Goal: Task Accomplishment & Management: Manage account settings

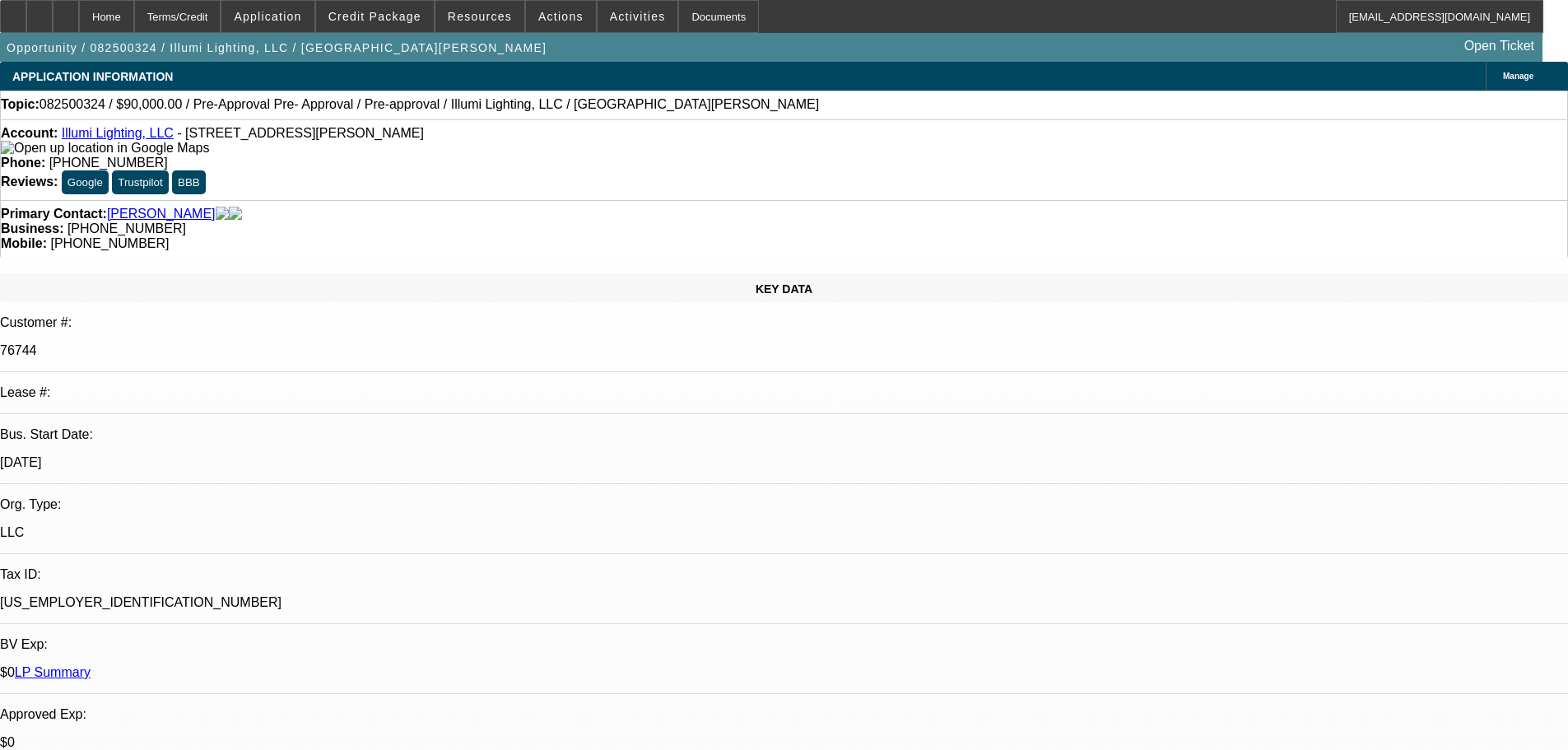
select select "0"
select select "3"
select select "0"
select select "6"
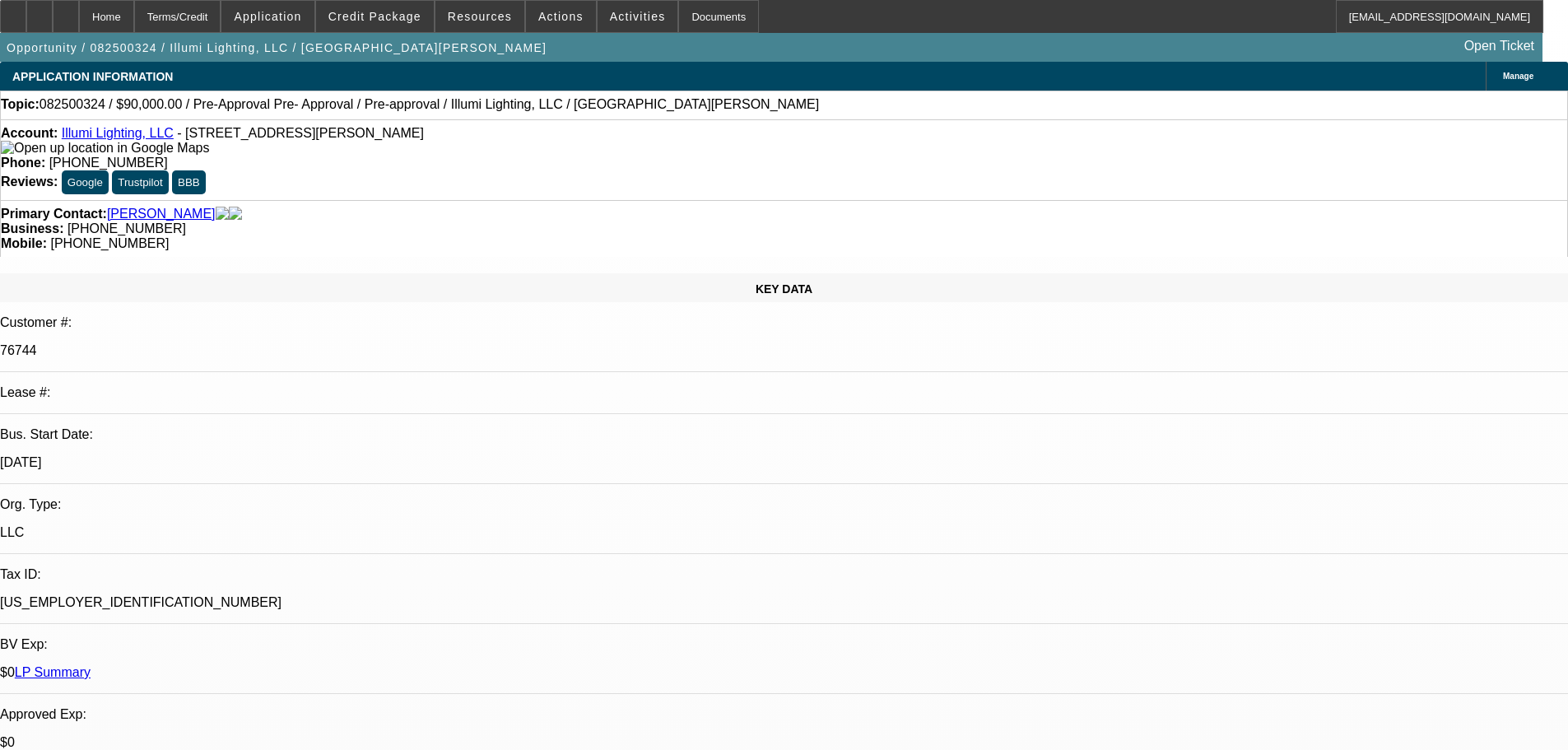
select select "0"
select select "3"
select select "0"
select select "6"
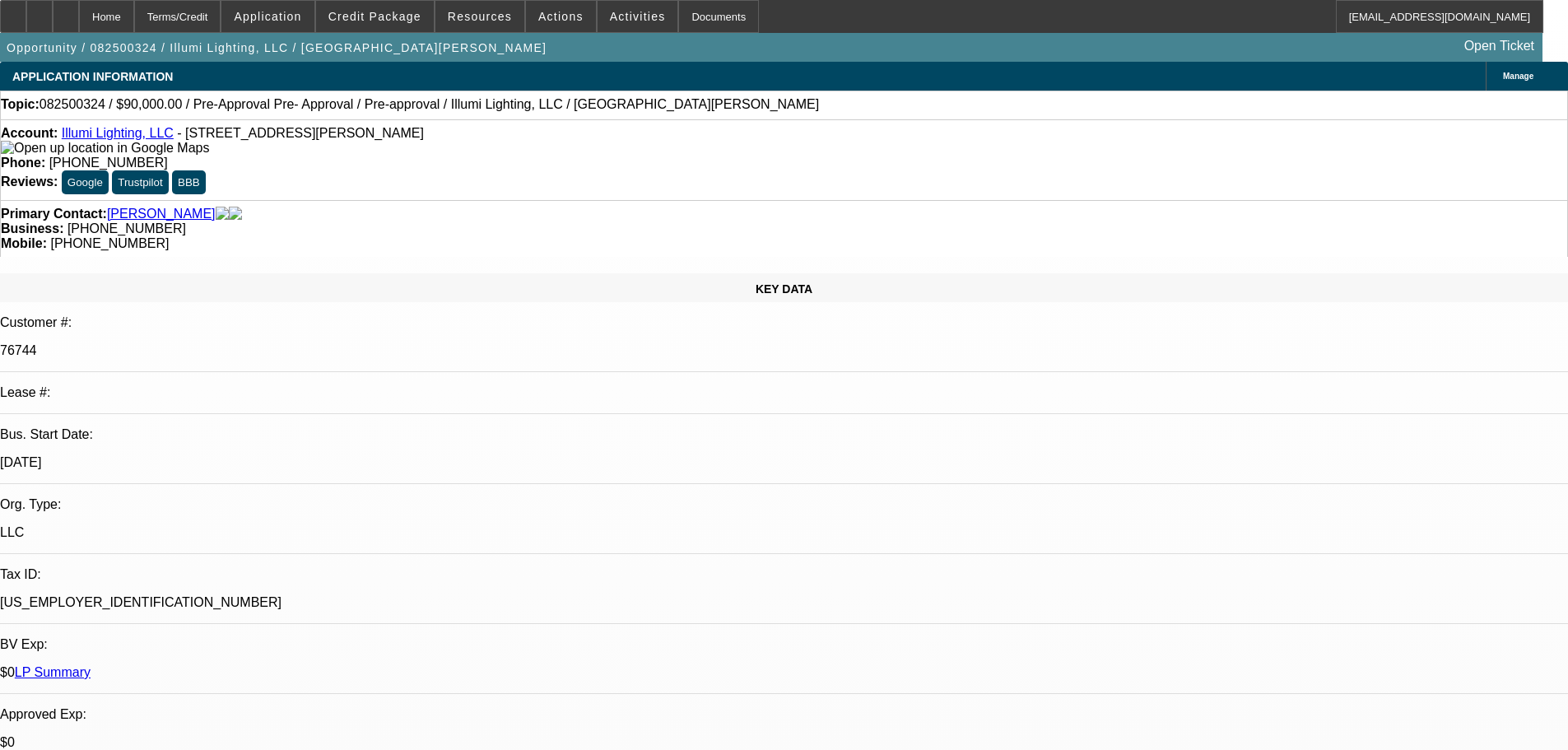
scroll to position [241, 0]
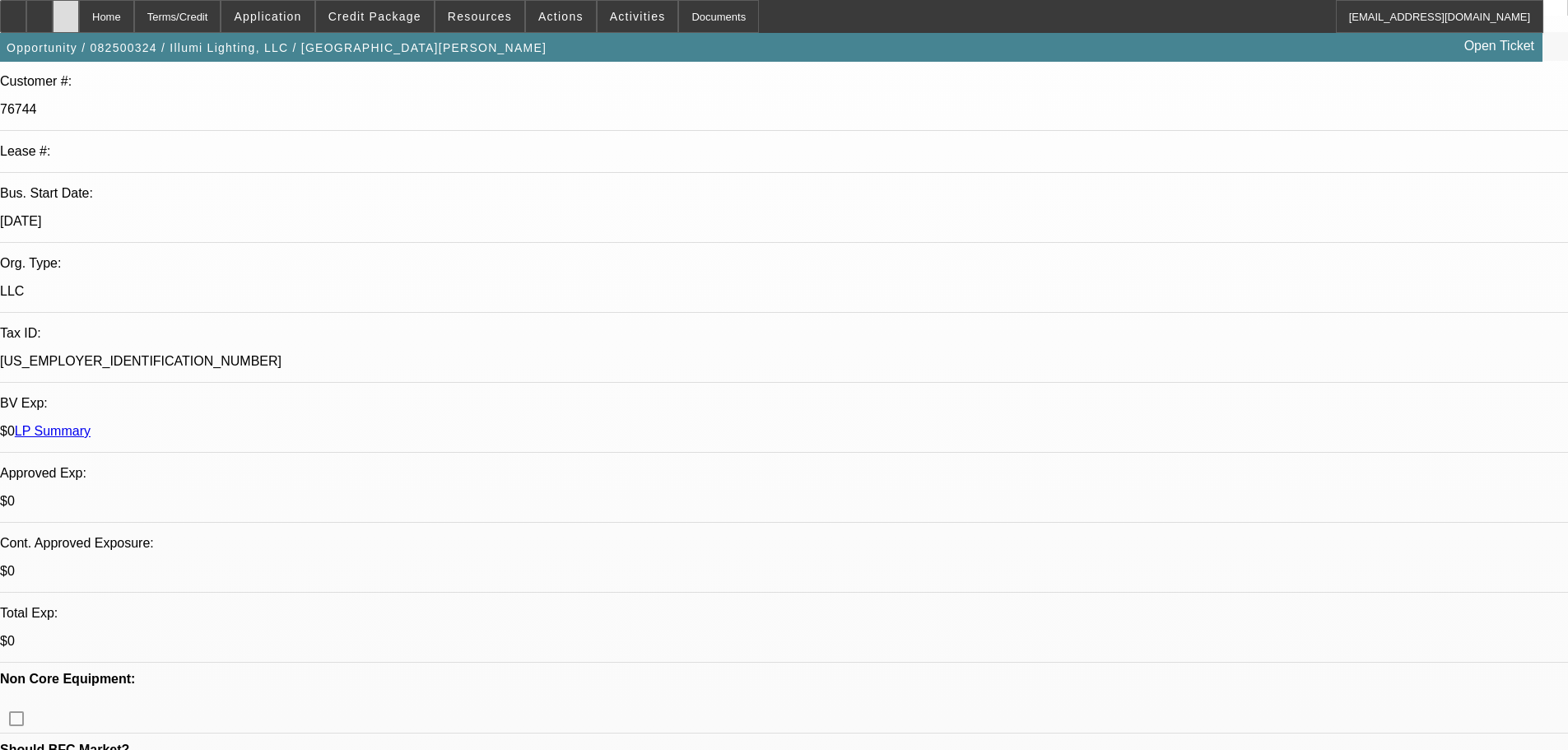
click at [79, 20] on div at bounding box center [66, 17] width 26 height 33
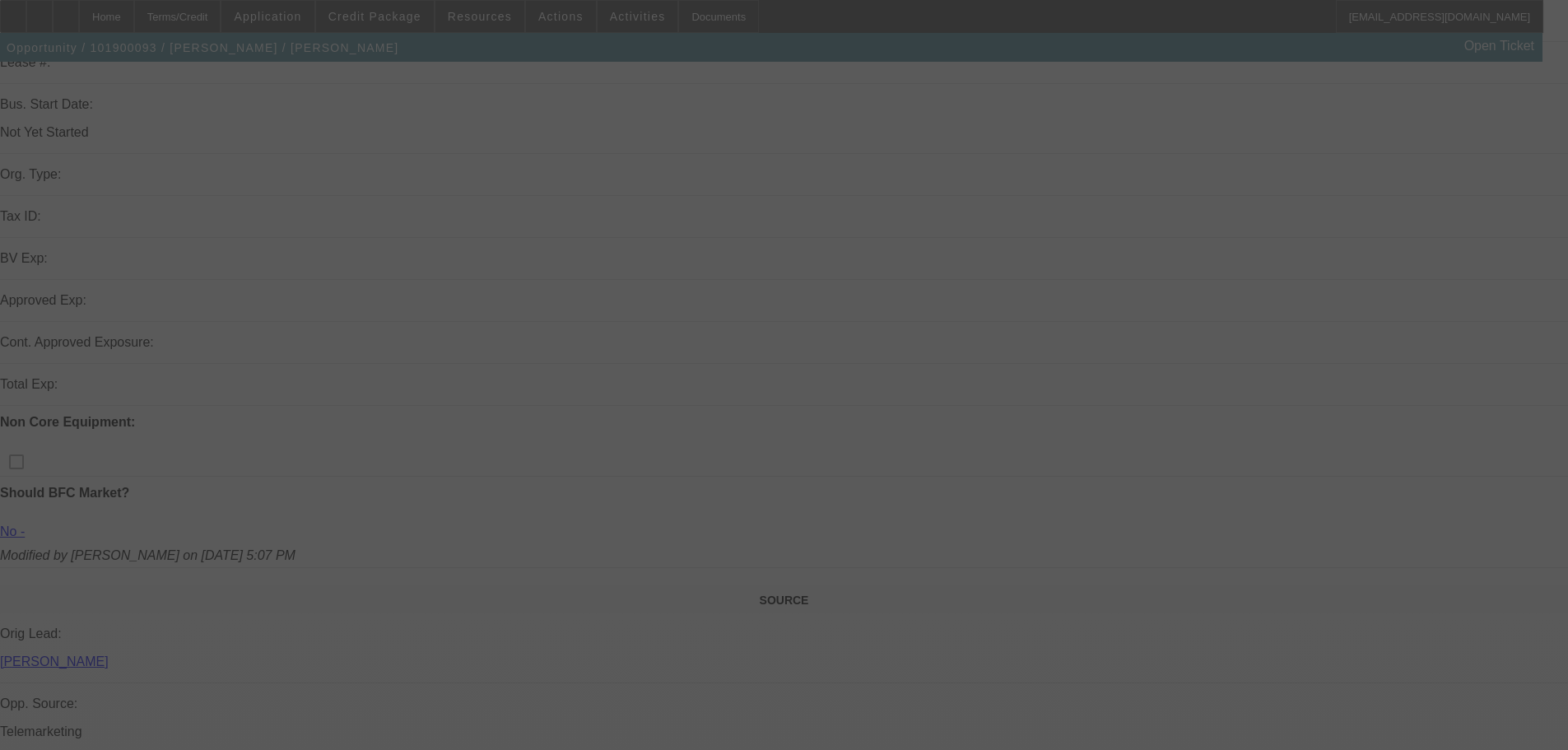
scroll to position [330, 0]
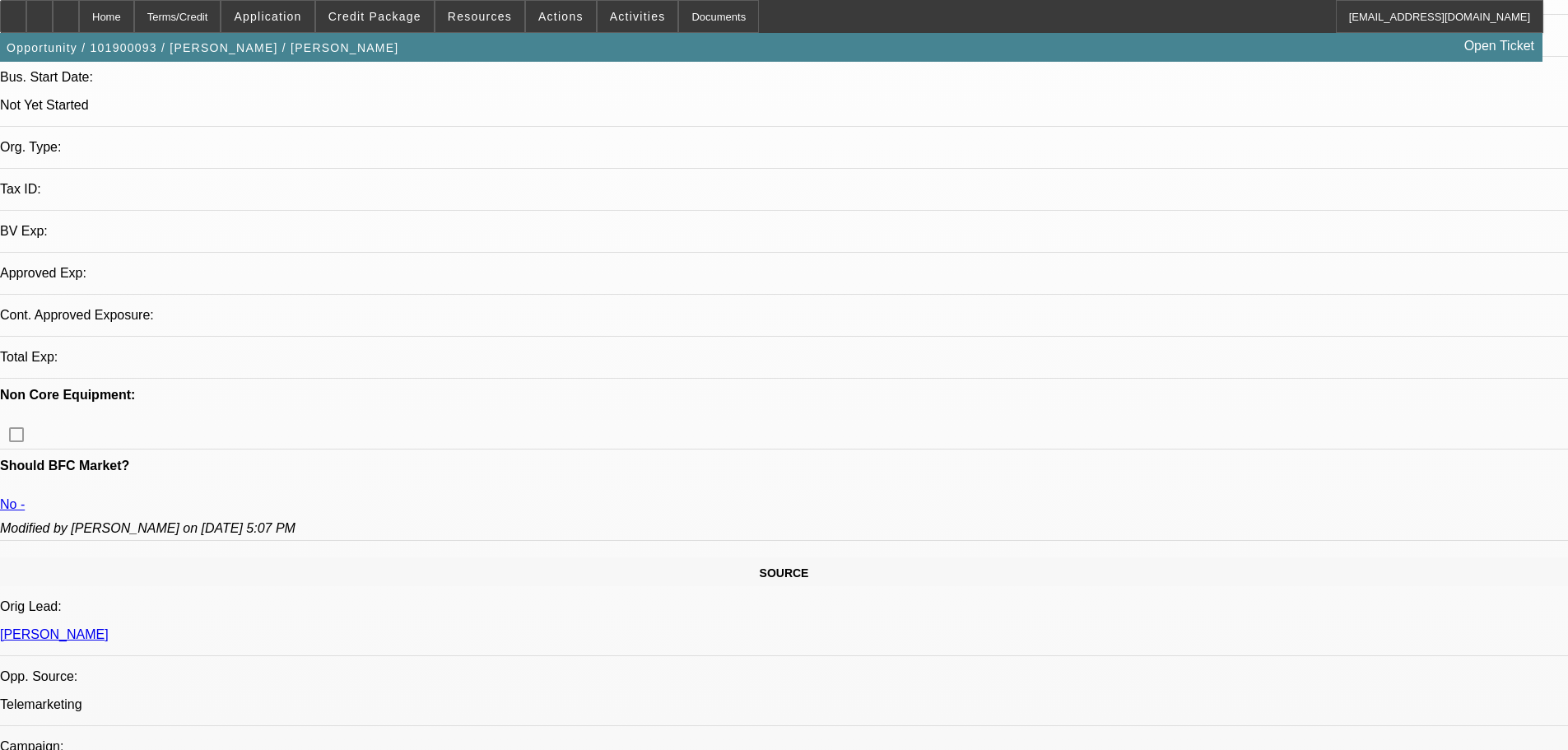
select select "0"
select select "2"
select select "0.1"
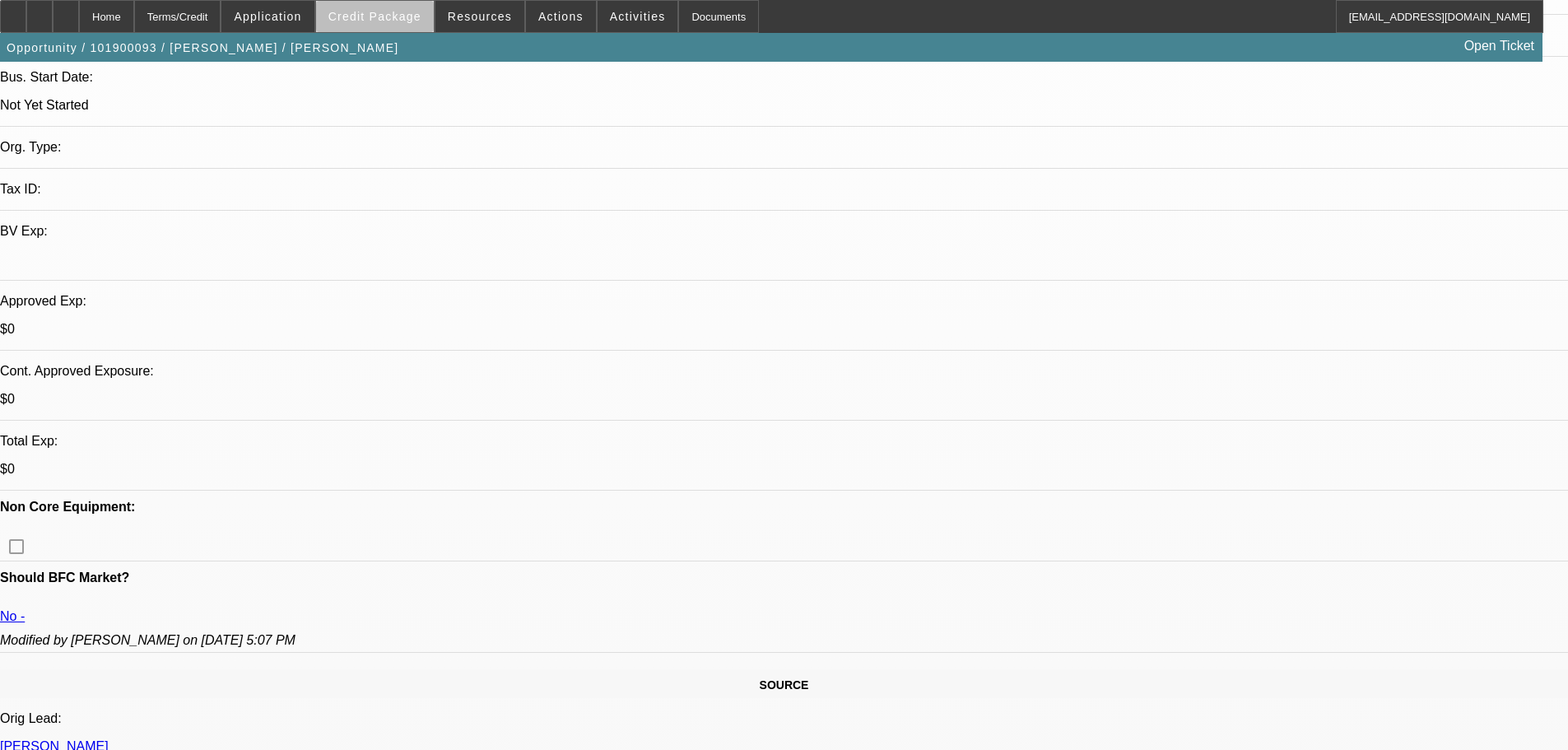
click at [417, 21] on span "Credit Package" at bounding box center [375, 16] width 93 height 13
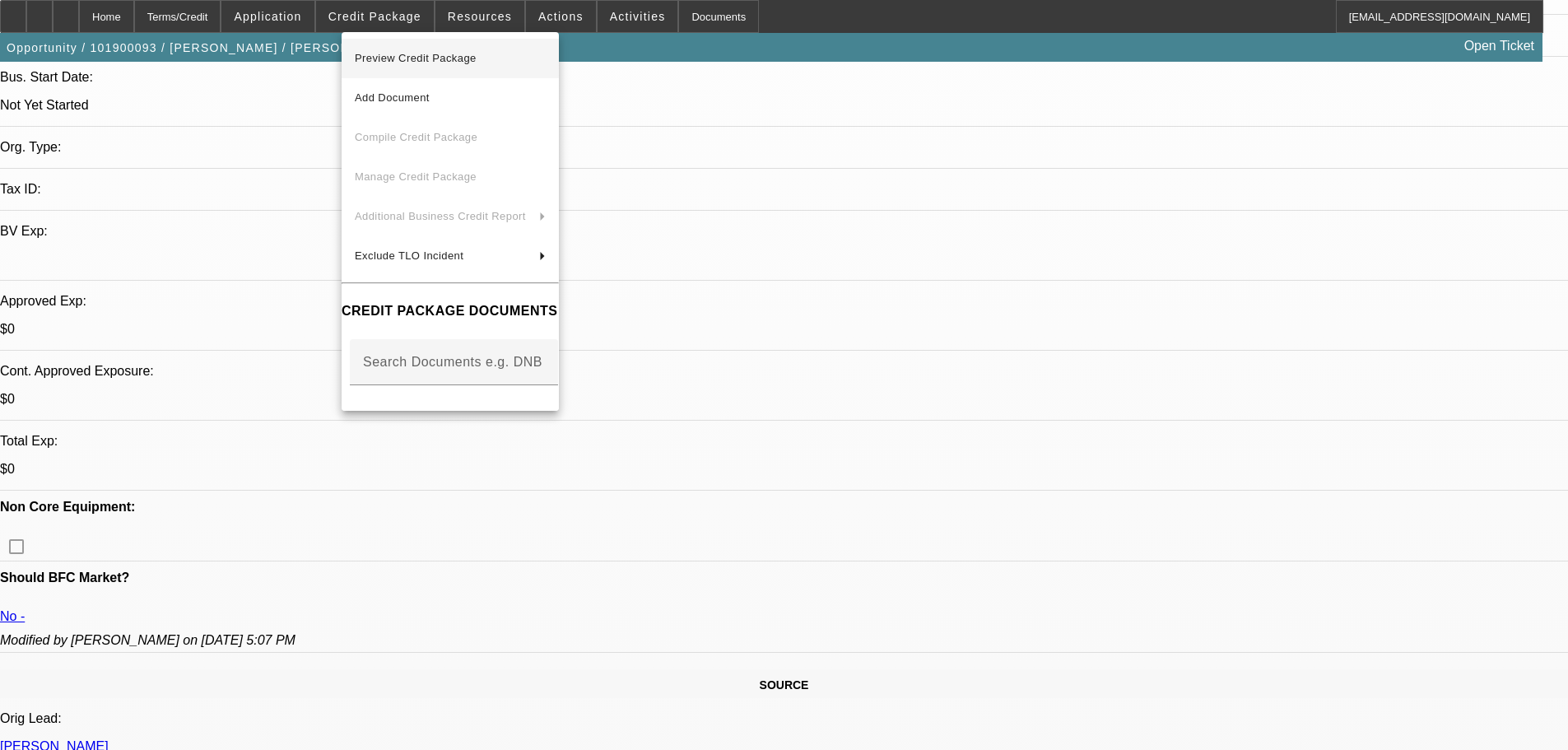
click at [536, 67] on span "Preview Credit Package" at bounding box center [450, 58] width 191 height 20
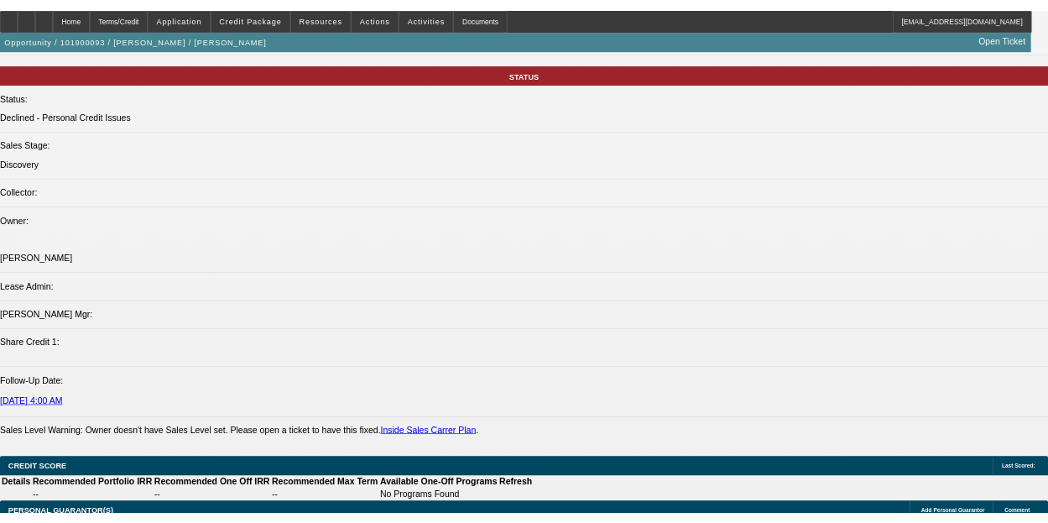
scroll to position [2089, 0]
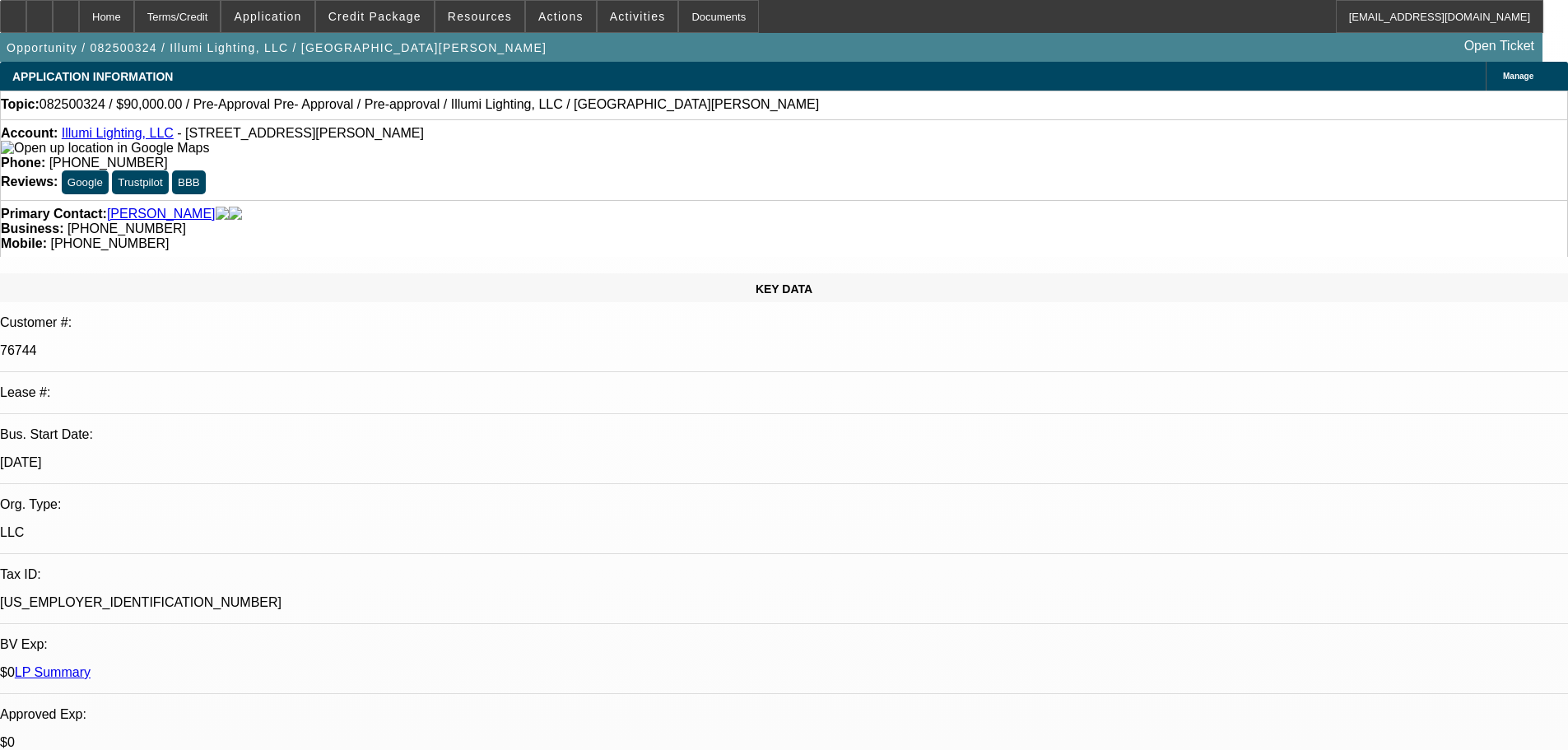
select select "0"
select select "3"
select select "0"
select select "6"
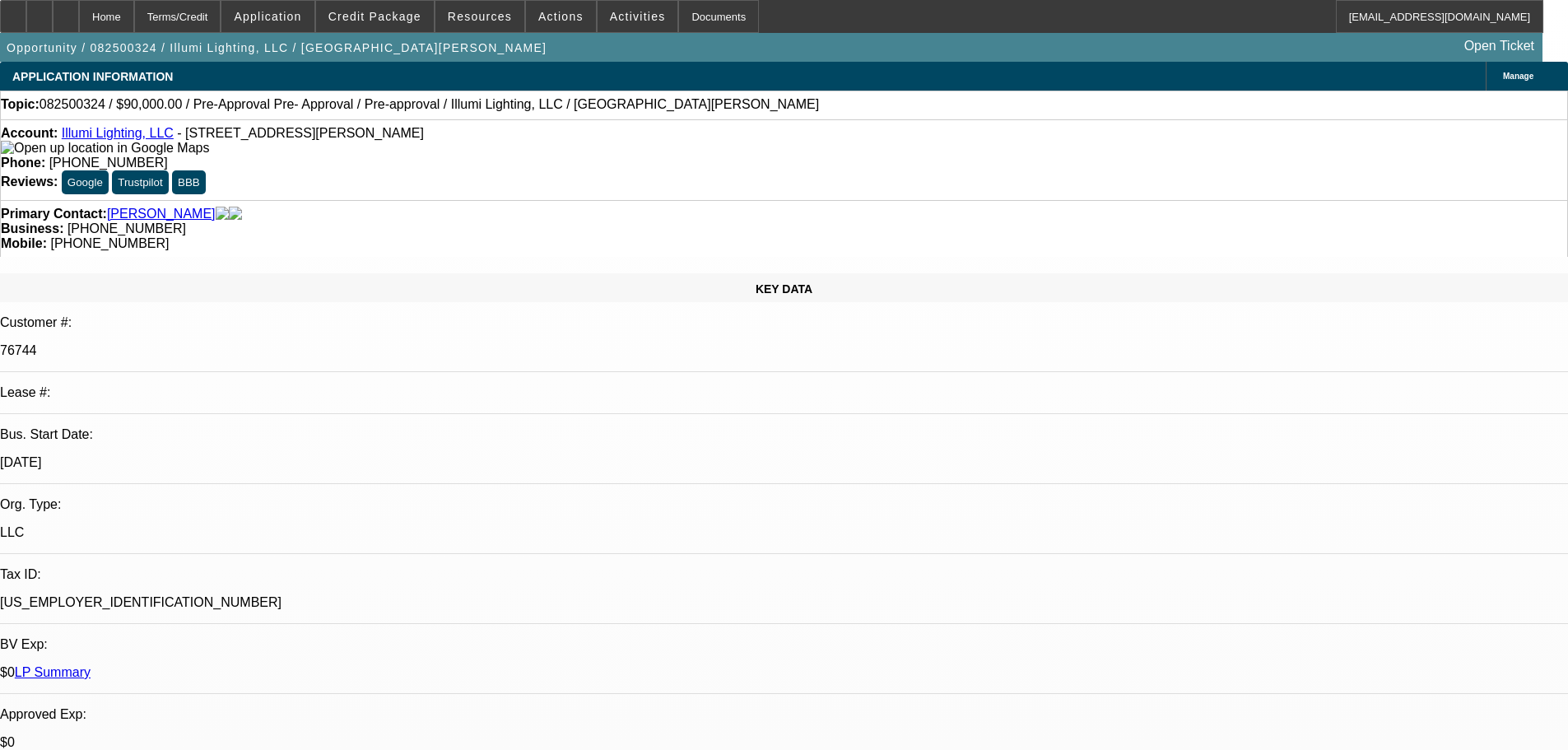
select select "0"
select select "3"
select select "0"
select select "6"
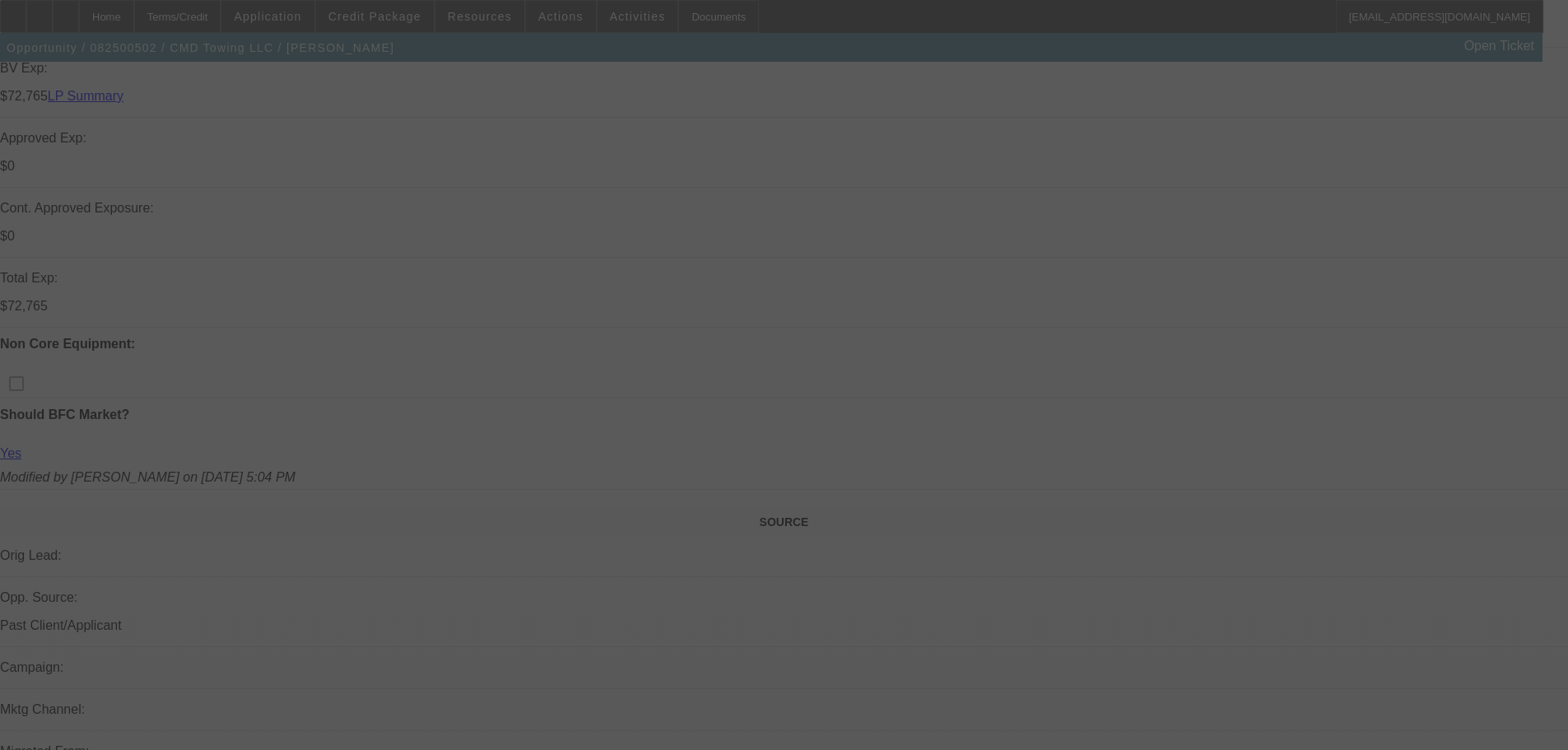
scroll to position [982, 0]
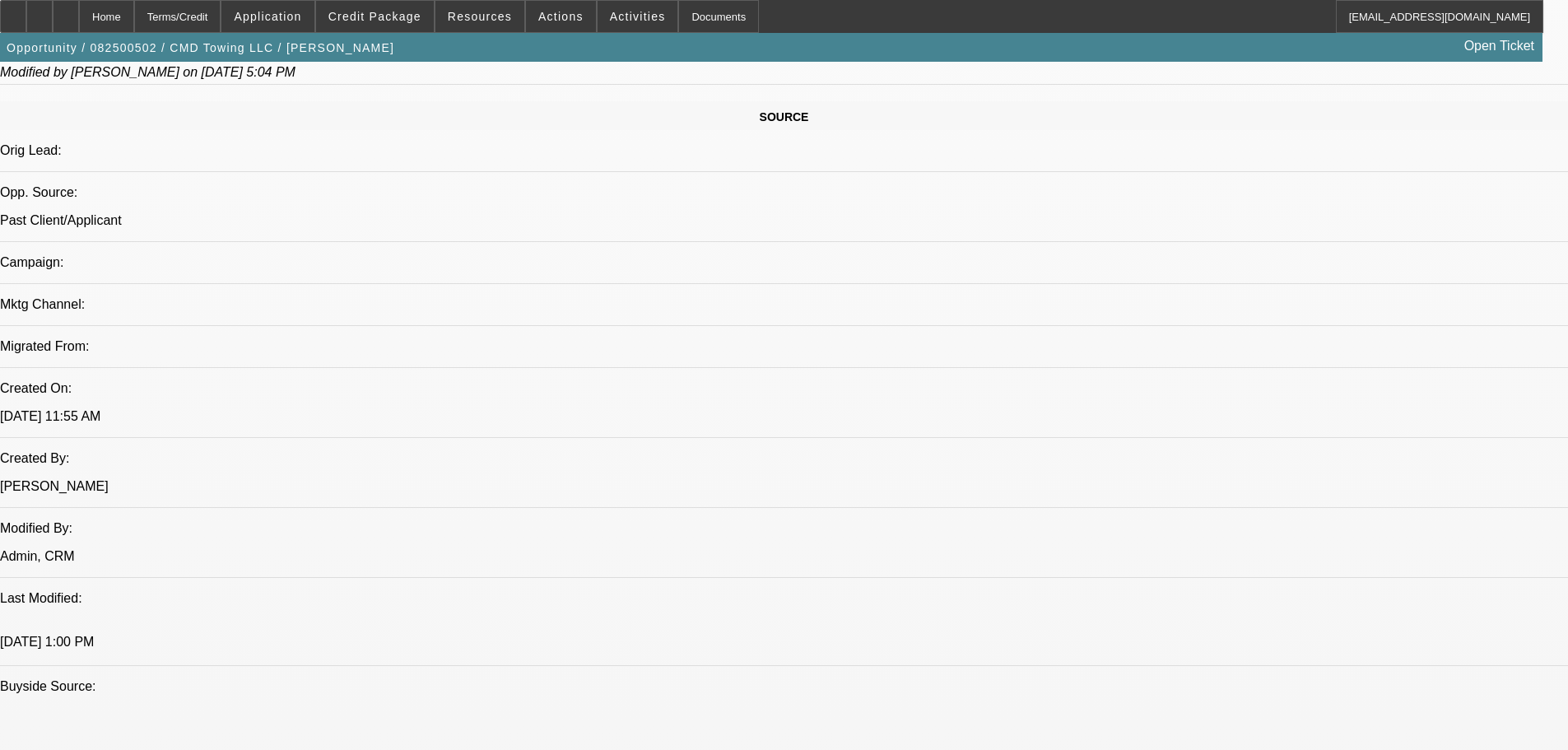
select select "0"
select select "2"
select select "0"
select select "6"
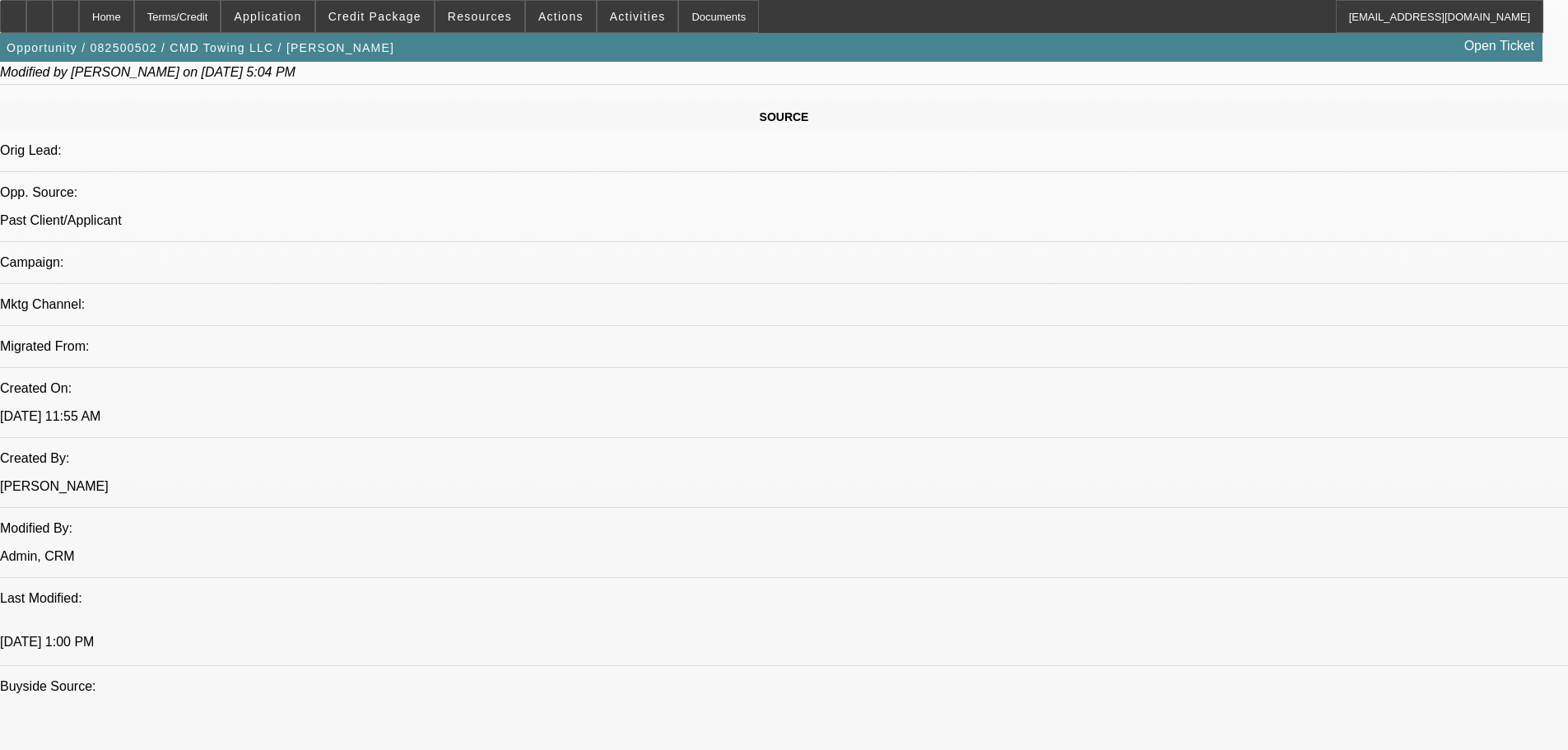
select select "0"
select select "2"
select select "0"
select select "6"
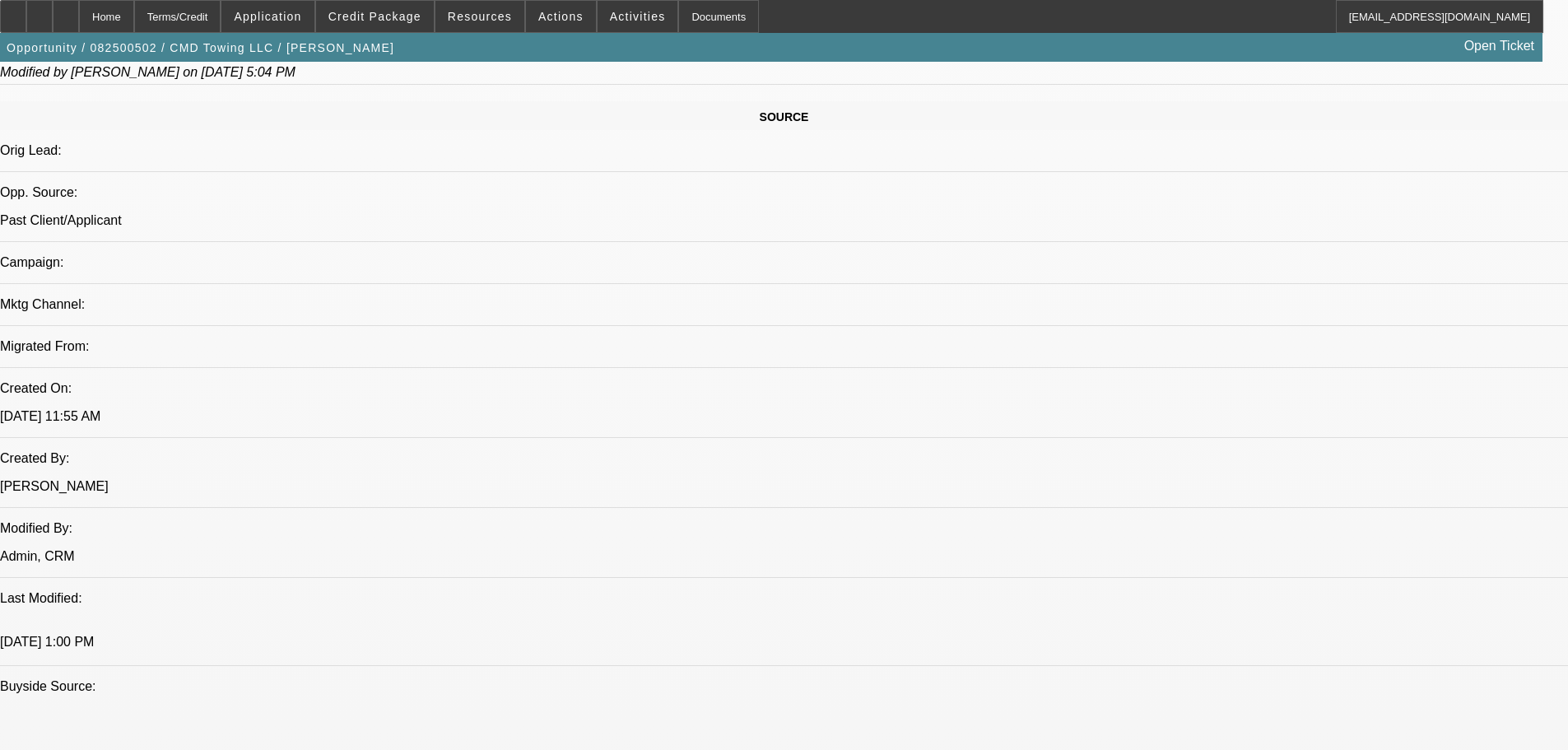
select select "0"
select select "2"
select select "0"
select select "6"
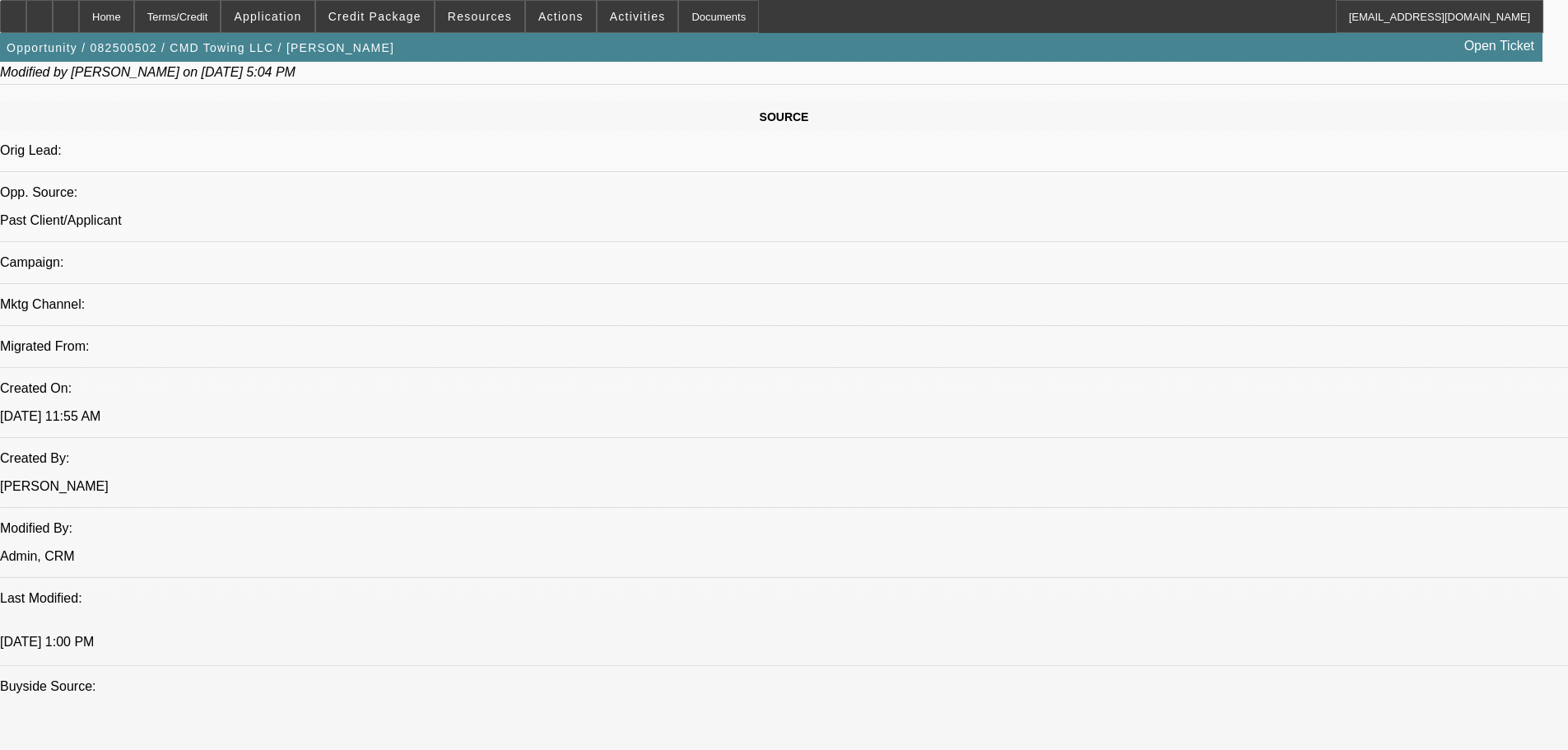
select select "0"
select select "2"
select select "0"
select select "6"
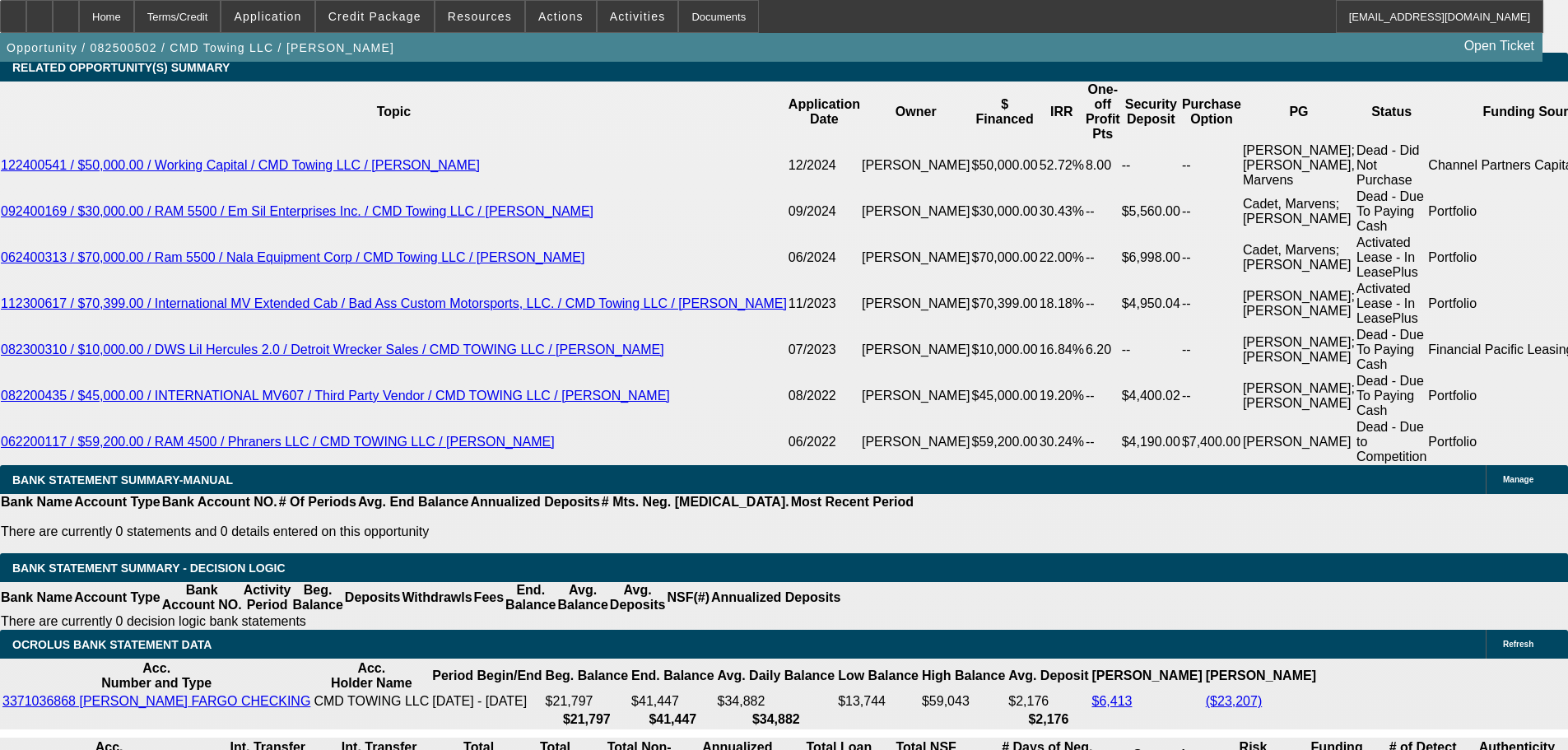
drag, startPoint x: 561, startPoint y: 382, endPoint x: 673, endPoint y: 525, distance: 181.6
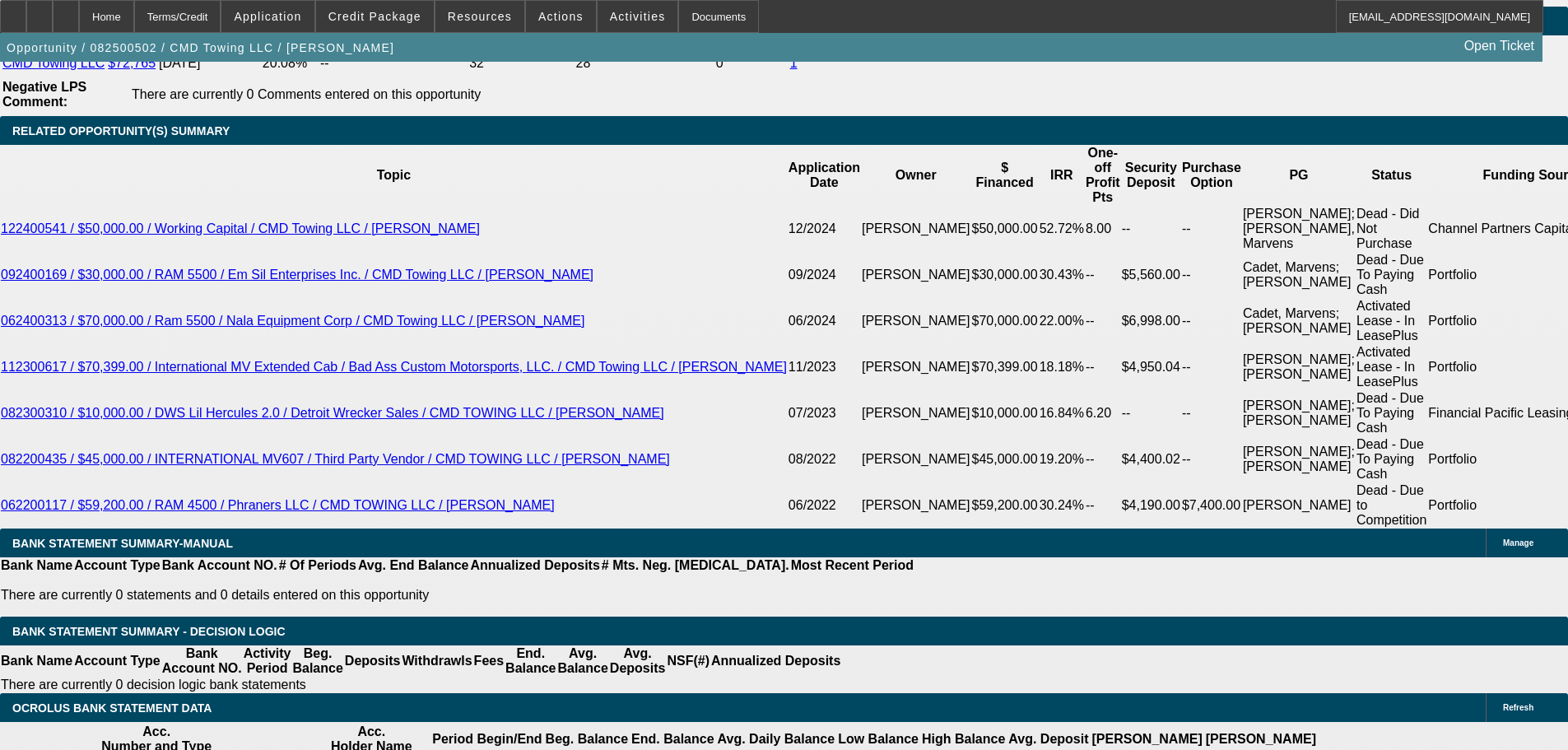
scroll to position [2715, 0]
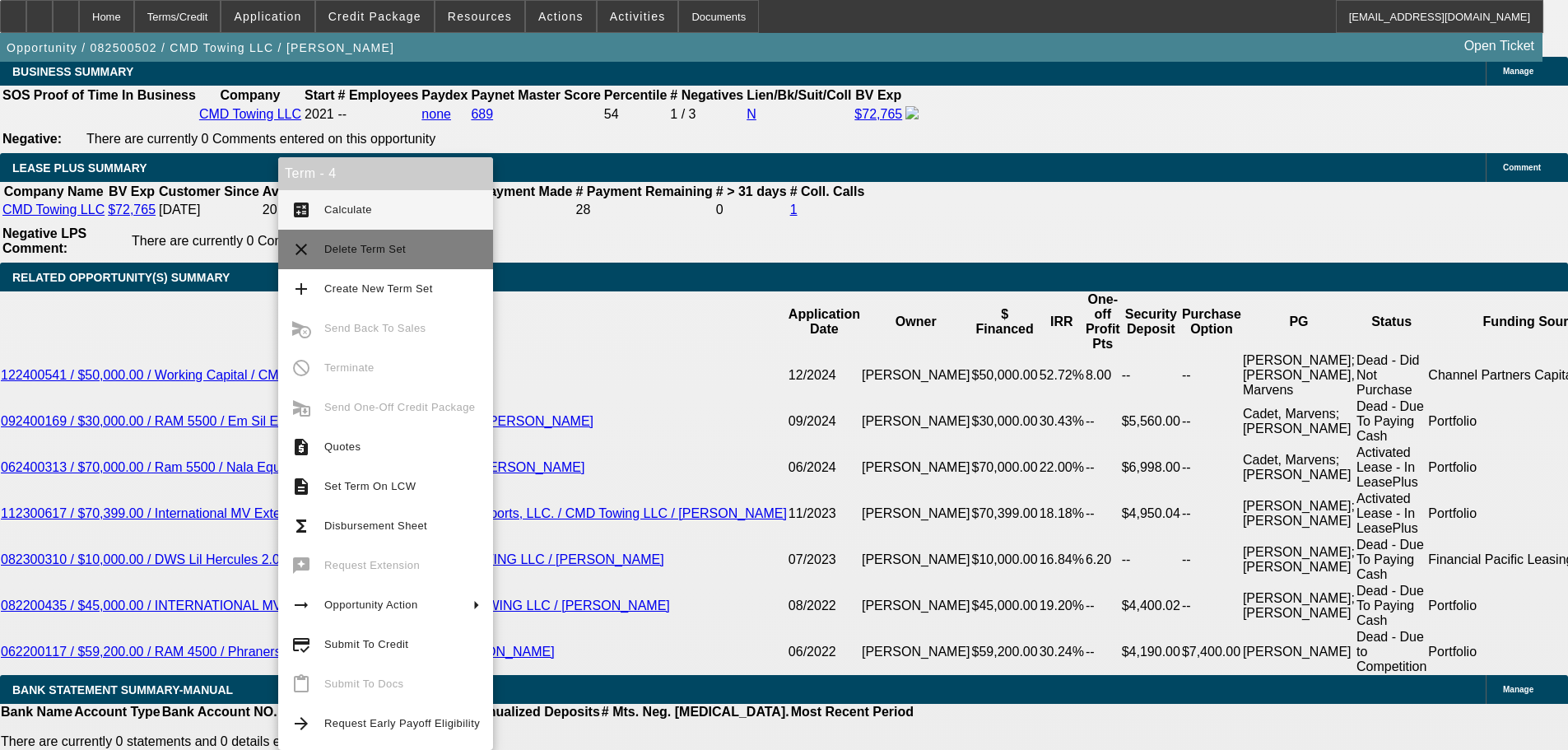
click at [393, 249] on span "Delete Term Set" at bounding box center [365, 248] width 81 height 13
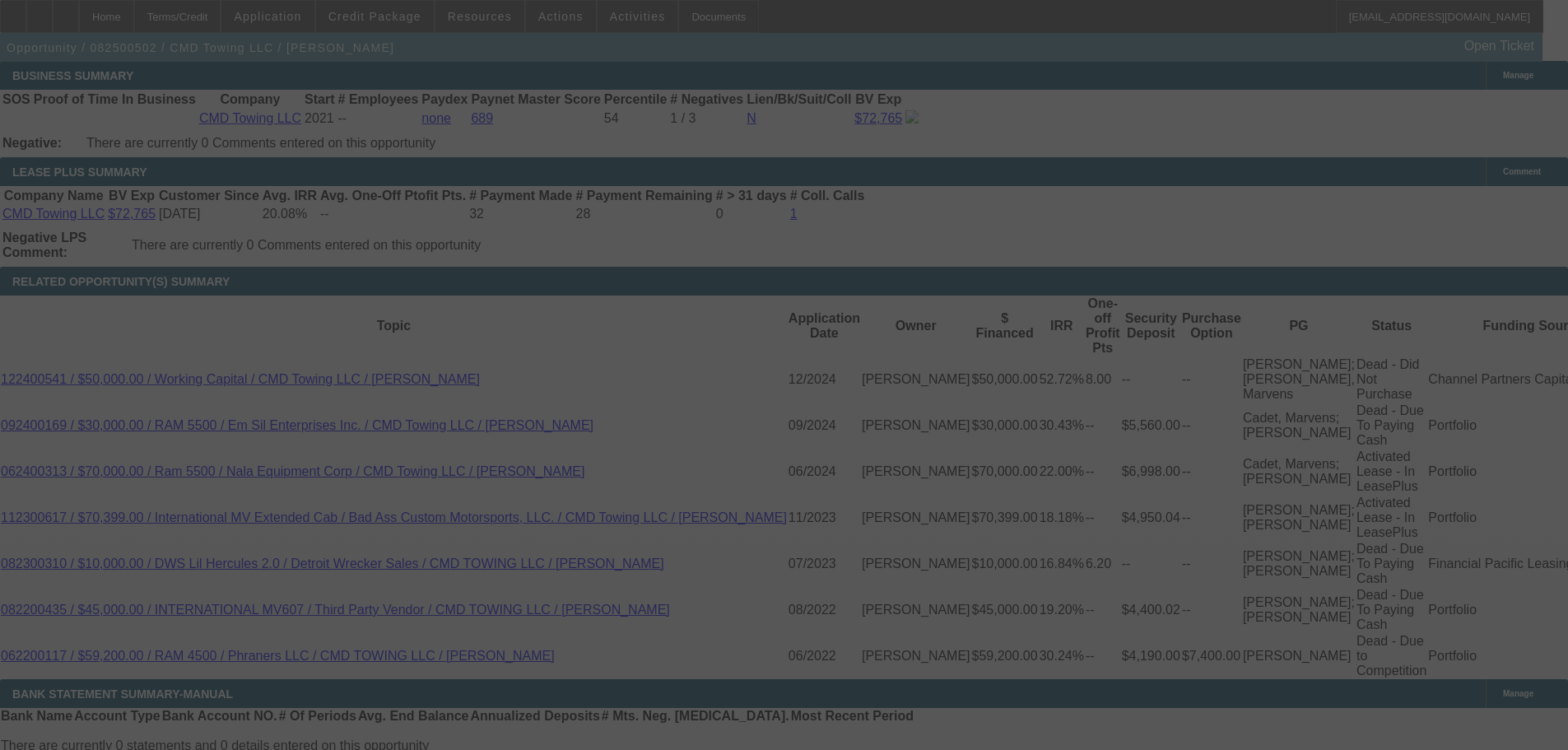
scroll to position [2633, 0]
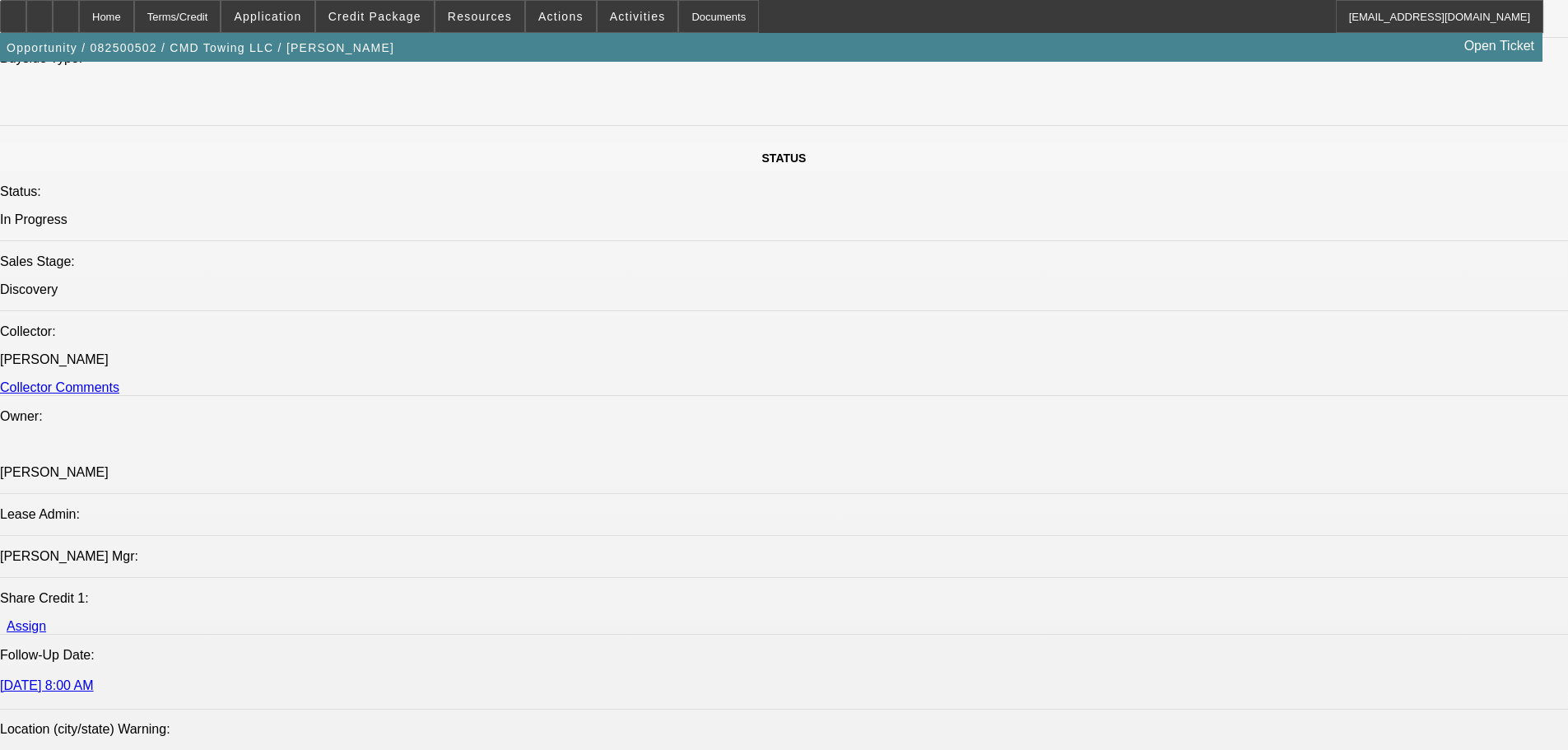
select select "0"
select select "2"
select select "0"
select select "6"
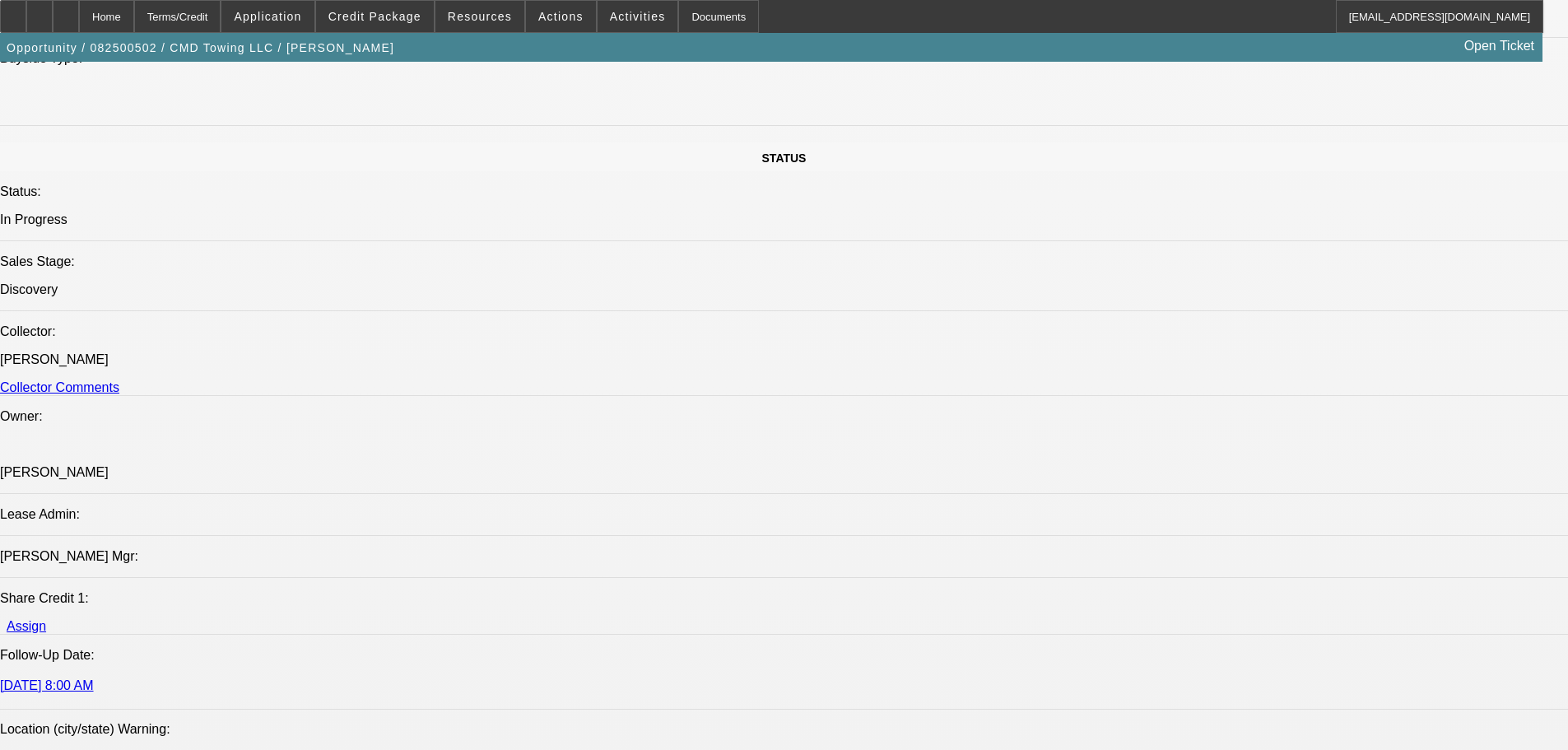
select select "0"
select select "2"
select select "0"
select select "6"
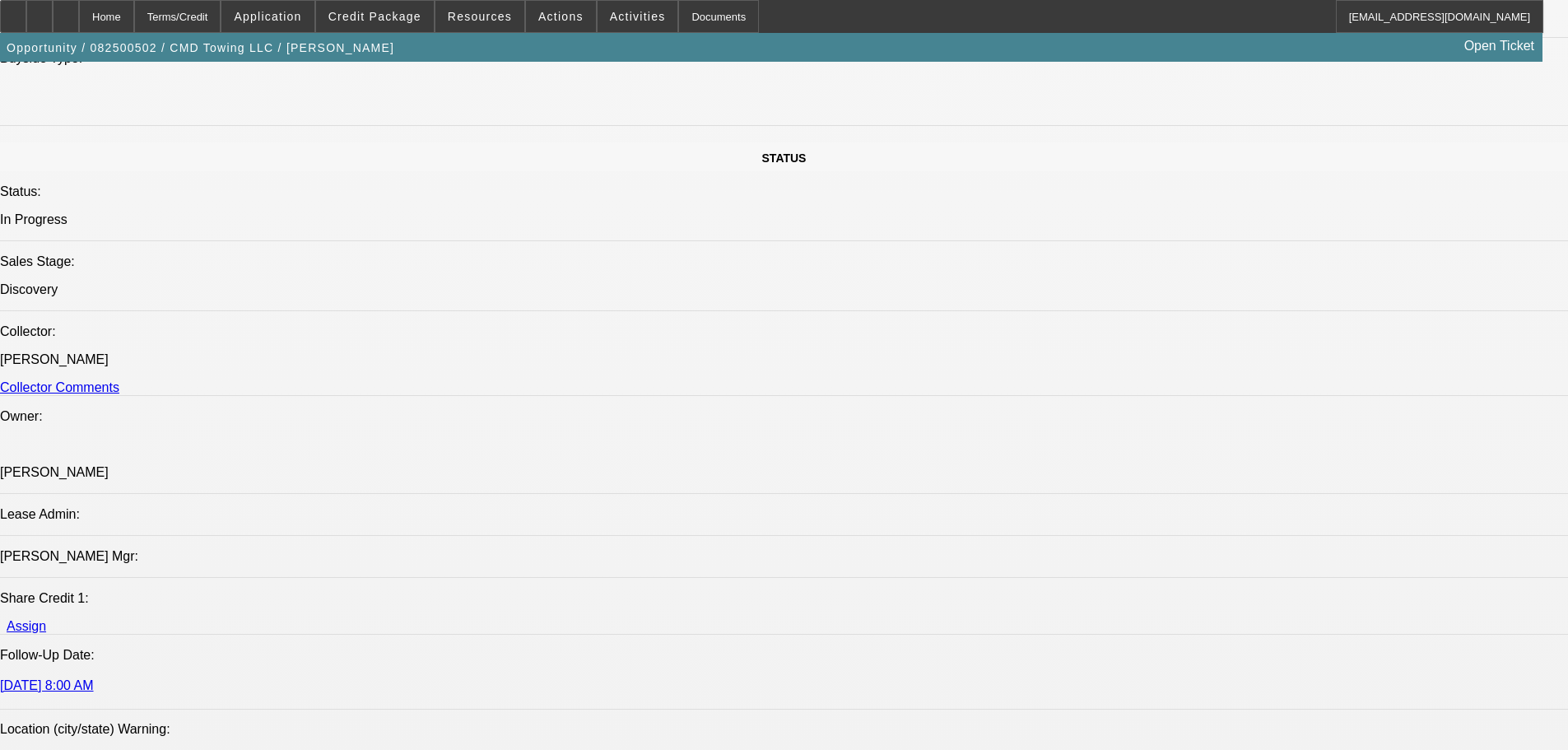
select select "0"
select select "2"
select select "0"
select select "6"
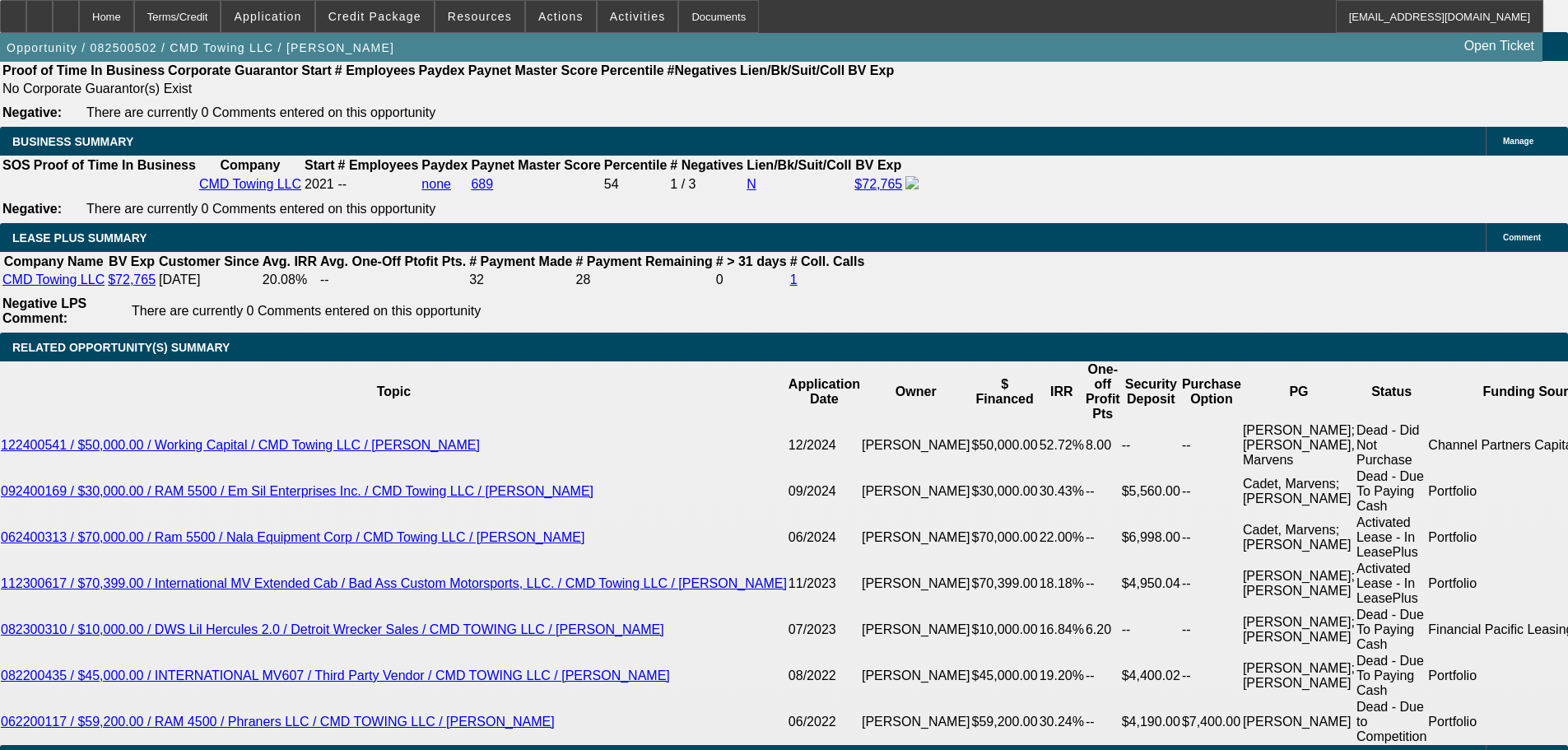
scroll to position [2762, 0]
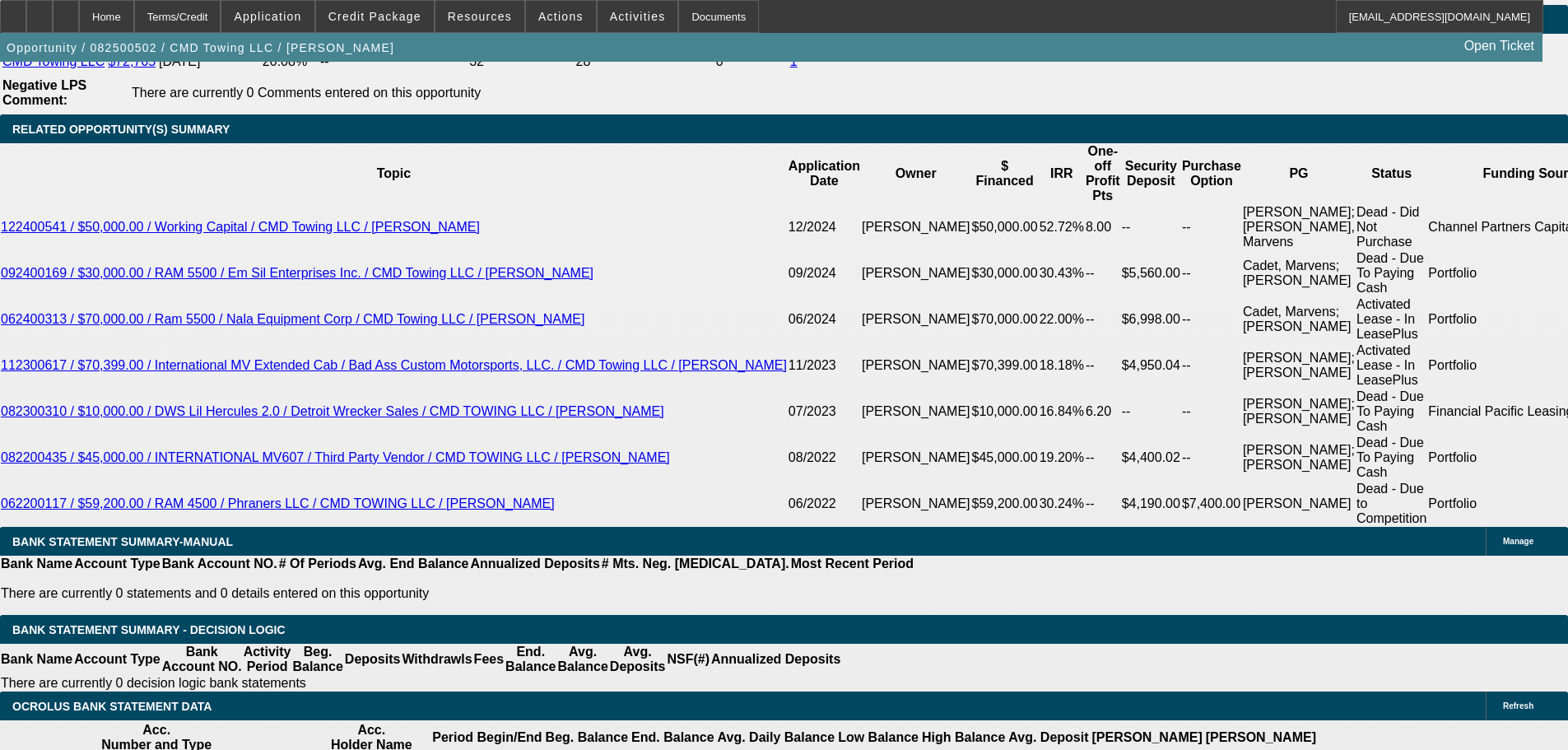
scroll to position [2844, 0]
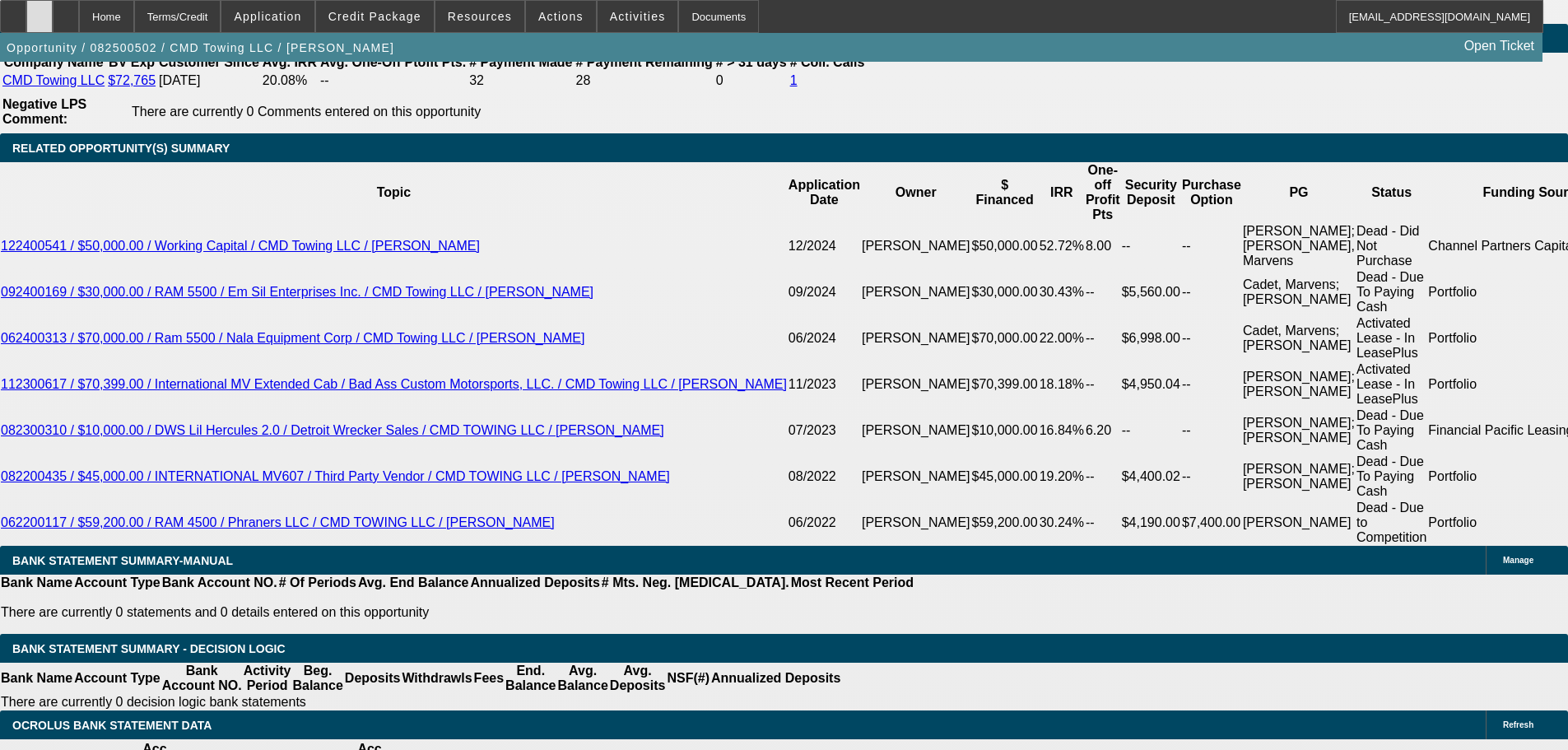
click at [53, 17] on div at bounding box center [39, 17] width 26 height 33
click at [357, 26] on span at bounding box center [375, 17] width 118 height 39
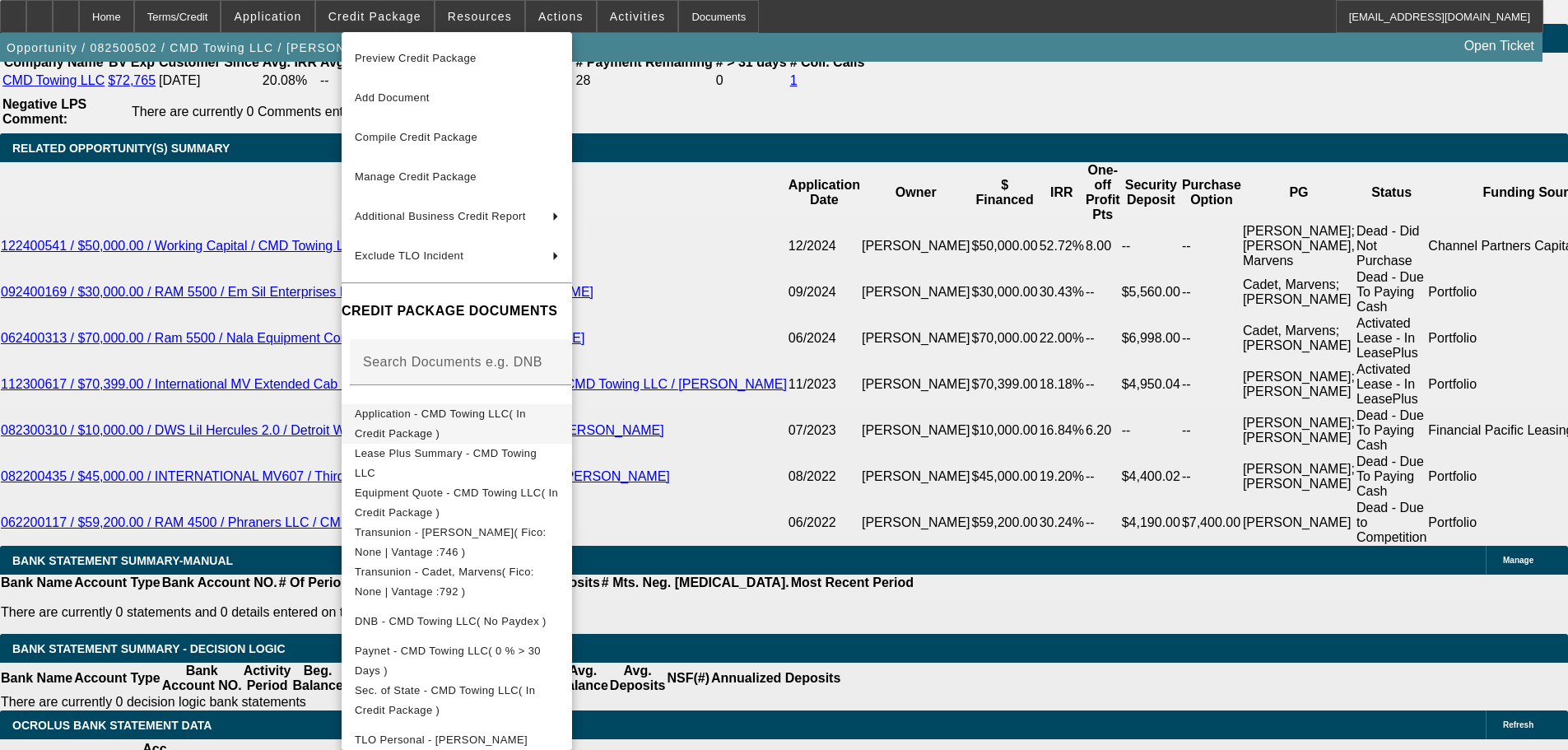
click at [559, 427] on span "Application - CMD Towing LLC( In Credit Package )" at bounding box center [457, 424] width 204 height 39
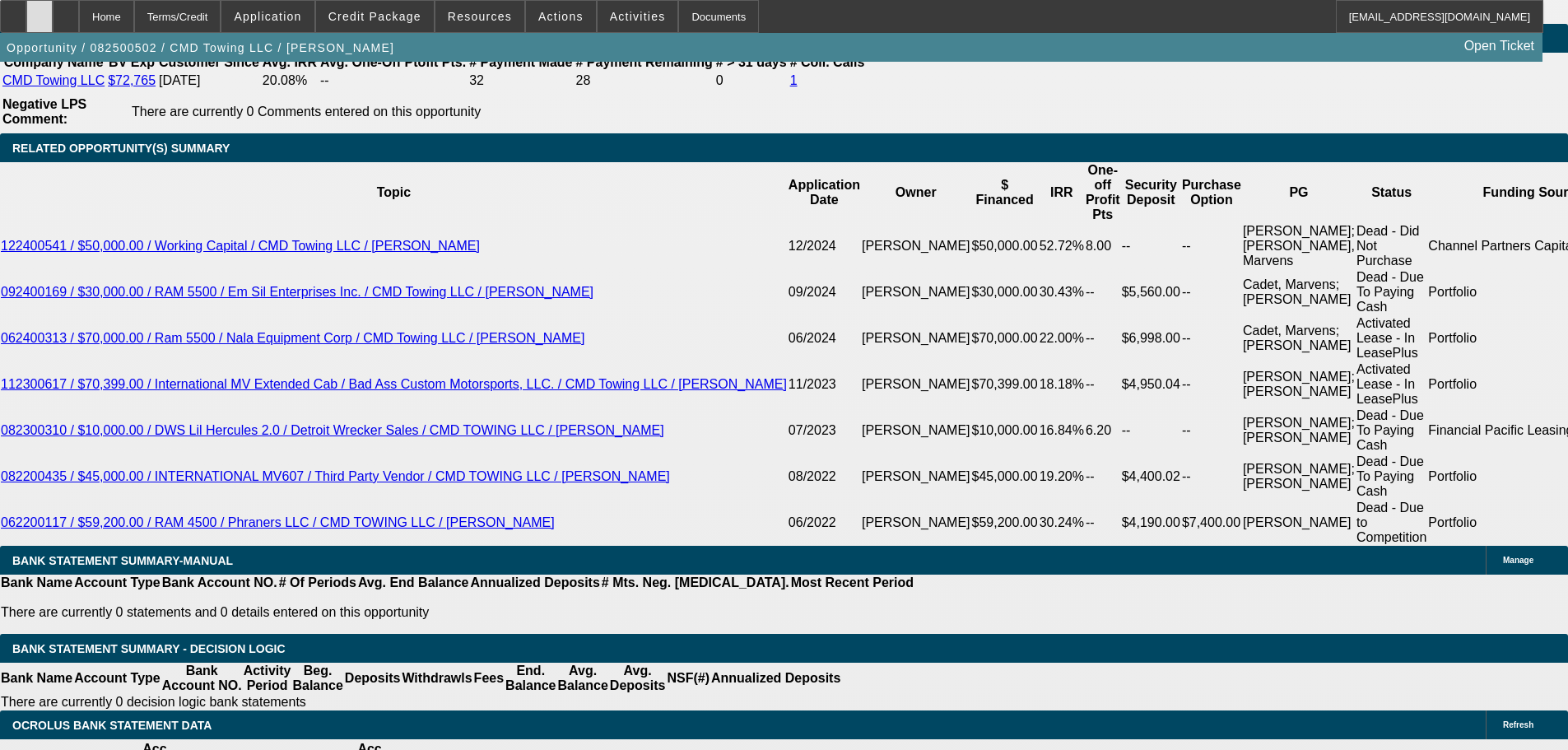
click at [39, 11] on icon at bounding box center [39, 11] width 0 height 0
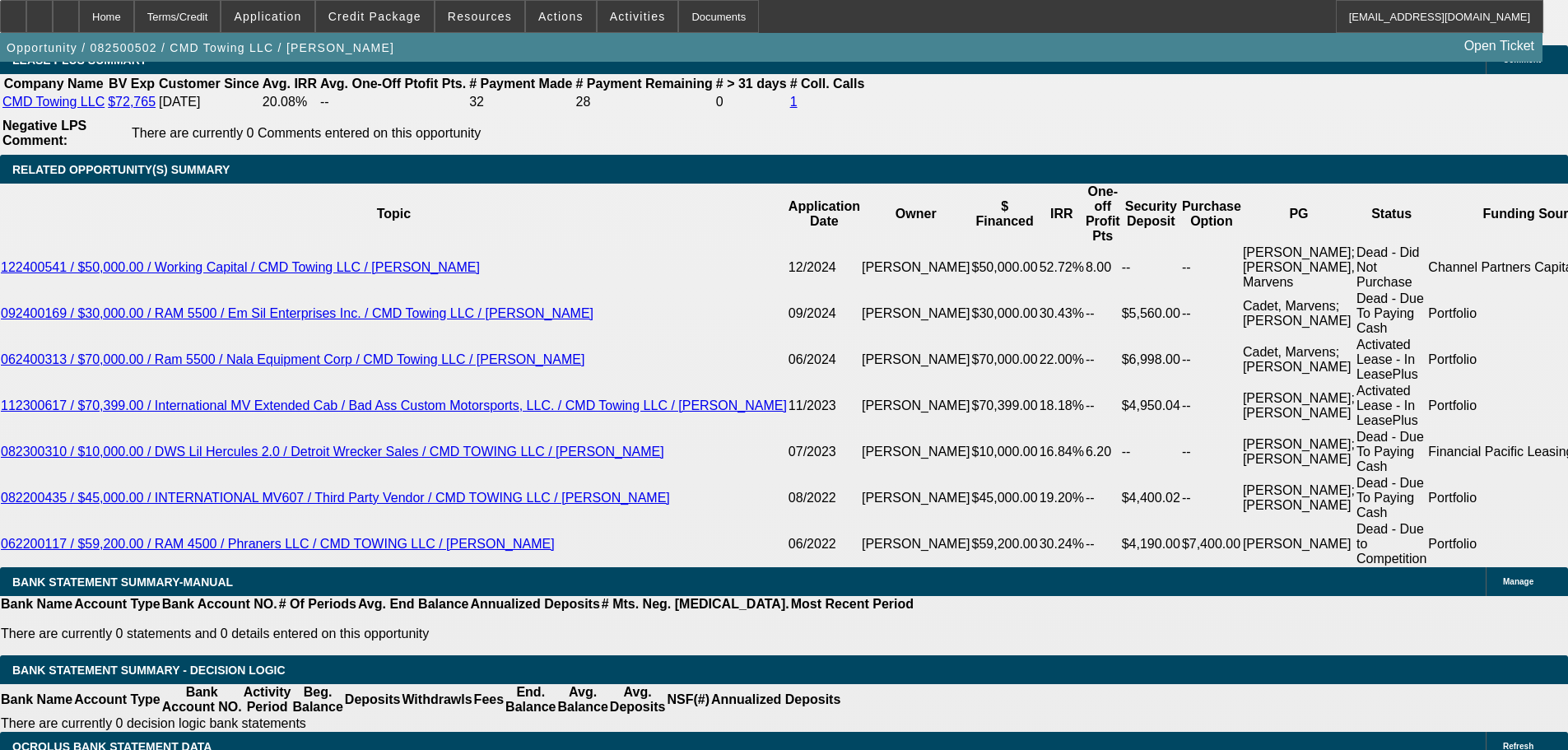
scroll to position [3091, 0]
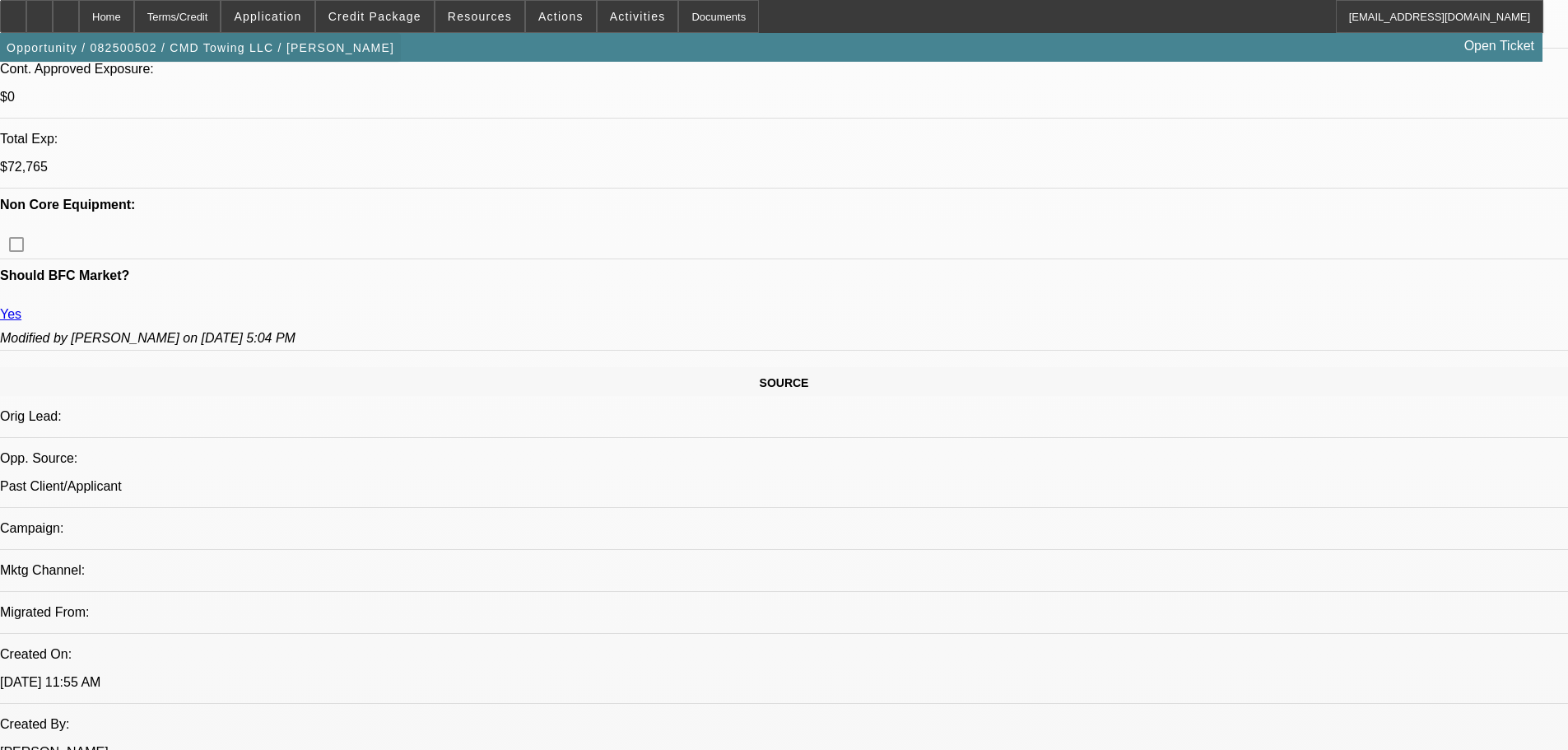
drag, startPoint x: 834, startPoint y: 293, endPoint x: 191, endPoint y: 60, distance: 683.9
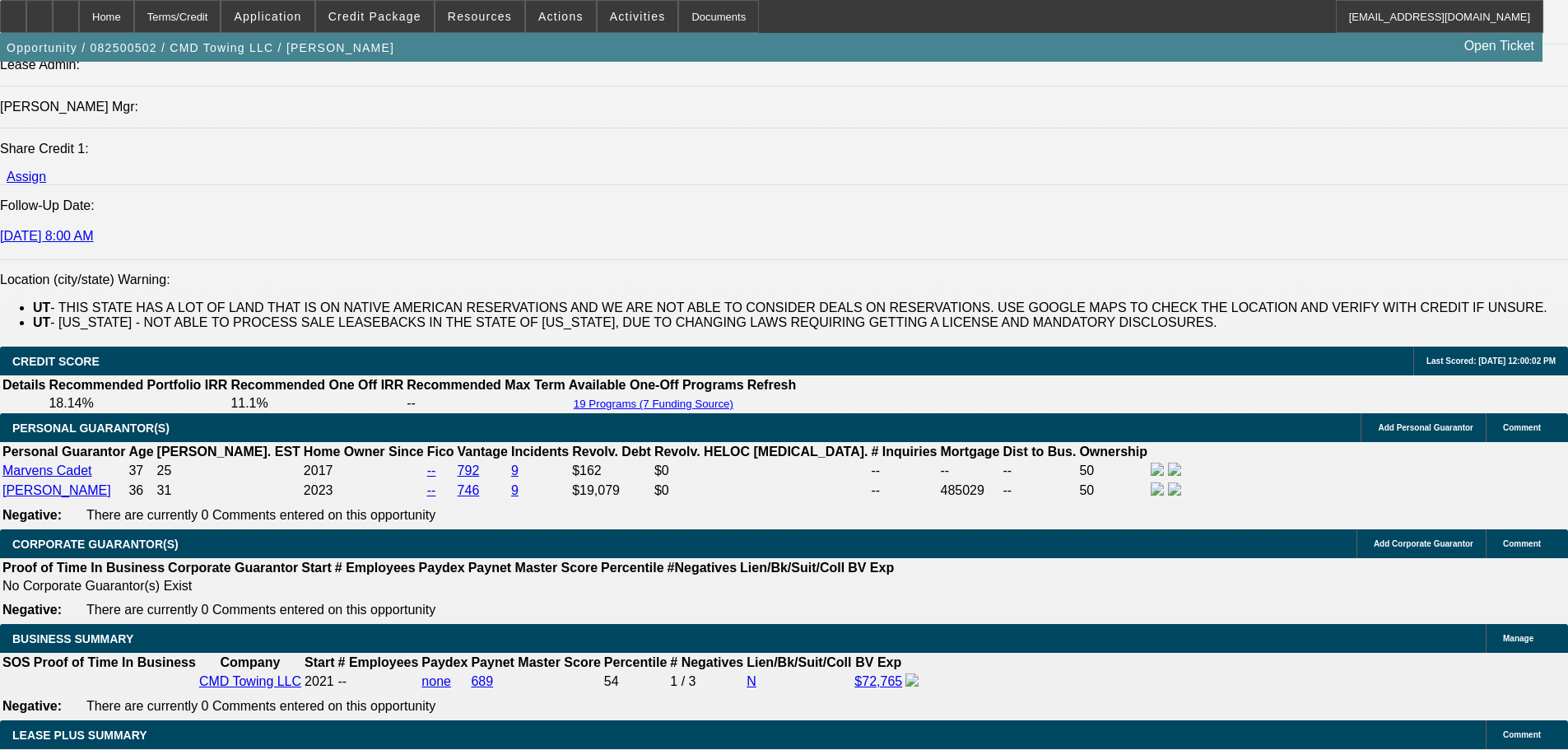
scroll to position [1191, 0]
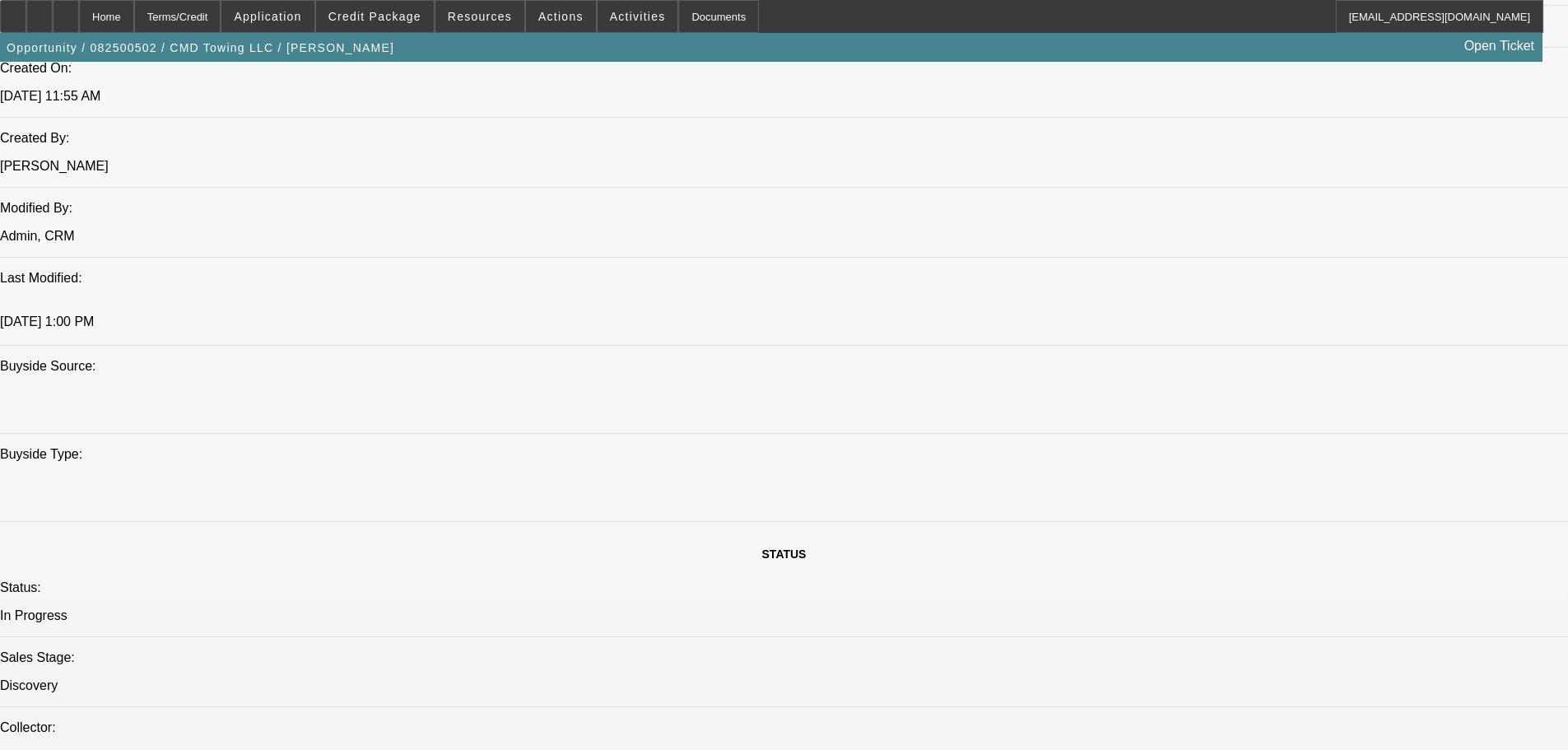
drag, startPoint x: 871, startPoint y: 355, endPoint x: 848, endPoint y: 282, distance: 76.5
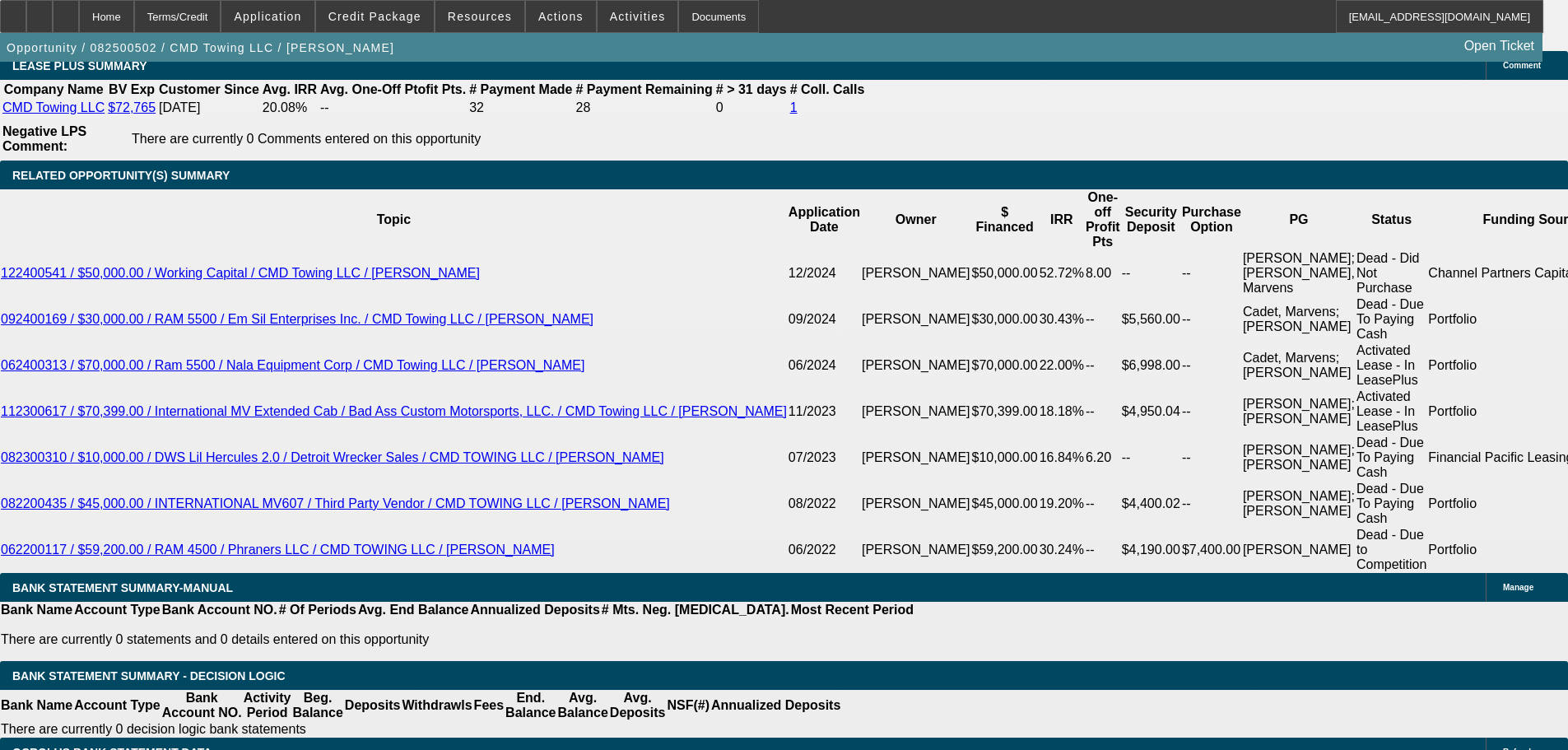
scroll to position [2920, 0]
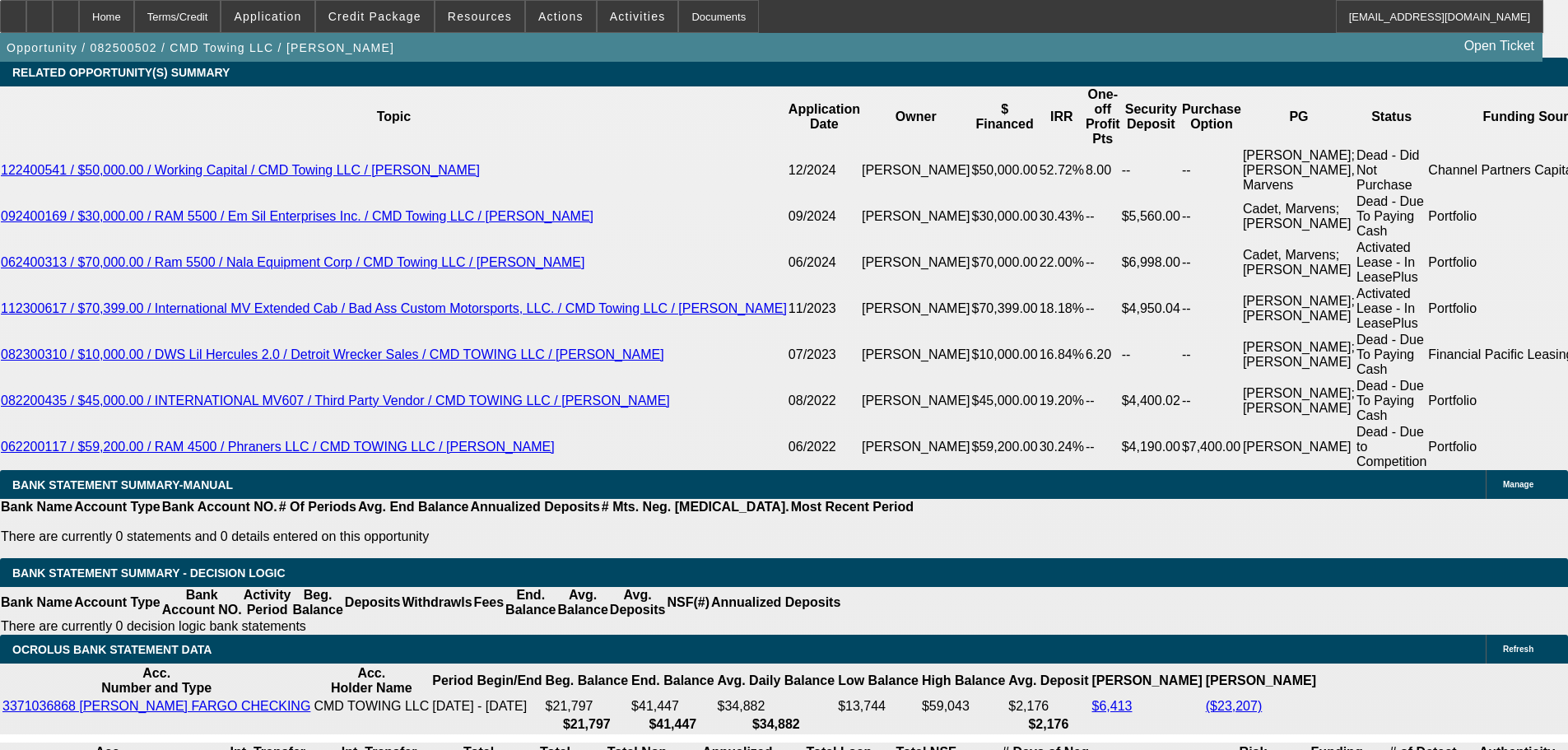
type input "UNKNOWN"
type input "8.9"
type input "$2,255.58"
type input "8.99"
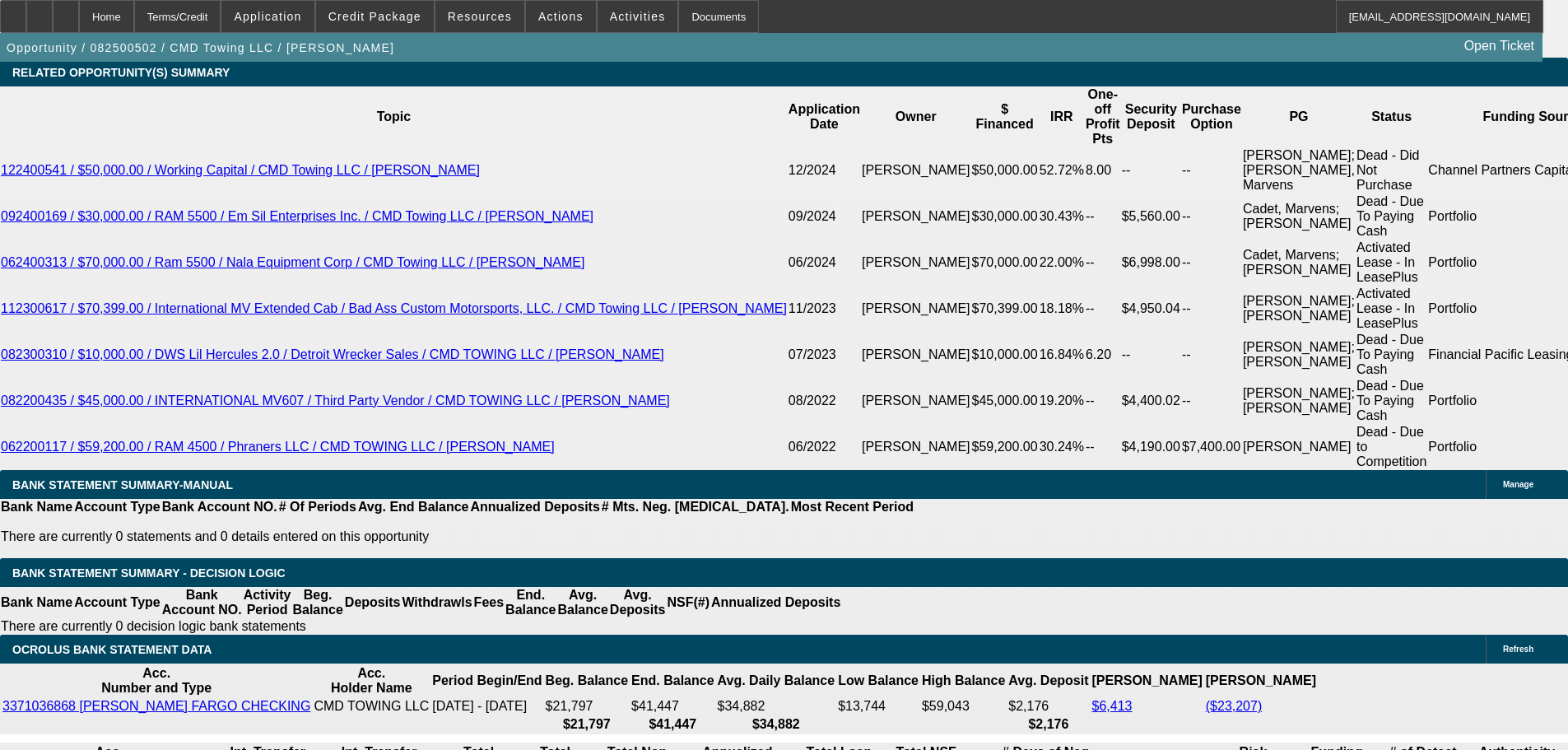
type input "$2,318.28"
type input "8.99"
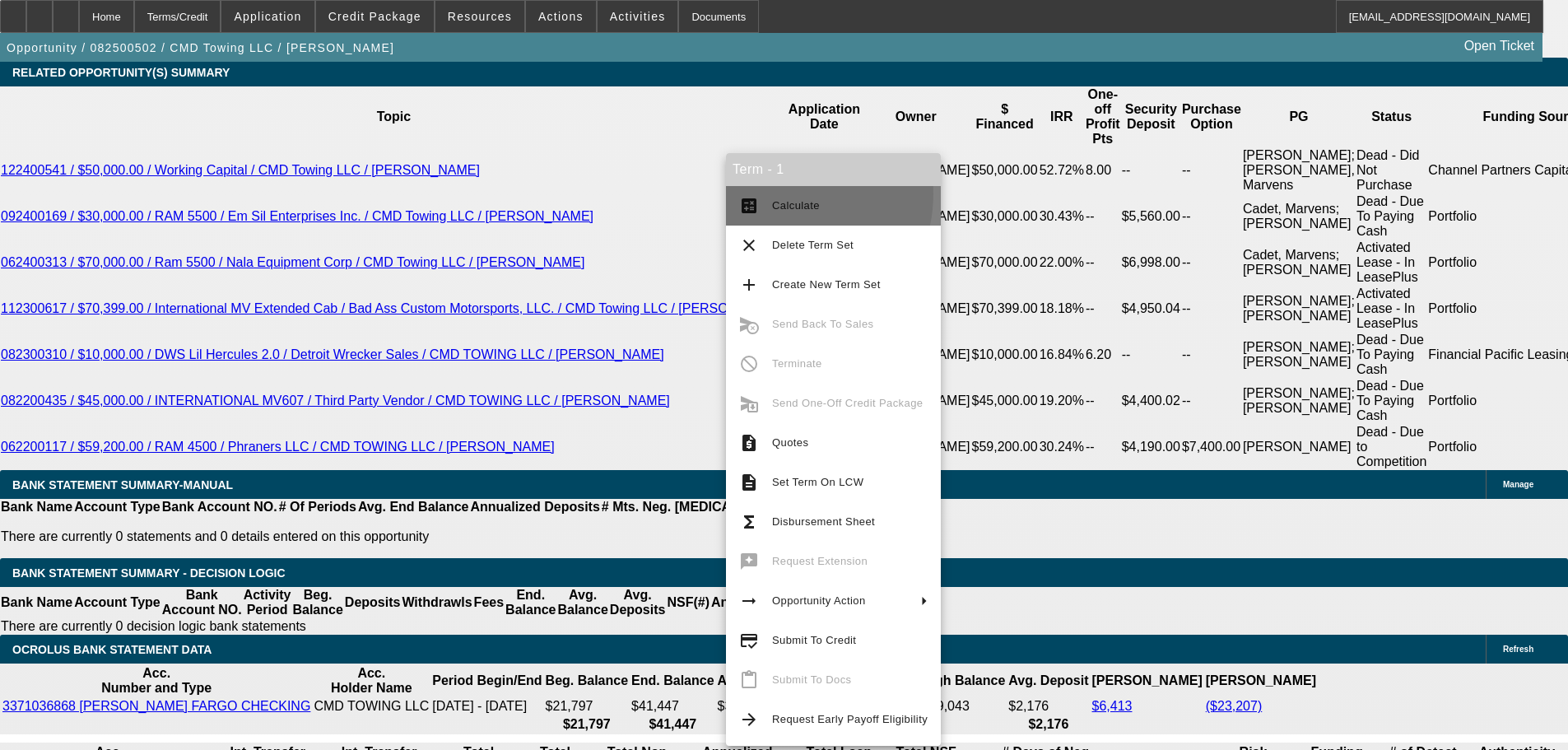
click at [778, 193] on button "calculate Calculate" at bounding box center [833, 206] width 215 height 39
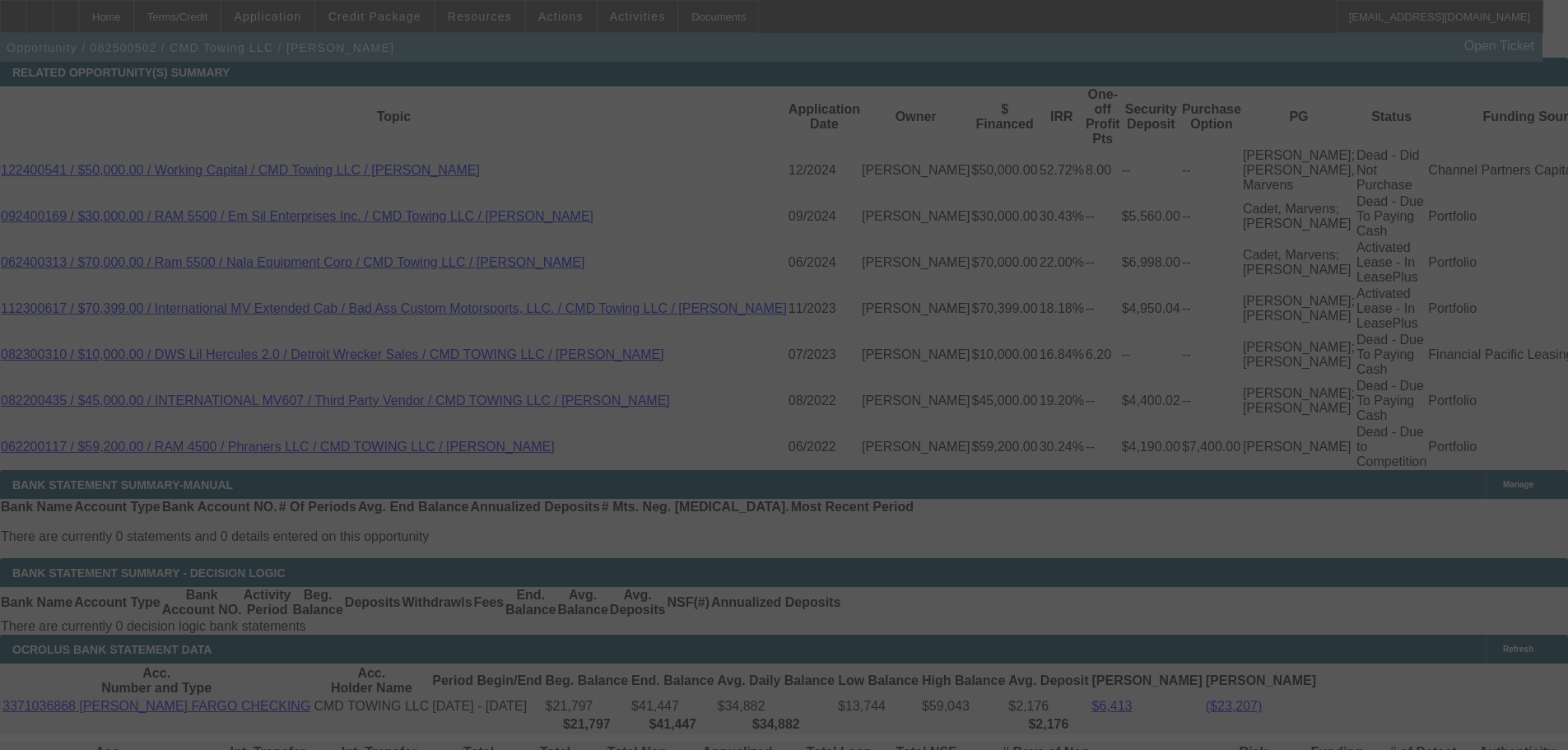
select select "0"
select select "2"
select select "0"
select select "6"
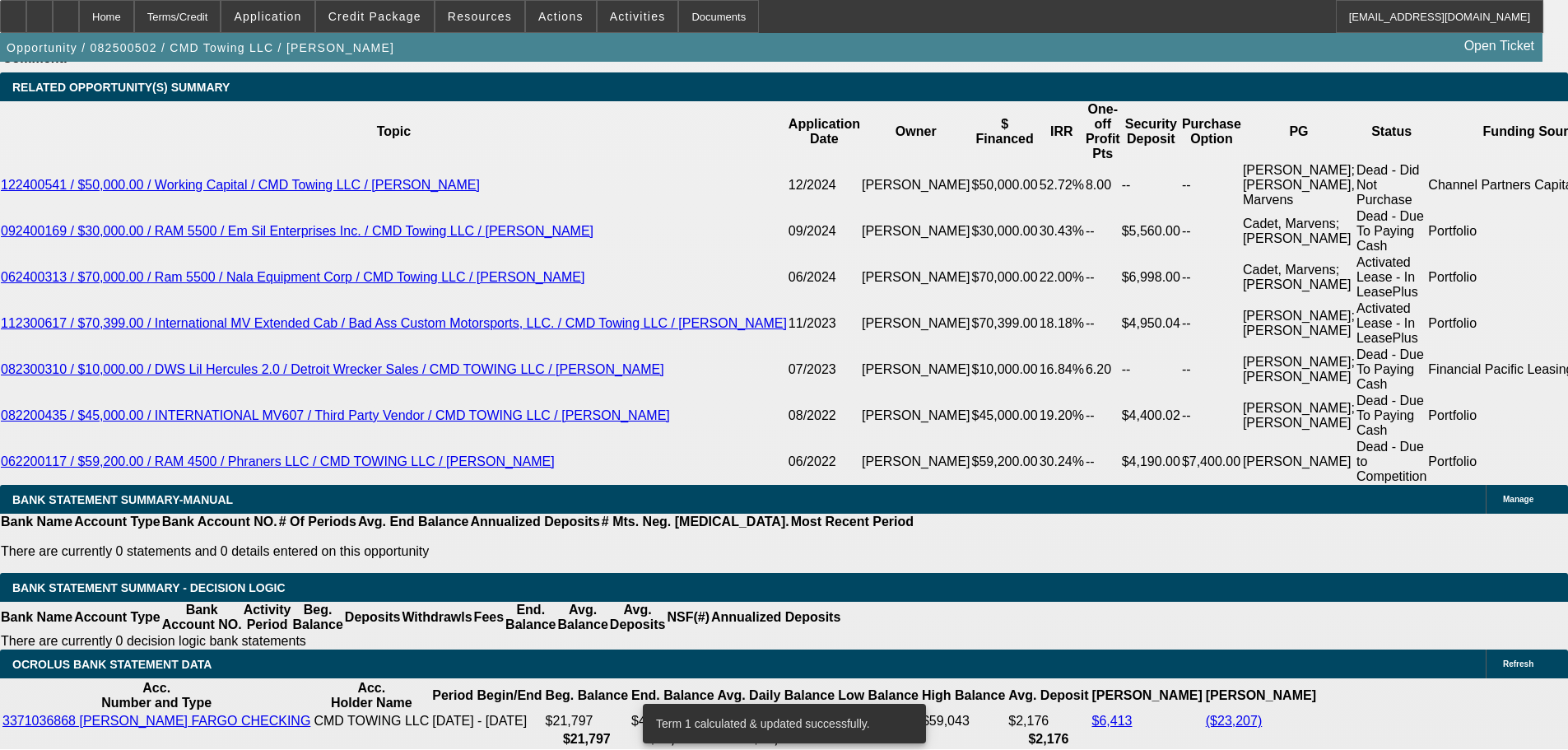
scroll to position [2823, 0]
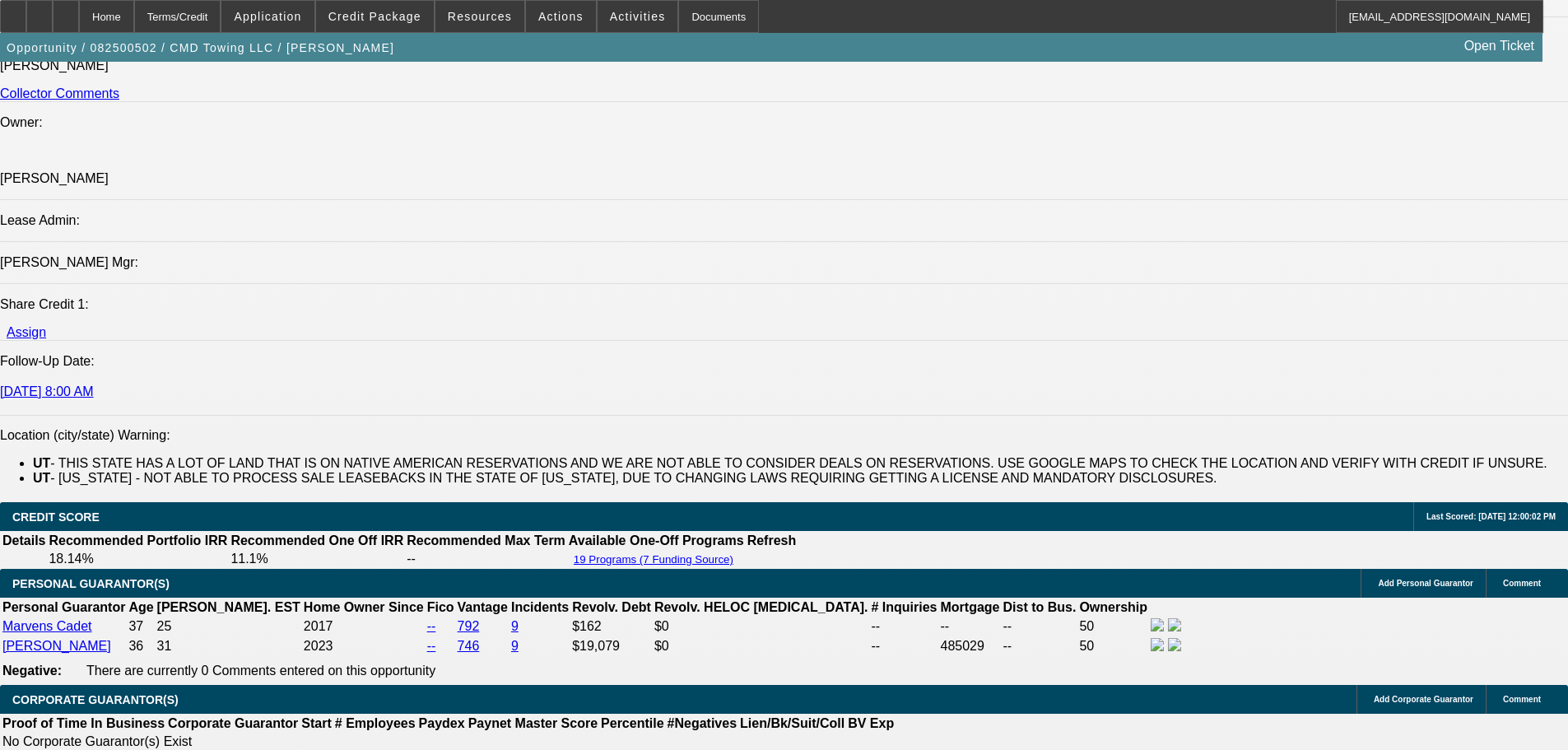
drag, startPoint x: 967, startPoint y: 490, endPoint x: 907, endPoint y: 240, distance: 257.1
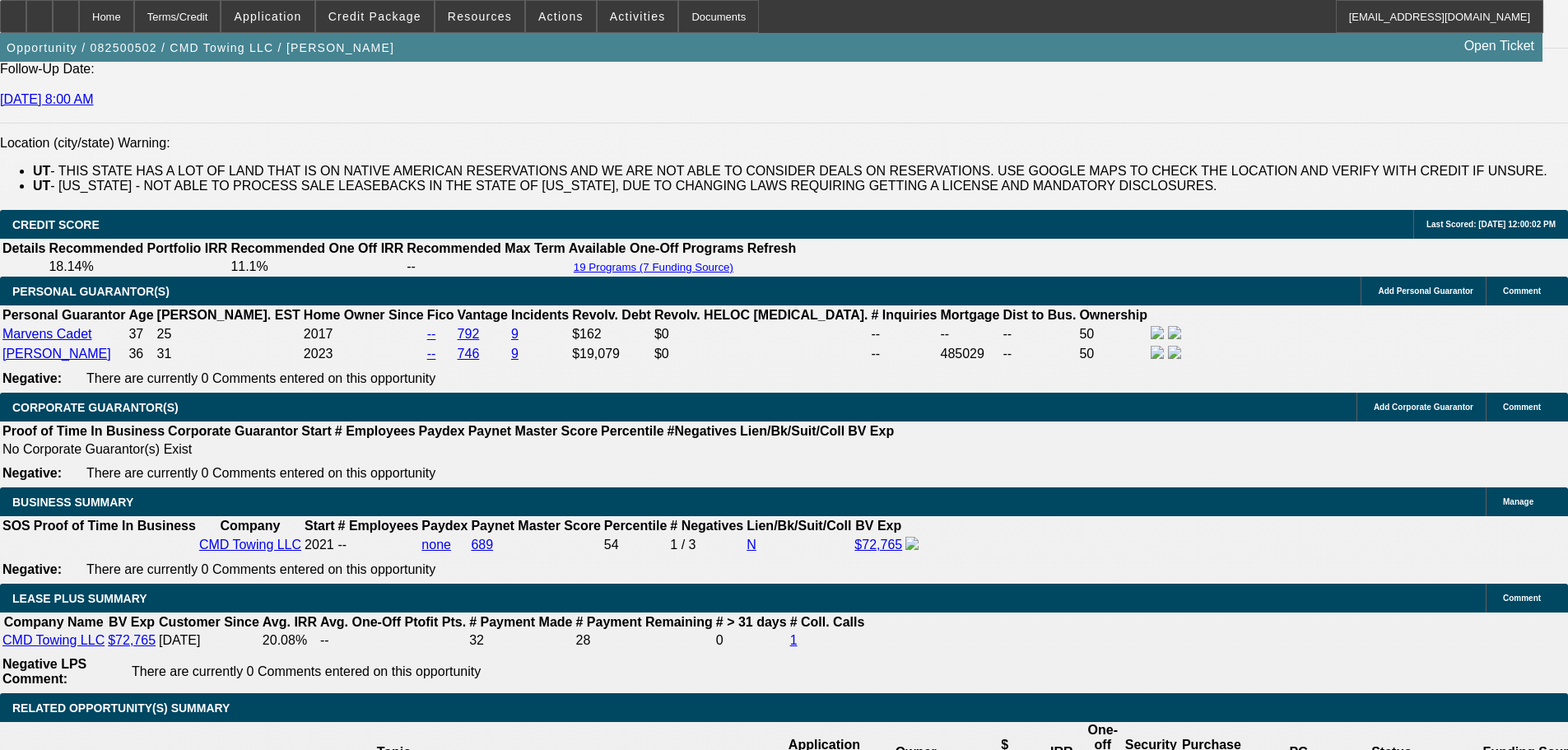
scroll to position [2527, 0]
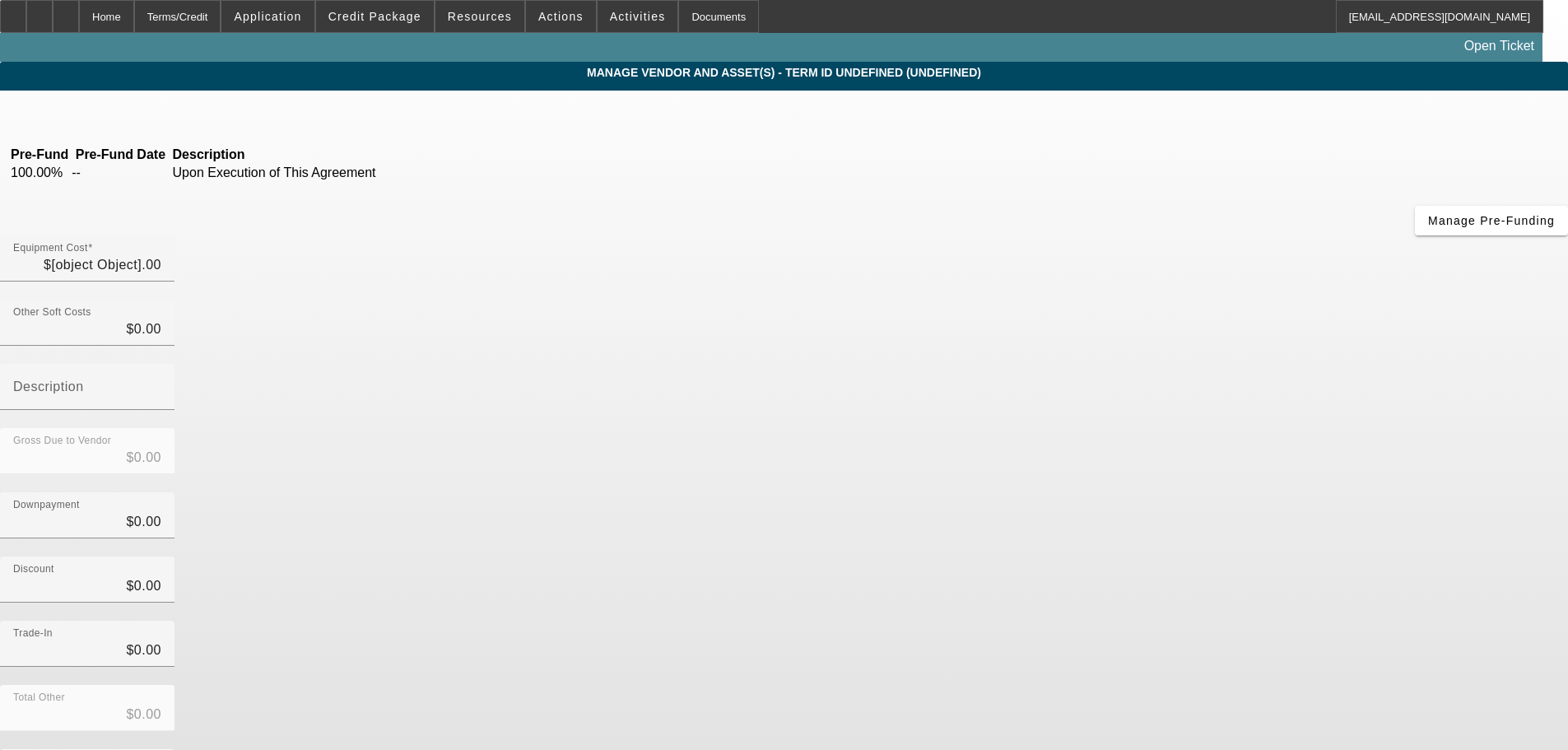
type input "$156,681.12"
type input "$11,964.91"
type input "sales tax"
type input "$168,646.03"
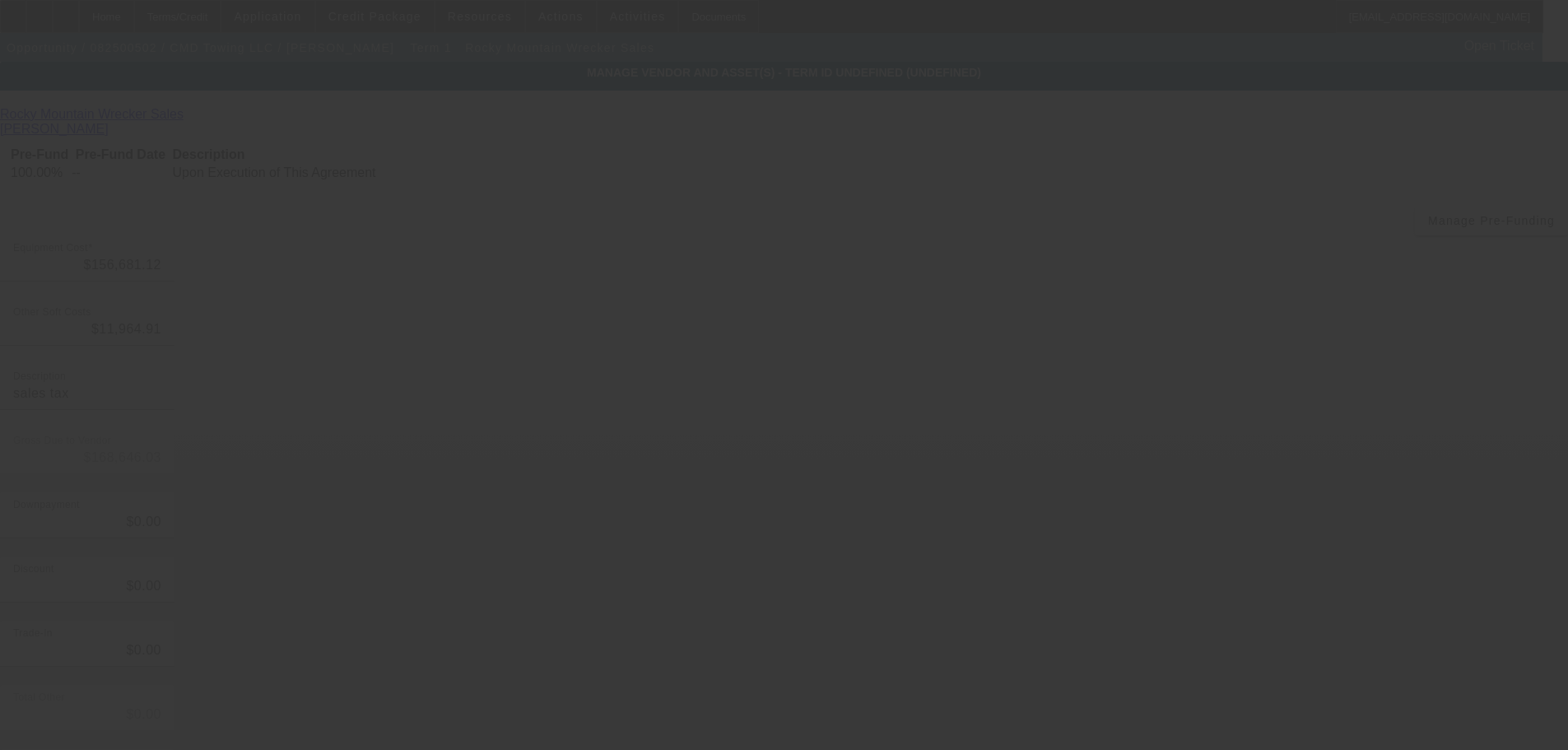
scroll to position [23, 0]
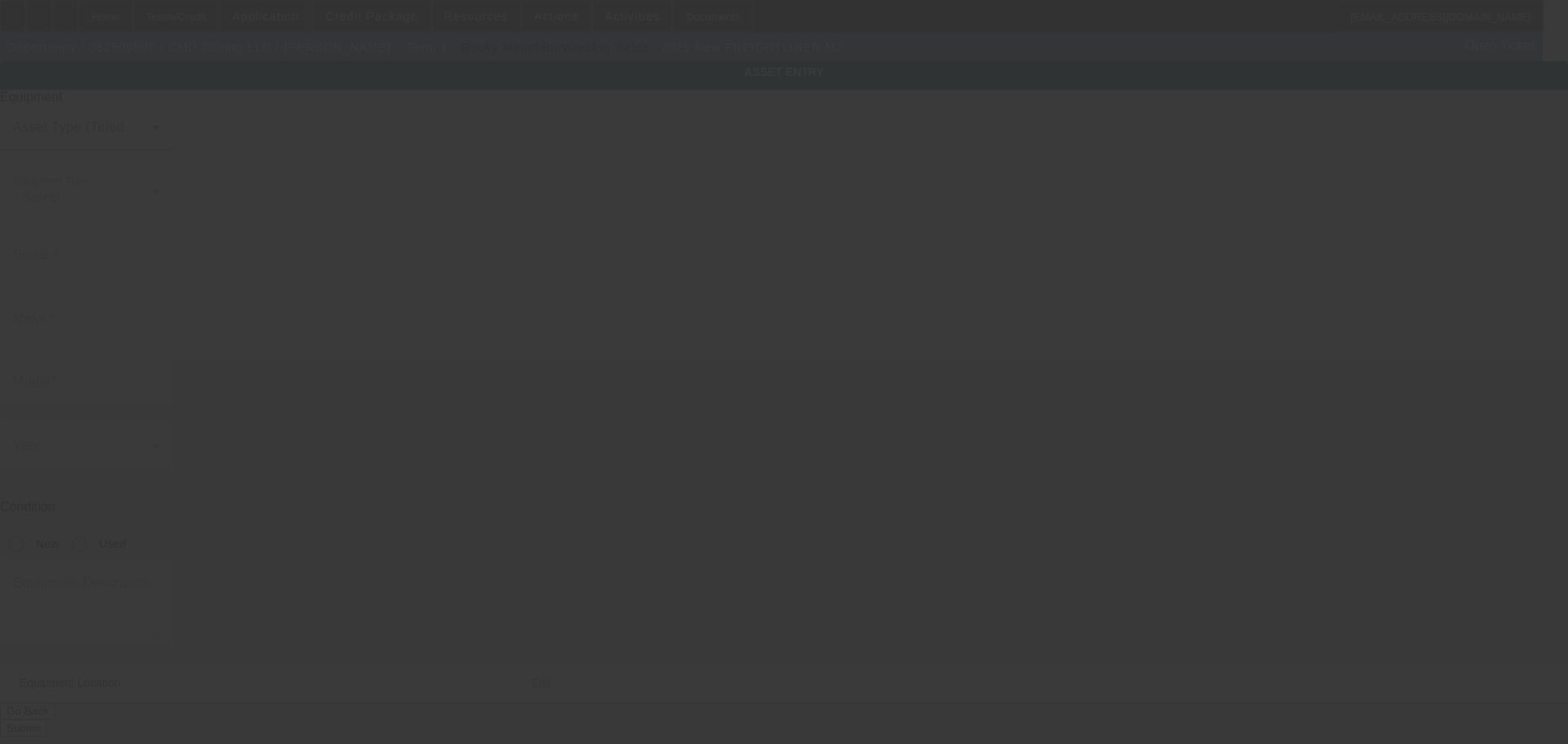
type input "1FVACWFC7SHVU8909"
type input "Freightliner"
type input "M2"
radio input "true"
type textarea "22' steel 6 ton rollback, 102' wide, aluminum removable rails, wheel lift, boxe…"
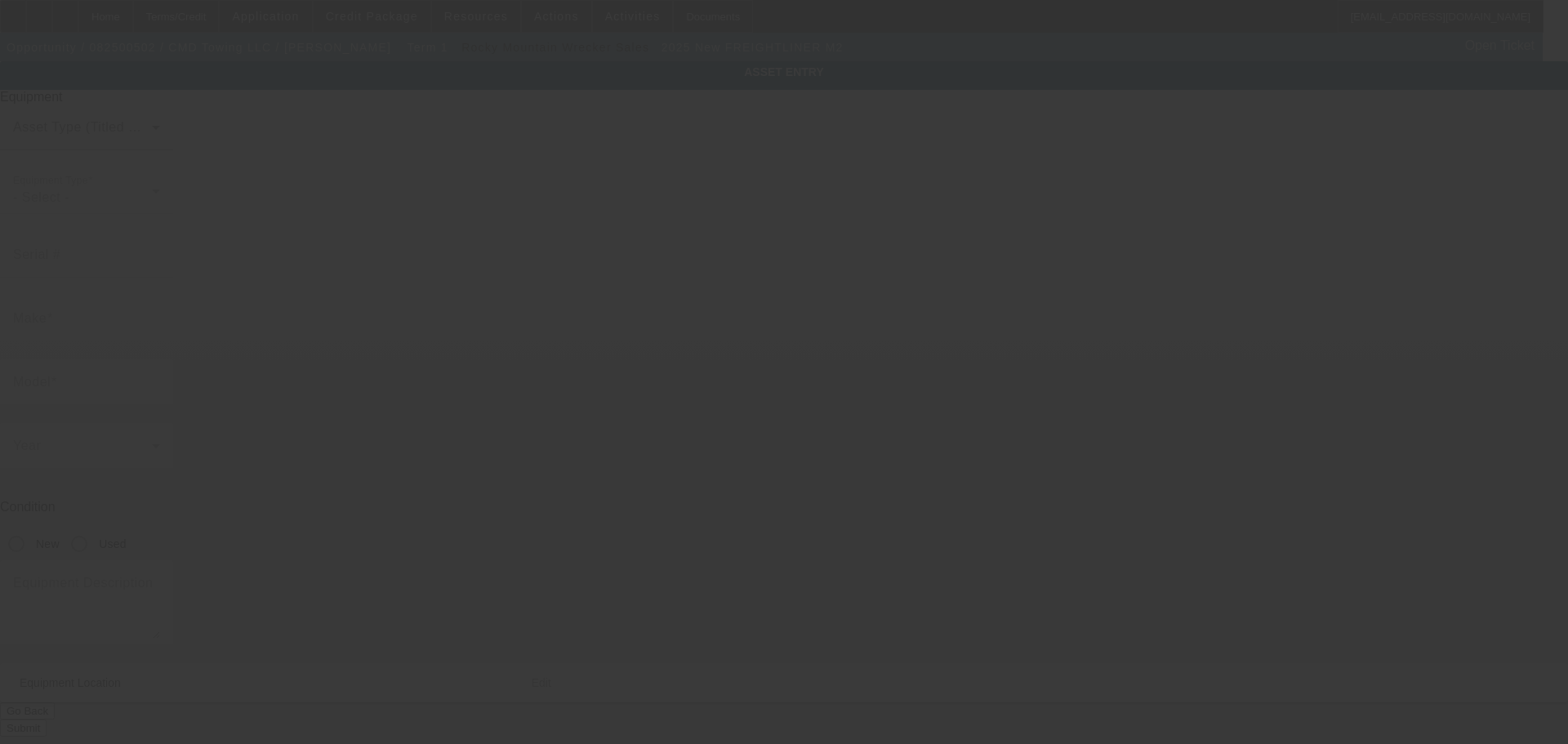
type input "4491 W 3500 S"
type input "Apt A4"
type input "West Valley City"
type input "84120"
type input "Salt Lake"
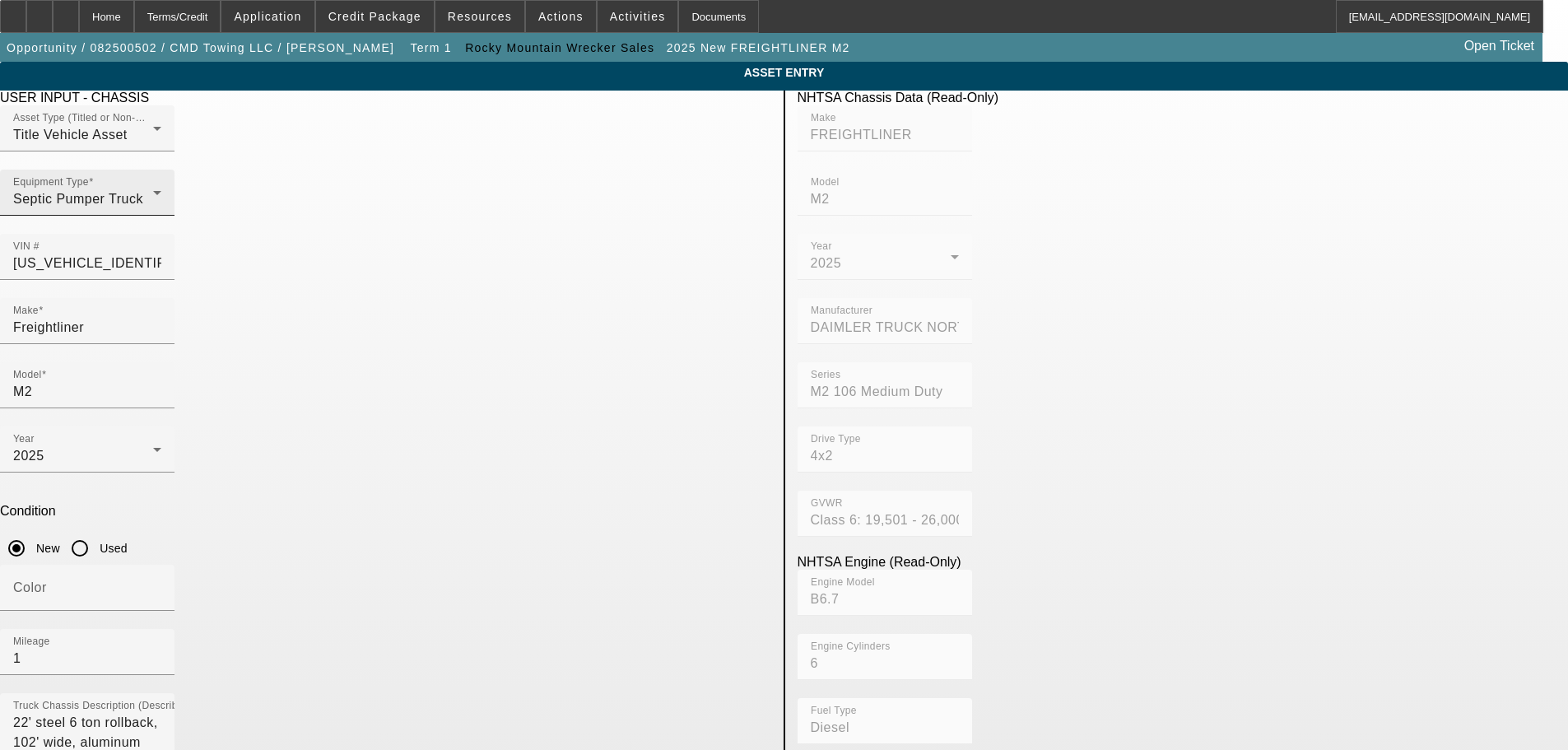
click at [153, 209] on div "Septic Pumper Truck" at bounding box center [82, 199] width 140 height 20
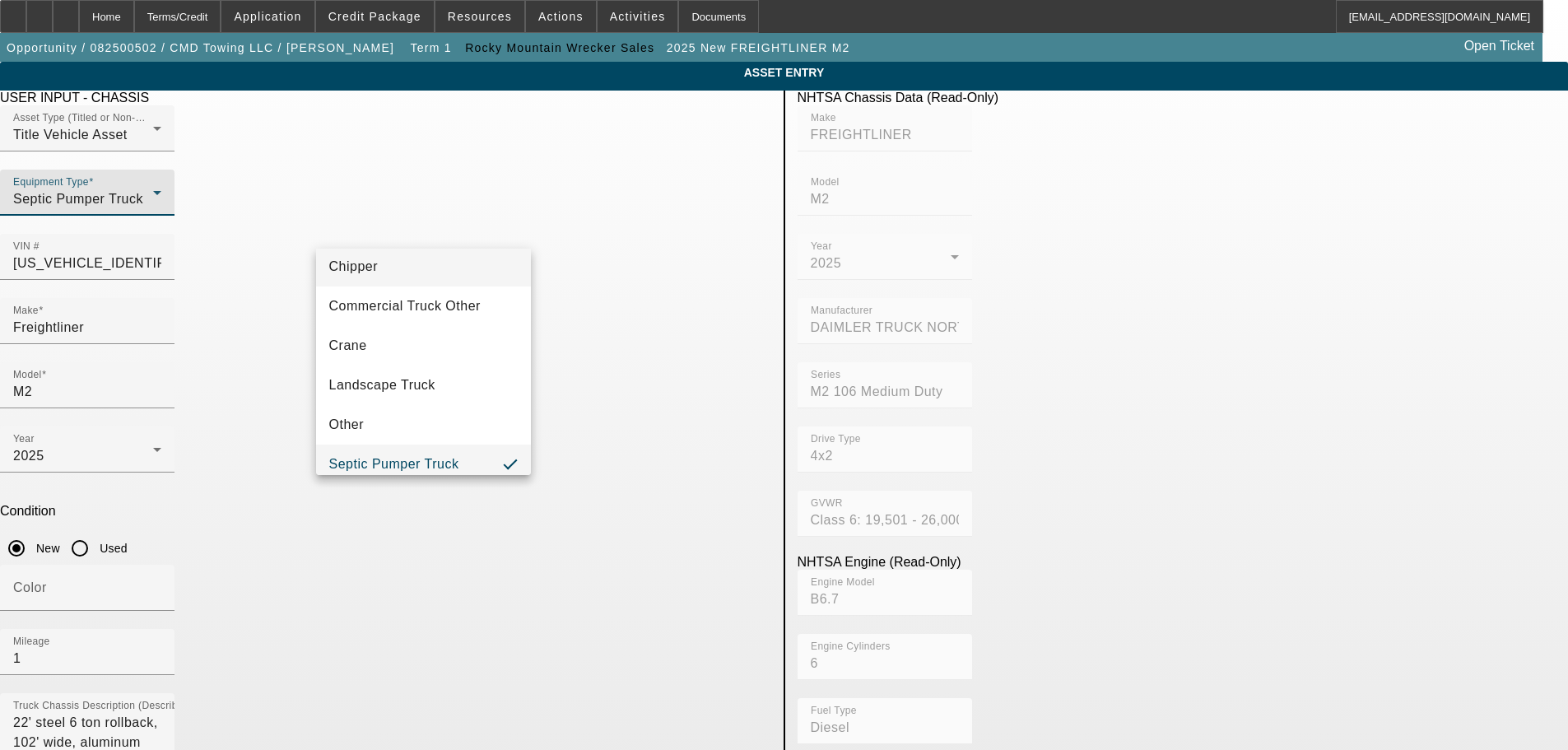
scroll to position [182, 0]
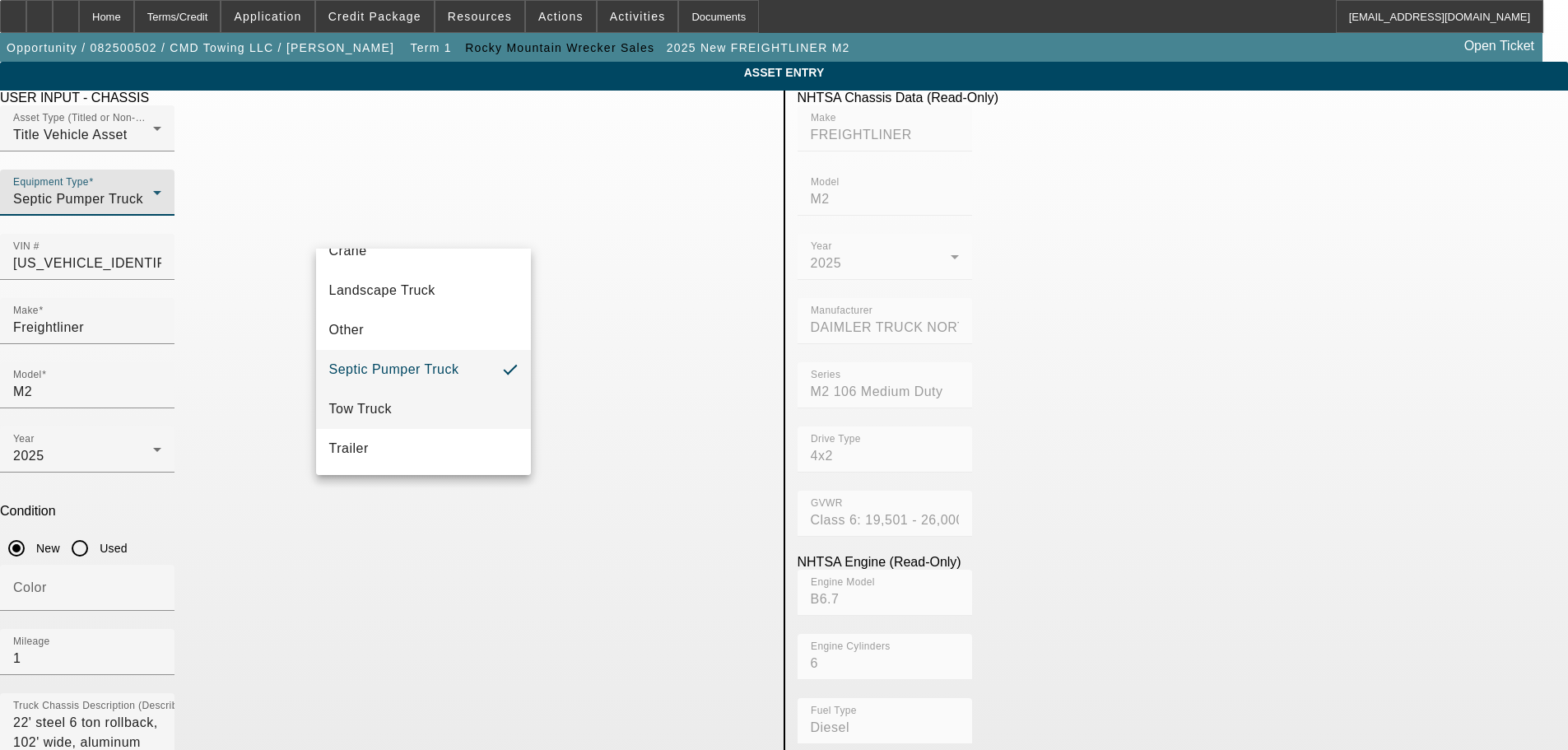
click at [447, 424] on mat-option "Tow Truck" at bounding box center [424, 409] width 216 height 39
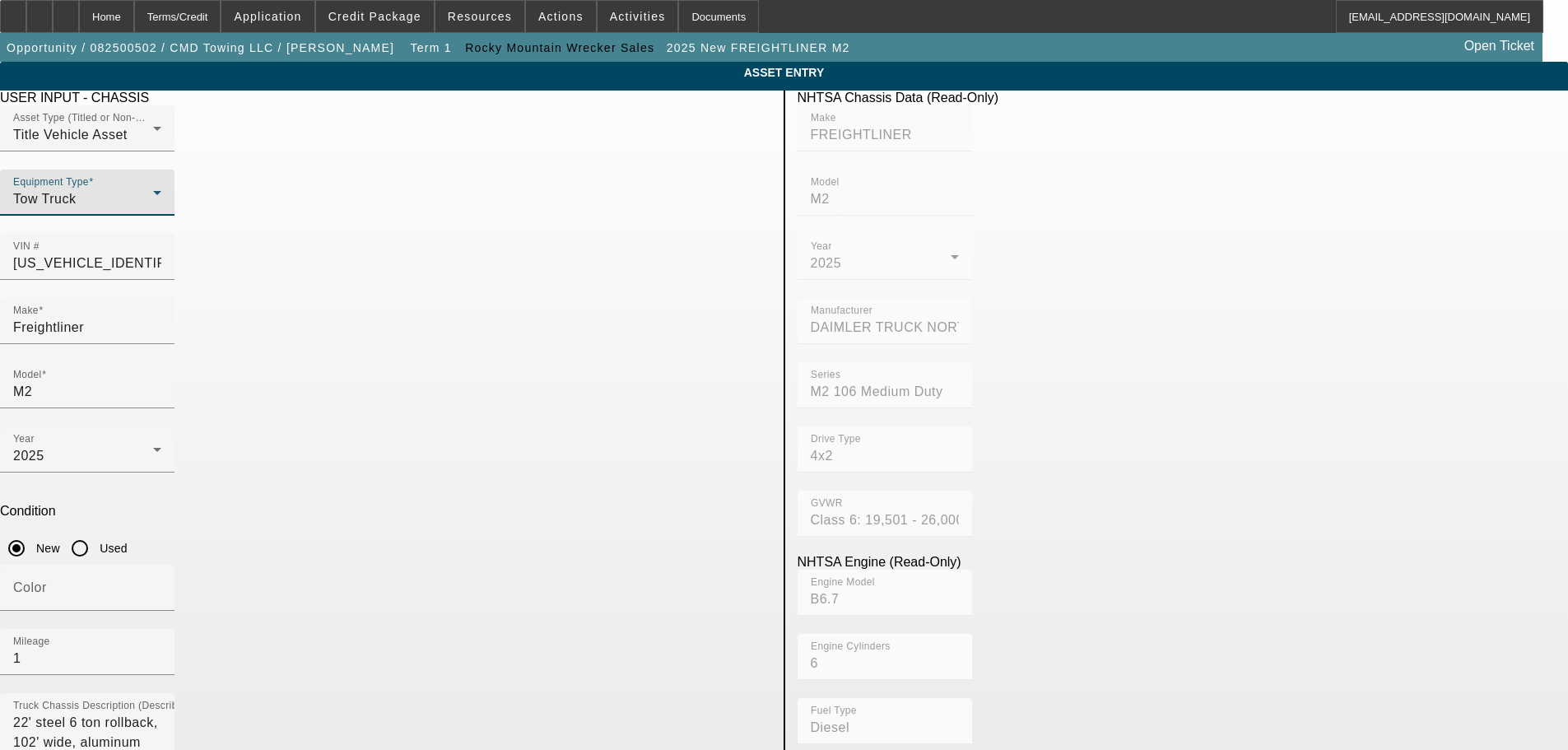
click at [111, 366] on app-asset-collateral-manage "ASSET ENTRY Delete asset USER INPUT - CHASSIS Asset Type (Titled or Non-Titled)…" at bounding box center [784, 702] width 1568 height 1281
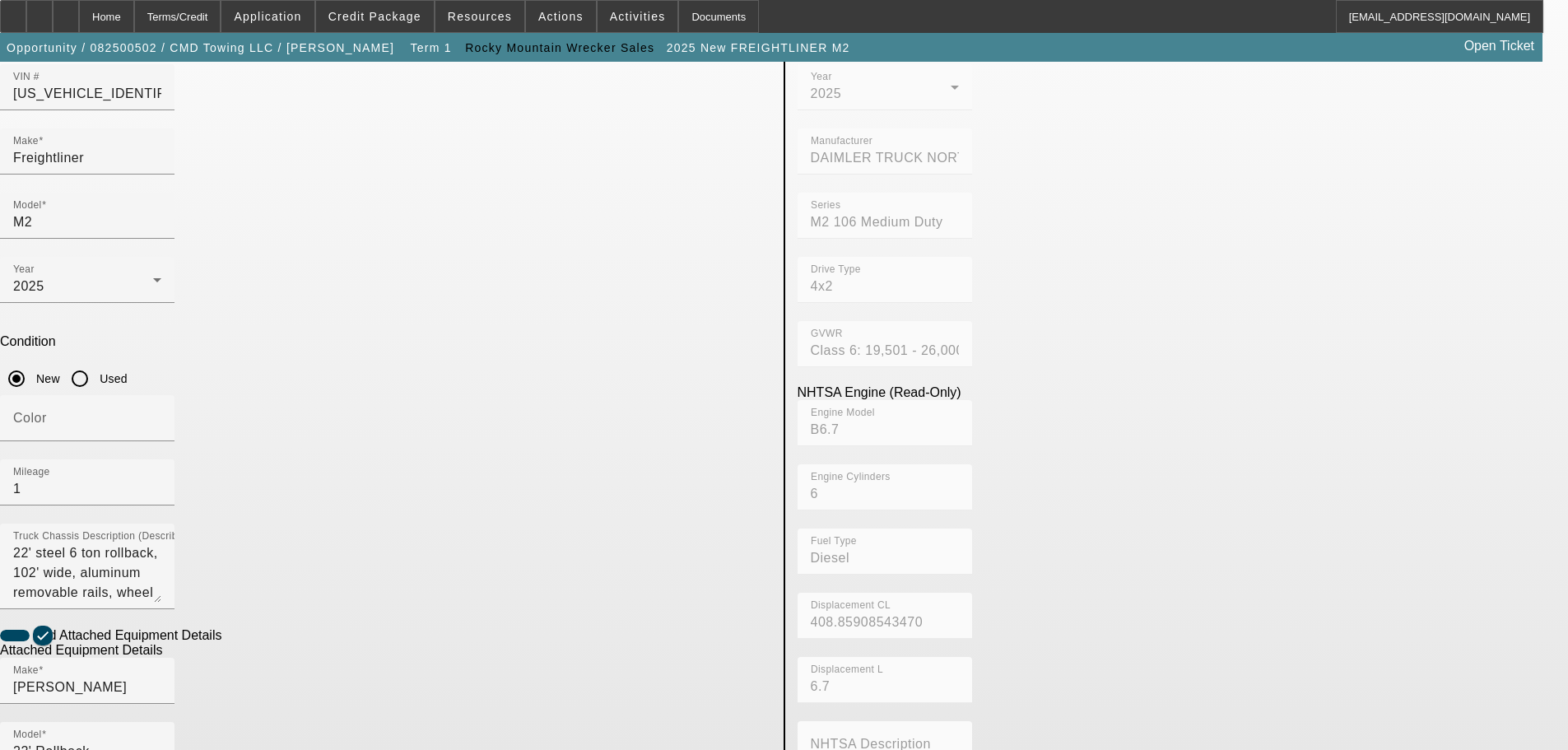
scroll to position [310, 0]
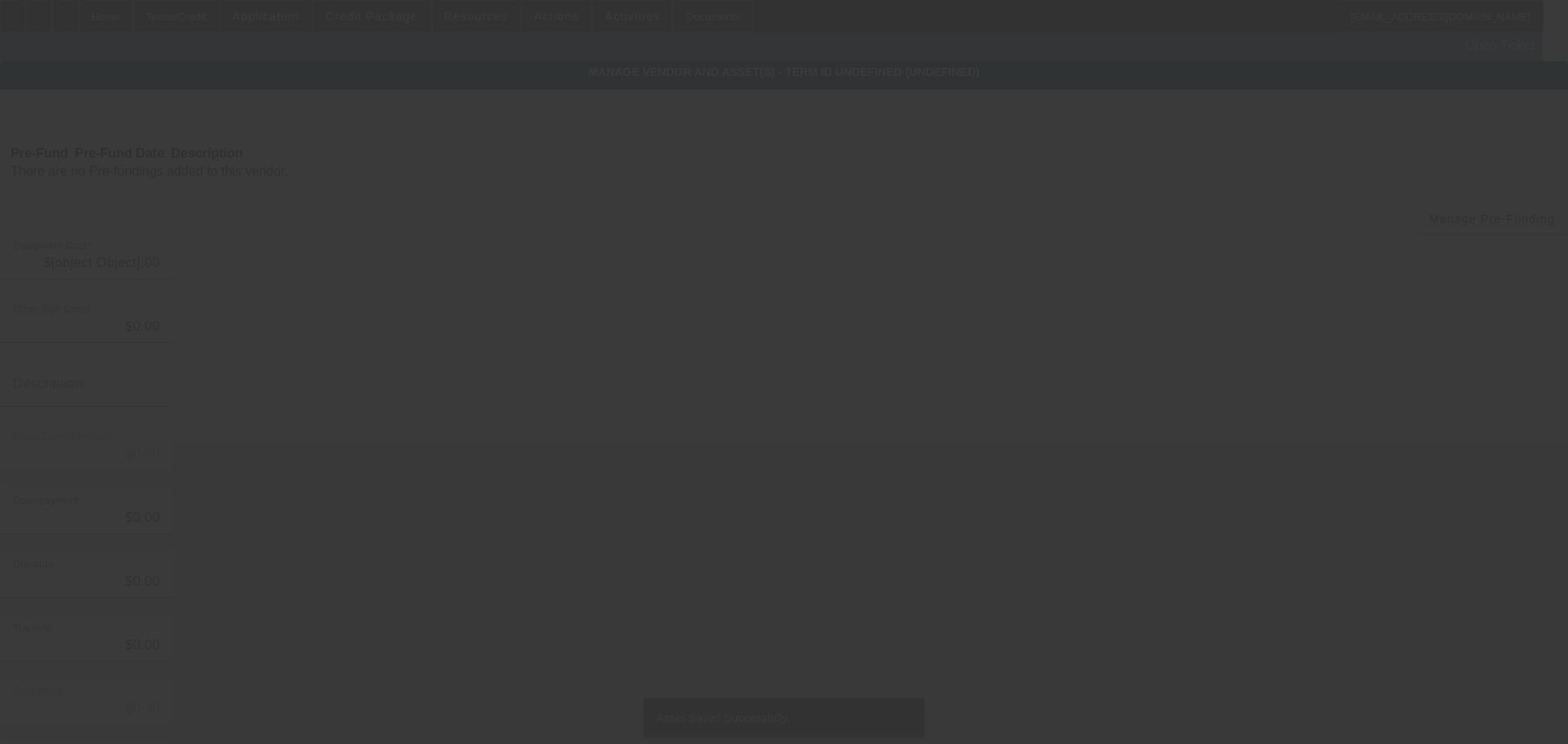
type input "$156,681.12"
type input "$11,964.91"
type input "sales tax"
type input "$168,646.03"
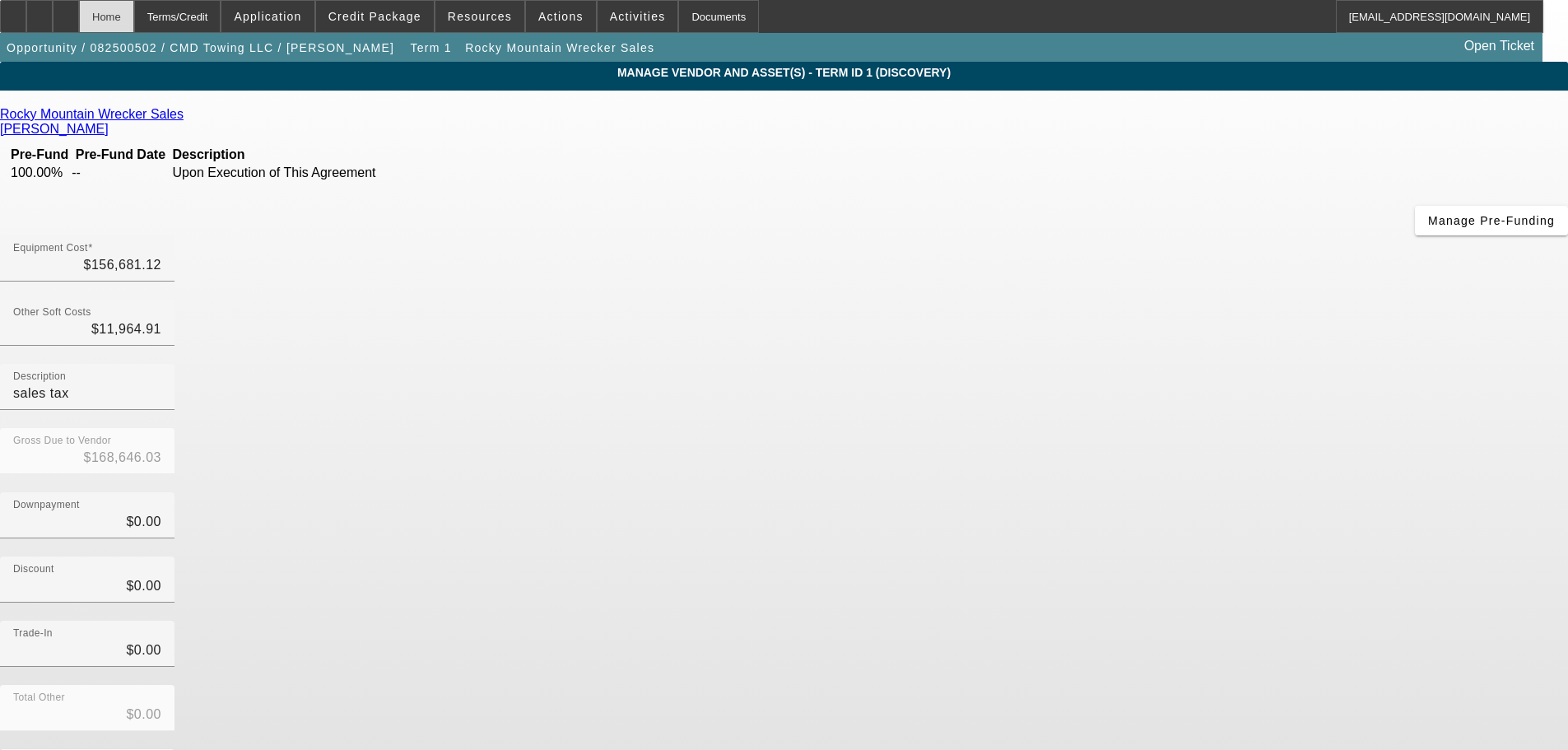
click at [134, 18] on div "Home" at bounding box center [107, 17] width 55 height 33
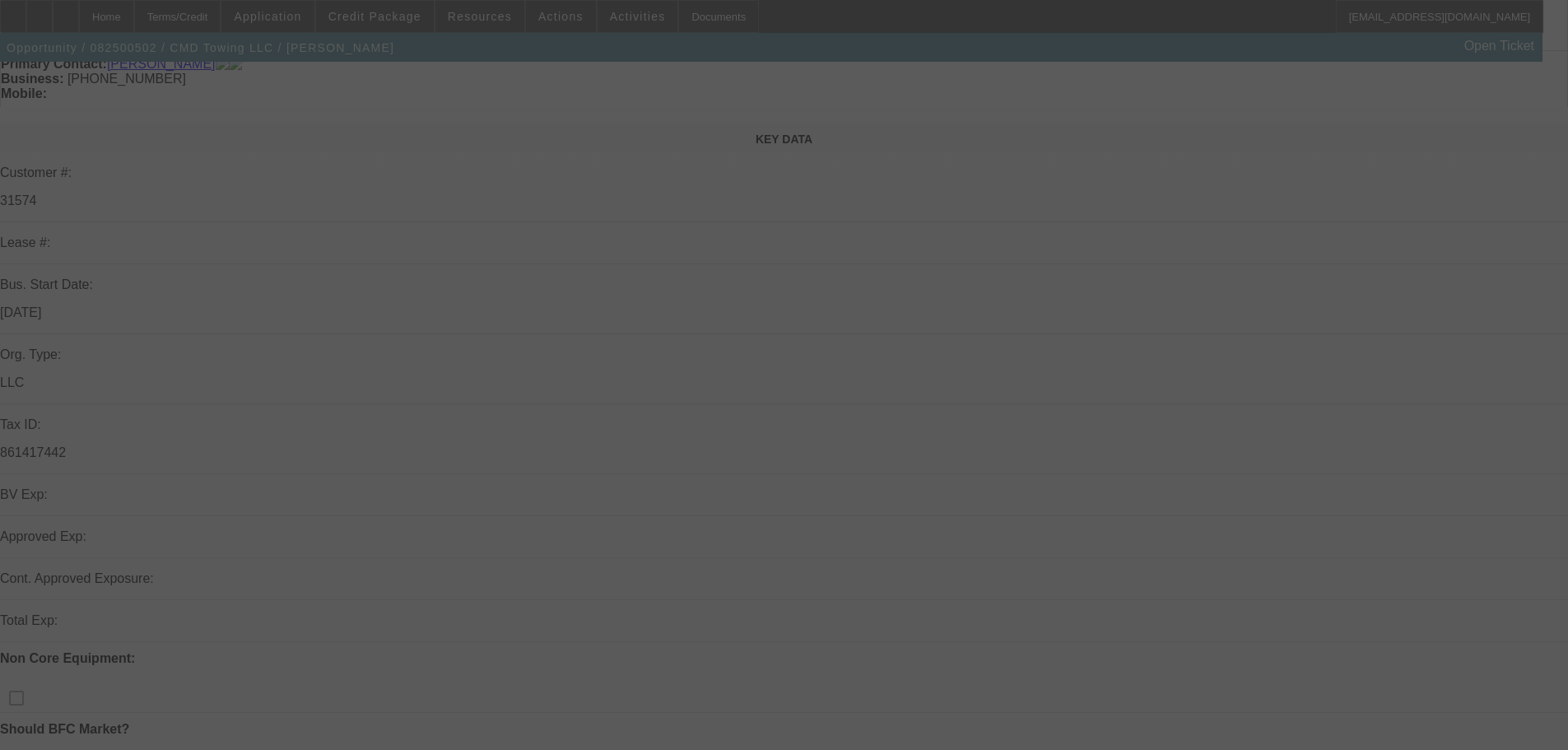
scroll to position [330, 0]
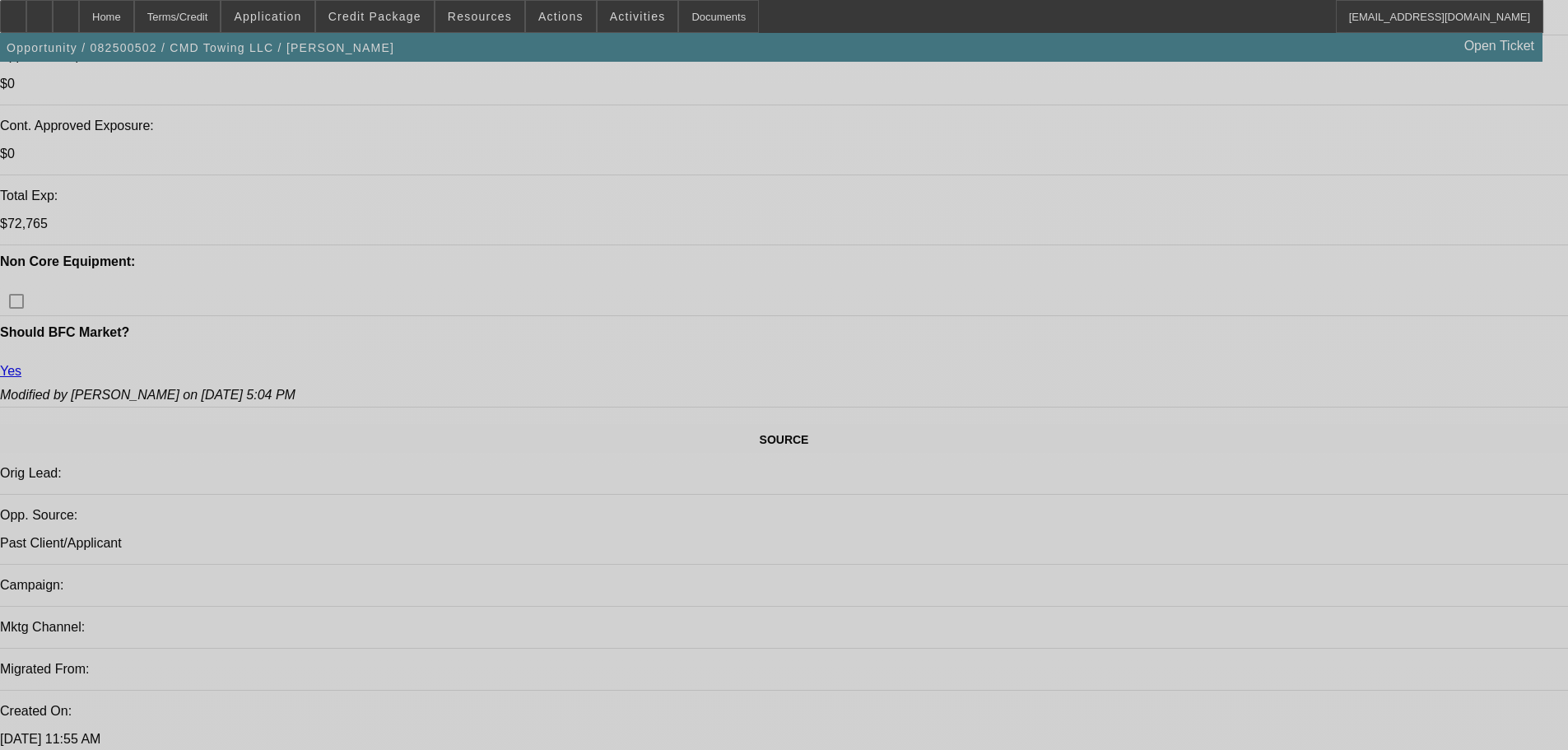
select select "0"
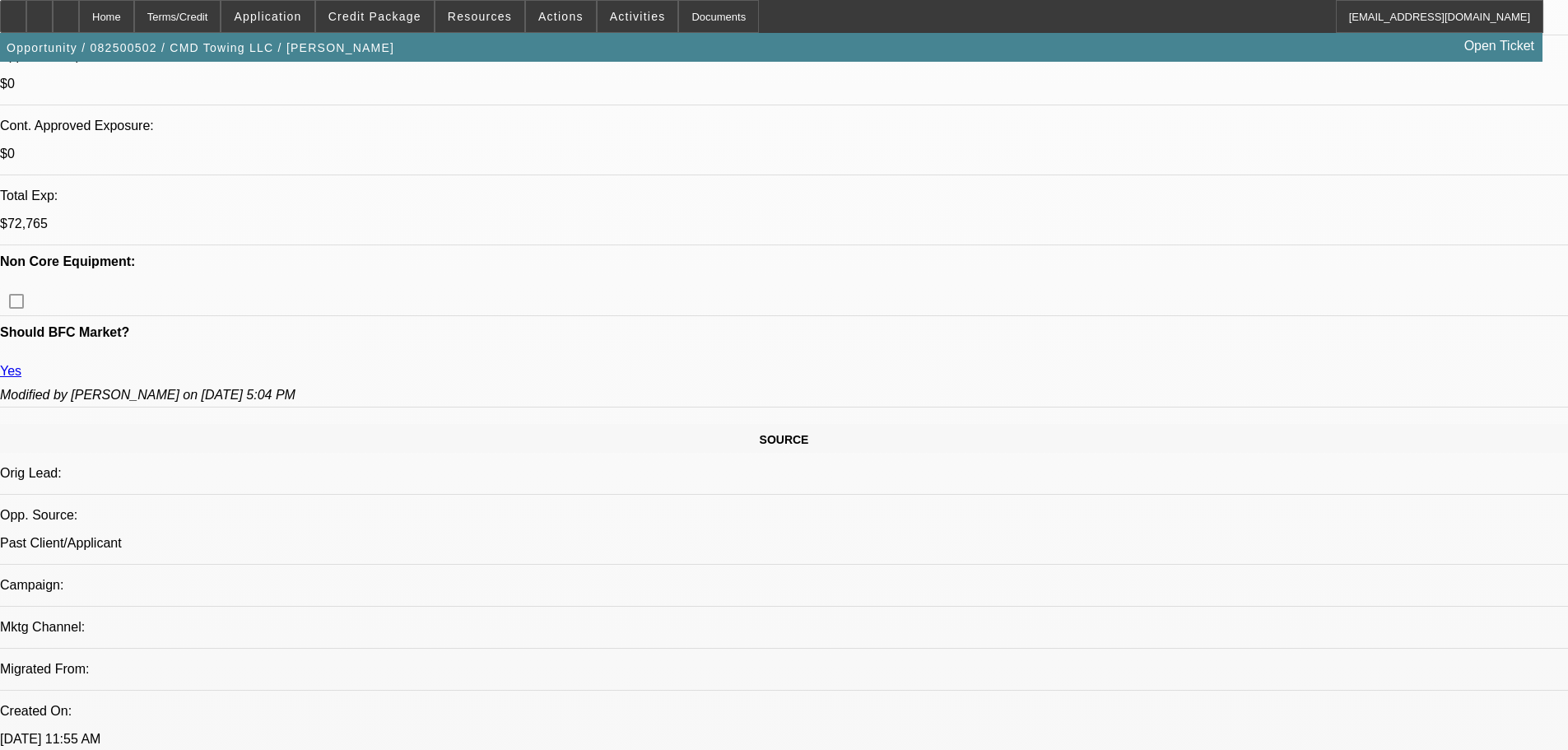
select select "0"
select select "2"
select select "0"
select select "6"
select select "0"
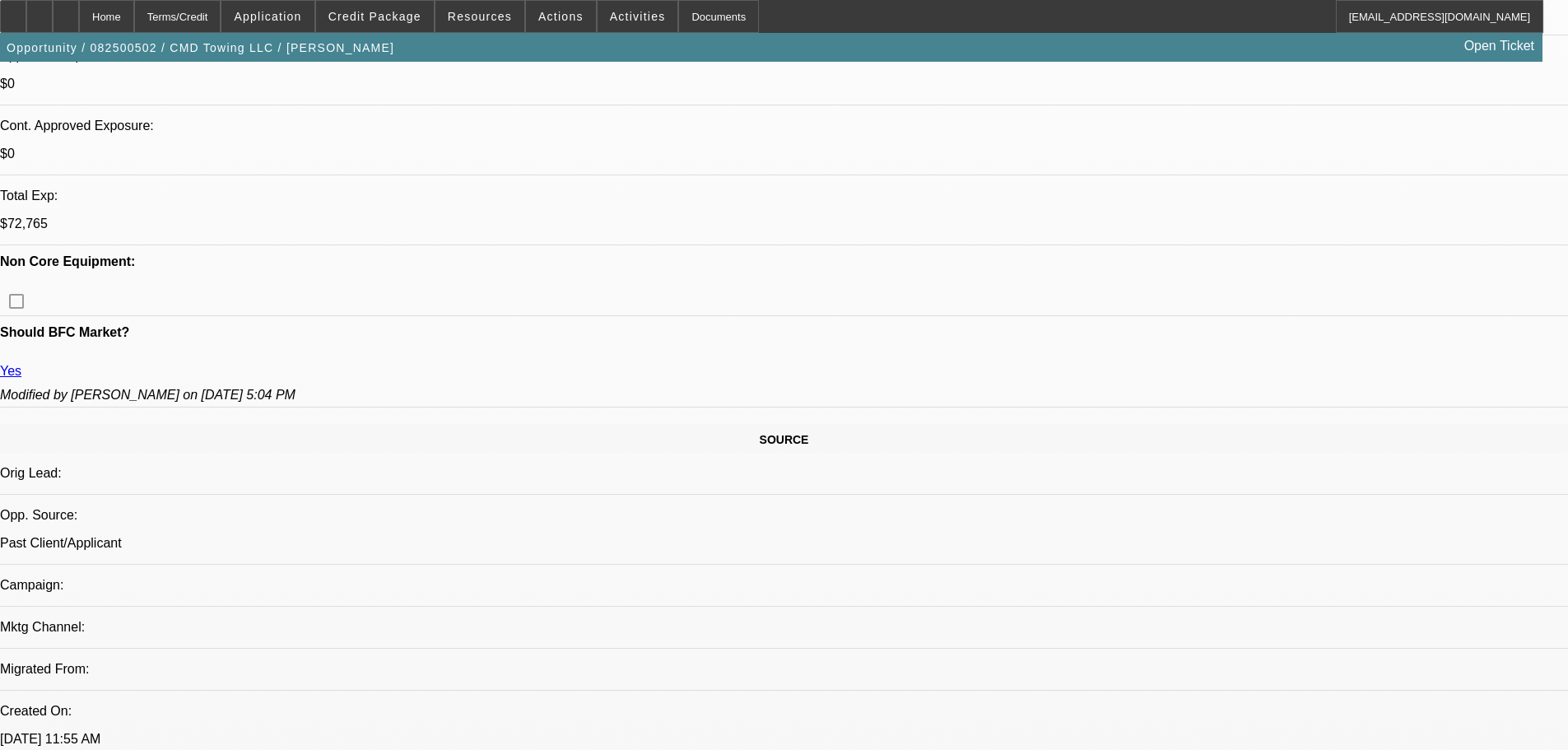
select select "0"
select select "2"
select select "0"
select select "6"
select select "0"
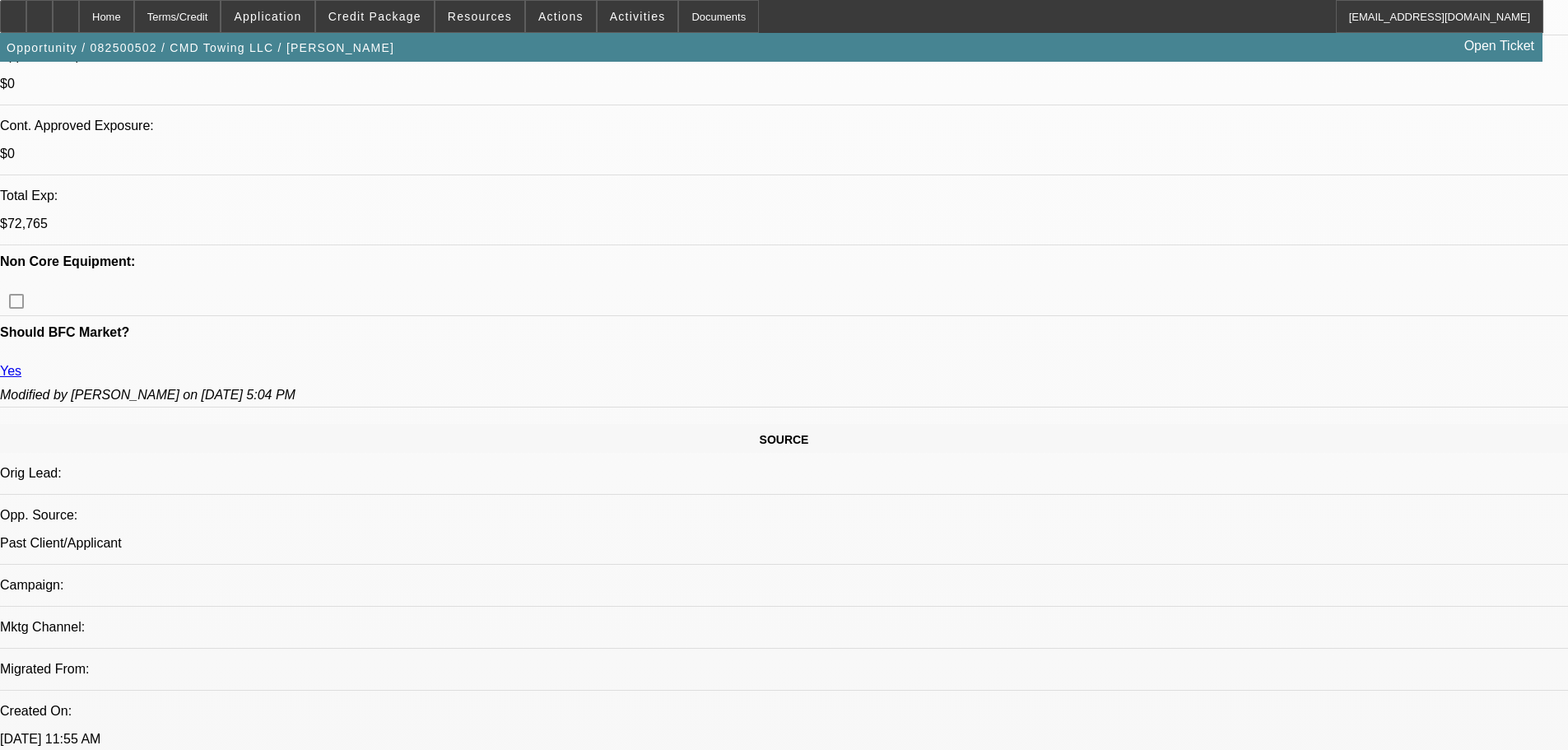
select select "0"
select select "2"
select select "0"
select select "6"
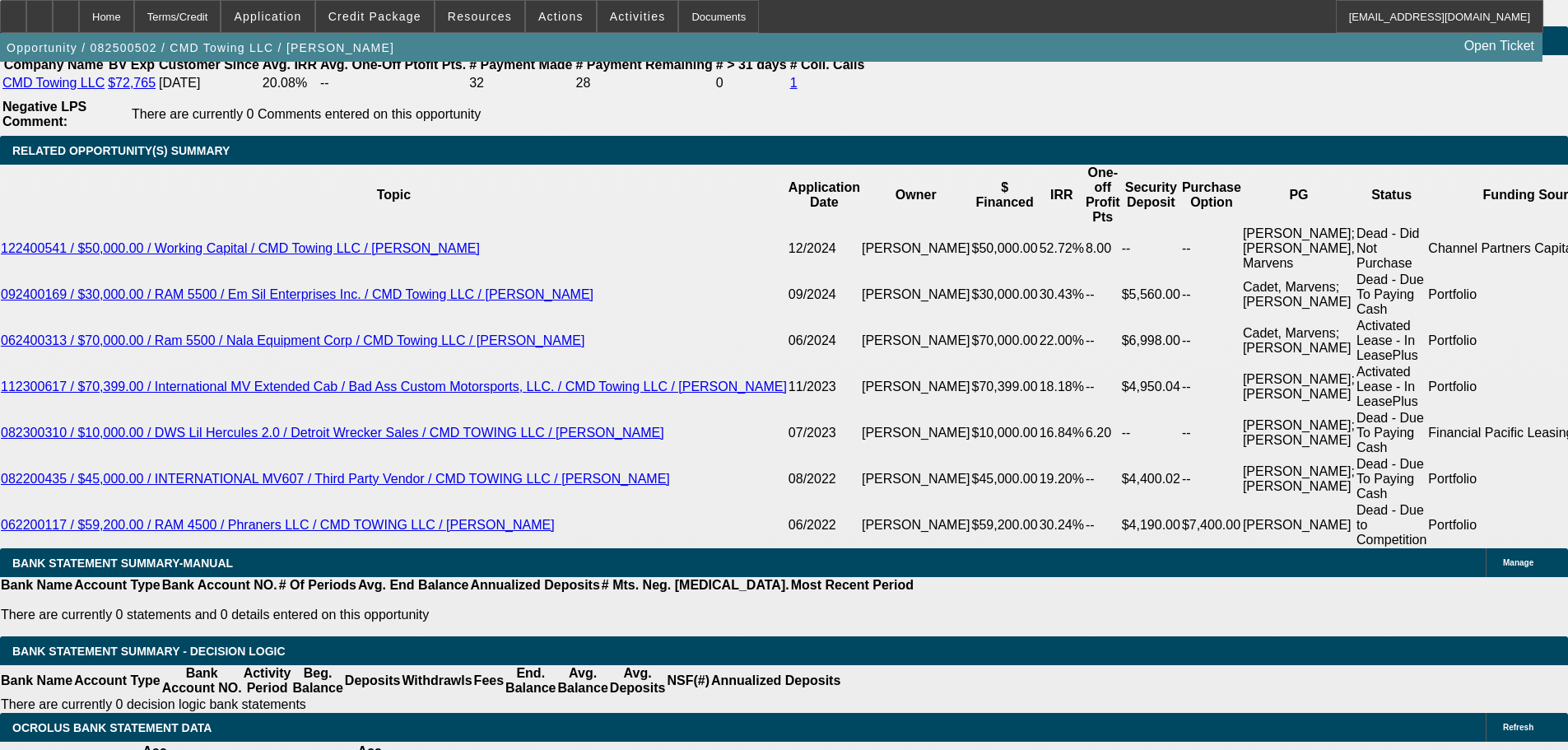
scroll to position [3047, 0]
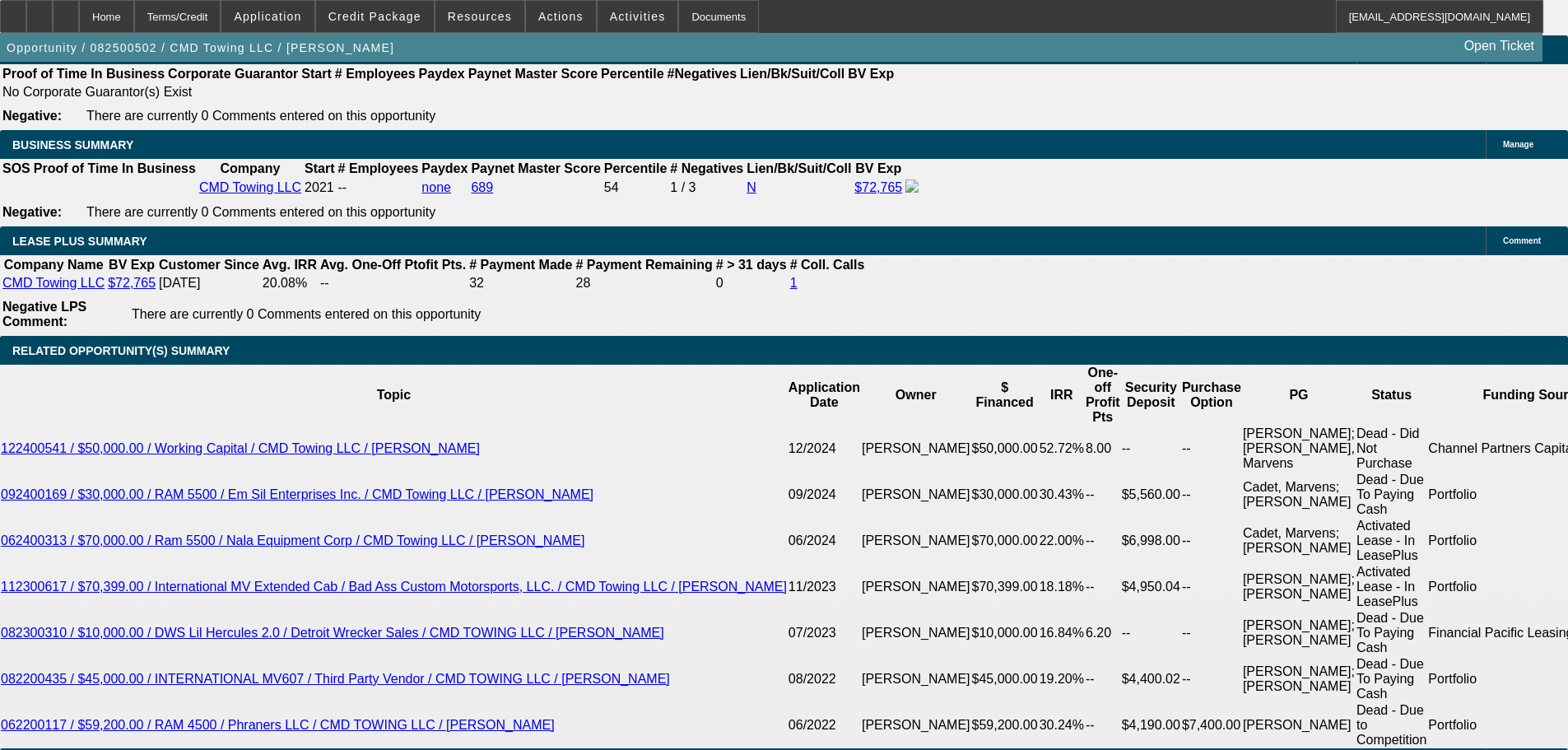
drag, startPoint x: 923, startPoint y: 499, endPoint x: 924, endPoint y: 265, distance: 234.0
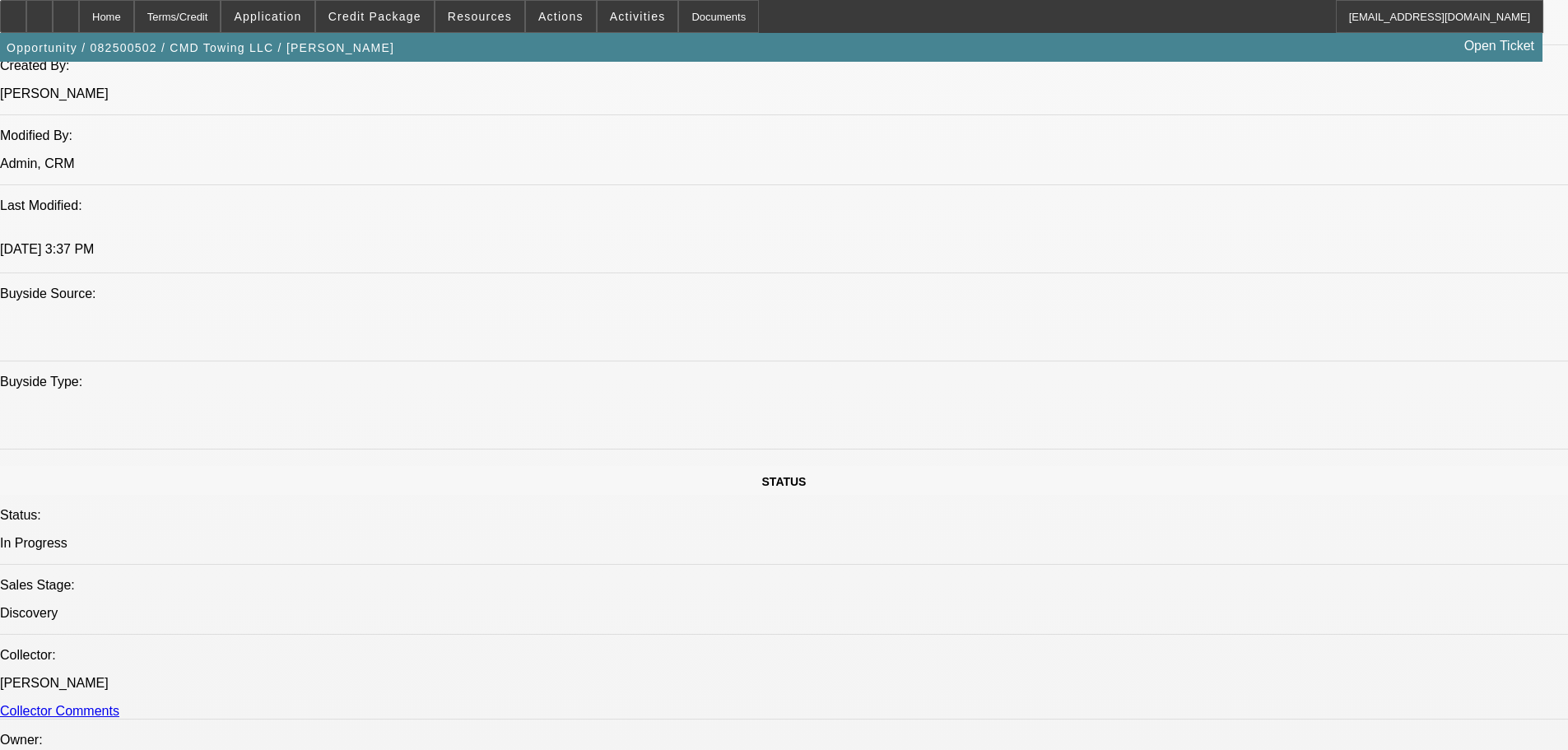
drag, startPoint x: 544, startPoint y: 432, endPoint x: 559, endPoint y: 157, distance: 275.4
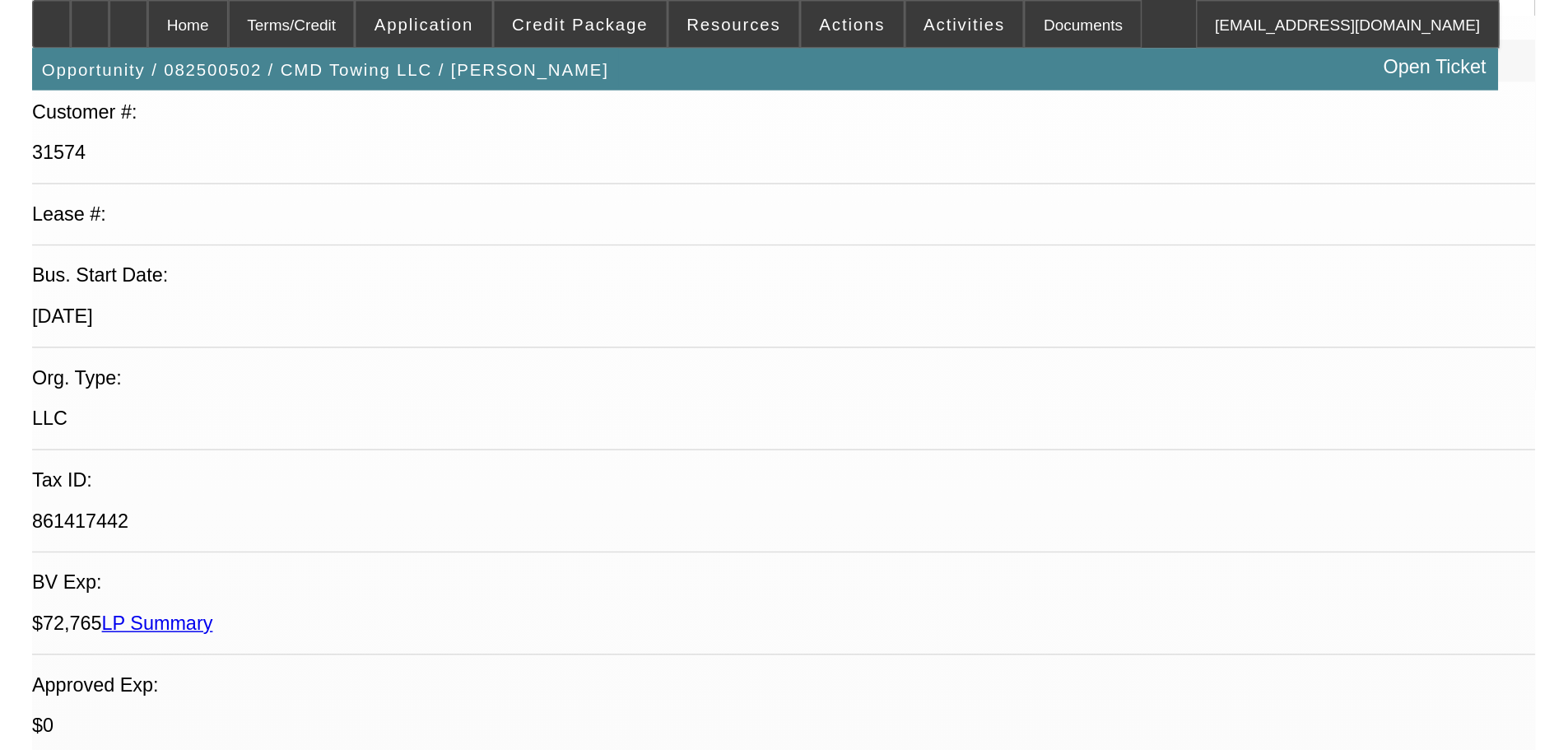
scroll to position [231, 0]
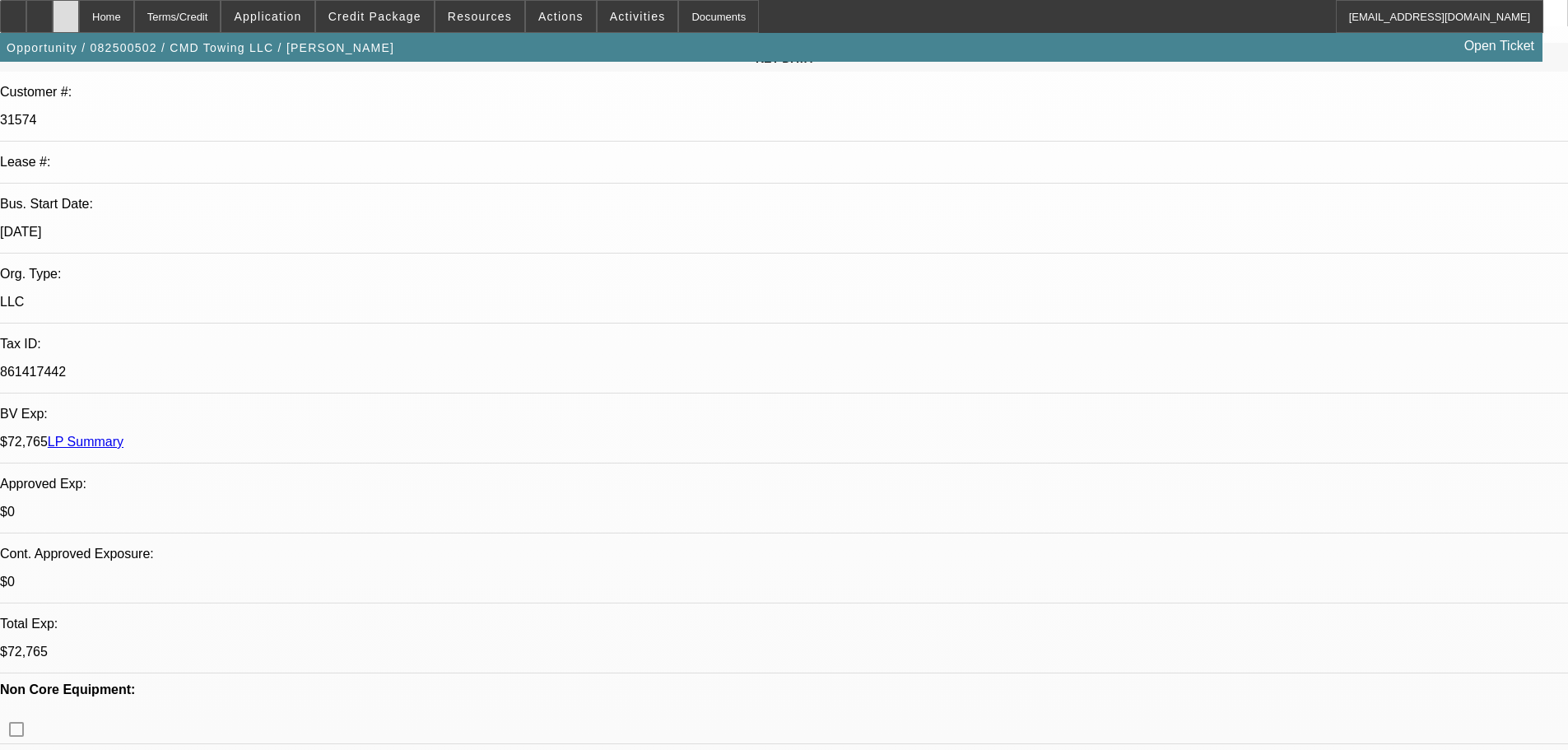
click at [79, 15] on div at bounding box center [66, 17] width 26 height 33
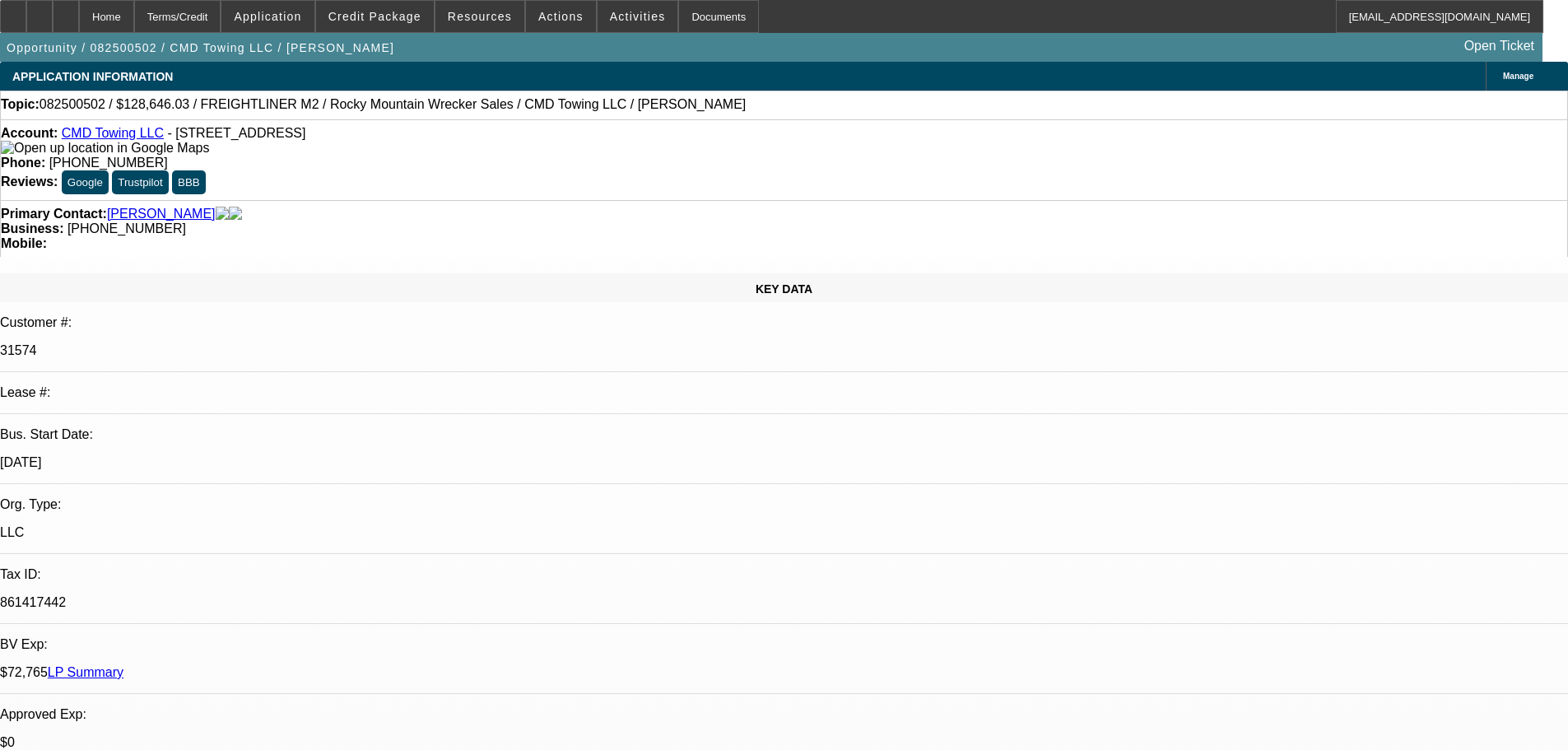
select select "0"
select select "2"
select select "0"
select select "6"
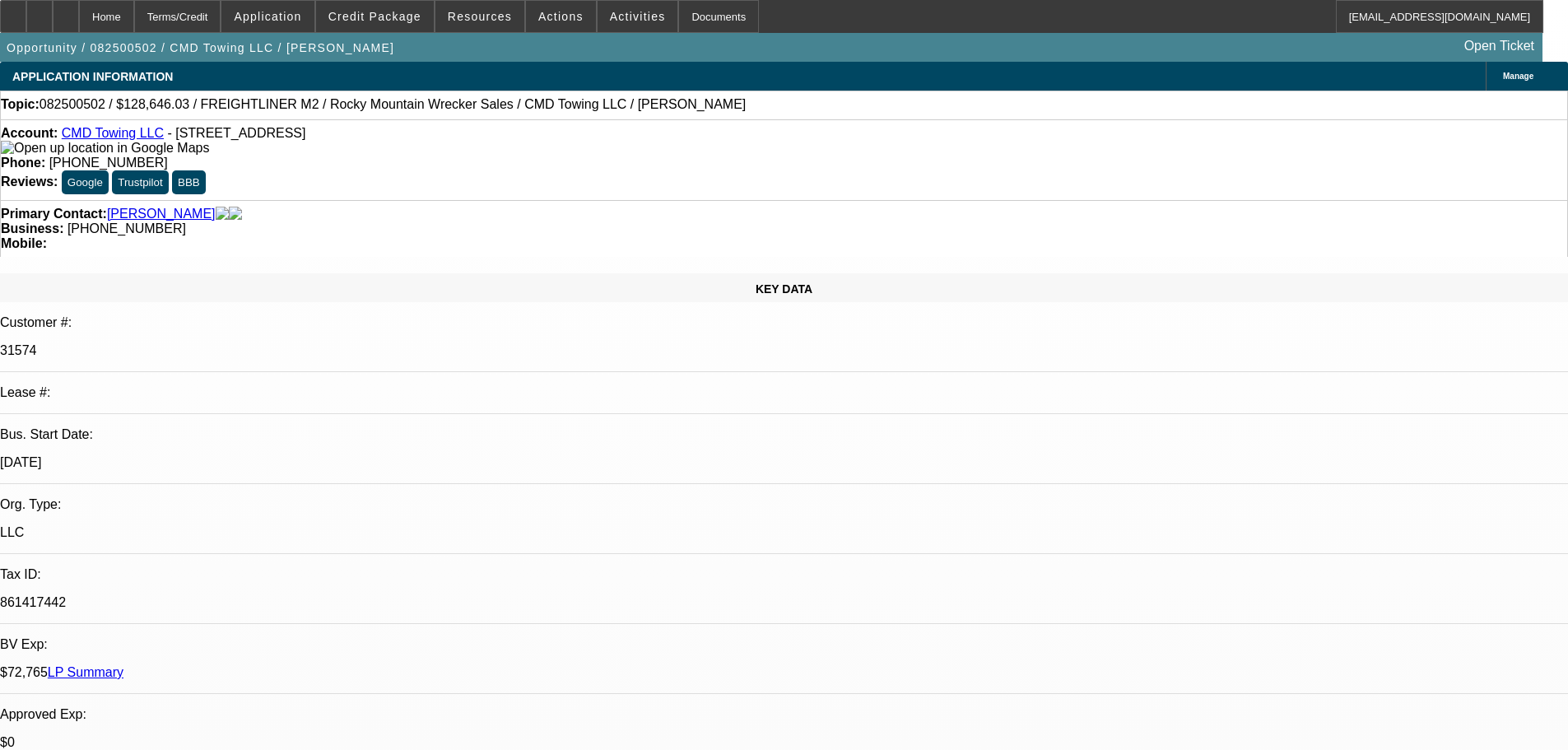
select select "0"
select select "2"
select select "0"
select select "6"
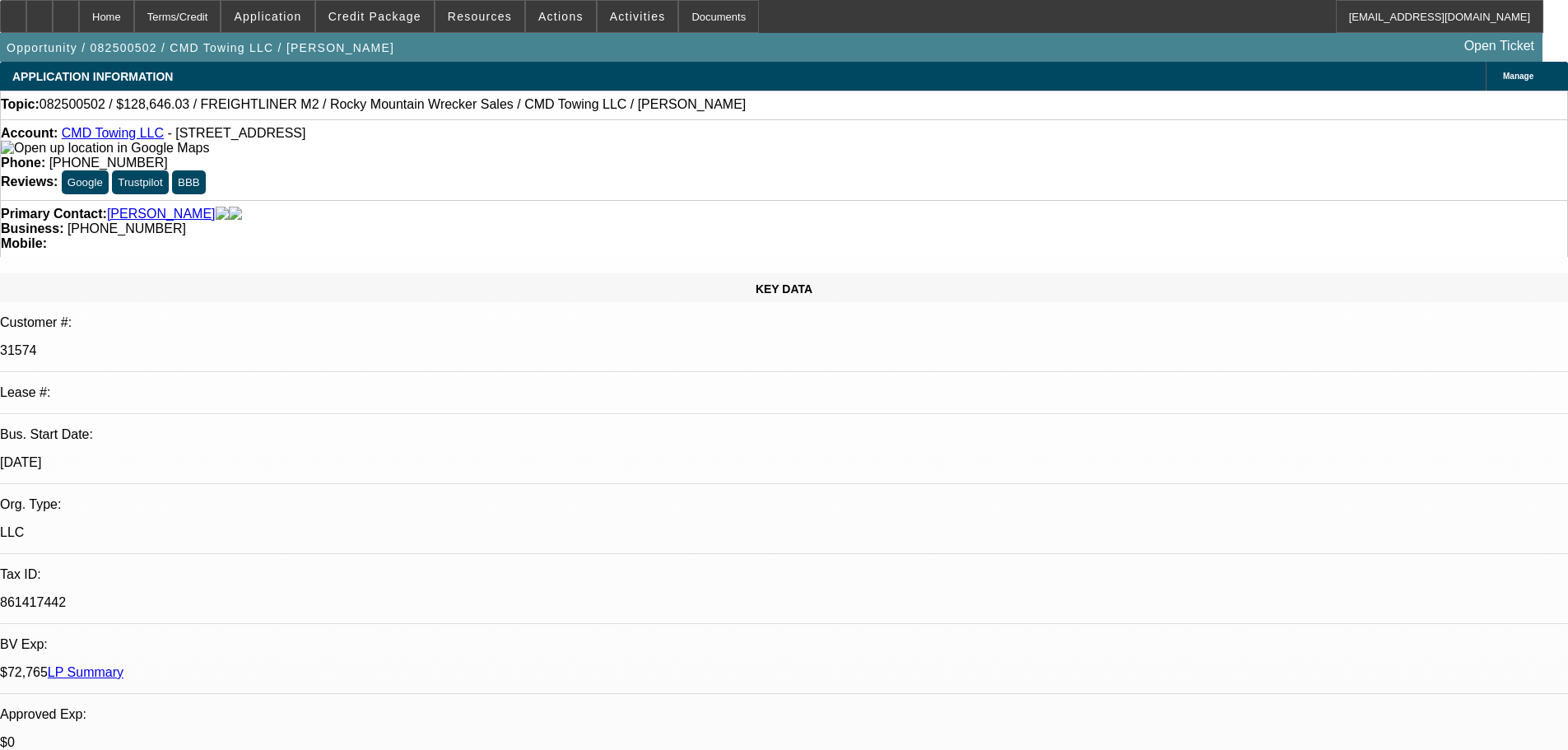
select select "0"
select select "2"
select select "0"
select select "6"
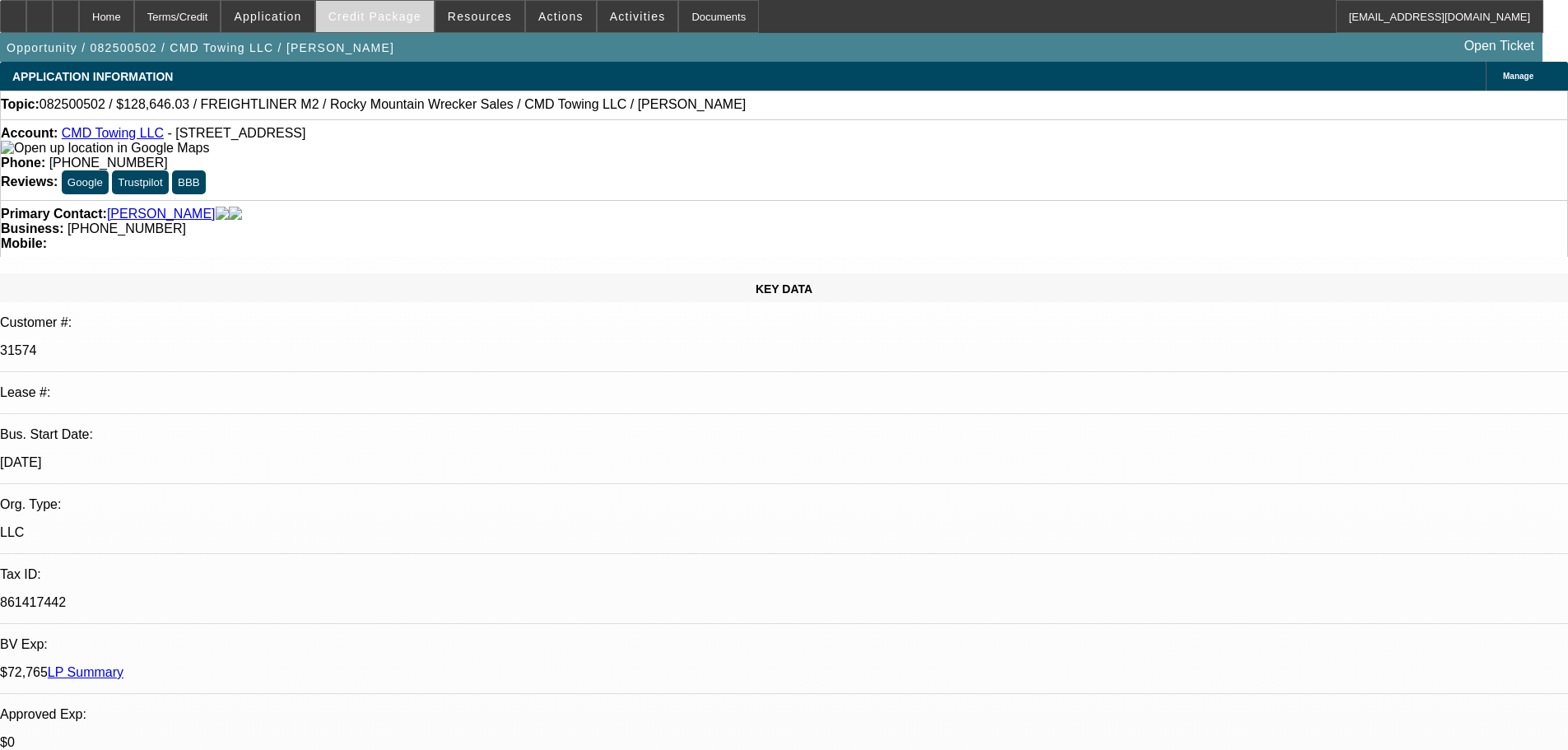
click at [407, 18] on span "Credit Package" at bounding box center [375, 16] width 93 height 13
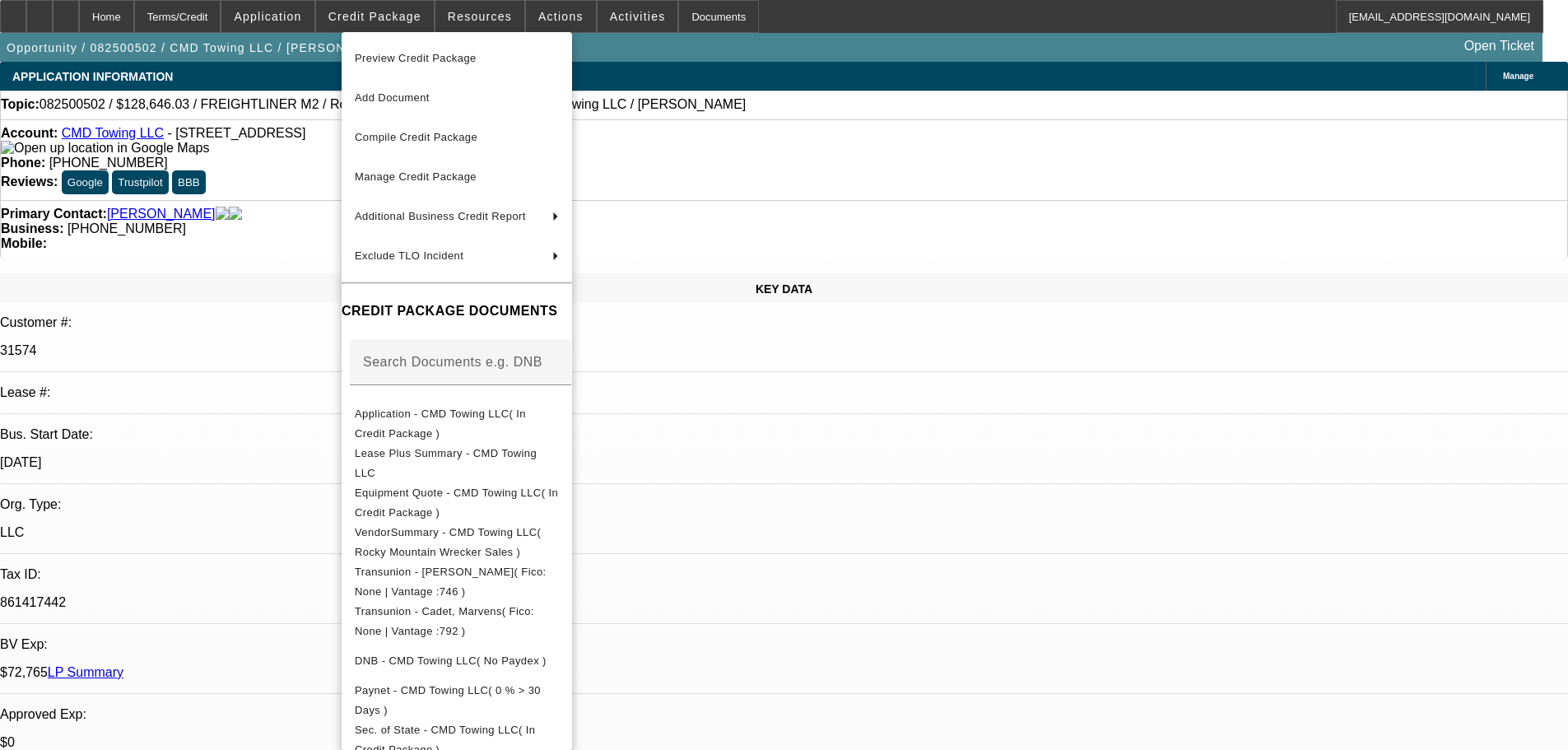
scroll to position [299, 0]
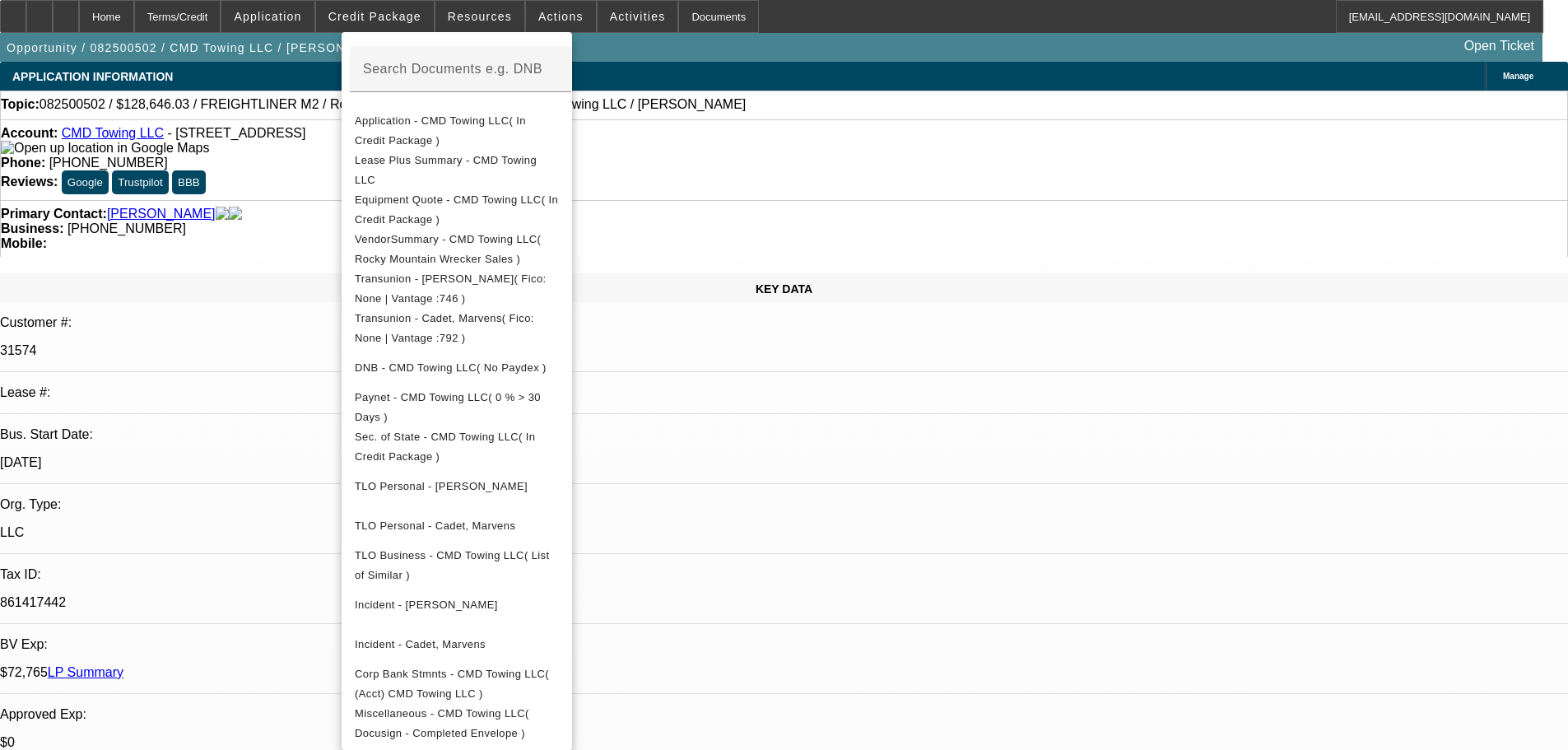
drag, startPoint x: 838, startPoint y: 462, endPoint x: 528, endPoint y: 462, distance: 310.0
click at [838, 462] on div at bounding box center [784, 375] width 1568 height 750
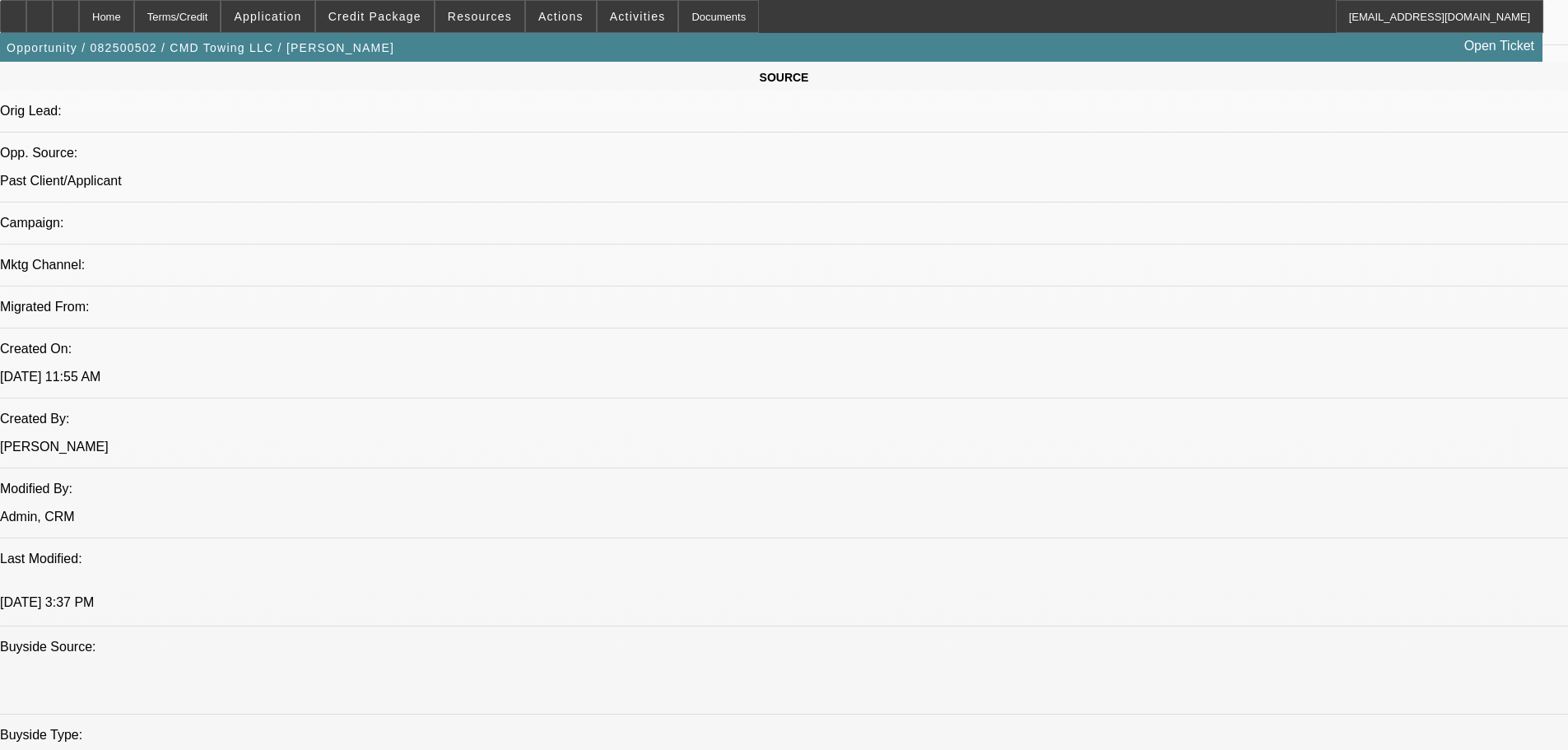
drag, startPoint x: 653, startPoint y: 228, endPoint x: 615, endPoint y: 435, distance: 210.5
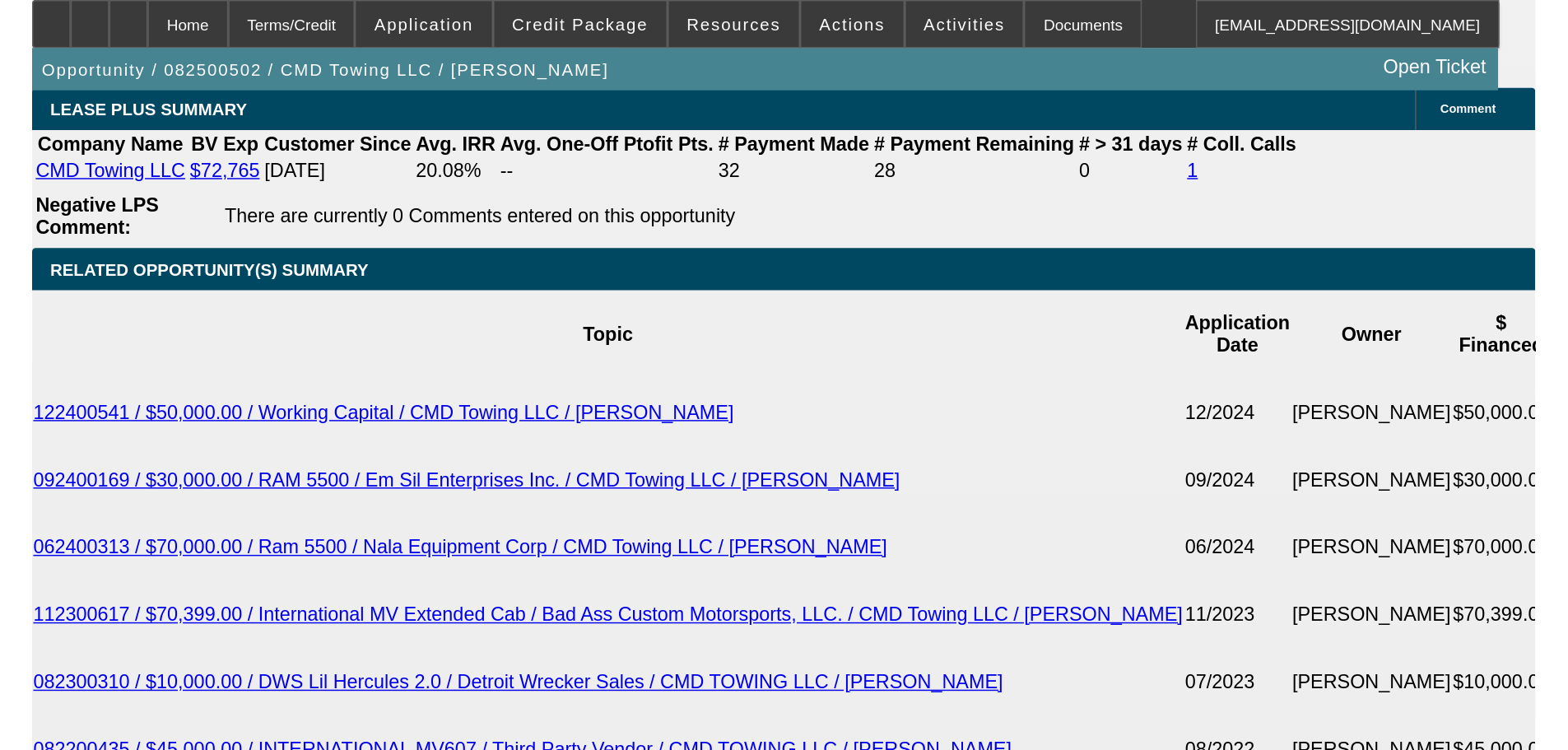
scroll to position [2242, 0]
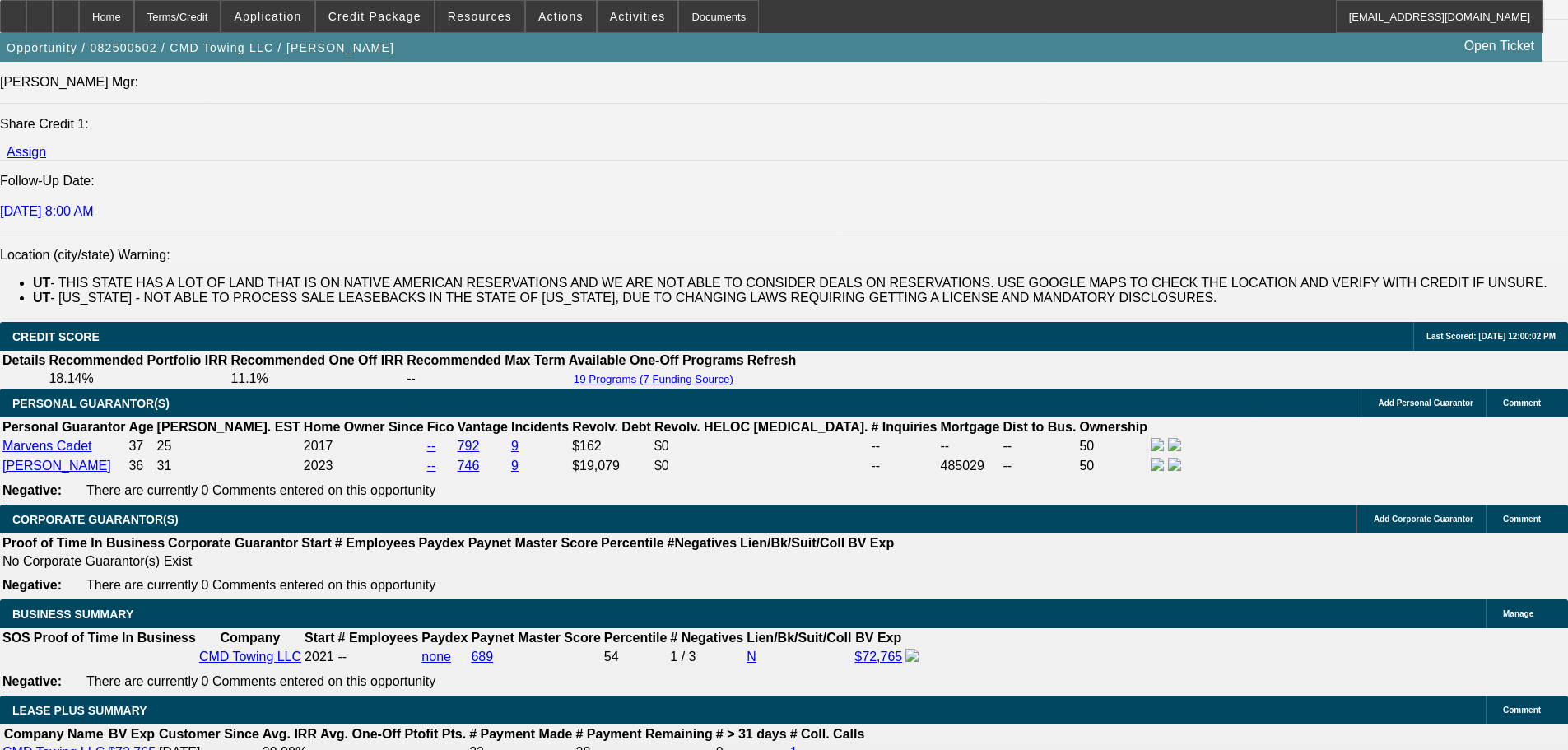
scroll to position [1913, 0]
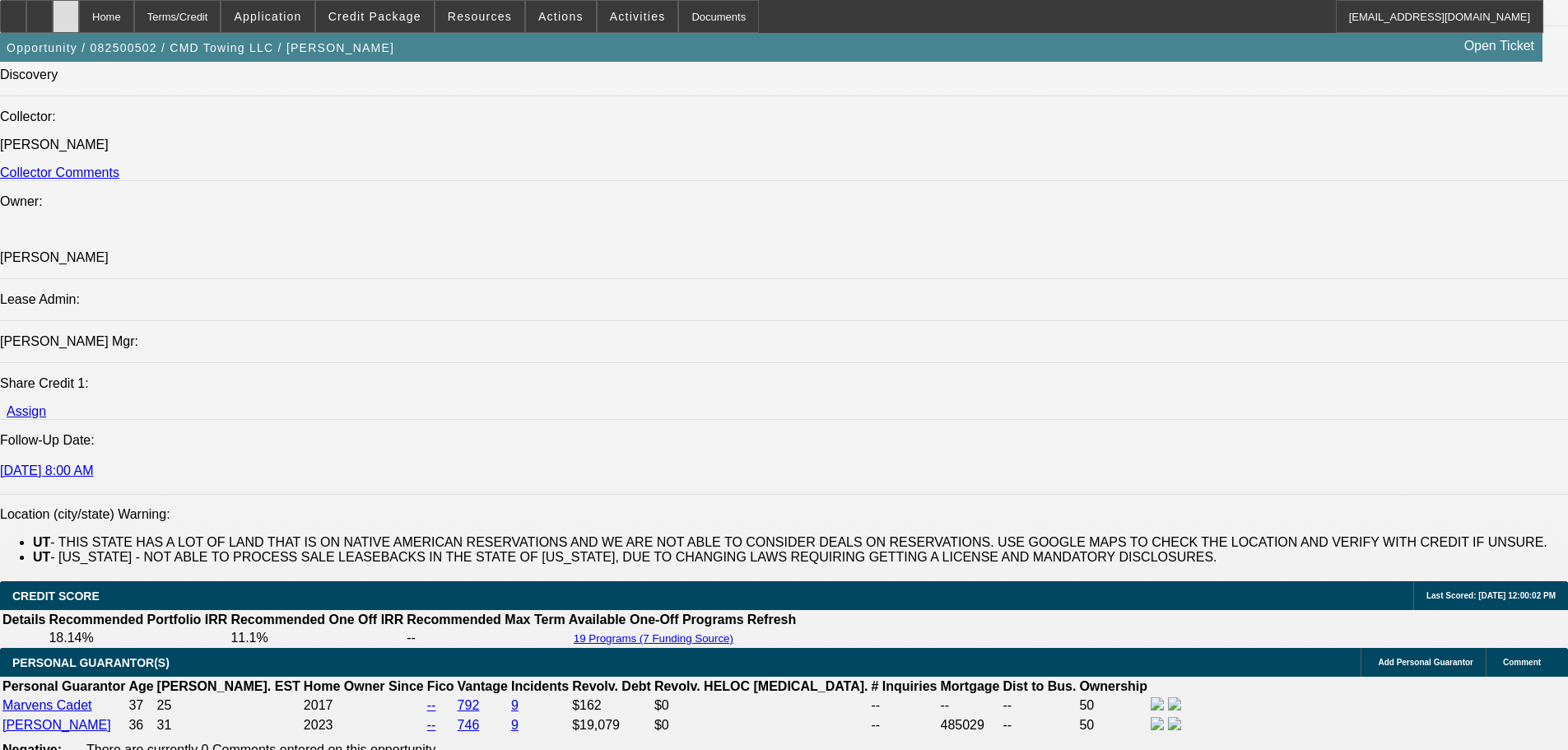
click at [79, 13] on div at bounding box center [66, 17] width 26 height 33
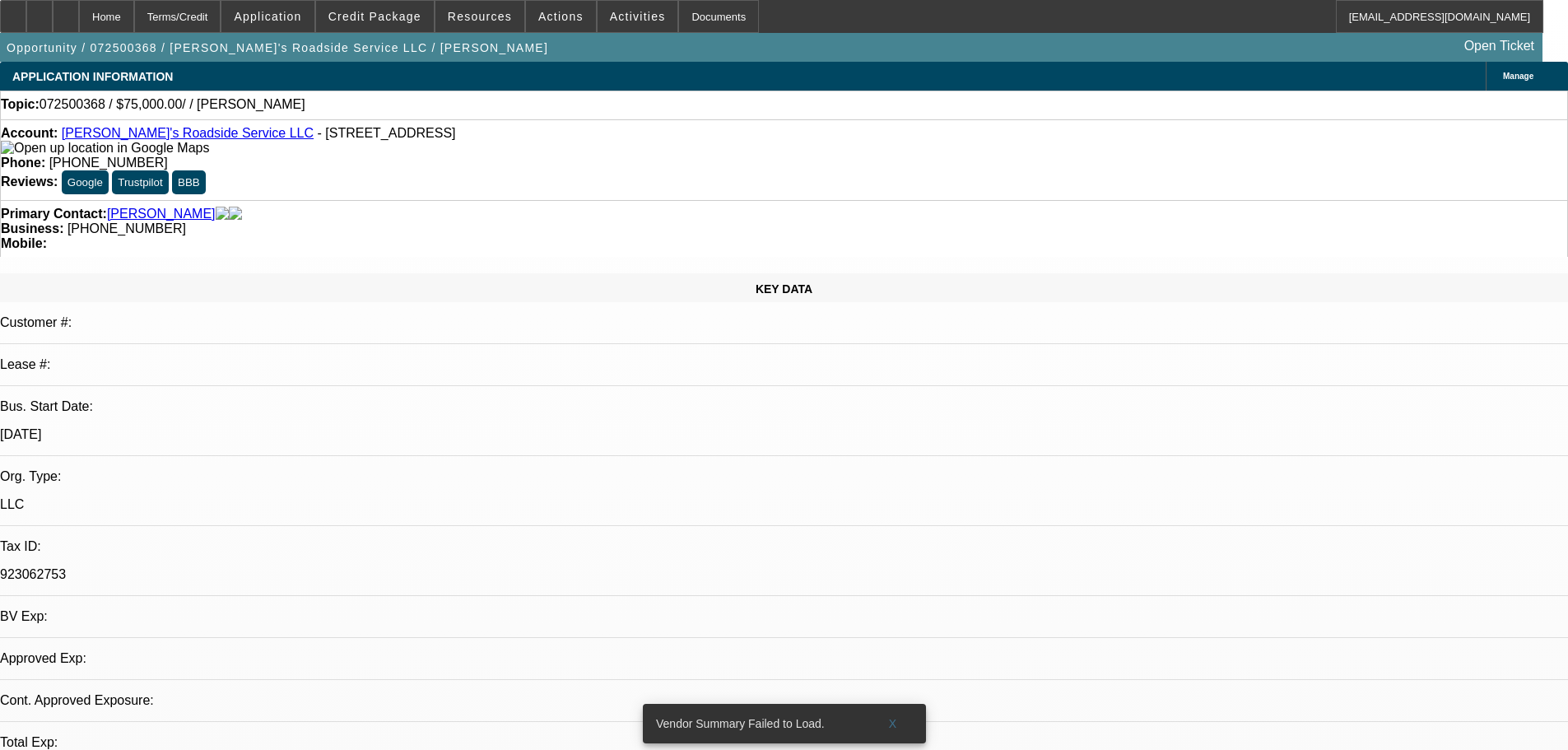
select select "0"
select select "2"
select select "0.1"
select select "4"
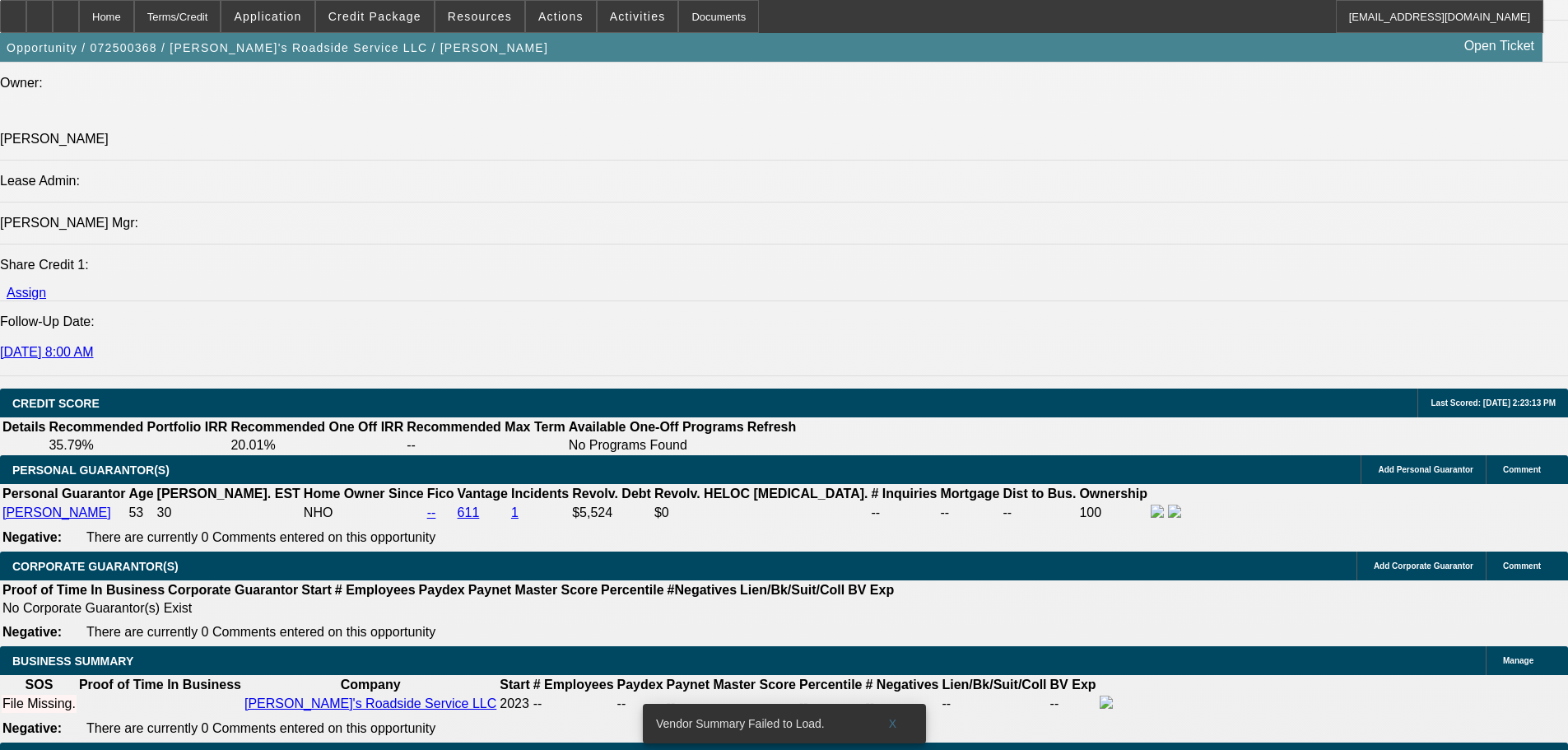
scroll to position [1482, 0]
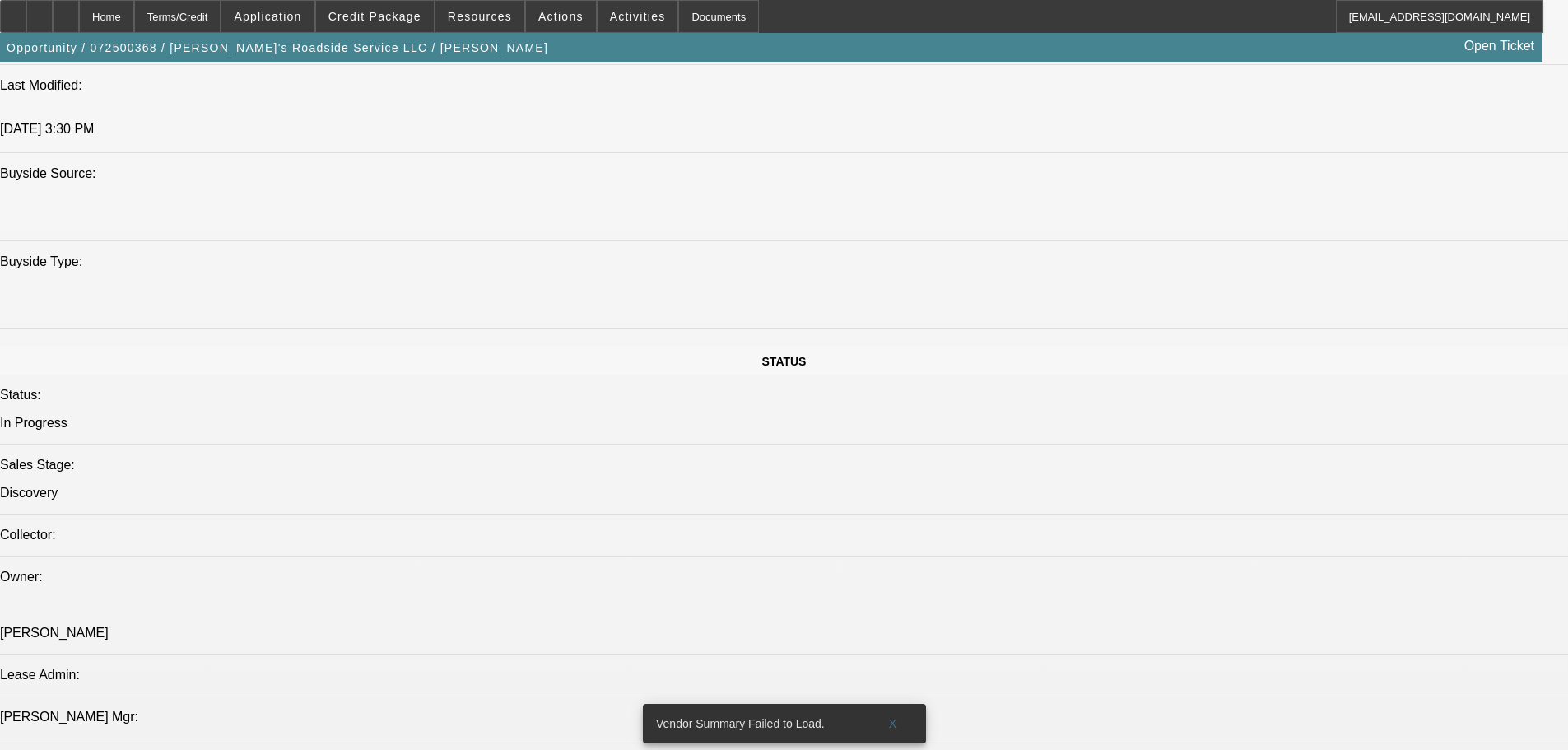
drag, startPoint x: 1274, startPoint y: 204, endPoint x: 1274, endPoint y: 190, distance: 14.0
drag, startPoint x: 625, startPoint y: 448, endPoint x: 451, endPoint y: 85, distance: 402.5
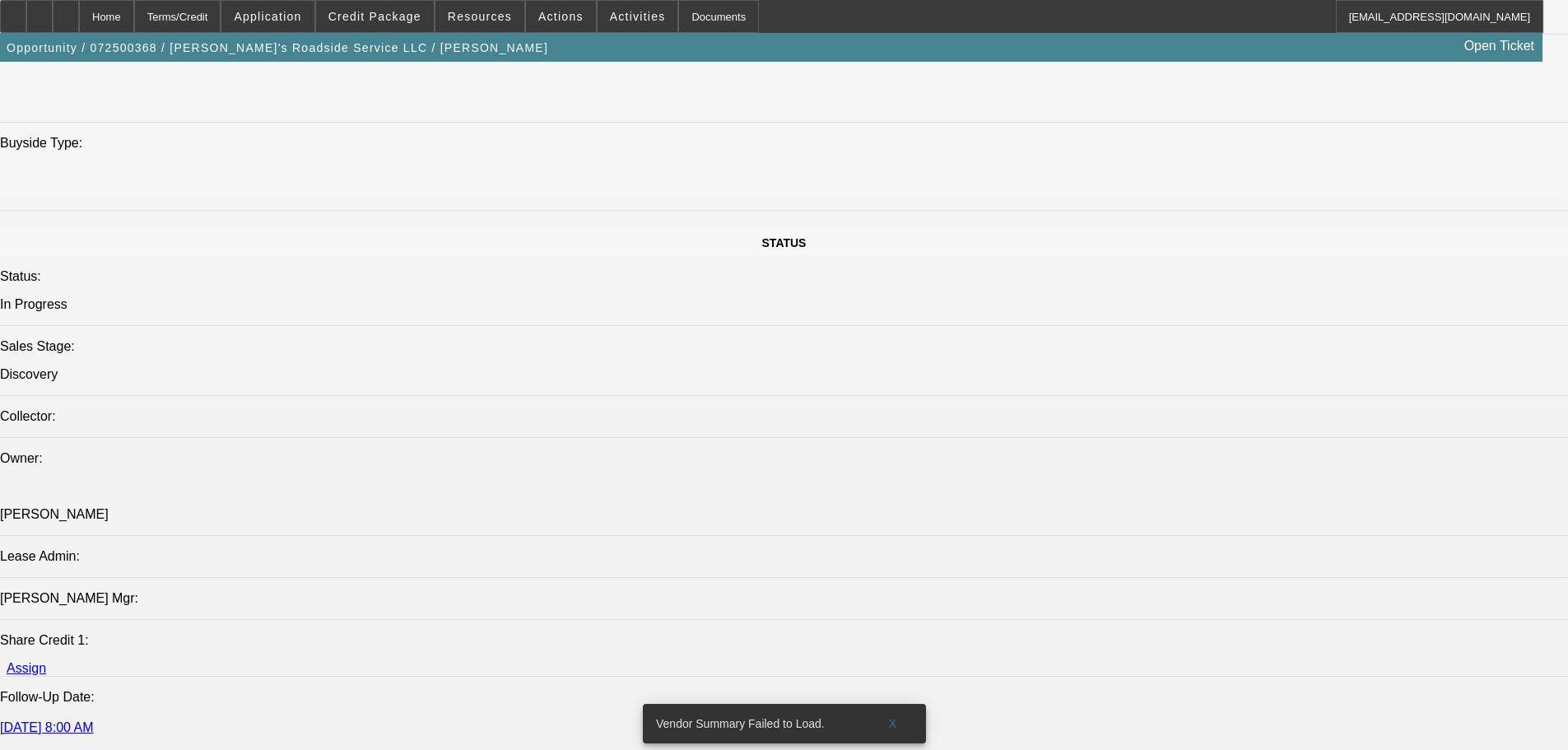
scroll to position [1734, 0]
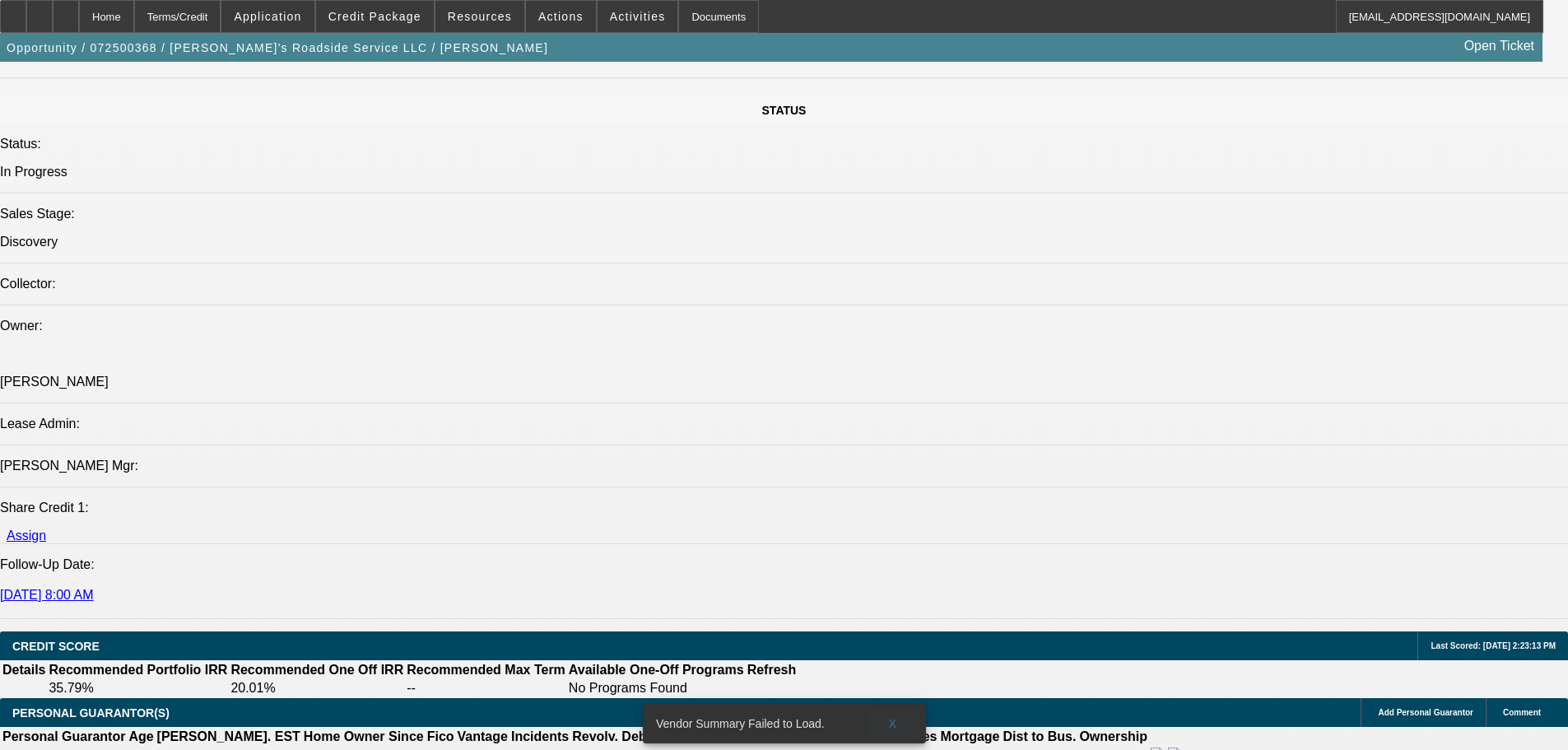
click at [901, 709] on span at bounding box center [893, 723] width 53 height 39
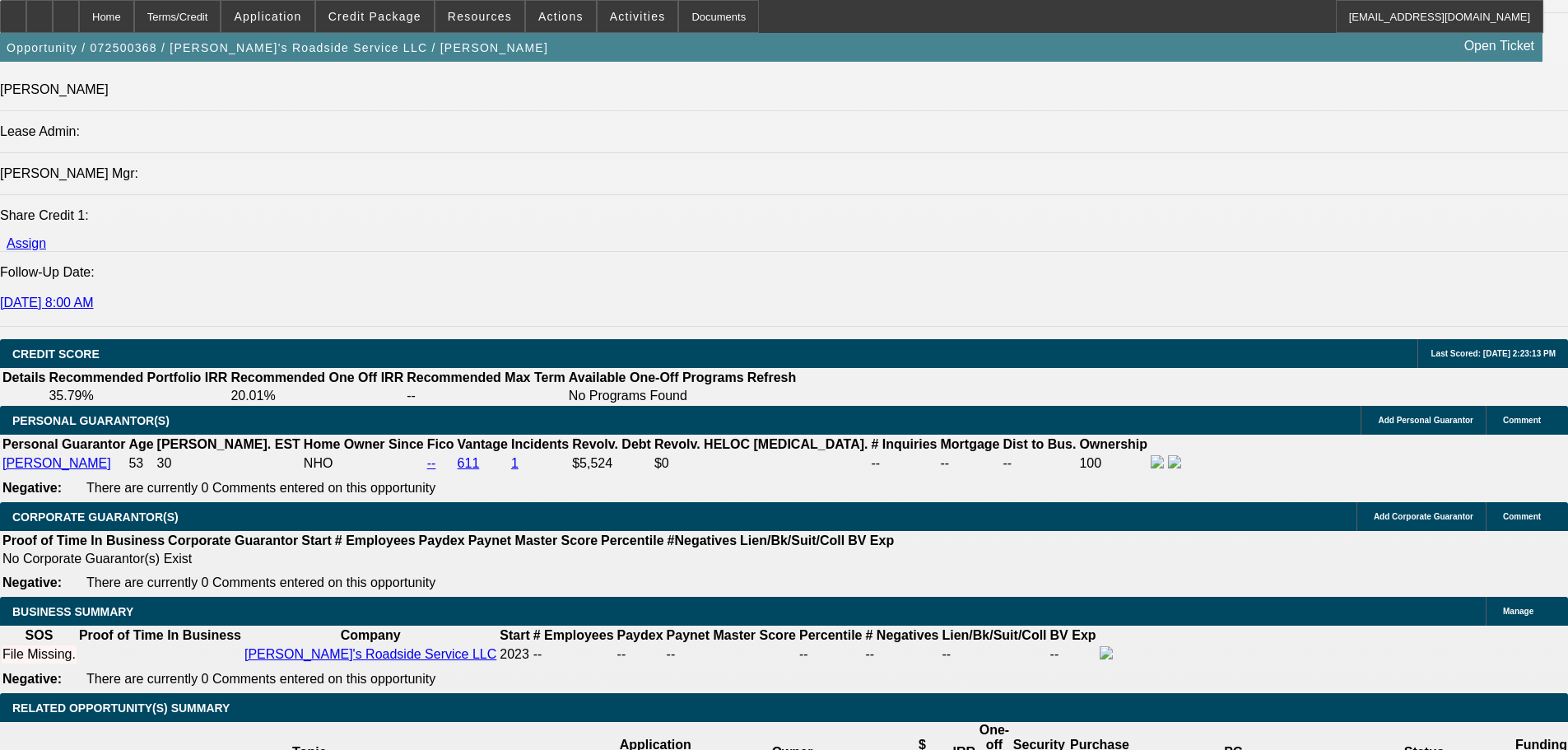
scroll to position [2145, 0]
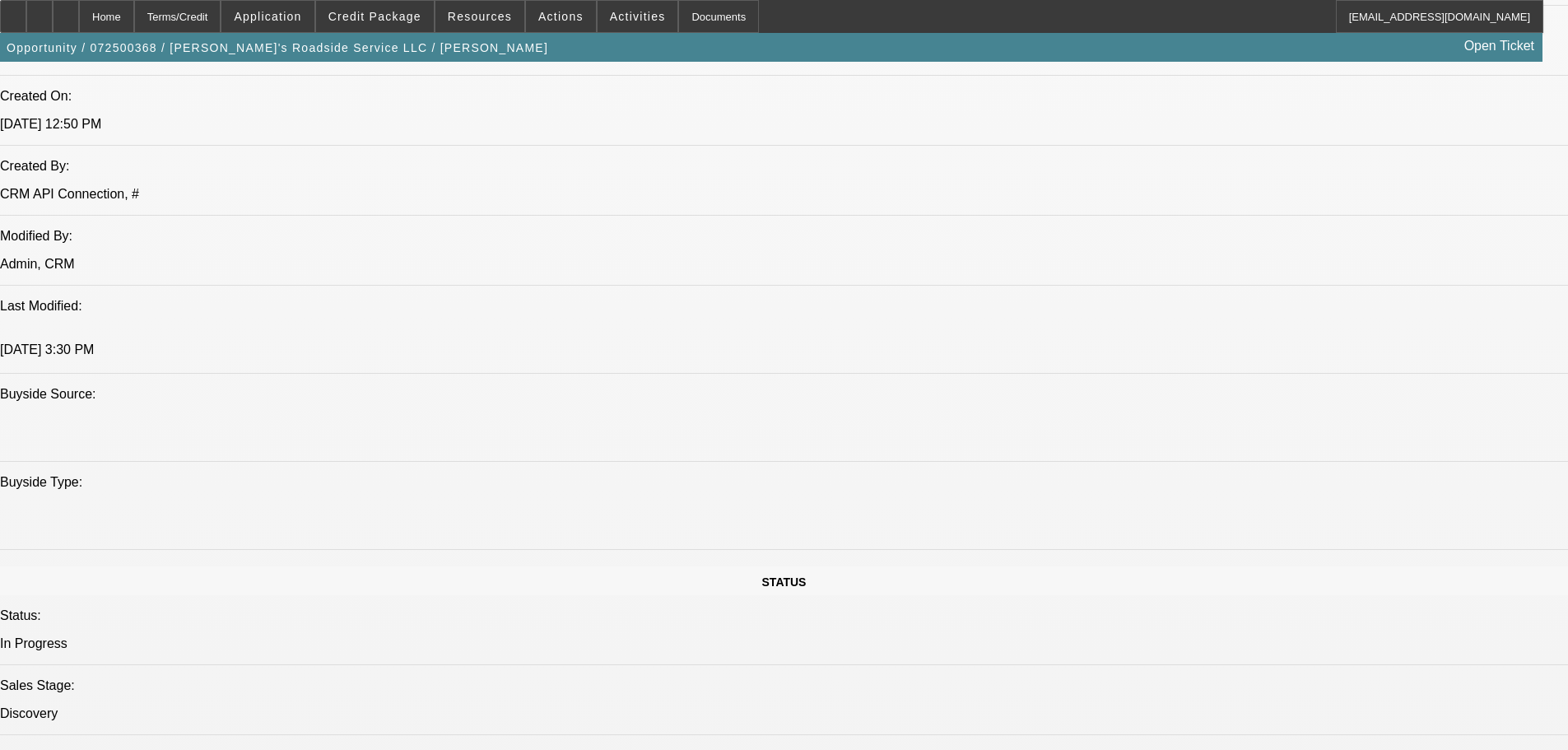
drag, startPoint x: 699, startPoint y: 448, endPoint x: 1055, endPoint y: 128, distance: 478.7
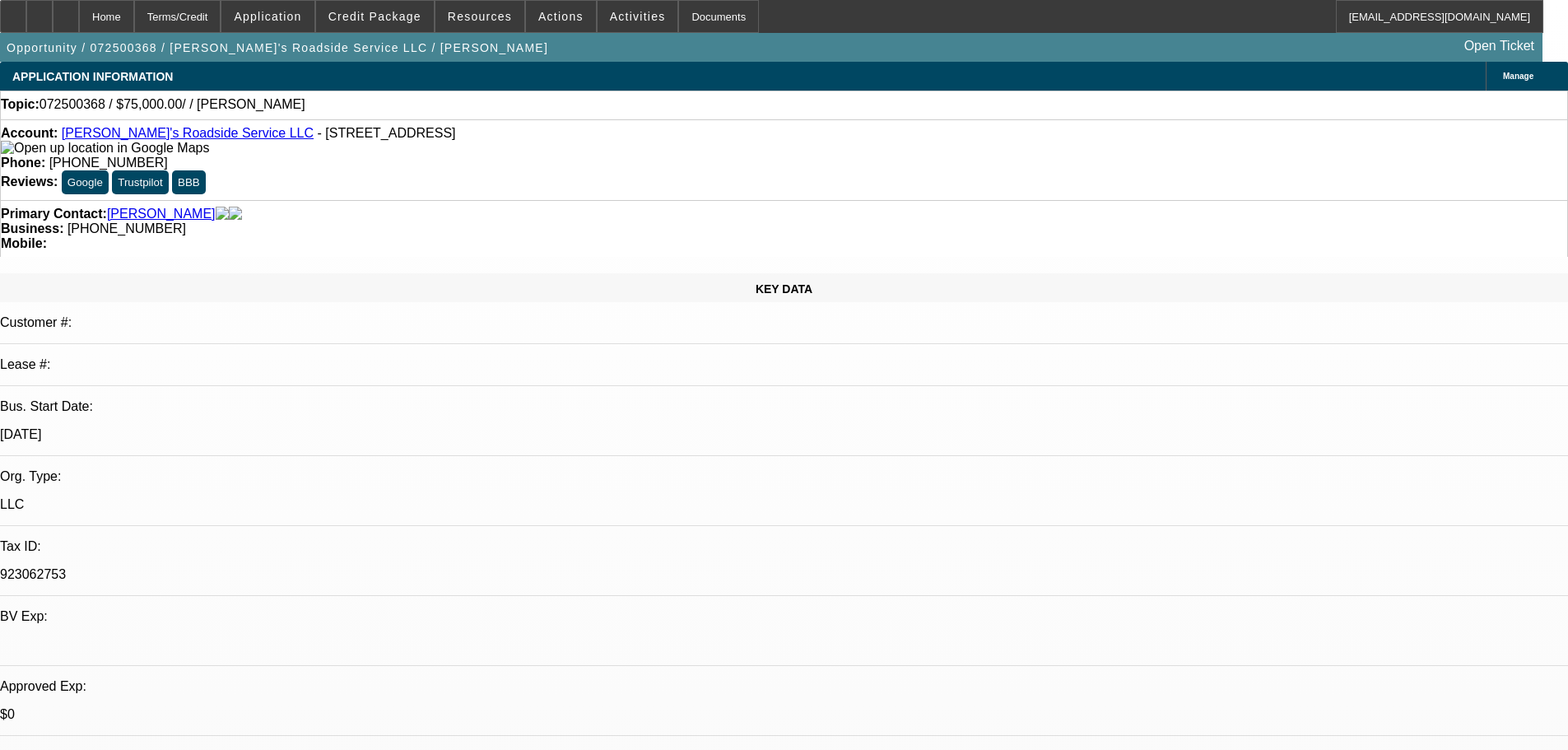
drag, startPoint x: 1264, startPoint y: 279, endPoint x: 1255, endPoint y: 298, distance: 21.0
radio input "true"
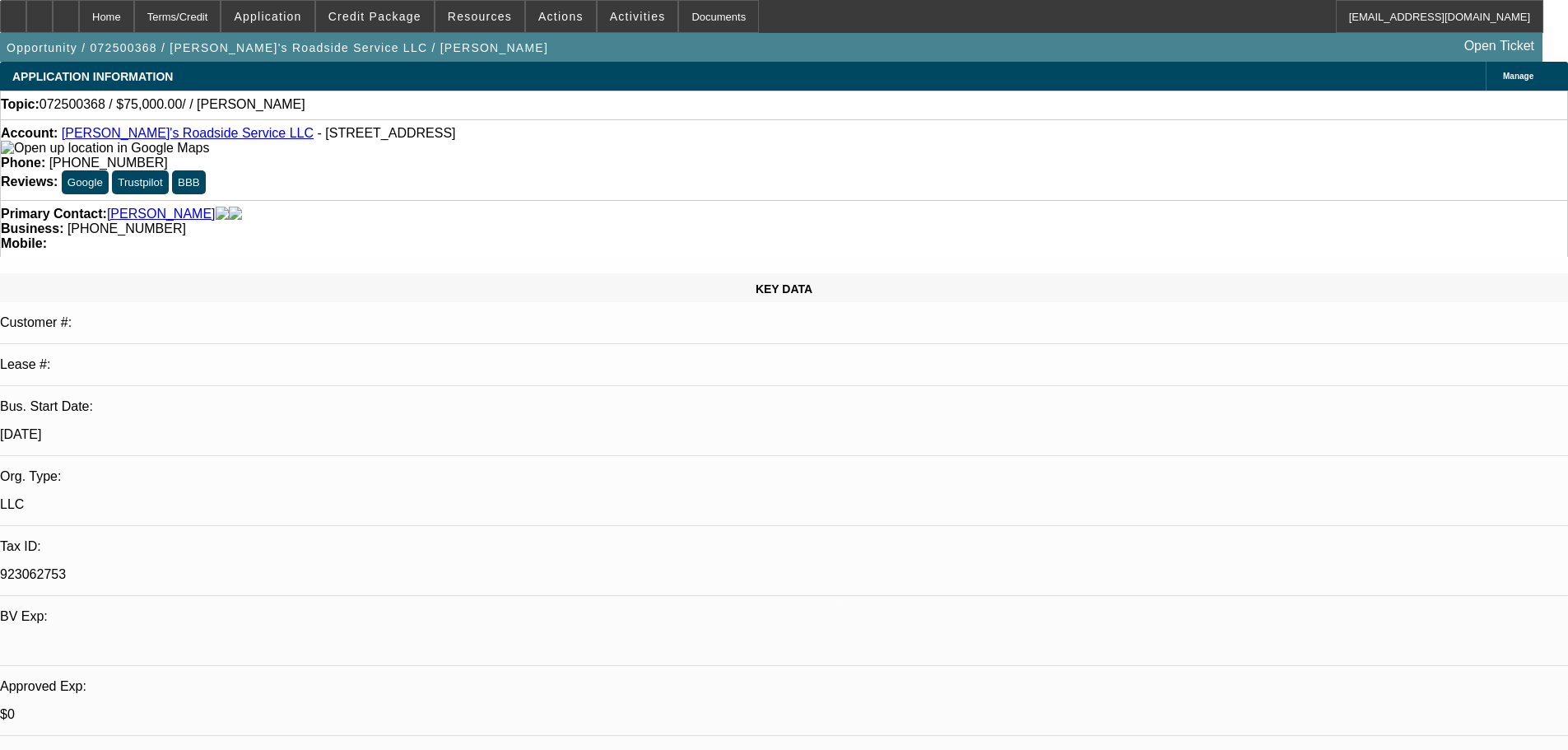
paste textarea "https://www.tecequipment.com/inventory/150110764098/"
type textarea "https://www.tecequipment.com/inventory/150110764098/"
radio input "true"
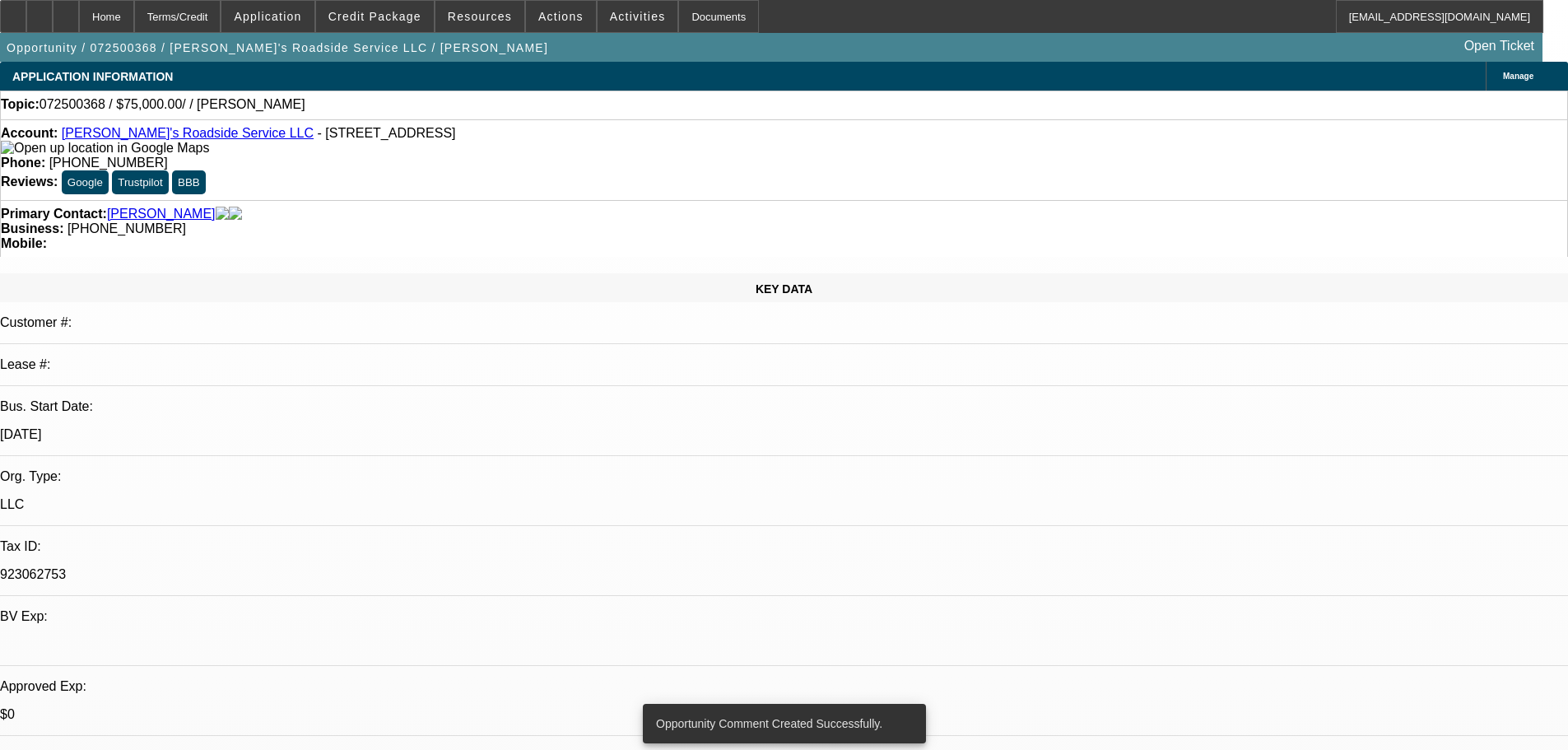
drag, startPoint x: 670, startPoint y: 524, endPoint x: 566, endPoint y: 86, distance: 450.2
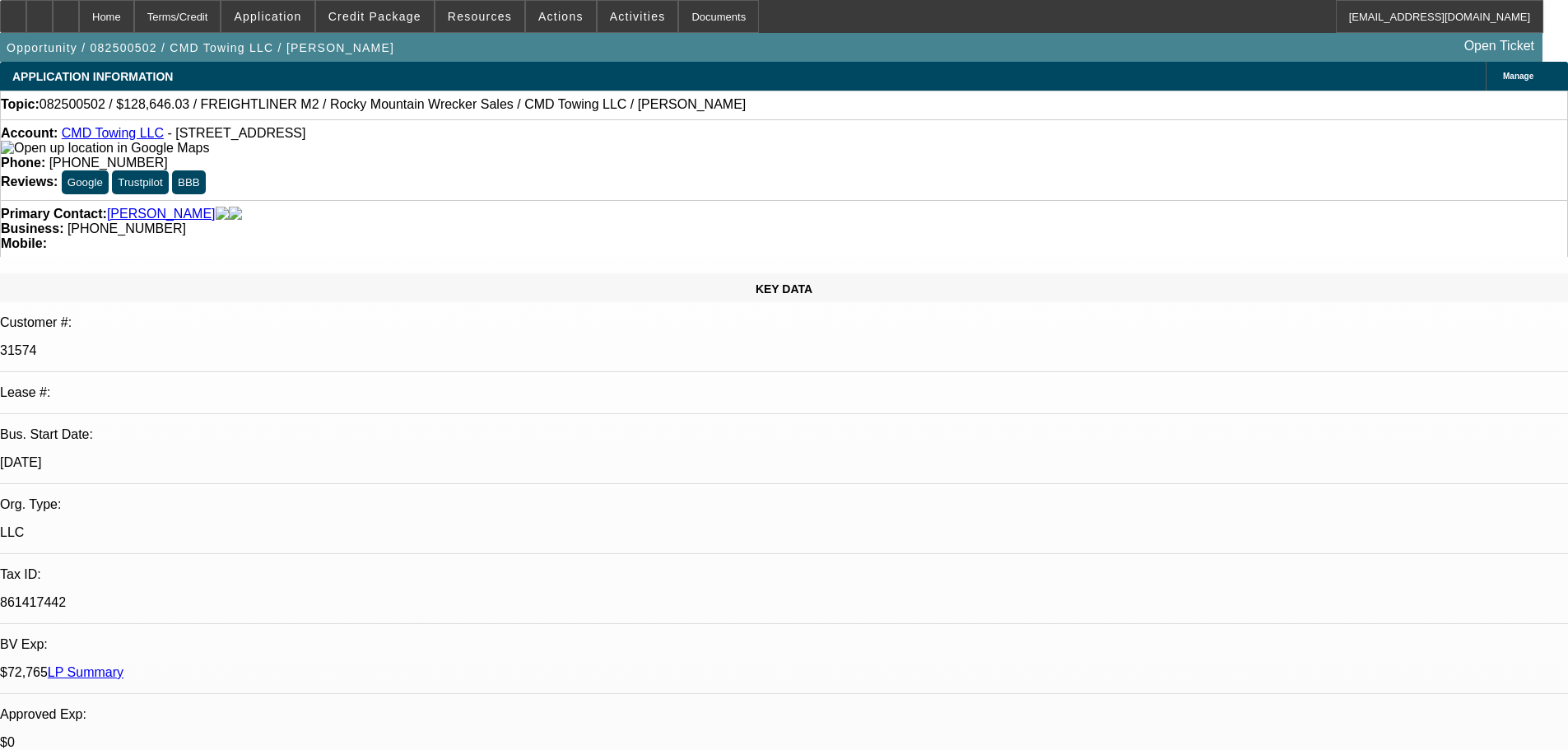
select select "0"
select select "2"
select select "0"
select select "6"
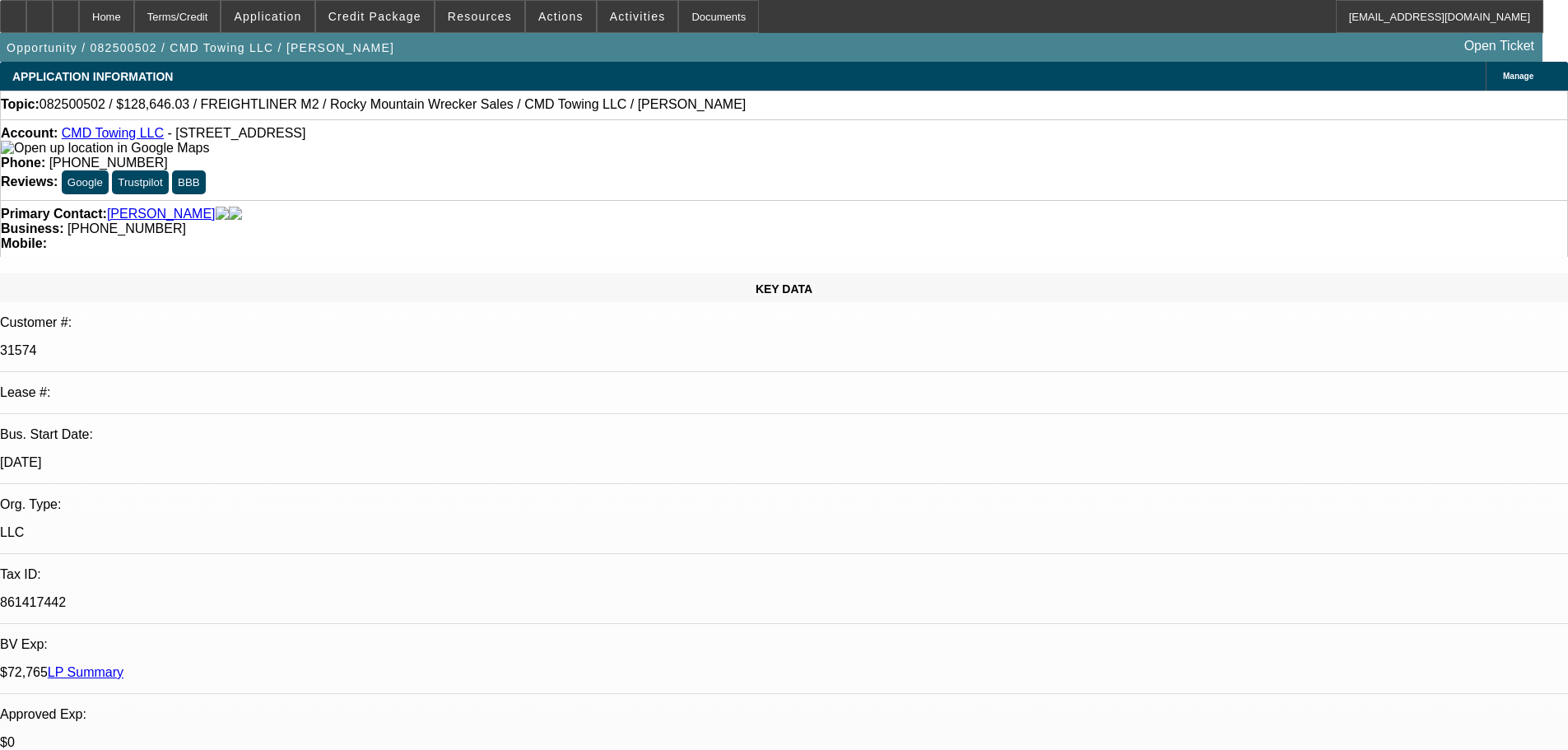
select select "0"
select select "2"
select select "0"
select select "6"
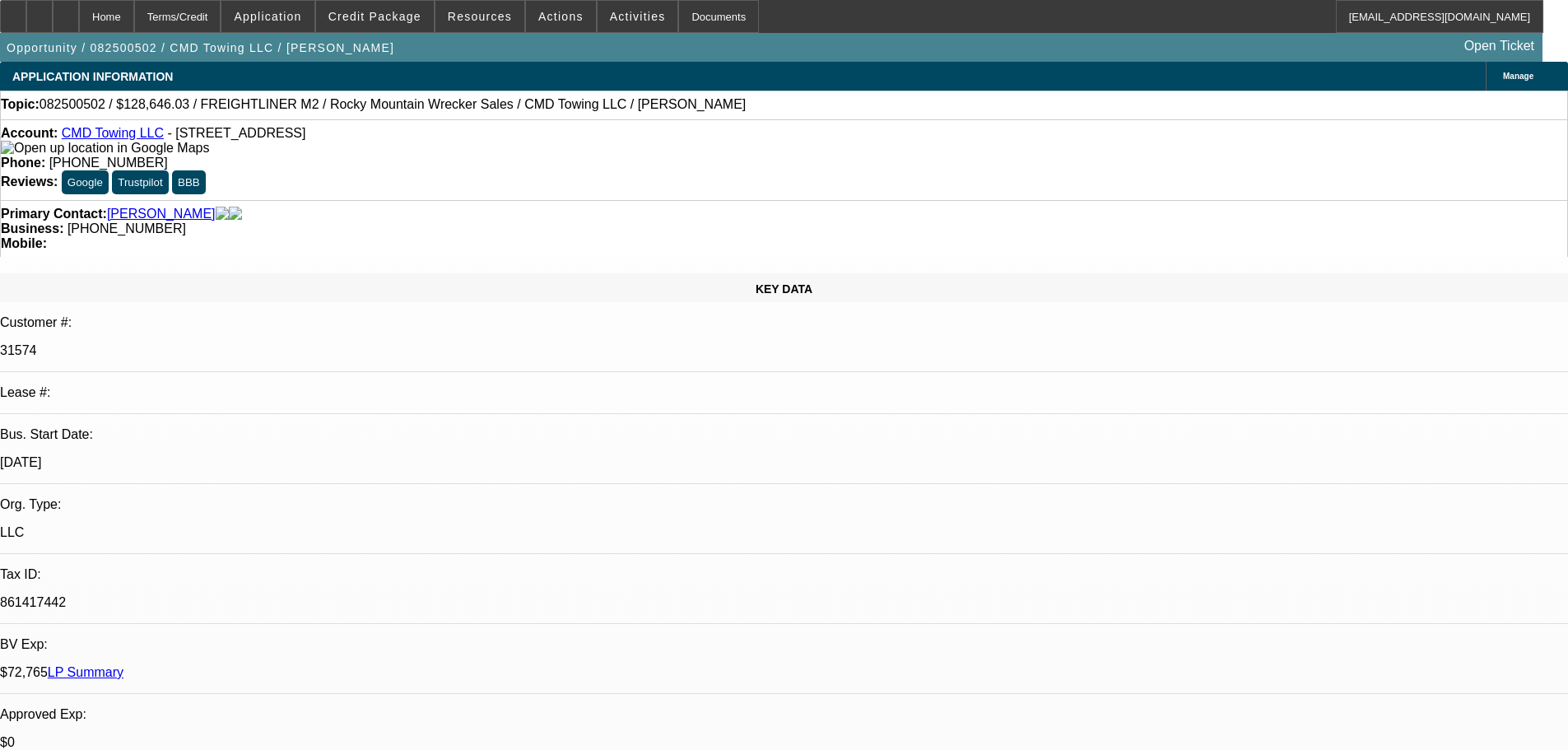
select select "0"
select select "2"
select select "0"
select select "6"
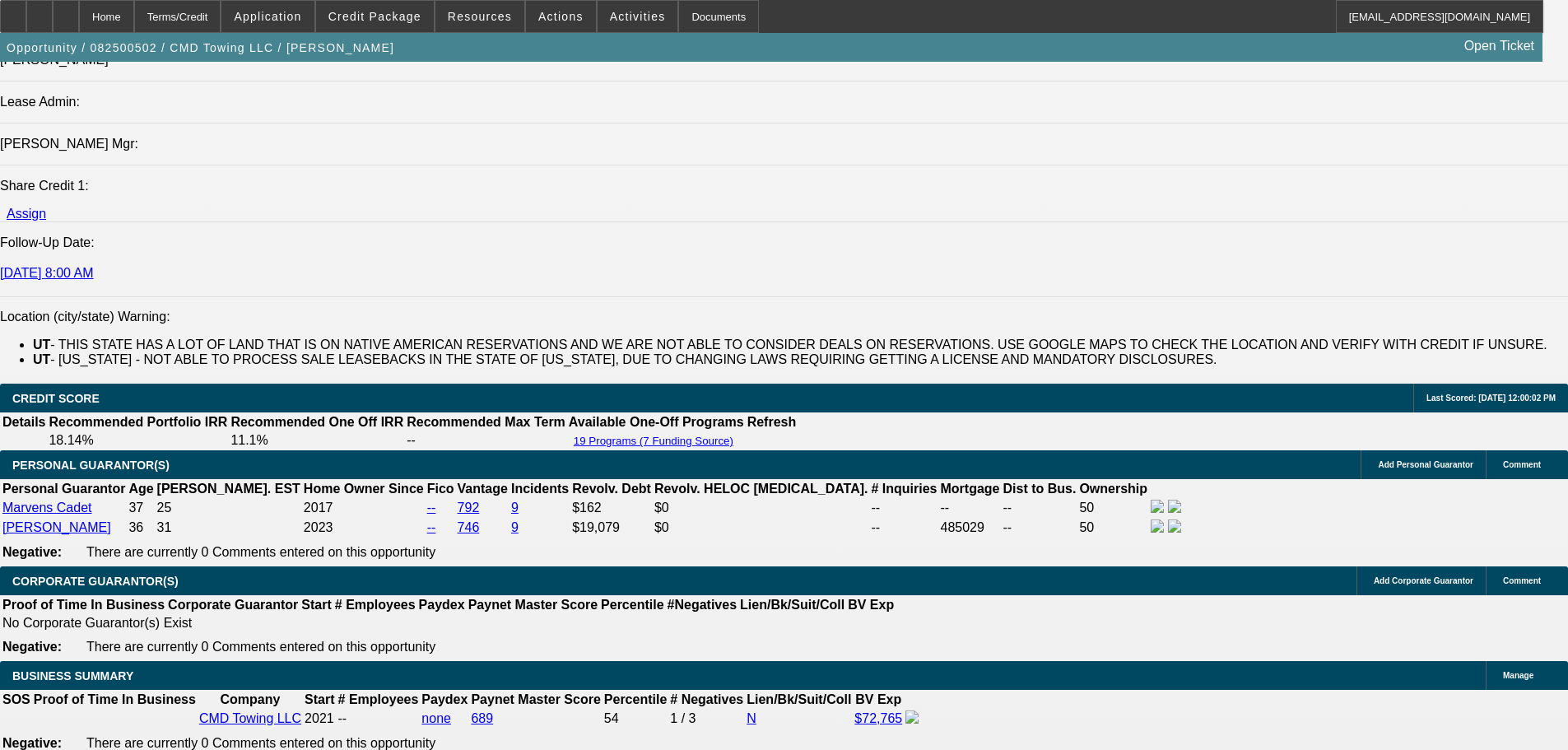
drag, startPoint x: 830, startPoint y: 514, endPoint x: 838, endPoint y: 576, distance: 62.5
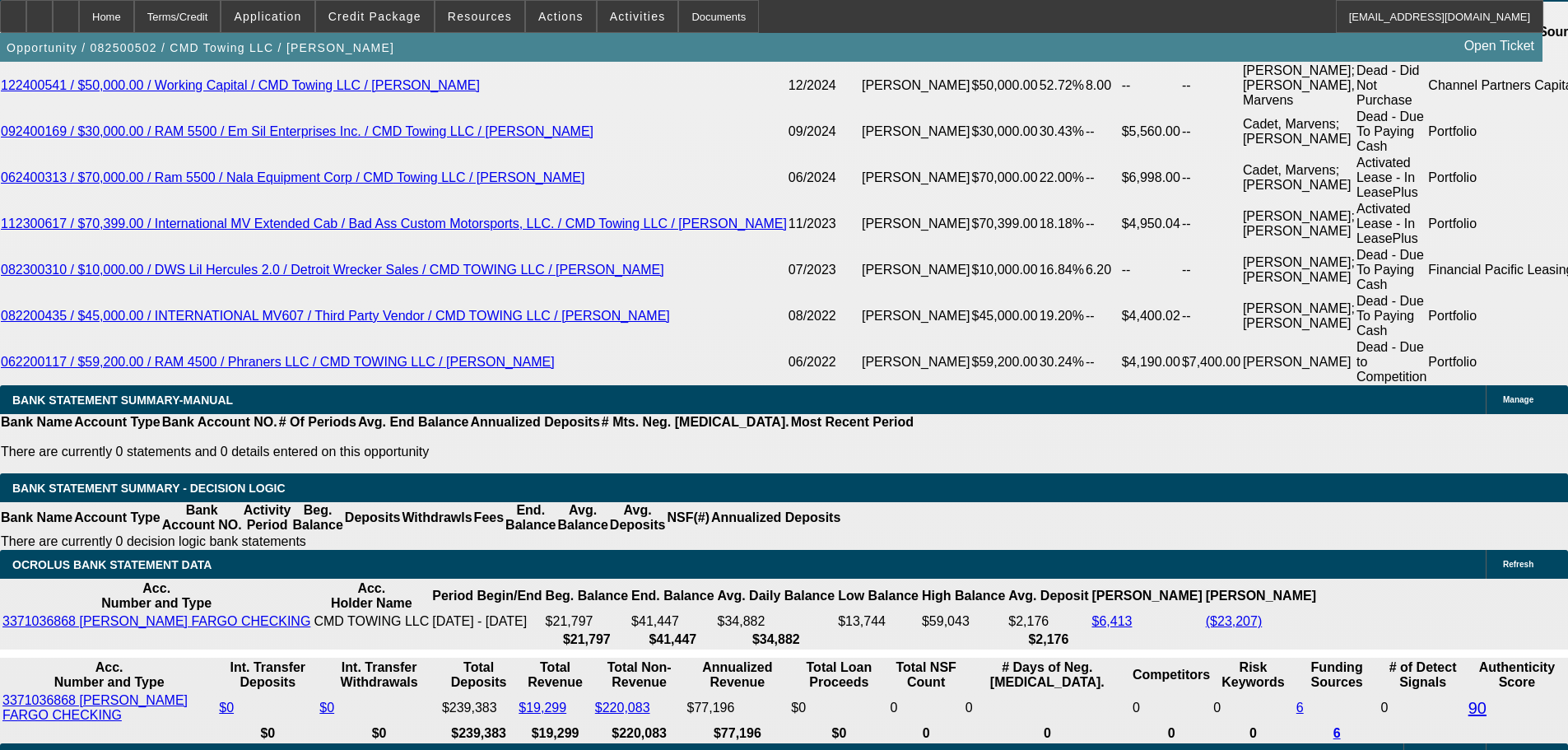
scroll to position [3007, 0]
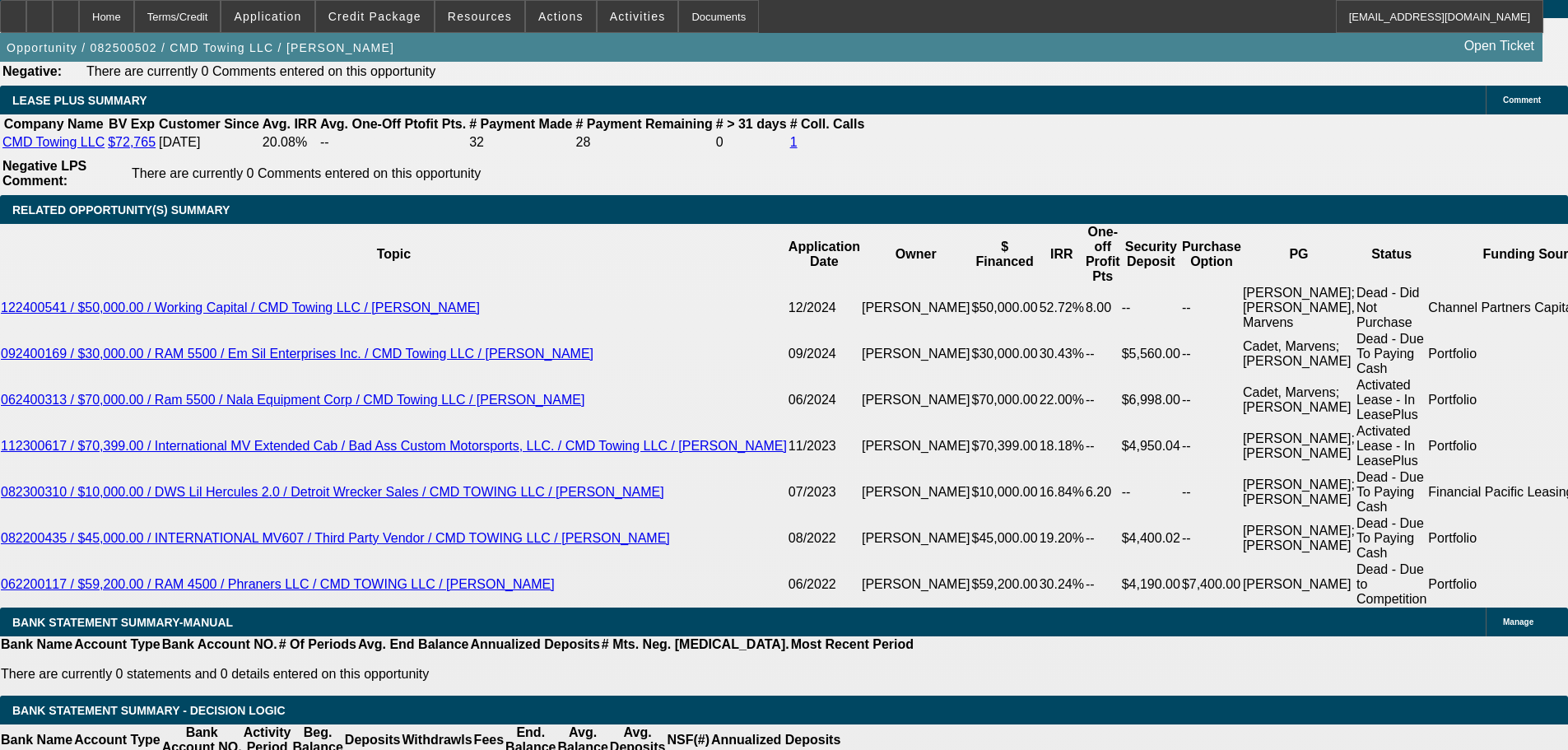
scroll to position [2759, 0]
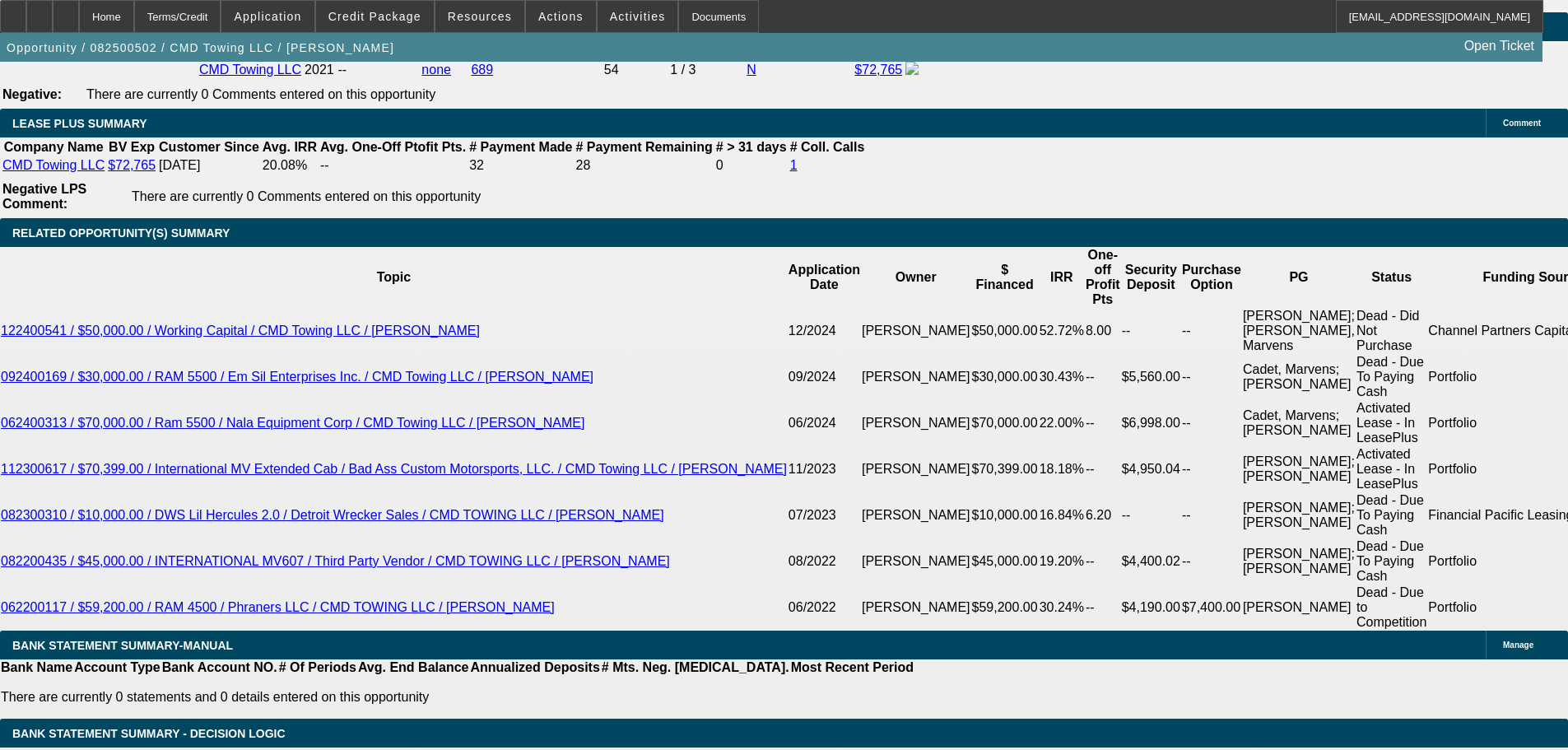
type input "$40,000.00"
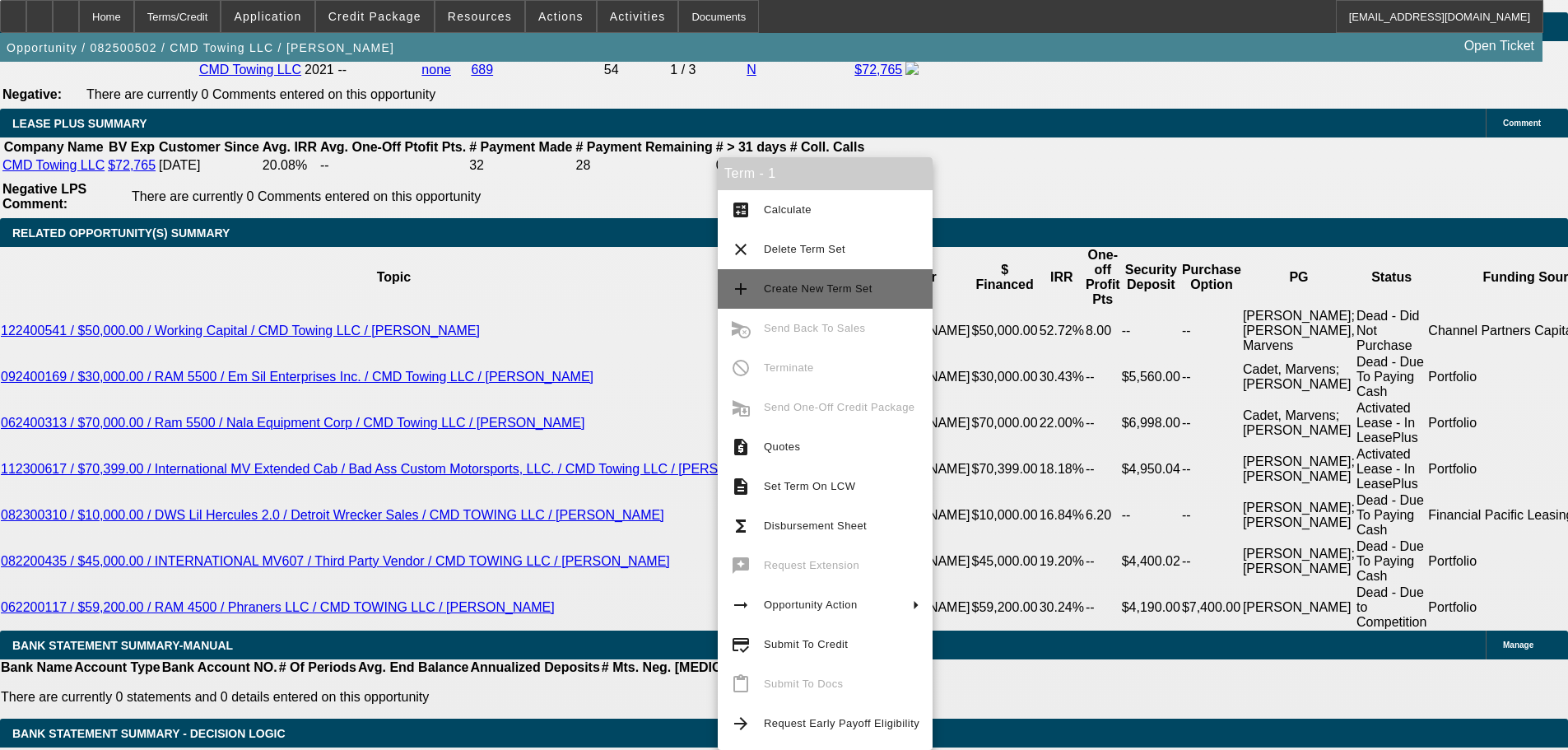
click at [865, 281] on span "Create New Term Set" at bounding box center [841, 289] width 156 height 20
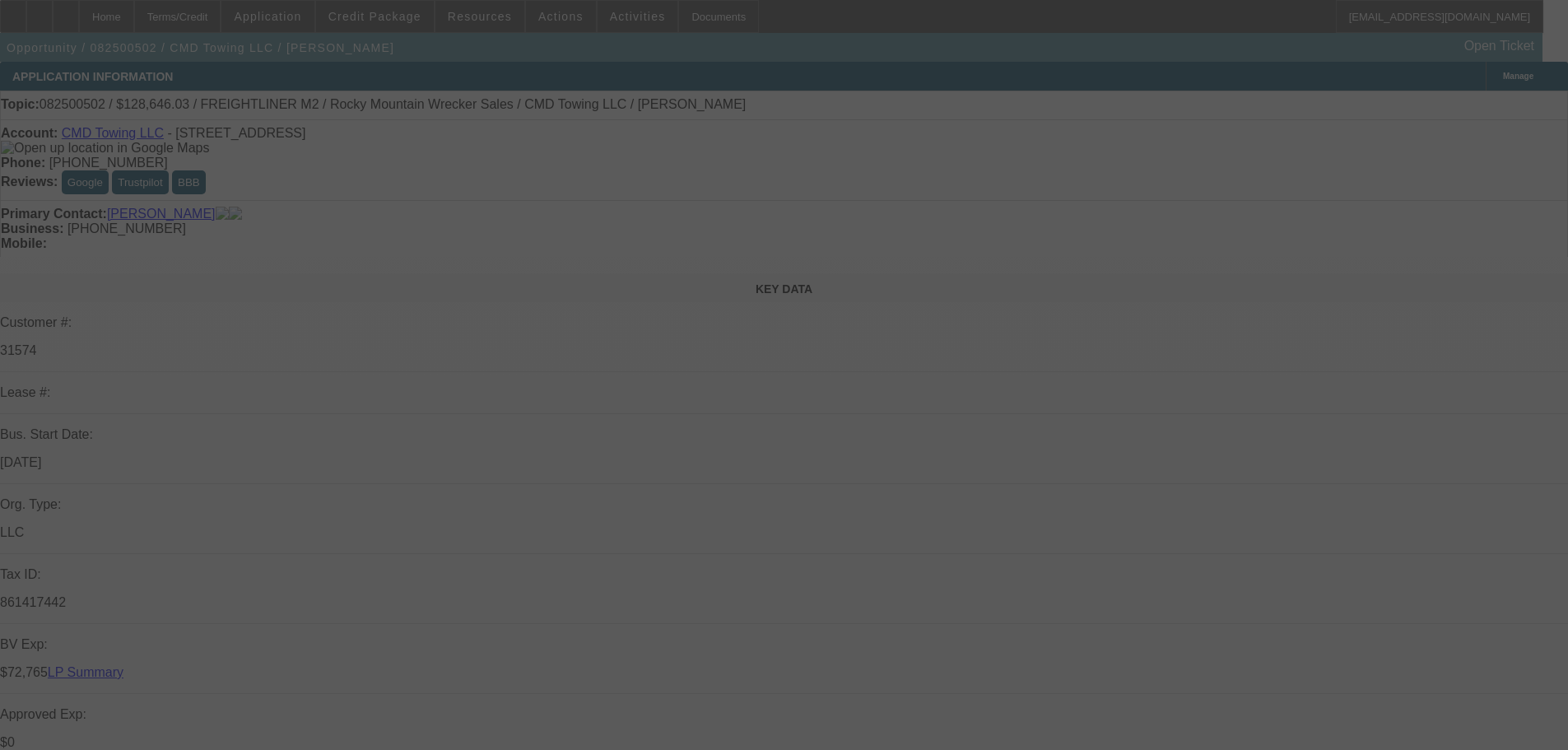
select select "0"
select select "2"
select select "0"
select select "6"
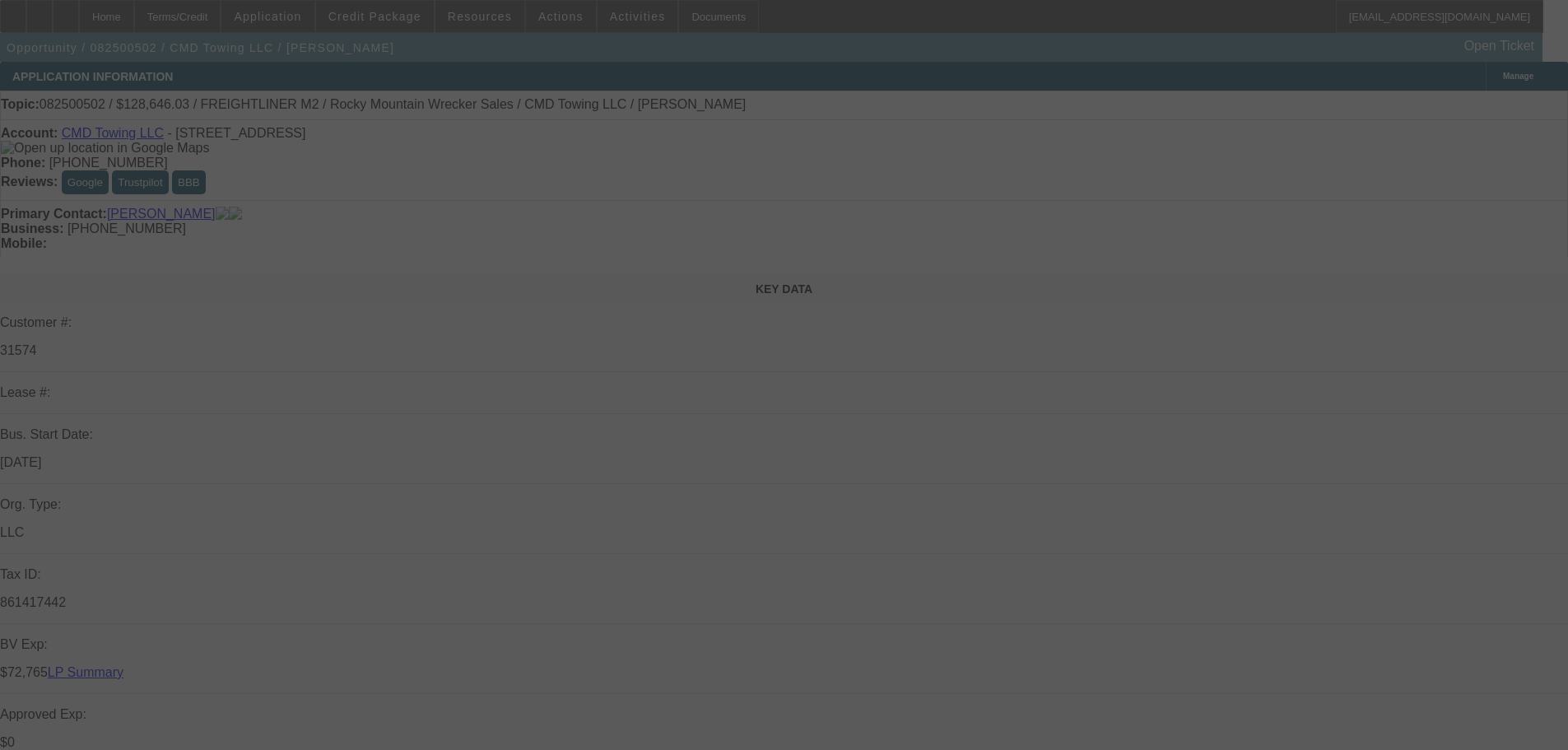
select select "0"
select select "2"
select select "0"
select select "6"
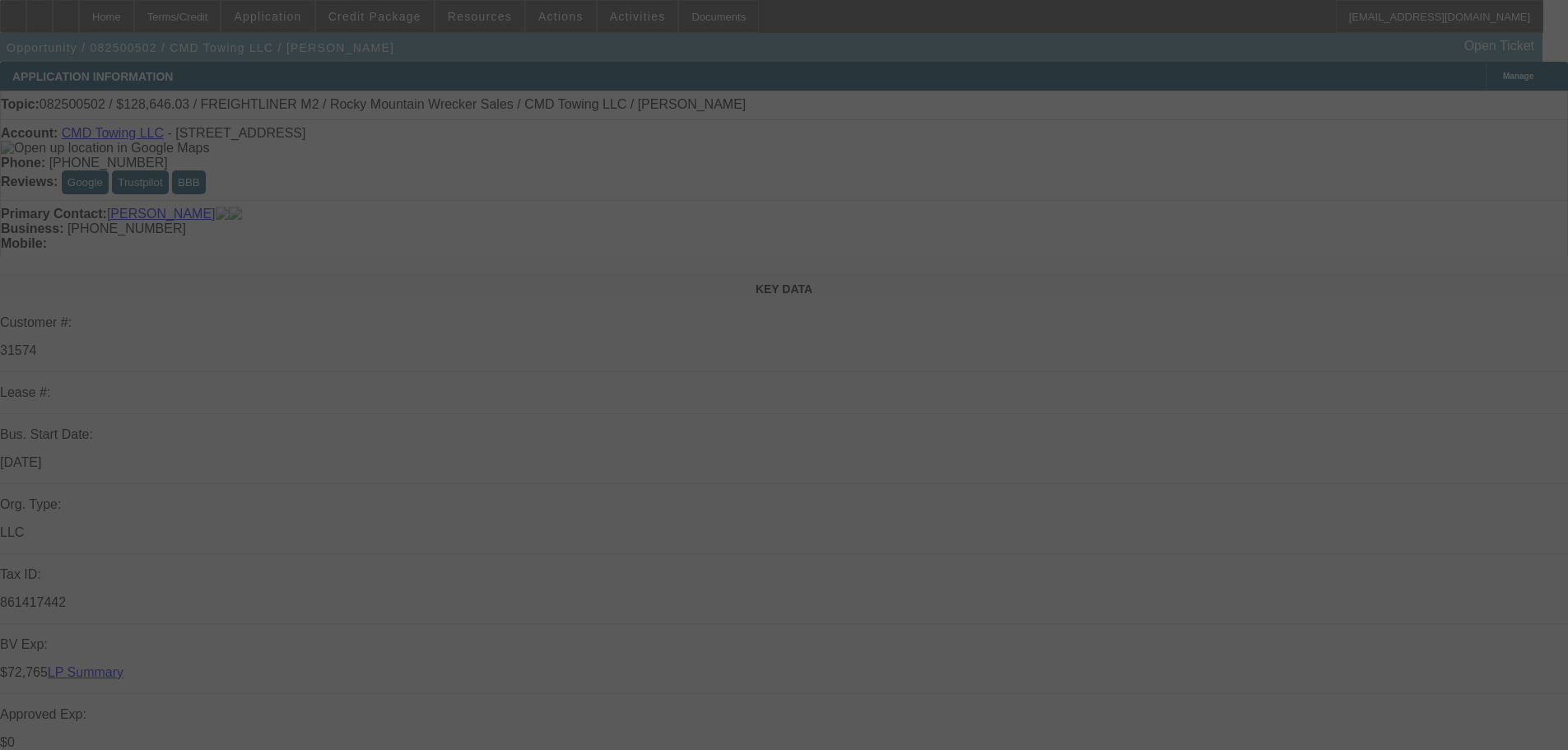
select select "0"
select select "2"
select select "0"
select select "6"
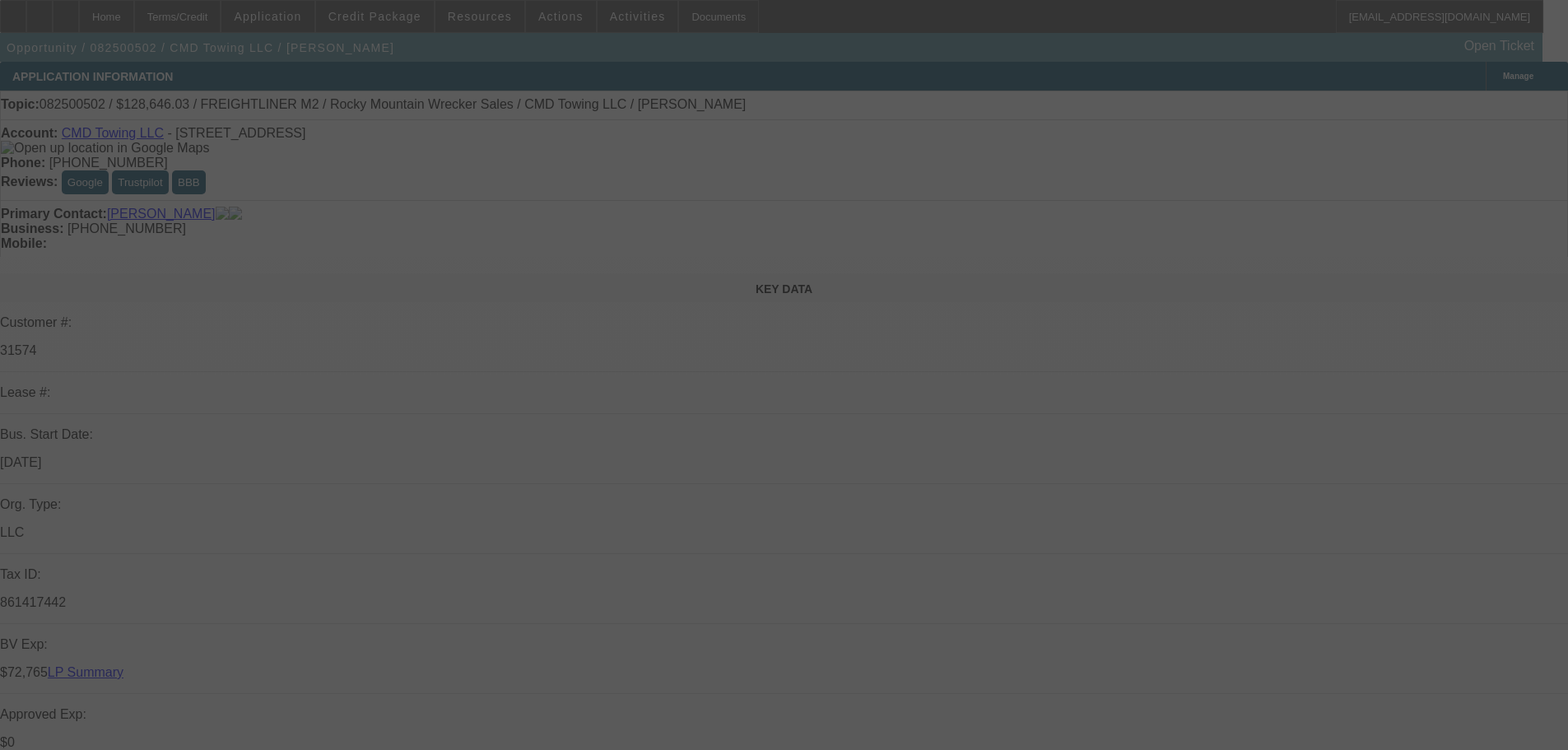
select select "0"
select select "2"
select select "0"
select select "6"
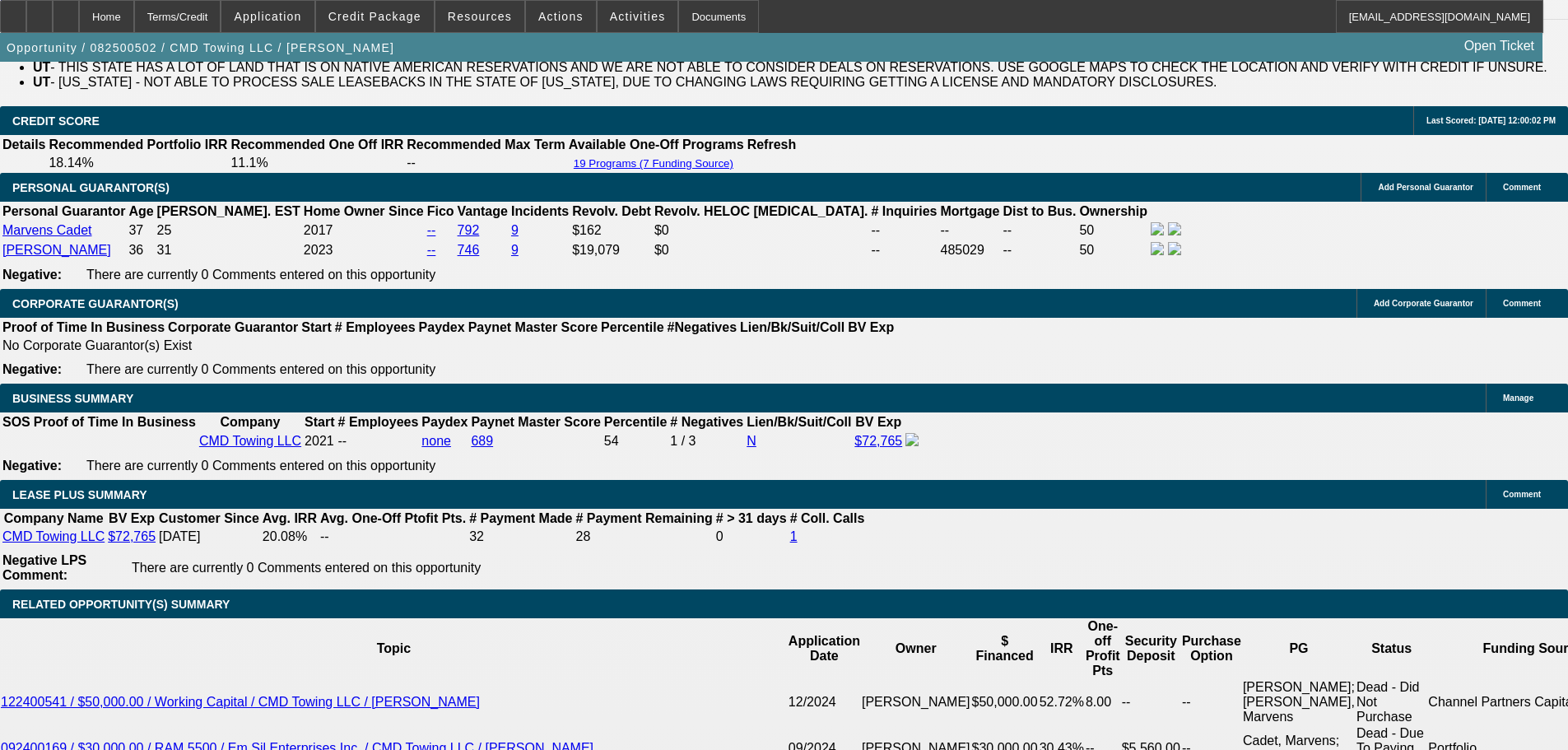
scroll to position [2800, 0]
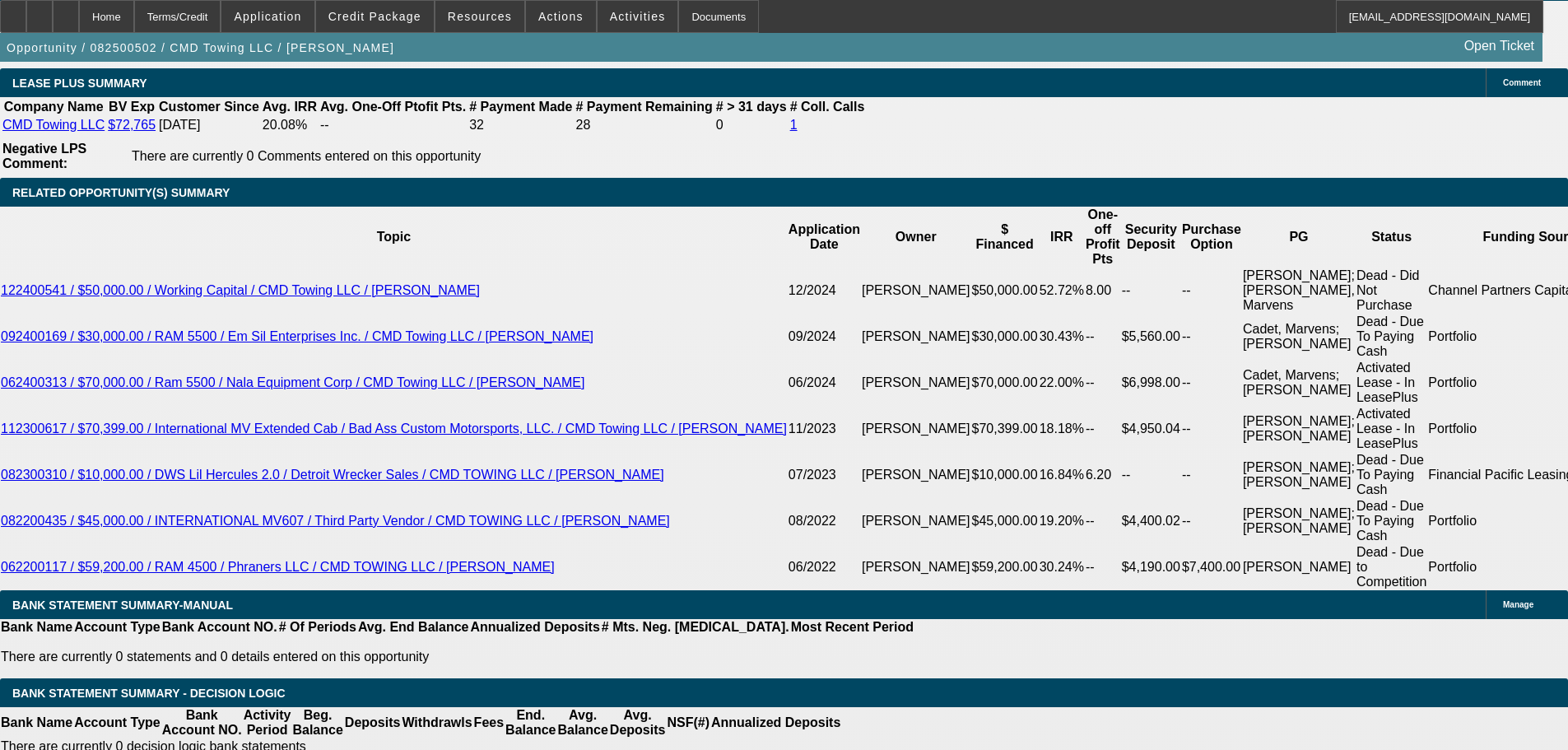
type input "$60,000.00"
type input "UNKNOWN"
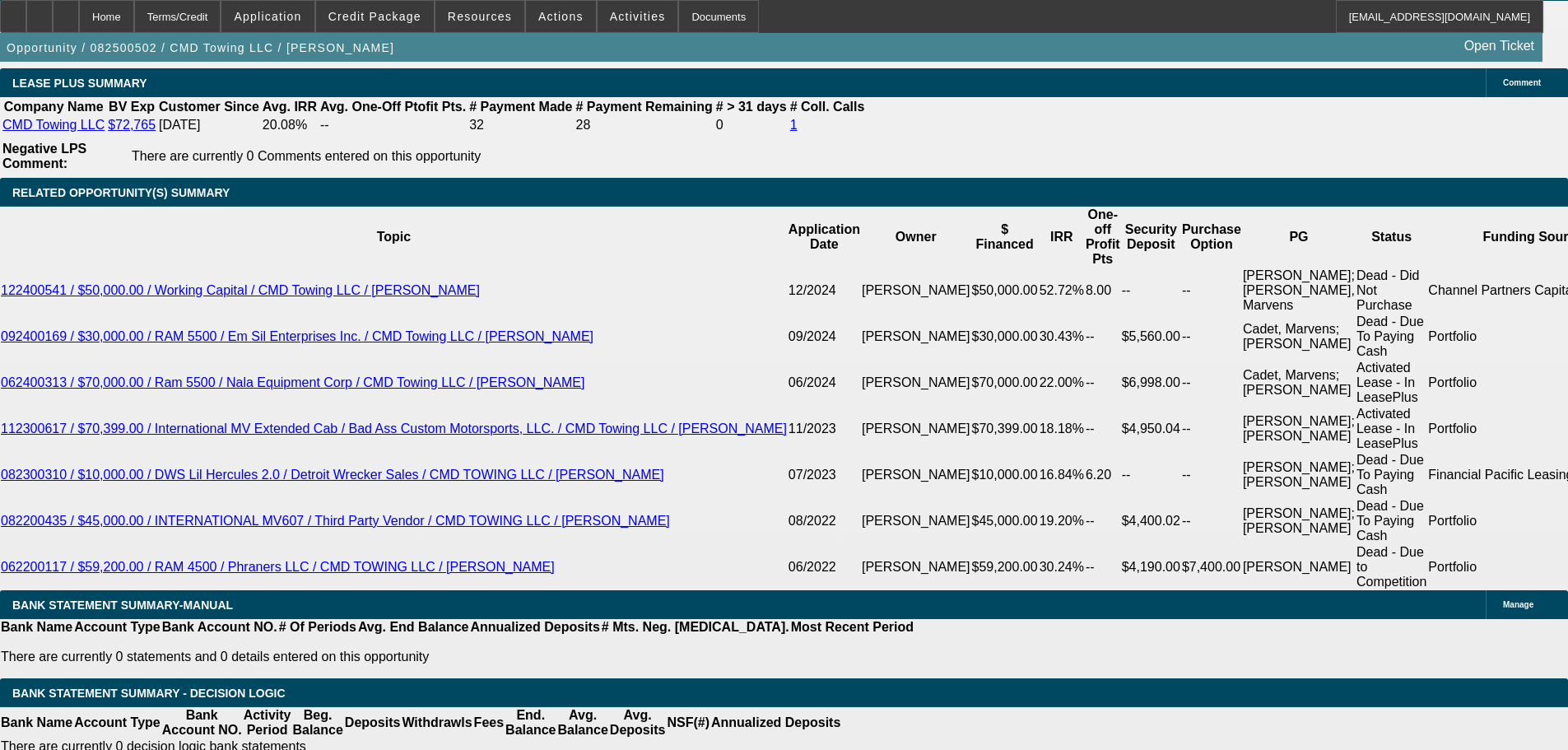
drag, startPoint x: 117, startPoint y: 365, endPoint x: 132, endPoint y: 366, distance: 15.0
type input "$1,957.86"
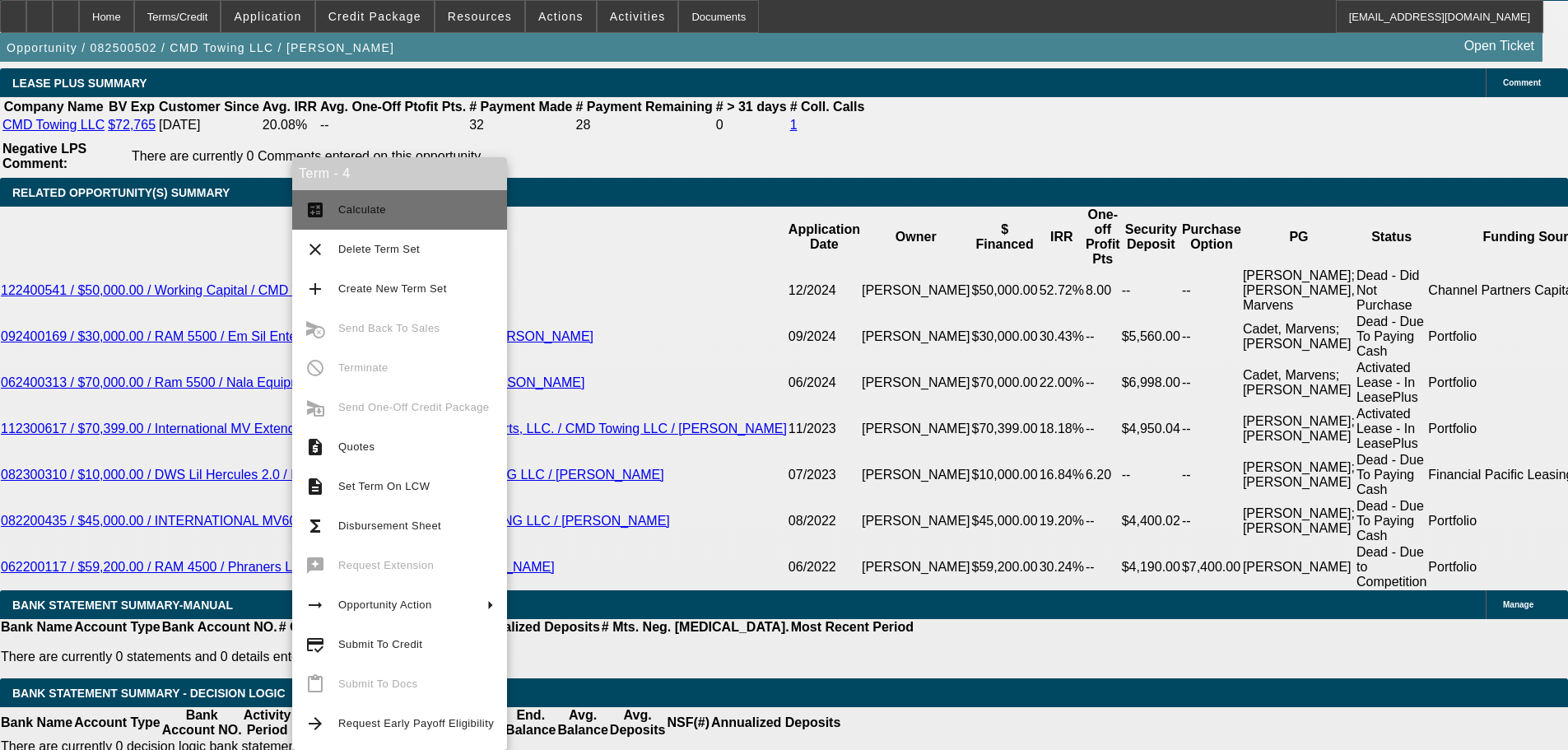
click at [409, 215] on span "Calculate" at bounding box center [416, 210] width 156 height 20
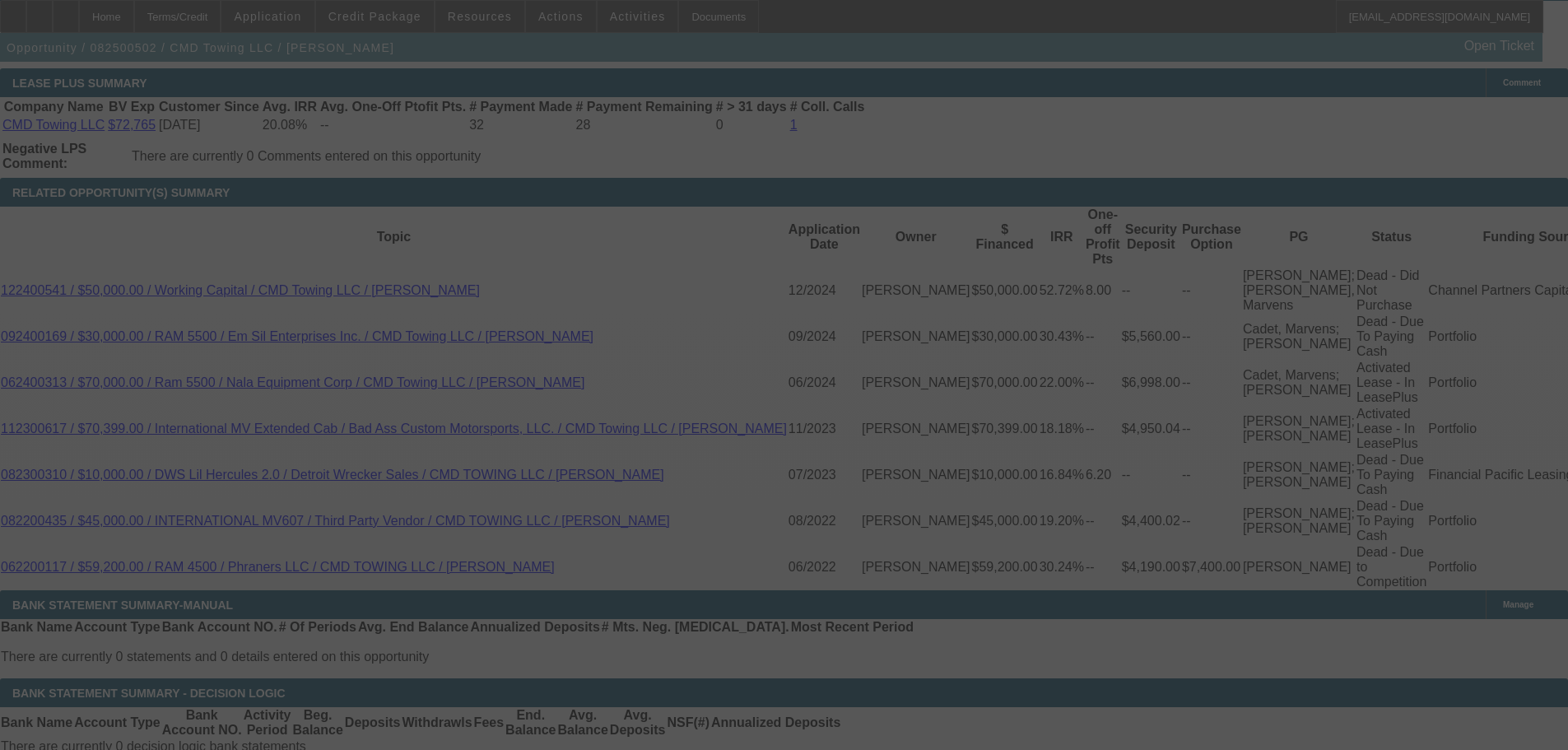
select select "0"
select select "2"
select select "0"
select select "6"
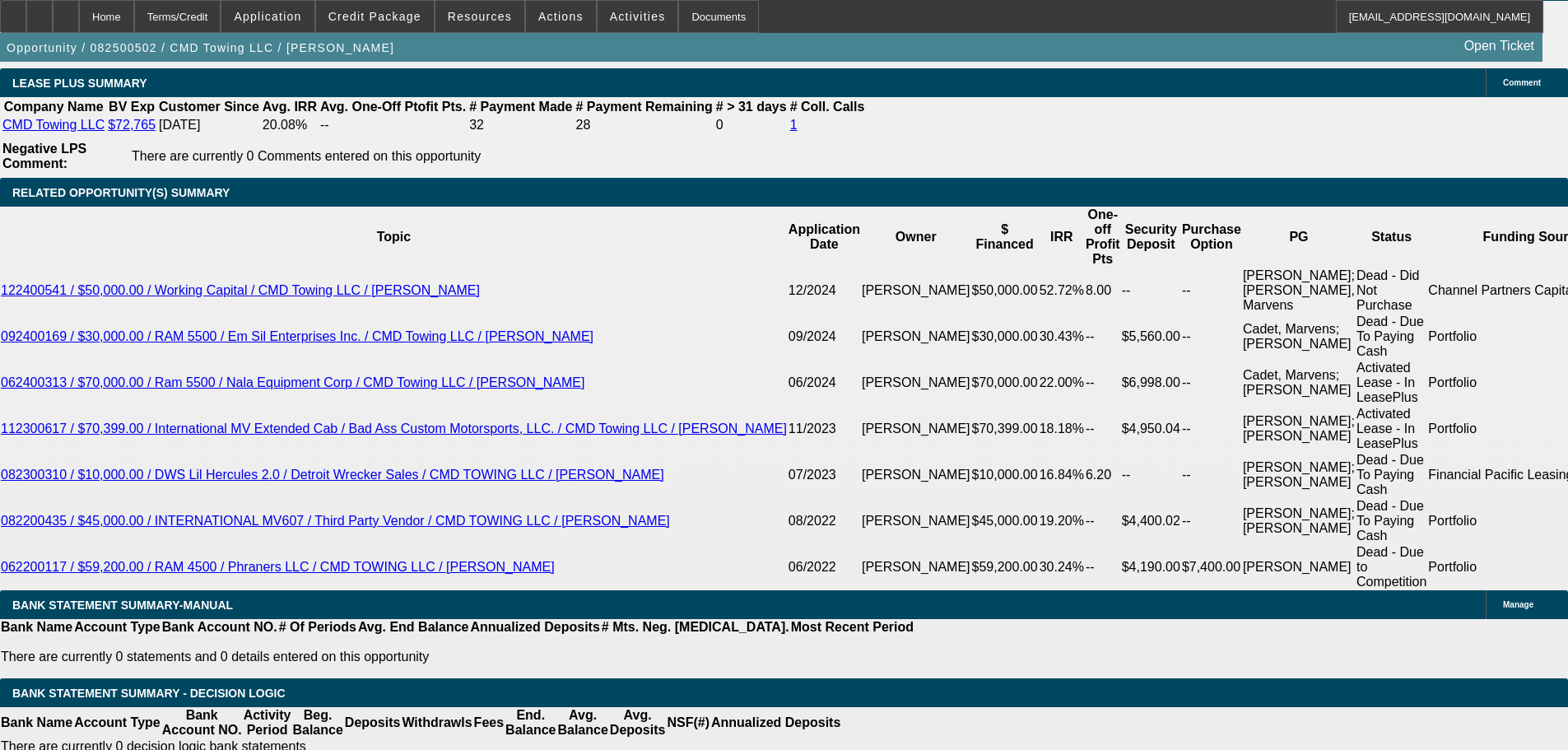
type input "UNKNOWN"
type input "62"
type input "$2,197.16"
type input "60"
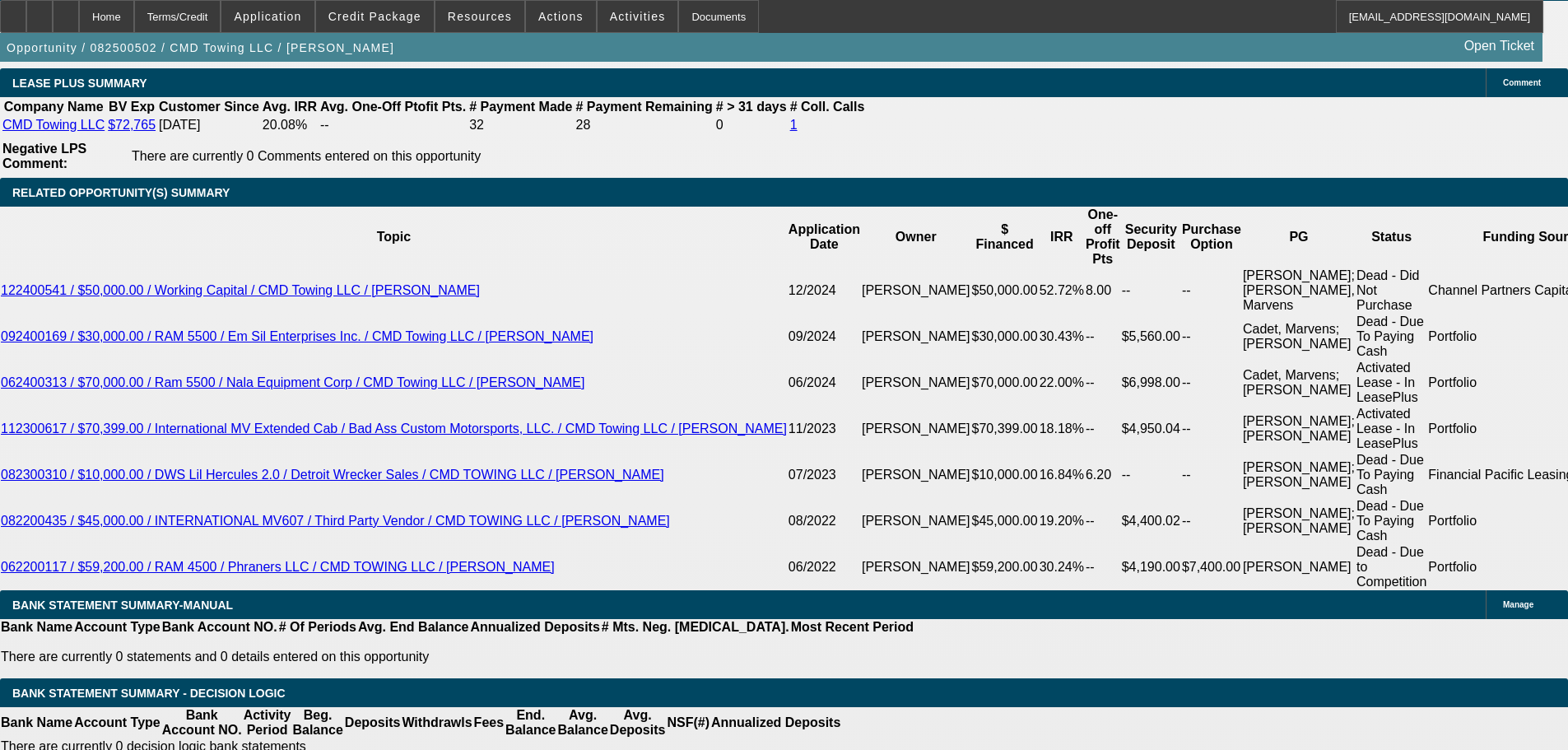
type input "$2,254.79"
type input "60"
type input "2254.79"
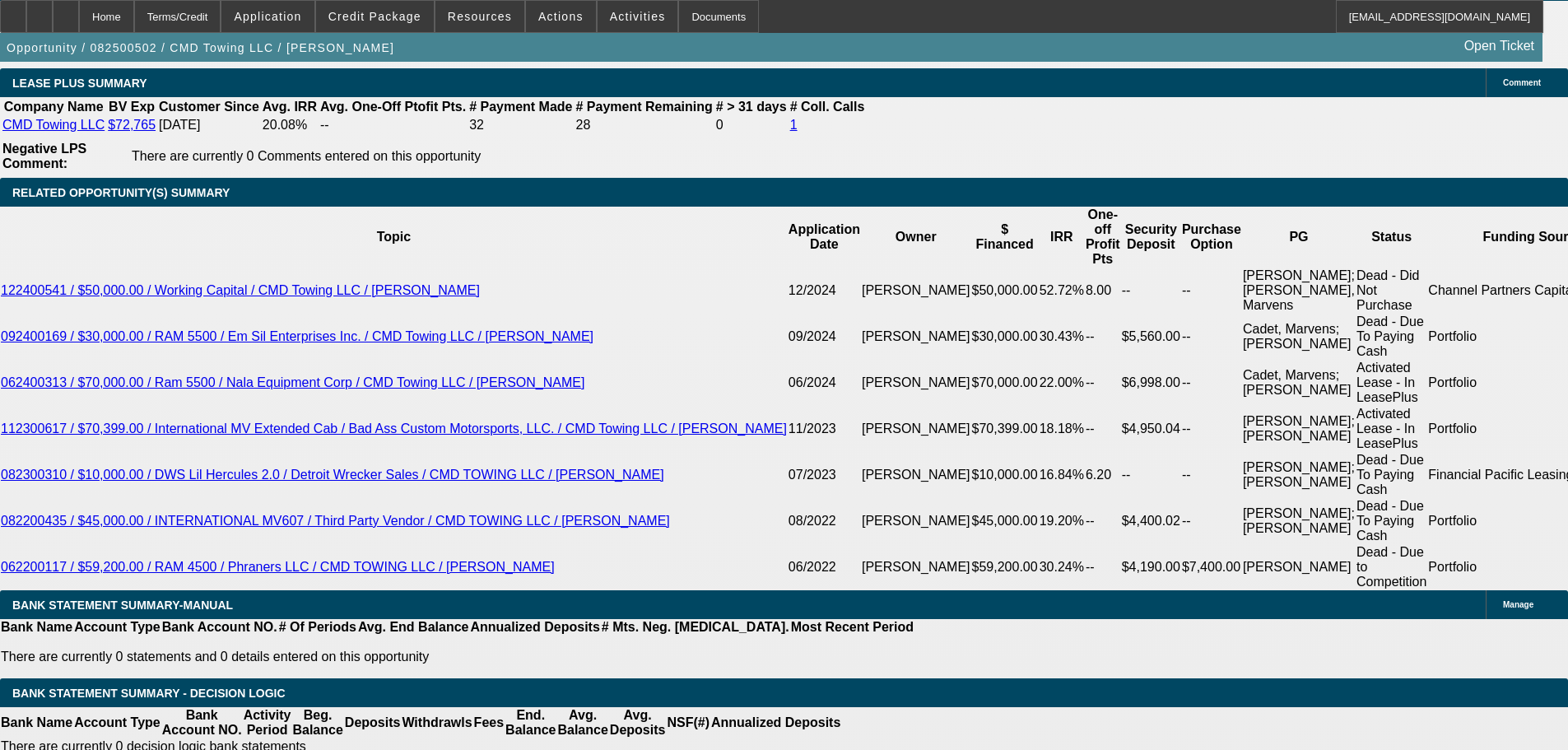
type input "$,254.79"
type input "$1,404.38"
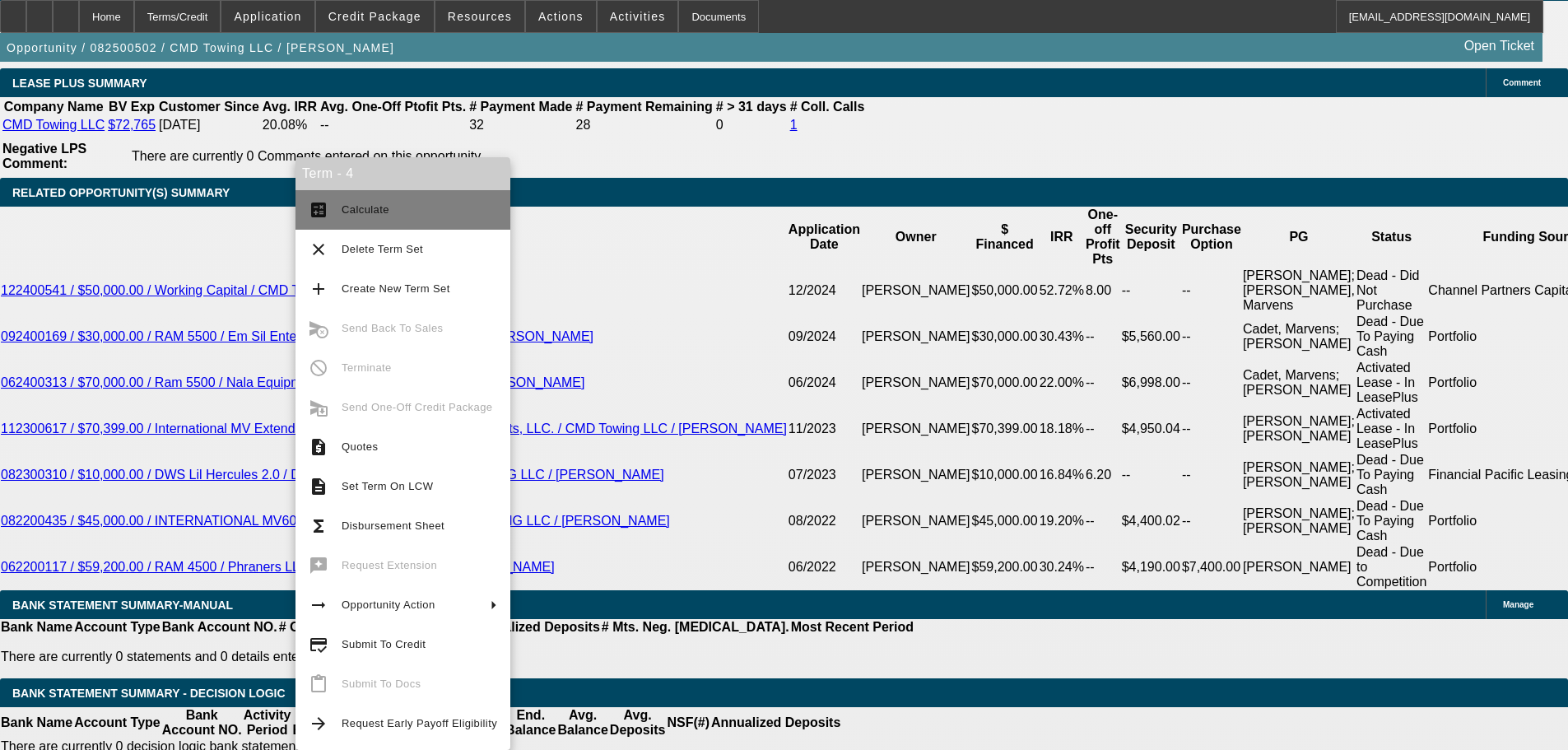
click at [387, 214] on span "Calculate" at bounding box center [419, 210] width 156 height 20
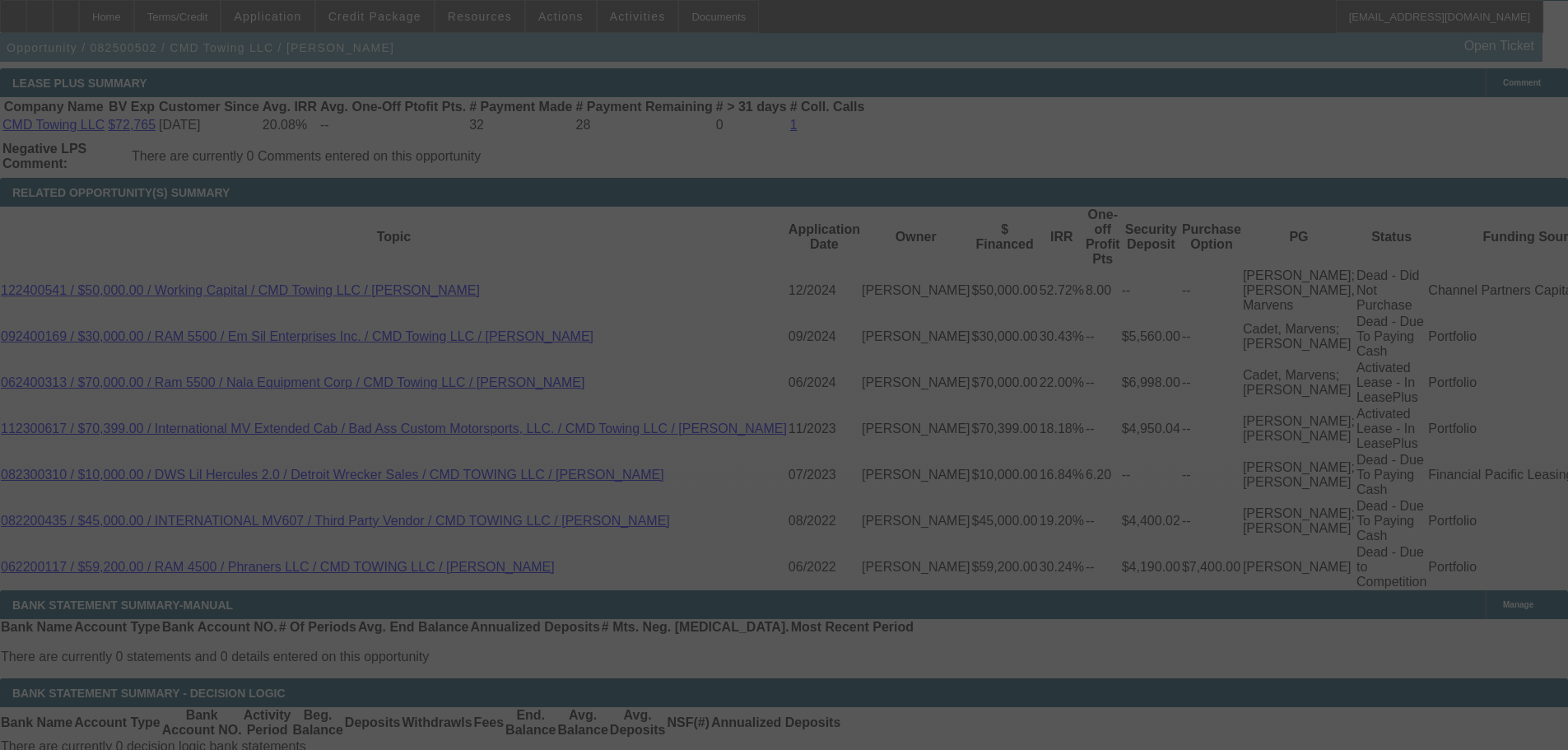
select select "0"
select select "2"
select select "0"
select select "6"
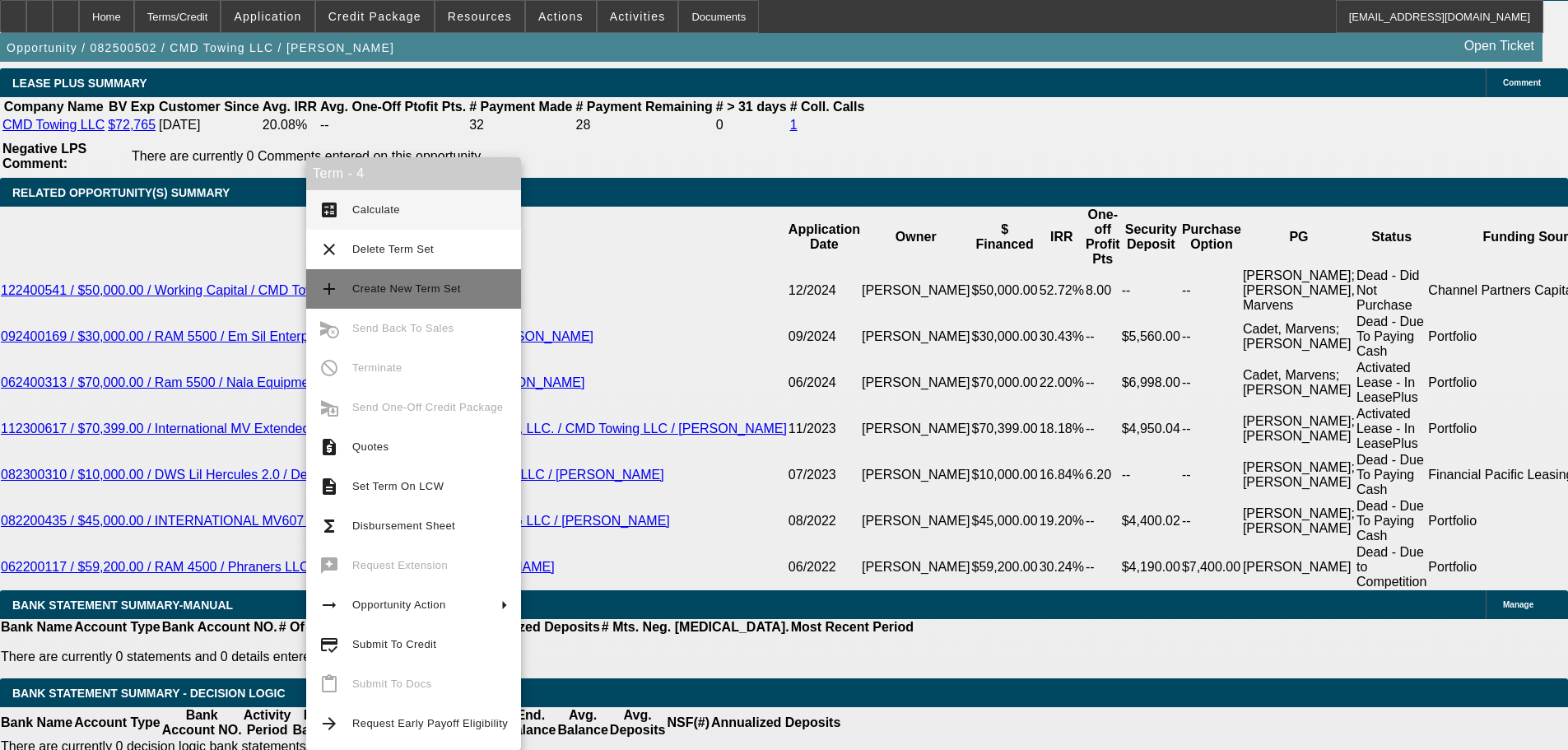
click at [471, 290] on span "Create New Term Set" at bounding box center [430, 289] width 156 height 20
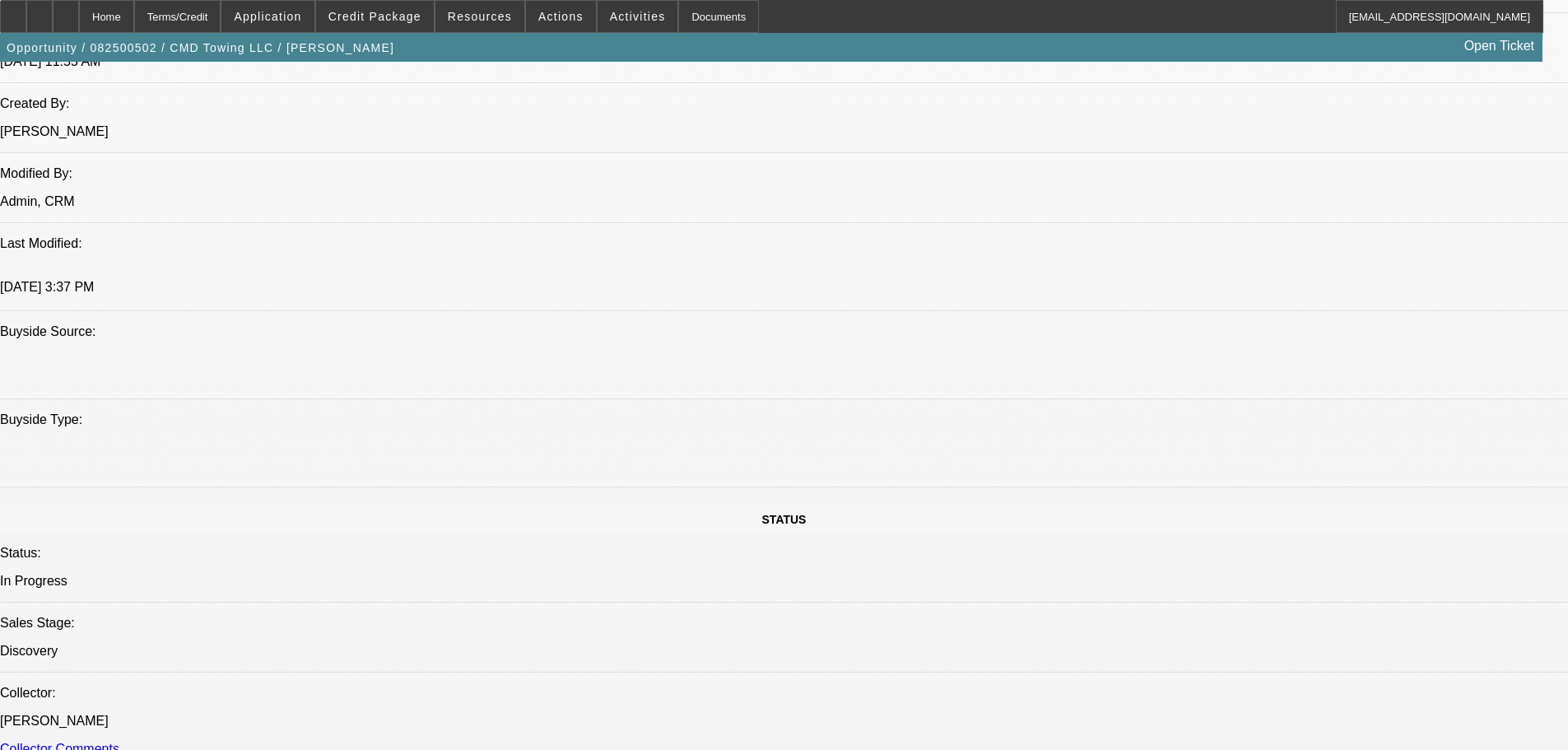
select select "0"
select select "2"
select select "0"
select select "6"
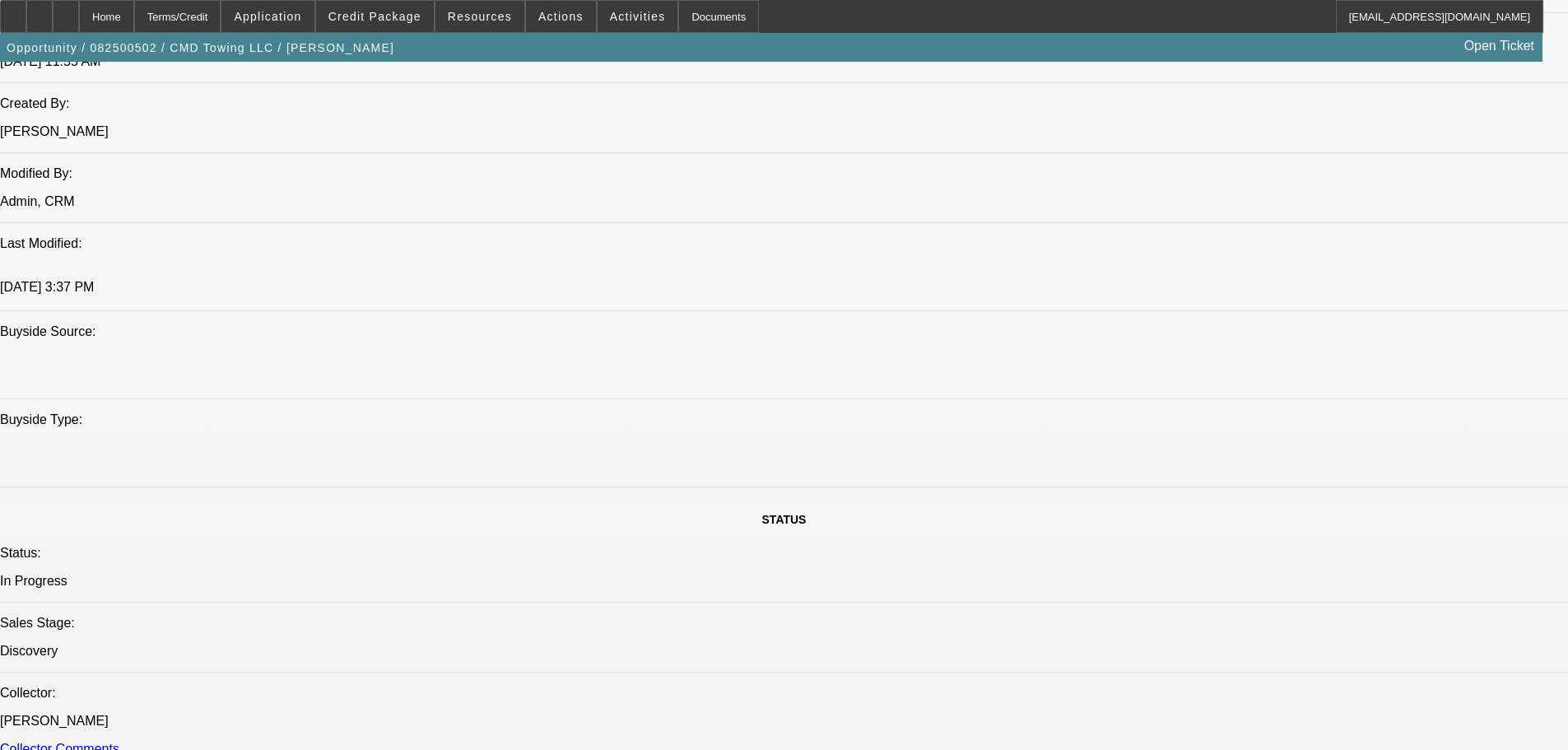
select select "0"
select select "2"
select select "0"
select select "6"
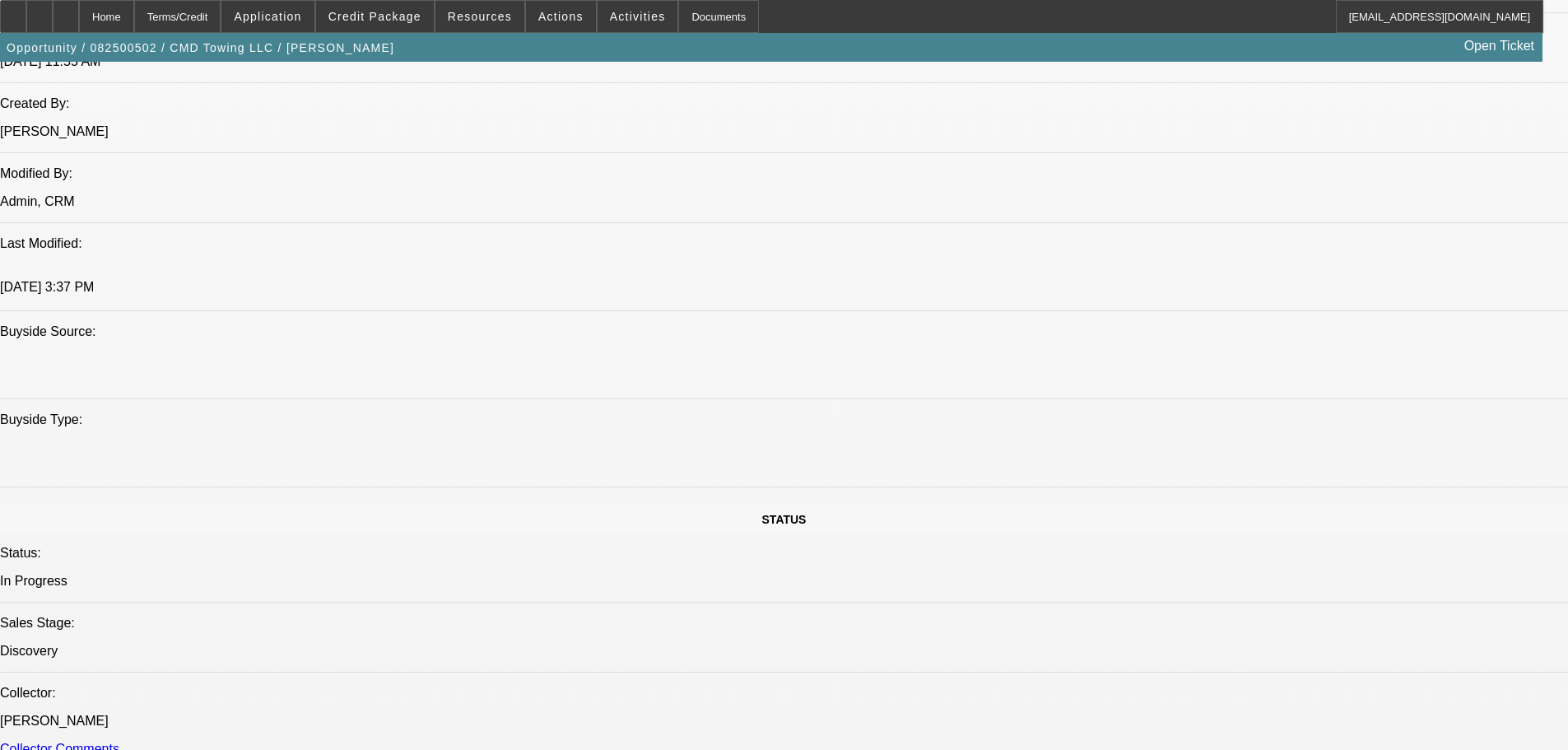
select select "0"
select select "2"
select select "0"
select select "6"
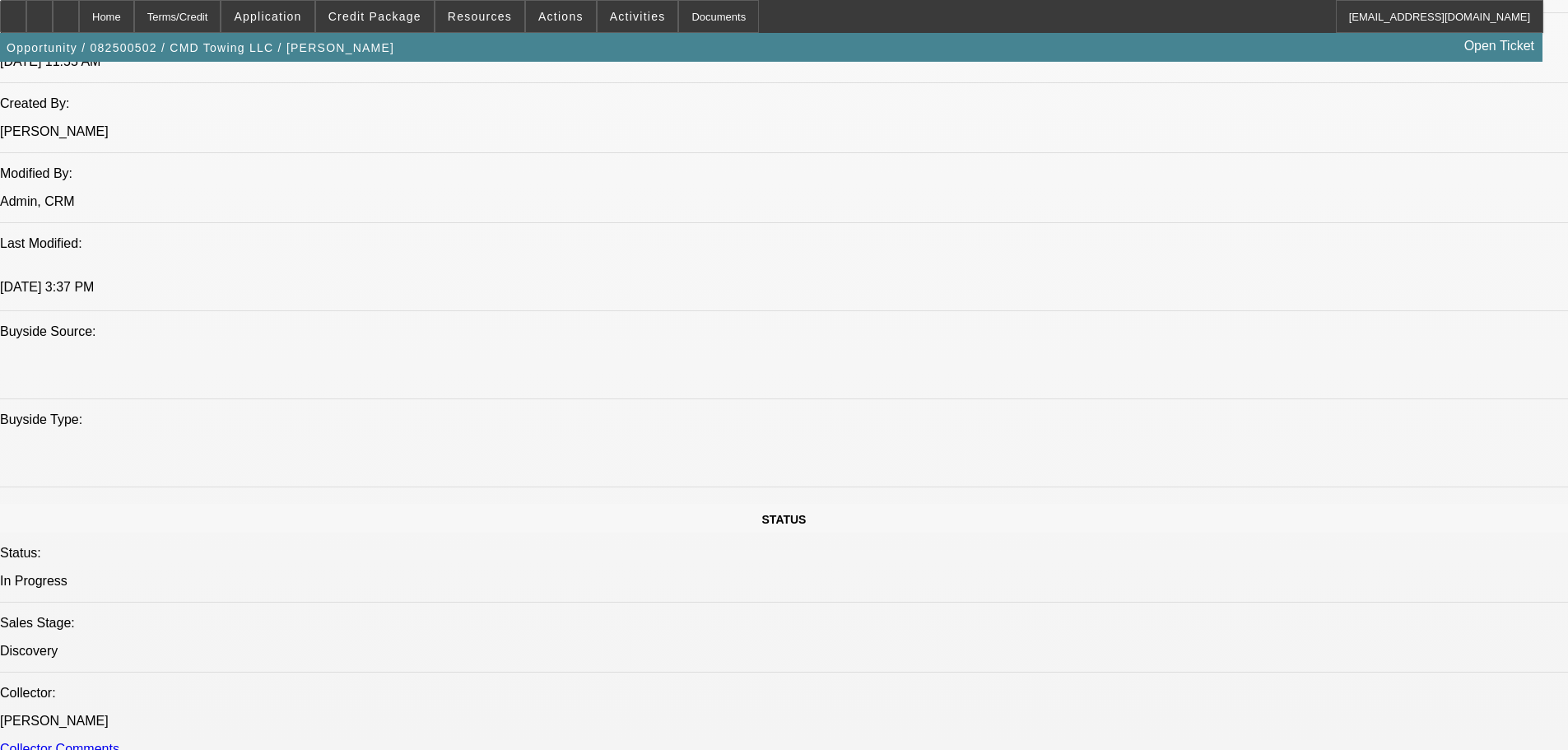
select select "0"
select select "2"
select select "0"
select select "6"
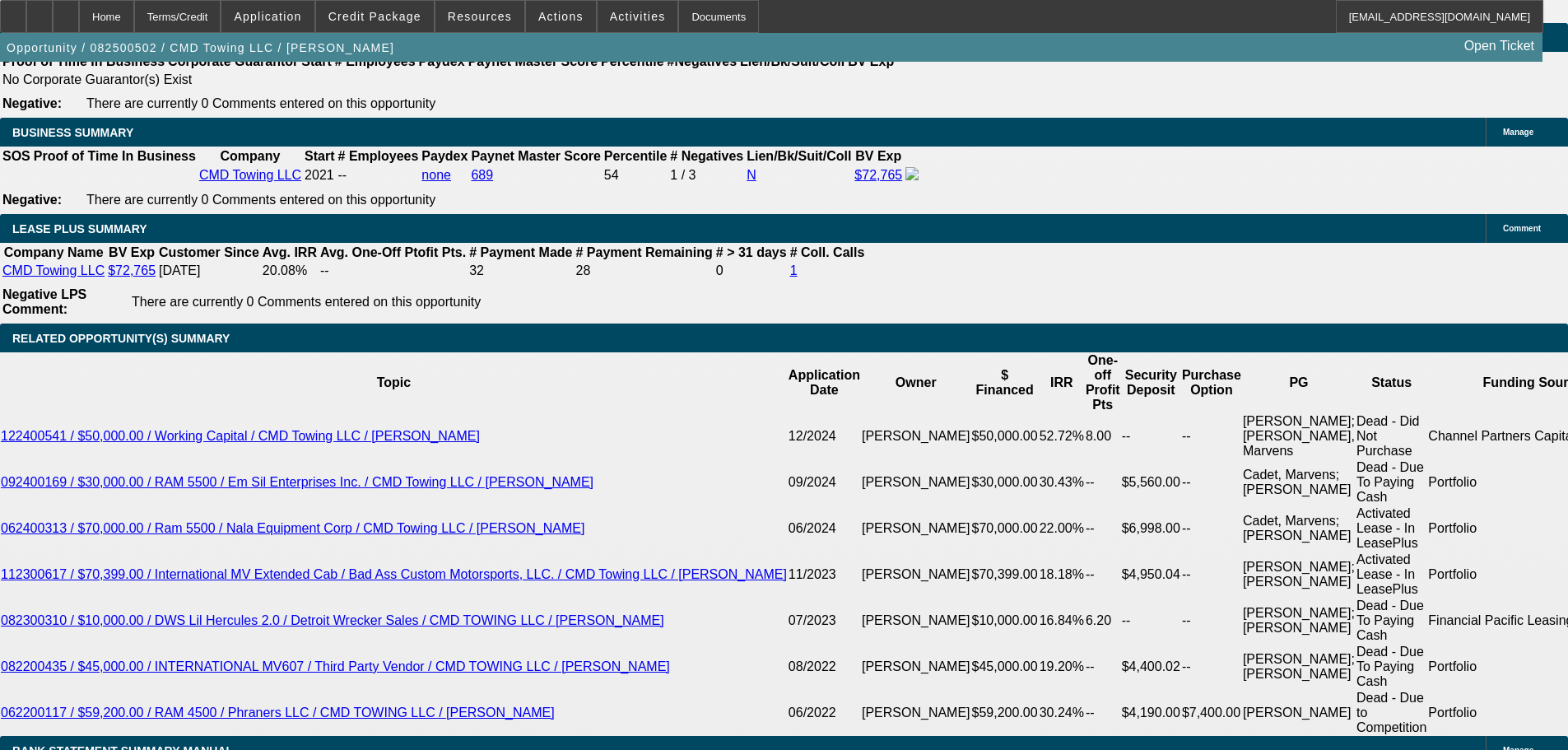
scroll to position [2818, 0]
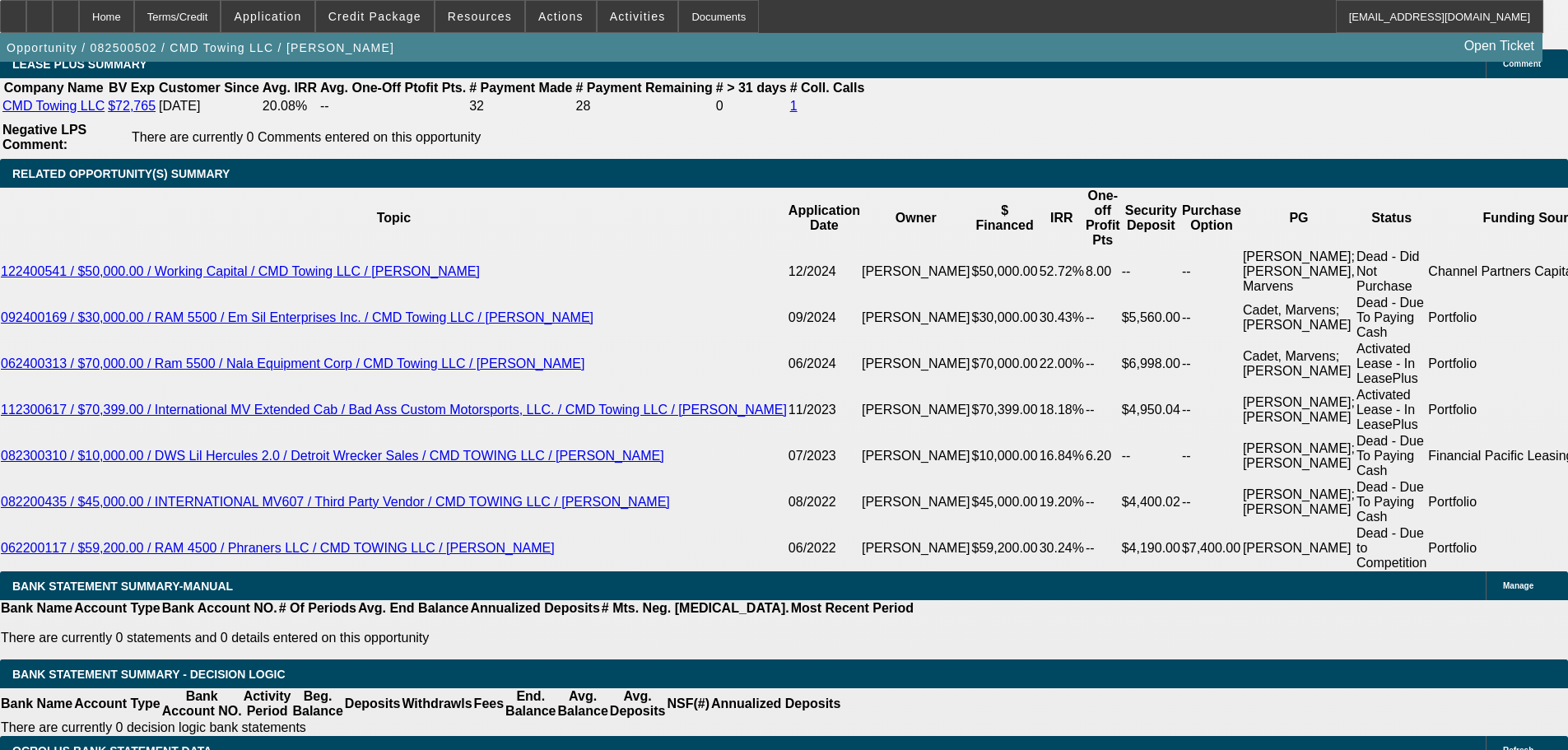
drag, startPoint x: 332, startPoint y: 457, endPoint x: 340, endPoint y: 472, distance: 17.0
type input "0"
type input "UNKNOWN"
type input "48"
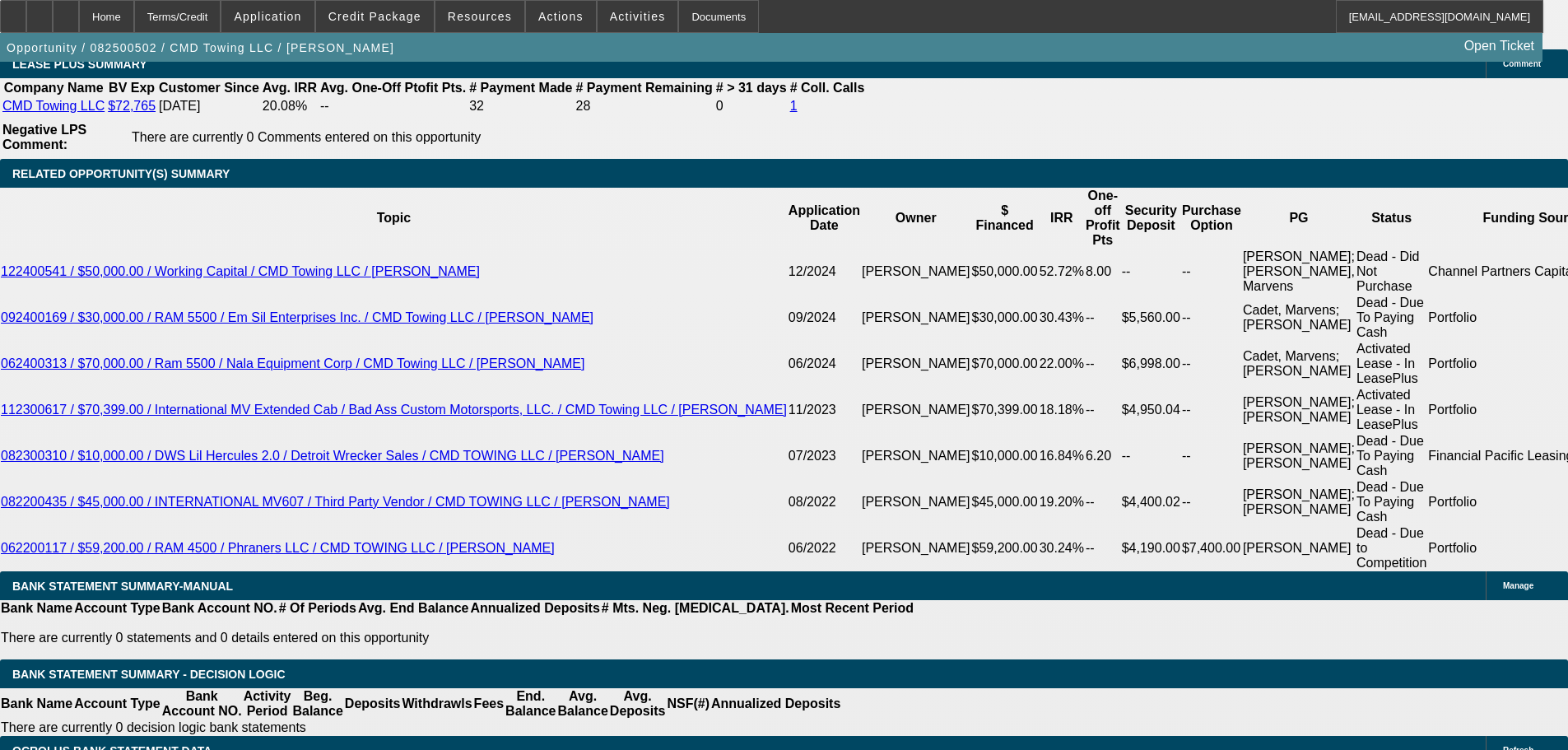
type input "$1,692.38"
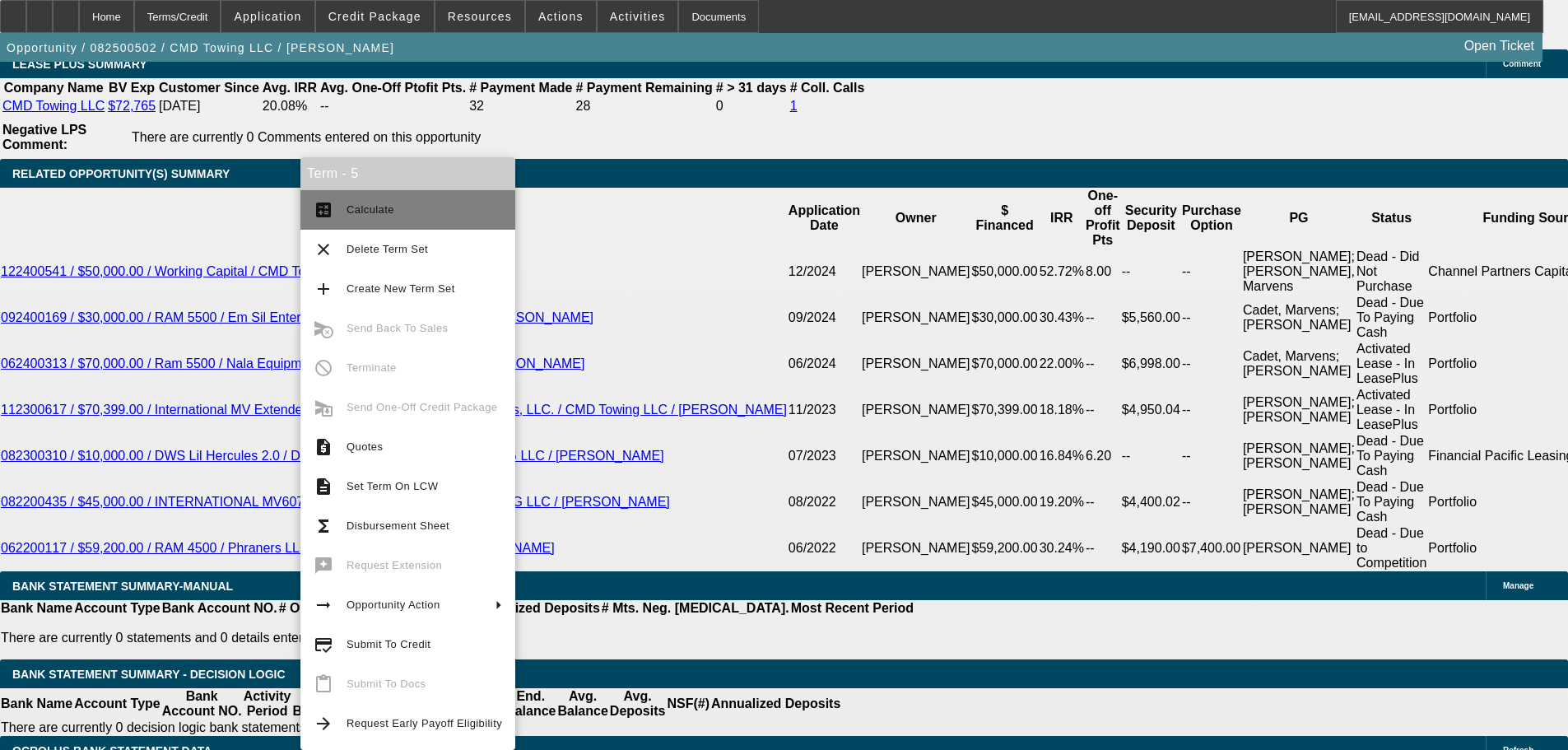
click at [444, 196] on button "calculate Calculate" at bounding box center [407, 210] width 215 height 39
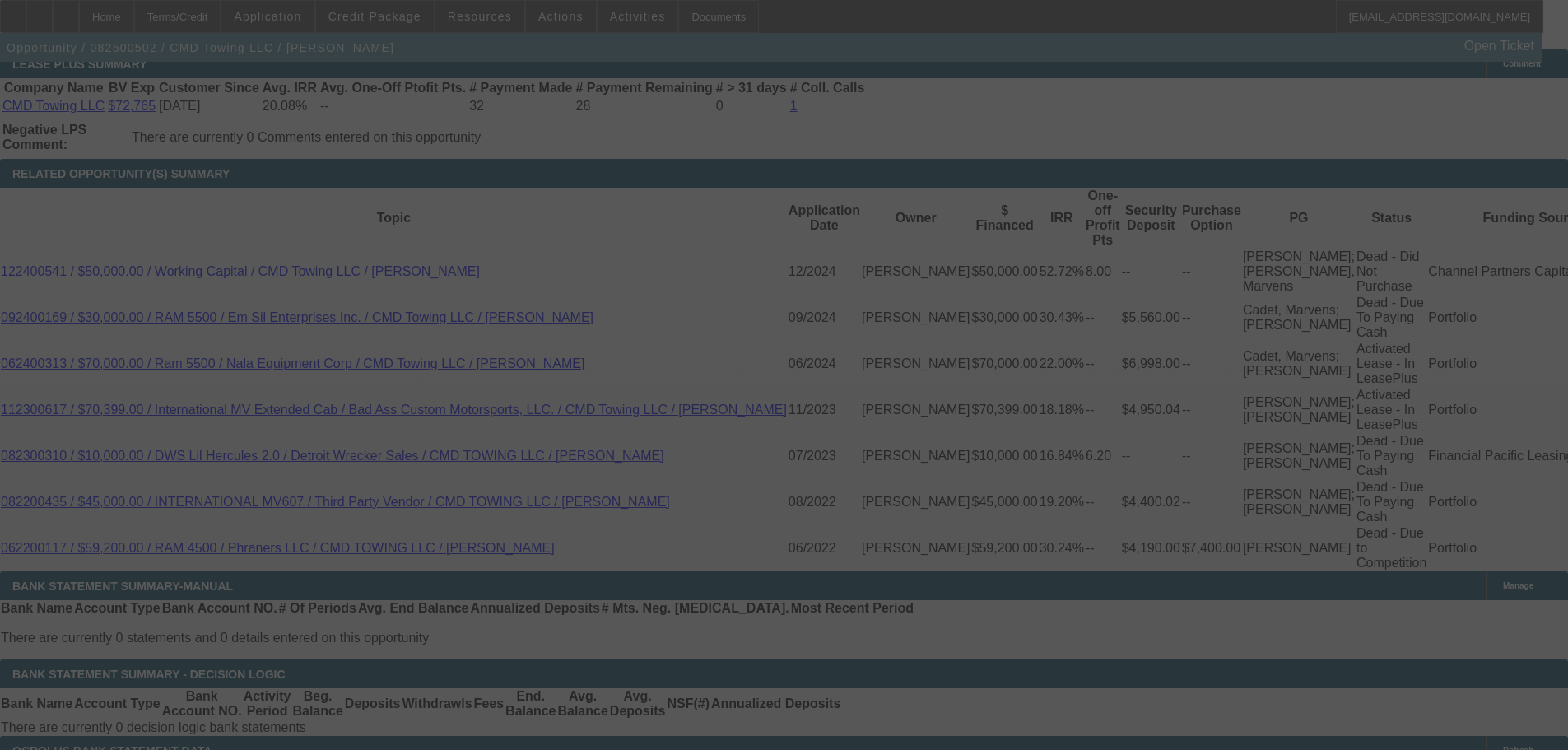
select select "0"
select select "2"
select select "0"
select select "6"
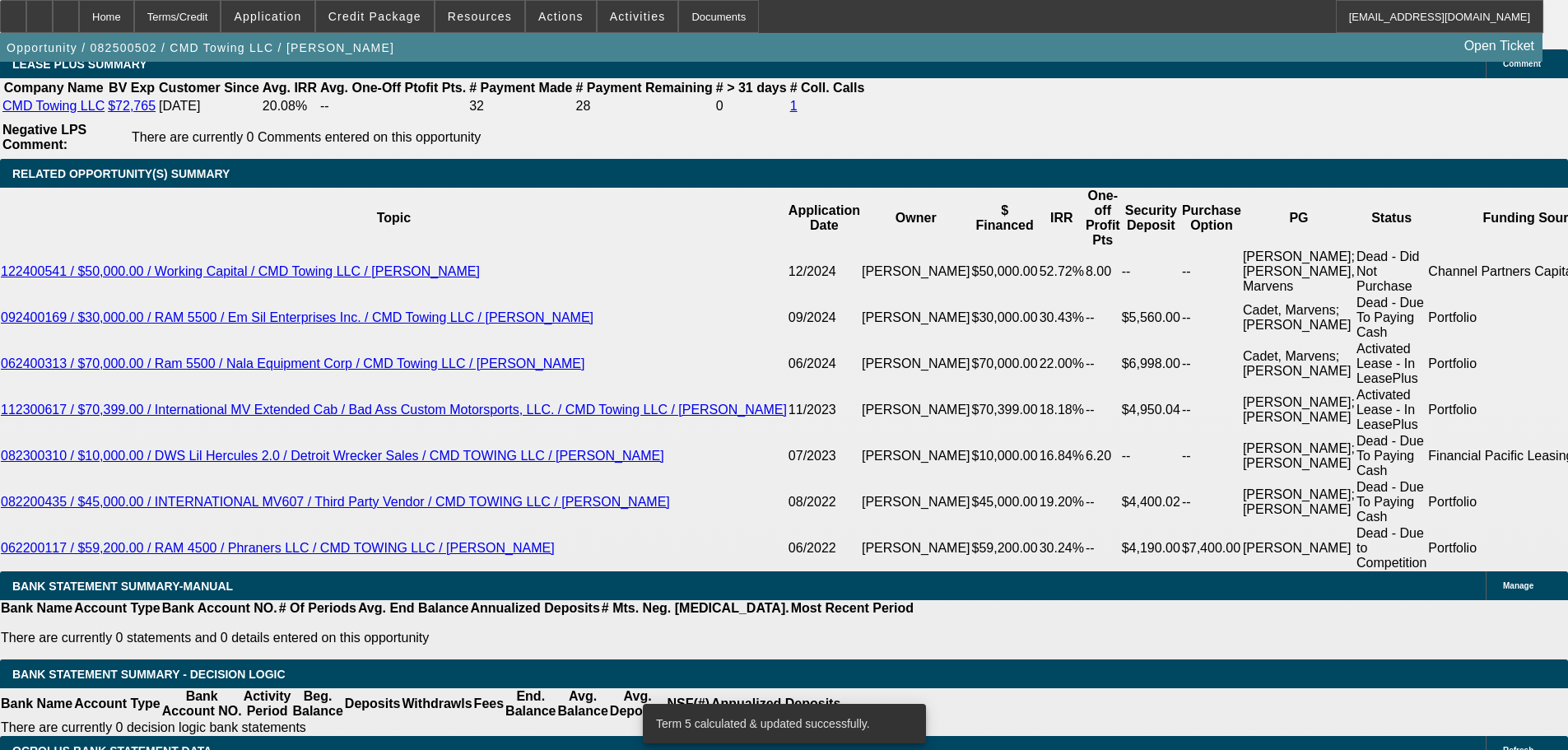
scroll to position [3066, 0]
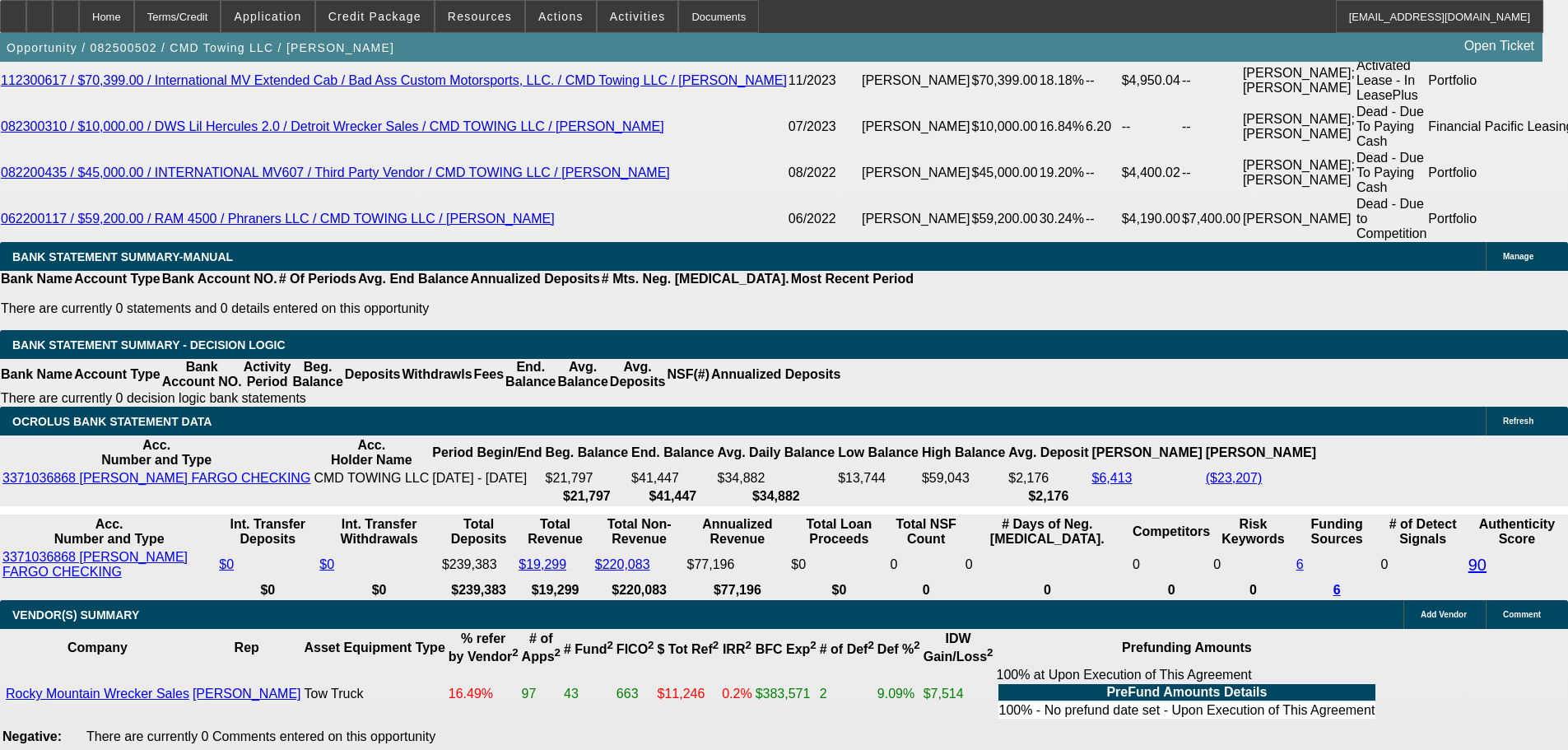
drag, startPoint x: 158, startPoint y: 544, endPoint x: 140, endPoint y: 265, distance: 279.6
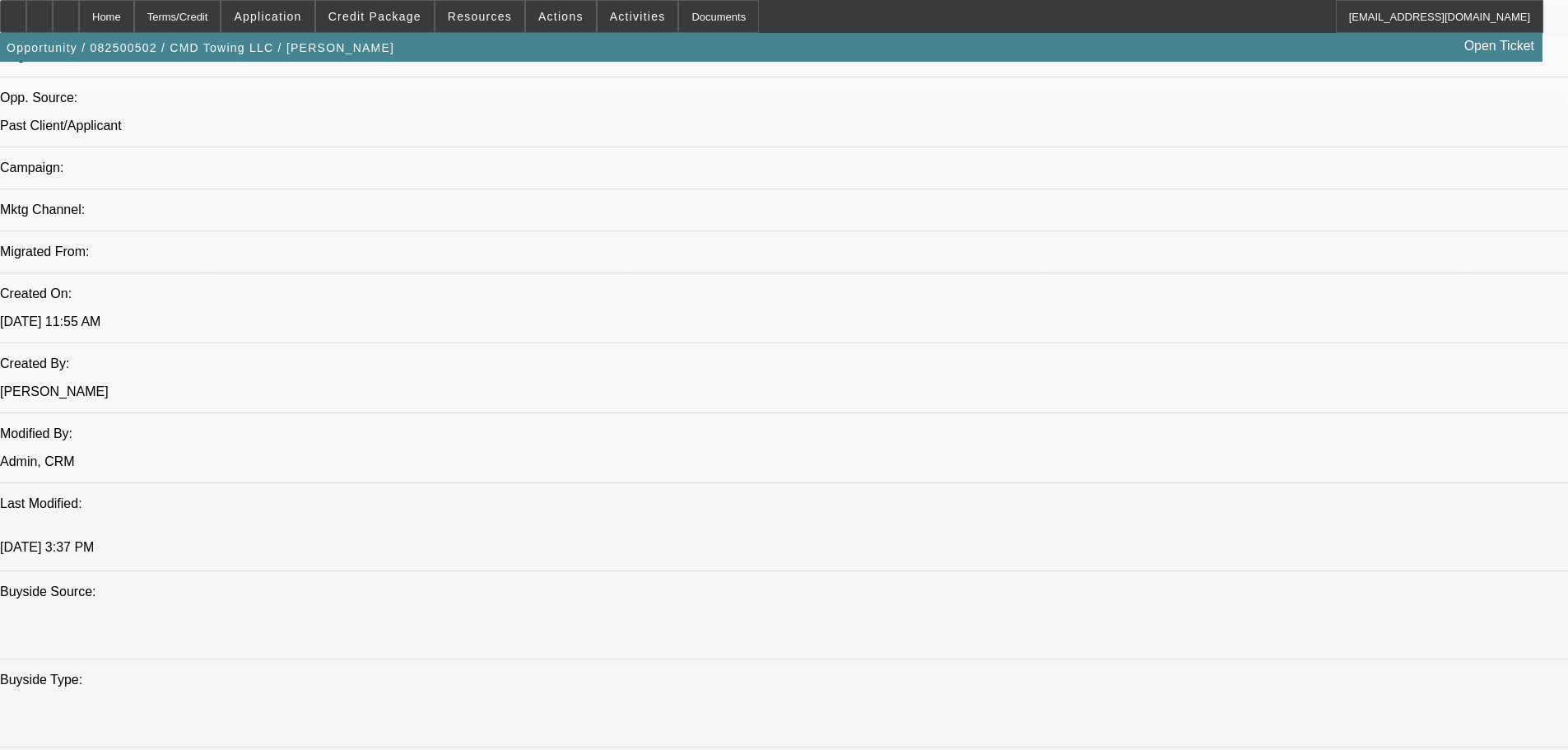
drag, startPoint x: 509, startPoint y: 380, endPoint x: 480, endPoint y: 217, distance: 165.6
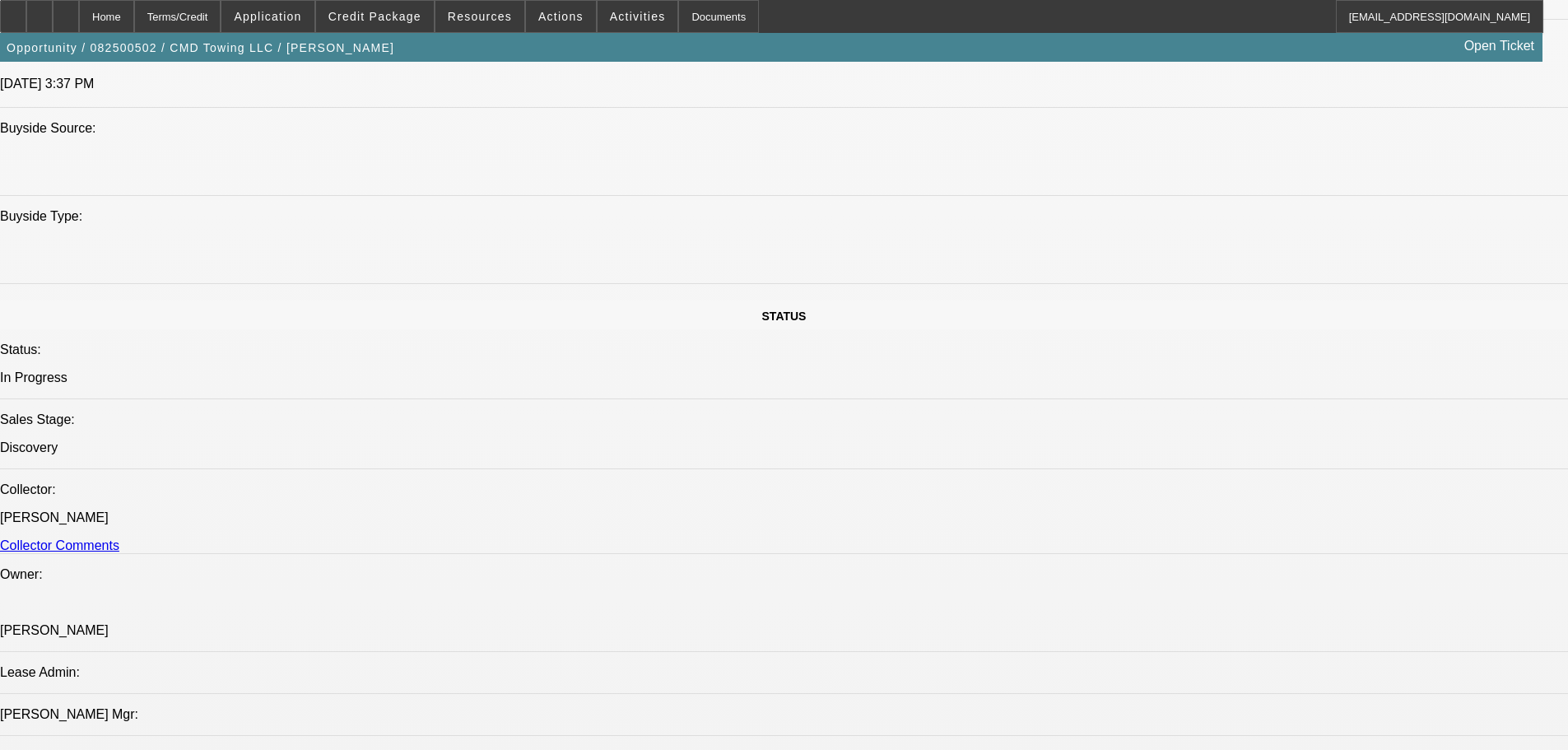
drag, startPoint x: 575, startPoint y: 789, endPoint x: 578, endPoint y: 778, distance: 11.4
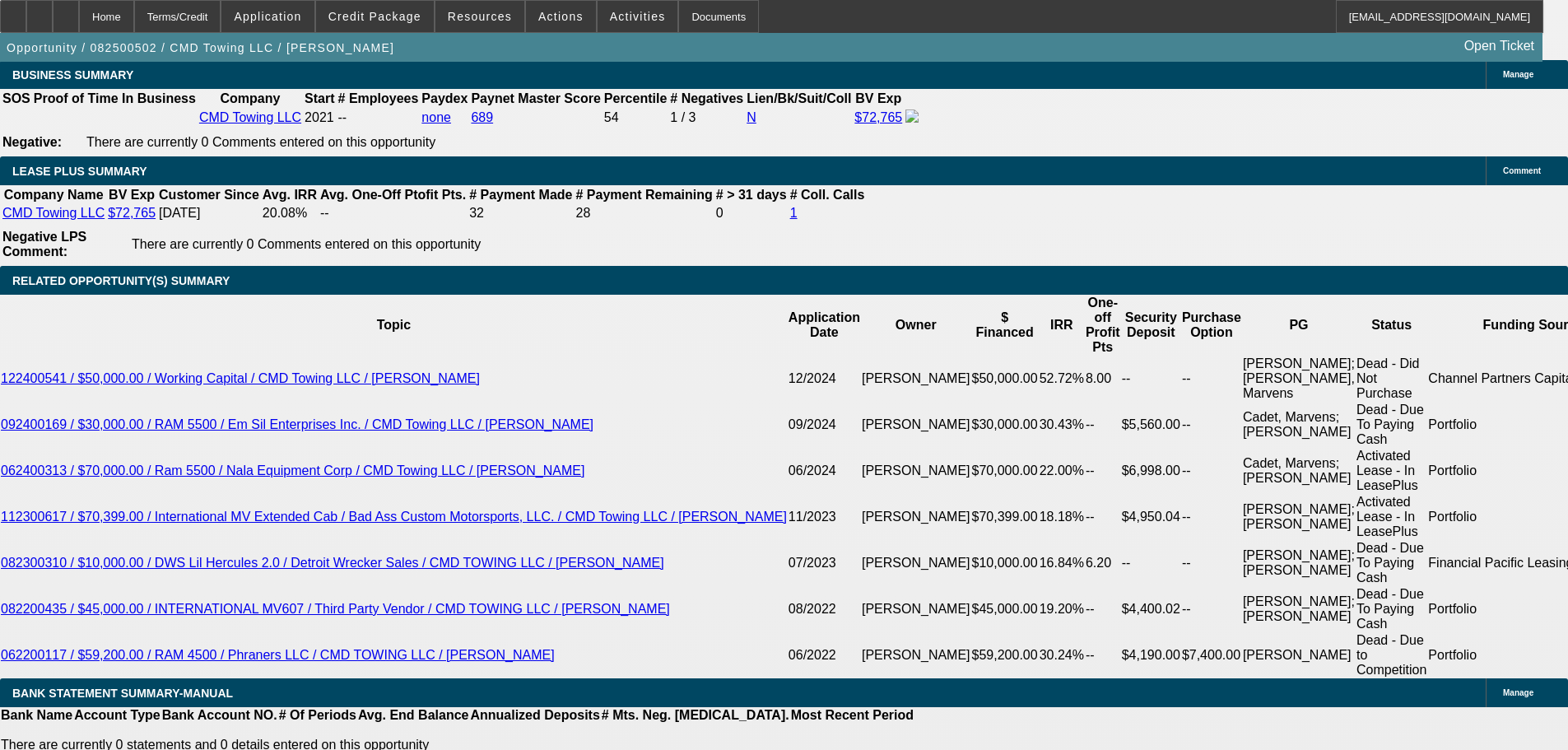
scroll to position [2718, 0]
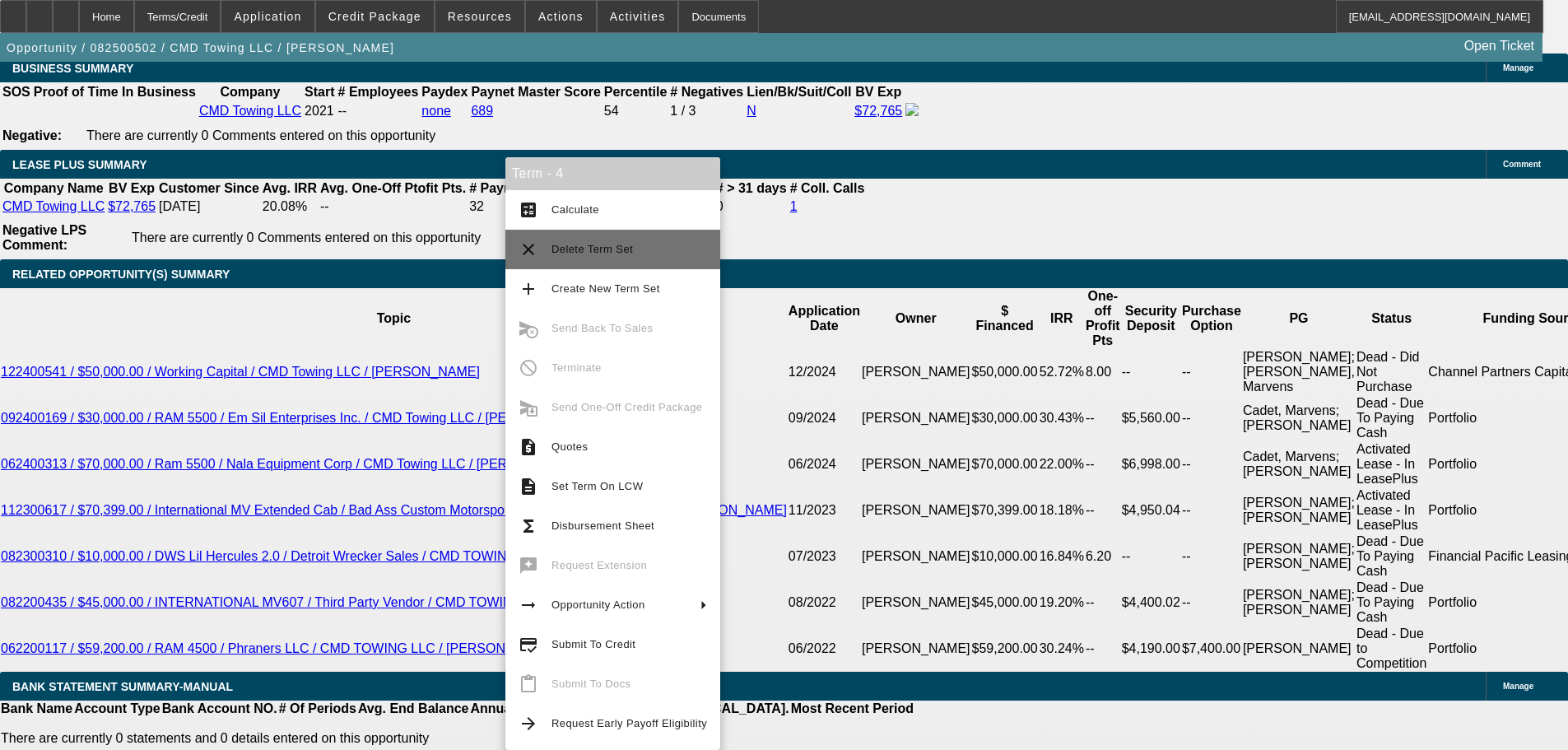
click at [653, 255] on span "Delete Term Set" at bounding box center [629, 249] width 156 height 20
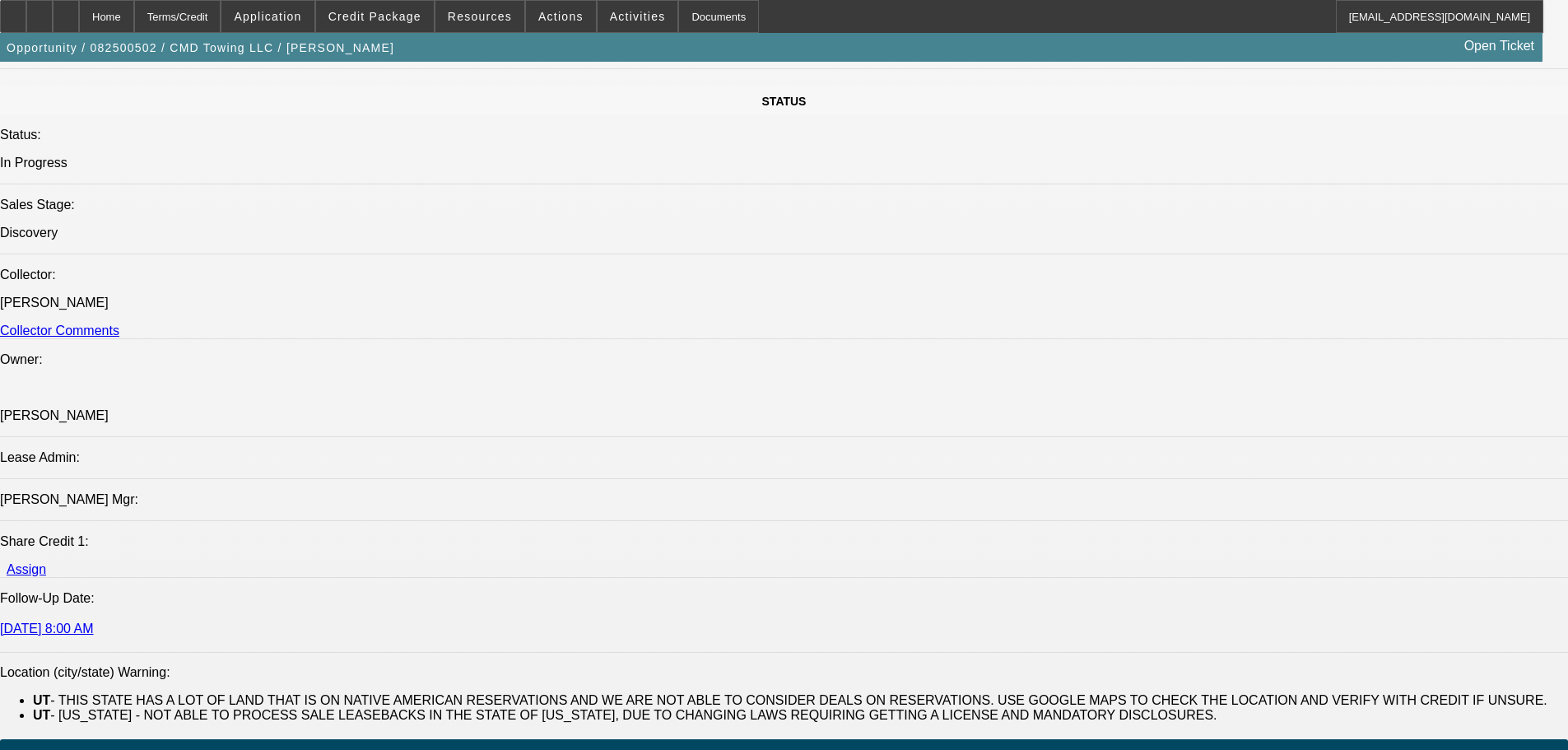
select select "0"
select select "2"
select select "0"
select select "6"
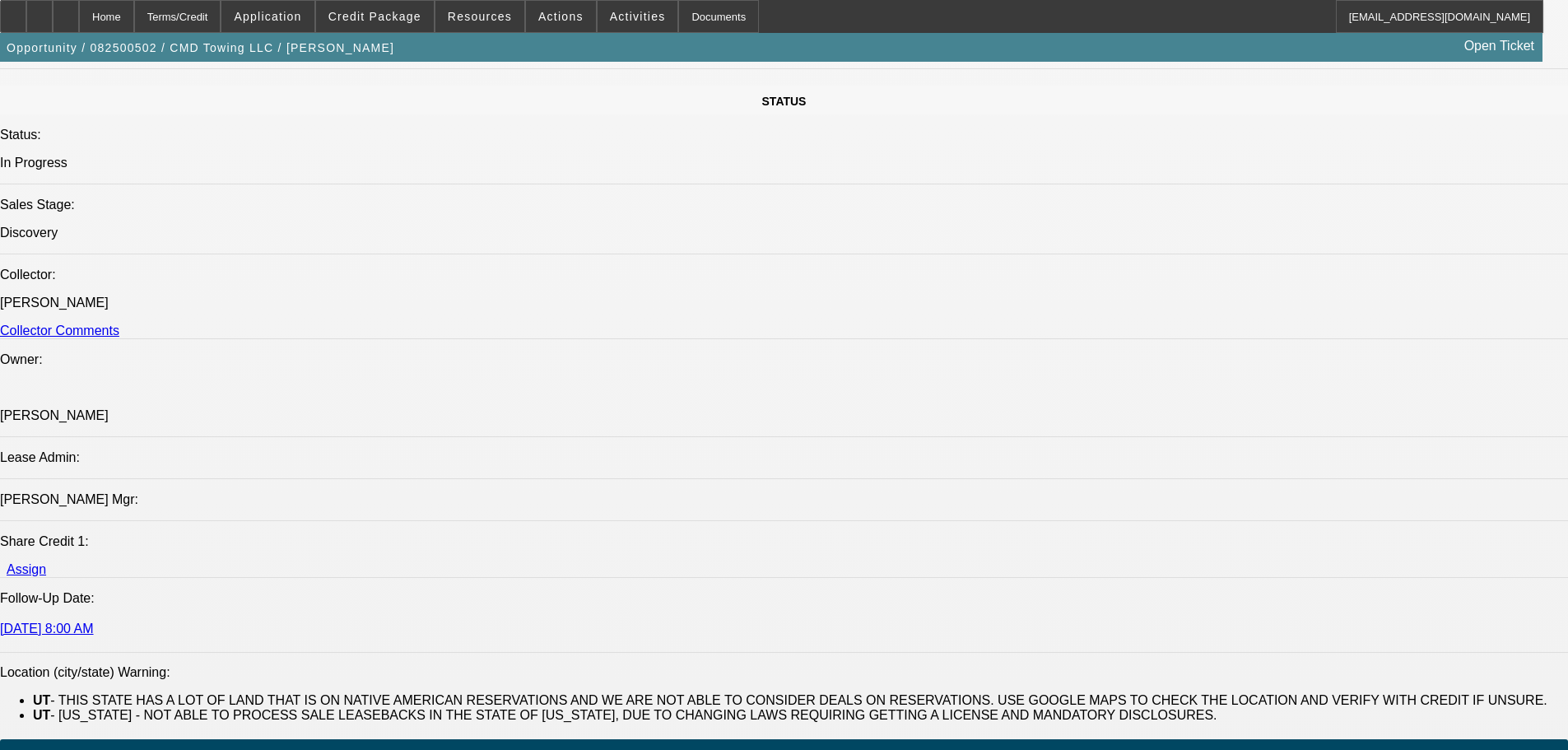
select select "0"
select select "2"
select select "0"
select select "6"
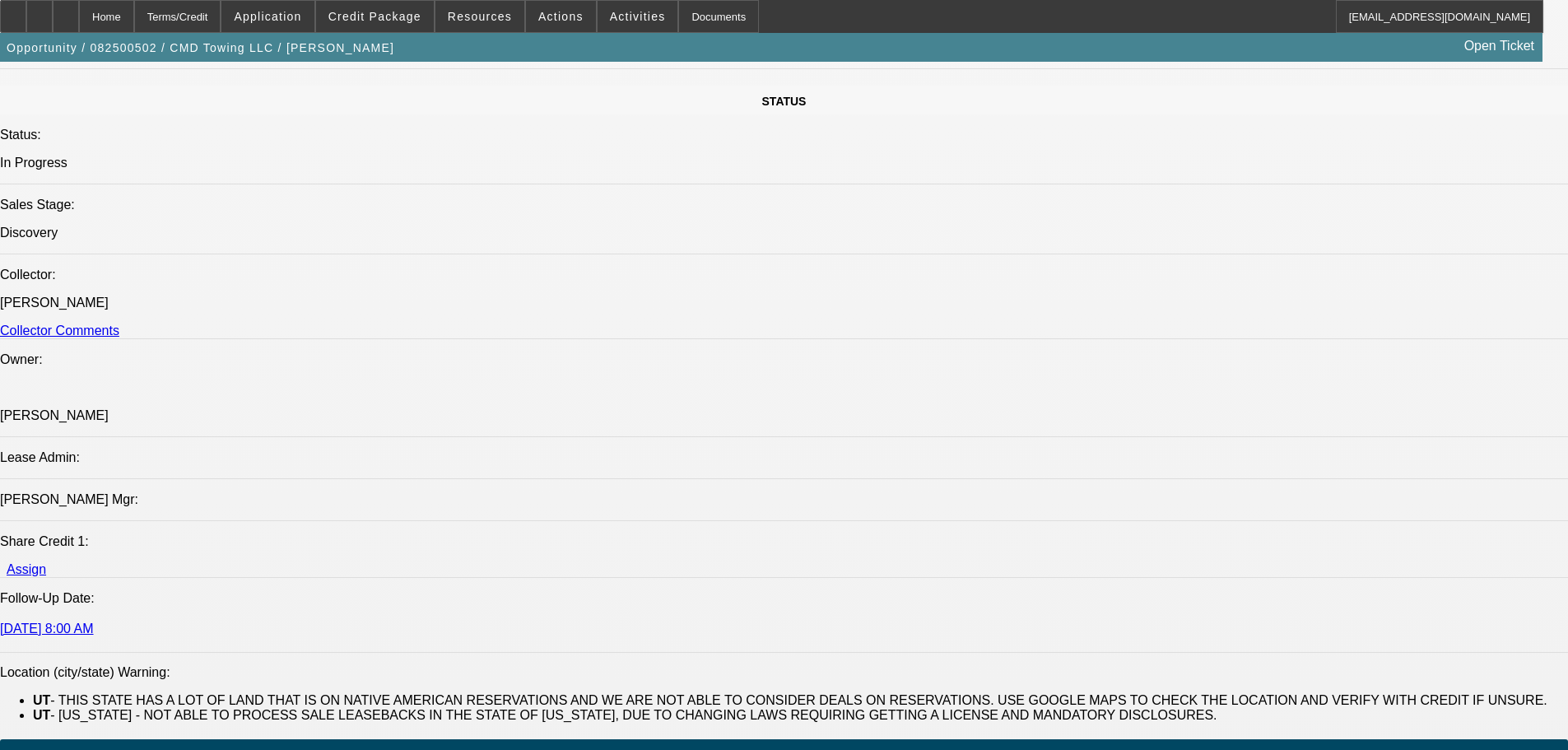
select select "0"
select select "2"
select select "0"
select select "6"
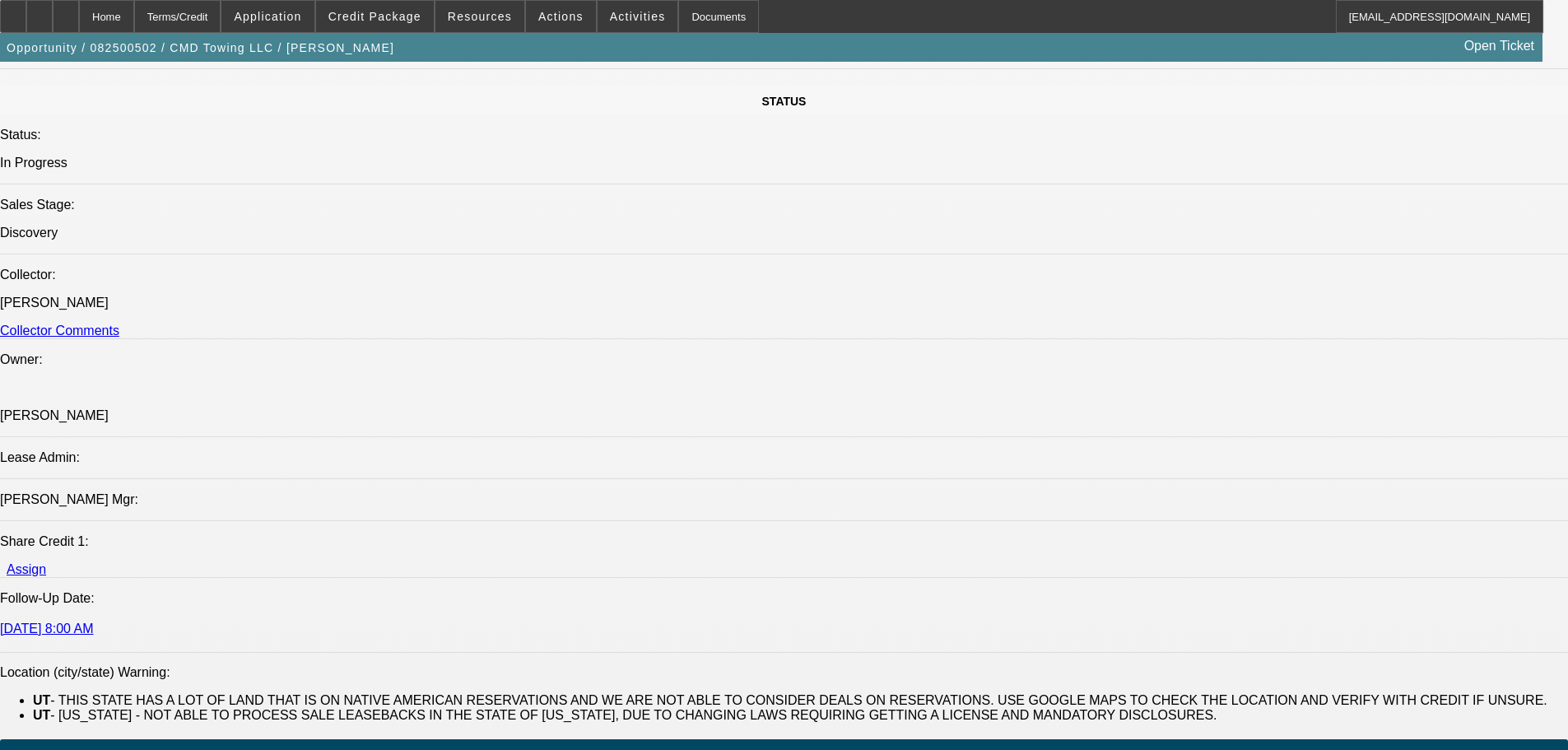
select select "0"
select select "2"
select select "0"
select select "6"
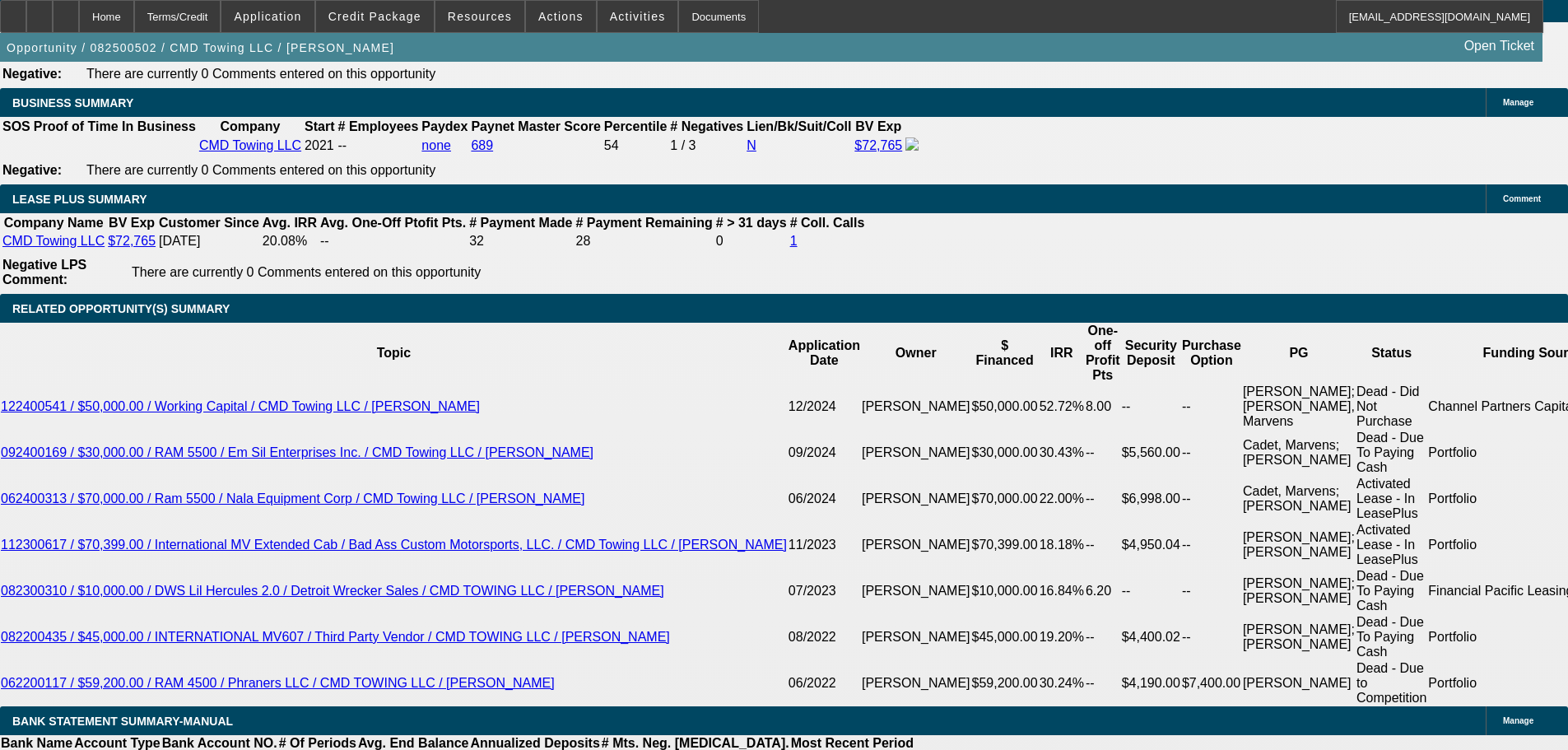
scroll to position [2792, 0]
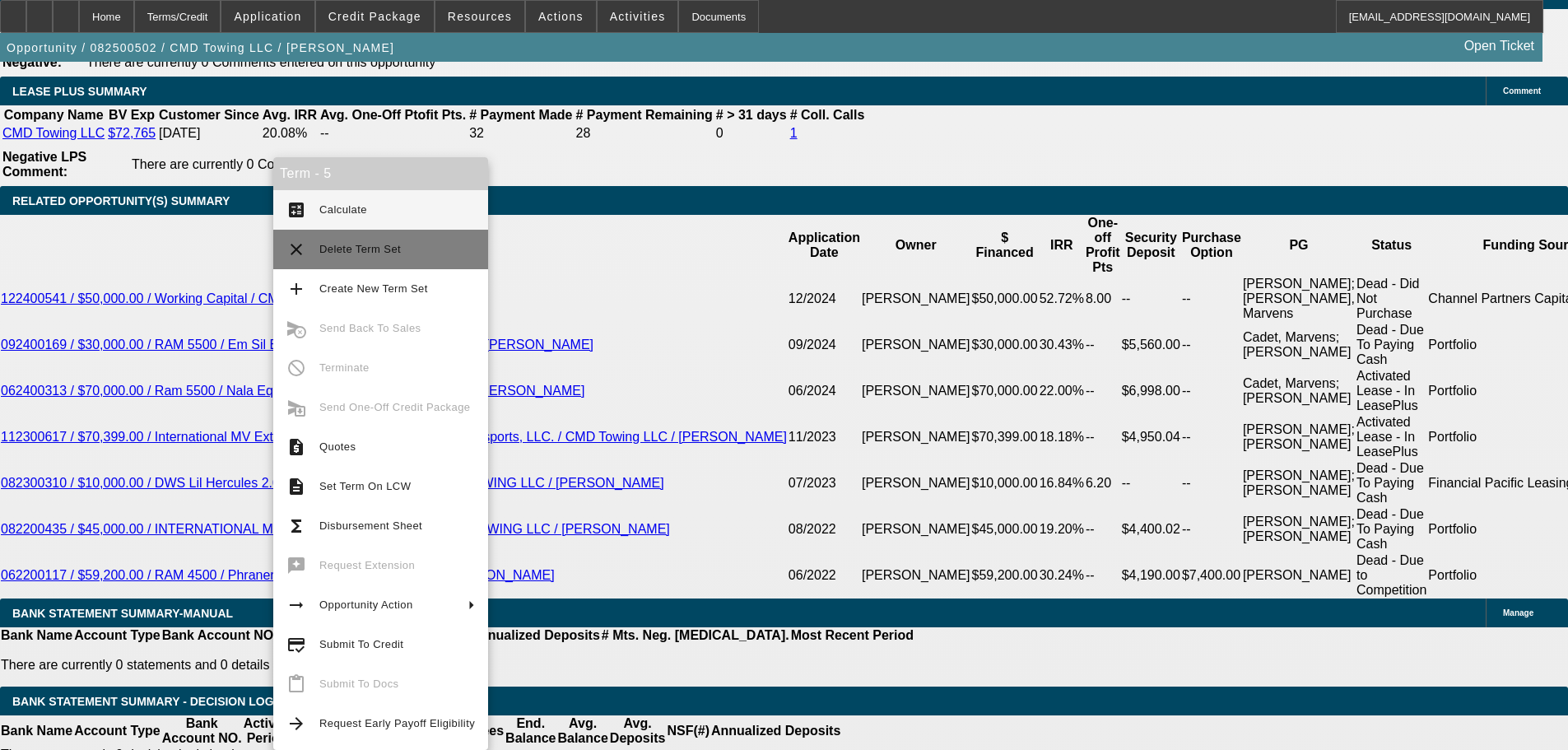
click at [410, 239] on button "clear Delete Term Set" at bounding box center [381, 249] width 215 height 39
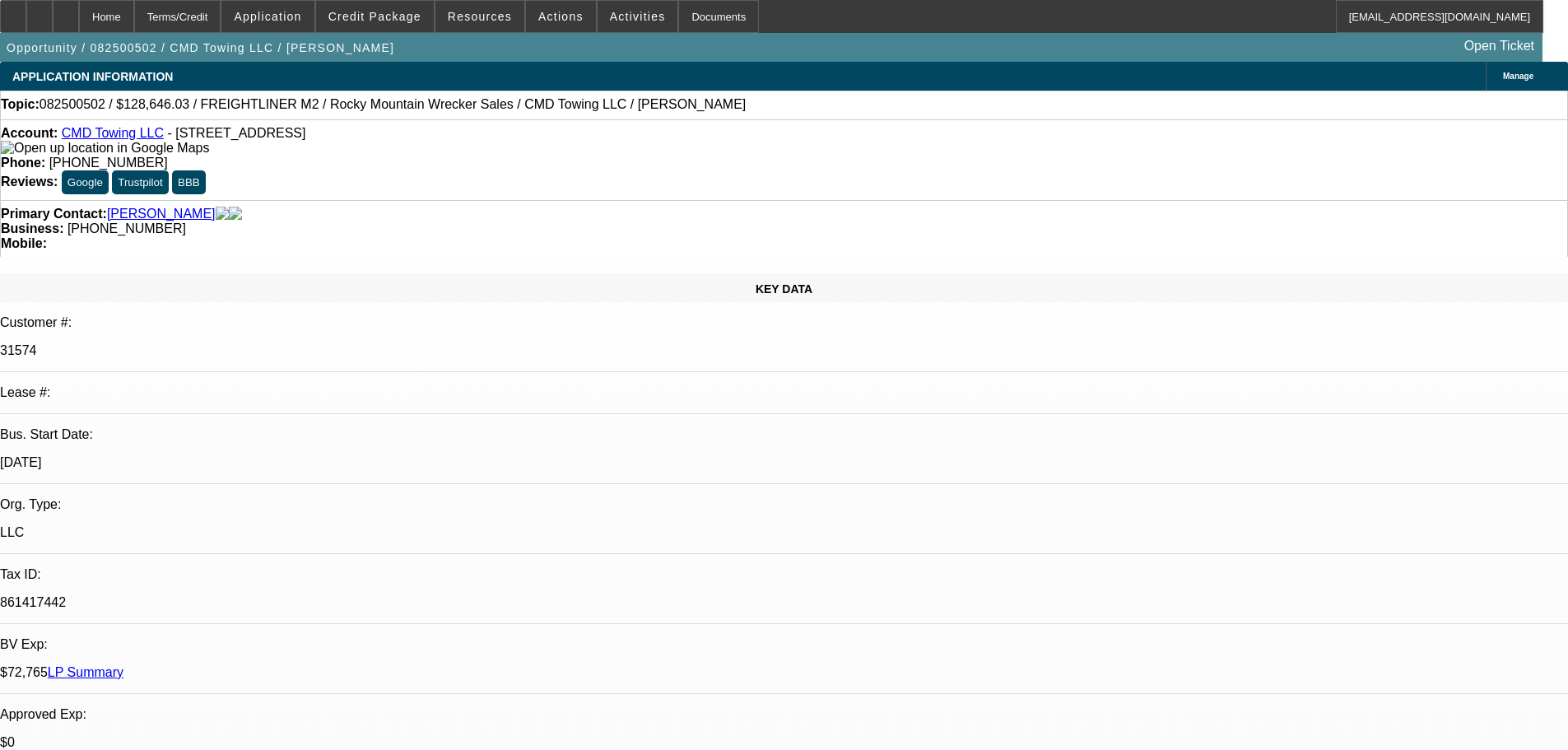
select select "0"
select select "2"
select select "0"
select select "6"
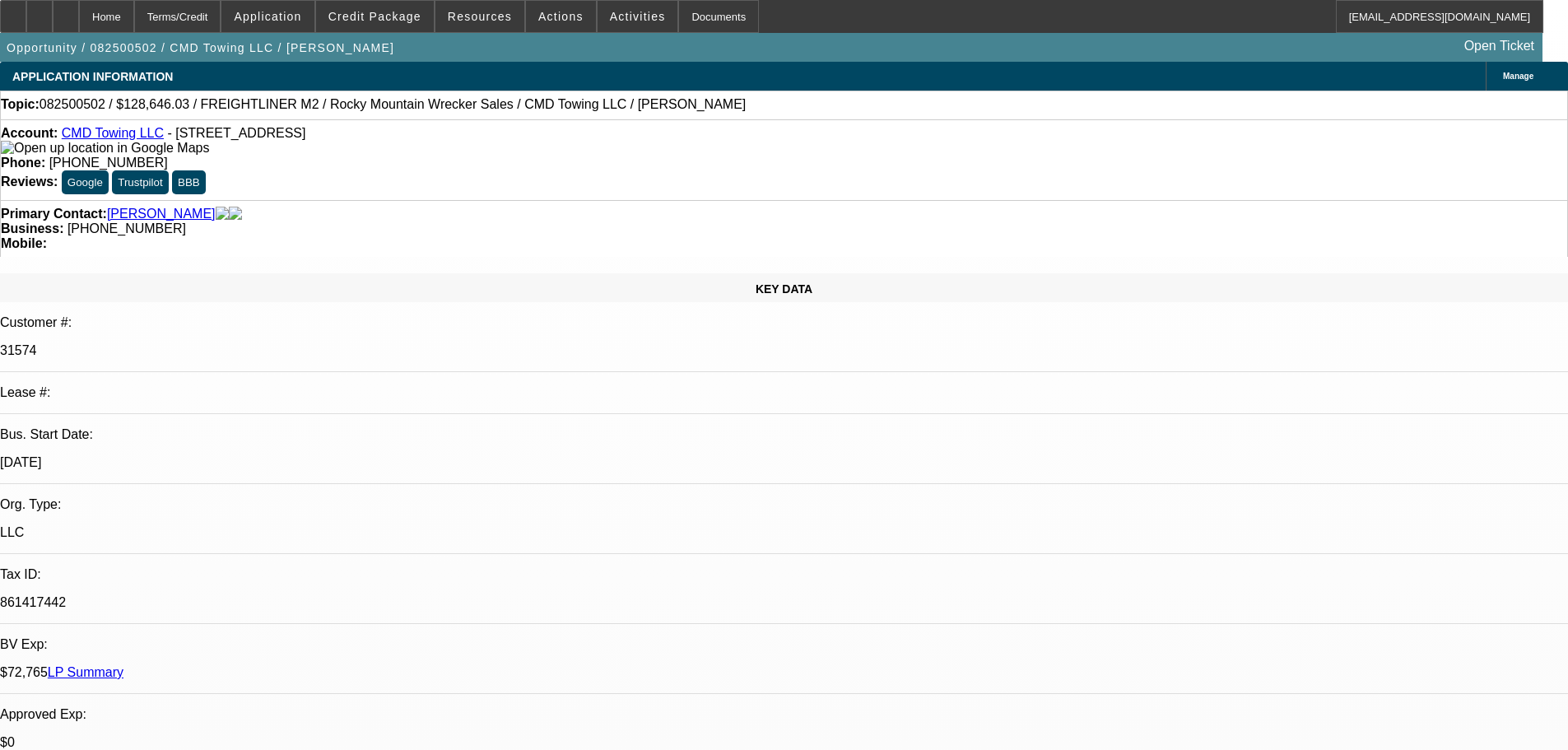
select select "0"
select select "2"
select select "0"
select select "6"
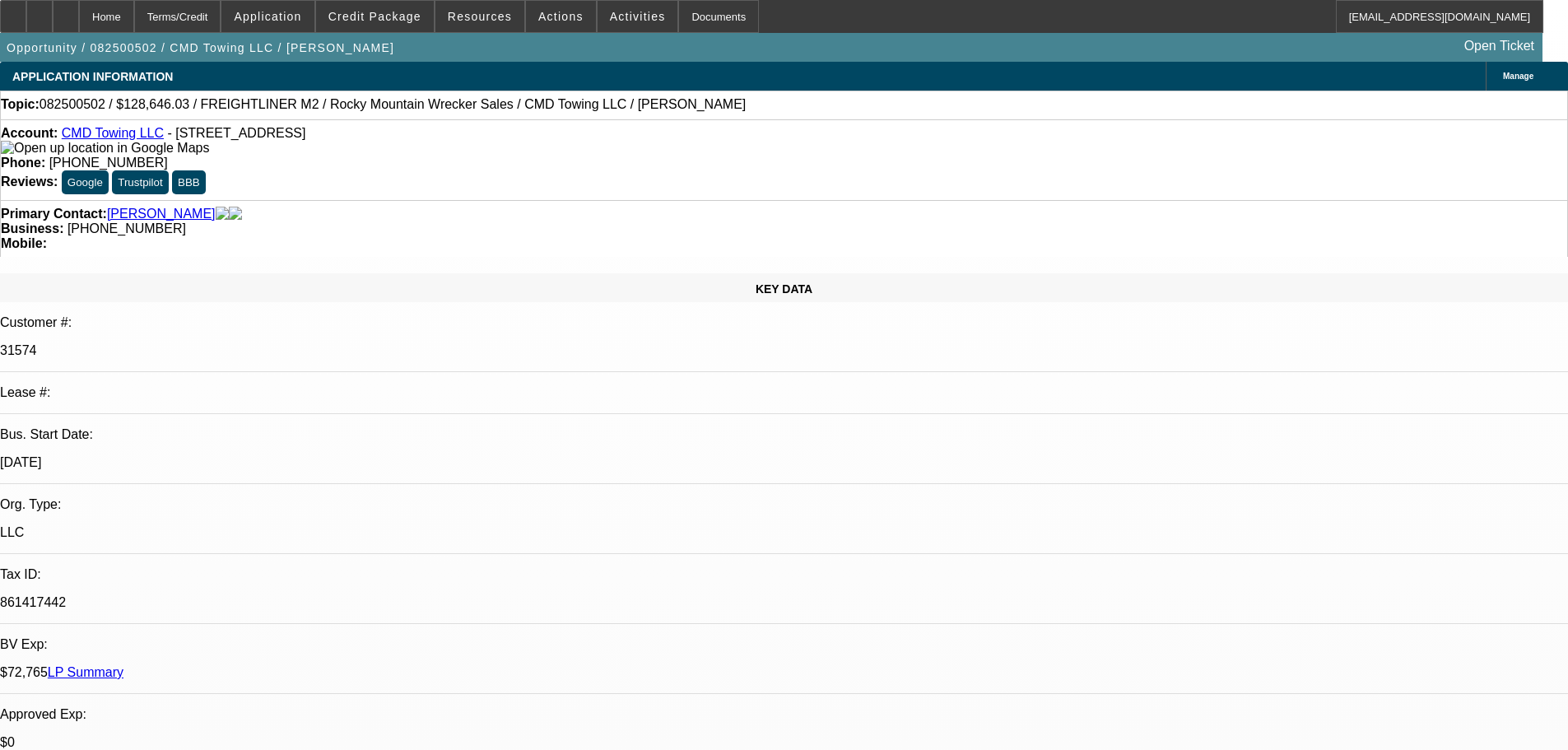
select select "0"
select select "2"
select select "0"
select select "6"
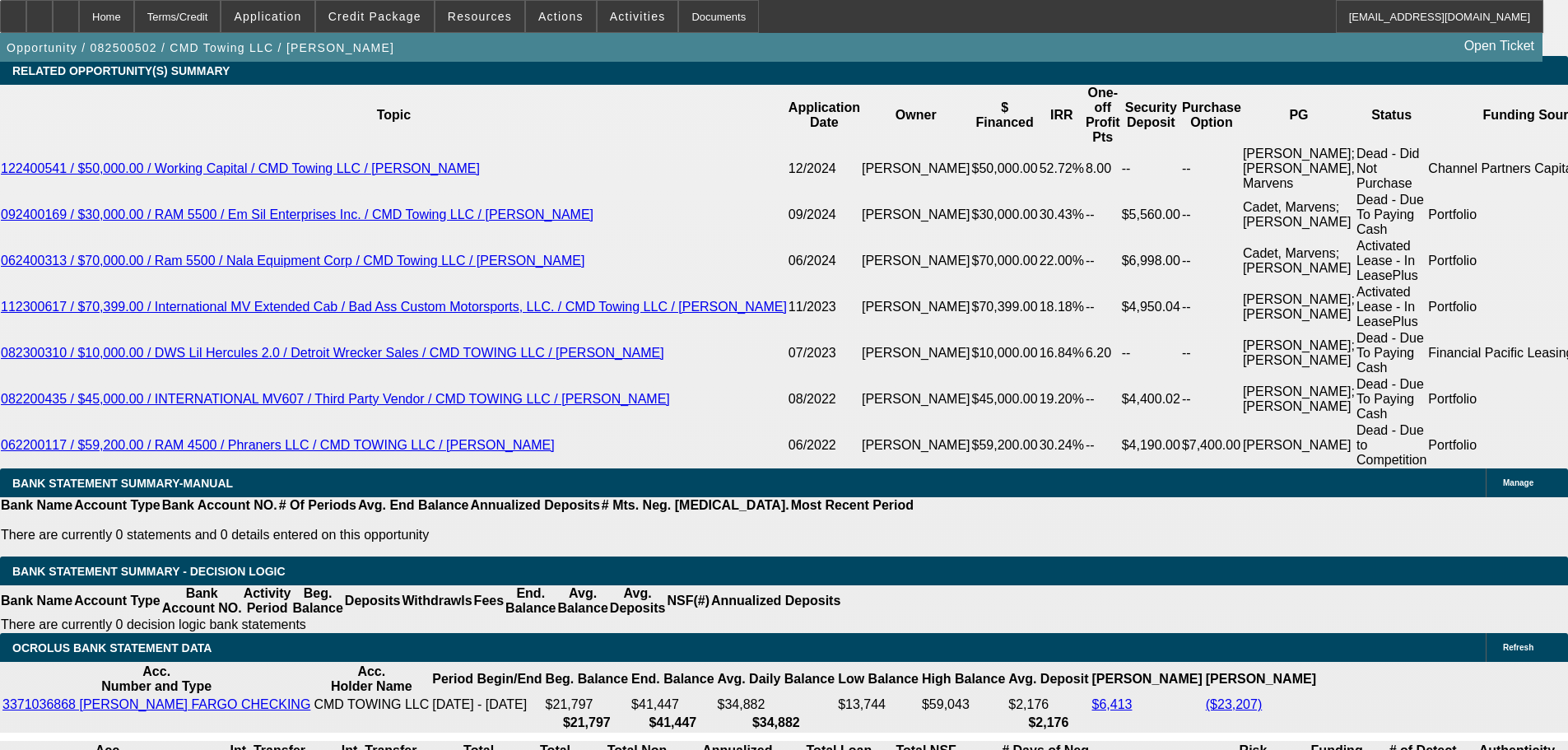
scroll to position [2882, 0]
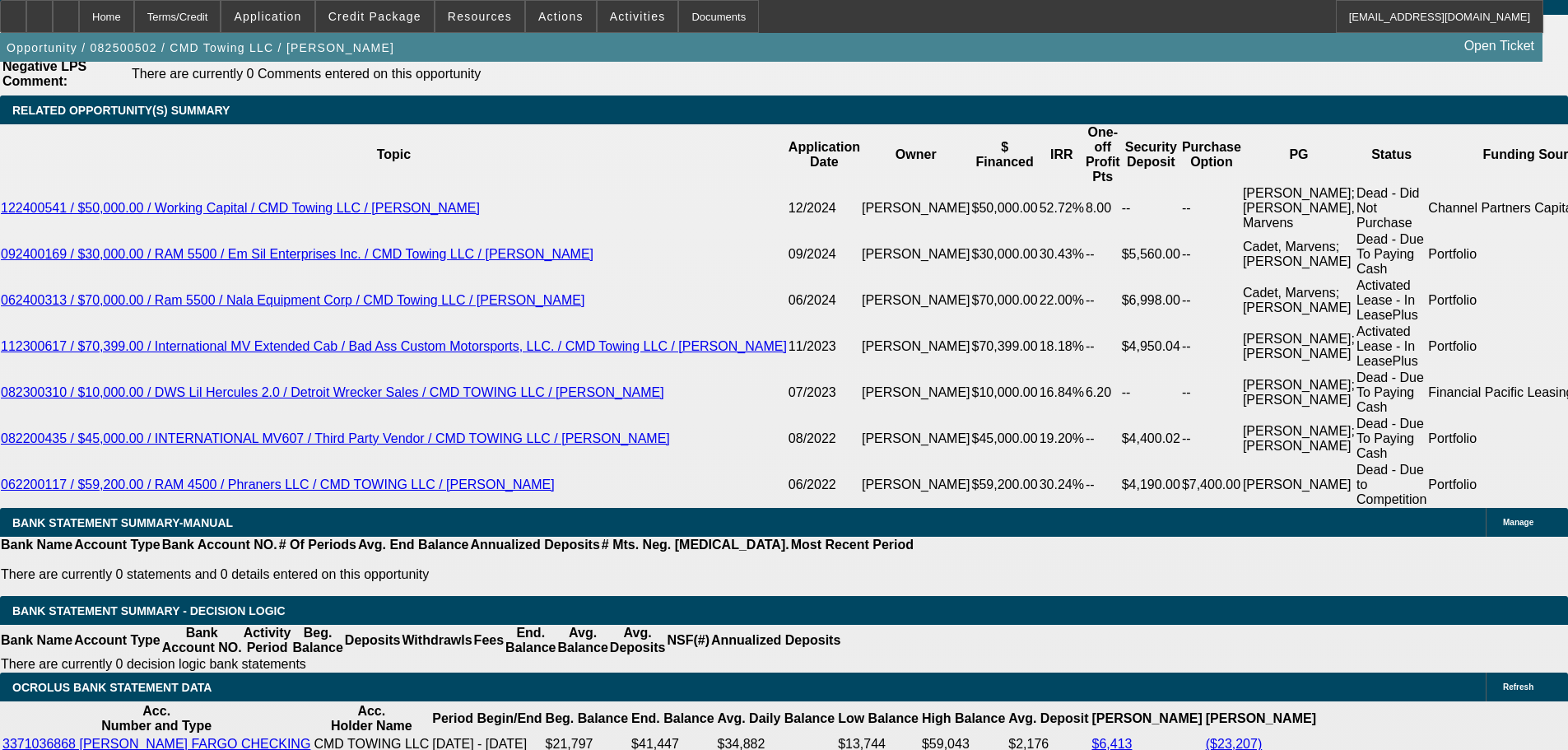
type input "$2,318.28"
type input "9."
type input "UNKNOWN"
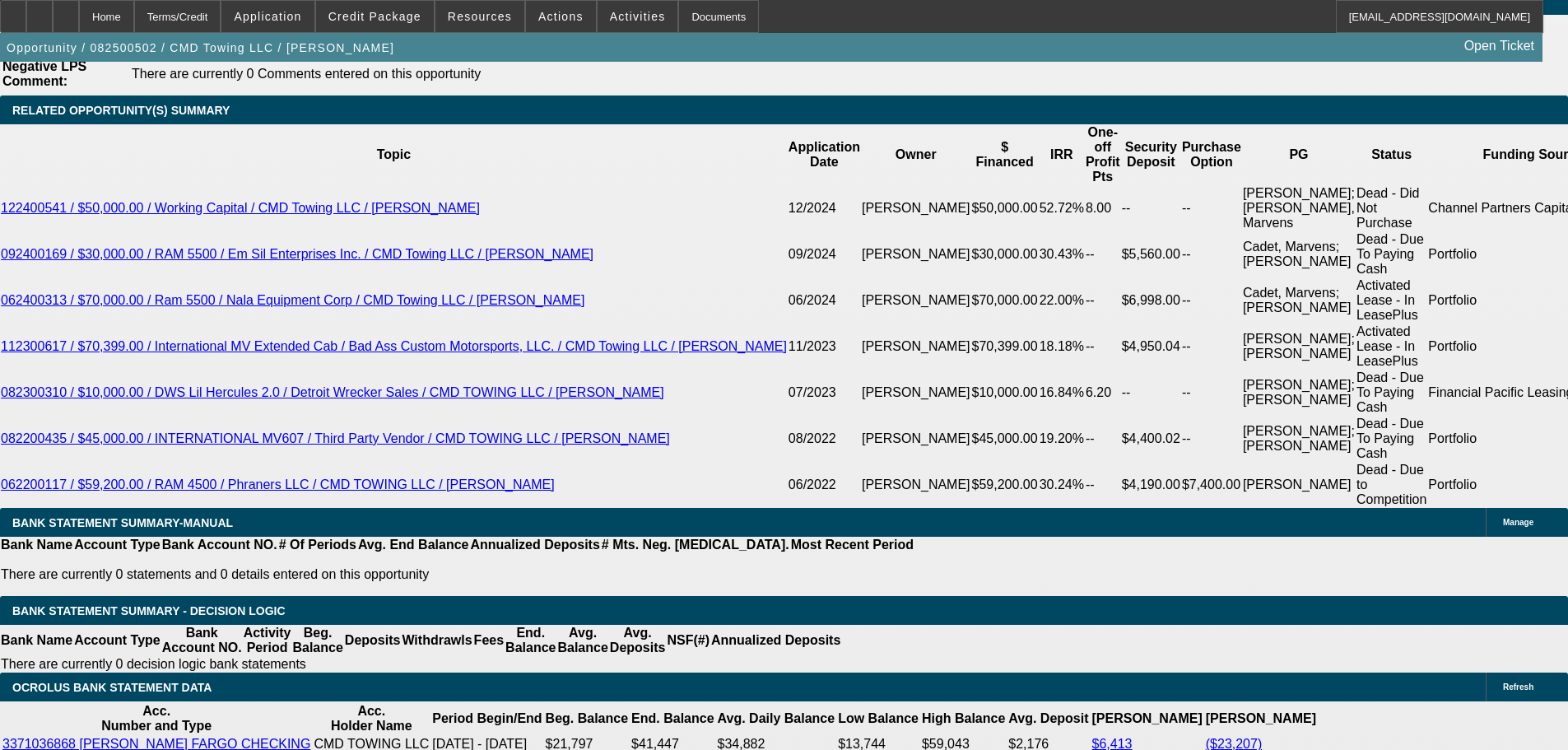
type input "9.25"
type input "$2,334.91"
type input "9.25"
drag, startPoint x: 927, startPoint y: 445, endPoint x: 851, endPoint y: 350, distance: 121.7
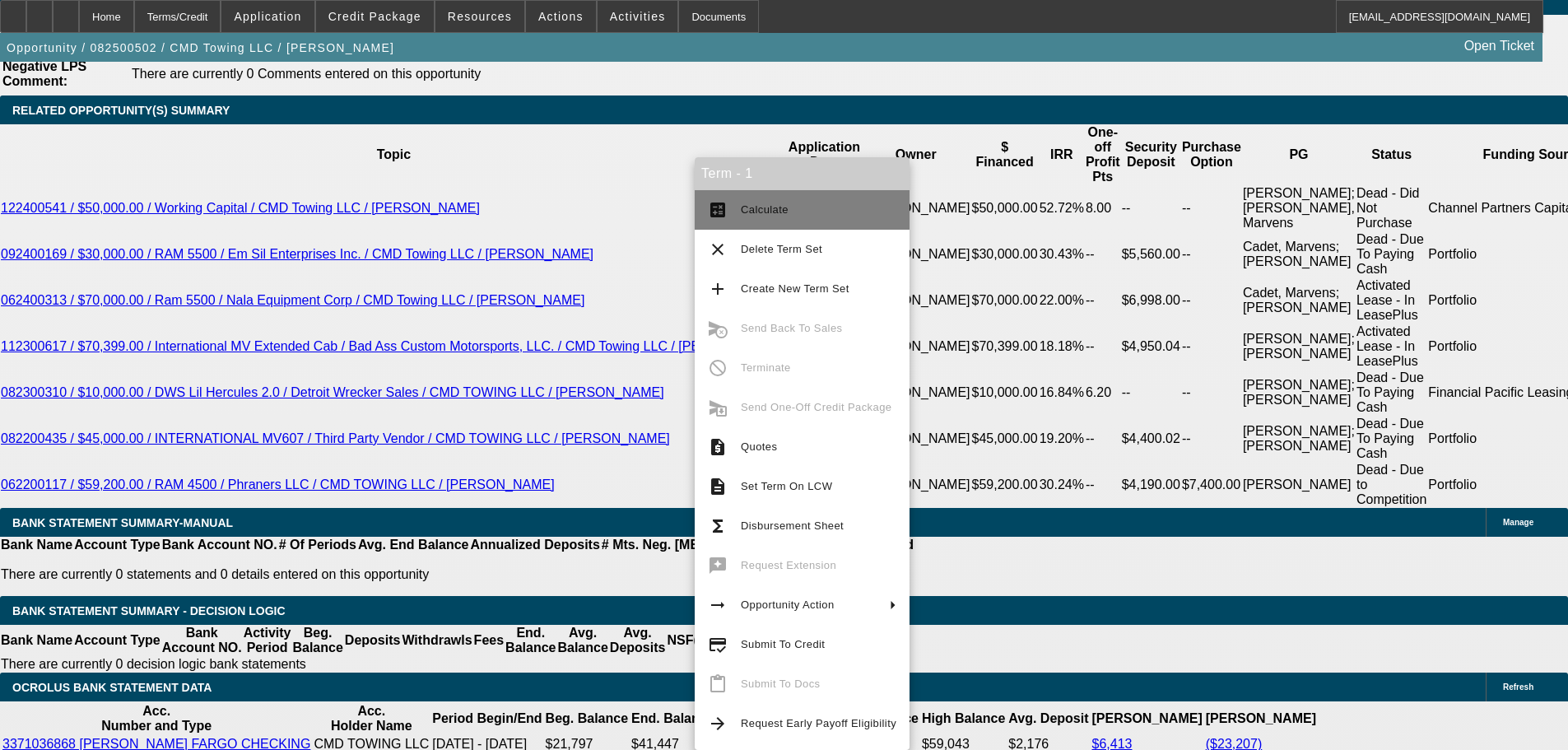
click at [820, 215] on span "Calculate" at bounding box center [818, 210] width 156 height 20
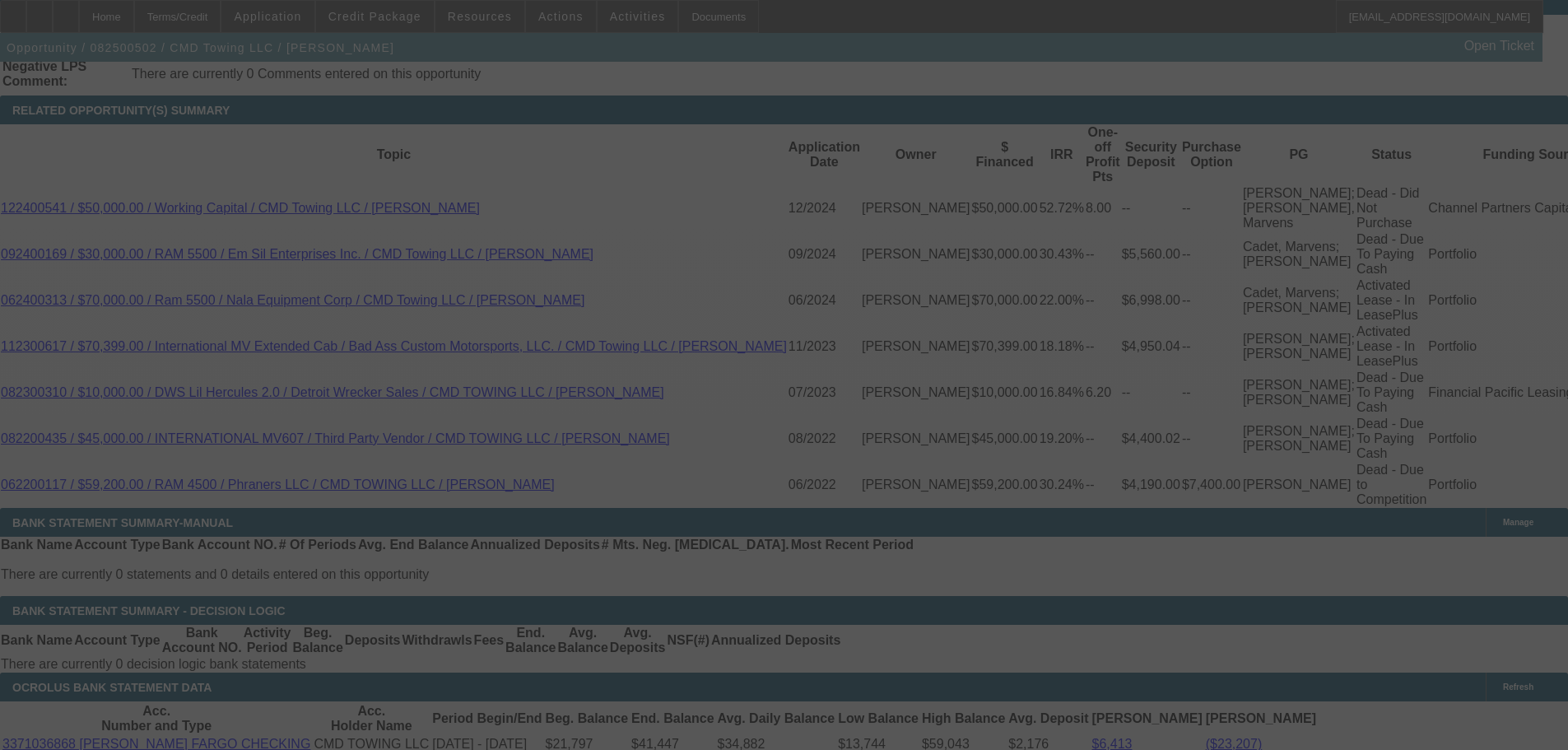
select select "0"
select select "2"
select select "0"
select select "6"
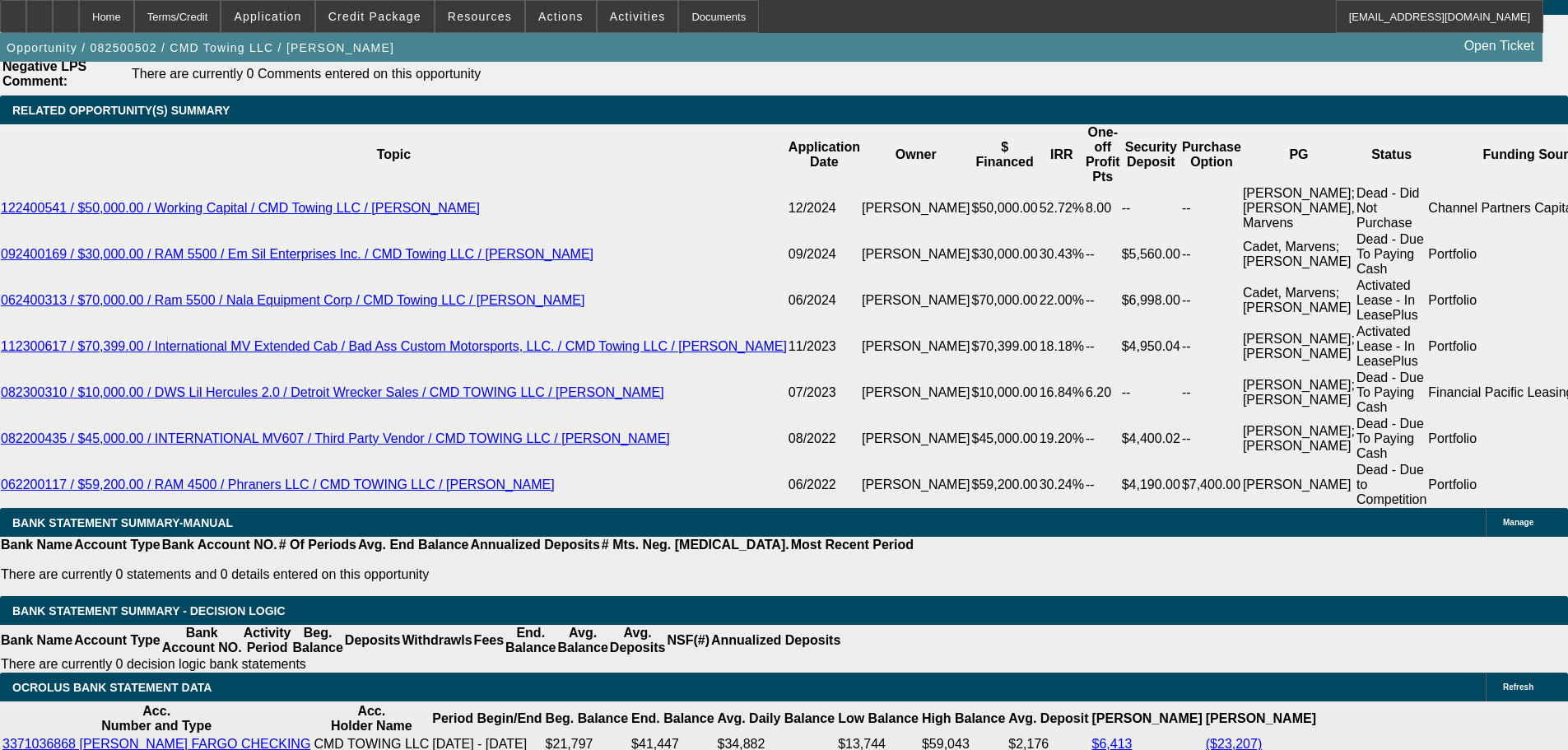
type input "$40,000.00"
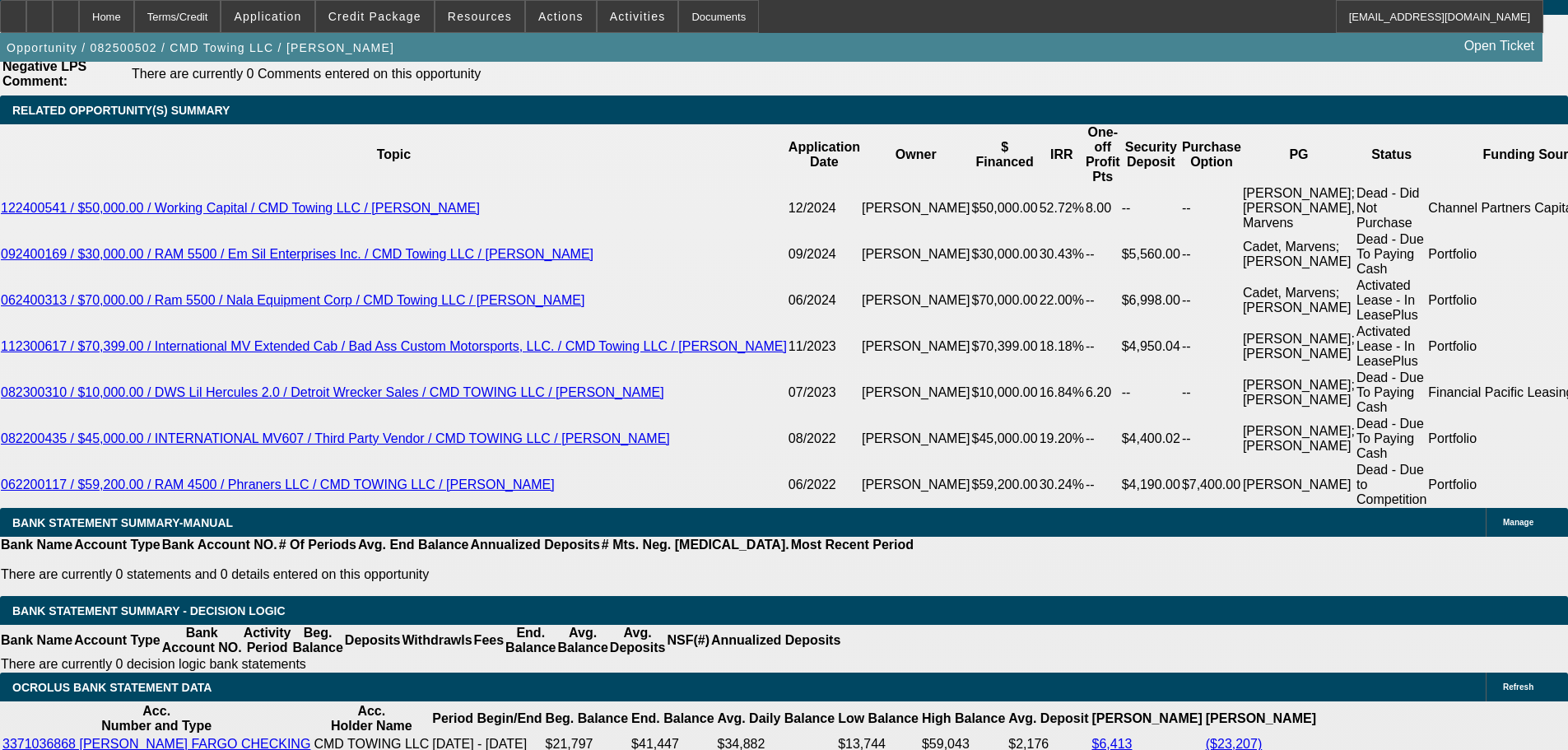
select select "1"
type input "UNKNOWN"
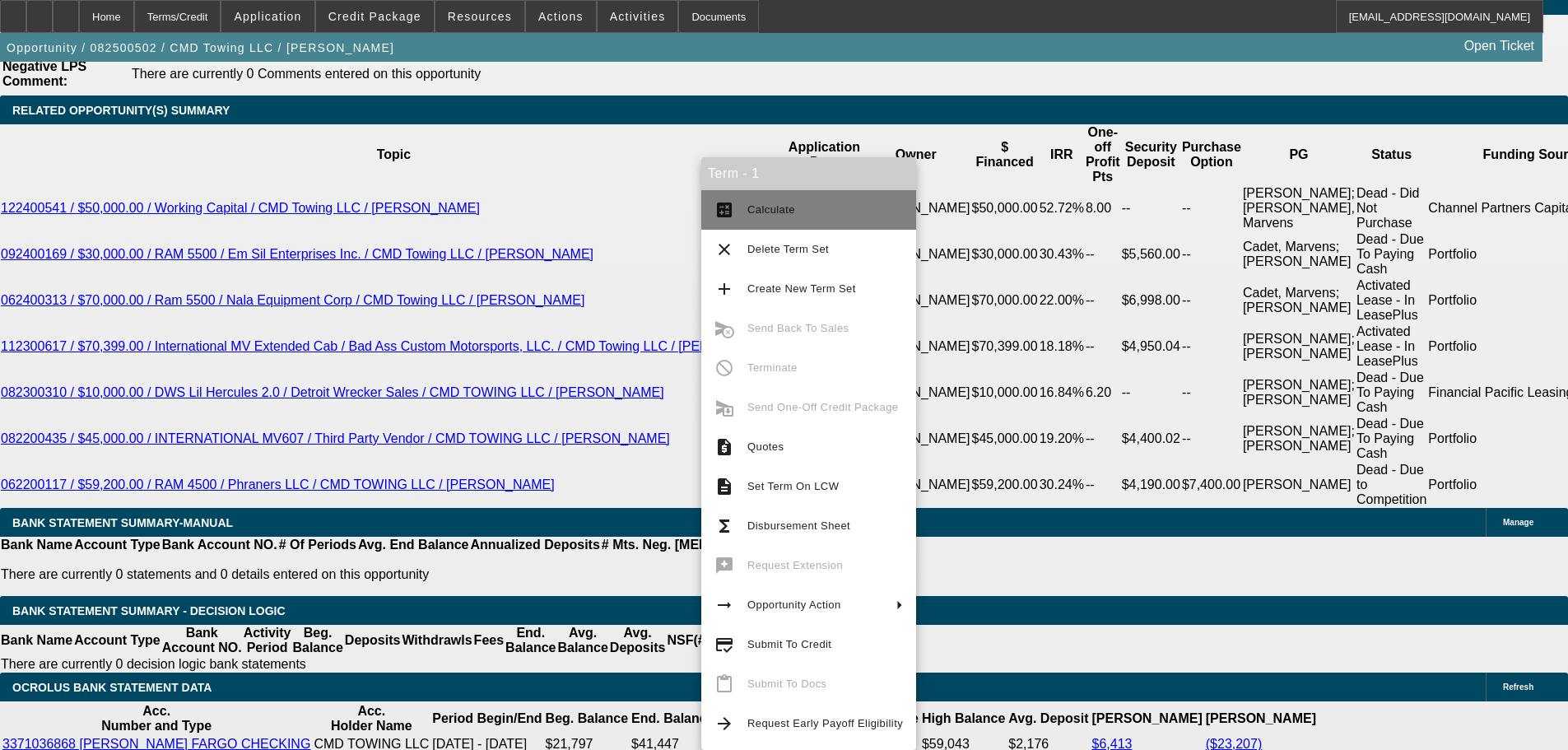
click at [796, 198] on button "calculate Calculate" at bounding box center [809, 210] width 215 height 39
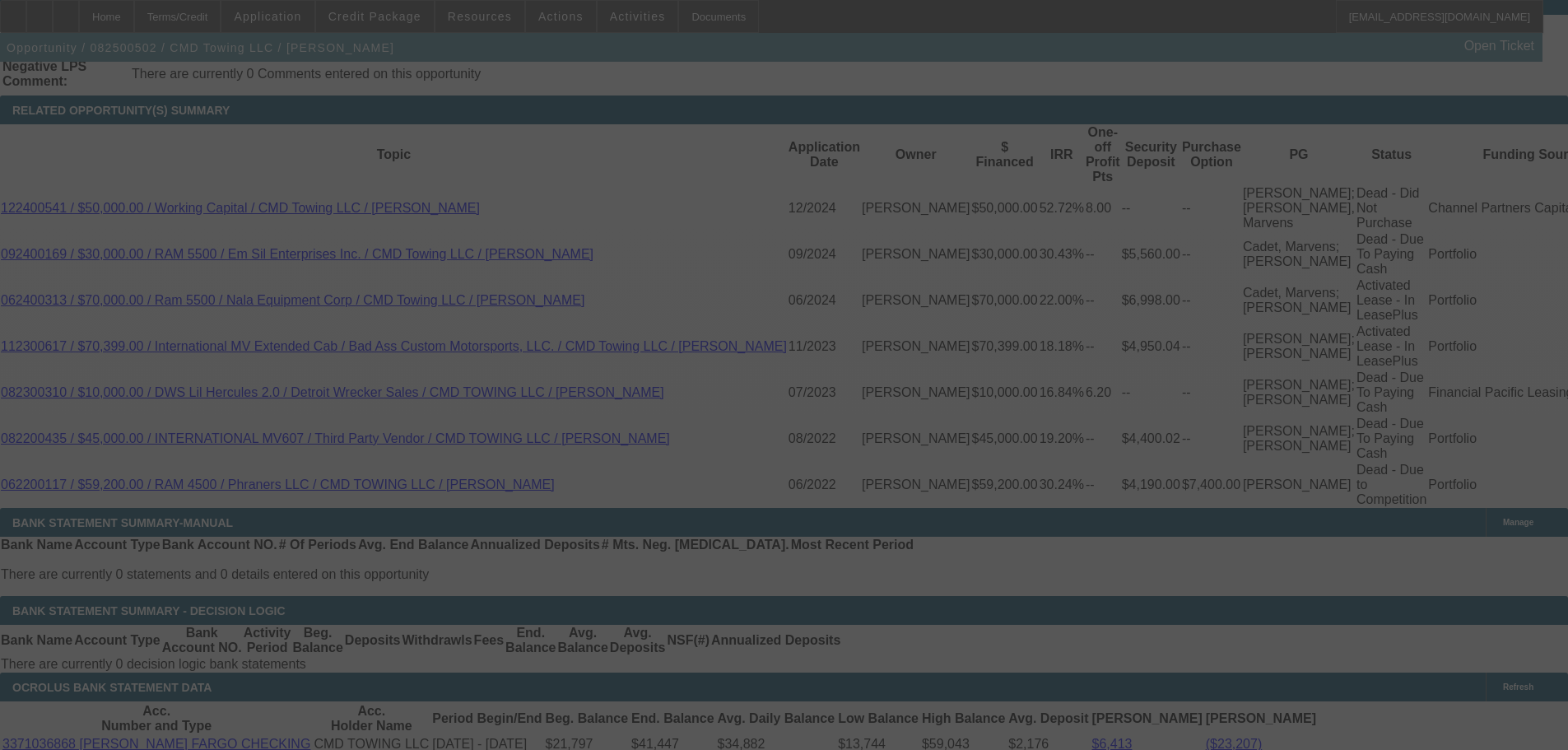
select select "0"
select select "6"
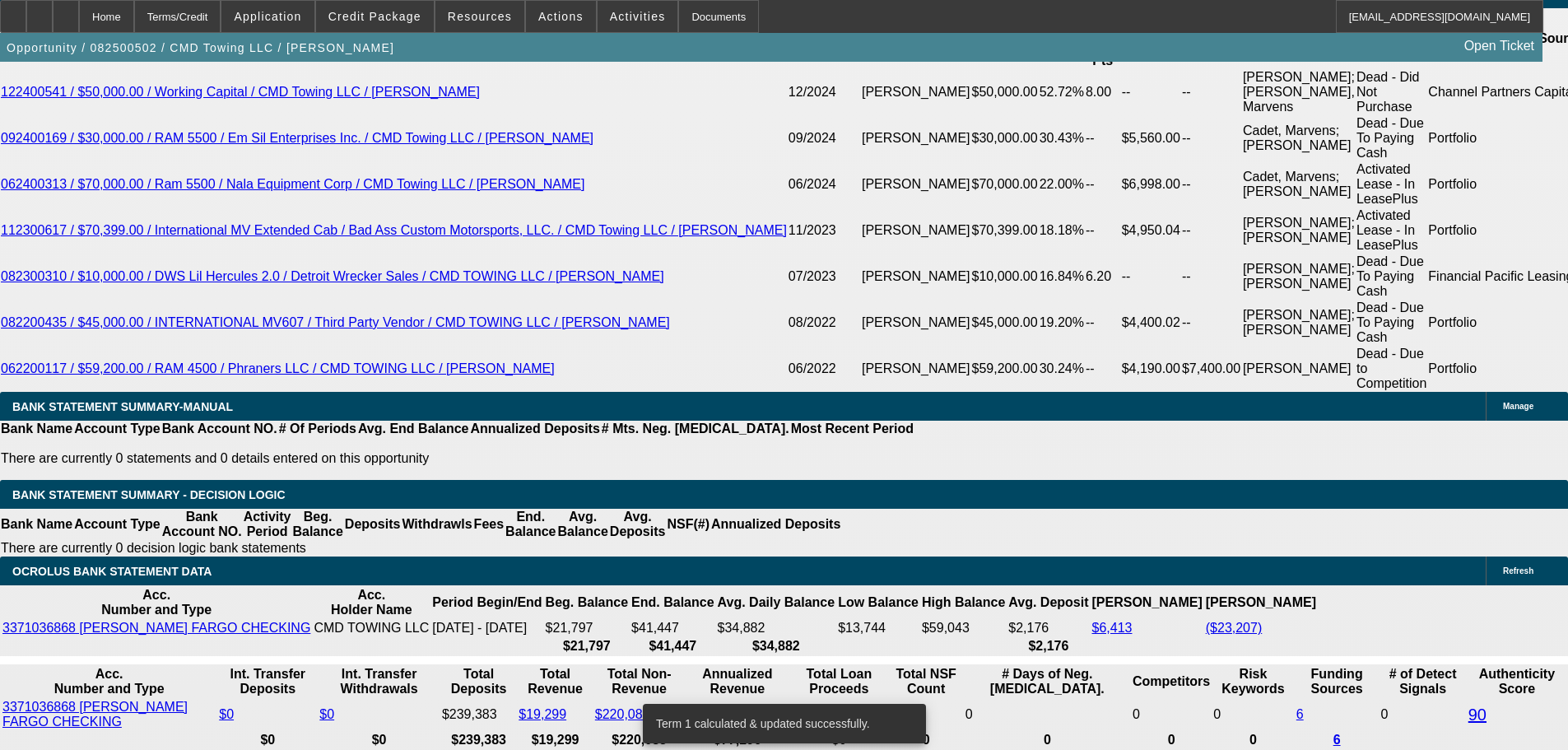
scroll to position [2717, 0]
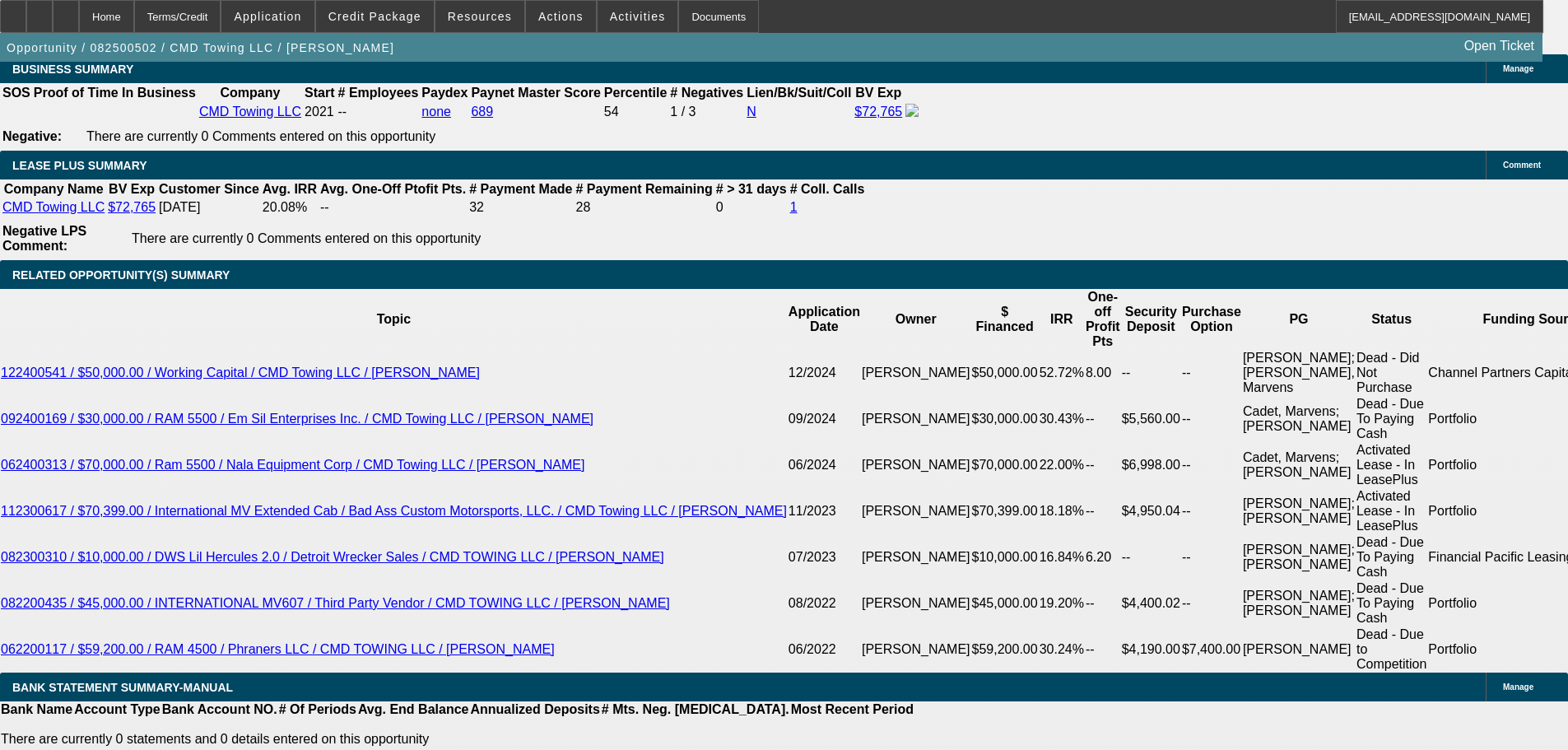
type input "$35,000.00"
type input "UNKNOWN"
drag, startPoint x: 948, startPoint y: 457, endPoint x: 958, endPoint y: 455, distance: 10.2
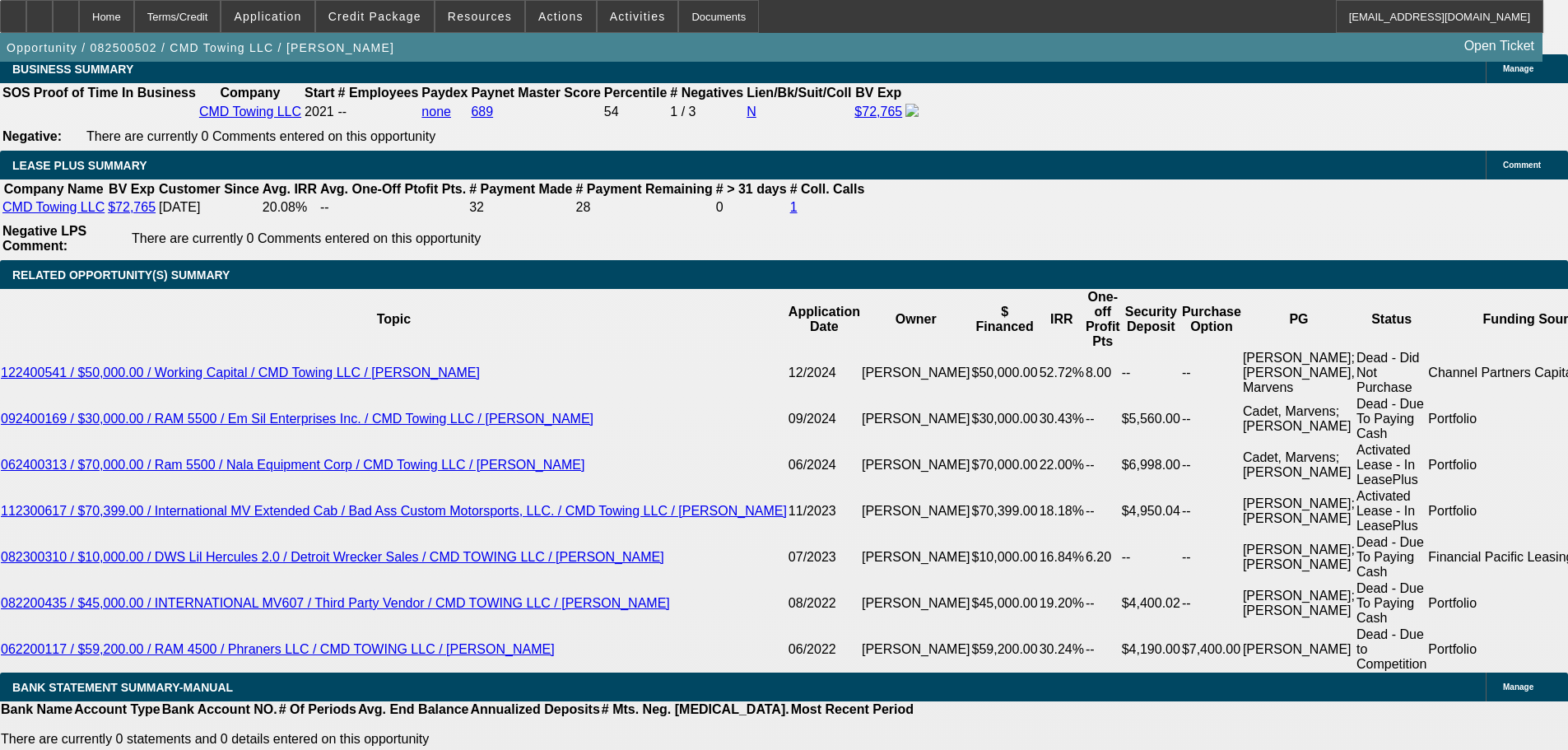
type input "$2,425.66"
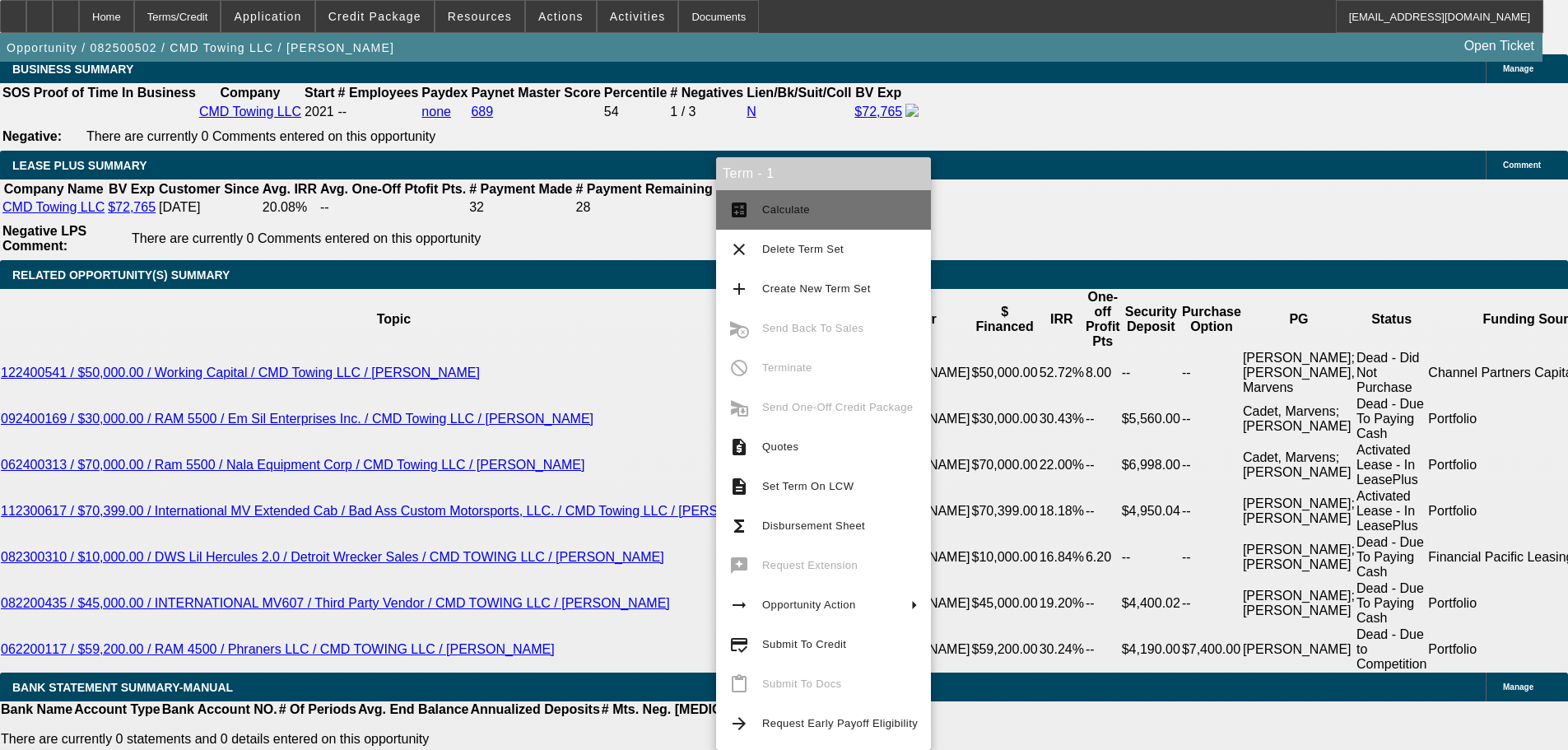
click at [828, 190] on button "calculate Calculate" at bounding box center [823, 210] width 215 height 39
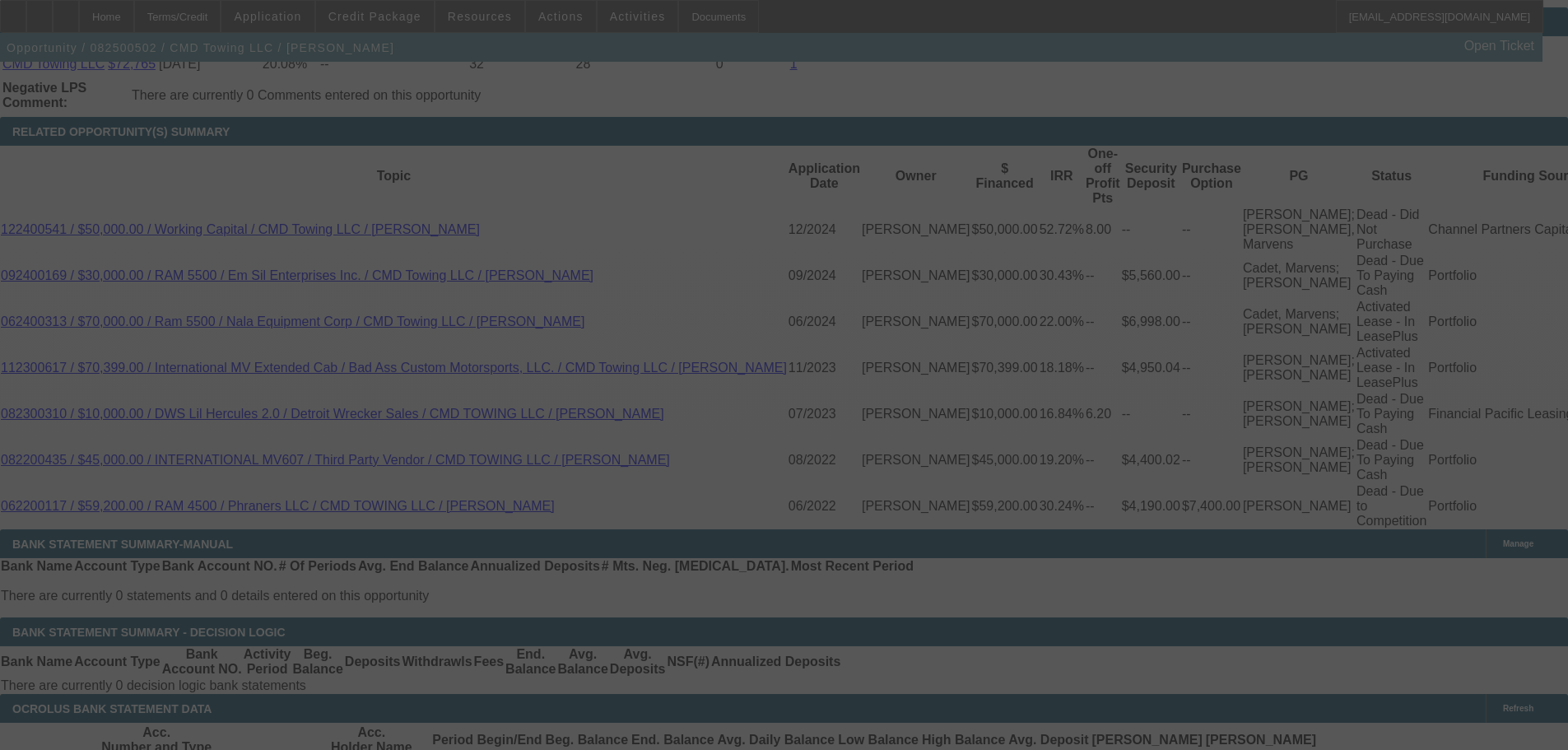
scroll to position [2965, 0]
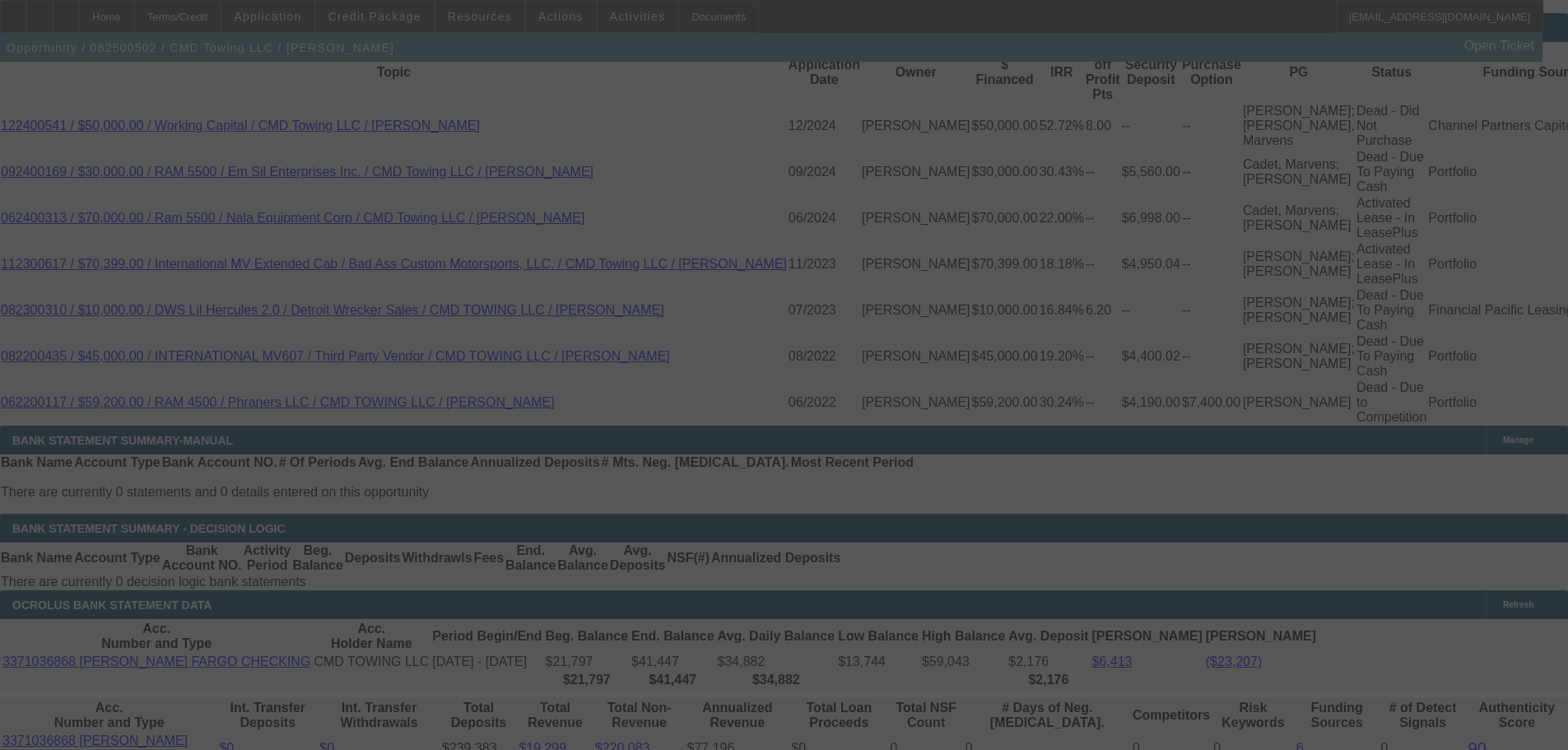
select select "0"
select select "6"
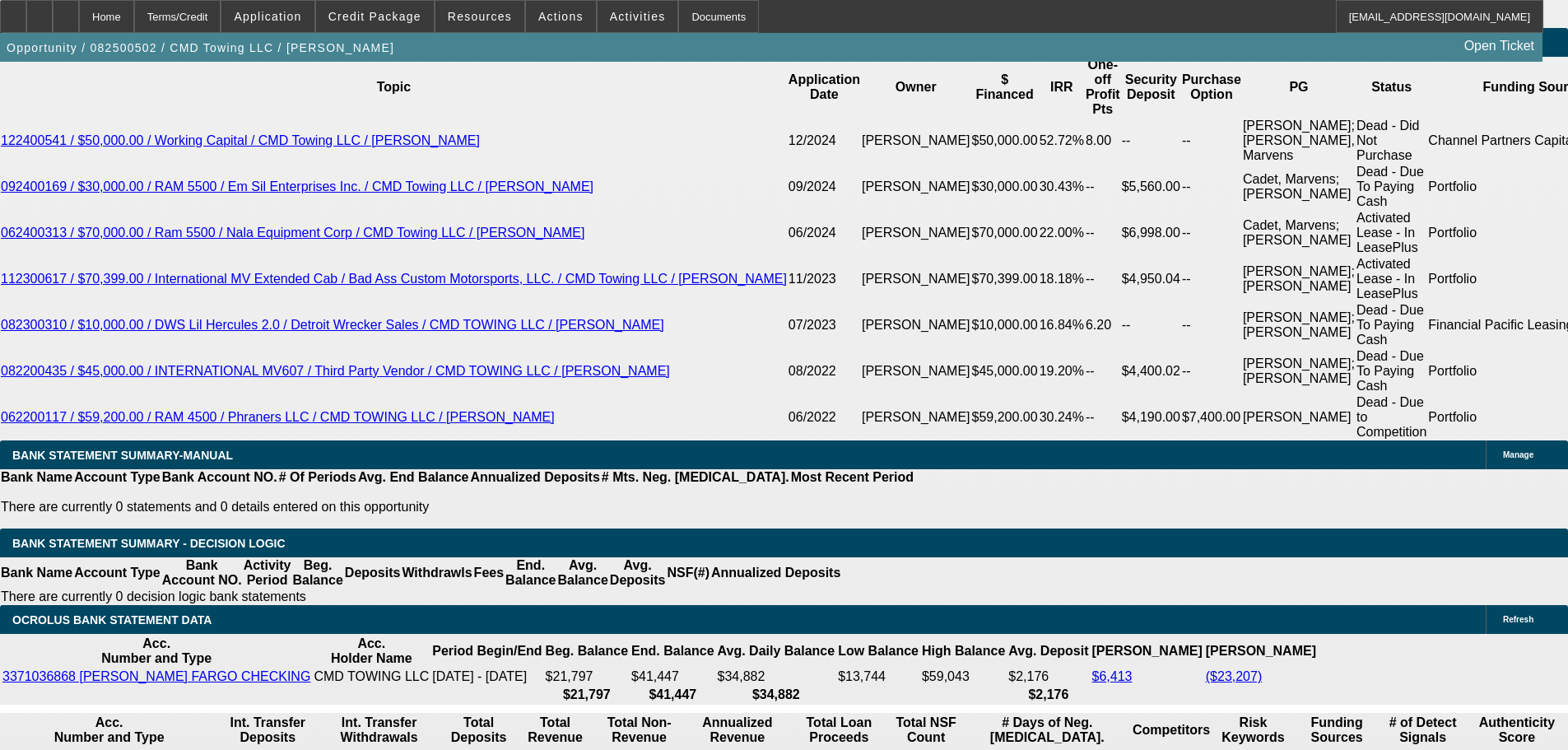
type input "UNKNOWN"
type input "9."
type input "$2,409.04"
type input "9"
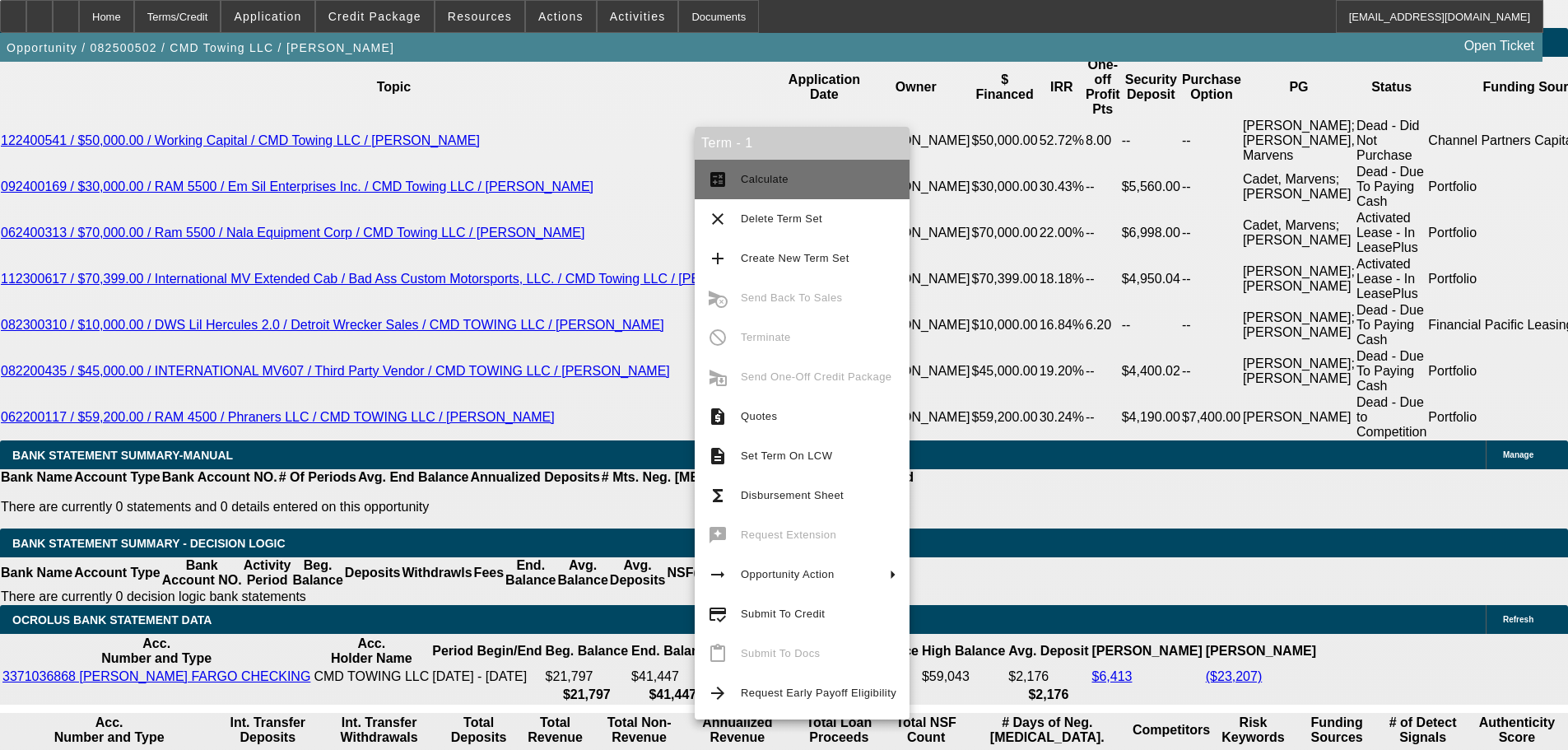
click at [823, 188] on span "Calculate" at bounding box center [818, 180] width 156 height 20
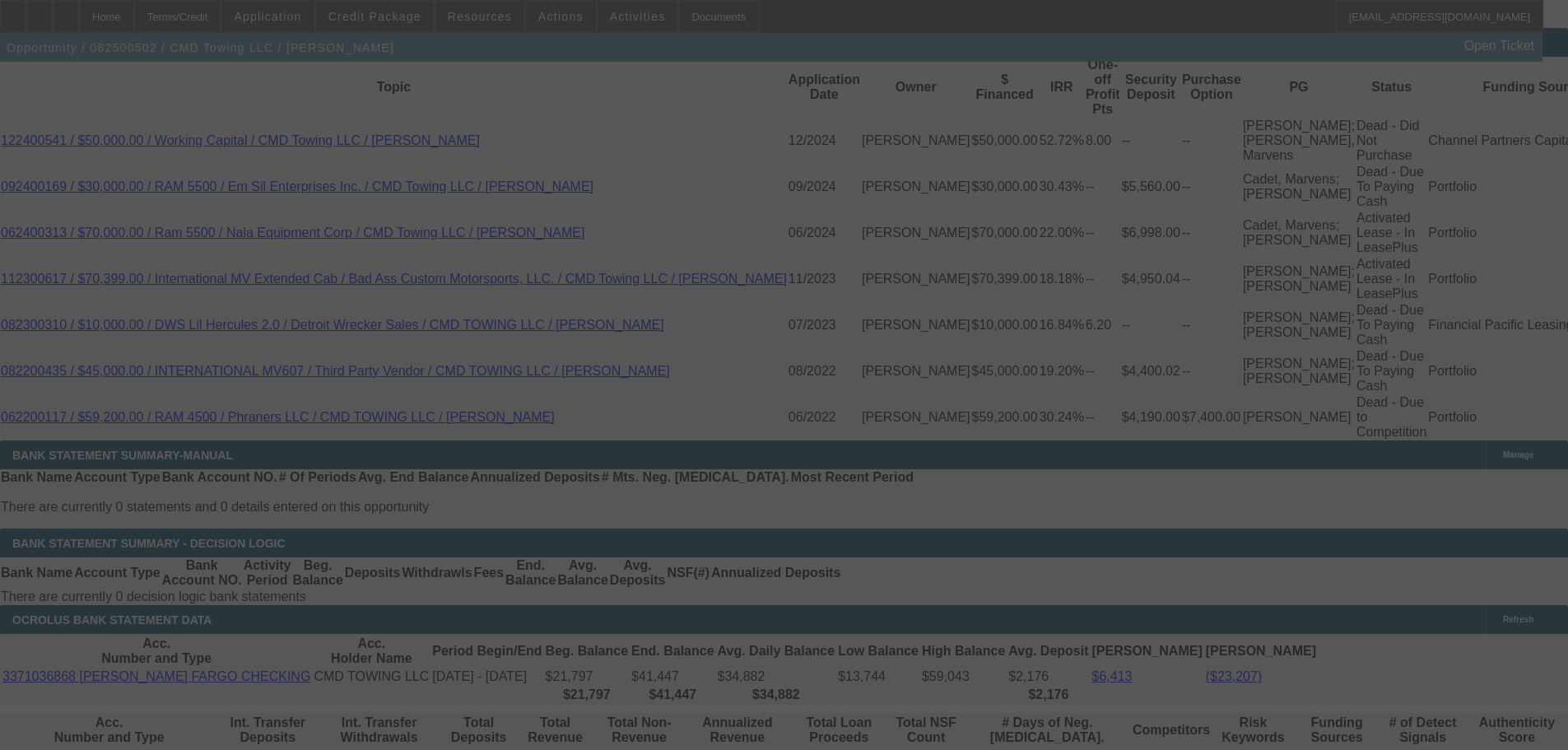
scroll to position [2925, 0]
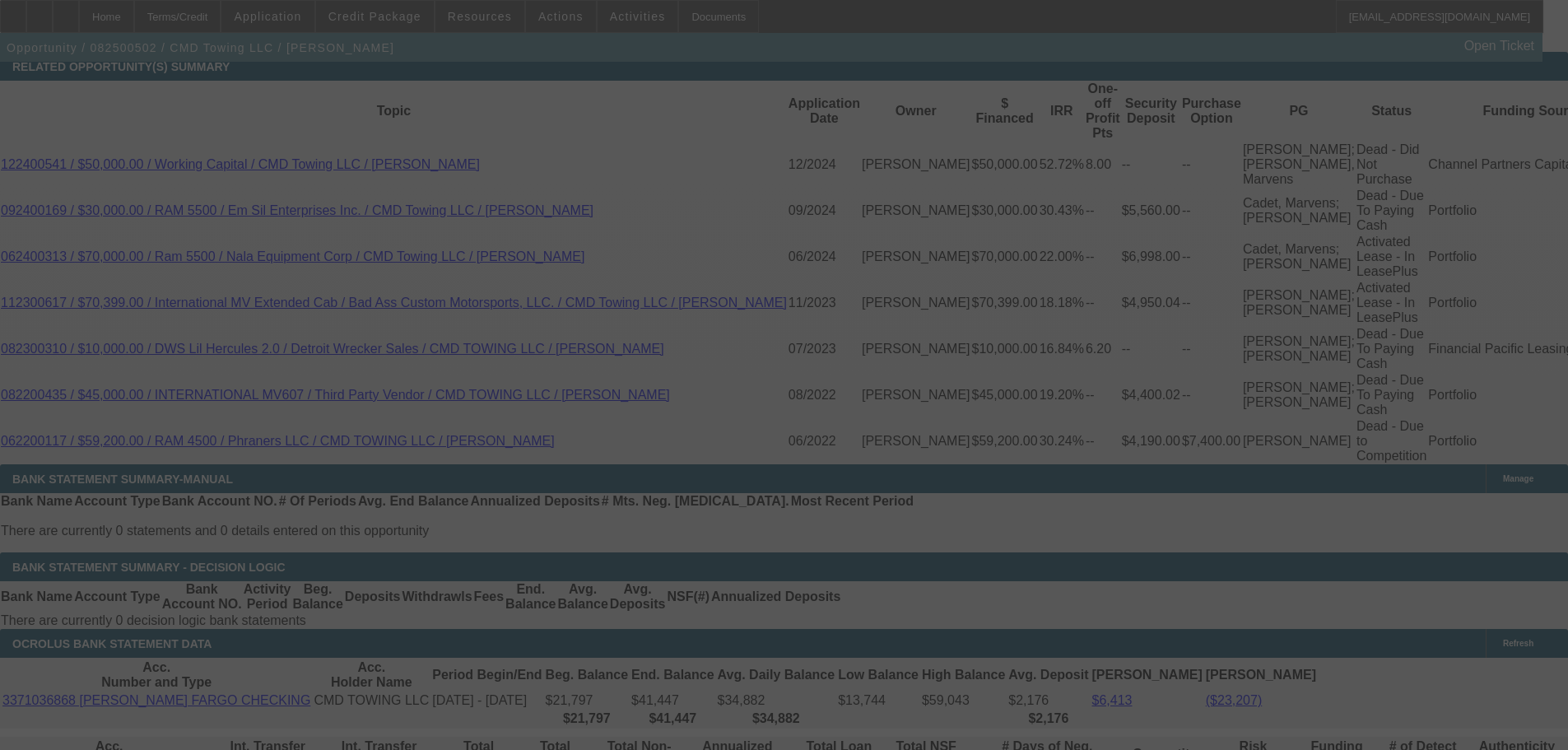
select select "0"
select select "6"
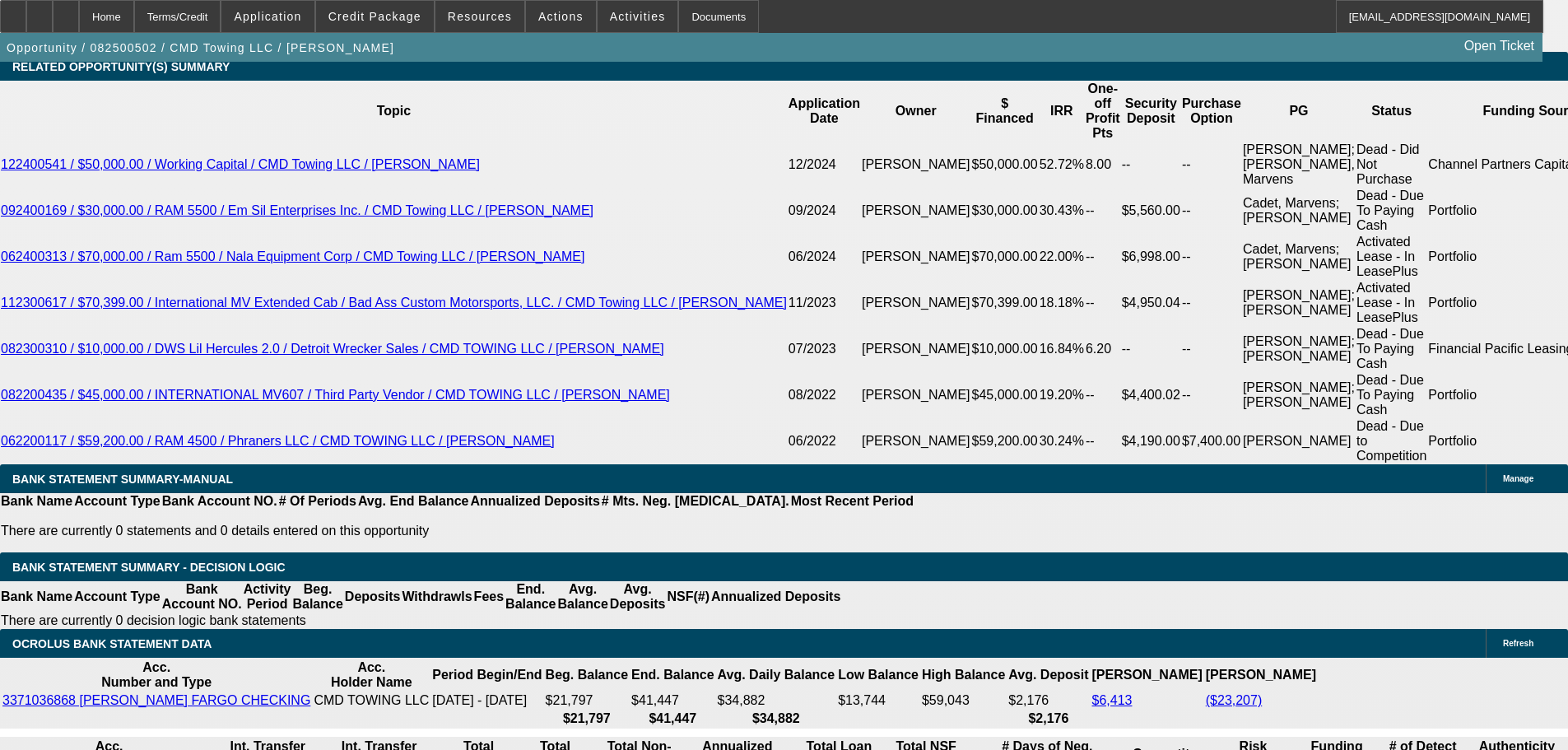
type input "UNKNOWN"
type input "89"
type input "$9,969.83"
type input "8.9"
type input "$2,402.41"
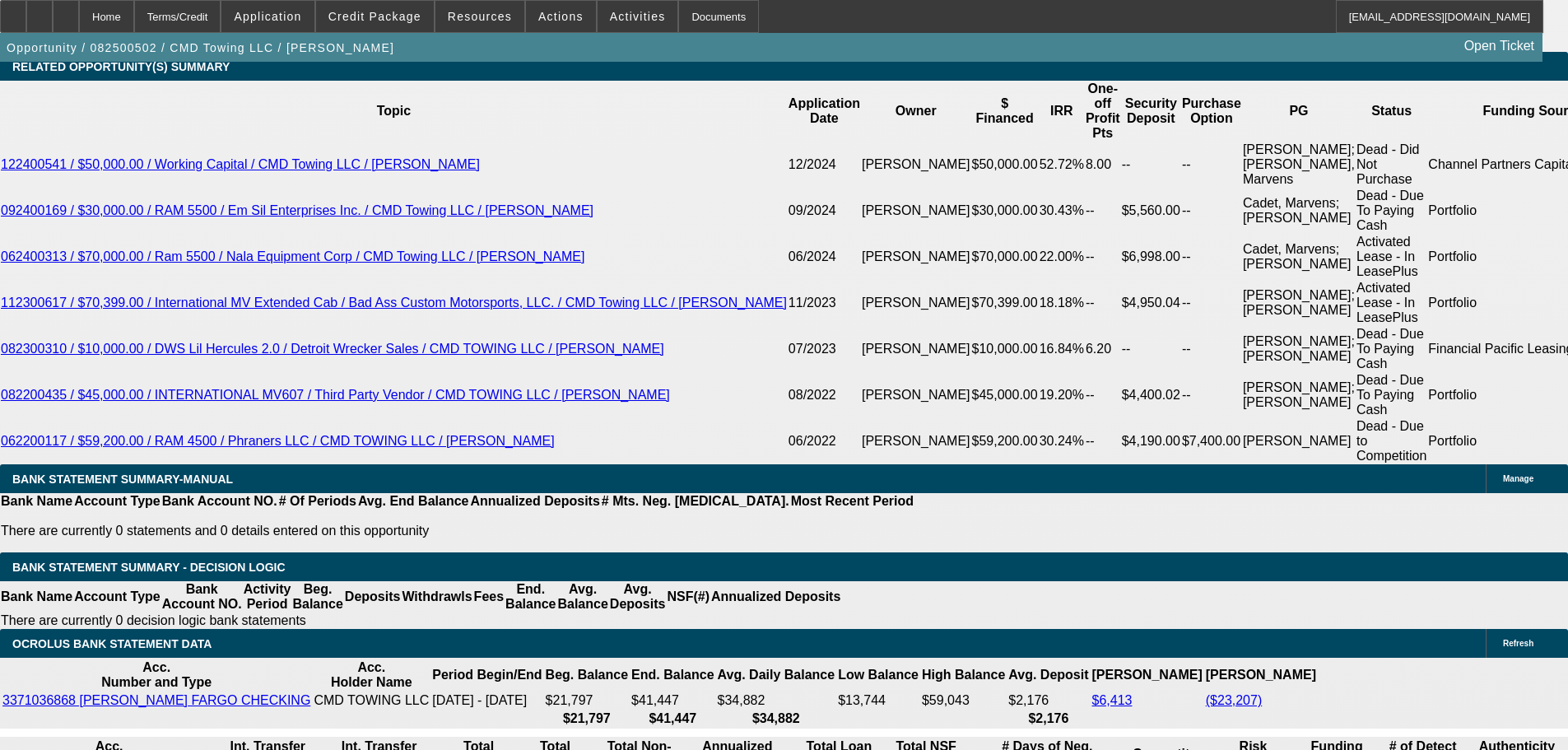
type input "8.99"
type input "$2,408.38"
type input "8.99"
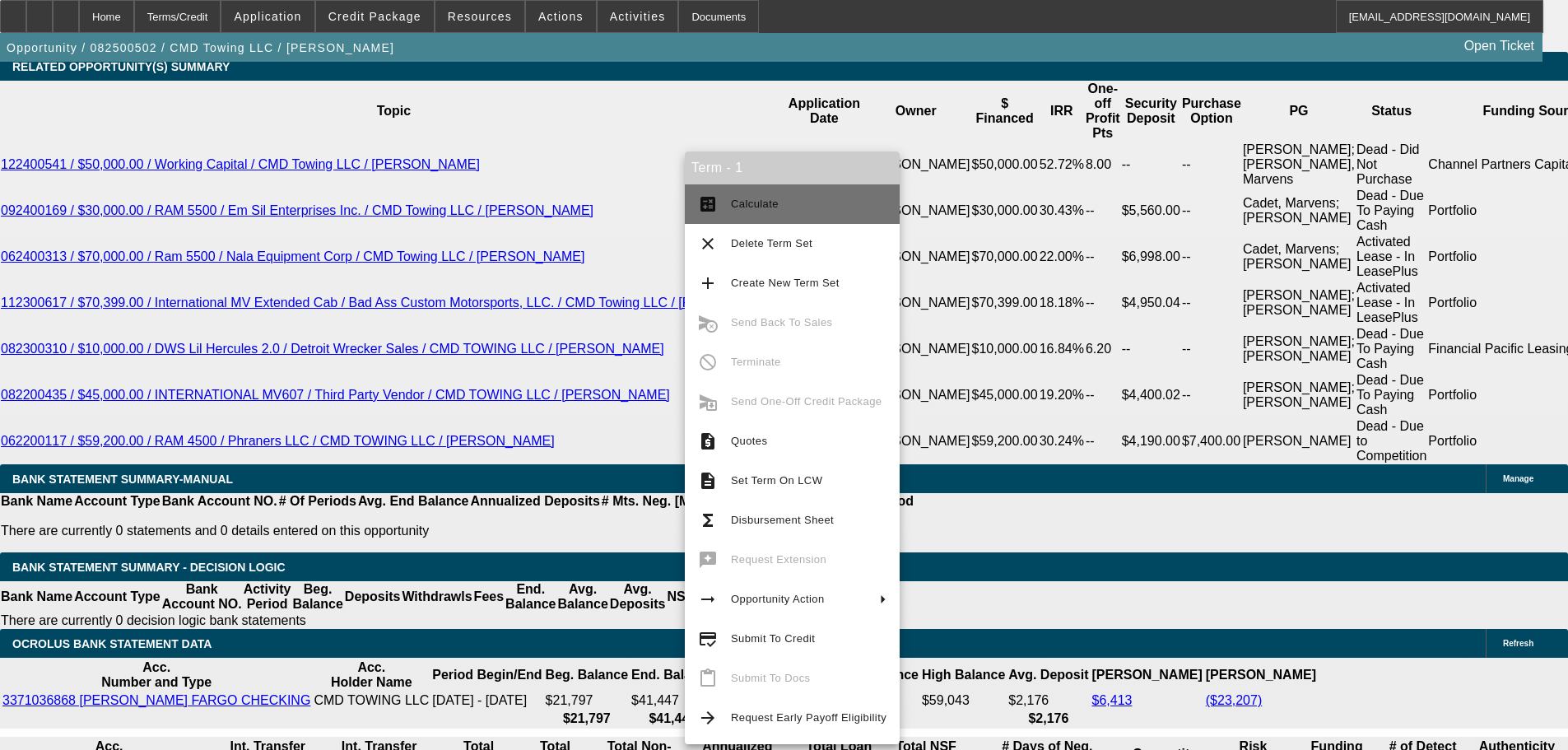
click at [796, 190] on button "calculate Calculate" at bounding box center [792, 204] width 215 height 39
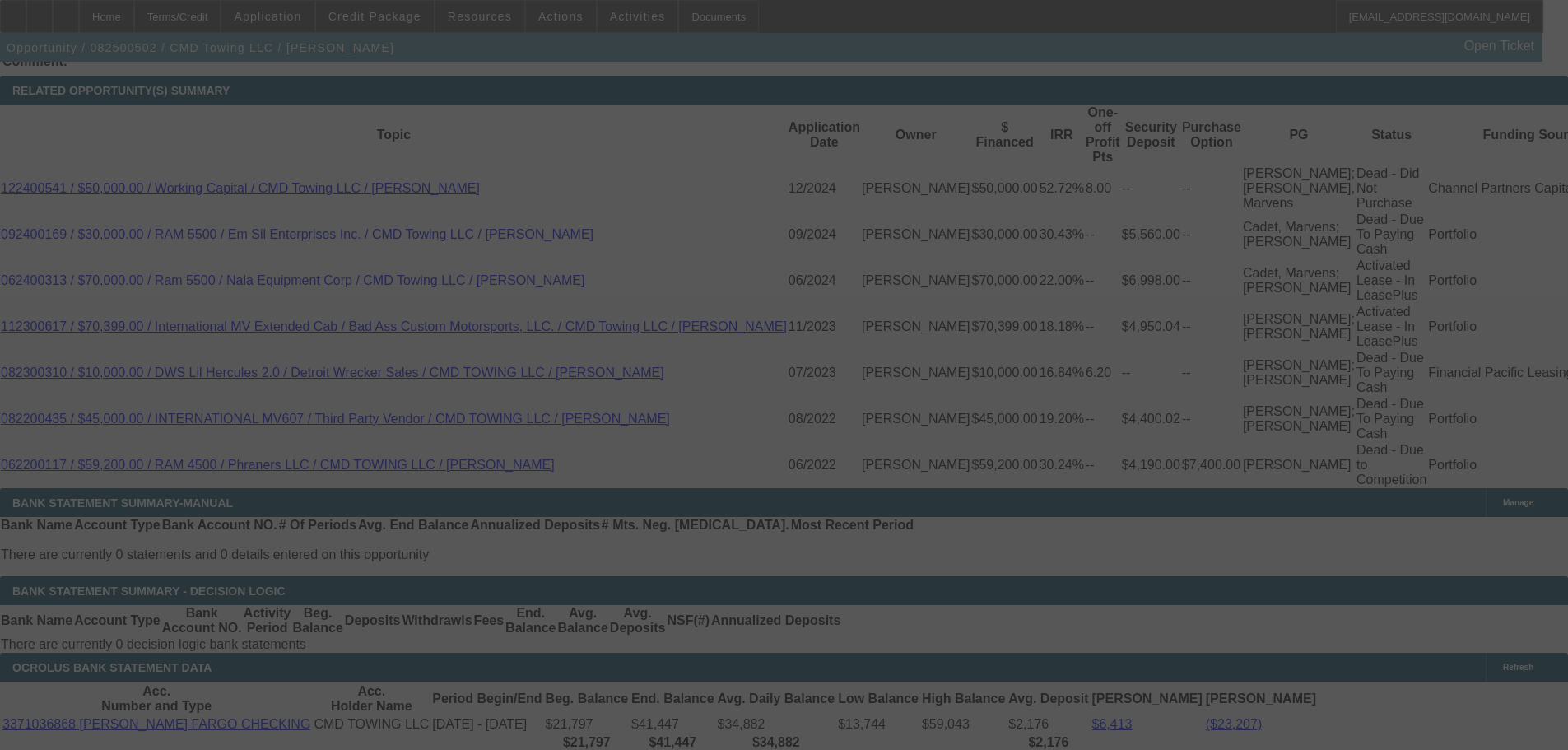
select select "0"
select select "6"
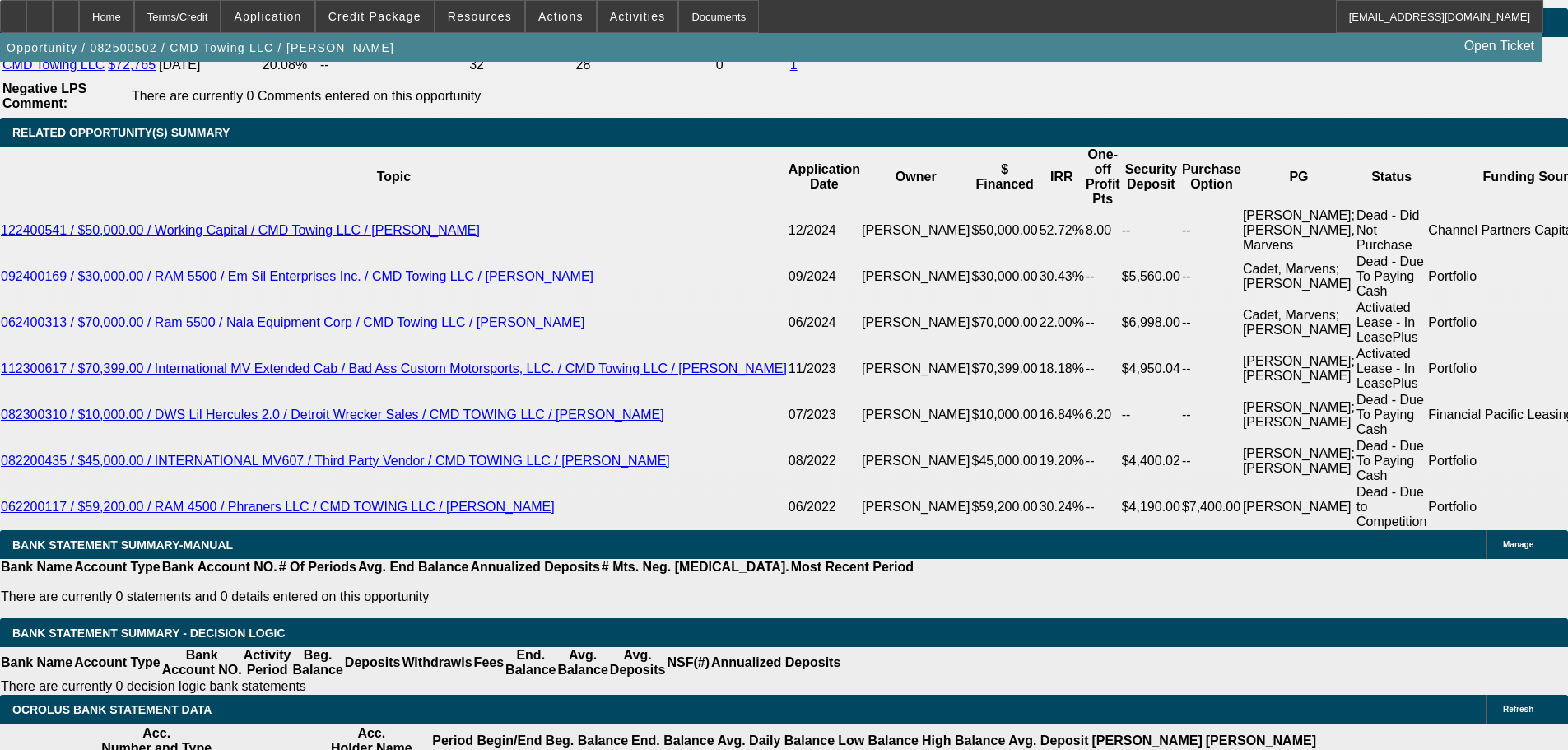
scroll to position [2819, 0]
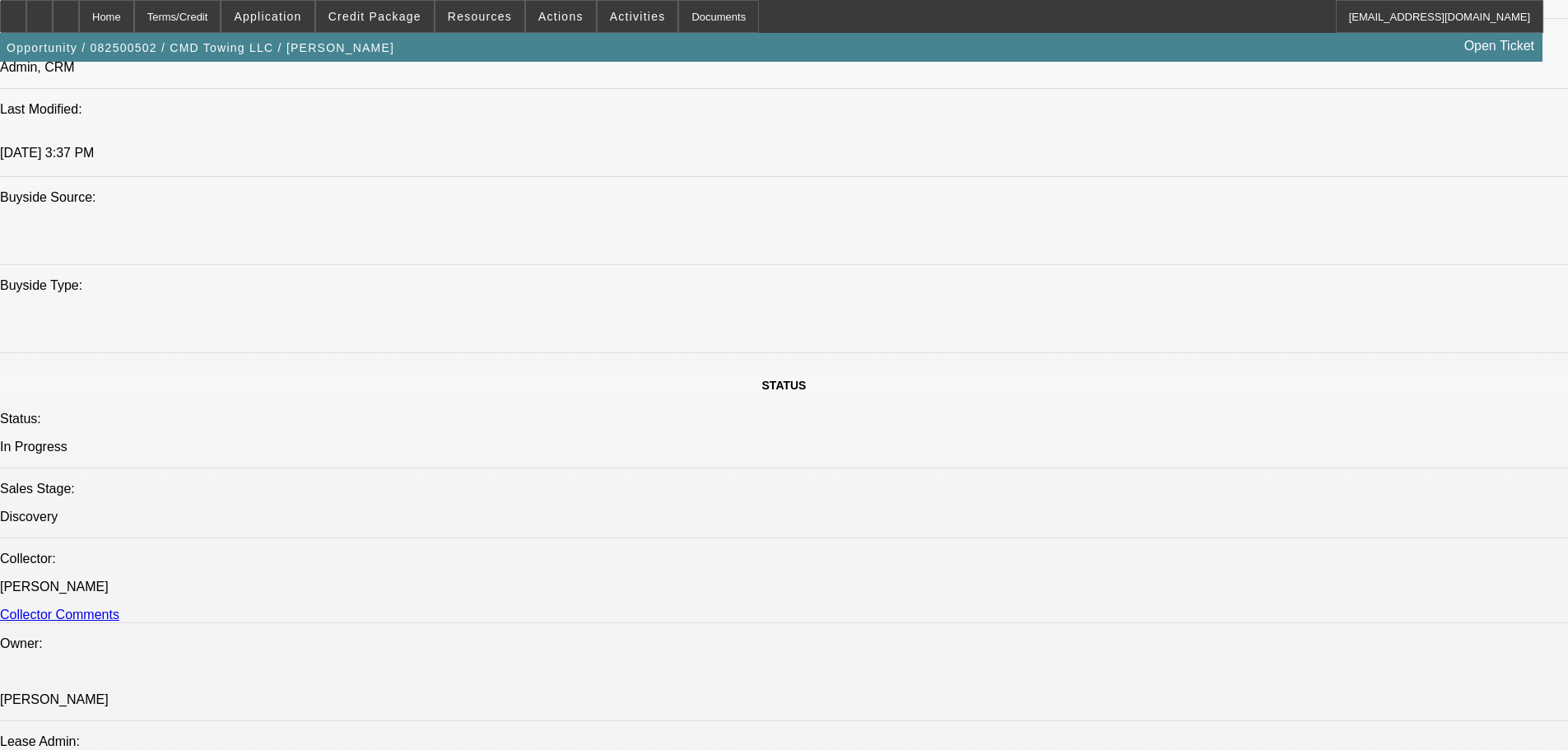
drag, startPoint x: 919, startPoint y: 550, endPoint x: 897, endPoint y: 367, distance: 184.3
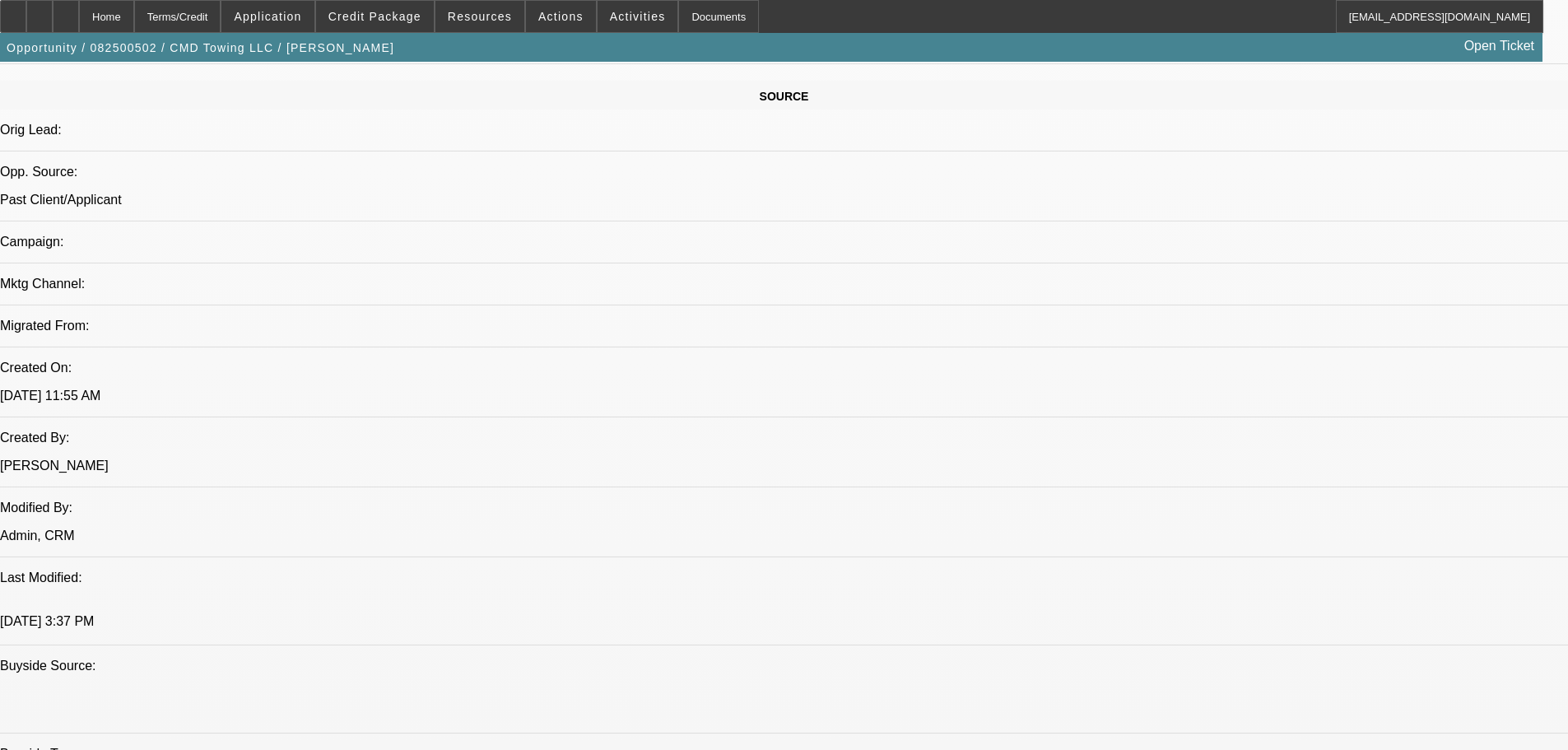
scroll to position [893, 0]
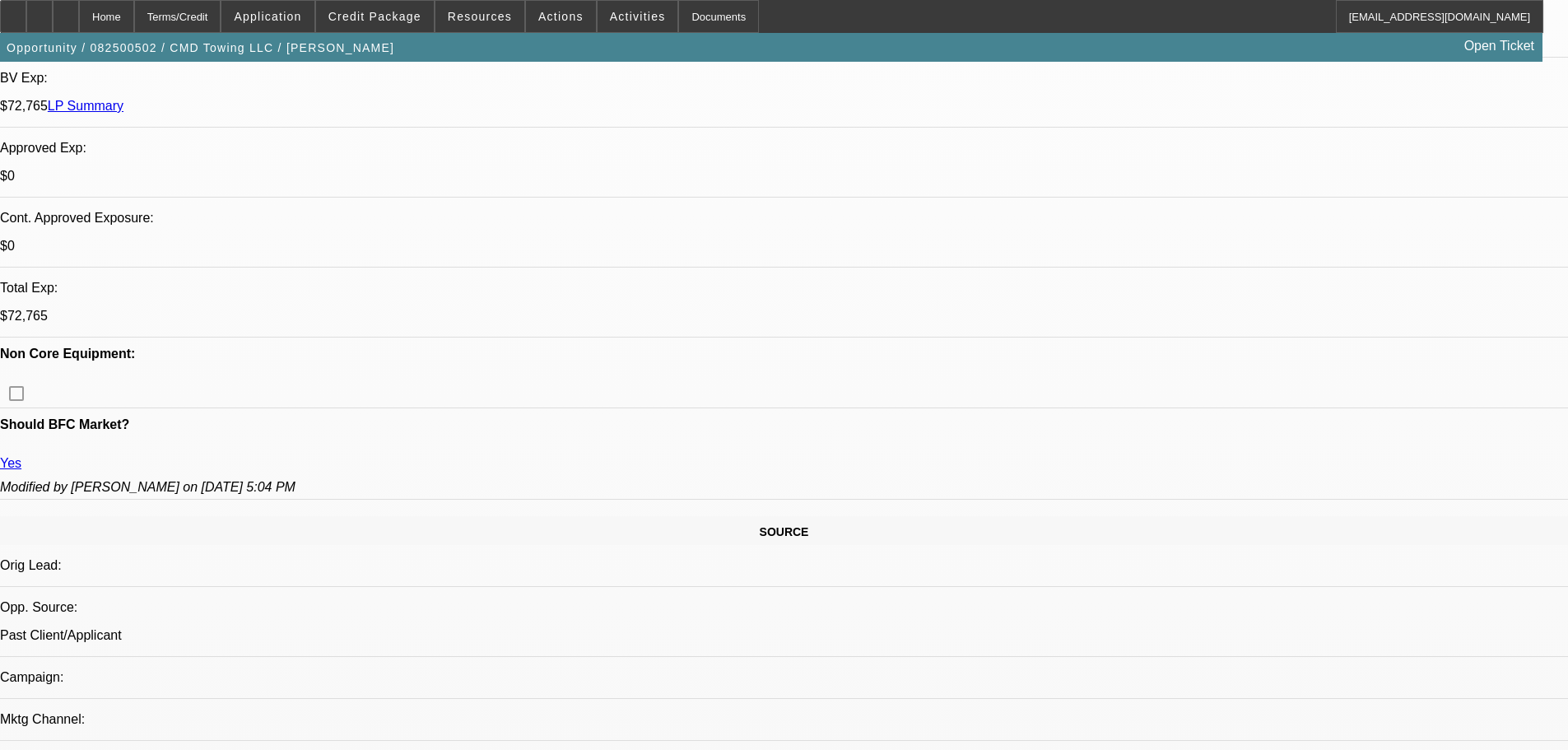
scroll to position [564, 0]
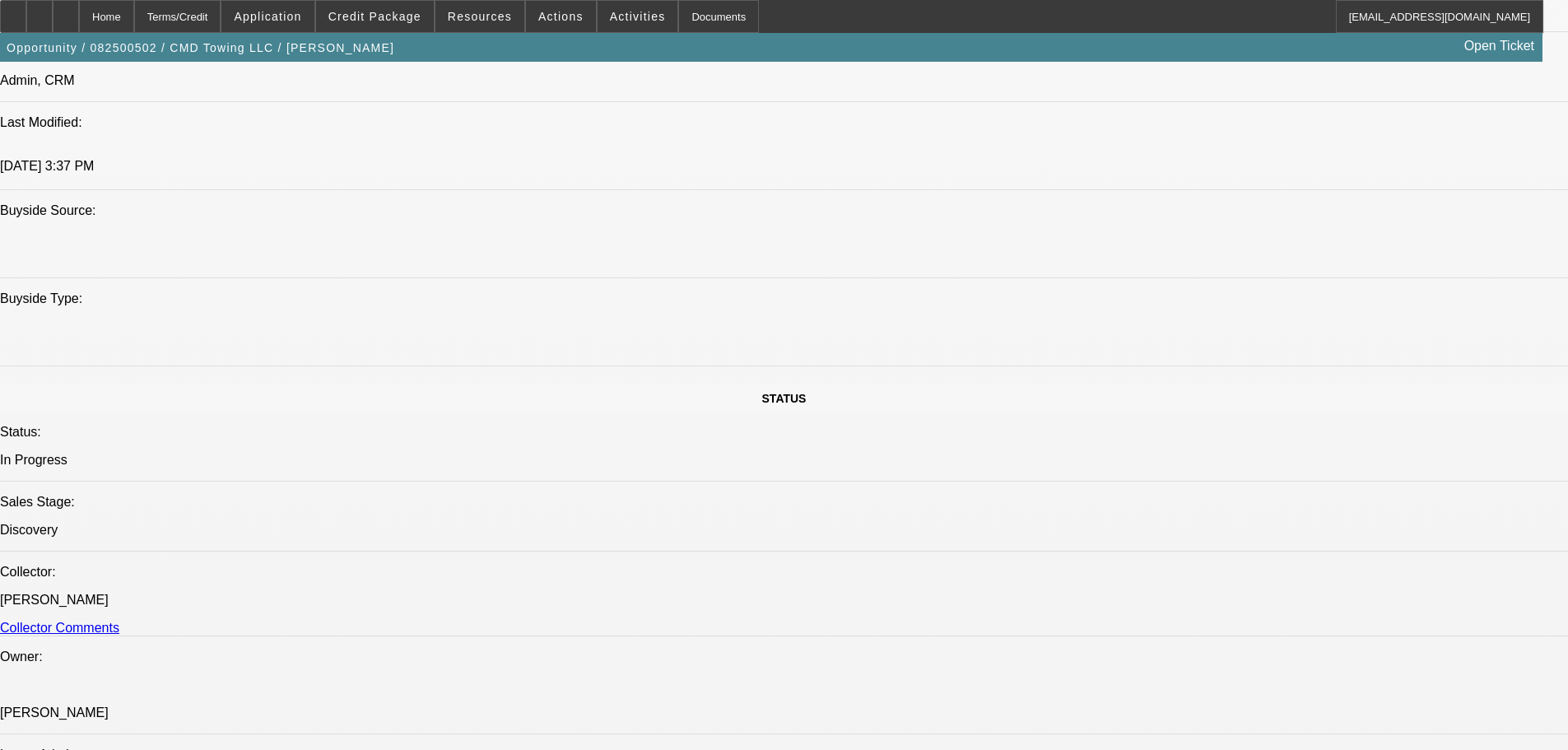
drag, startPoint x: 781, startPoint y: 540, endPoint x: 781, endPoint y: 577, distance: 37.0
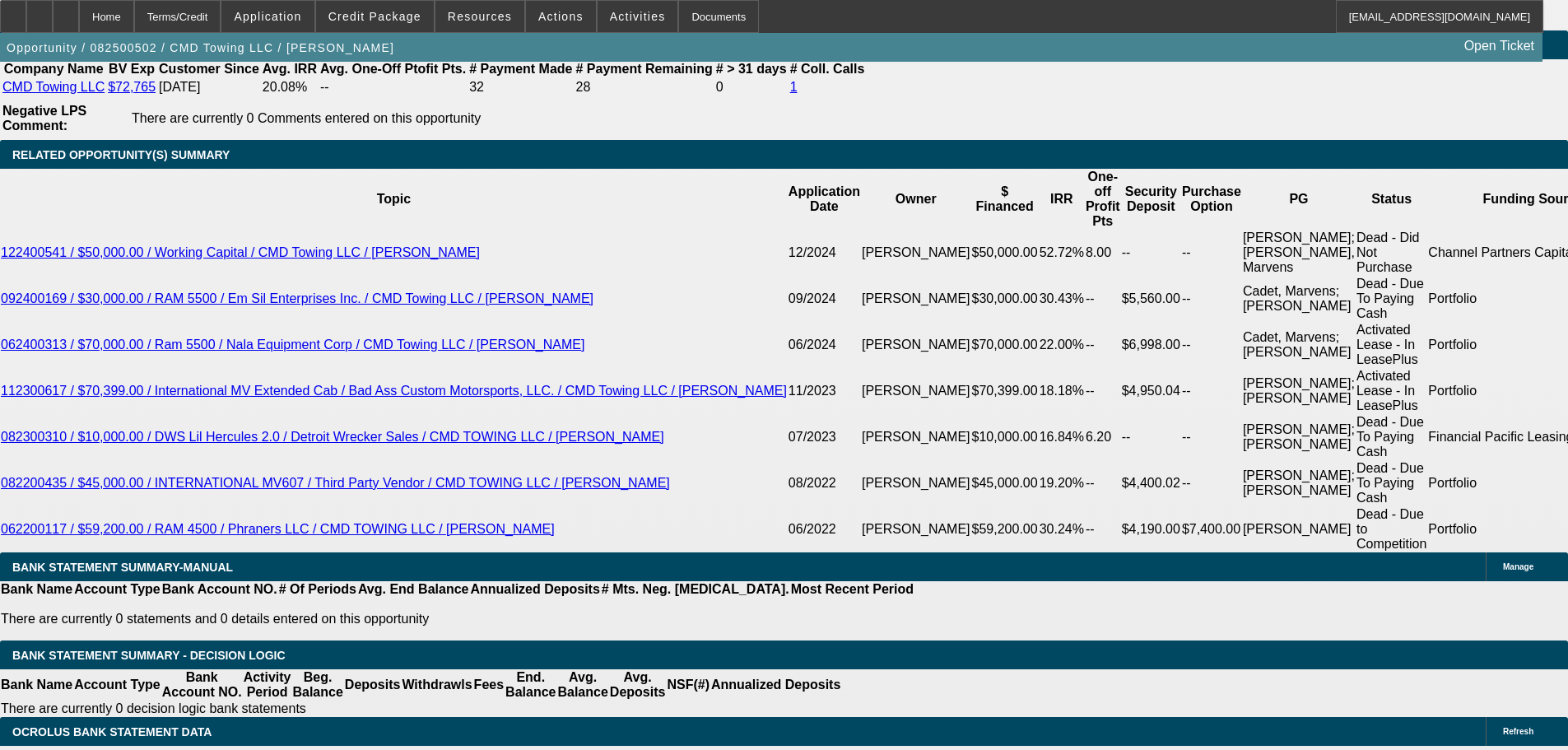
scroll to position [2656, 0]
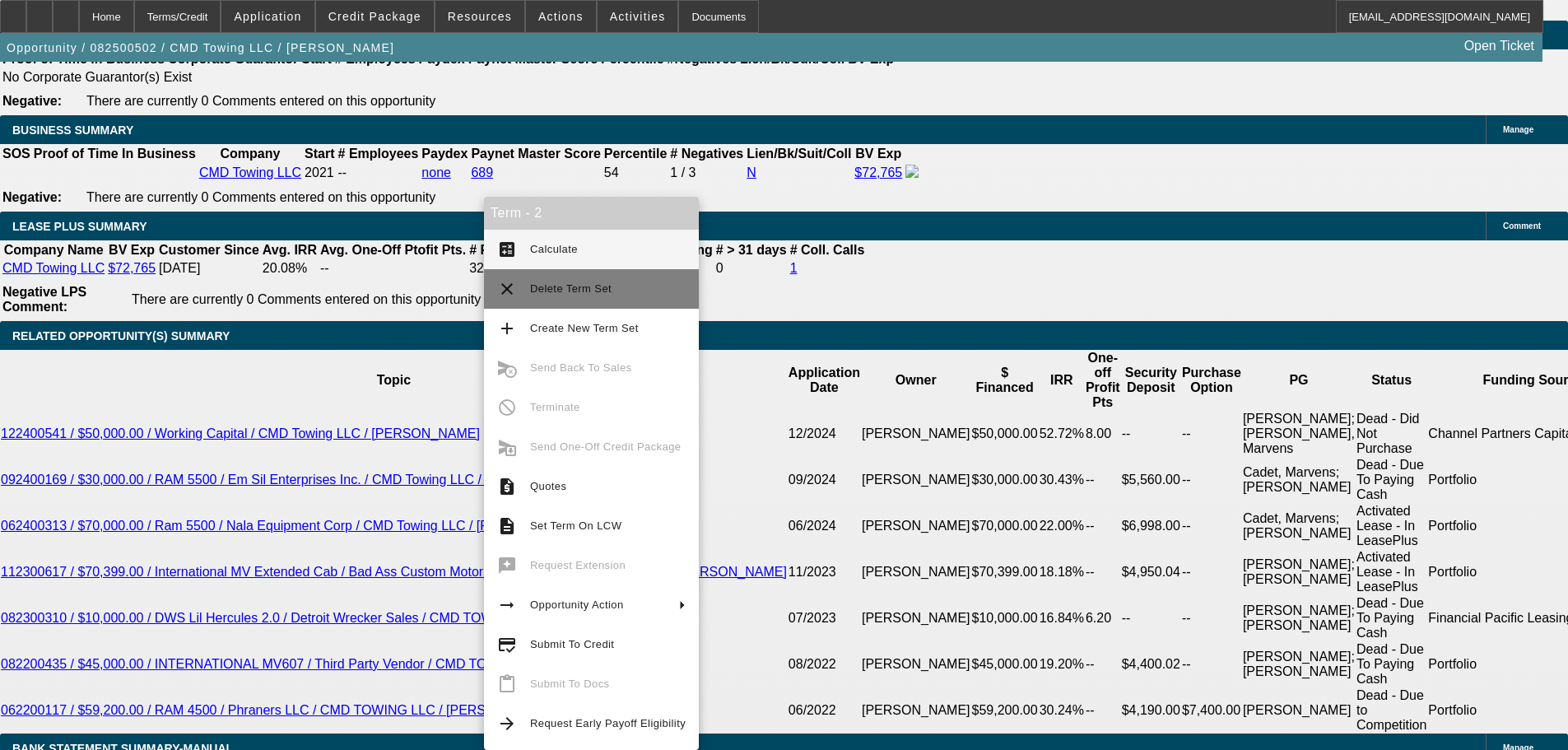
click at [574, 290] on span "Delete Term Set" at bounding box center [570, 289] width 81 height 13
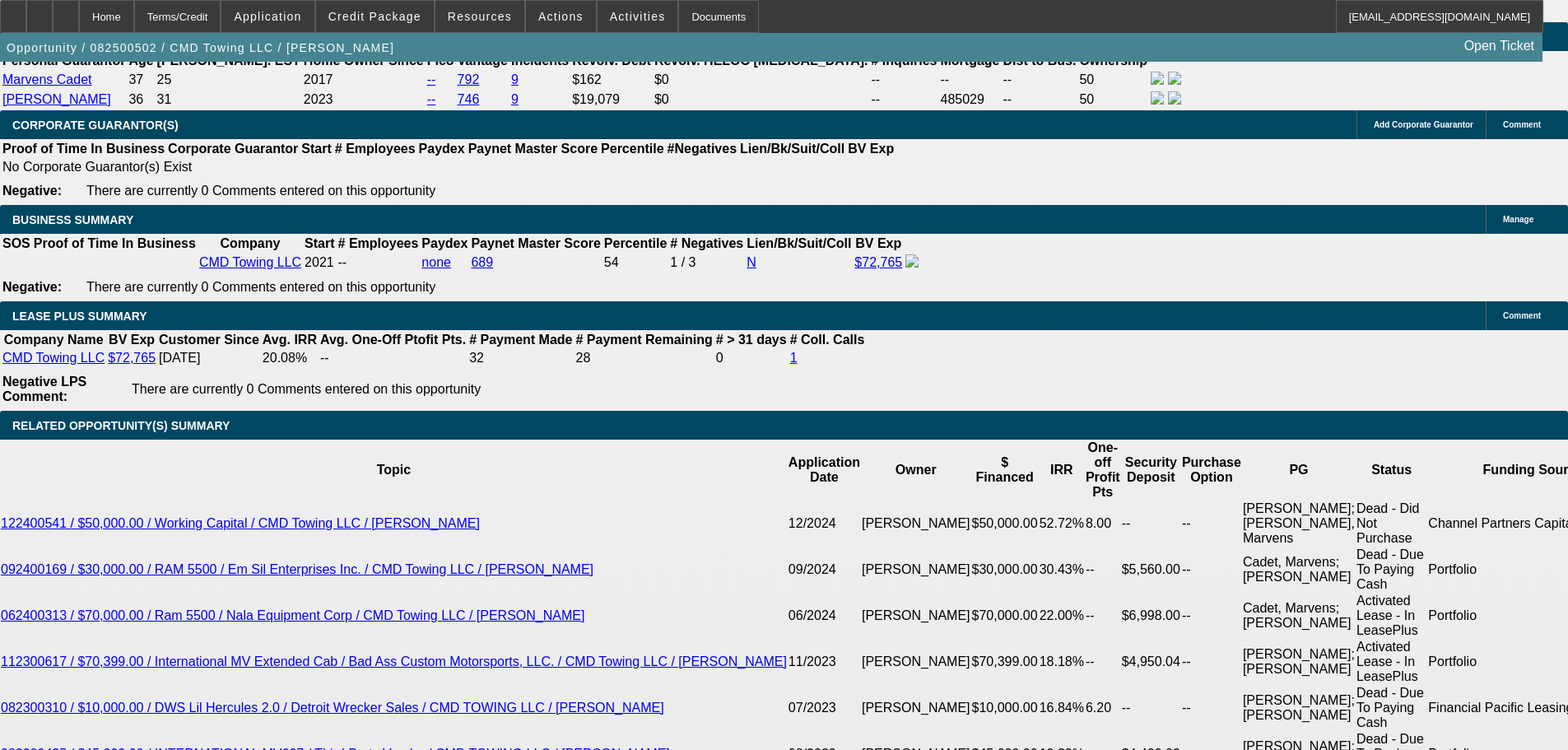
select select "0"
select select "2"
select select "0"
select select "6"
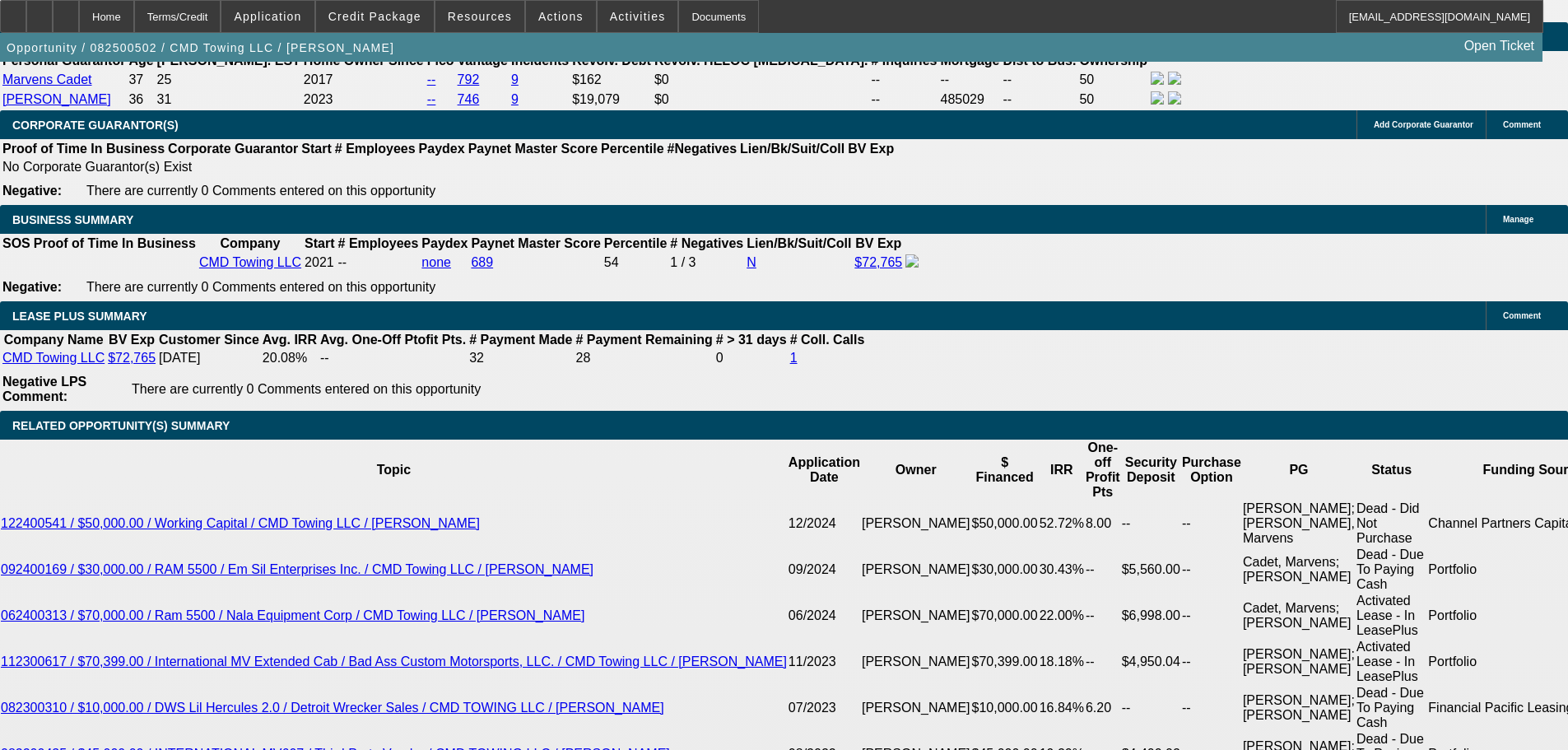
select select "0"
select select "6"
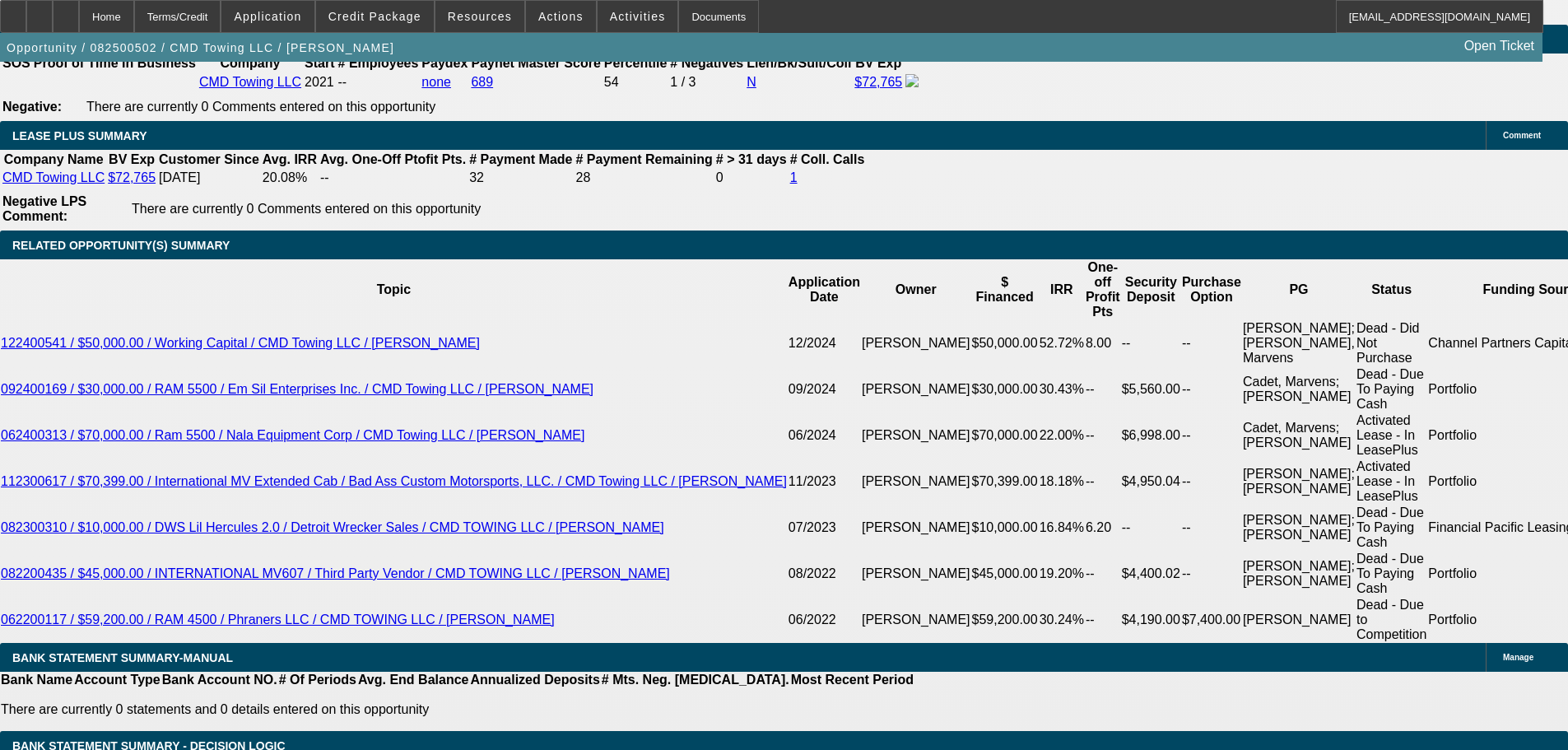
scroll to position [2802, 0]
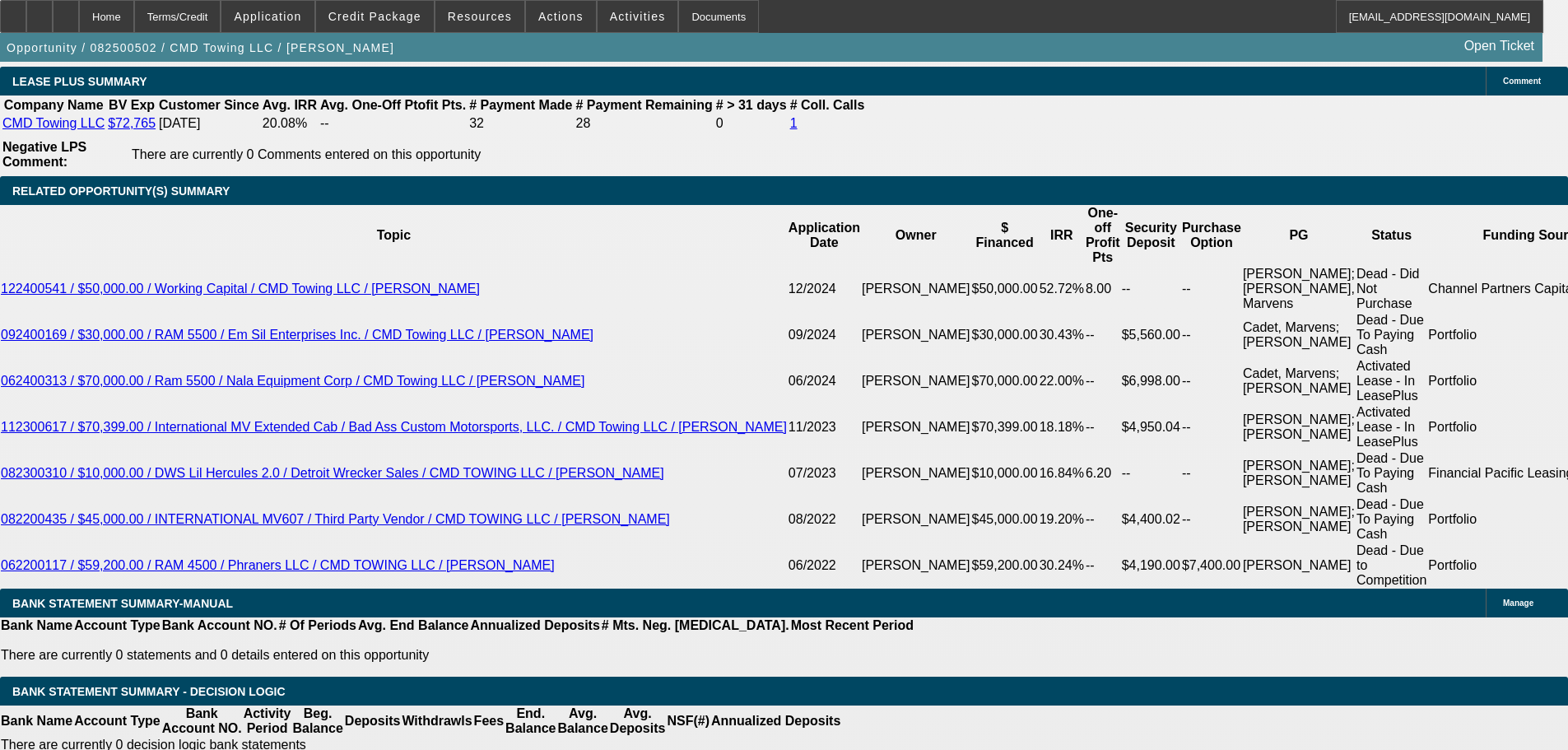
drag, startPoint x: 207, startPoint y: 235, endPoint x: 258, endPoint y: 211, distance: 56.4
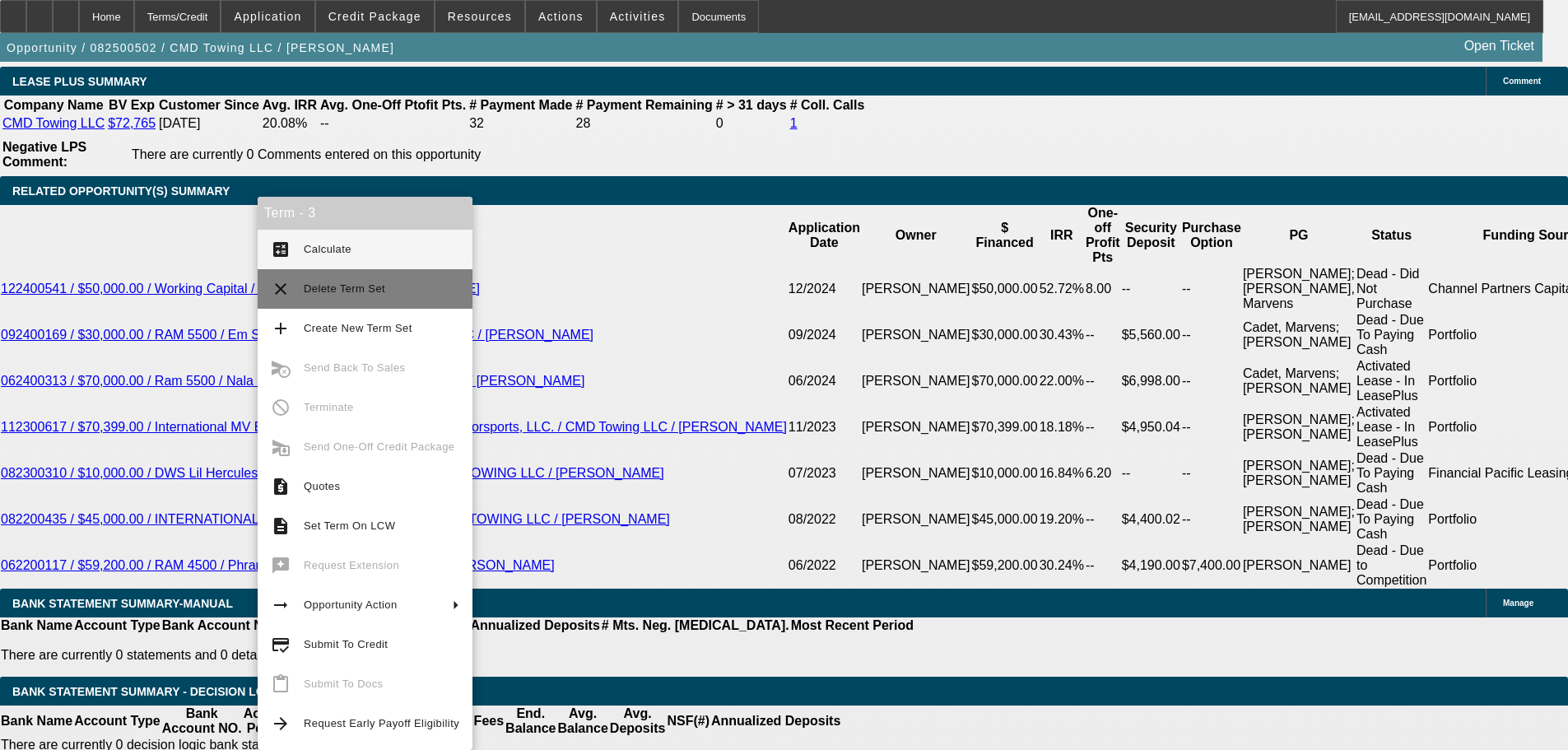
click at [362, 297] on span "Delete Term Set" at bounding box center [382, 289] width 156 height 20
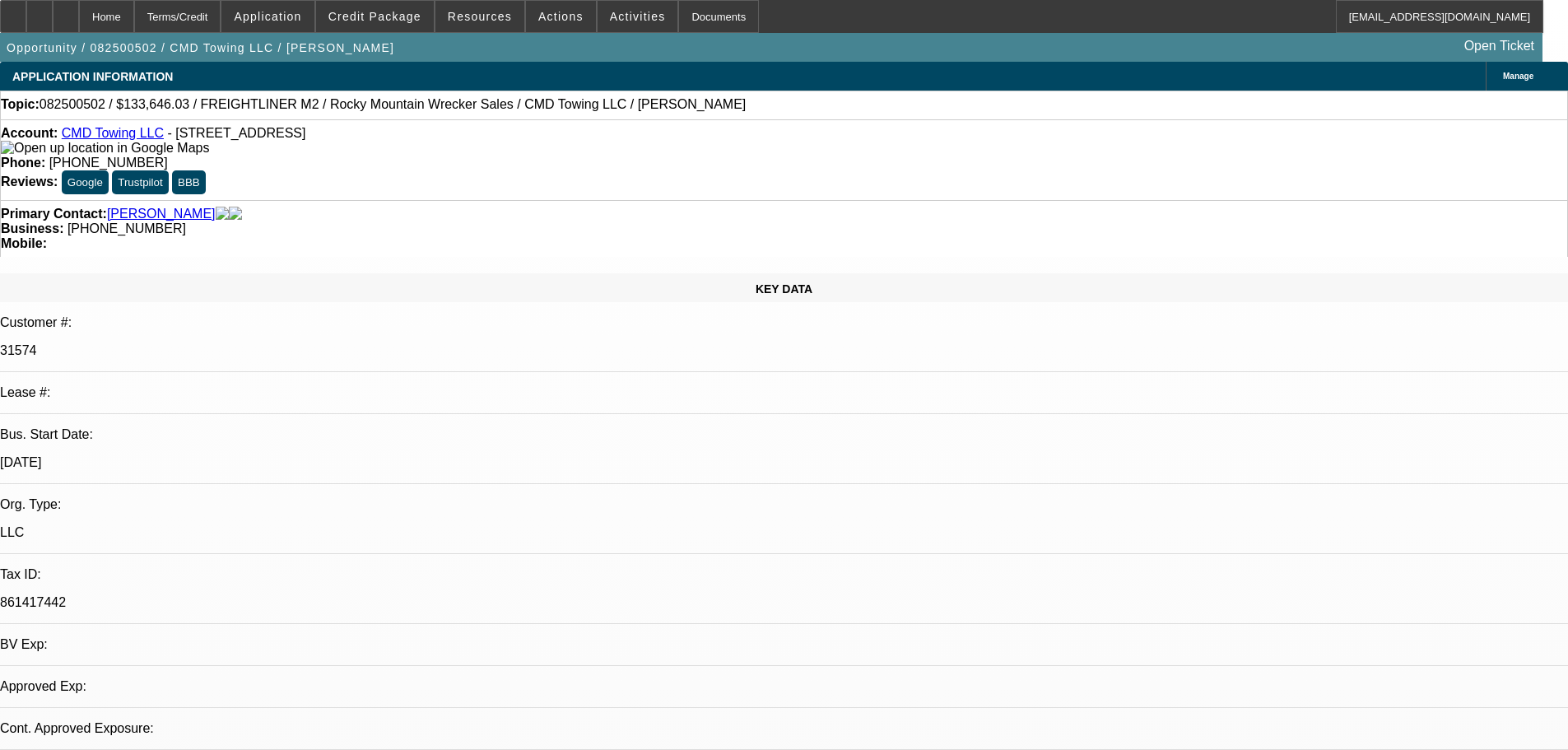
select select "0"
select select "6"
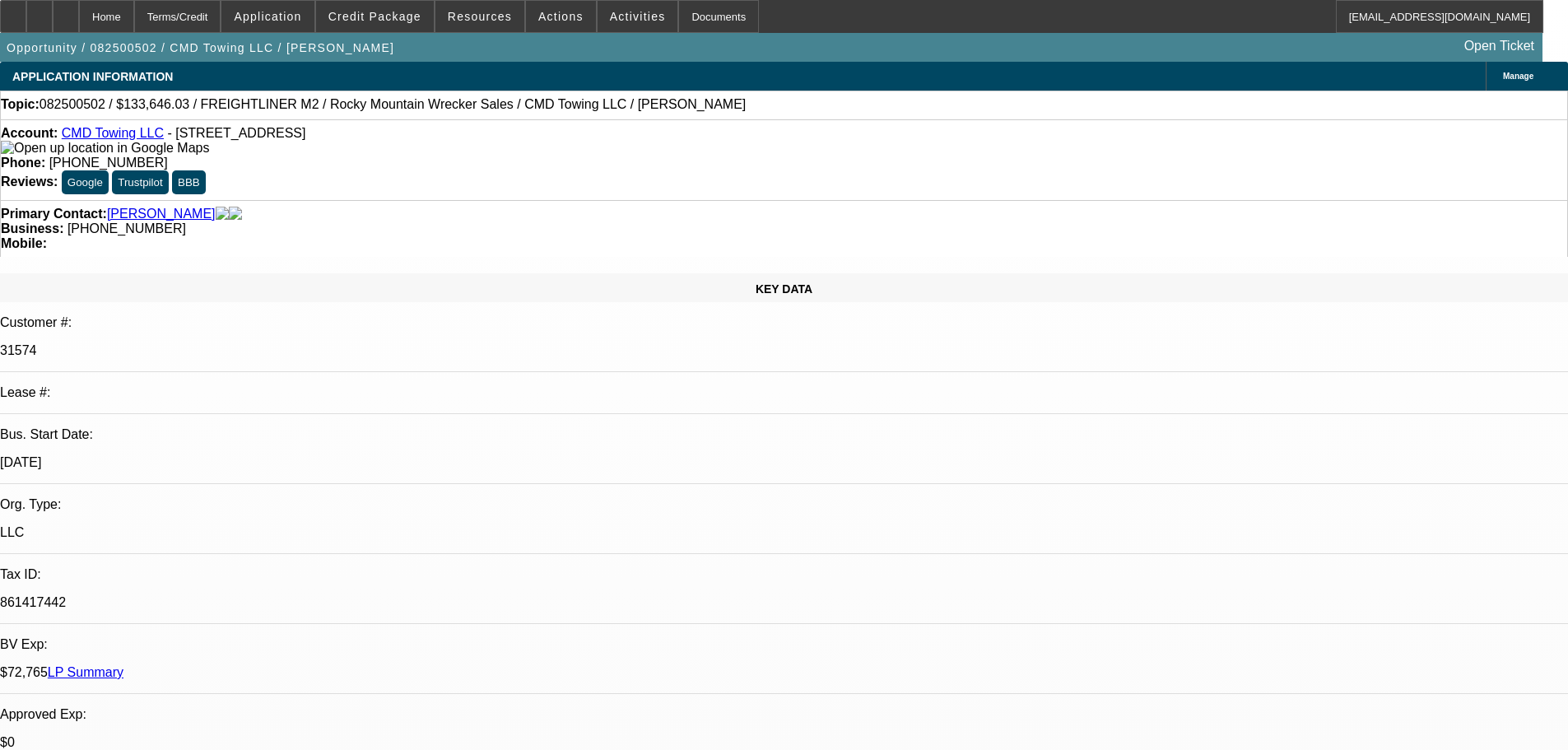
drag, startPoint x: 1122, startPoint y: 542, endPoint x: 1382, endPoint y: 601, distance: 266.6
click at [412, 17] on span "Credit Package" at bounding box center [375, 16] width 93 height 13
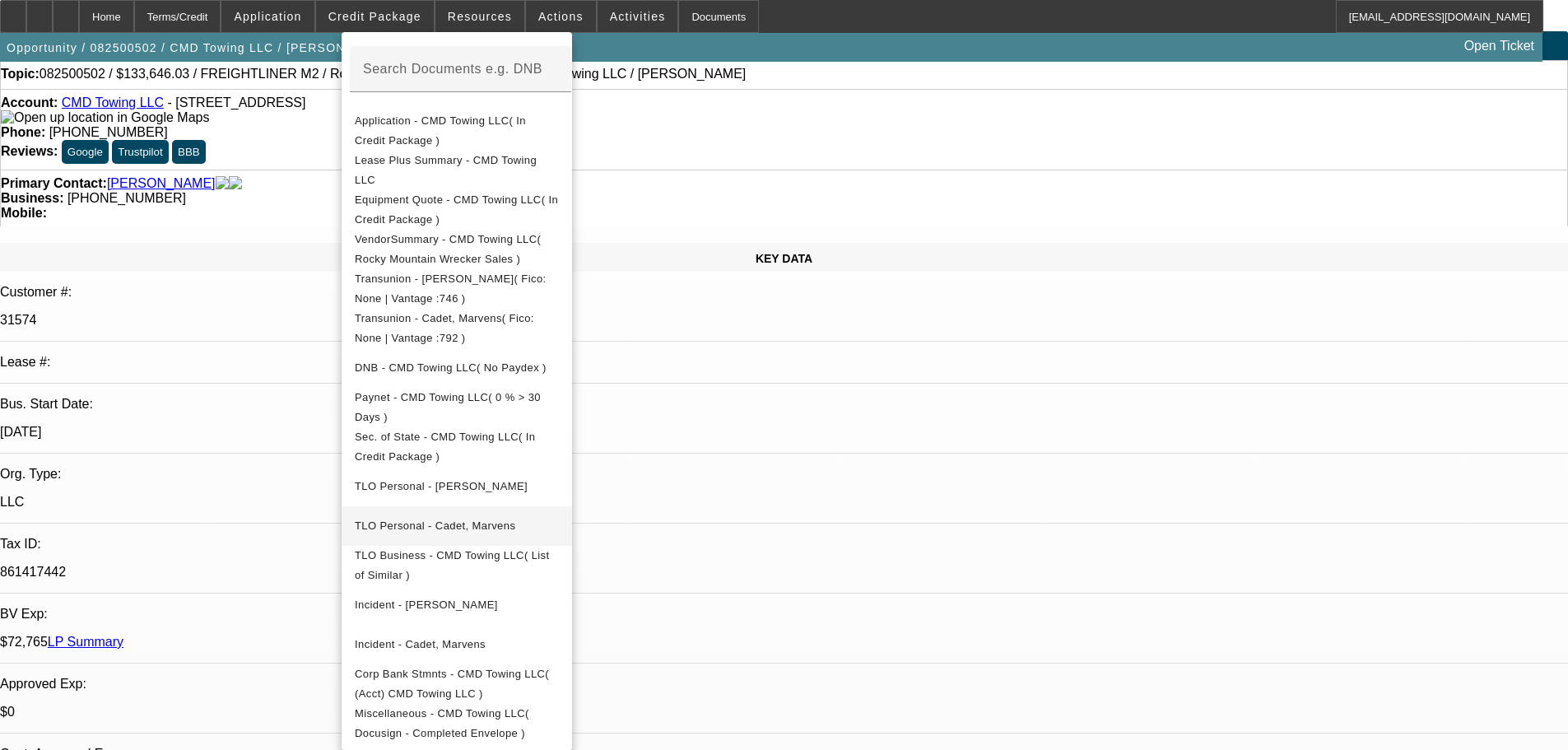
scroll to position [494, 0]
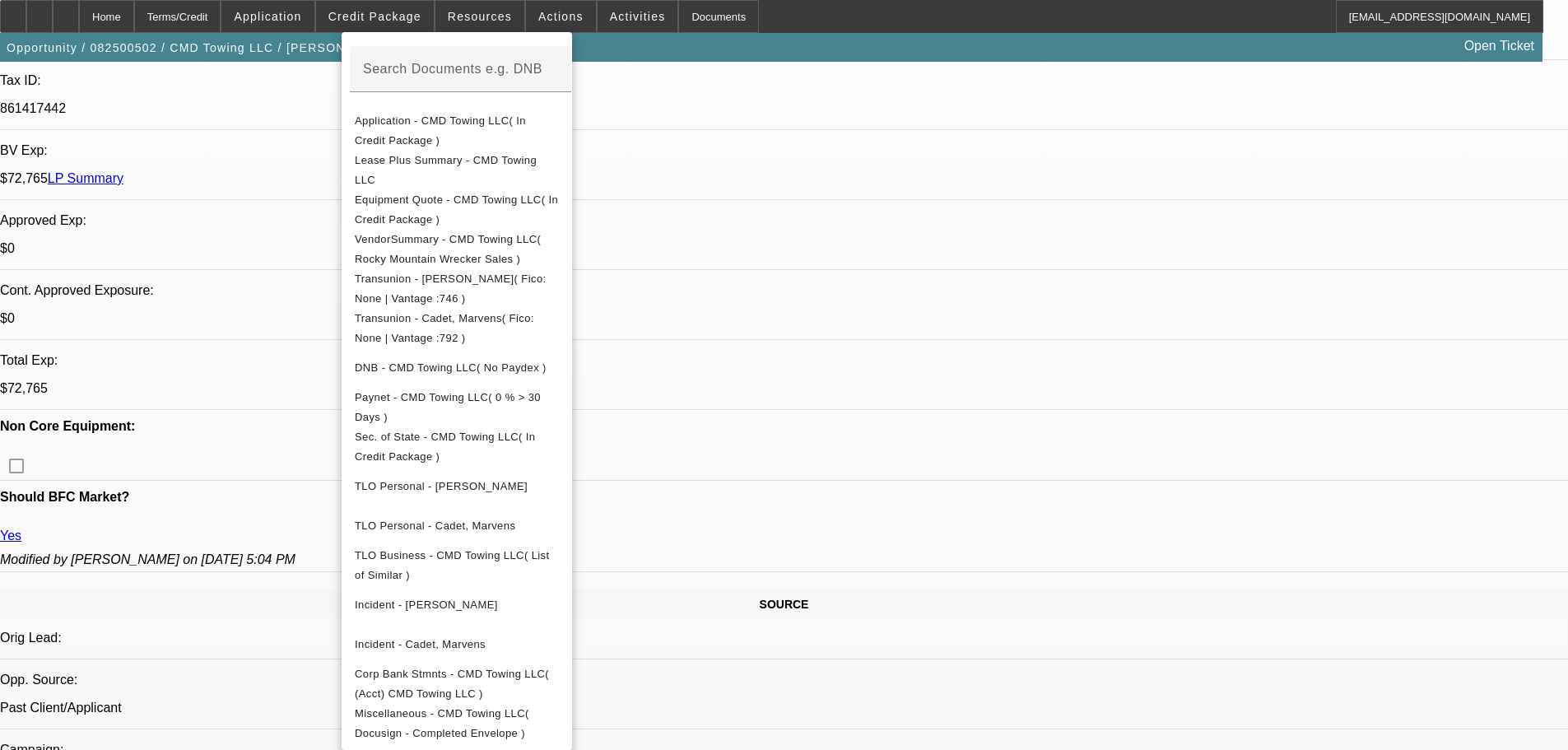
click at [861, 509] on div at bounding box center [784, 375] width 1568 height 750
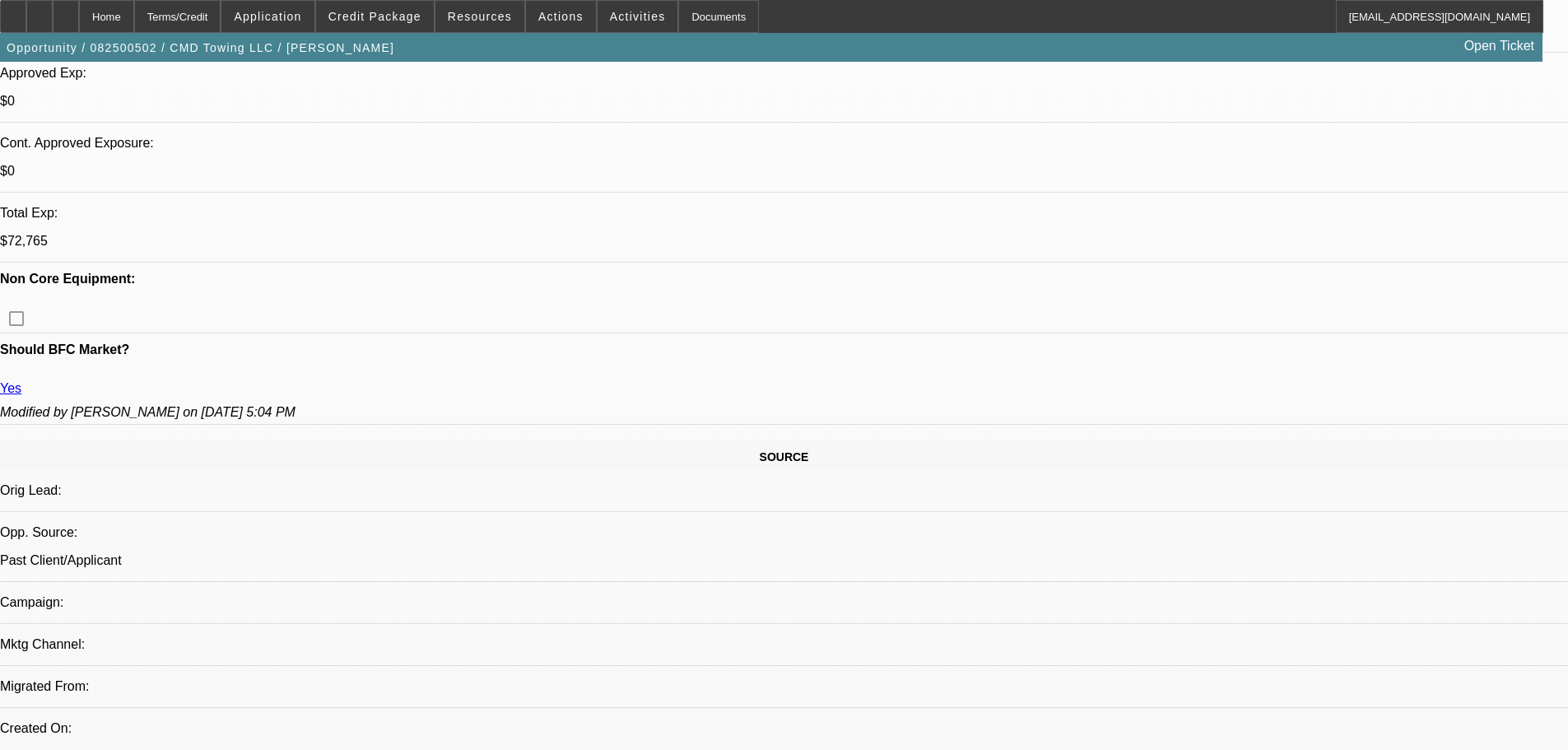
scroll to position [824, 0]
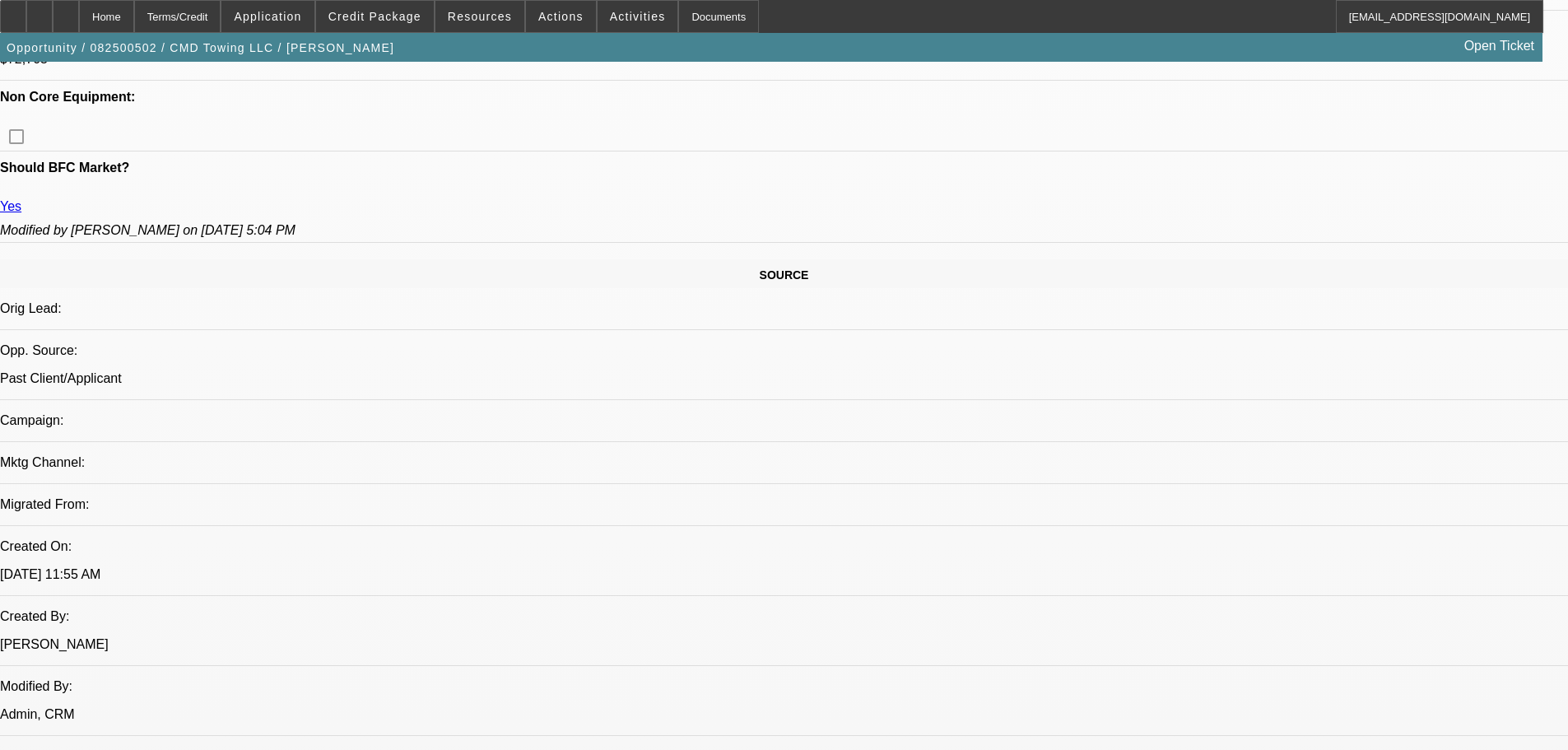
click at [421, 19] on span "Credit Package" at bounding box center [375, 16] width 93 height 13
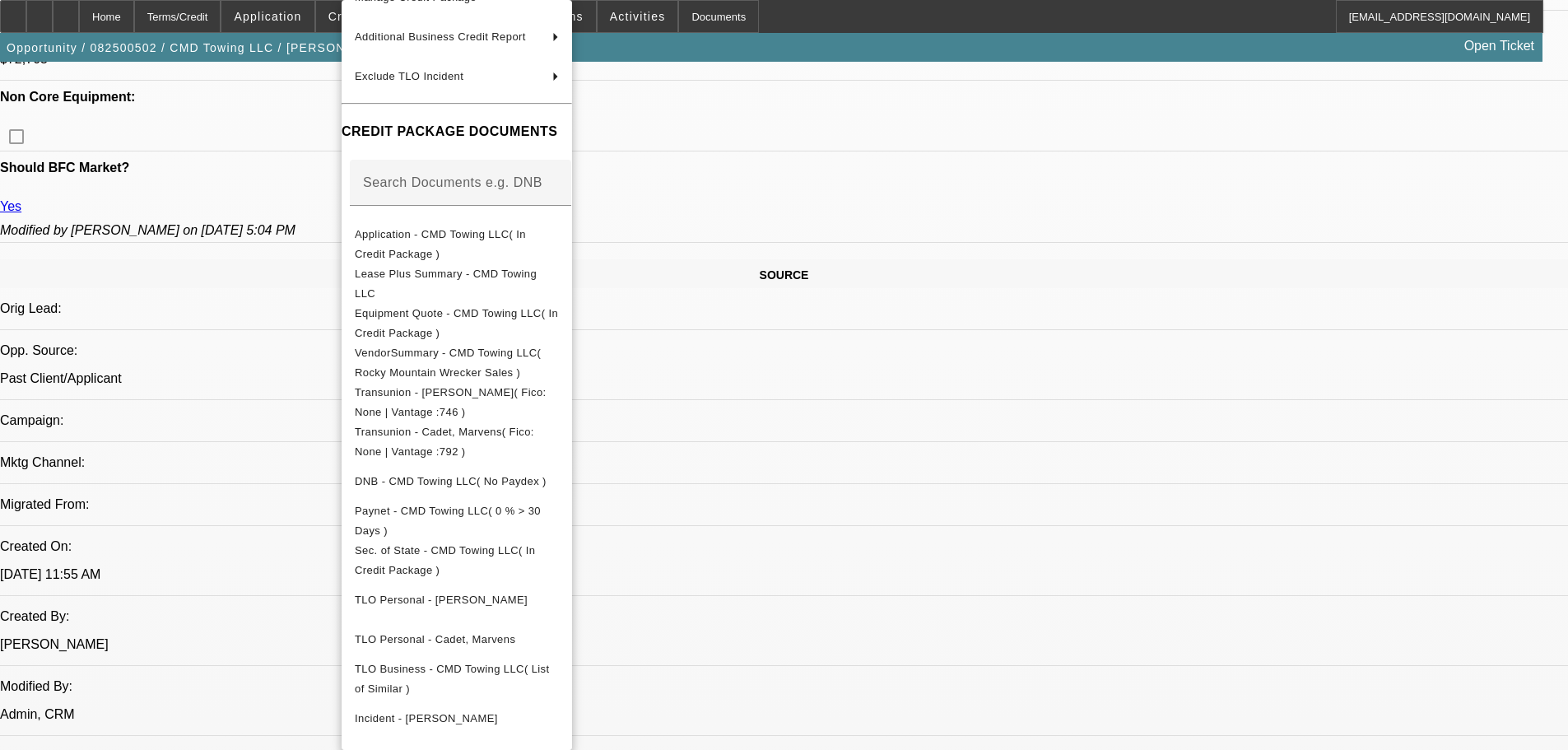
scroll to position [268, 0]
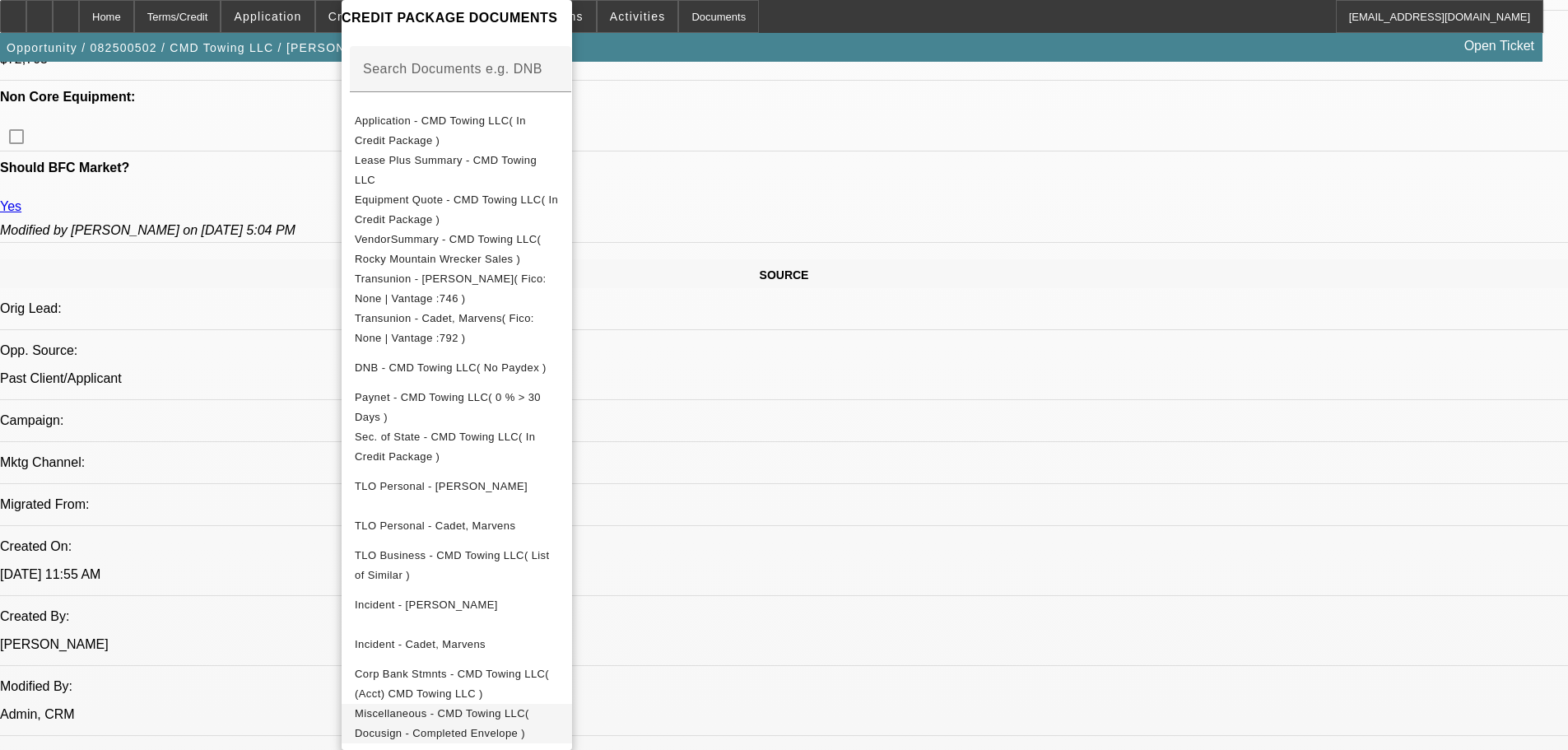
click at [554, 718] on span "Miscellaneous - CMD Towing LLC( Docusign - Completed Envelope )" at bounding box center [457, 723] width 204 height 39
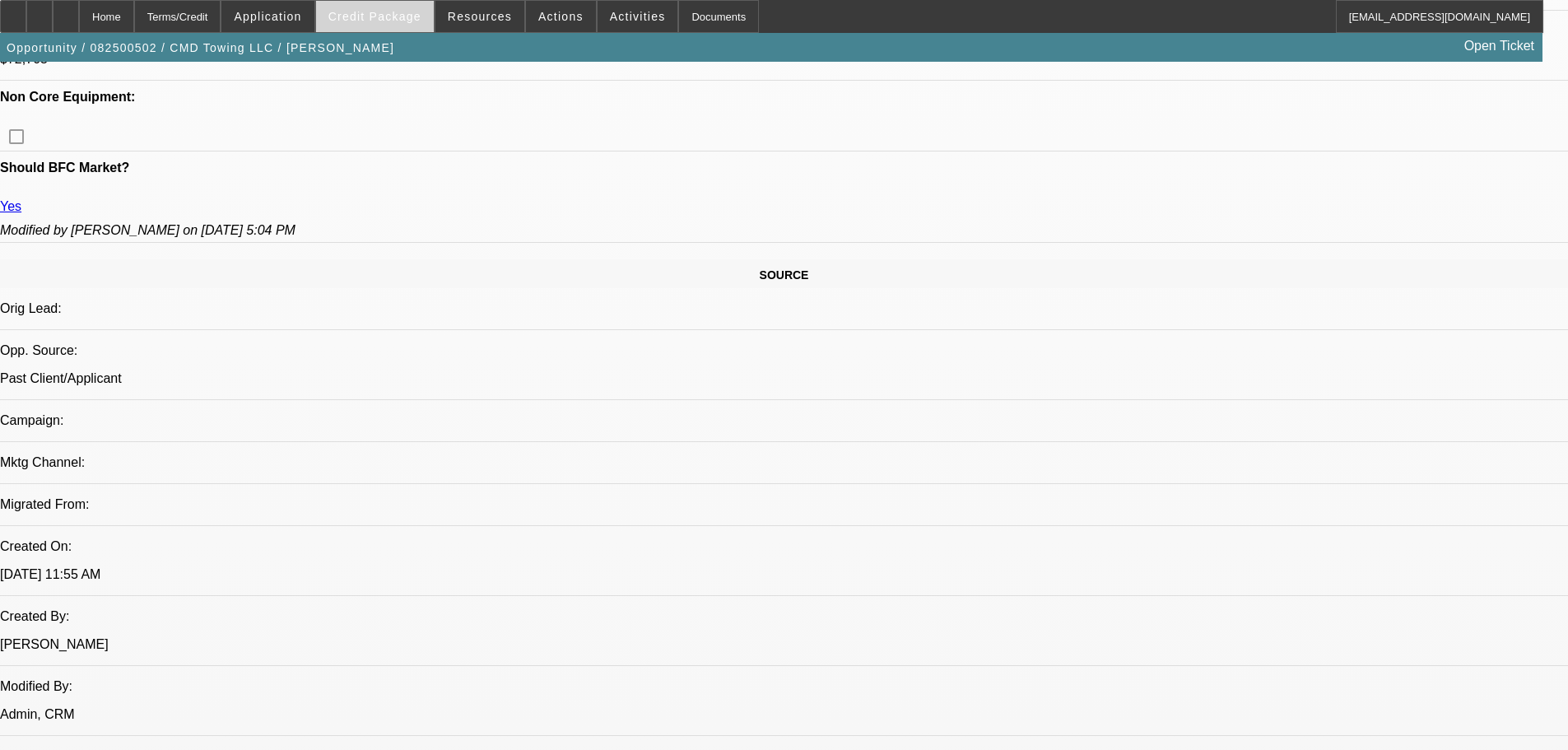
click at [389, 5] on span at bounding box center [375, 17] width 118 height 39
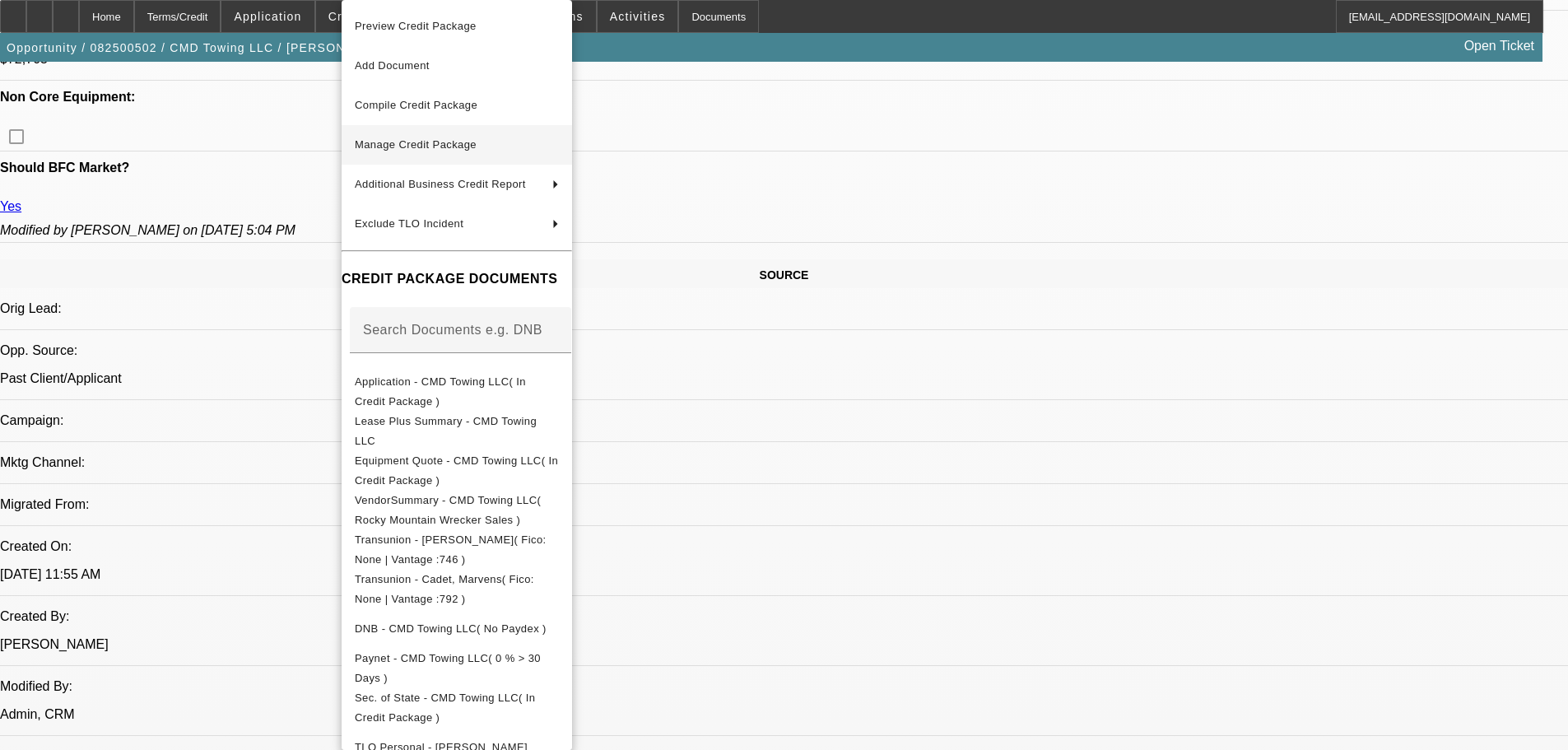
click at [488, 134] on button "Manage Credit Package" at bounding box center [456, 145] width 231 height 39
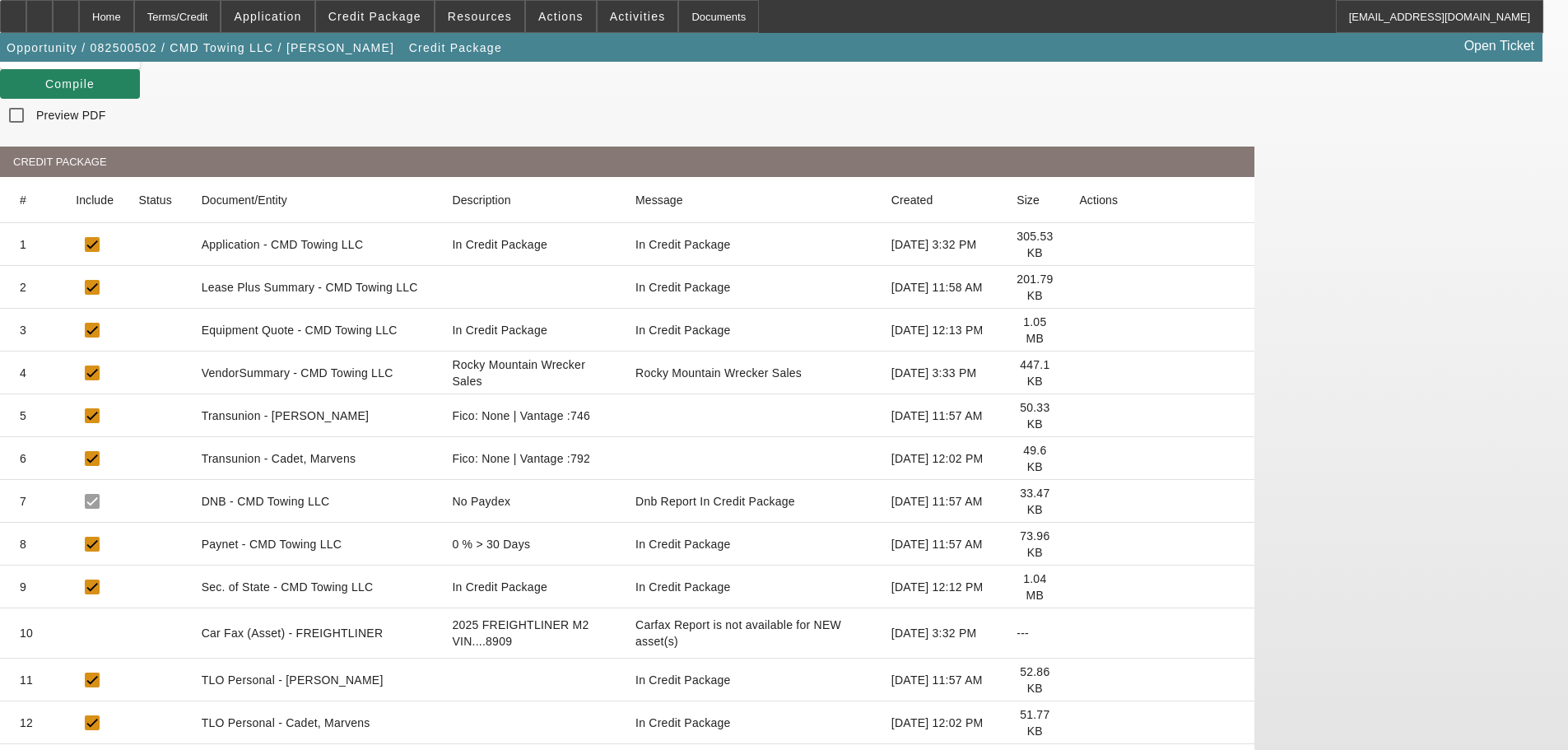
scroll to position [309, 0]
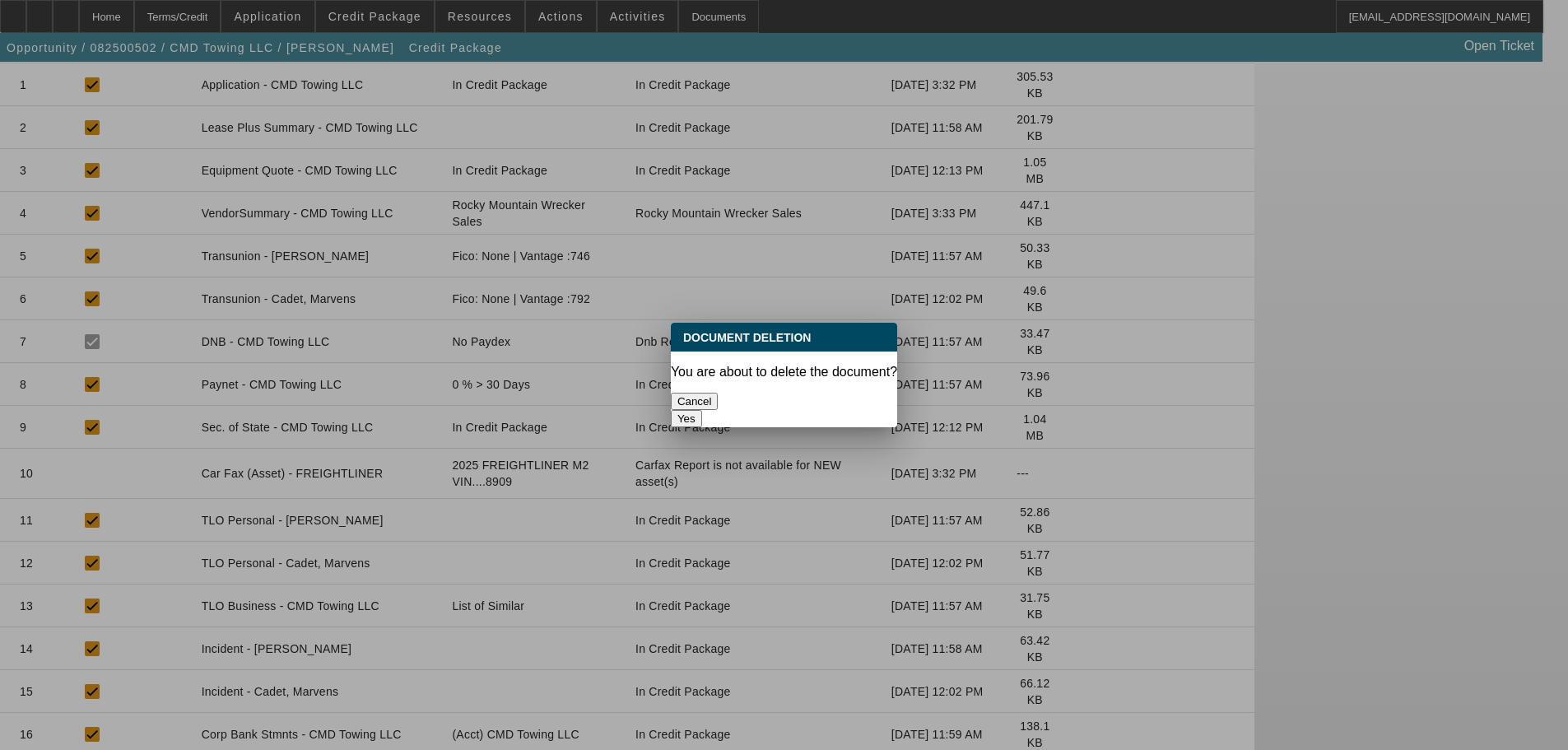
click at [703, 410] on button "Yes" at bounding box center [687, 419] width 31 height 18
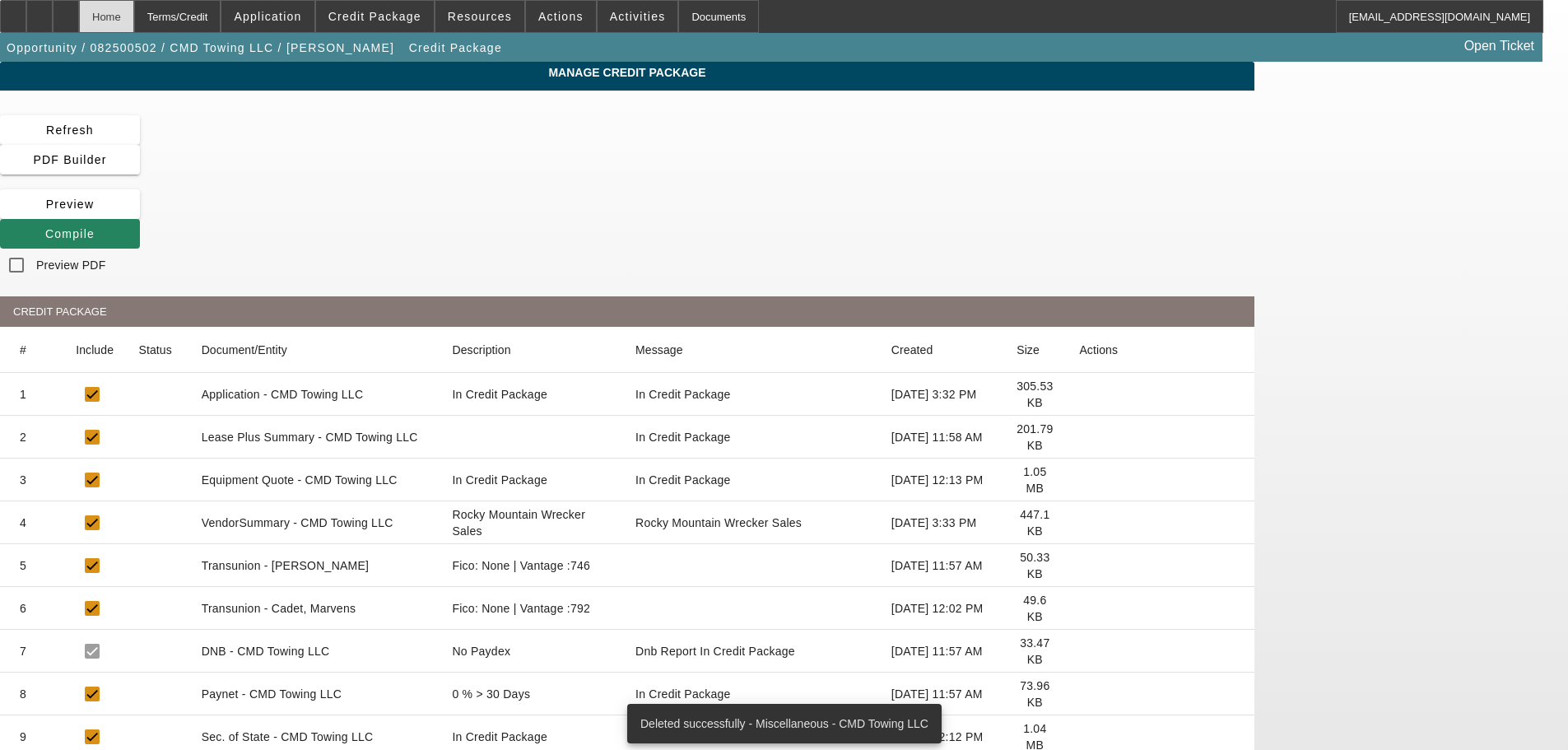
click at [134, 17] on div "Home" at bounding box center [107, 17] width 55 height 33
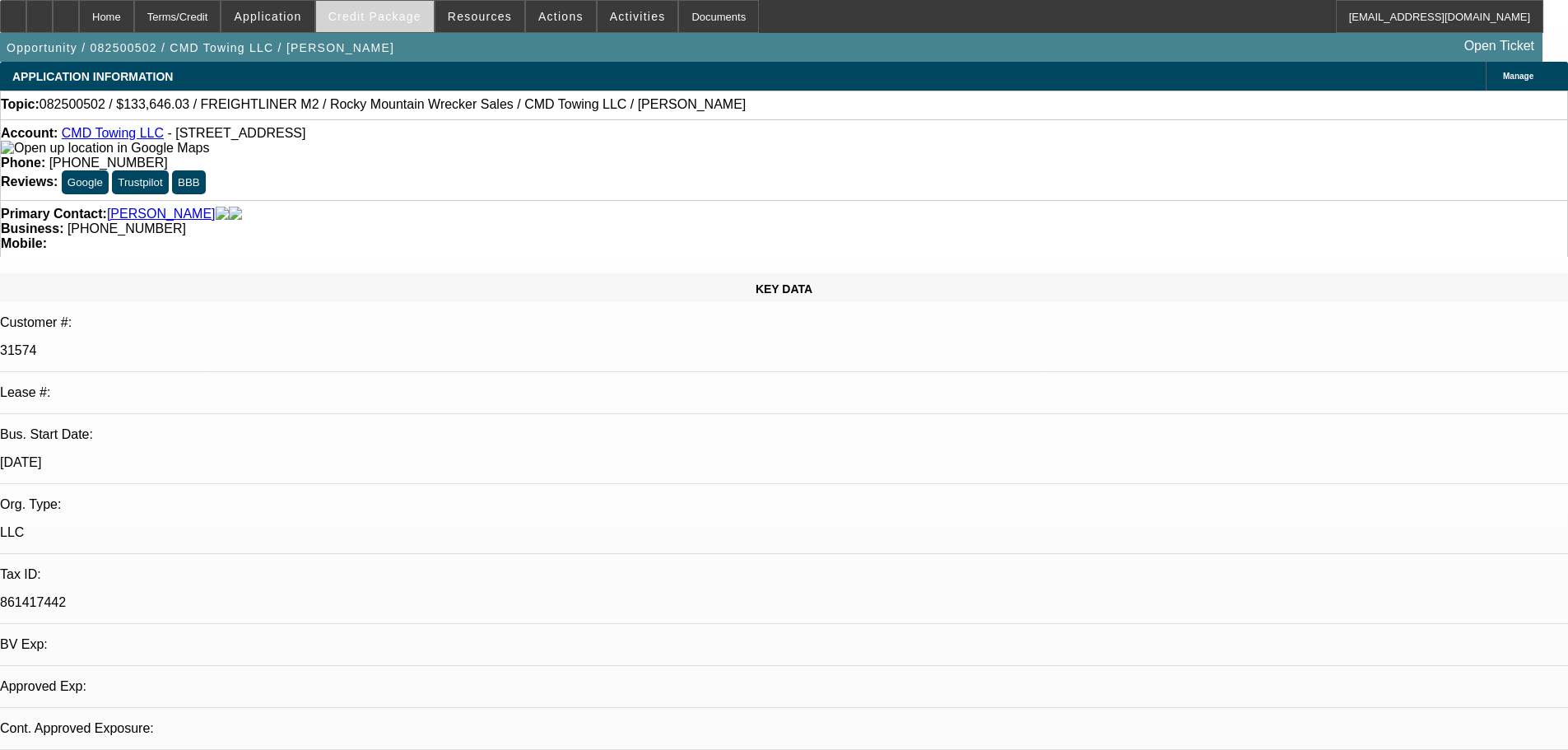
select select "0"
select select "6"
click at [404, 26] on span at bounding box center [375, 17] width 118 height 39
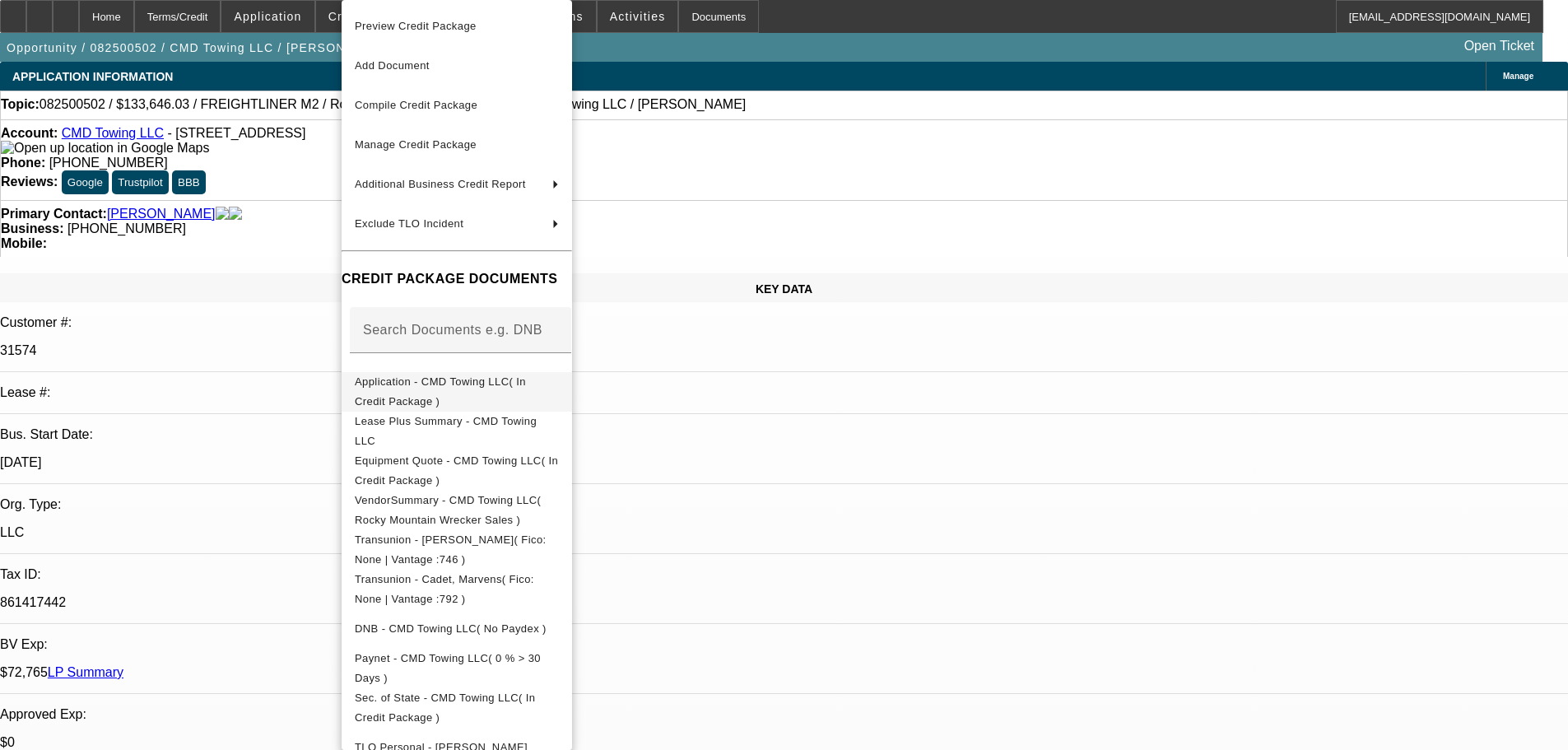
click at [526, 384] on span "Application - CMD Towing LLC( In Credit Package )" at bounding box center [441, 392] width 171 height 32
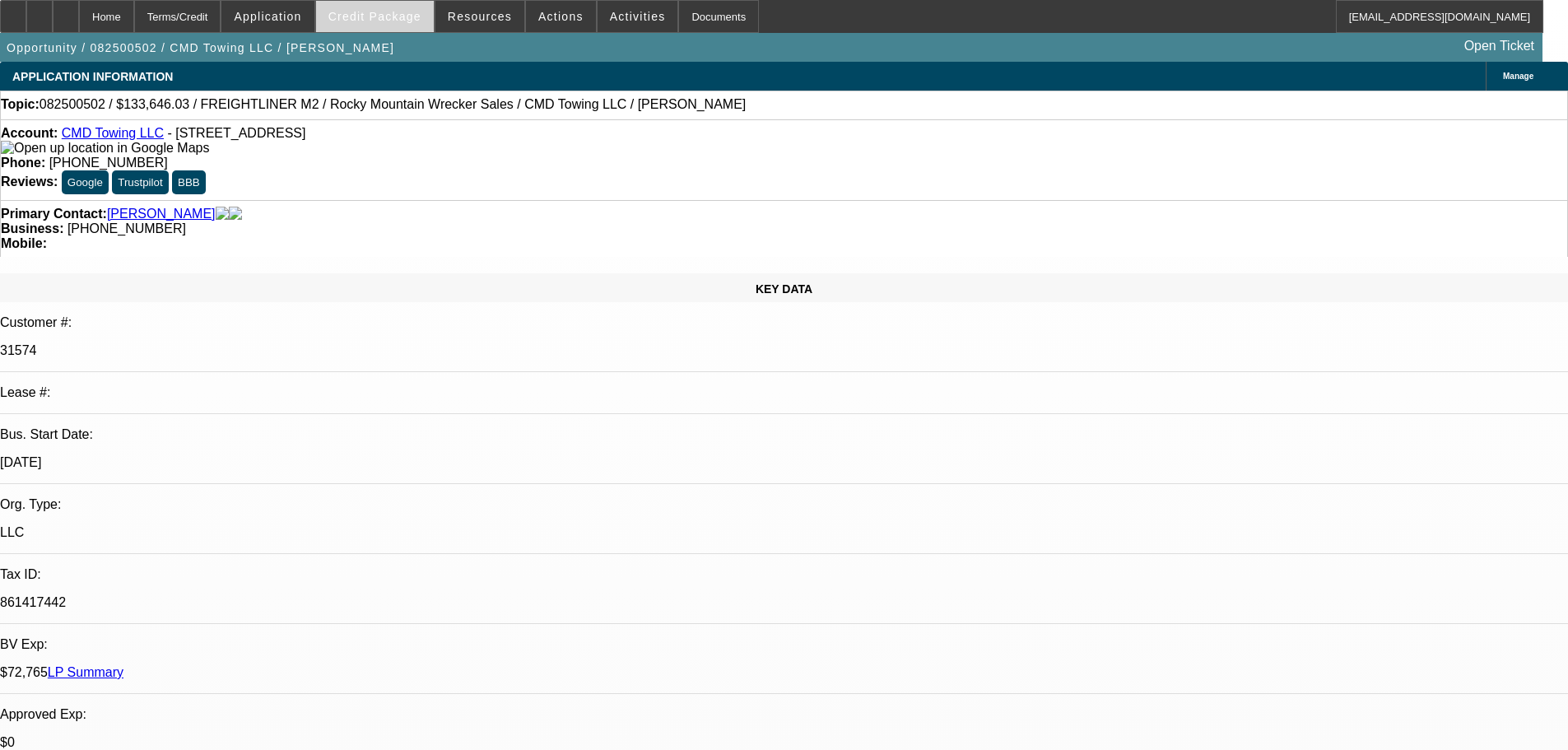
click at [401, 28] on span at bounding box center [375, 17] width 118 height 39
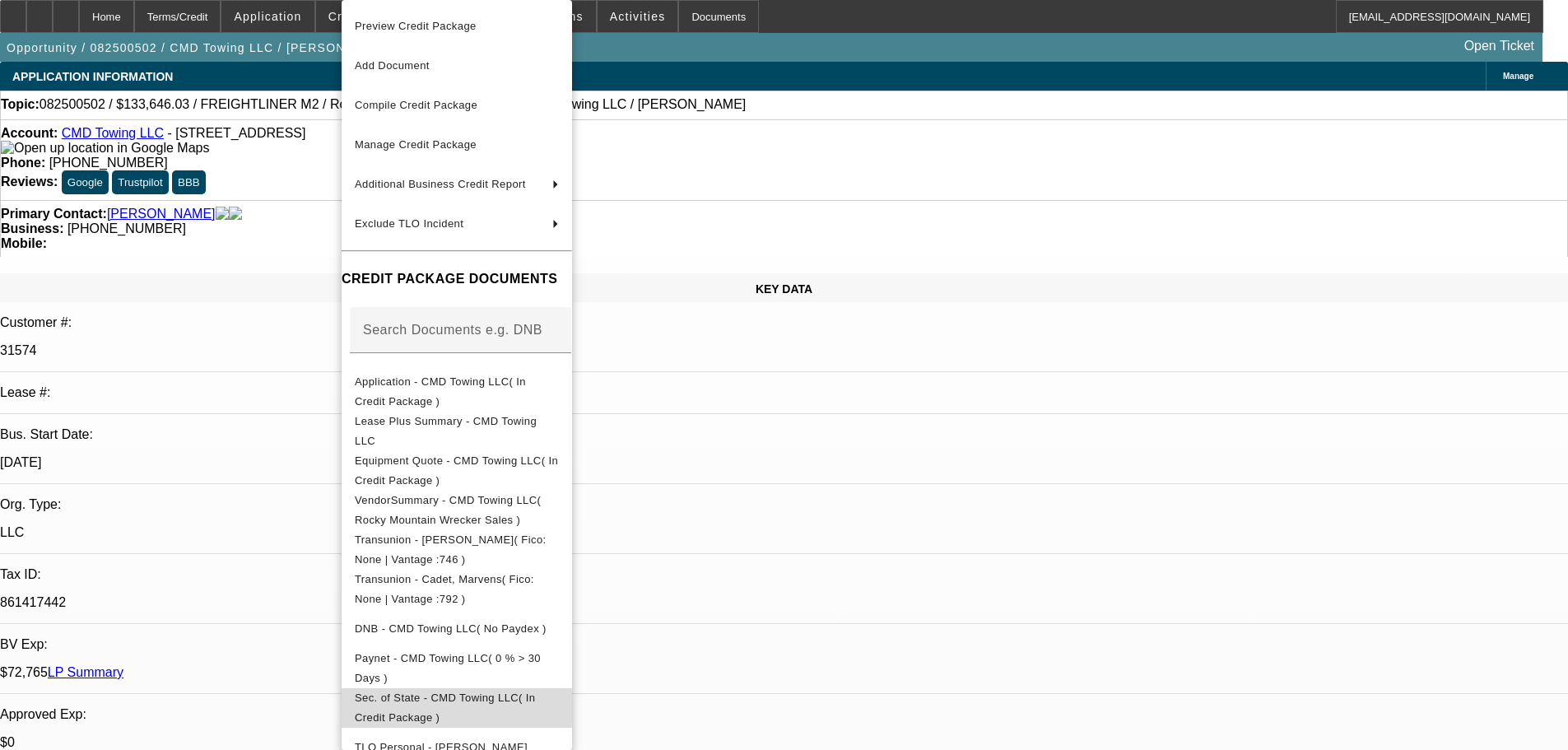
click at [547, 710] on span "Sec. of State - CMD Towing LLC( In Credit Package )" at bounding box center [457, 708] width 204 height 39
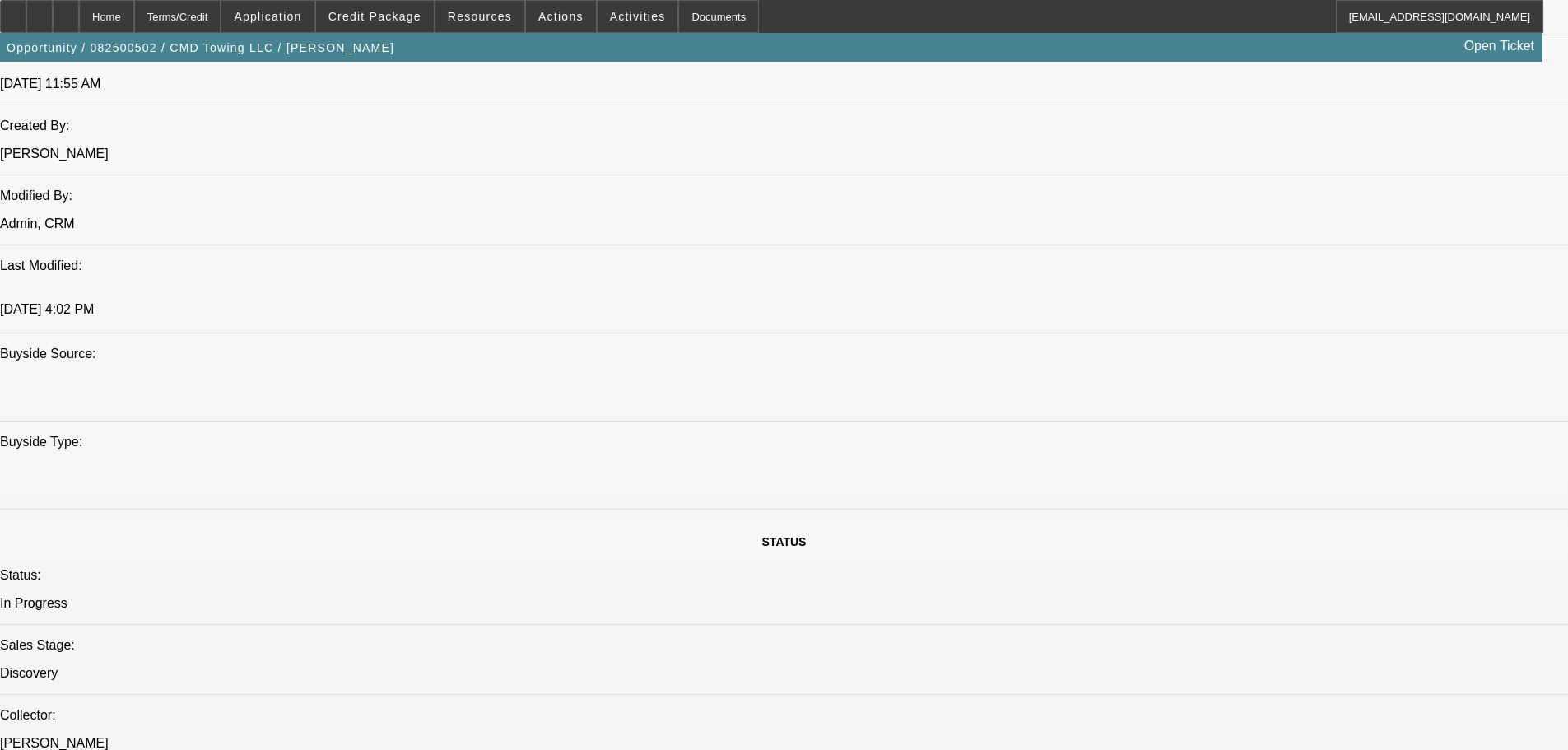
drag, startPoint x: 943, startPoint y: 543, endPoint x: 930, endPoint y: 616, distance: 74.1
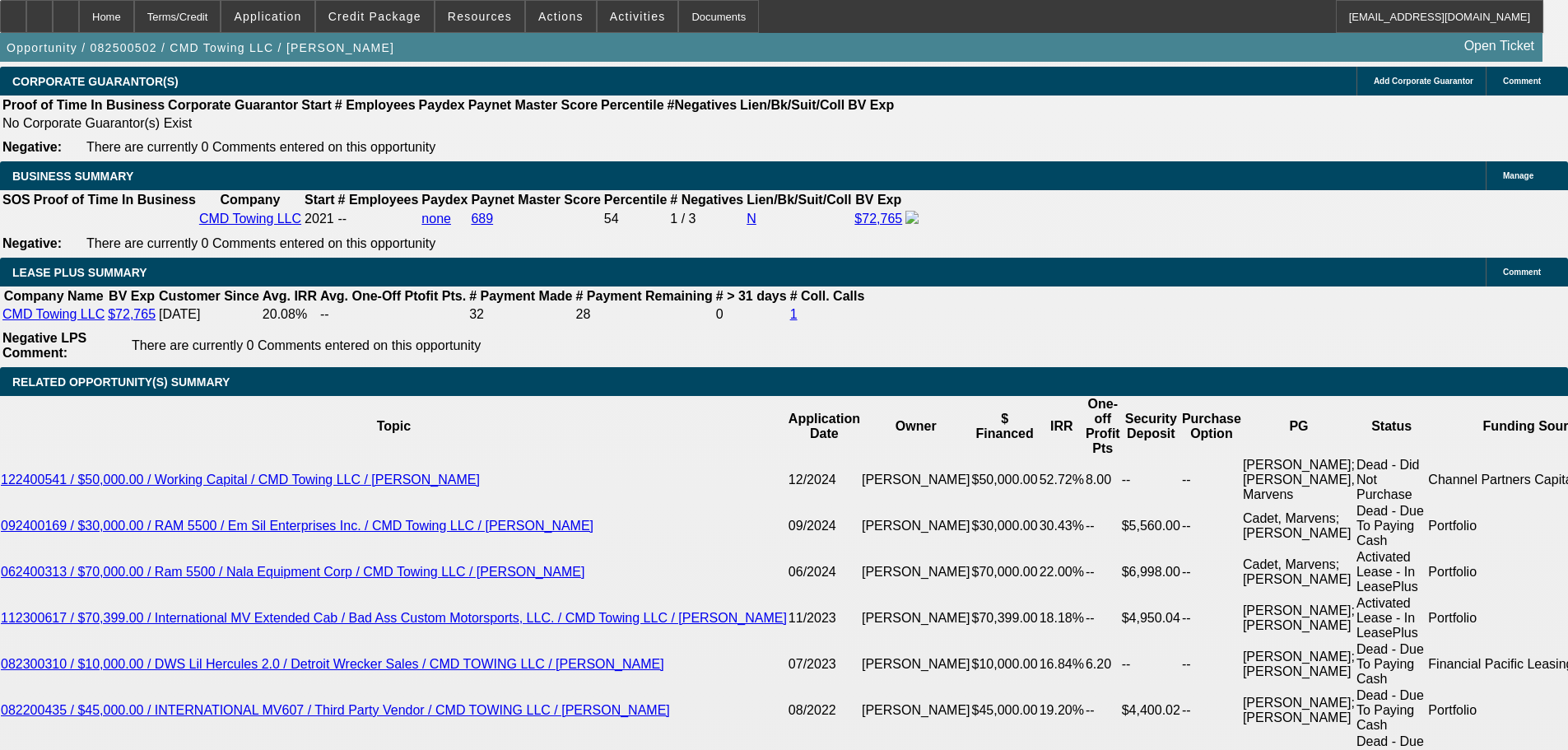
scroll to position [2744, 0]
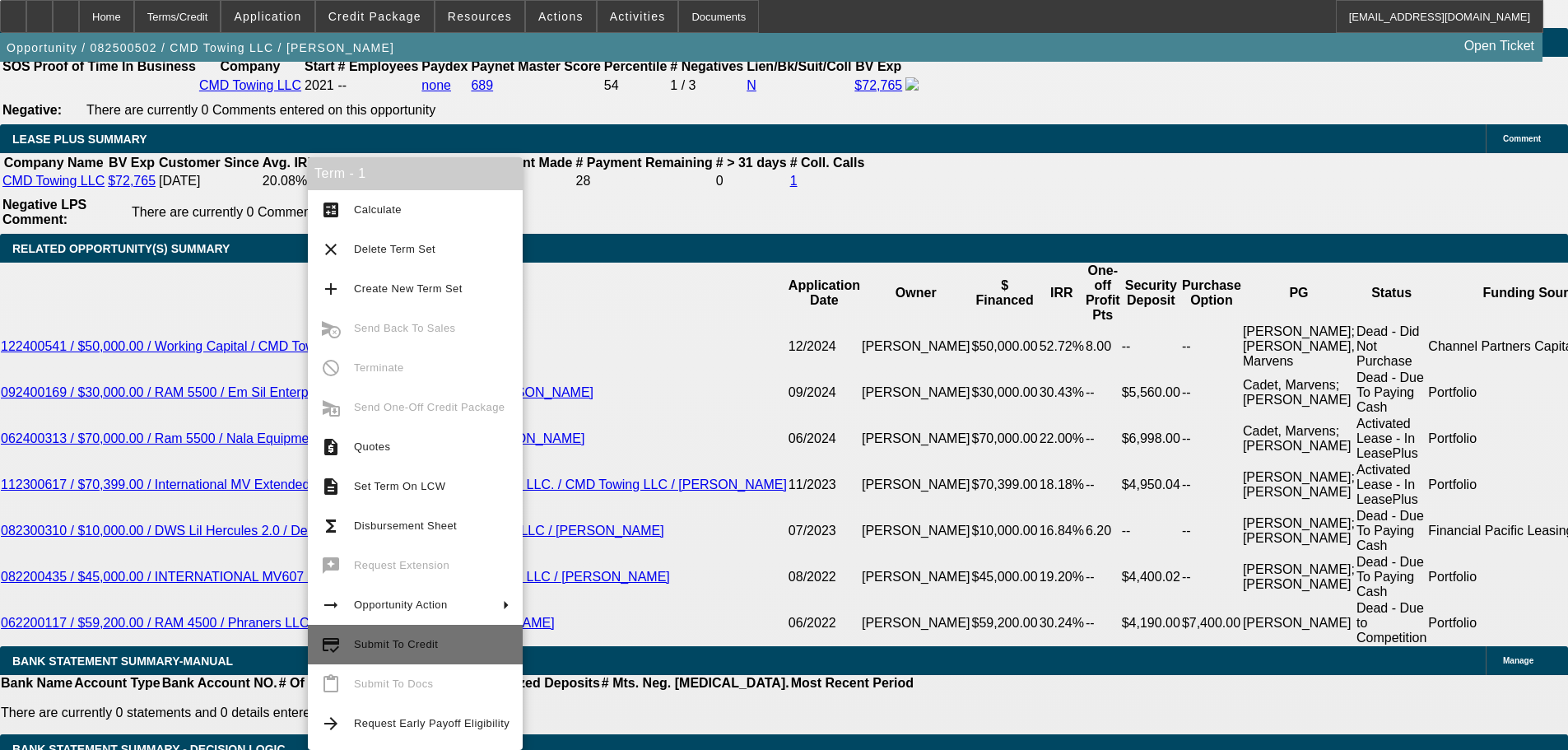
click at [481, 654] on span "Submit To Credit" at bounding box center [432, 645] width 156 height 20
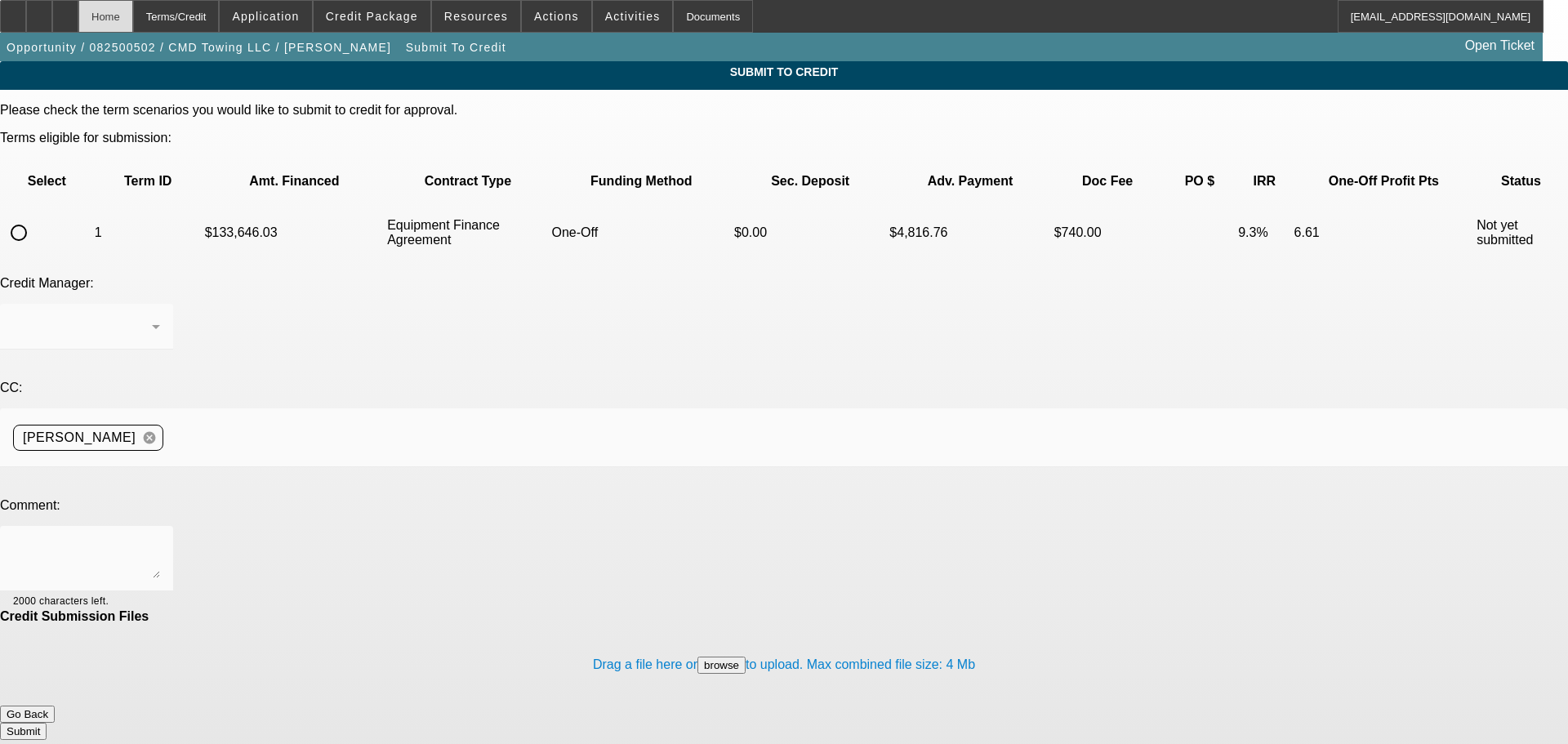
click at [133, 13] on div "Home" at bounding box center [106, 17] width 55 height 33
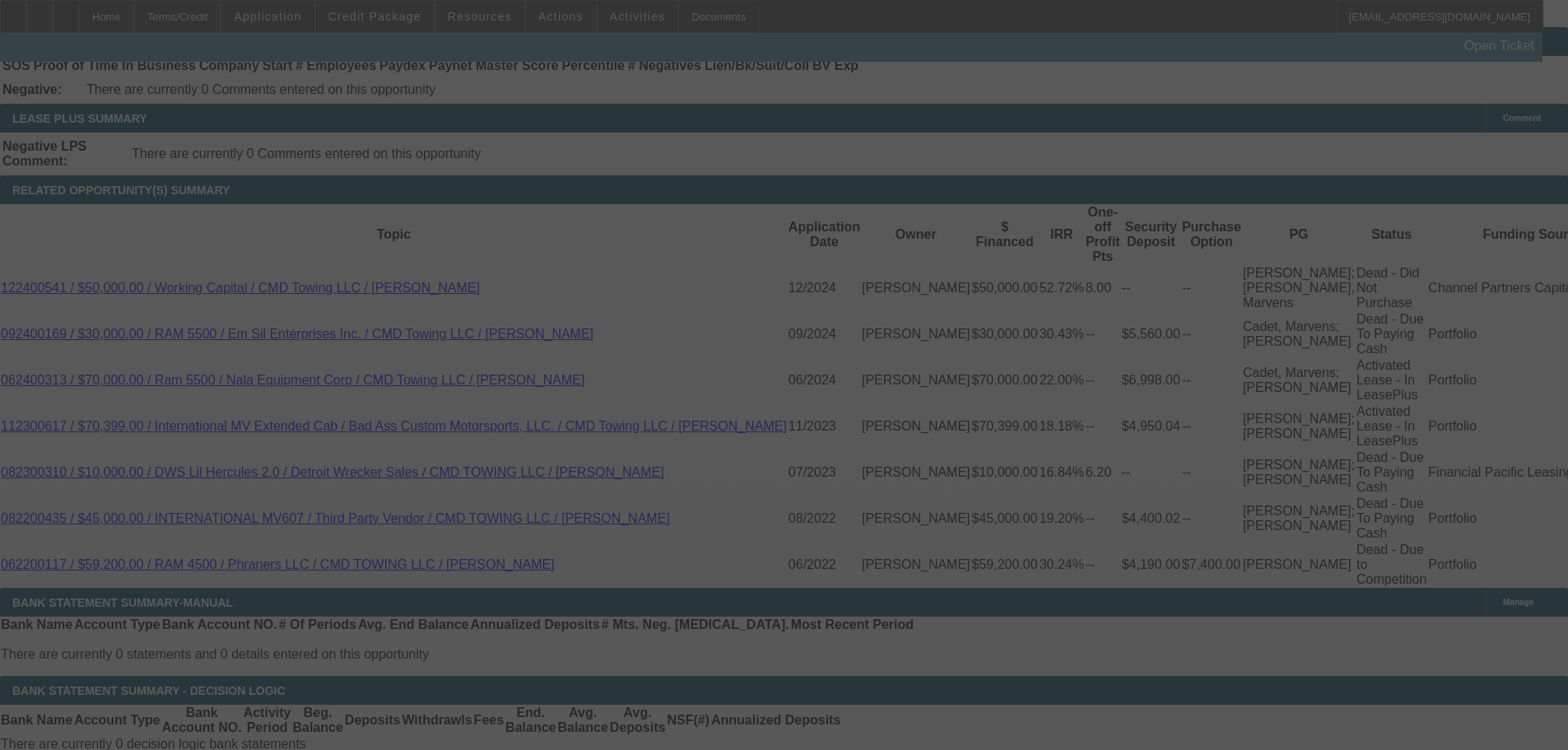
drag, startPoint x: 618, startPoint y: 666, endPoint x: 620, endPoint y: 643, distance: 23.1
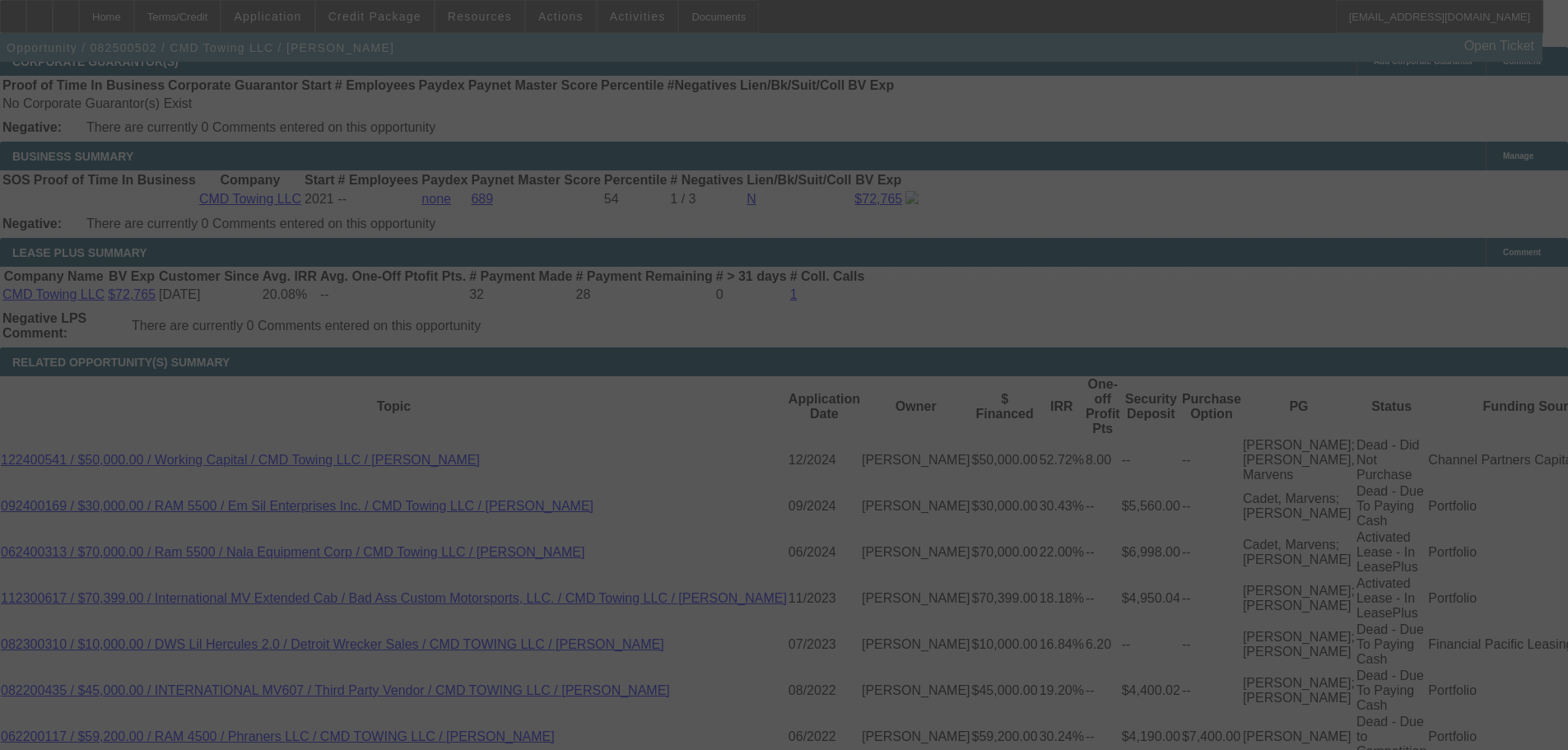
select select "0"
select select "6"
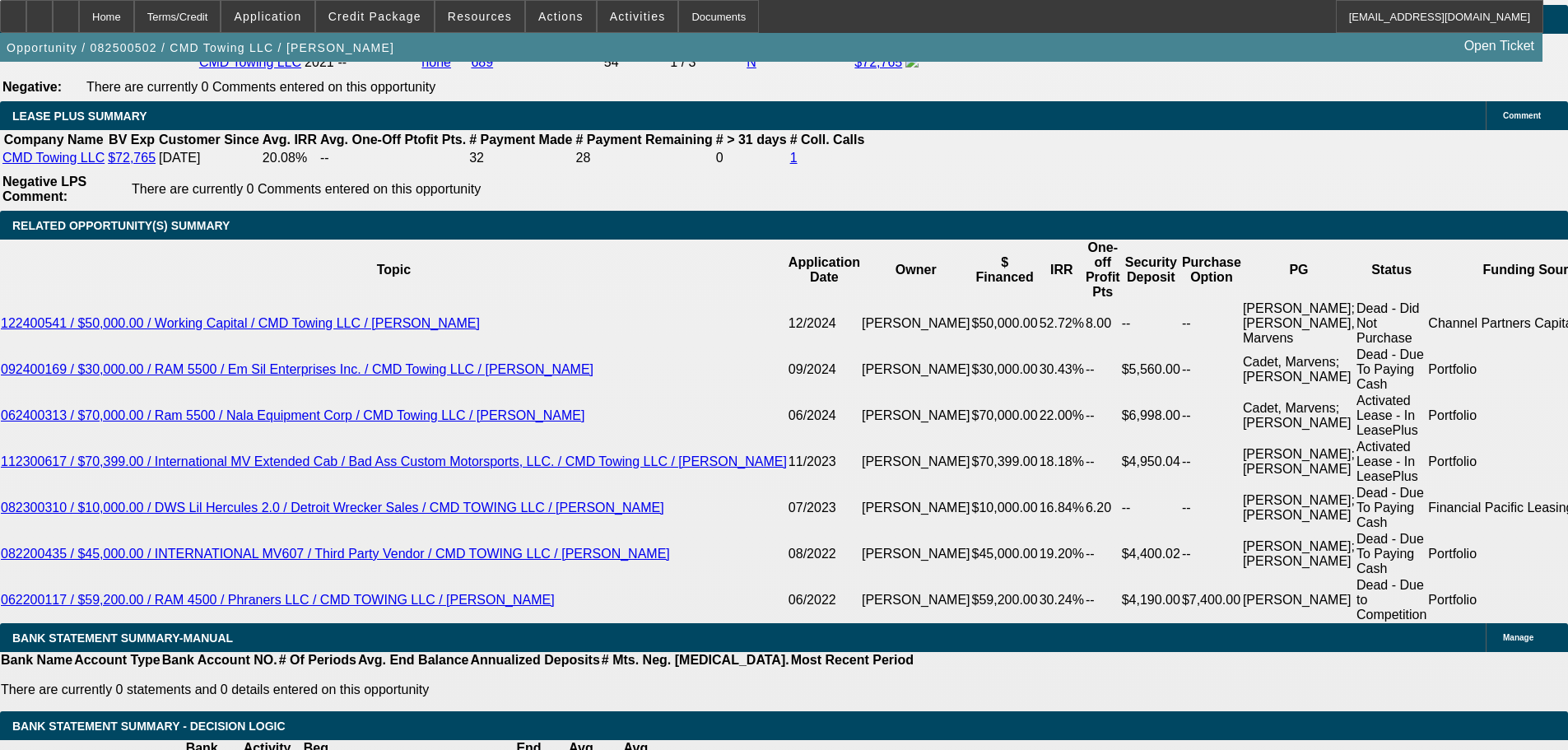
scroll to position [2756, 0]
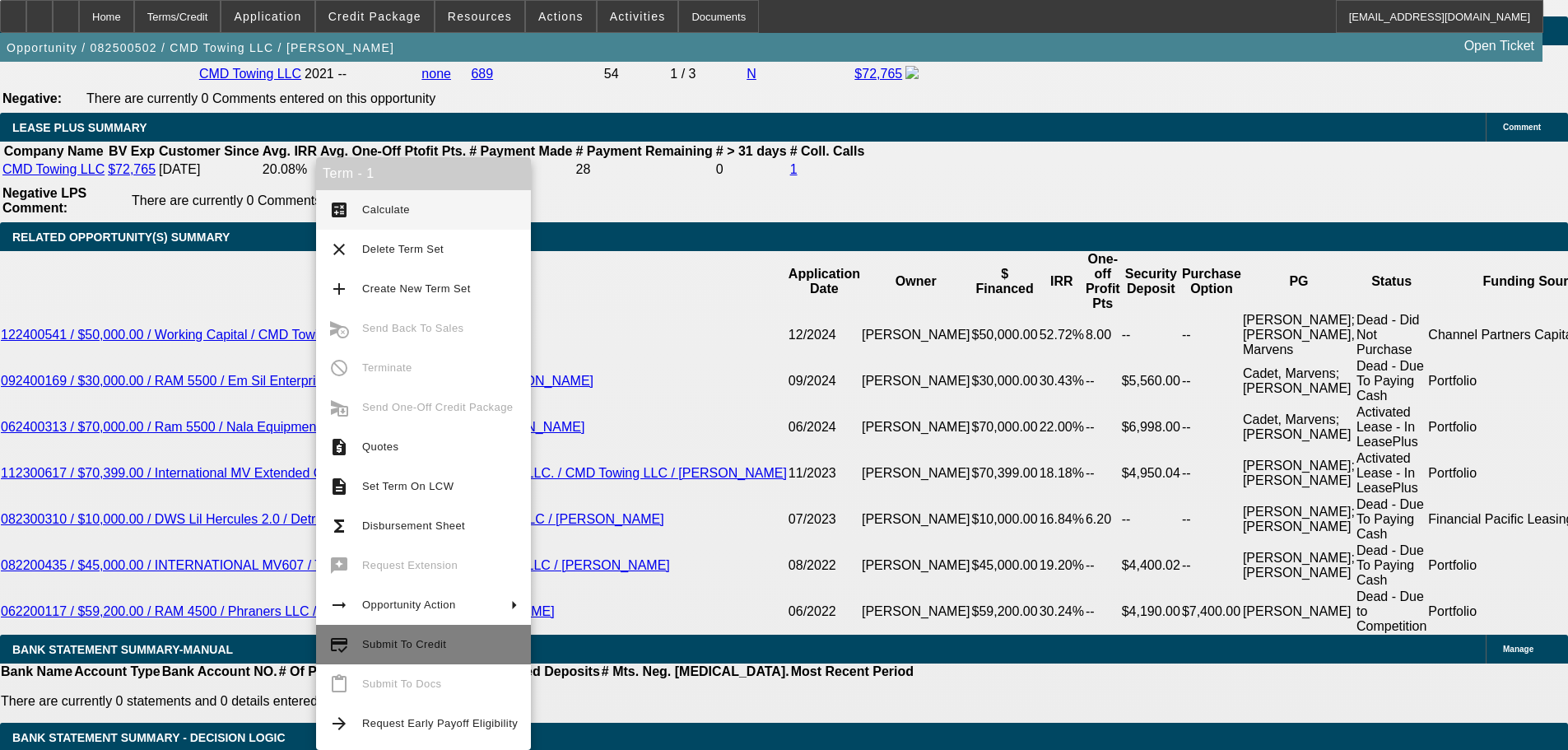
click at [469, 636] on span "Submit To Credit" at bounding box center [440, 645] width 156 height 20
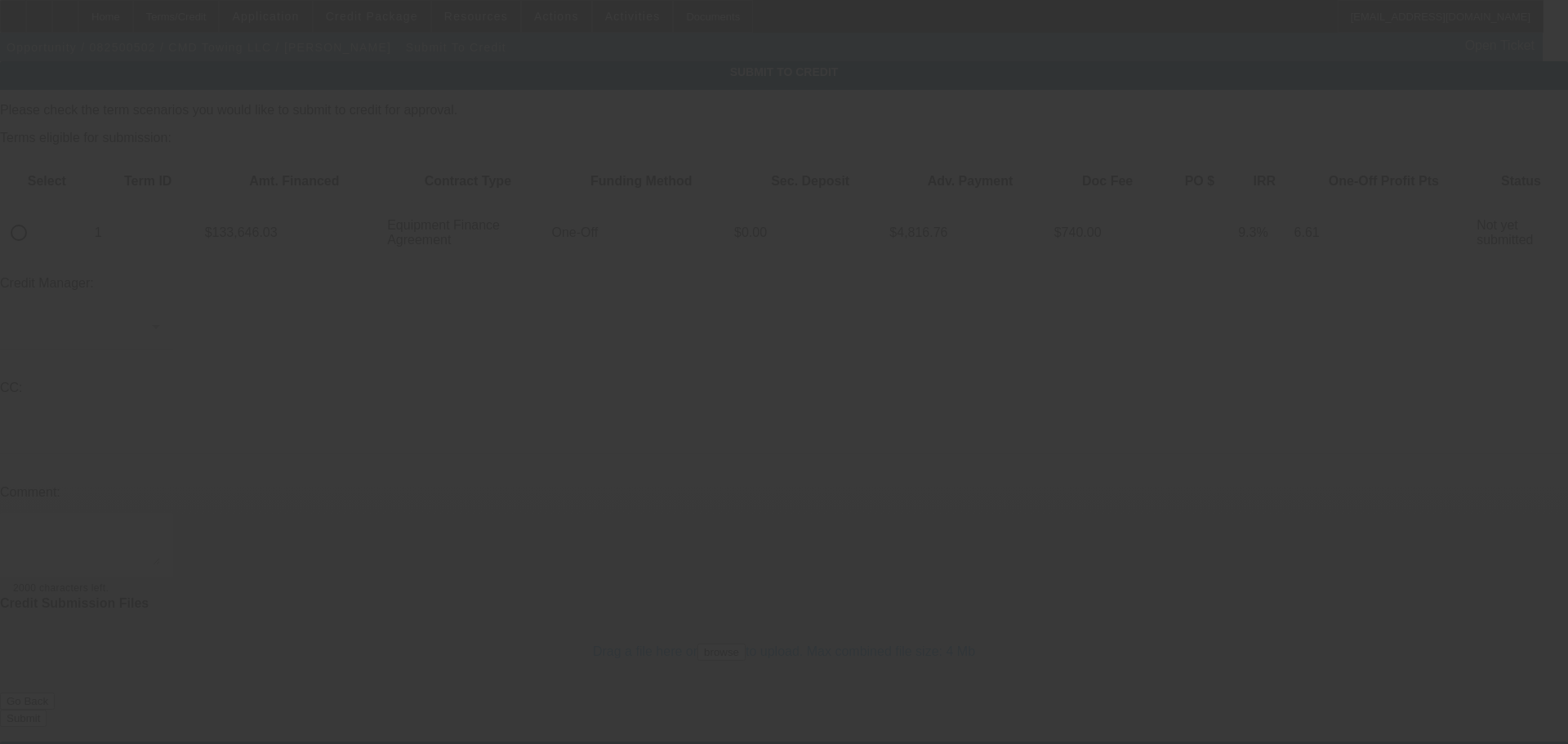
click at [66, 170] on div at bounding box center [784, 372] width 1568 height 744
click at [35, 216] on input "radio" at bounding box center [19, 233] width 33 height 33
radio input "true"
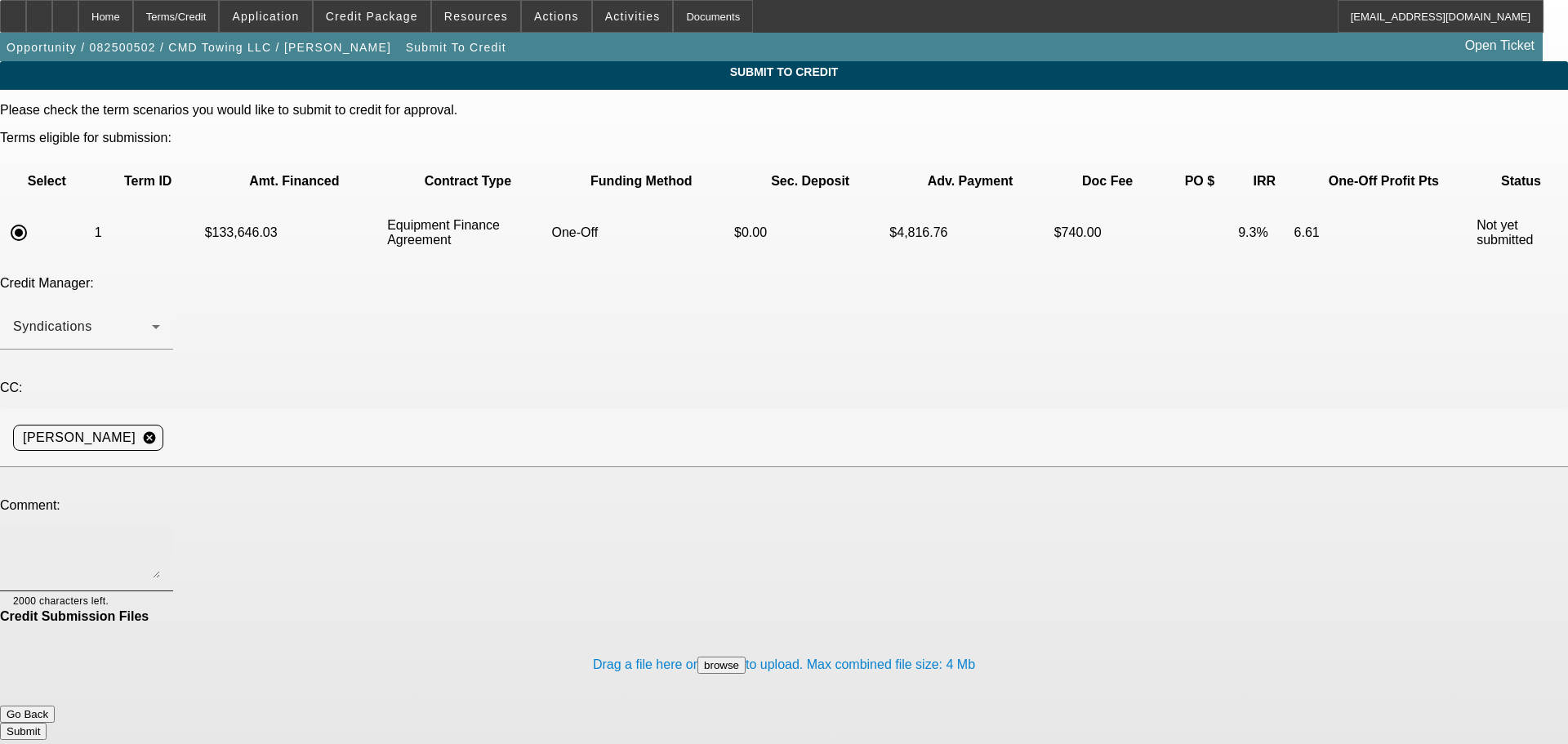
click at [160, 539] on textarea at bounding box center [86, 559] width 147 height 39
type textarea "Hey Guys, can we go to leaf here? See comments for write-up, thanks!"
click at [47, 723] on button "Submit" at bounding box center [23, 731] width 47 height 18
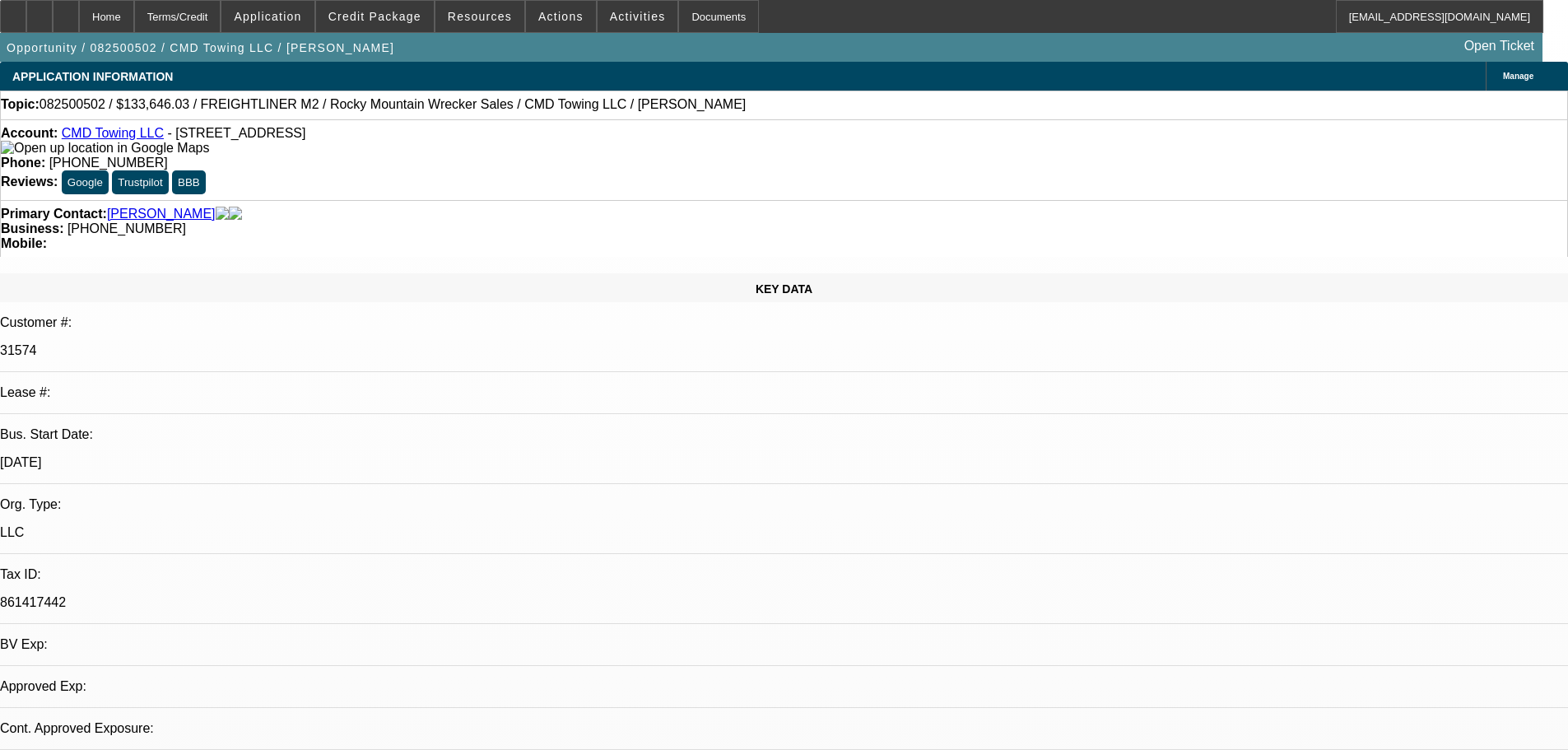
select select "0"
select select "6"
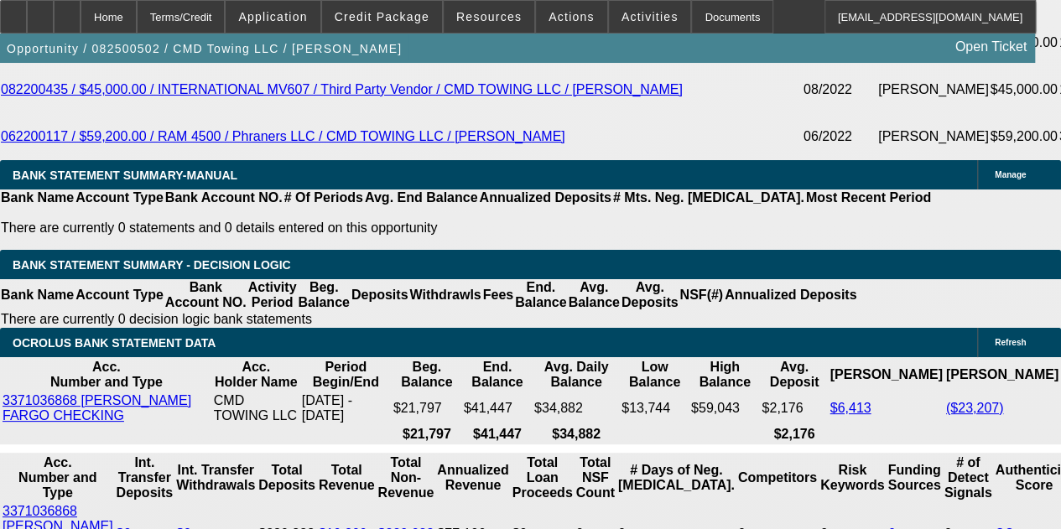
scroll to position [3381, 0]
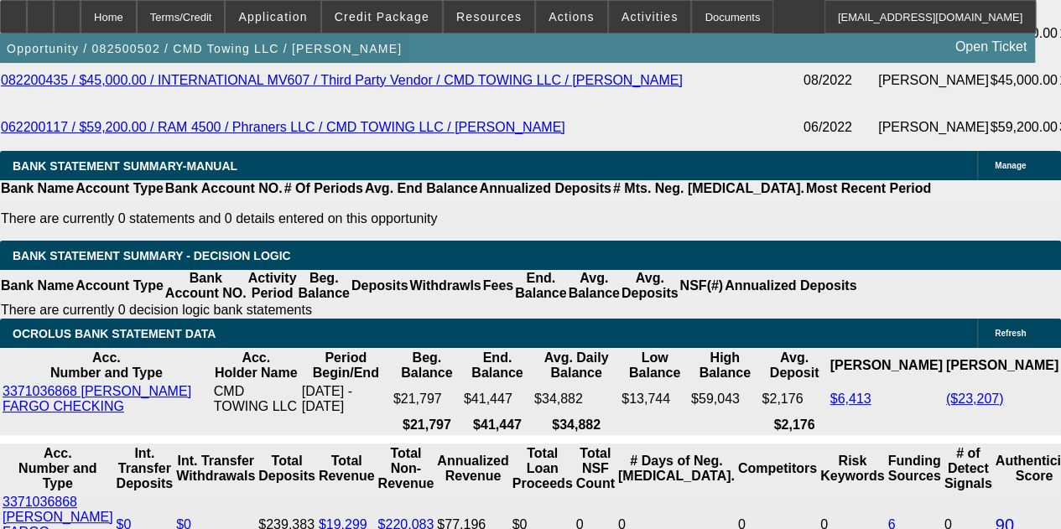
click at [102, 34] on span "button" at bounding box center [204, 49] width 409 height 40
click at [81, 28] on div at bounding box center [67, 17] width 27 height 34
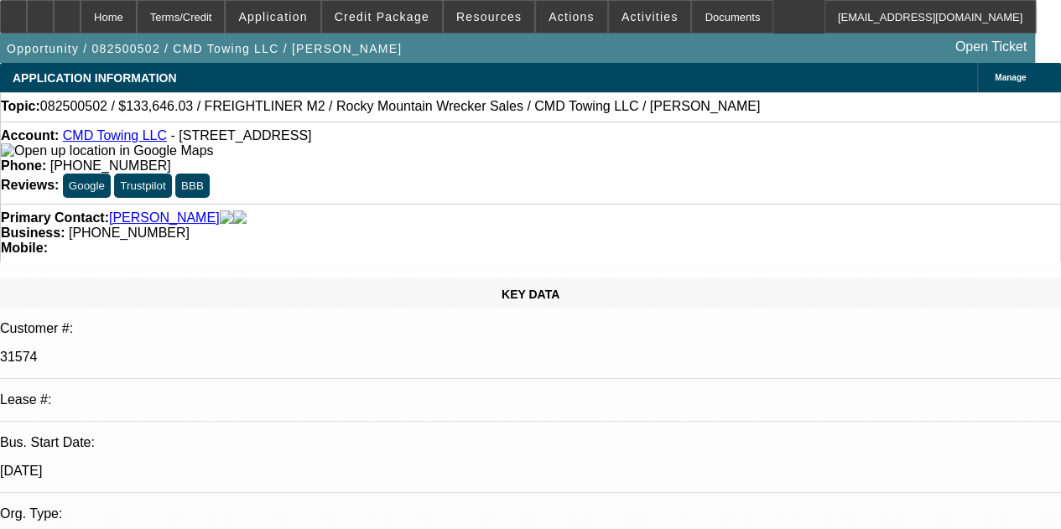
select select "0"
select select "6"
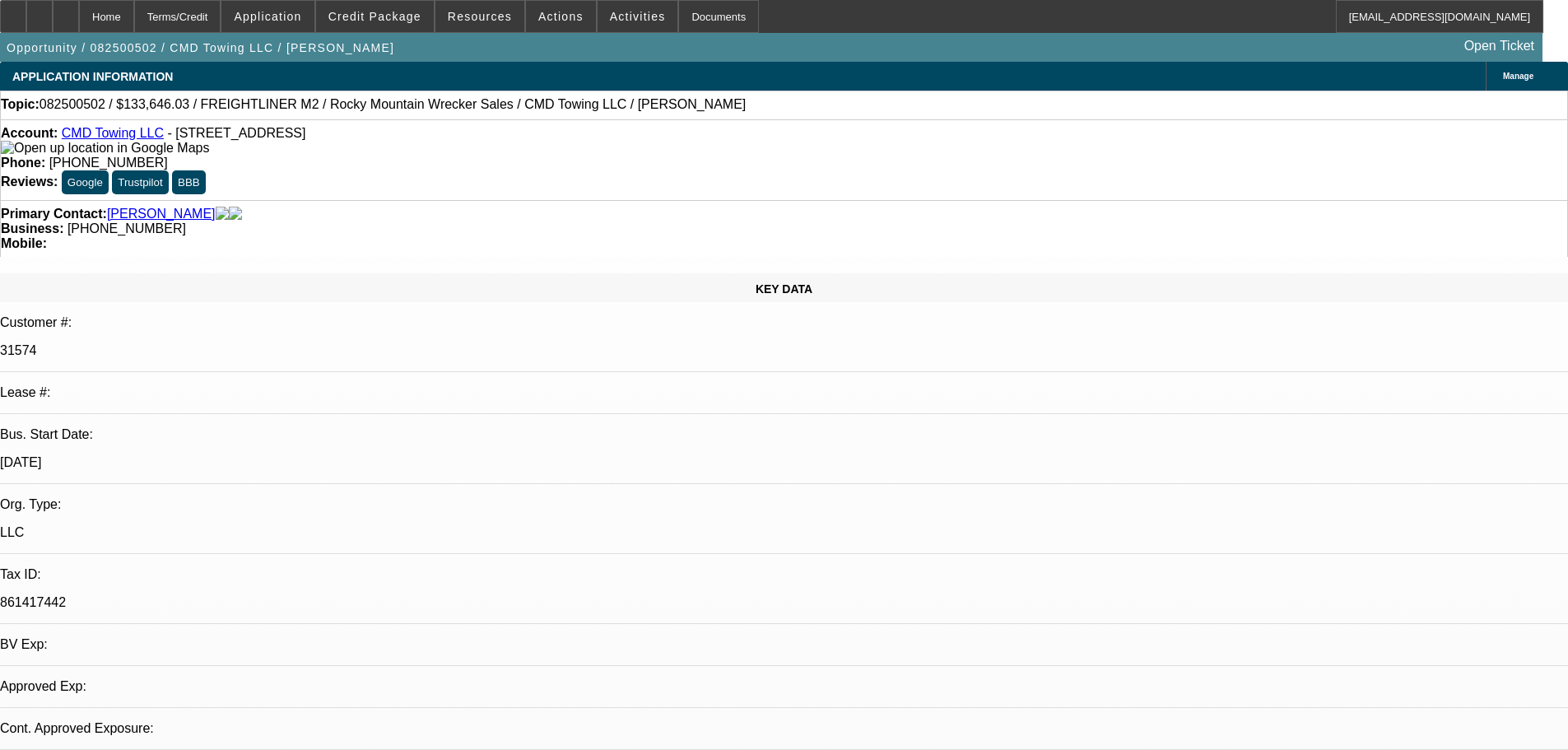
select select "0"
select select "6"
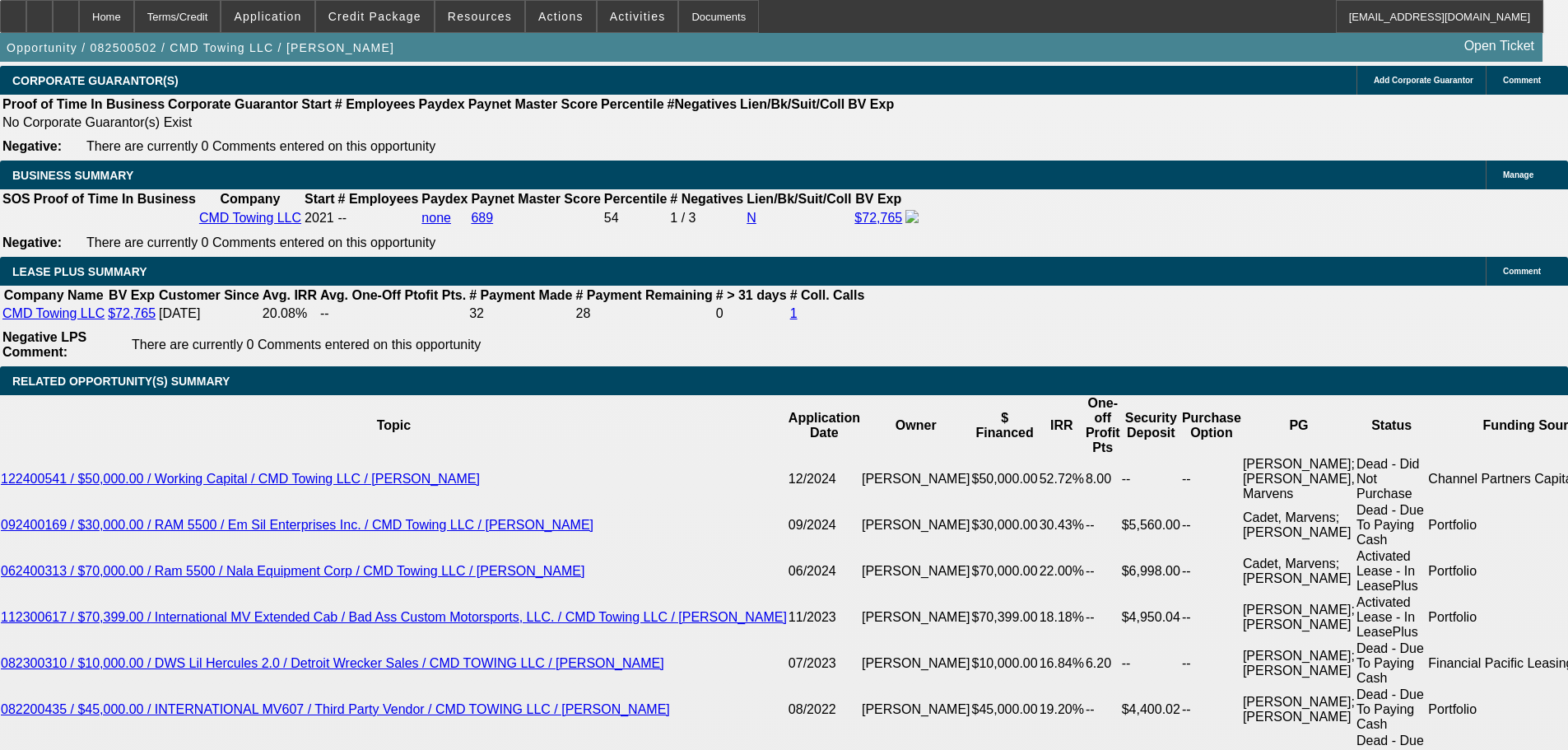
scroll to position [2961, 0]
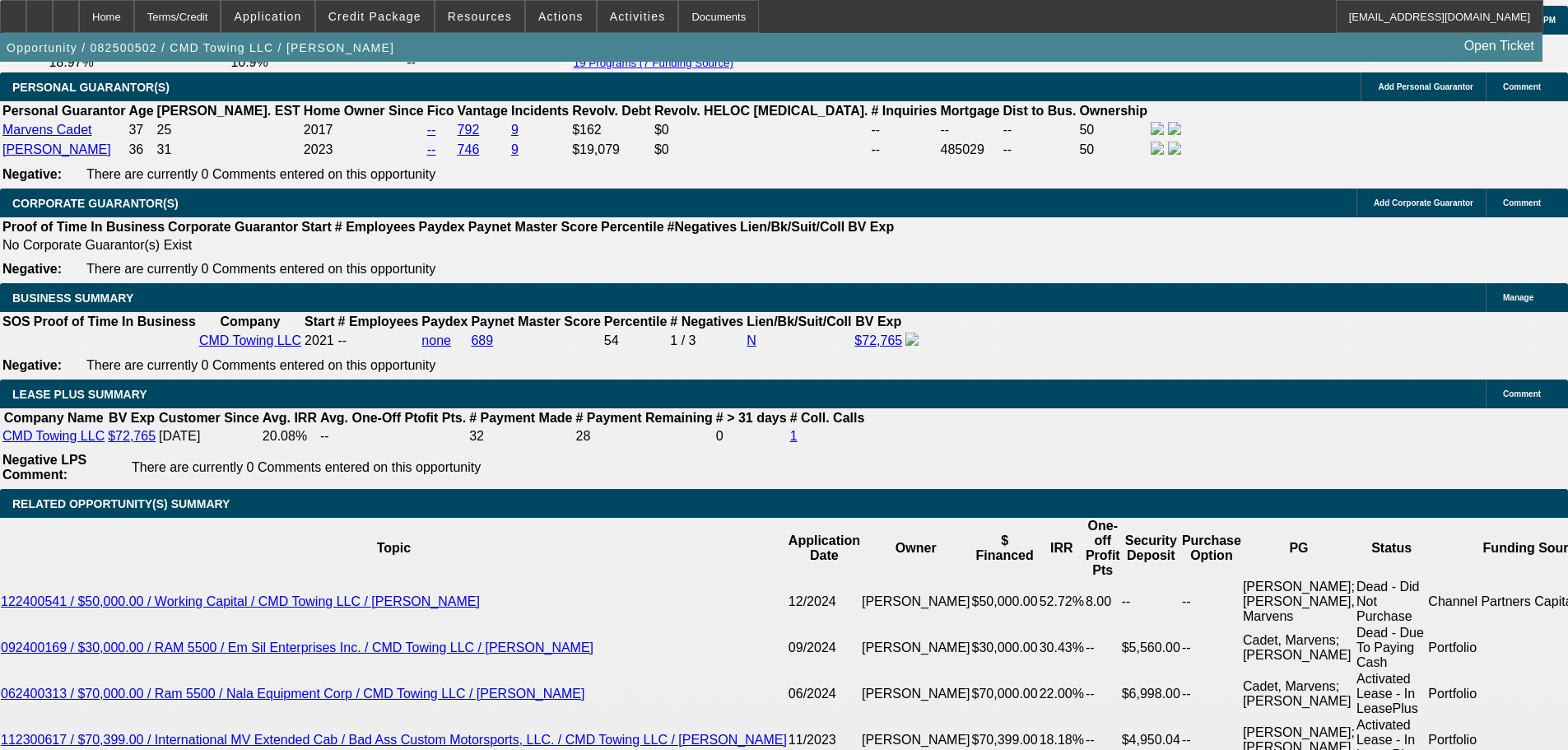
drag, startPoint x: 870, startPoint y: 427, endPoint x: 773, endPoint y: 238, distance: 212.4
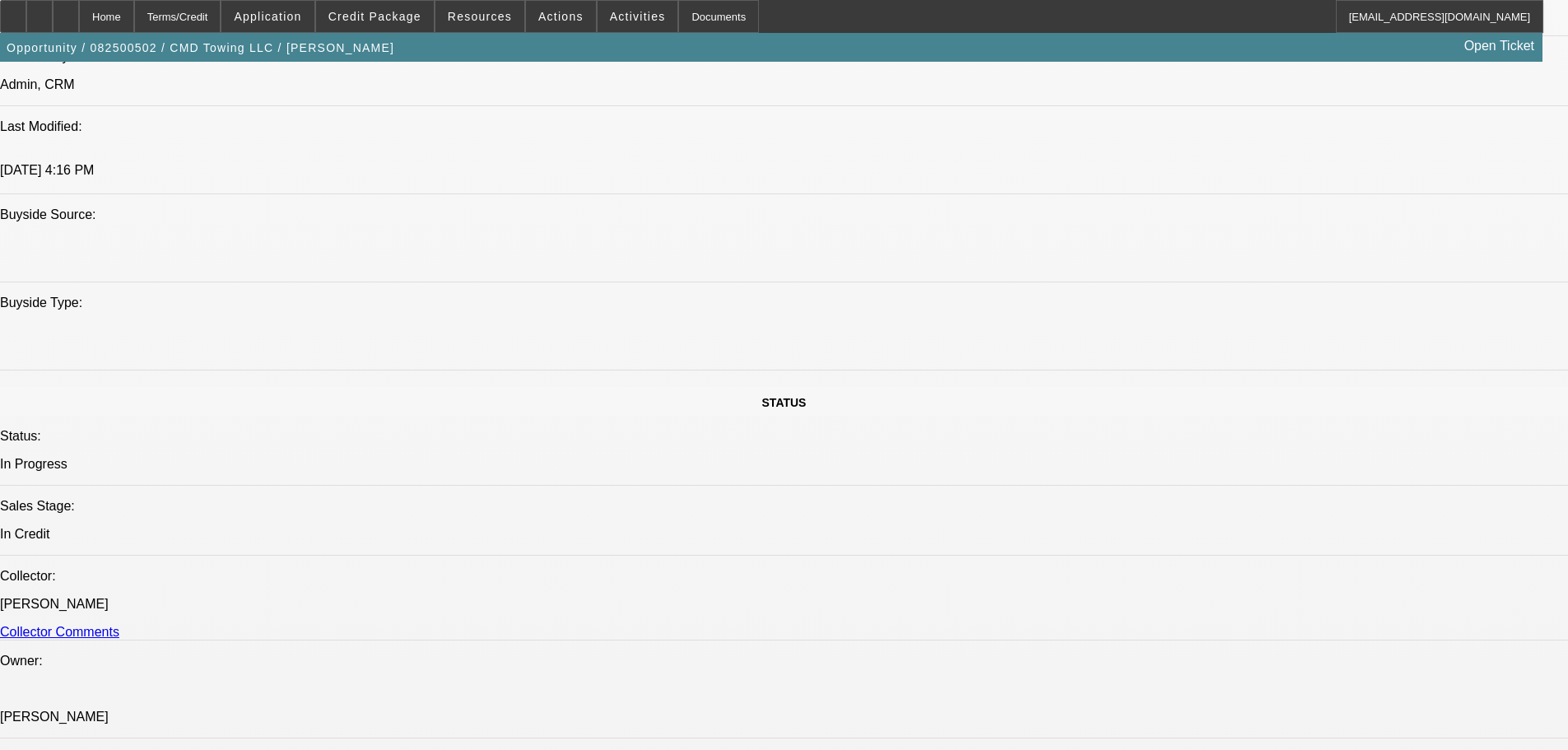
drag, startPoint x: 756, startPoint y: 387, endPoint x: 758, endPoint y: 247, distance: 140.0
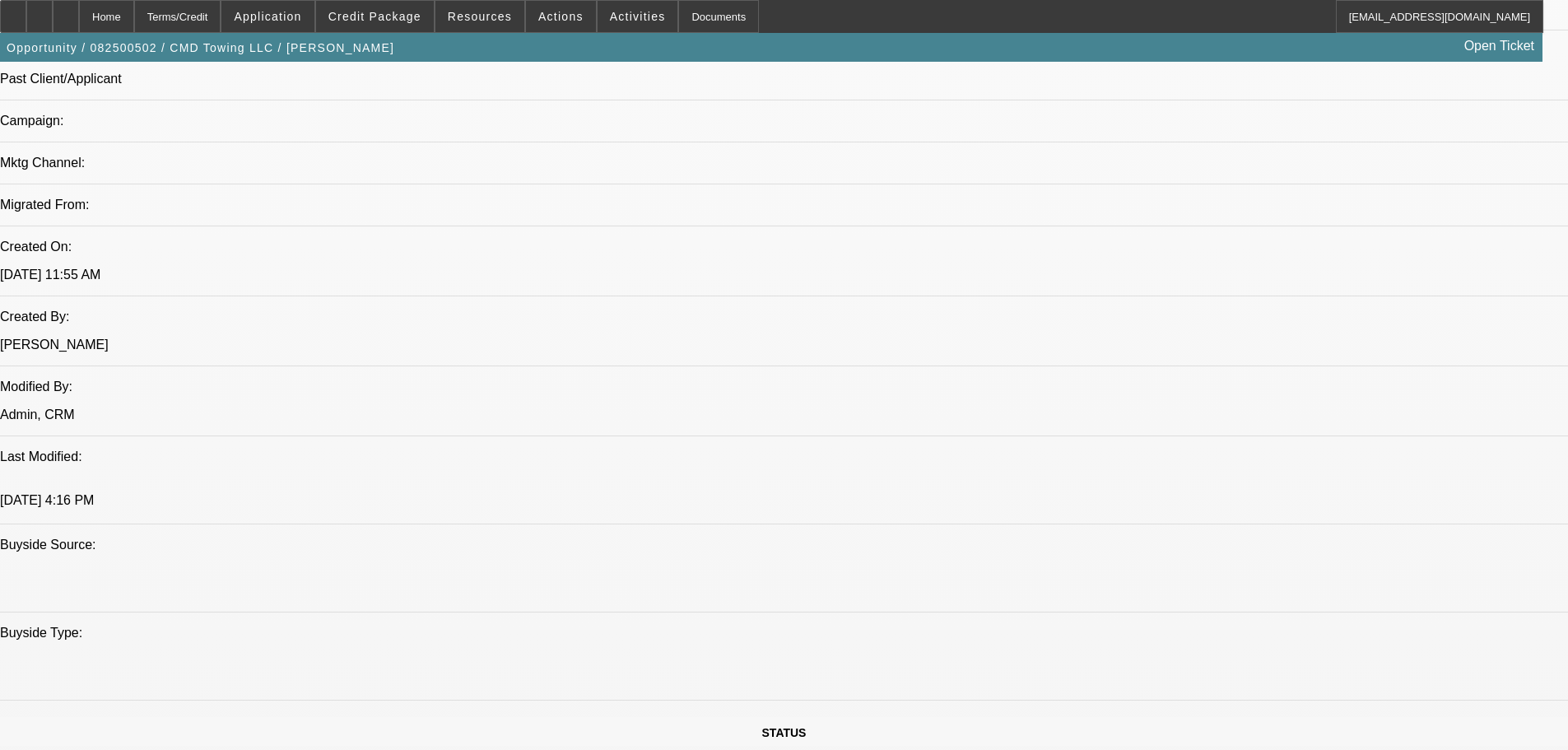
drag, startPoint x: 672, startPoint y: 173, endPoint x: 716, endPoint y: 355, distance: 187.2
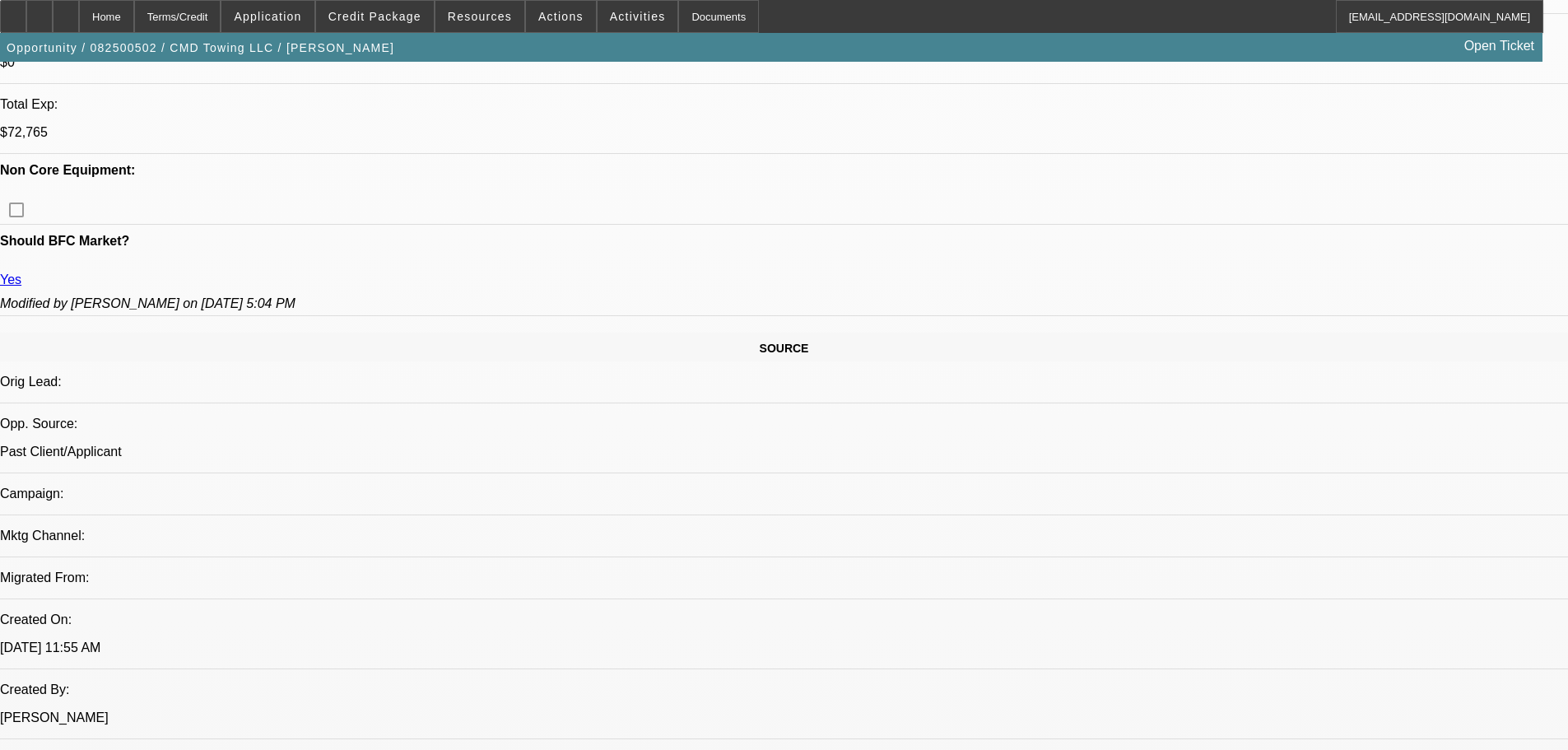
drag, startPoint x: 720, startPoint y: 402, endPoint x: 655, endPoint y: 329, distance: 97.7
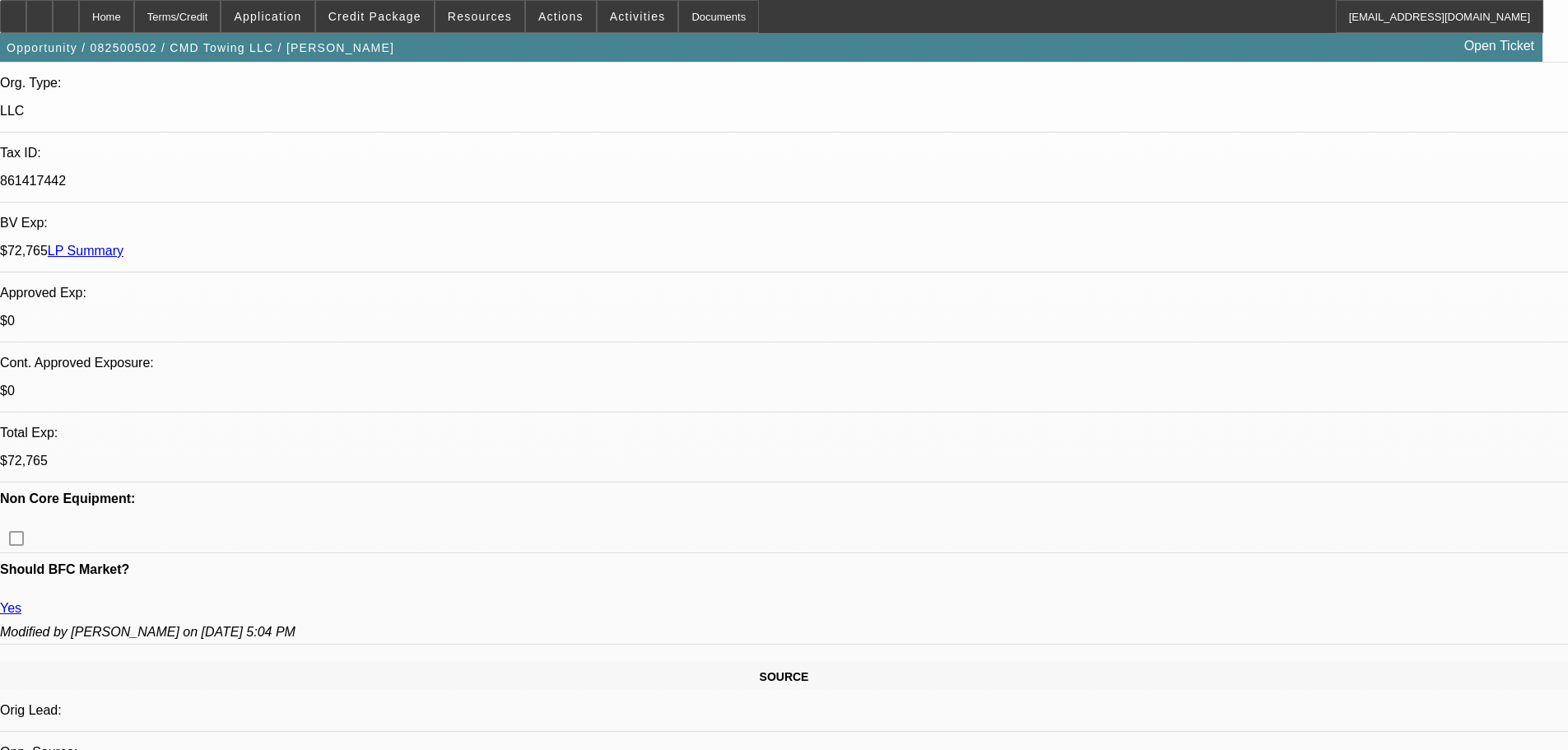
scroll to position [166, 0]
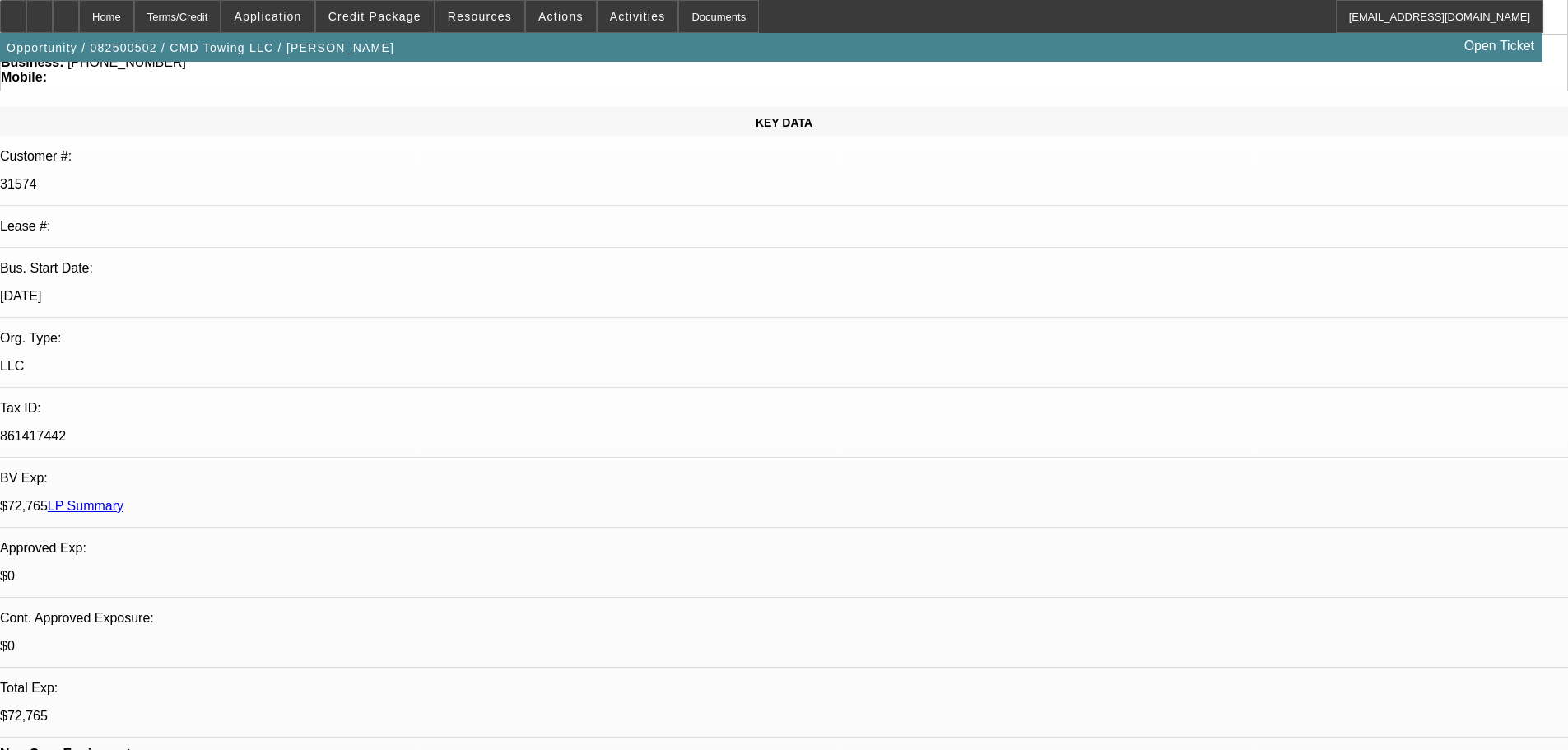
drag, startPoint x: 676, startPoint y: 400, endPoint x: 656, endPoint y: 323, distance: 79.6
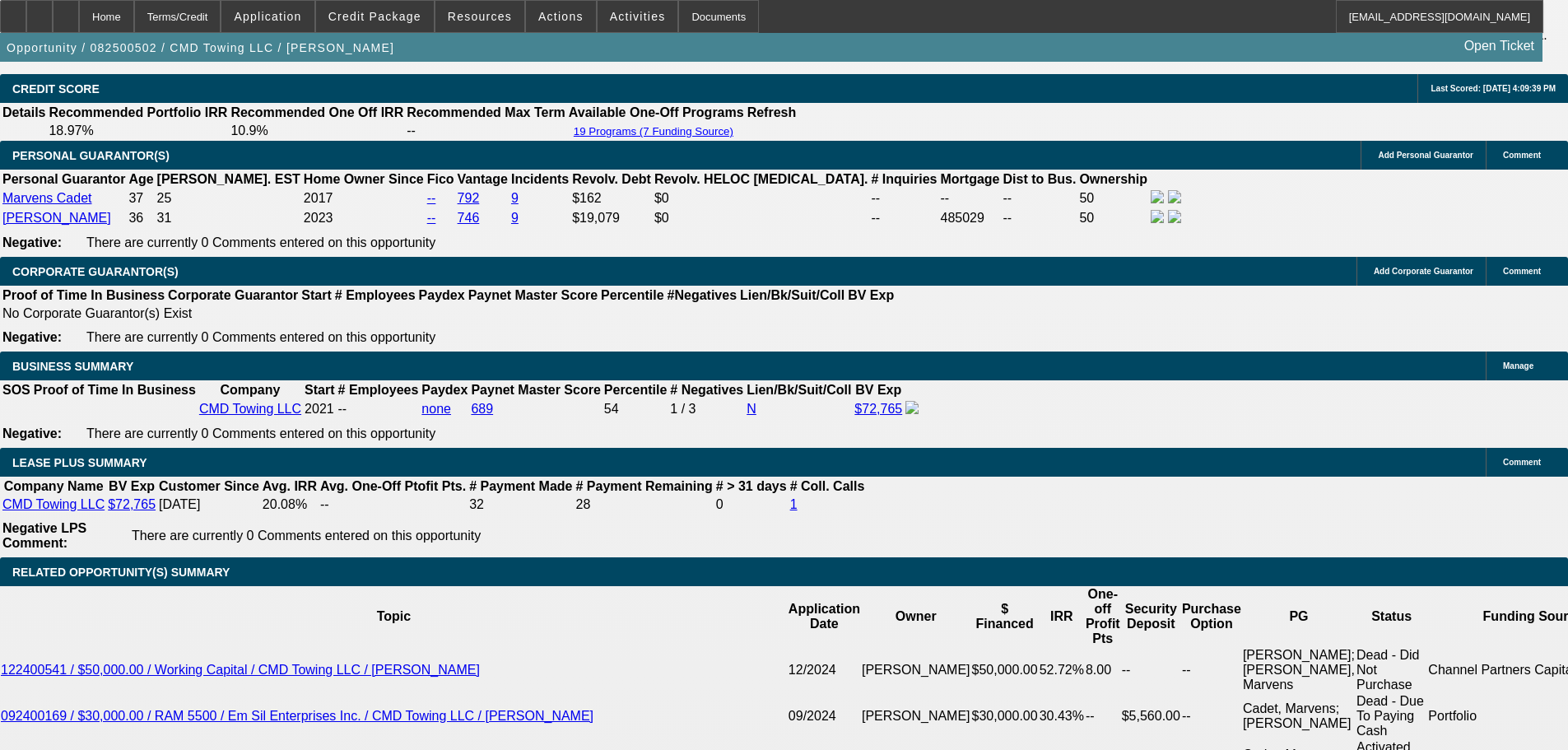
drag, startPoint x: 645, startPoint y: 383, endPoint x: 658, endPoint y: 662, distance: 279.3
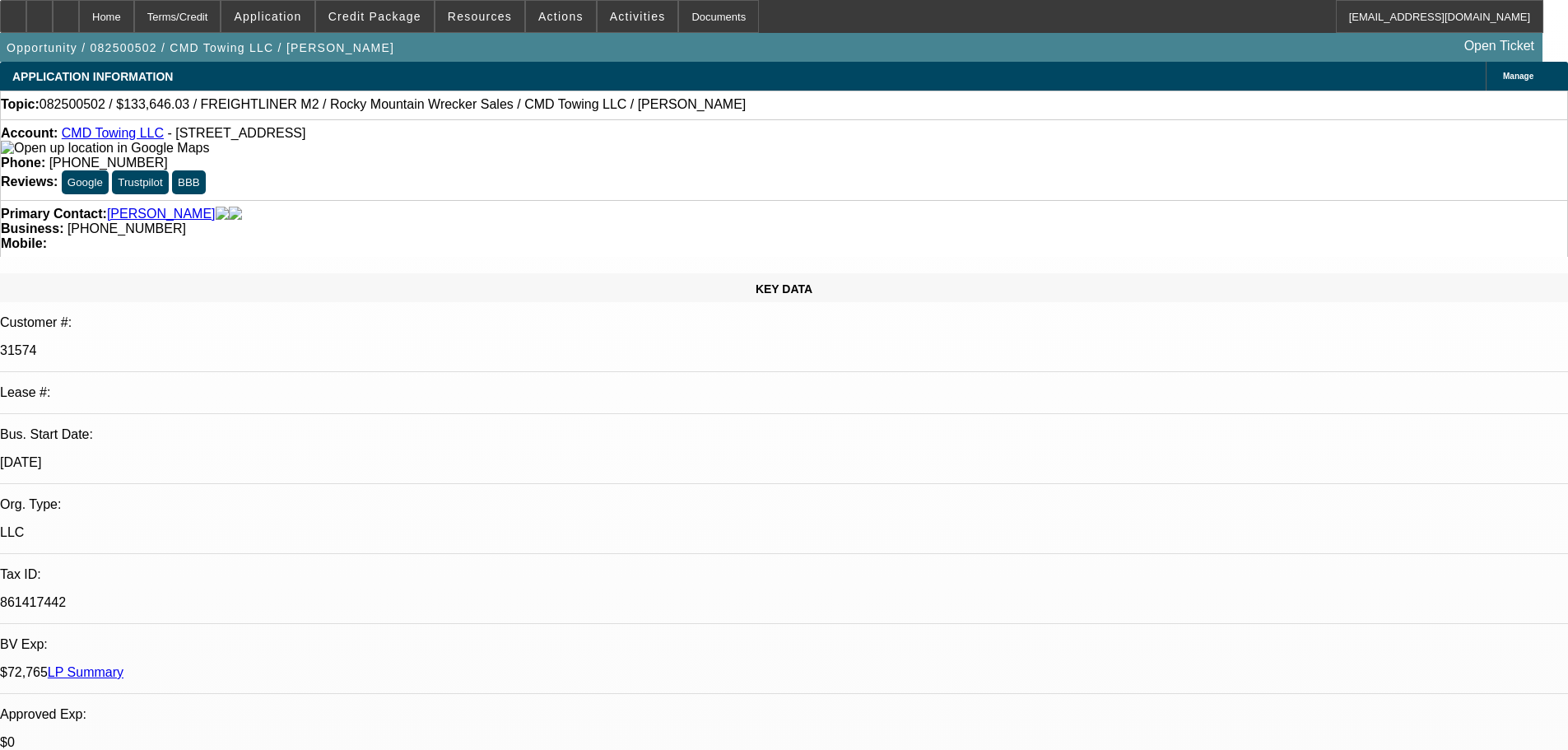
drag, startPoint x: 872, startPoint y: 591, endPoint x: 836, endPoint y: 284, distance: 309.1
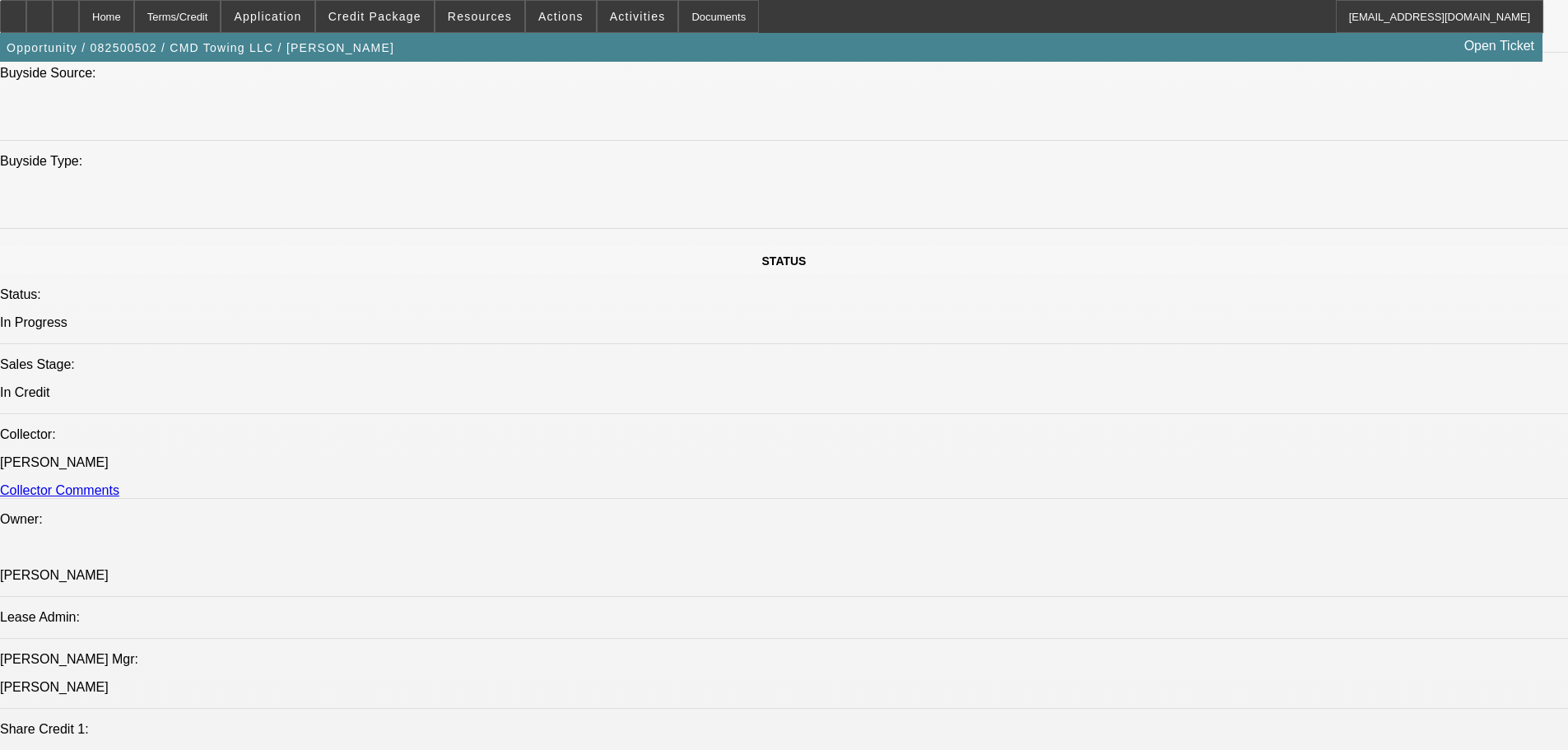
drag, startPoint x: 626, startPoint y: 499, endPoint x: 616, endPoint y: 352, distance: 147.3
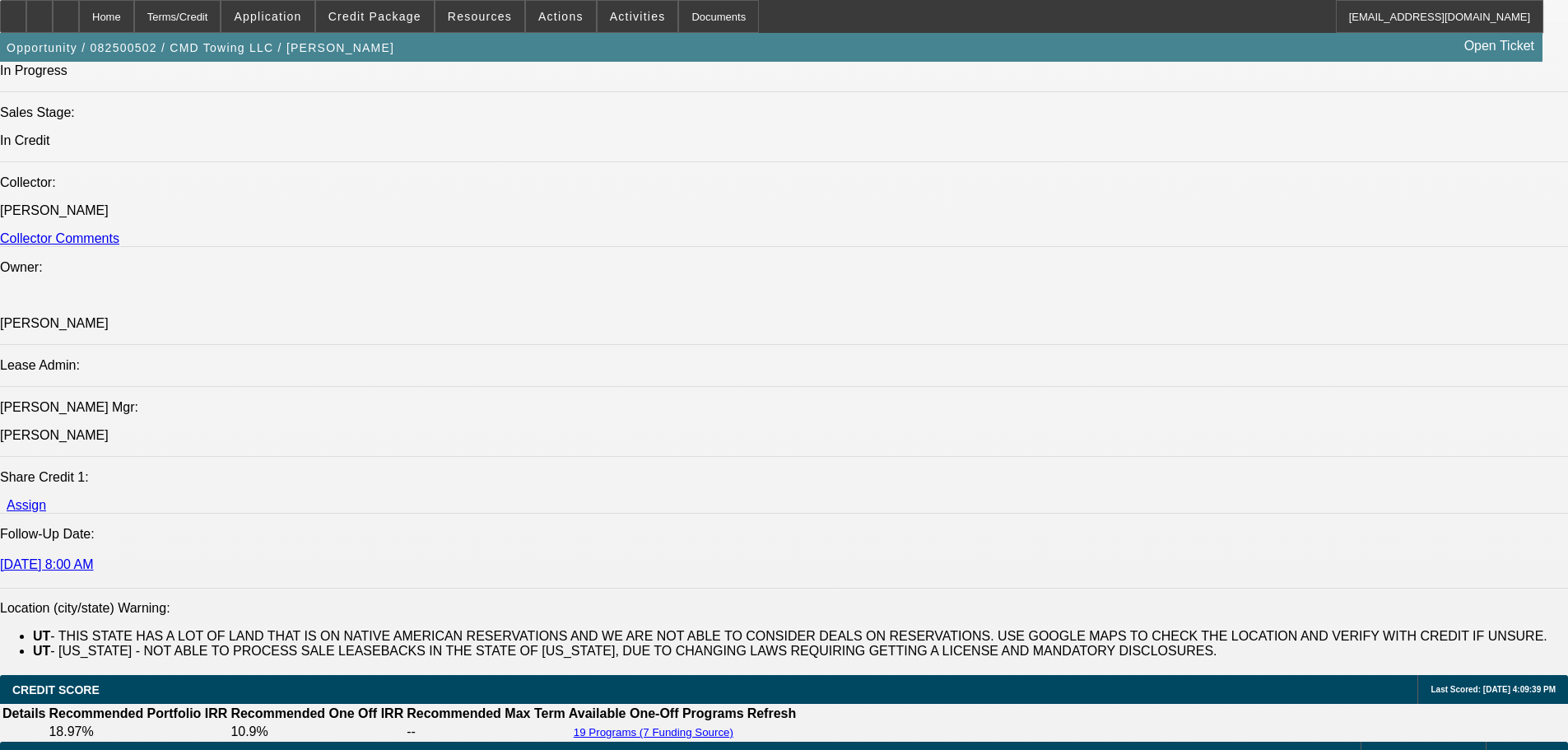
drag, startPoint x: 678, startPoint y: 618, endPoint x: 680, endPoint y: 667, distance: 49.0
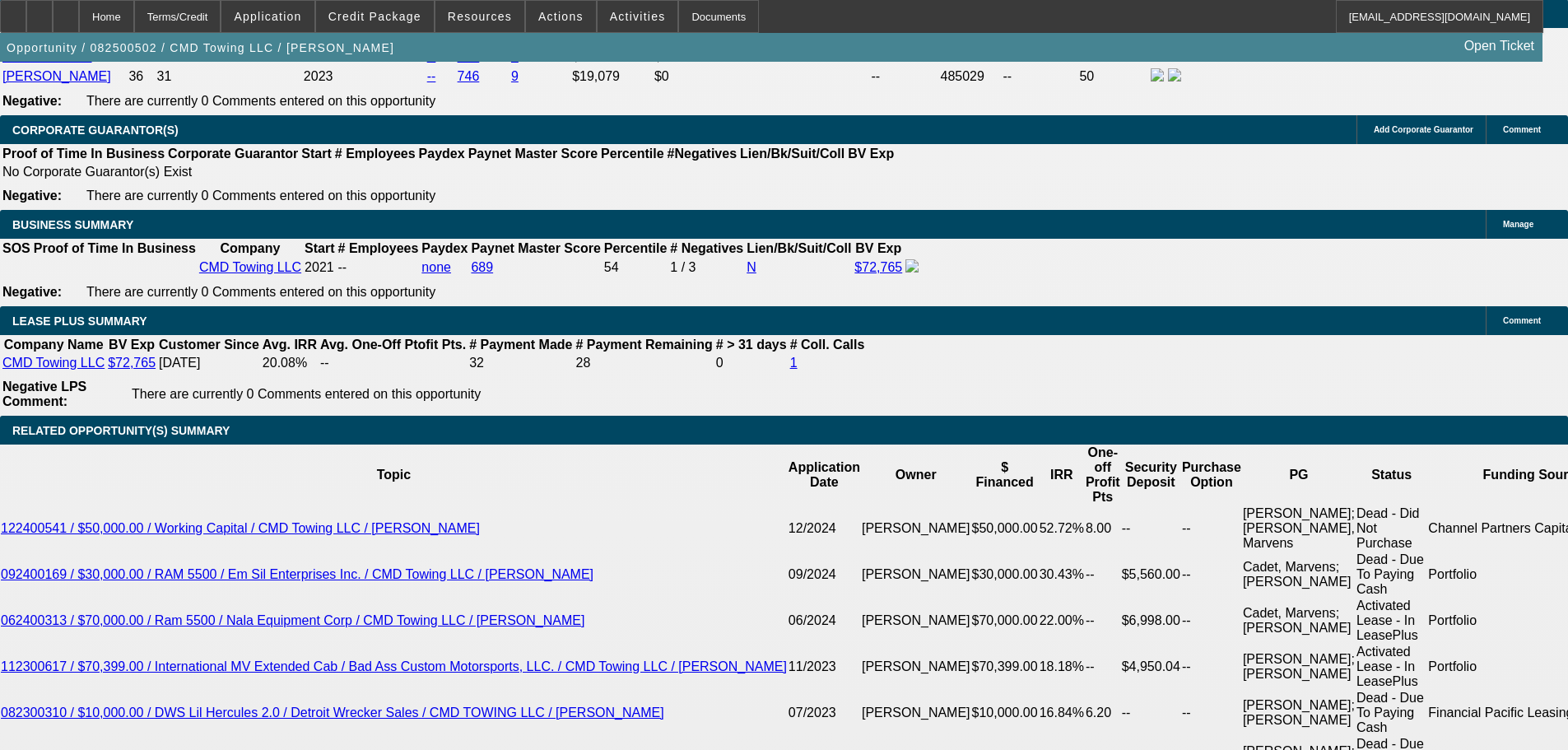
drag, startPoint x: 679, startPoint y: 361, endPoint x: 721, endPoint y: 684, distance: 325.7
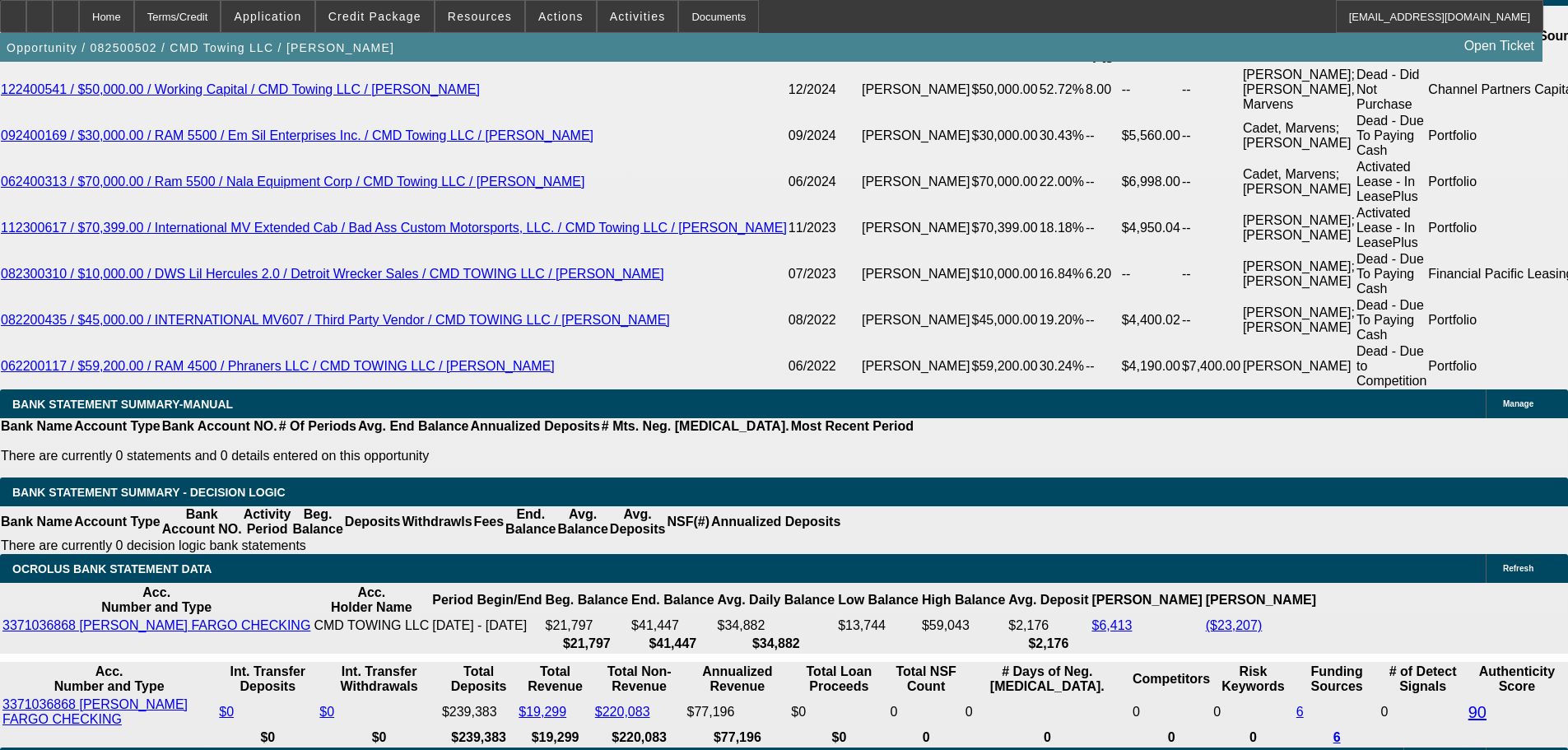
drag, startPoint x: 739, startPoint y: 332, endPoint x: 728, endPoint y: 371, distance: 40.5
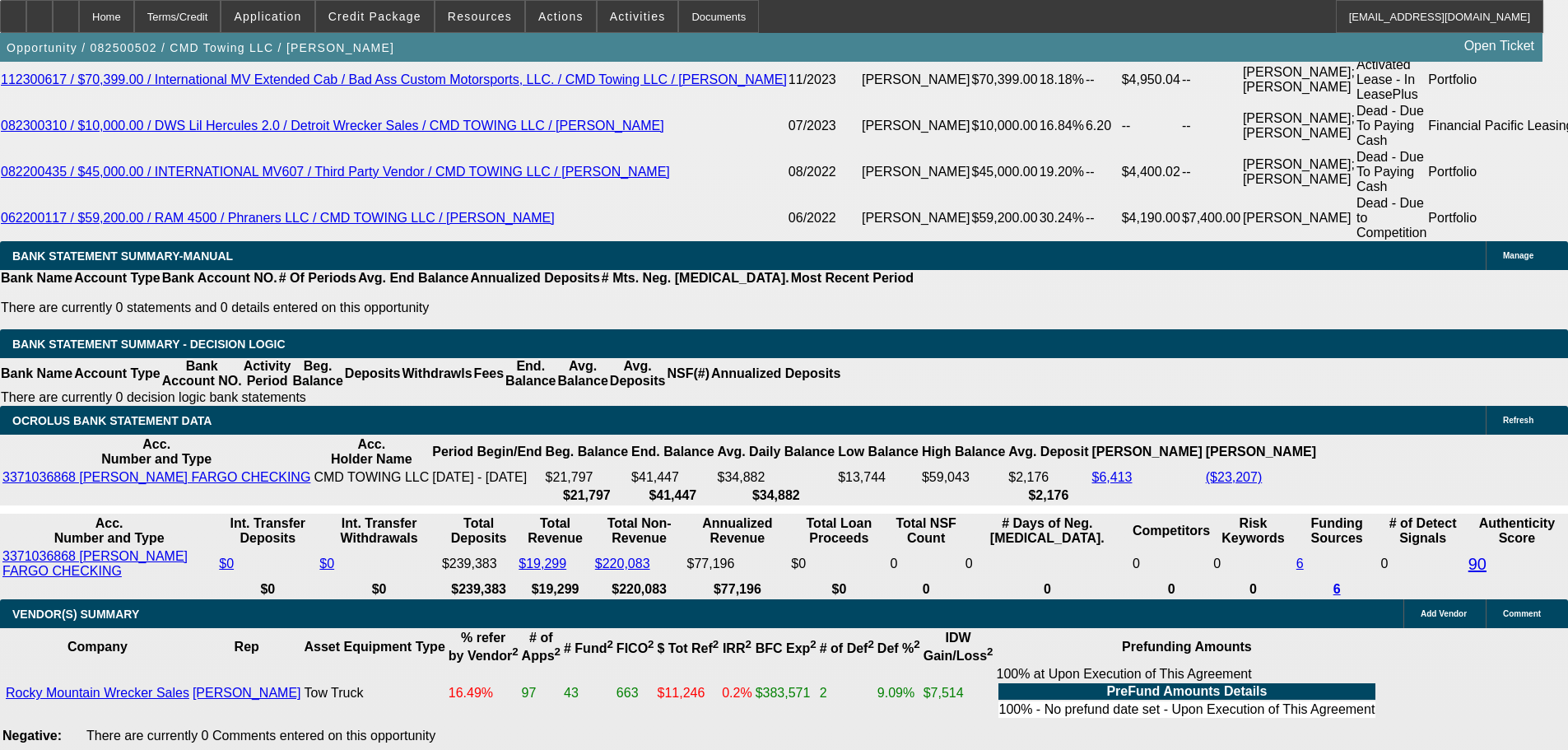
drag, startPoint x: 732, startPoint y: 414, endPoint x: 735, endPoint y: 483, distance: 69.1
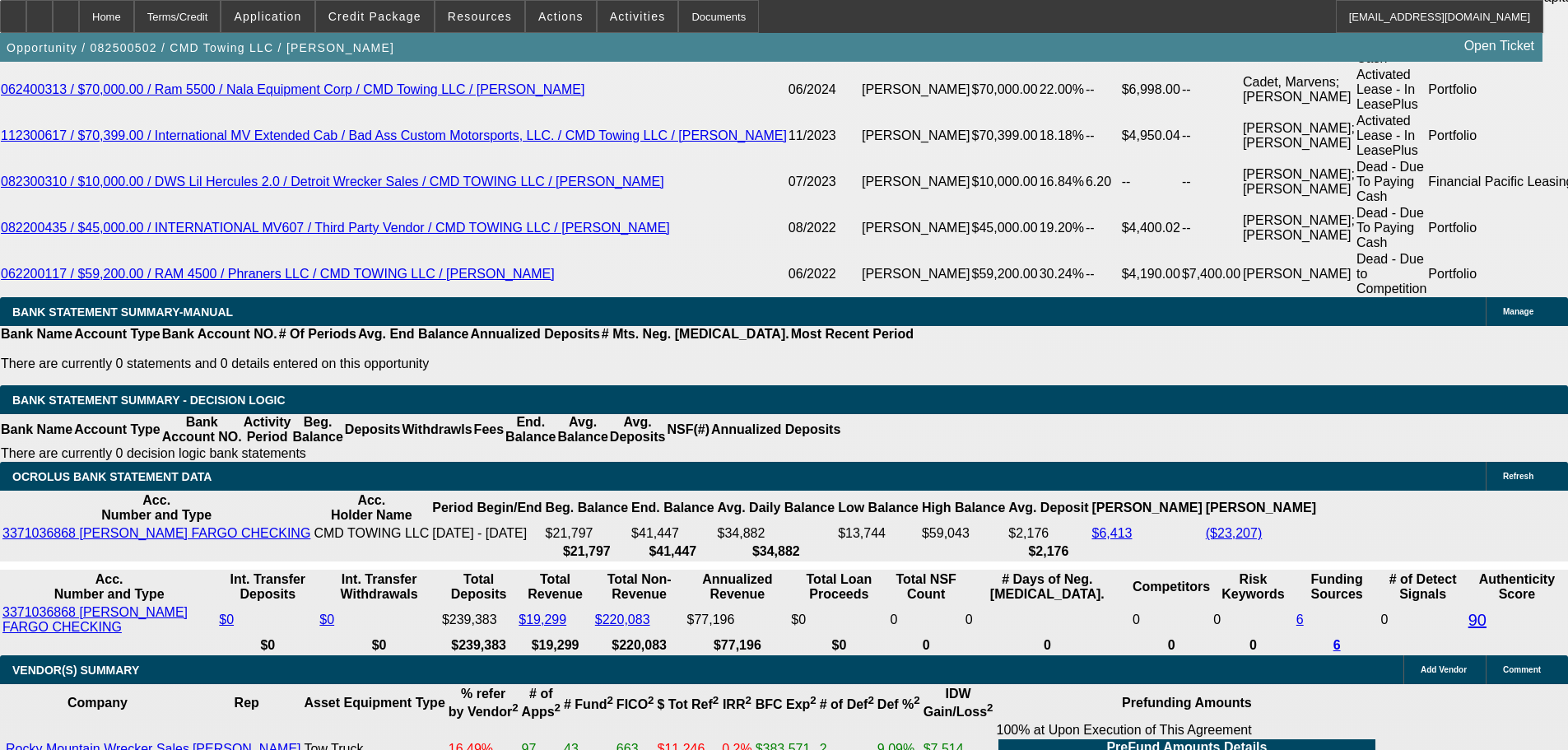
drag, startPoint x: 747, startPoint y: 390, endPoint x: 749, endPoint y: 279, distance: 111.0
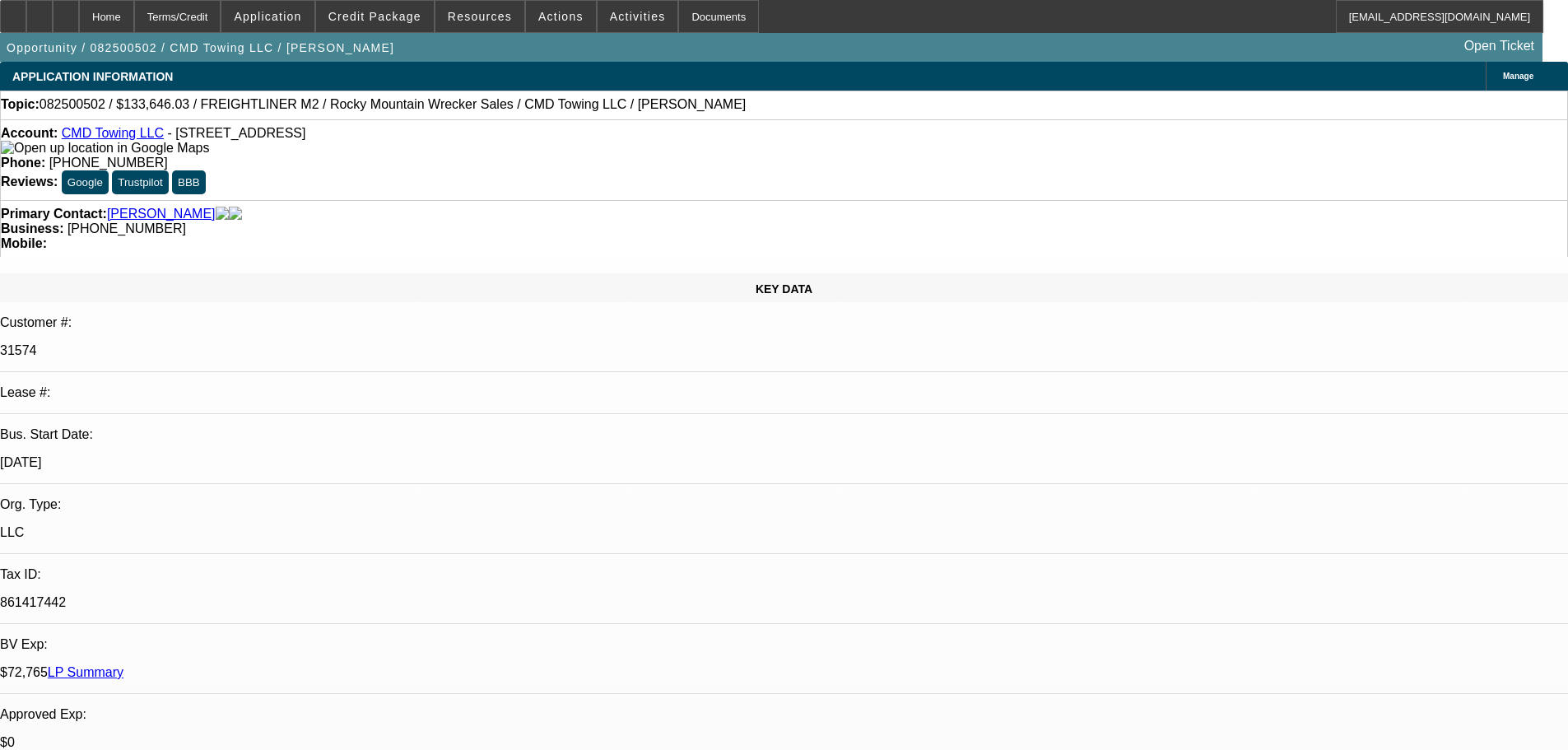
drag, startPoint x: 798, startPoint y: 601, endPoint x: 685, endPoint y: 151, distance: 464.0
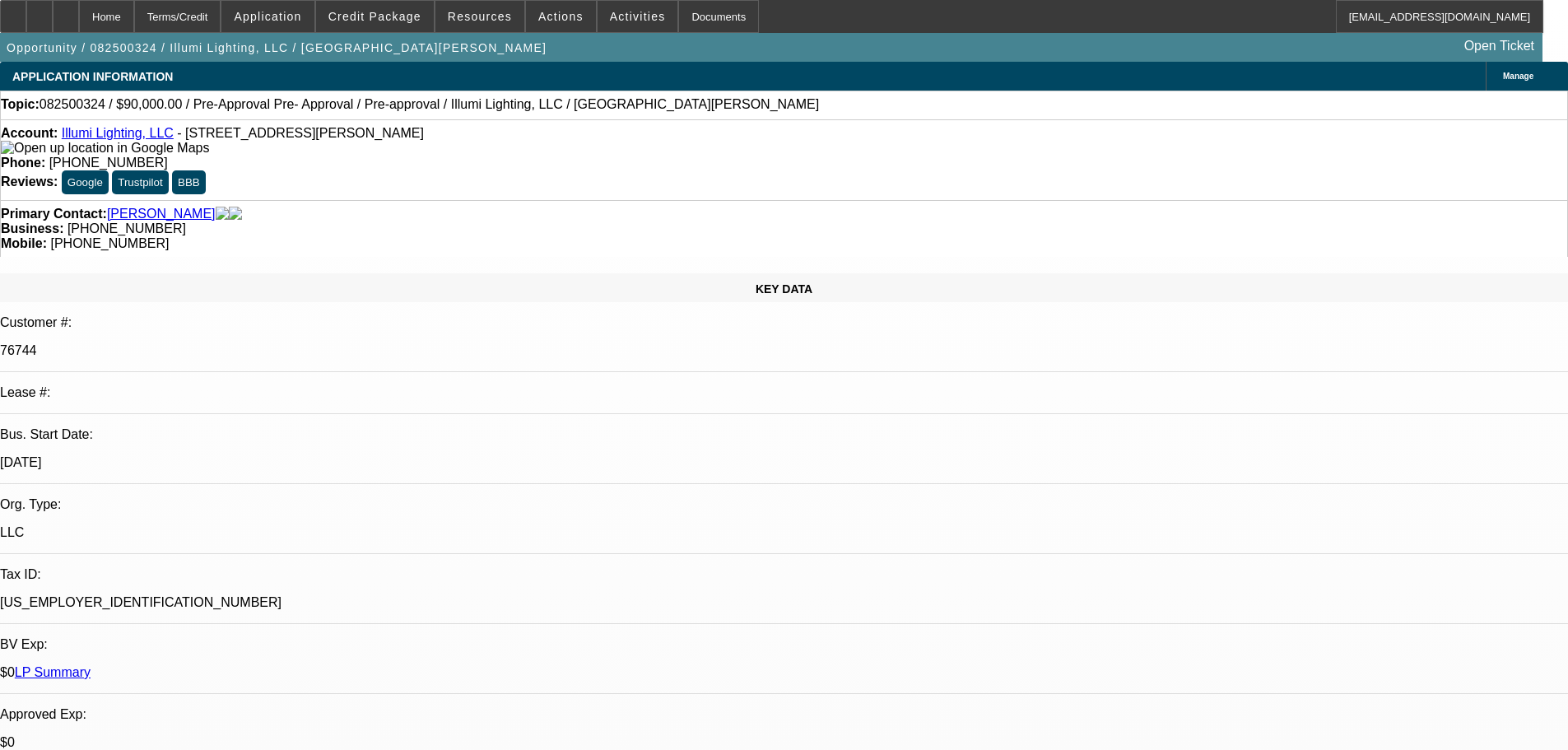
select select "0"
select select "3"
select select "0"
select select "6"
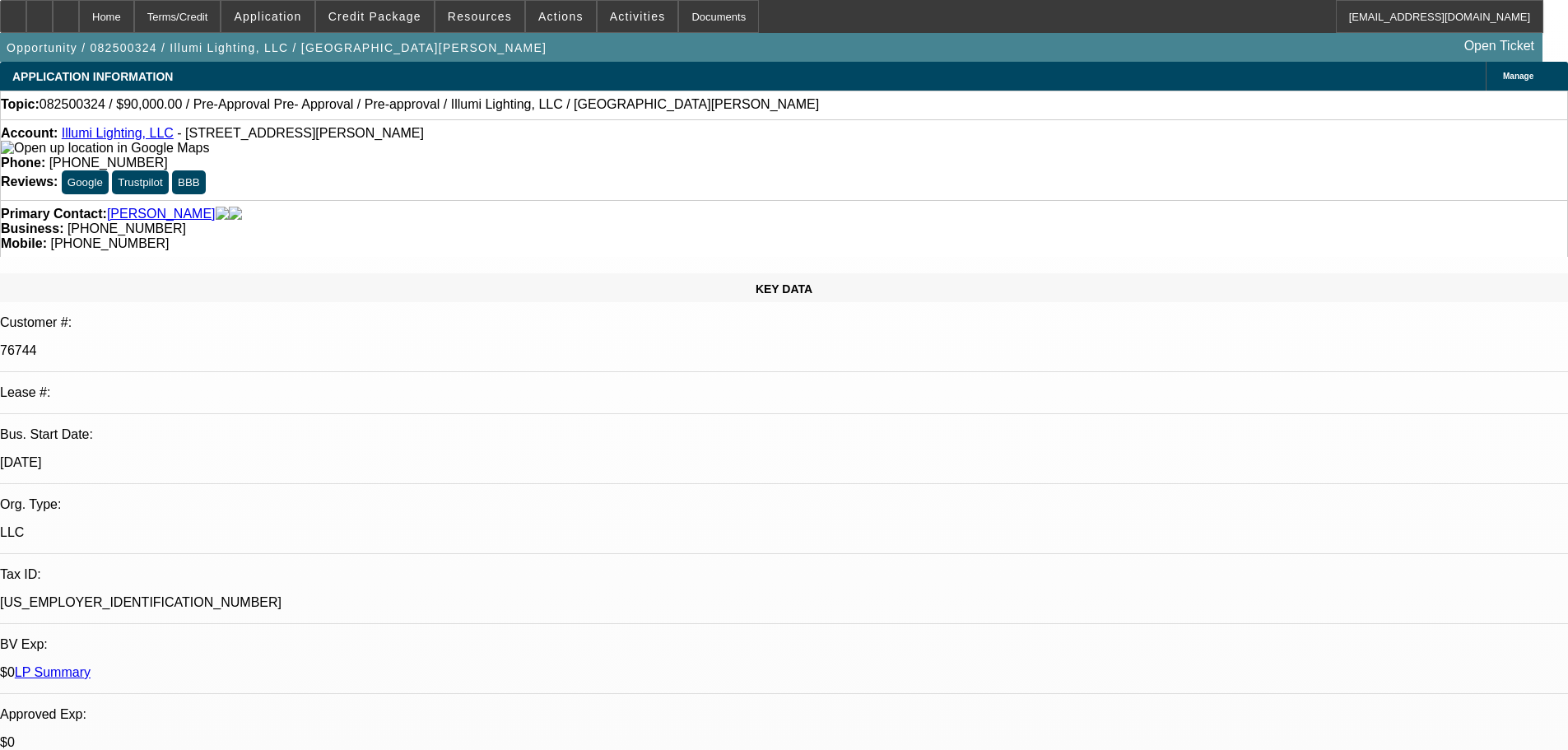
select select "0"
select select "3"
select select "0"
select select "6"
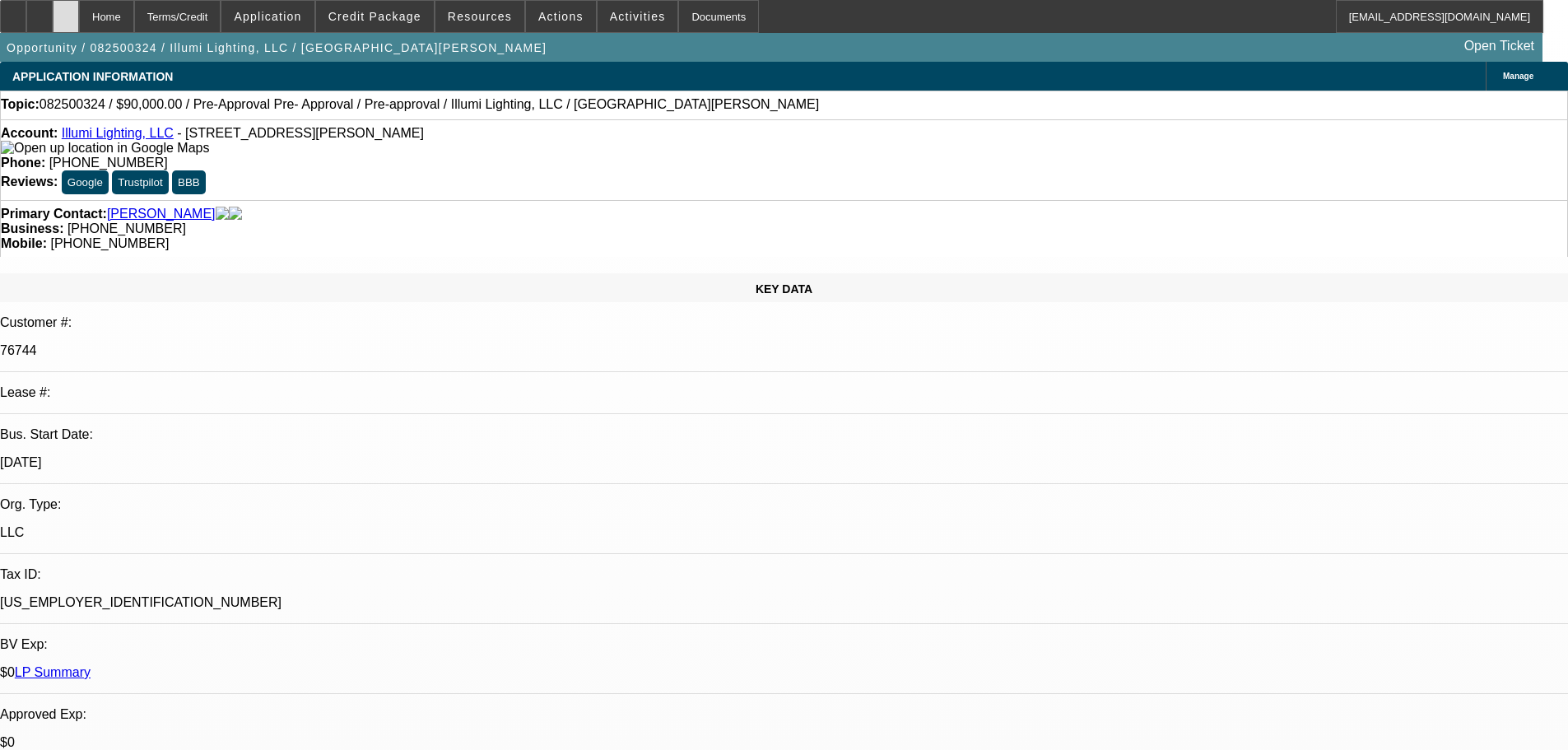
click at [66, 11] on icon at bounding box center [66, 11] width 0 height 0
select select "0"
select select "3"
select select "0"
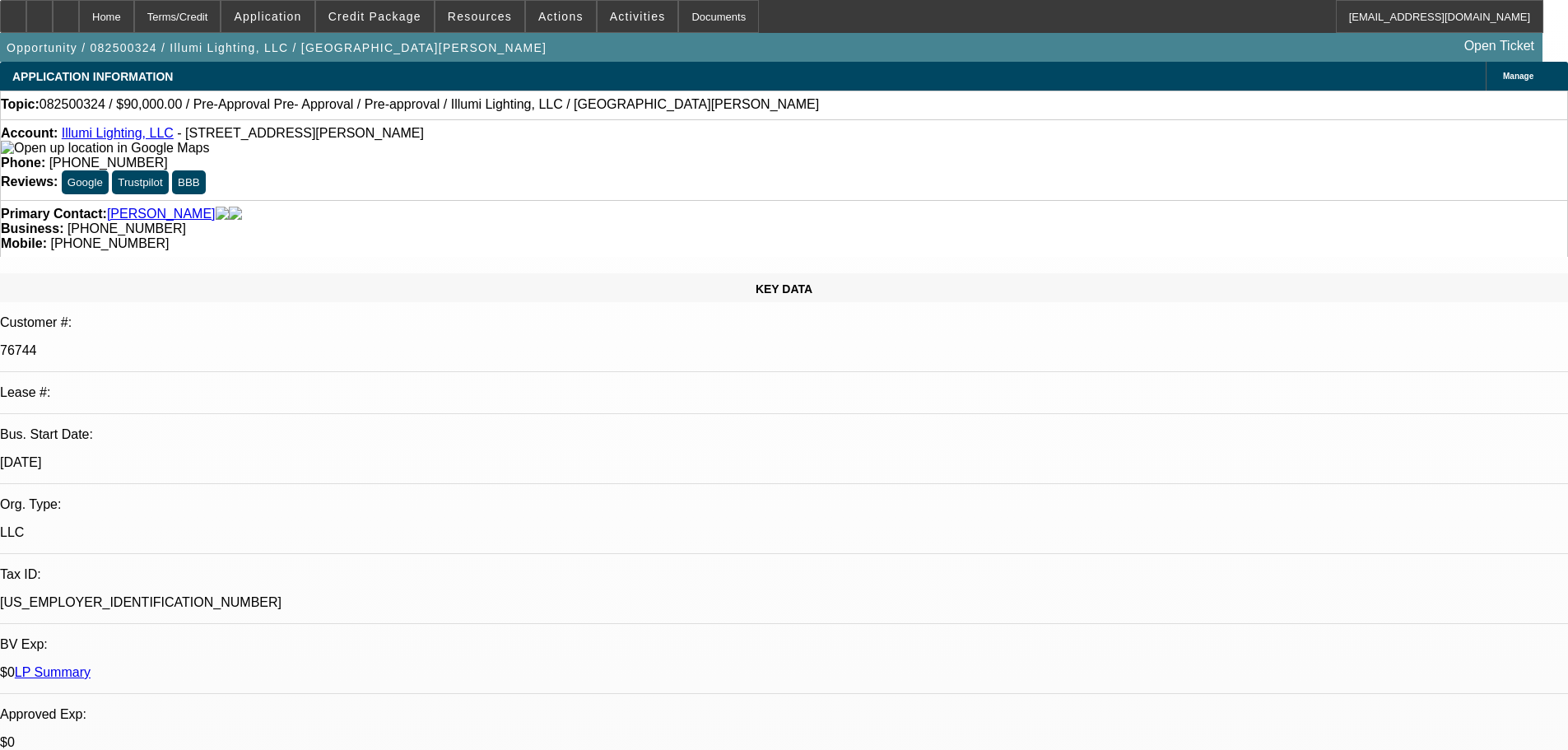
select select "6"
select select "0"
select select "3"
select select "0"
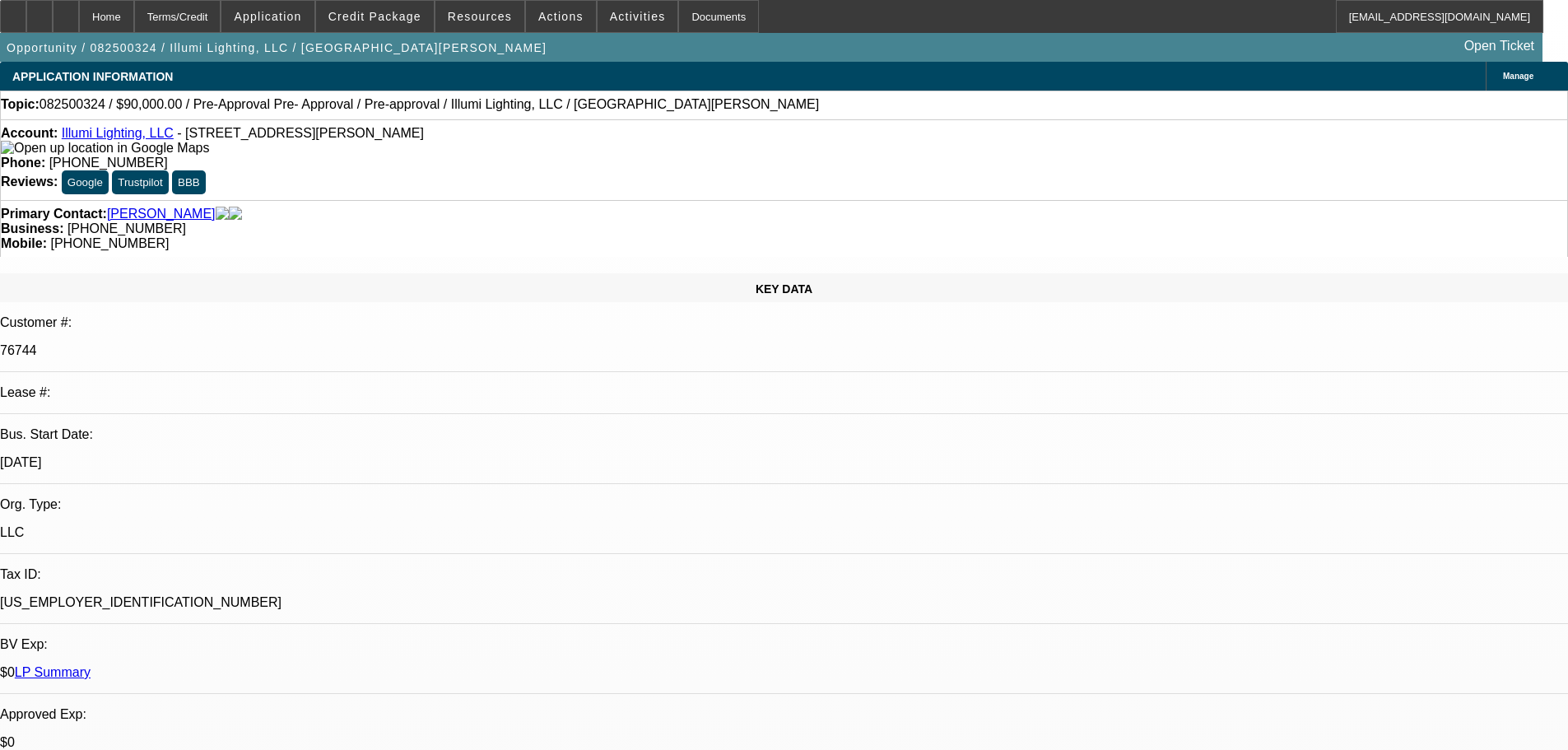
select select "6"
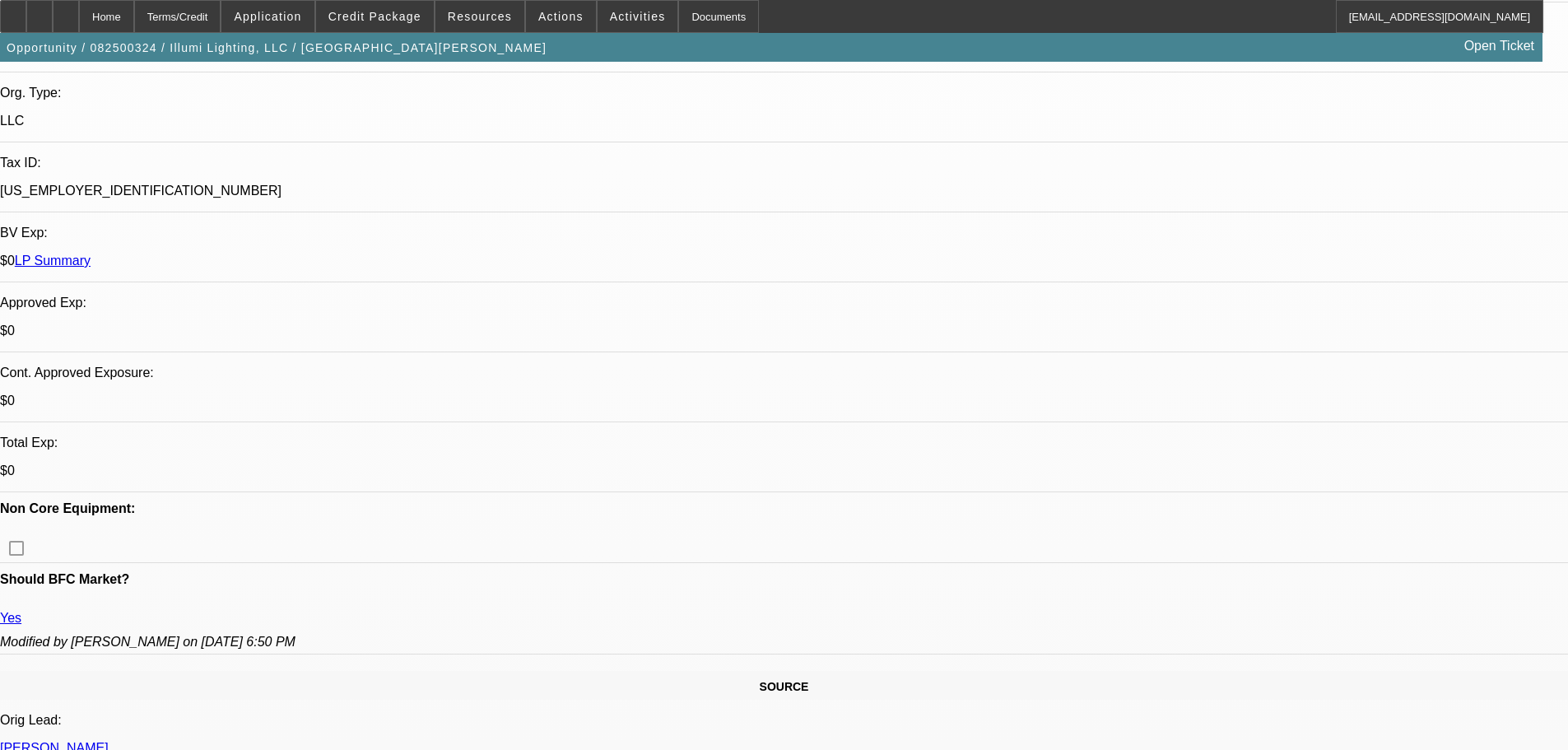
drag, startPoint x: 672, startPoint y: 171, endPoint x: 754, endPoint y: 529, distance: 367.3
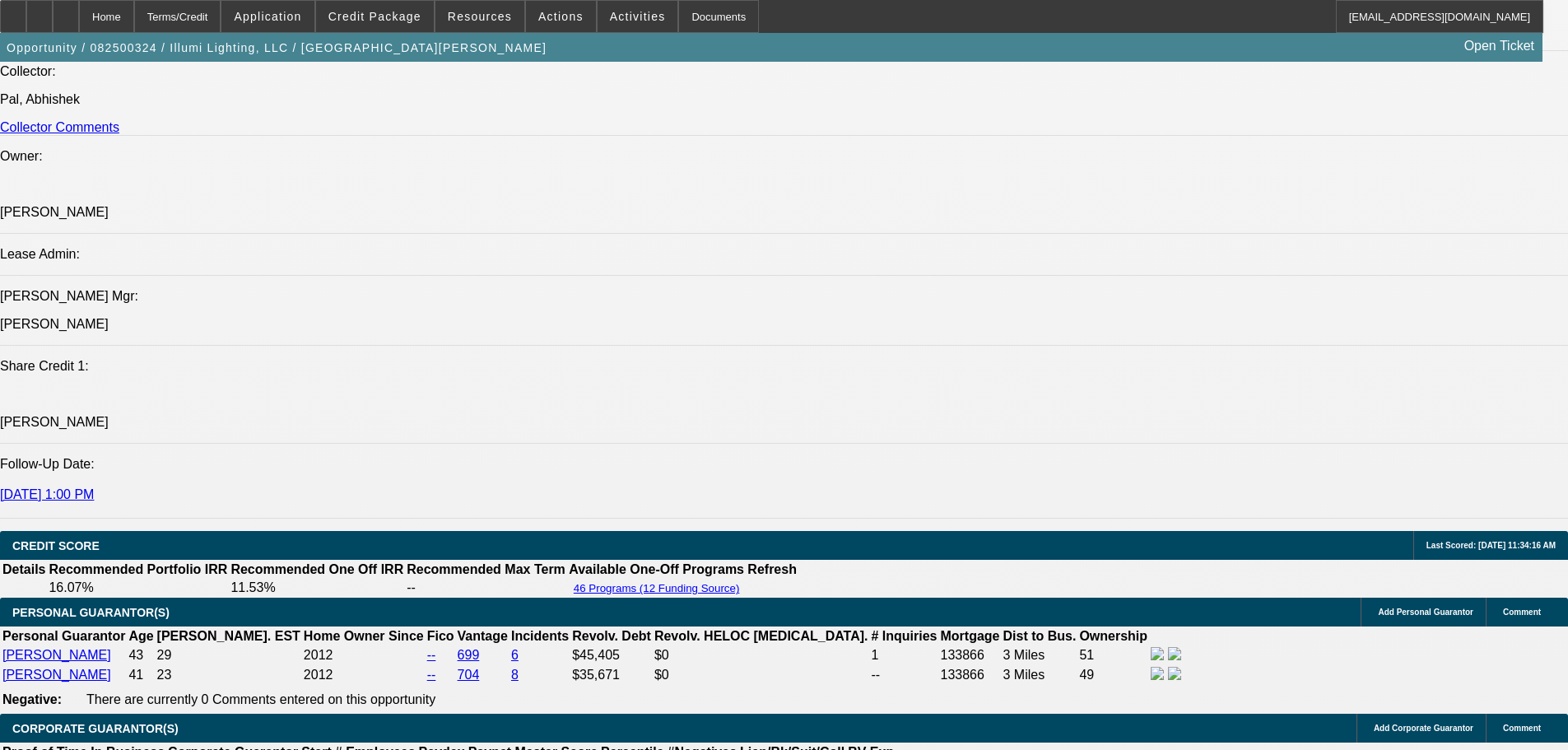
drag, startPoint x: 805, startPoint y: 789, endPoint x: 810, endPoint y: 698, distance: 91.1
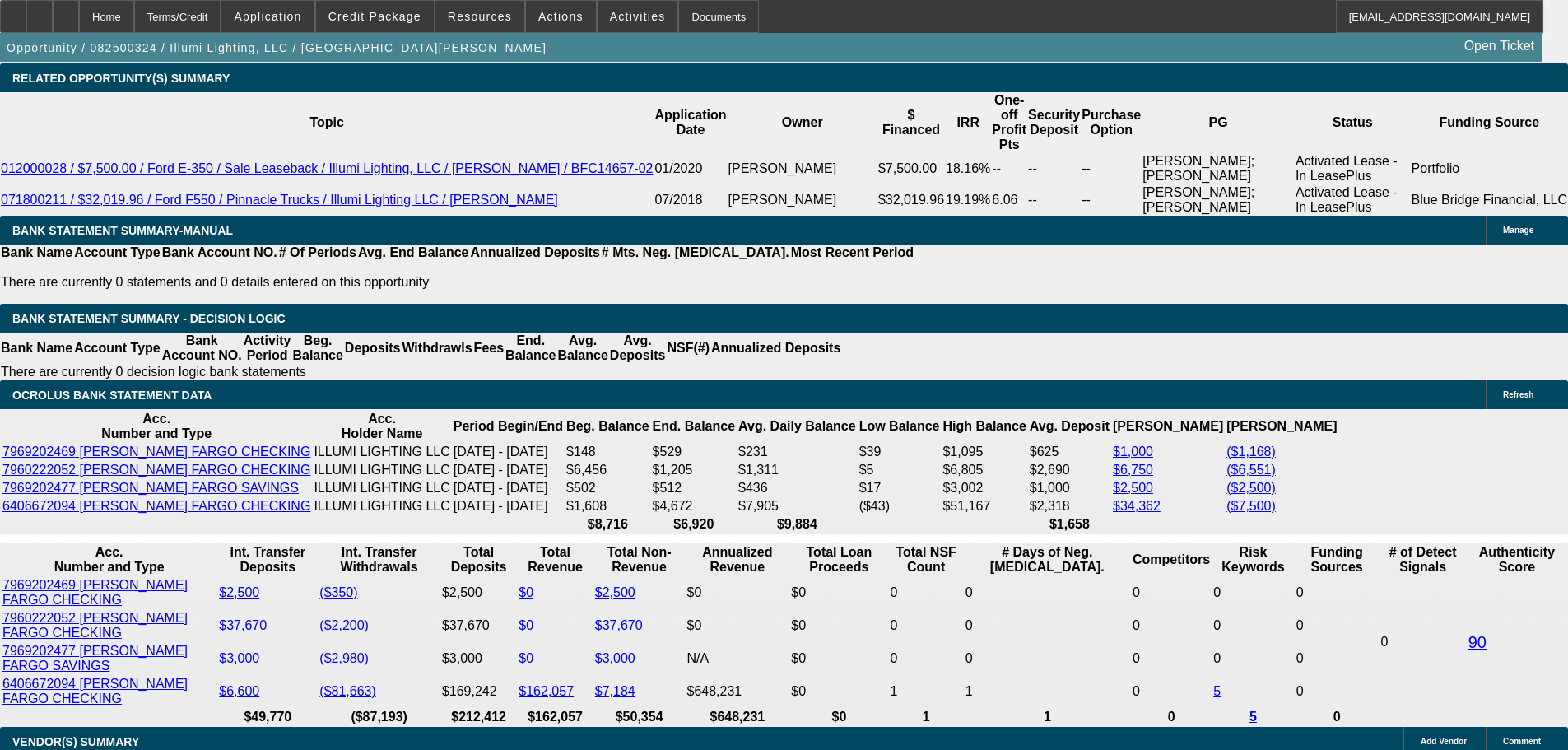
scroll to position [3105, 0]
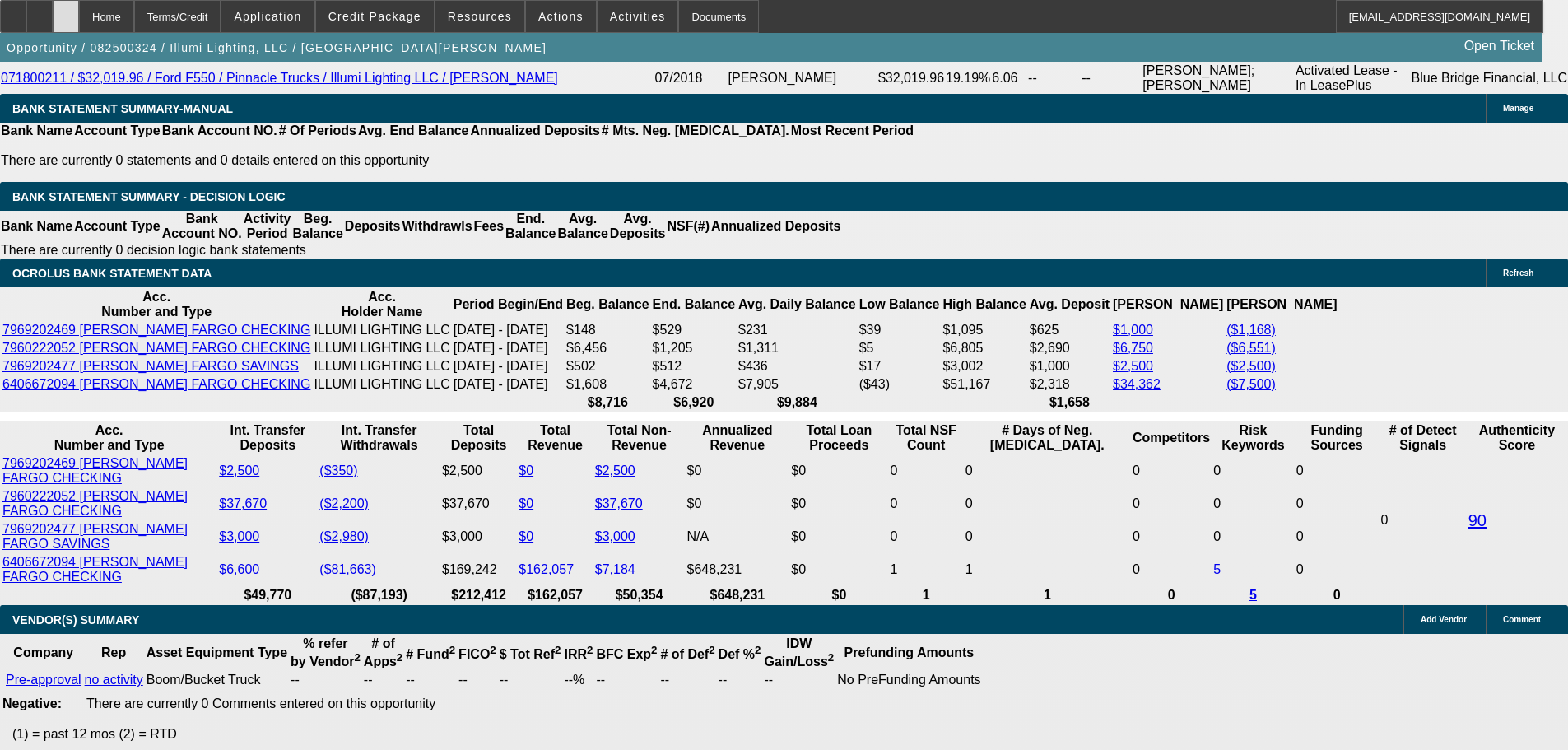
click at [66, 11] on icon at bounding box center [66, 11] width 0 height 0
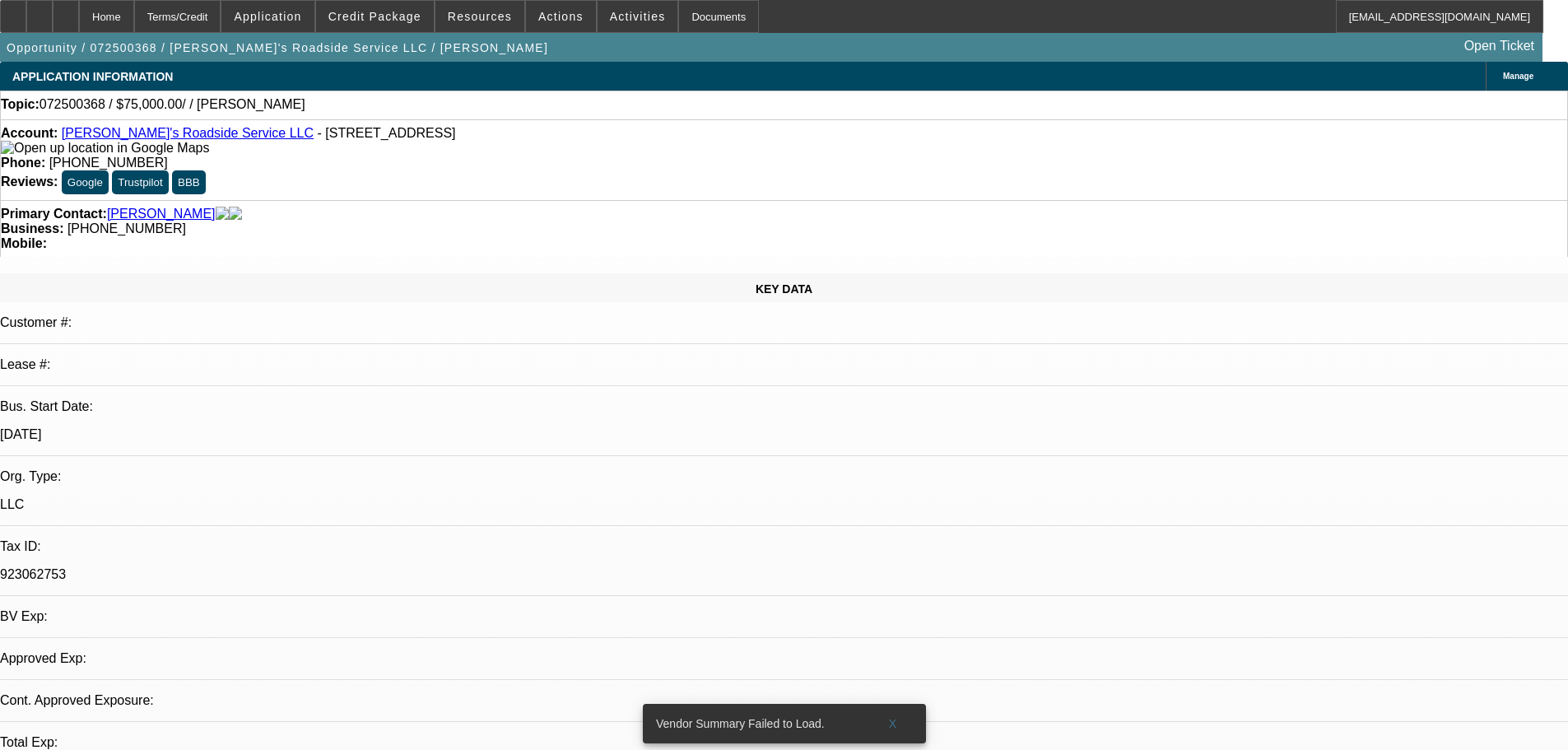
select select "0"
select select "2"
select select "0.1"
select select "4"
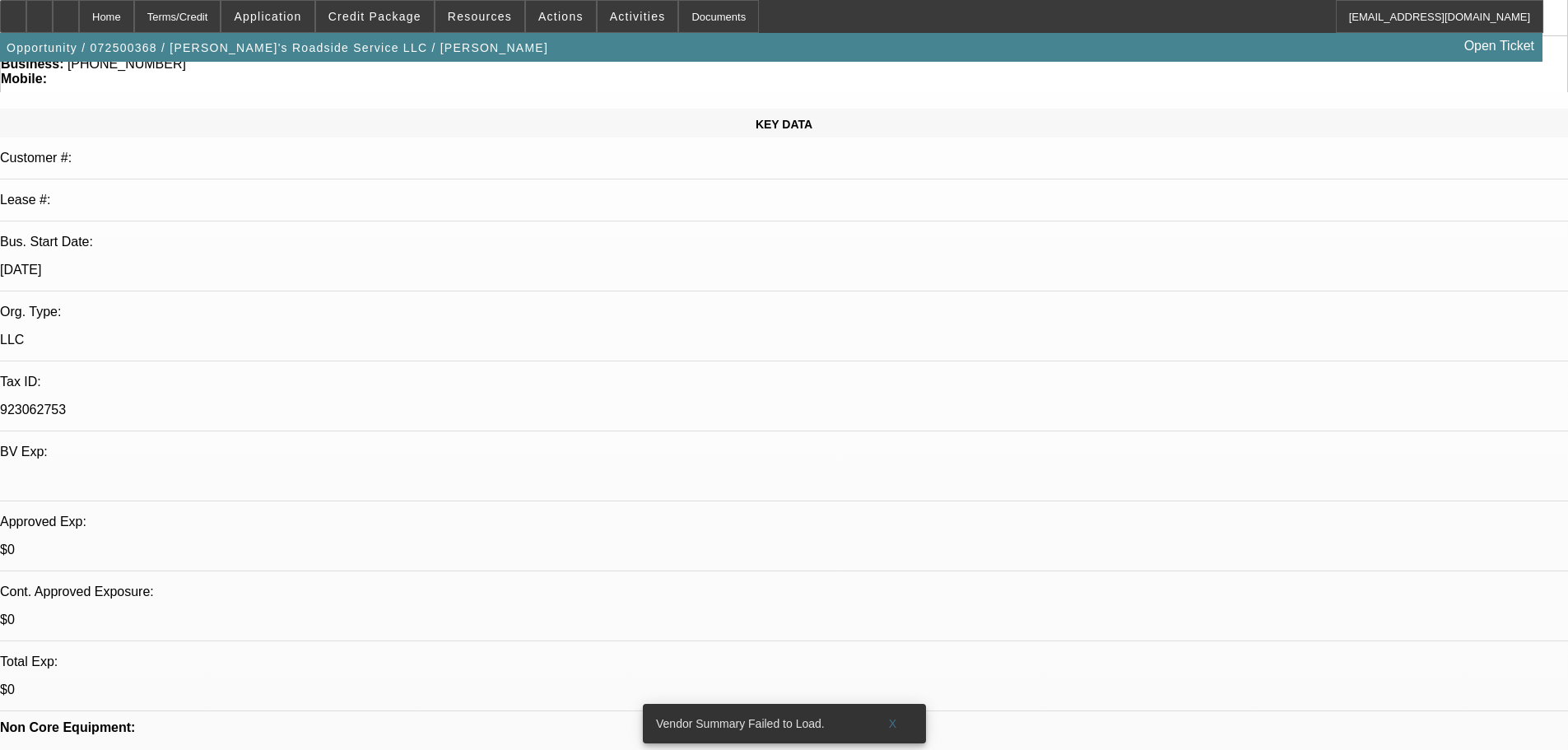
drag, startPoint x: 498, startPoint y: 375, endPoint x: 493, endPoint y: 357, distance: 18.7
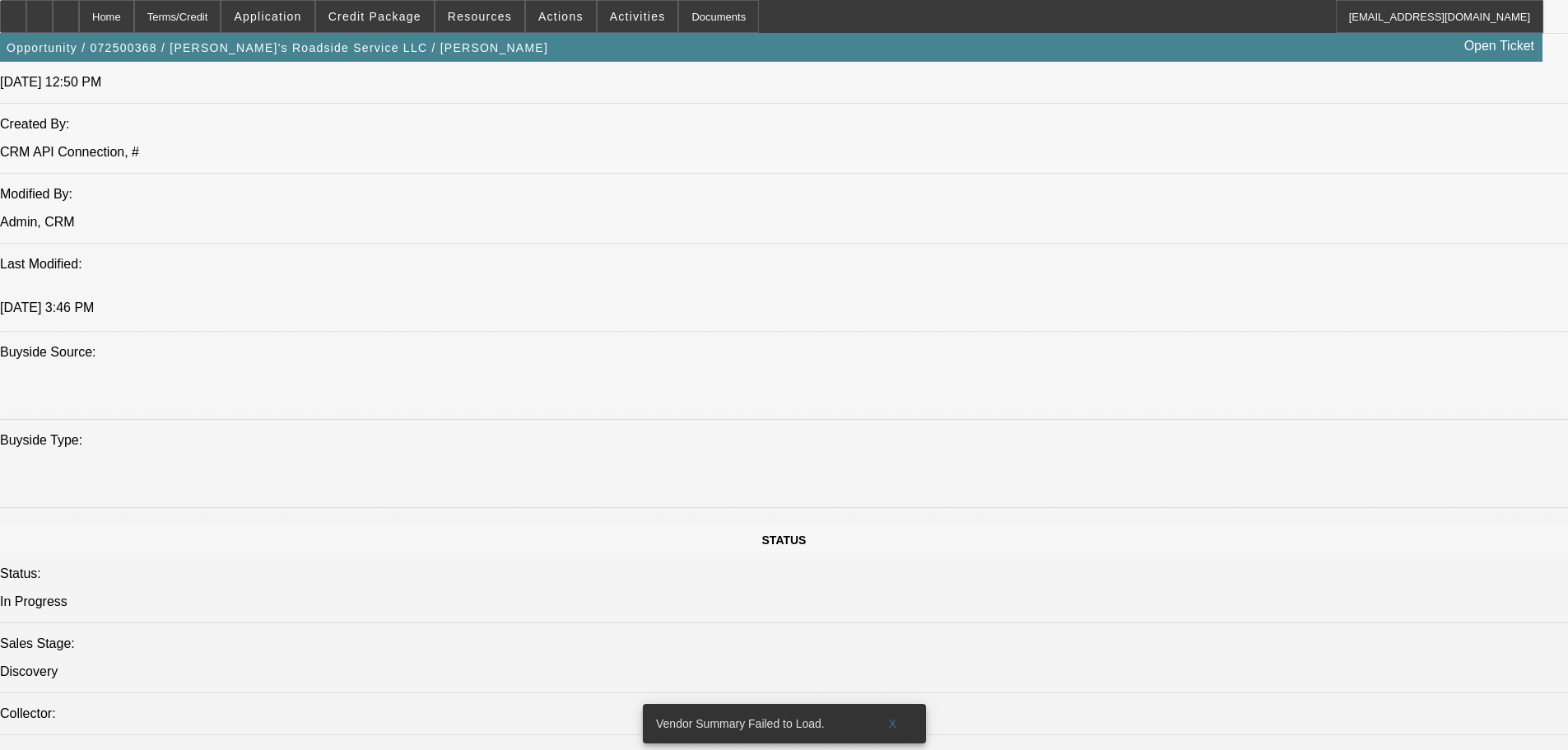
drag, startPoint x: 687, startPoint y: 402, endPoint x: 675, endPoint y: 550, distance: 148.5
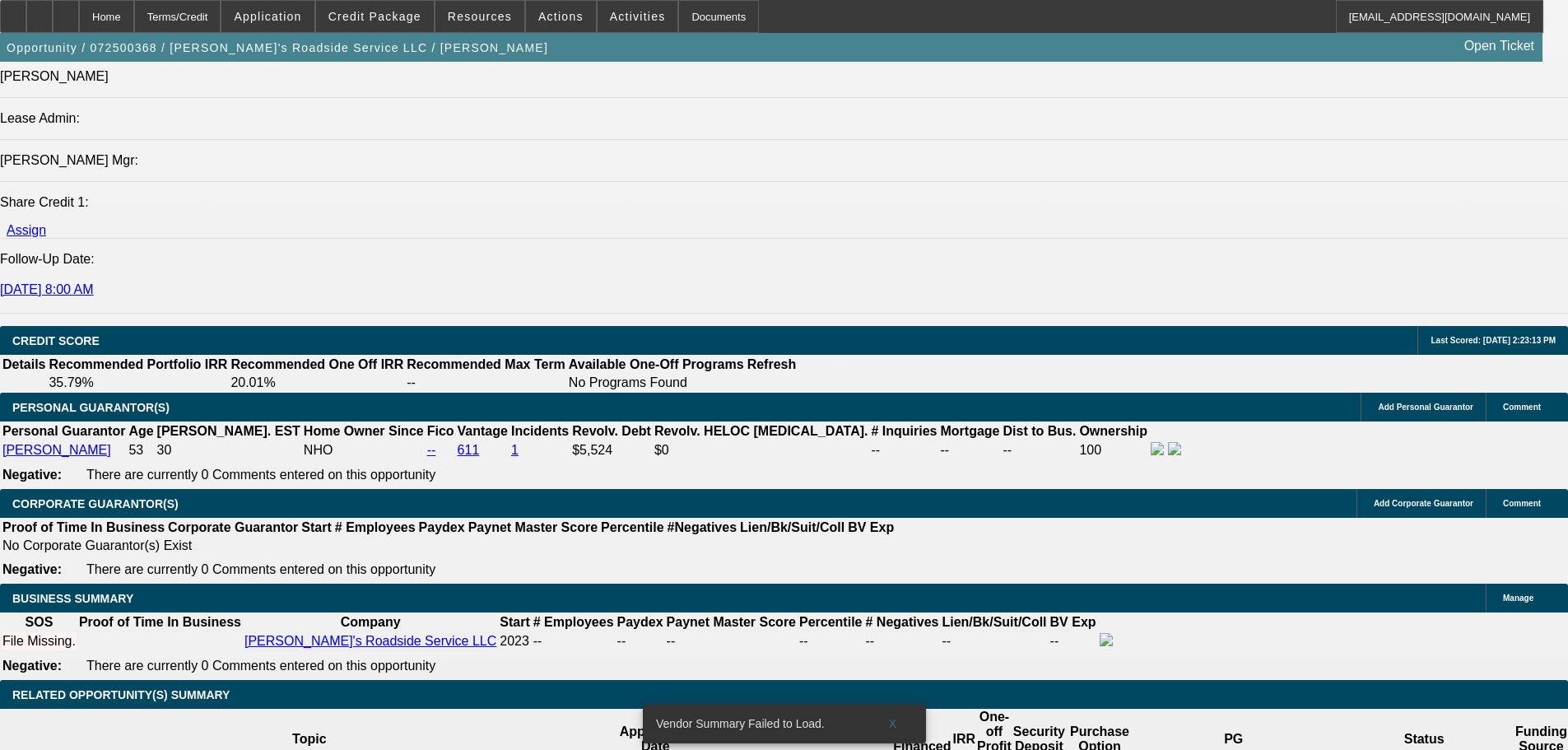
scroll to position [2163, 0]
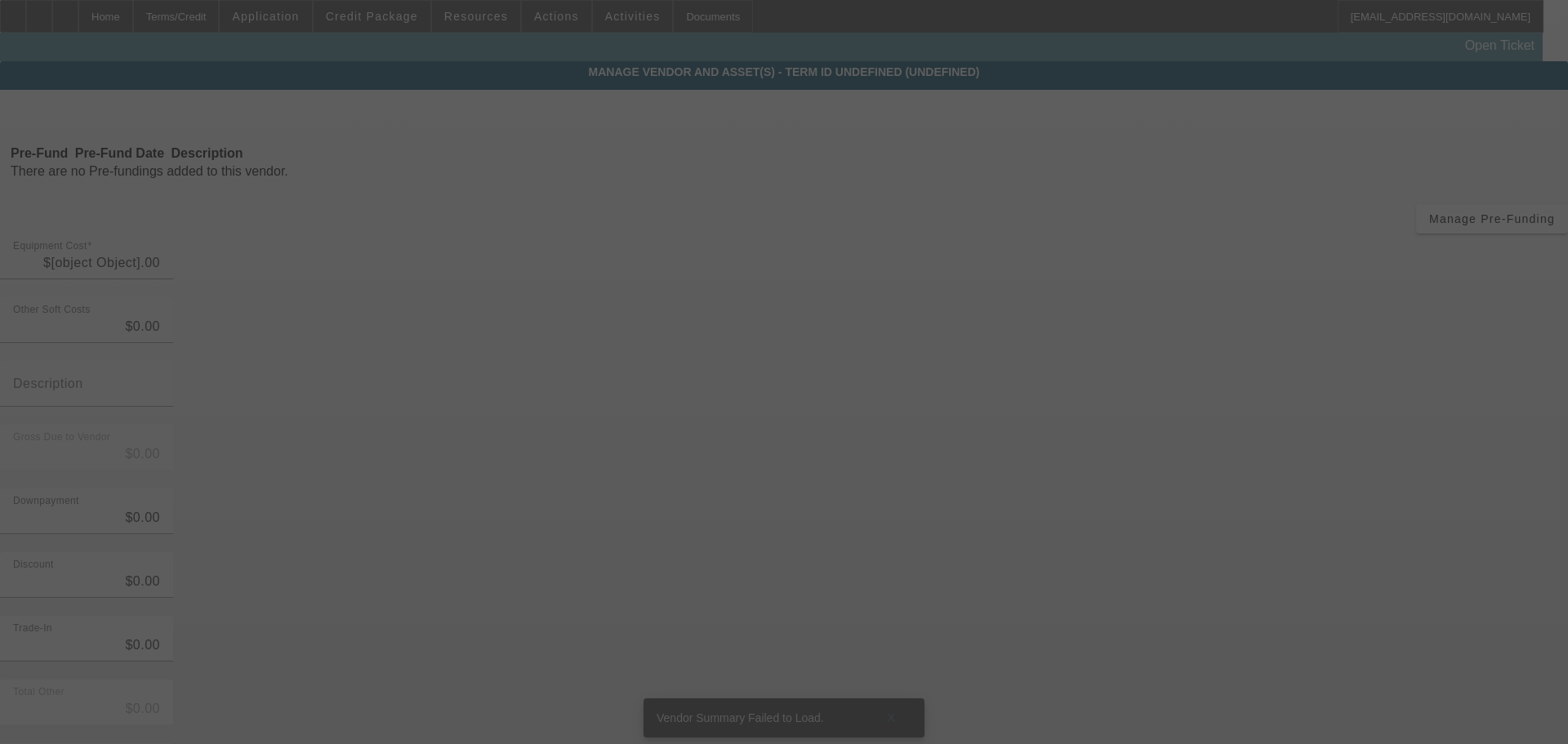
type input "$75,000.00"
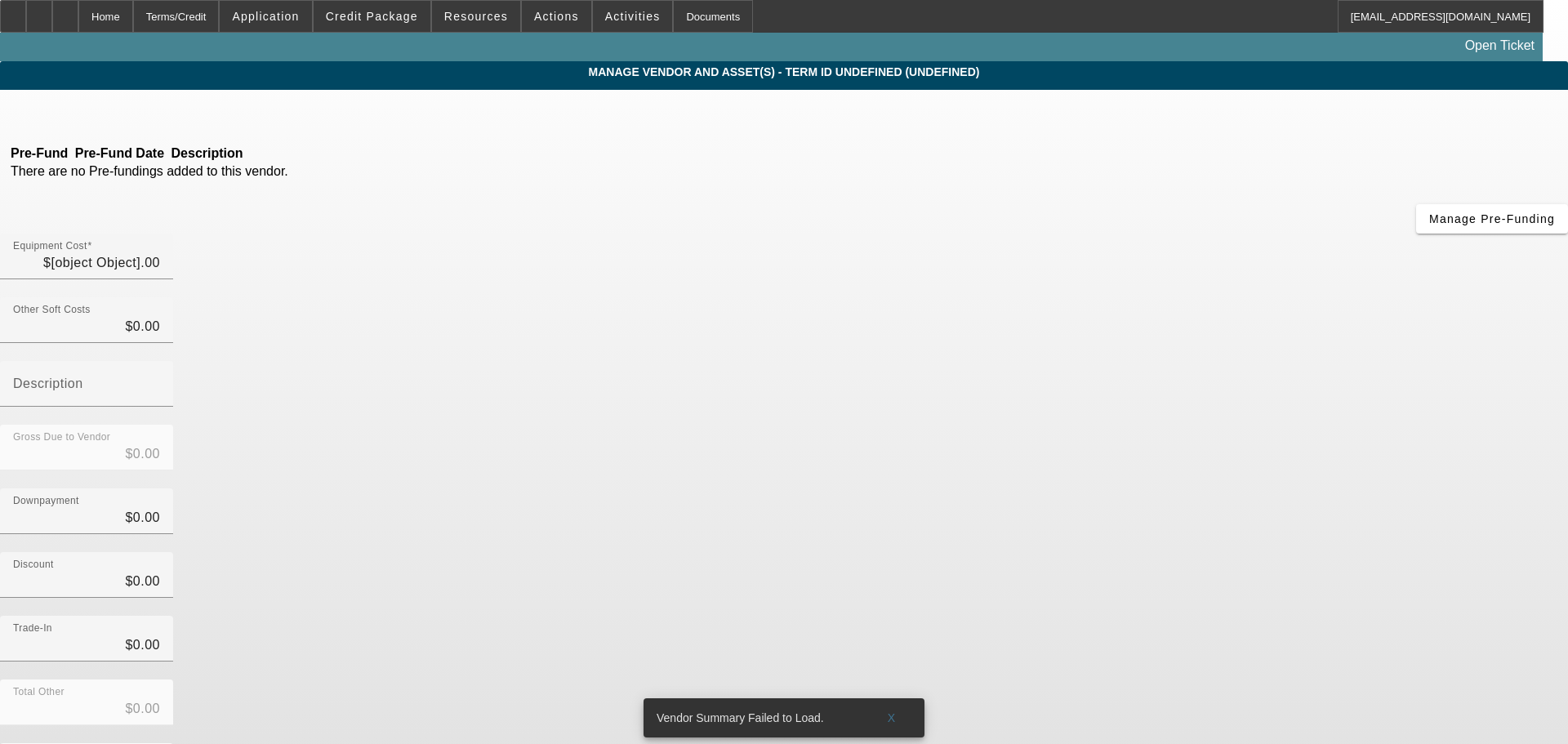
type input "$75,000.00"
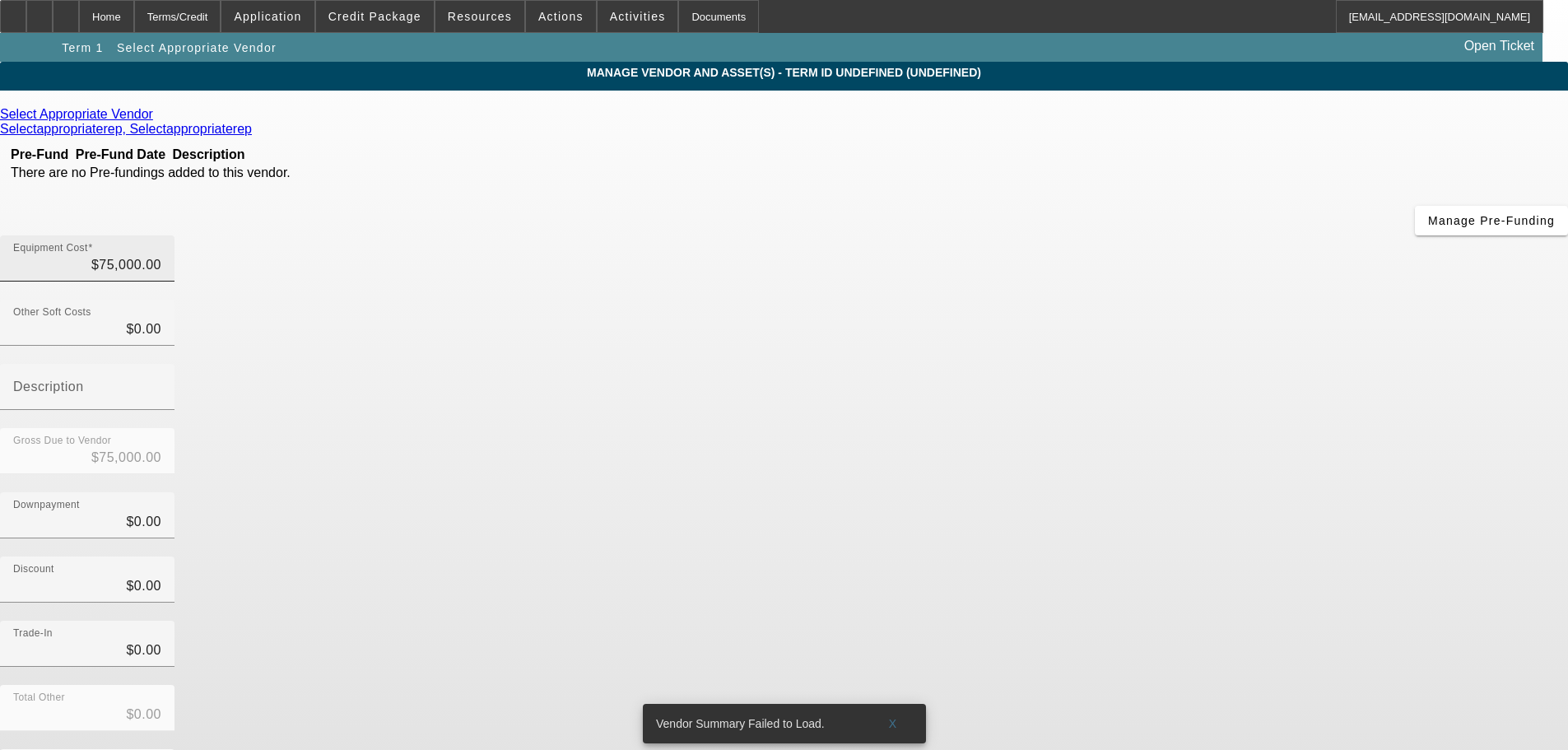
drag, startPoint x: 1019, startPoint y: 132, endPoint x: 969, endPoint y: 134, distance: 50.0
click at [1018, 236] on div "Equipment Cost $75,000.00" at bounding box center [784, 267] width 1568 height 64
type input "75000"
click at [161, 255] on input "75000" at bounding box center [86, 265] width 148 height 20
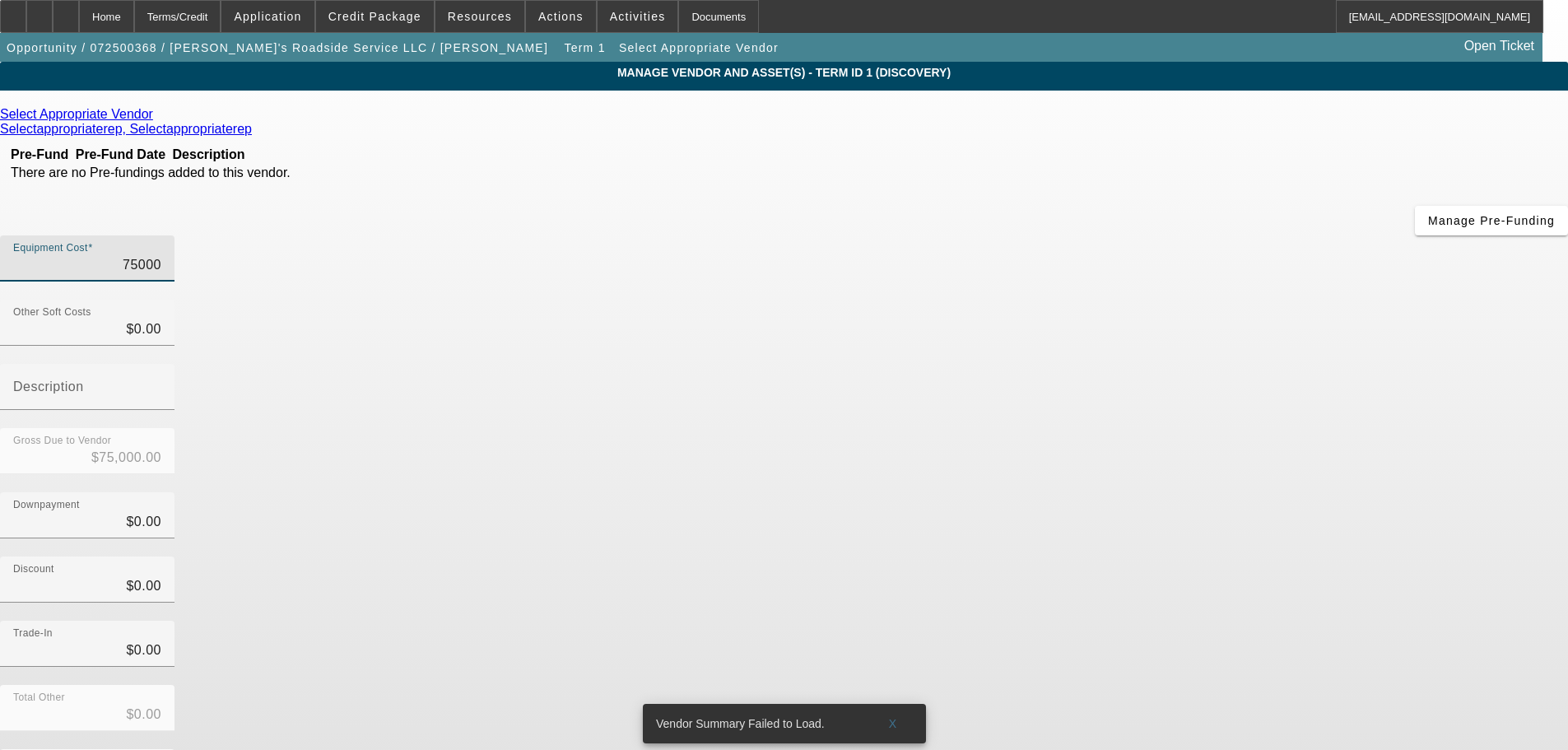
click at [161, 255] on input "75000" at bounding box center [86, 265] width 148 height 20
type input "$0.00"
type input "7"
type input "$7.00"
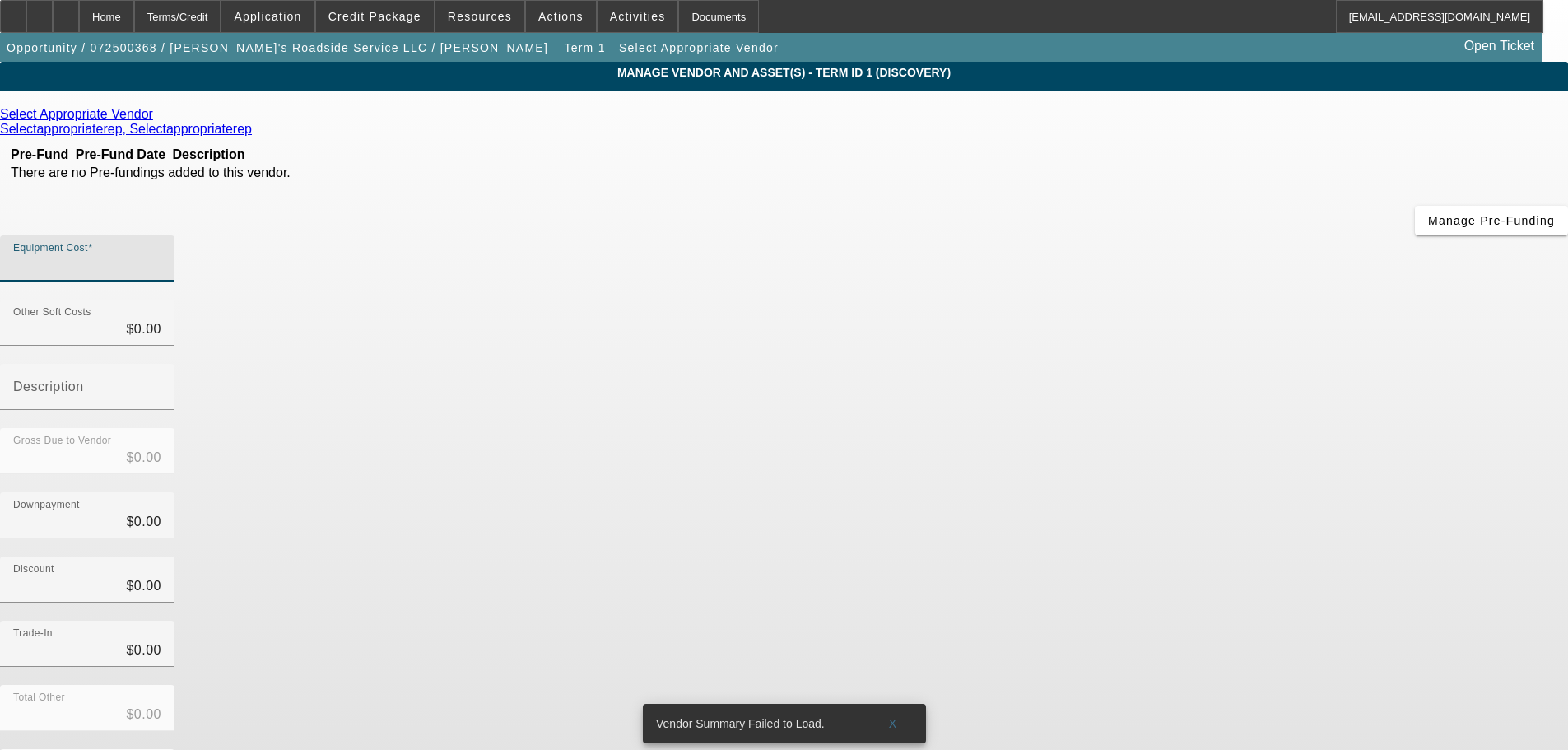
type input "$7.00"
type input "73"
type input "$73.00"
type input "730"
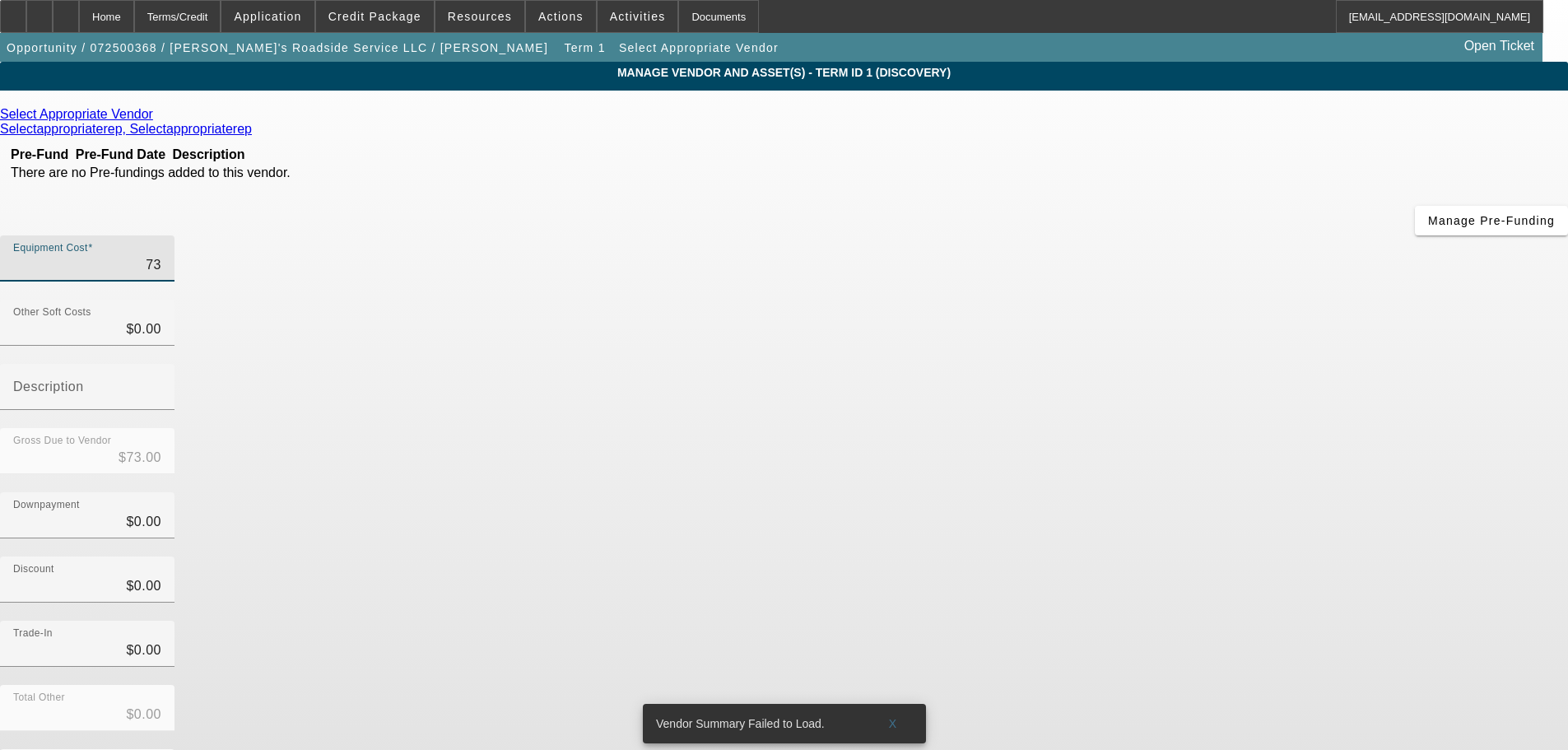
type input "$730.00"
type input "7300"
type input "$7,300.00"
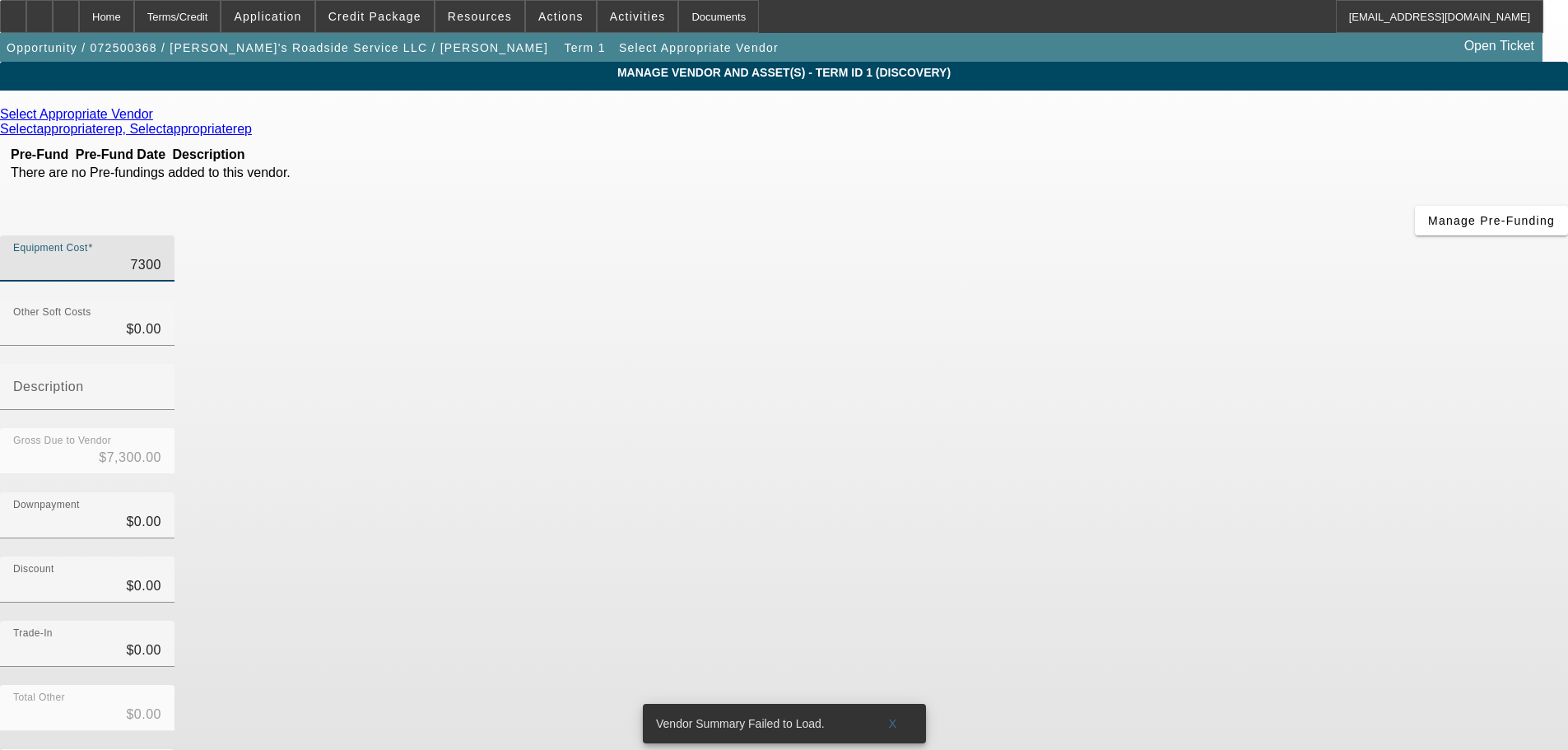
type input "73000"
type input "$73,000.00"
drag, startPoint x: 1198, startPoint y: 380, endPoint x: 718, endPoint y: 207, distance: 510.2
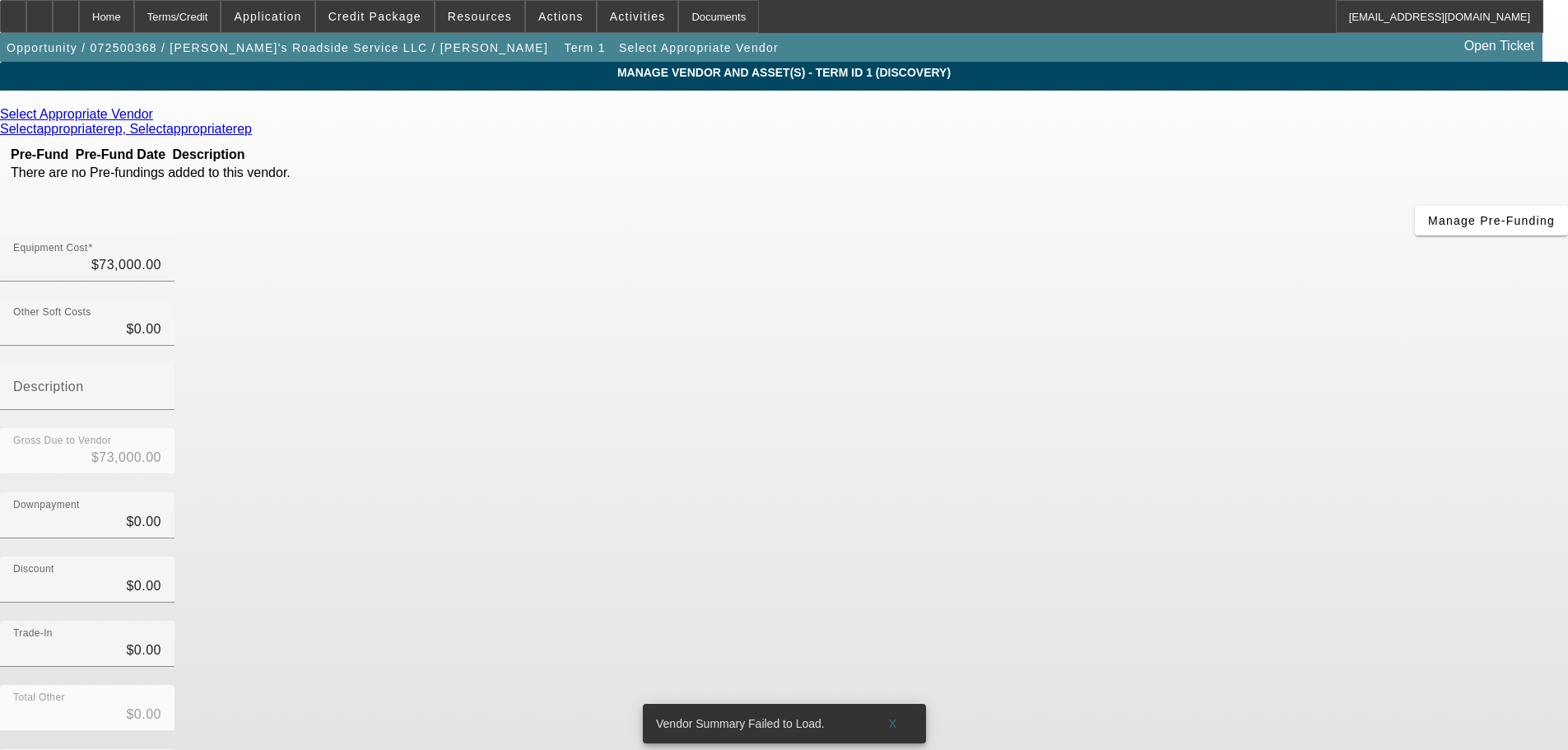
click at [1199, 557] on div "Discount $0.00" at bounding box center [784, 588] width 1568 height 64
click at [157, 120] on icon at bounding box center [157, 114] width 0 height 14
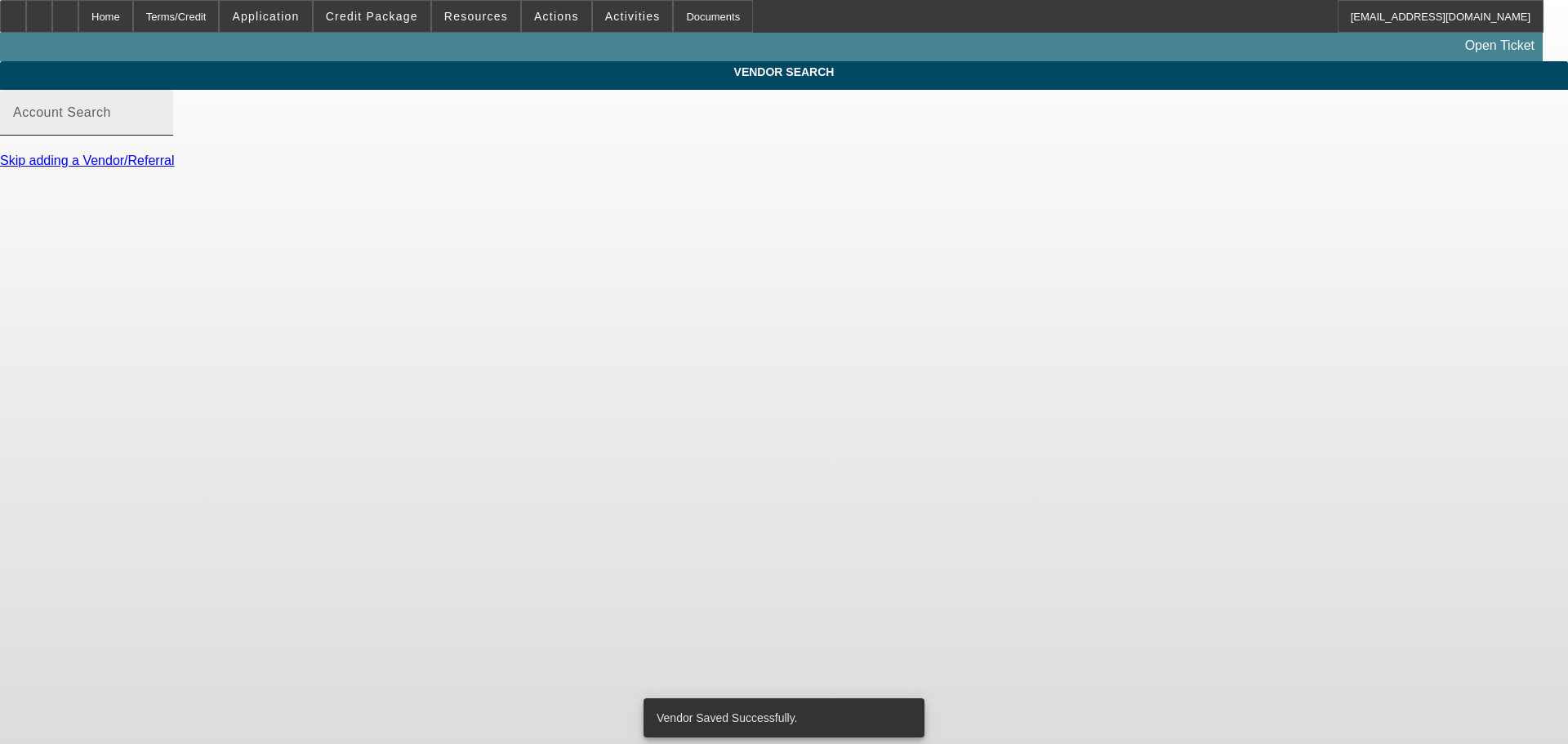
click at [160, 130] on input "Account Search" at bounding box center [86, 119] width 147 height 19
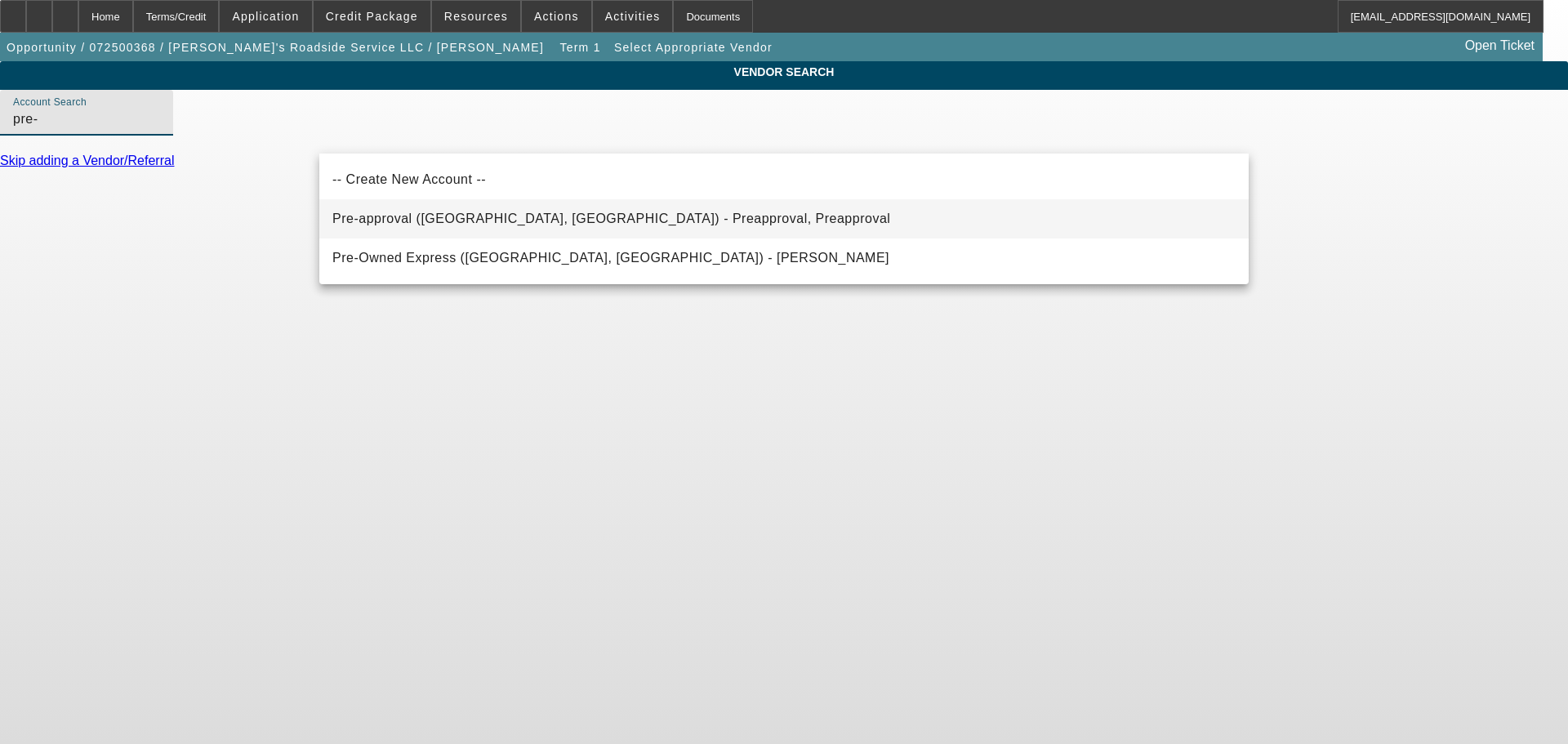
click at [546, 219] on span "Pre-approval ([GEOGRAPHIC_DATA], [GEOGRAPHIC_DATA]) - Preapproval, Preapproval" at bounding box center [610, 218] width 558 height 14
type input "Pre-approval ([GEOGRAPHIC_DATA], [GEOGRAPHIC_DATA]) - Preapproval, Preapproval"
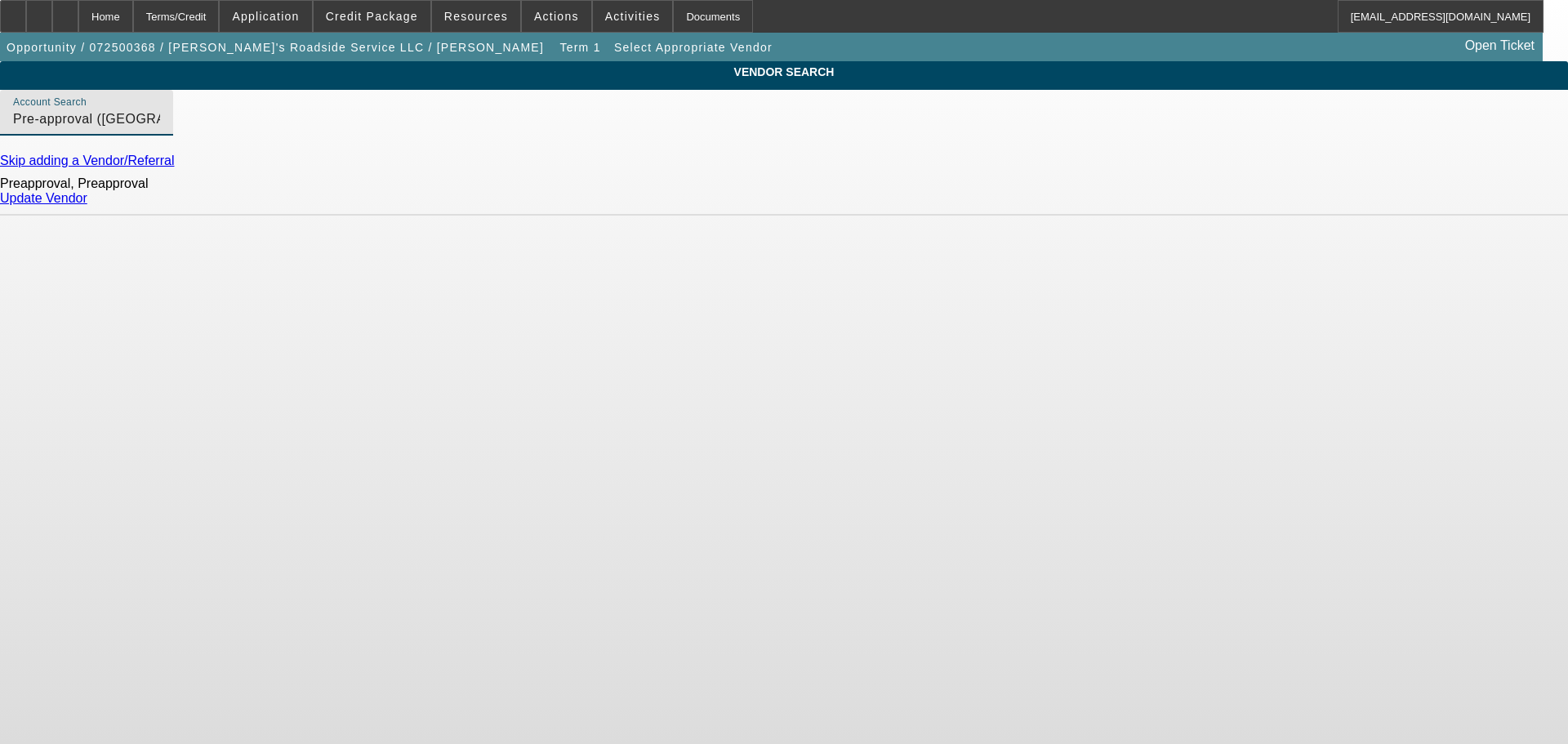
click at [1225, 200] on div "Preapproval, Preapproval Update Vendor" at bounding box center [784, 192] width 1568 height 48
click at [1225, 205] on div "Update Vendor" at bounding box center [784, 198] width 1568 height 15
click at [1223, 205] on div "Update Vendor" at bounding box center [784, 198] width 1568 height 15
click at [88, 205] on link "Update Vendor" at bounding box center [44, 198] width 88 height 14
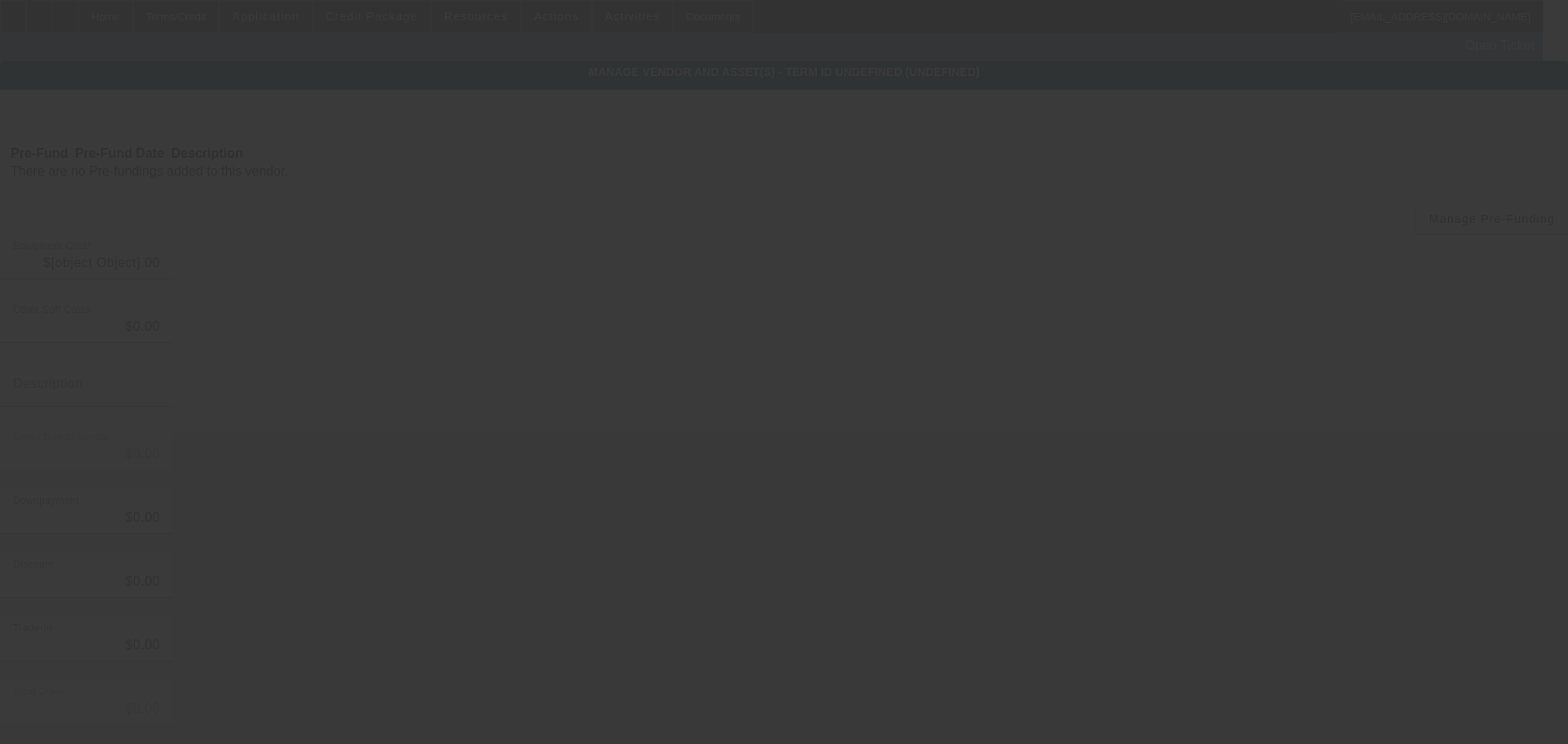
type input "$73,000.00"
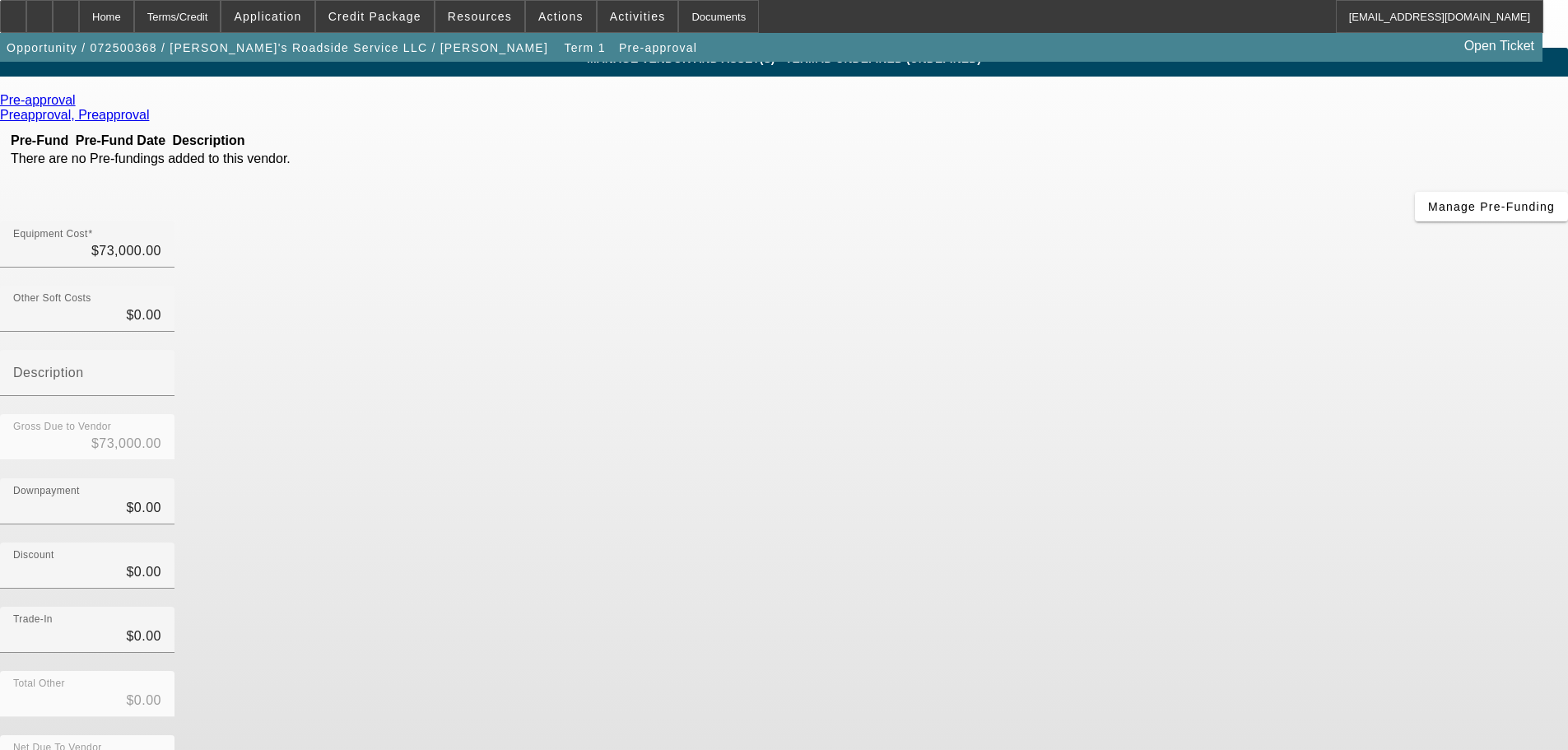
scroll to position [23, 0]
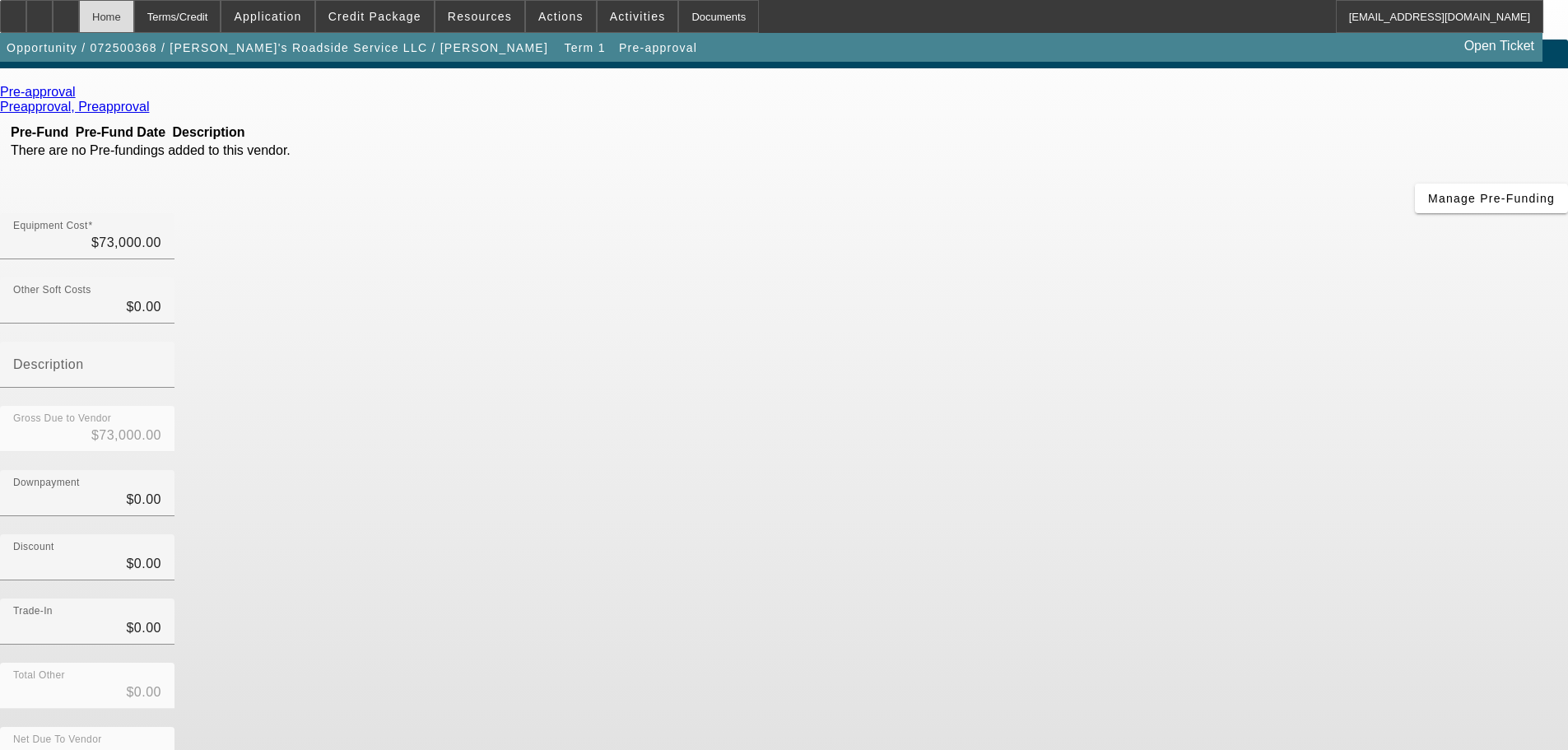
click at [134, 15] on div "Home" at bounding box center [107, 17] width 55 height 33
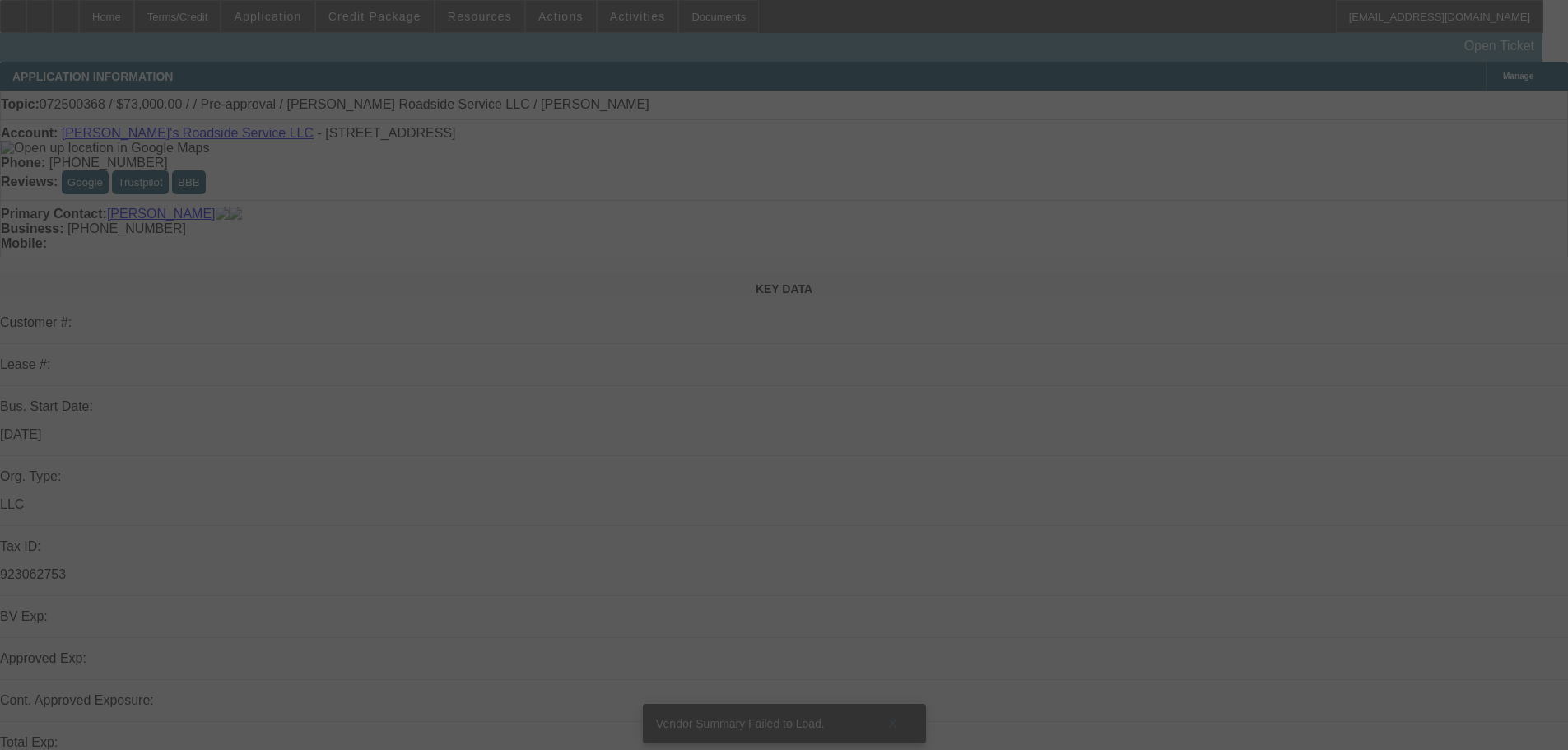
scroll to position [366, 0]
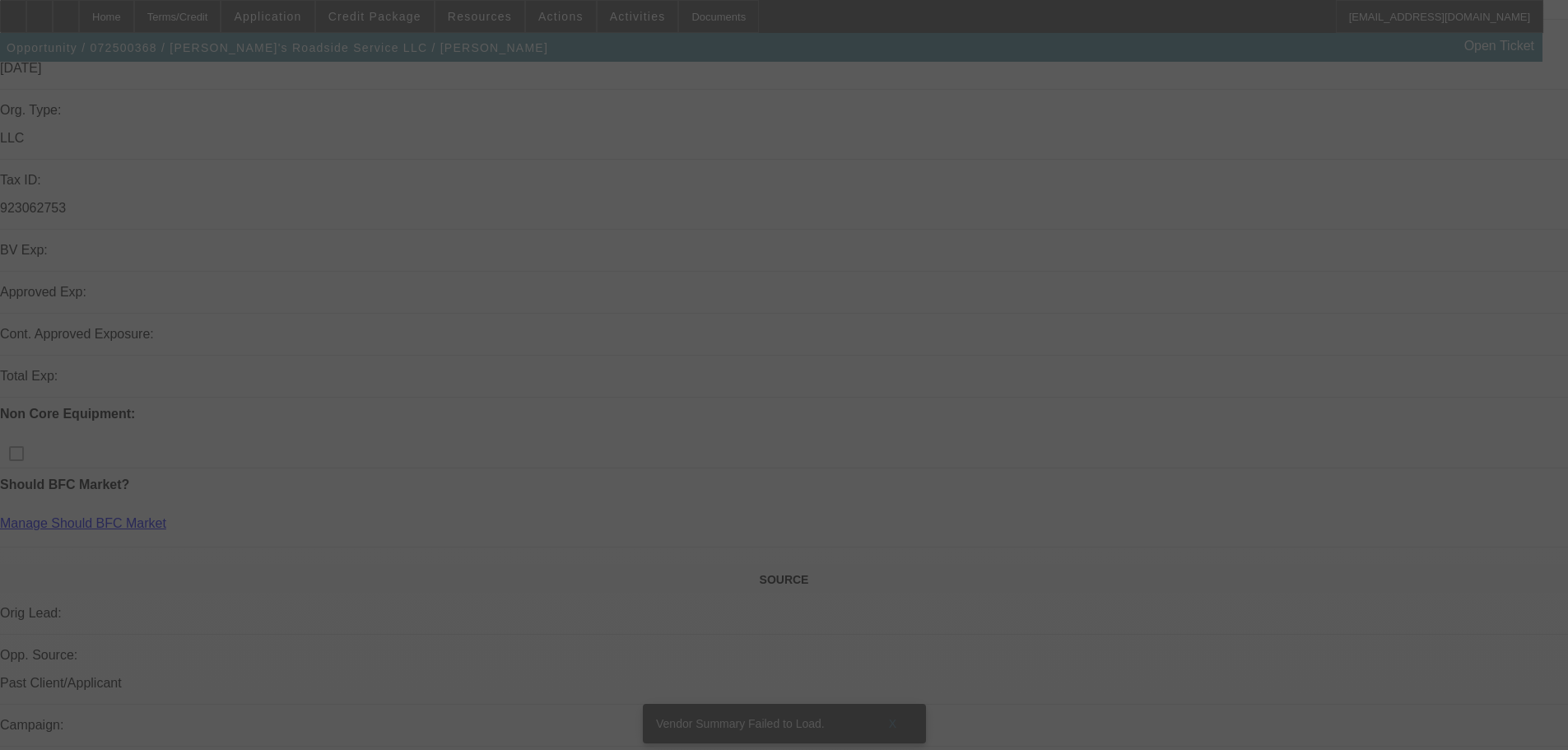
select select "0"
select select "2"
select select "0.1"
select select "4"
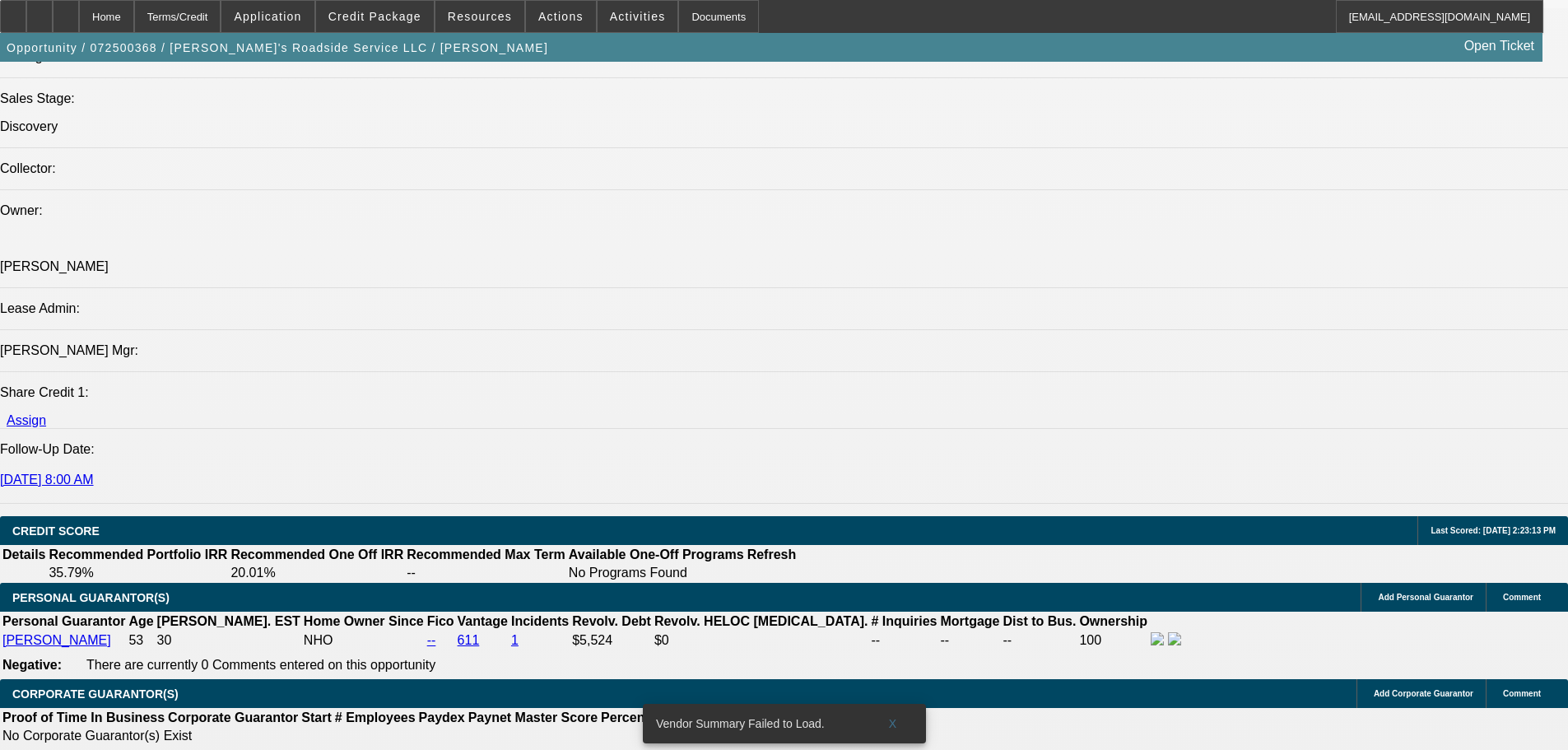
scroll to position [315, 0]
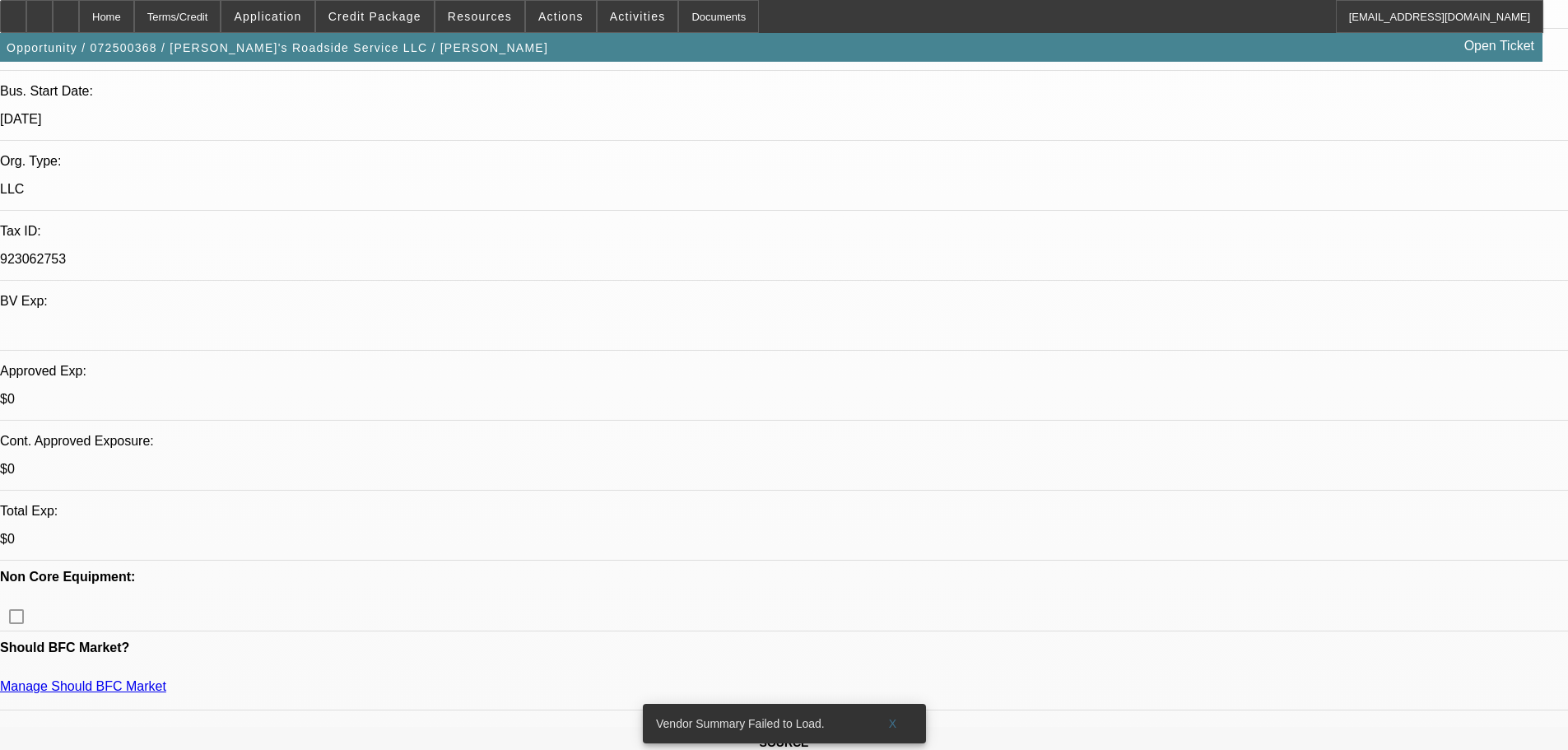
drag, startPoint x: 692, startPoint y: 187, endPoint x: 698, endPoint y: 107, distance: 80.2
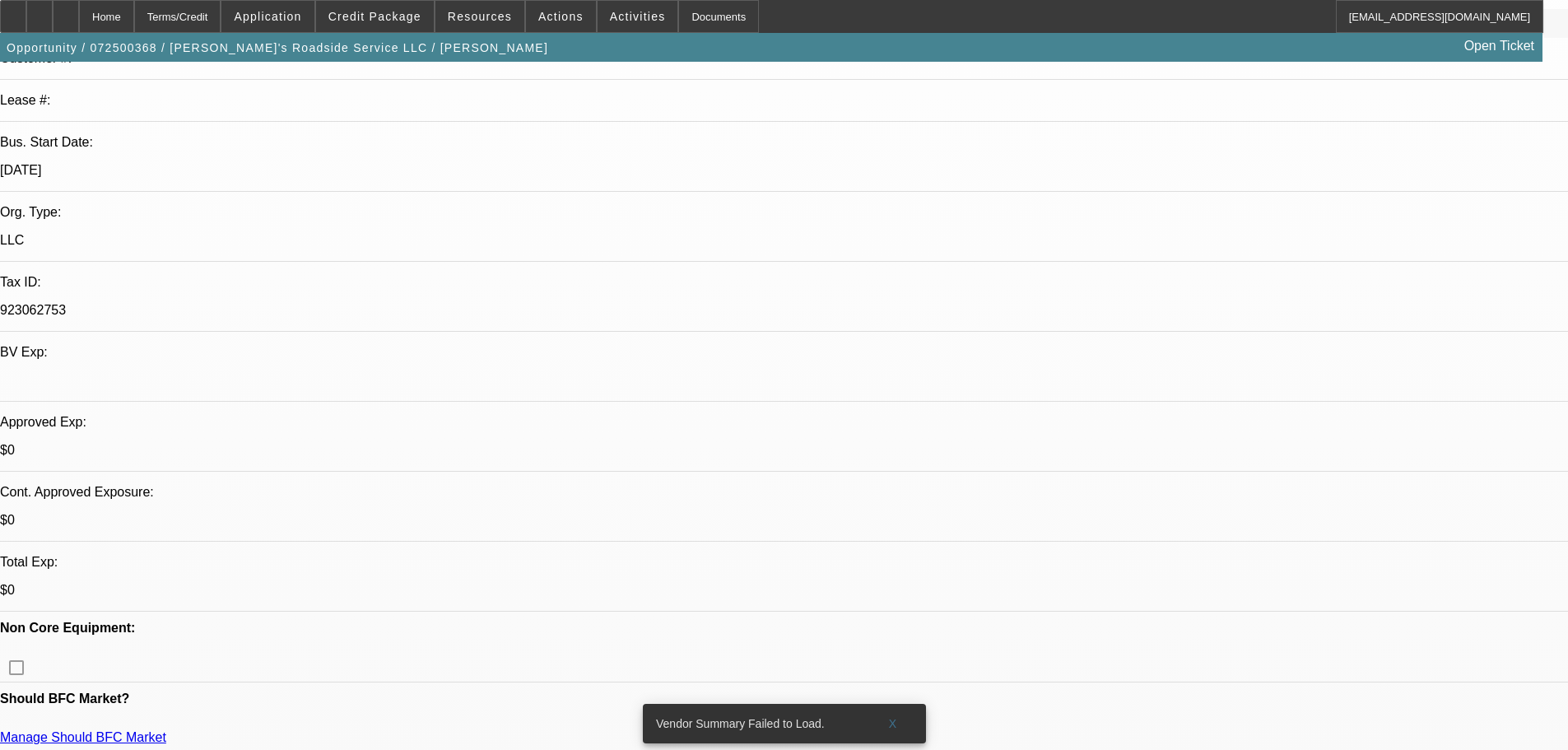
scroll to position [411, 0]
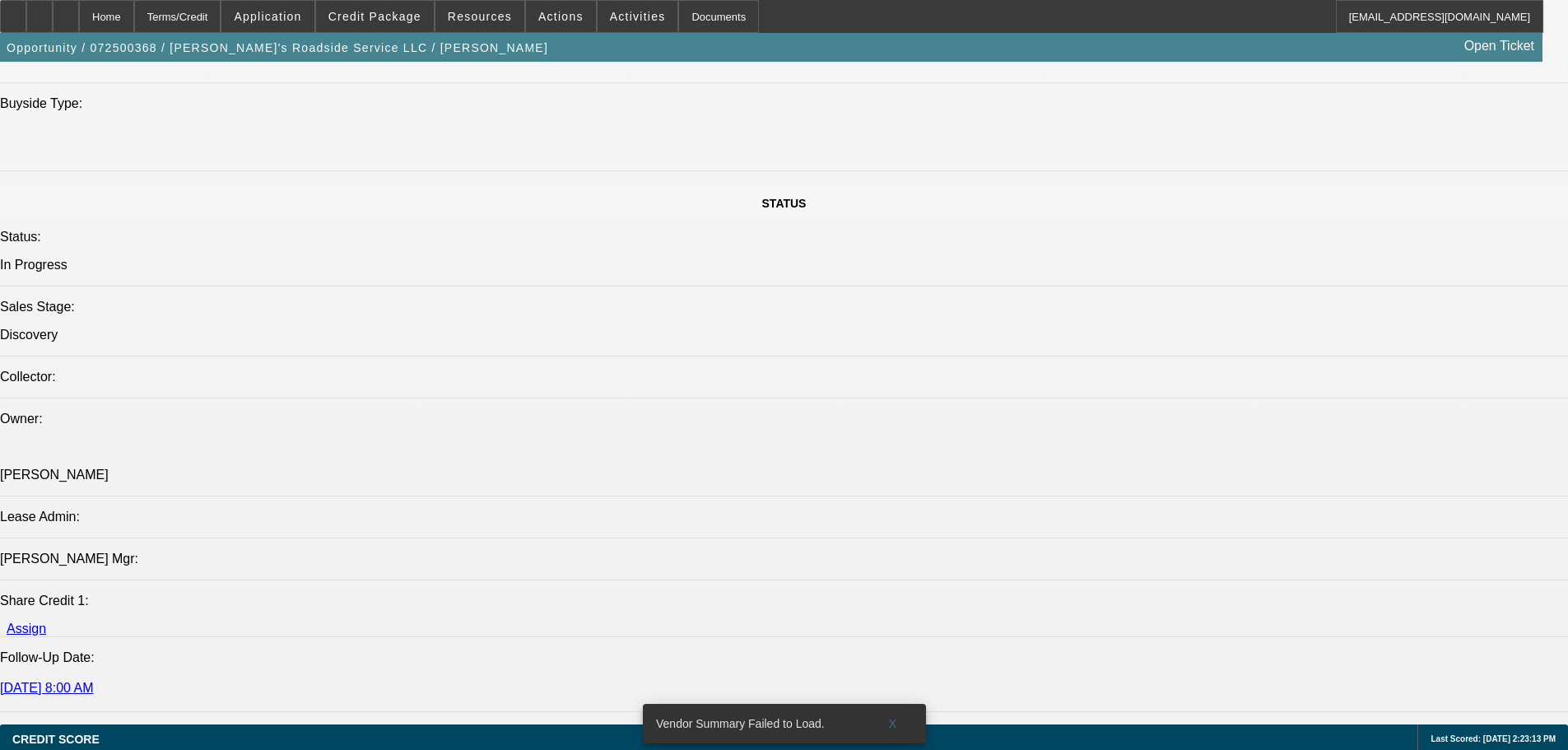
drag, startPoint x: 631, startPoint y: 429, endPoint x: 656, endPoint y: 629, distance: 201.6
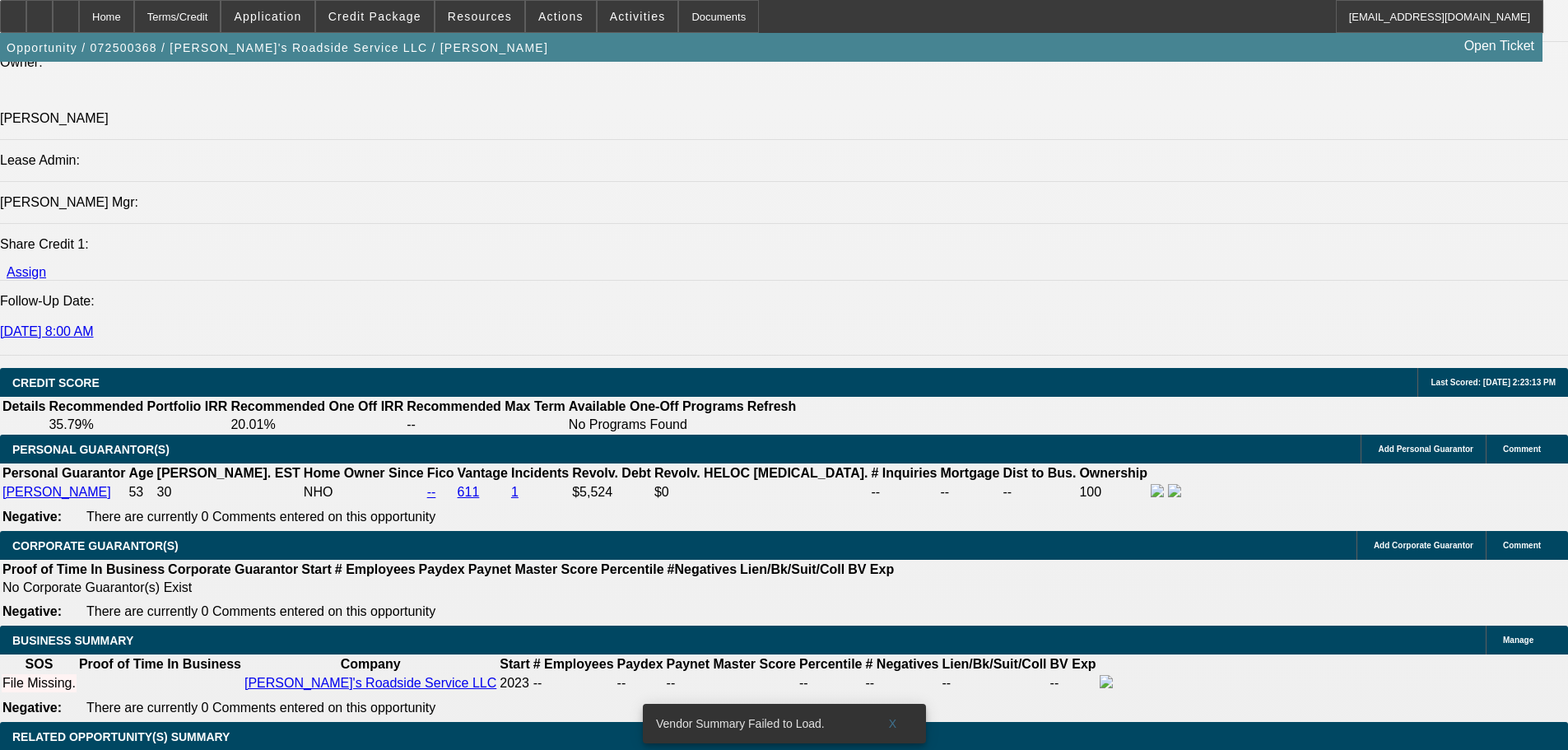
scroll to position [2097, 0]
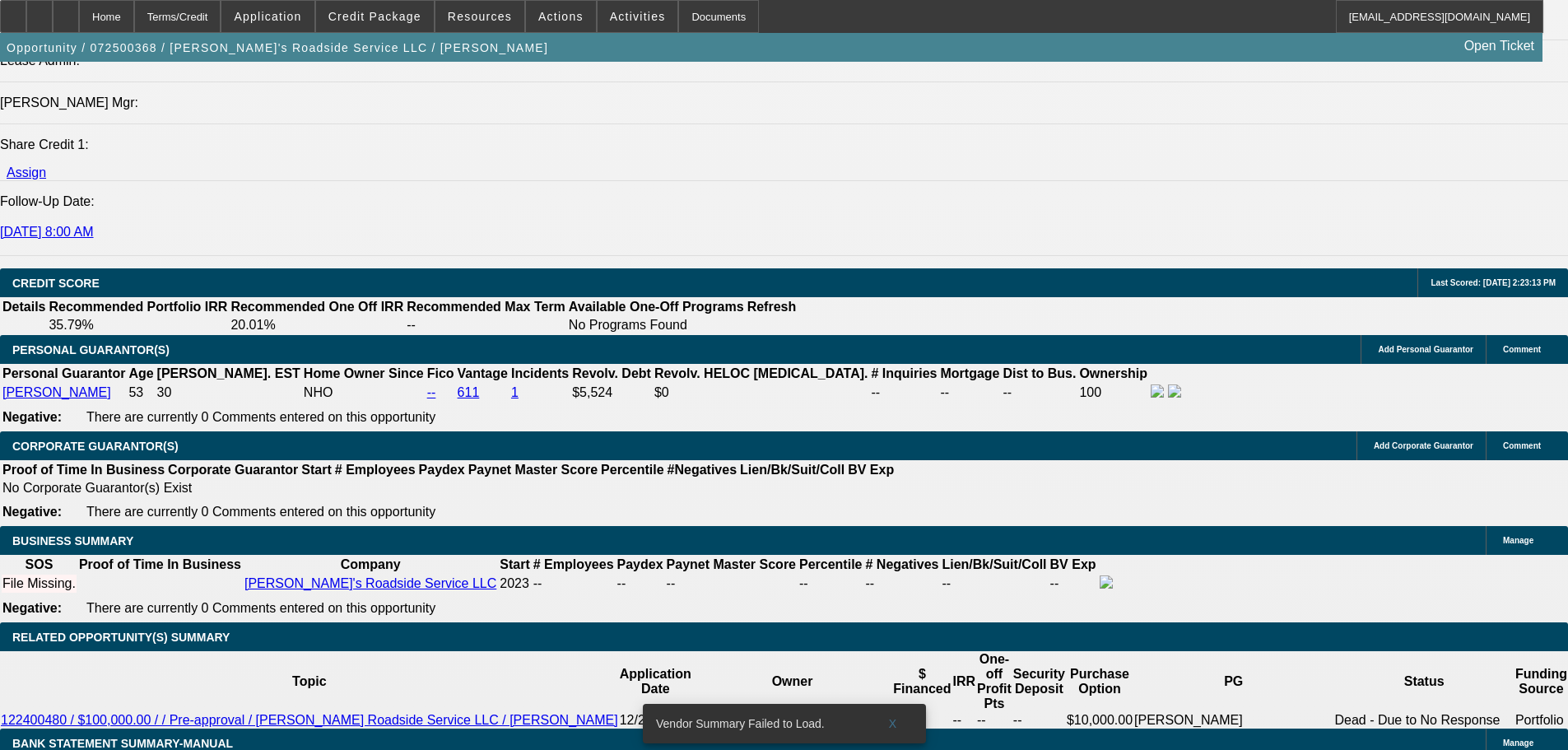
type input "$0.00"
type input "UNKNOWN"
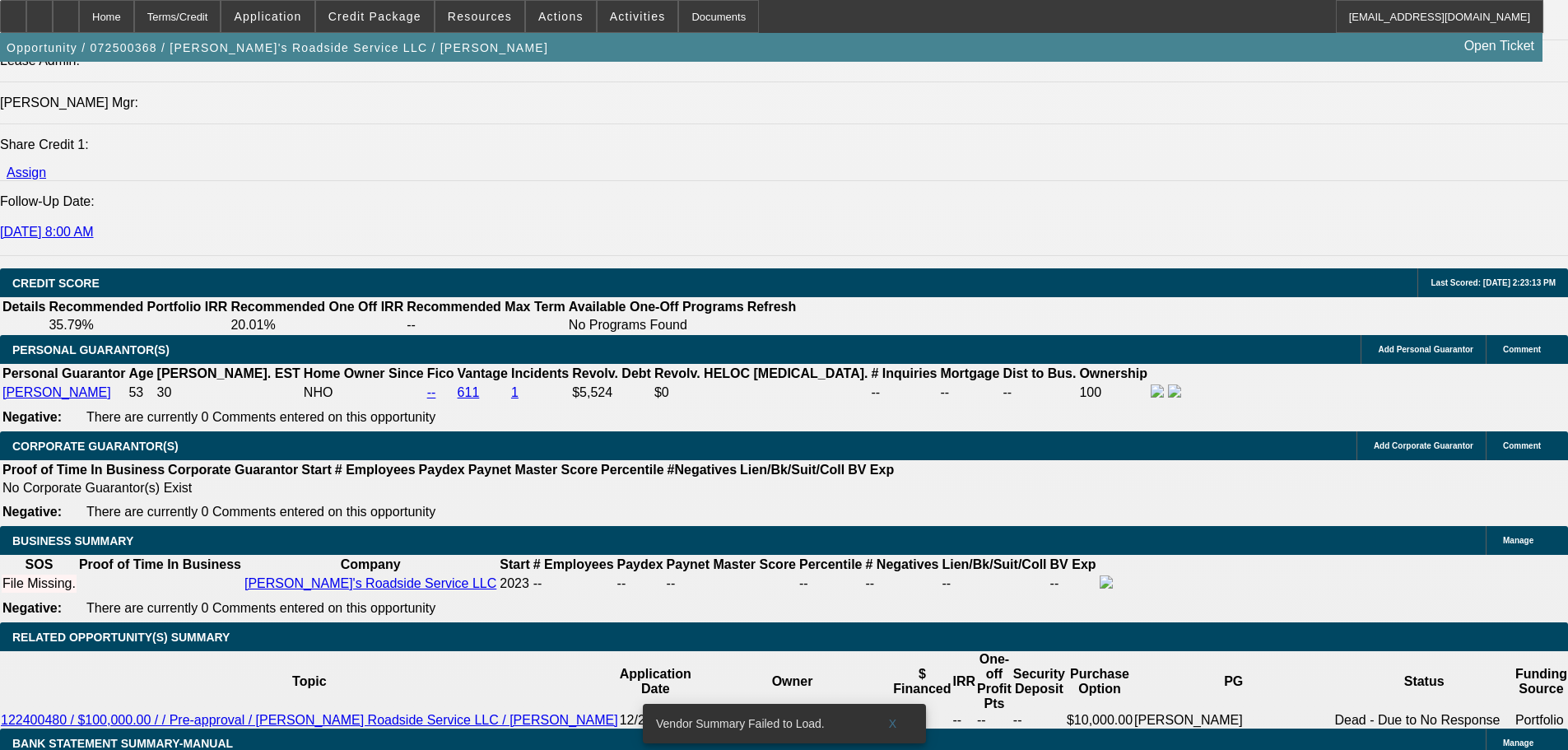
type input "48"
click at [374, 14] on span "Credit Package" at bounding box center [375, 16] width 93 height 13
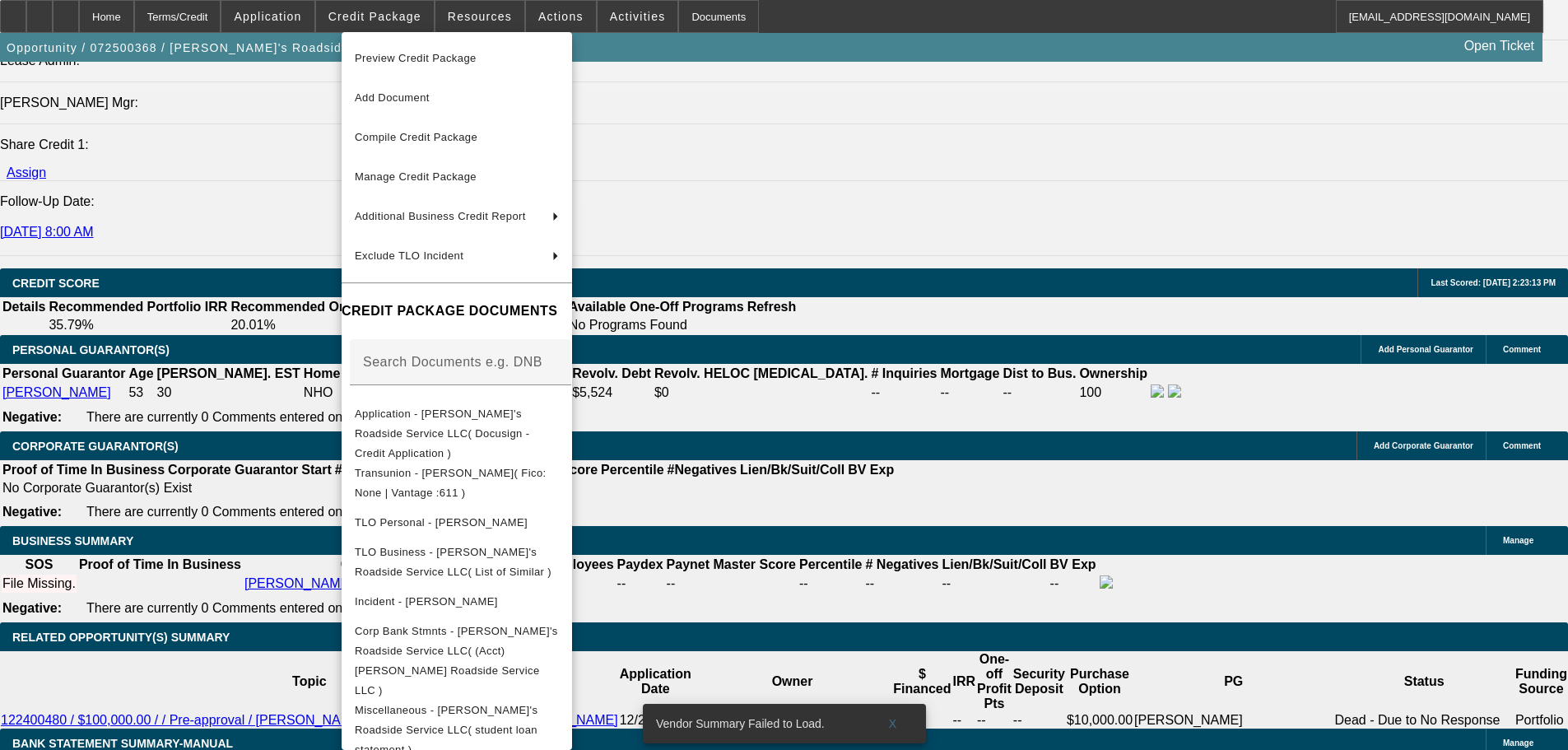
click at [916, 515] on div at bounding box center [784, 375] width 1568 height 750
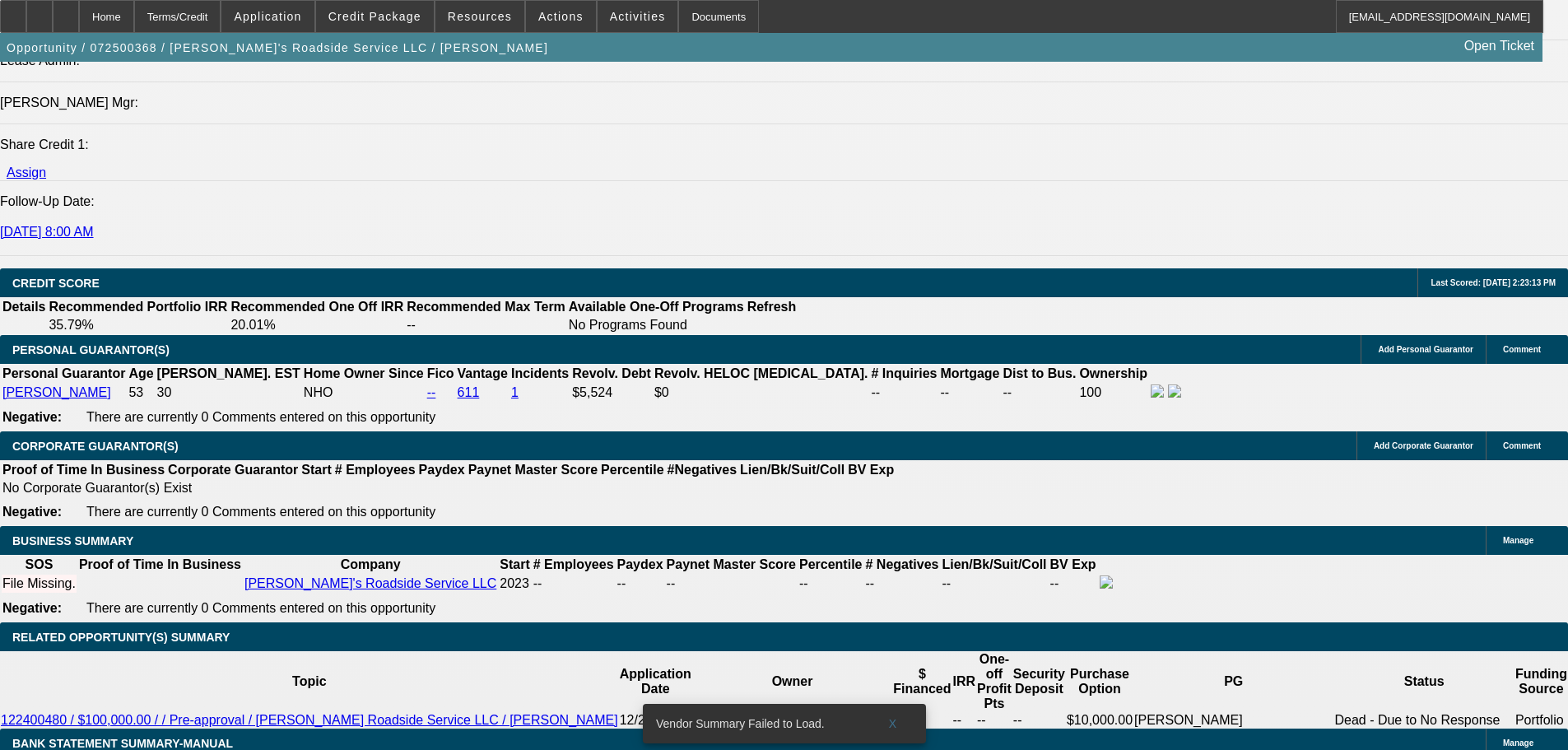
type input "2"
type input "$1,583.74"
type input "$3,167.48"
type input "27"
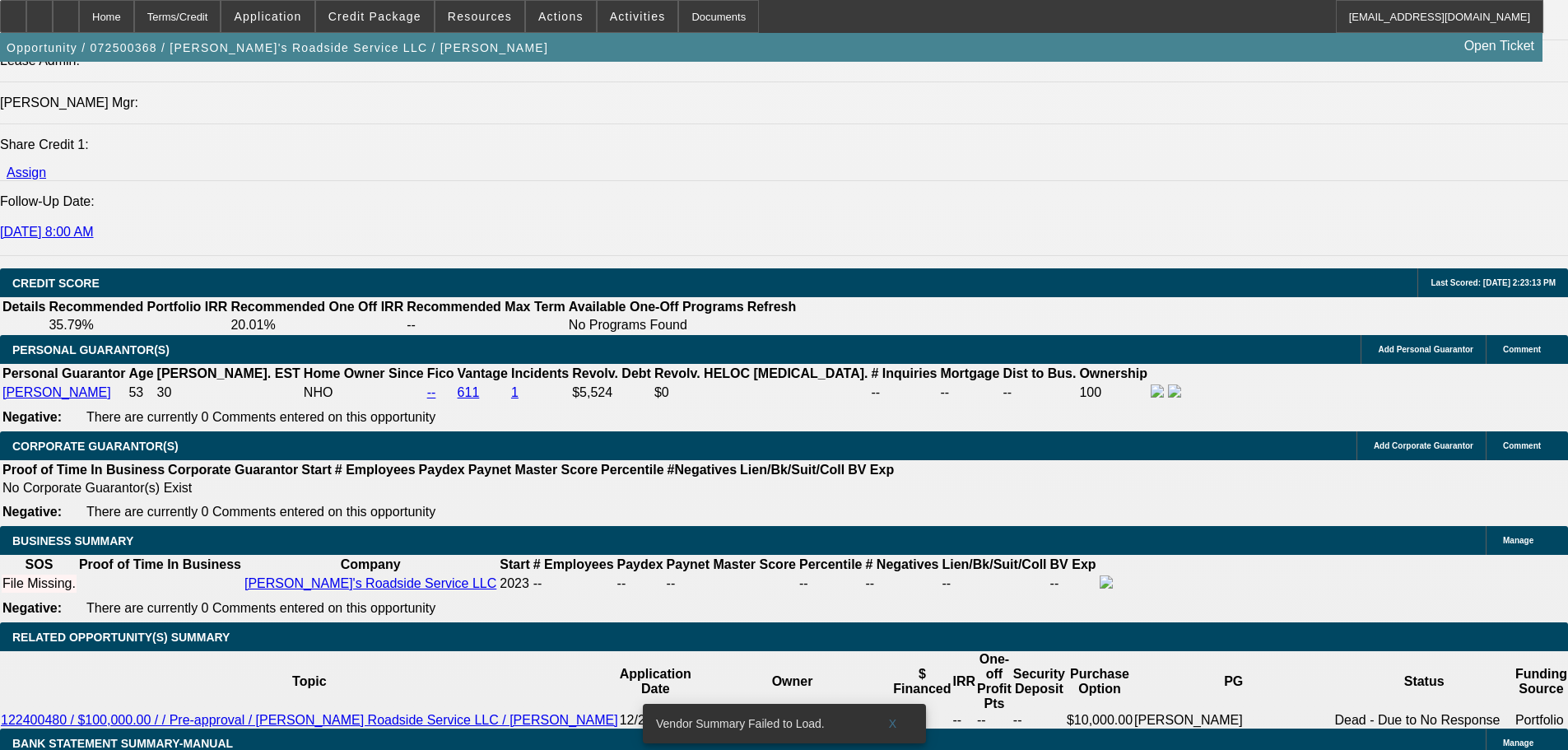
type input "$2,502.61"
type input "$5,005.22"
type input "27"
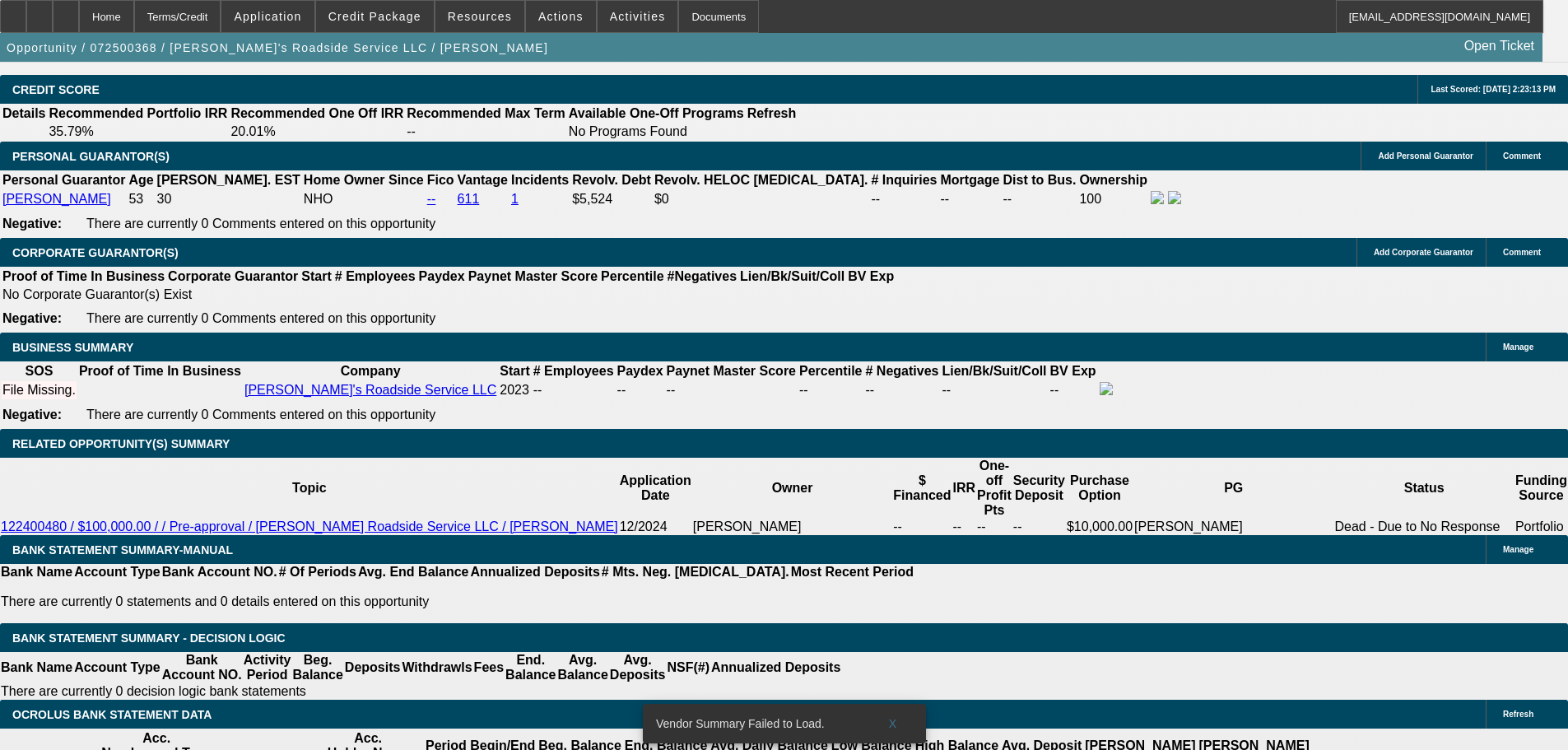
scroll to position [2262, 0]
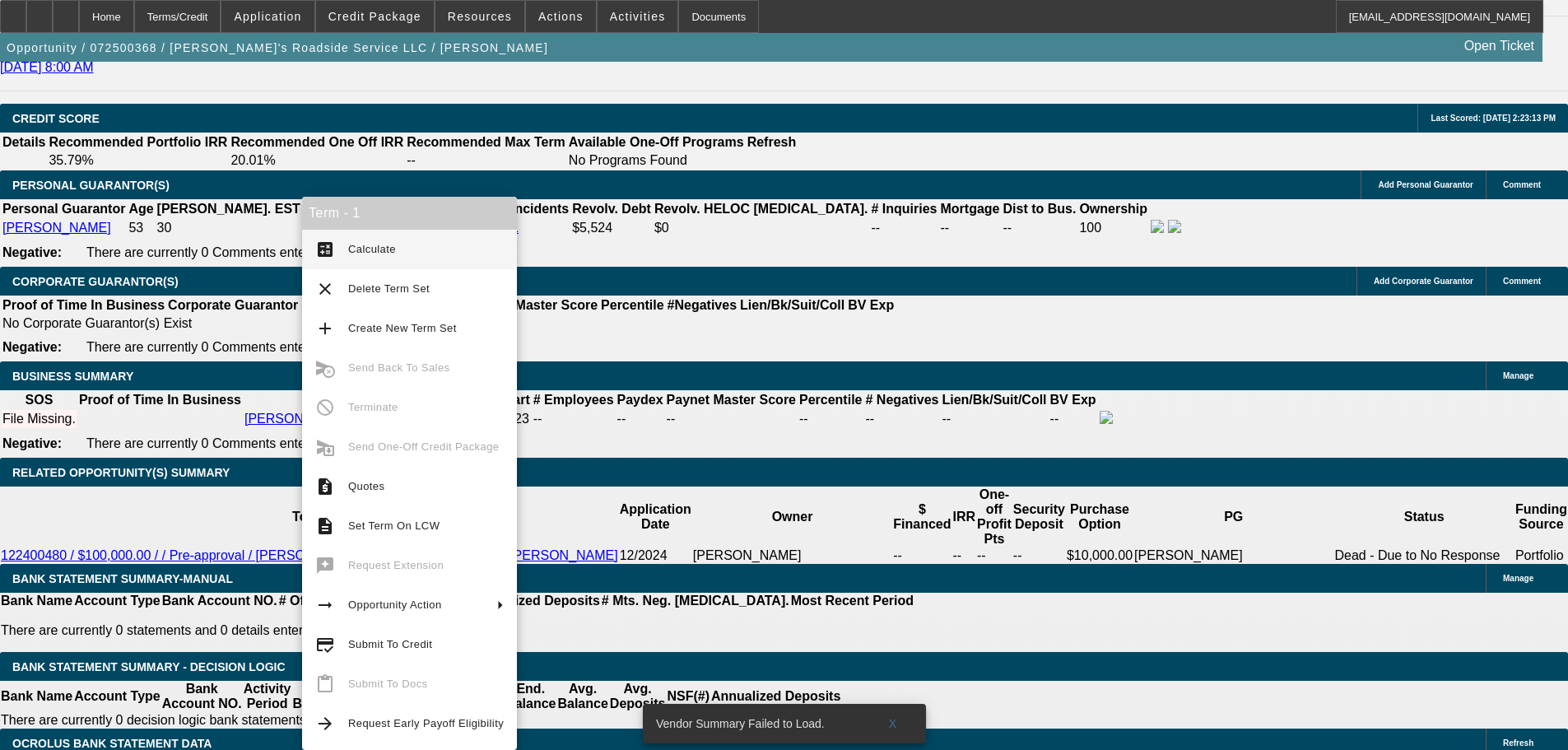
click at [416, 226] on div "Term - 1" at bounding box center [409, 213] width 215 height 33
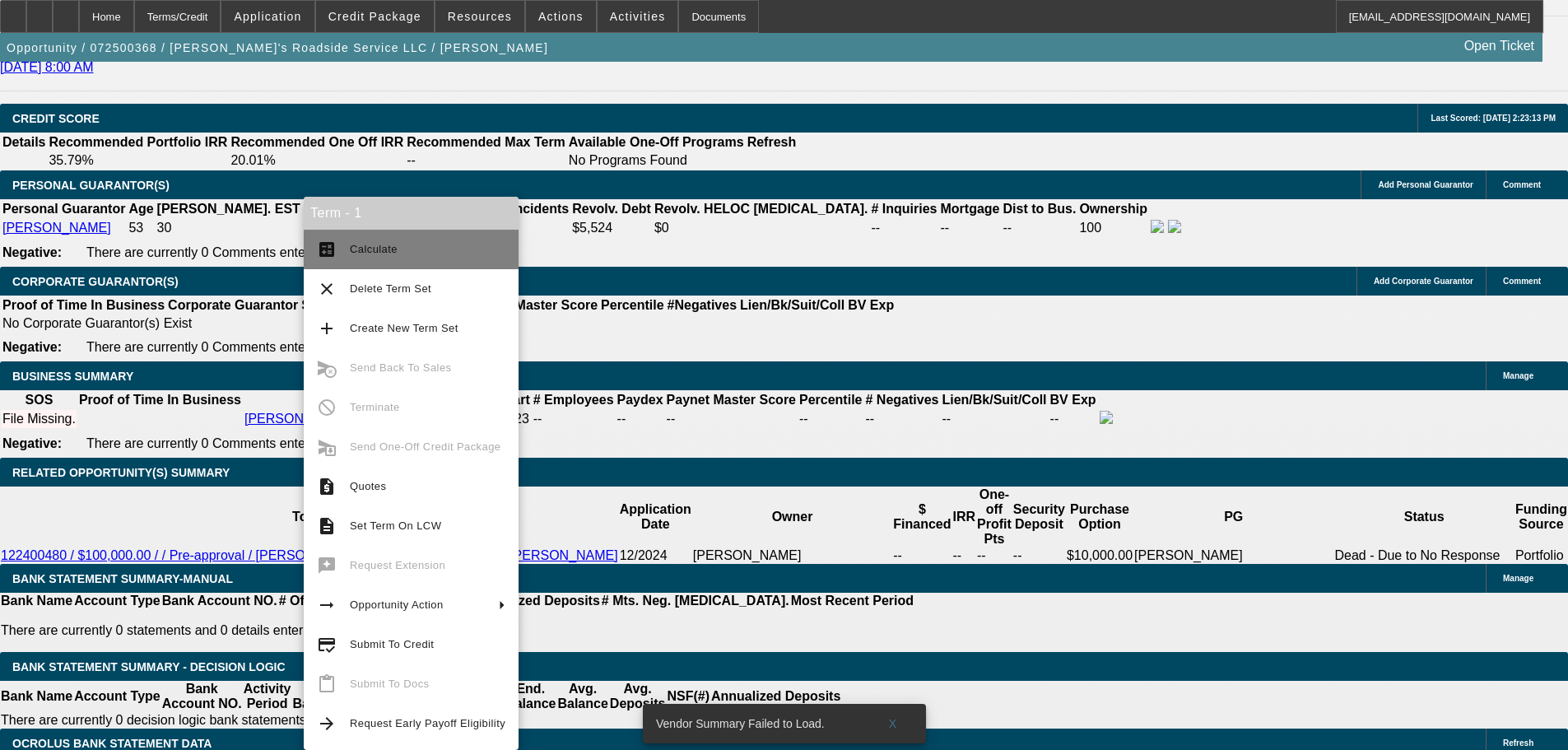
click at [412, 253] on span "Calculate" at bounding box center [428, 249] width 156 height 20
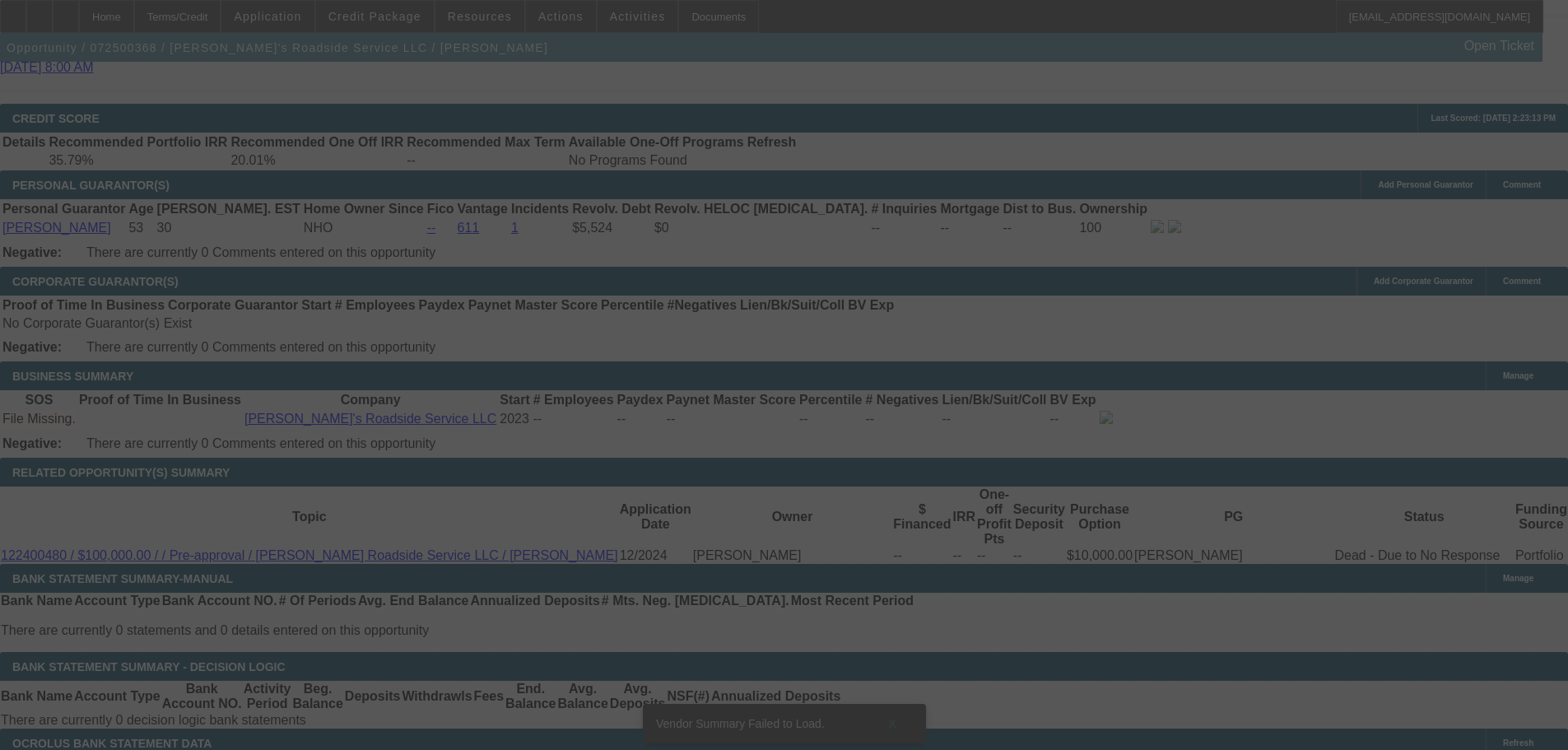
select select "0"
select select "2"
select select "0.1"
select select "4"
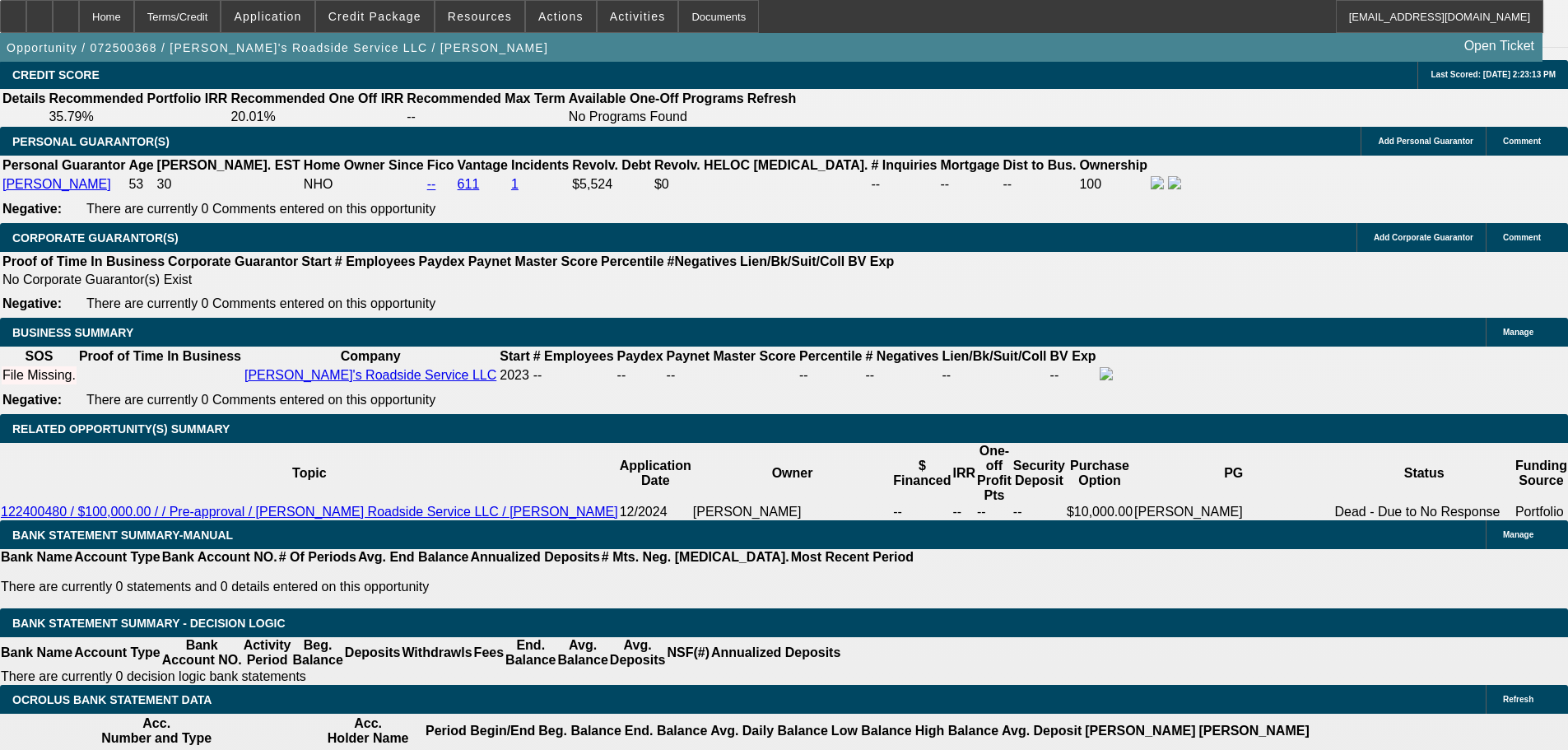
scroll to position [2343, 0]
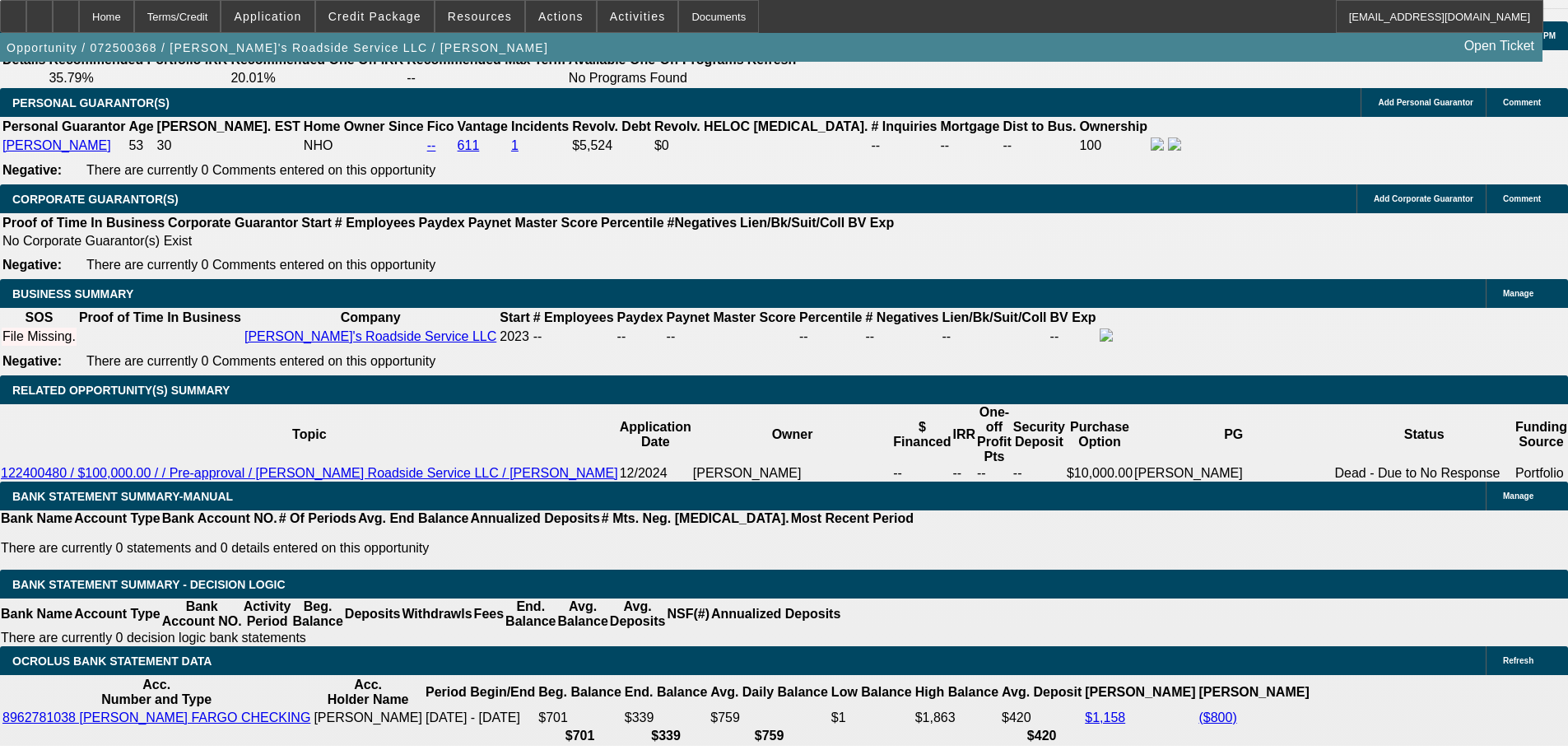
drag, startPoint x: 713, startPoint y: 378, endPoint x: 456, endPoint y: 381, distance: 257.0
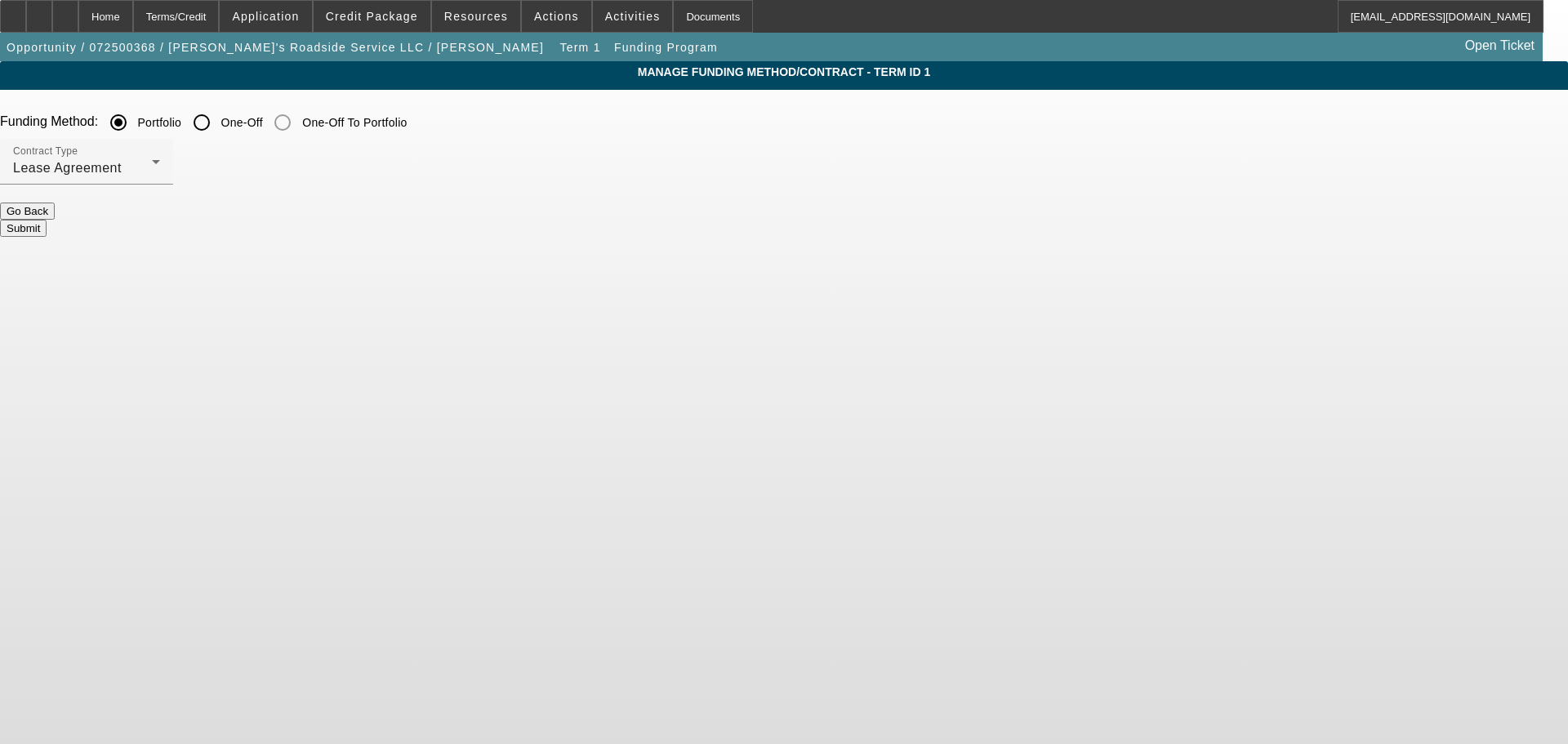
click at [218, 123] on input "One-Off" at bounding box center [201, 123] width 33 height 33
radio input "true"
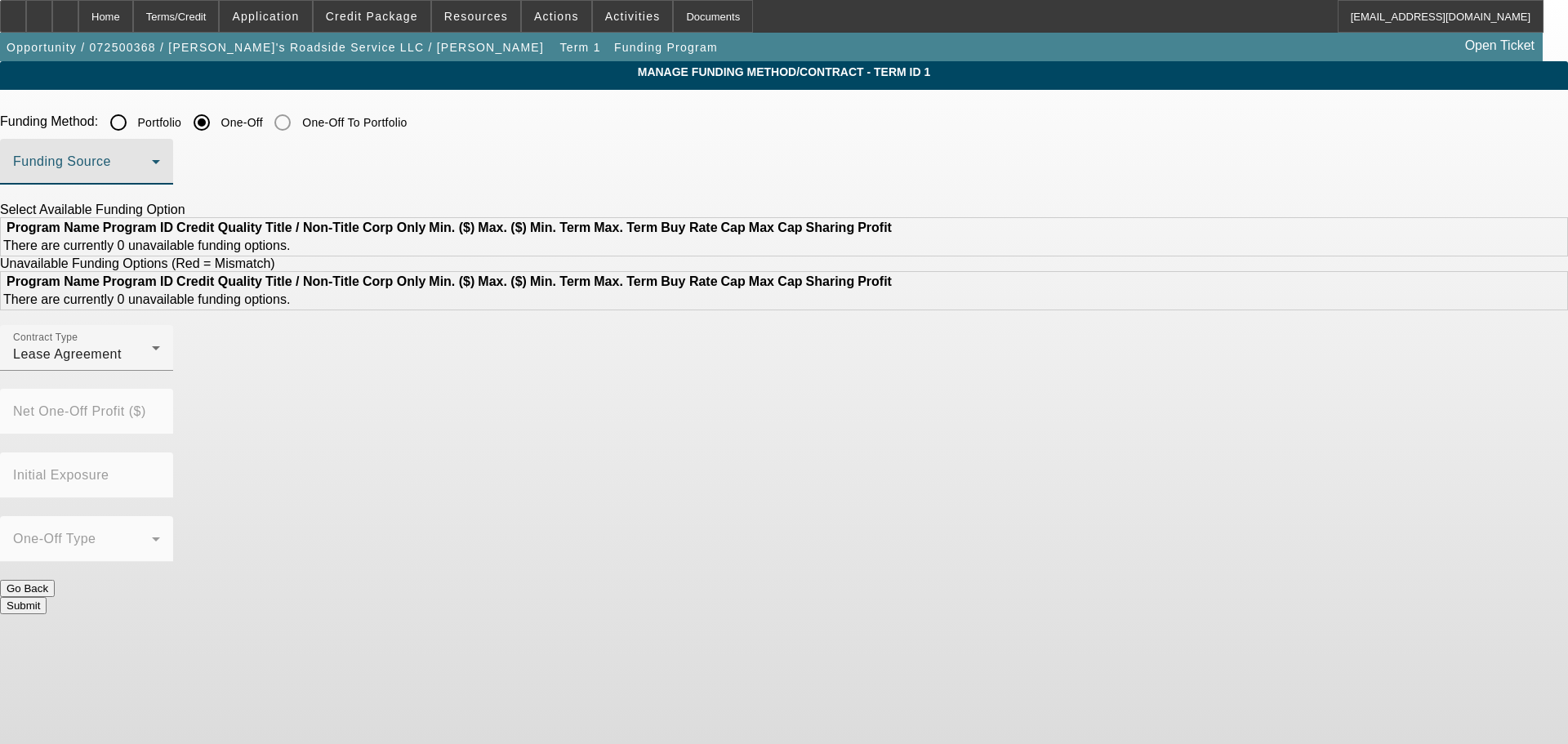
click at [152, 162] on span at bounding box center [82, 168] width 139 height 19
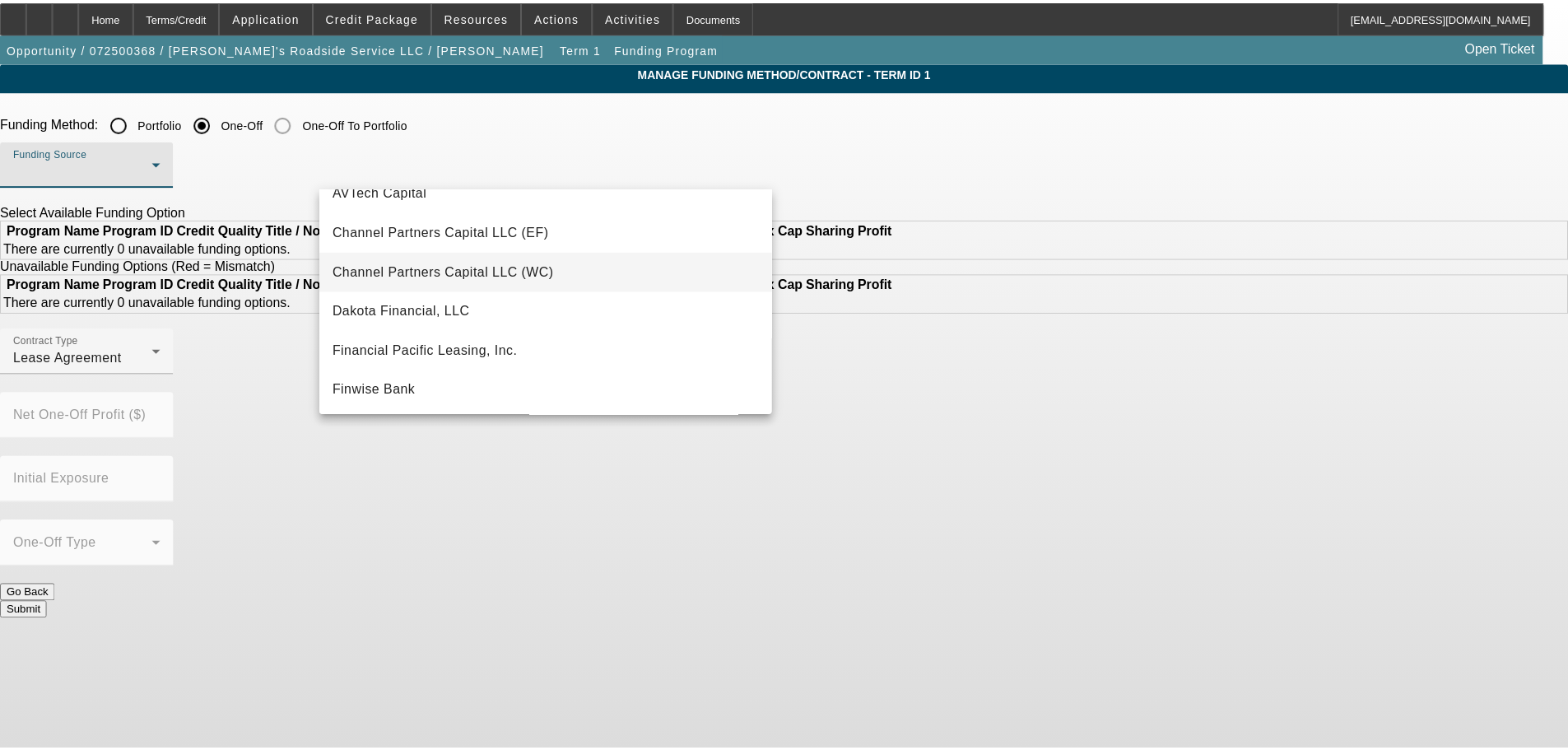
scroll to position [165, 0]
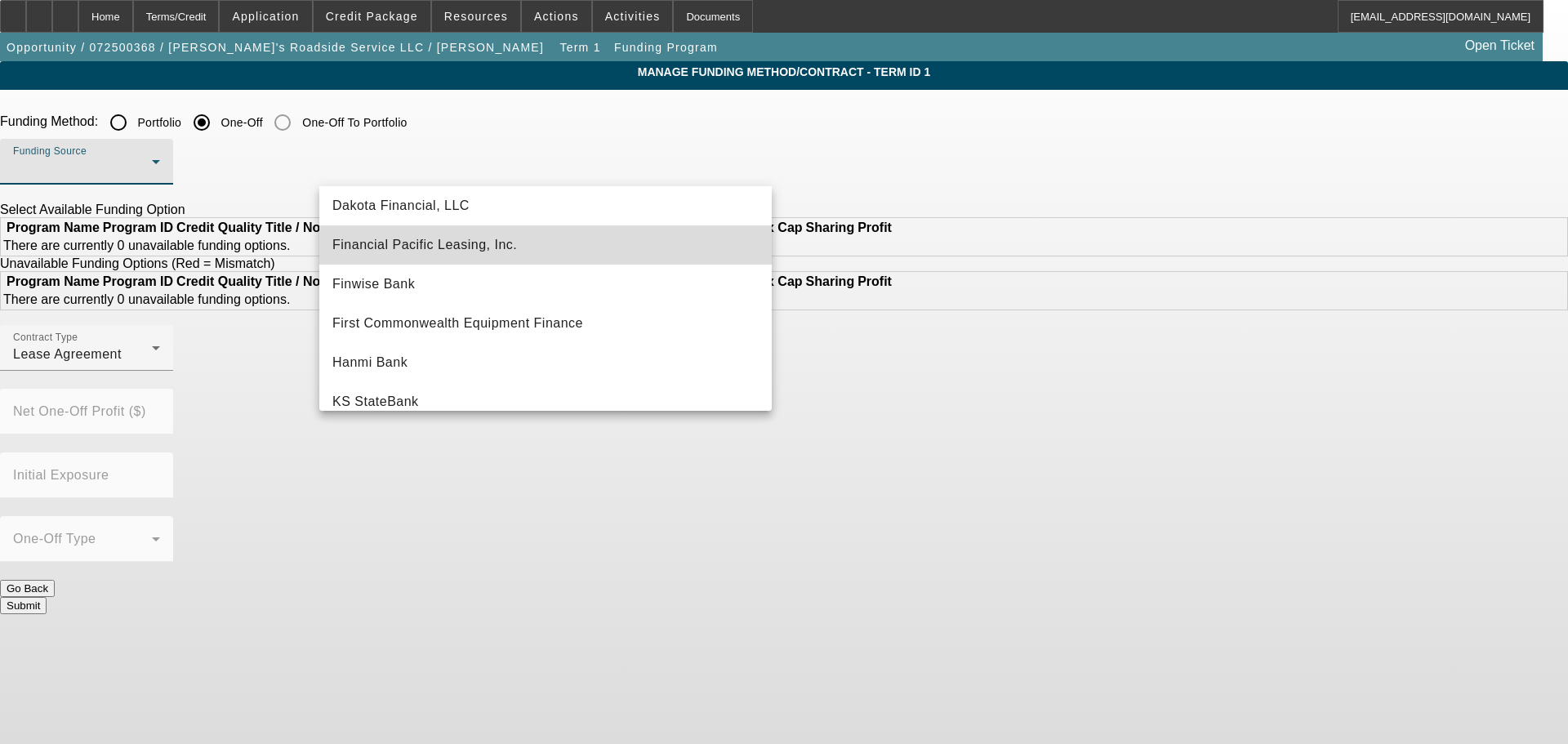
click at [546, 247] on mat-option "Financial Pacific Leasing, Inc." at bounding box center [545, 245] width 453 height 39
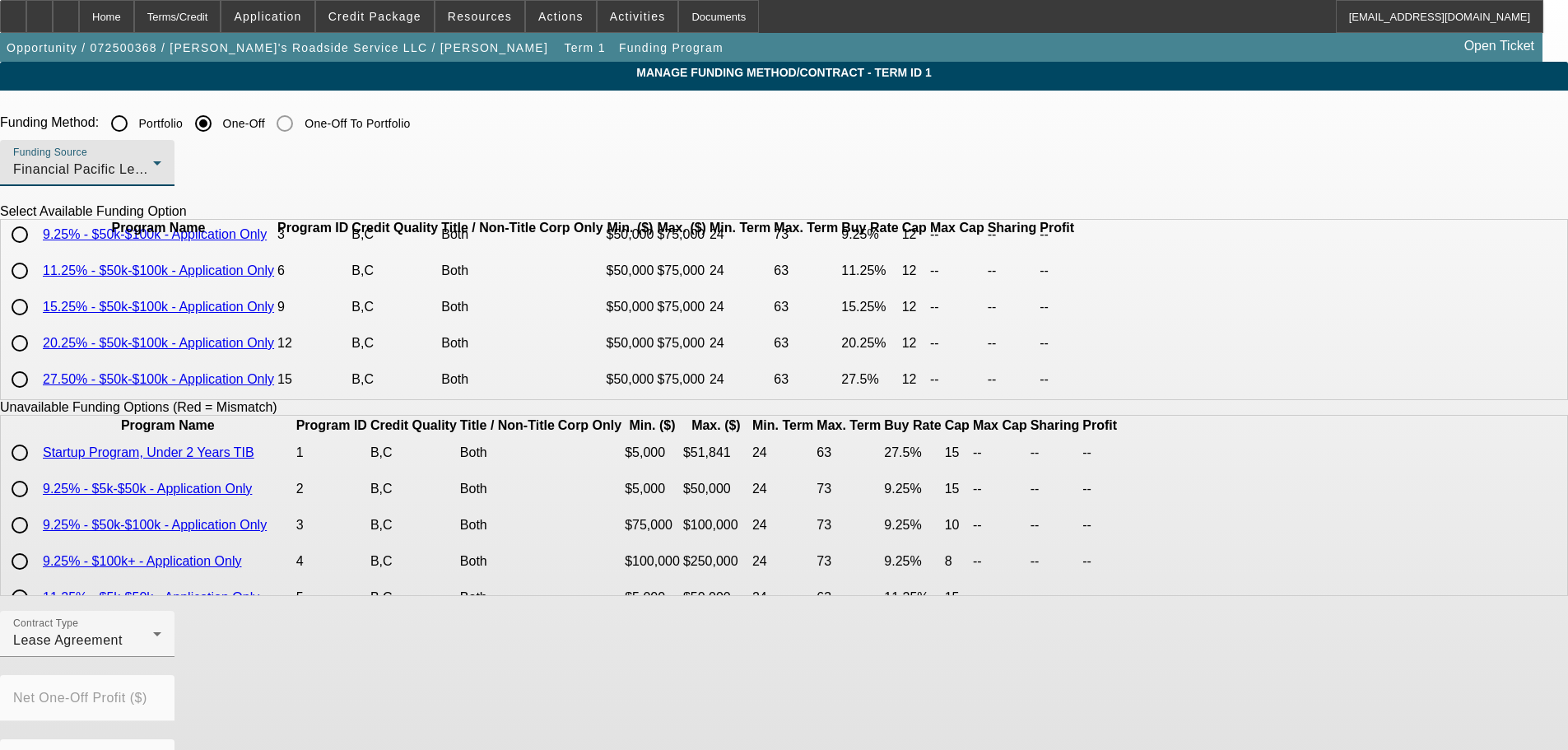
scroll to position [72, 0]
click at [36, 396] on input "radio" at bounding box center [20, 380] width 33 height 33
radio input "true"
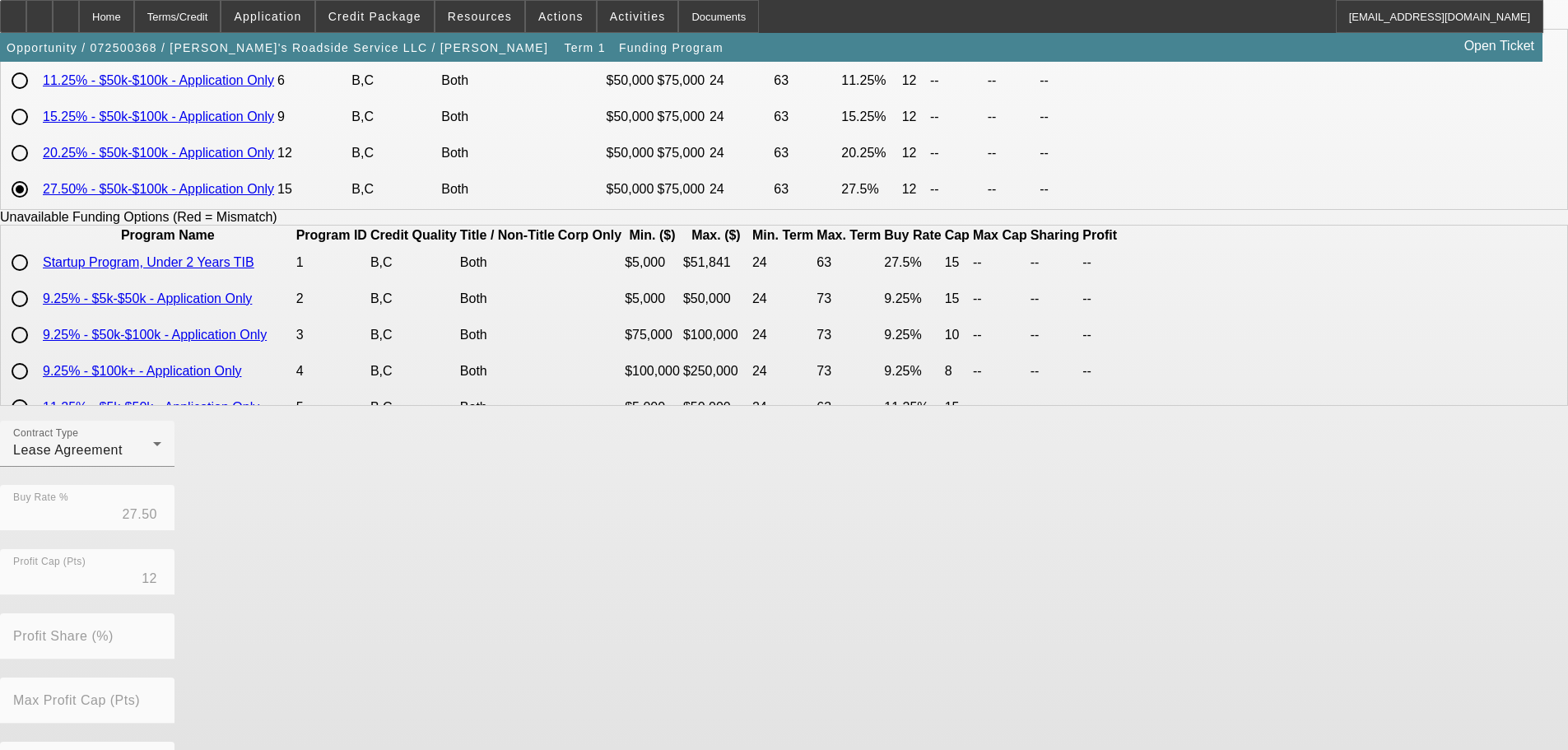
scroll to position [374, 0]
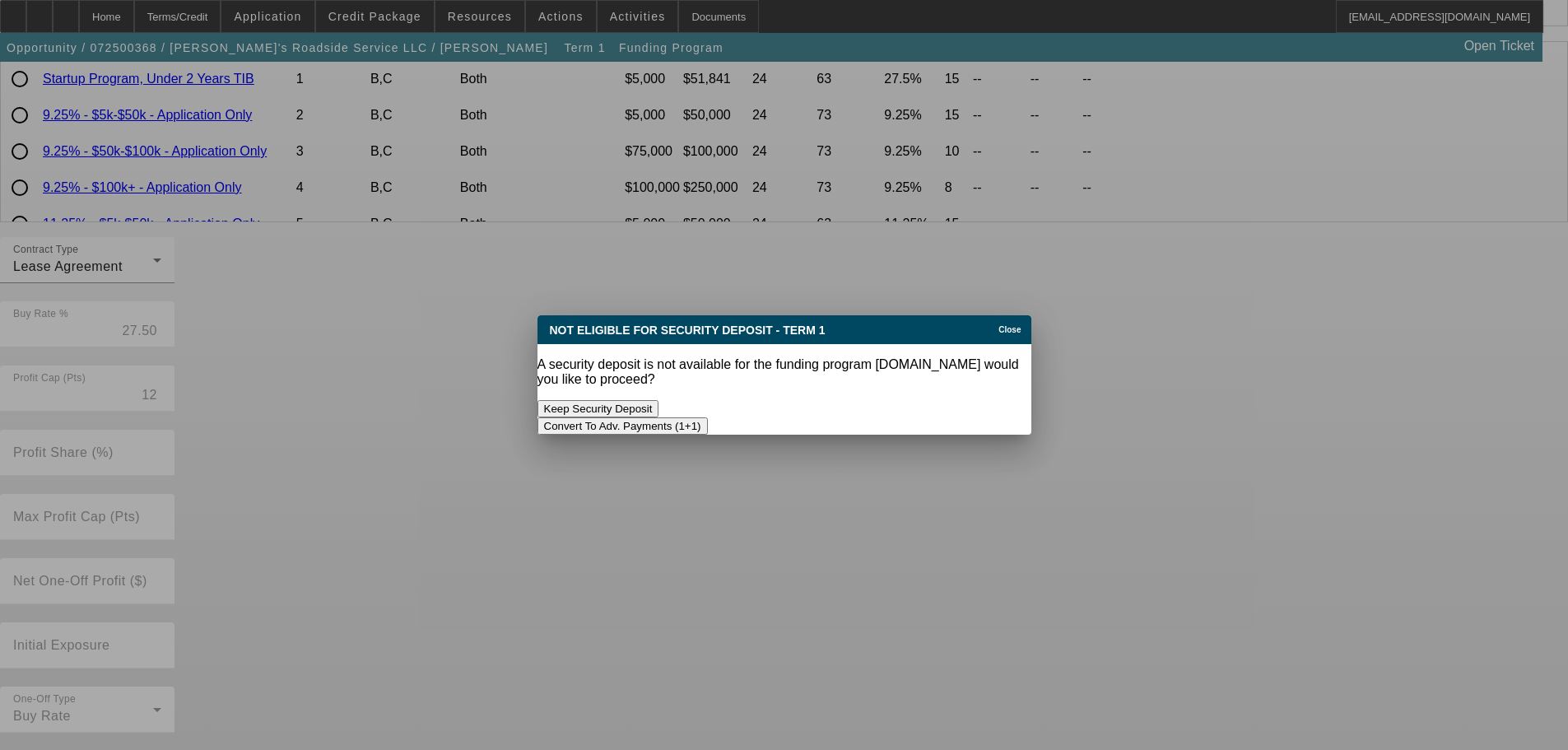
click at [707, 417] on button "Convert To Adv. Payments (1+1)" at bounding box center [623, 426] width 171 height 18
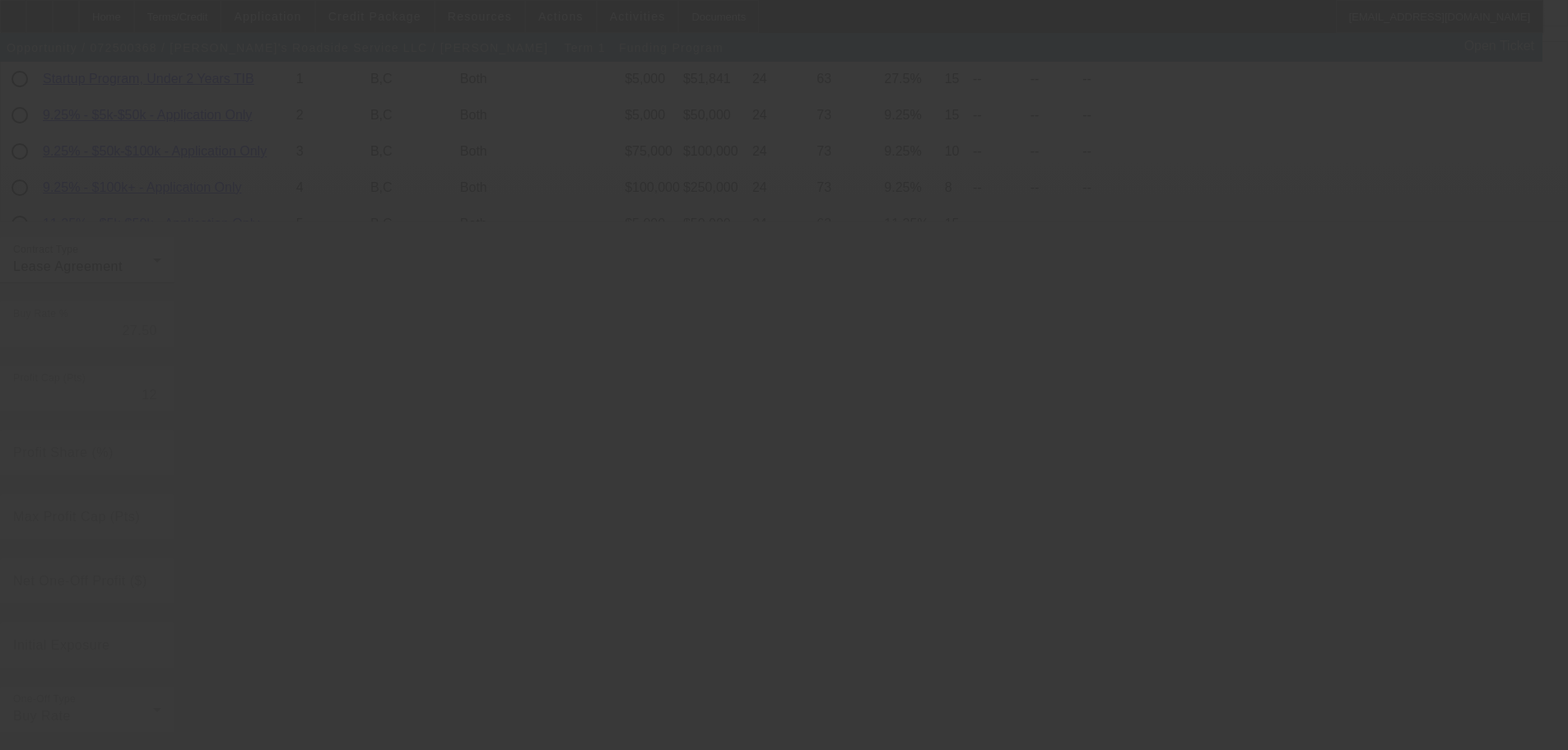
radio input "true"
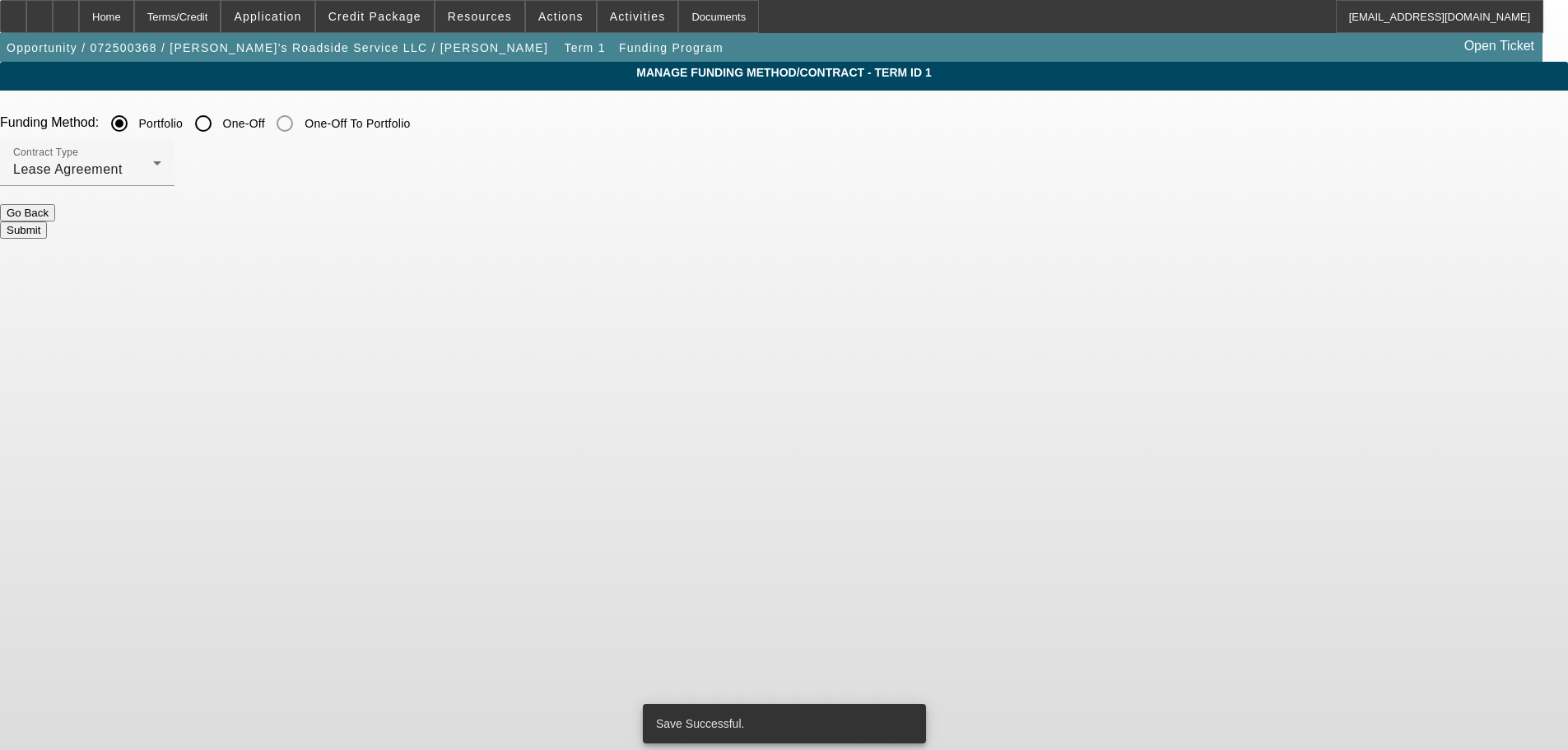
scroll to position [0, 0]
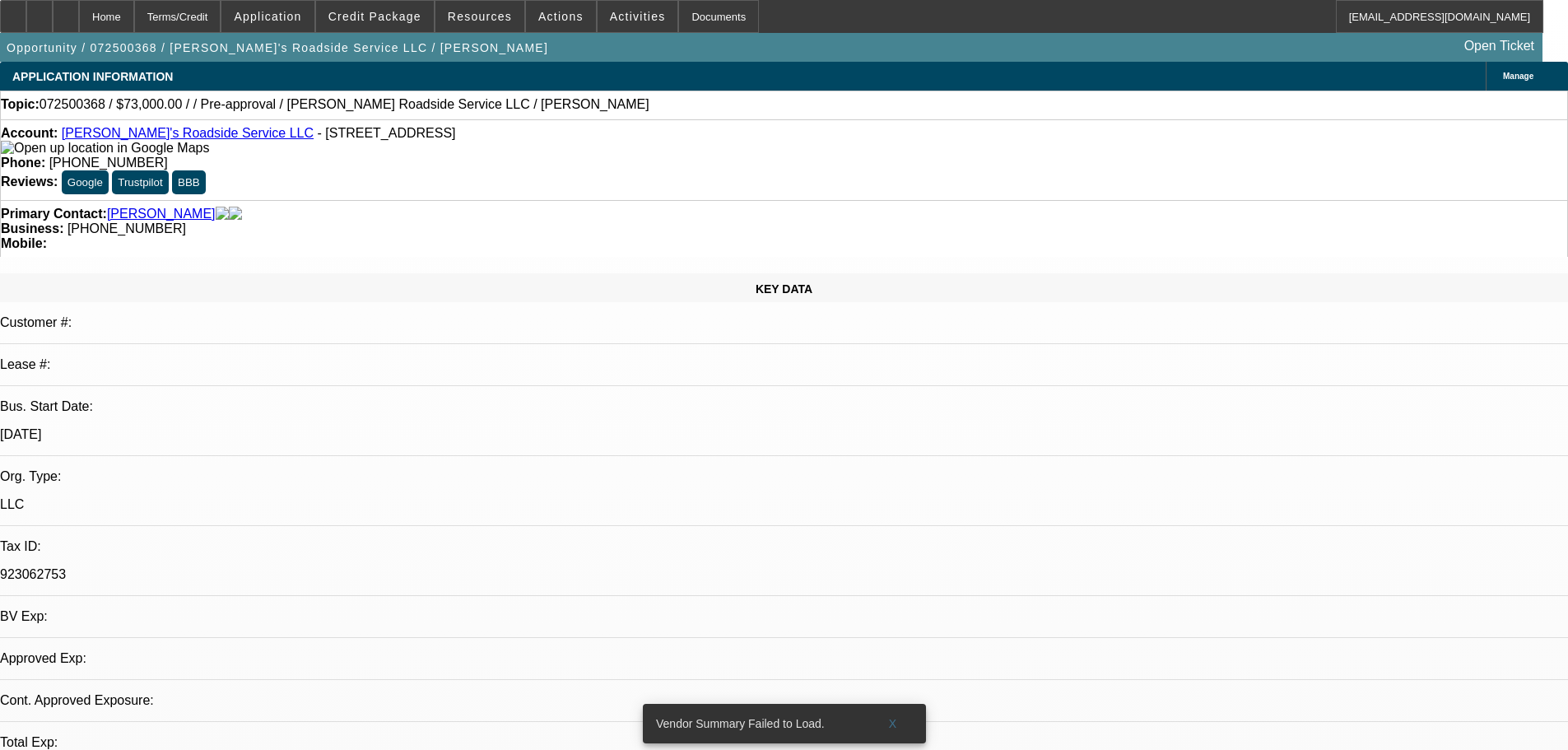
select select "0"
select select "0.1"
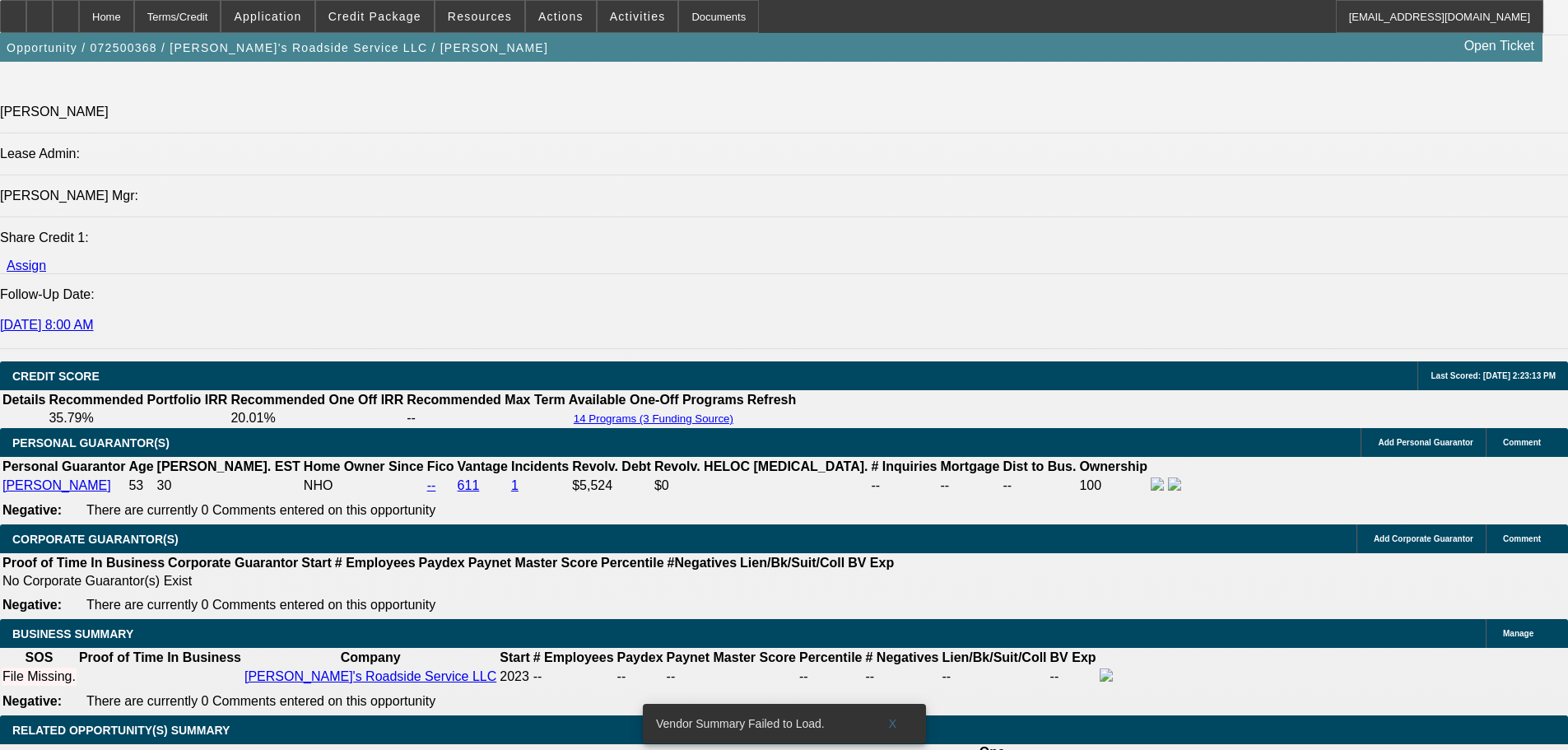
drag, startPoint x: 769, startPoint y: 518, endPoint x: 734, endPoint y: 749, distance: 233.6
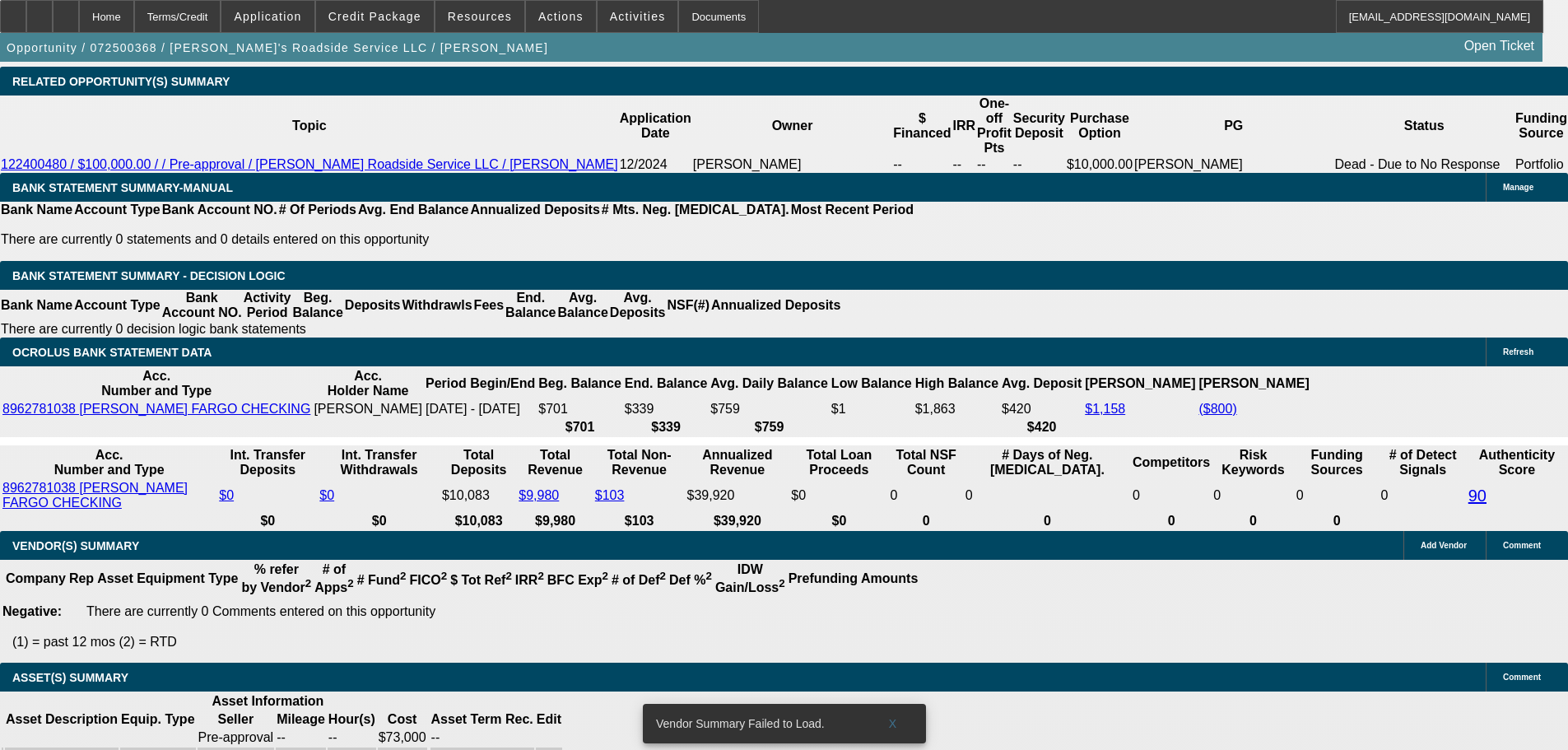
scroll to position [2461, 0]
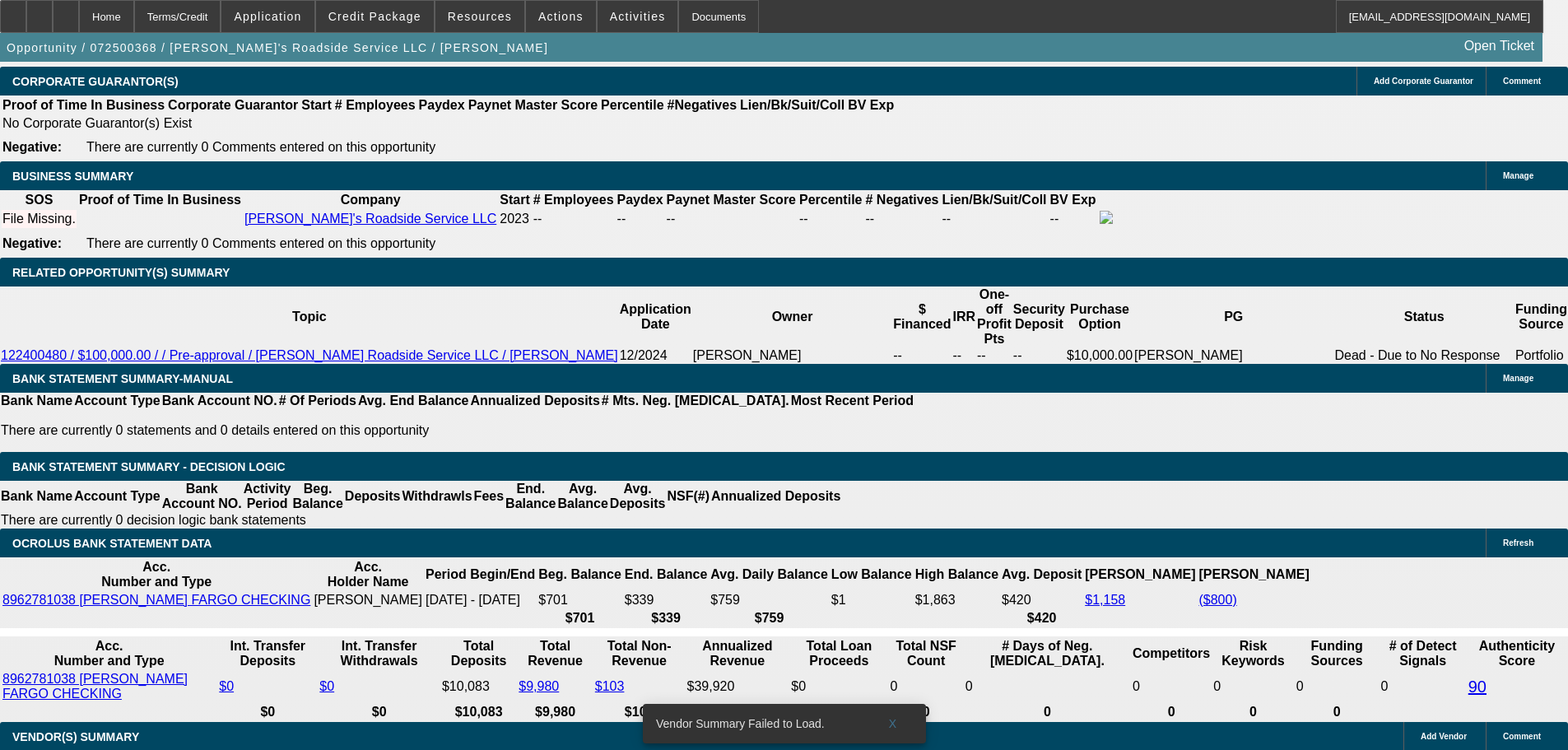
select select "5"
type input "UNKNOWN"
drag, startPoint x: 687, startPoint y: 414, endPoint x: 402, endPoint y: 413, distance: 285.0
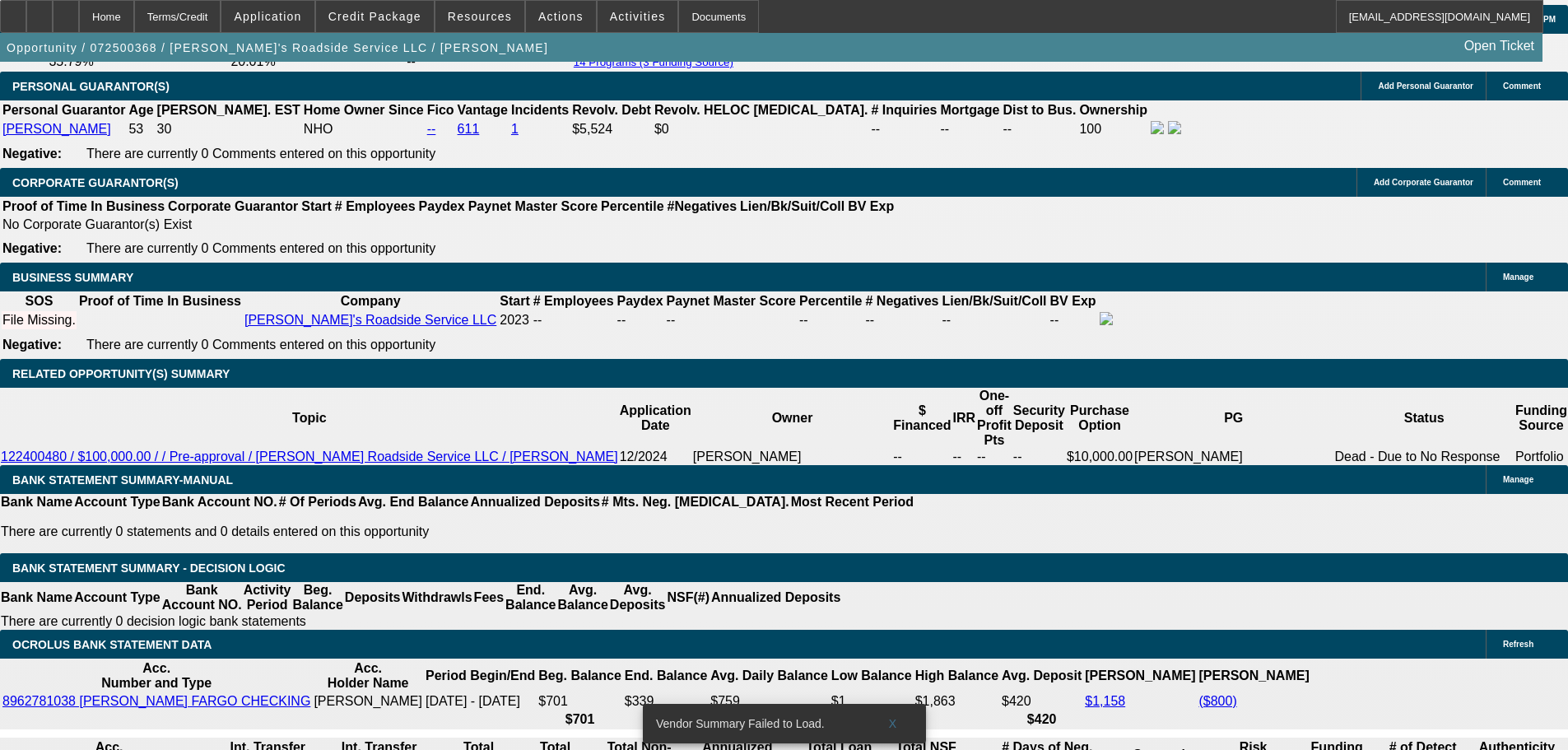
scroll to position [2215, 0]
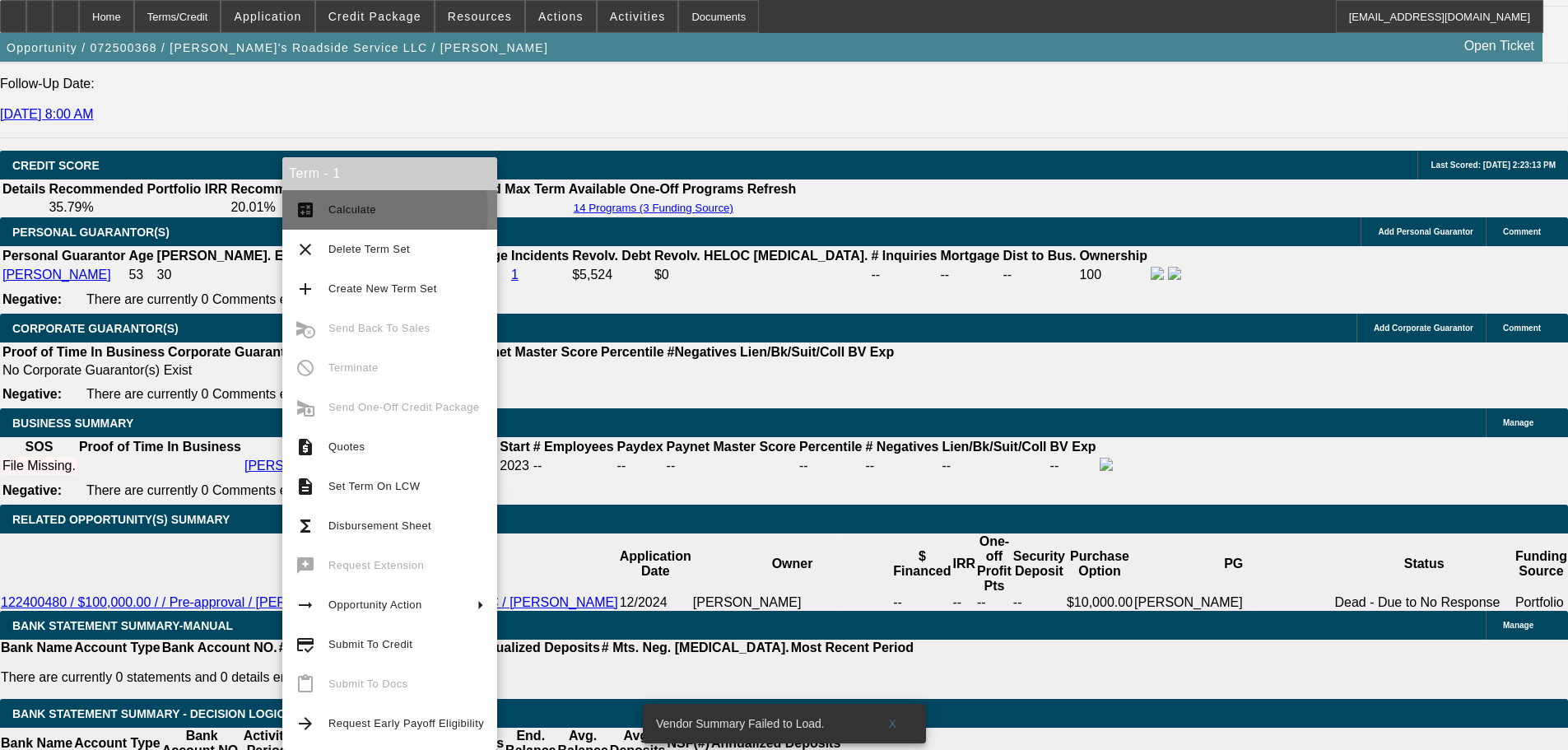
click at [361, 211] on span "Calculate" at bounding box center [352, 209] width 48 height 13
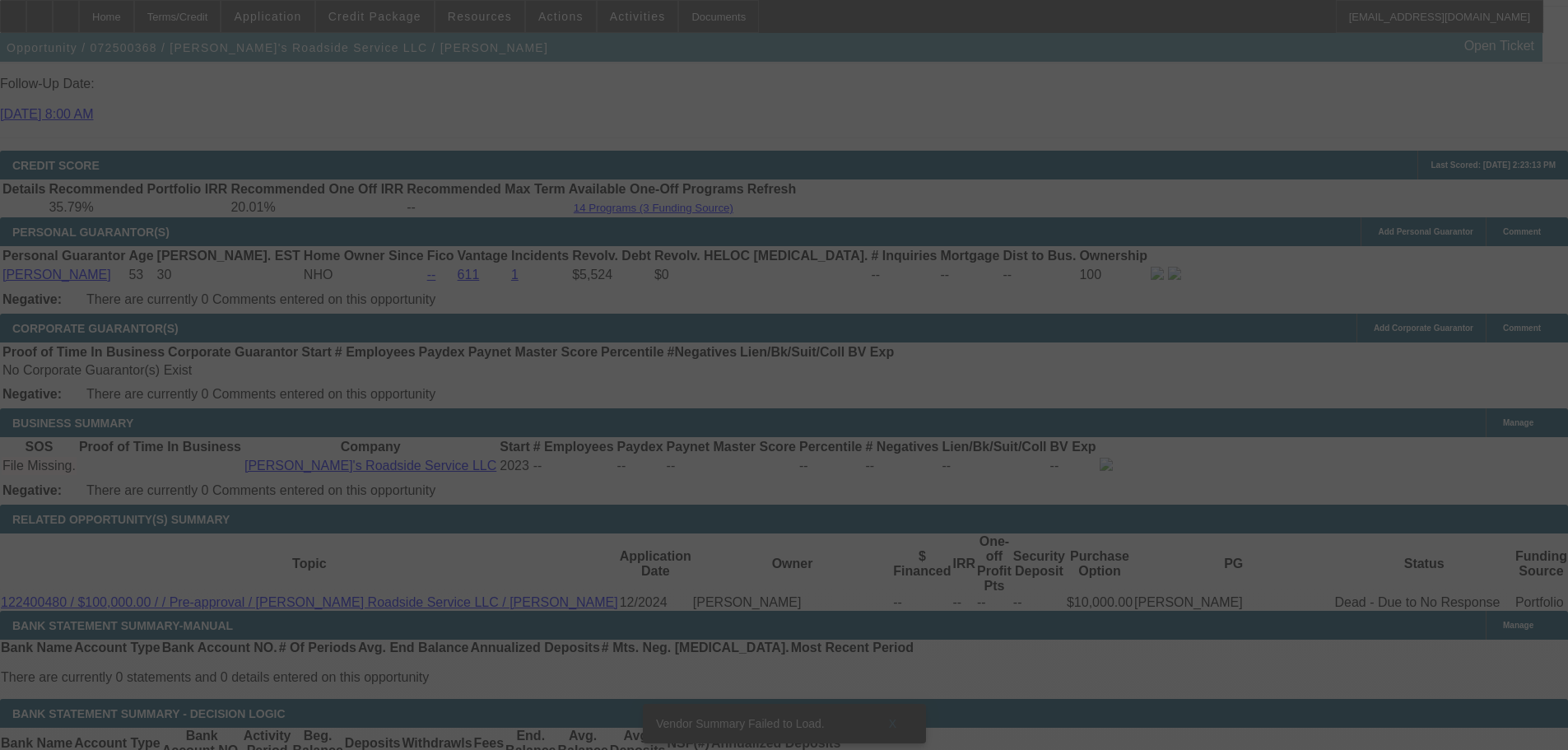
select select "0"
select select "0.1"
select select "5"
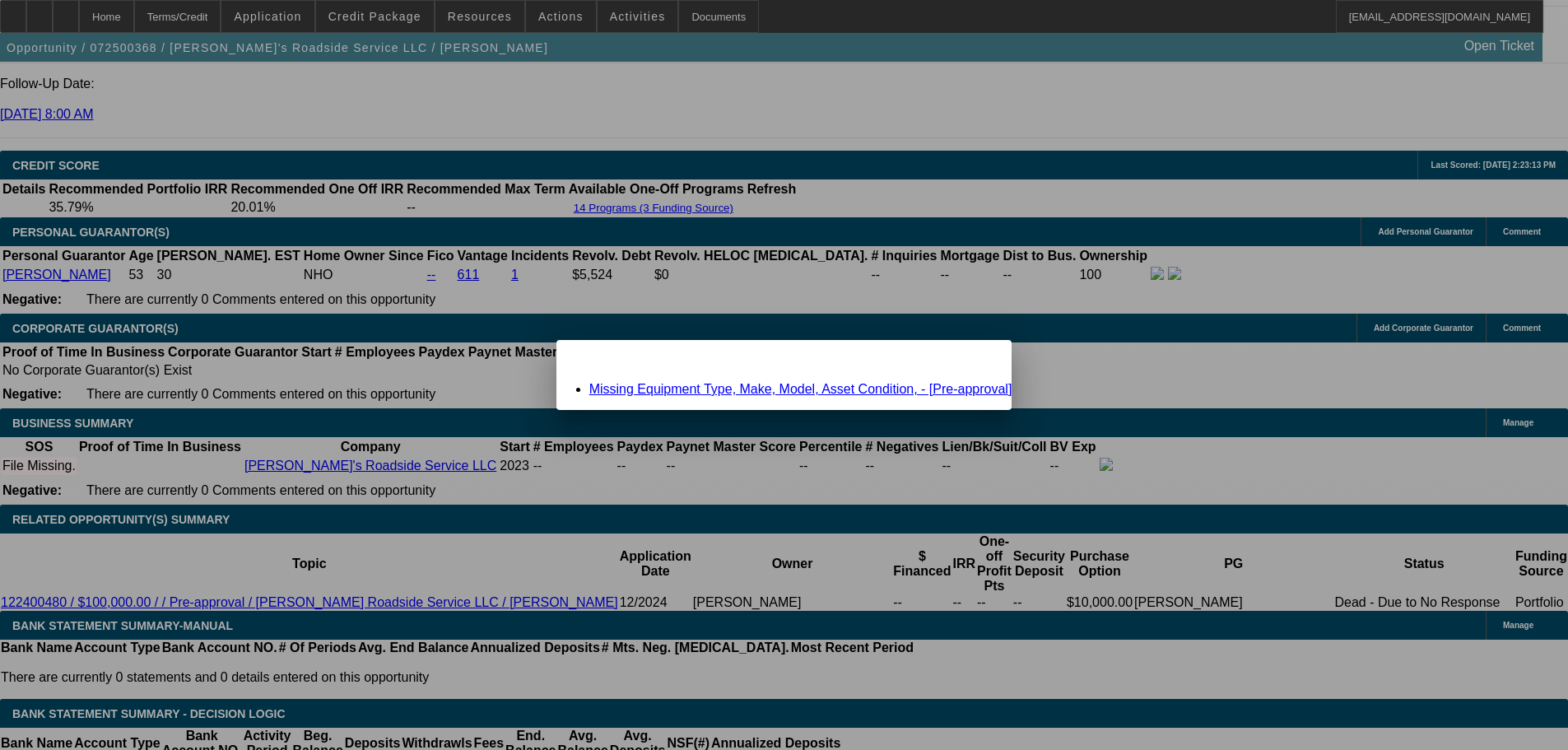
click at [698, 383] on link "Missing Equipment Type, Make, Model, Asset Condition, - [Pre-approval]" at bounding box center [801, 389] width 423 height 14
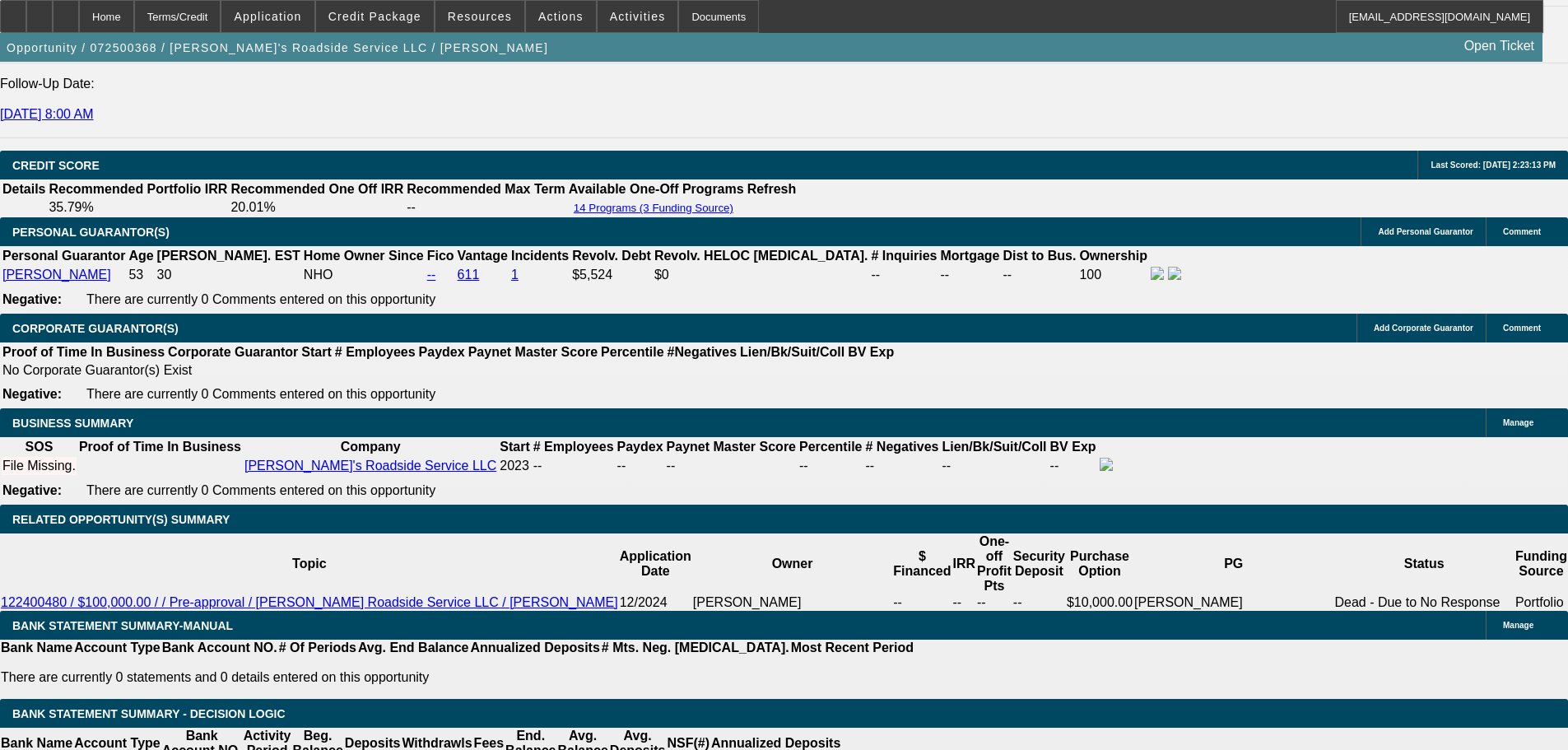
scroll to position [2215, 0]
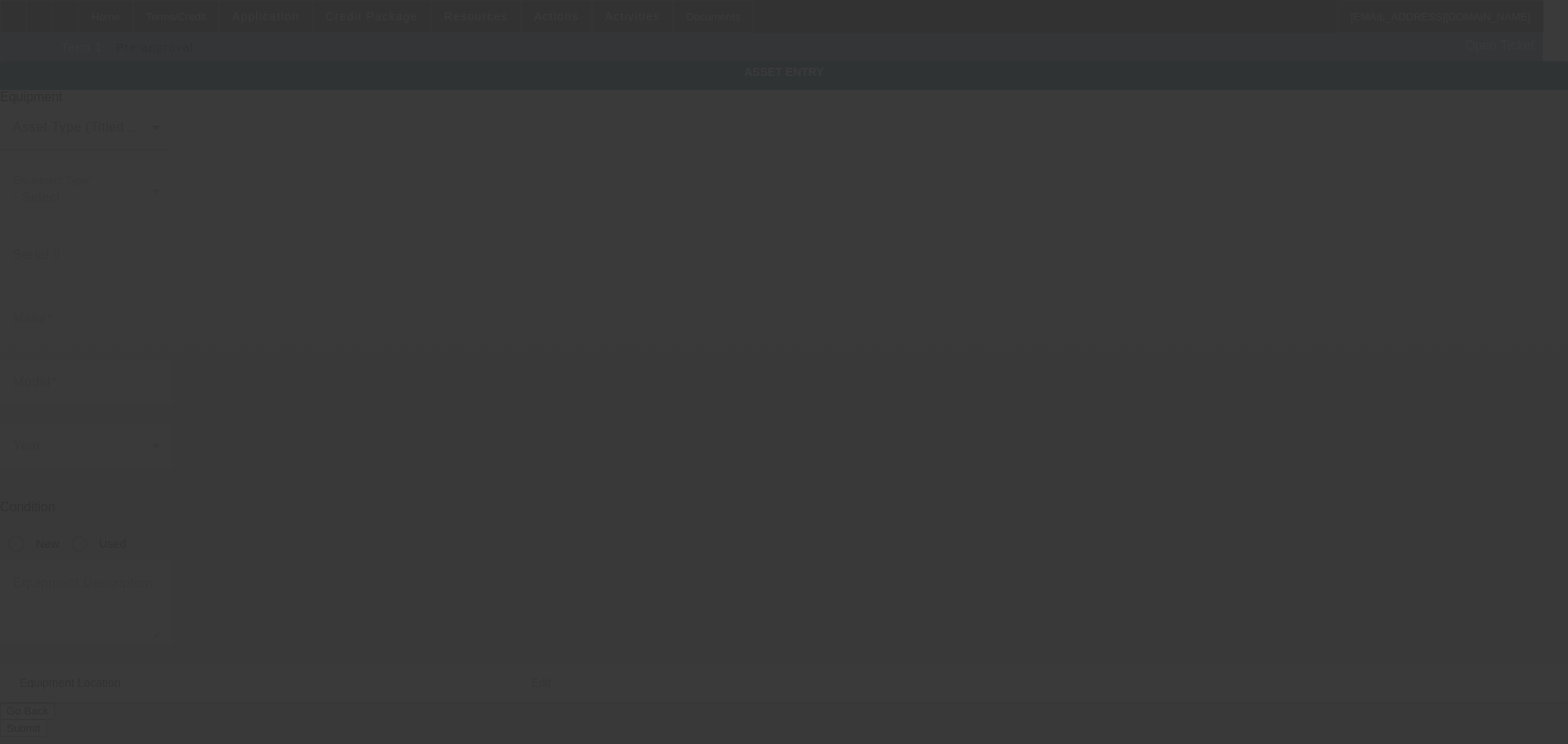
type textarea "Make: Chevy; Model: 6500"
type input "403 S D St"
type input "Tulare"
type input "93274"
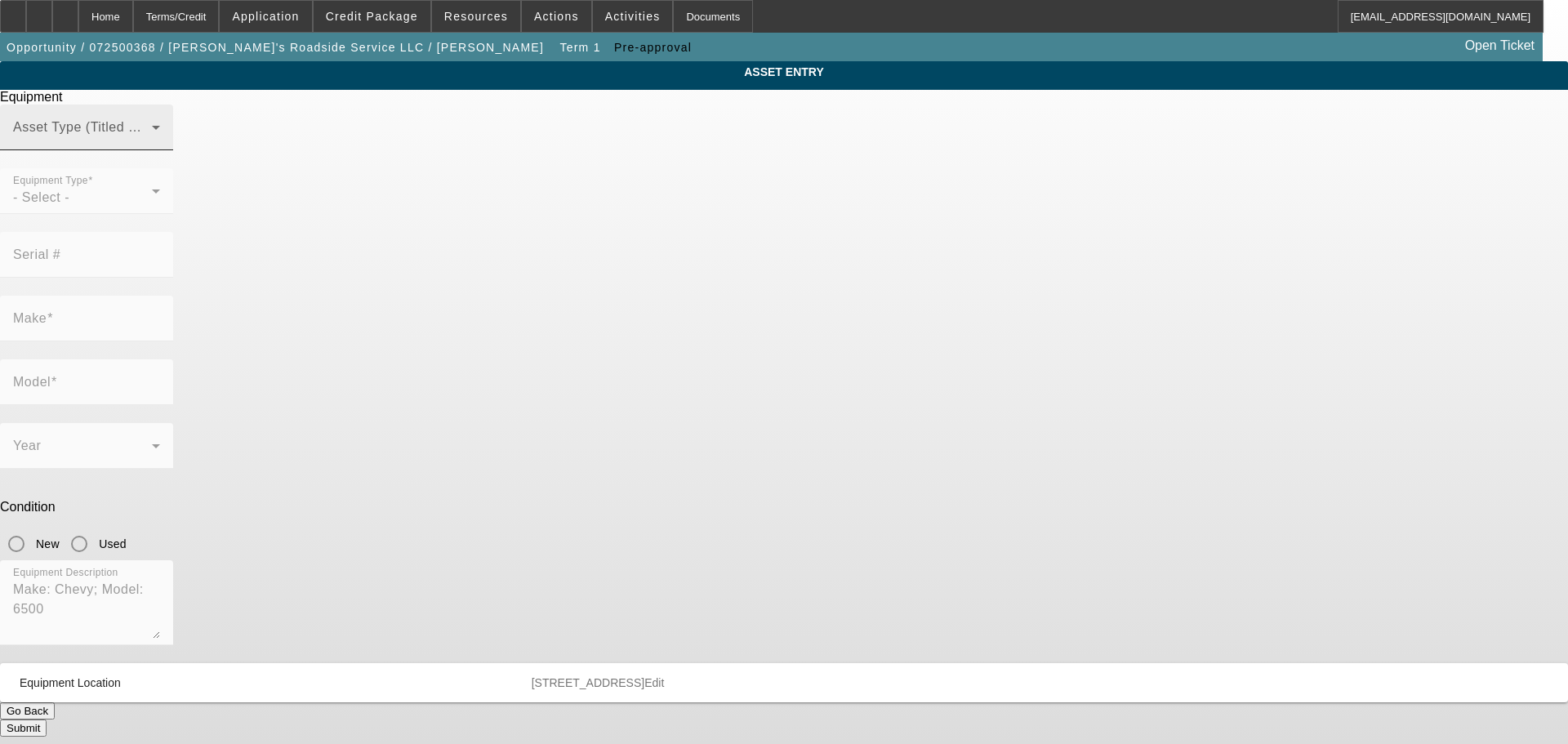
click at [160, 150] on div "Asset Type (Titled or Non-Titled)" at bounding box center [86, 127] width 147 height 46
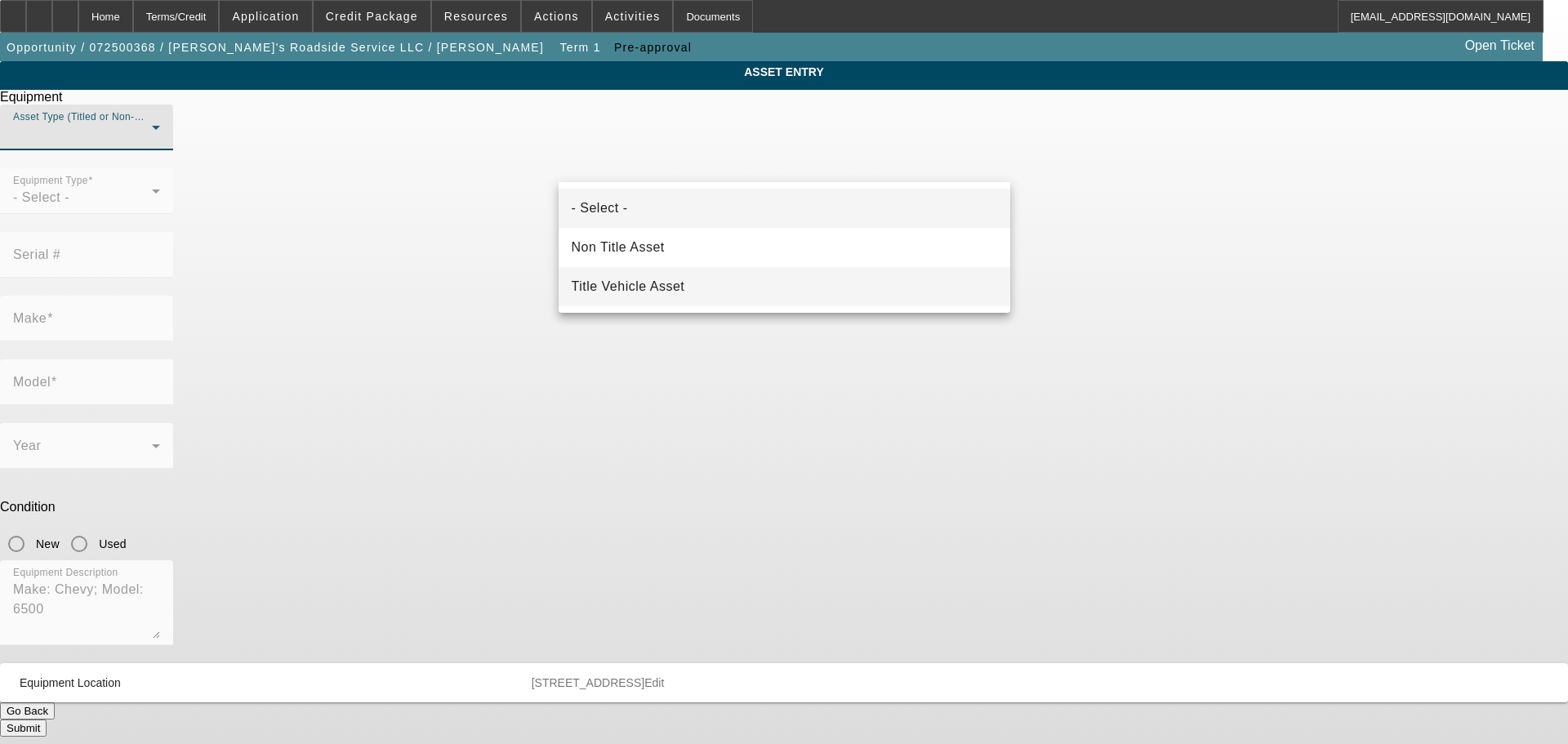
click at [663, 285] on span "Title Vehicle Asset" at bounding box center [628, 286] width 114 height 19
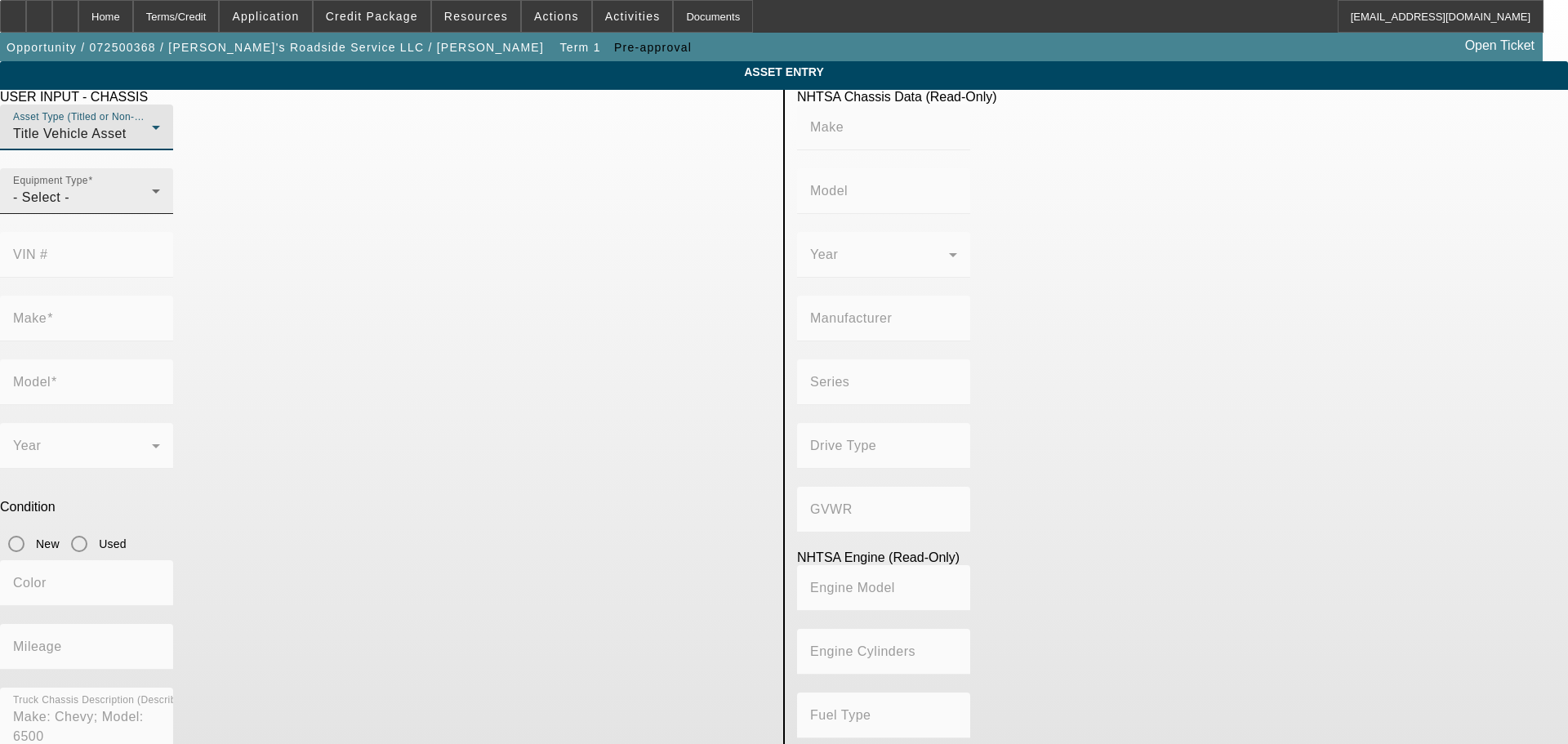
click at [152, 207] on div "- Select -" at bounding box center [82, 198] width 139 height 19
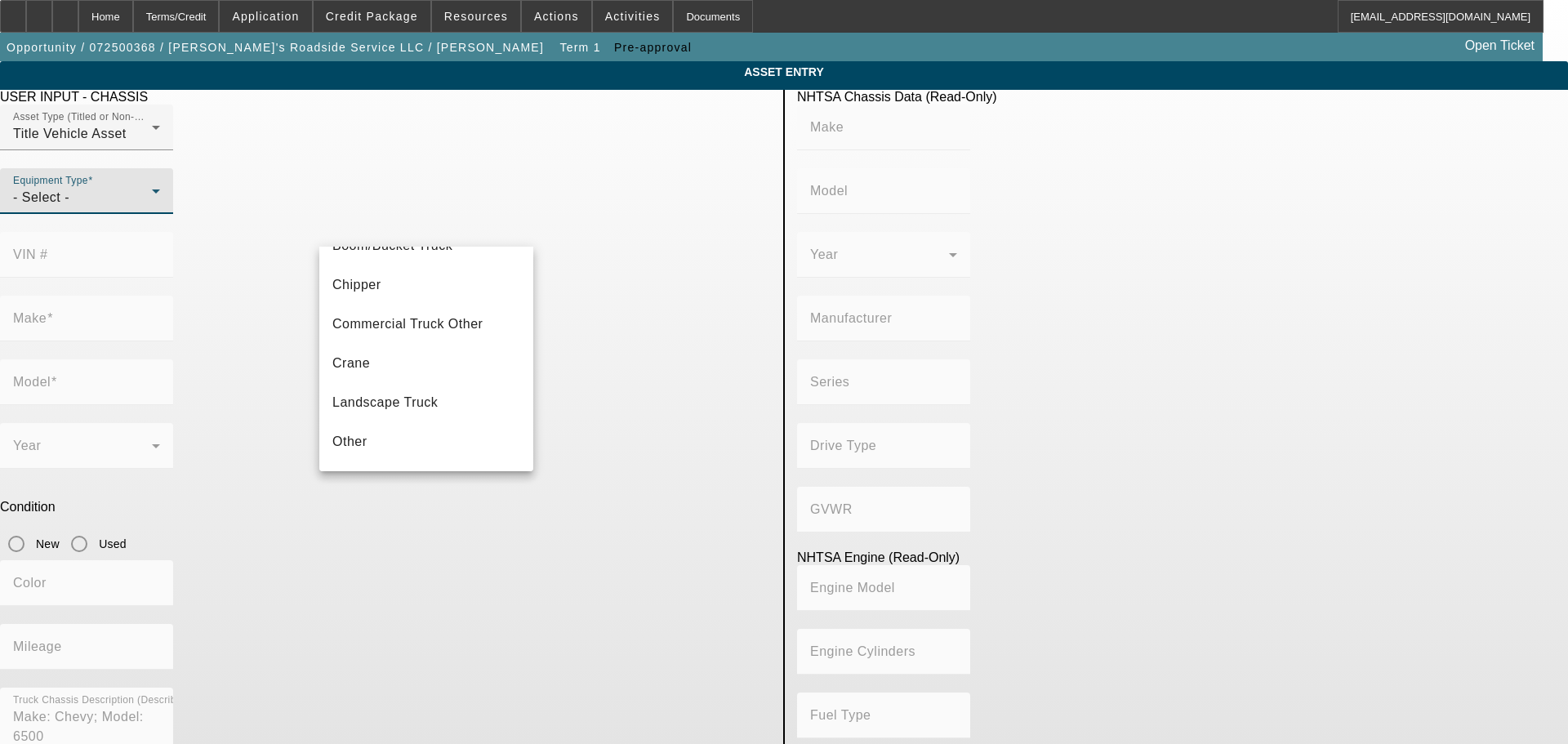
scroll to position [180, 0]
click at [396, 412] on mat-option "Tow Truck" at bounding box center [426, 406] width 214 height 39
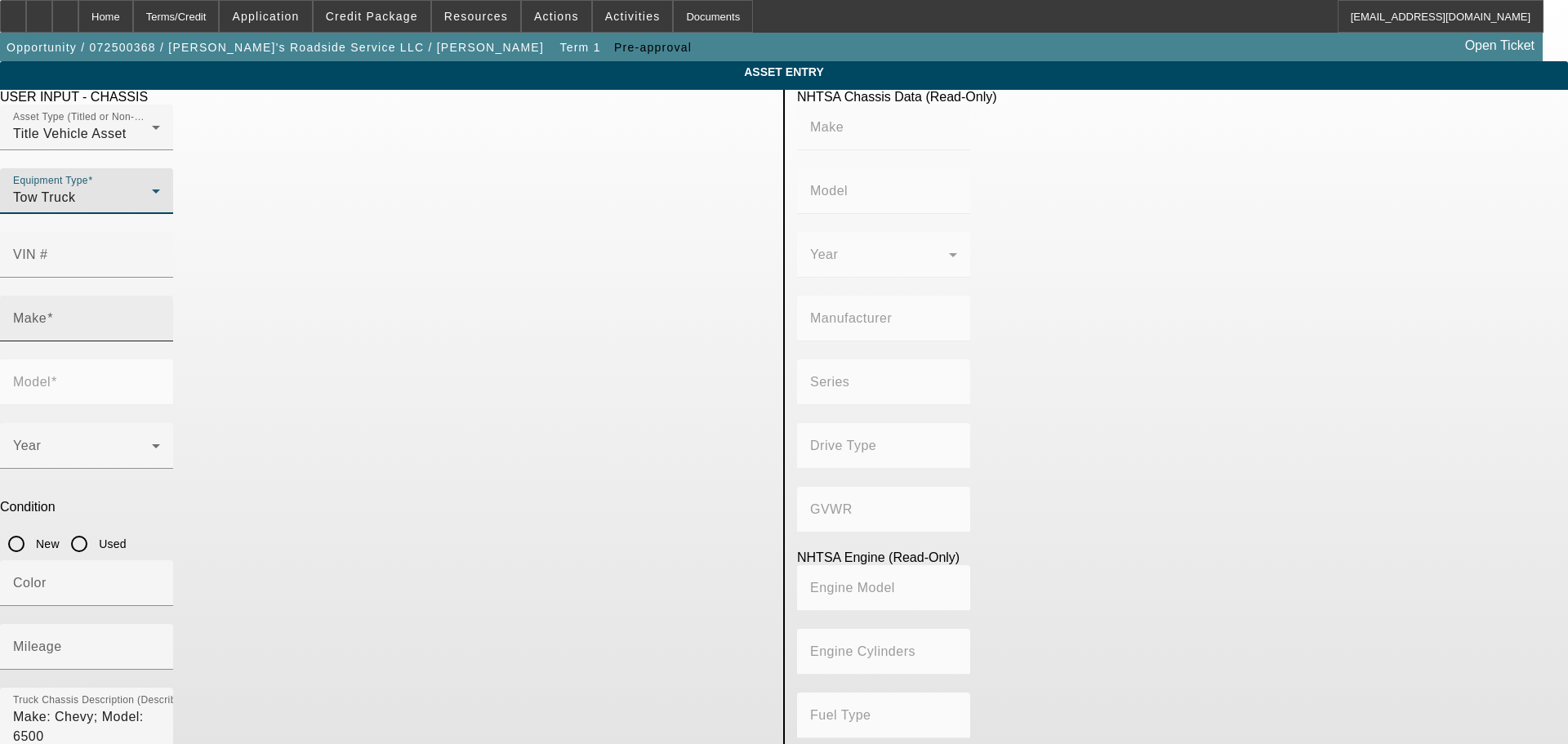
click at [160, 296] on div "Make" at bounding box center [86, 318] width 147 height 46
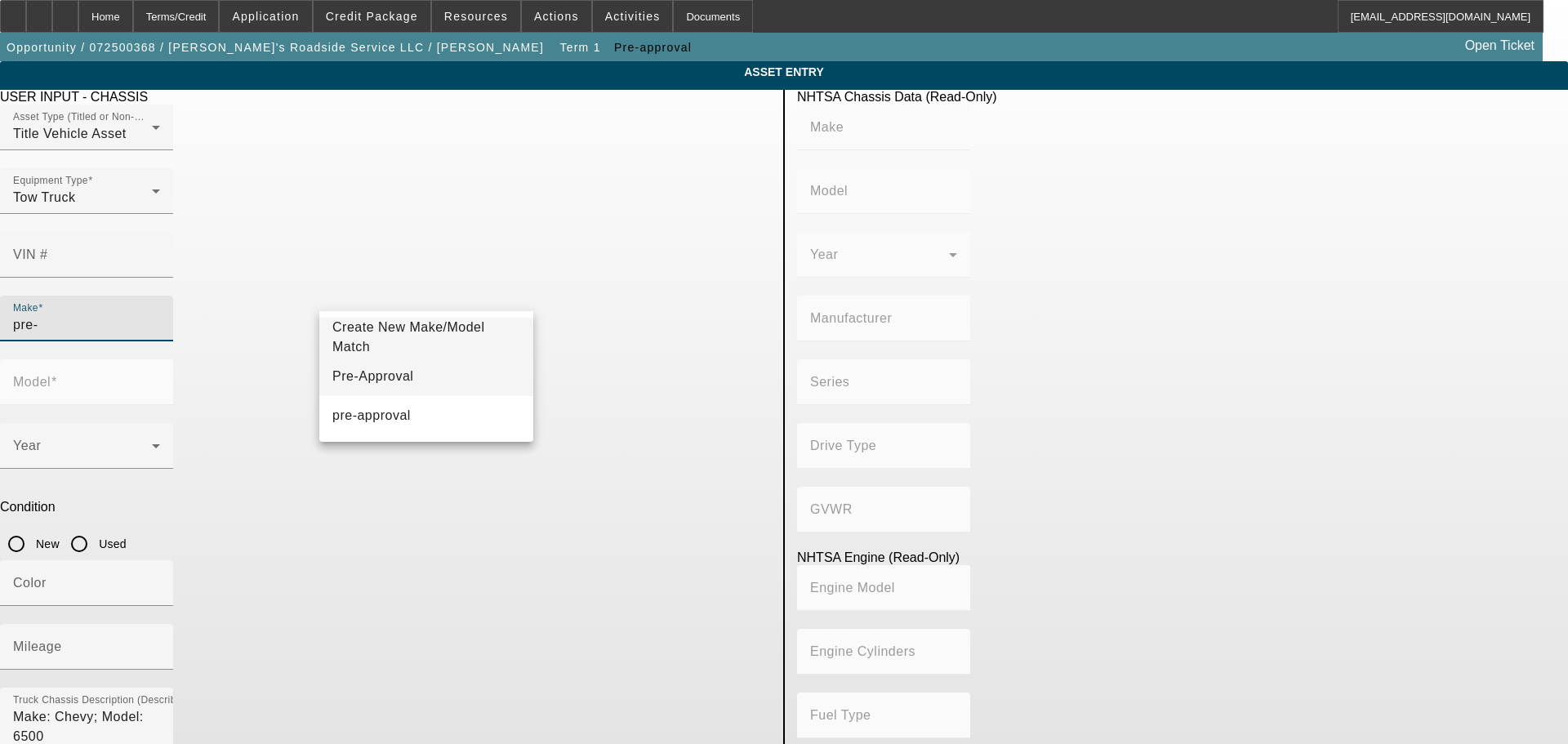
click at [471, 390] on mat-option "Pre-Approval" at bounding box center [426, 377] width 214 height 39
type input "Pre-Approval"
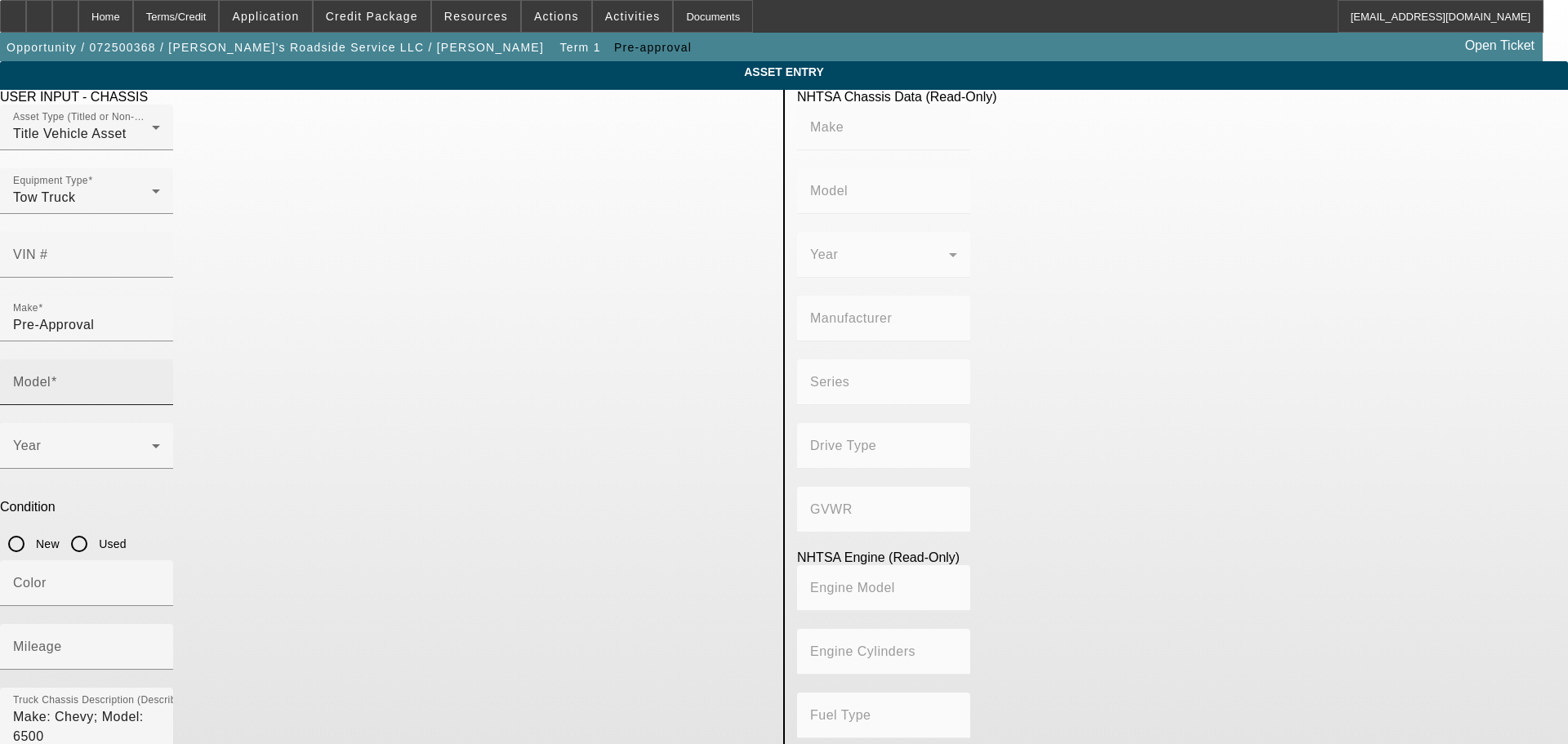
click at [160, 359] on div "Model" at bounding box center [86, 382] width 147 height 46
click at [160, 379] on input "Model" at bounding box center [86, 389] width 147 height 19
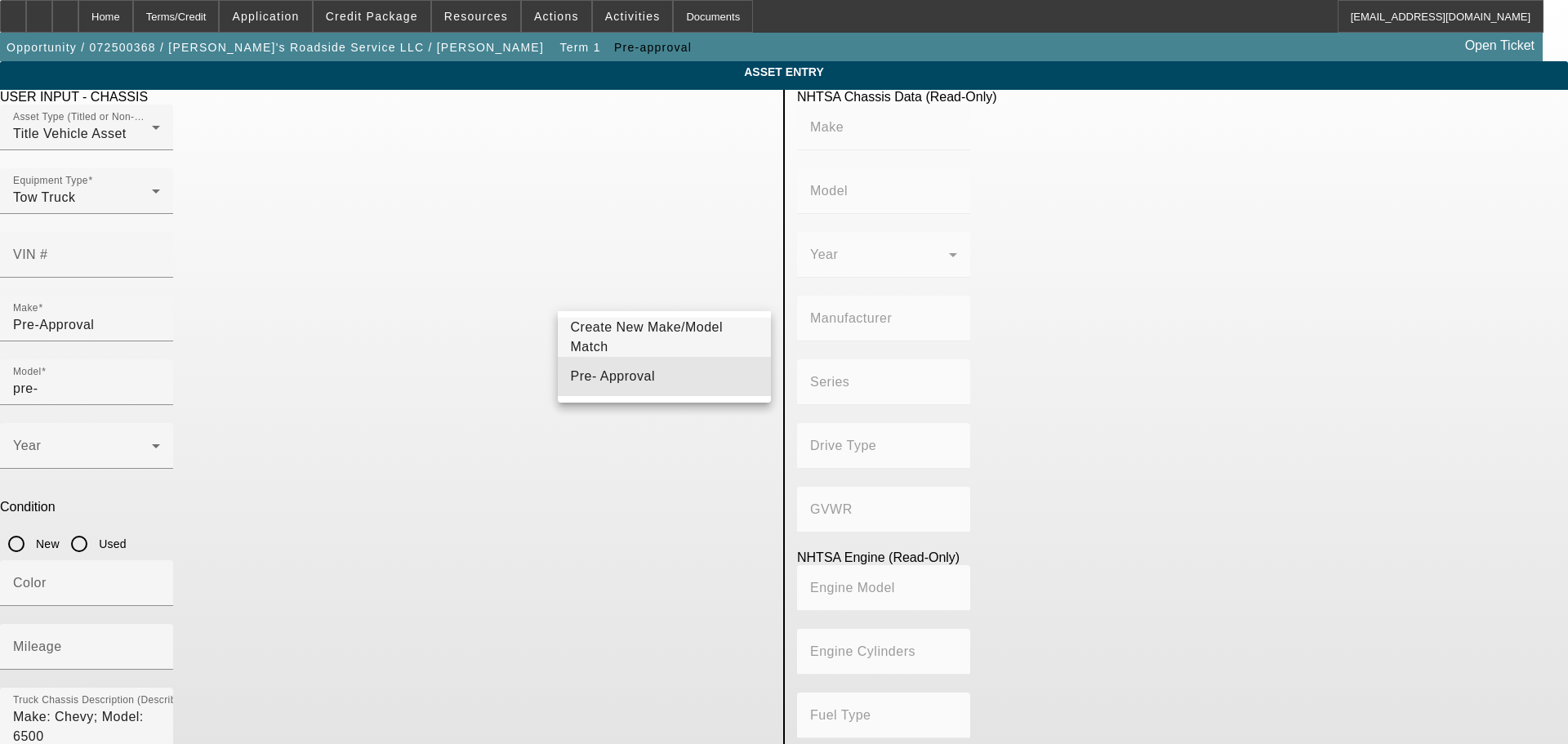
click at [684, 373] on mat-option "Pre- Approval" at bounding box center [665, 377] width 214 height 39
type input "Pre- Approval"
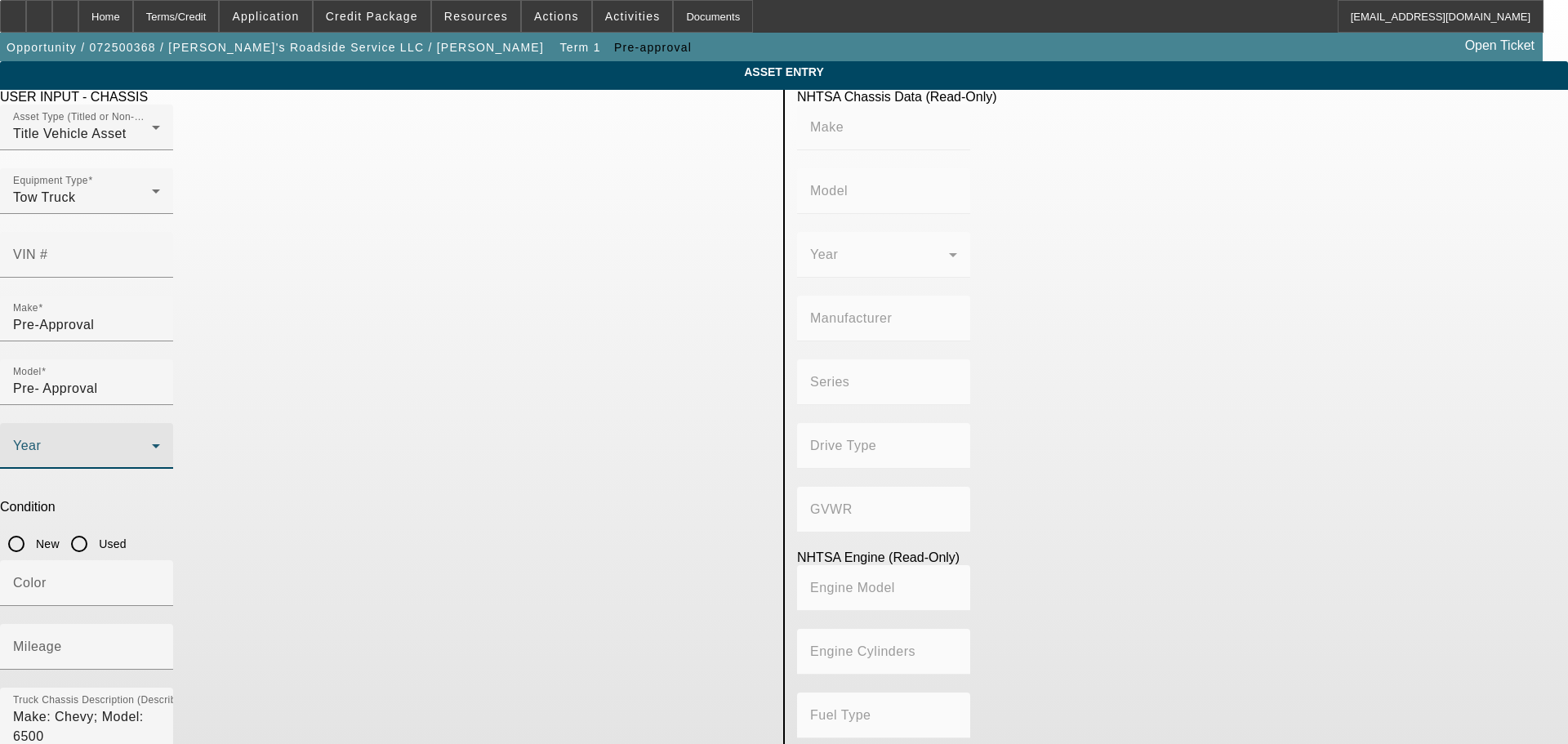
click at [152, 443] on span at bounding box center [82, 453] width 139 height 19
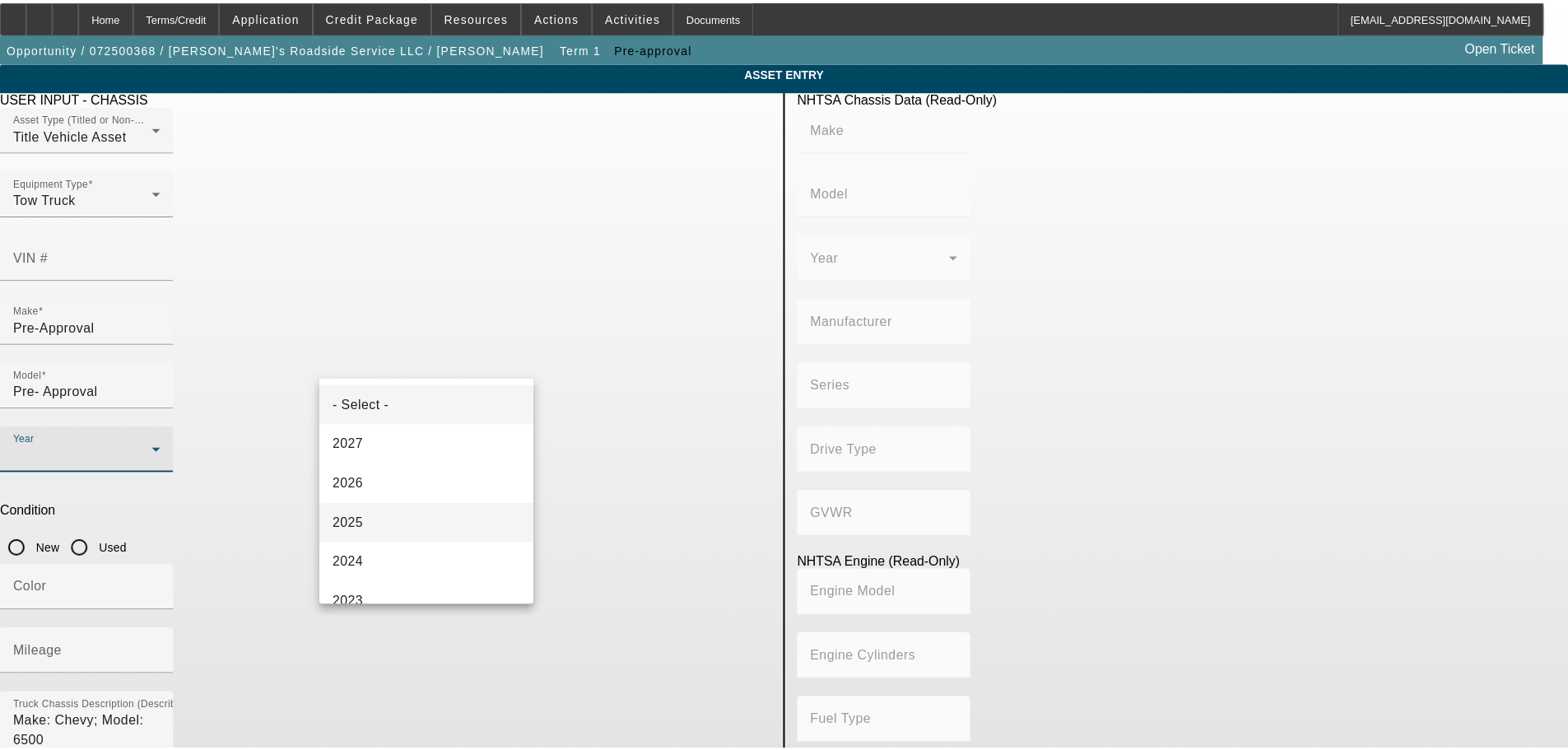
scroll to position [247, 0]
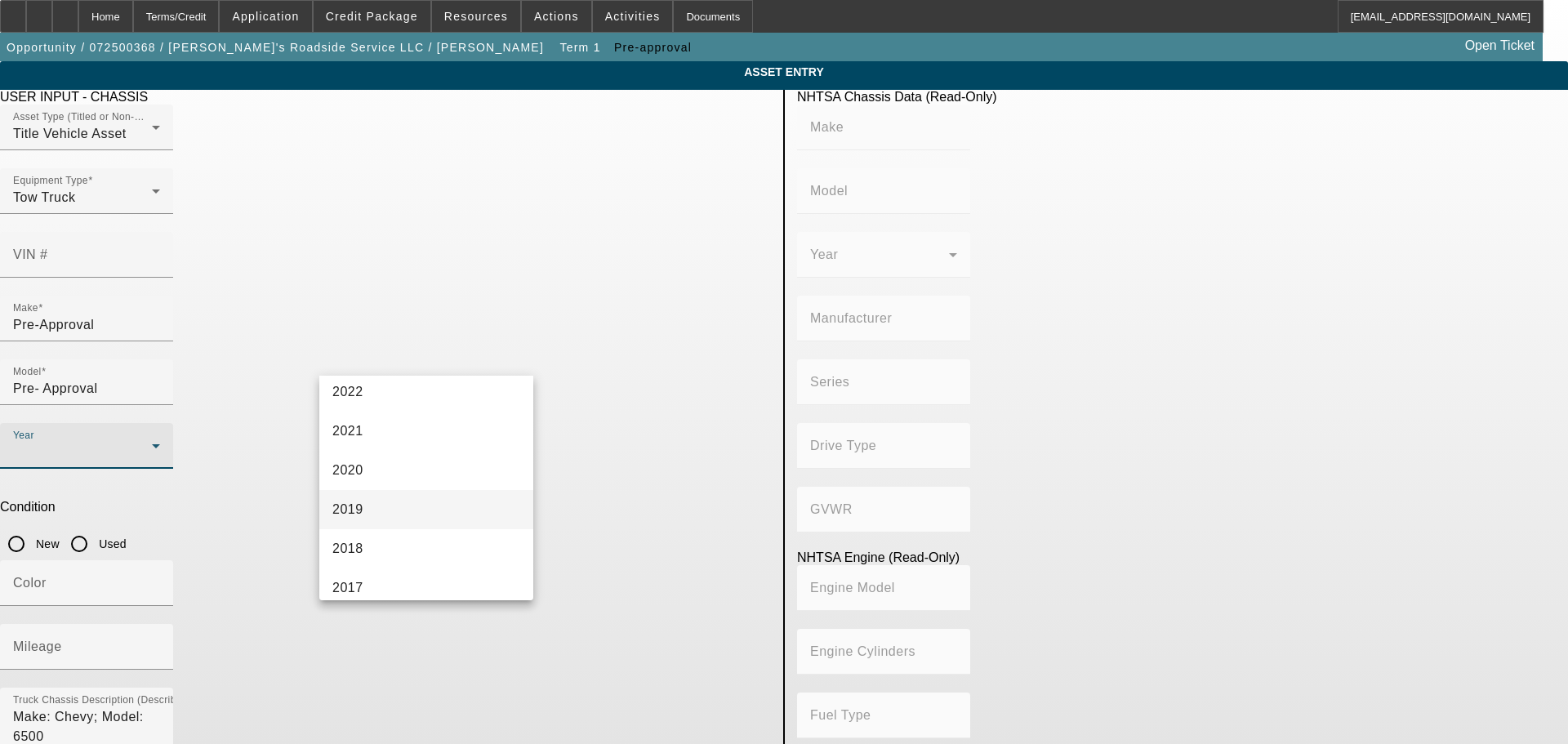
click at [461, 502] on mat-option "2019" at bounding box center [426, 509] width 214 height 39
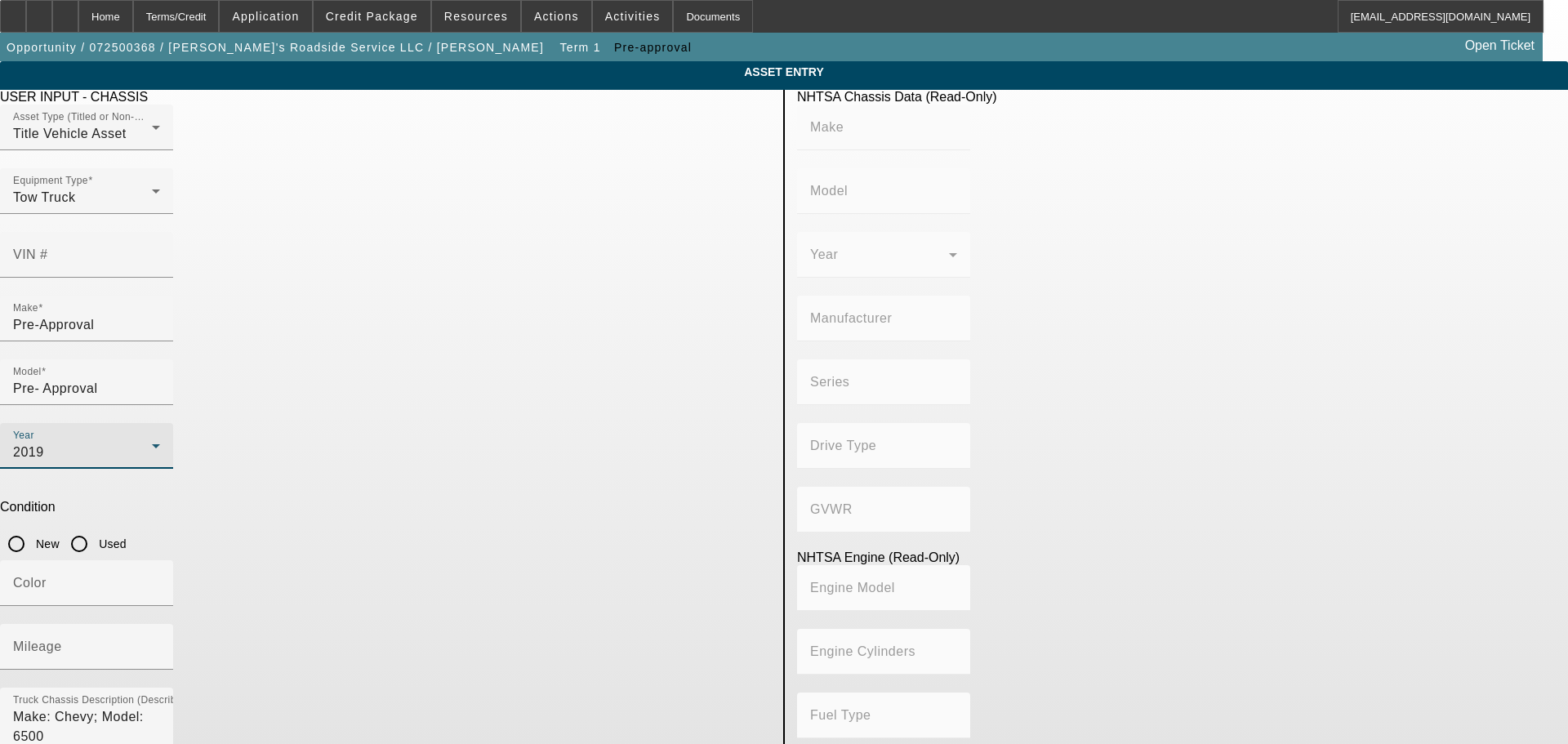
click at [95, 528] on input "Used" at bounding box center [80, 544] width 33 height 33
radio input "true"
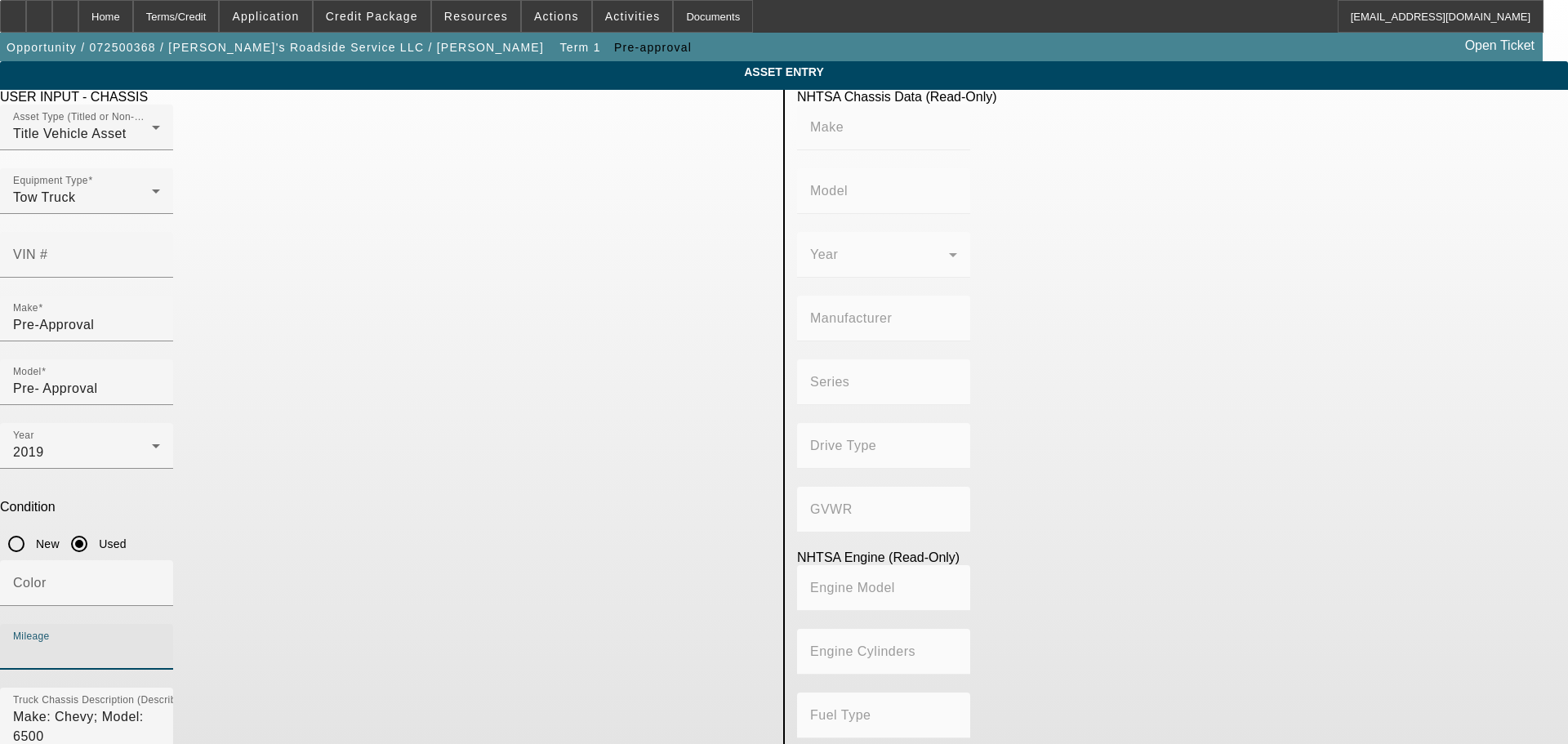
click at [160, 644] on input "Mileage" at bounding box center [86, 653] width 147 height 19
type input "131639"
click at [89, 490] on app-asset-collateral-manage "ASSET ENTRY Delete asset USER INPUT - CHASSIS Asset Type (Titled or Non-Titled)…" at bounding box center [784, 514] width 1568 height 906
click at [160, 580] on input "Color" at bounding box center [86, 590] width 147 height 19
type input "white"
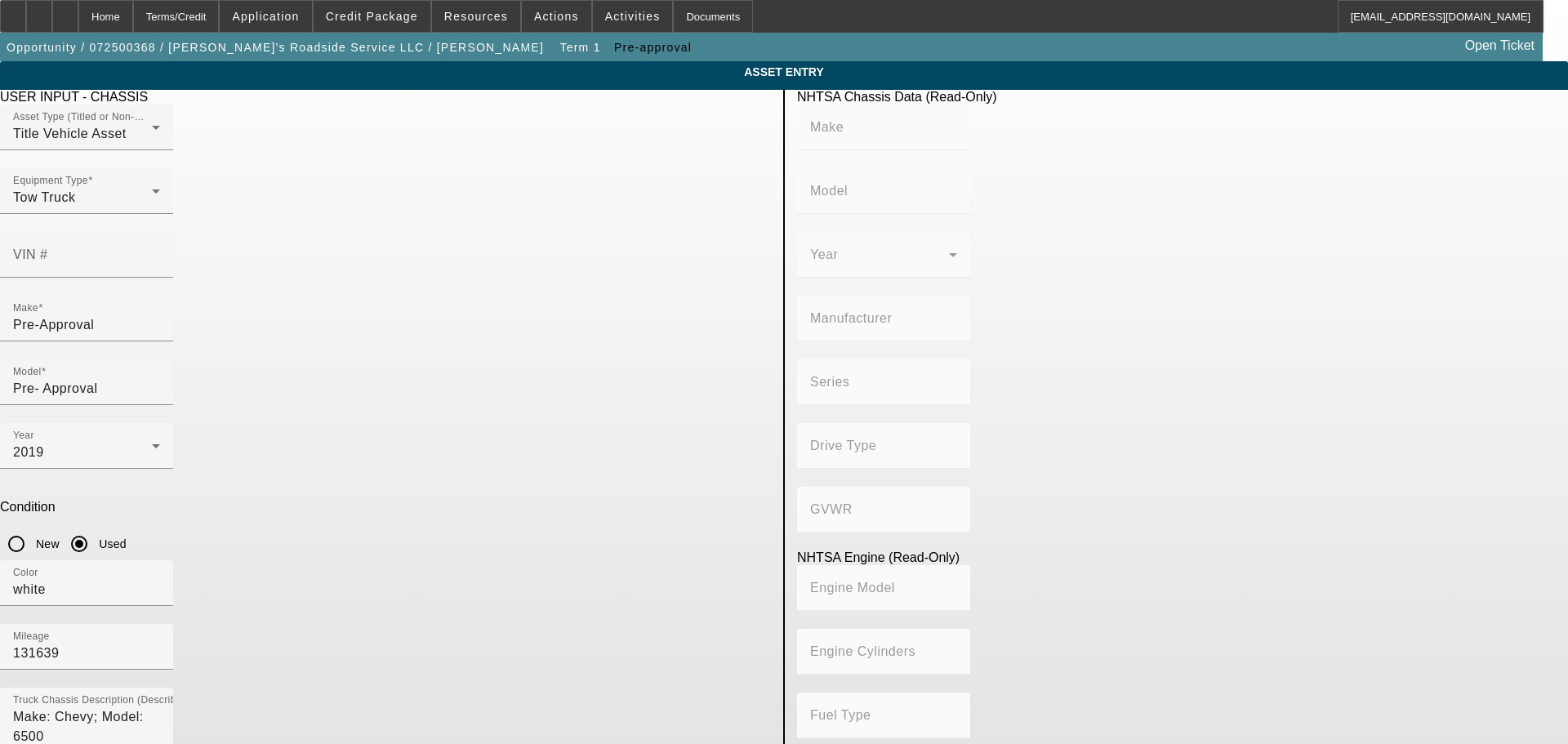
click at [153, 400] on app-asset-collateral-manage "ASSET ENTRY Delete asset USER INPUT - CHASSIS Asset Type (Titled or Non-Titled)…" at bounding box center [784, 514] width 1568 height 906
click at [160, 707] on textarea "Make: Chevy; Model: 6500" at bounding box center [86, 736] width 147 height 58
drag, startPoint x: 433, startPoint y: 484, endPoint x: 253, endPoint y: 494, distance: 180.3
click at [253, 494] on app-asset-collateral-manage "ASSET ENTRY Delete asset USER INPUT - CHASSIS Asset Type (Titled or Non-Titled)…" at bounding box center [784, 514] width 1568 height 906
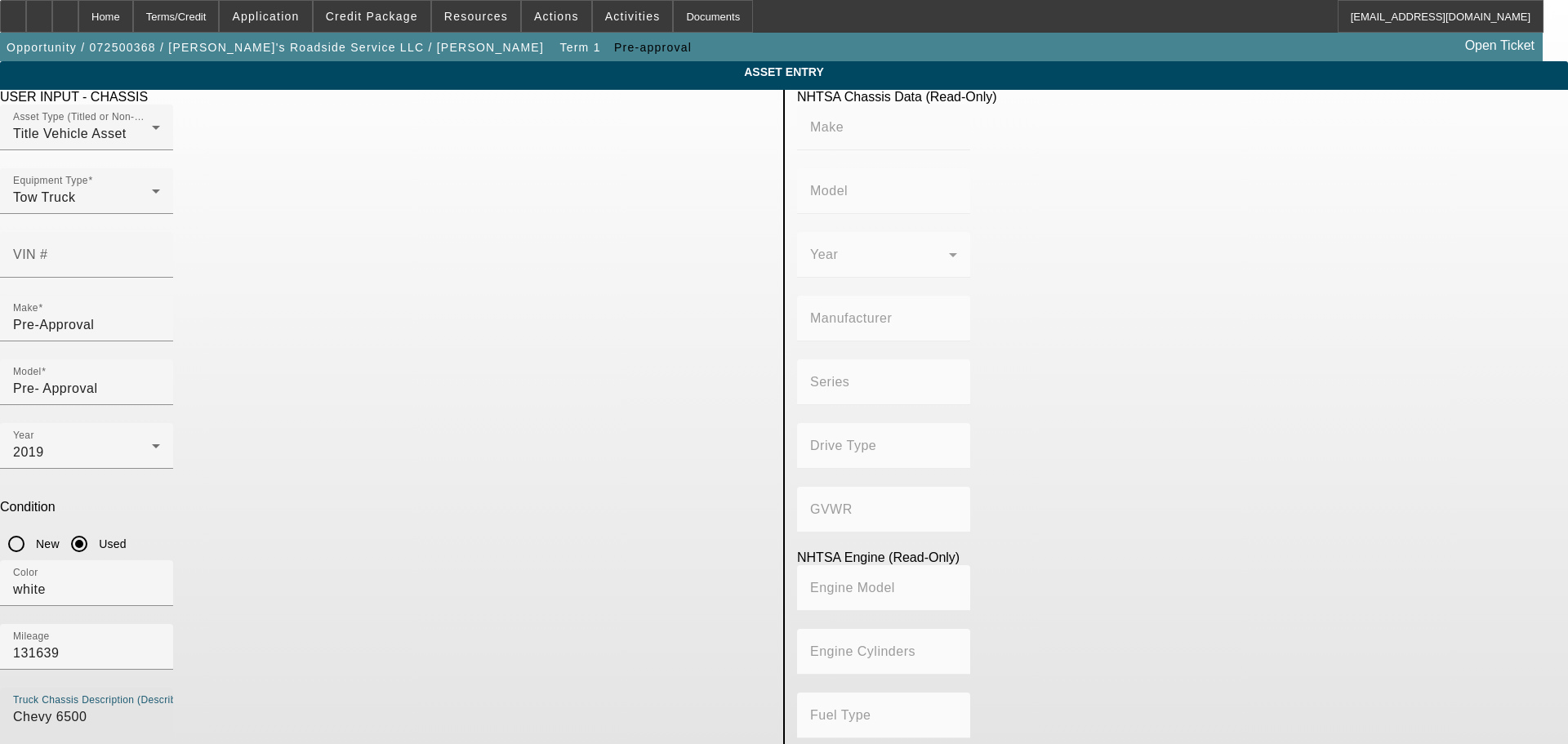
click at [160, 707] on textarea "Chevy 6500" at bounding box center [86, 736] width 147 height 58
type textarea "Chevy 6500 Rollback"
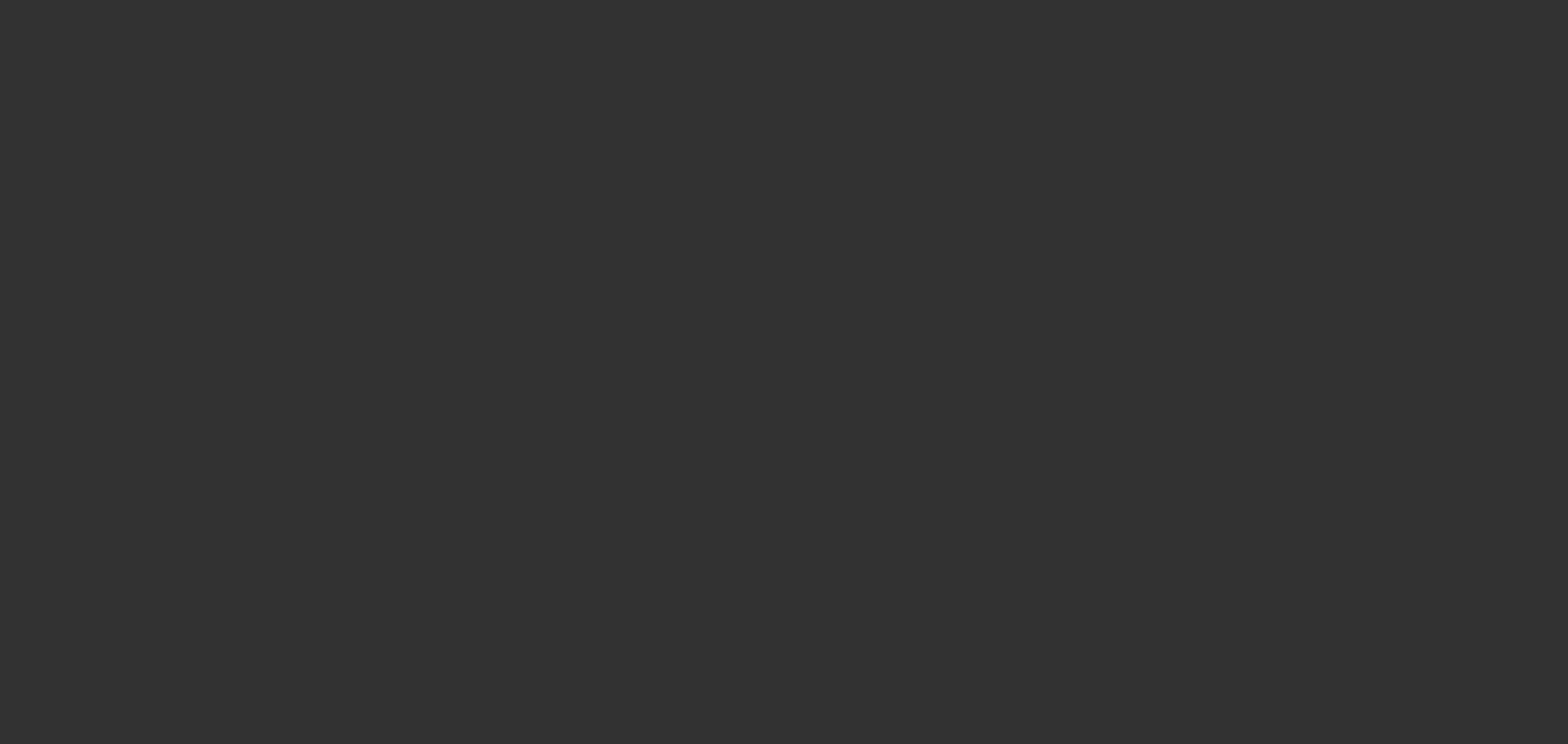
select select "0"
select select "0.1"
select select "5"
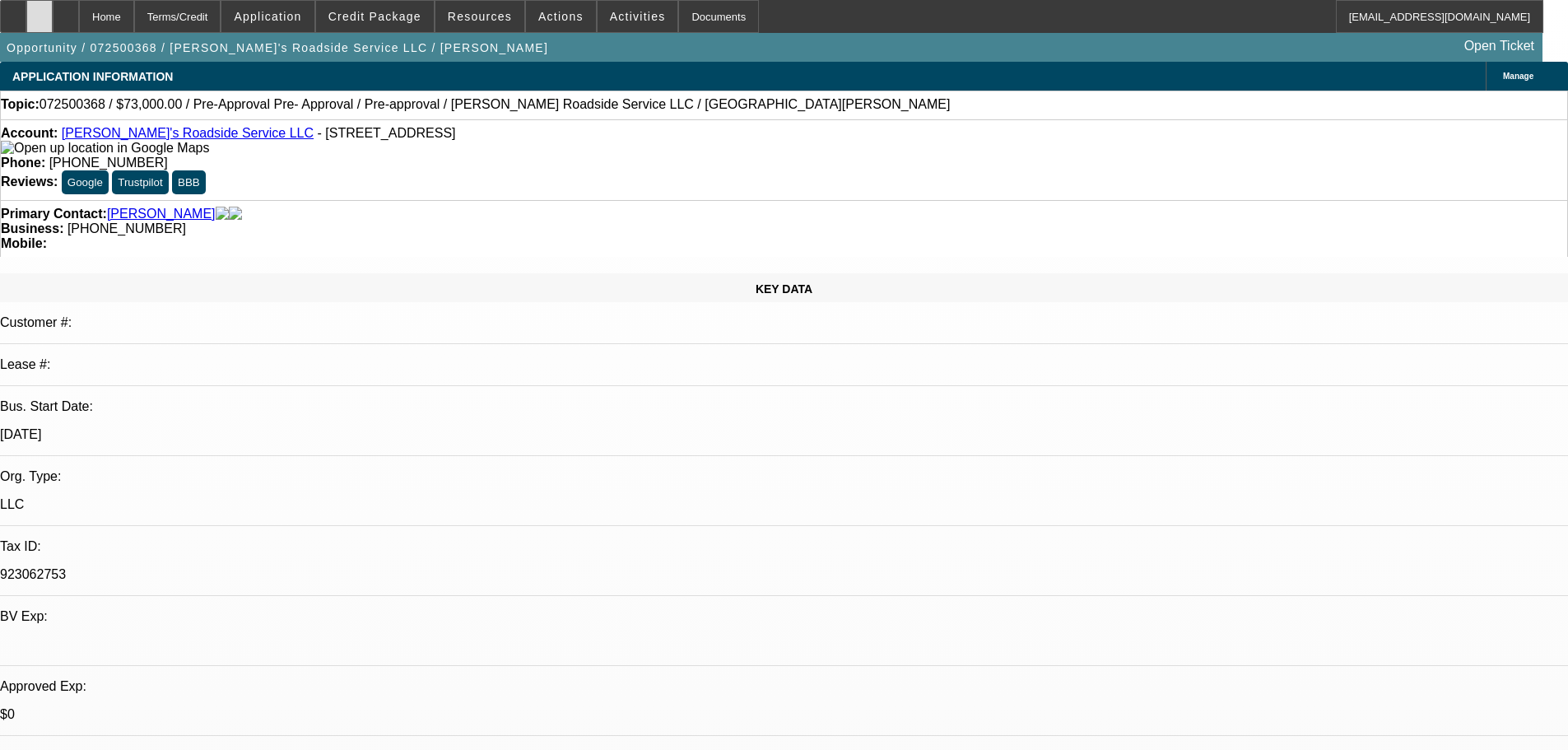
click at [53, 11] on div at bounding box center [39, 17] width 26 height 33
radio input "true"
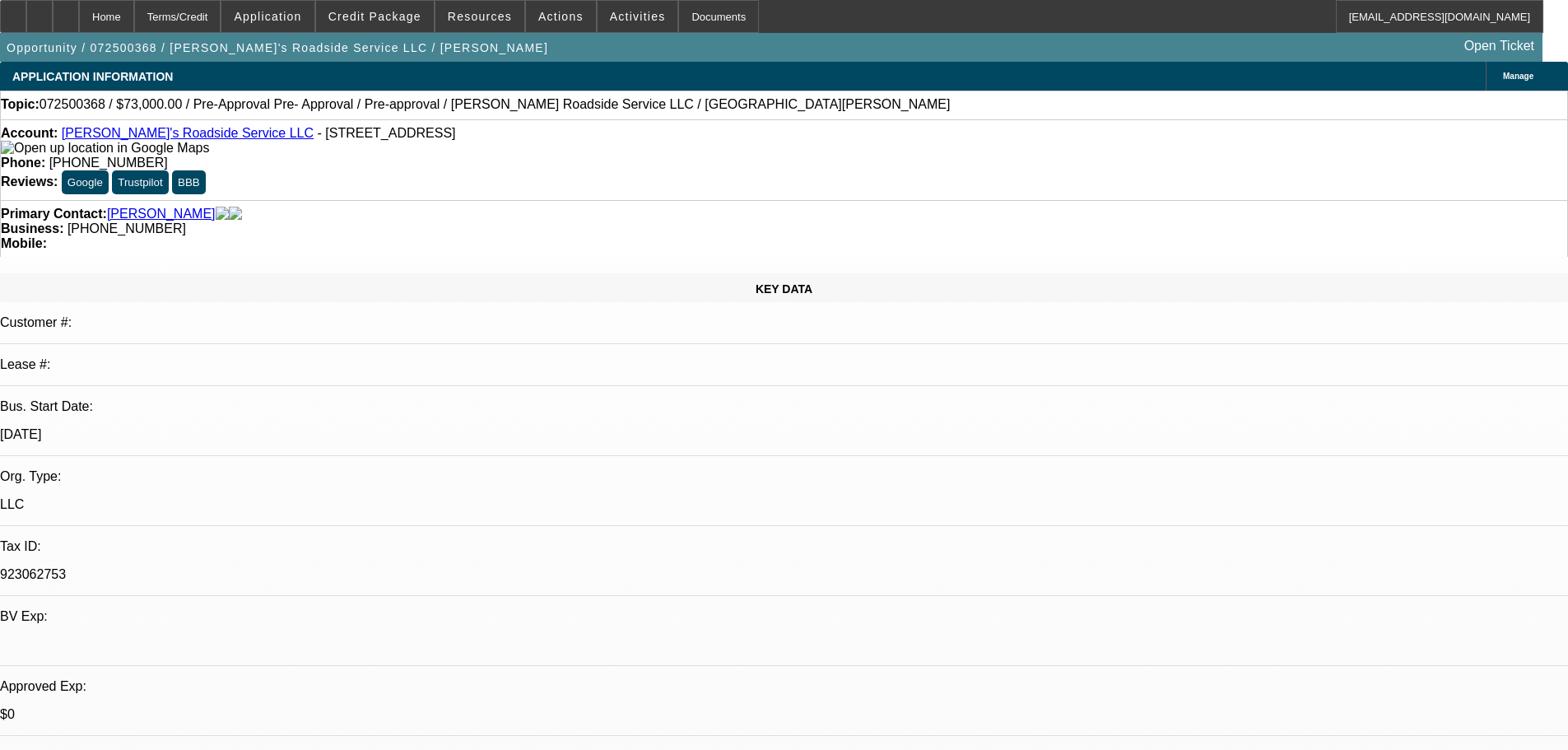
type textarea "8/19 pending wife app, truck info in-meets 40% comp debt w rec merch in persona…"
radio input "true"
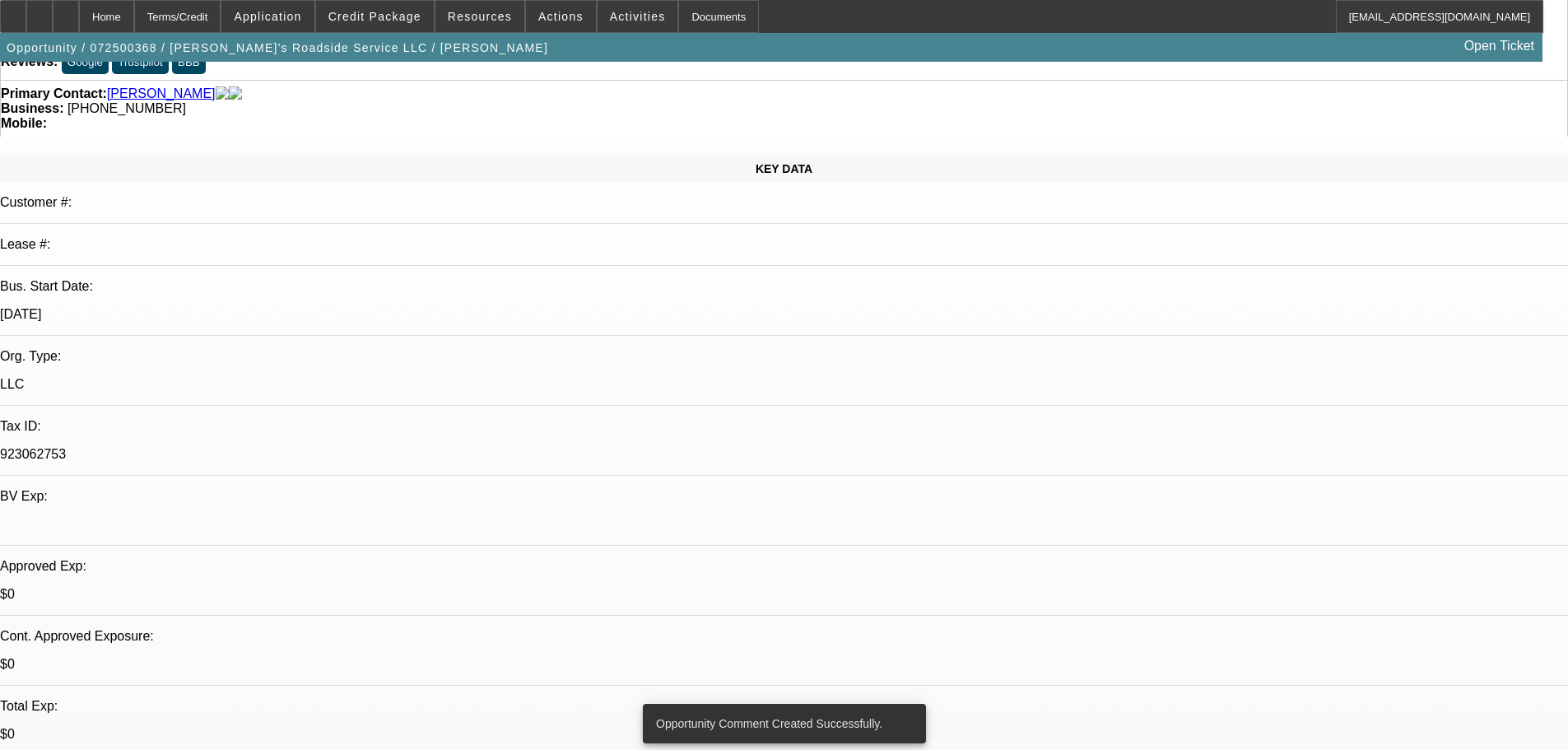
drag, startPoint x: 580, startPoint y: 325, endPoint x: 580, endPoint y: 439, distance: 114.0
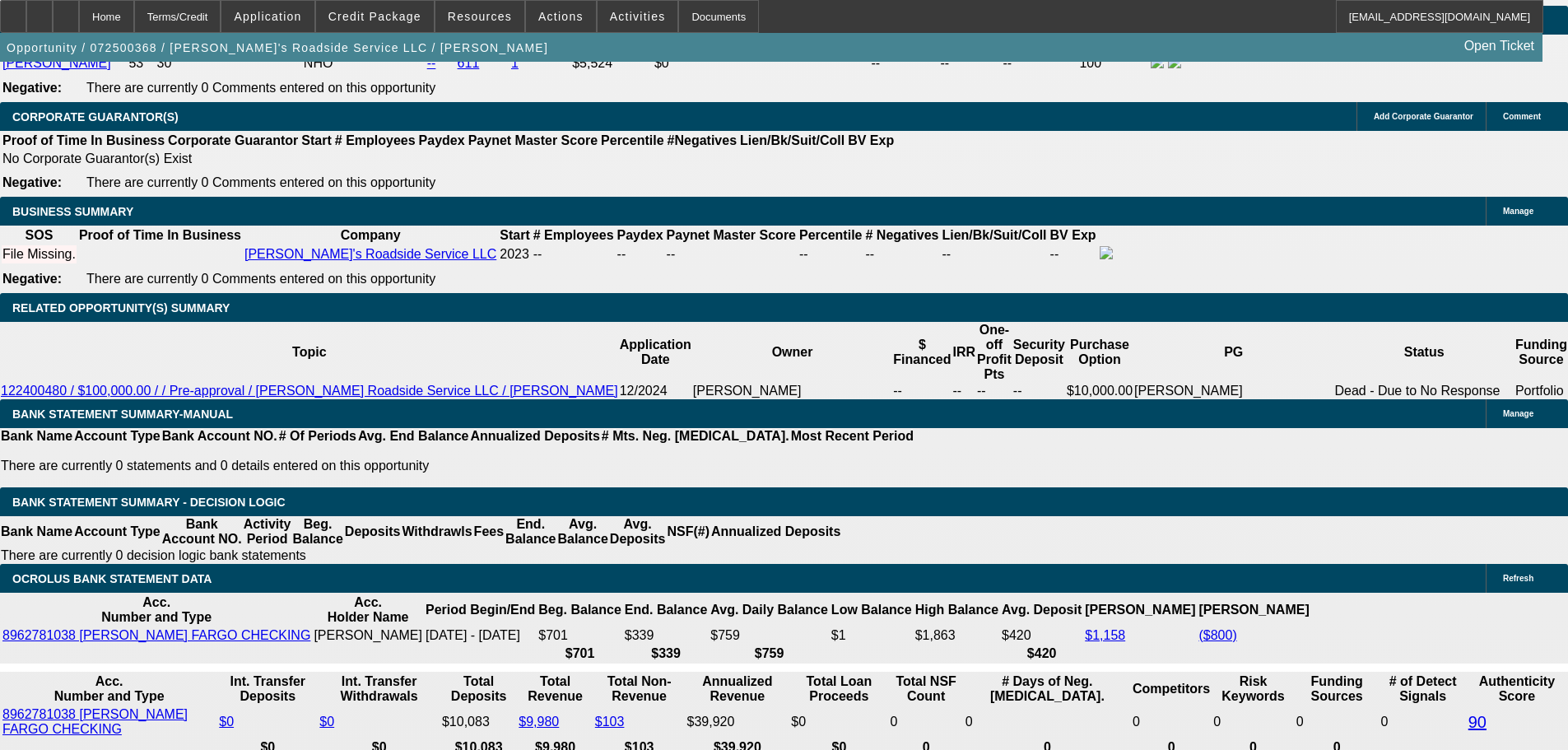
scroll to position [2428, 0]
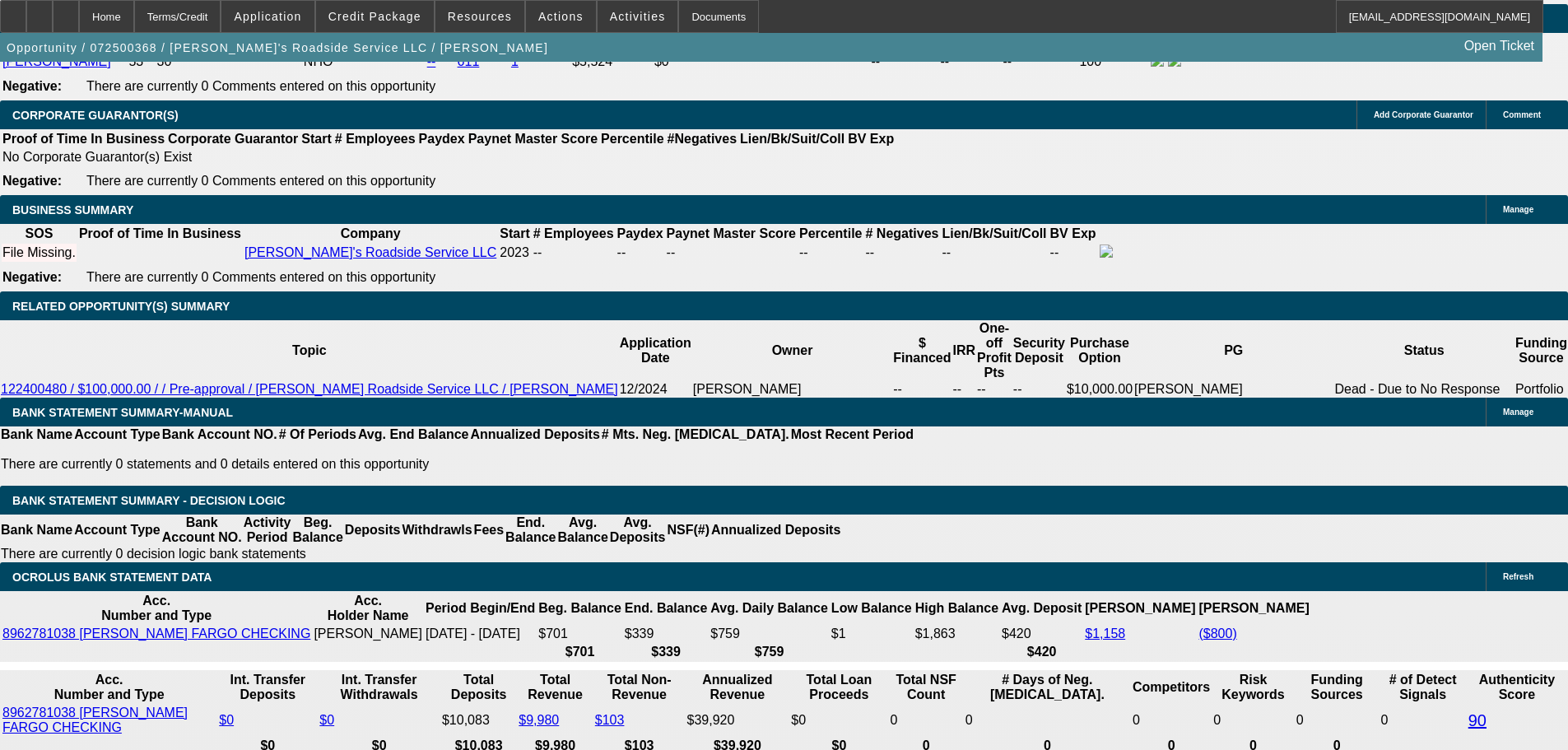
type input "2"
type input "UNKNOWN"
type input "$1,583.74"
type input "29"
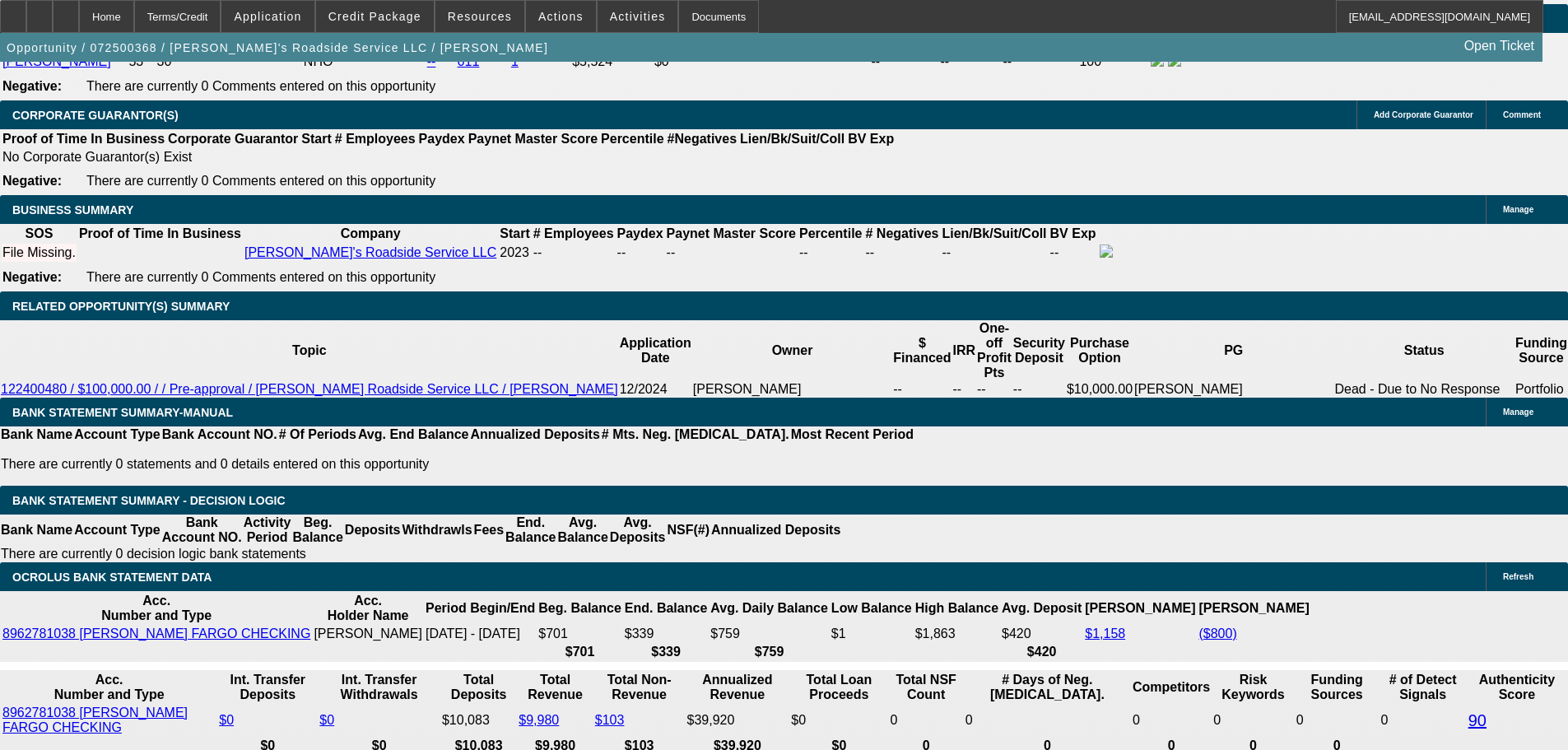
type input "$2,586.15"
type input "29"
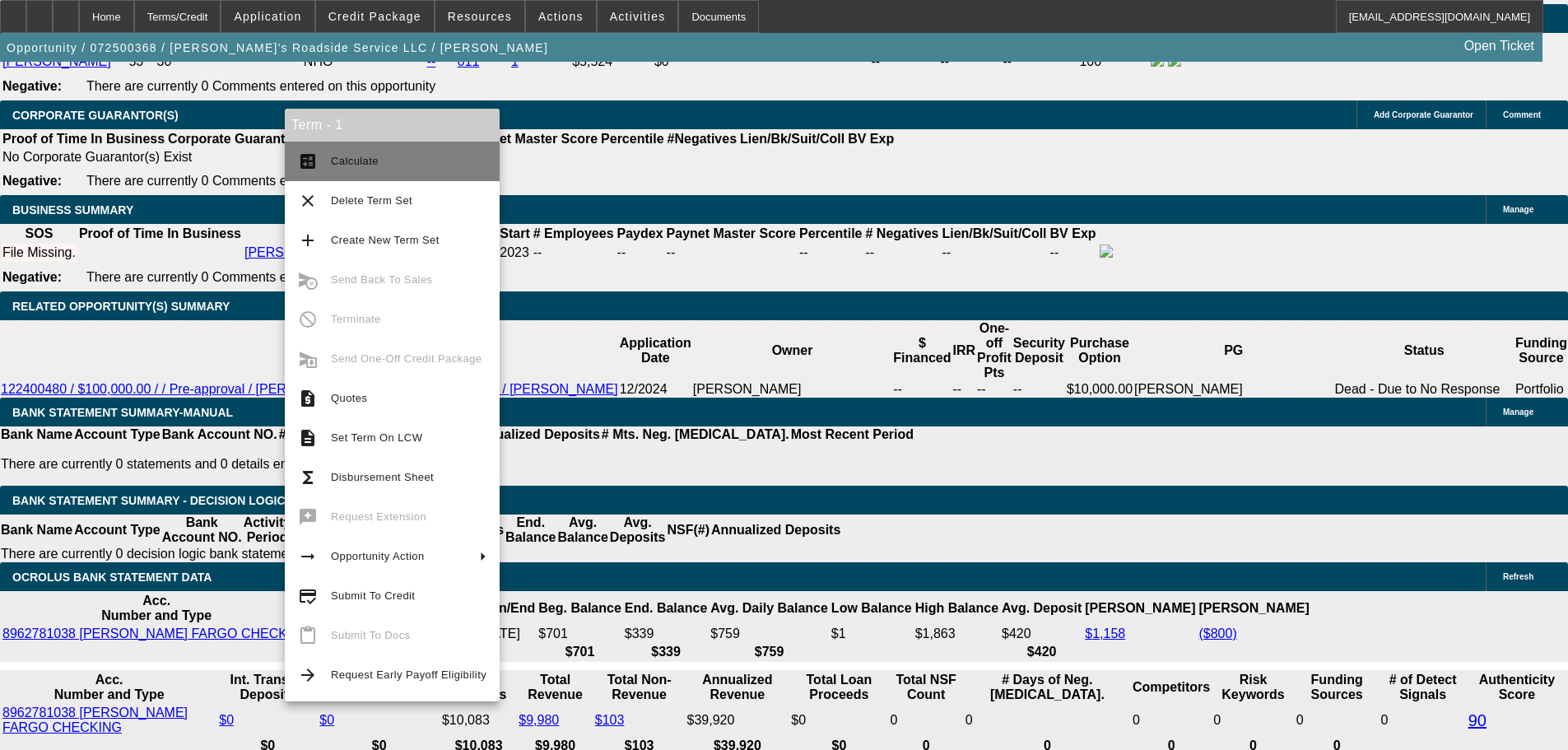
click at [409, 161] on span "Calculate" at bounding box center [408, 161] width 156 height 20
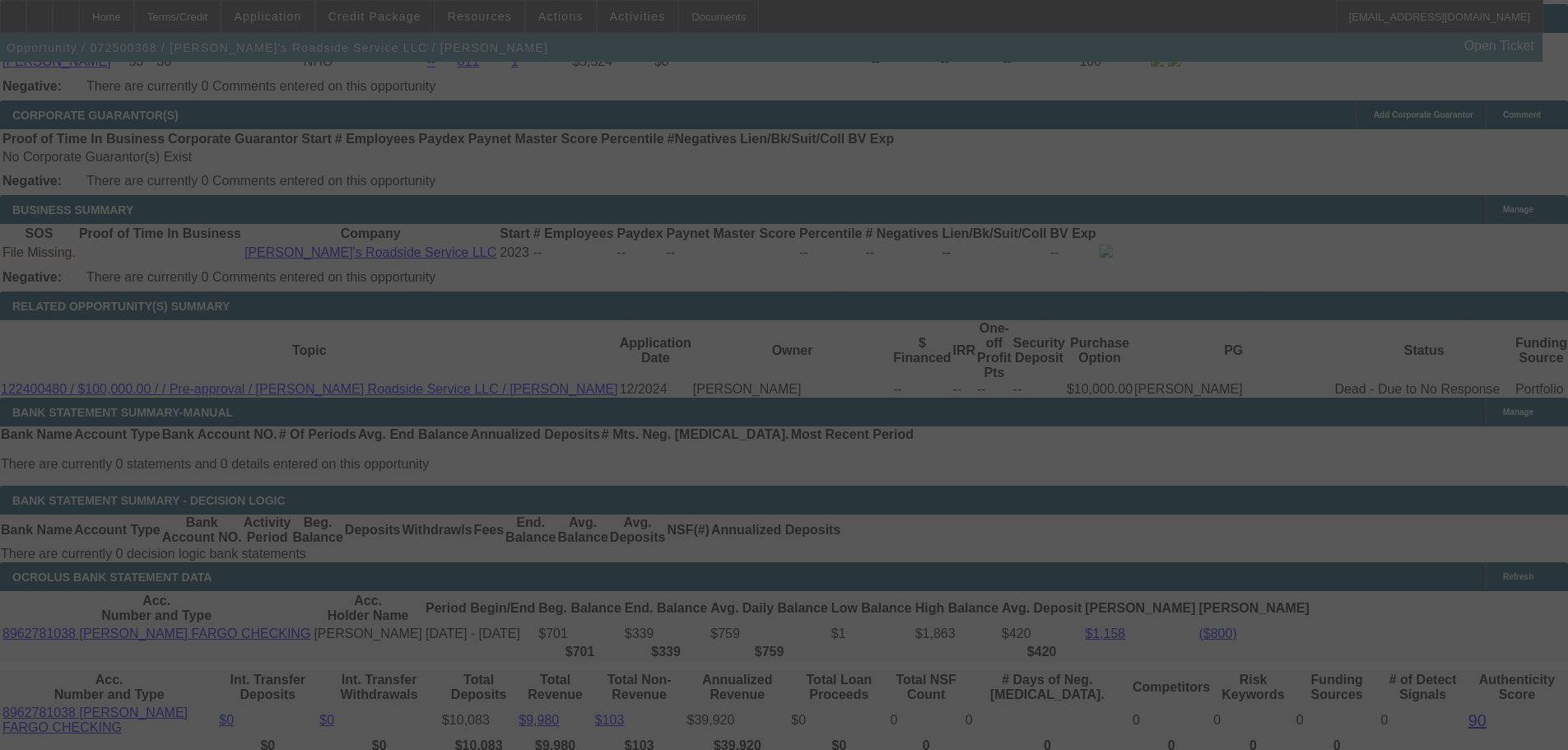
scroll to position [2419, 0]
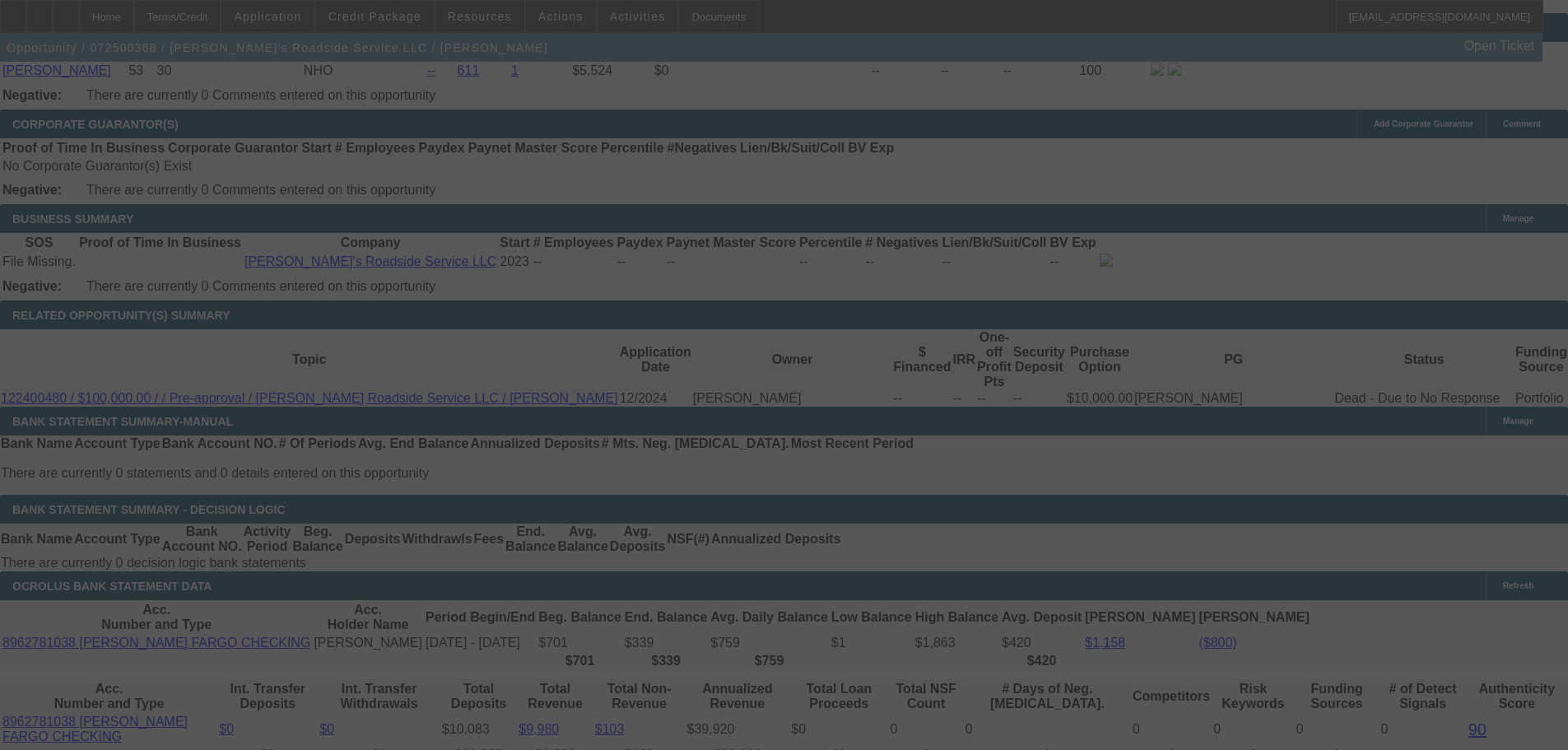
select select "0"
select select "0.1"
select select "5"
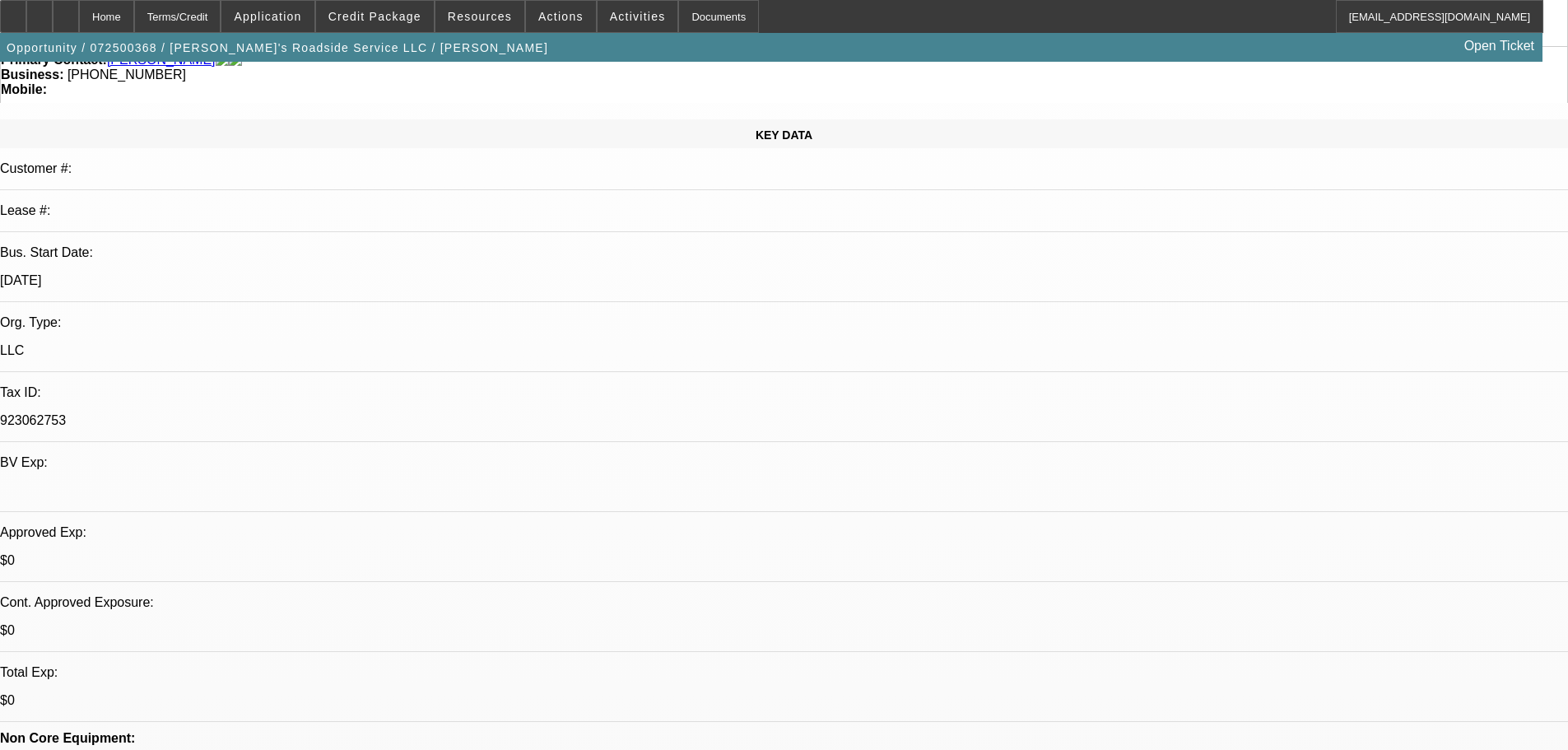
scroll to position [0, 0]
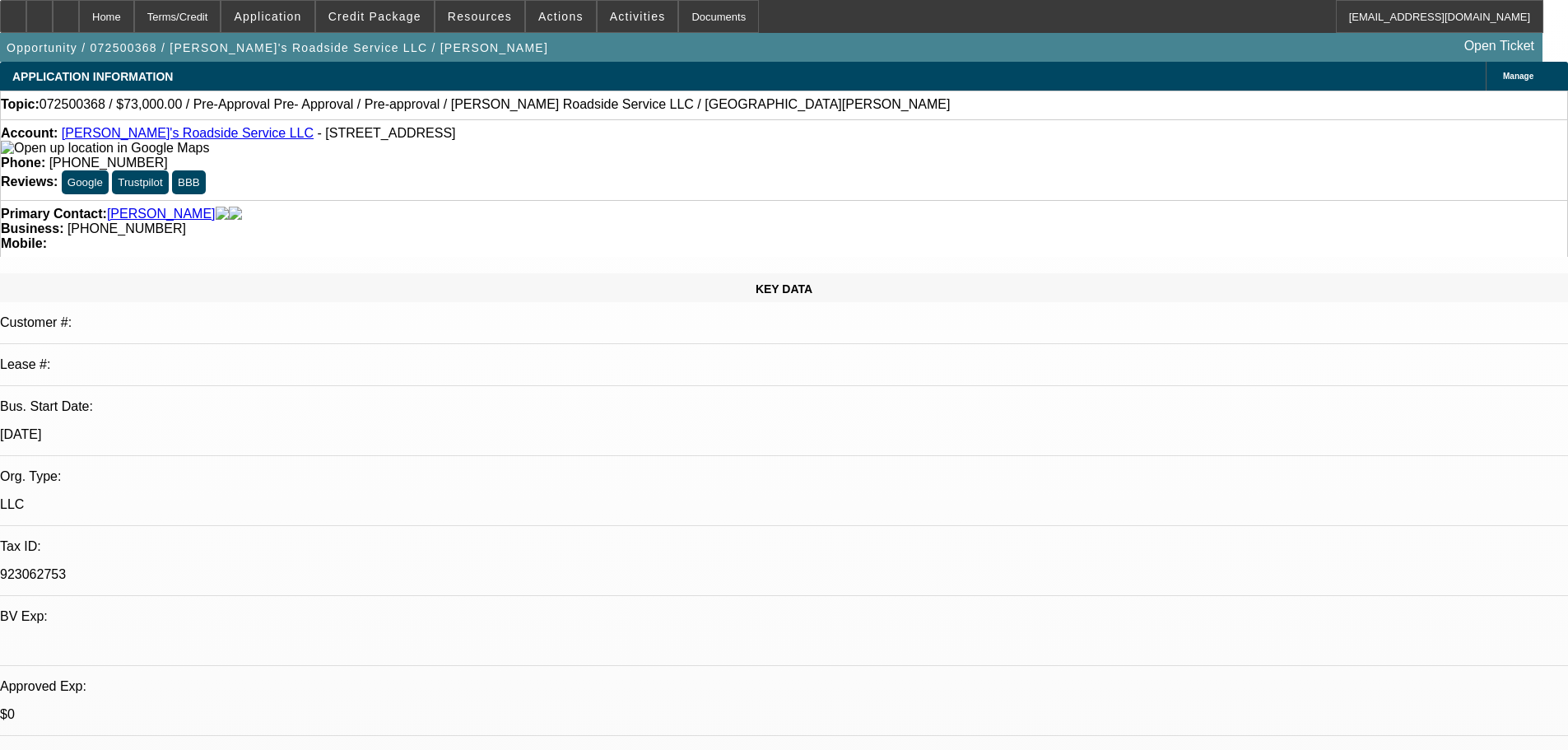
drag, startPoint x: 763, startPoint y: 463, endPoint x: 821, endPoint y: 153, distance: 315.4
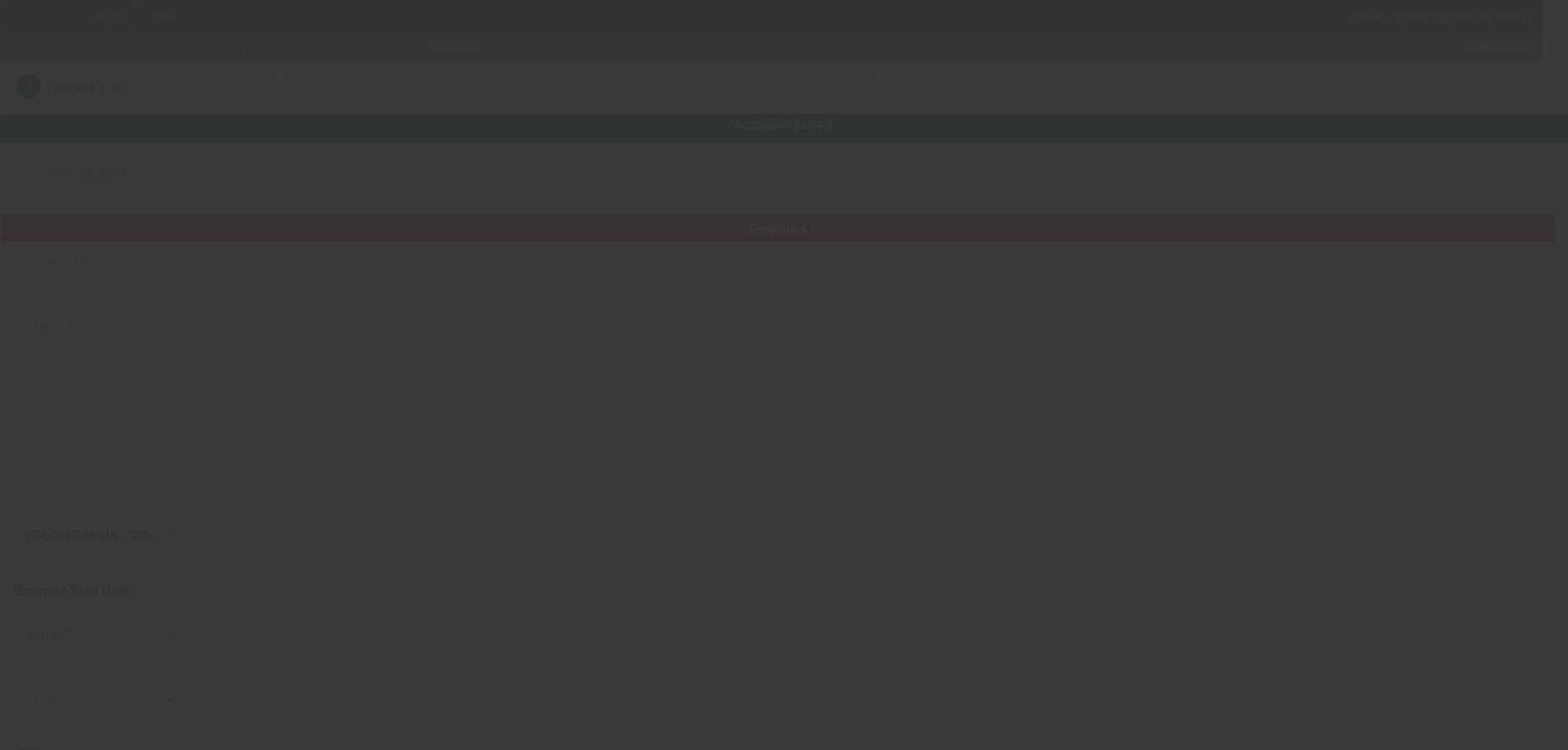
type input "FORD SEPTIC"
type input "[STREET_ADDRESS]"
type input "75494"
type input "[GEOGRAPHIC_DATA]"
type input "[PHONE_NUMBER]"
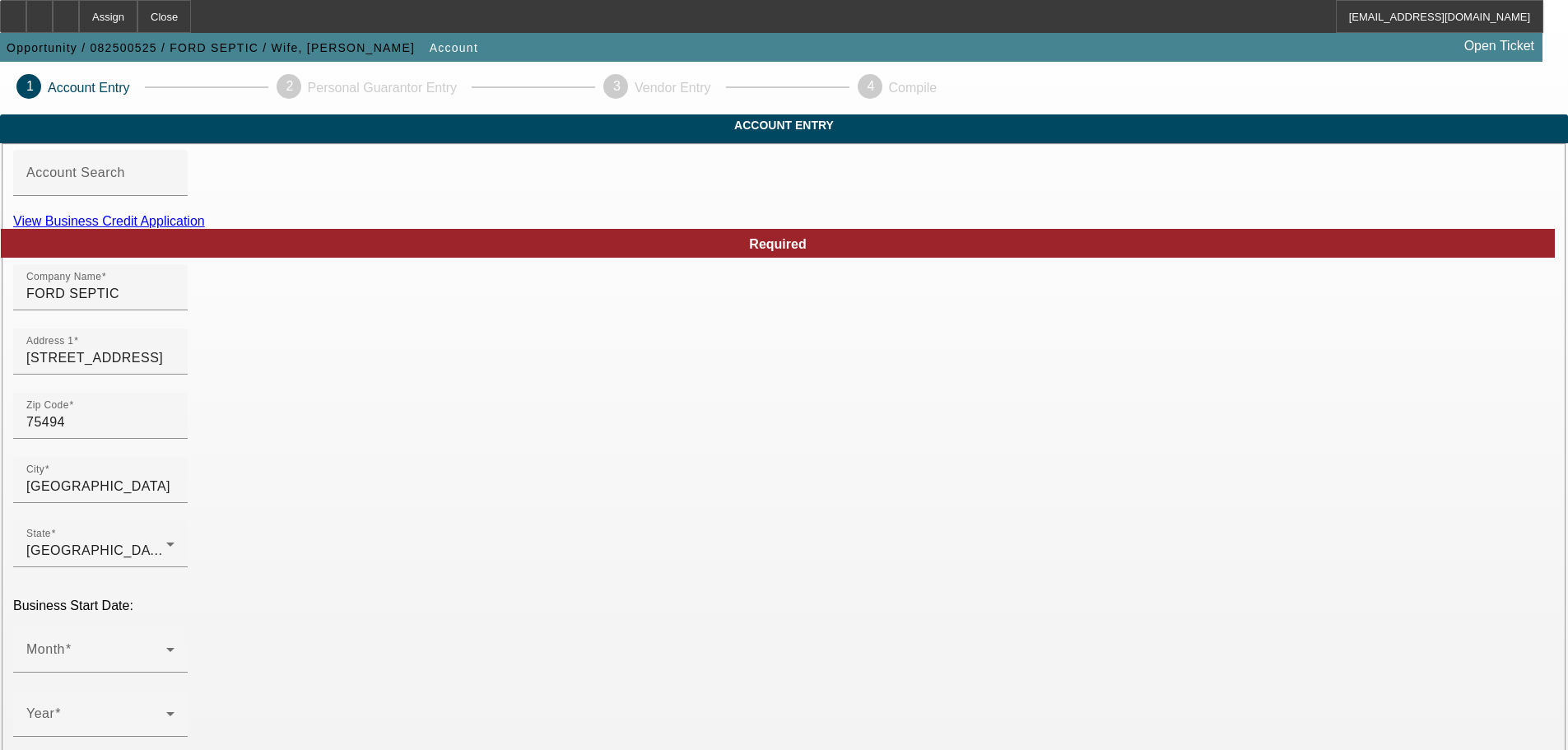
click at [205, 228] on link "View Business Credit Application" at bounding box center [108, 221] width 191 height 14
click at [175, 368] on input "[STREET_ADDRESS]" at bounding box center [100, 358] width 148 height 20
type input "[STREET_ADDRESS]"
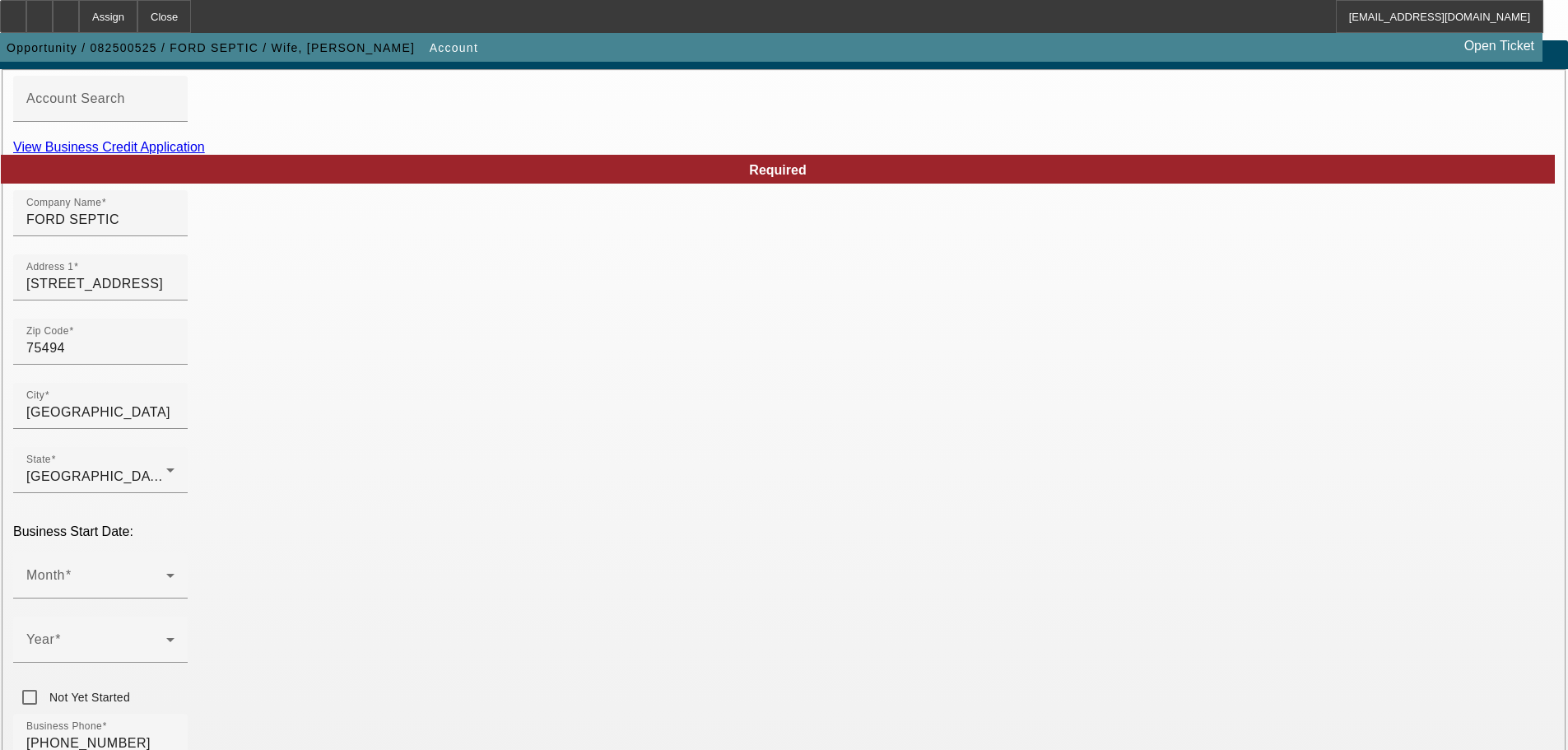
scroll to position [82, 0]
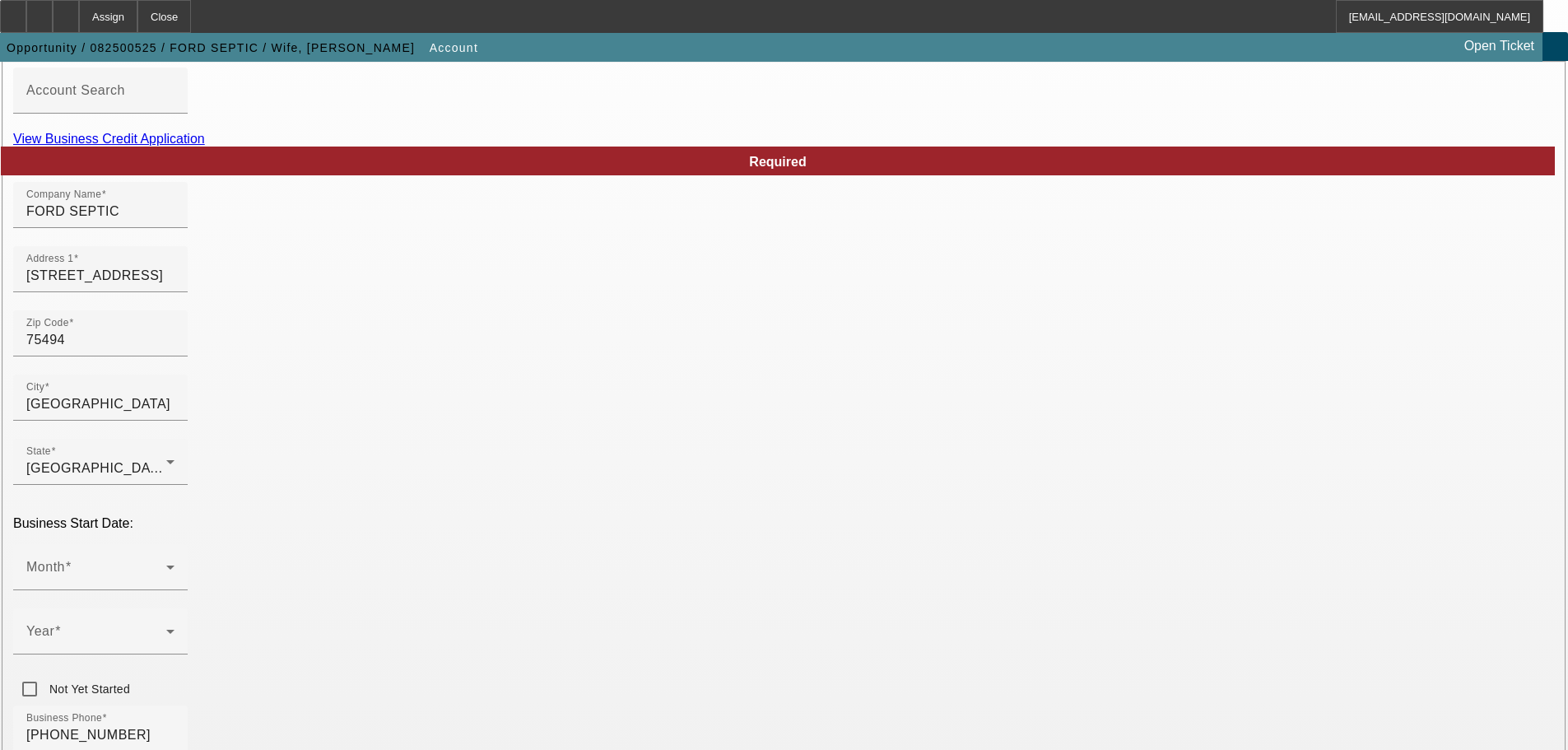
type input "934949896"
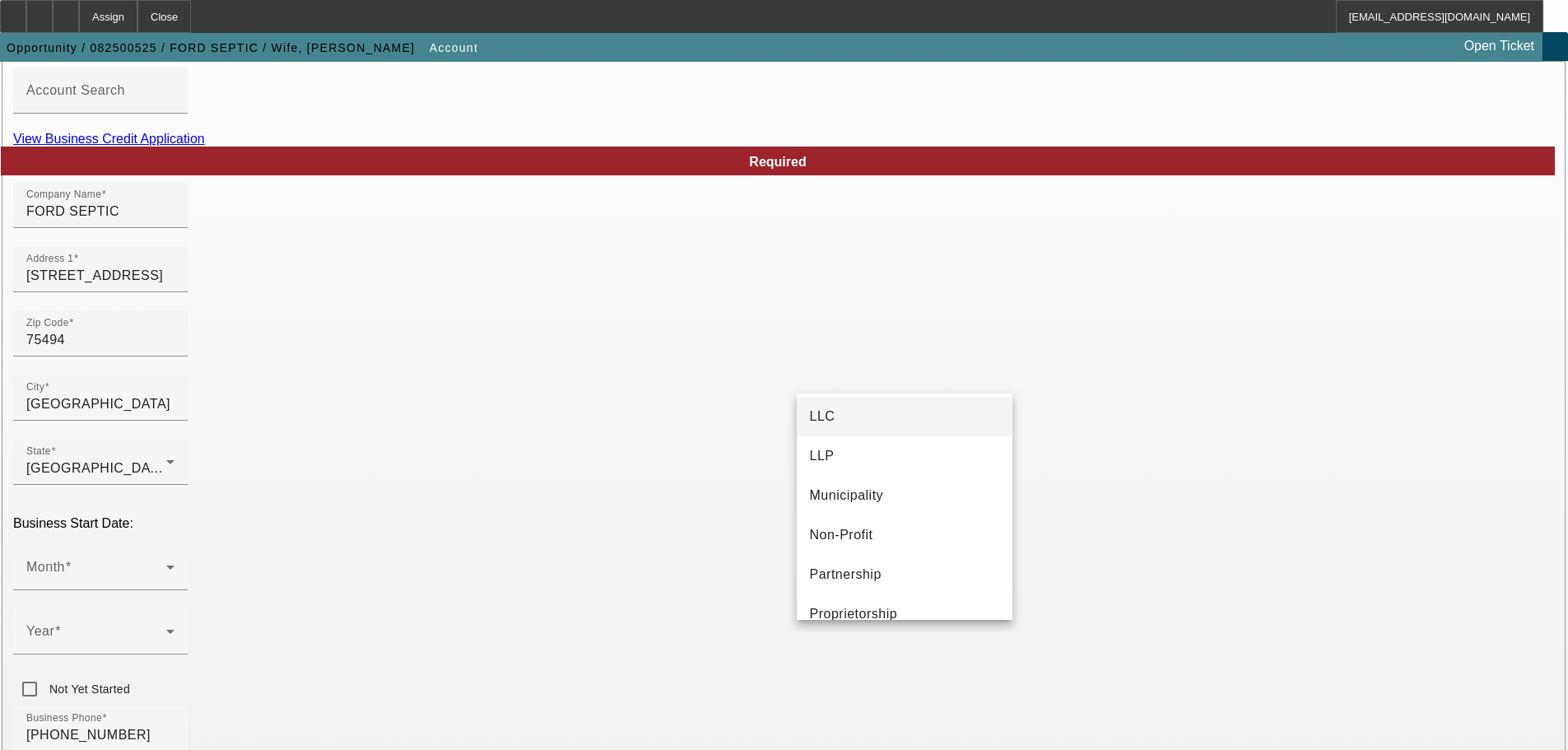
click at [913, 429] on mat-option "LLC" at bounding box center [905, 416] width 216 height 39
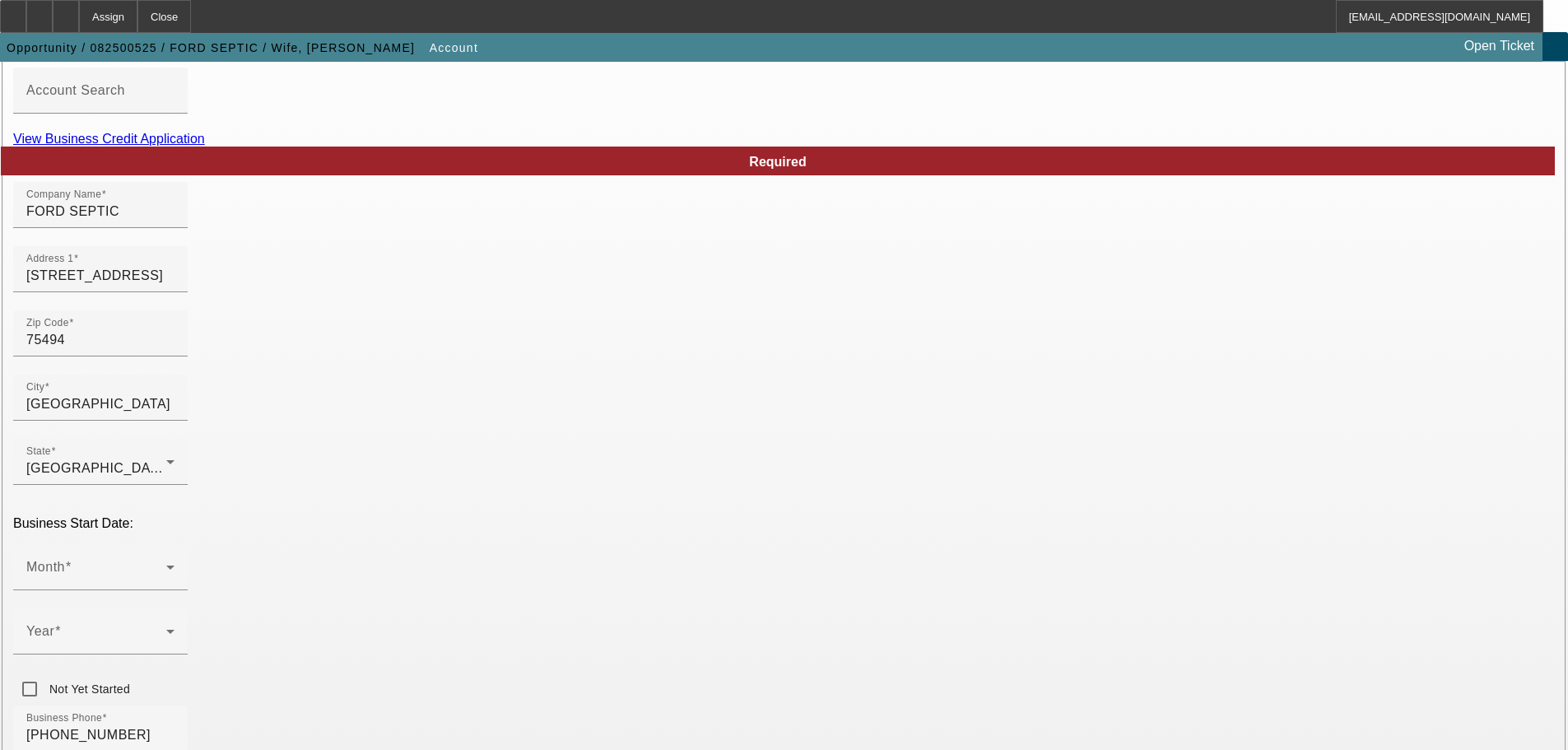
click at [723, 706] on div "Business Phone [PHONE_NUMBER]" at bounding box center [783, 737] width 1542 height 64
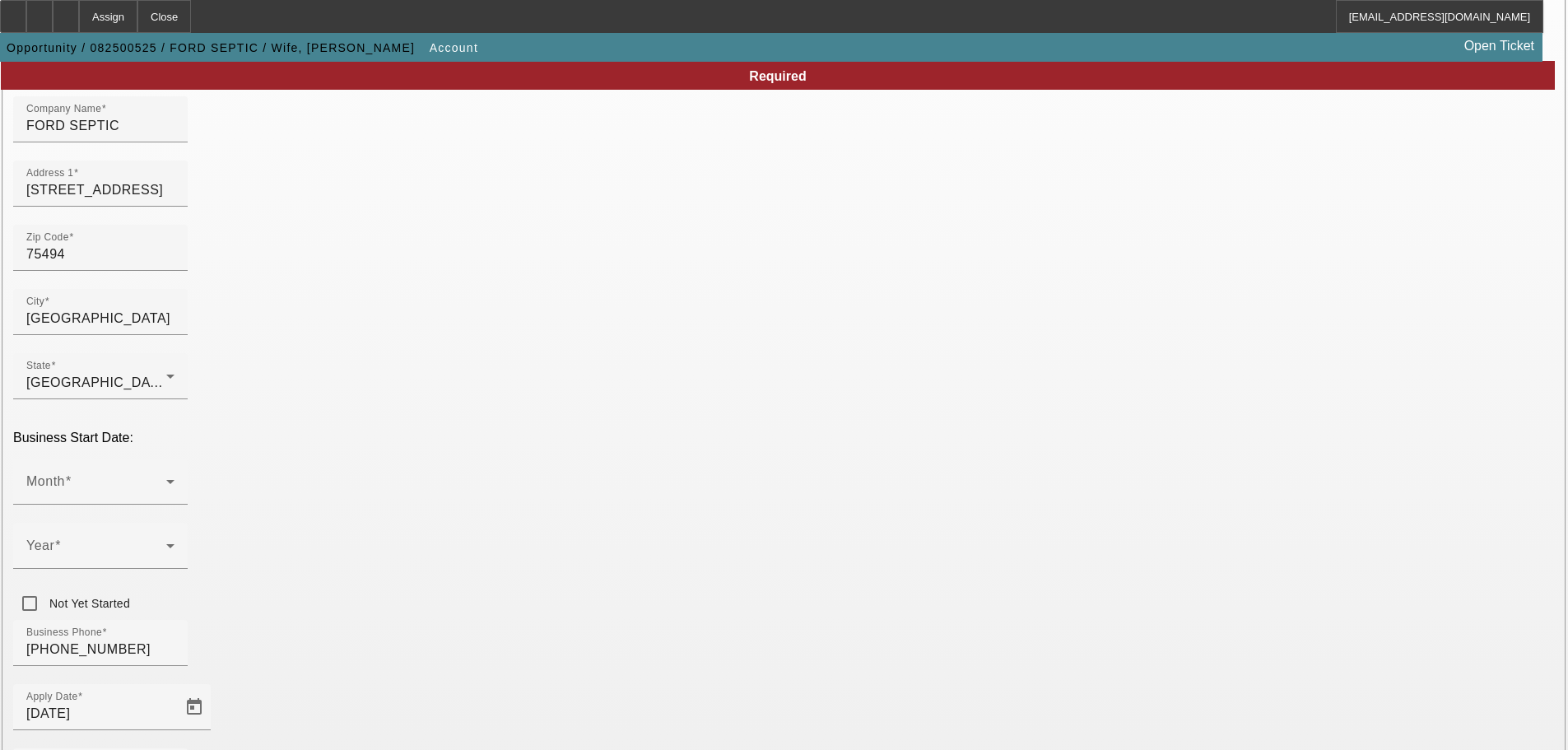
scroll to position [304, 0]
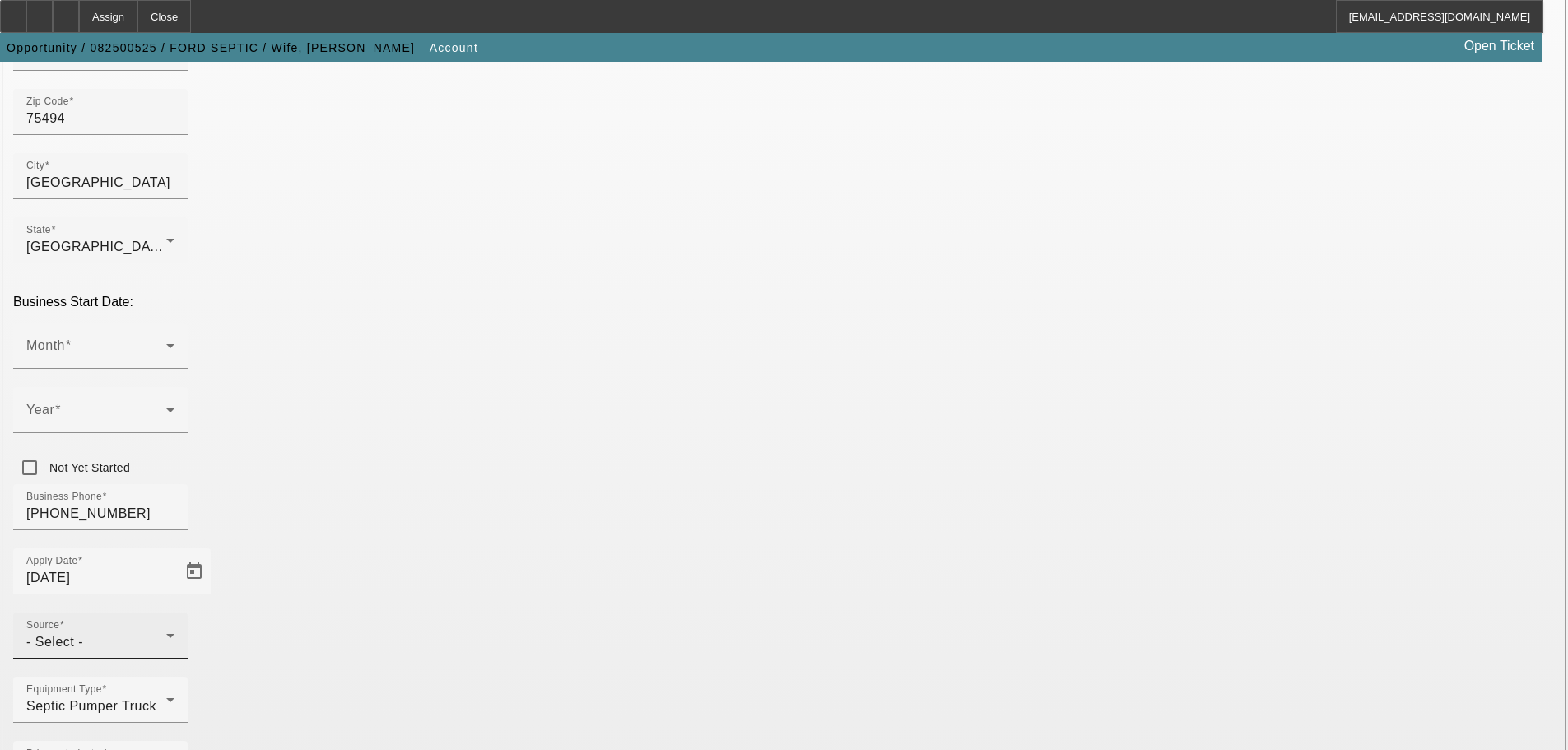
click at [175, 613] on div "Source - Select -" at bounding box center [100, 635] width 148 height 46
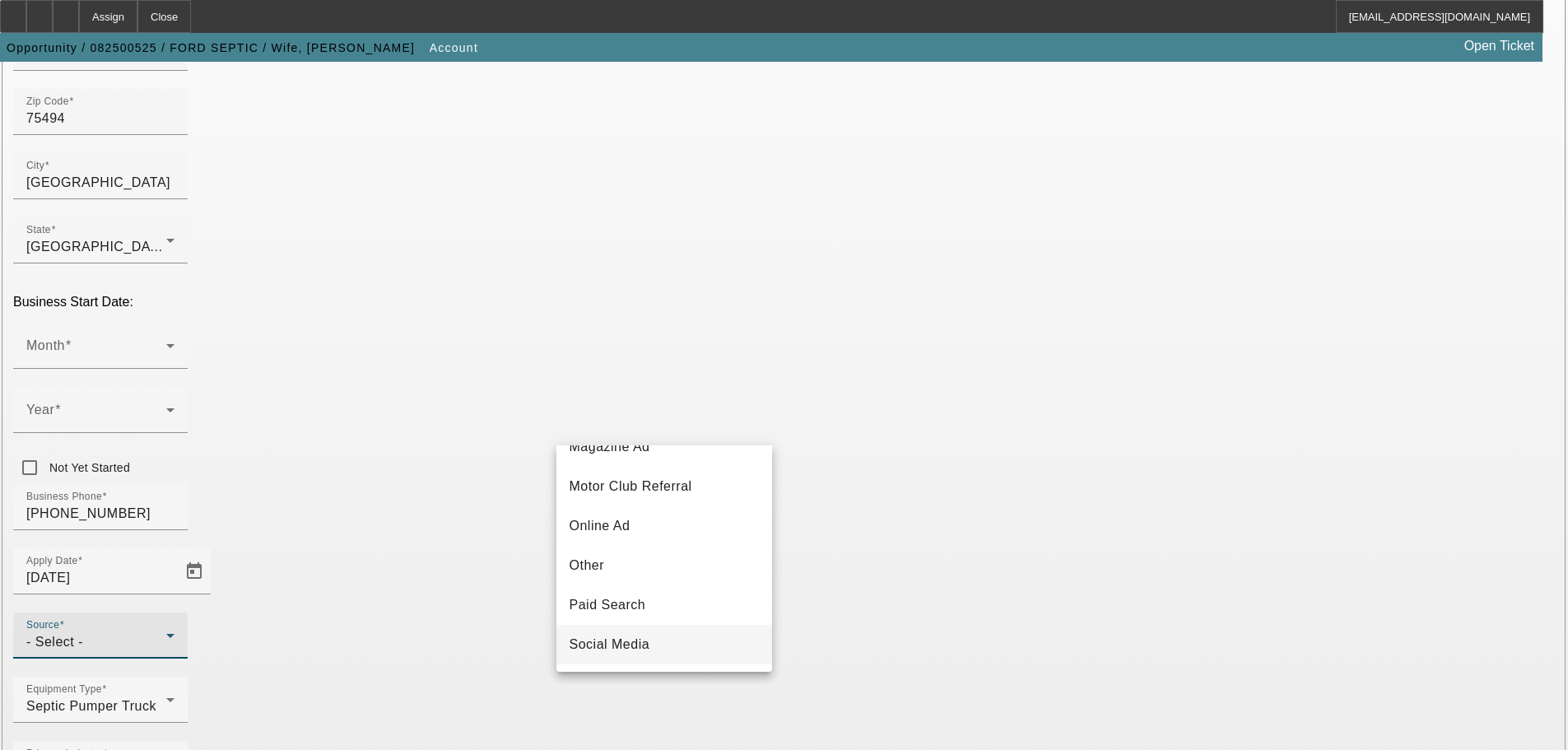
scroll to position [494, 0]
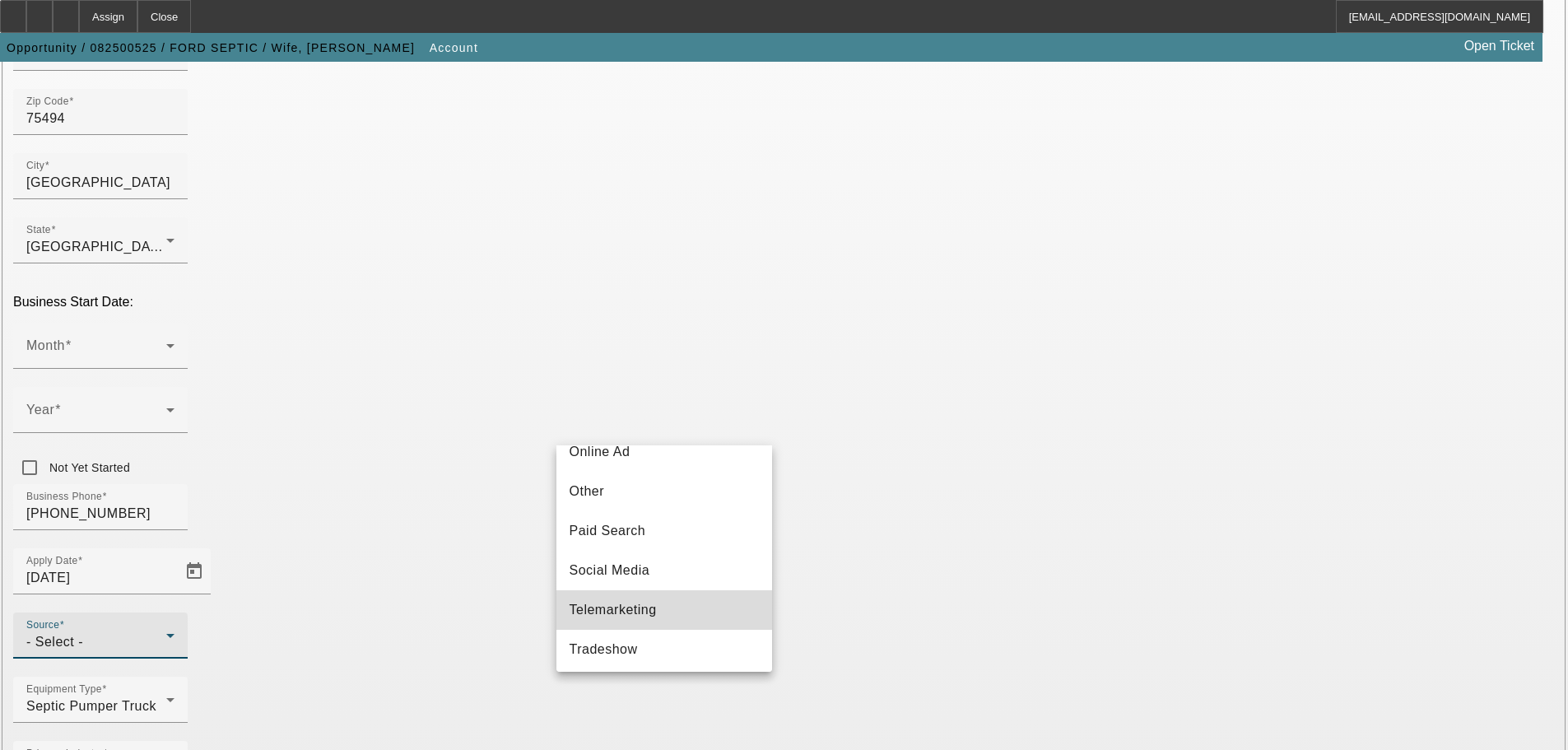
click at [672, 611] on mat-option "Telemarketing" at bounding box center [664, 610] width 216 height 39
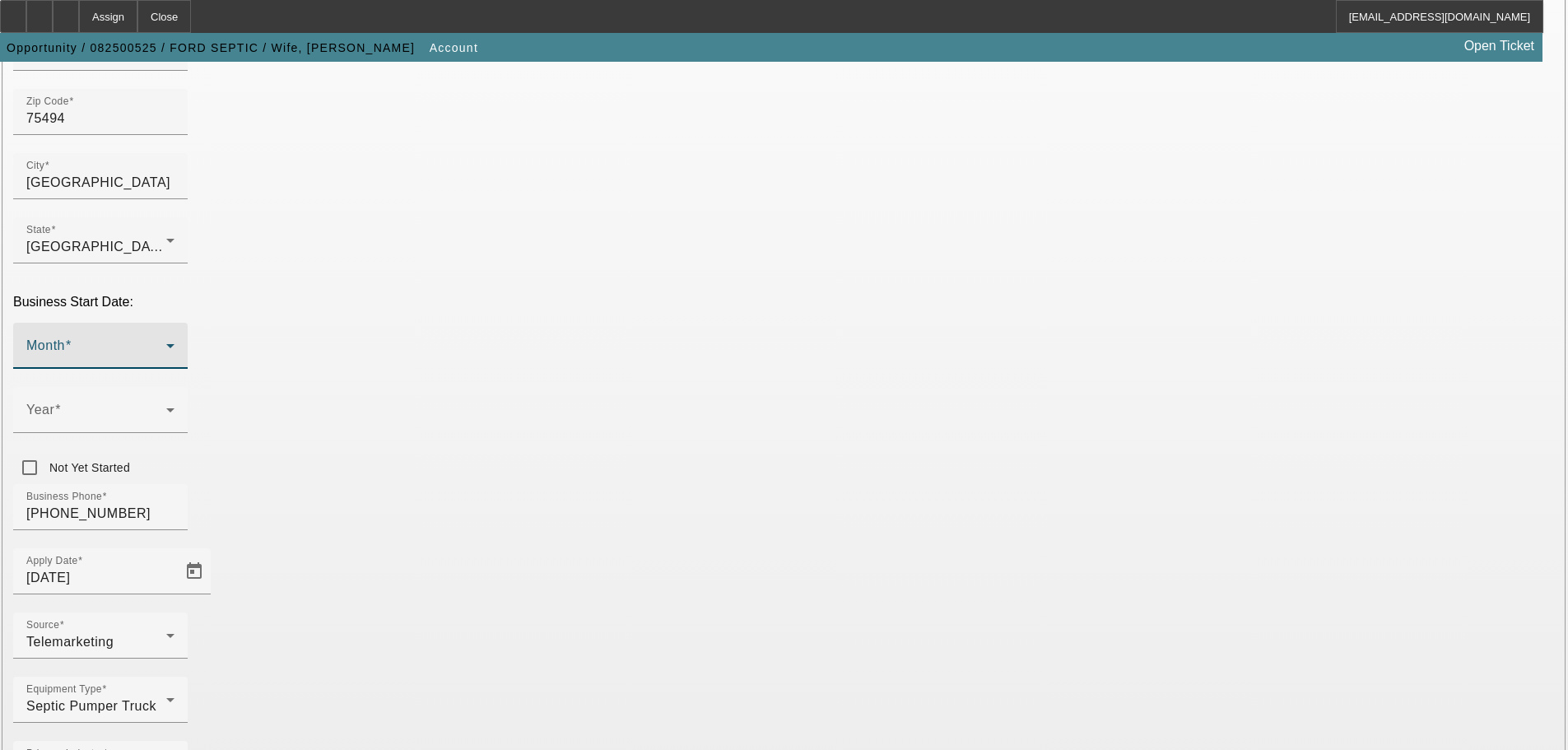
click at [166, 343] on span at bounding box center [96, 352] width 140 height 20
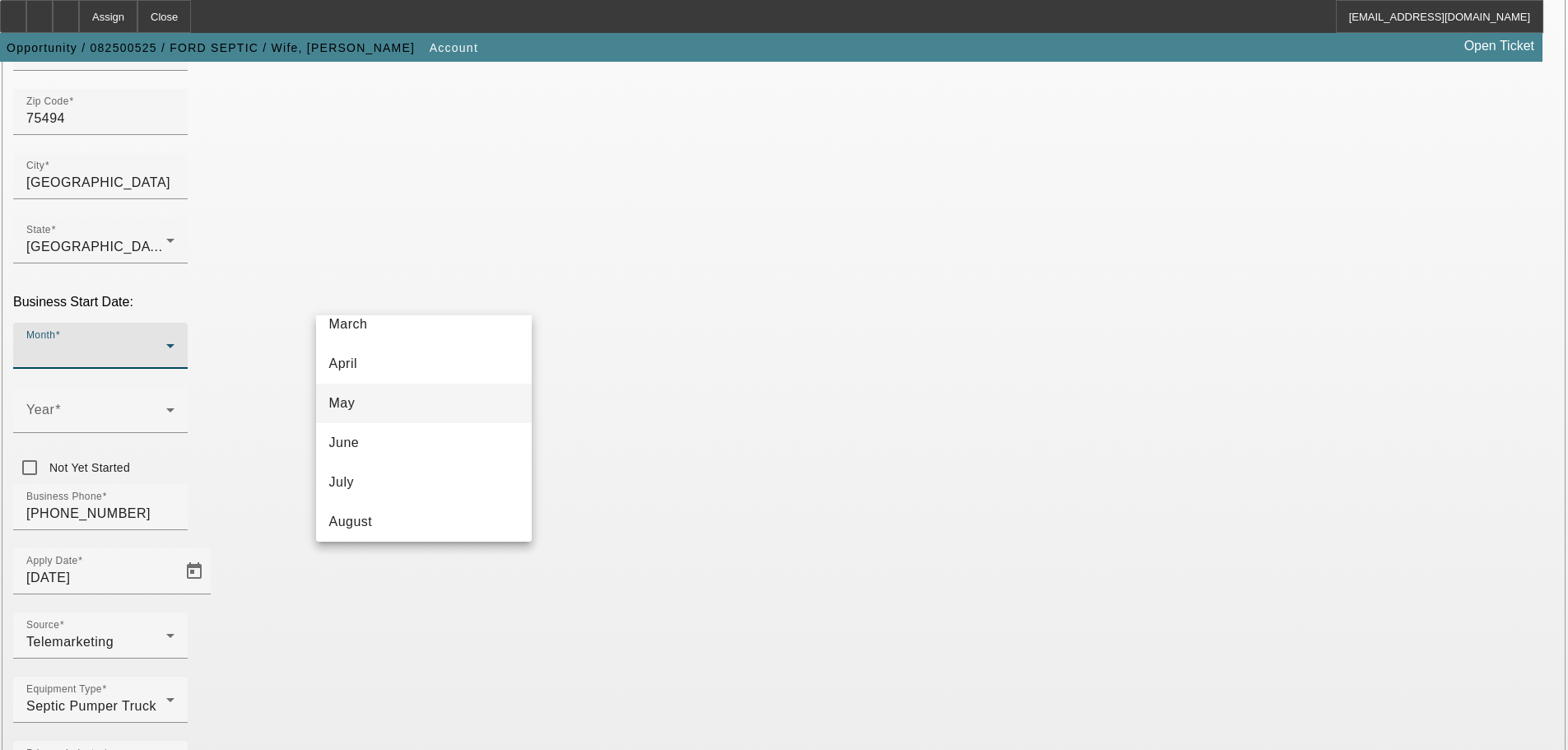
scroll to position [300, 0]
click at [423, 513] on mat-option "December" at bounding box center [424, 515] width 216 height 39
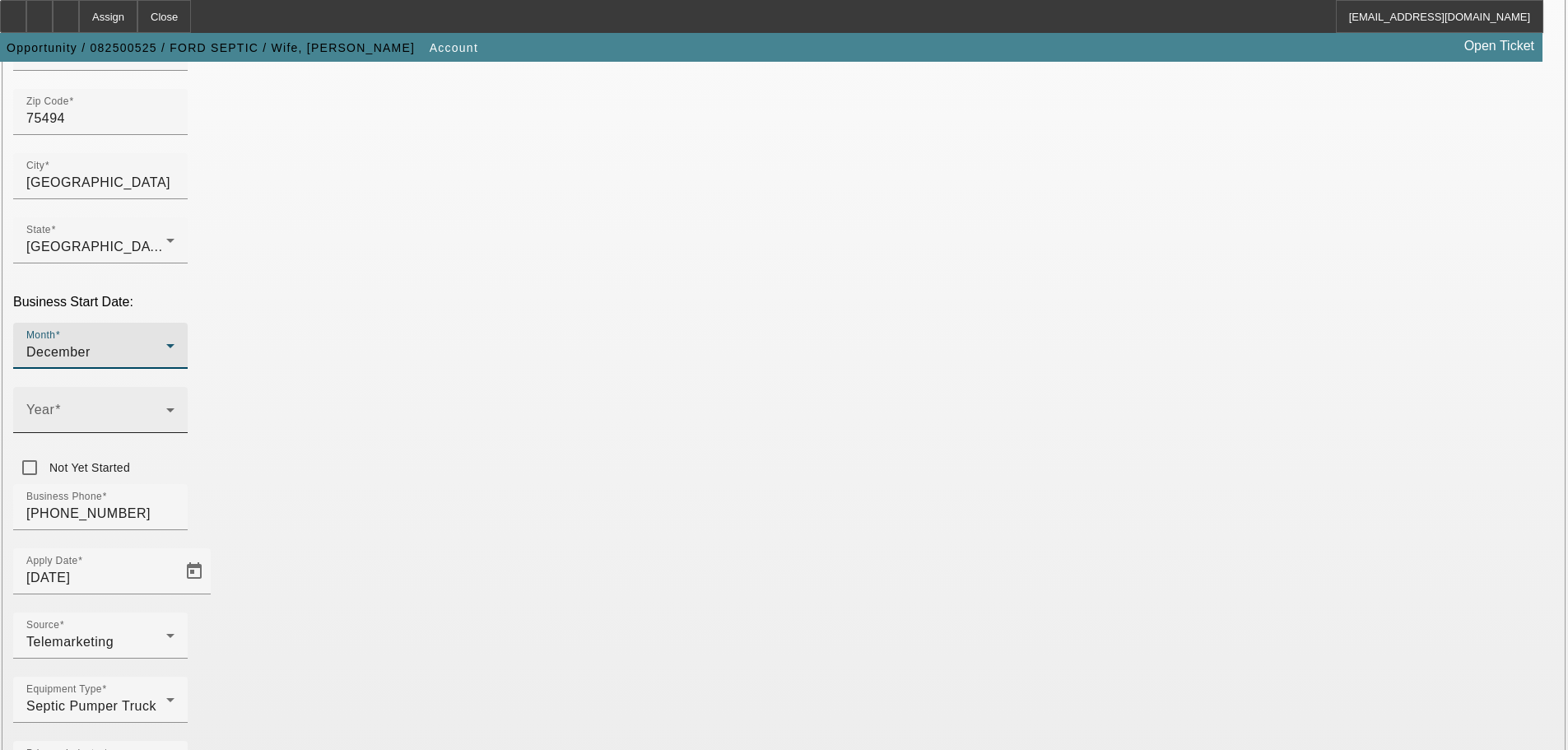
click at [166, 406] on span at bounding box center [96, 416] width 140 height 20
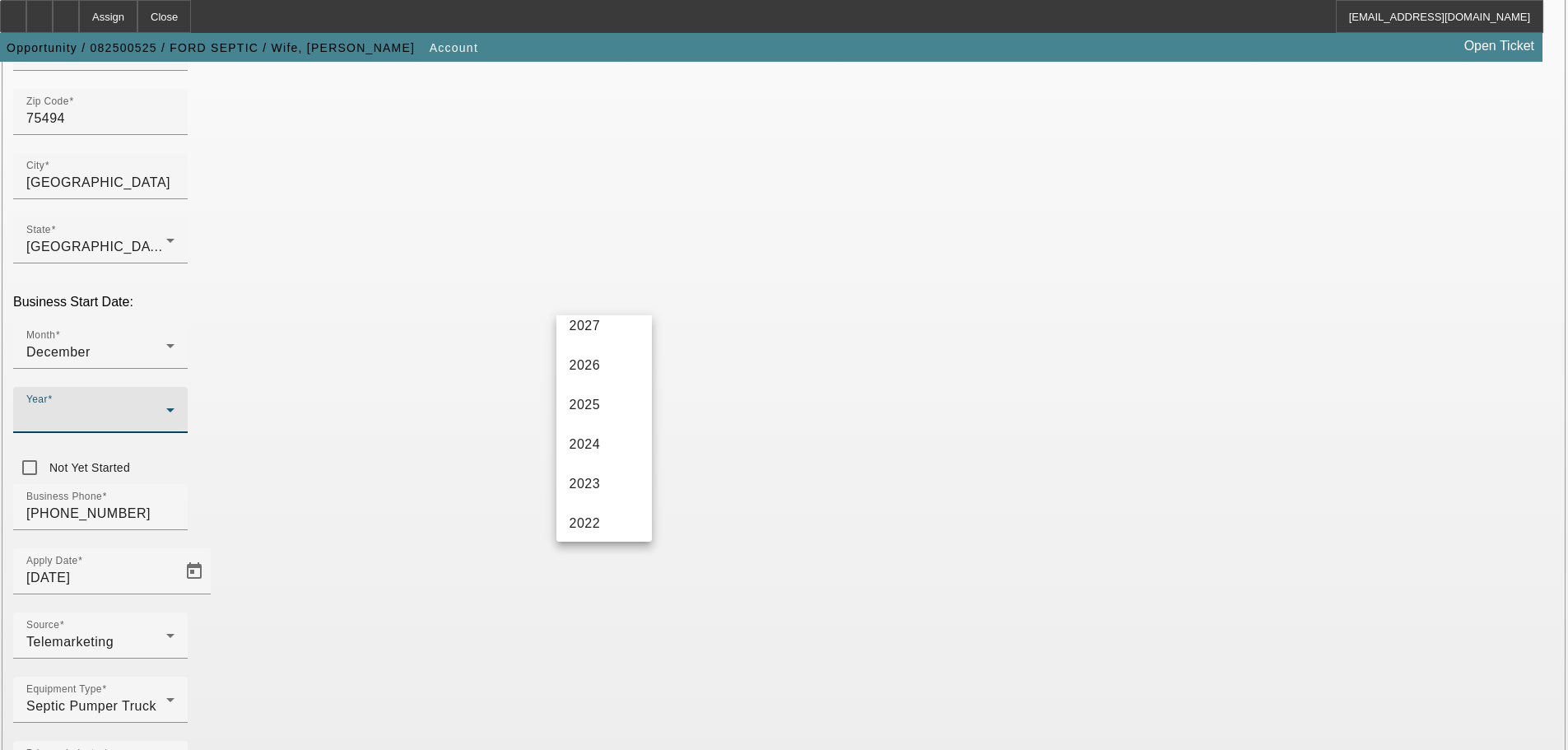
scroll to position [165, 0]
click at [605, 365] on mat-option "2023" at bounding box center [603, 375] width 95 height 39
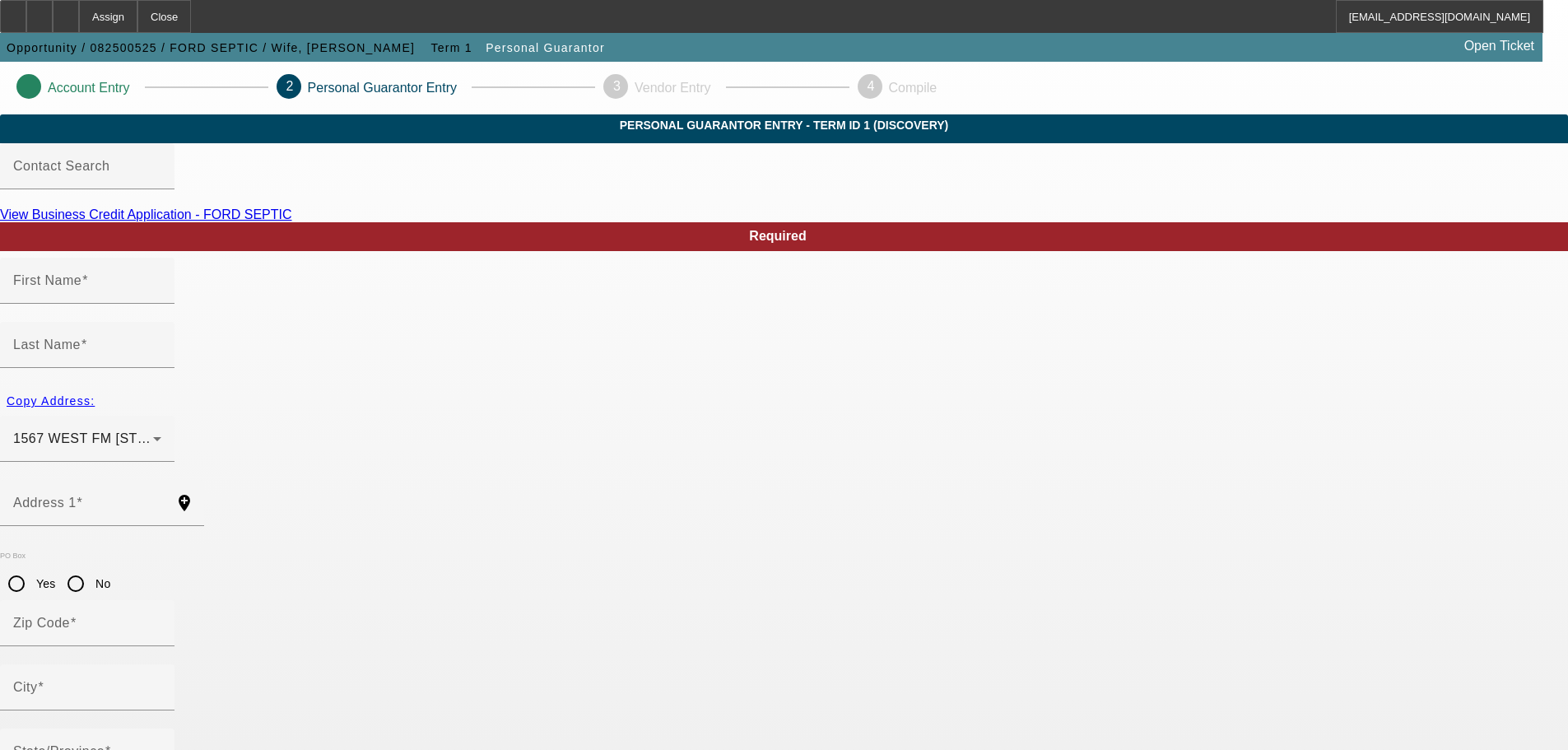
type input "[PERSON_NAME]"
type input "1567 WEST FM 852"
radio input "true"
type input "75494"
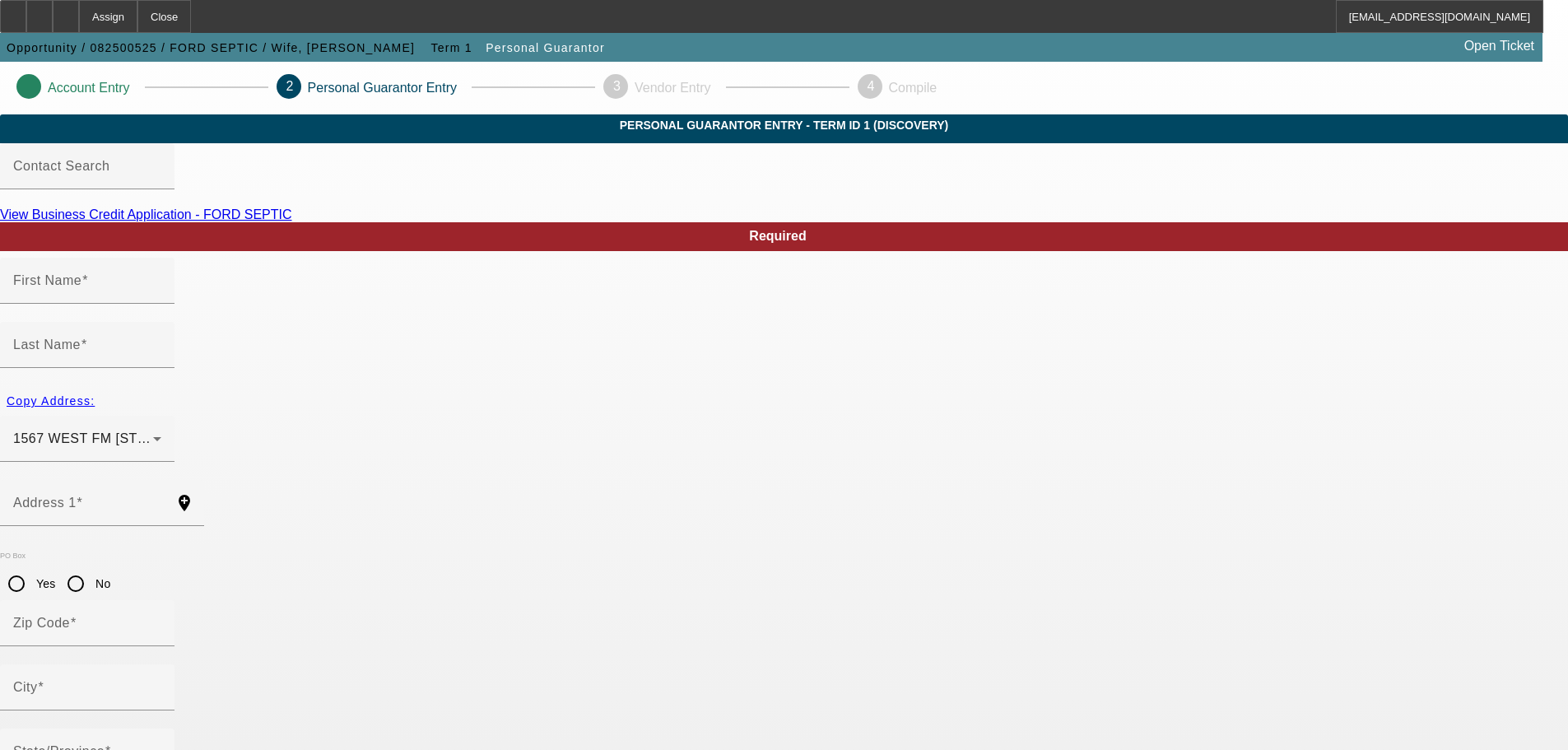
type input "WINNSBORO"
type input "[PHONE_NUMBER]"
type input "50"
type input "600-52-4741"
type input "[EMAIL_ADDRESS][DOMAIN_NAME]"
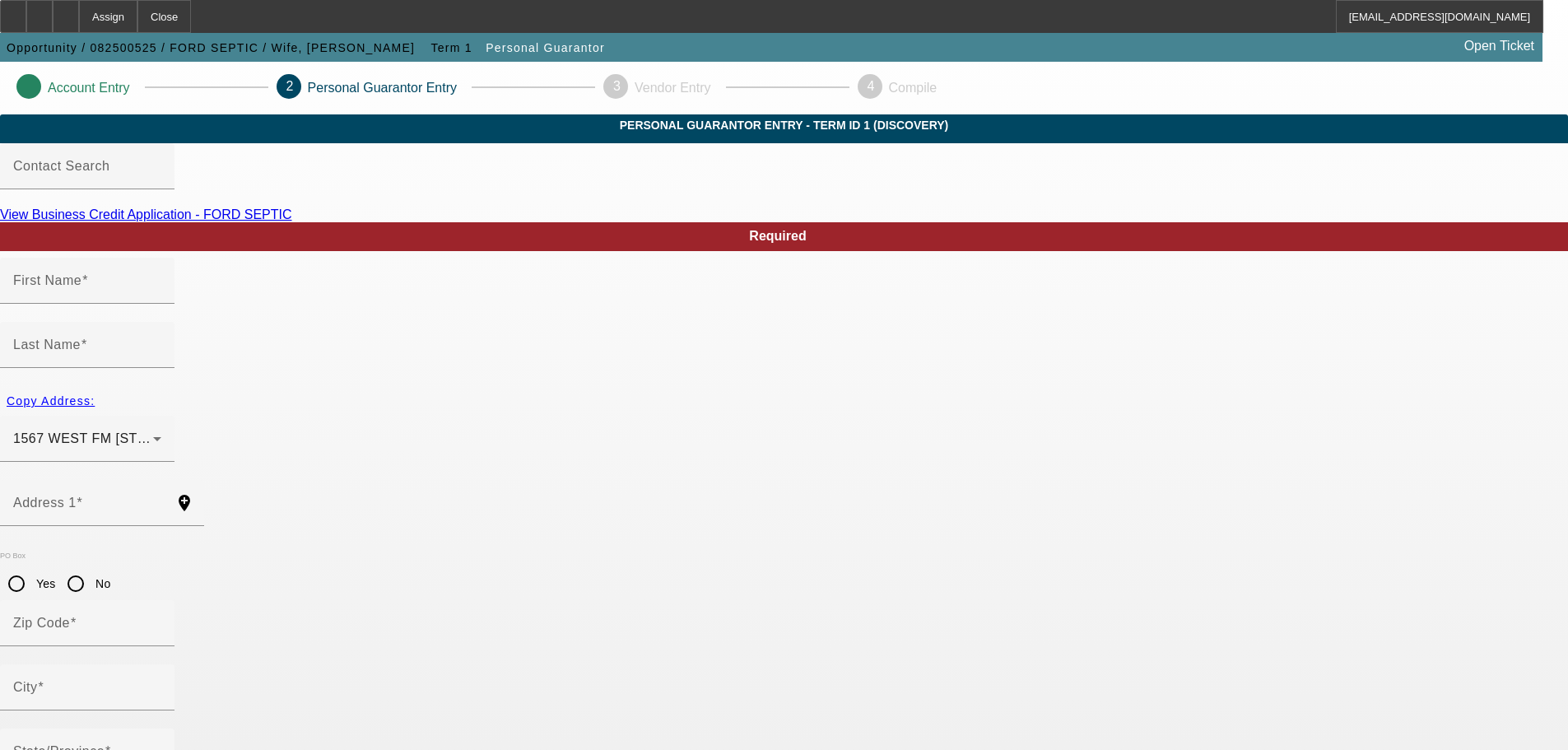
type input "[PHONE_NUMBER]"
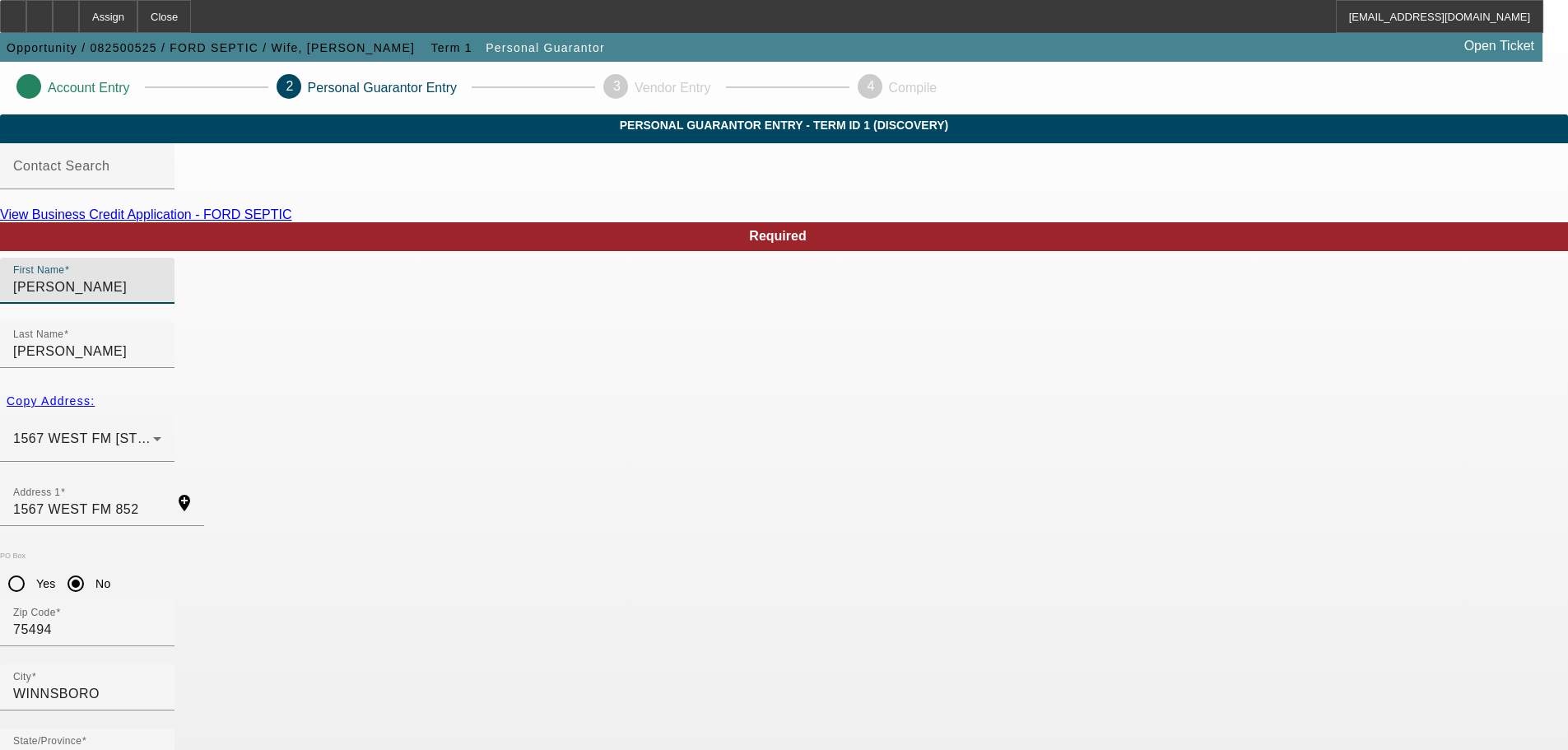
click at [161, 297] on input "[PERSON_NAME]" at bounding box center [86, 288] width 148 height 20
type input "[PERSON_NAME]"
click at [161, 342] on input "[PERSON_NAME]" at bounding box center [86, 351] width 148 height 20
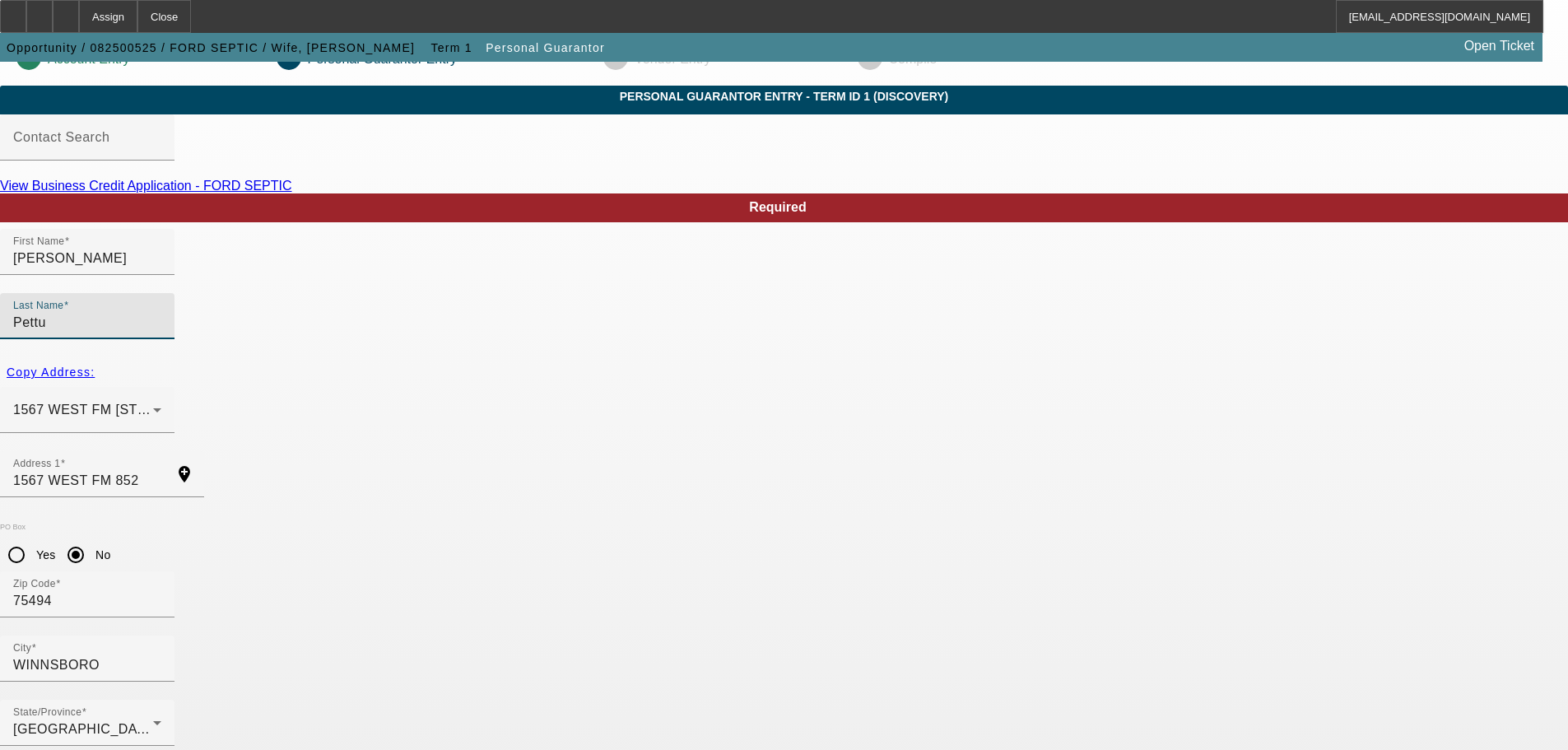
scroll to position [55, 0]
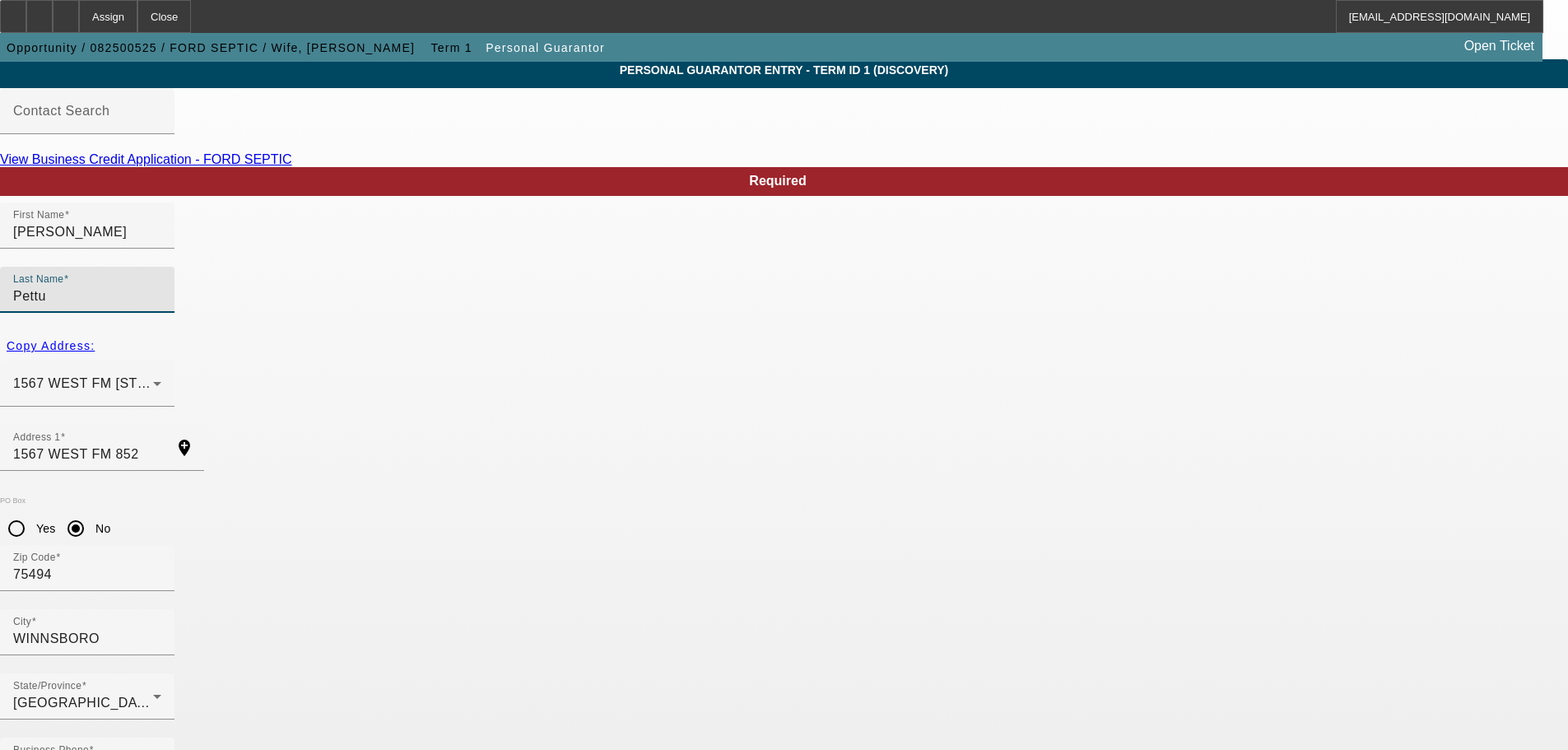
type input "Pettu"
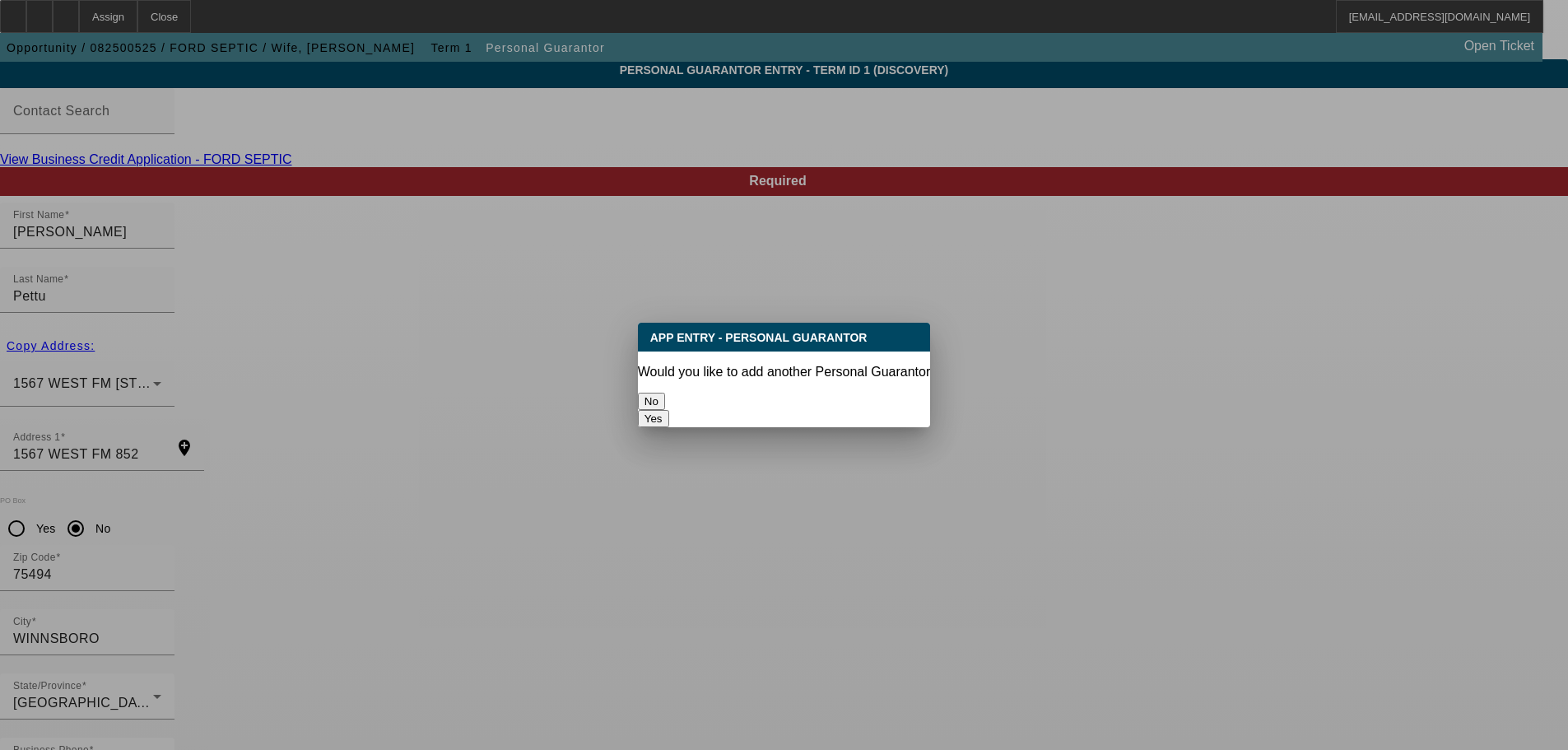
click at [665, 397] on button "No" at bounding box center [652, 402] width 27 height 18
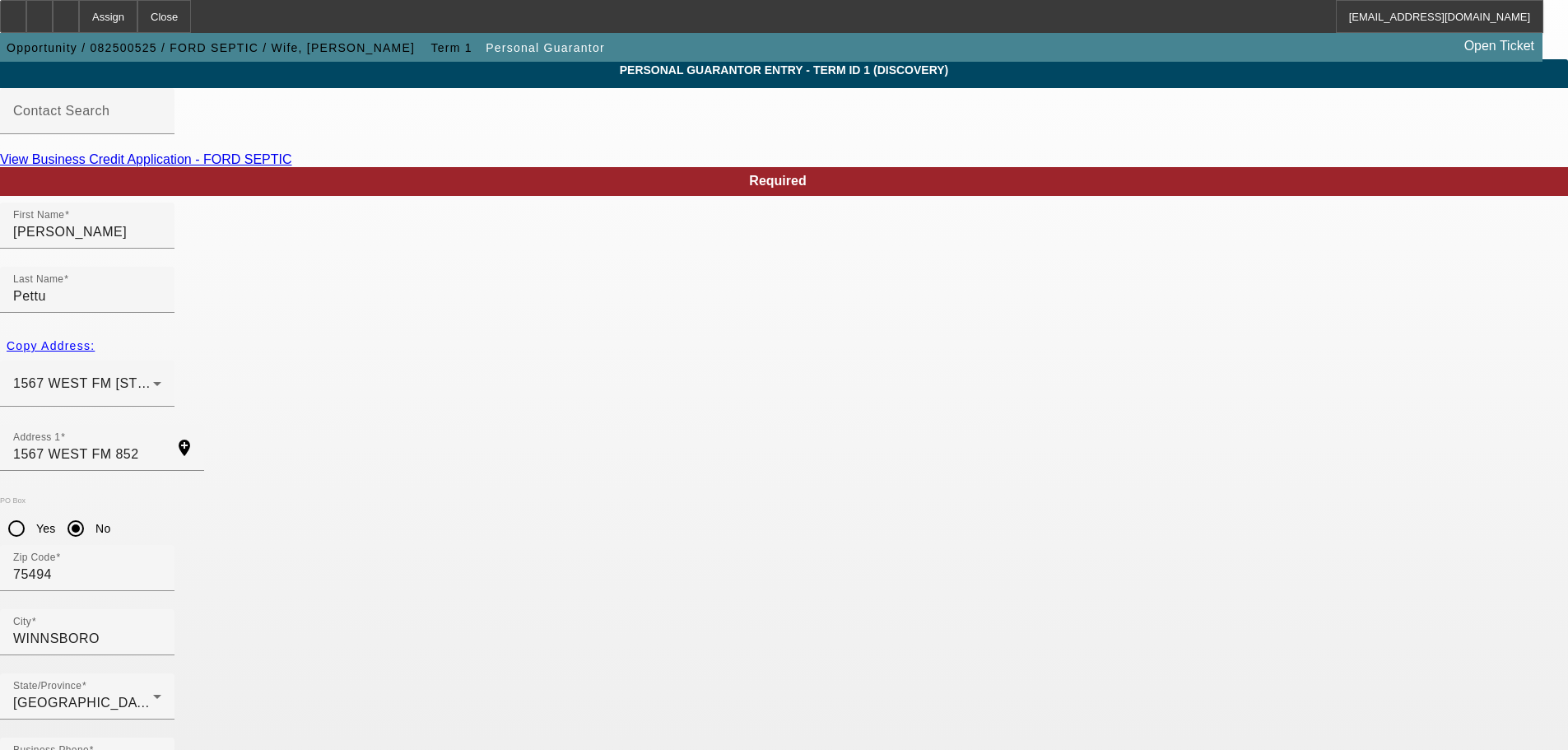
scroll to position [55, 0]
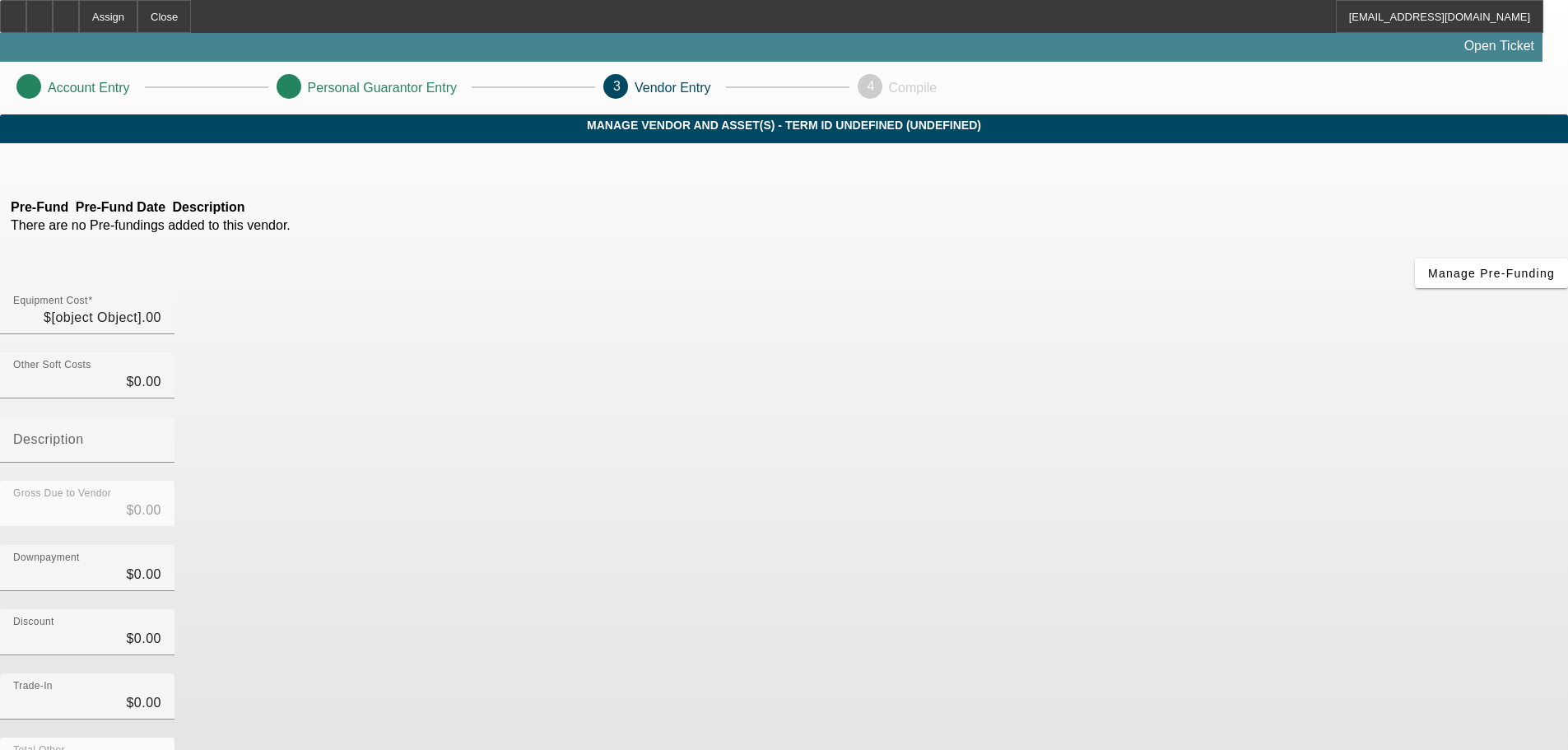
type input "$95,000.00"
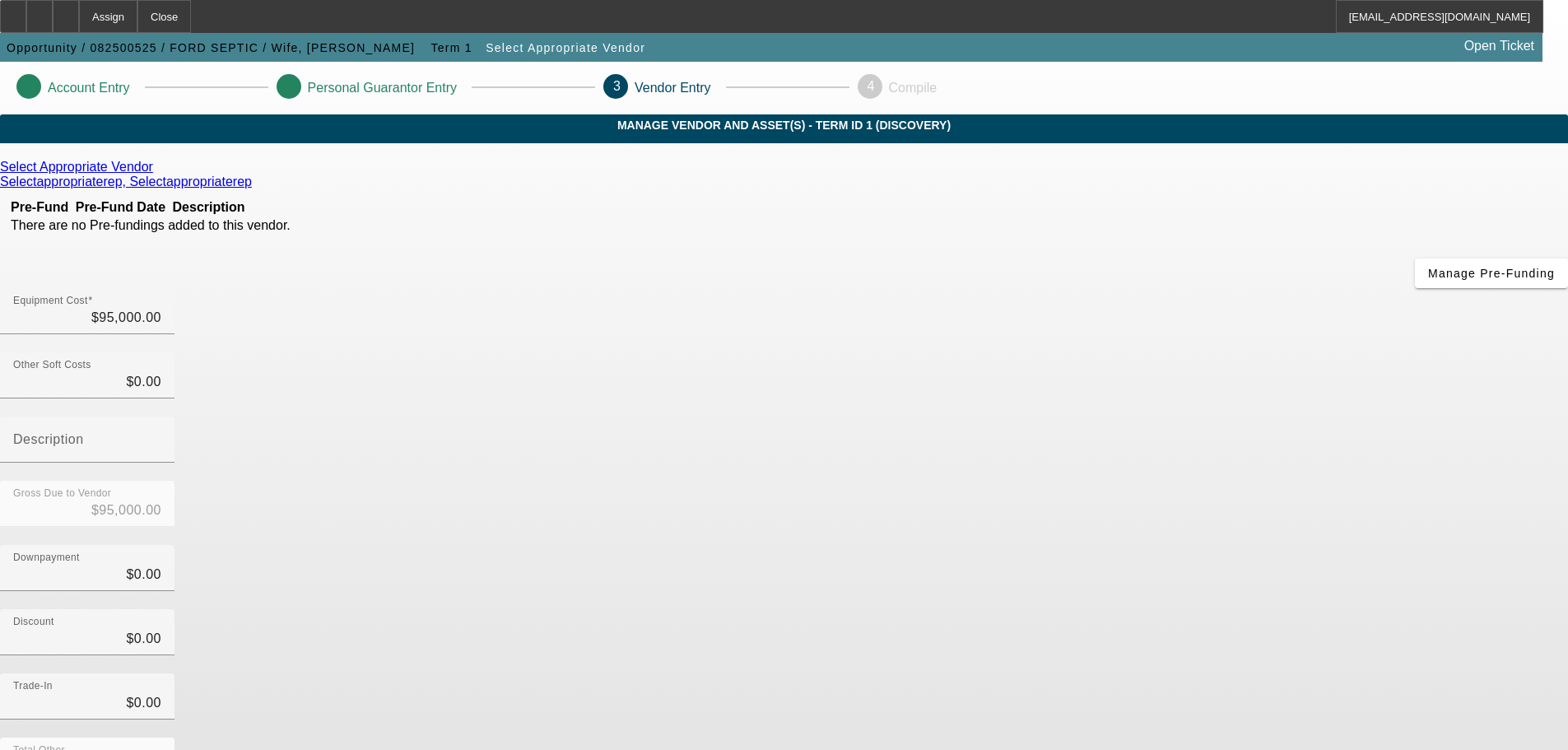
click at [455, 175] on div "Select Appropriate Vendor" at bounding box center [784, 167] width 1568 height 15
click at [157, 174] on icon at bounding box center [157, 167] width 0 height 14
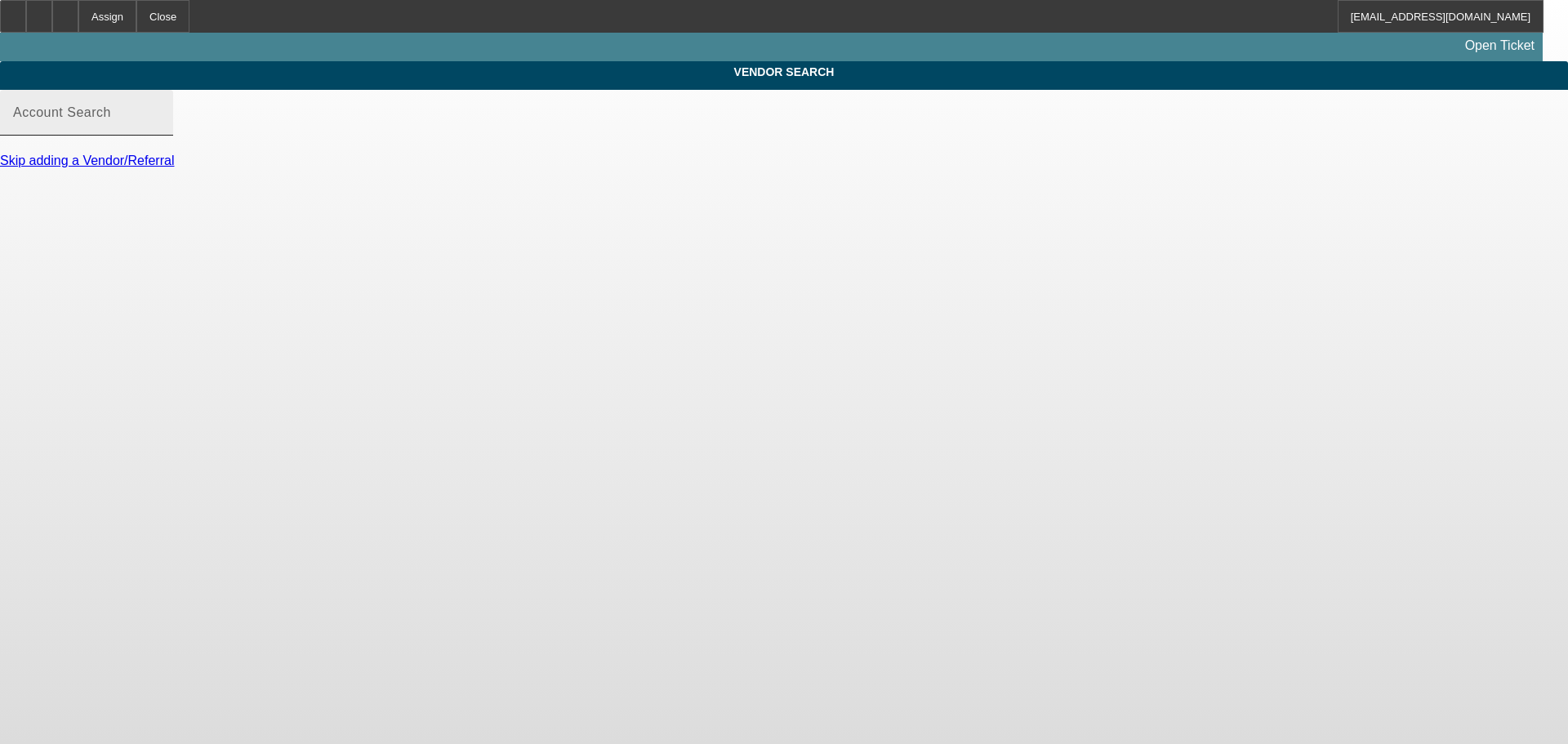
click at [160, 130] on input "Account Search" at bounding box center [86, 119] width 147 height 19
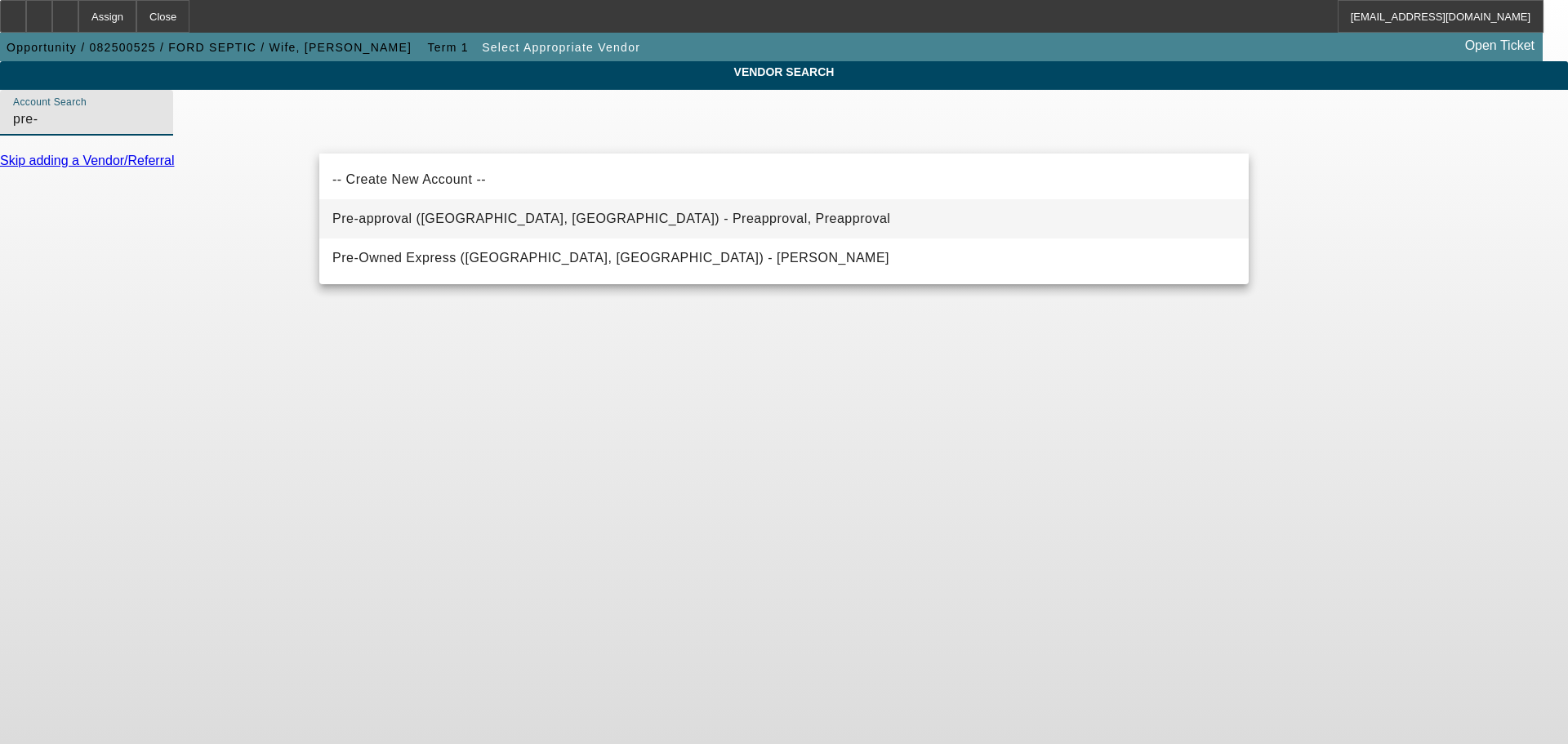
click at [584, 213] on span "Pre-approval ([GEOGRAPHIC_DATA], [GEOGRAPHIC_DATA]) - Preapproval, Preapproval" at bounding box center [610, 218] width 558 height 14
type input "Pre-approval ([GEOGRAPHIC_DATA], [GEOGRAPHIC_DATA]) - Preapproval, Preapproval"
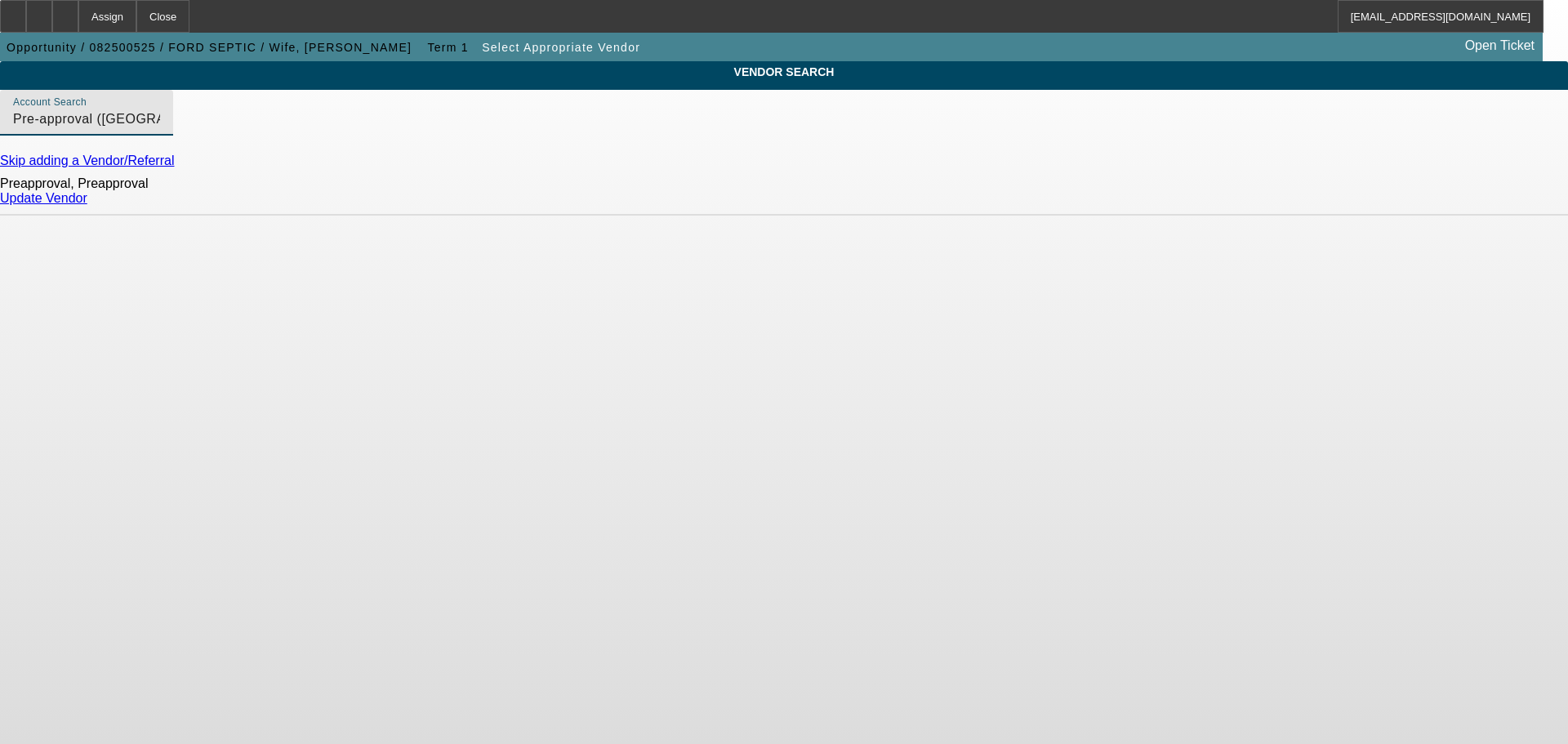
click at [88, 205] on link "Update Vendor" at bounding box center [44, 198] width 88 height 14
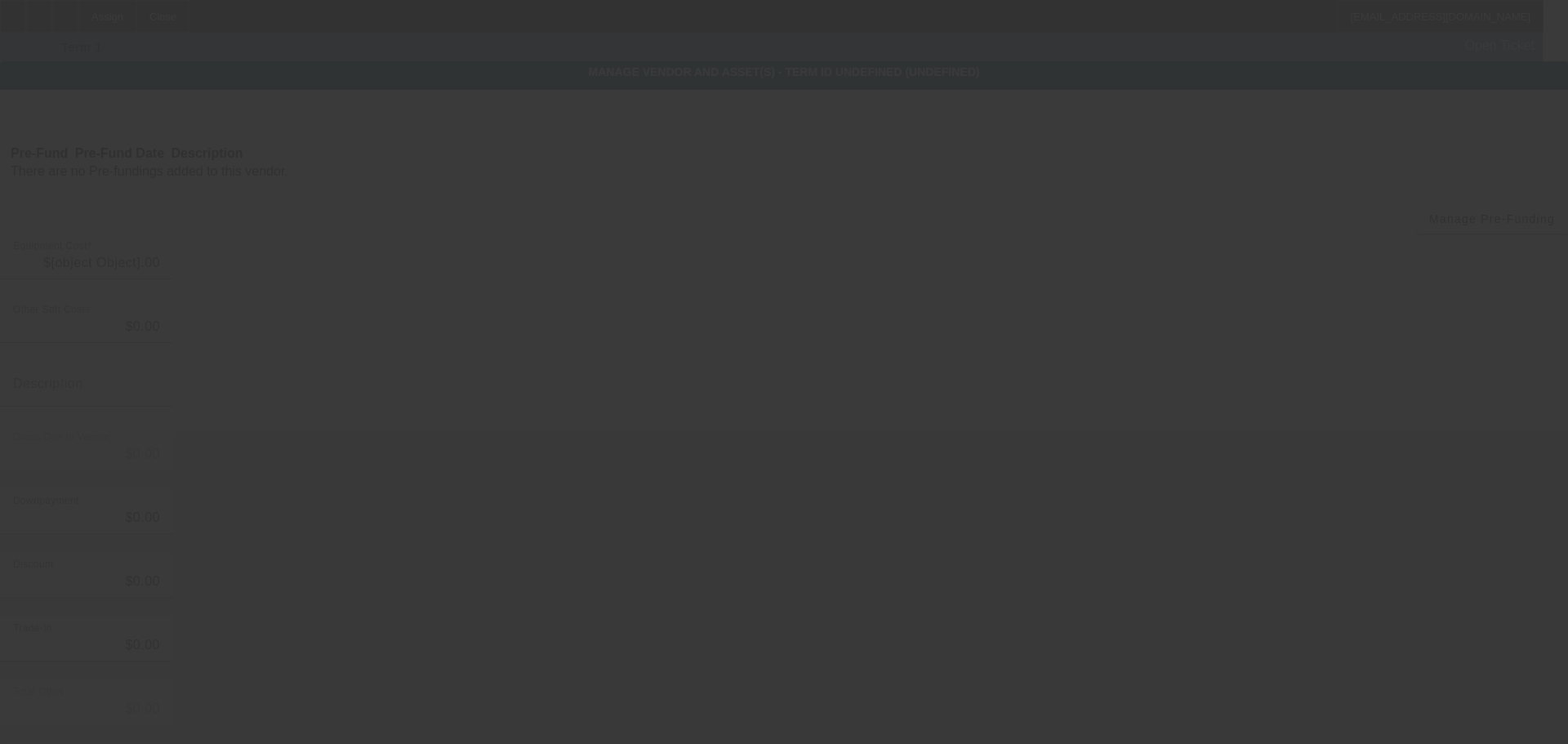
type input "$95,000.00"
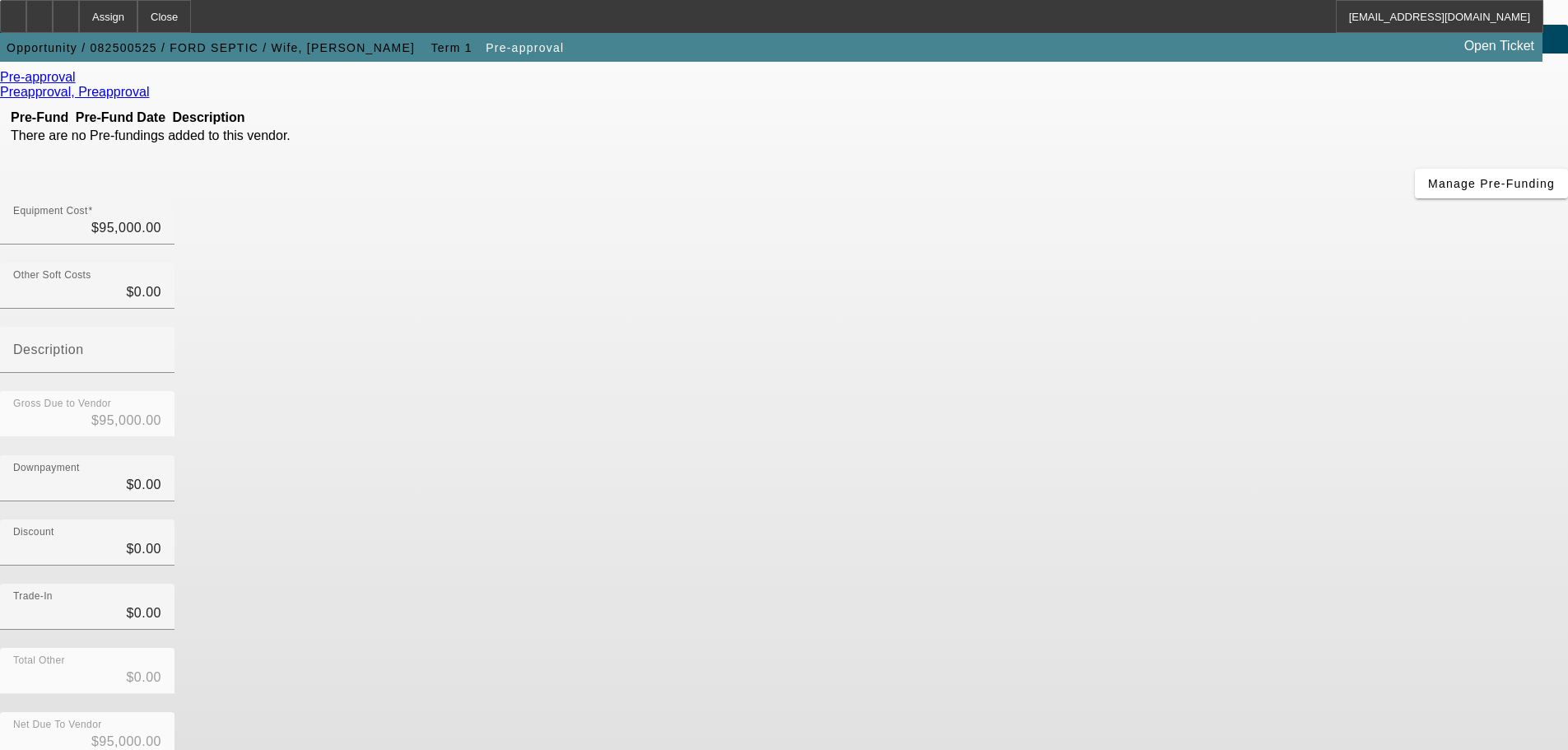
scroll to position [90, 0]
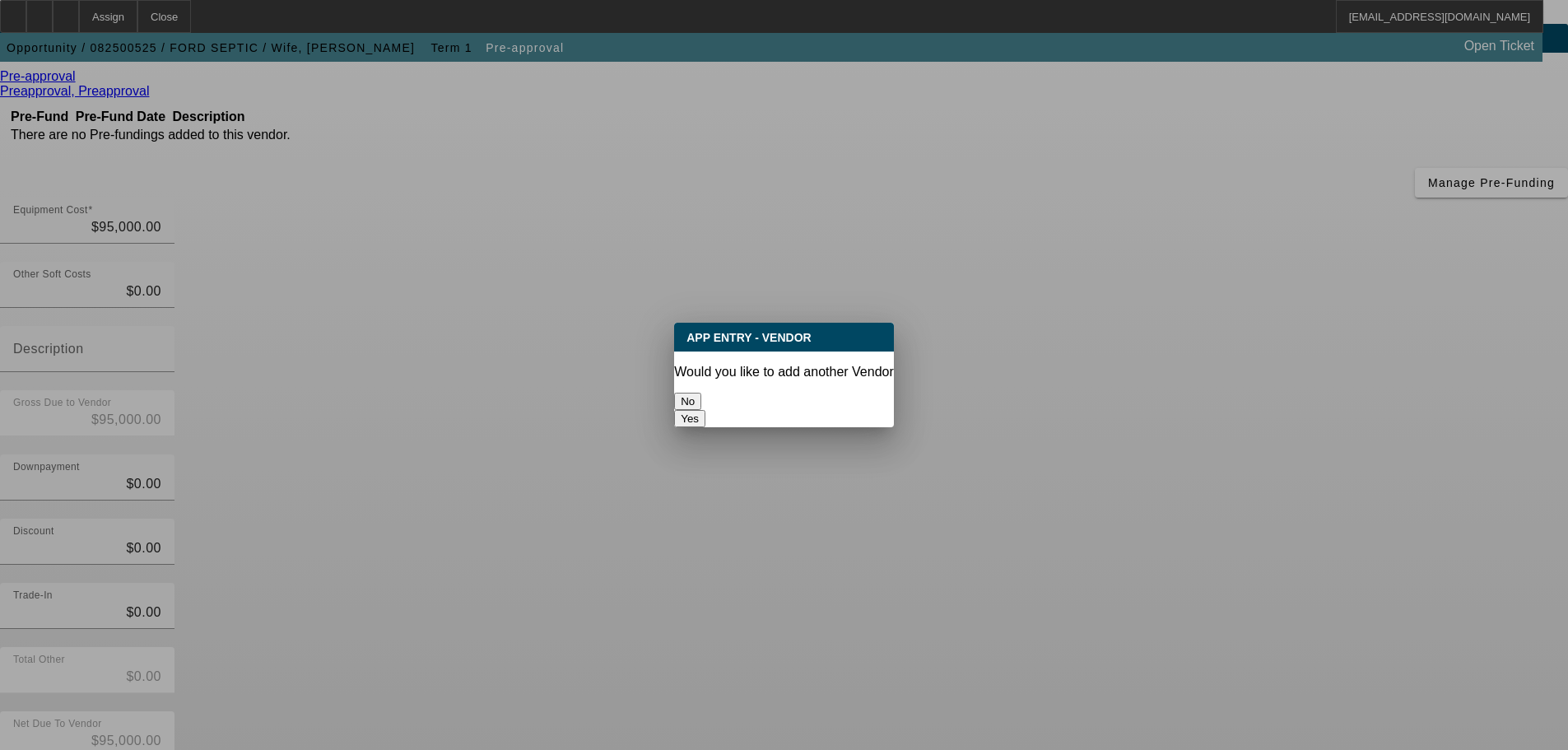
scroll to position [0, 0]
click at [702, 393] on button "No" at bounding box center [688, 402] width 27 height 18
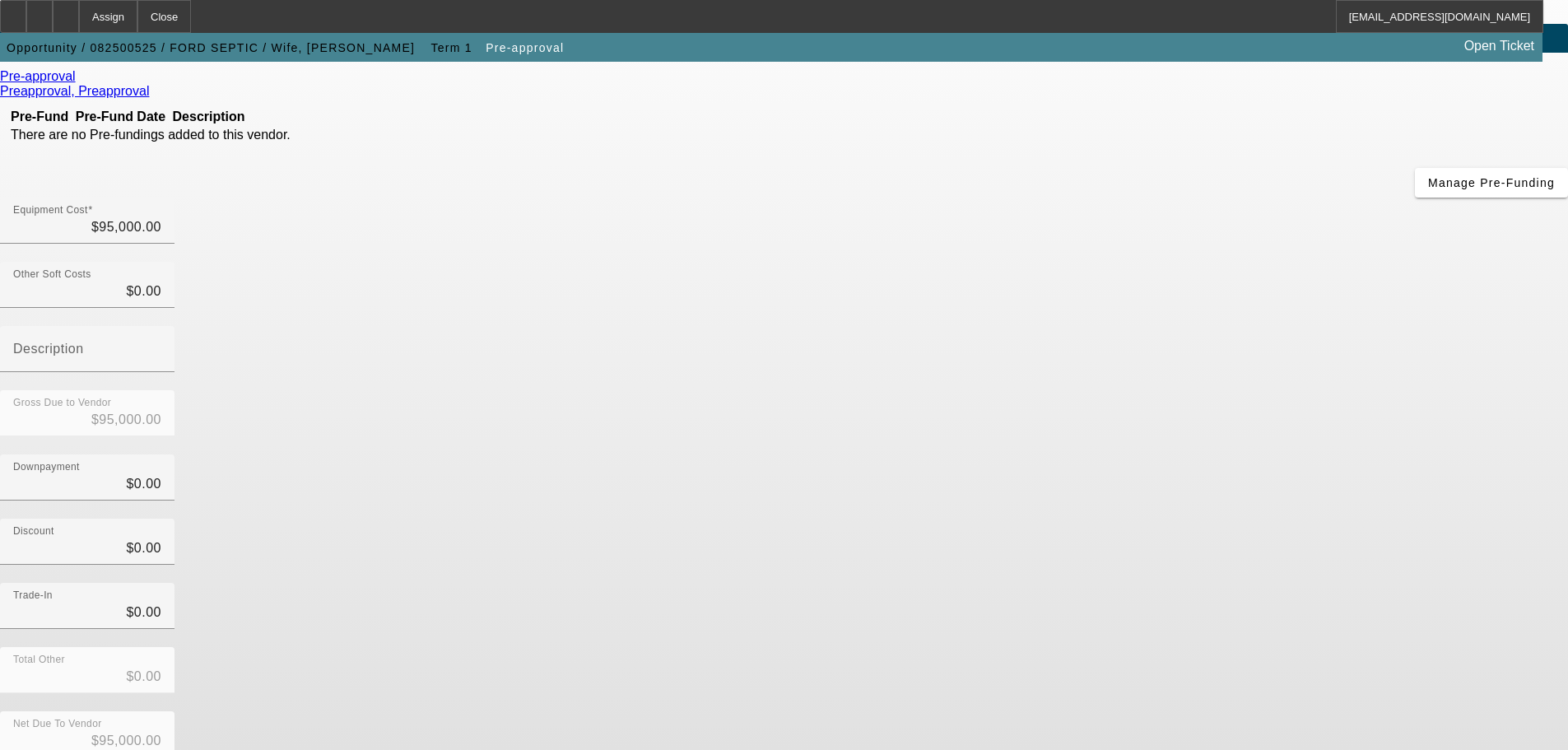
scroll to position [90, 0]
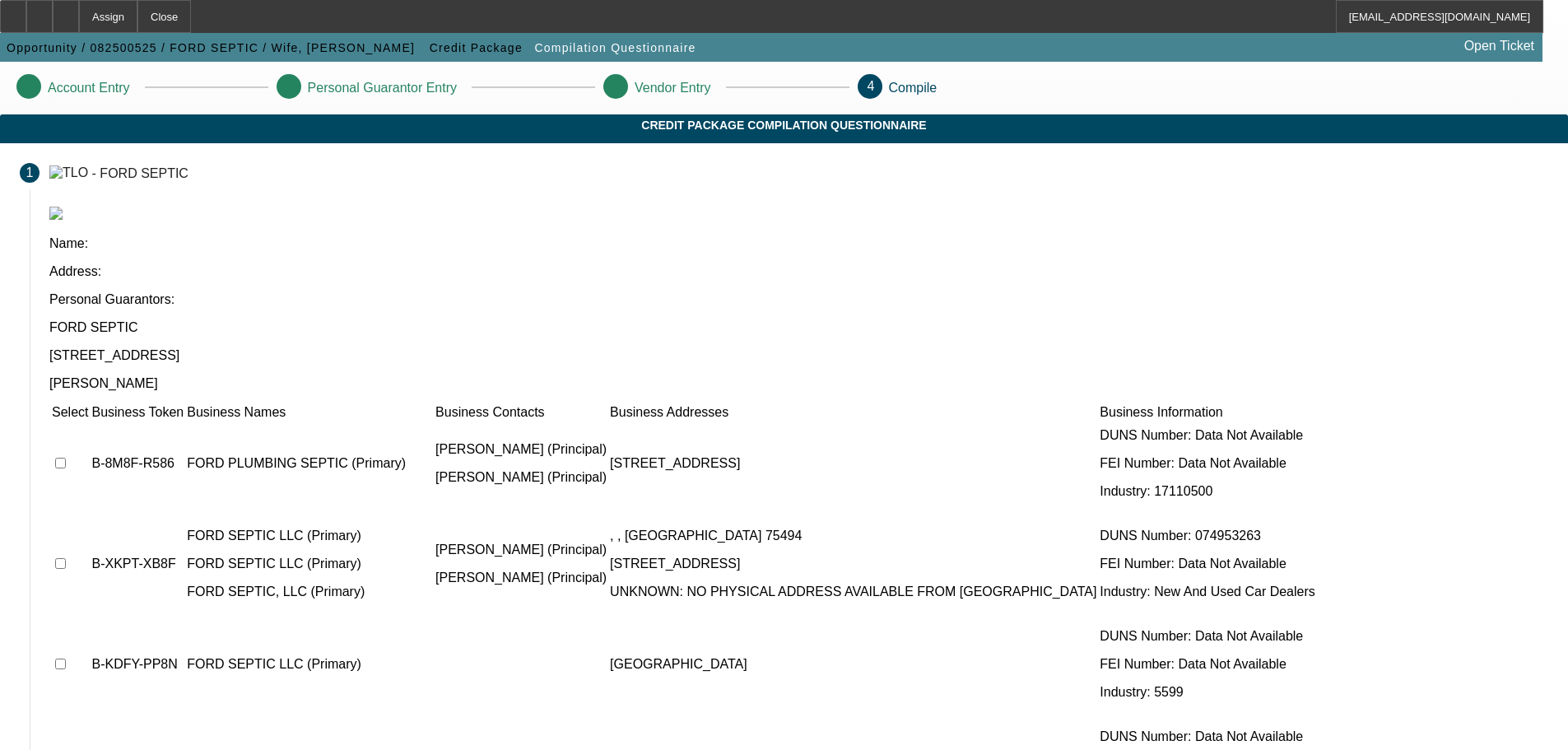
scroll to position [247, 0]
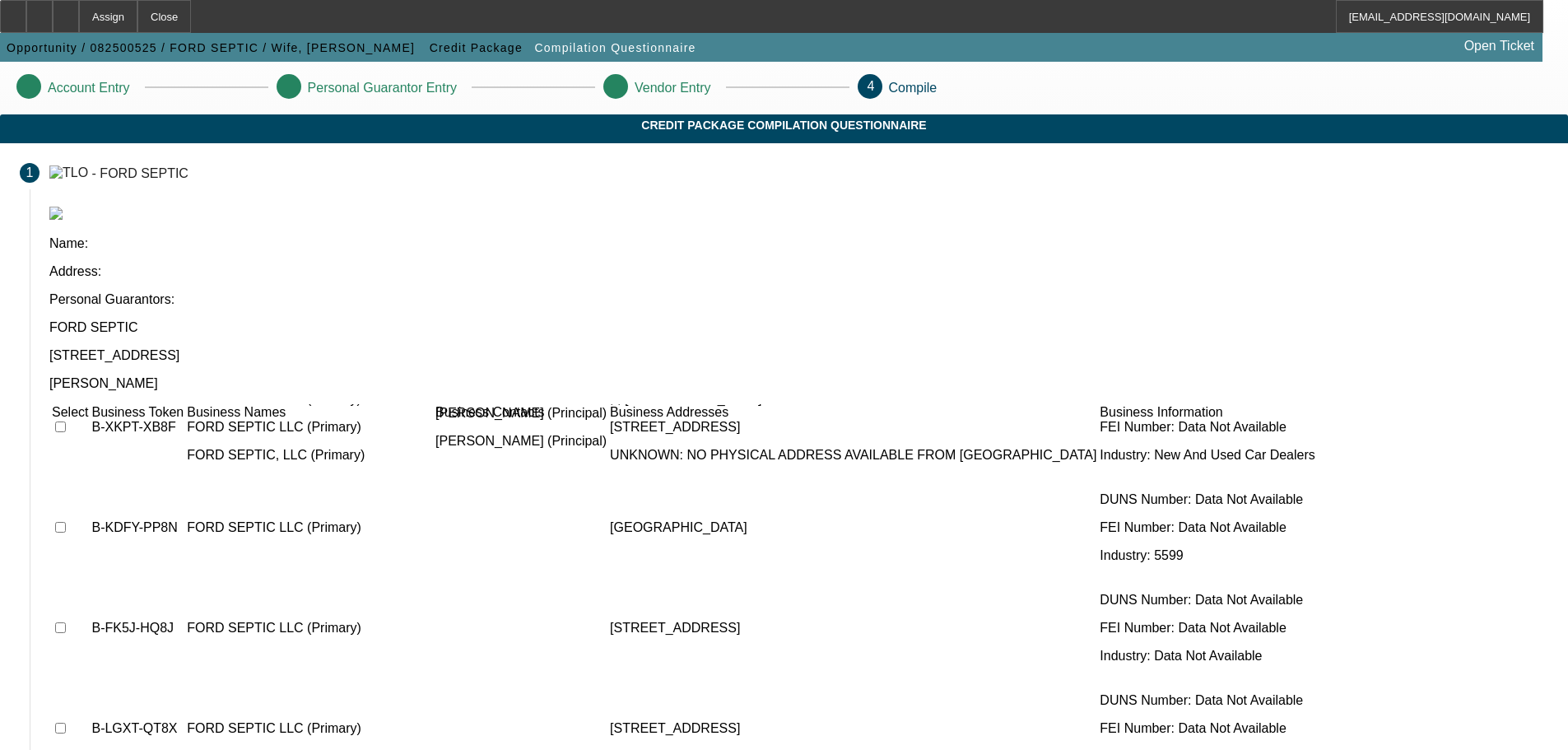
click at [89, 478] on td at bounding box center [70, 527] width 38 height 99
click at [66, 522] on input "checkbox" at bounding box center [60, 527] width 11 height 11
checkbox input "true"
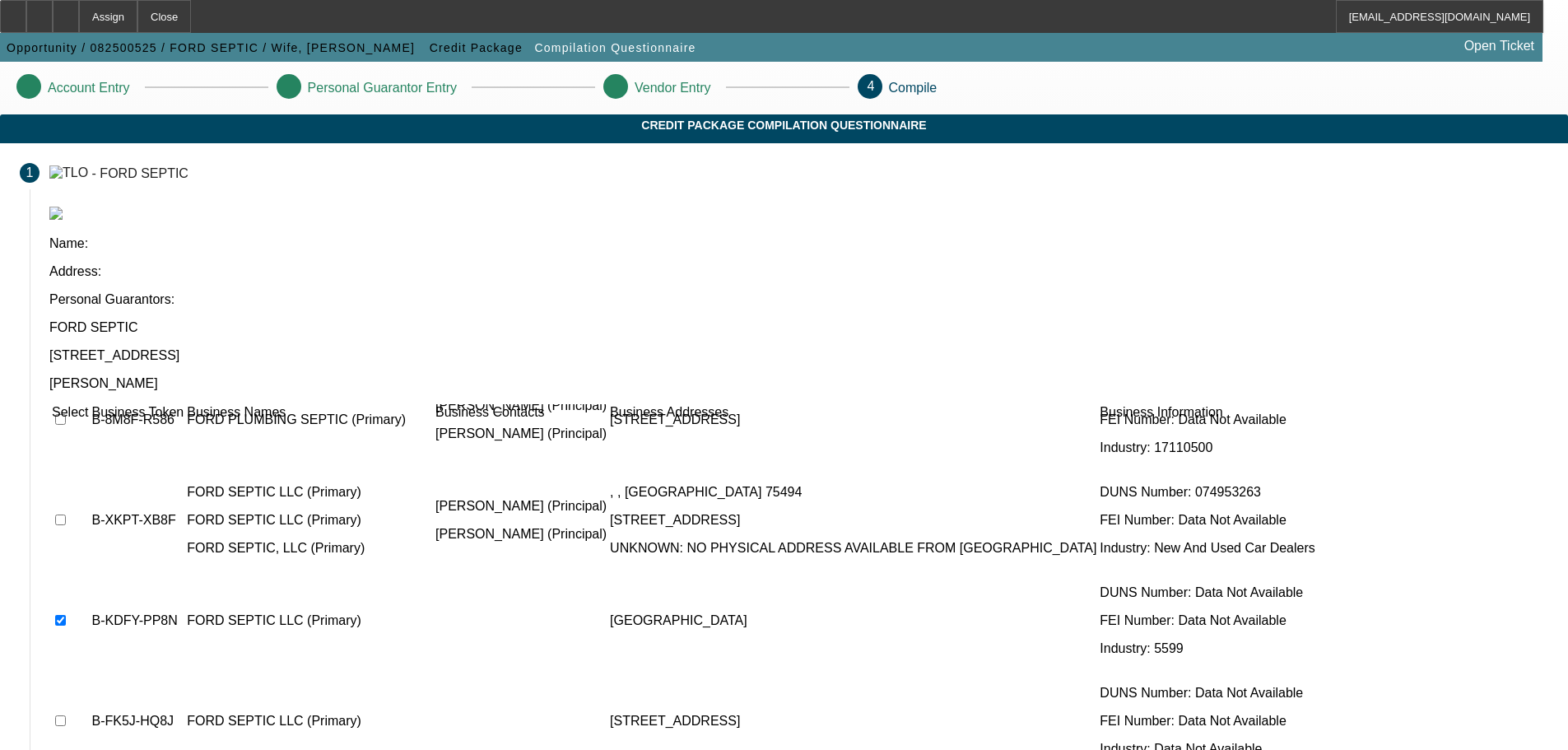
scroll to position [82, 0]
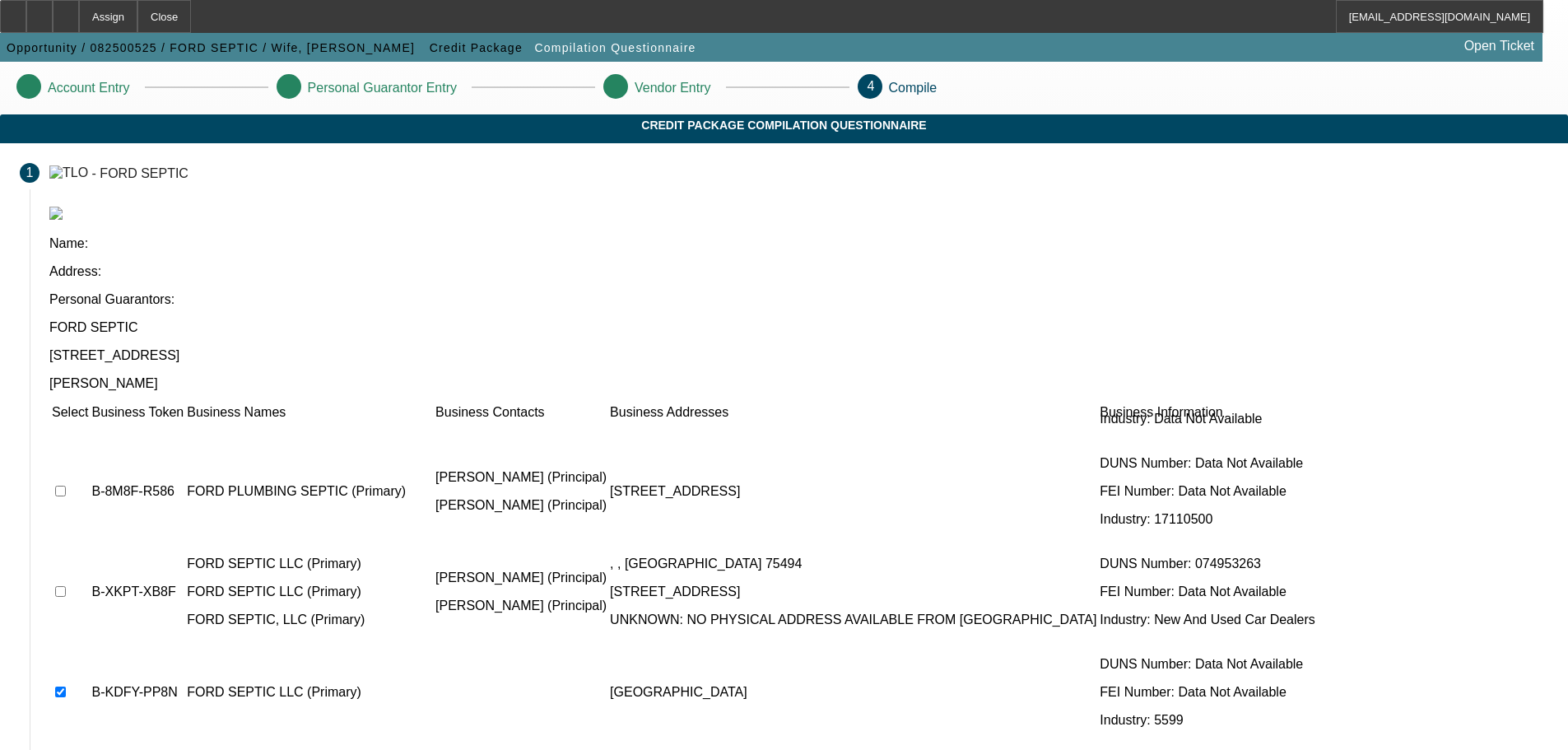
click at [66, 586] on input "checkbox" at bounding box center [60, 591] width 11 height 11
checkbox input "true"
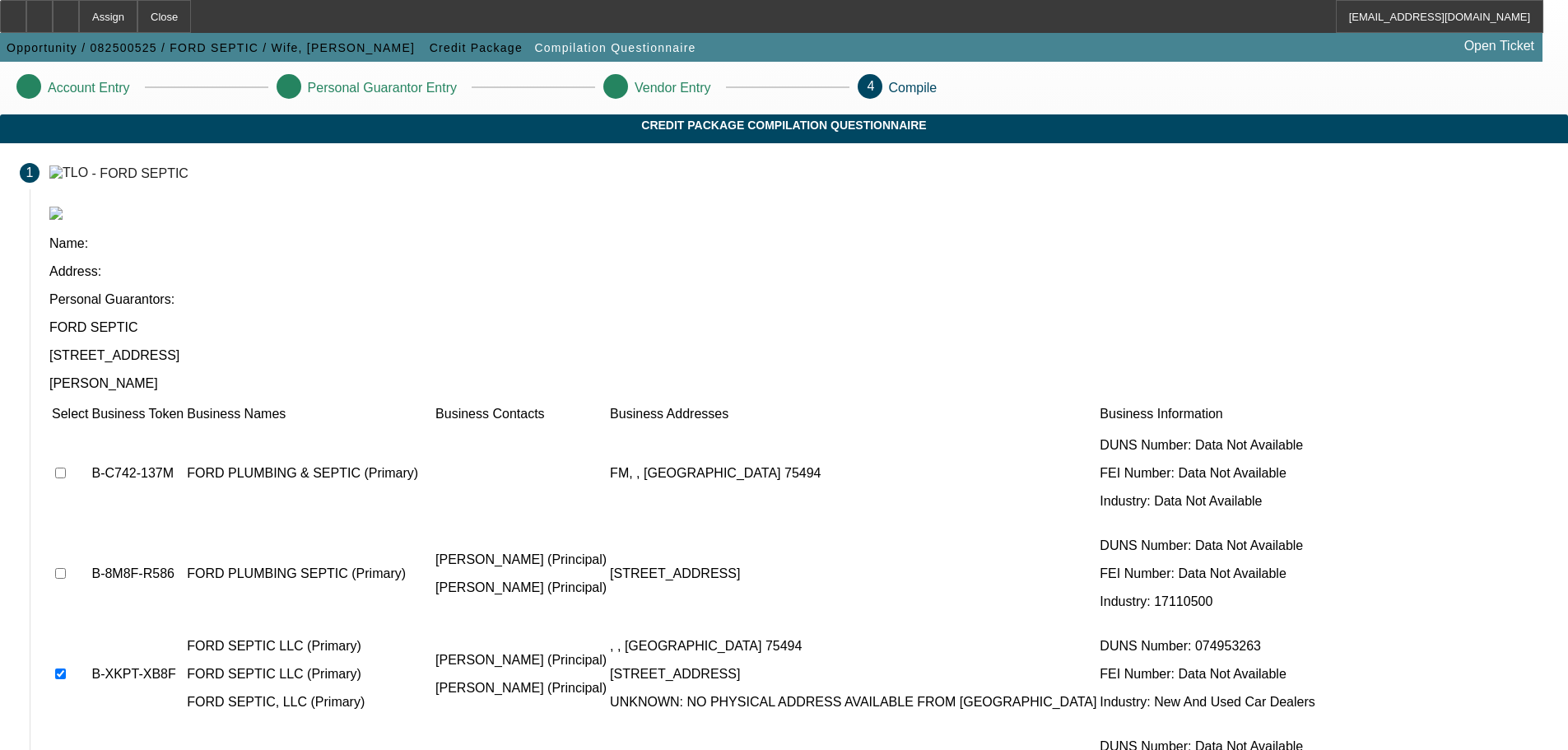
click at [66, 568] on input "checkbox" at bounding box center [60, 573] width 11 height 11
checkbox input "true"
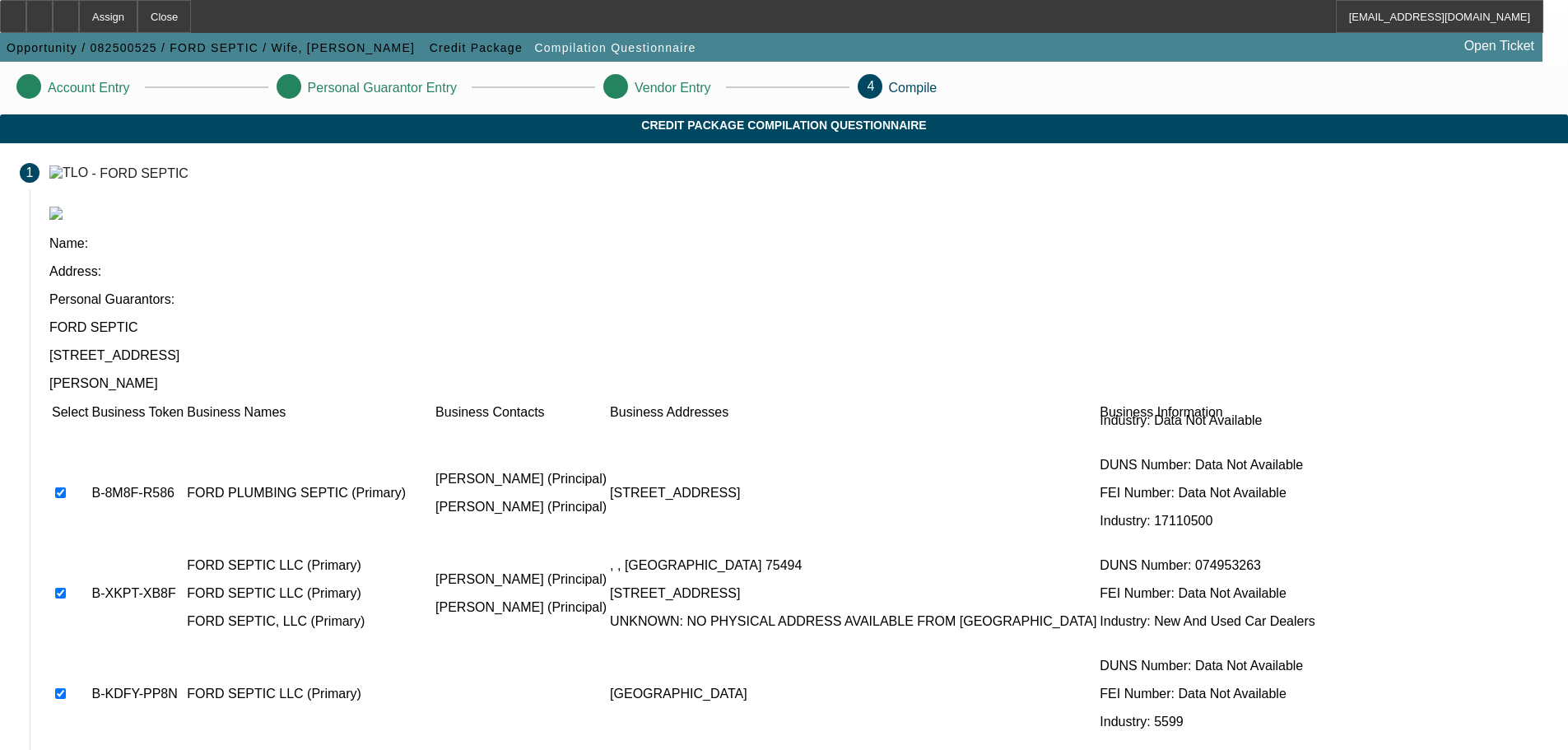
scroll to position [247, 0]
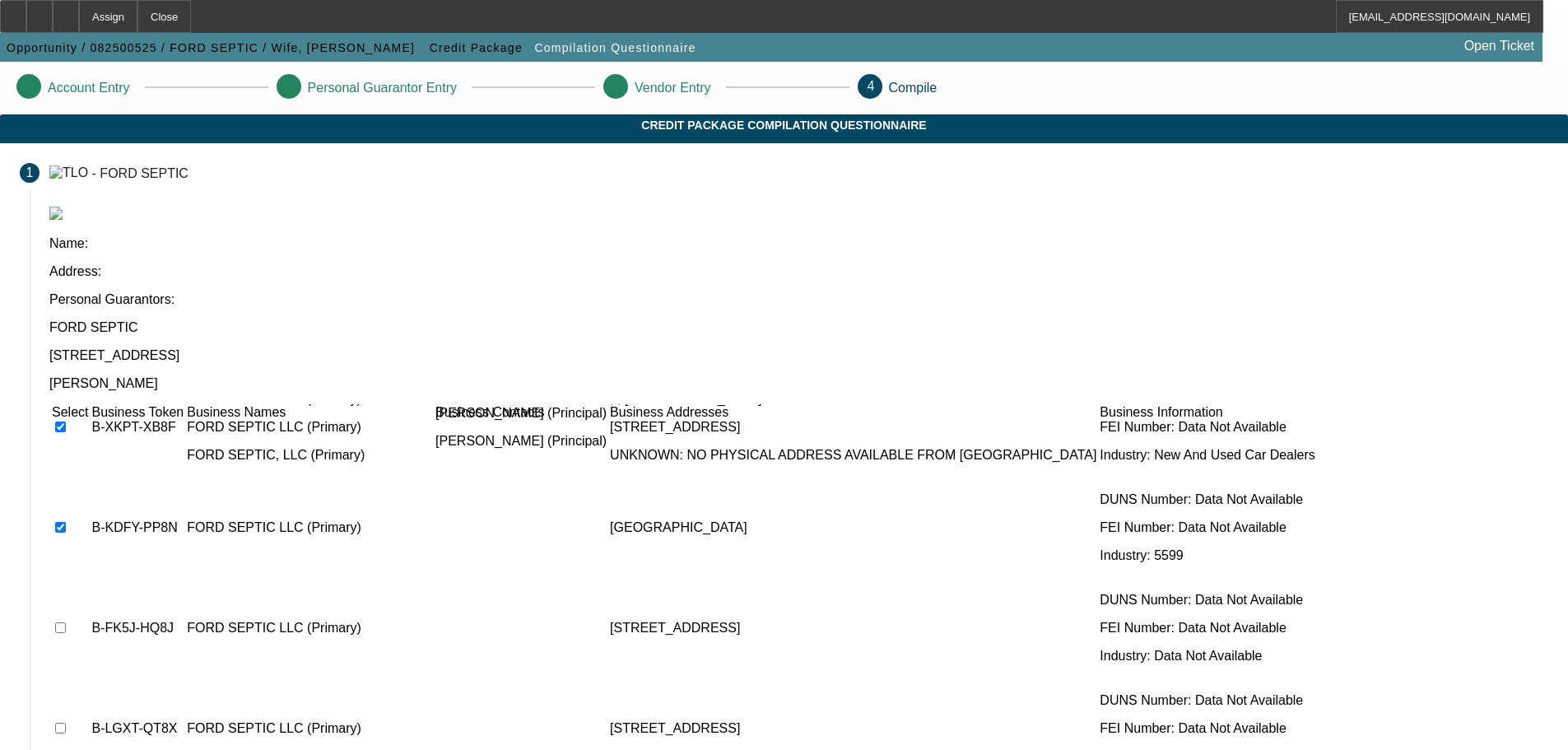
click at [66, 723] on input "checkbox" at bounding box center [60, 728] width 11 height 11
checkbox input "true"
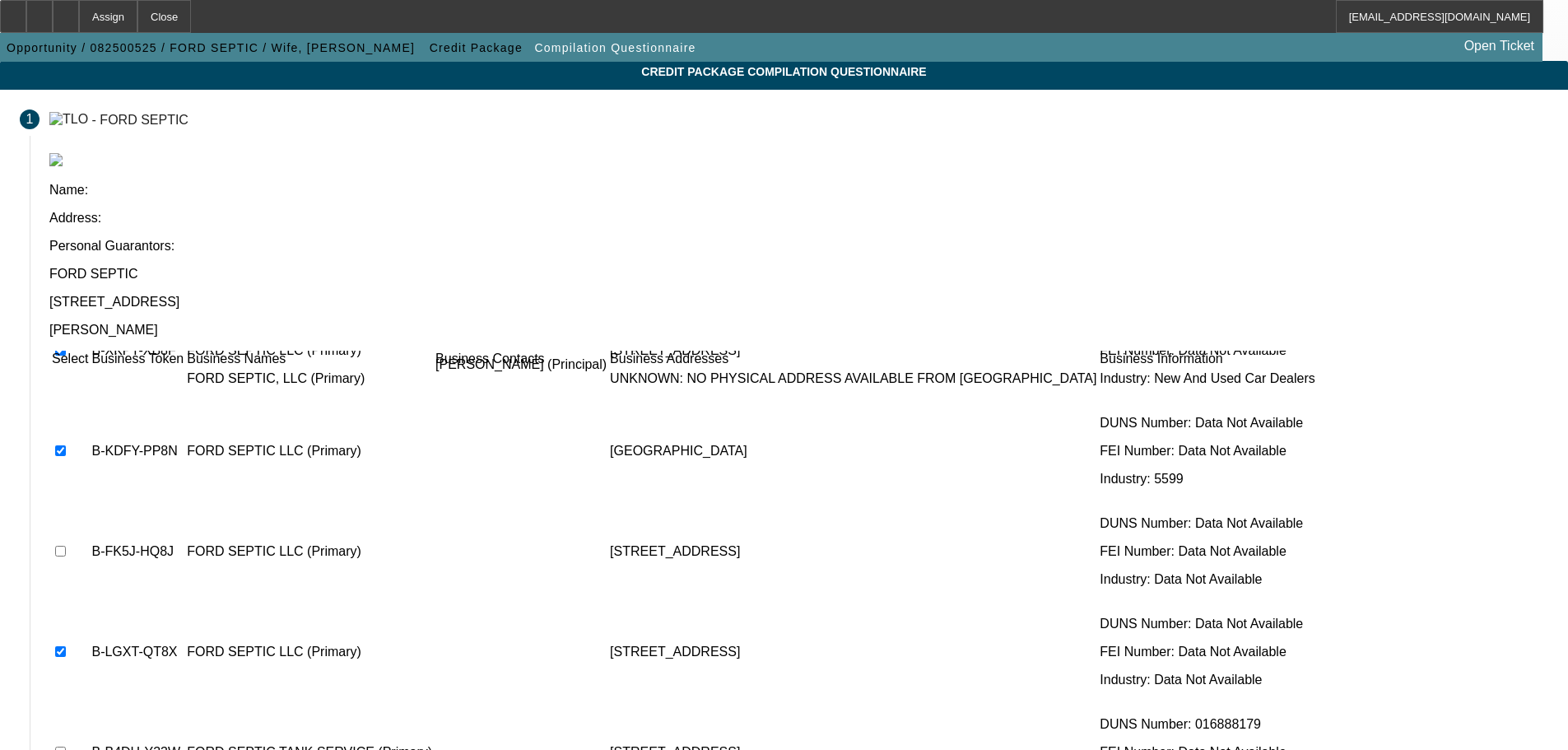
scroll to position [101, 0]
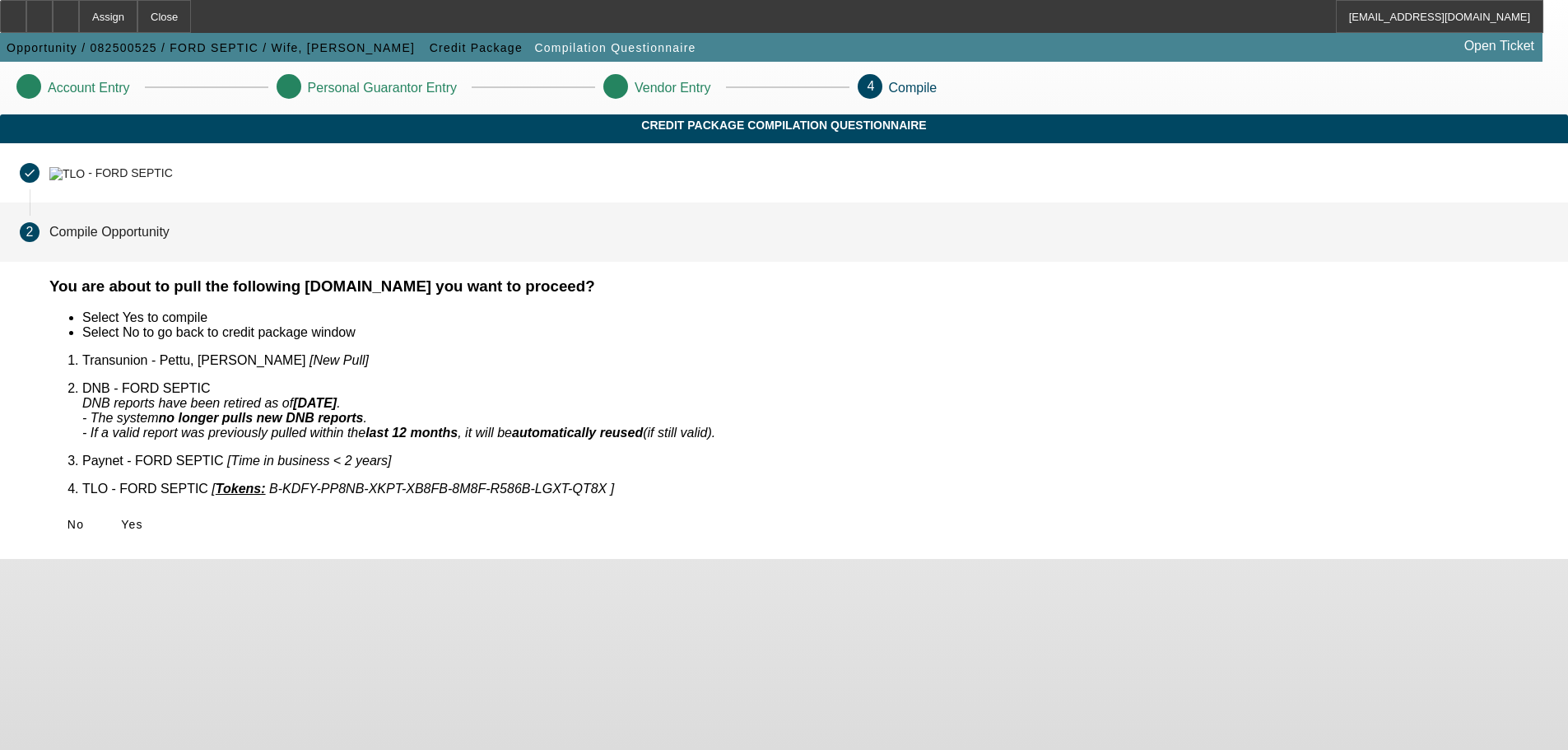
scroll to position [0, 0]
click at [121, 518] on icon at bounding box center [121, 524] width 0 height 13
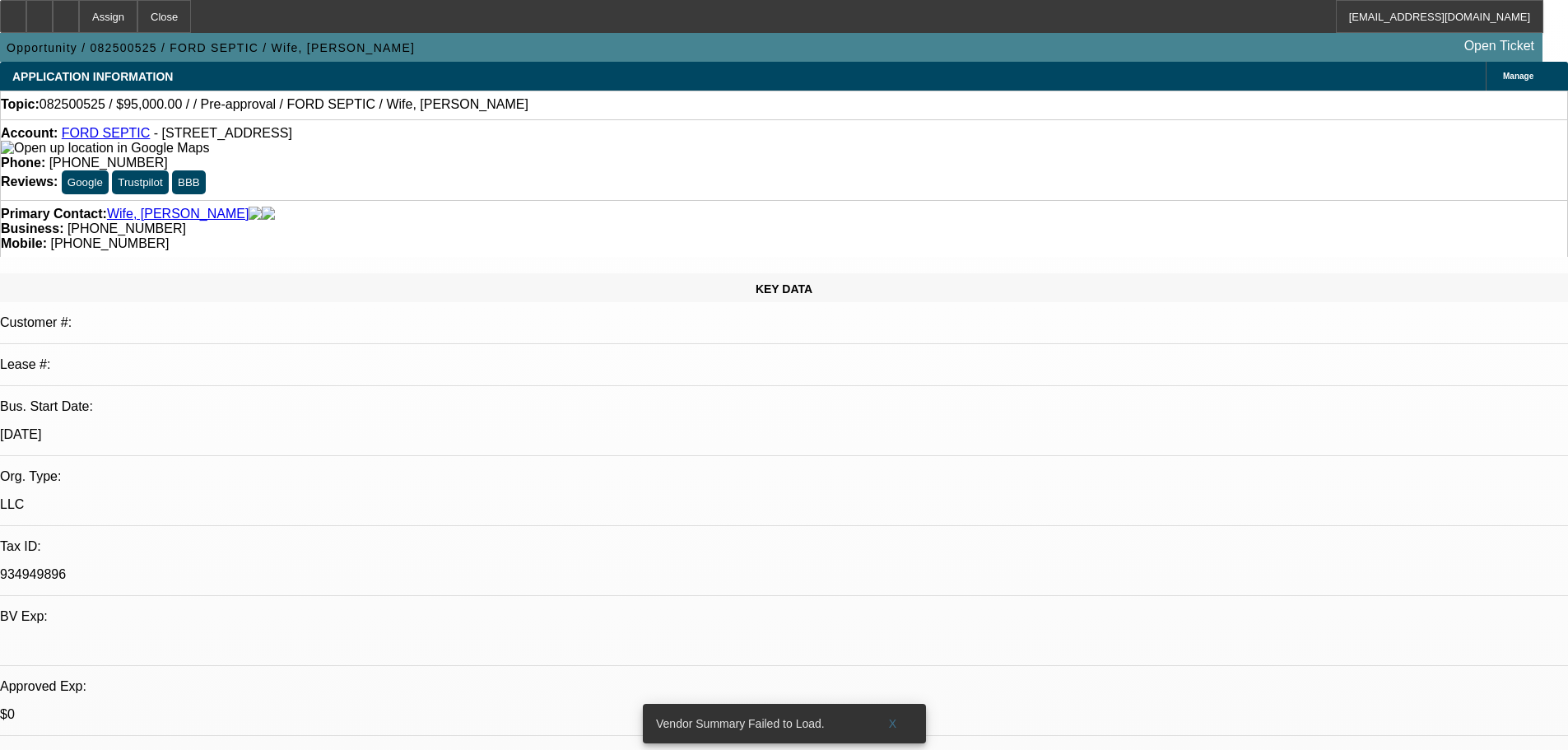
select select "0"
select select "2"
select select "0.1"
select select "4"
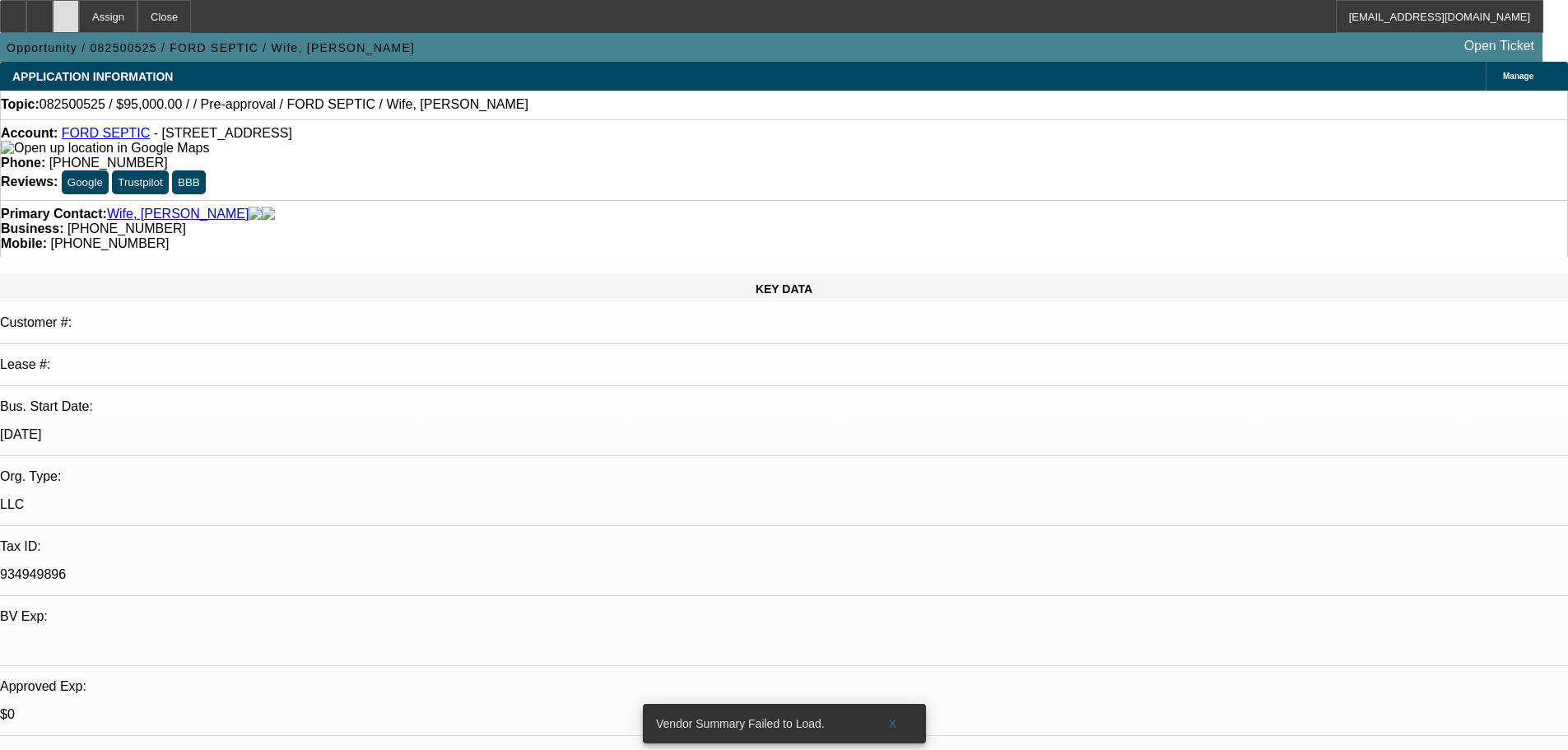
click at [79, 11] on div at bounding box center [66, 17] width 26 height 33
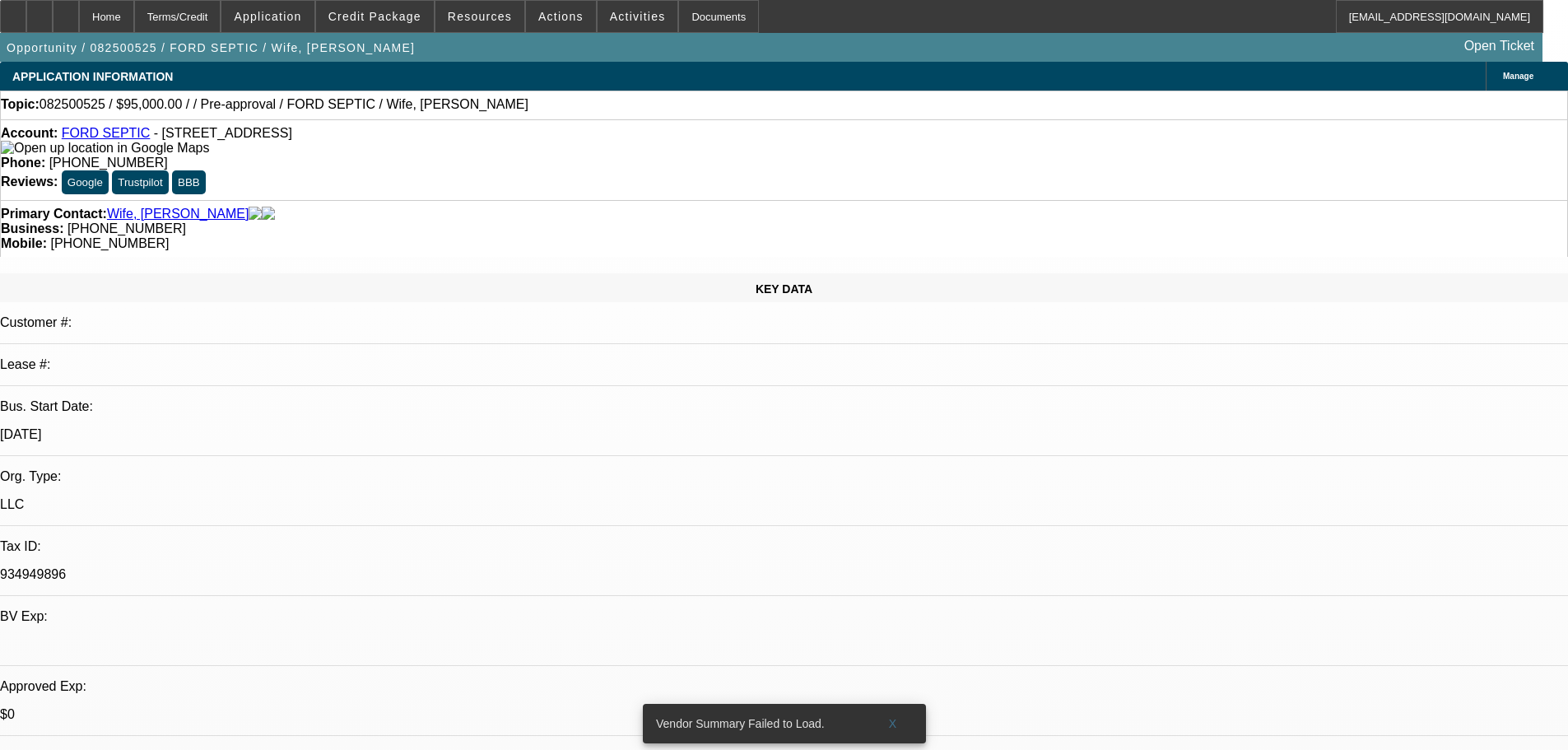
select select "0"
select select "2"
select select "0.1"
select select "4"
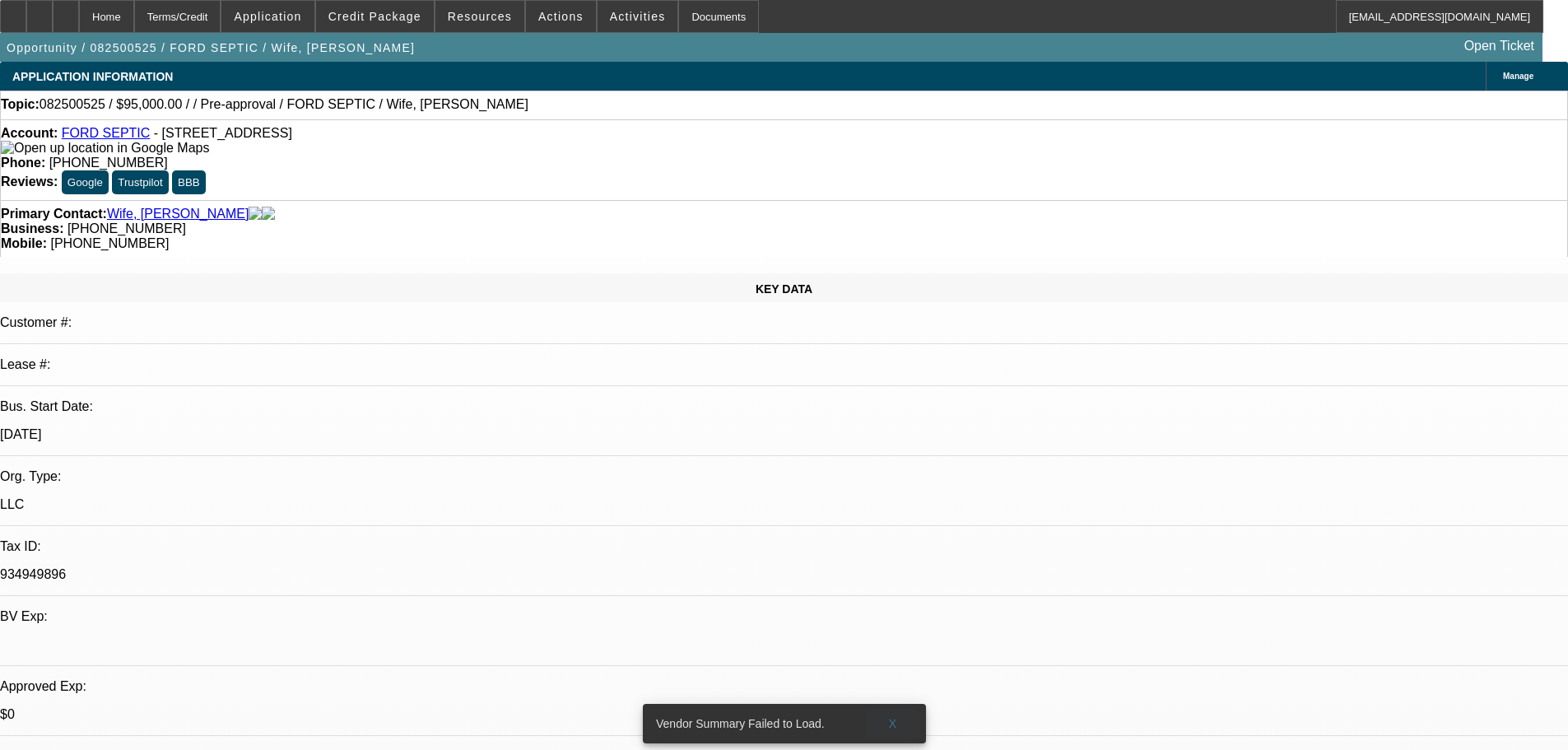
click at [903, 712] on span at bounding box center [893, 723] width 53 height 39
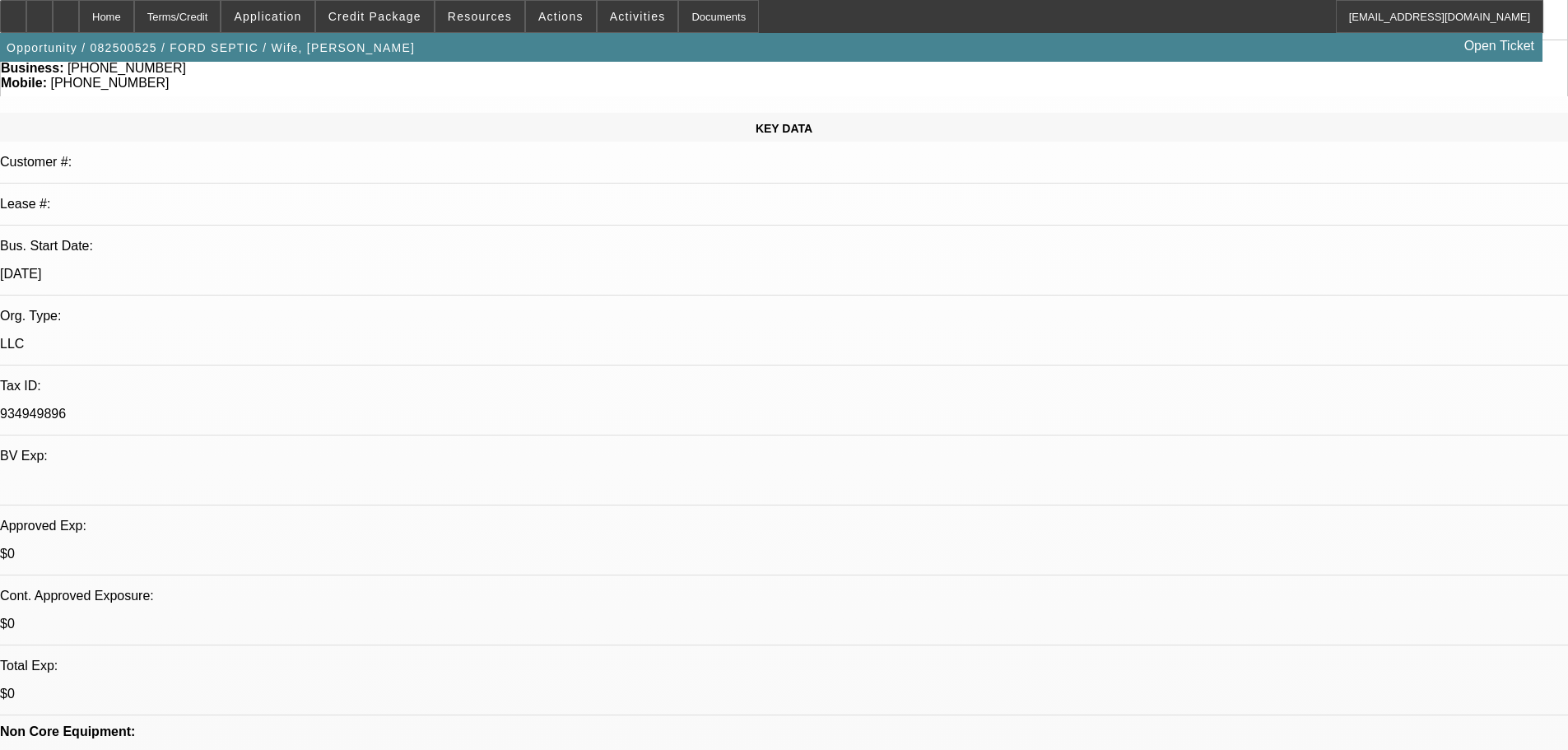
scroll to position [165, 0]
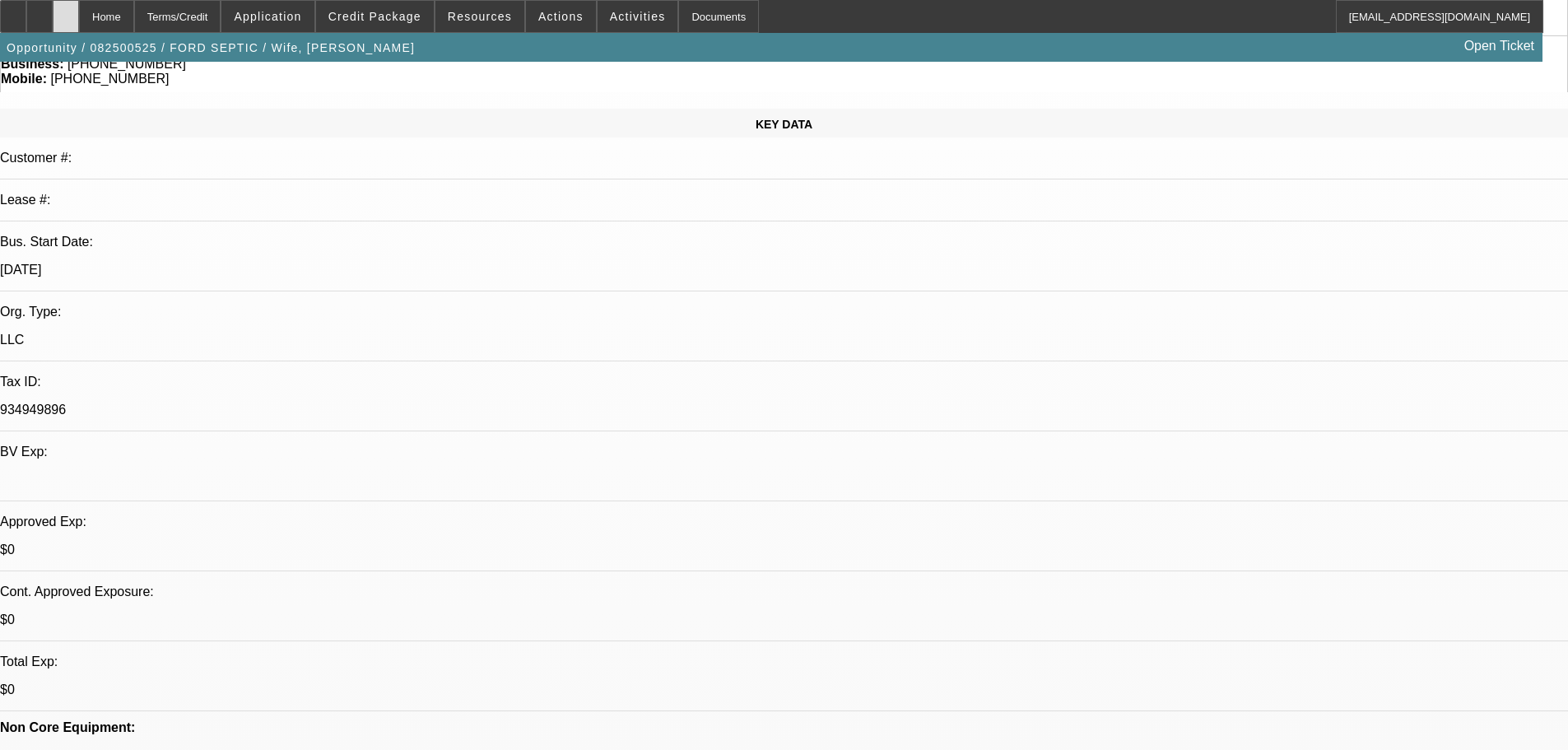
click at [79, 16] on div at bounding box center [66, 17] width 26 height 33
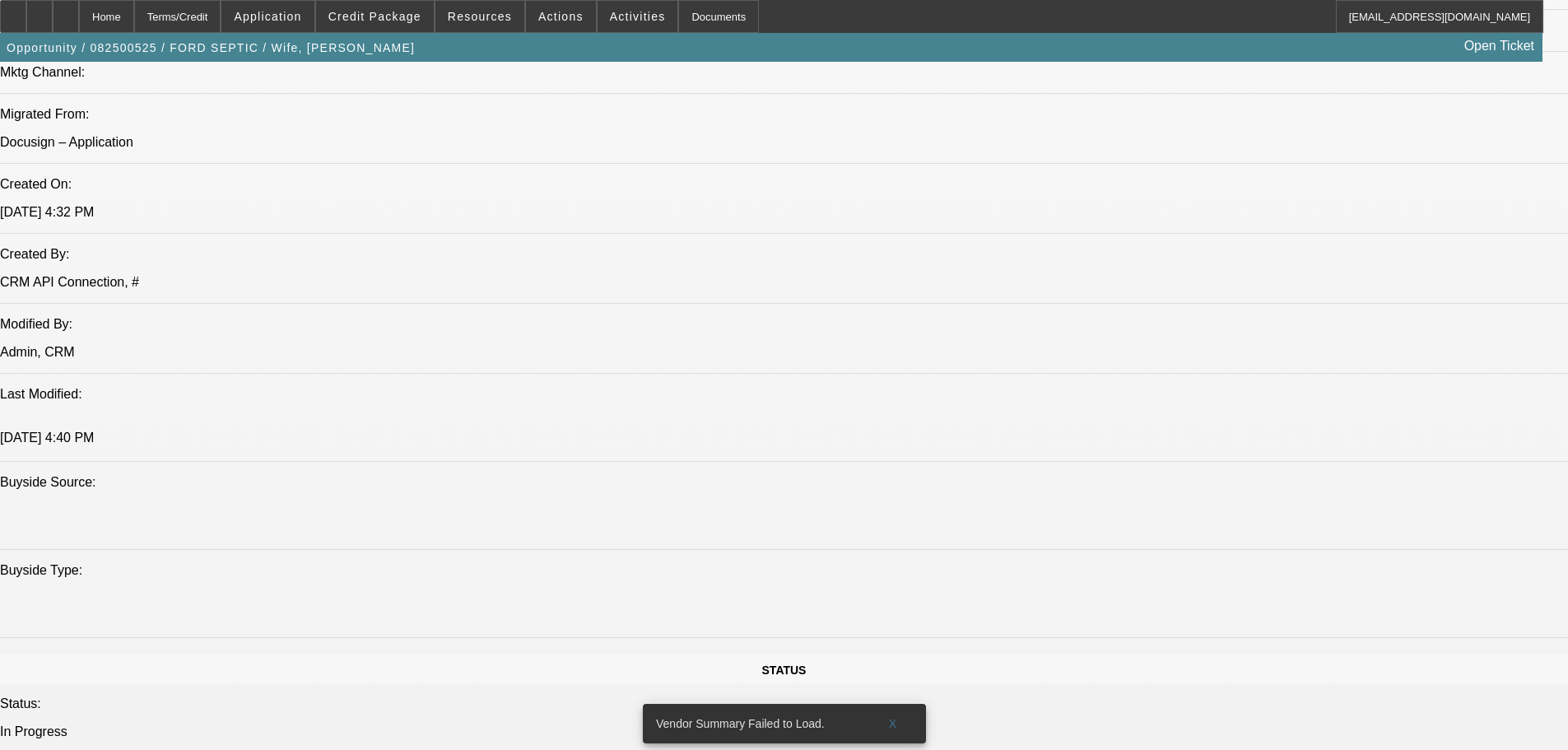
select select "0"
select select "2"
select select "0.1"
select select "4"
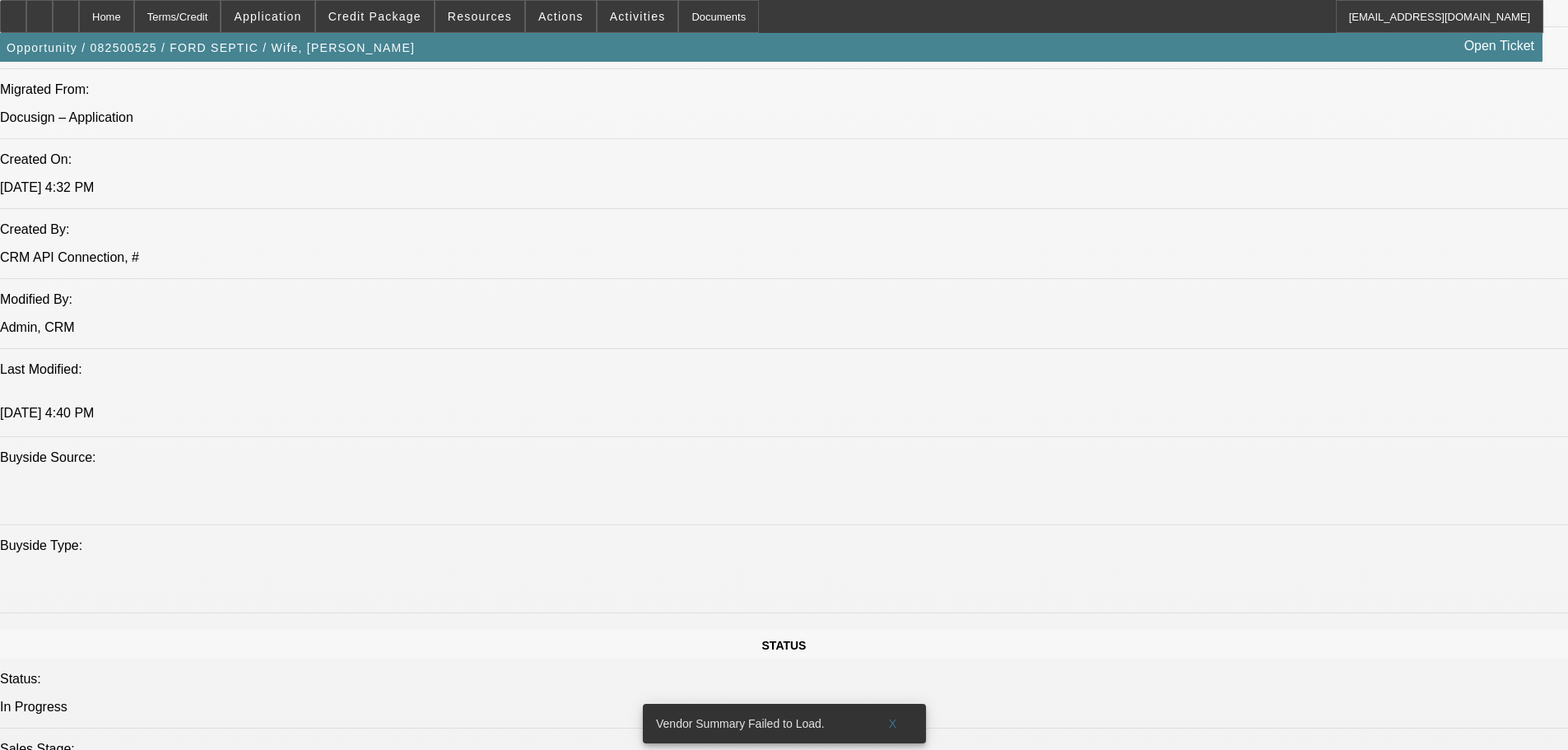
scroll to position [151, 0]
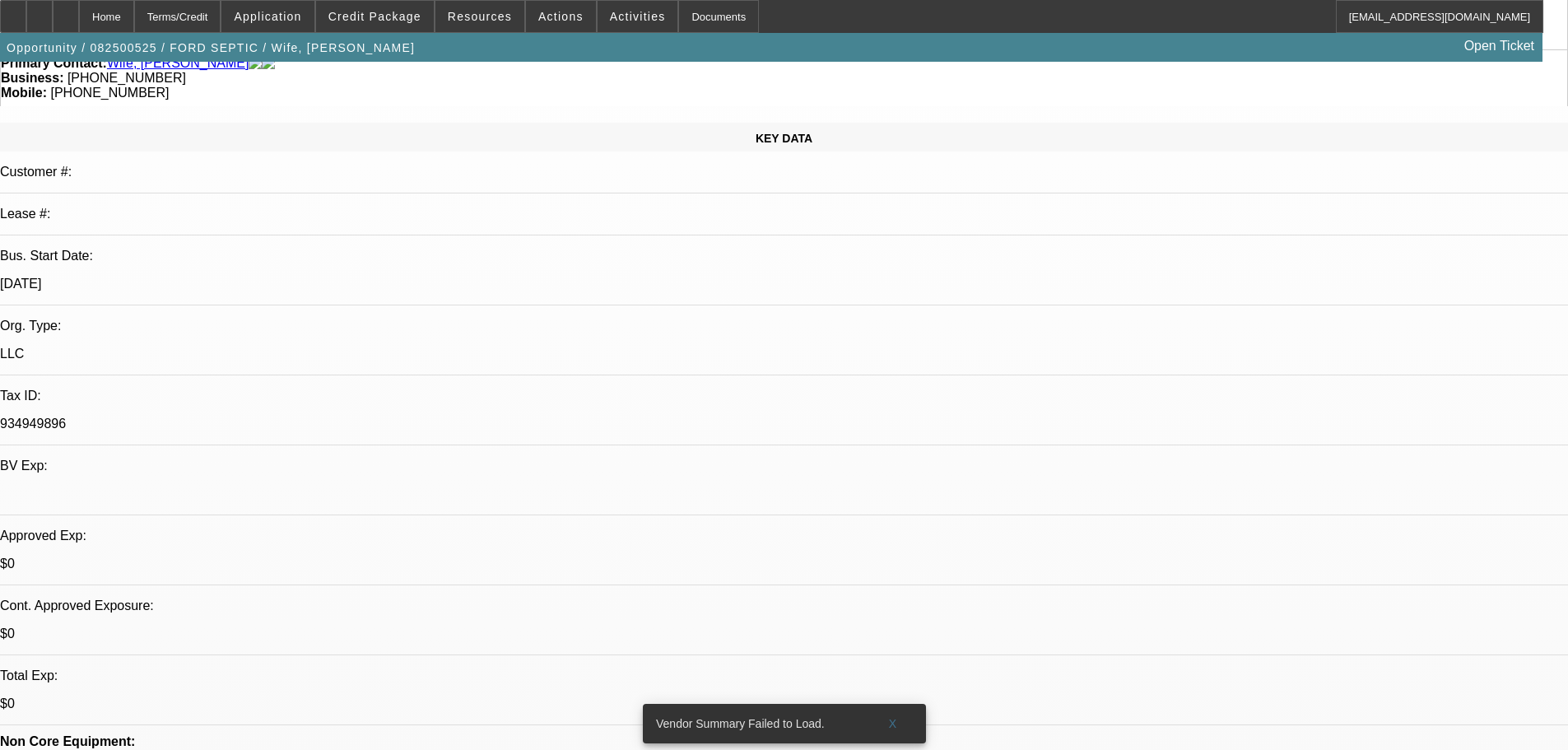
drag, startPoint x: 770, startPoint y: 220, endPoint x: 784, endPoint y: 225, distance: 14.9
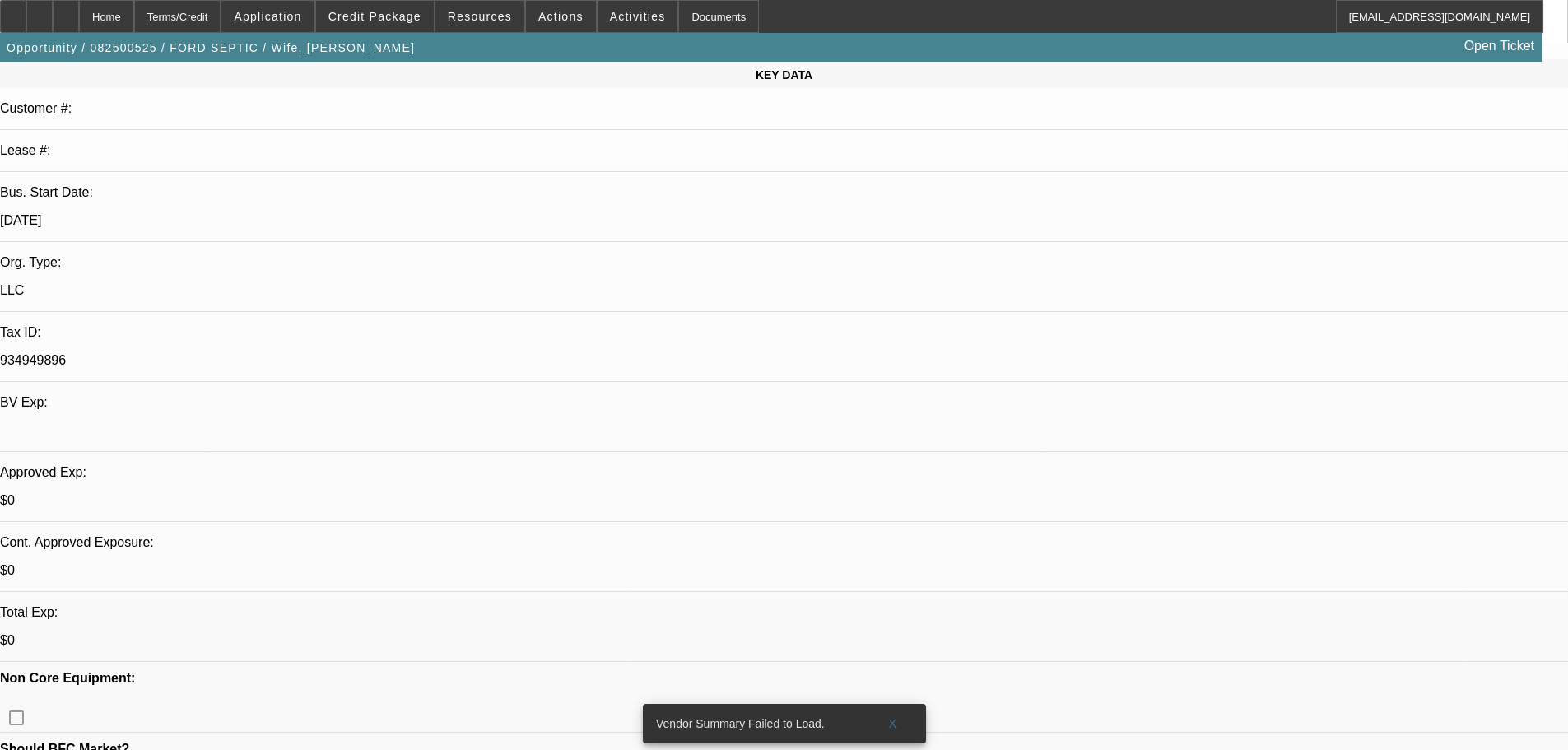
scroll to position [247, 0]
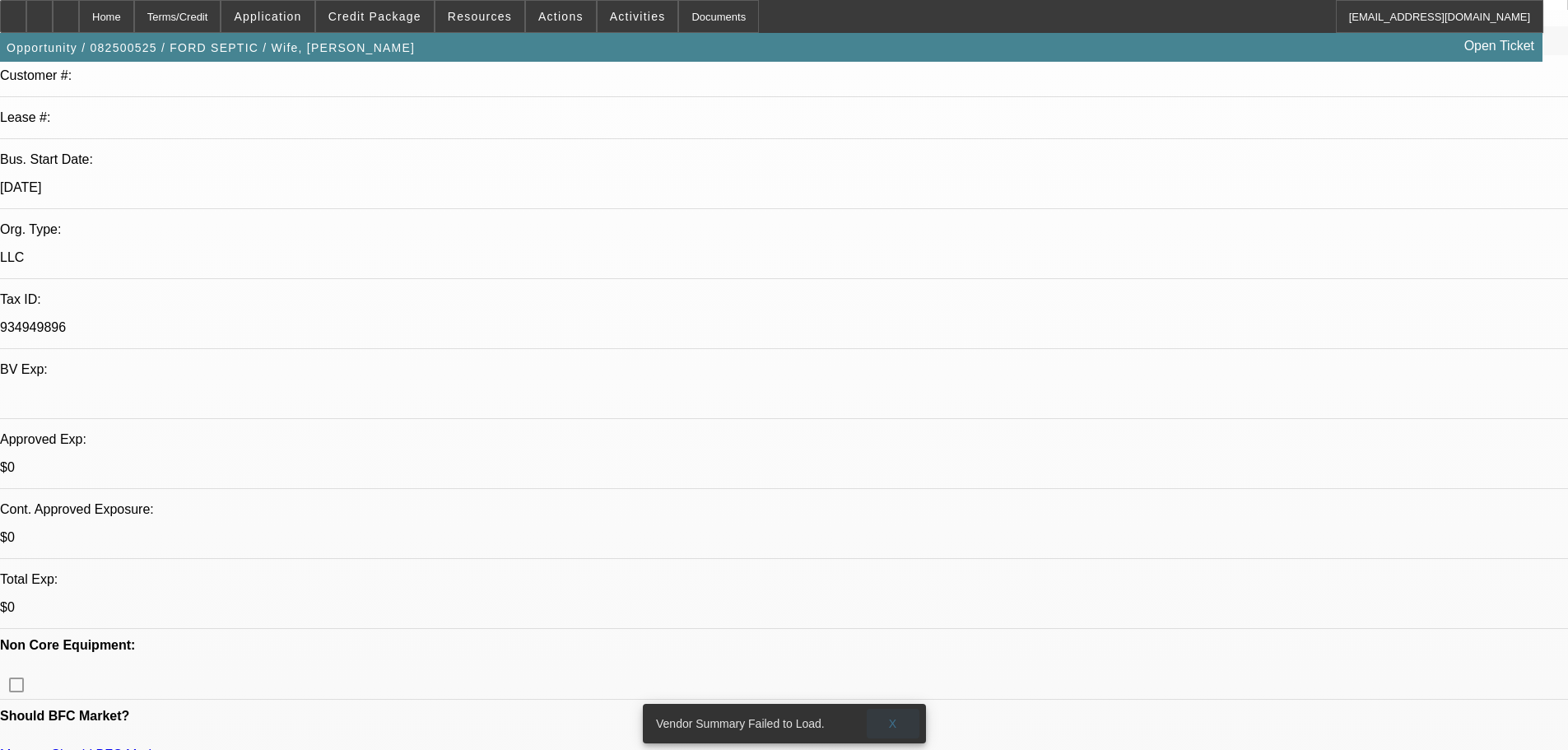
click at [897, 718] on span at bounding box center [893, 723] width 53 height 39
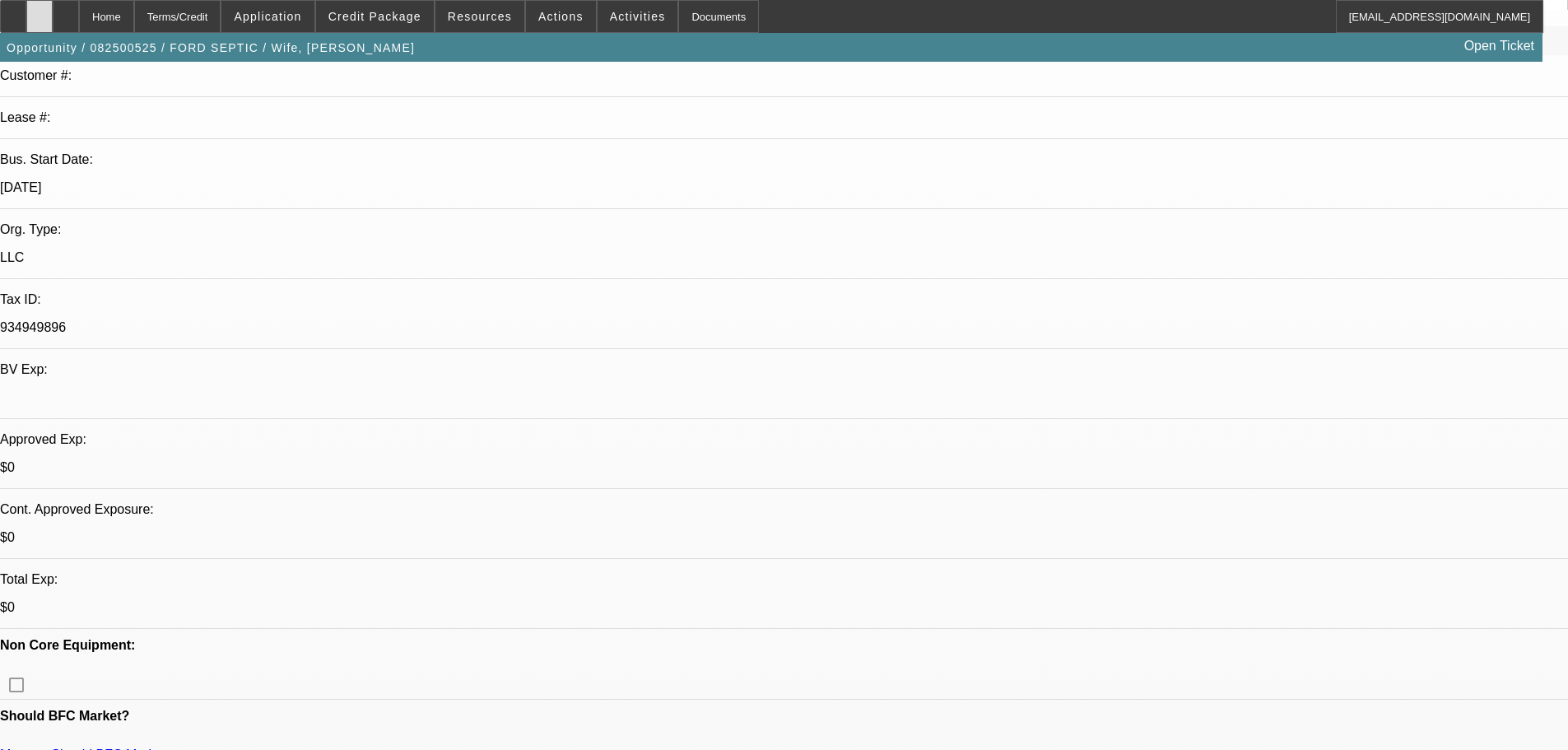
click at [53, 24] on div at bounding box center [39, 17] width 26 height 33
click at [66, 11] on icon at bounding box center [66, 11] width 0 height 0
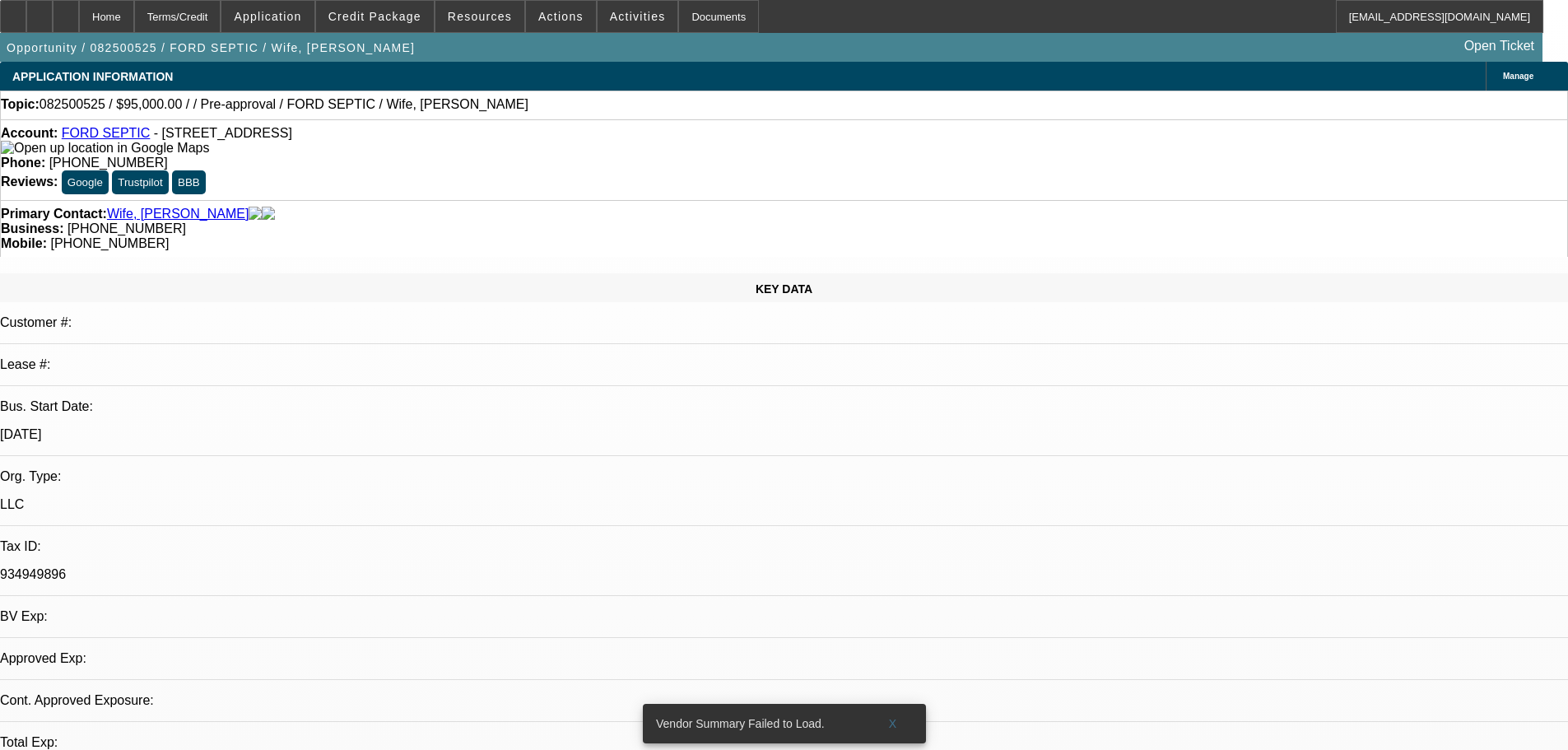
select select "0"
select select "2"
select select "0.1"
select select "4"
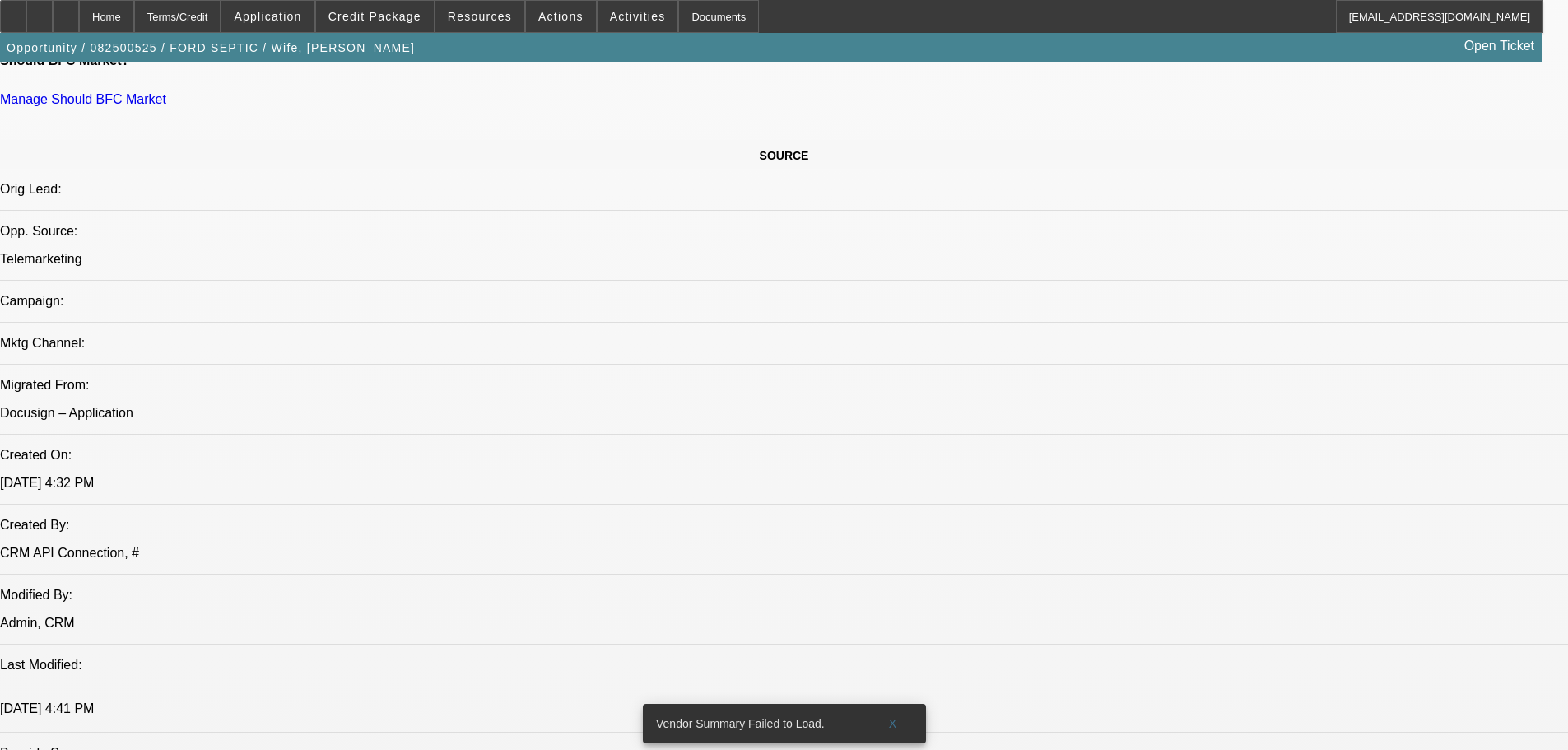
scroll to position [906, 0]
radio input "true"
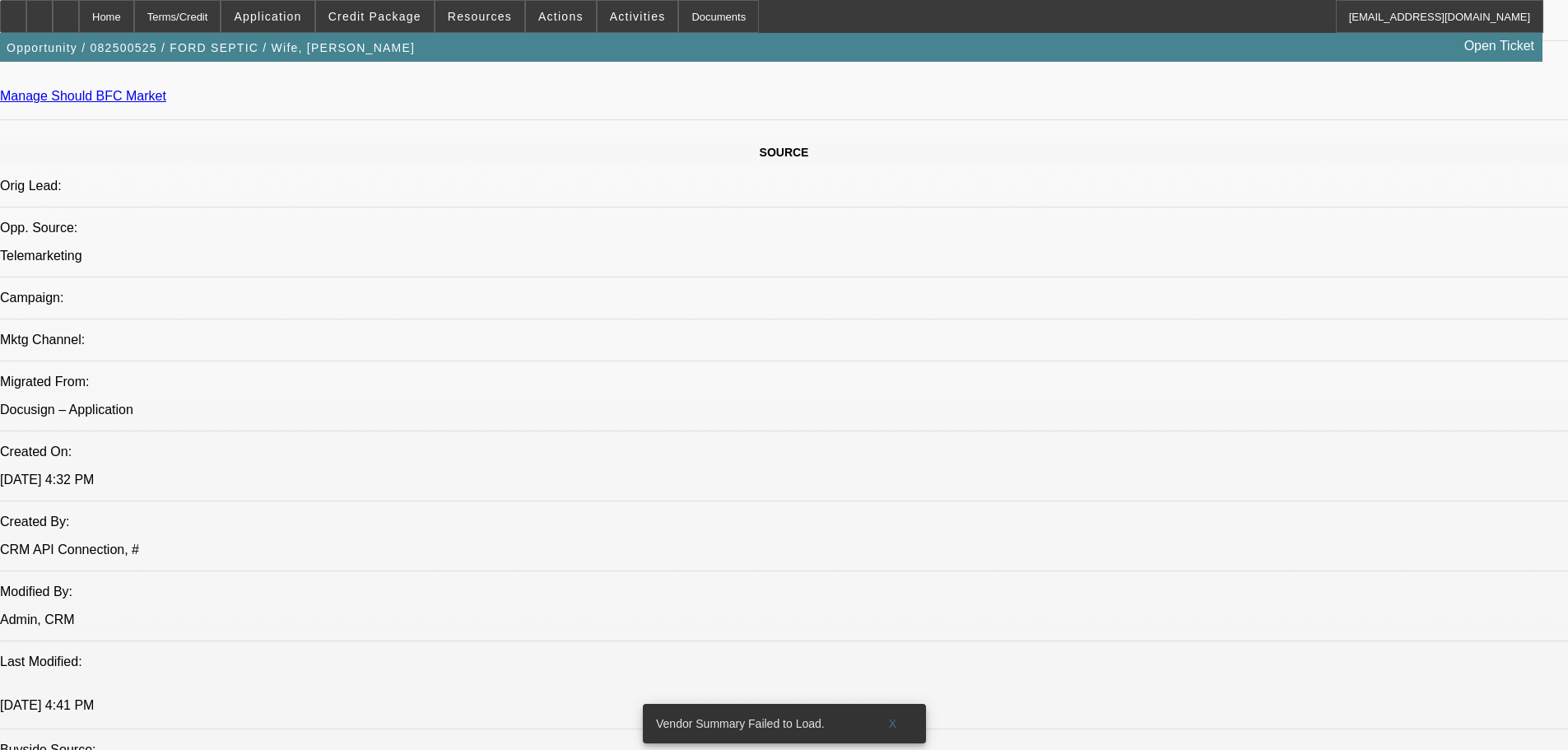
paste textarea "[PERSON_NAME] called me back off of vm. they are back ready to shop around for …"
drag, startPoint x: 1521, startPoint y: 341, endPoint x: 1494, endPoint y: 460, distance: 122.0
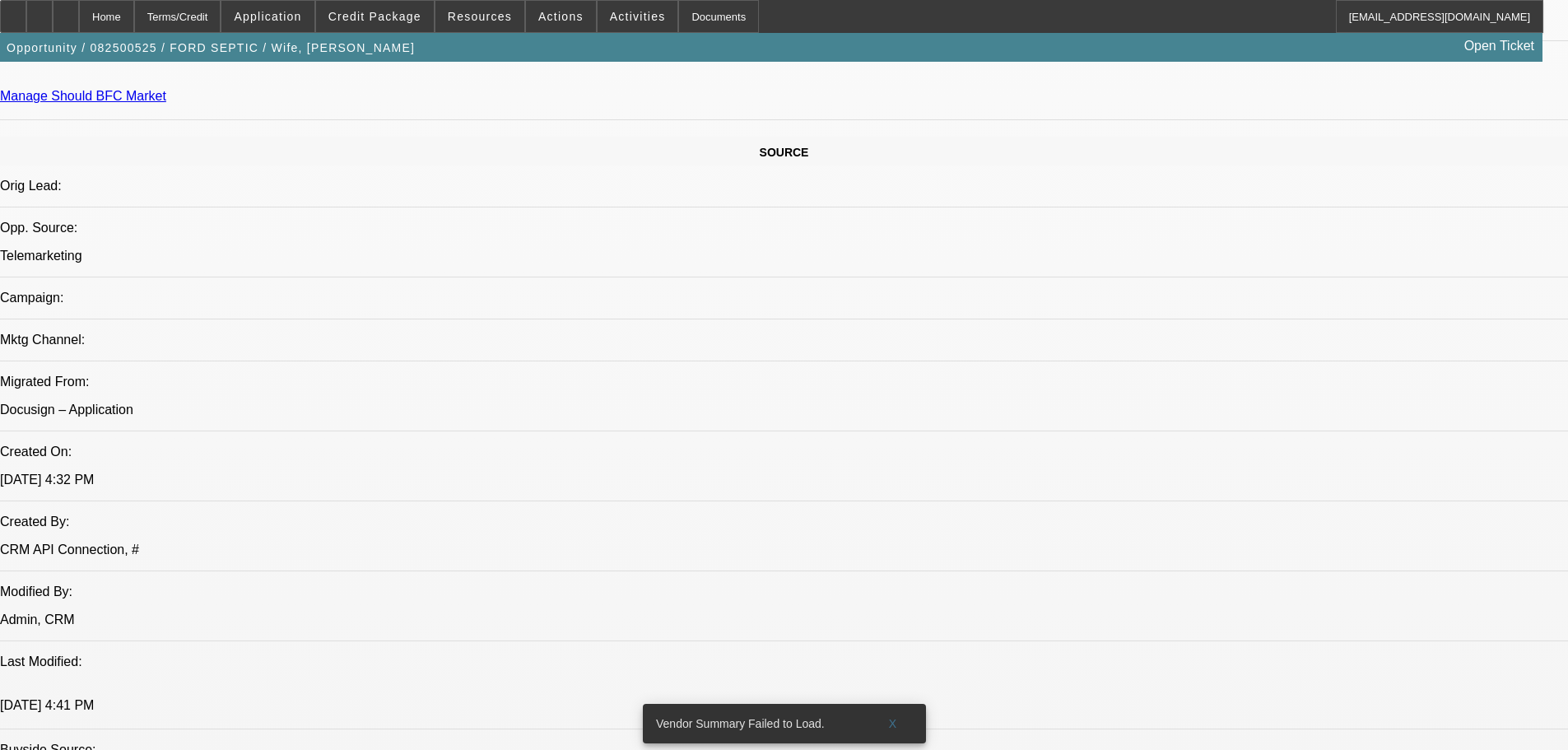
drag, startPoint x: 1360, startPoint y: 356, endPoint x: 1280, endPoint y: 375, distance: 82.2
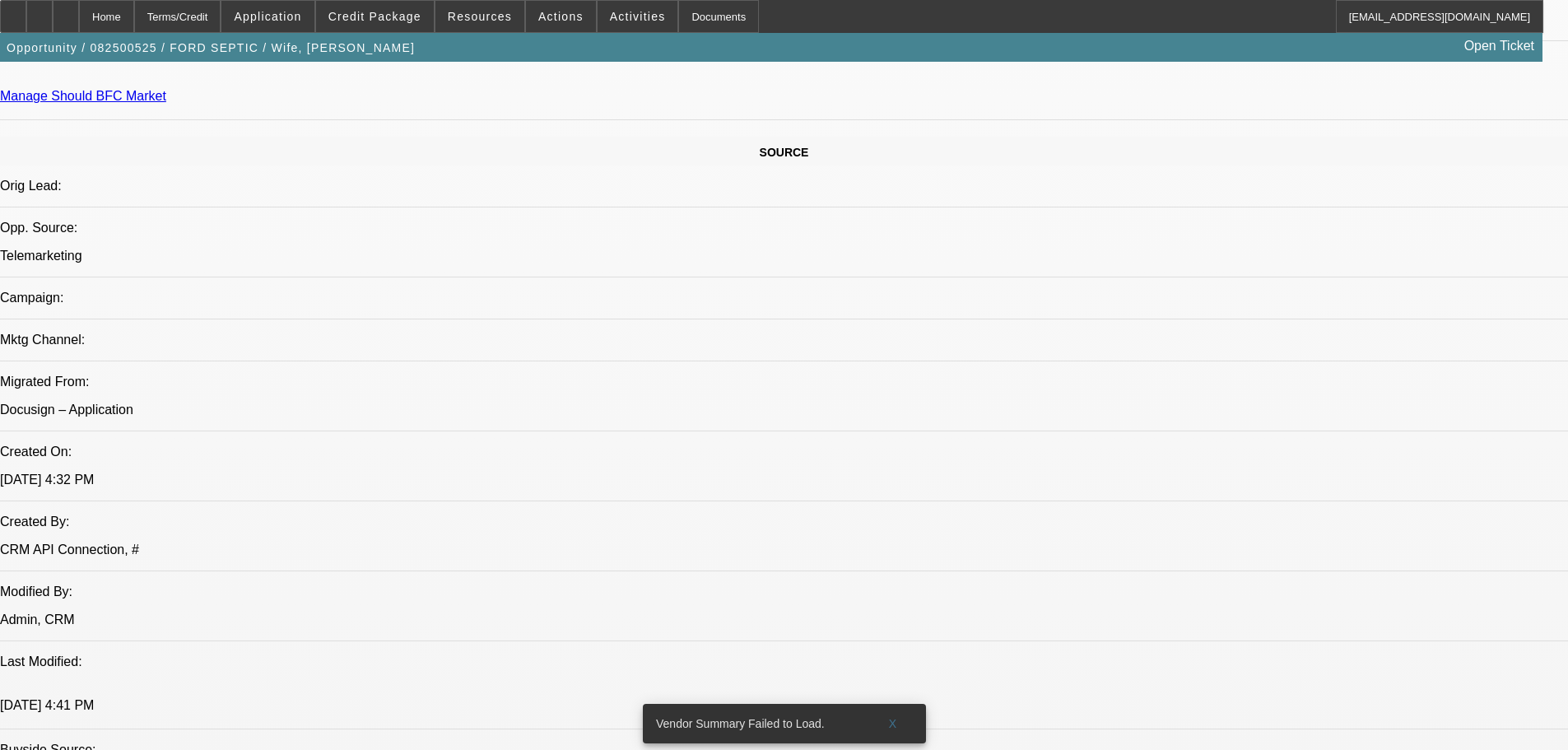
type textarea "100k ish pumper truck, has additional collateral free of lien, might need for p…"
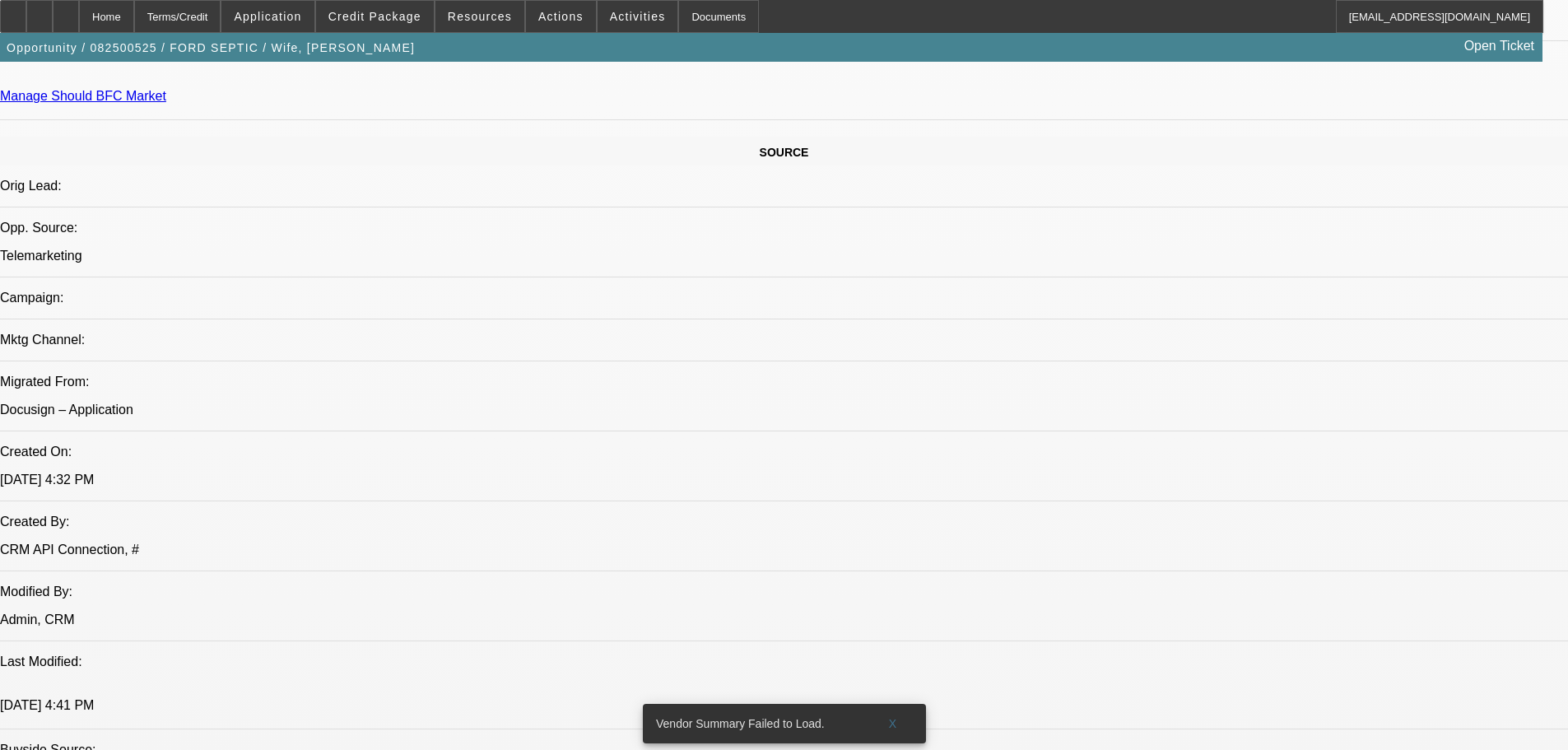
radio input "true"
click at [79, 15] on div at bounding box center [66, 17] width 26 height 33
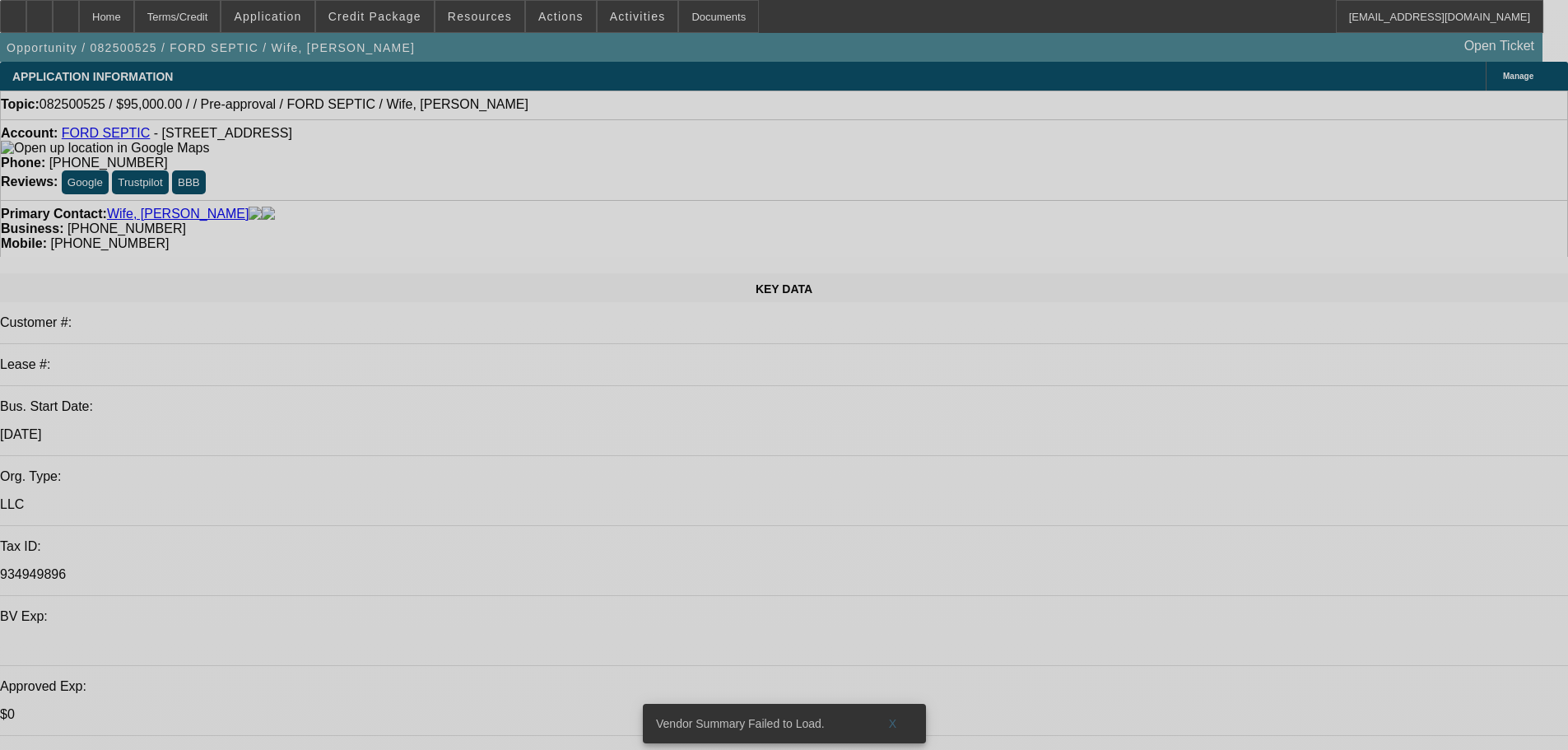
select select "0"
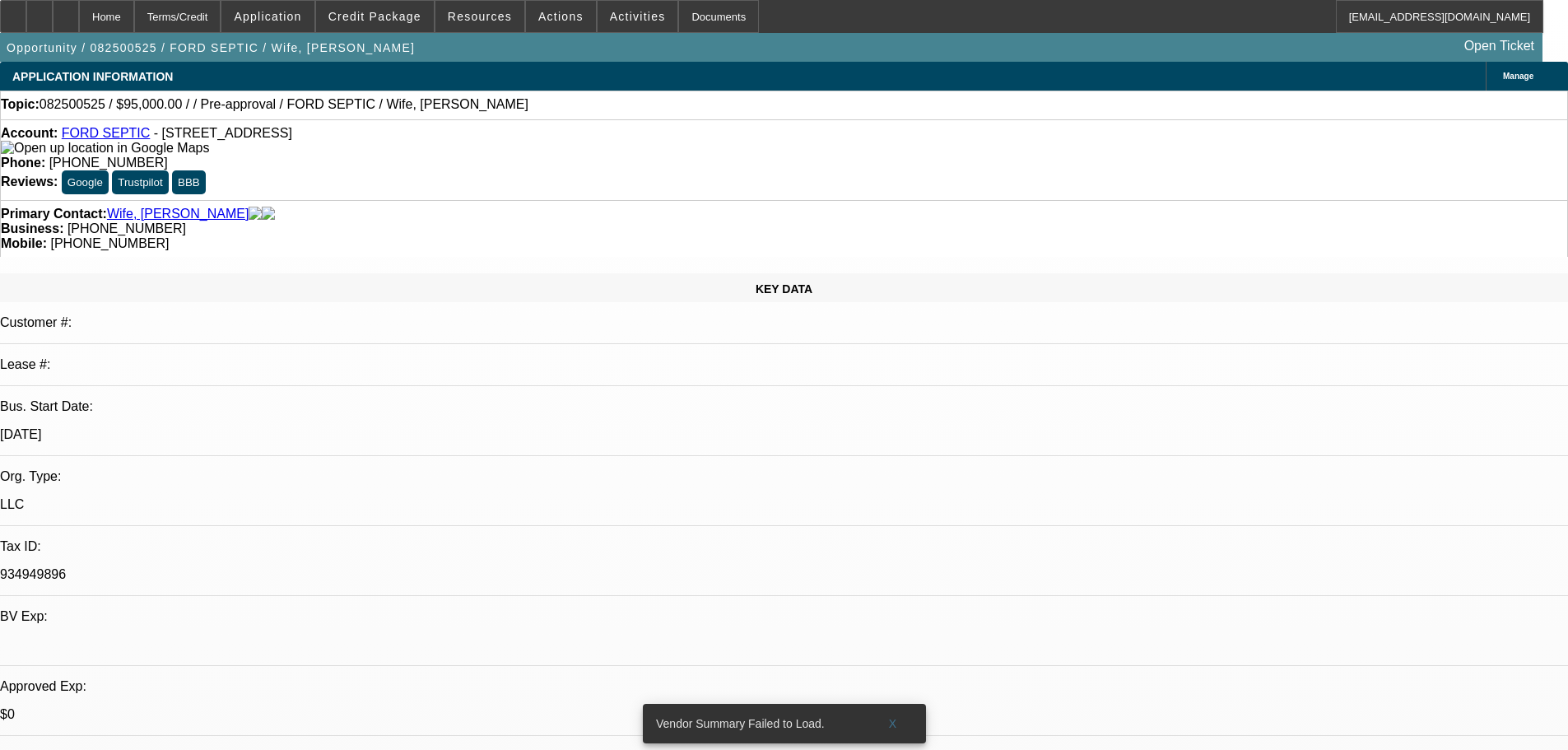
select select "2"
select select "0.1"
select select "4"
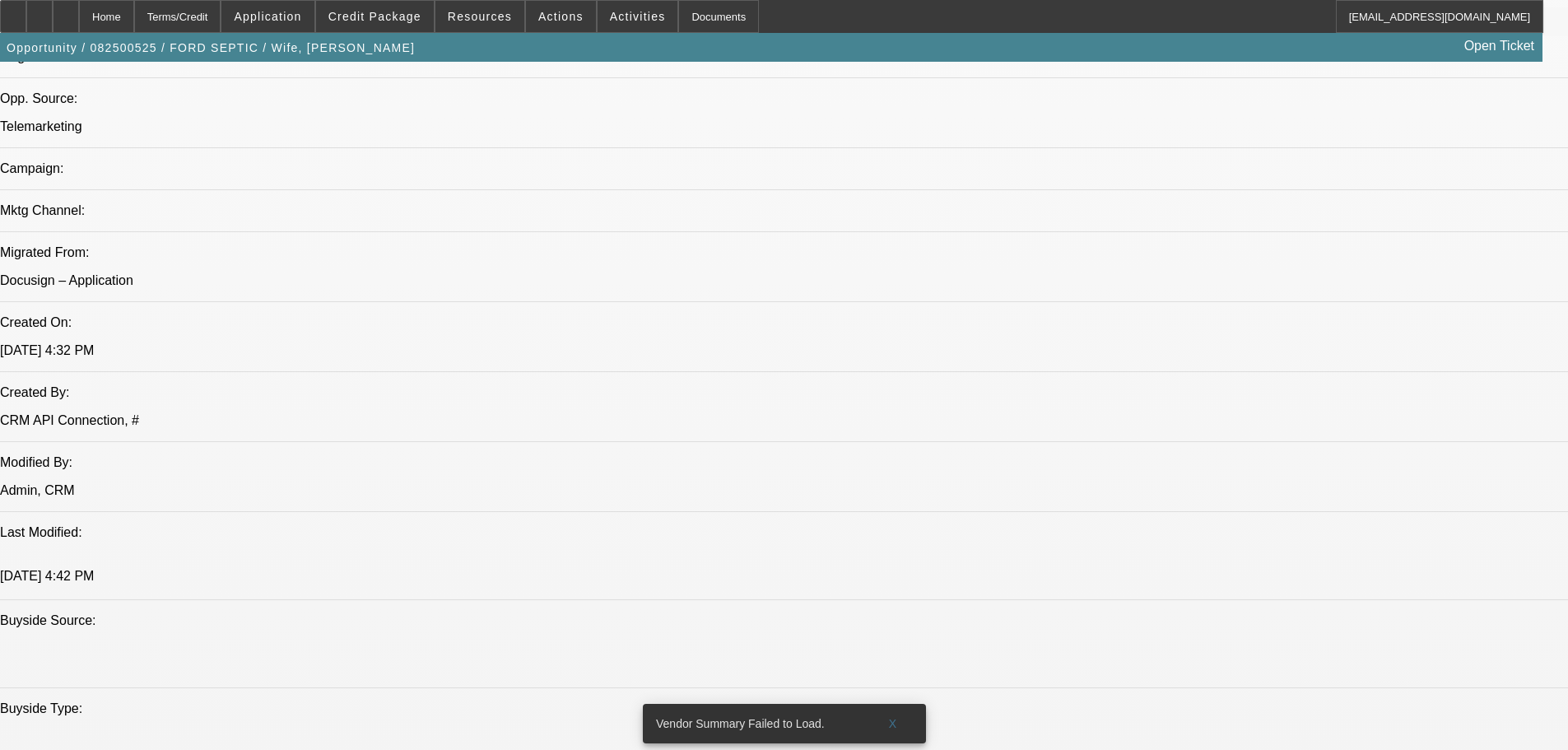
scroll to position [1235, 0]
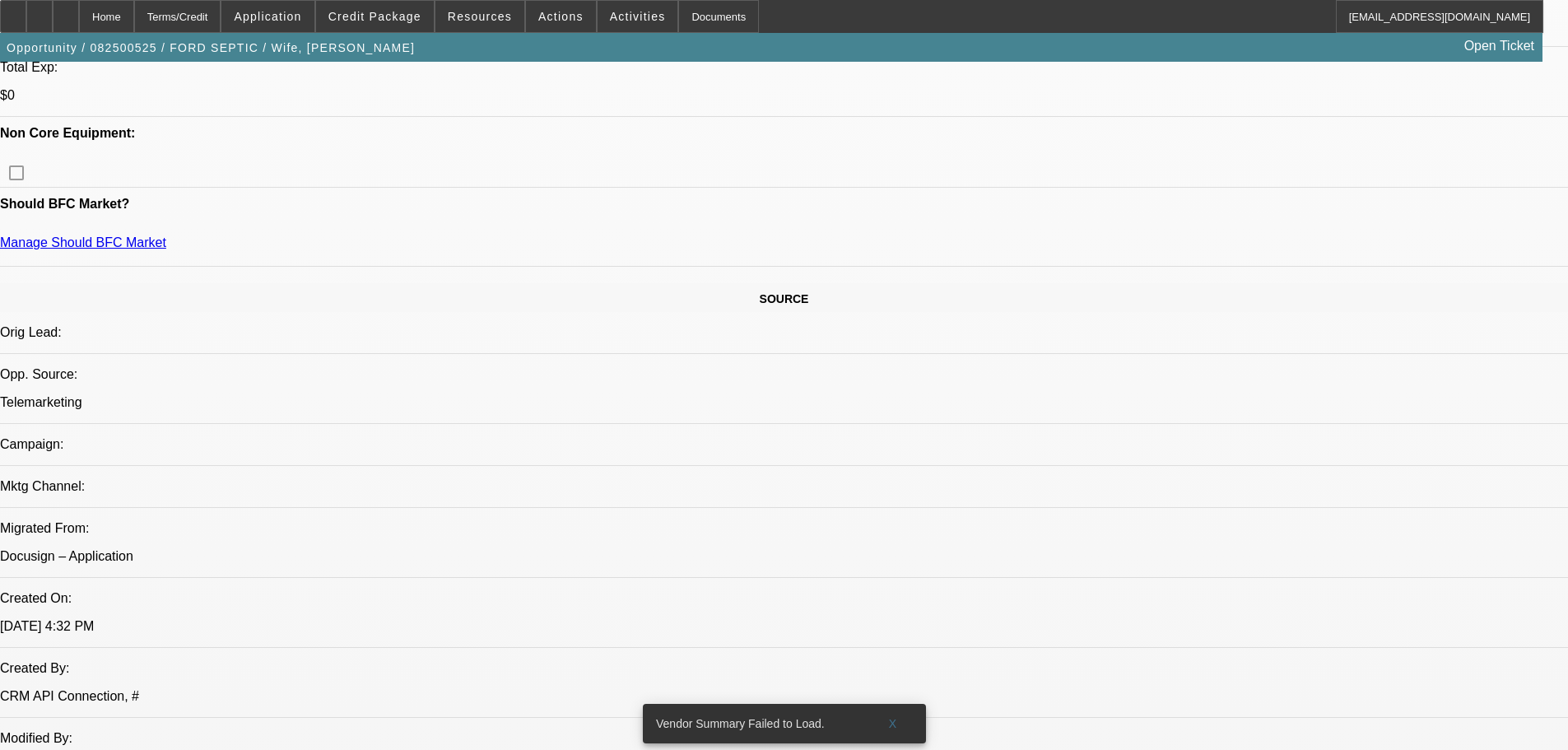
scroll to position [576, 0]
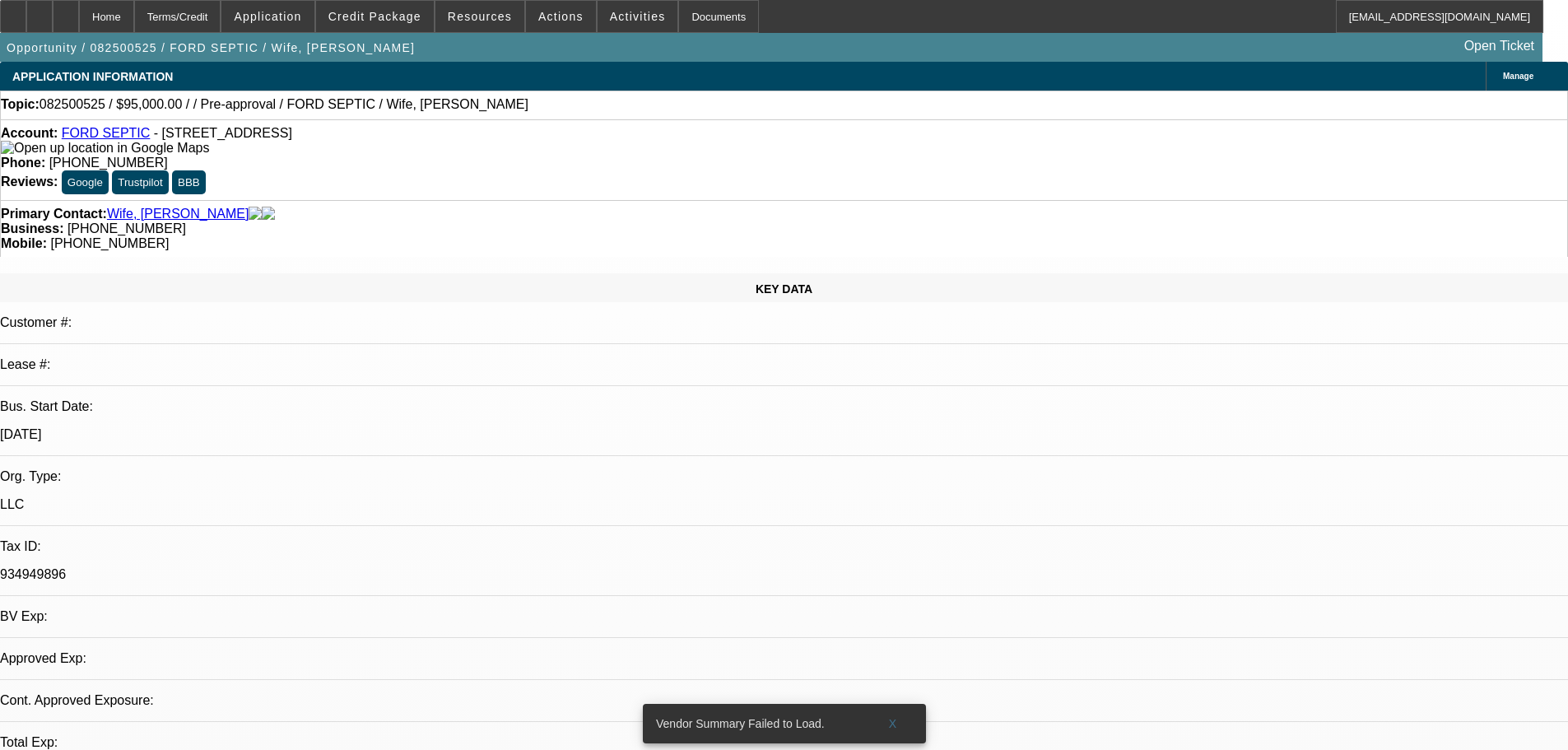
select select "0"
select select "2"
select select "0.1"
select select "4"
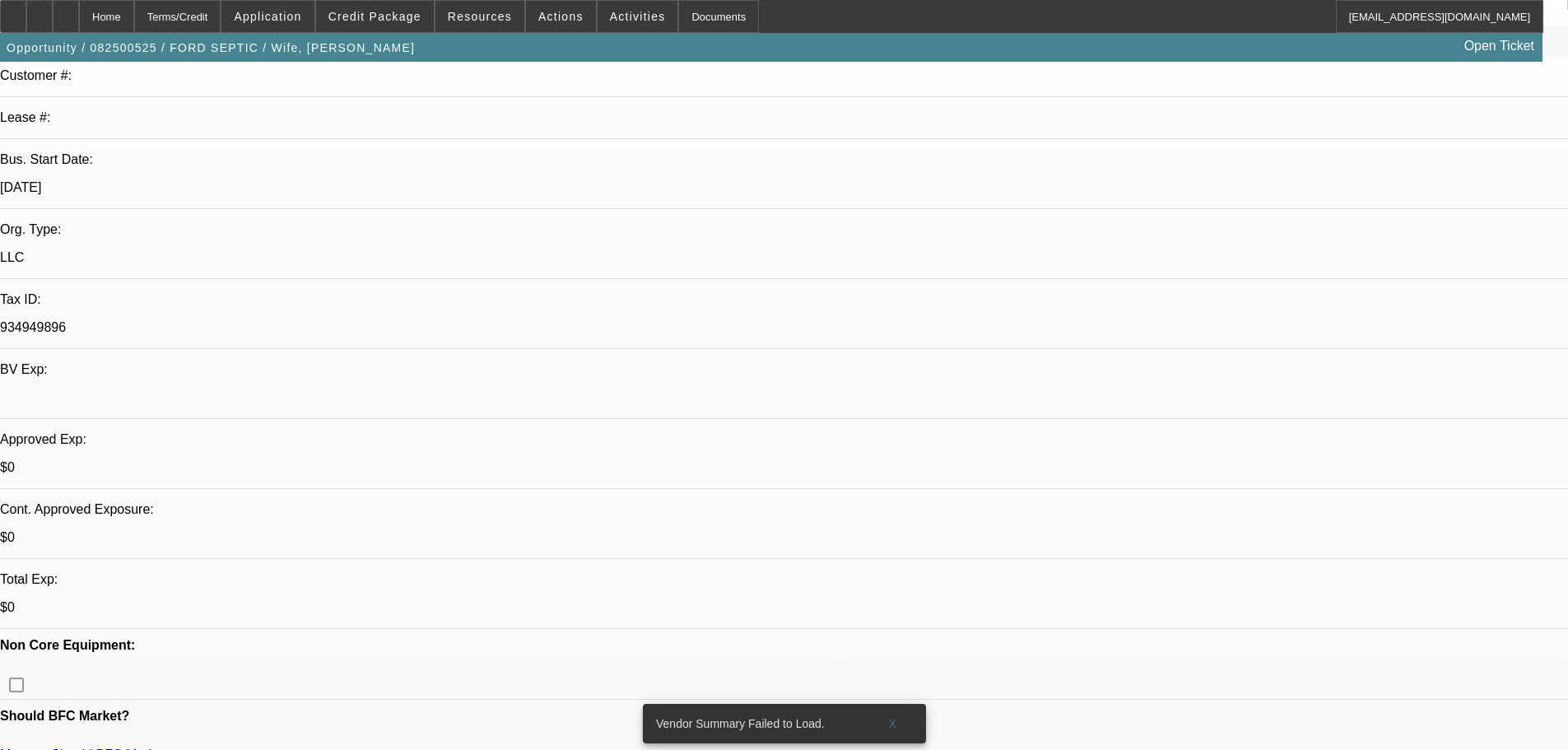
scroll to position [494, 0]
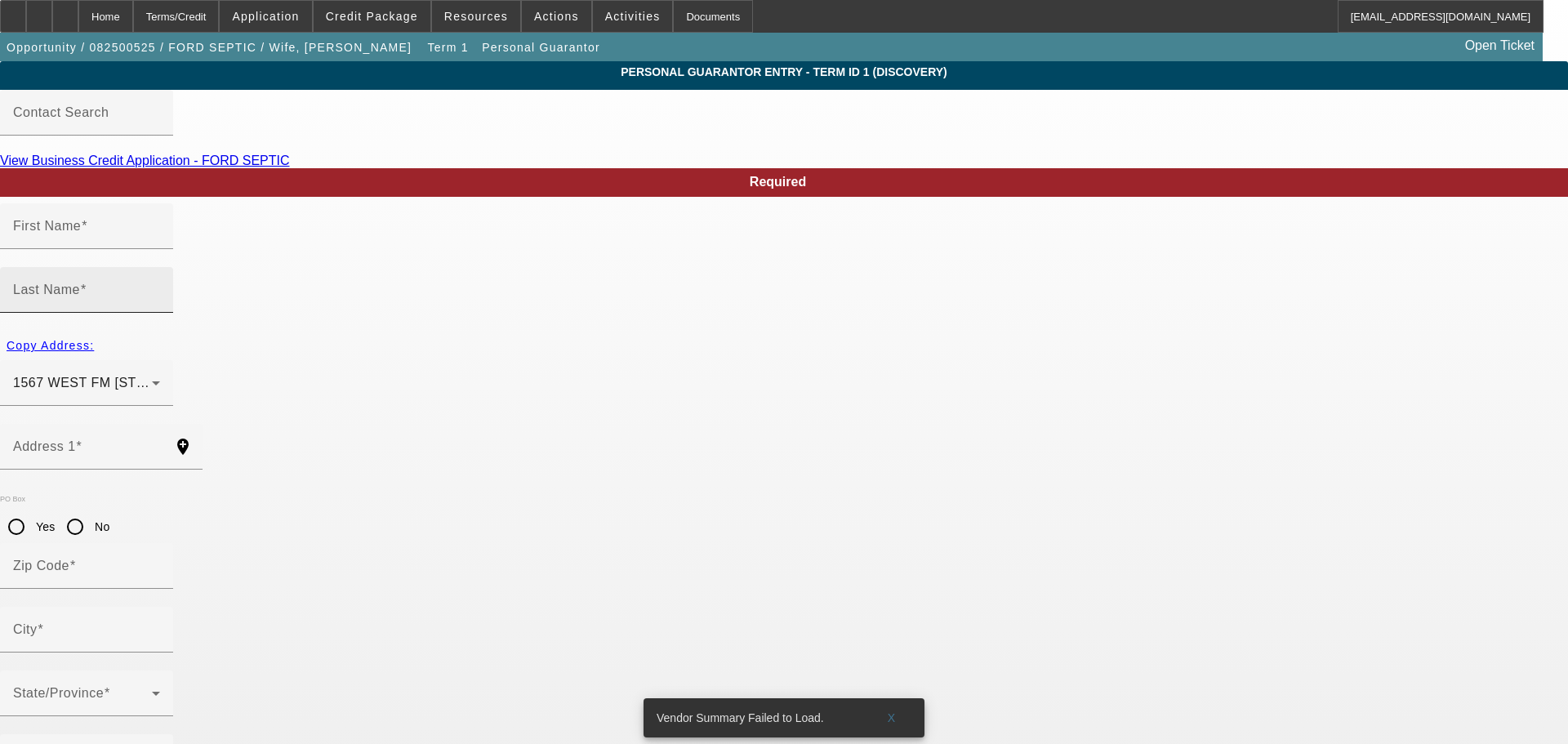
type input "Dawn"
type input "Pettu"
type input "1567 WEST FM 852"
radio input "true"
type input "75494"
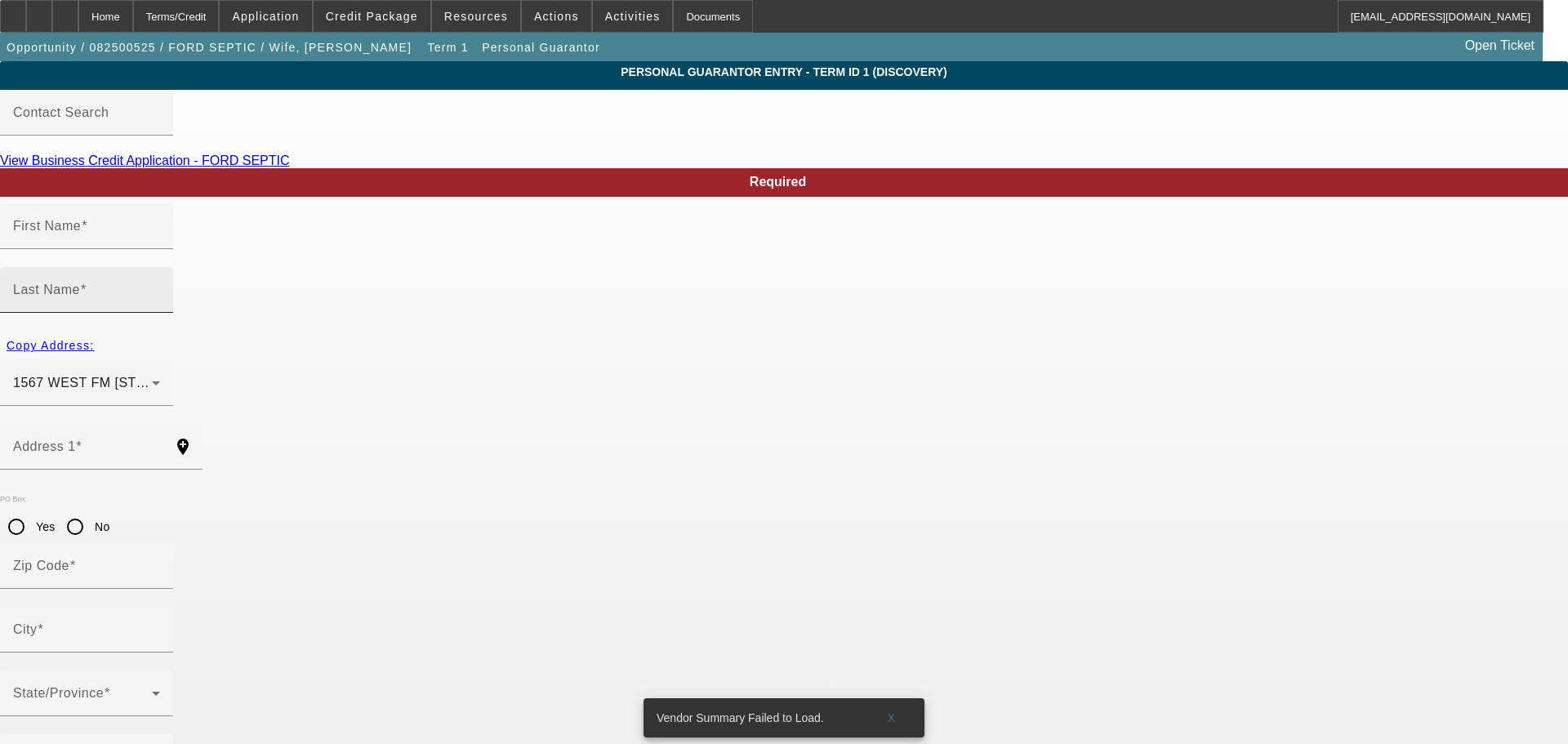
type input "WINNSBORO"
type input "(903) 365-7300"
type input "50"
type input "600-52-4741"
type input "fordseptic@gmail.com"
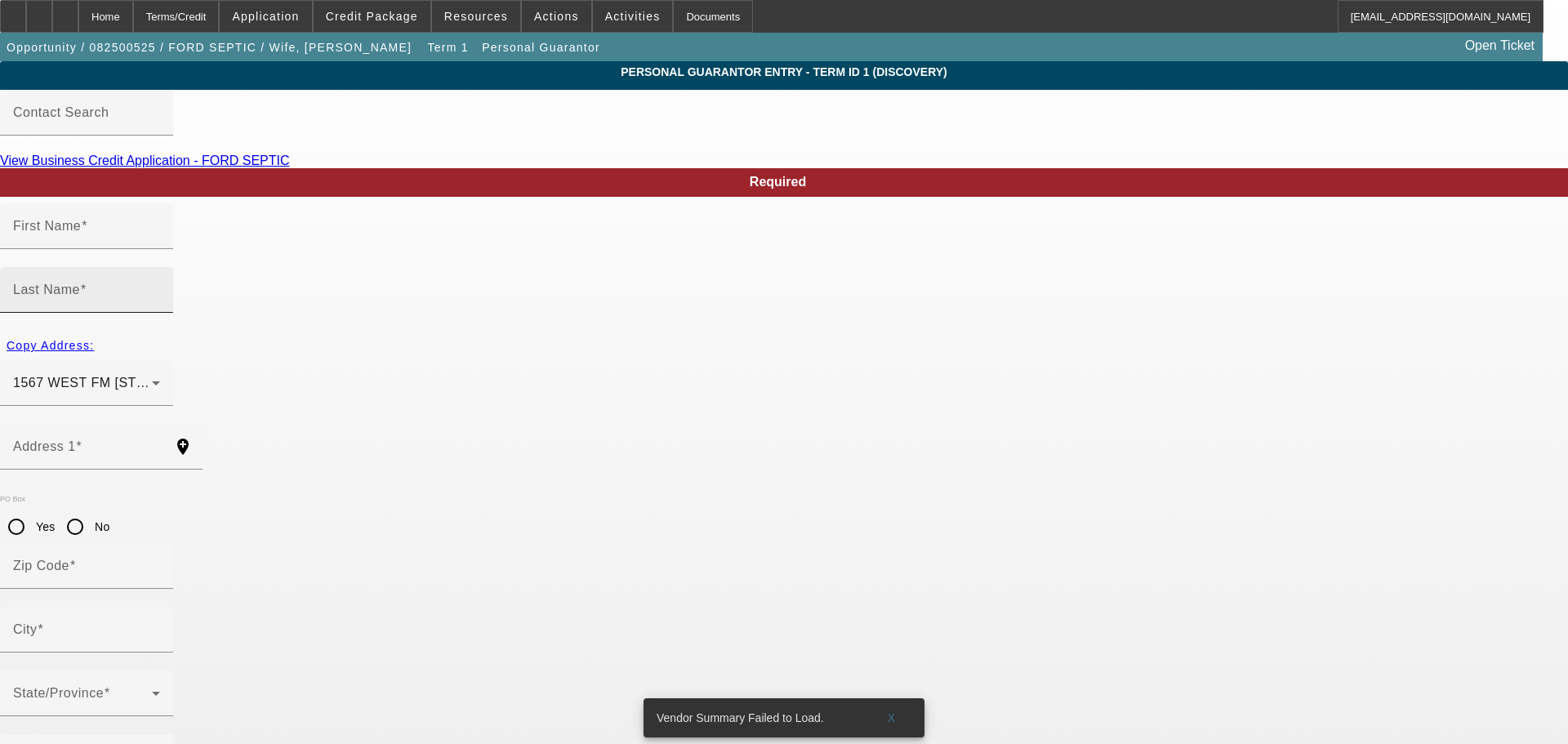
type input "(903) 975-1898"
click at [160, 286] on input "Pettu" at bounding box center [86, 296] width 147 height 19
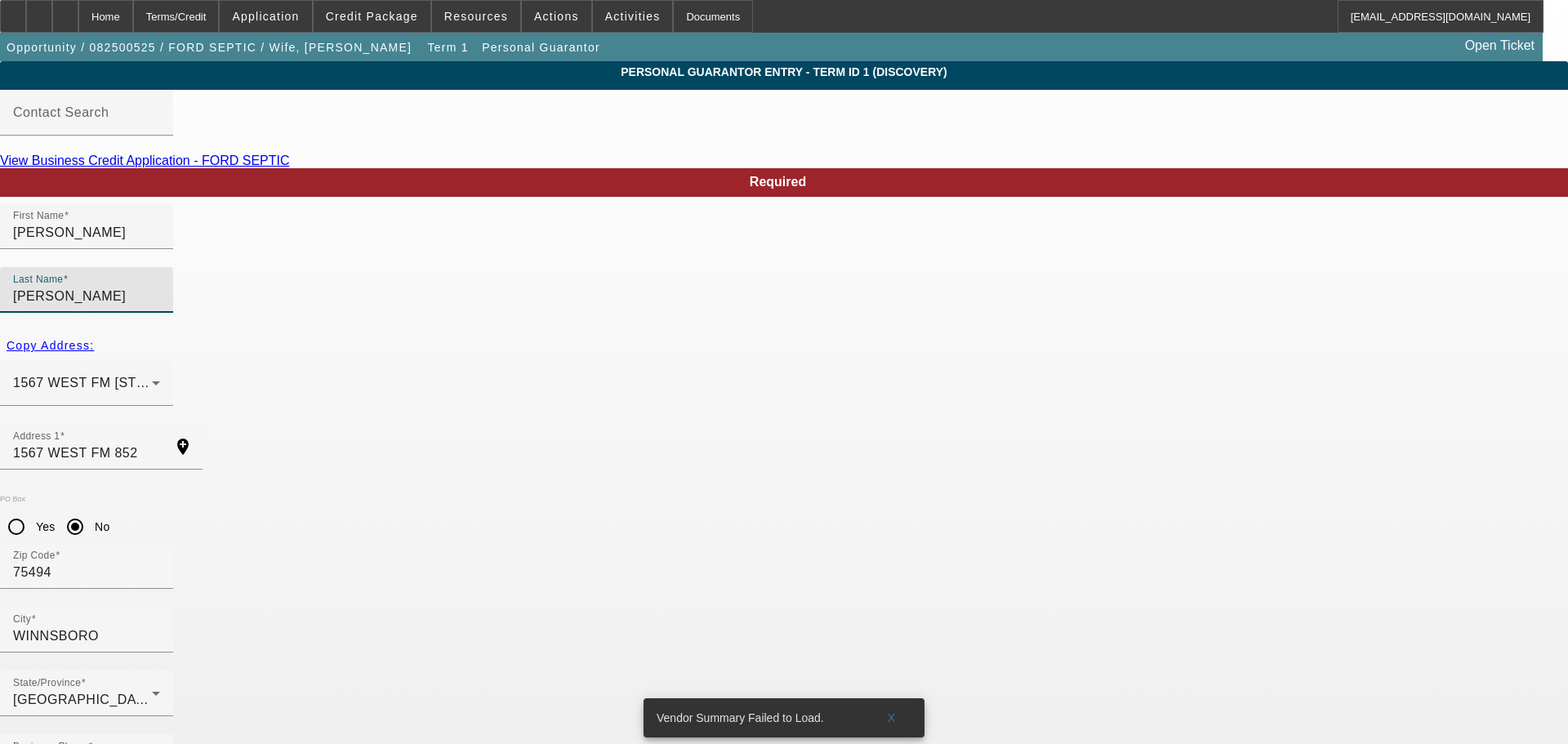
type input "Petty"
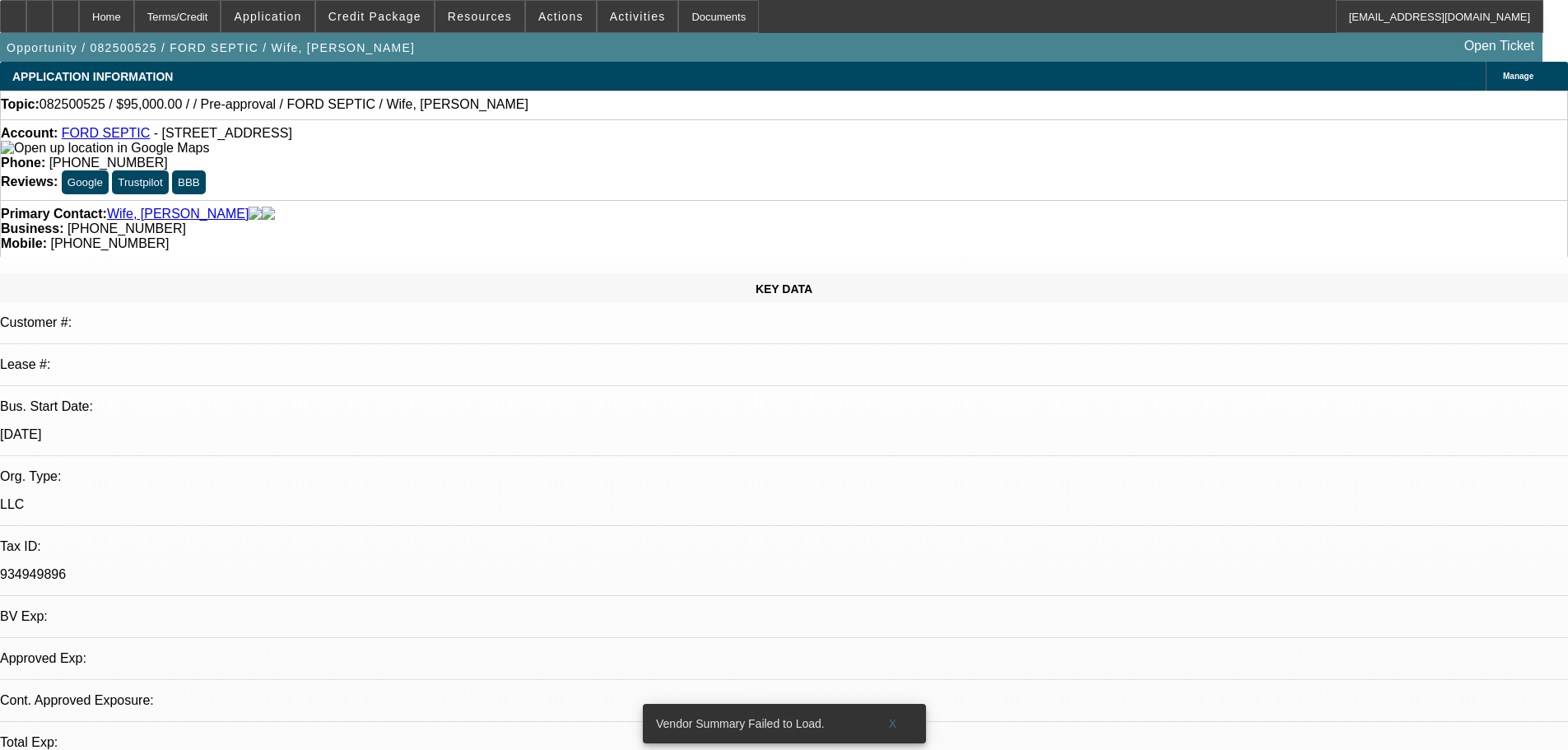
select select "0"
select select "2"
select select "0.1"
select select "4"
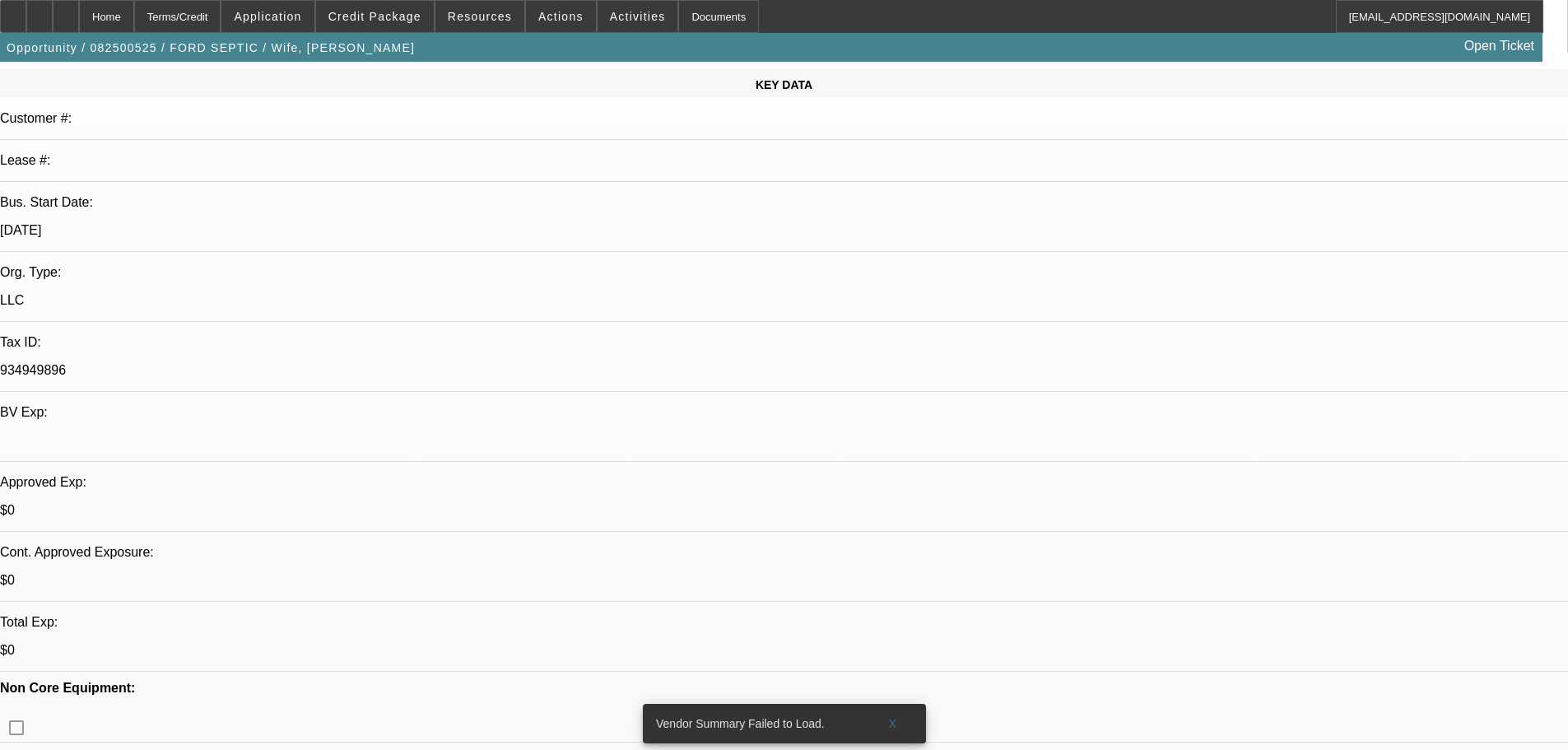
scroll to position [411, 0]
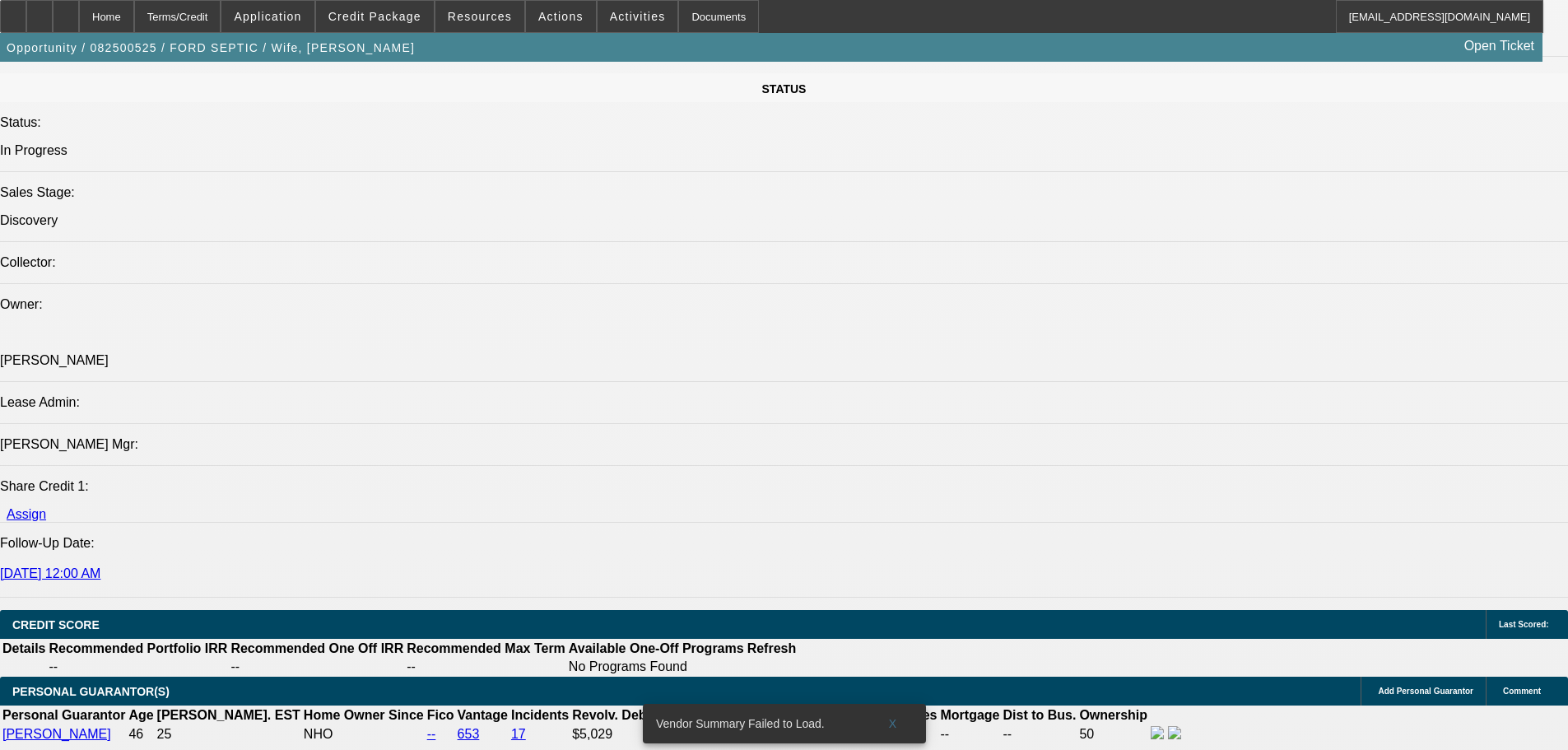
scroll to position [1894, 0]
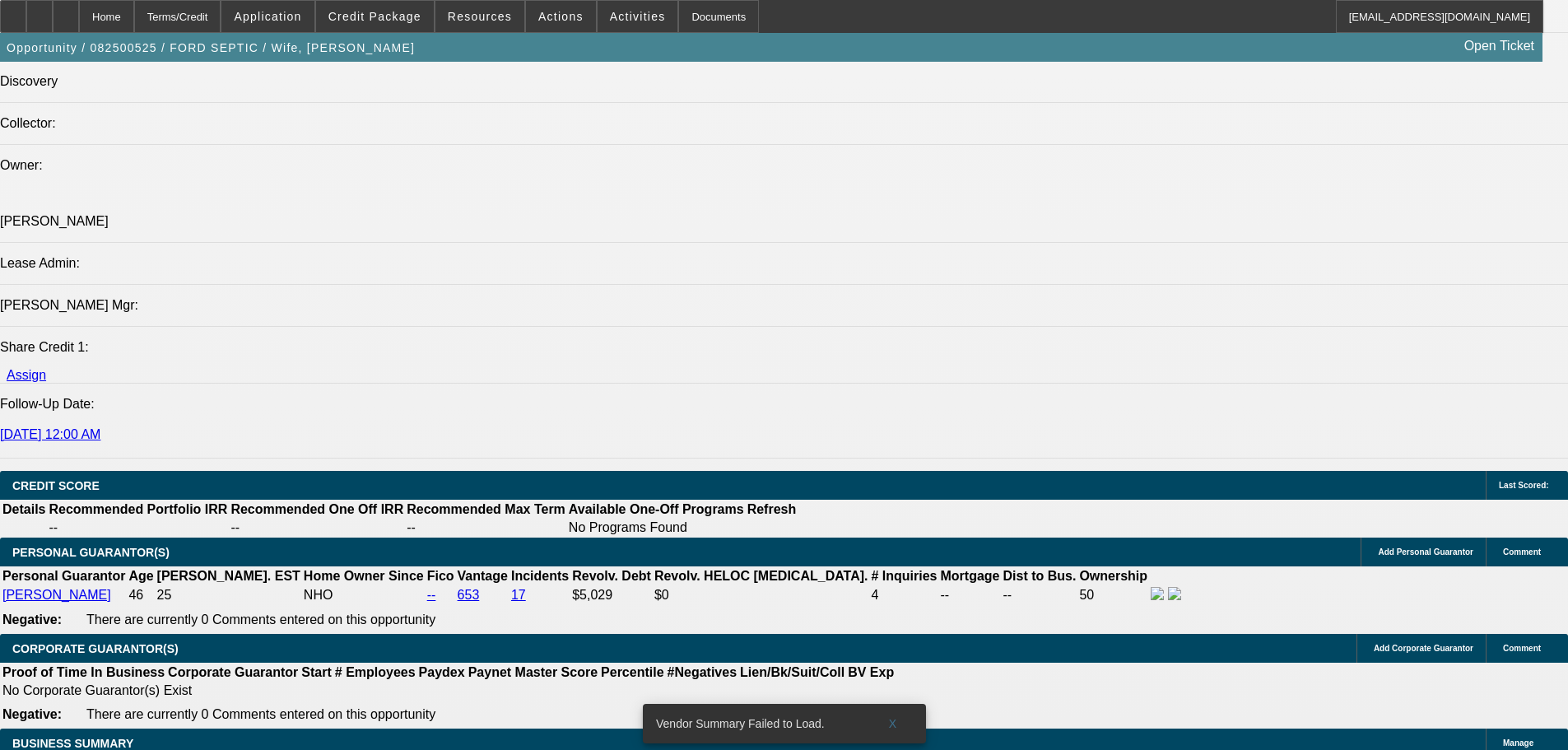
drag, startPoint x: 1148, startPoint y: 107, endPoint x: 1138, endPoint y: 107, distance: 10.0
drag, startPoint x: 908, startPoint y: 704, endPoint x: 877, endPoint y: 746, distance: 52.2
click at [908, 704] on span at bounding box center [893, 723] width 53 height 39
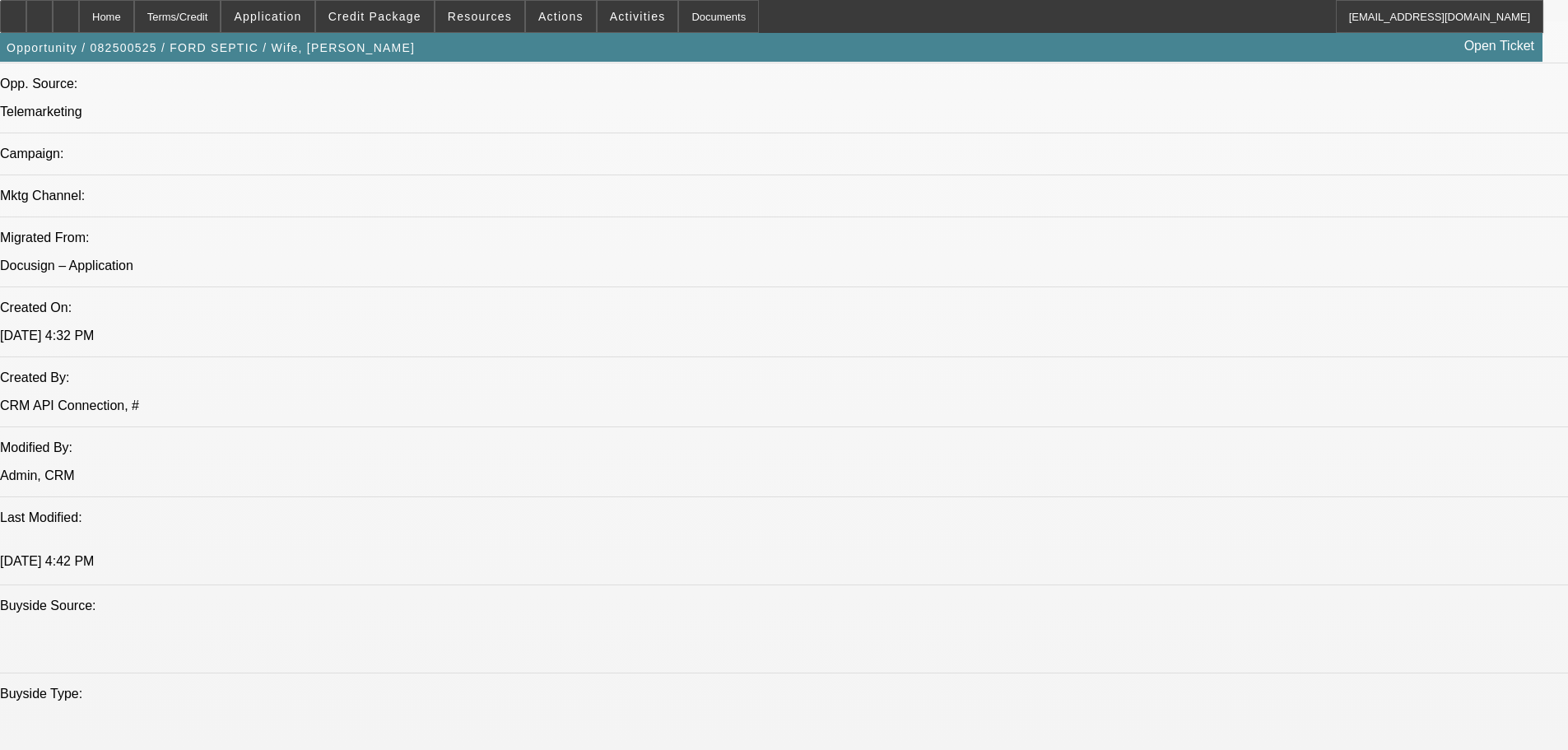
scroll to position [0, 0]
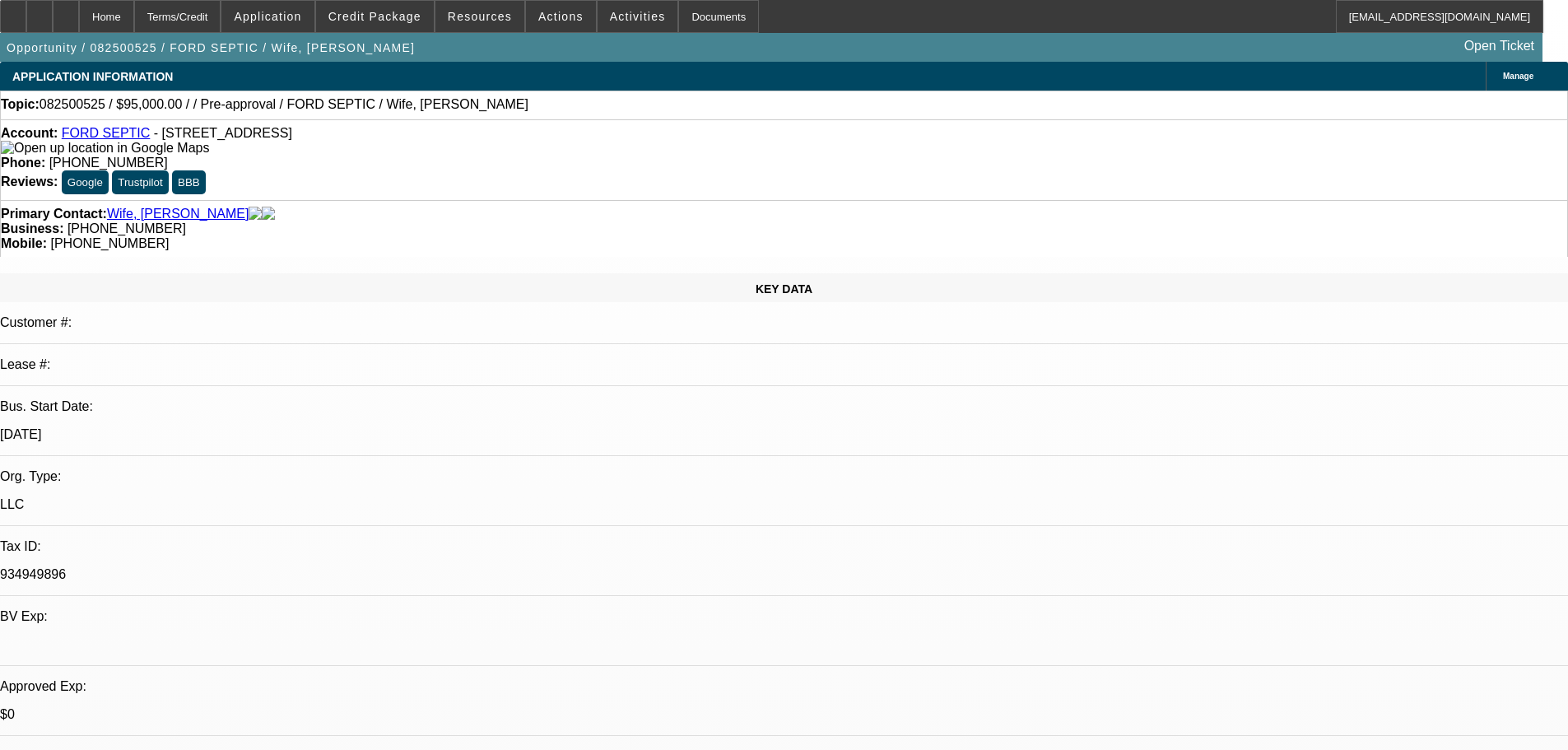
drag, startPoint x: 778, startPoint y: 493, endPoint x: 808, endPoint y: 141, distance: 353.3
click at [610, 16] on span "Activities" at bounding box center [638, 16] width 56 height 13
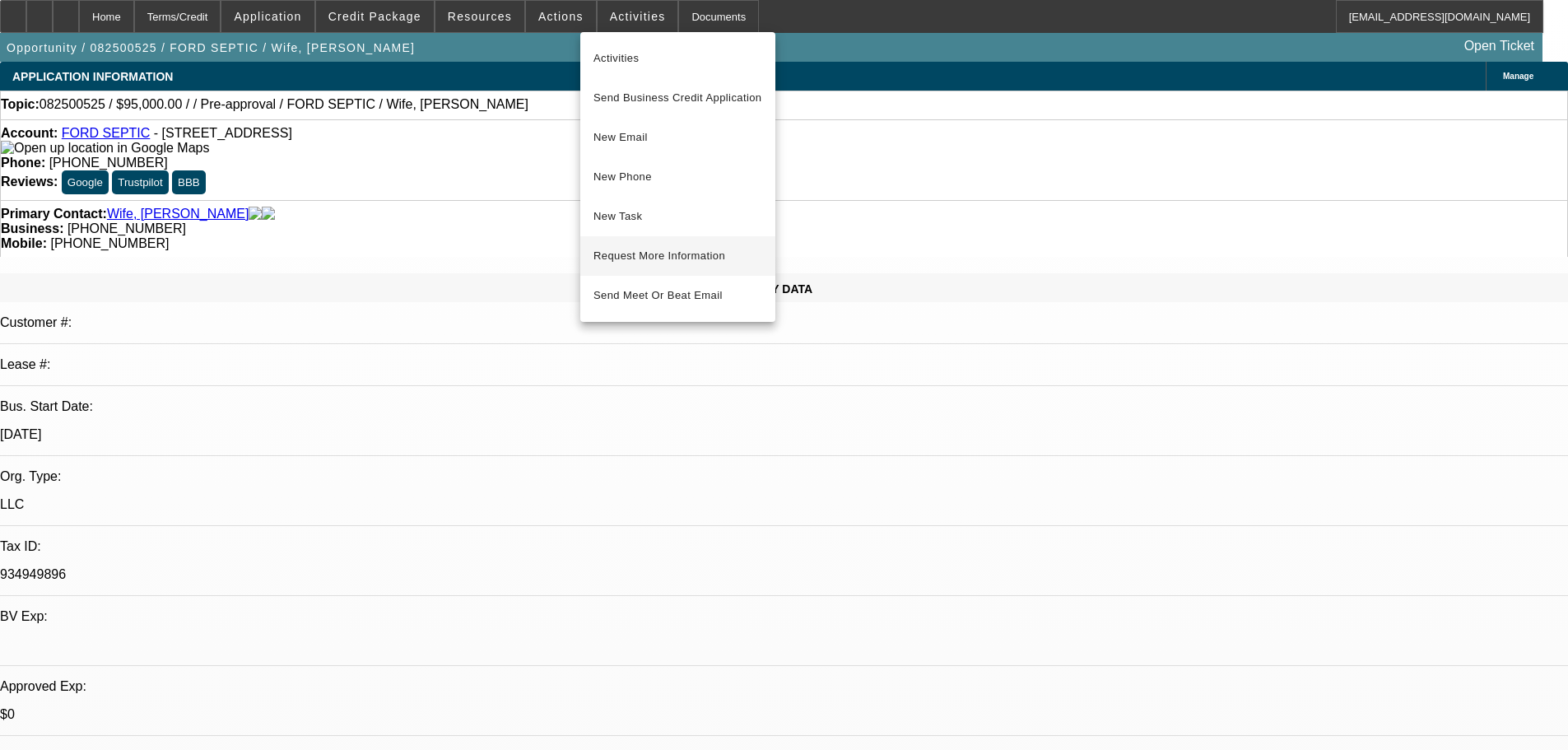
click at [701, 263] on span "Request More Information" at bounding box center [678, 256] width 169 height 20
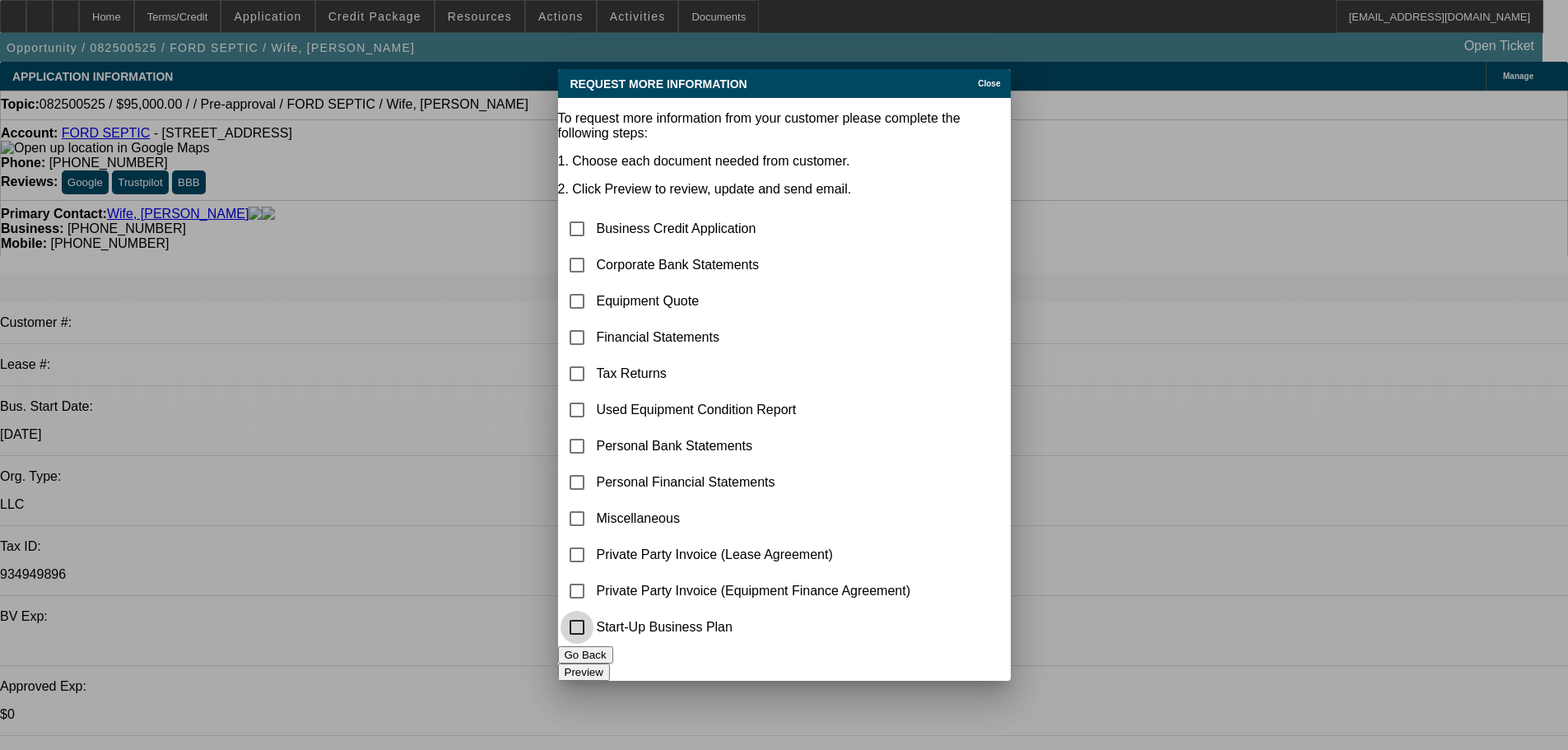
click at [594, 617] on input "checkbox" at bounding box center [577, 627] width 33 height 33
checkbox input "true"
click at [610, 664] on button "Preview" at bounding box center [584, 672] width 52 height 18
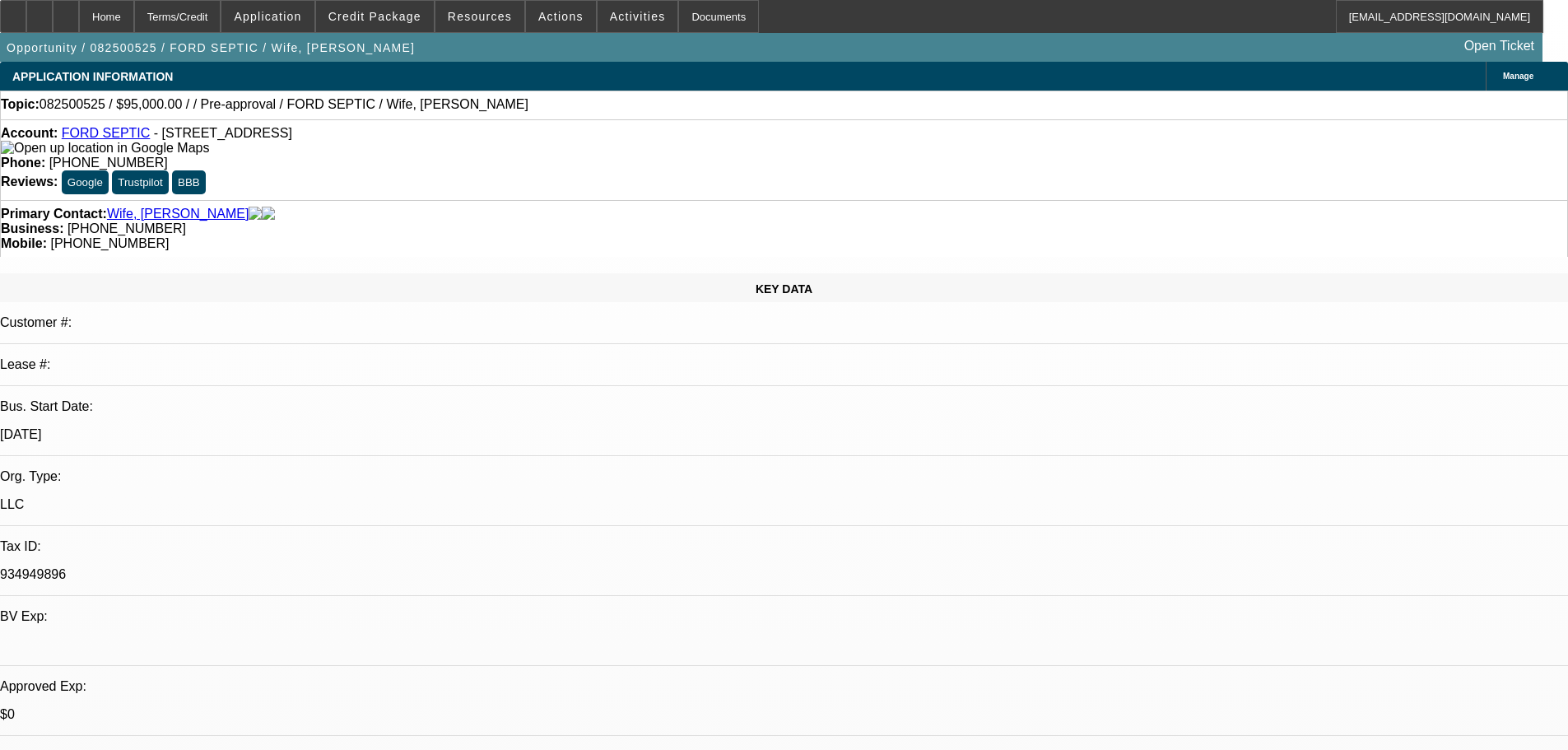
drag, startPoint x: 1250, startPoint y: 267, endPoint x: 1239, endPoint y: 315, distance: 49.2
radio input "true"
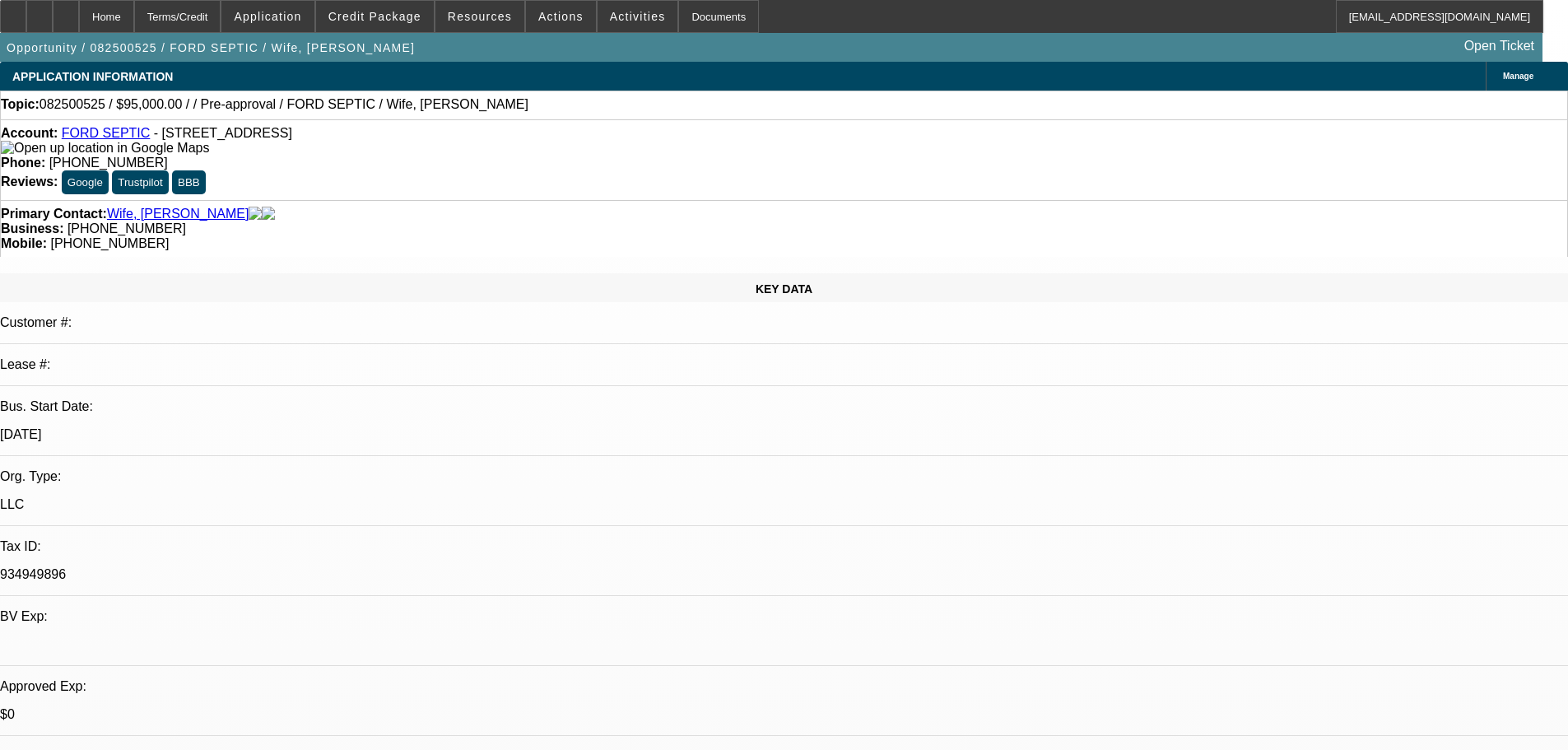
type textarea "8/19 PENDING banks, jared?(per tlo) app. SU plan."
radio input "true"
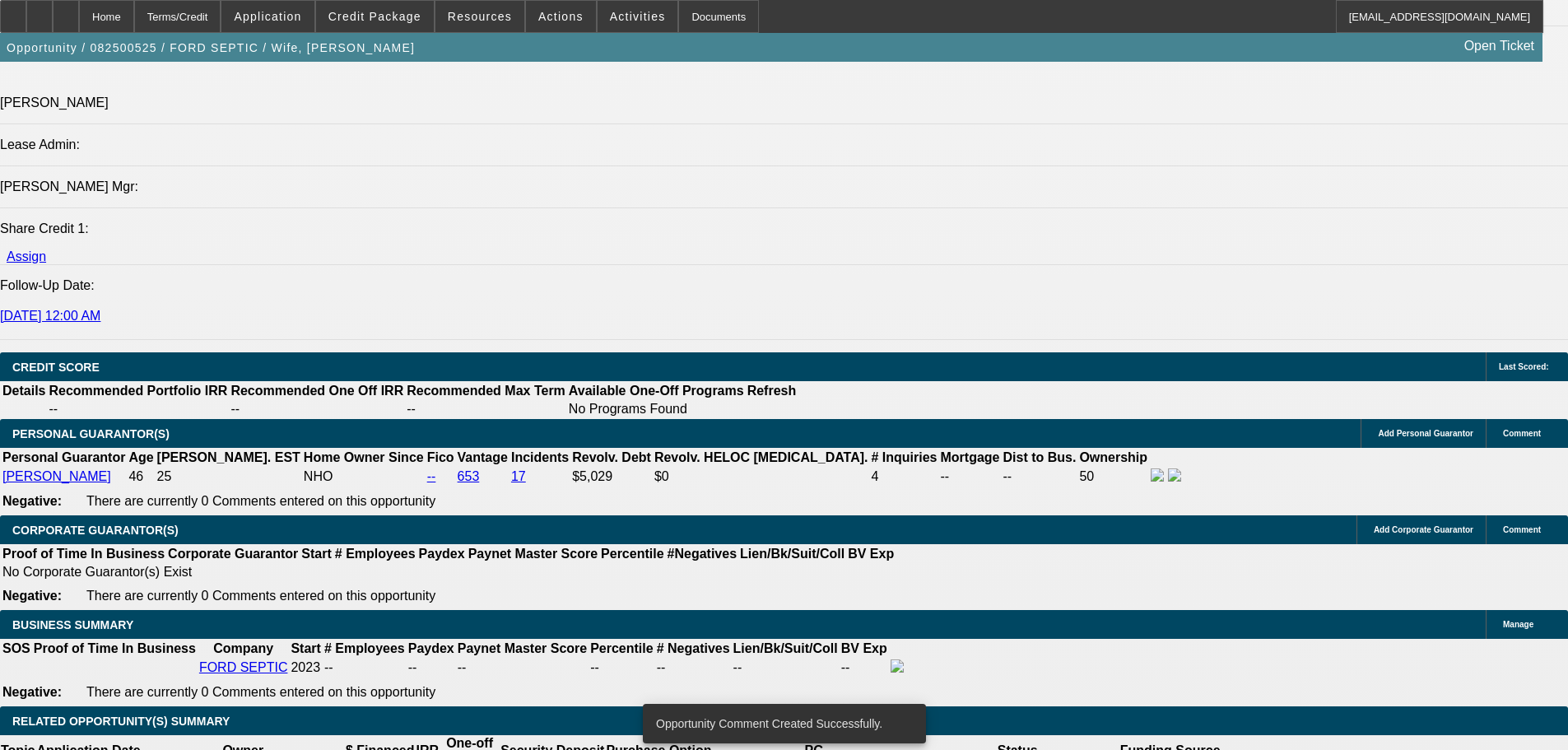
scroll to position [1983, 0]
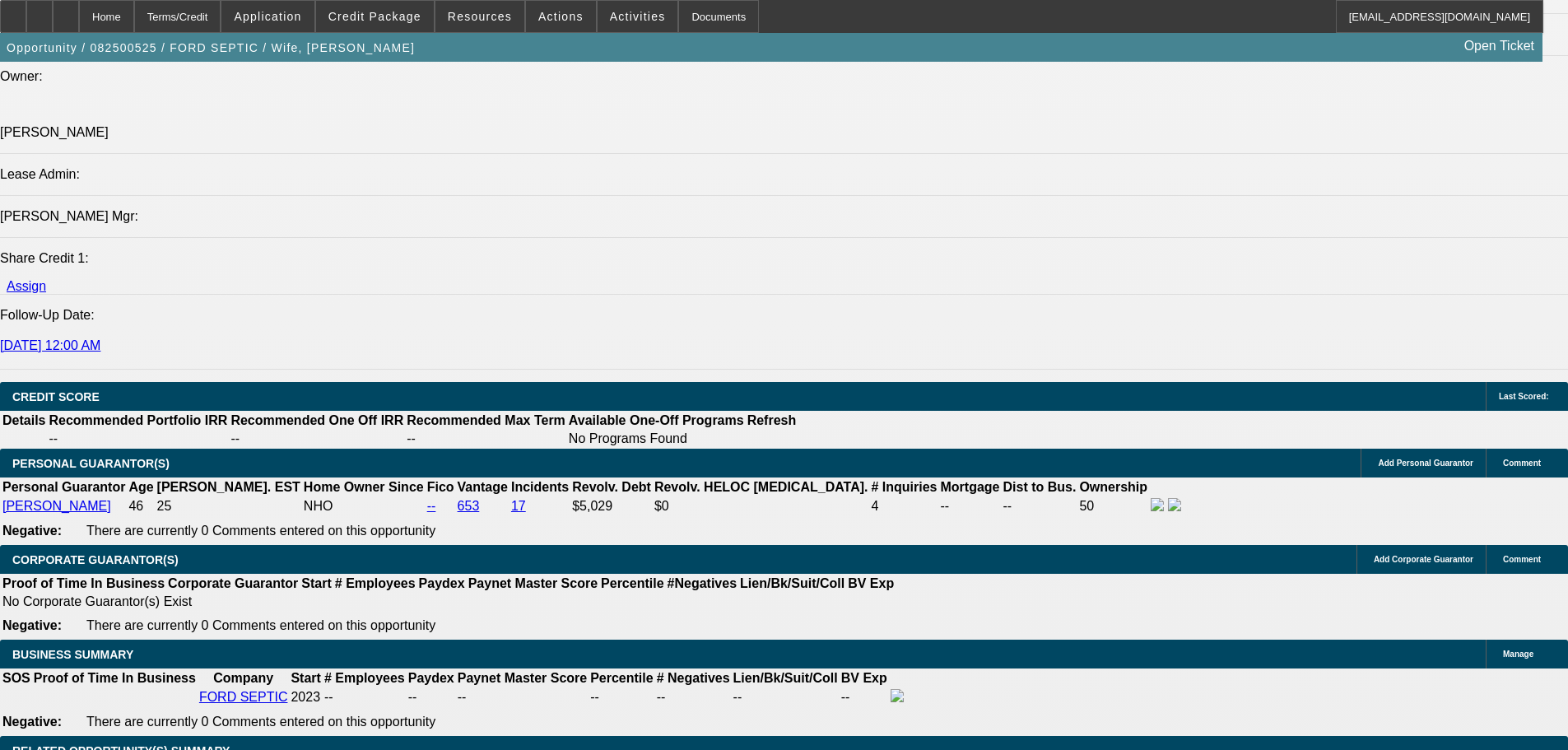
select select "0.15"
type input "$14,250.00"
type input "UNKNOWN"
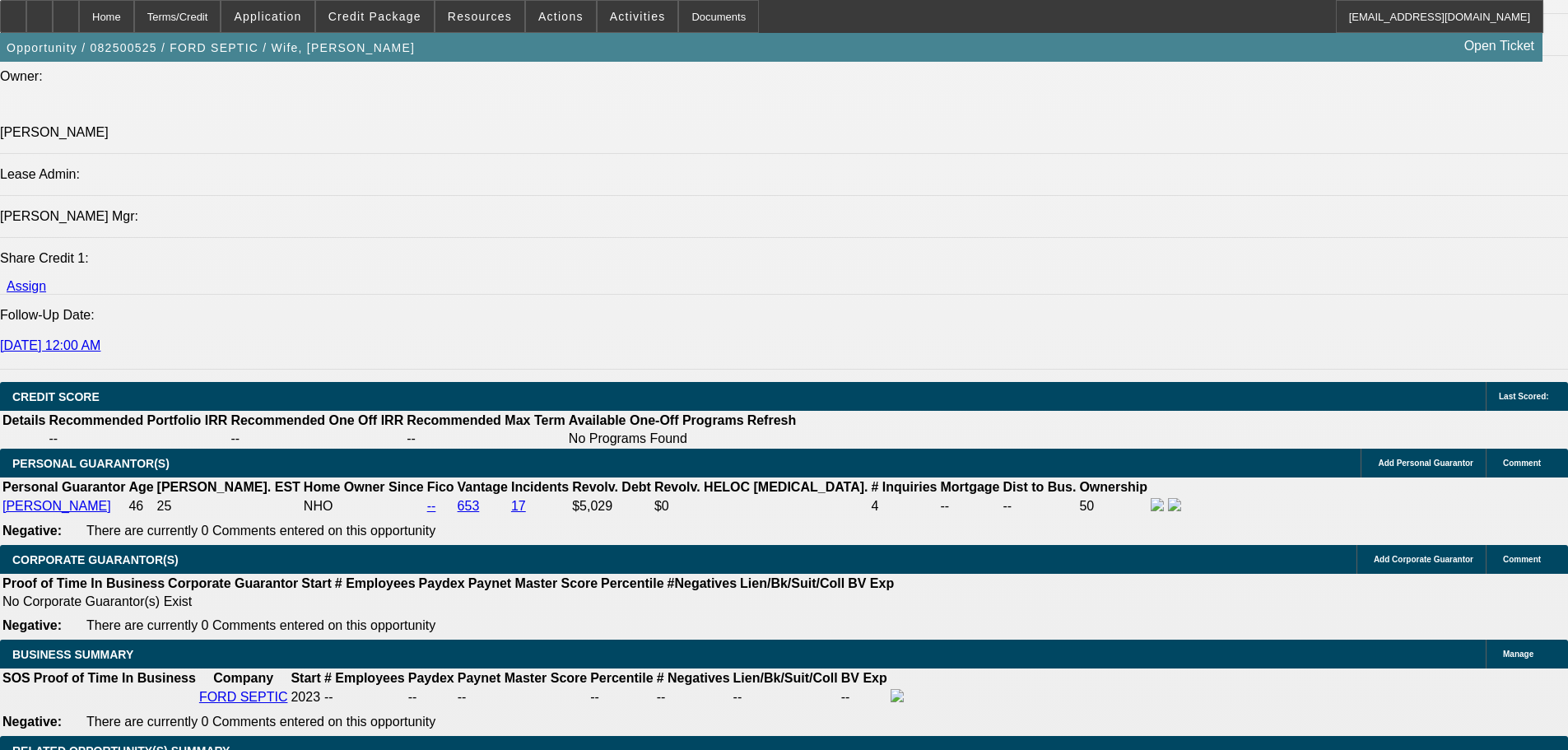
type input "60"
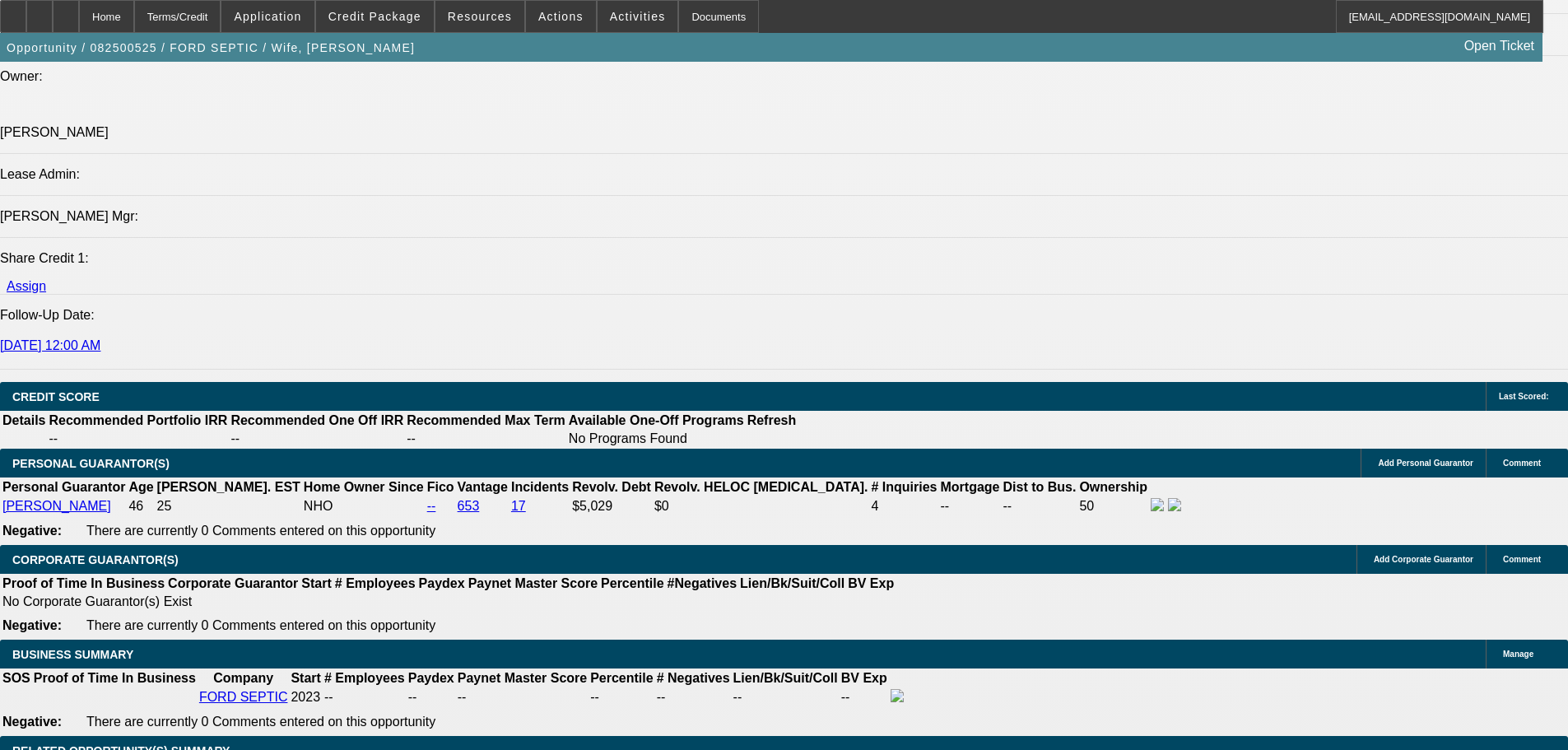
type input "18"
type input "$2,760.64"
type input "$1,380.32"
type input "$4,101.04"
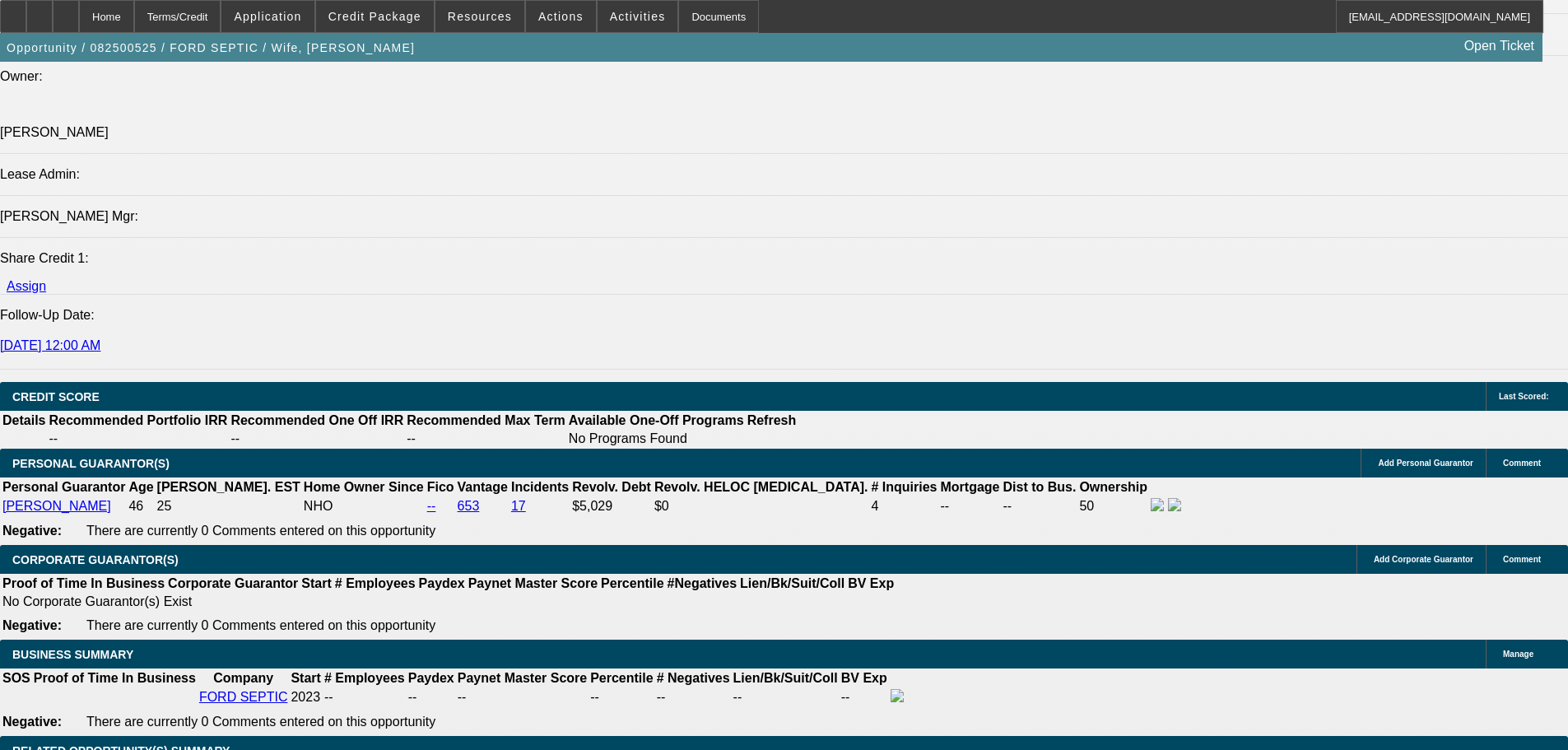
type input "$2,050.52"
type input "18"
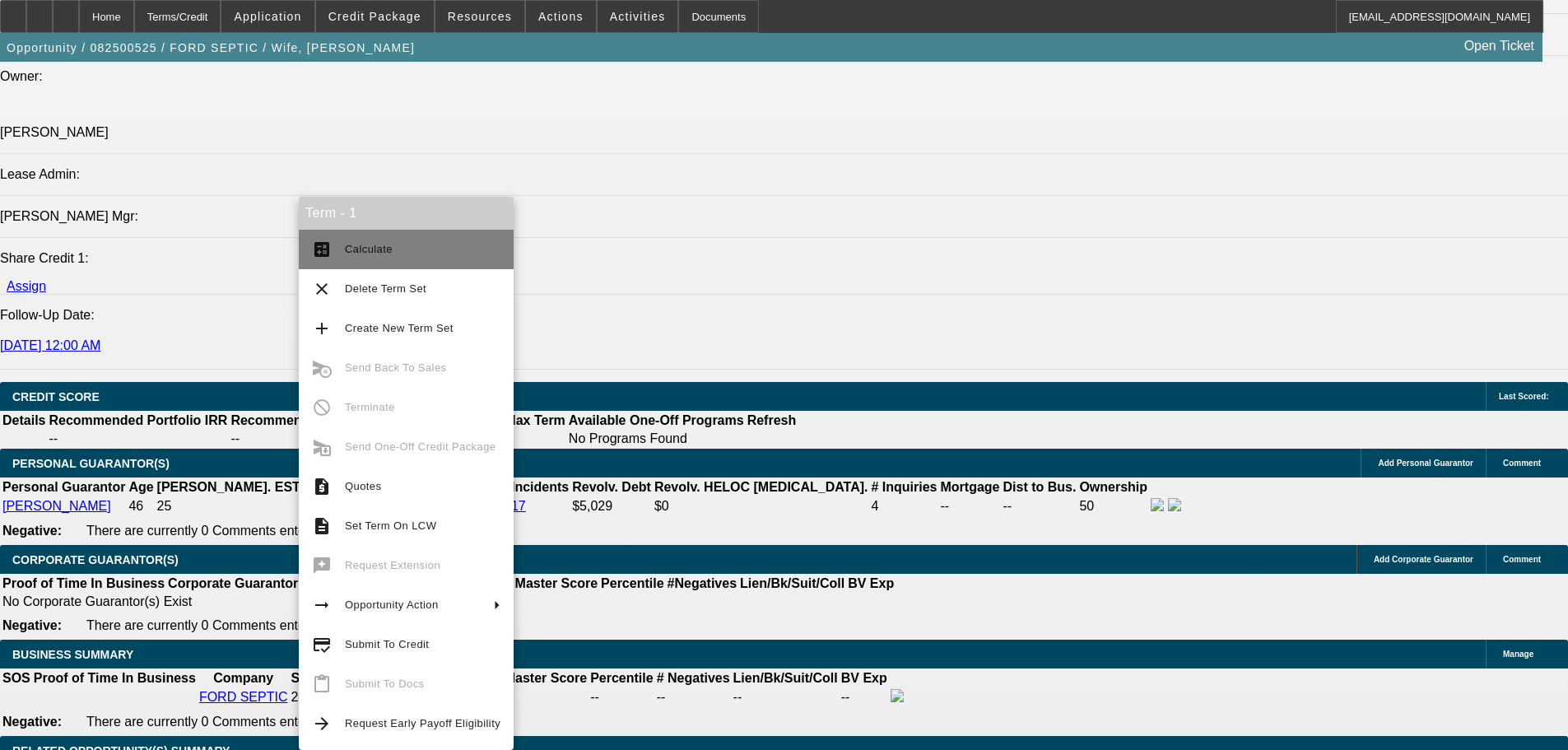
drag, startPoint x: 469, startPoint y: 255, endPoint x: 673, endPoint y: 284, distance: 206.1
click at [473, 255] on span "Calculate" at bounding box center [422, 249] width 156 height 20
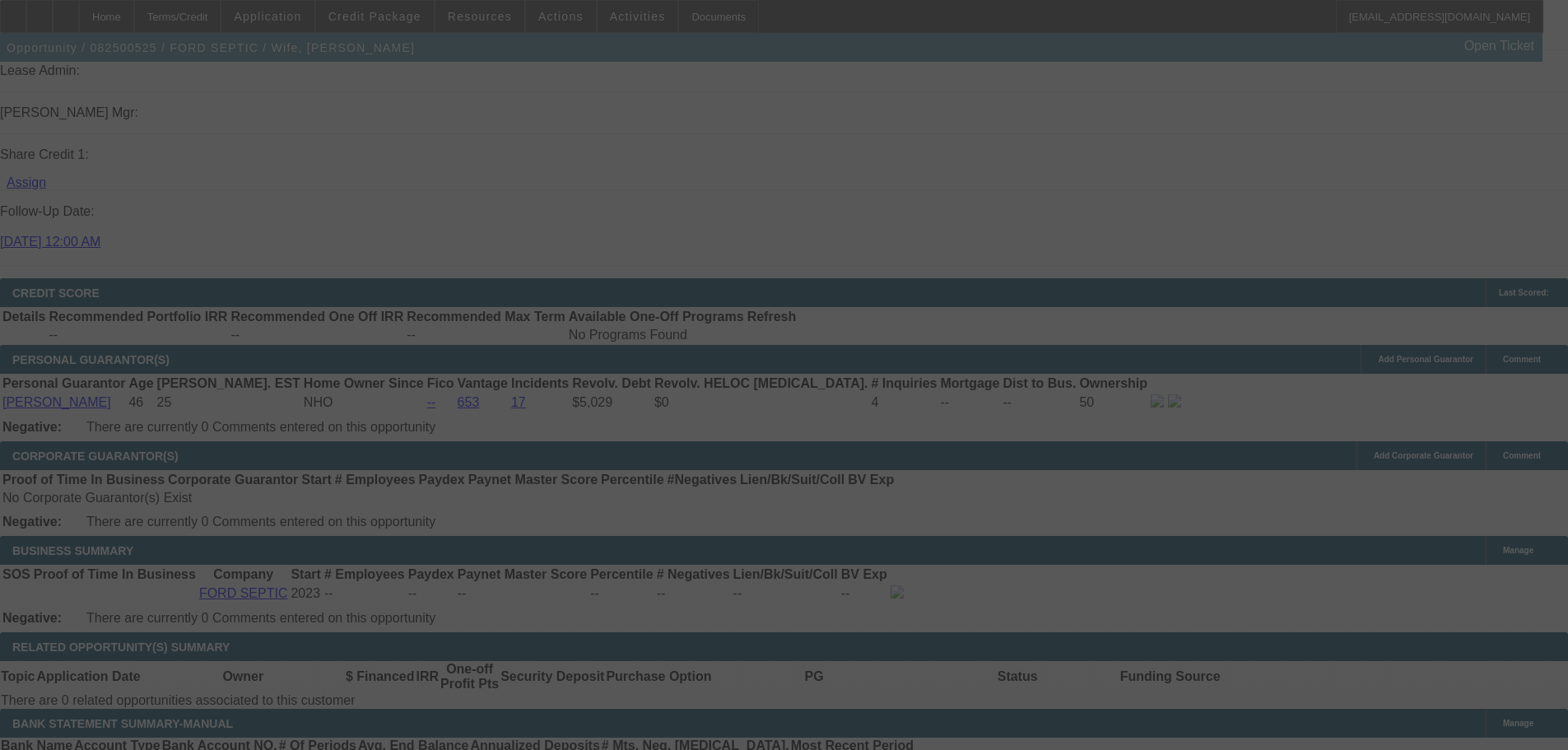
scroll to position [2148, 0]
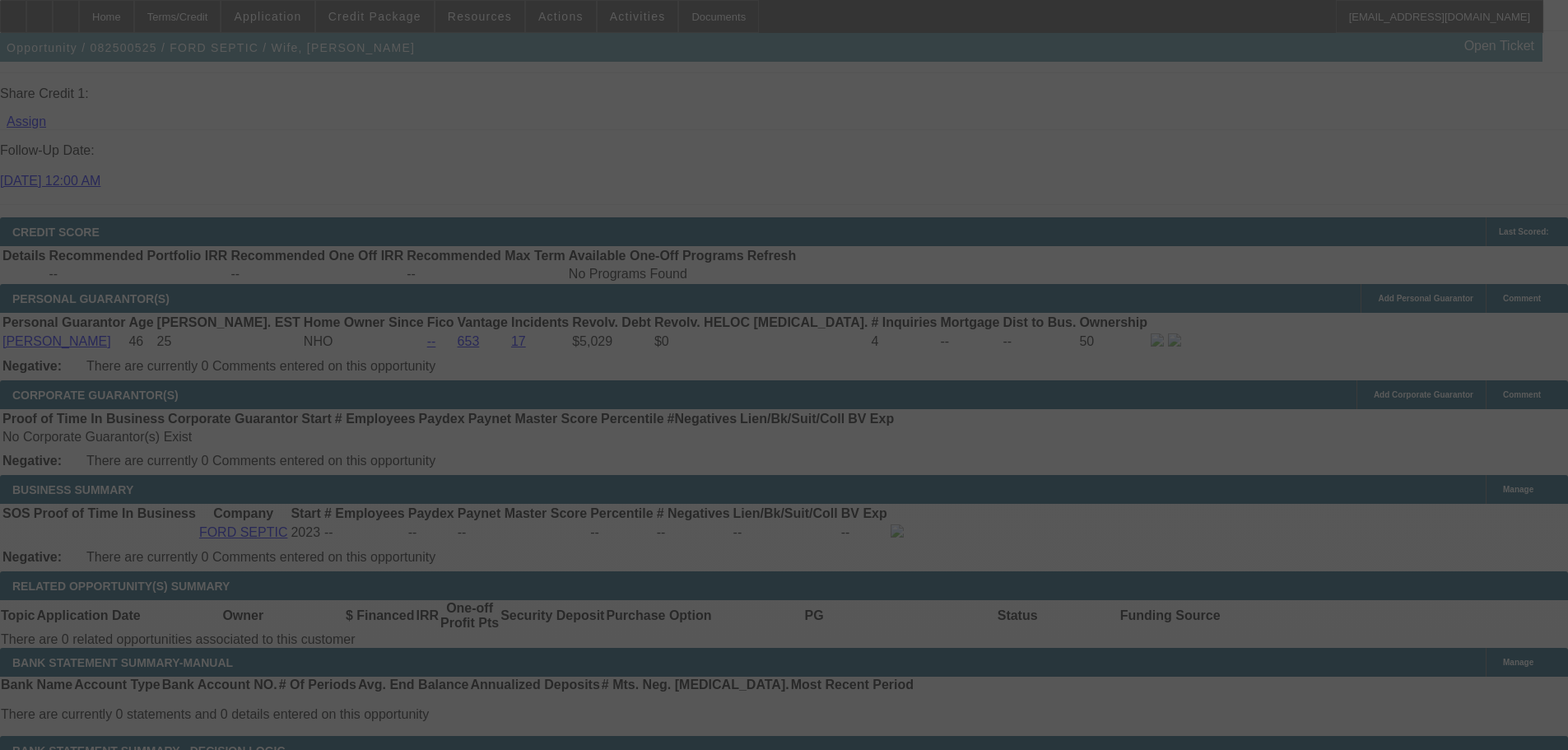
select select "0.15"
select select "2"
select select "0.1"
select select "4"
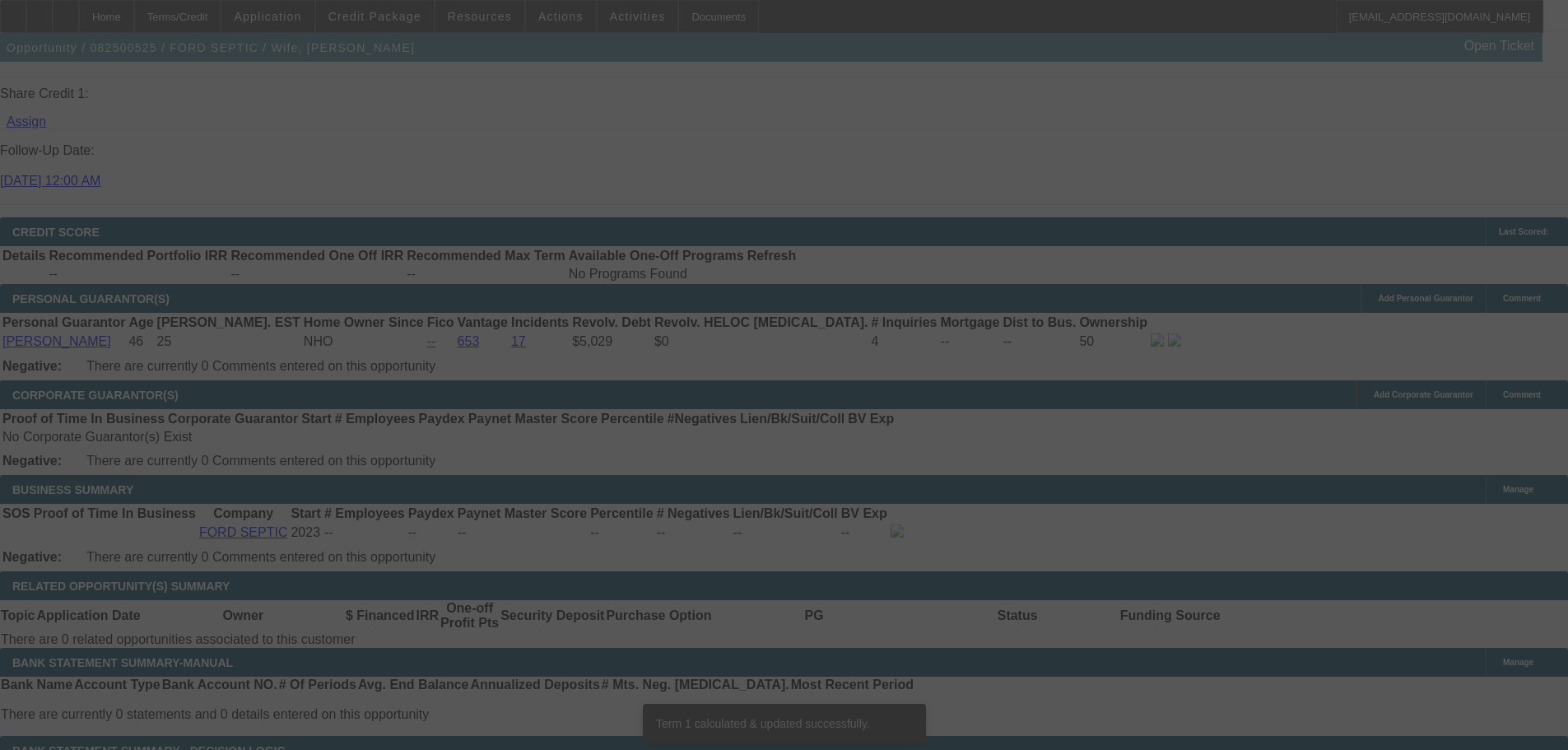
scroll to position [2139, 0]
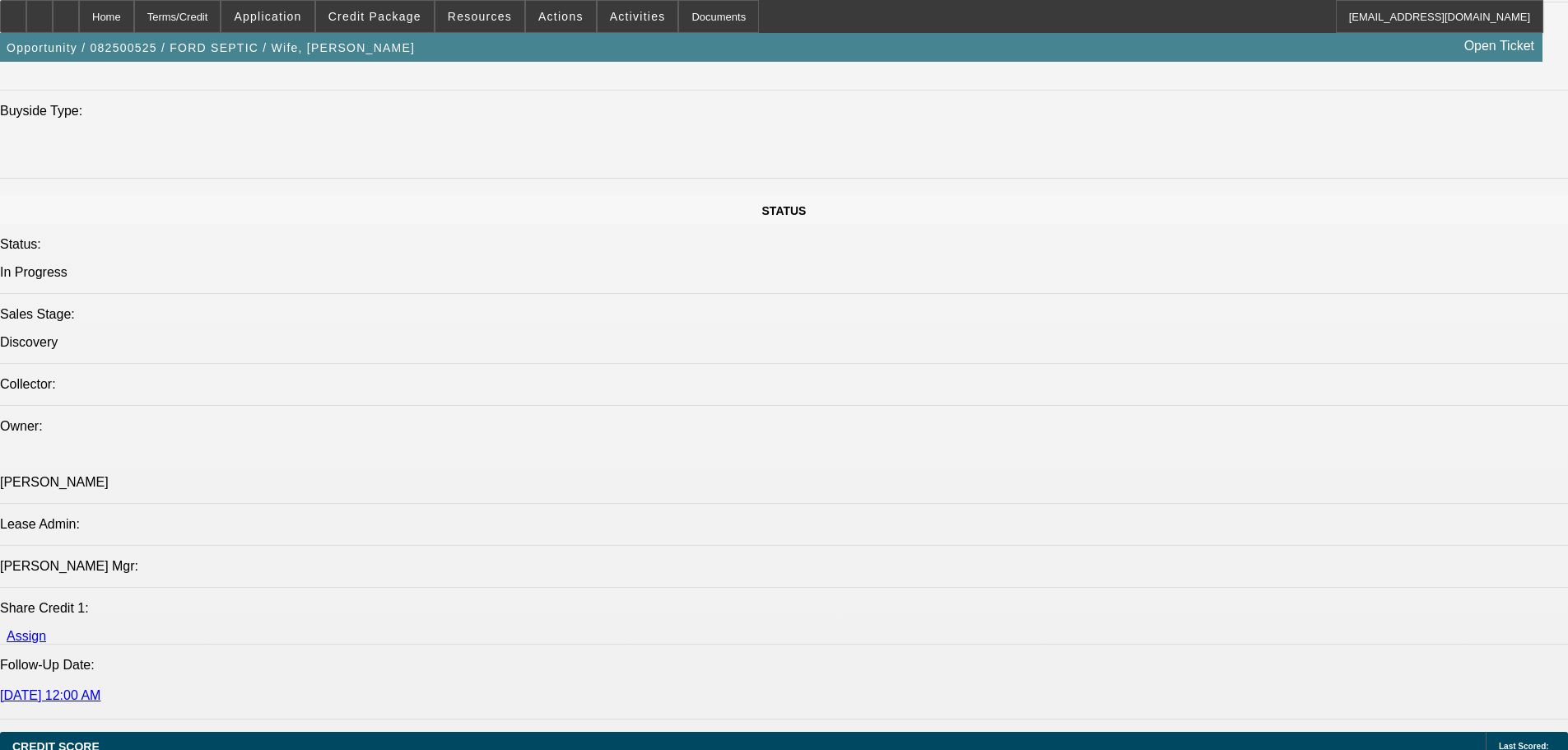
drag, startPoint x: 629, startPoint y: 579, endPoint x: 634, endPoint y: 361, distance: 218.1
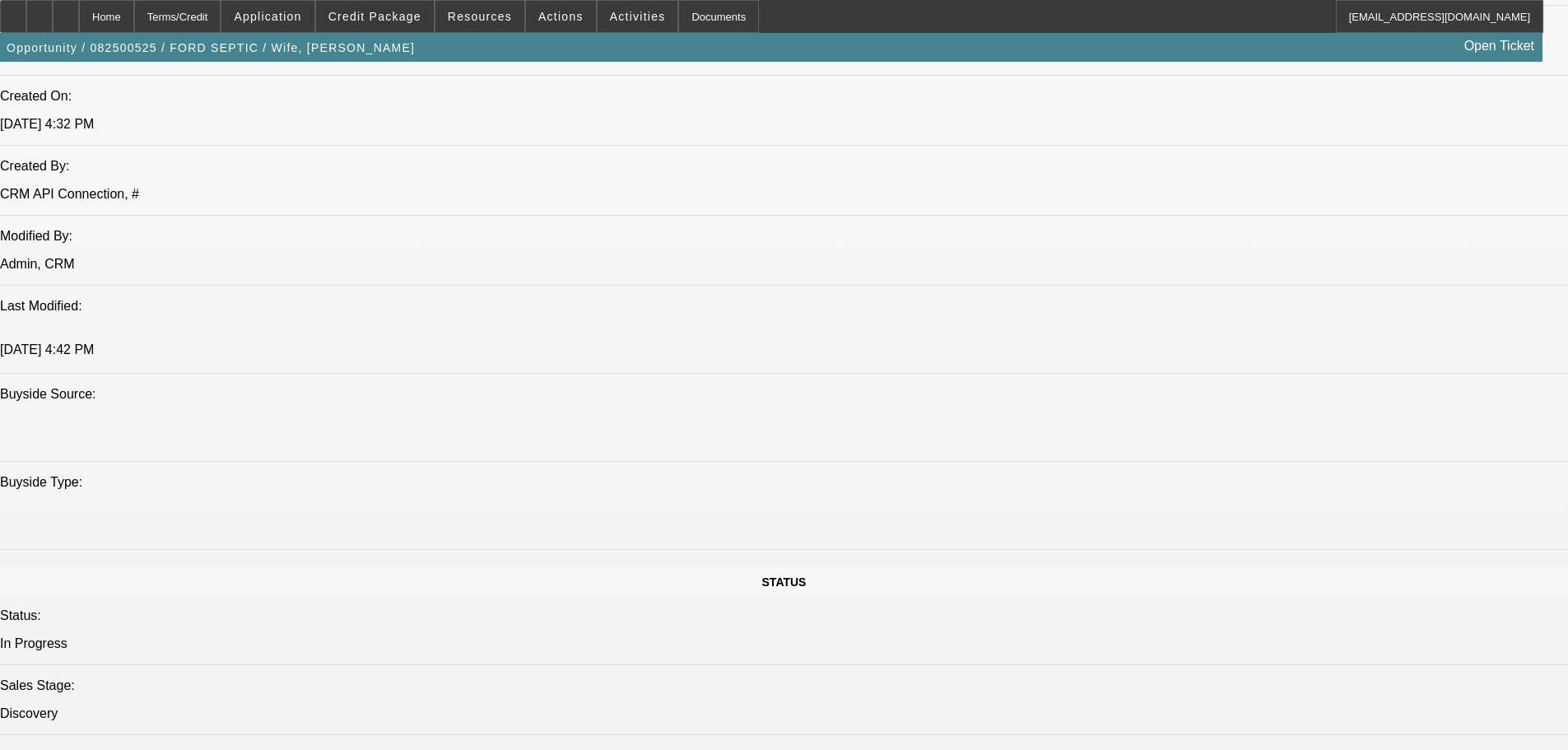
scroll to position [0, 0]
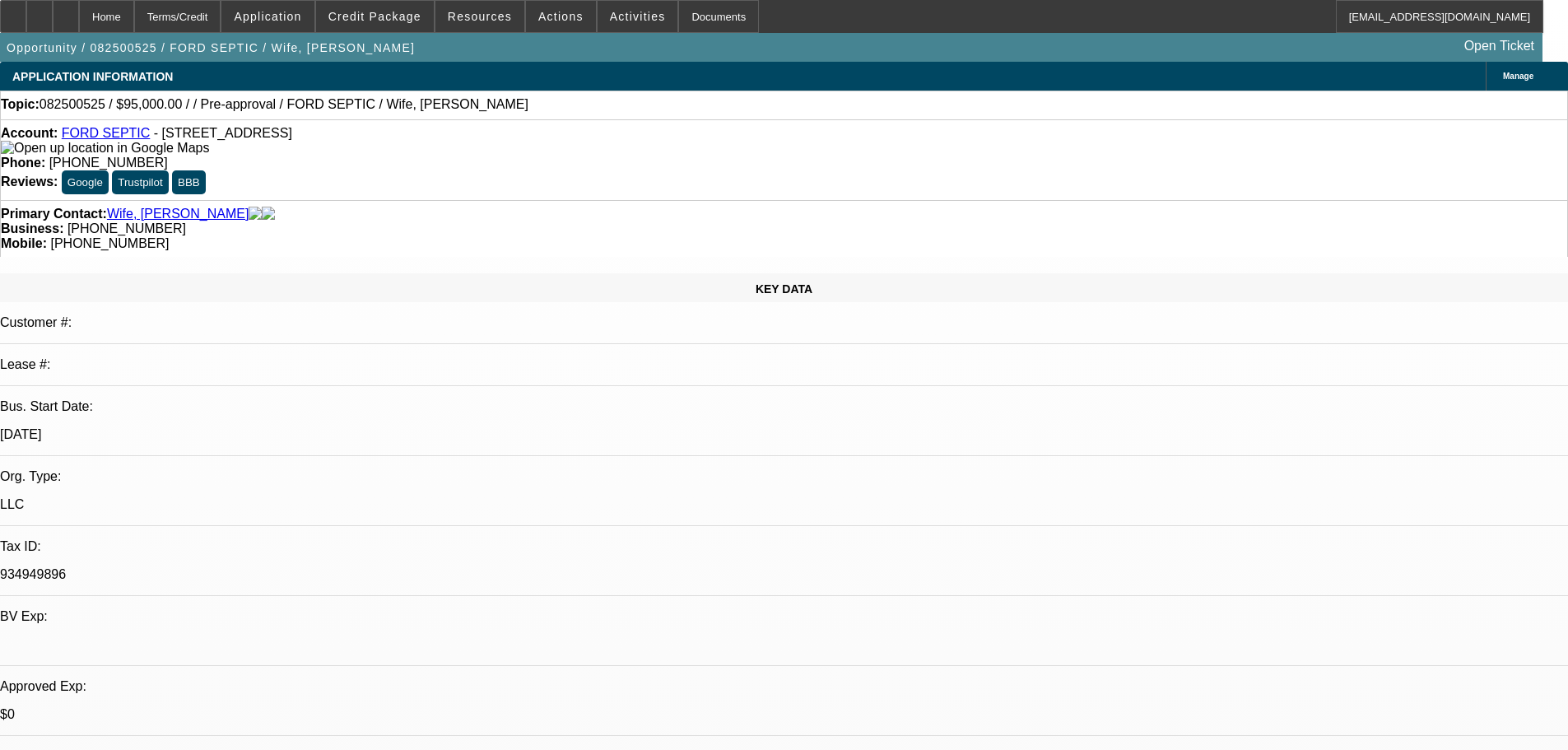
drag, startPoint x: 649, startPoint y: 397, endPoint x: 619, endPoint y: 254, distance: 146.1
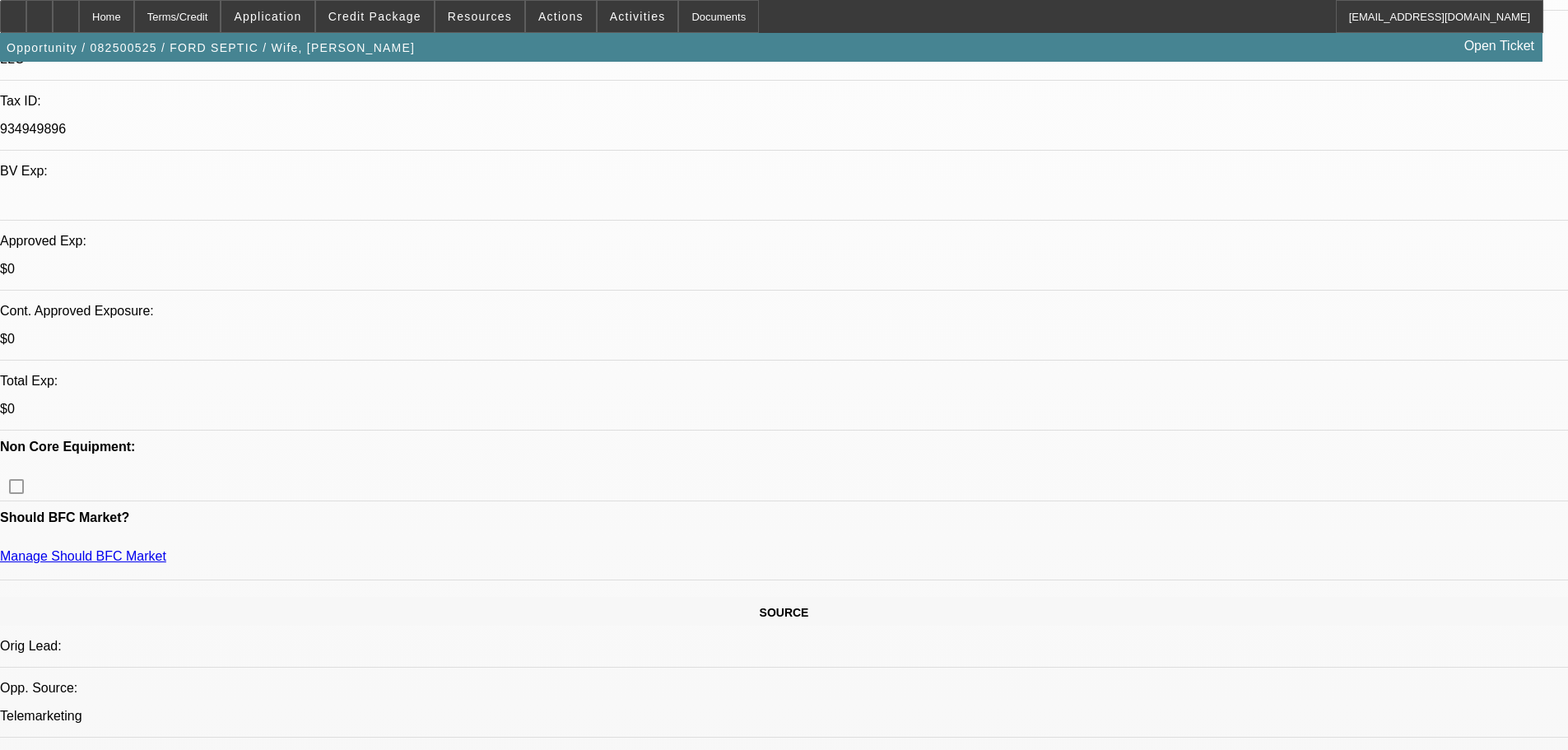
scroll to position [411, 0]
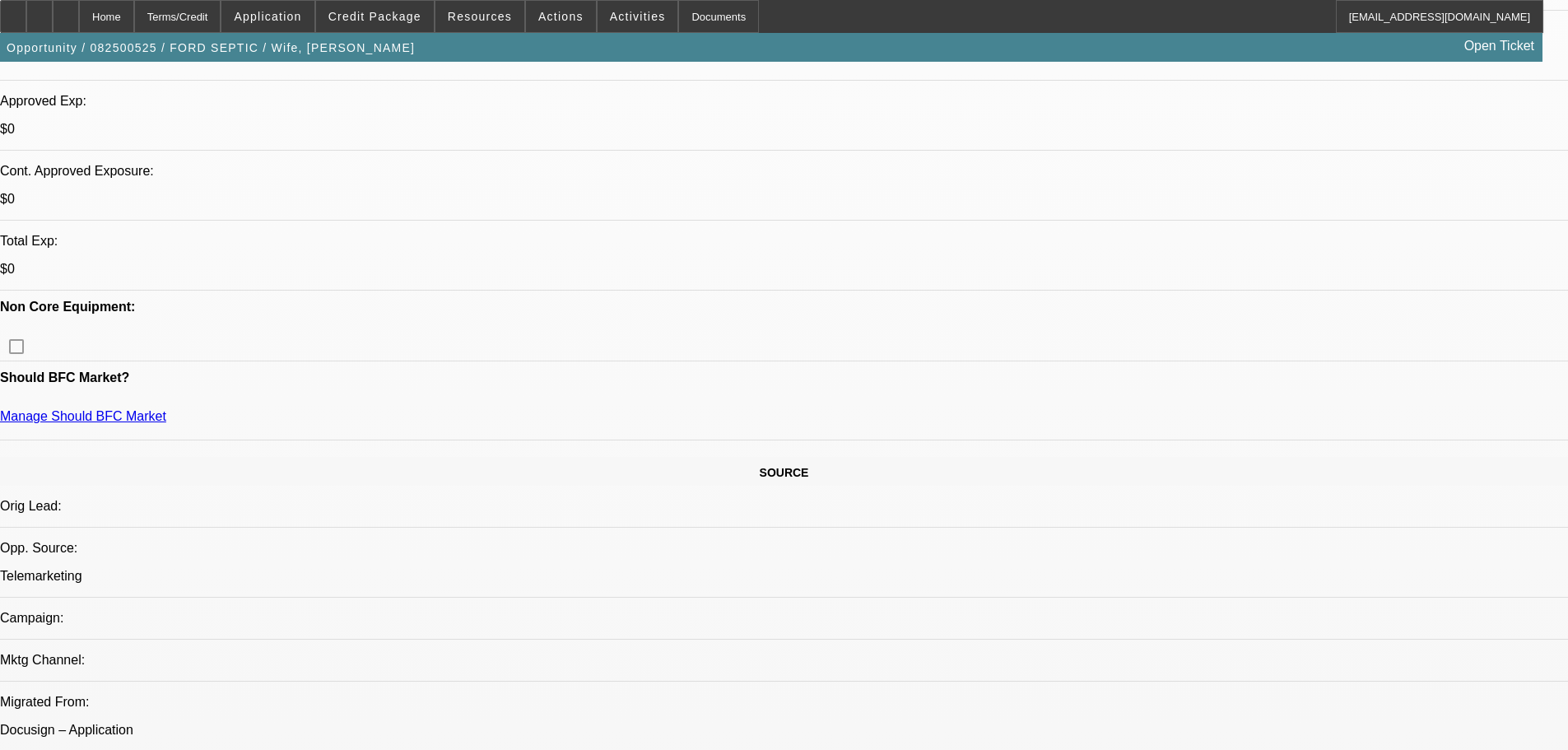
drag, startPoint x: 614, startPoint y: 299, endPoint x: 606, endPoint y: 413, distance: 114.3
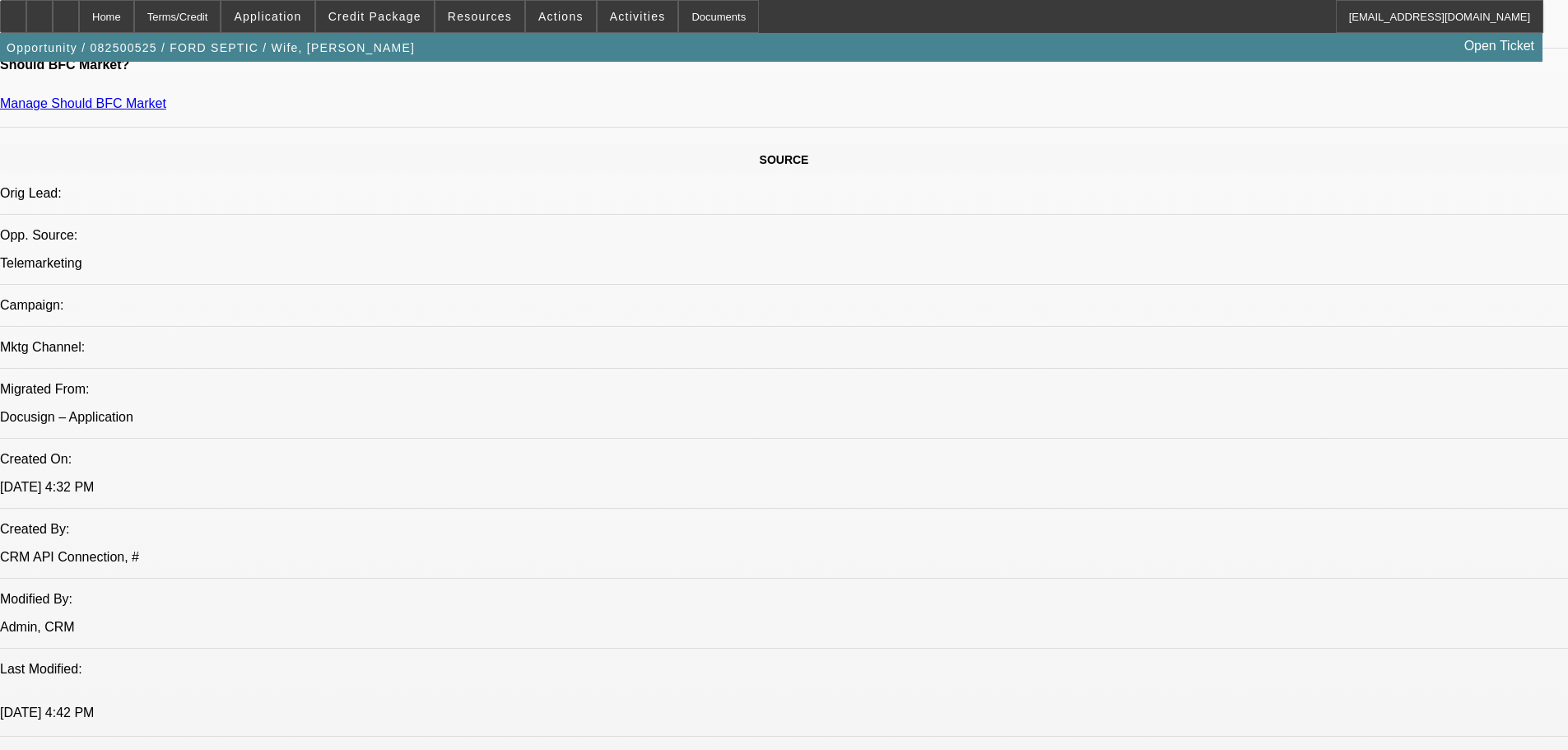
drag, startPoint x: 603, startPoint y: 521, endPoint x: 608, endPoint y: 472, distance: 49.3
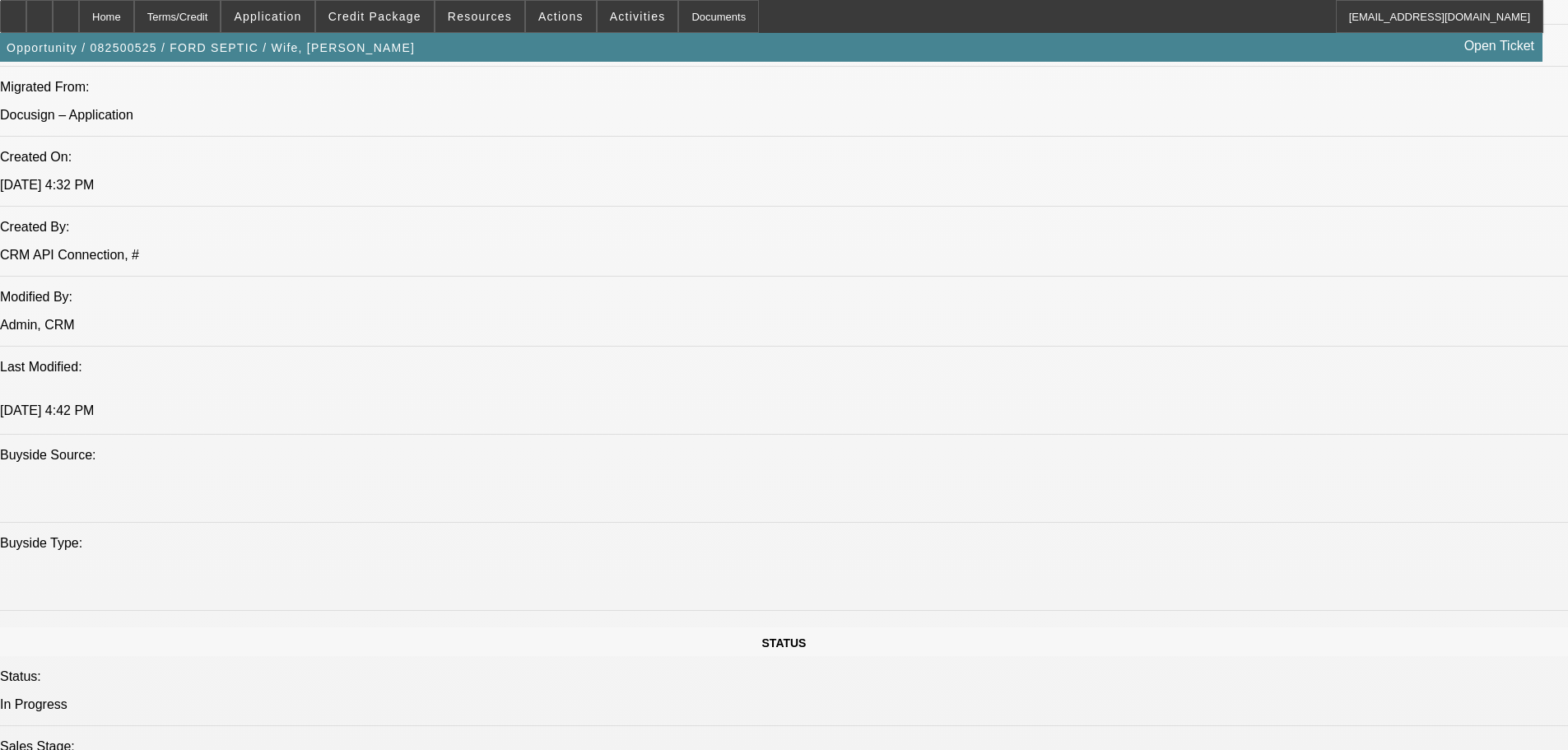
drag, startPoint x: 617, startPoint y: 446, endPoint x: 625, endPoint y: 483, distance: 37.9
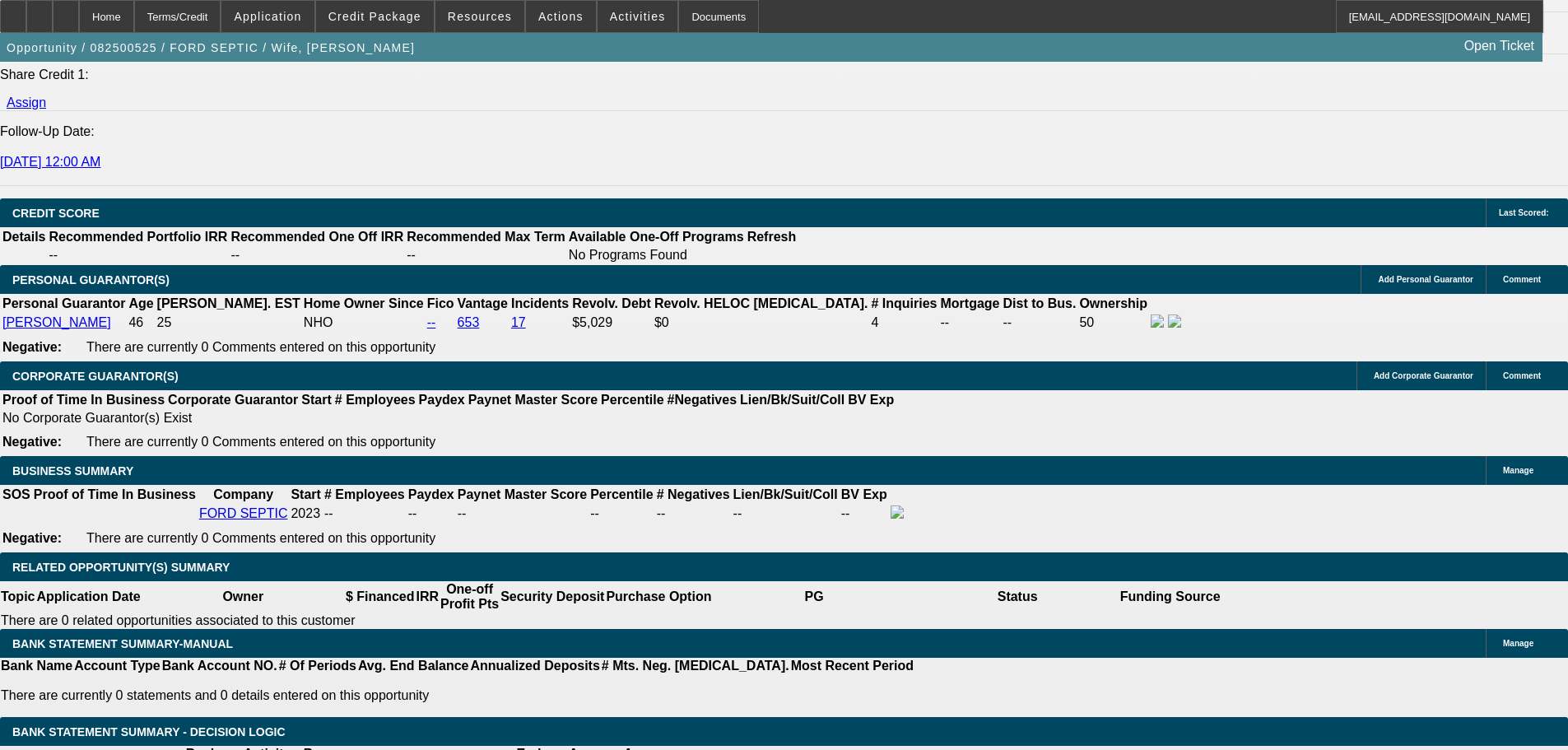
drag, startPoint x: 633, startPoint y: 467, endPoint x: 639, endPoint y: 600, distance: 133.1
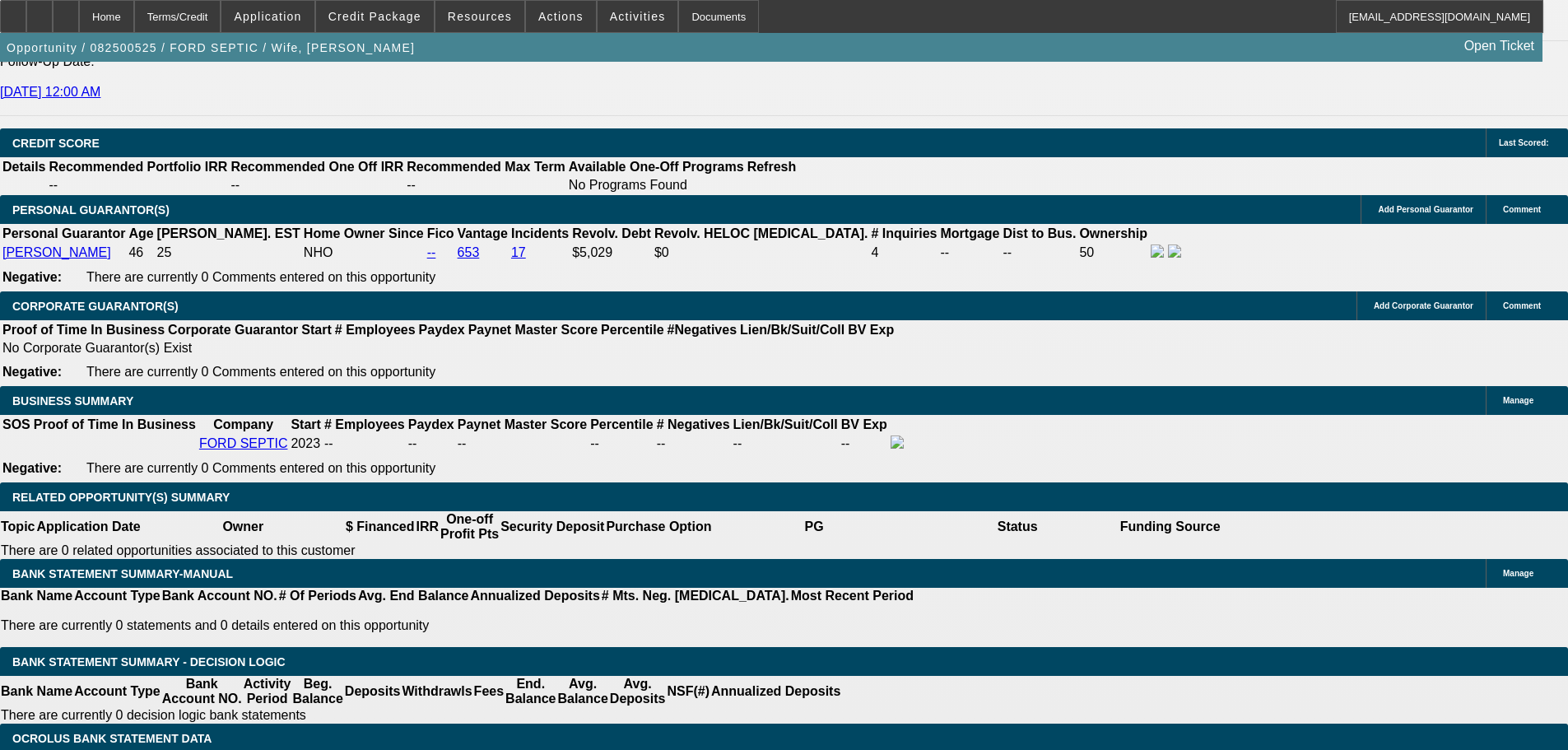
scroll to position [1111, 0]
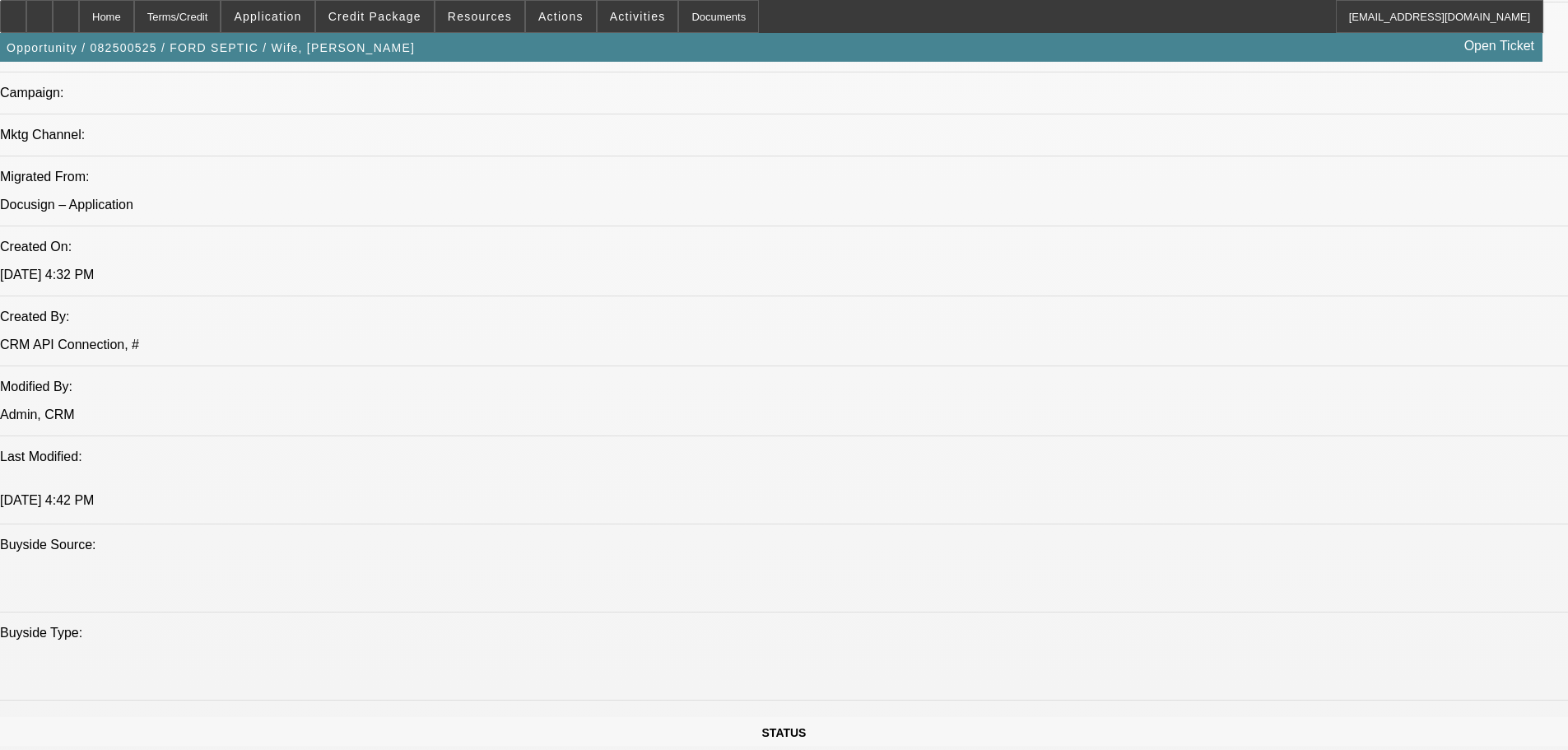
drag, startPoint x: 818, startPoint y: 700, endPoint x: 712, endPoint y: 412, distance: 306.9
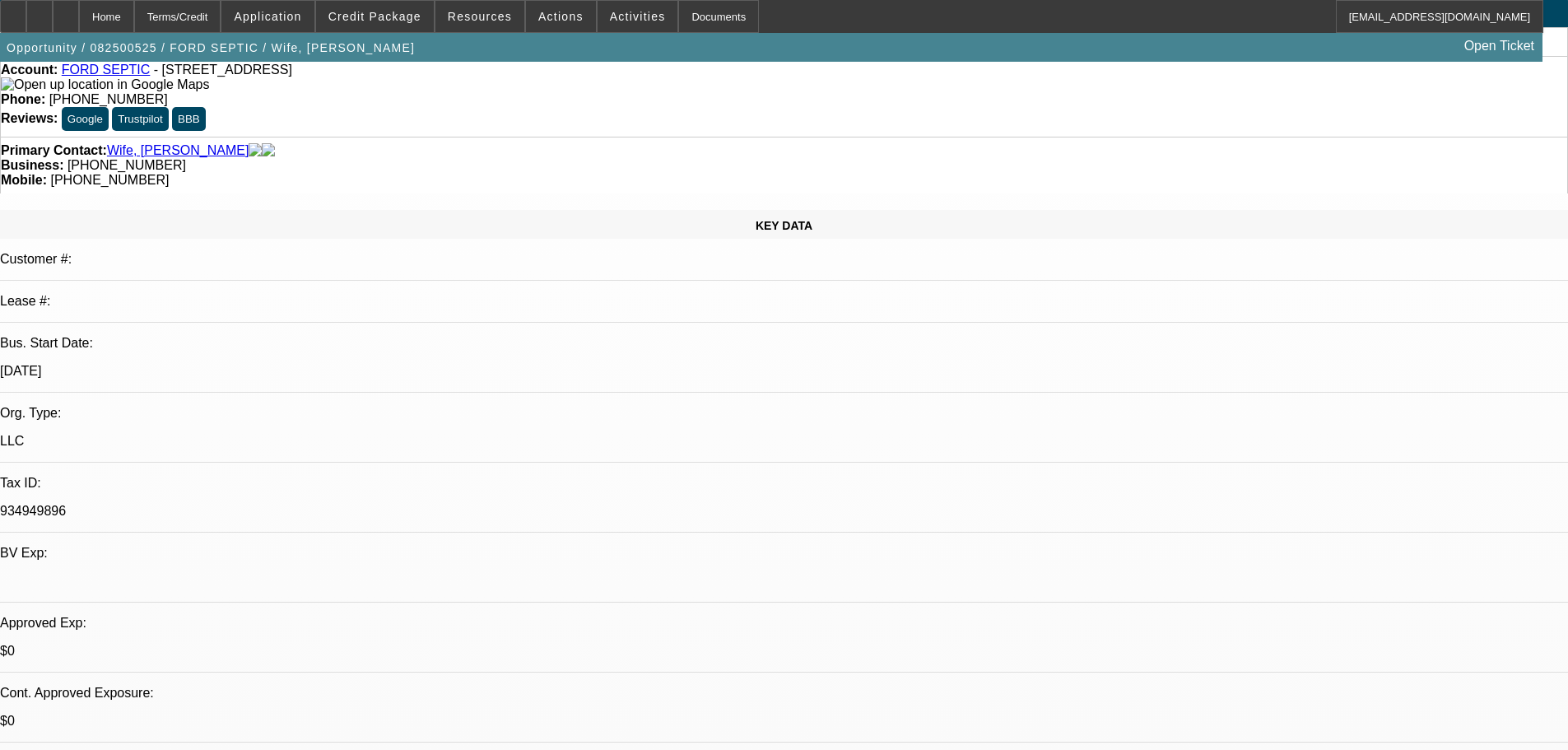
drag, startPoint x: 707, startPoint y: 541, endPoint x: 706, endPoint y: 471, distance: 70.0
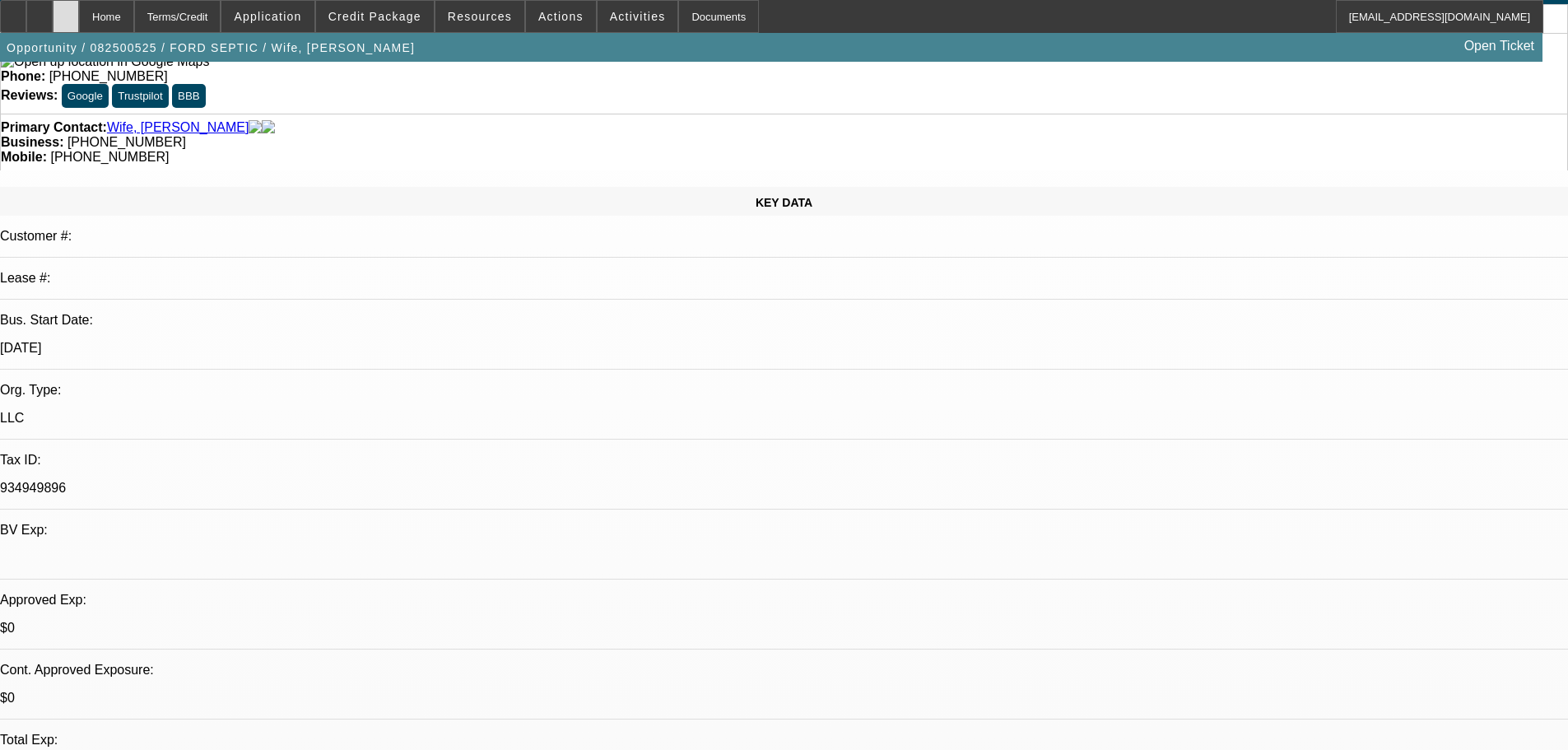
click at [79, 10] on div at bounding box center [66, 17] width 26 height 33
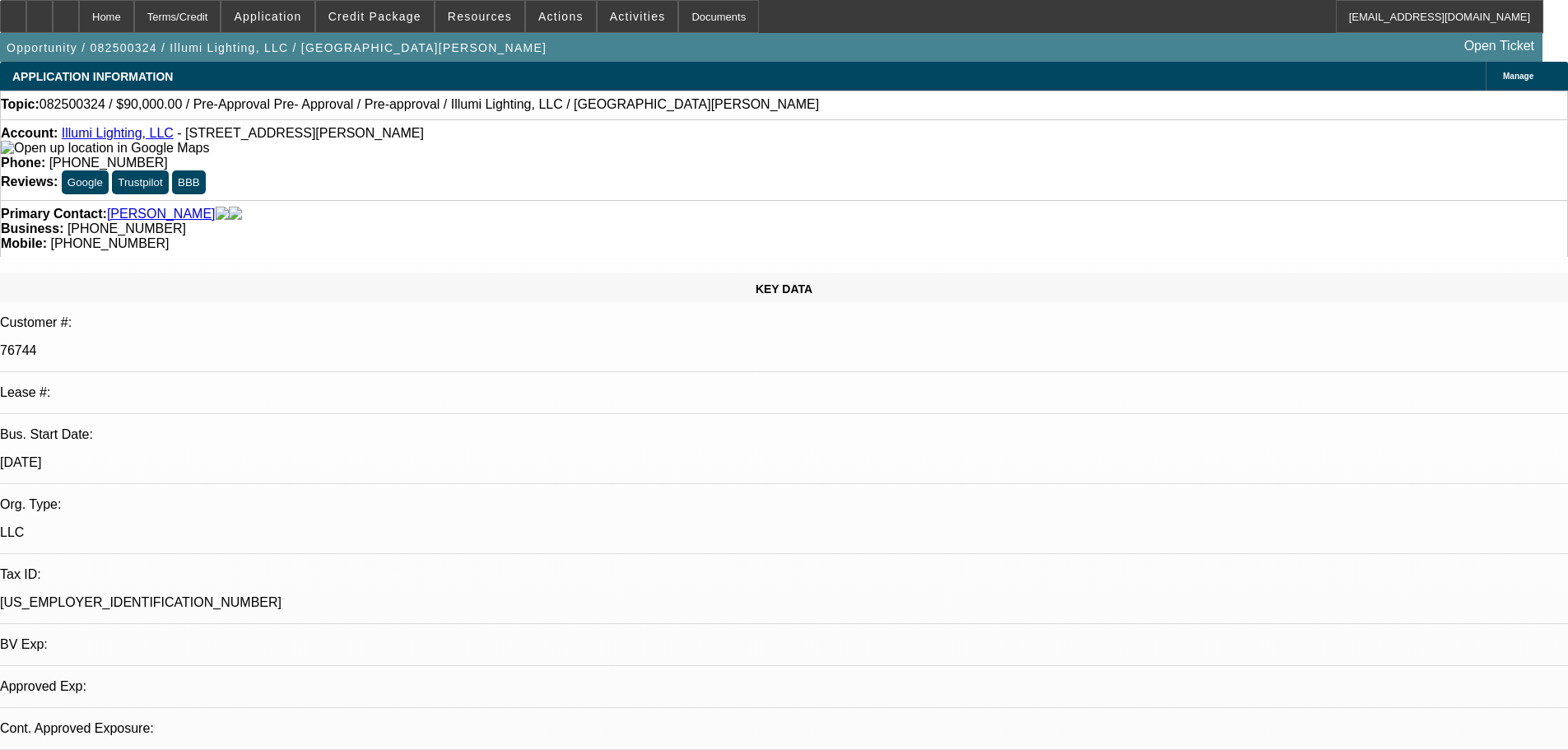
select select "0"
select select "3"
select select "0"
select select "6"
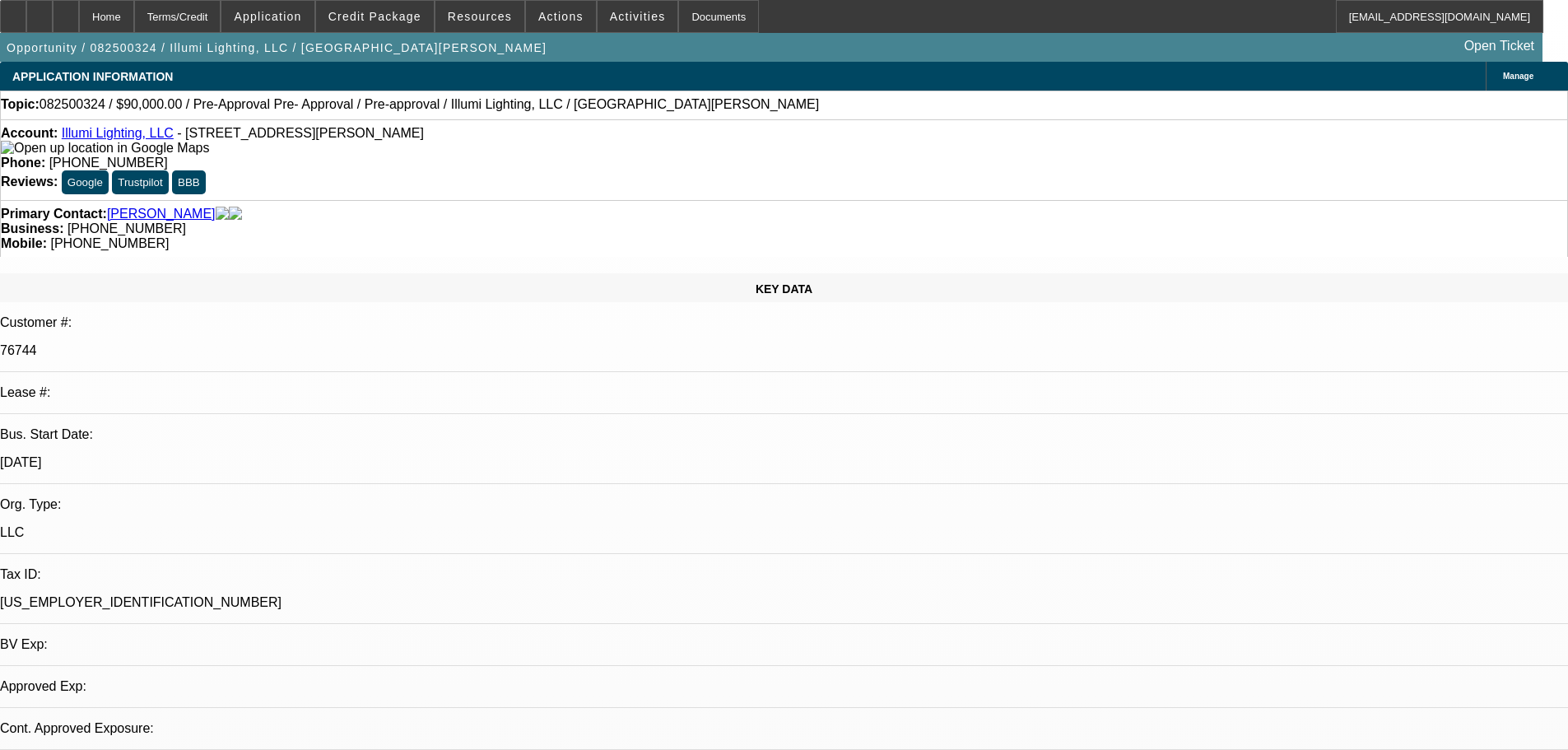
select select "0"
select select "3"
select select "0"
select select "6"
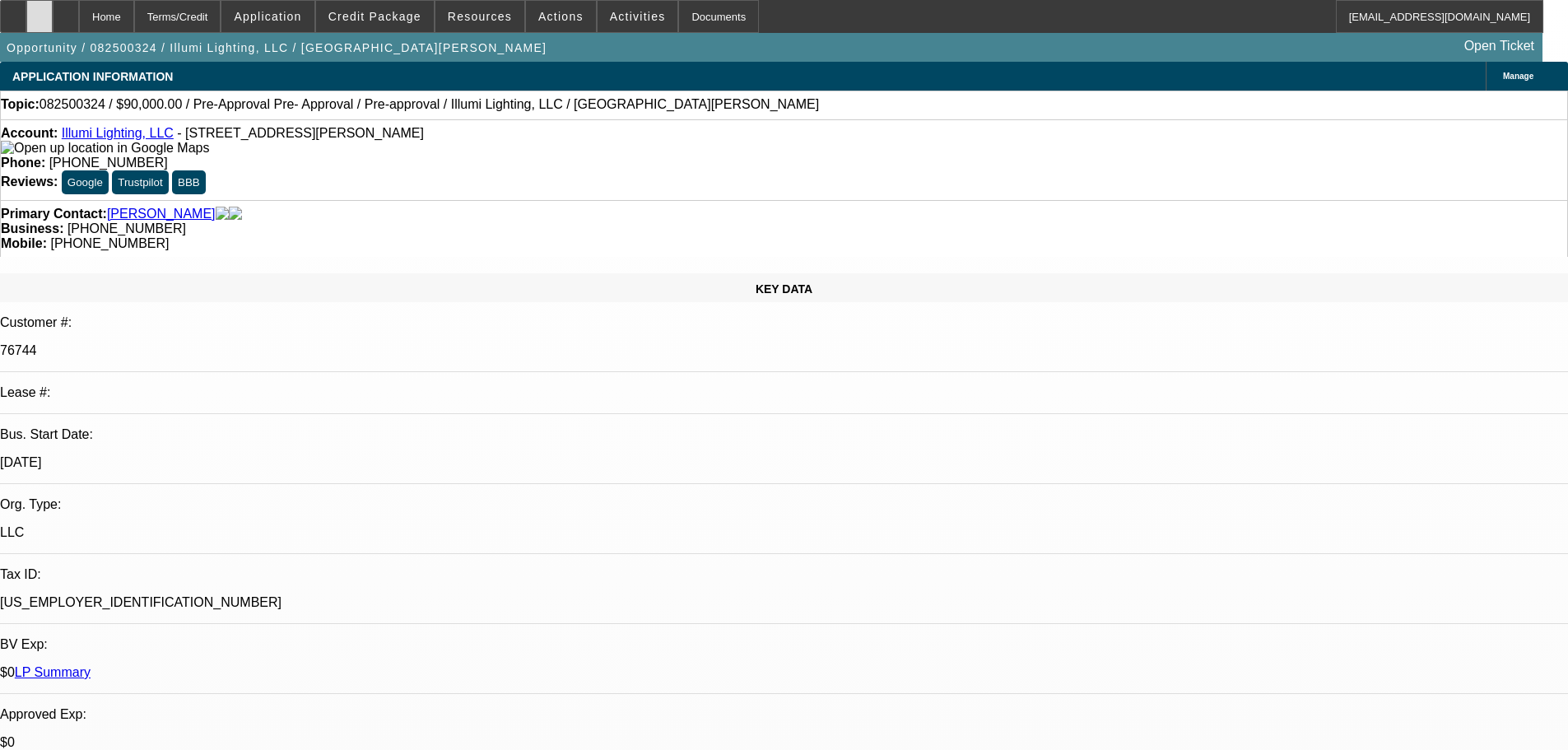
click at [53, 20] on div at bounding box center [39, 17] width 26 height 33
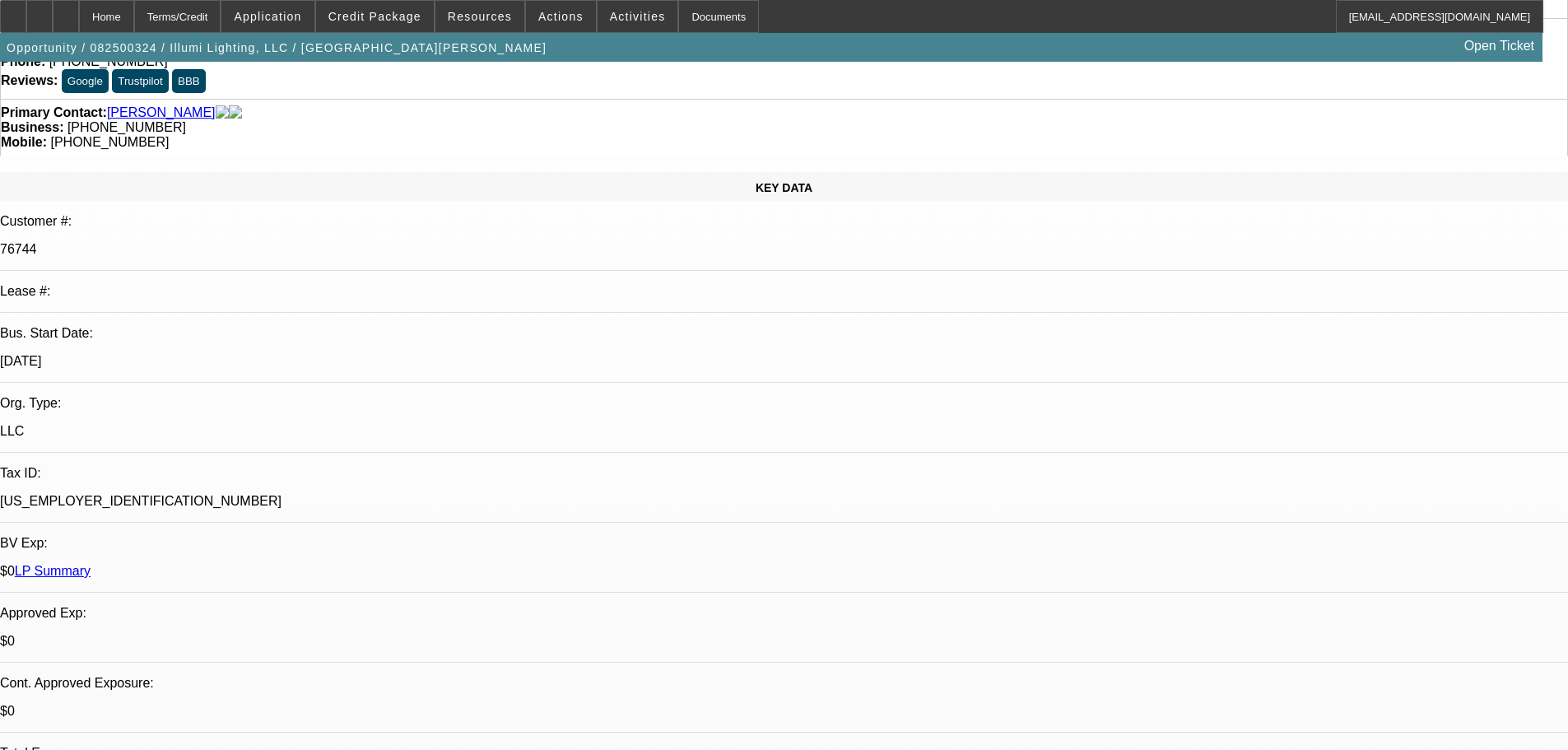
scroll to position [247, 0]
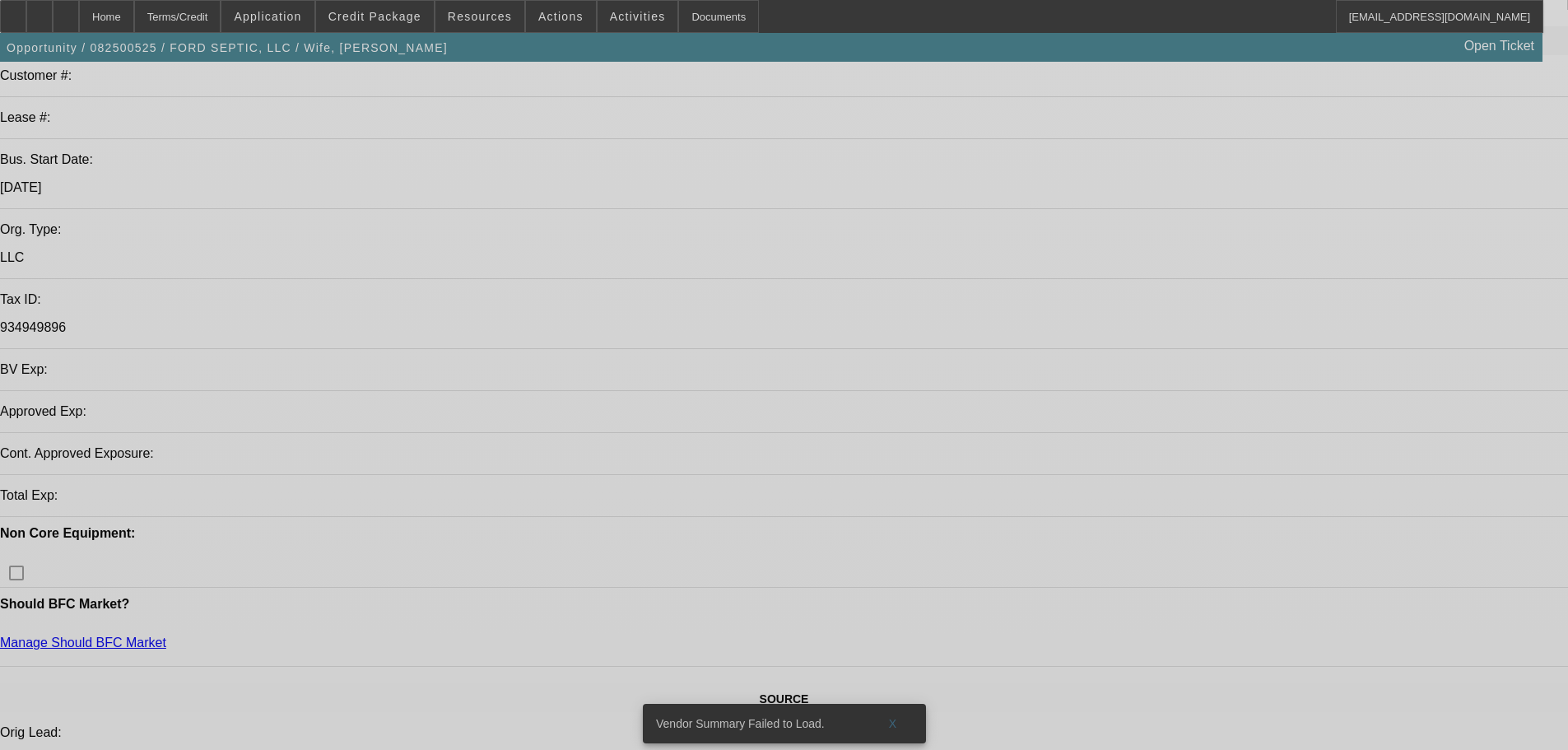
select select "0.15"
select select "2"
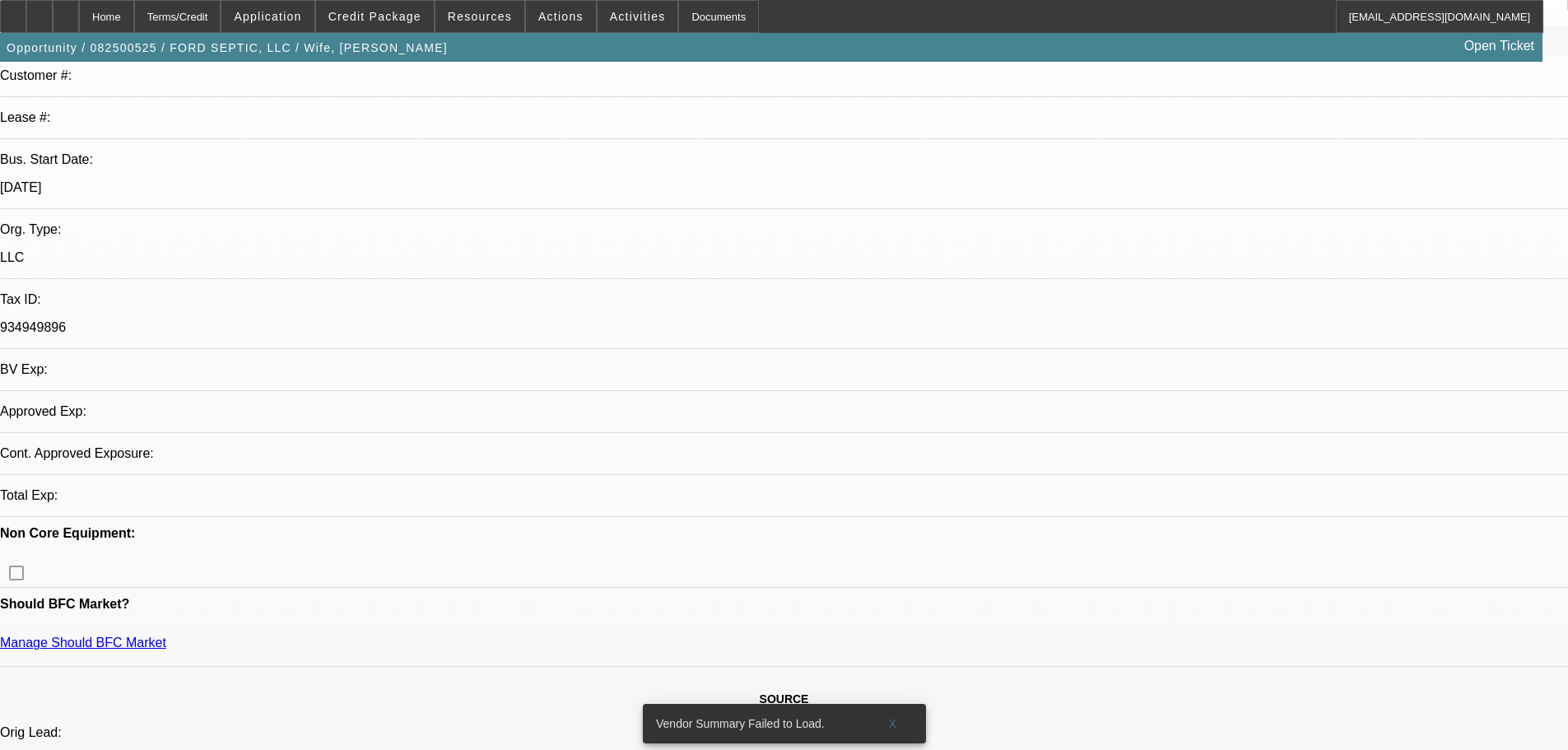
select select "2"
select select "0.1"
select select "4"
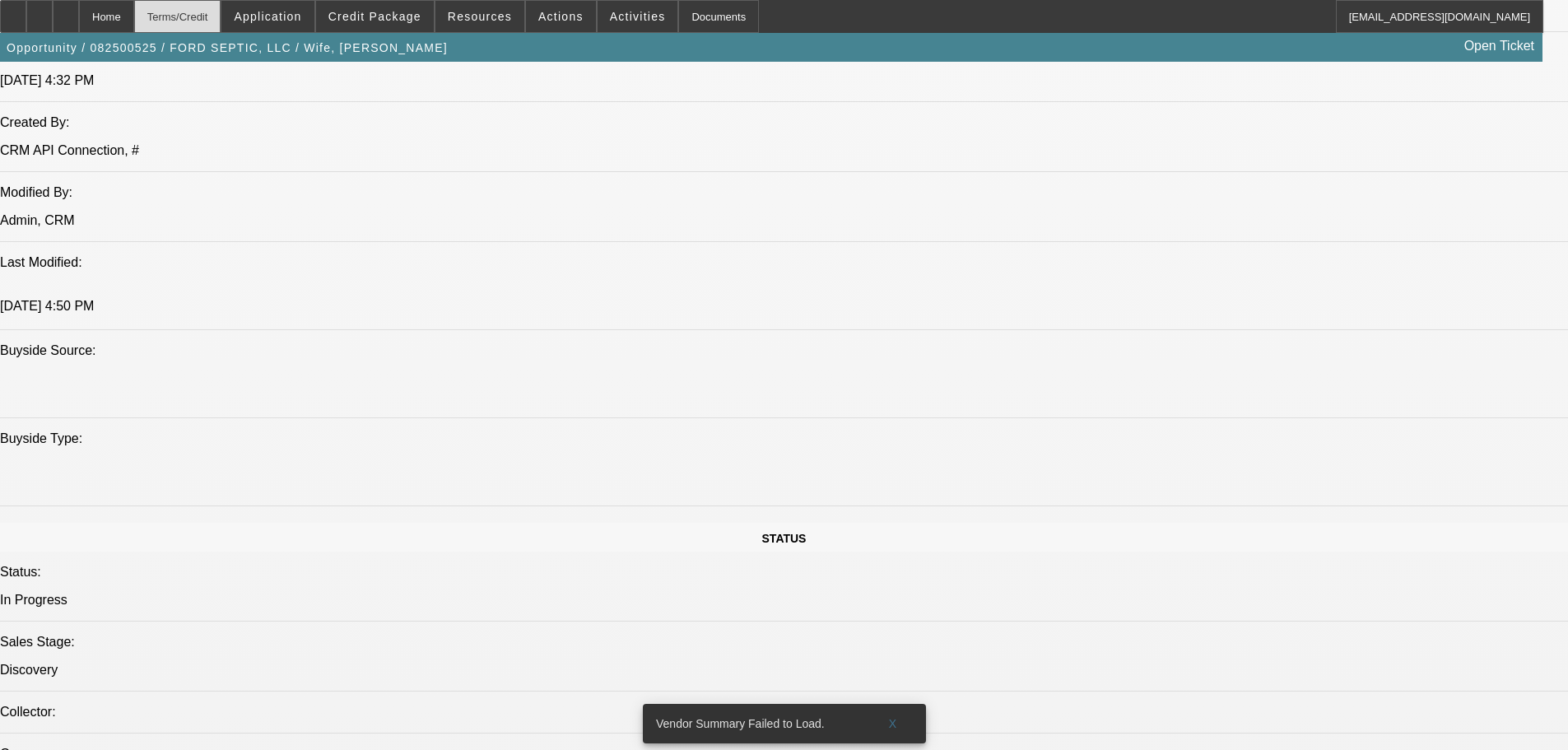
scroll to position [1400, 0]
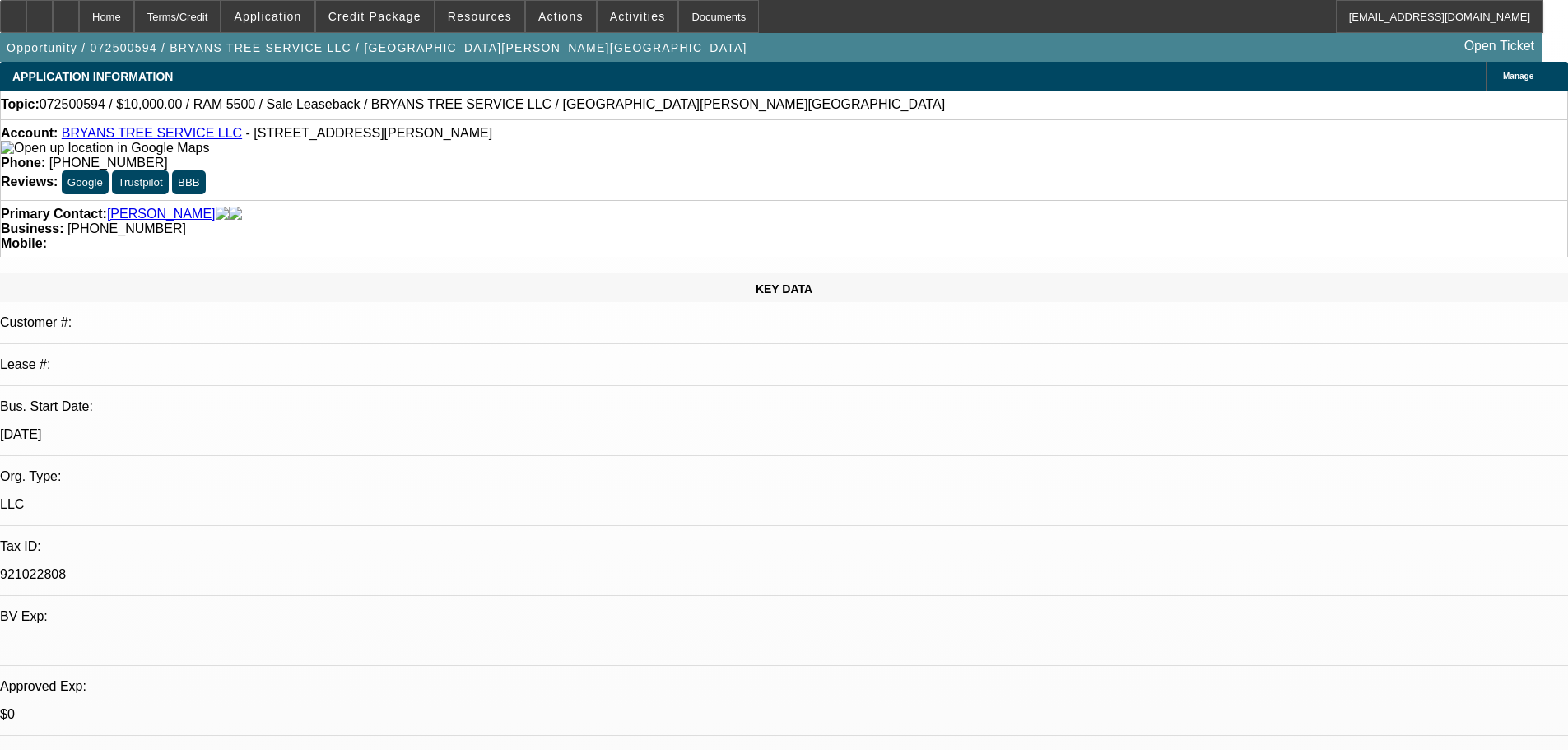
select select "0"
select select "2"
select select "0"
select select "6"
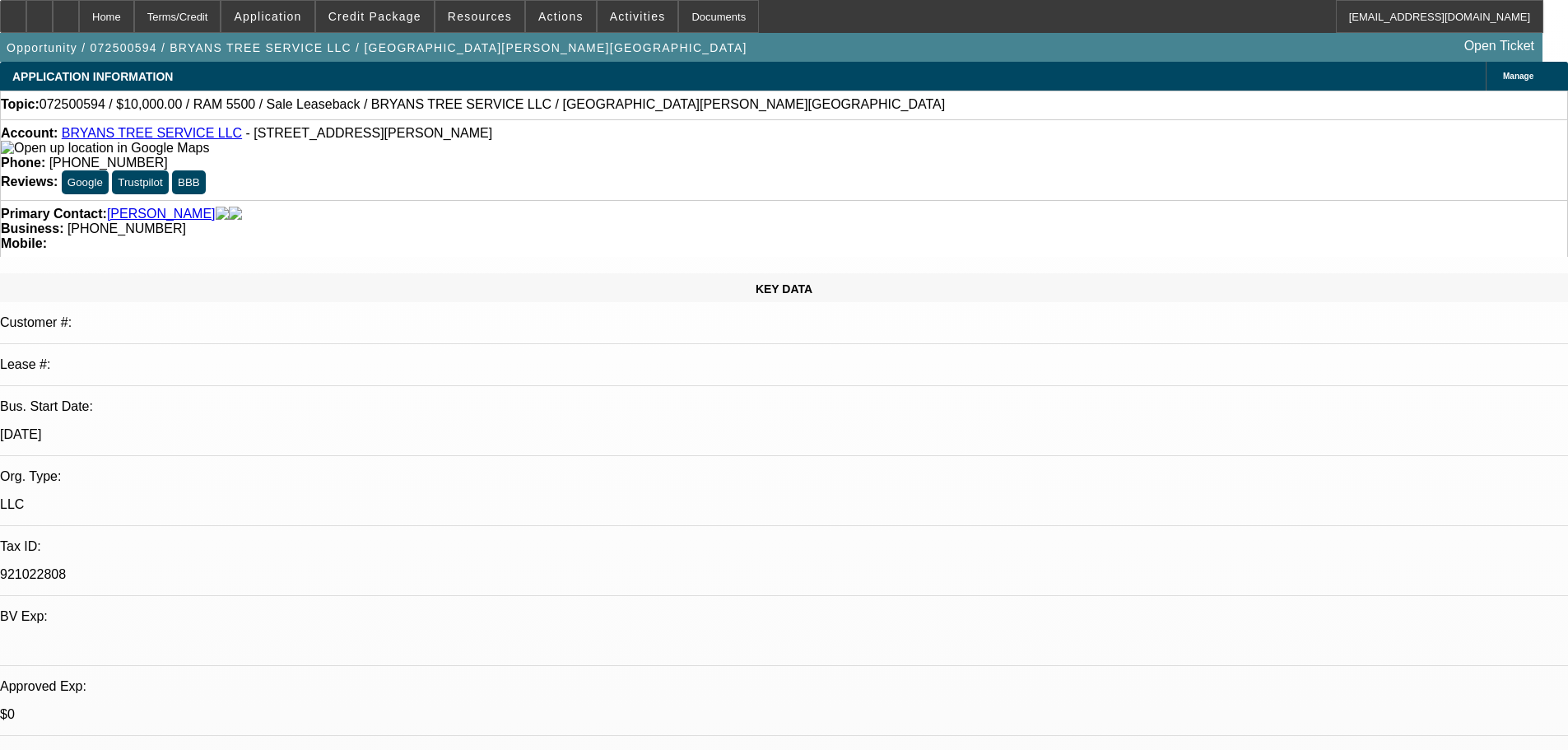
select select "0"
select select "2"
select select "0.1"
select select "4"
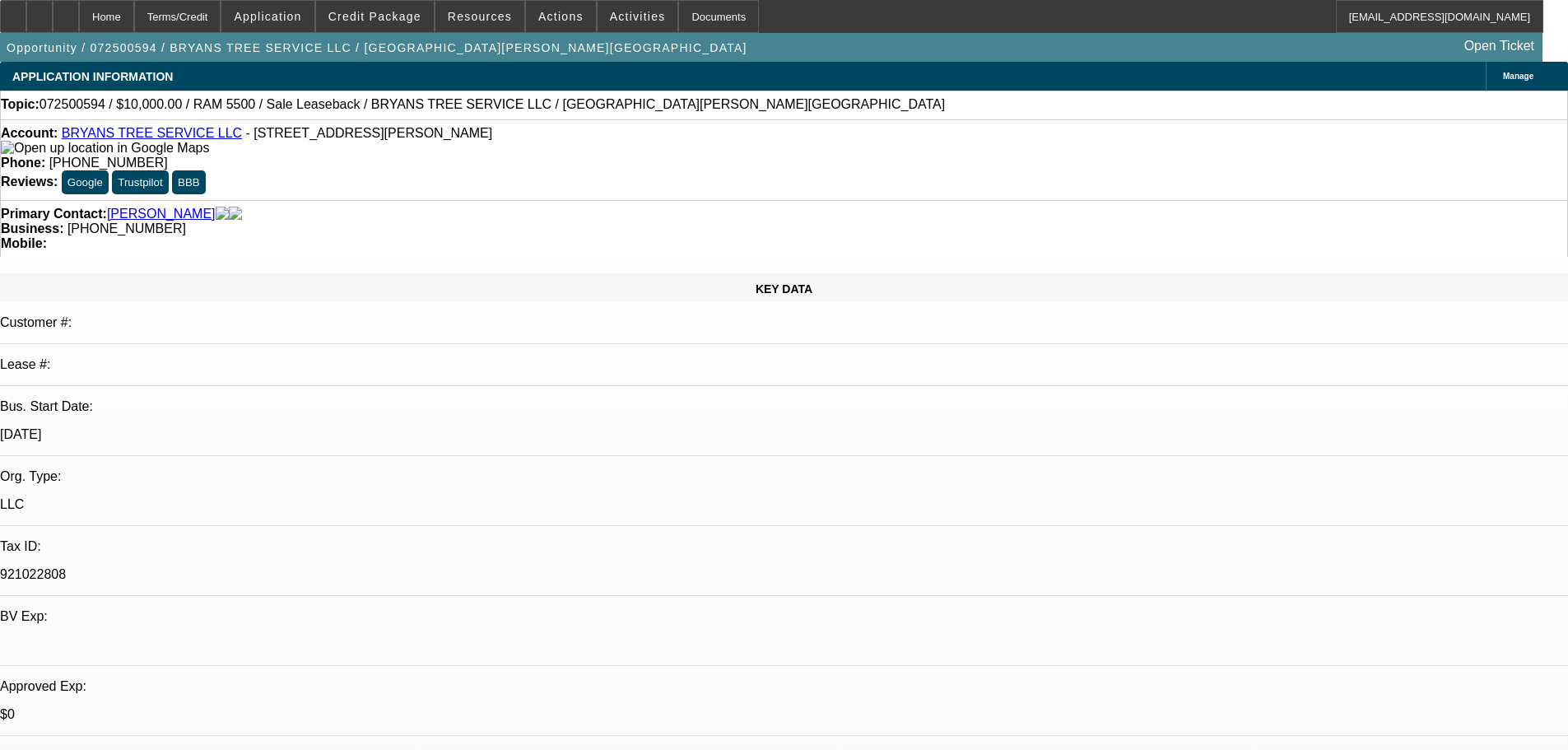
select select "0"
select select "2"
select select "0.1"
select select "4"
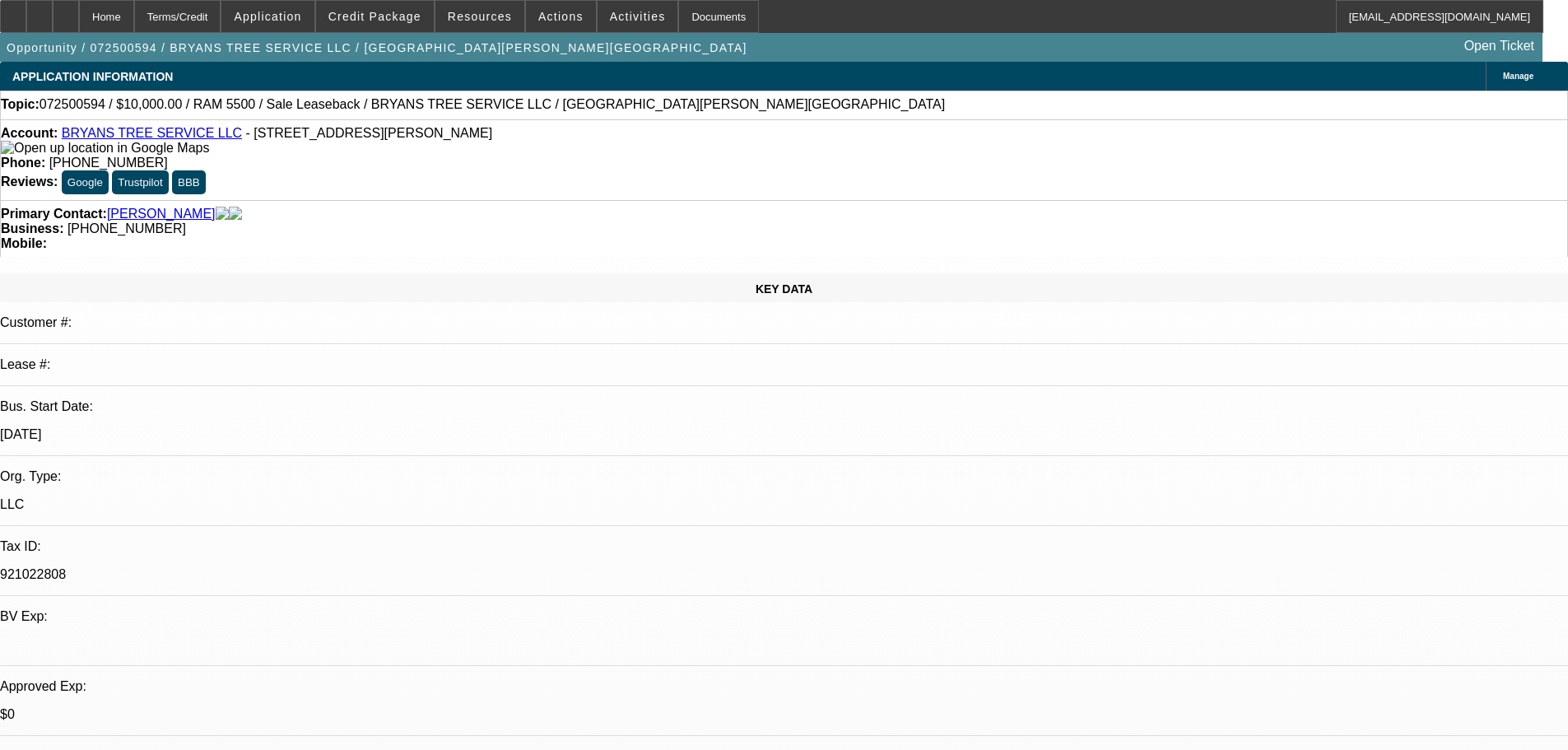
select select "0"
select select "2"
select select "0.1"
select select "4"
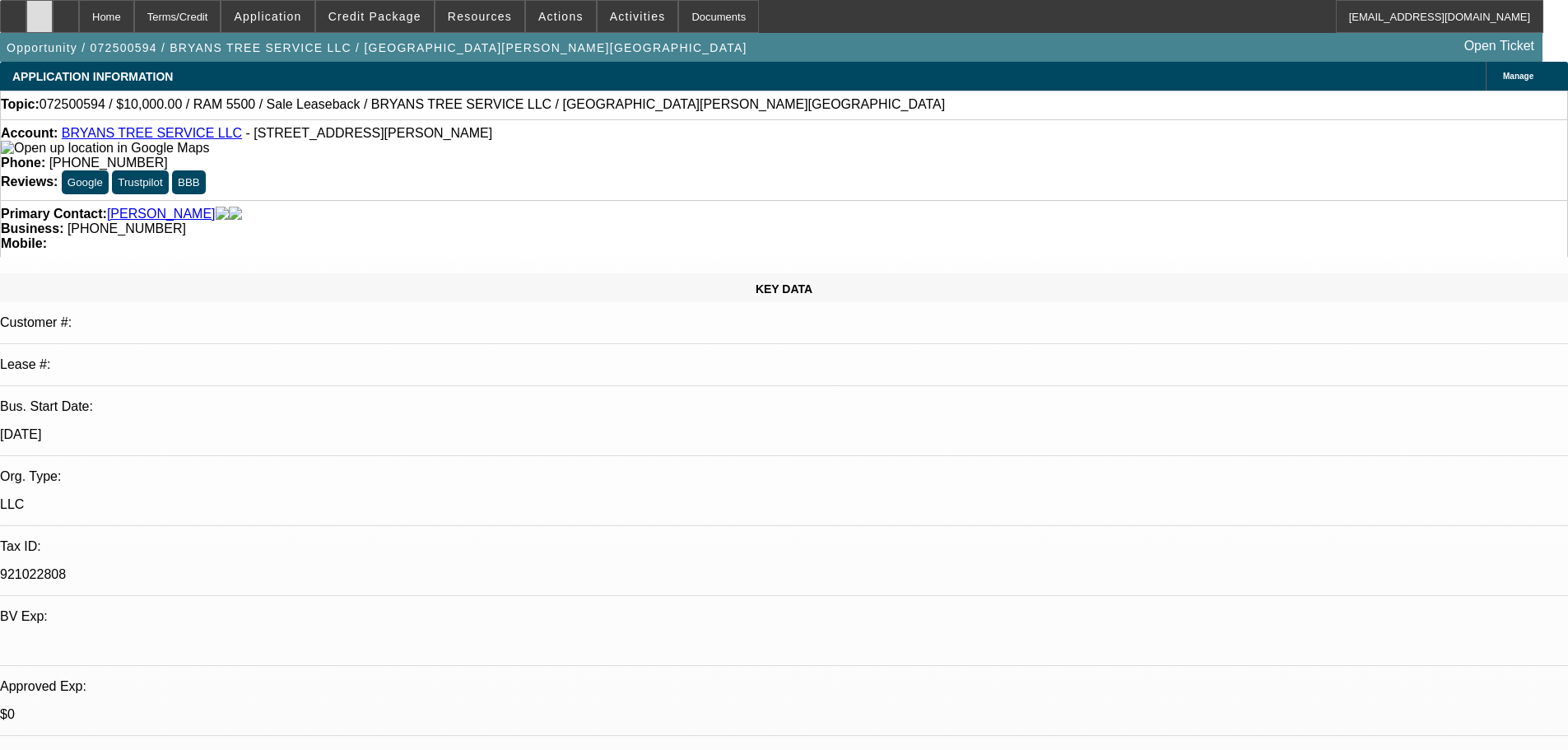
click at [53, 28] on div at bounding box center [39, 17] width 26 height 33
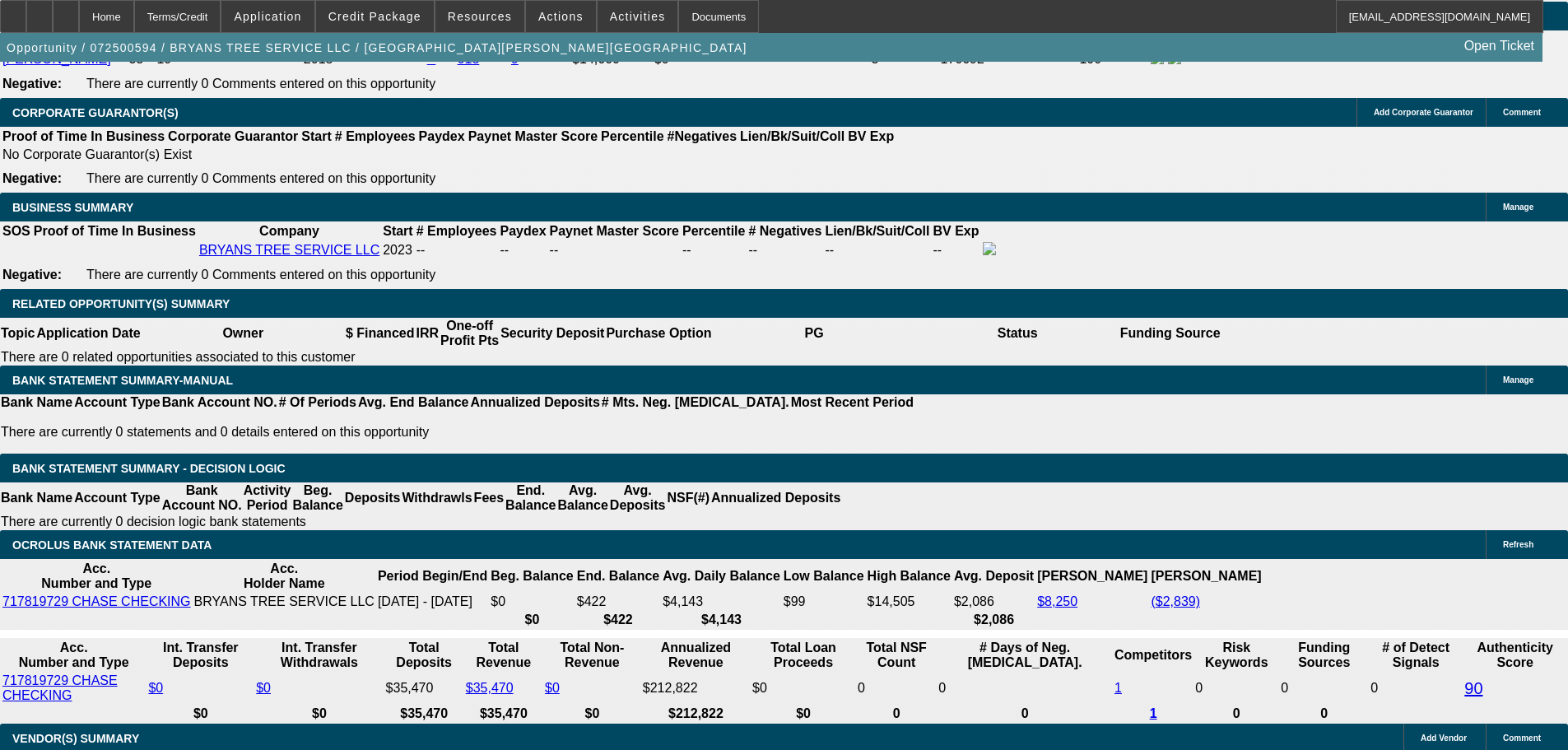
scroll to position [2471, 0]
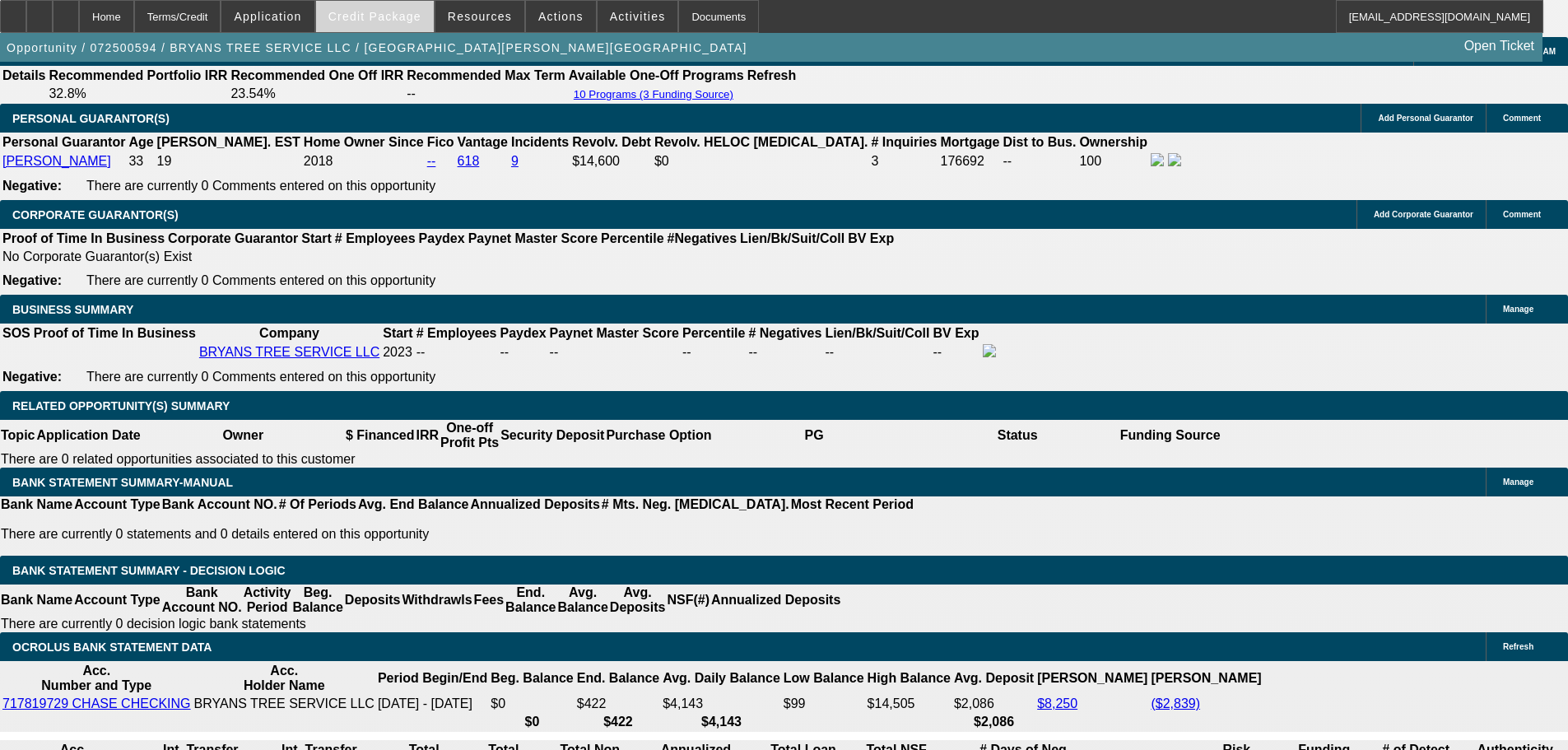
click at [422, 2] on span at bounding box center [375, 17] width 118 height 39
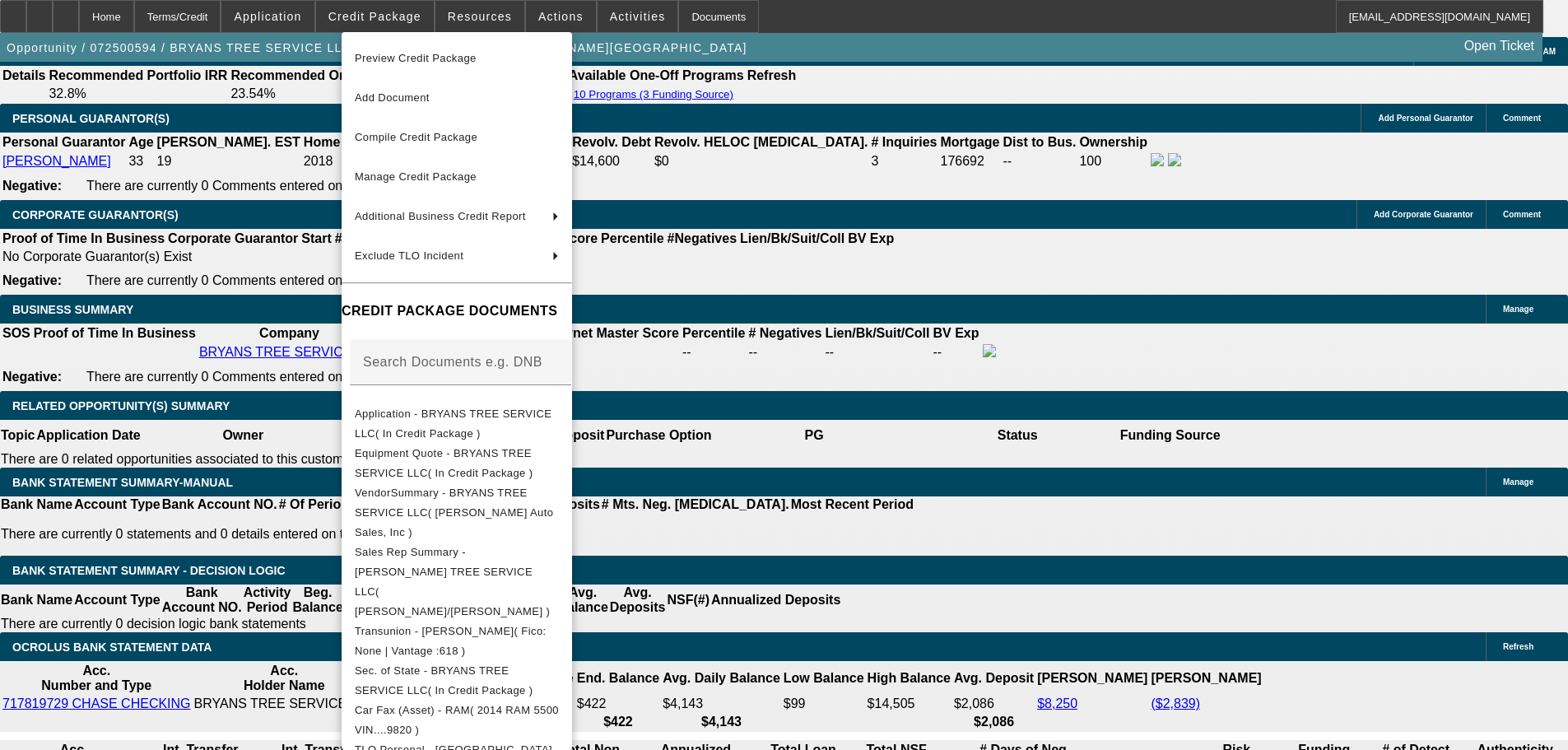
click at [1058, 33] on div at bounding box center [784, 375] width 1568 height 750
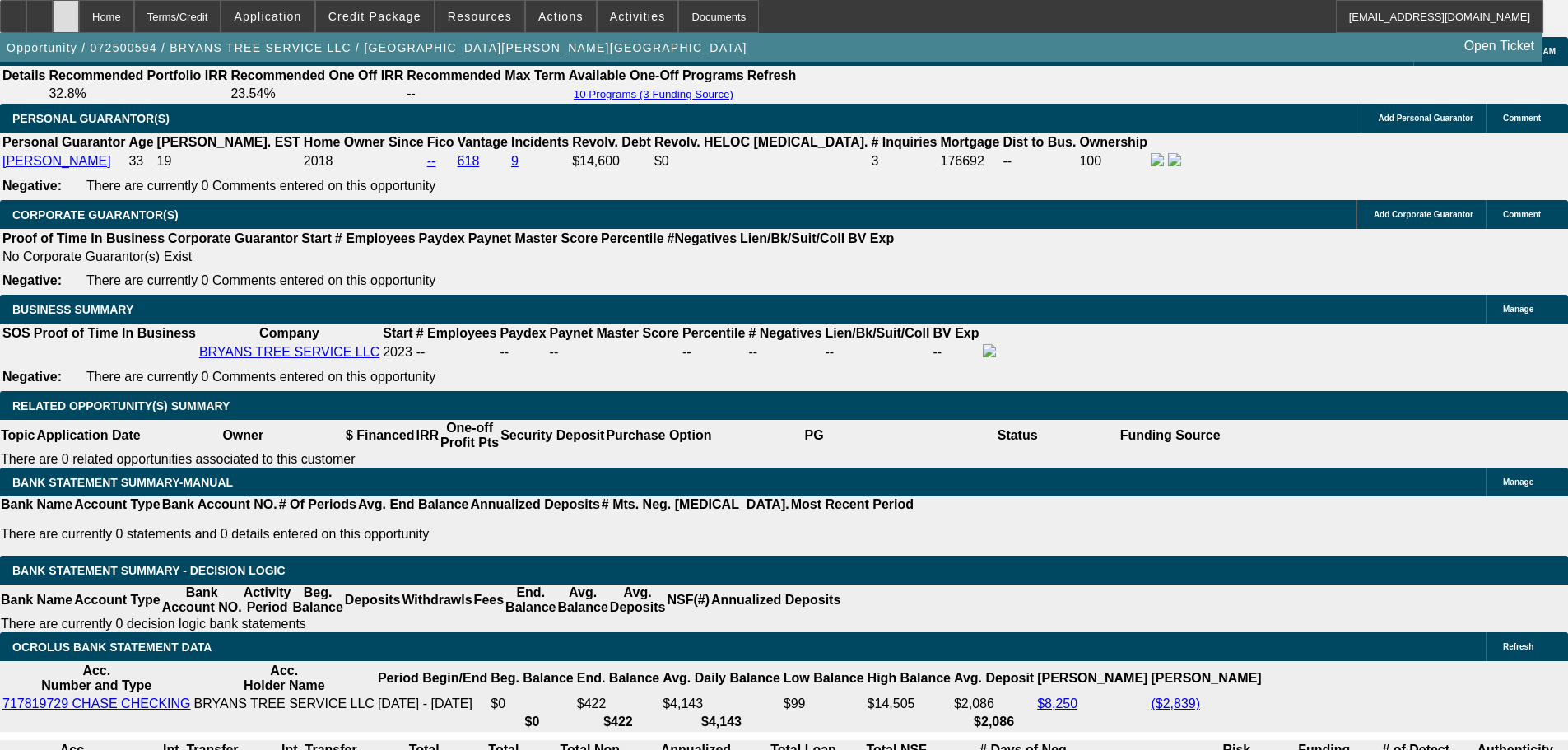
click at [79, 18] on div at bounding box center [66, 17] width 26 height 33
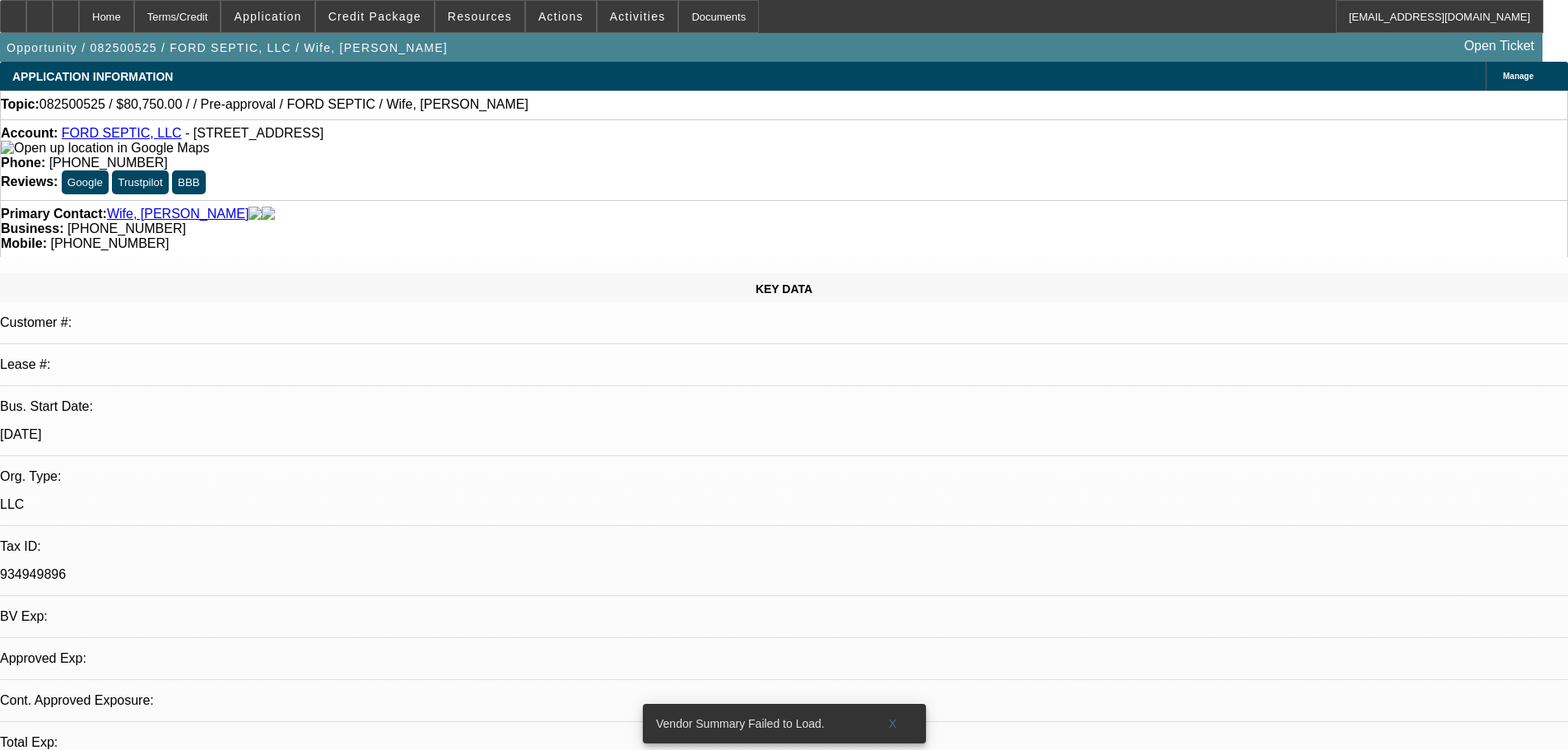
select select "0.15"
select select "2"
select select "0.1"
select select "4"
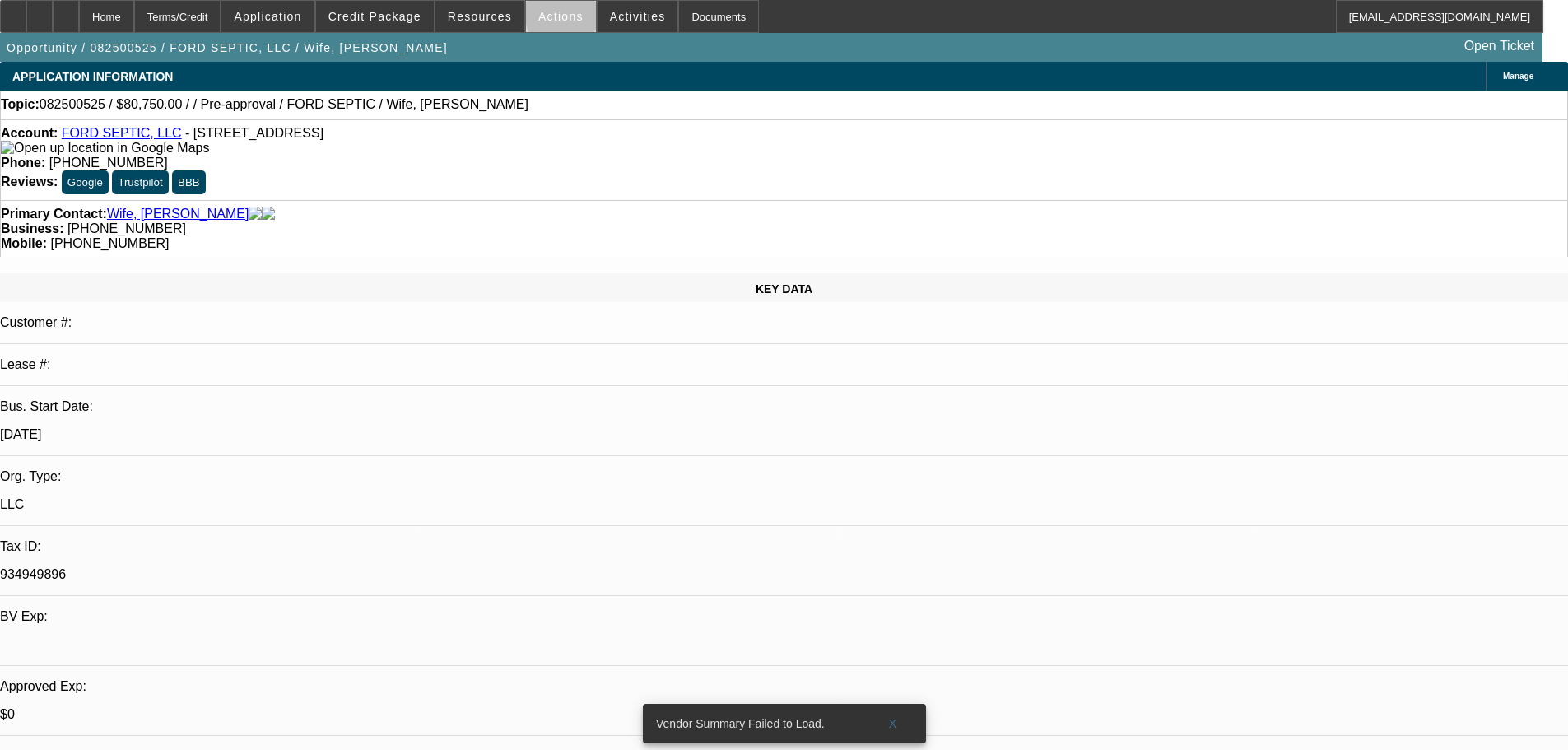
click at [569, 15] on span at bounding box center [560, 17] width 70 height 39
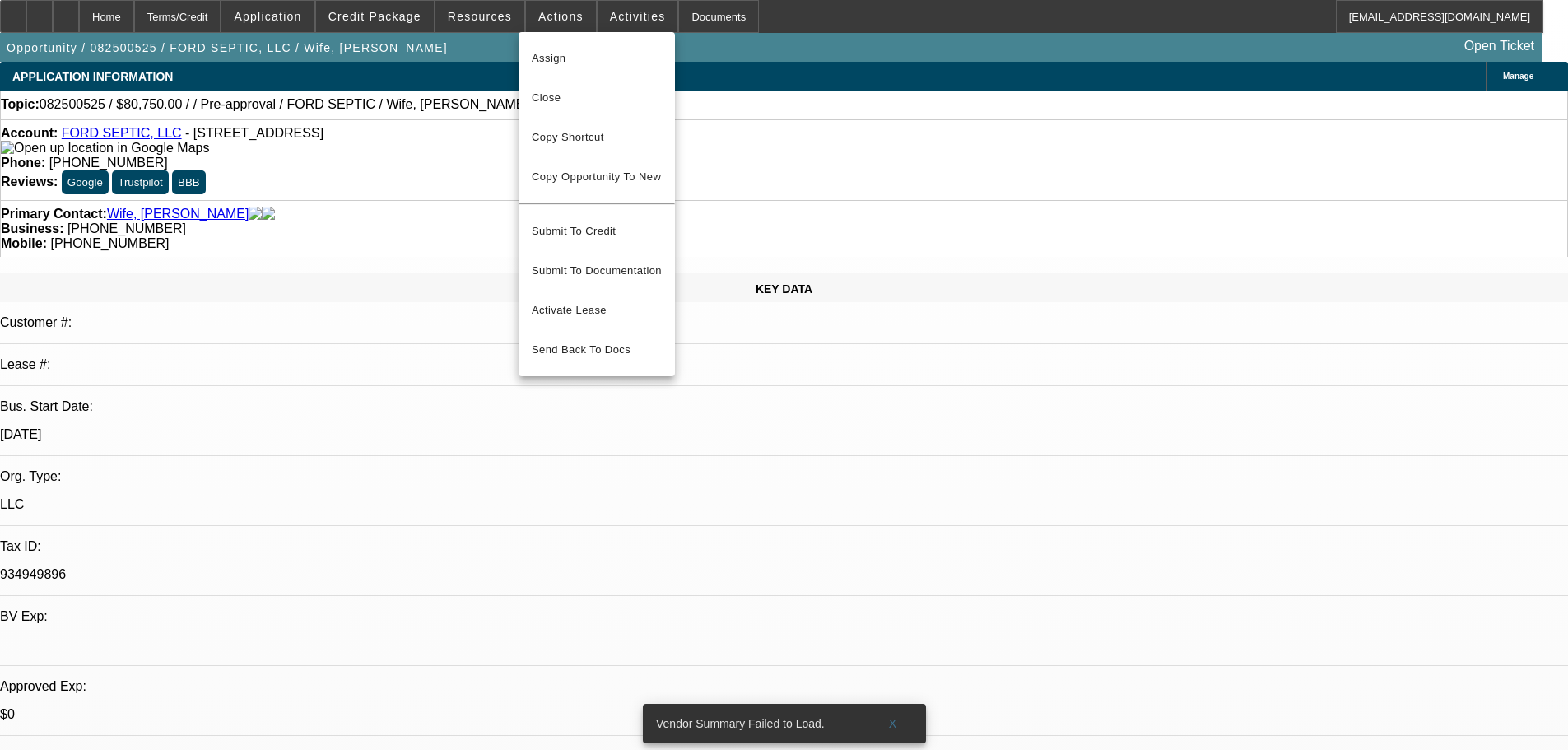
click at [794, 100] on div at bounding box center [784, 375] width 1568 height 750
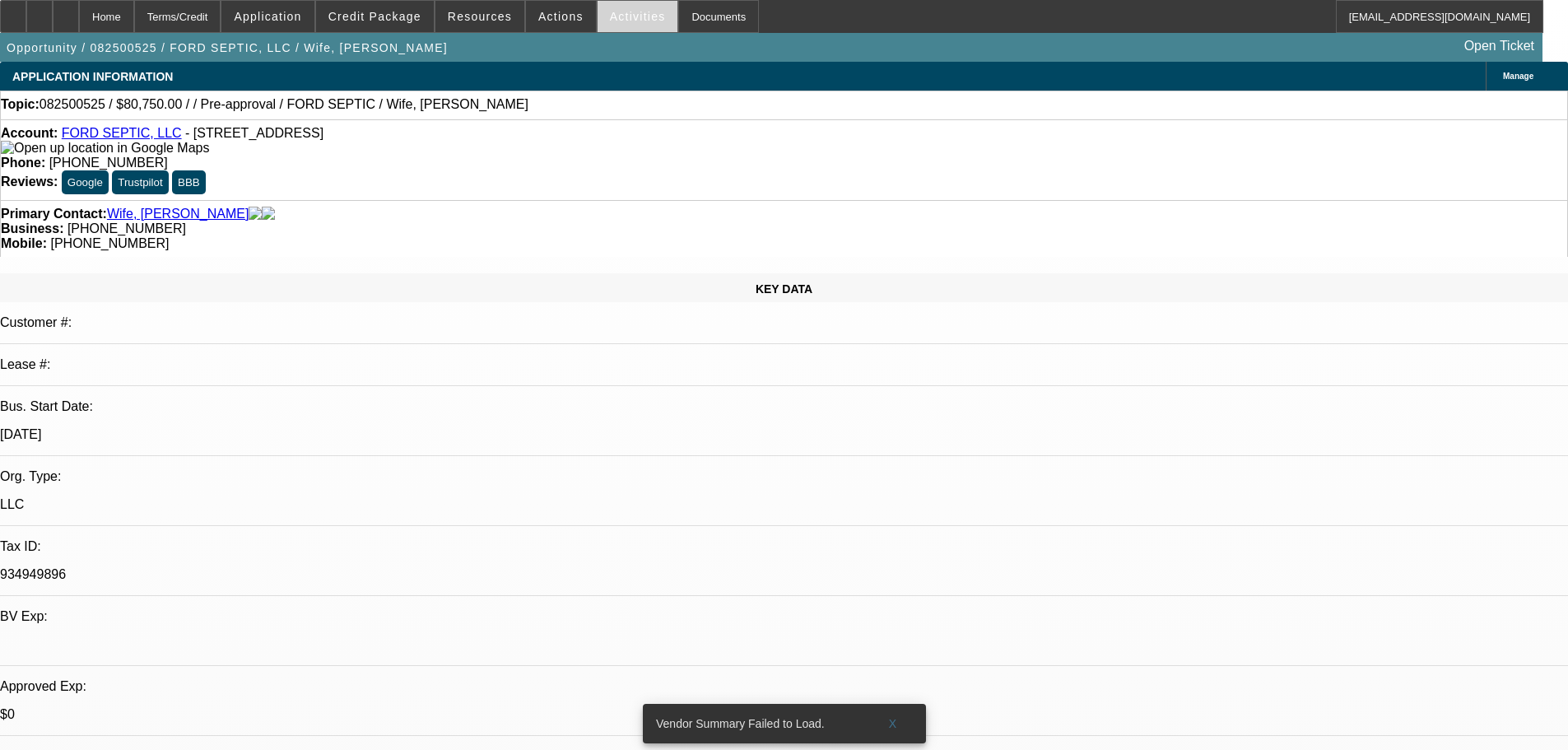
click at [621, 21] on span "Activities" at bounding box center [638, 16] width 56 height 13
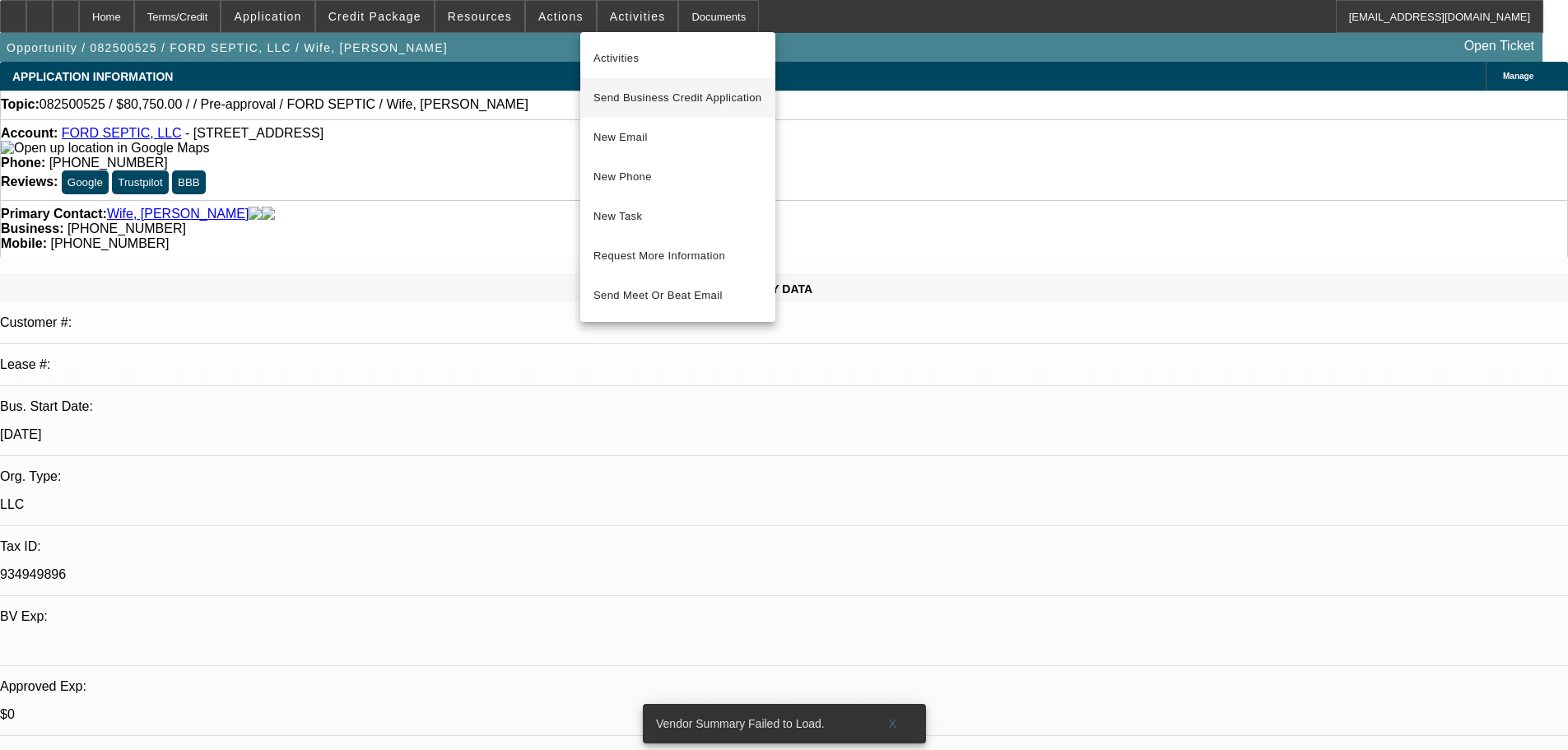
click at [709, 89] on span "Send Business Credit Application" at bounding box center [678, 98] width 169 height 20
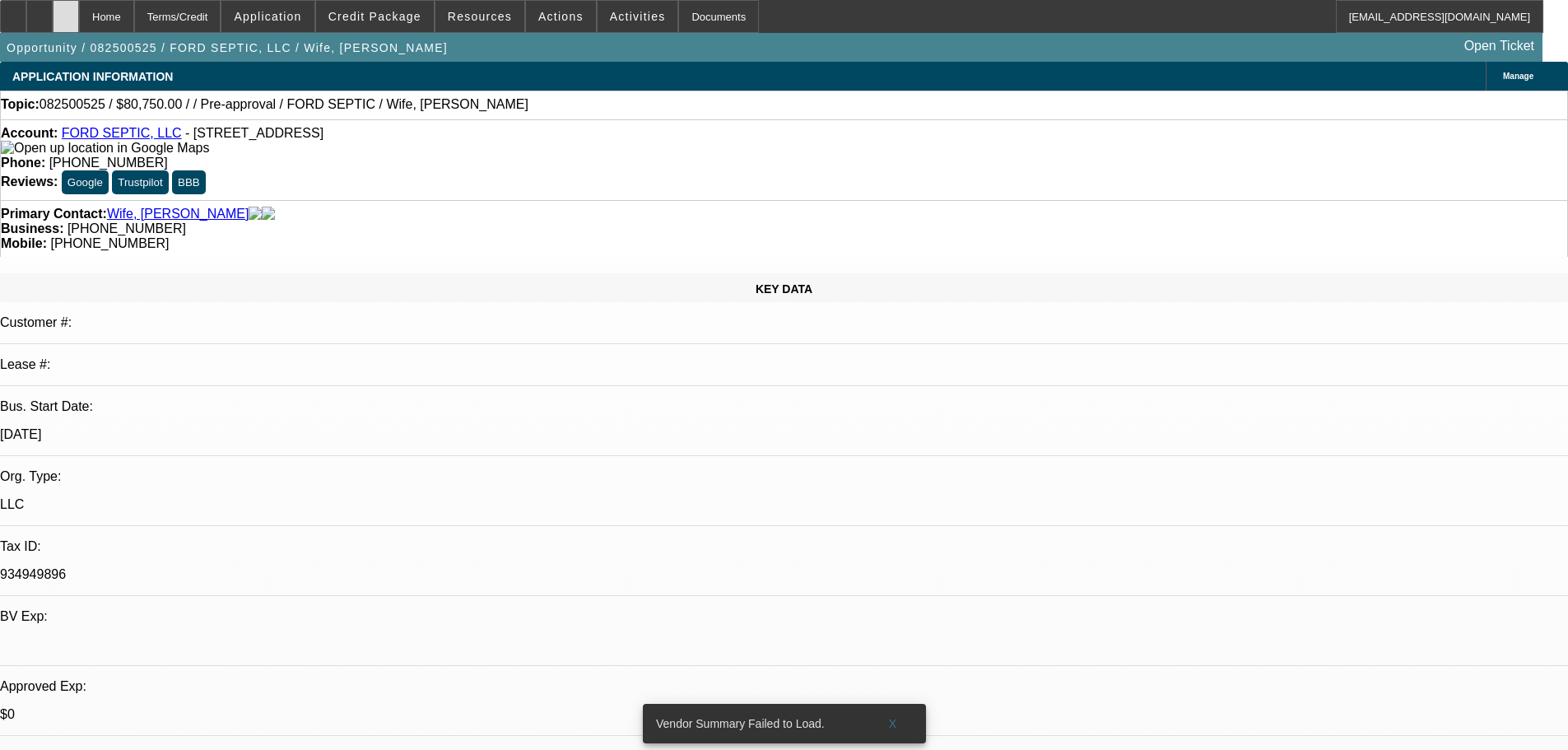
click at [79, 28] on div at bounding box center [66, 17] width 26 height 33
select select "0.15"
select select "2"
select select "0.1"
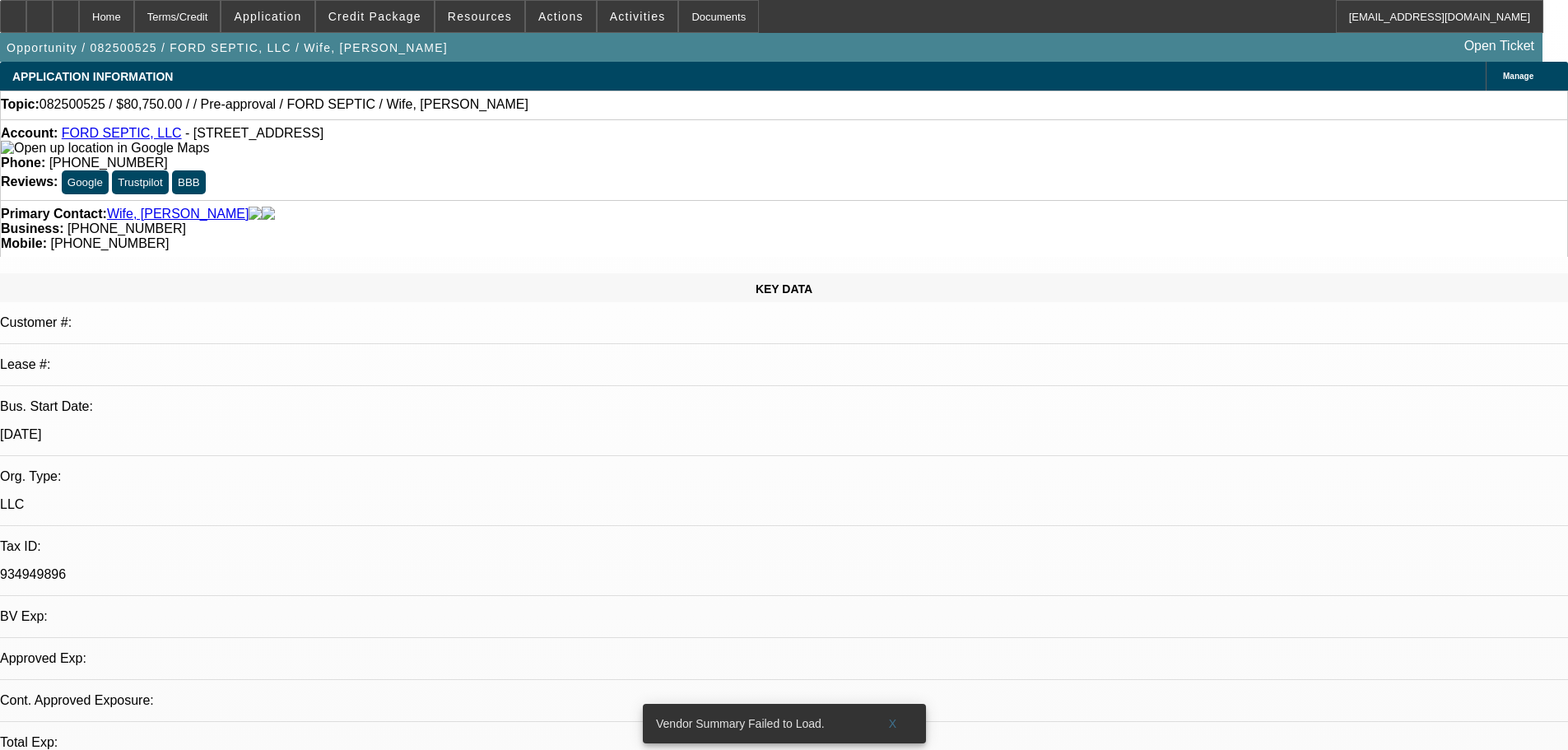
select select "4"
click at [53, 25] on div at bounding box center [39, 17] width 26 height 33
click at [79, 8] on div at bounding box center [66, 17] width 26 height 33
select select "0.15"
select select "2"
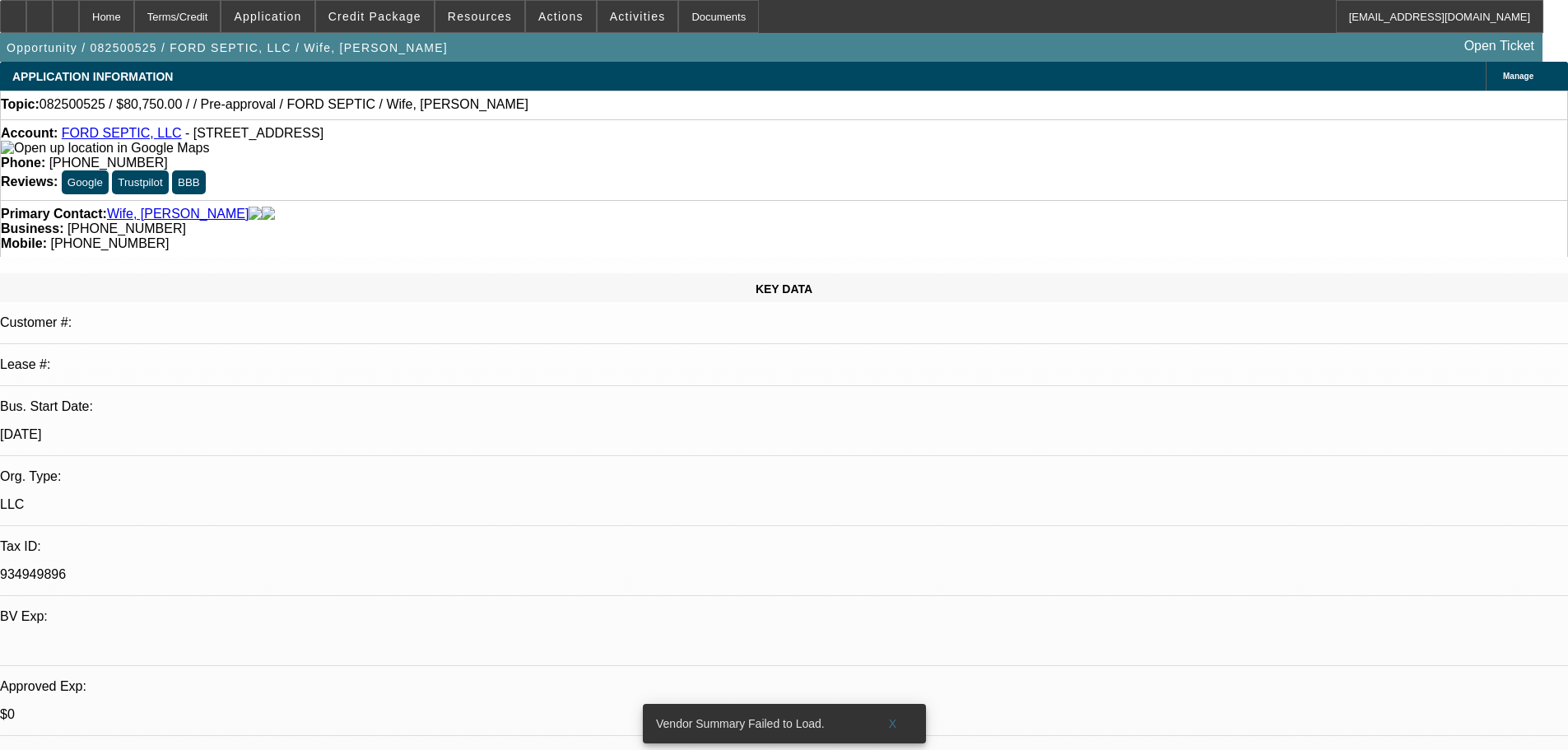
select select "2"
select select "0.1"
select select "4"
click at [391, 12] on span "Credit Package" at bounding box center [375, 16] width 93 height 13
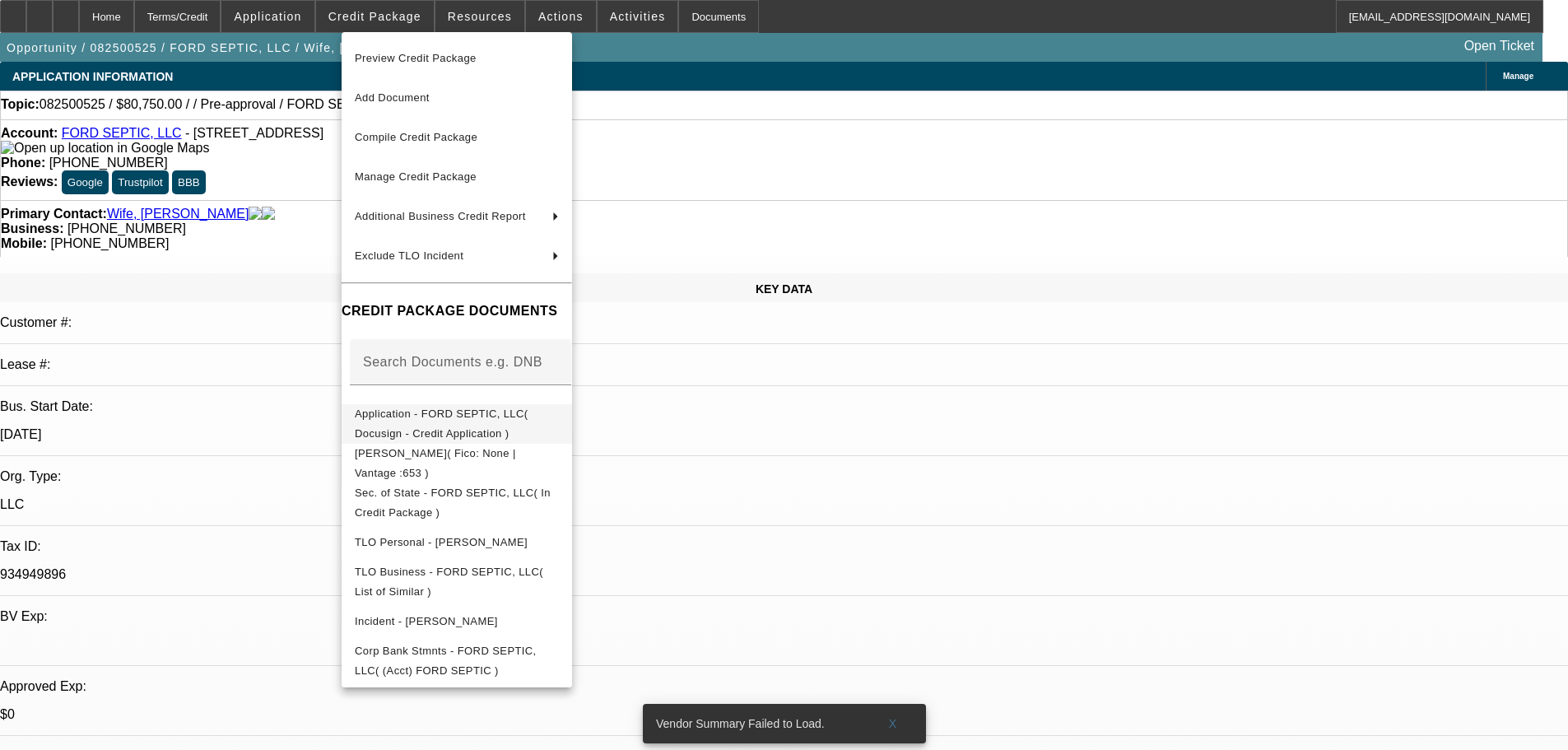
click at [529, 416] on span "Application - FORD SEPTIC, LLC( Docusign - Credit Application )" at bounding box center [442, 423] width 174 height 32
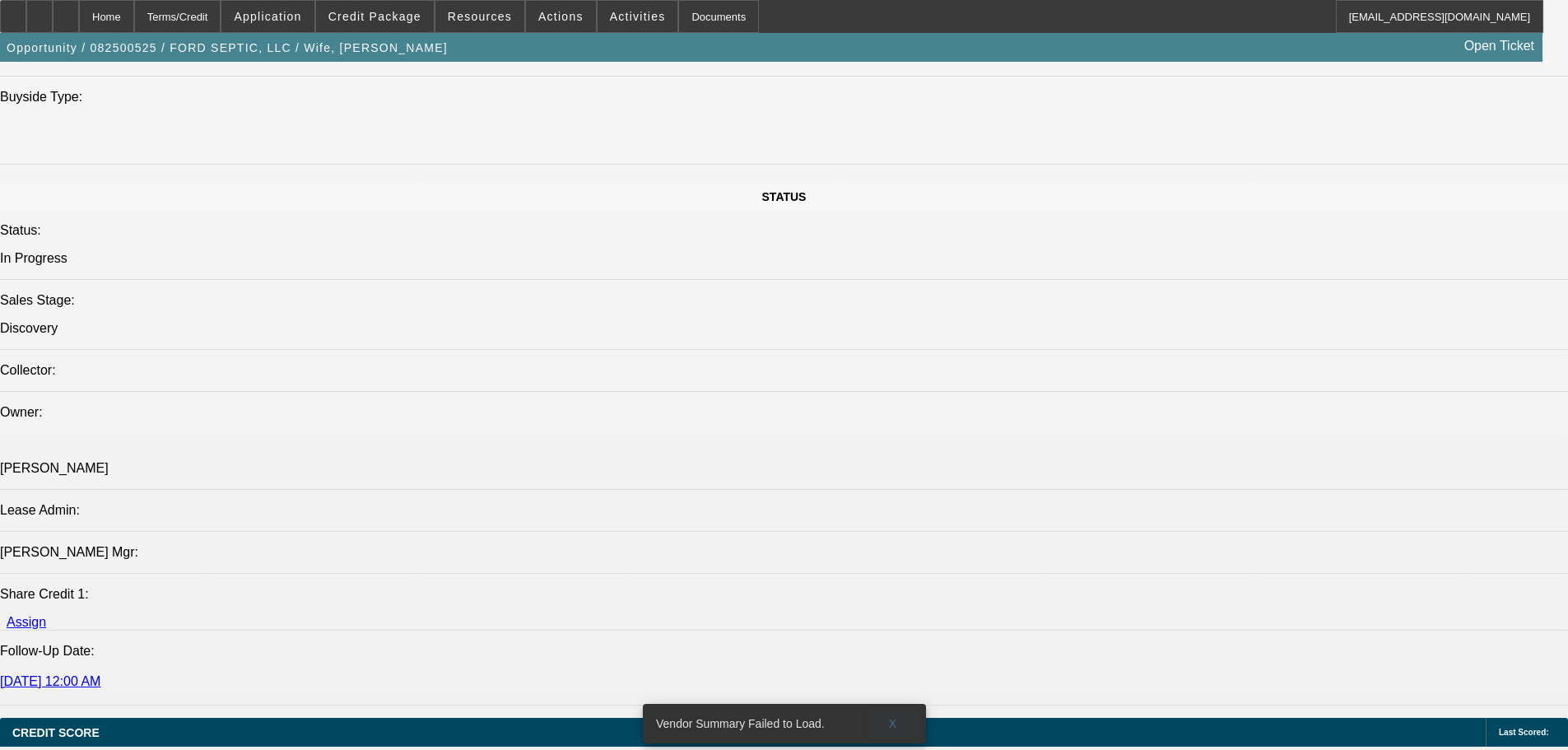
click at [897, 704] on span at bounding box center [893, 723] width 53 height 39
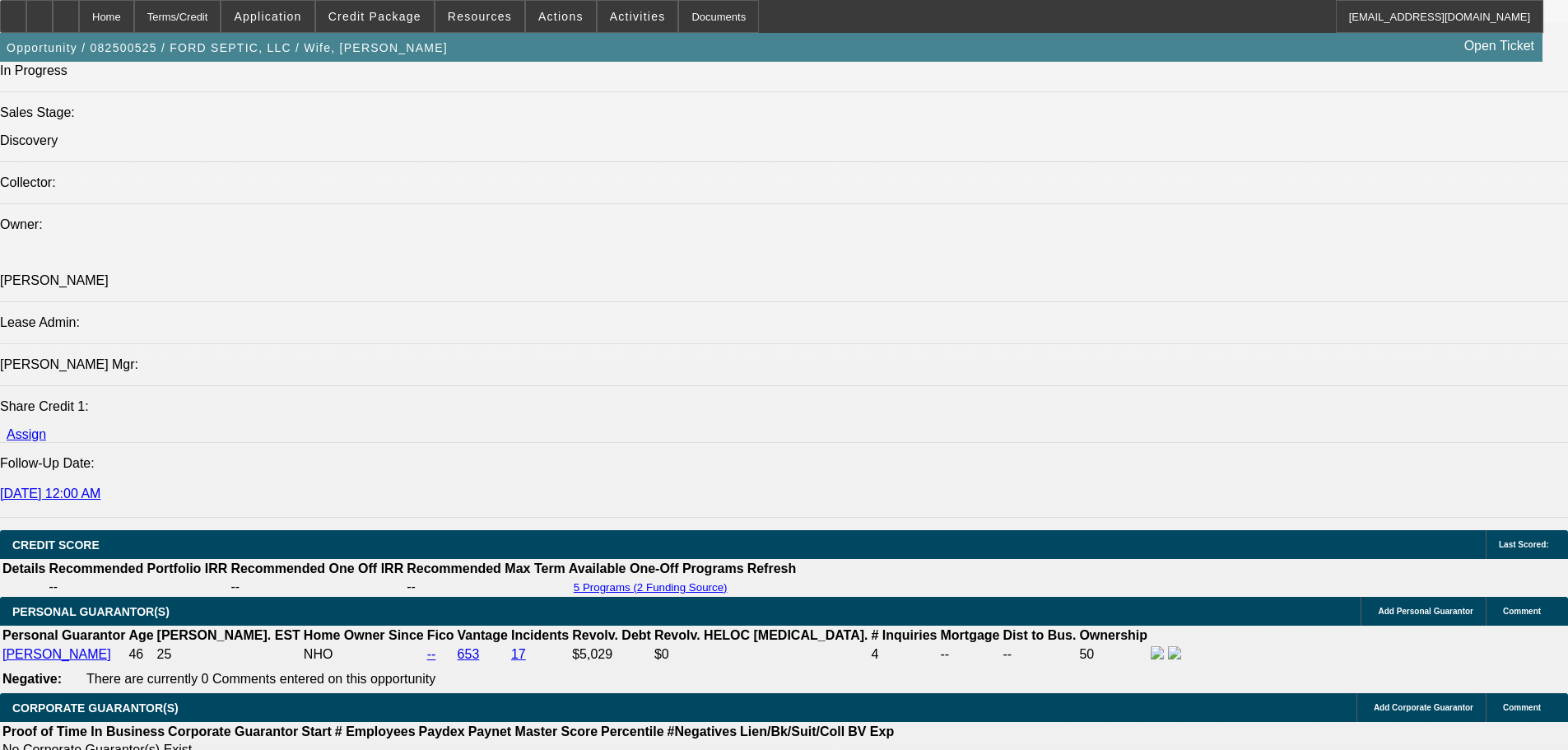
scroll to position [1976, 0]
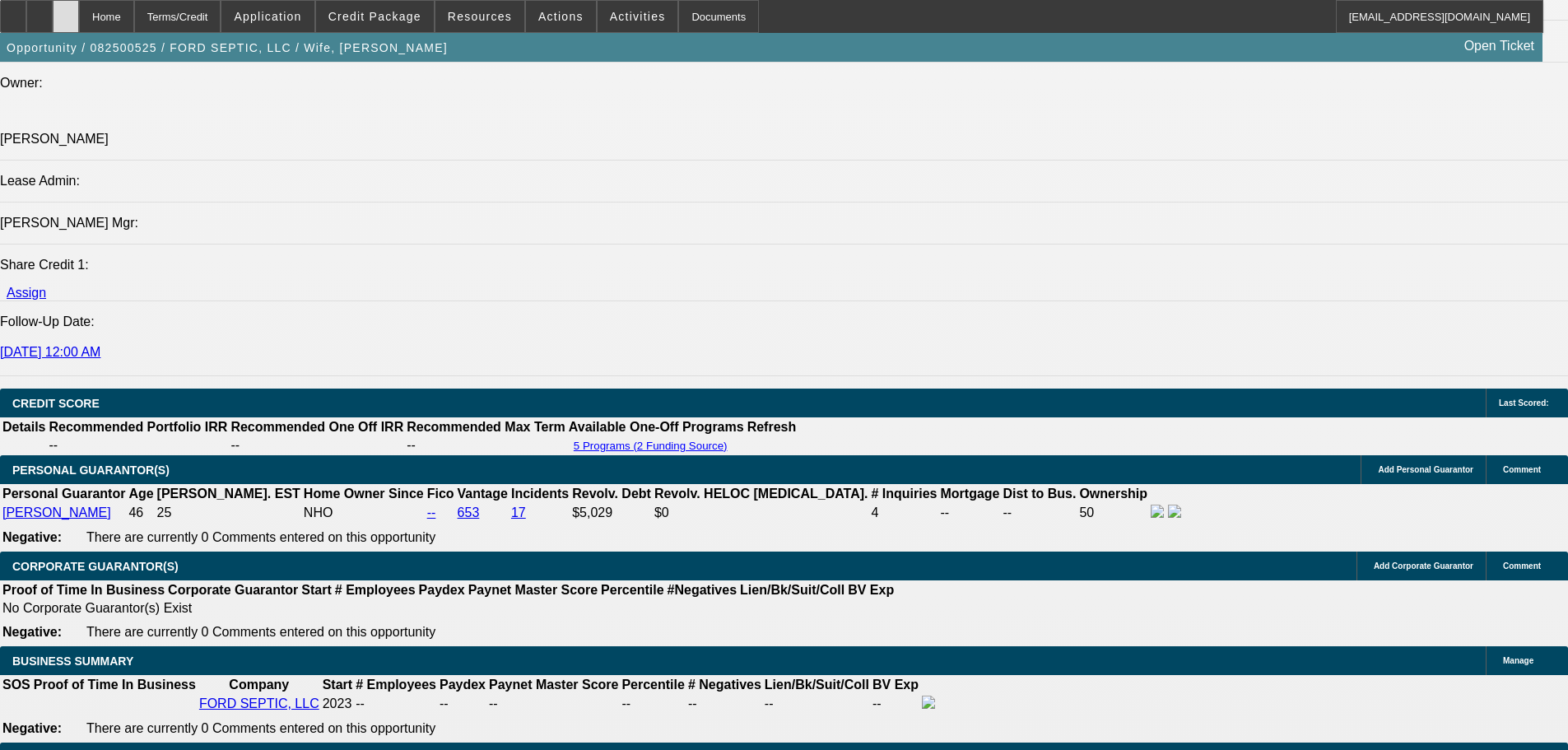
click at [79, 12] on div at bounding box center [66, 17] width 26 height 33
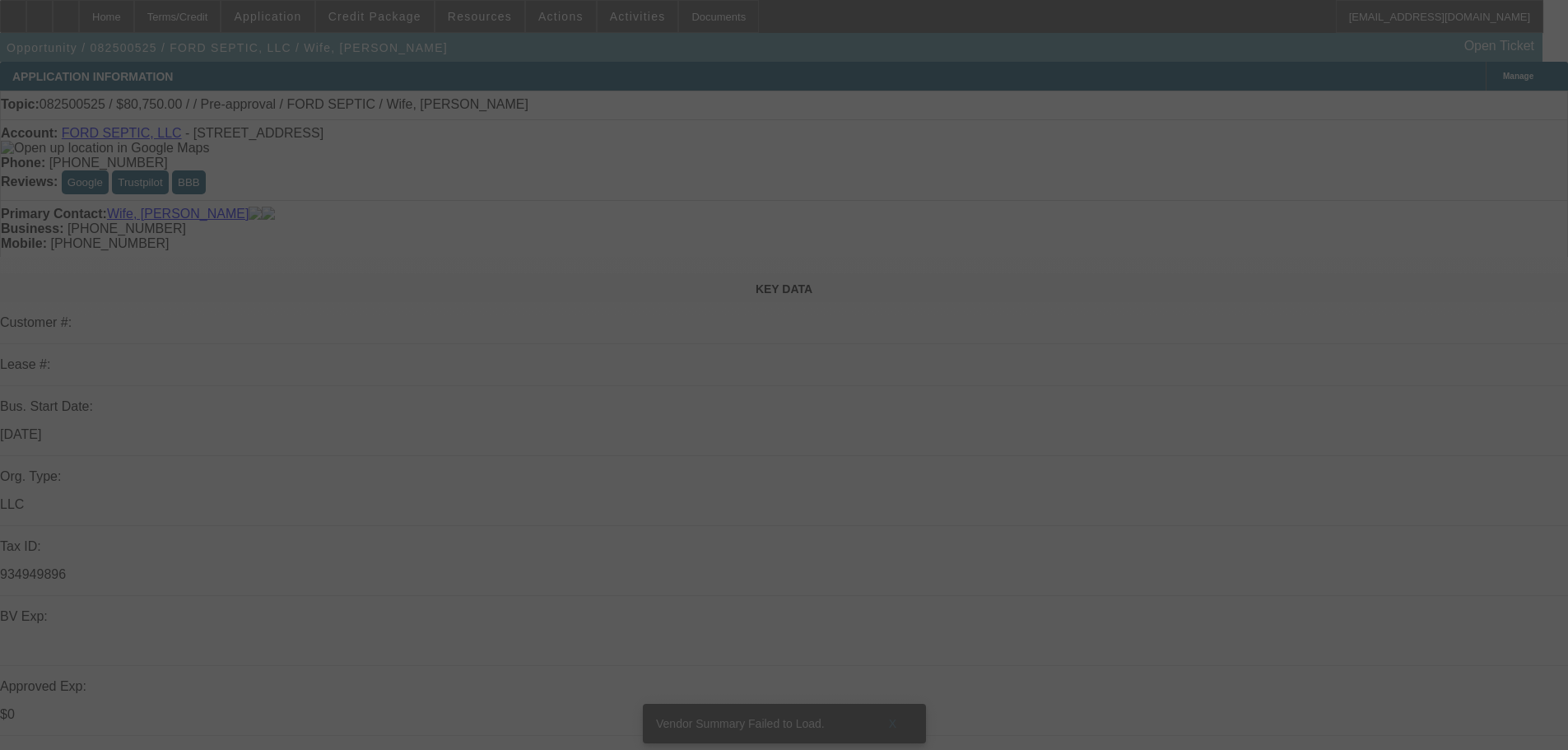
select select "0.15"
select select "2"
select select "0.1"
select select "4"
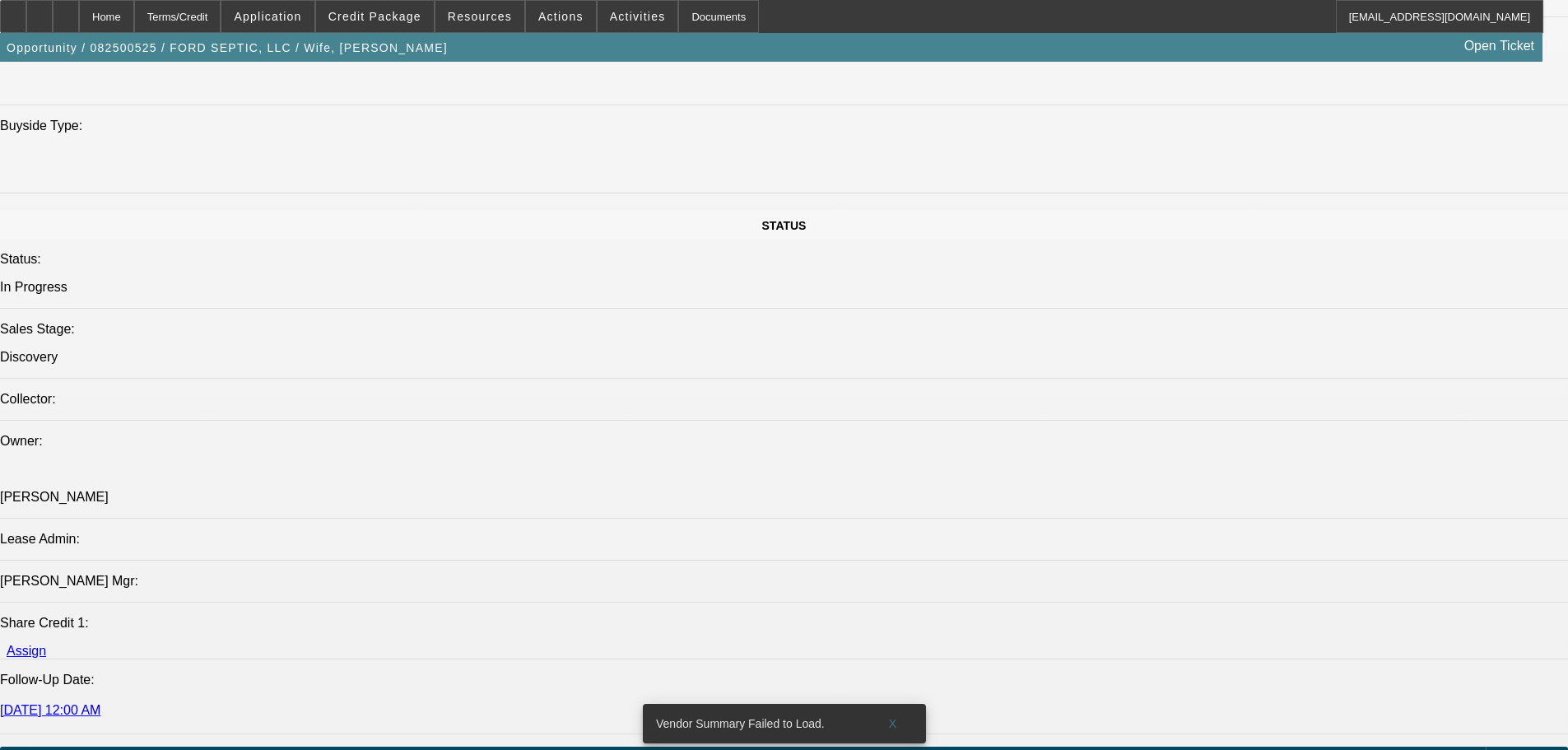
scroll to position [1730, 0]
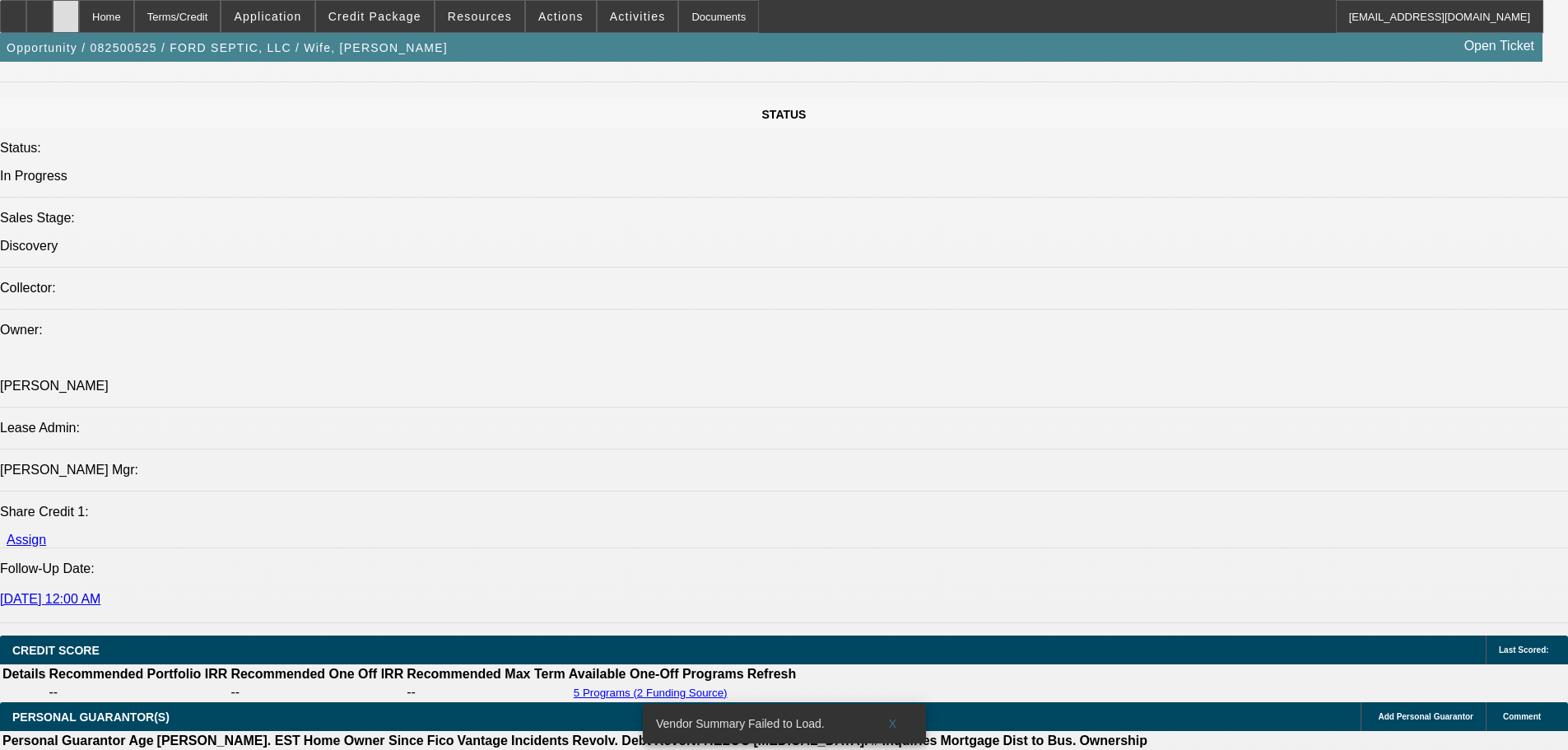
click at [79, 9] on div at bounding box center [66, 17] width 26 height 33
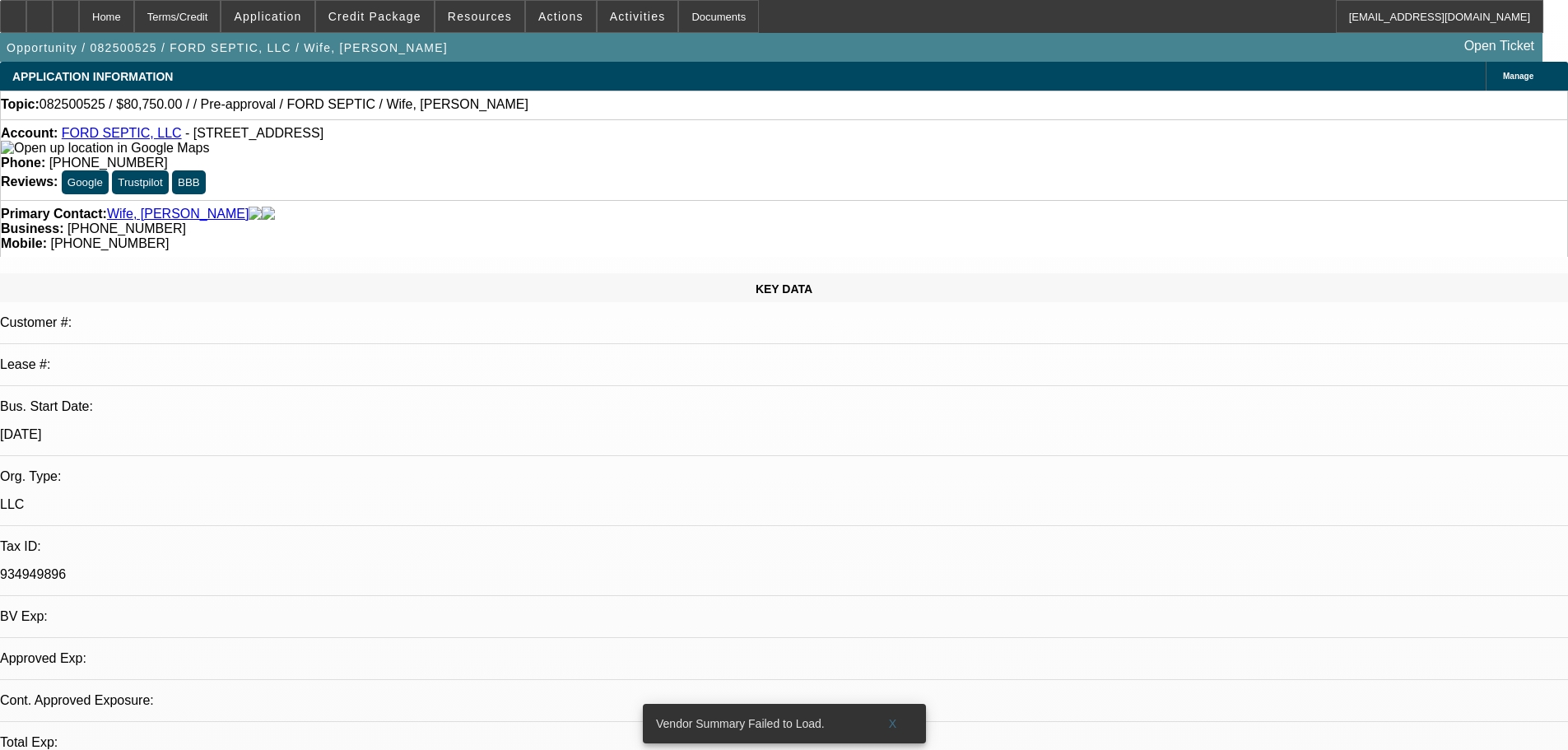
select select "0.15"
select select "2"
select select "0.1"
select select "4"
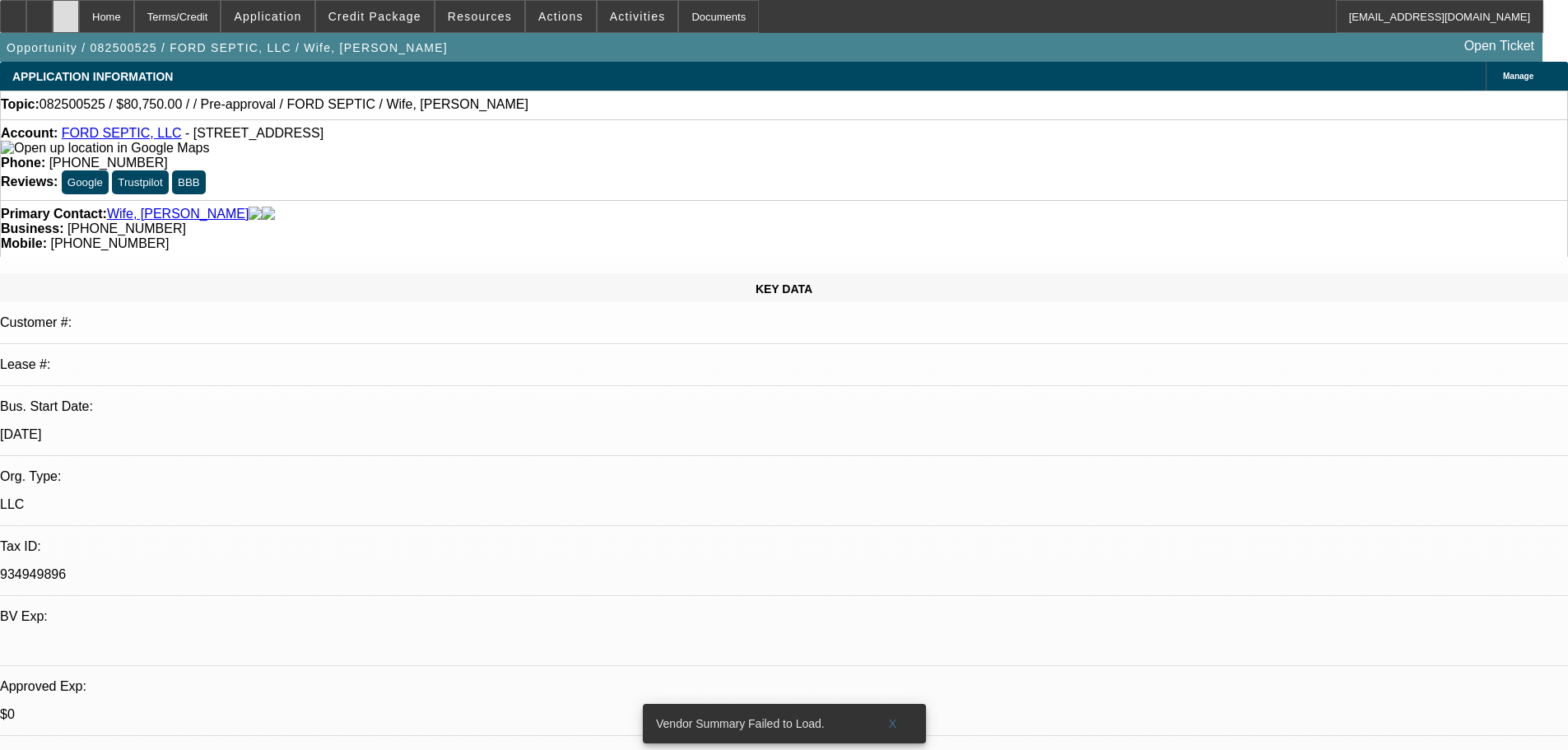
click at [79, 13] on div at bounding box center [66, 17] width 26 height 33
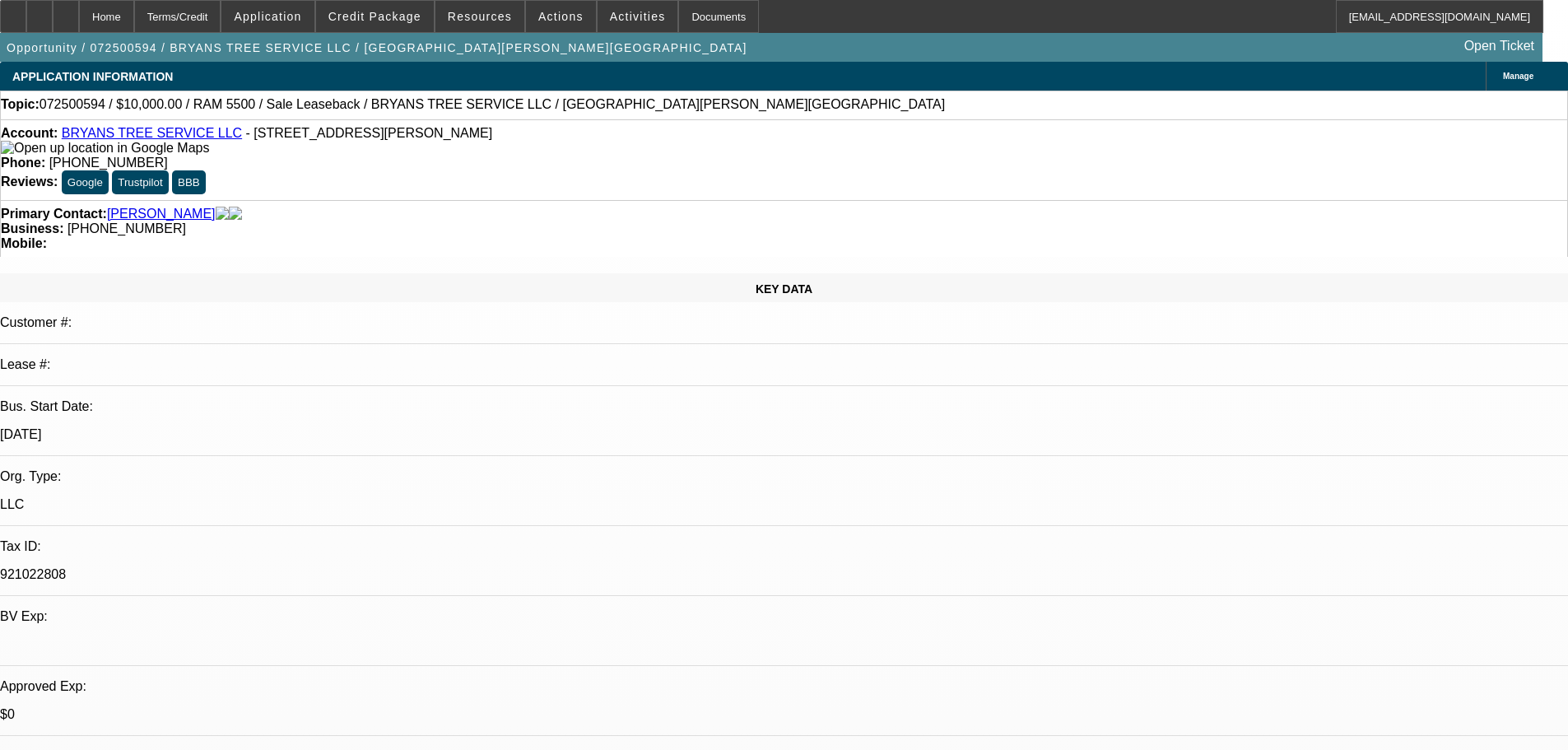
select select "0"
select select "2"
select select "0"
select select "6"
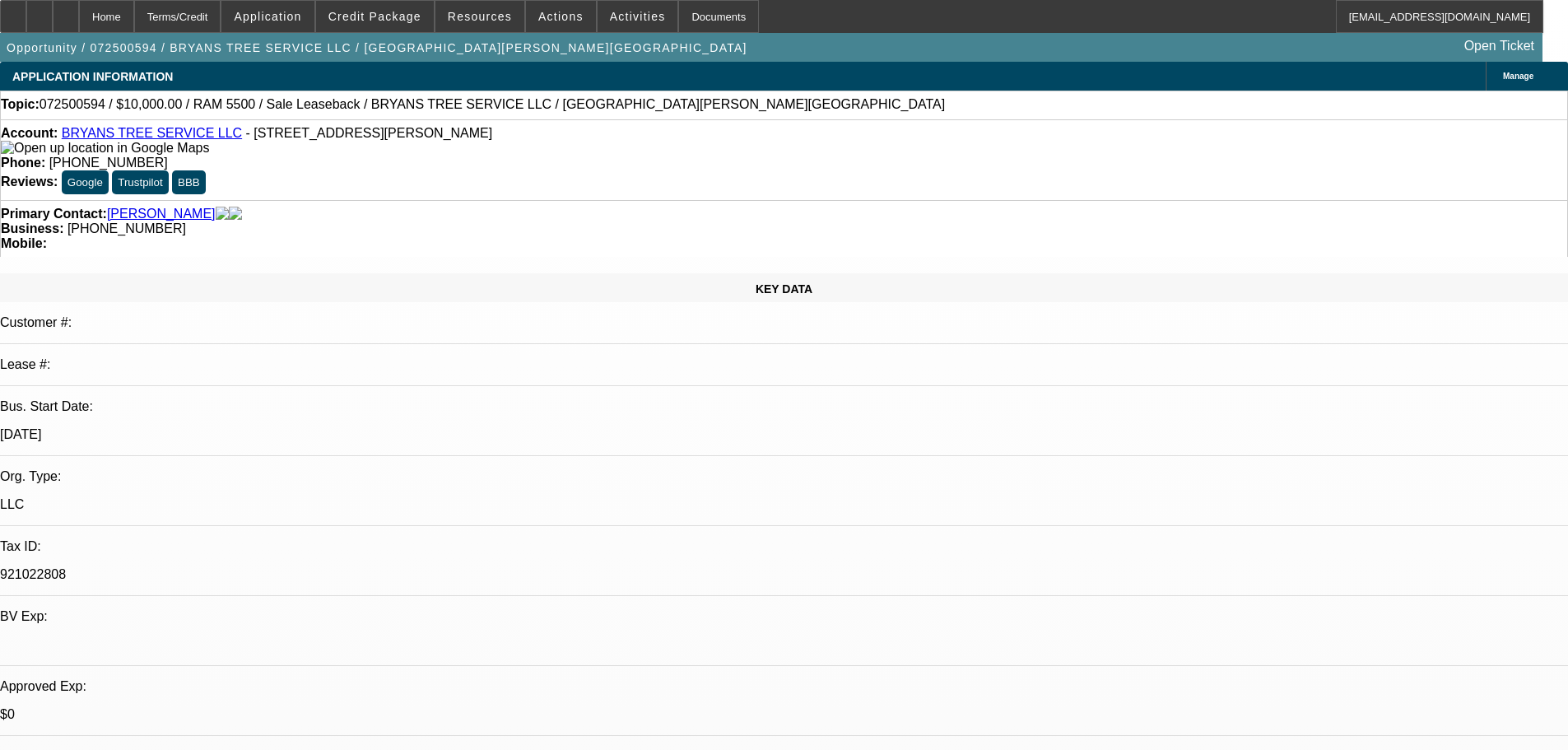
select select "0"
select select "2"
select select "0.1"
select select "4"
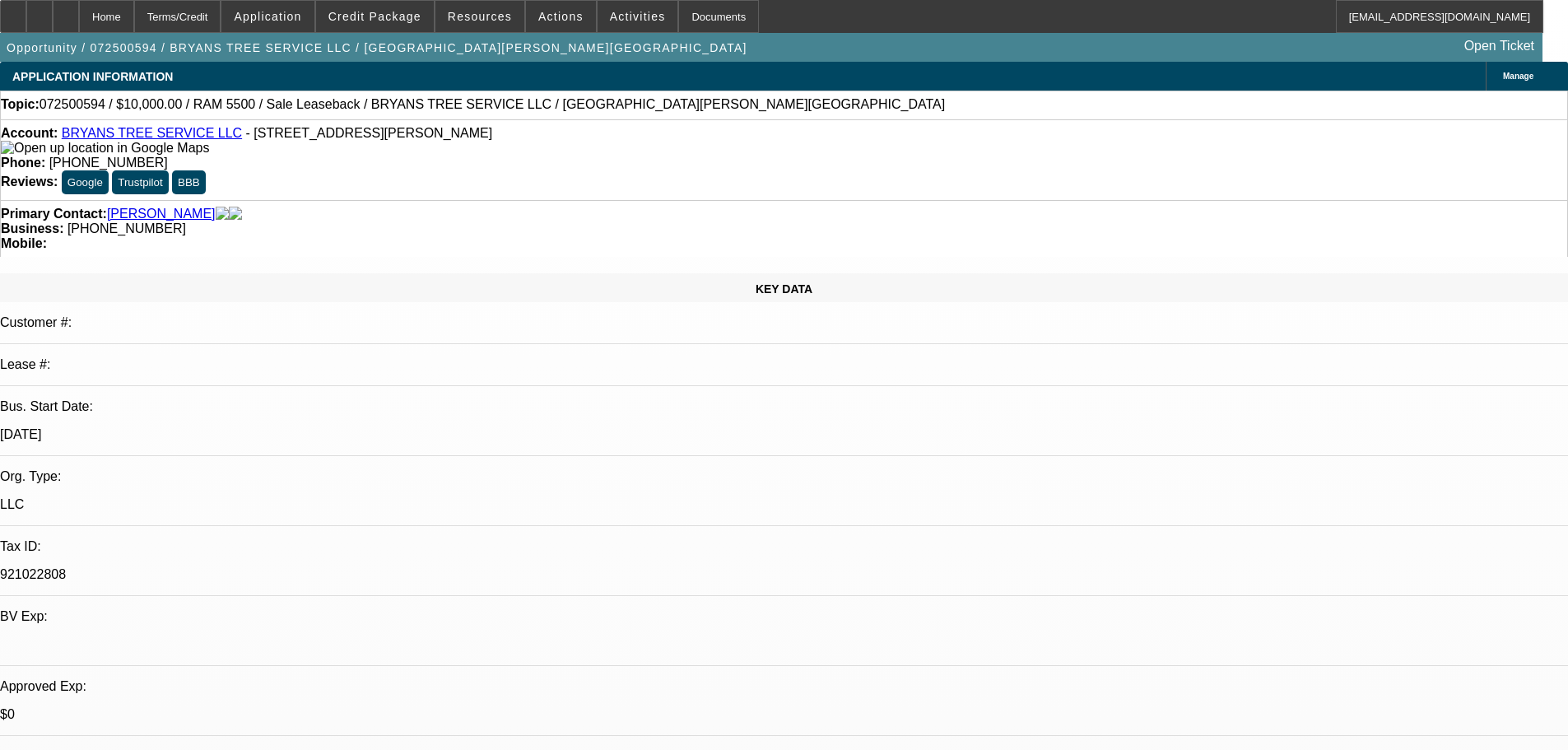
select select "0"
select select "2"
select select "0.1"
select select "4"
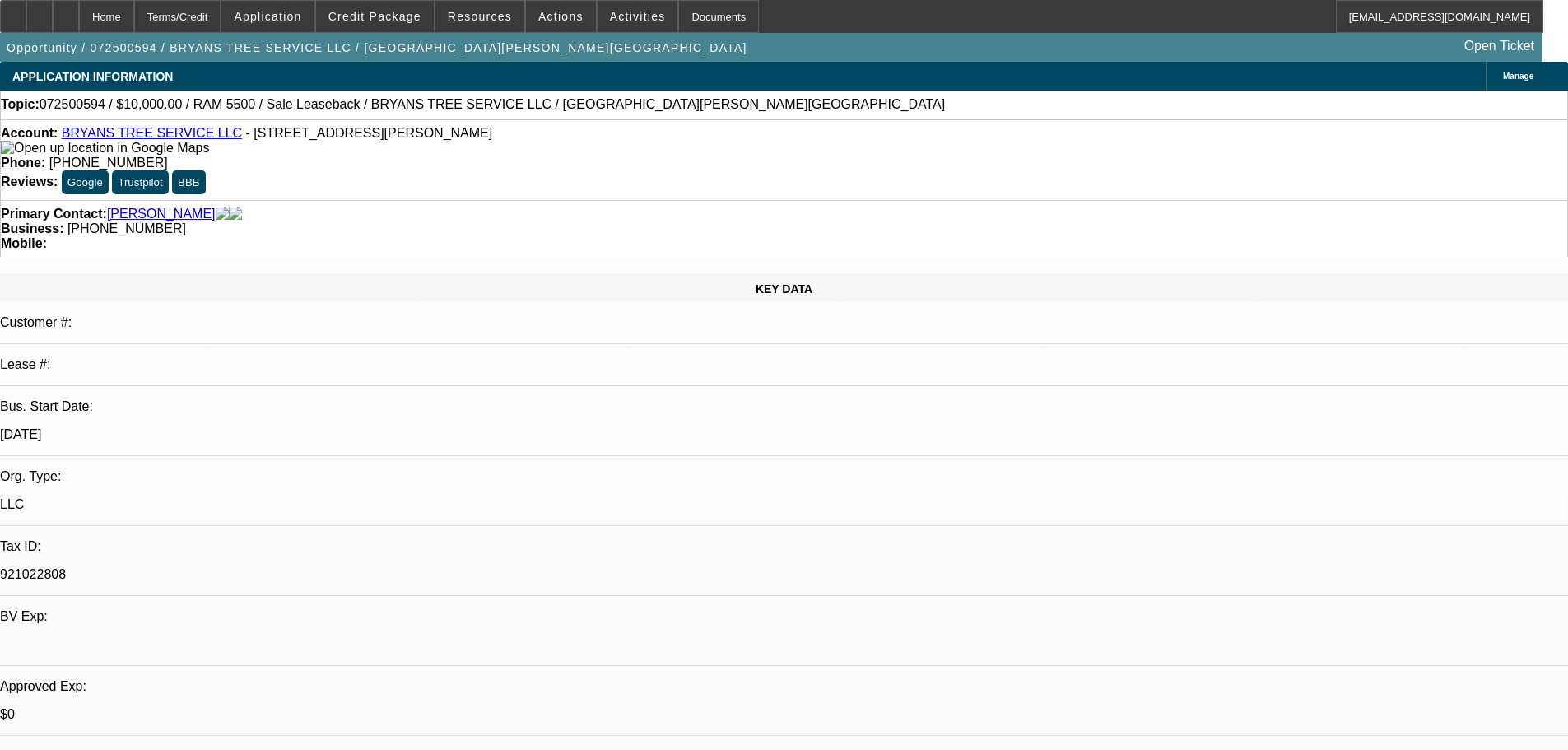
select select "0"
select select "2"
select select "0.1"
select select "4"
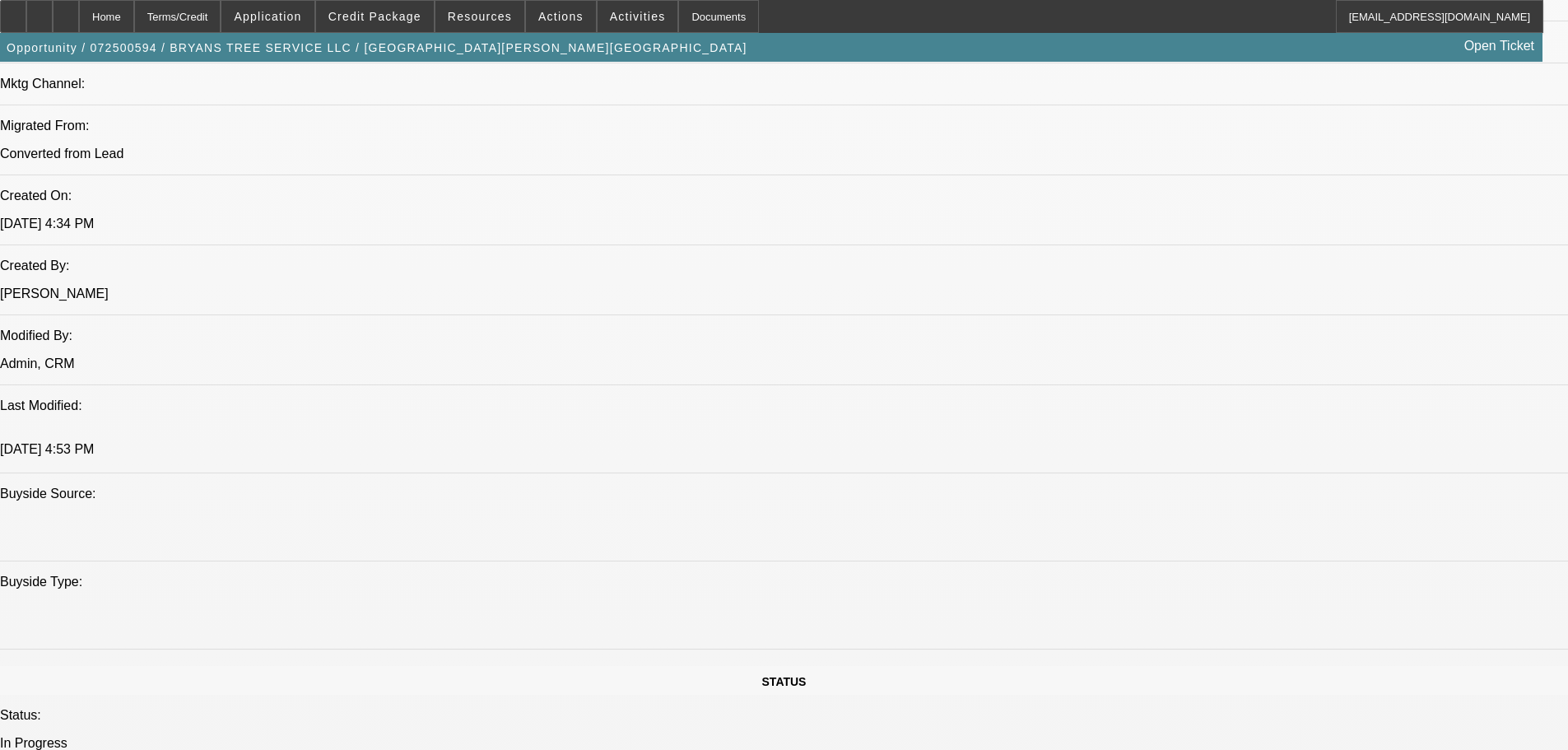
scroll to position [1317, 0]
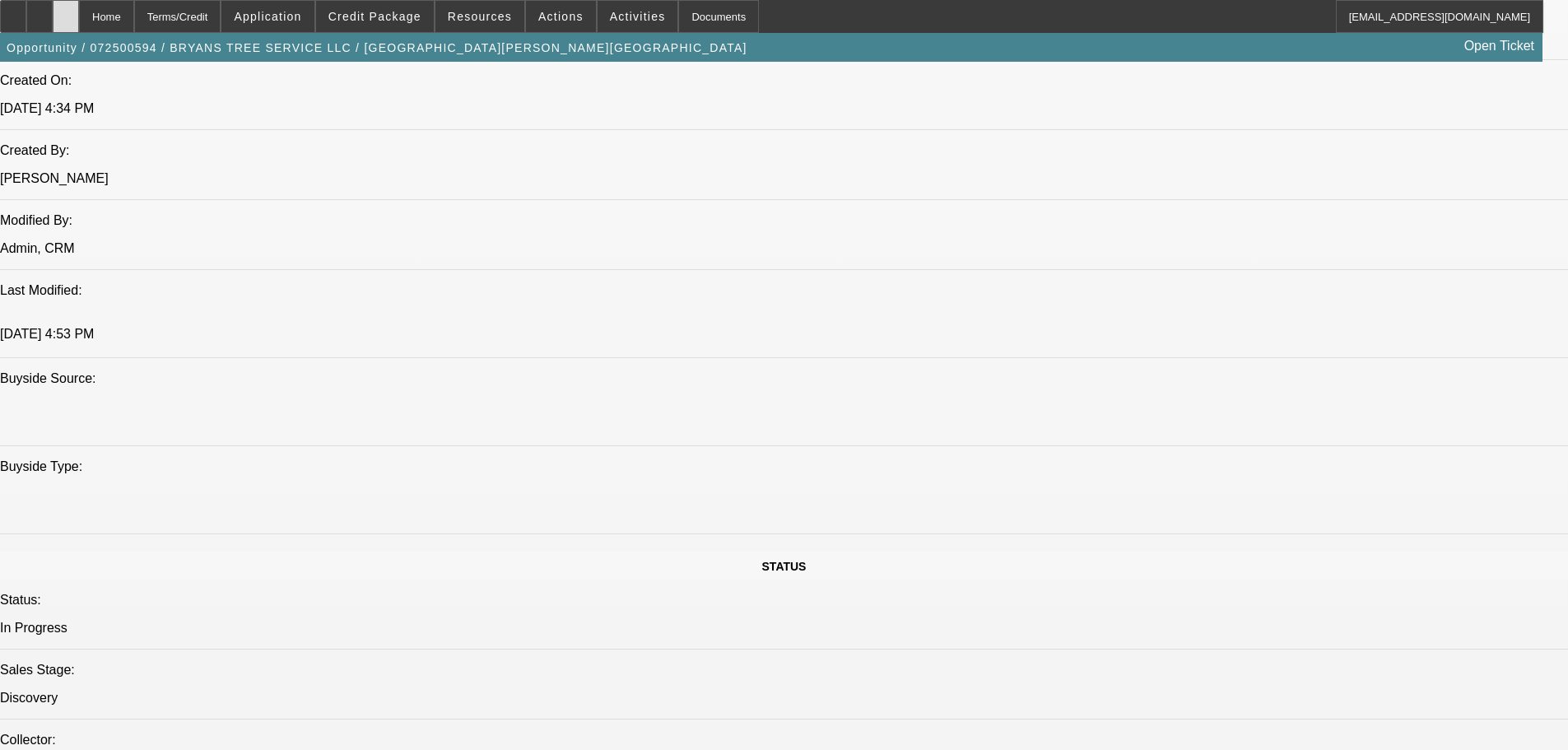
click at [66, 11] on icon at bounding box center [66, 11] width 0 height 0
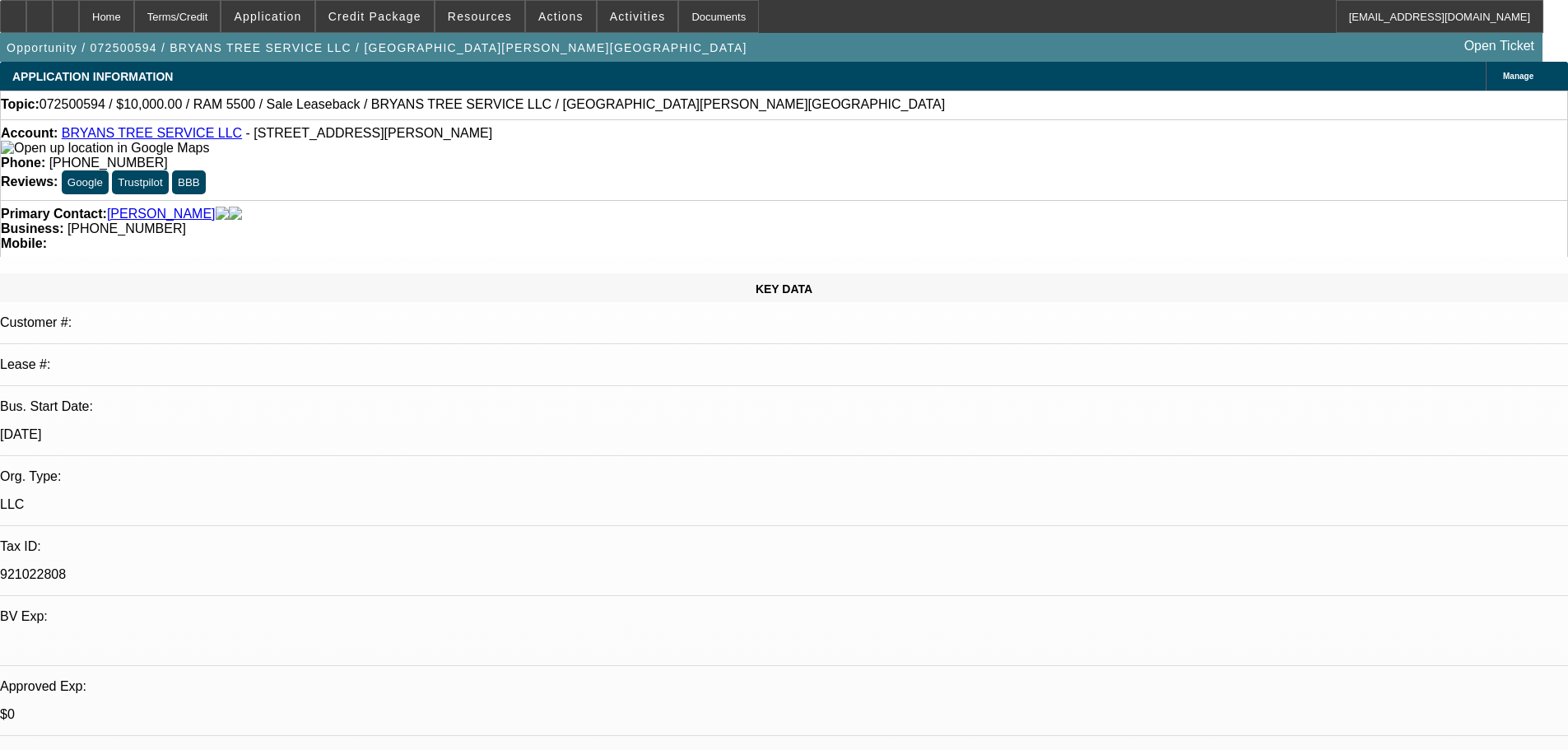
select select "0"
select select "2"
select select "0"
select select "6"
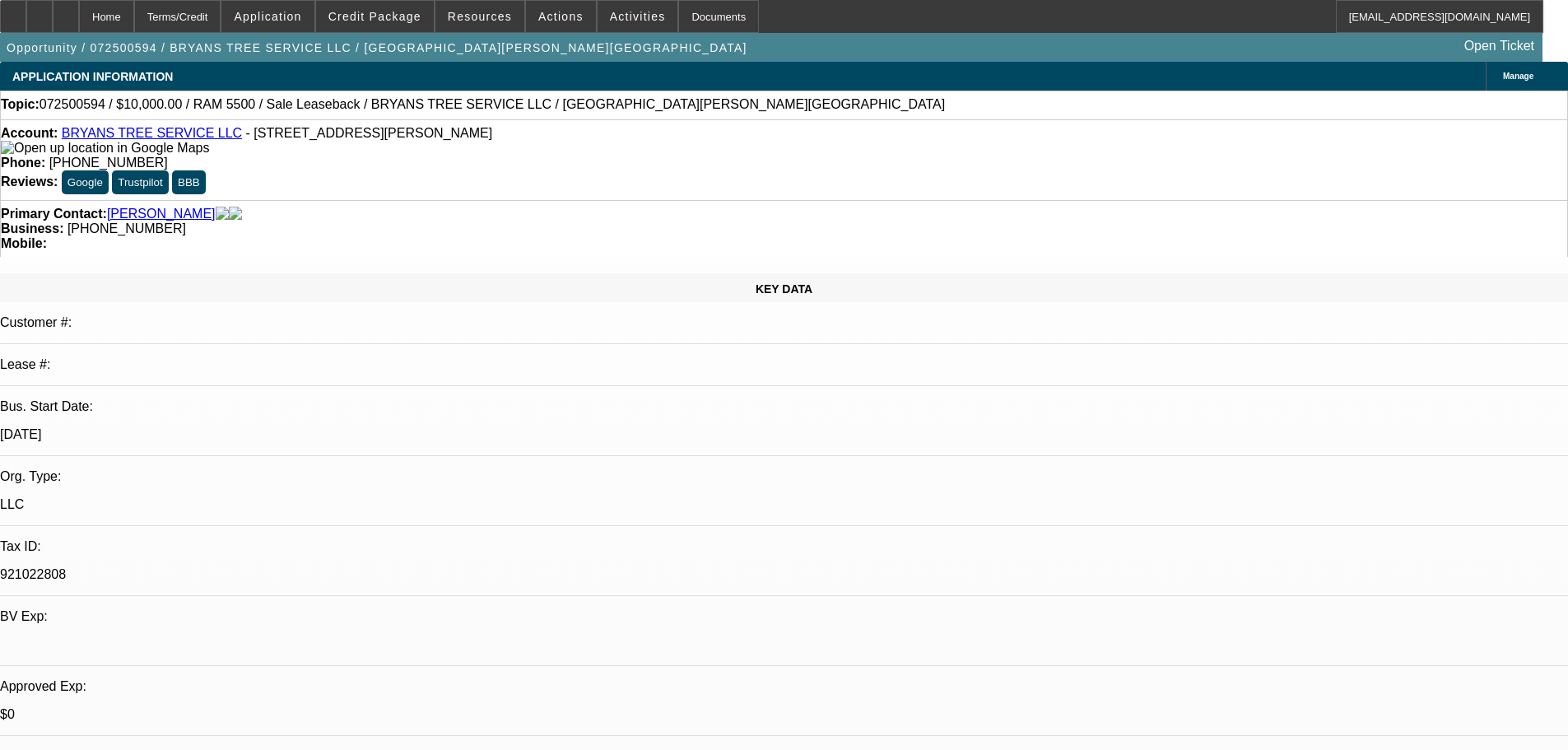
select select "0"
select select "2"
select select "0.1"
select select "4"
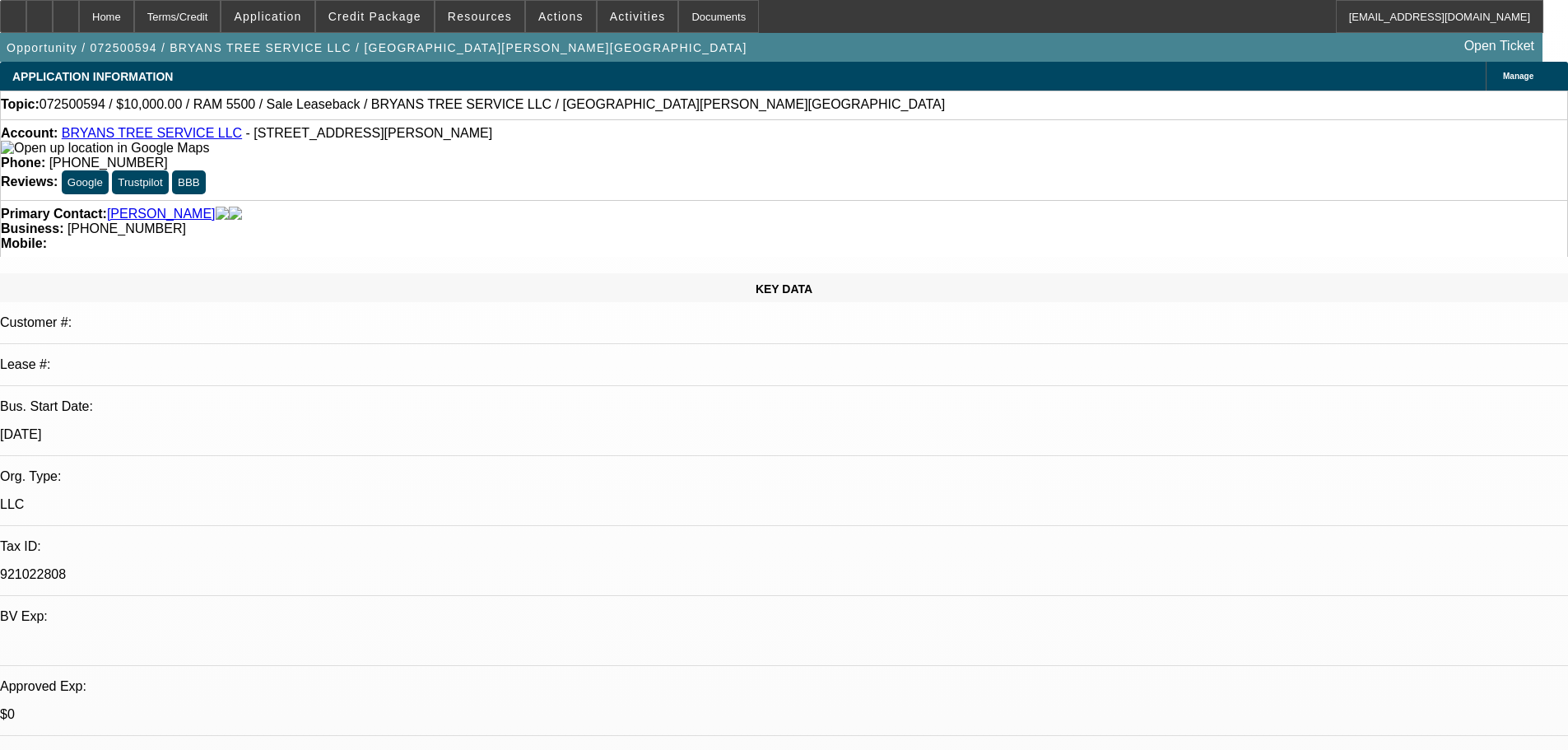
select select "0"
select select "2"
select select "0.1"
select select "4"
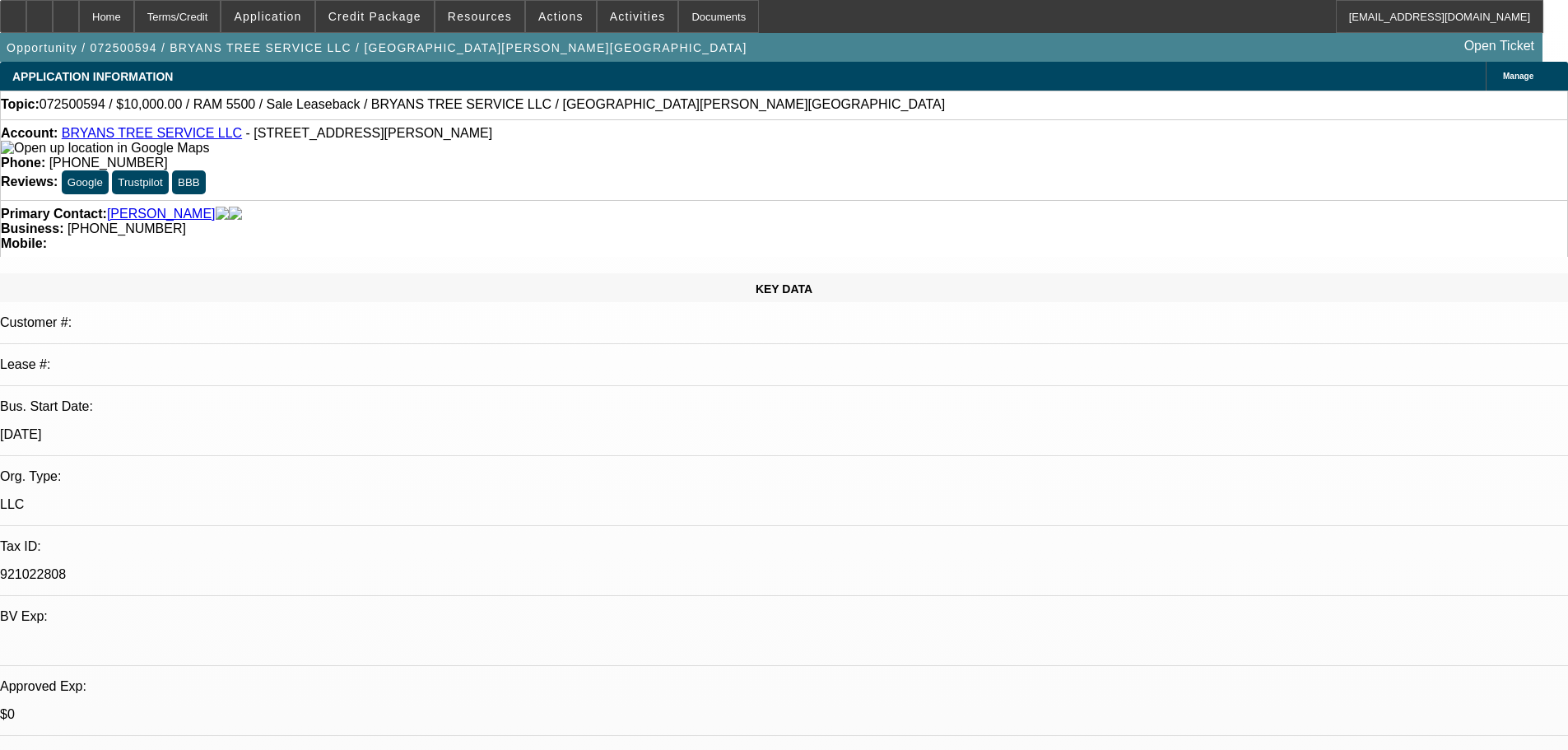
select select "0"
select select "2"
select select "0.1"
select select "4"
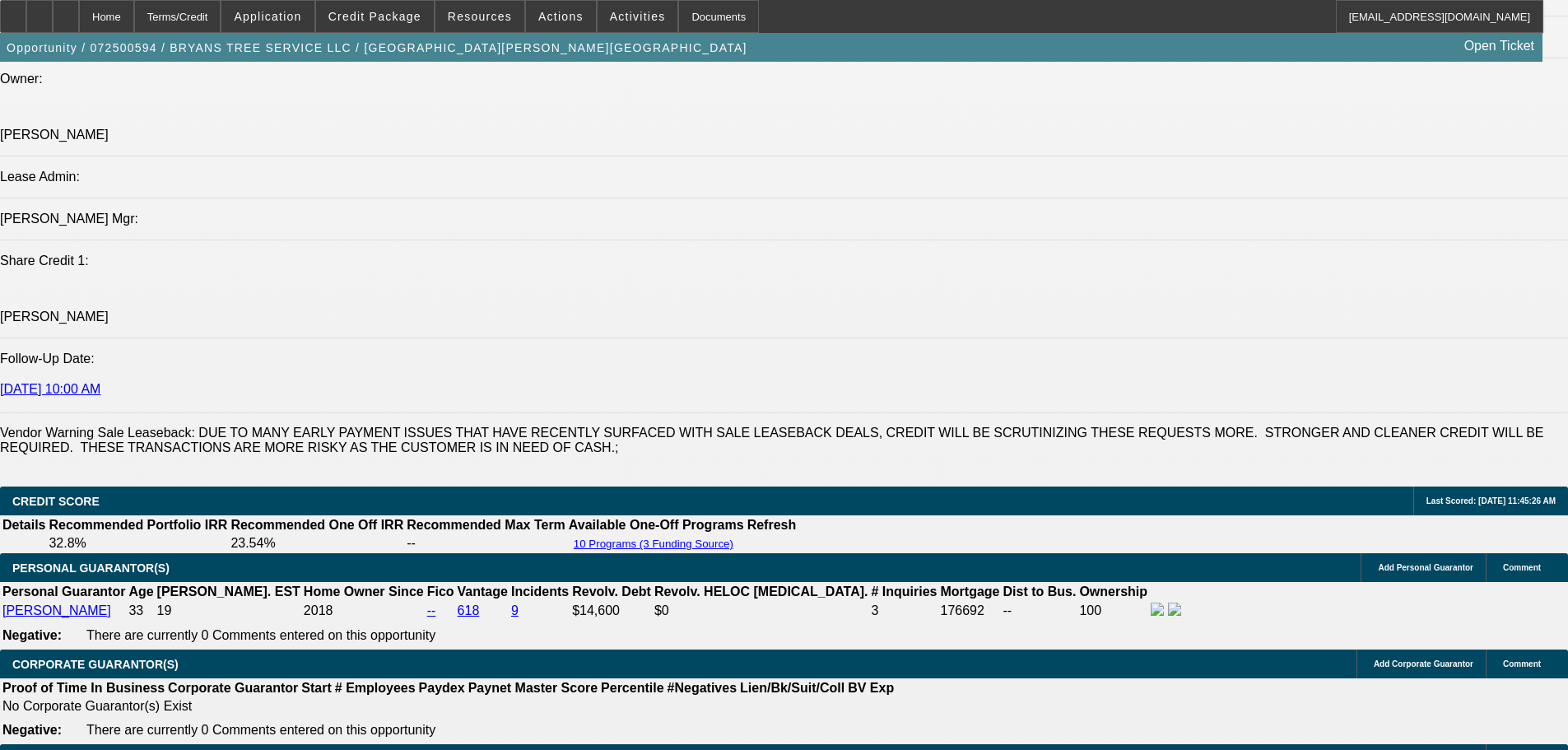
scroll to position [69, 0]
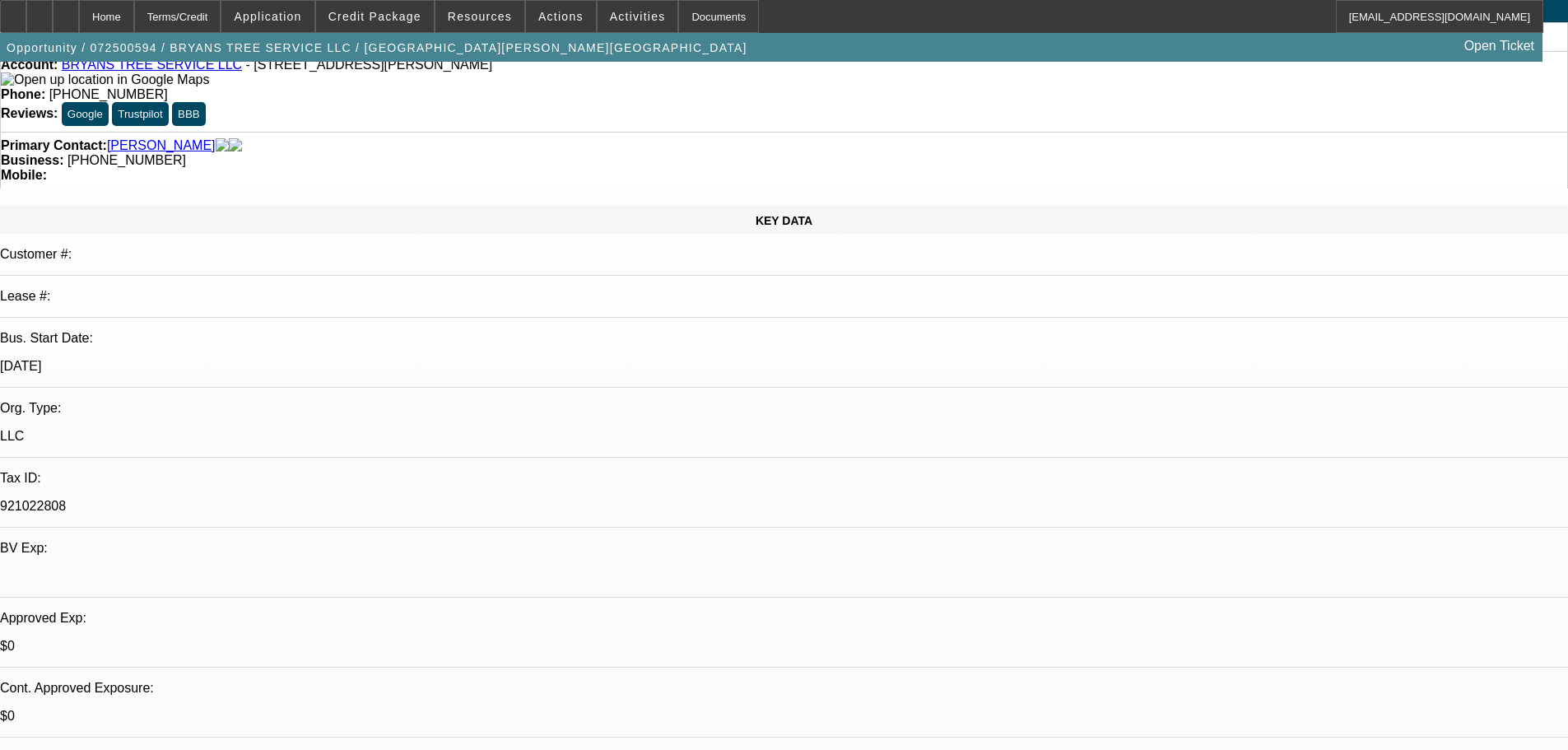
drag, startPoint x: 19, startPoint y: 306, endPoint x: 45, endPoint y: 159, distance: 149.3
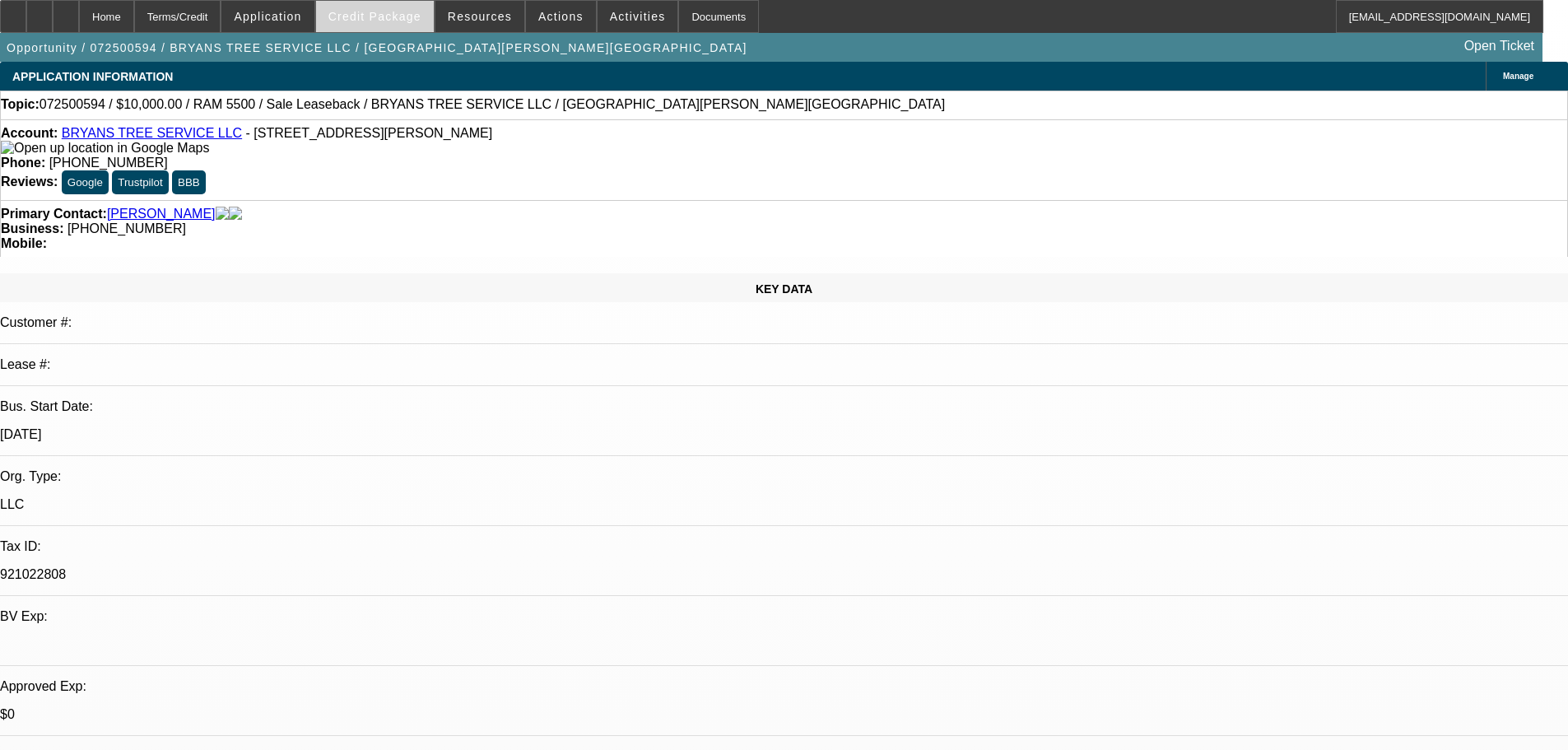
click at [402, 23] on span "Credit Package" at bounding box center [375, 16] width 93 height 13
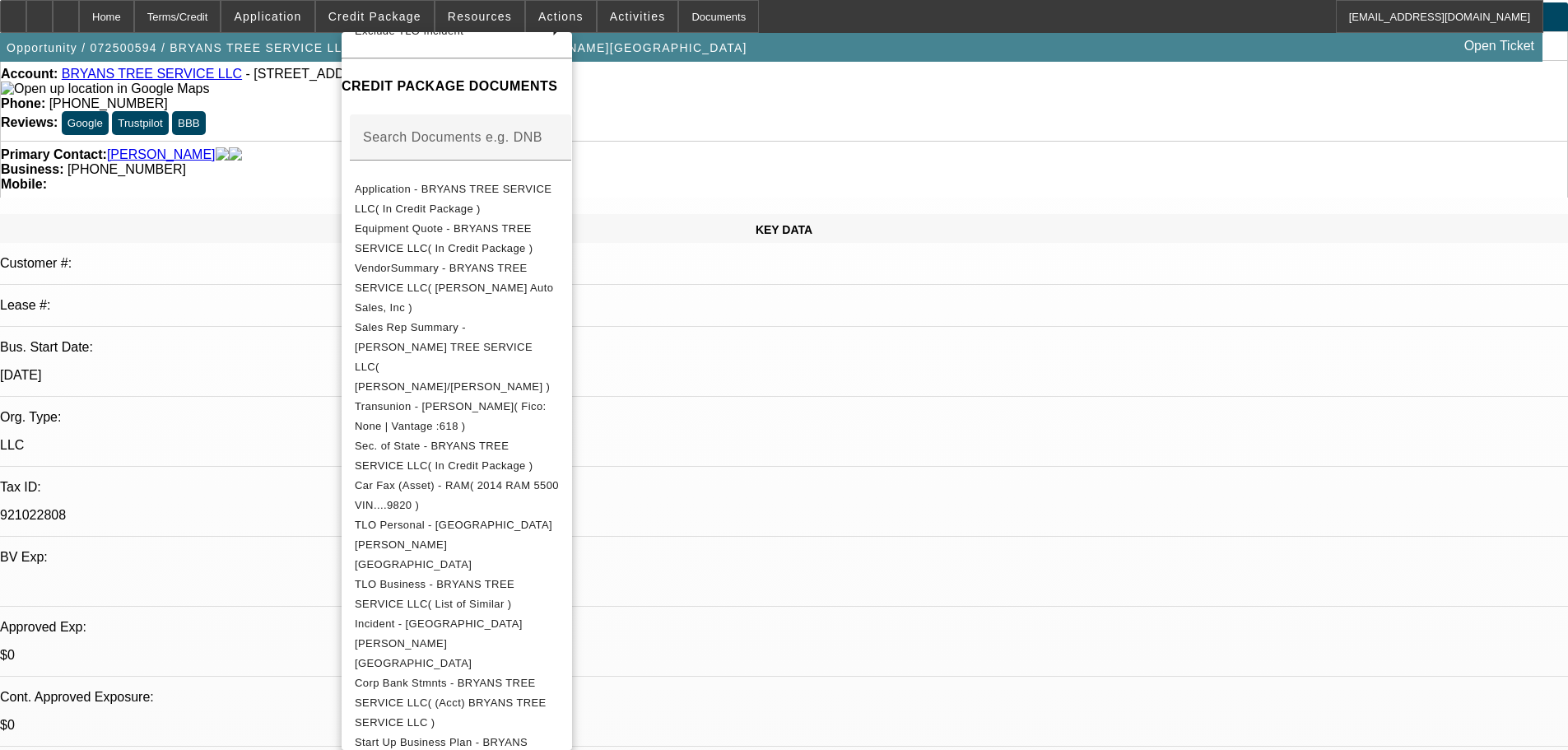
scroll to position [330, 0]
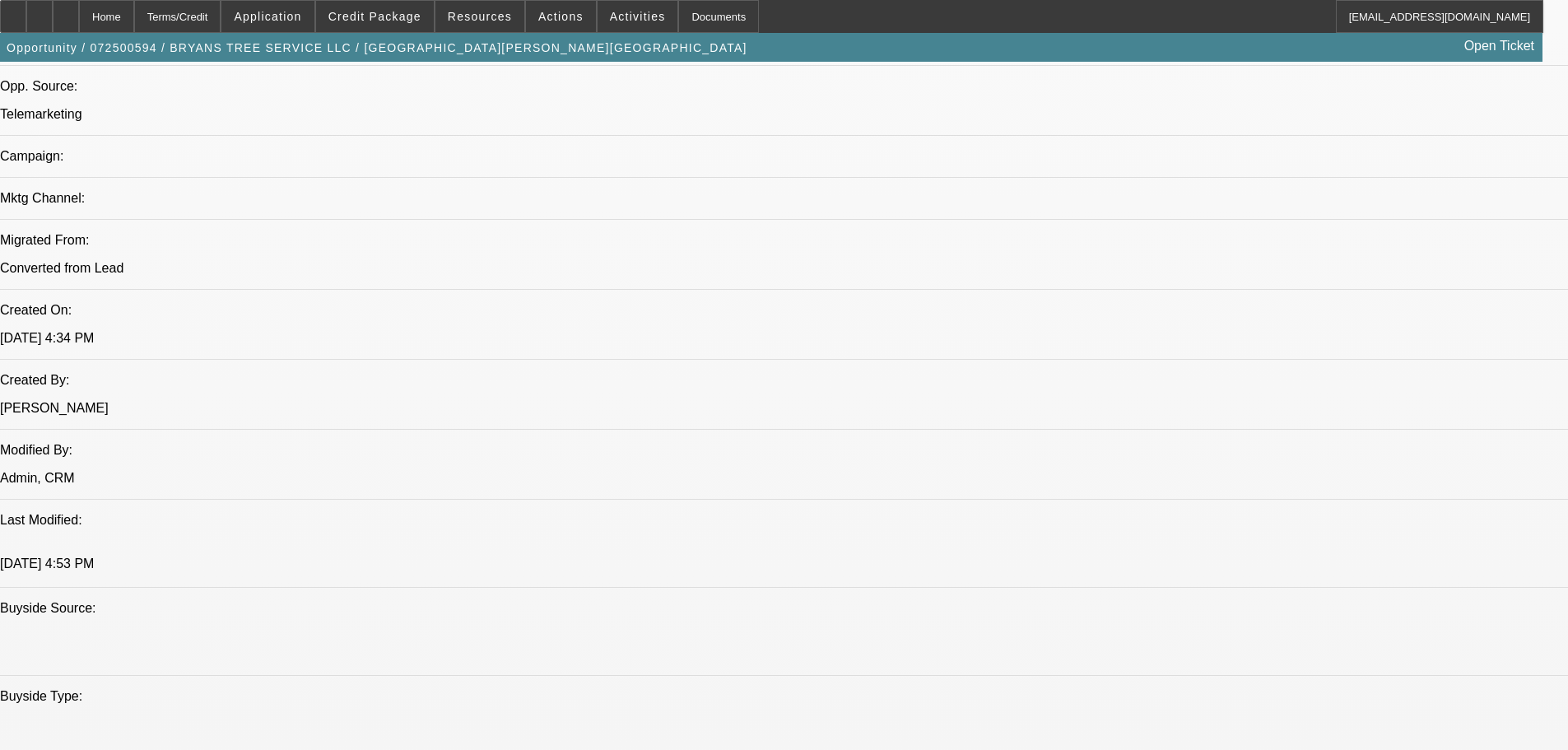
scroll to position [2761, 0]
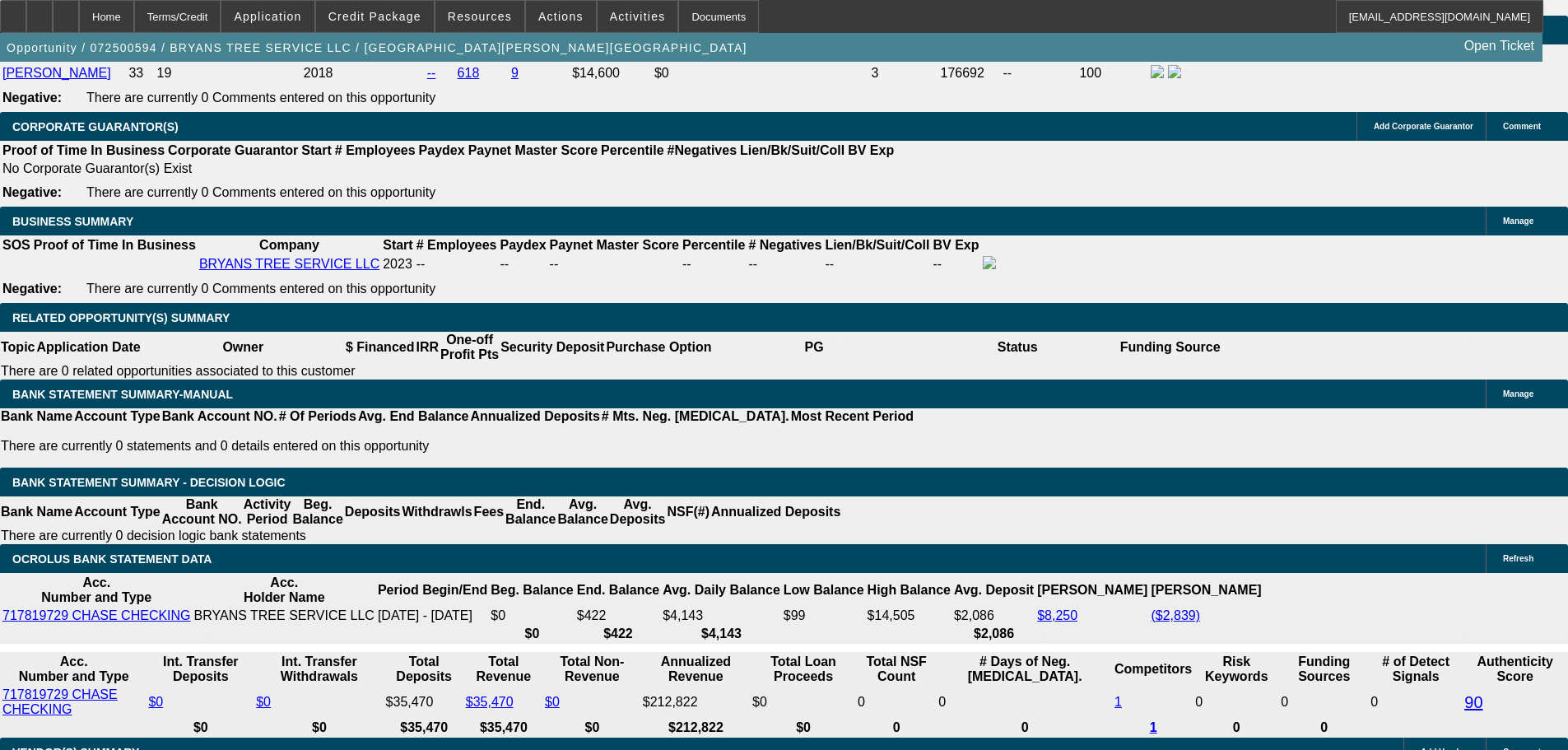
scroll to position [2432, 0]
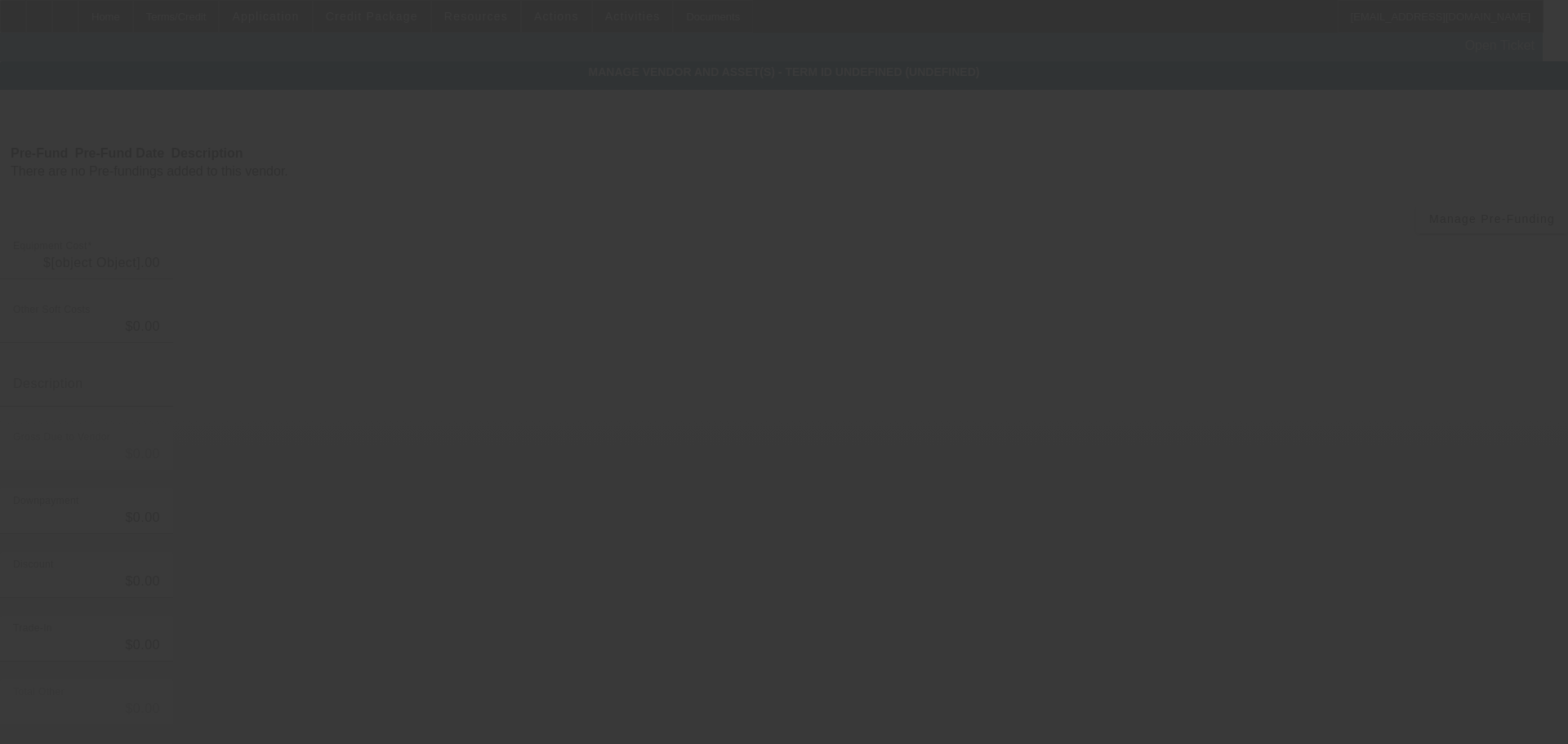
type input "$10,000.00"
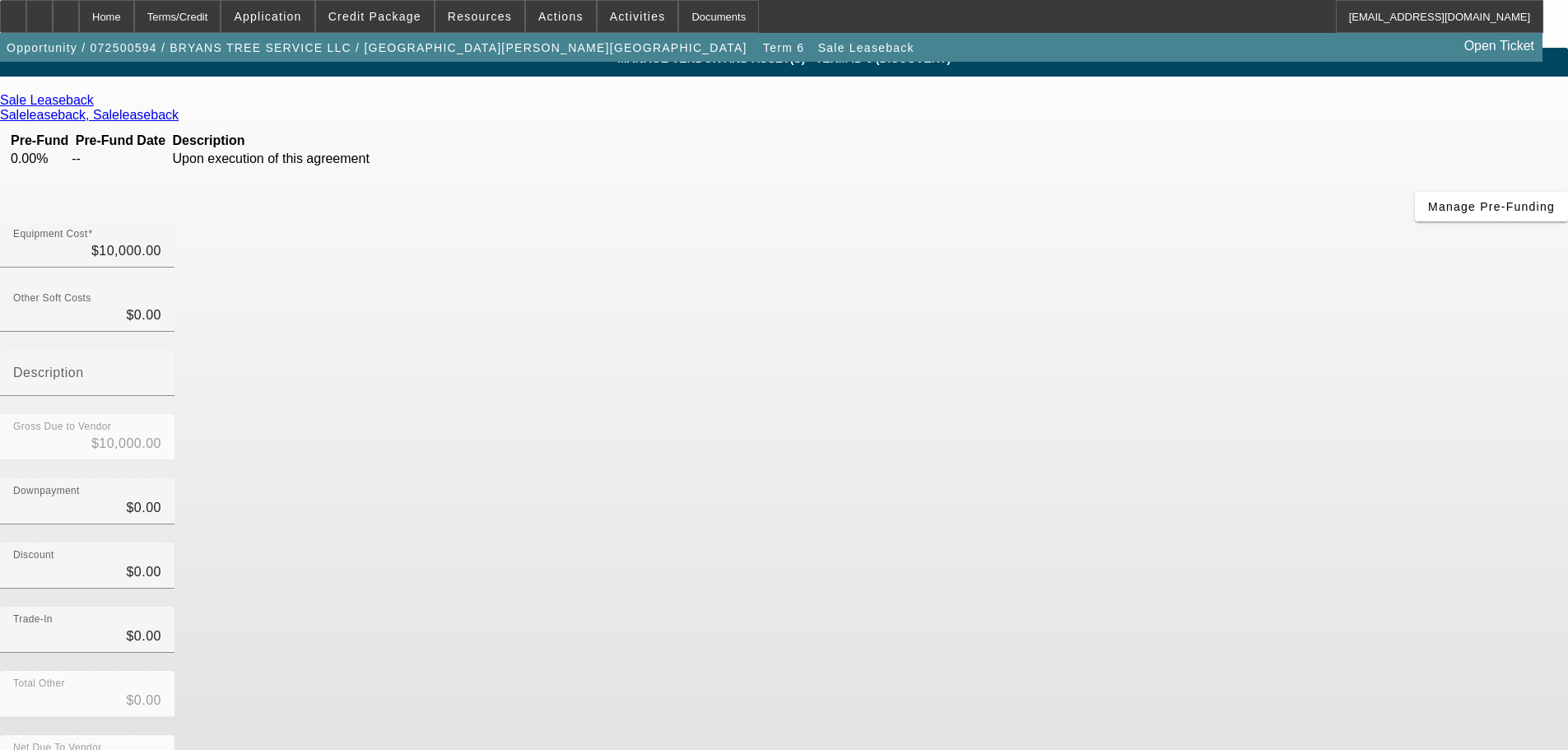
scroll to position [23, 0]
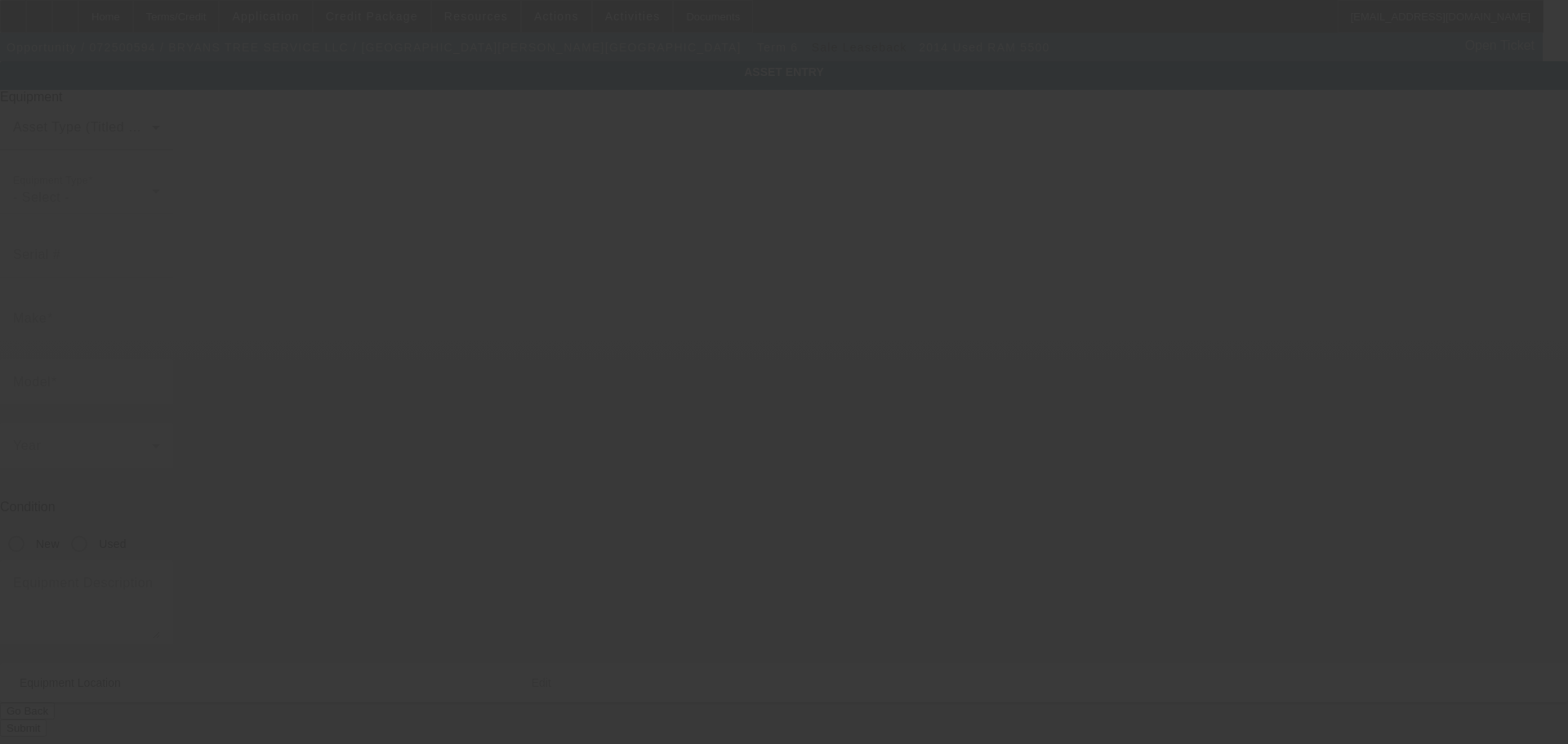
type input "3C7WRMFLXEG229820"
type input "Ram"
type input "5500"
radio input "true"
type textarea "12 foot dump body"
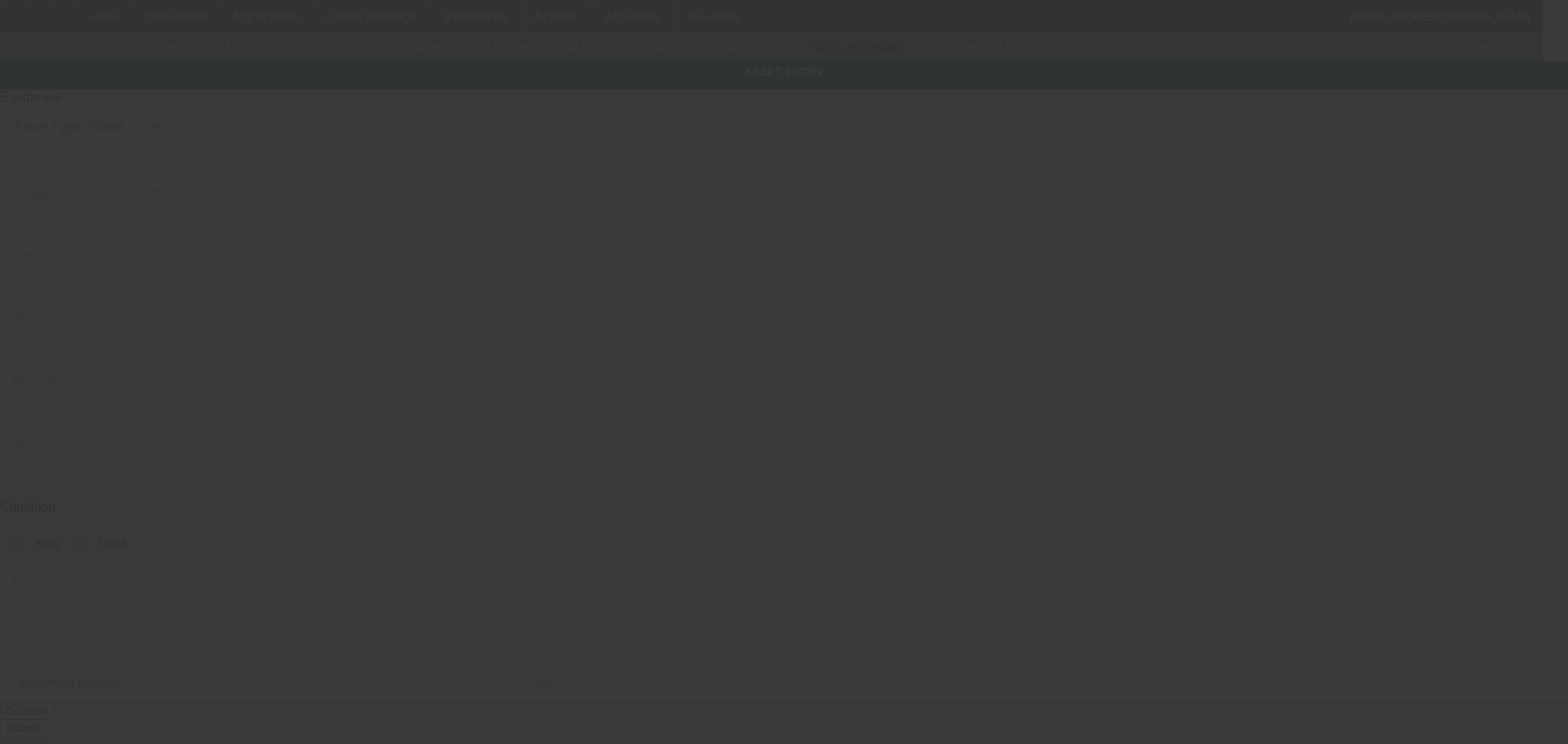
type input "7519 Bracken Pkwy"
type input "Hobart"
type input "46342"
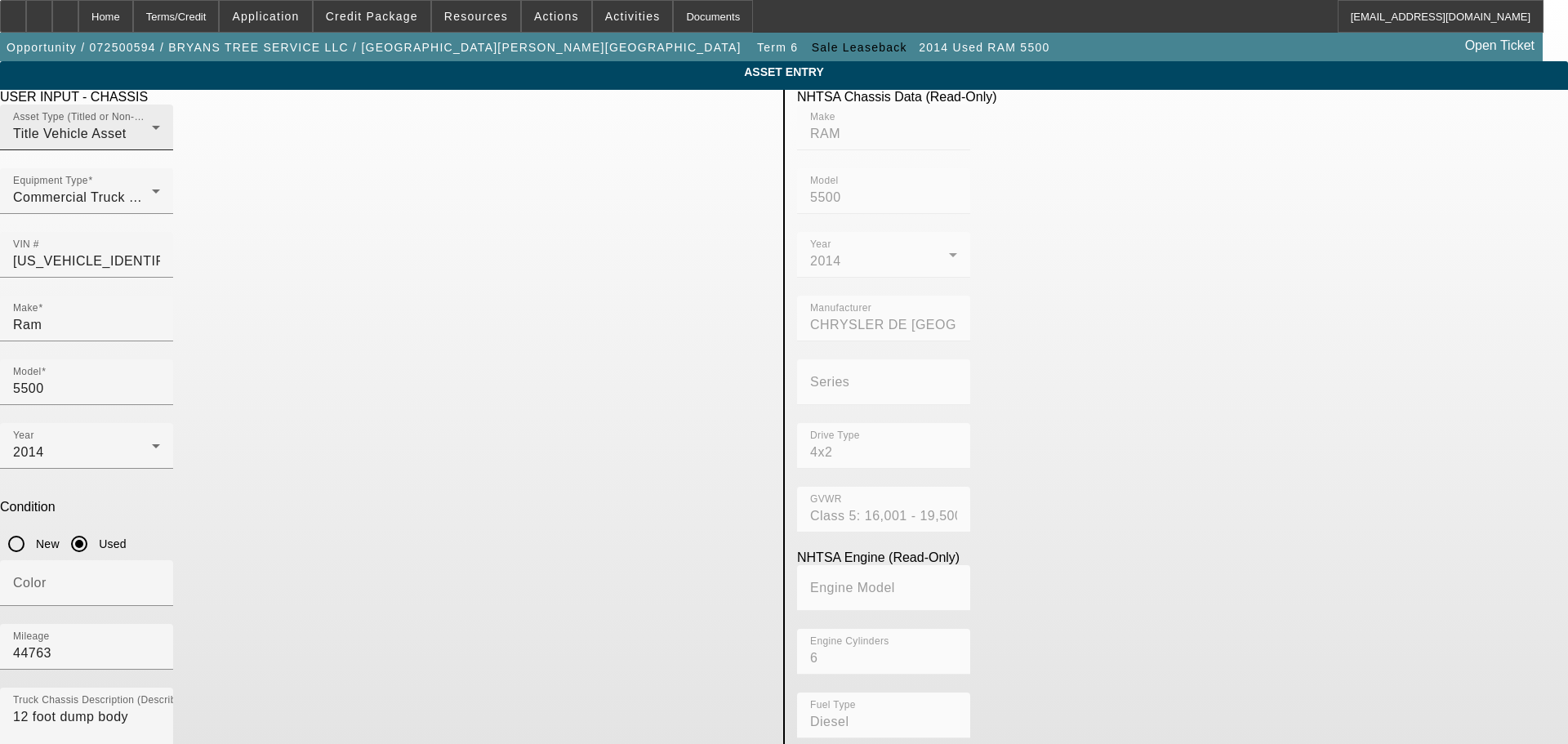
click at [160, 150] on div "Asset Type (Titled or Non-Titled) Title Vehicle Asset" at bounding box center [86, 127] width 147 height 46
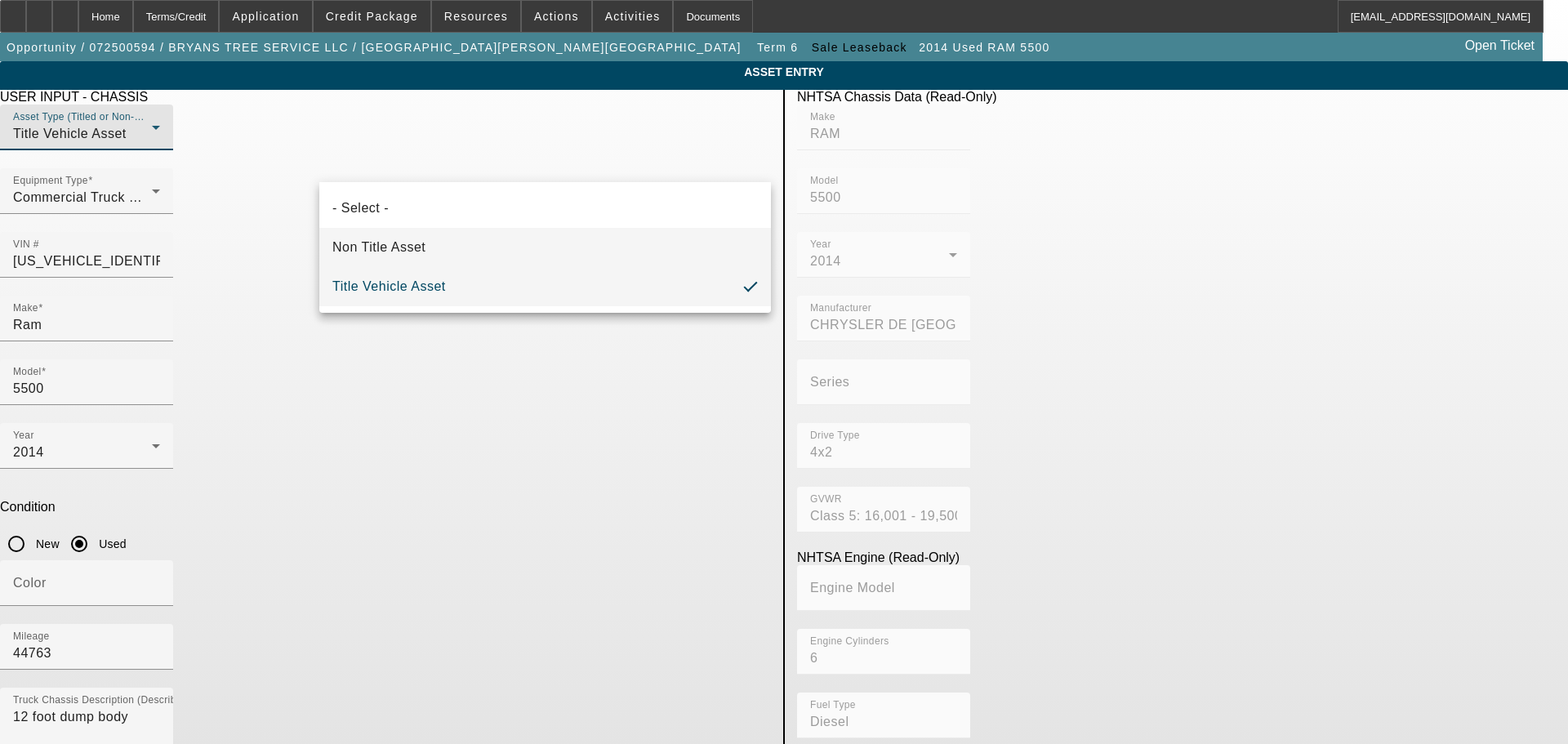
click at [473, 252] on mat-option "Non Title Asset" at bounding box center [545, 247] width 452 height 39
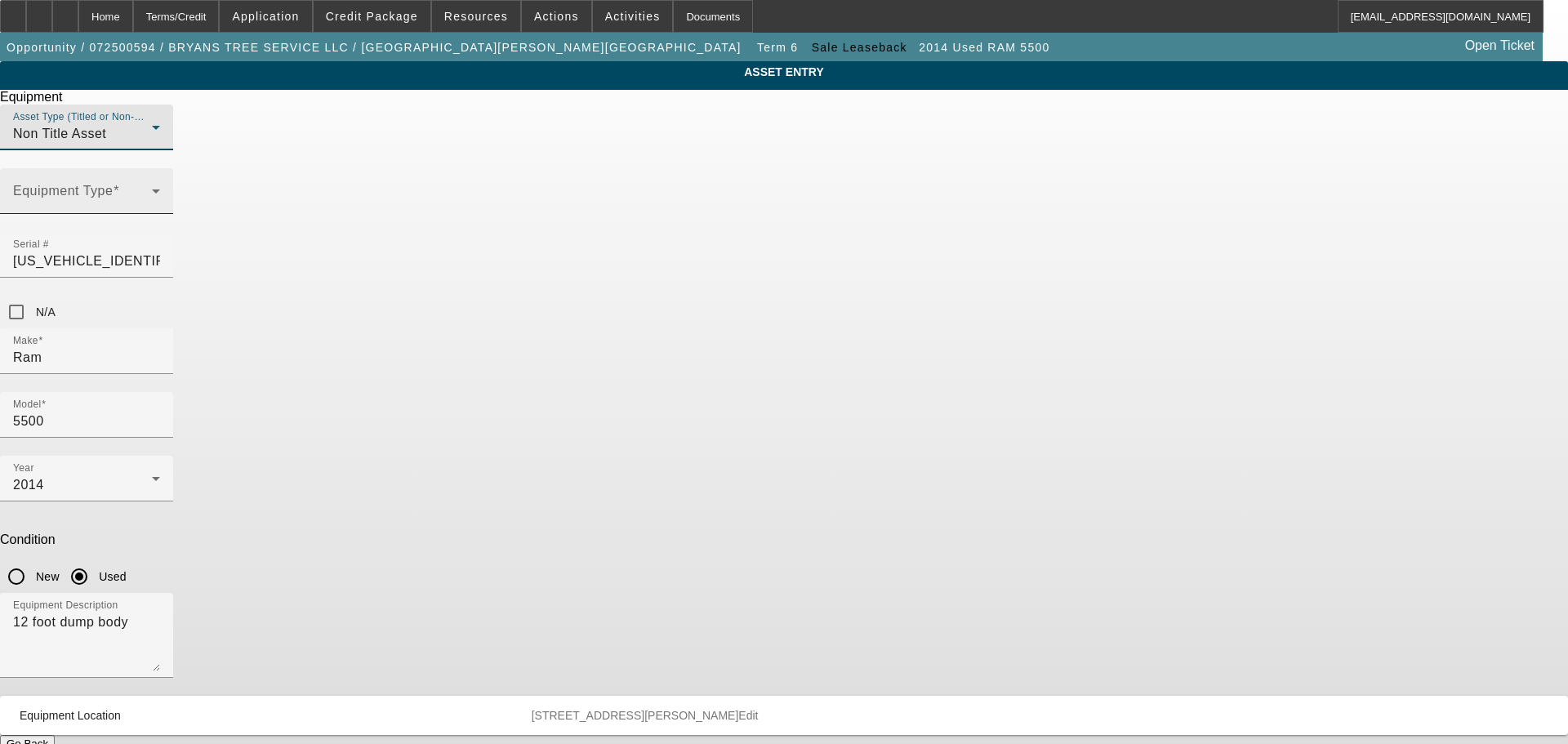
click at [152, 207] on span at bounding box center [82, 198] width 139 height 19
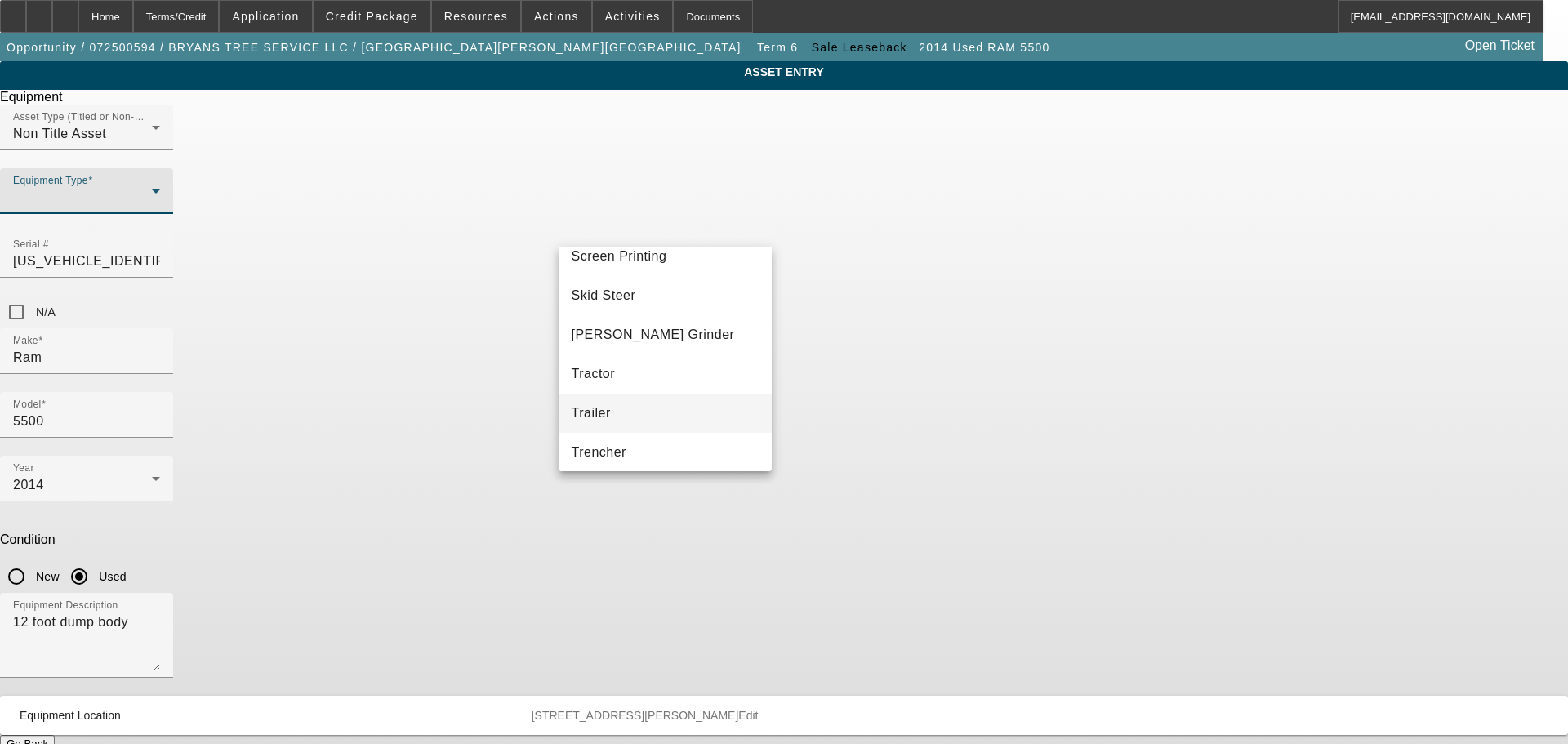
scroll to position [455, 0]
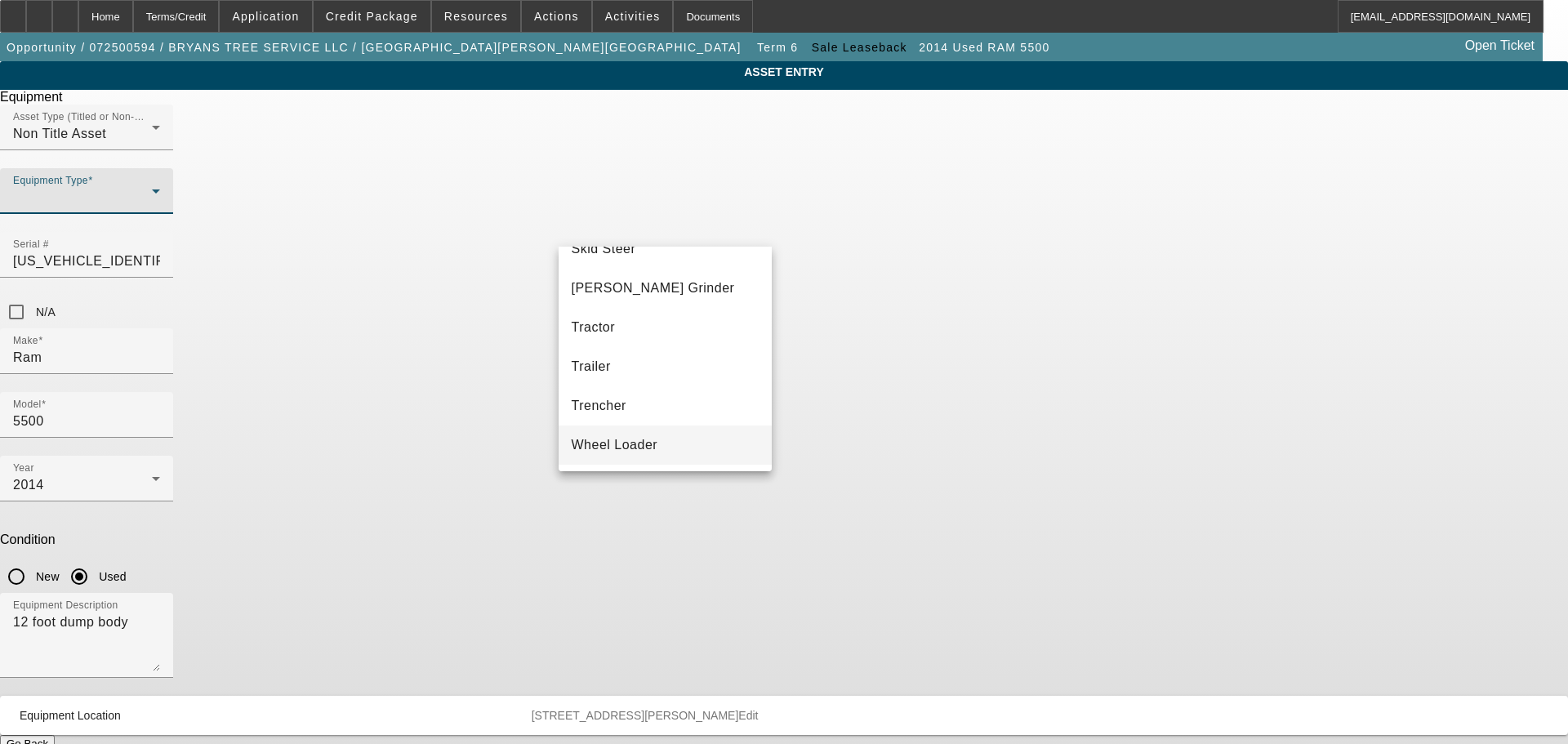
click at [662, 442] on mat-option "Wheel Loader" at bounding box center [666, 445] width 214 height 39
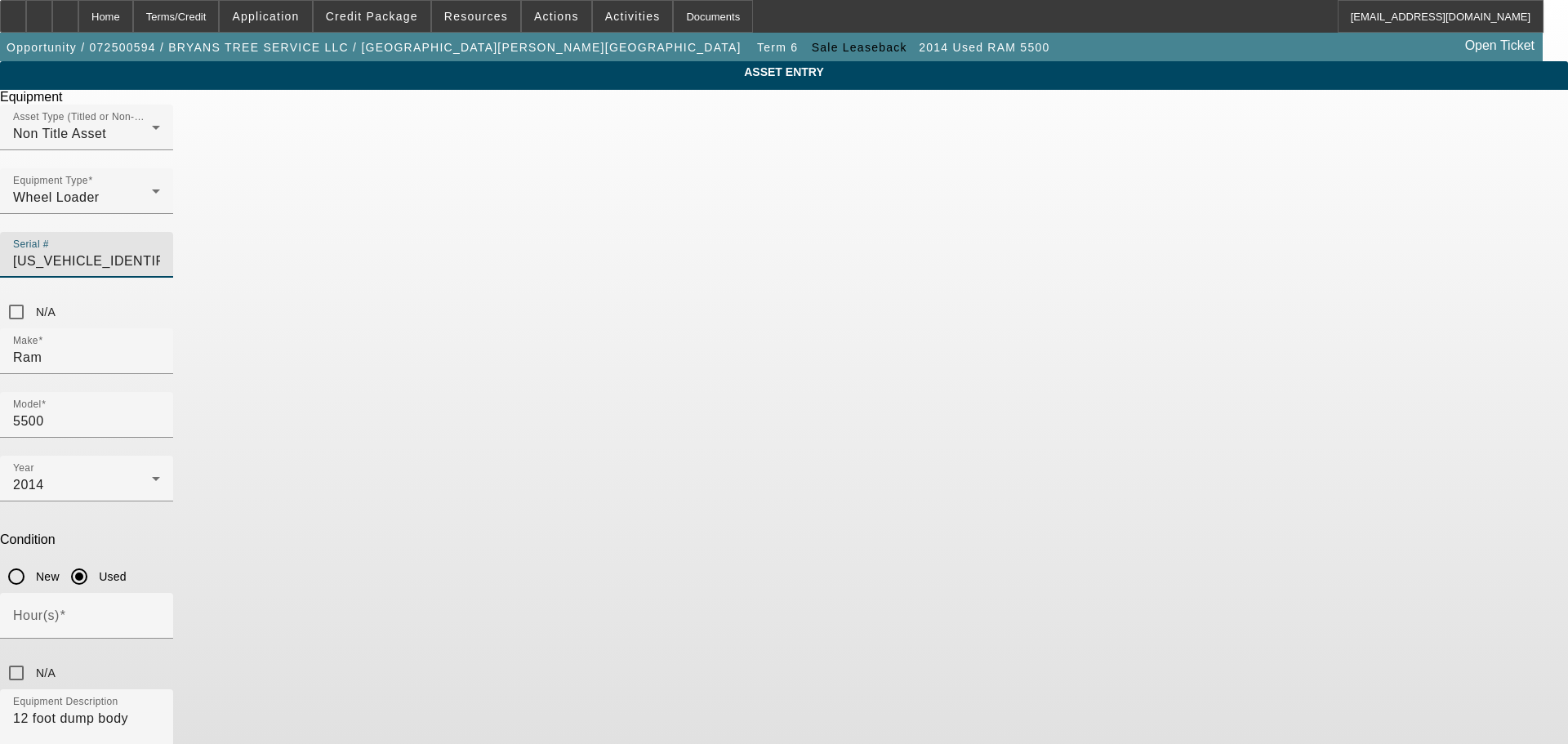
click at [160, 251] on input "3C7WRMFLXEG229820" at bounding box center [86, 261] width 147 height 19
click at [160, 328] on div "Make Ram" at bounding box center [86, 351] width 147 height 46
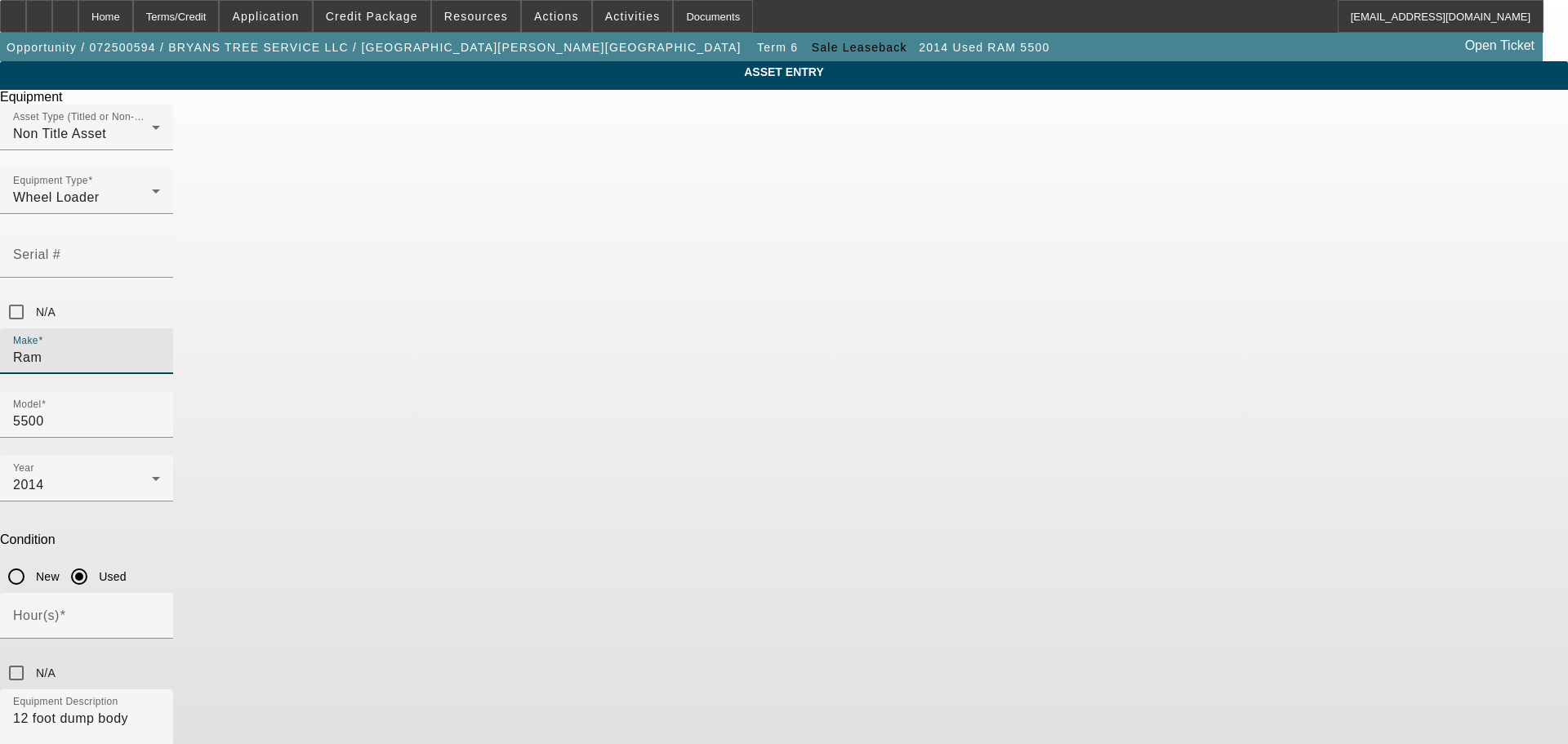
click at [160, 348] on input "Ram" at bounding box center [86, 357] width 147 height 19
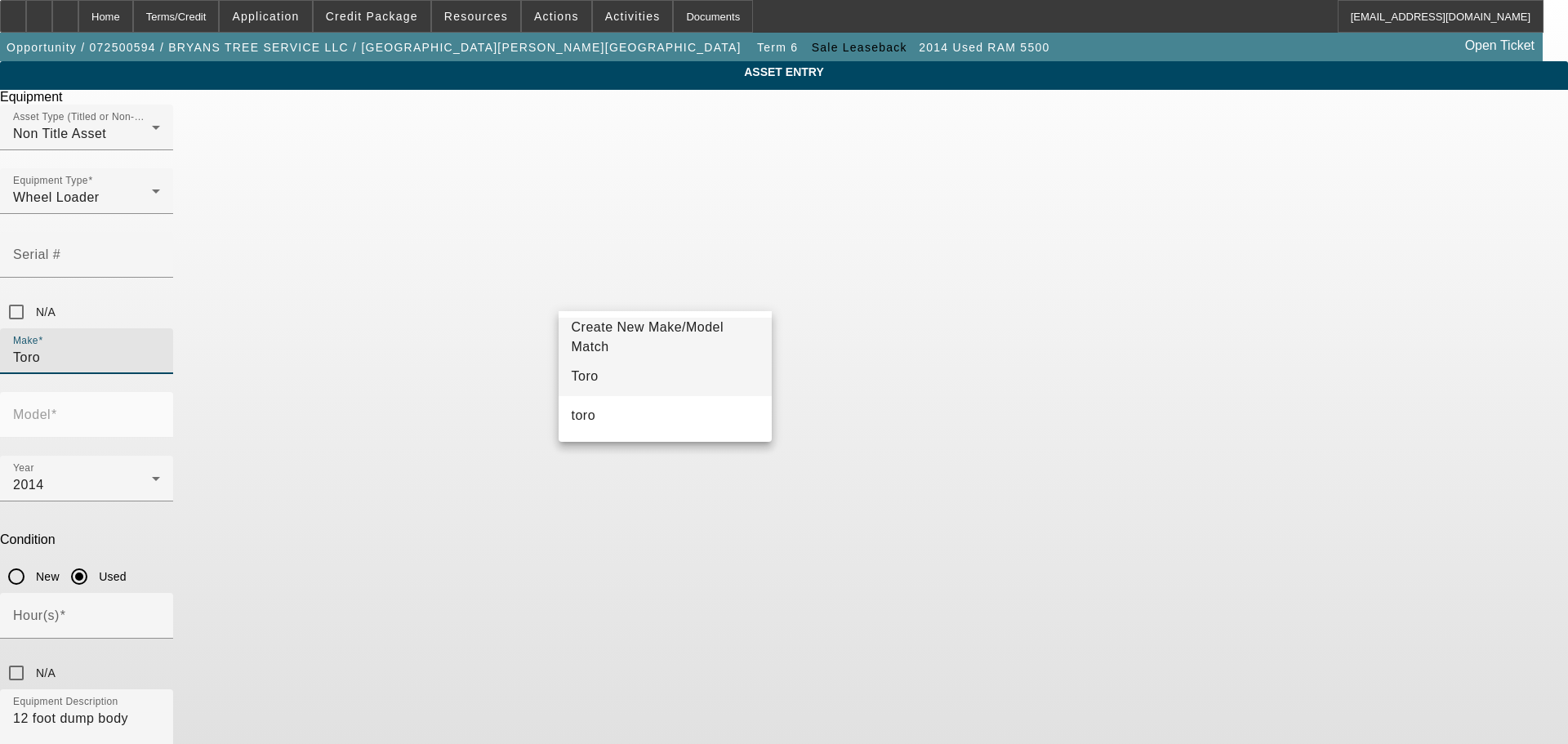
type input "Toro"
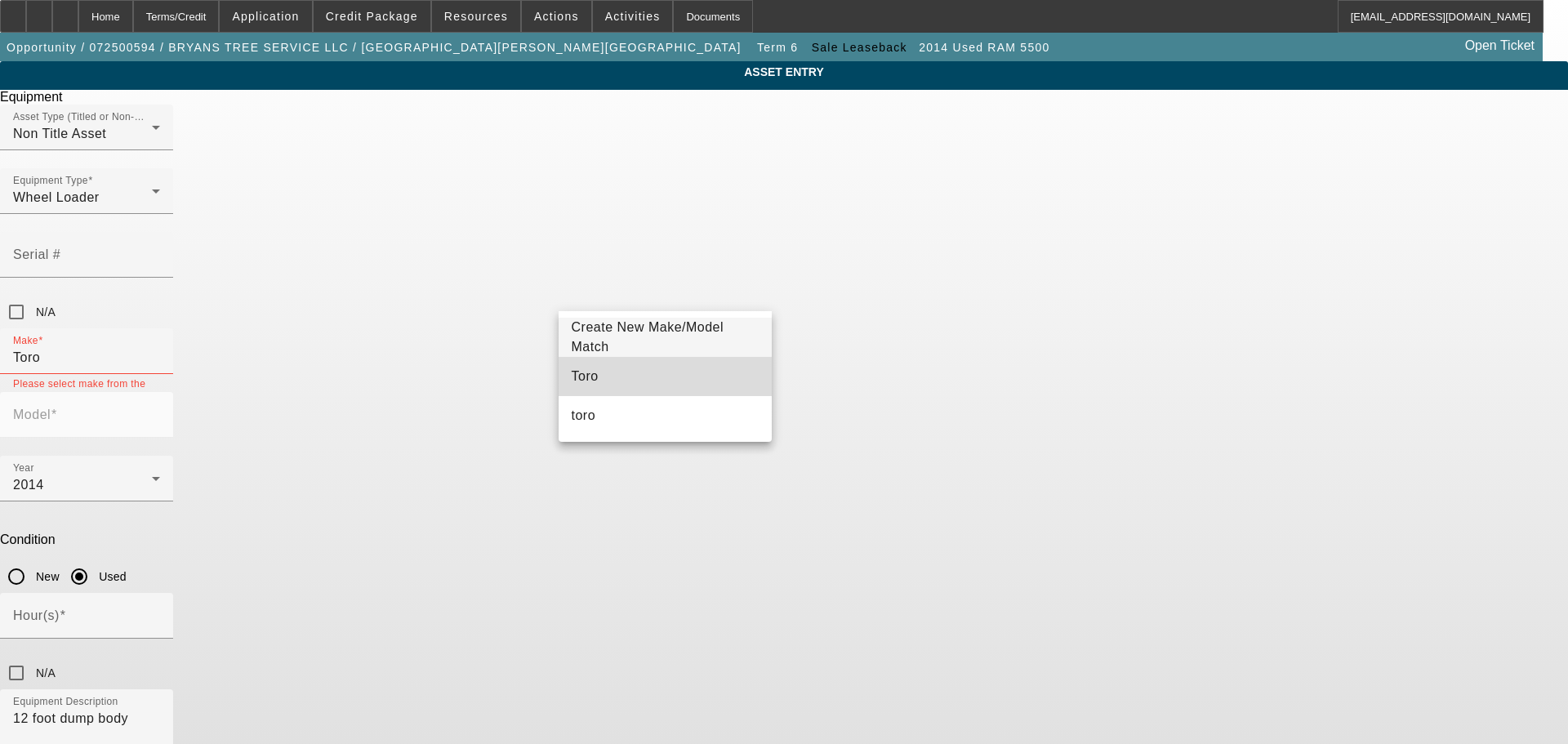
click at [631, 377] on mat-option "Toro" at bounding box center [666, 377] width 214 height 39
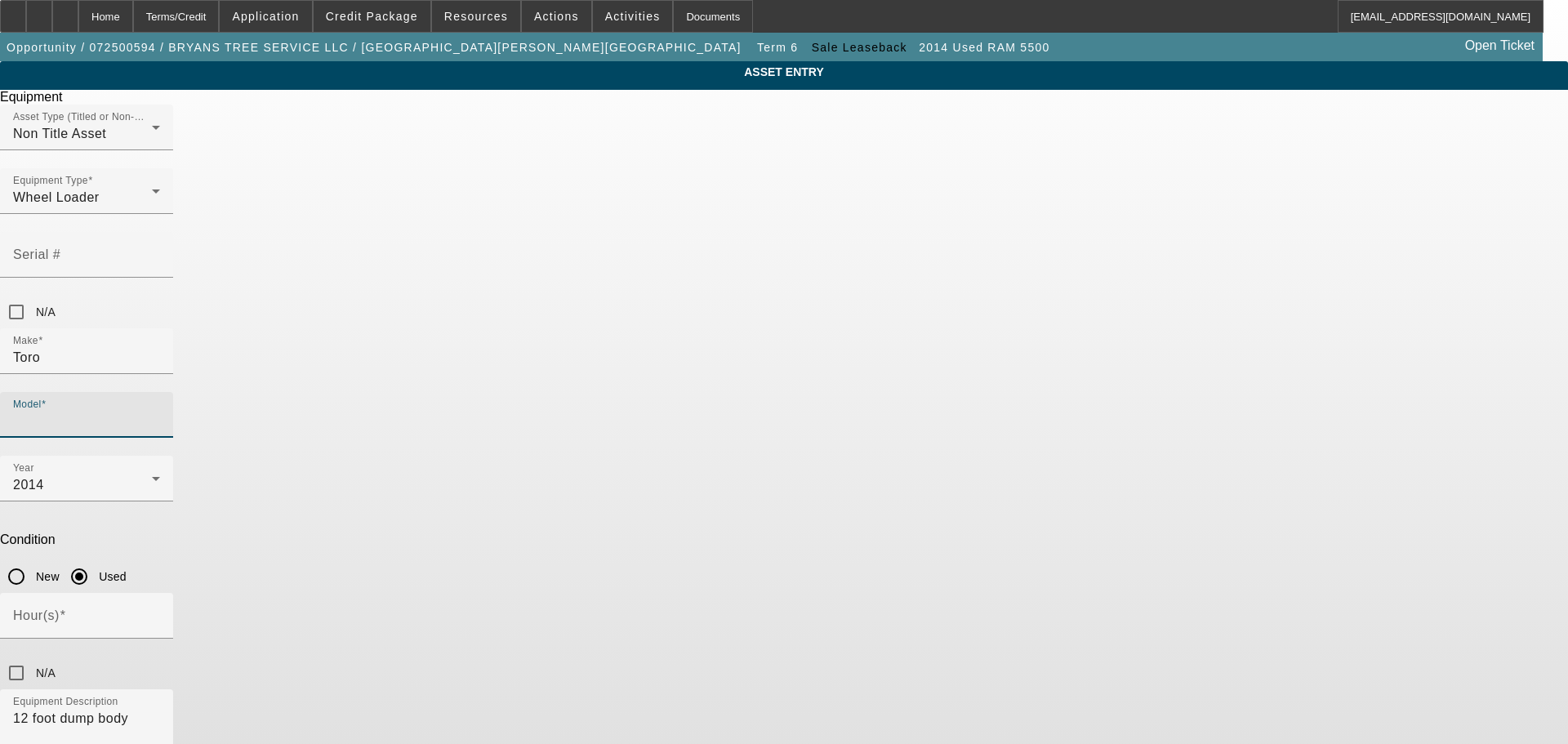
click at [160, 412] on input "Model" at bounding box center [86, 422] width 147 height 19
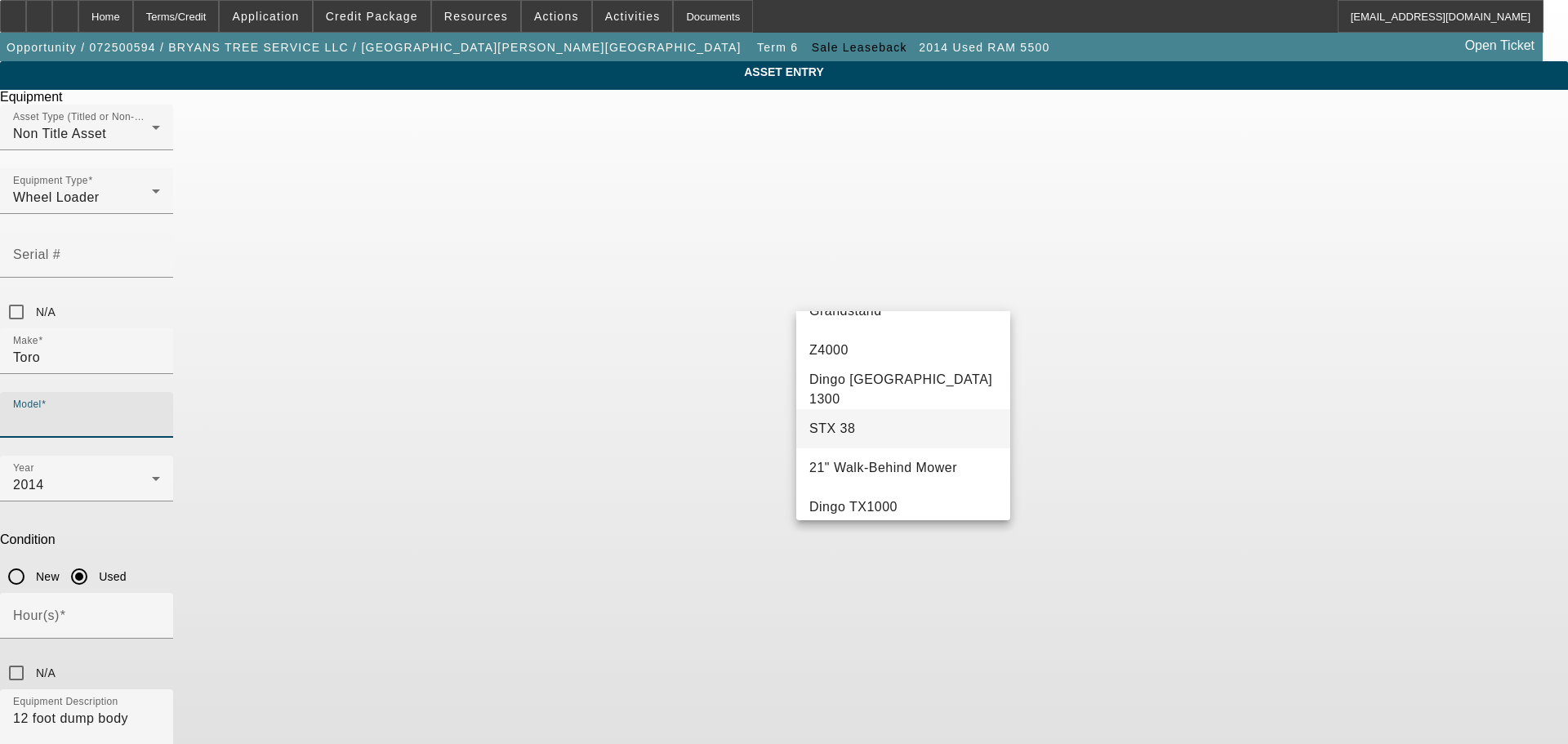
scroll to position [0, 0]
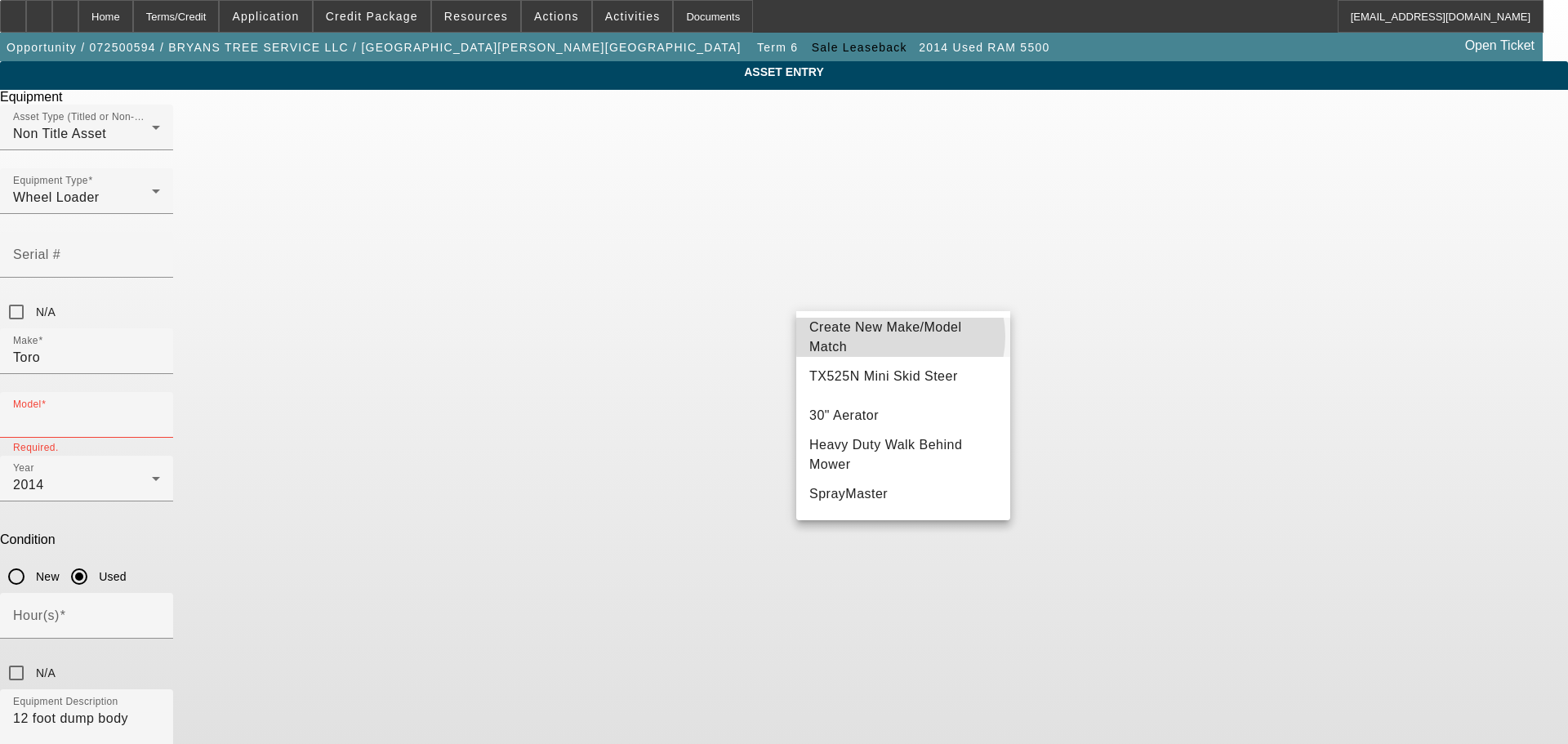
click at [899, 337] on span "Create New Make/Model Match" at bounding box center [885, 337] width 153 height 33
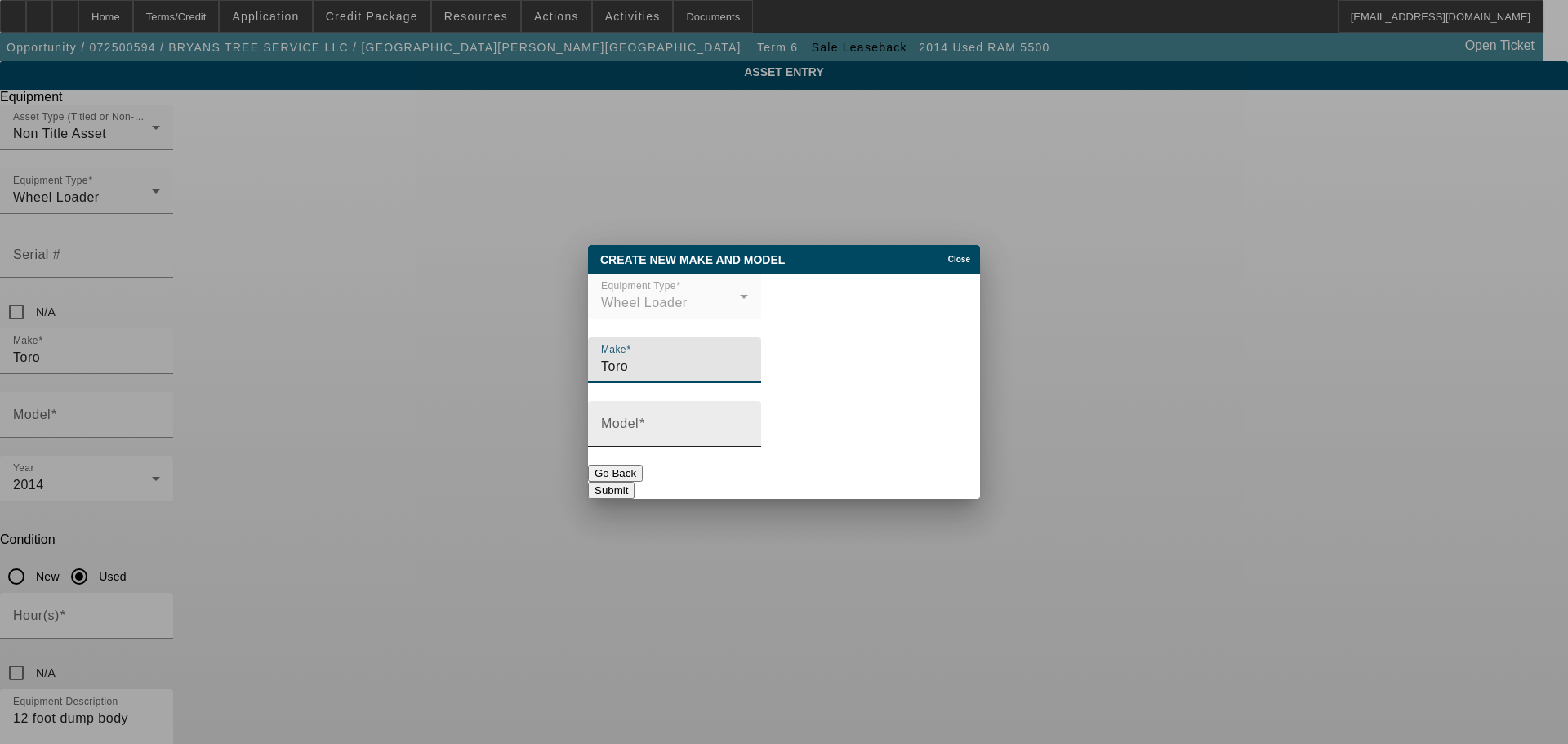
click at [692, 440] on input "Model" at bounding box center [674, 430] width 147 height 19
type input "Dingo TX1000"
click at [635, 486] on button "Submit" at bounding box center [611, 491] width 47 height 18
type input "Dingo TX1000"
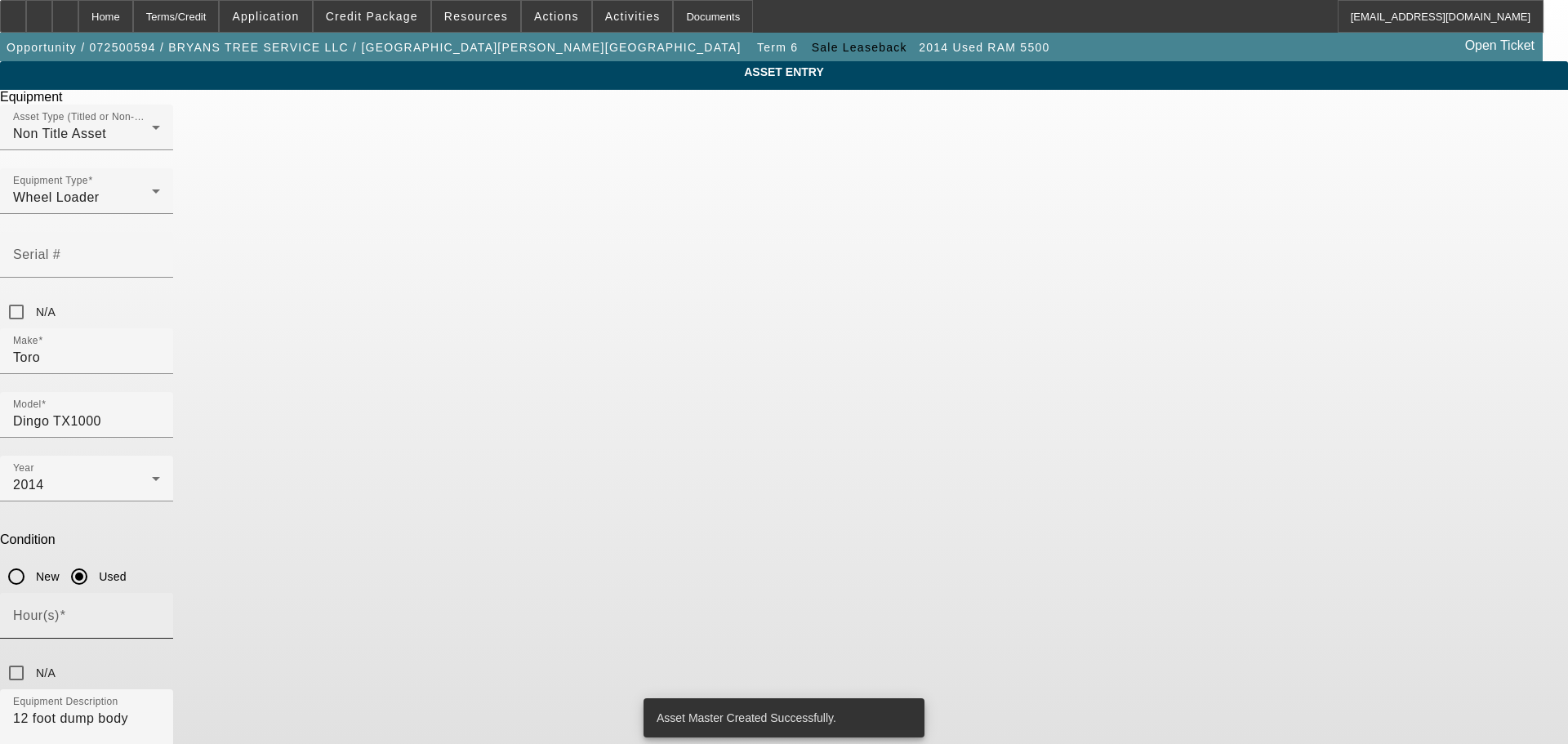
click at [160, 613] on input "Hour(s)" at bounding box center [86, 622] width 147 height 19
click at [152, 475] on div "2014" at bounding box center [82, 485] width 139 height 19
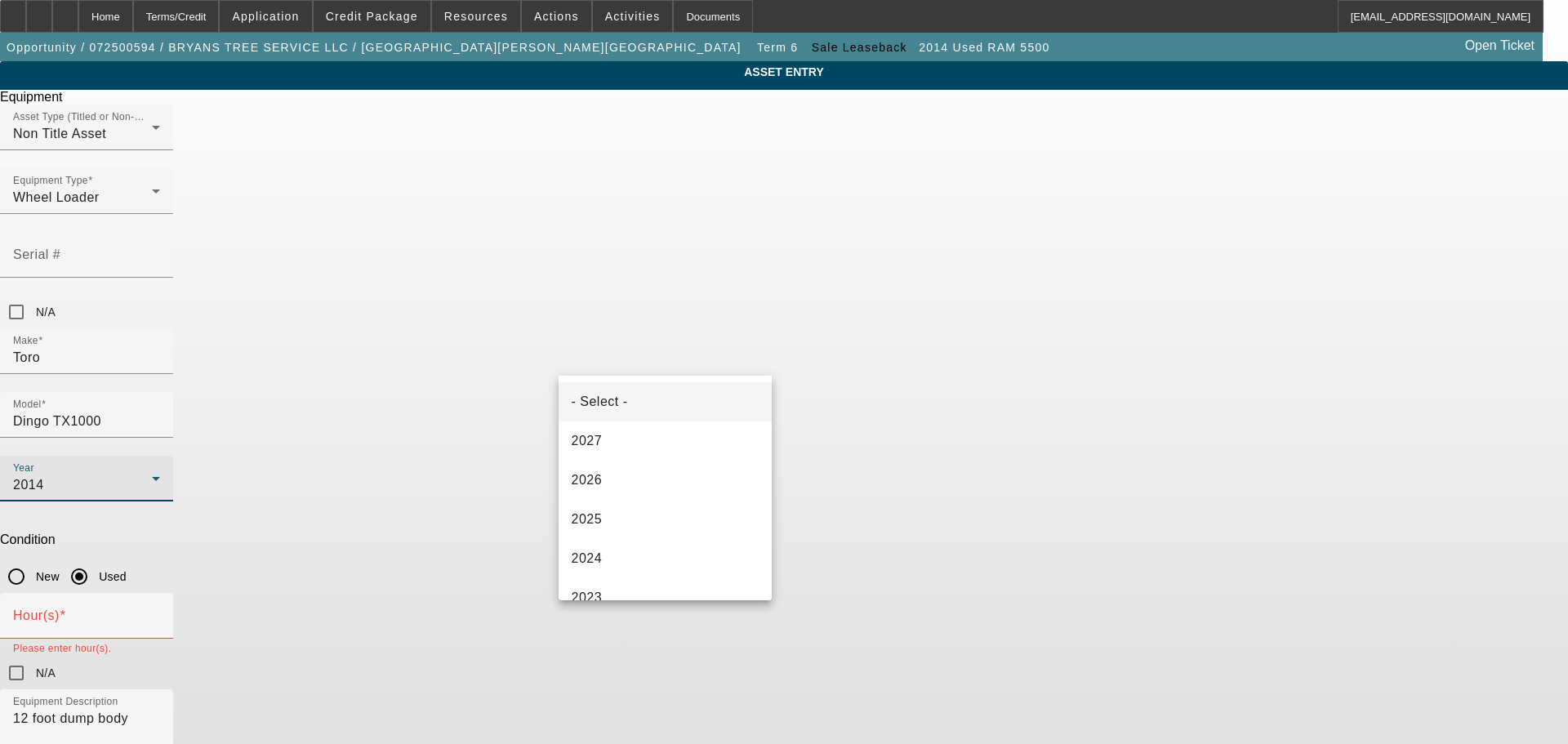
click at [689, 403] on mat-option "- Select -" at bounding box center [666, 402] width 214 height 39
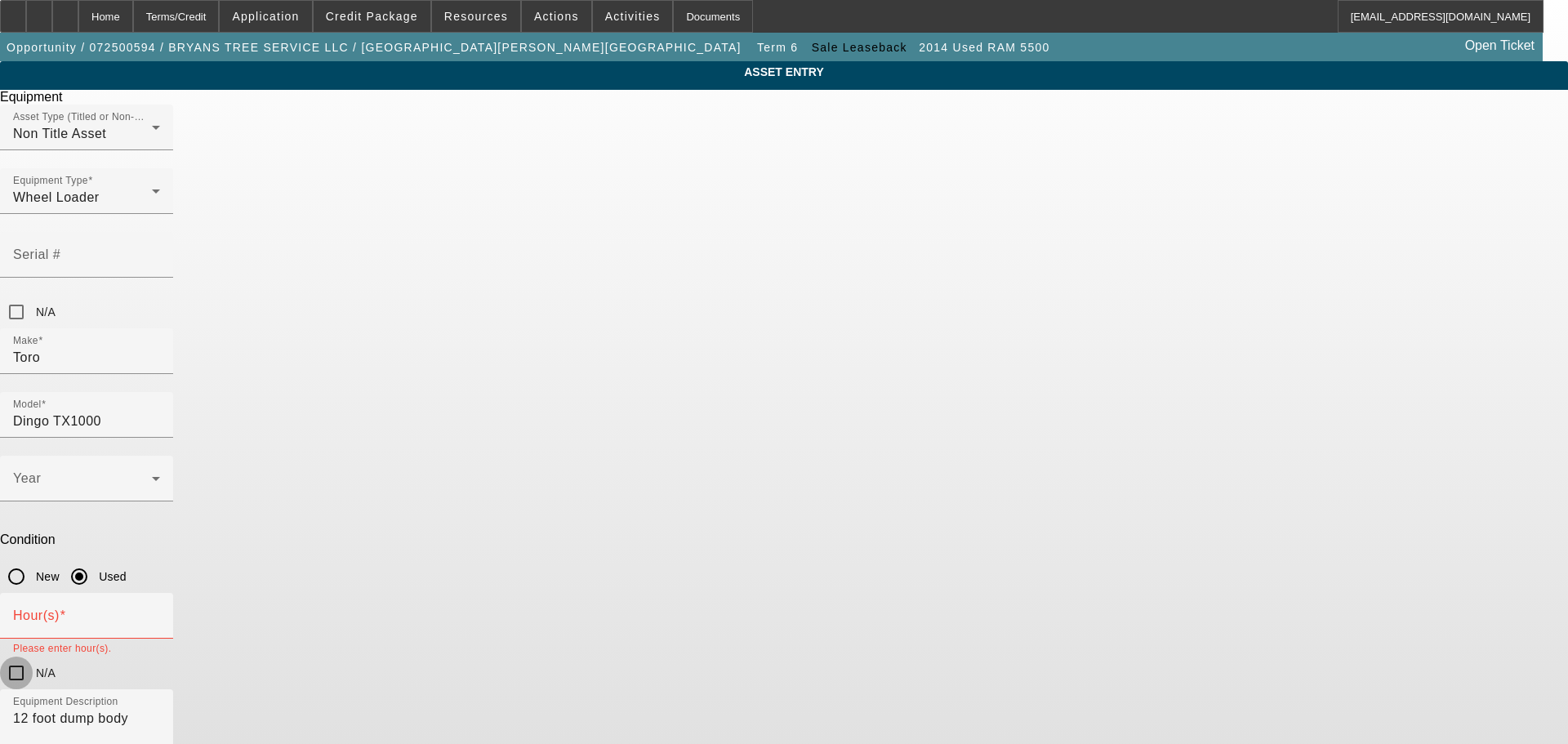
click at [33, 656] on input "N/A" at bounding box center [17, 673] width 33 height 33
checkbox input "true"
click at [160, 709] on textarea "12 foot dump body" at bounding box center [86, 738] width 147 height 58
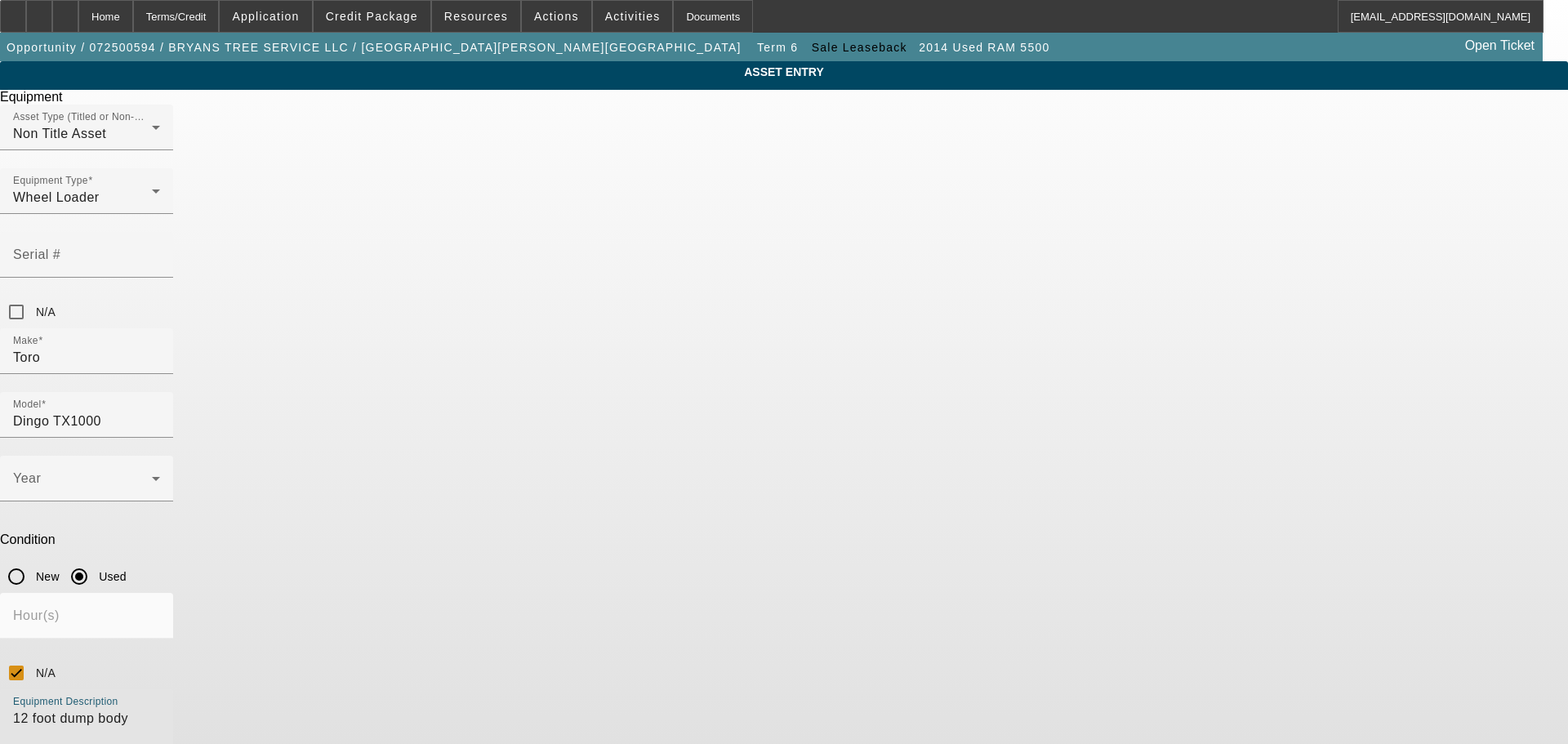
click at [160, 709] on textarea "12 foot dump body" at bounding box center [86, 738] width 147 height 58
click at [152, 475] on span at bounding box center [82, 485] width 139 height 19
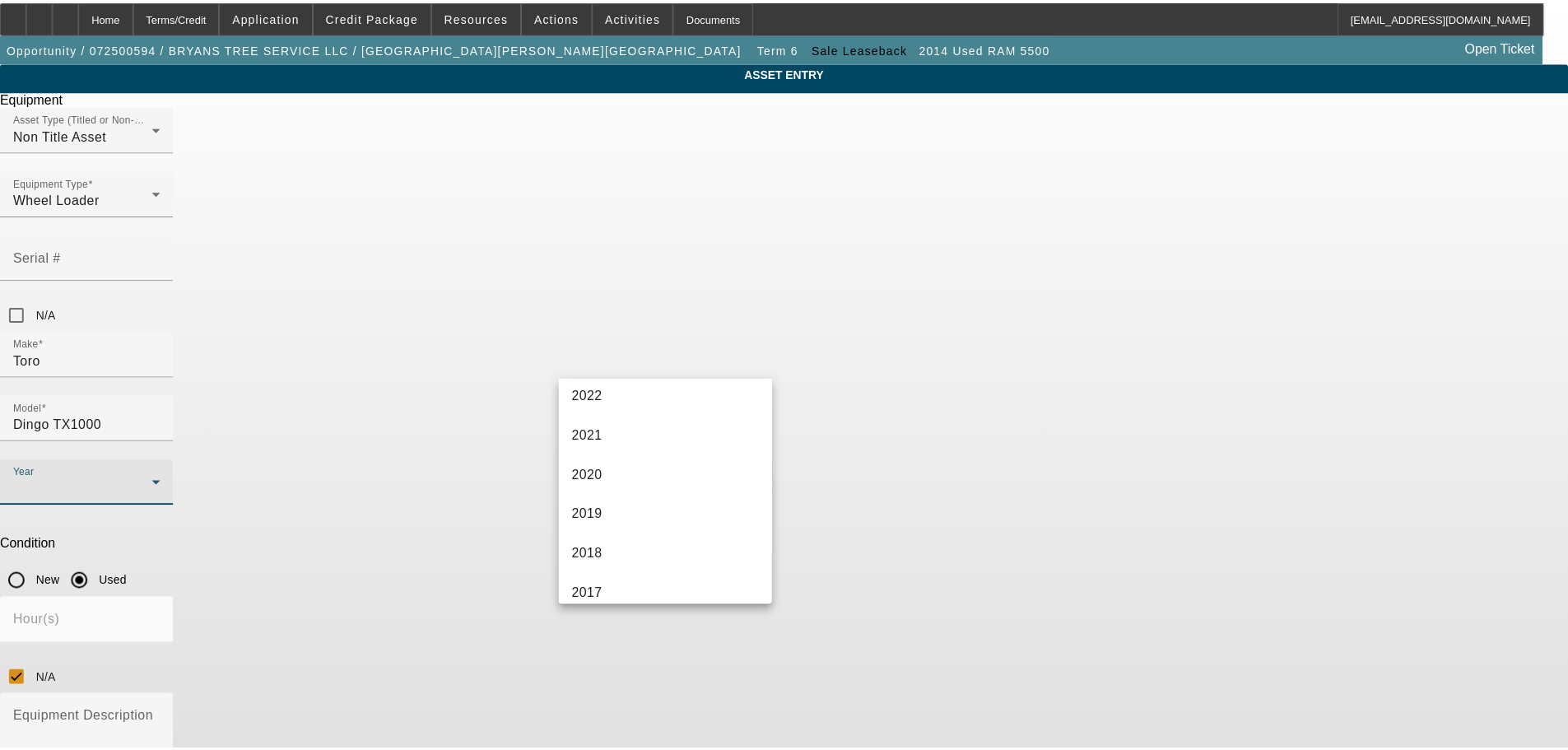
scroll to position [247, 0]
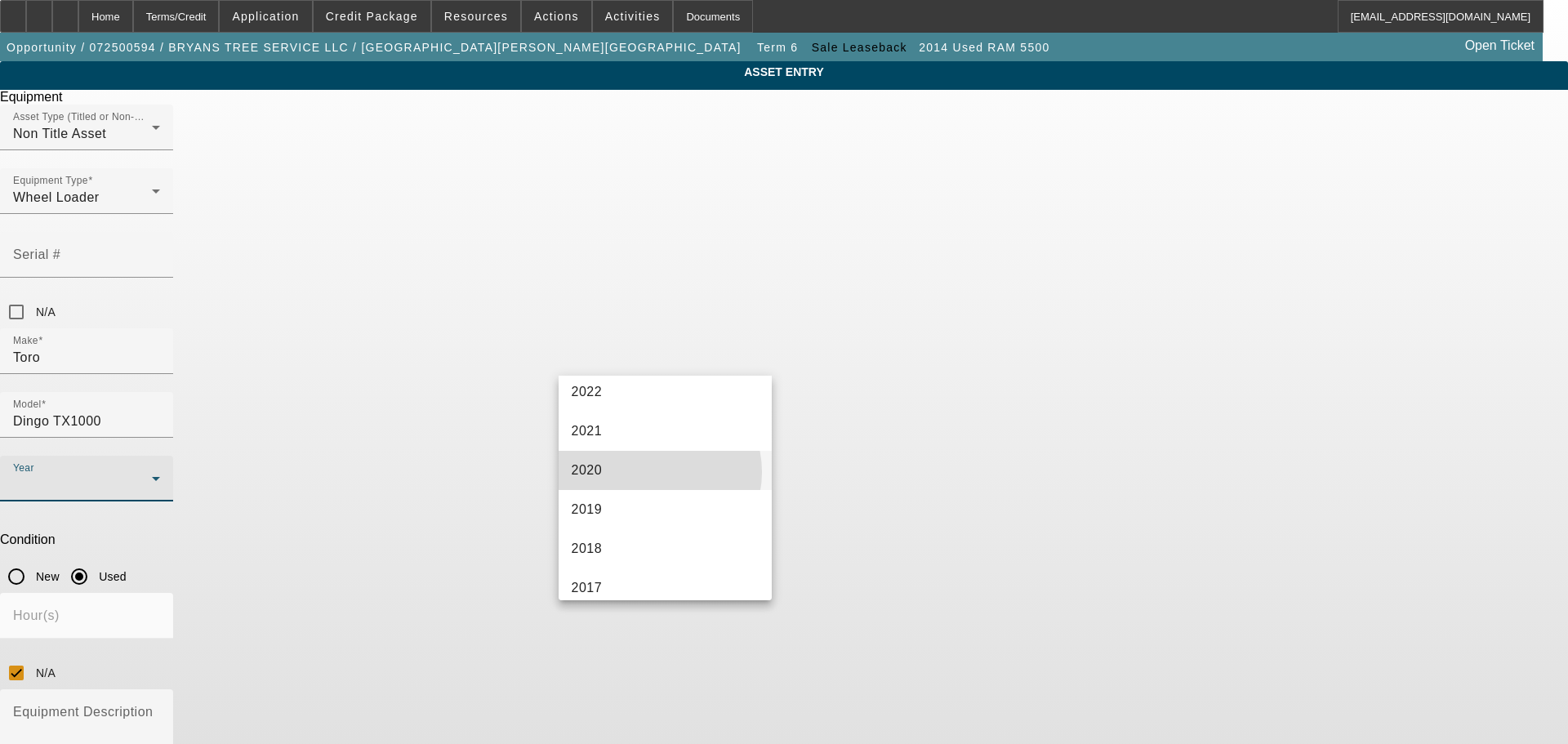
click at [654, 472] on mat-option "2020" at bounding box center [666, 470] width 214 height 39
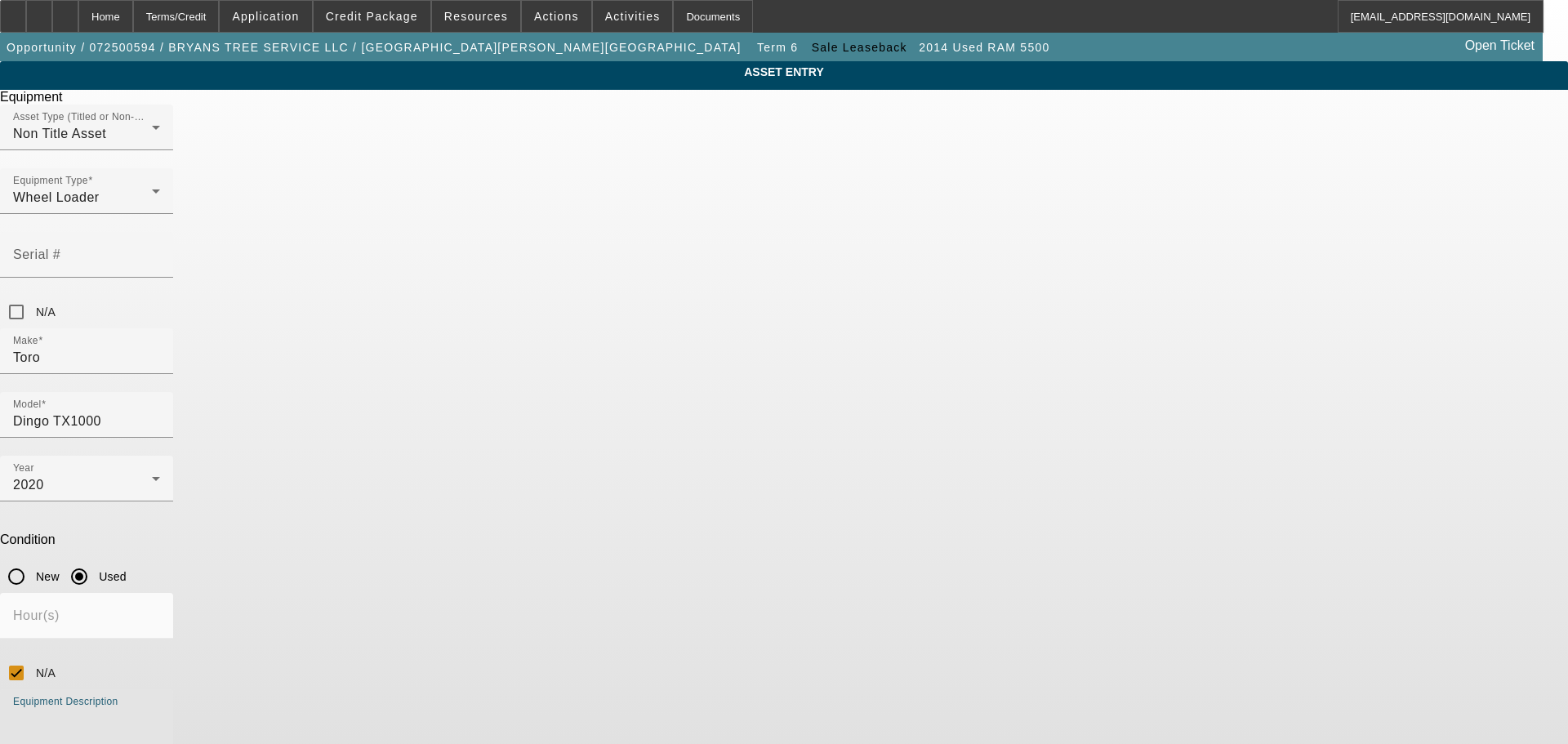
click at [160, 709] on textarea "Equipment Description" at bounding box center [86, 738] width 147 height 58
type textarea "407652936"
drag, startPoint x: 1217, startPoint y: 500, endPoint x: 949, endPoint y: 647, distance: 305.7
click at [1214, 511] on div "ASSET ENTRY Delete asset Equipment Asset Type (Titled or Non-Titled) Non Title …" at bounding box center [784, 464] width 1568 height 804
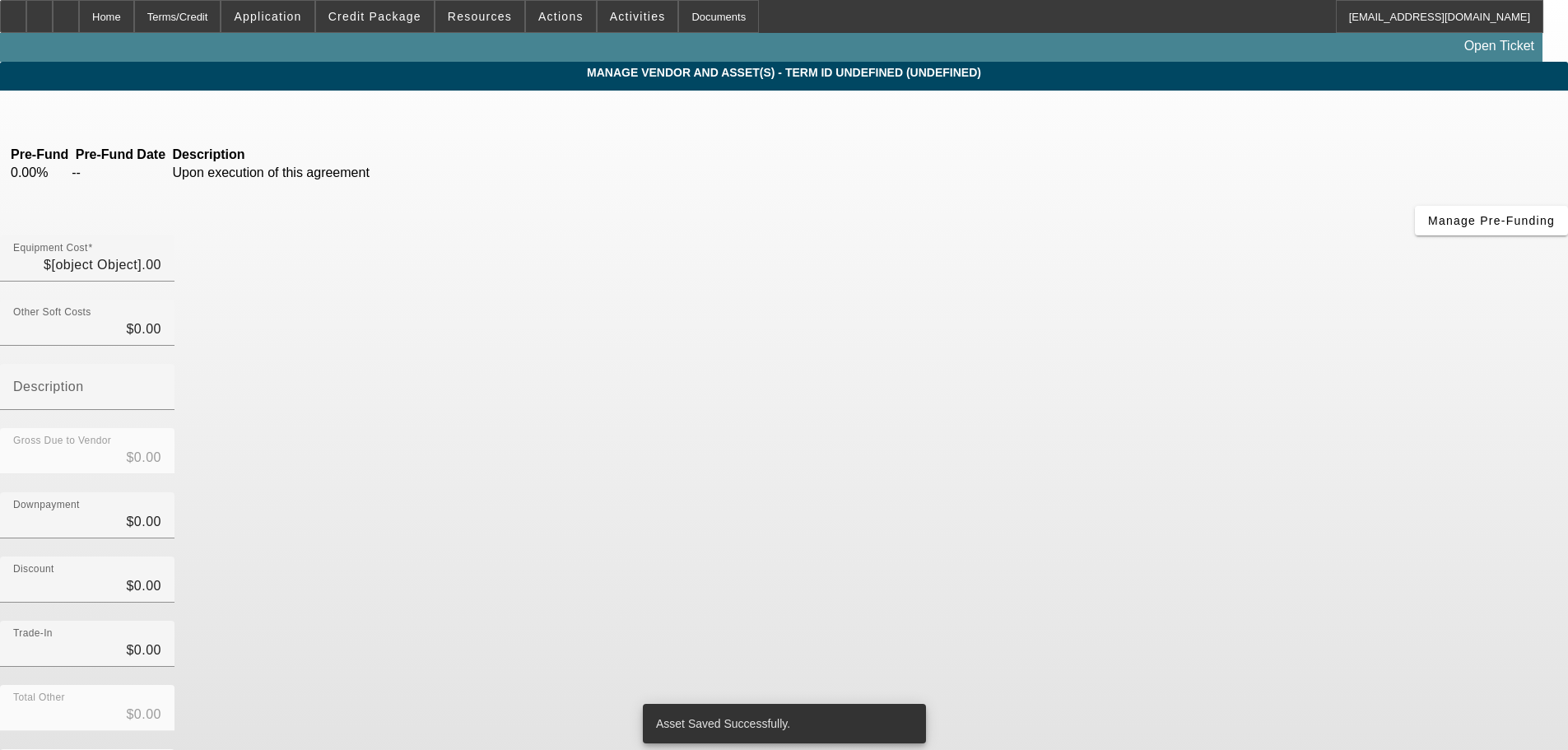
type input "$10,000.00"
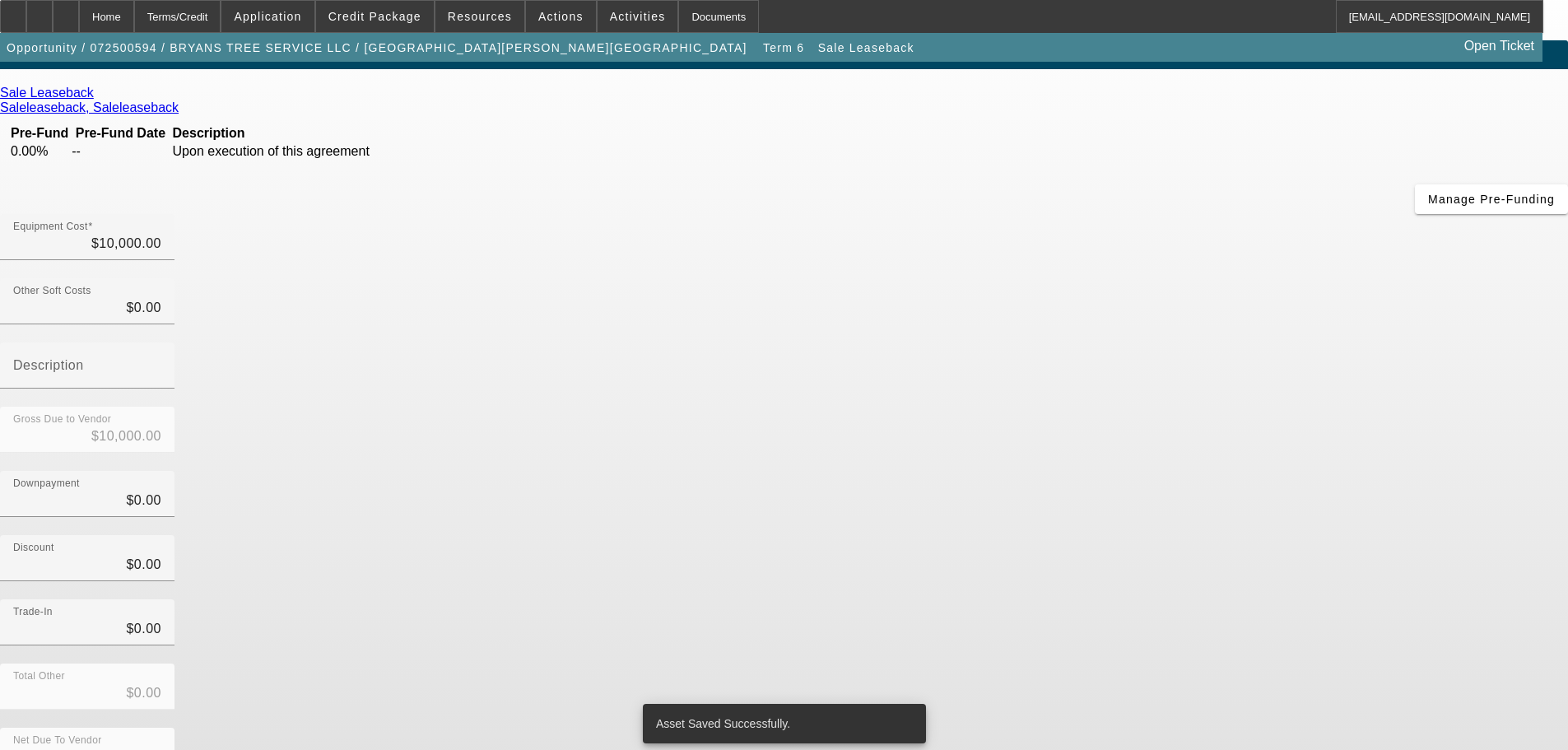
scroll to position [23, 0]
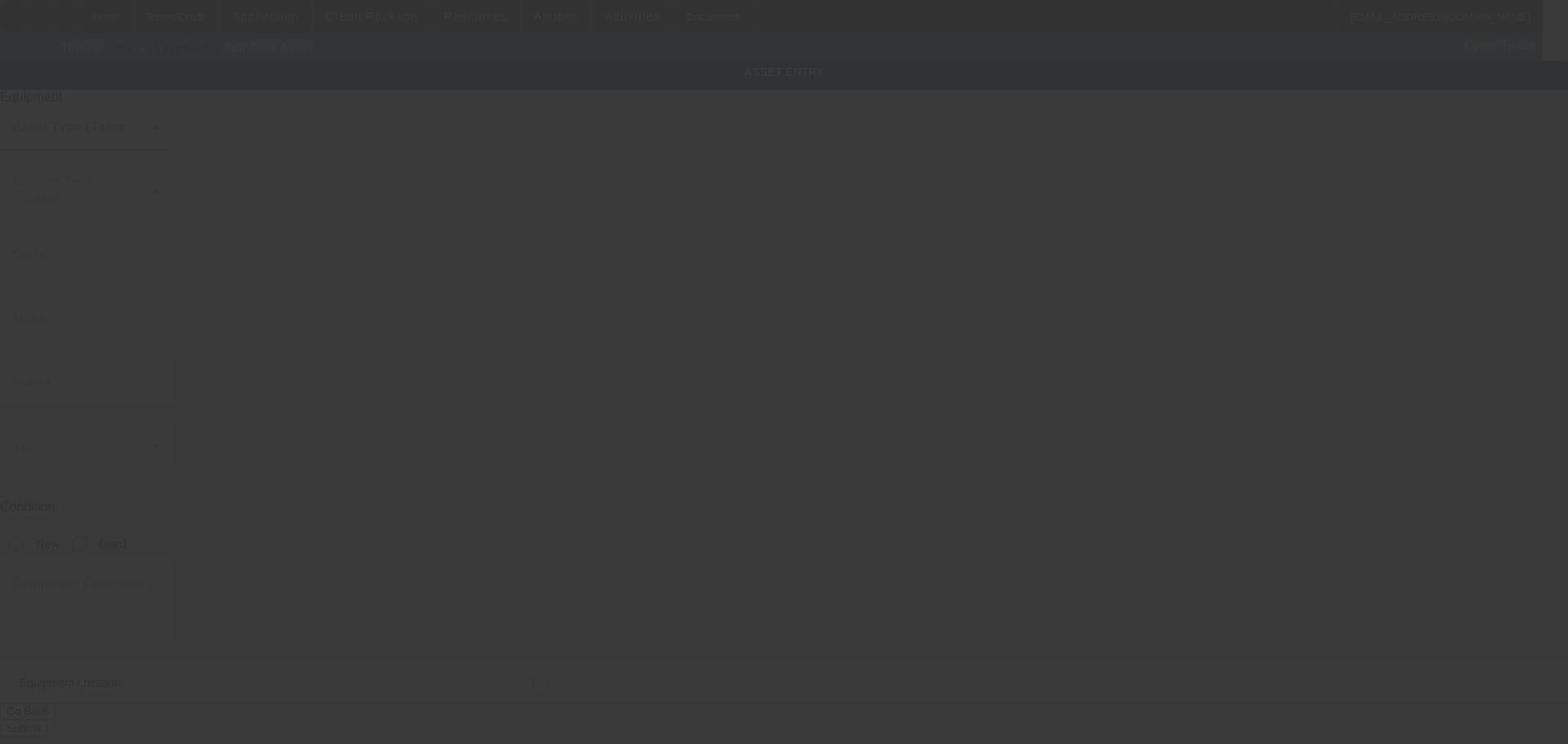
type input "7519 Bracken Pkwy"
type input "Hobart"
type input "46342"
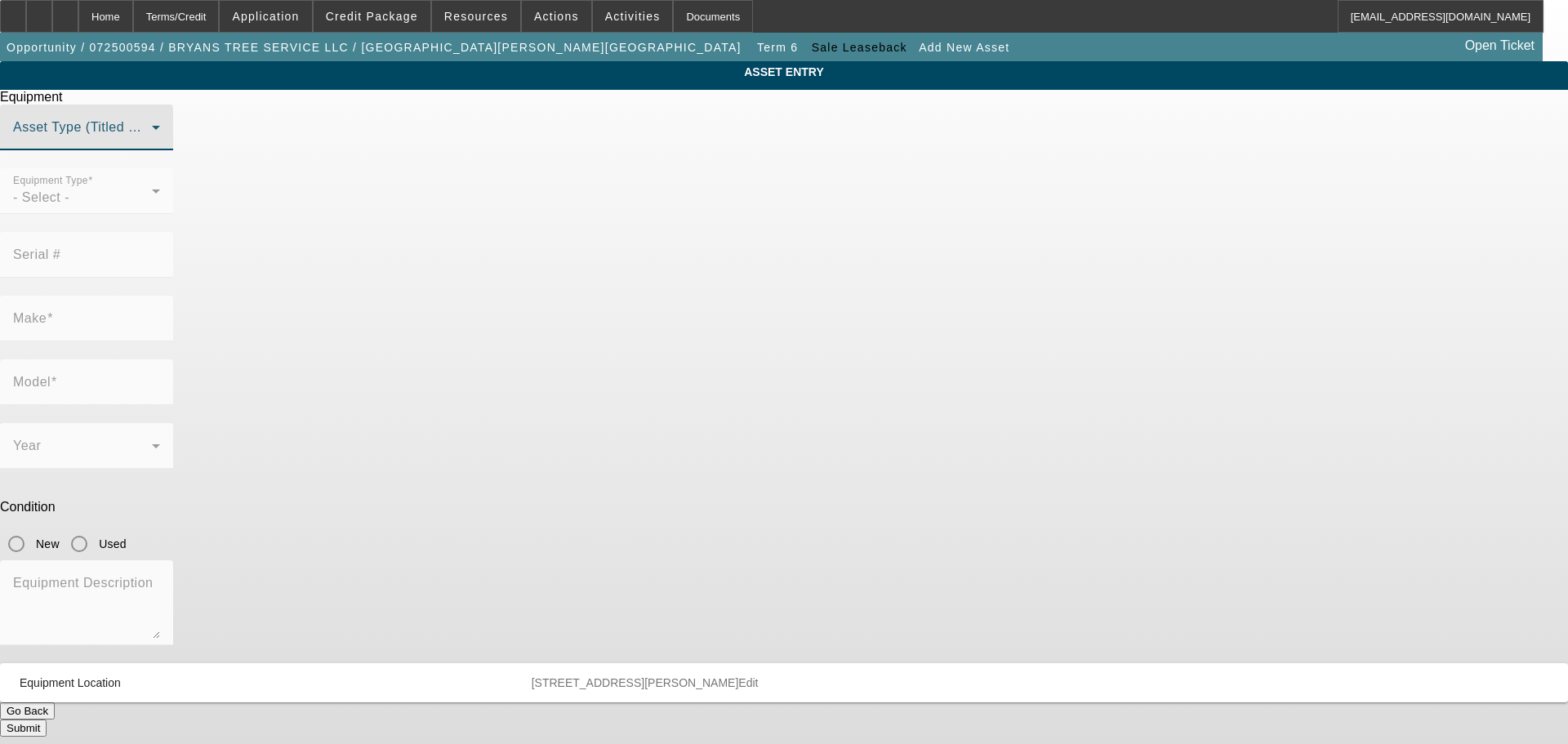
click at [152, 144] on span at bounding box center [82, 134] width 139 height 19
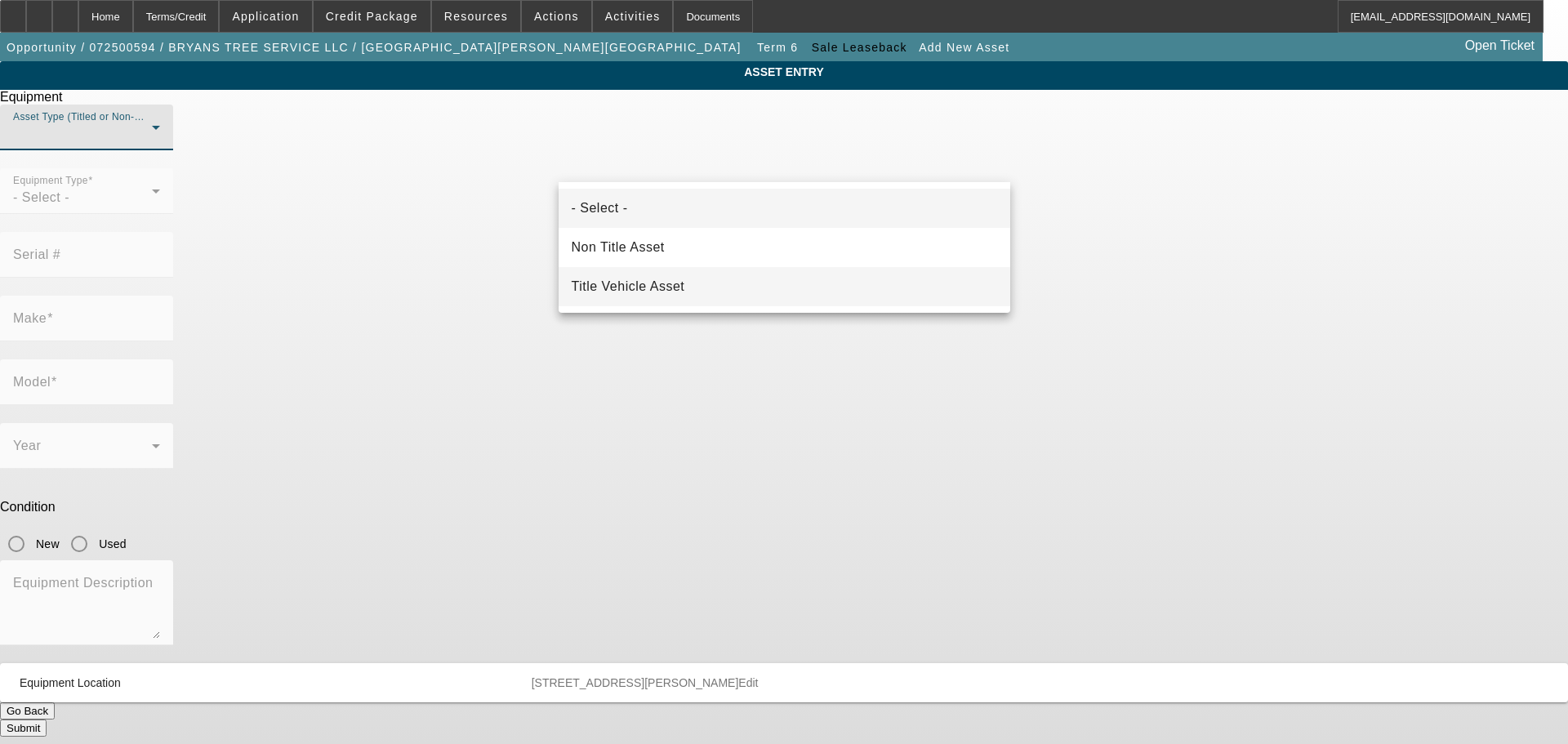
click at [685, 297] on mat-option "Title Vehicle Asset" at bounding box center [784, 286] width 452 height 39
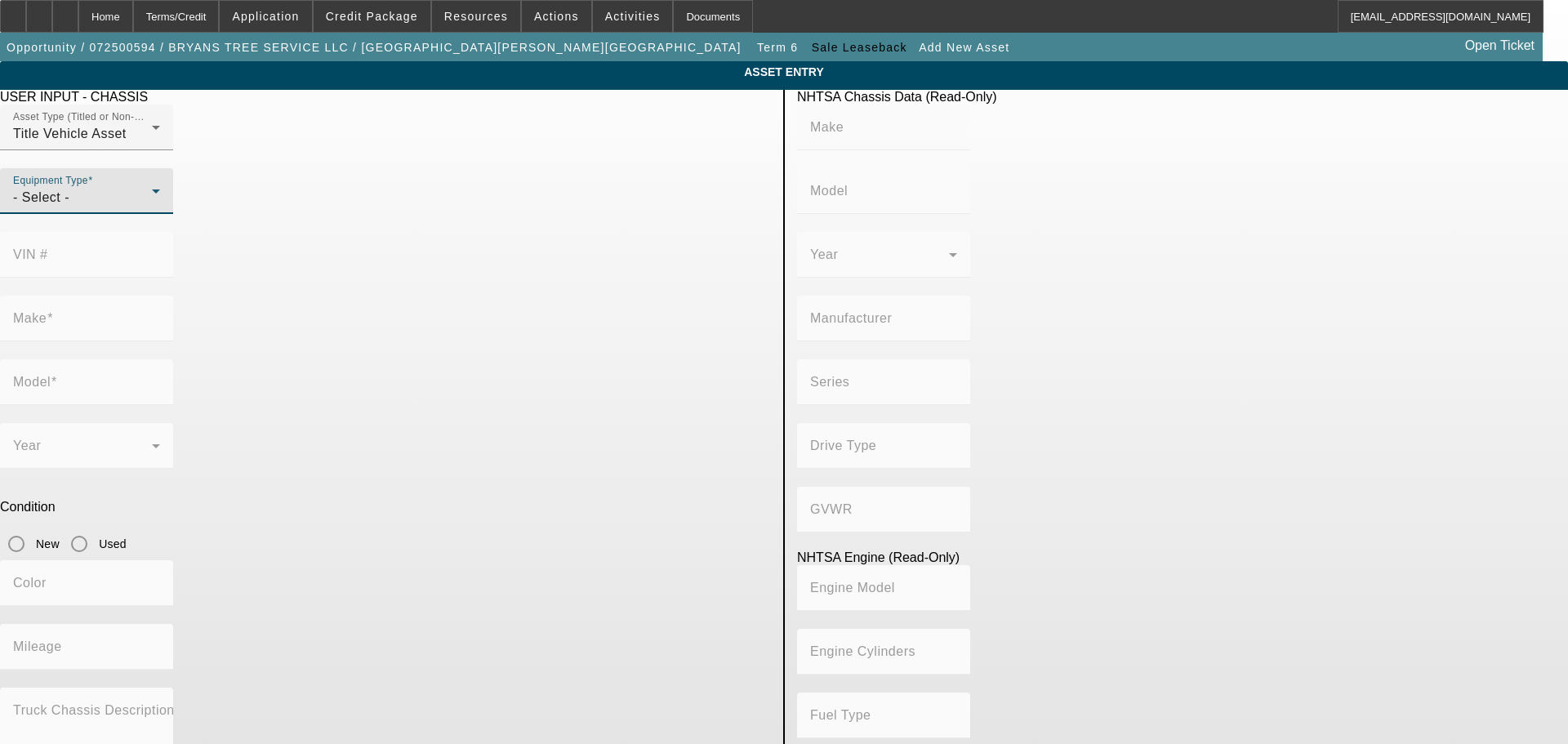
click at [152, 207] on div "- Select -" at bounding box center [82, 198] width 139 height 19
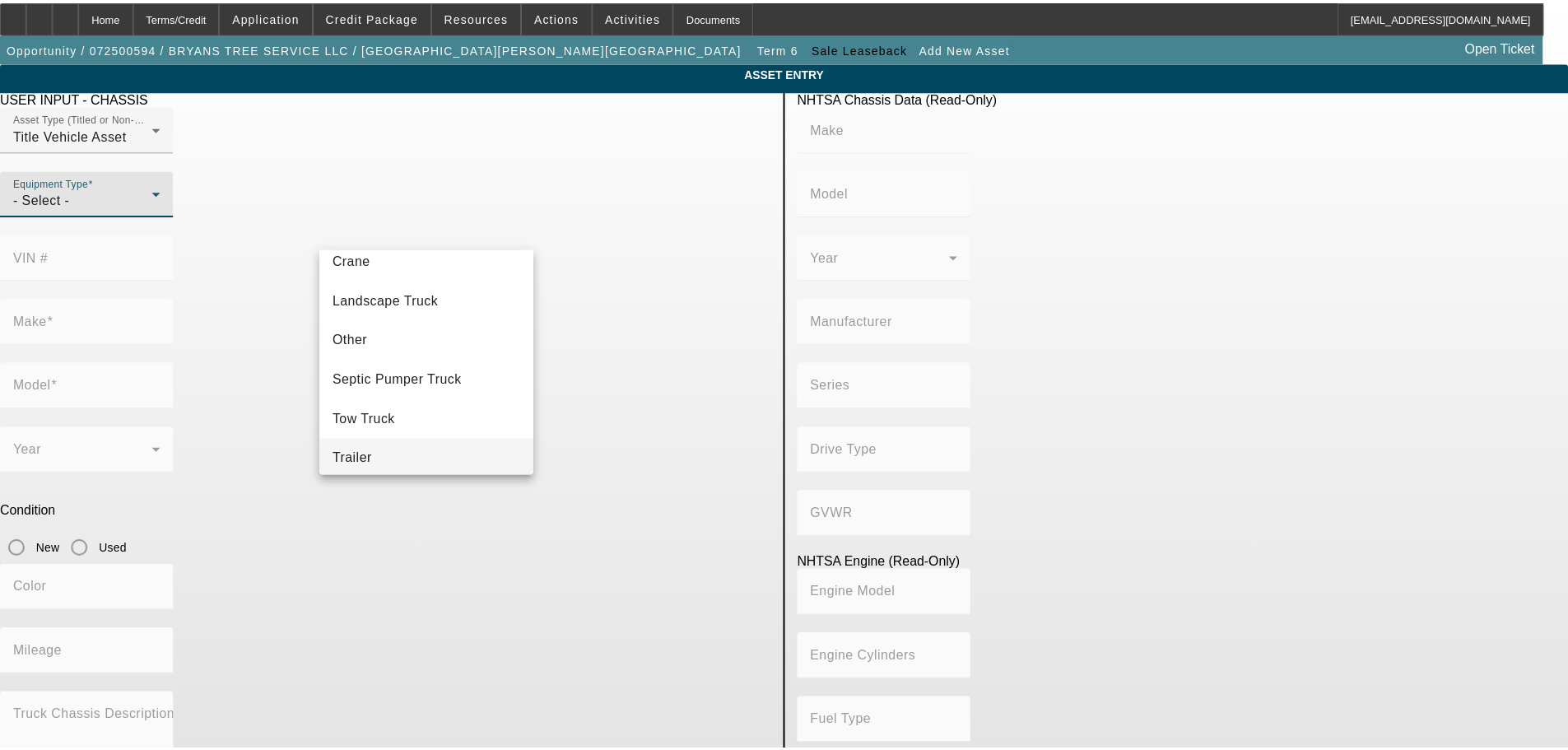
scroll to position [182, 0]
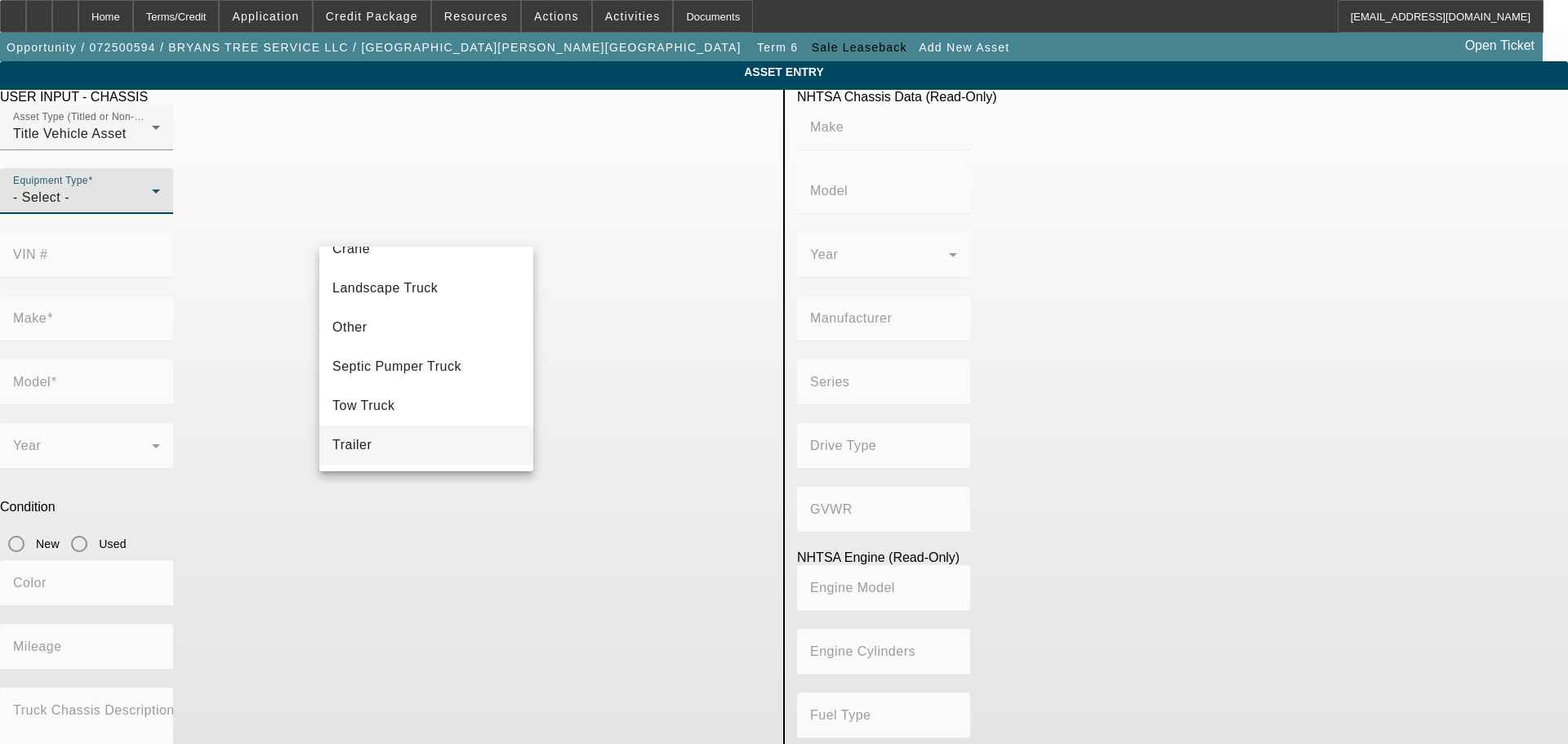
click at [444, 442] on mat-option "Trailer" at bounding box center [426, 445] width 214 height 39
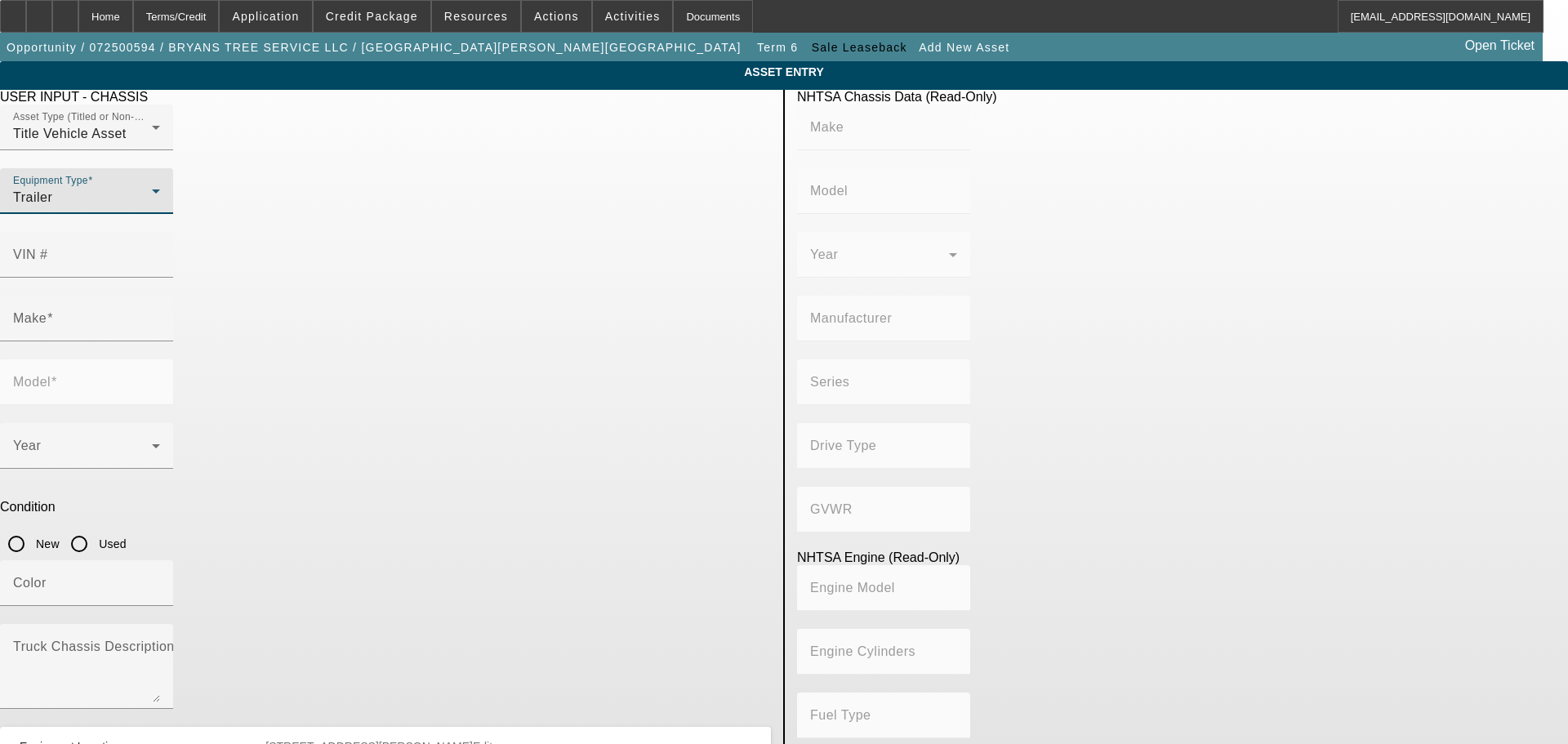
drag, startPoint x: 199, startPoint y: 427, endPoint x: 519, endPoint y: 332, distance: 333.8
click at [199, 426] on app-asset-collateral-manage "ASSET ENTRY USER INPUT - CHASSIS Asset Type (Titled or Non-Titled) Title Vehicl…" at bounding box center [784, 514] width 1568 height 906
click at [160, 232] on div "VIN #" at bounding box center [86, 254] width 147 height 46
click at [160, 251] on input "VIN #" at bounding box center [86, 261] width 147 height 19
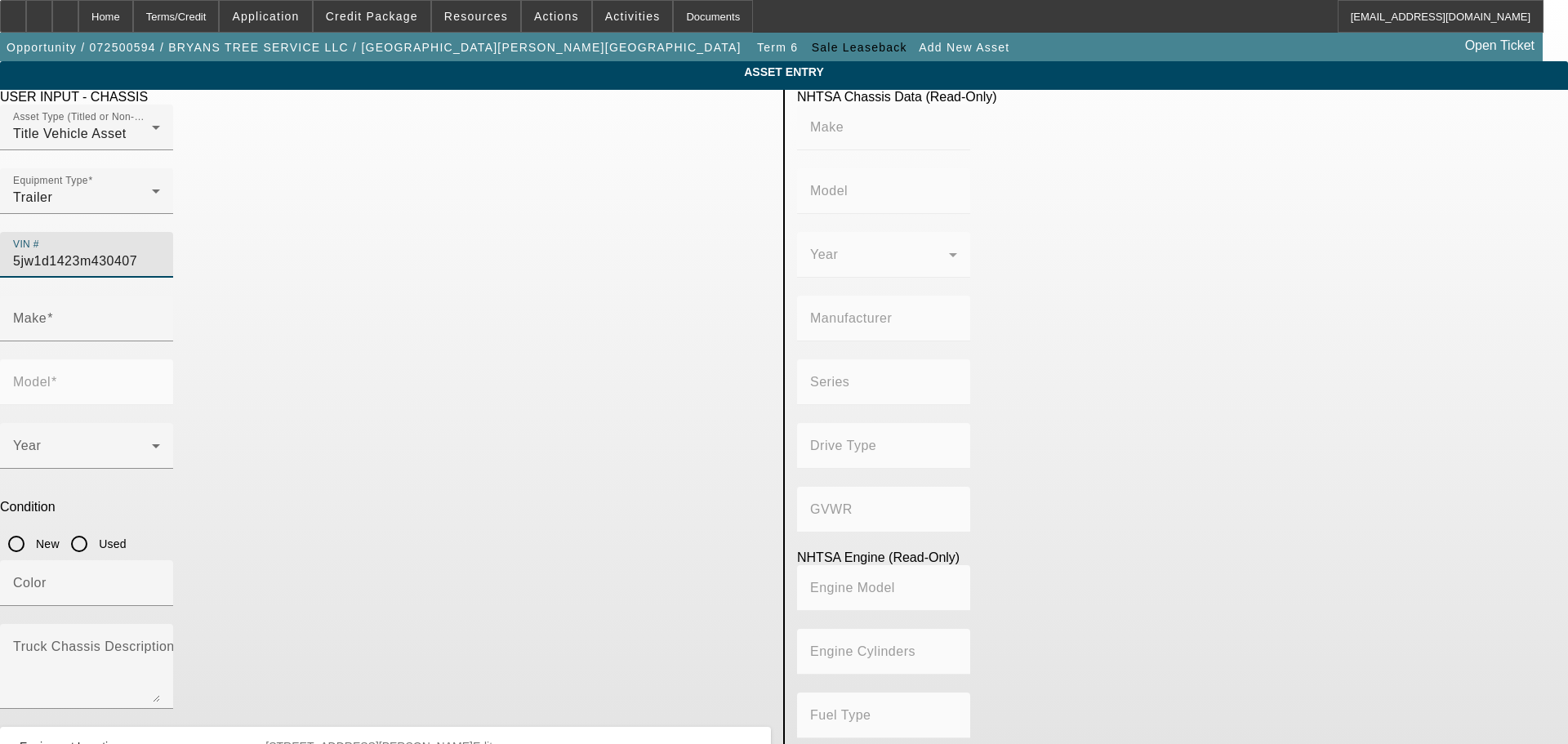
type input "5jw1d1423m4304071"
type input "SURE-TRAC"
type input "Sure-Trac Trailers"
type input "NOVAE LLC"
type input "Not Applicable"
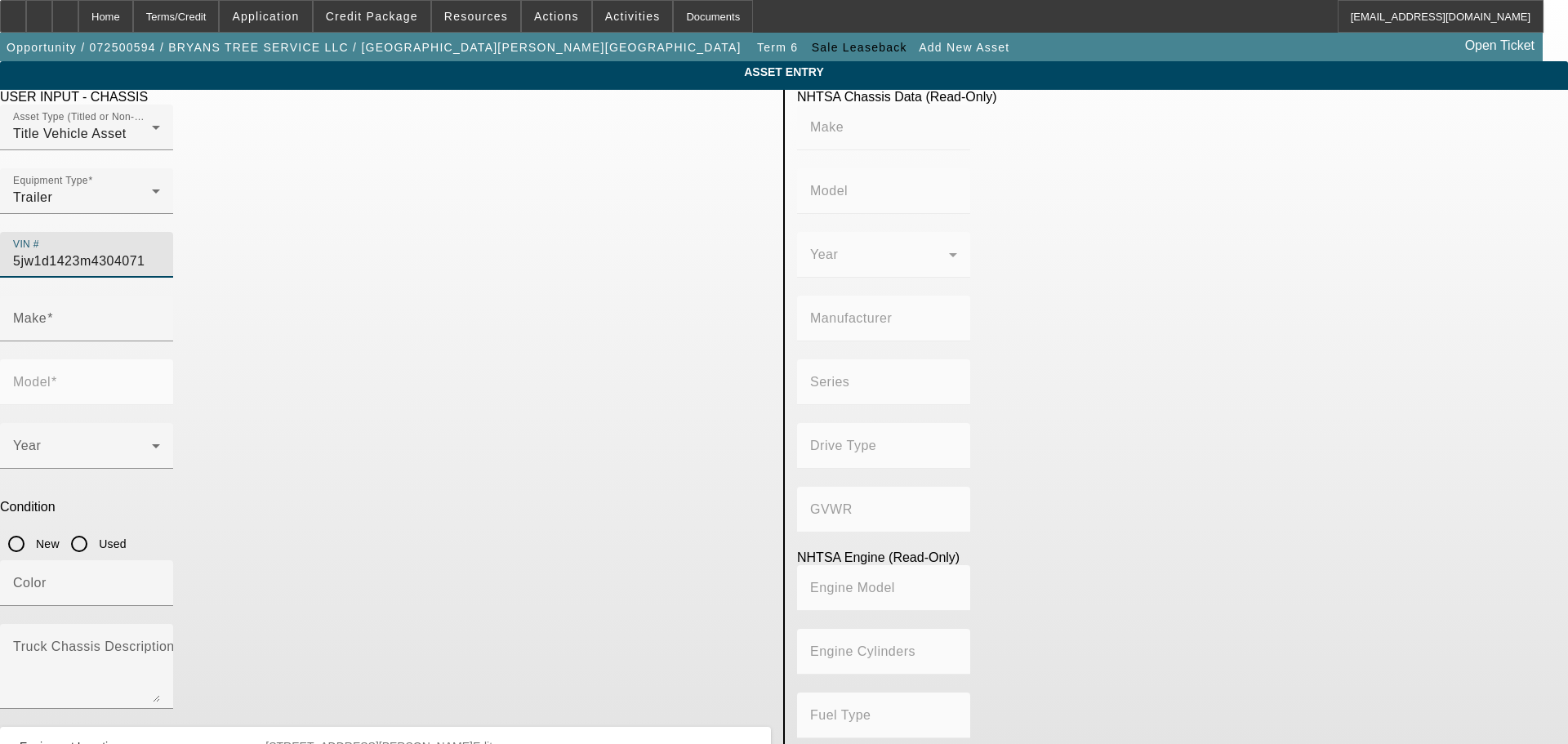
type input "Not Applicable"
type input "5JW1D1423M4304071"
click at [269, 363] on app-asset-collateral-manage "ASSET ENTRY USER INPUT - CHASSIS Asset Type (Titled or Non-Titled) Title Vehicl…" at bounding box center [784, 514] width 1568 height 906
type input "SURE-TRAC"
type input "Sure-Trac Trailers"
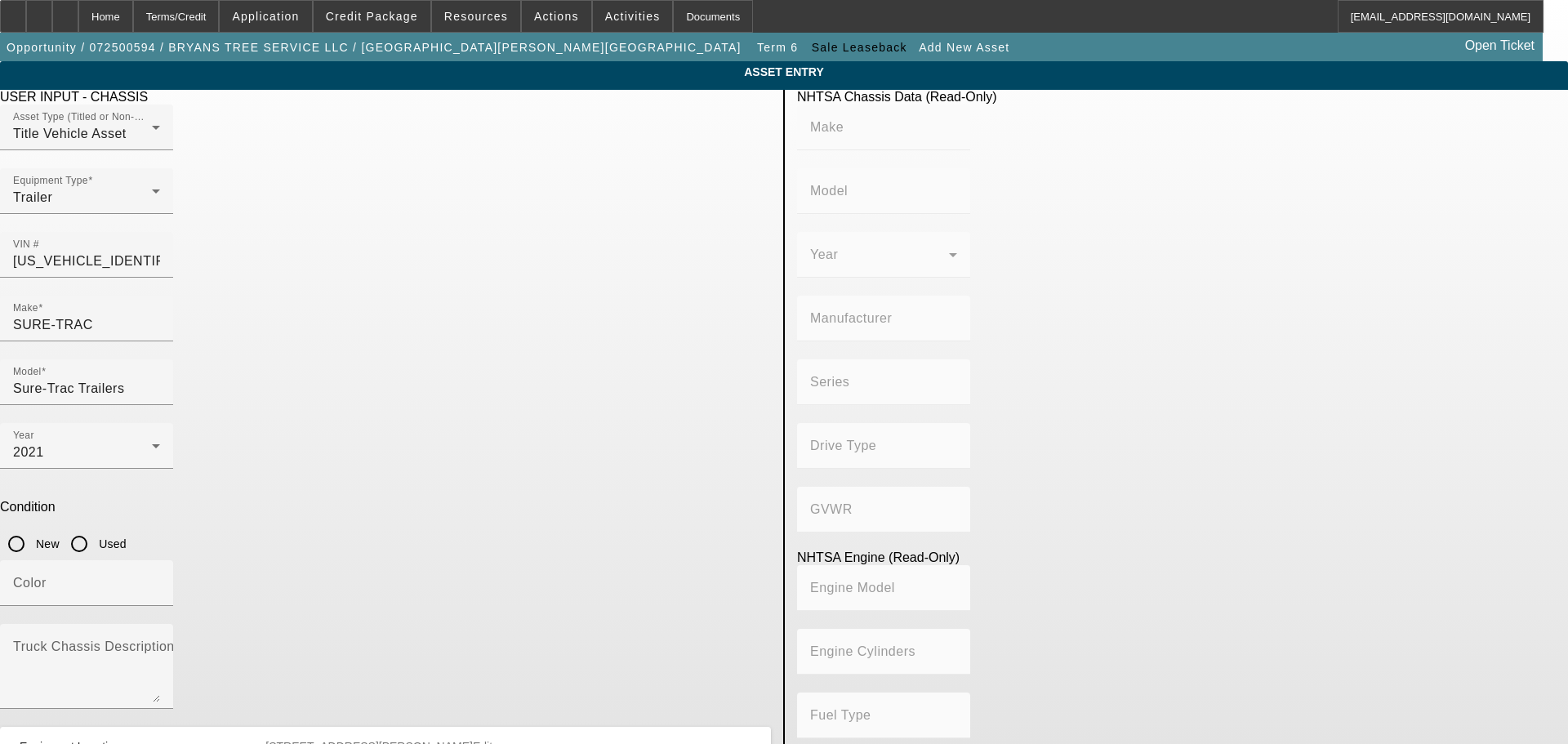
type input "SURE-TRAC"
type input "Sure-Trac Trailers"
type input "NOVAE LLC"
type input "Not Applicable"
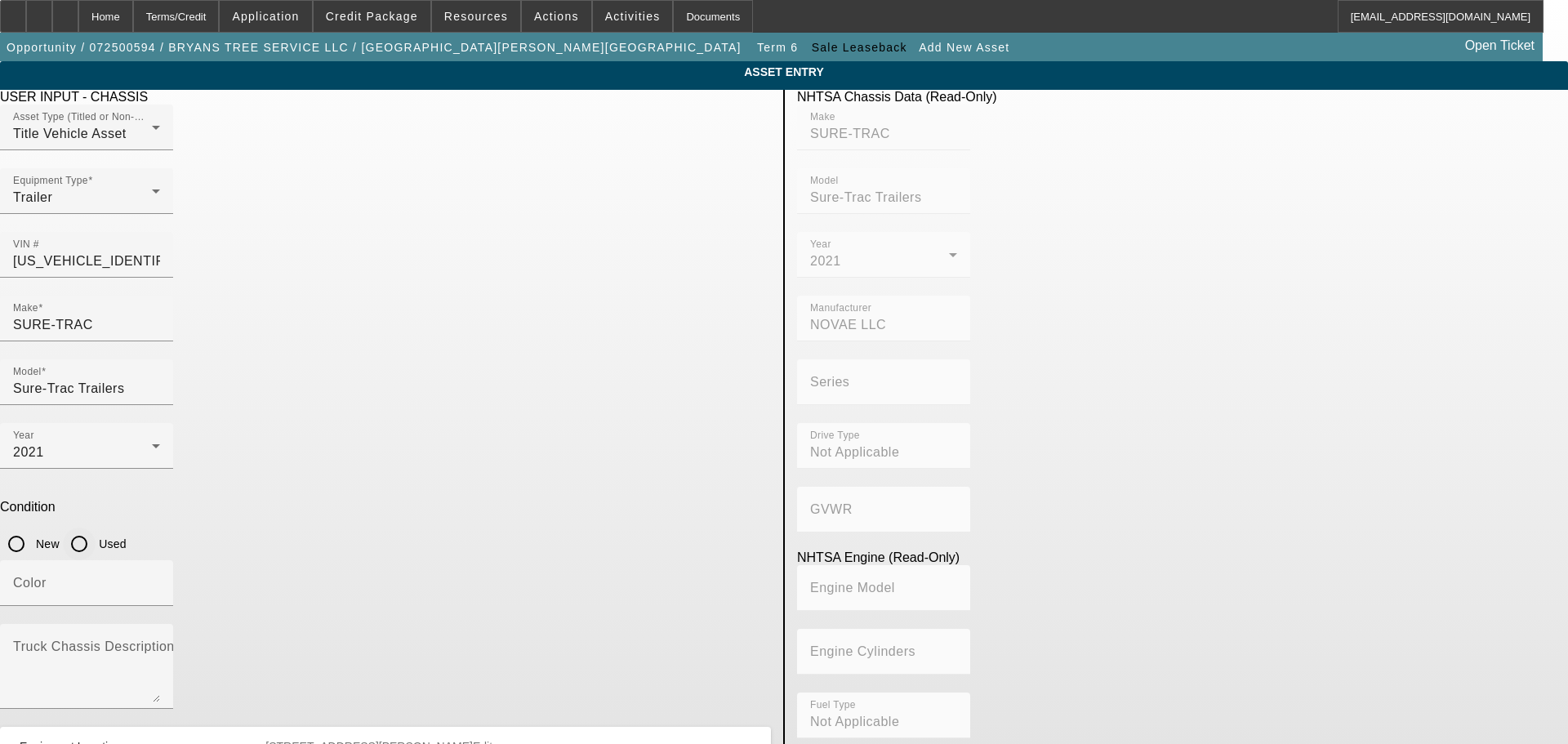
click at [95, 528] on input "Used" at bounding box center [80, 544] width 33 height 33
radio input "true"
click at [160, 644] on textarea "Truck Chassis Description (Describe the truck chassis only)" at bounding box center [86, 673] width 147 height 58
type textarea "Trailer"
click at [273, 543] on app-asset-collateral-manage "ASSET ENTRY USER INPUT - CHASSIS Asset Type (Titled or Non-Titled) Title Vehicl…" at bounding box center [784, 514] width 1568 height 906
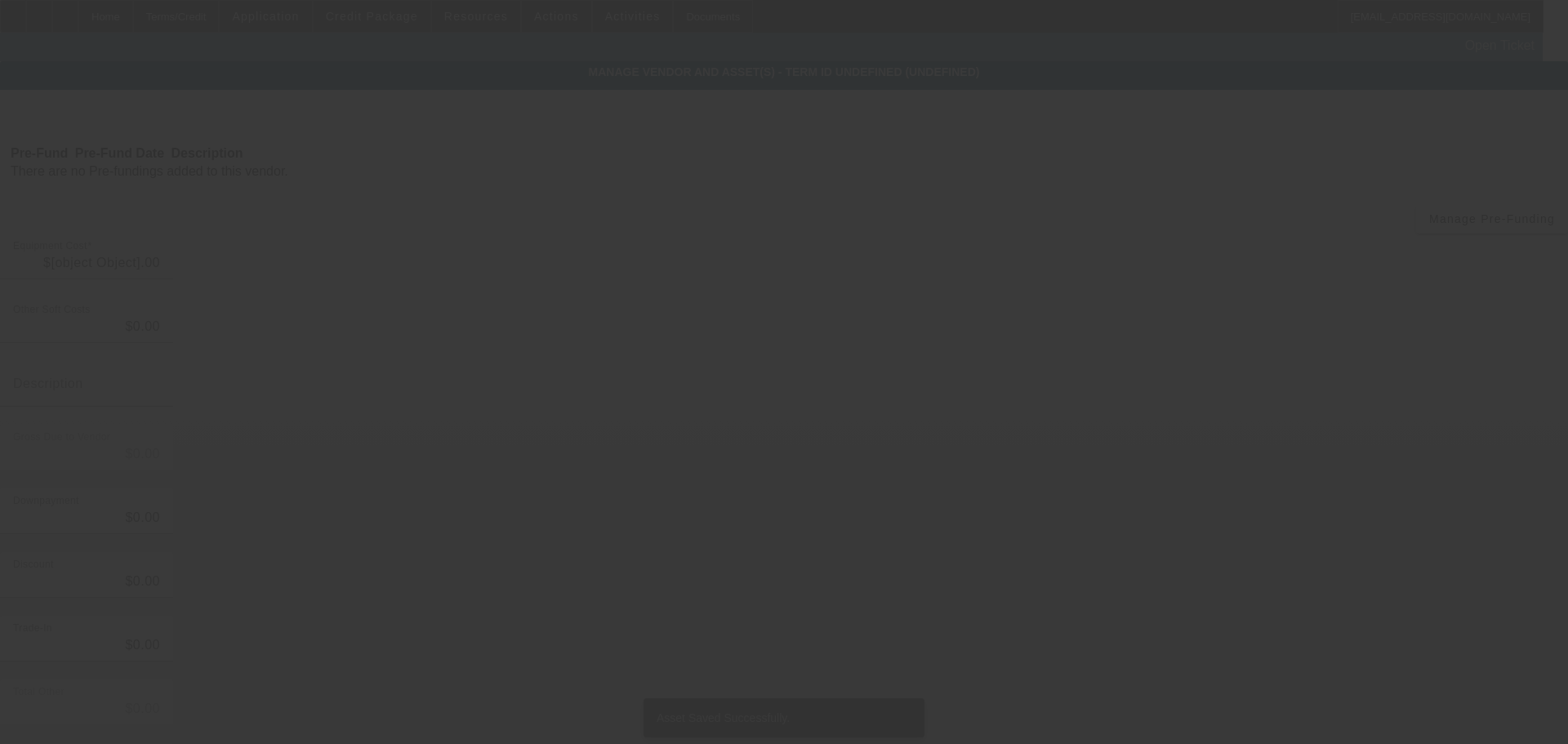
type input "$10,000.00"
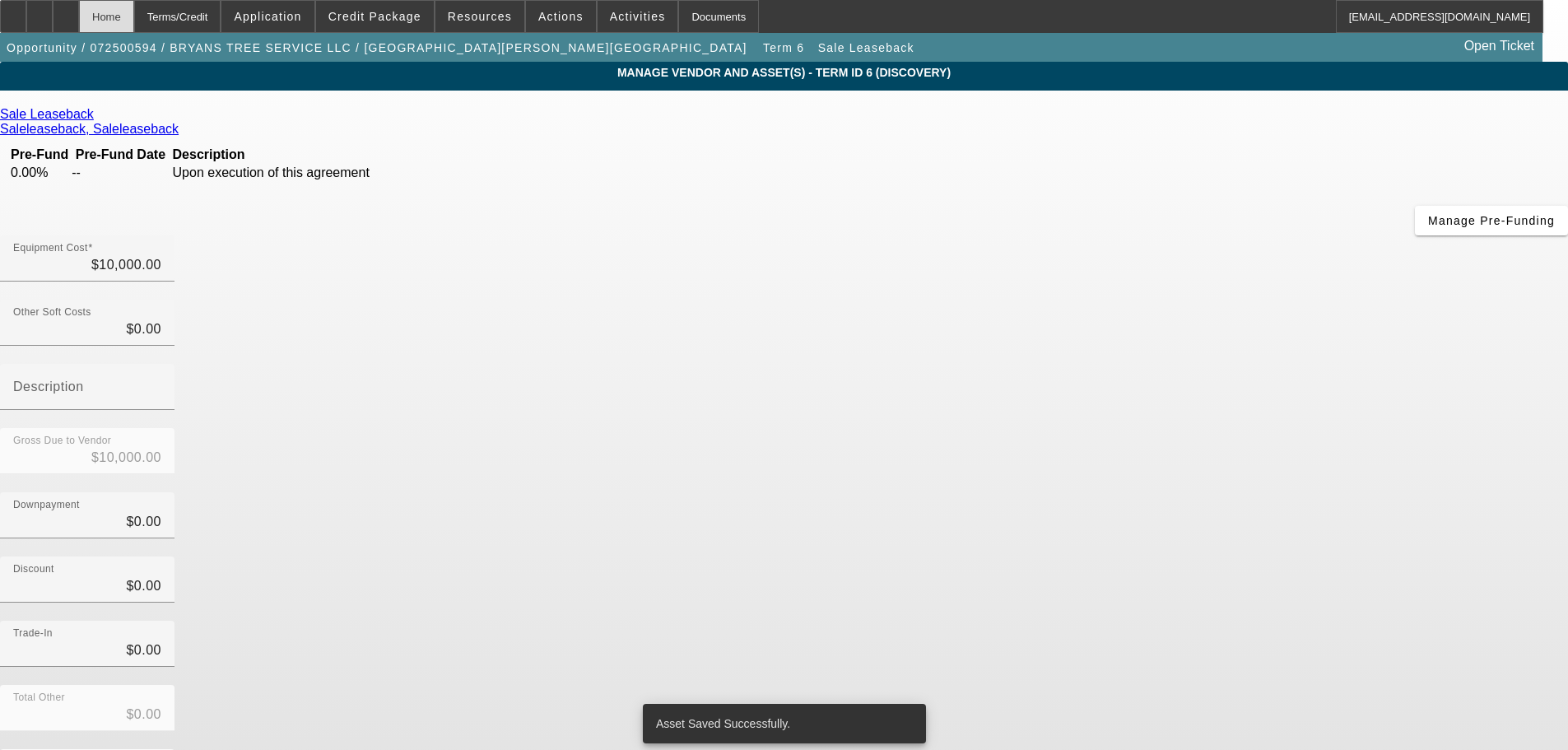
click at [134, 17] on div "Home" at bounding box center [107, 17] width 55 height 33
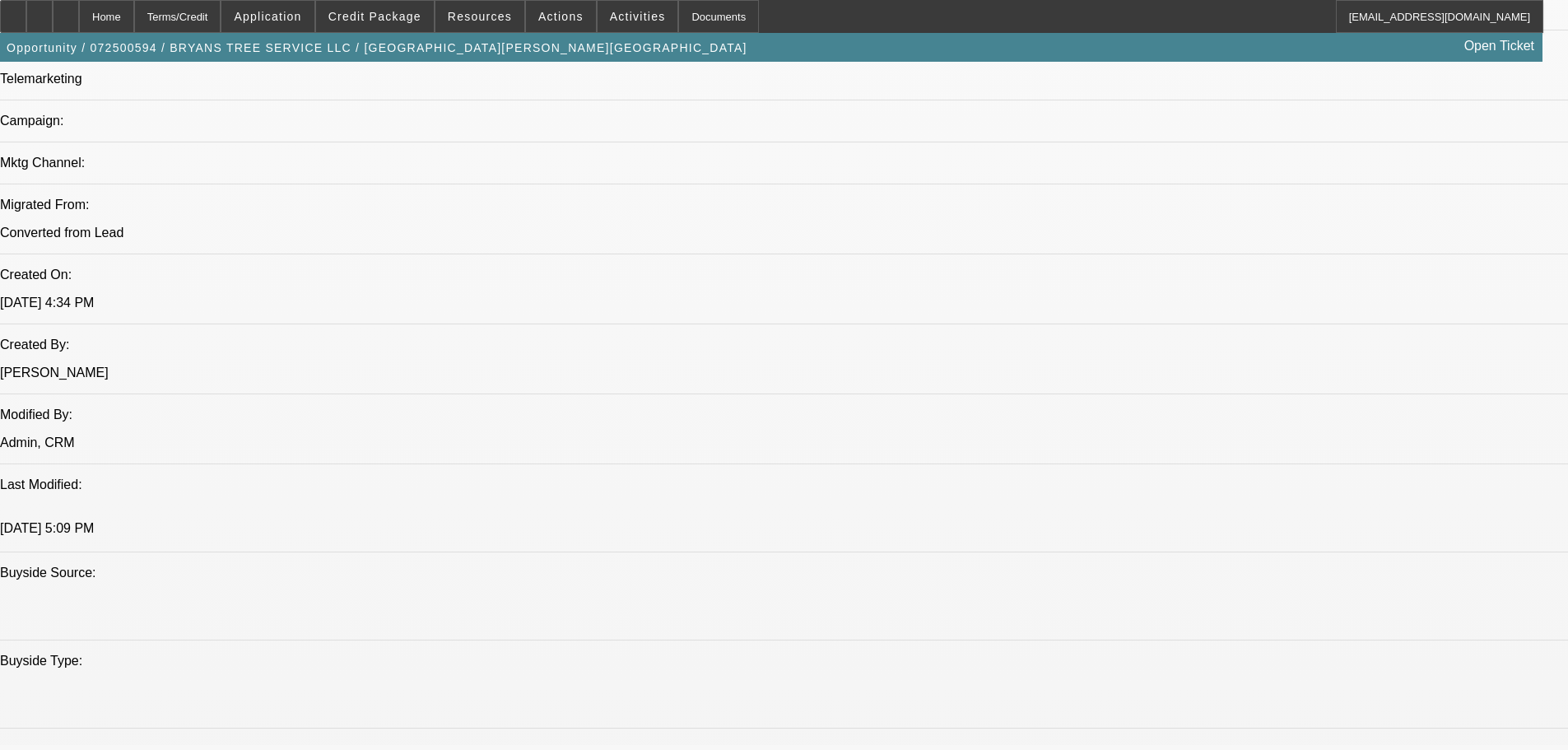
select select "0"
select select "2"
select select "0"
select select "6"
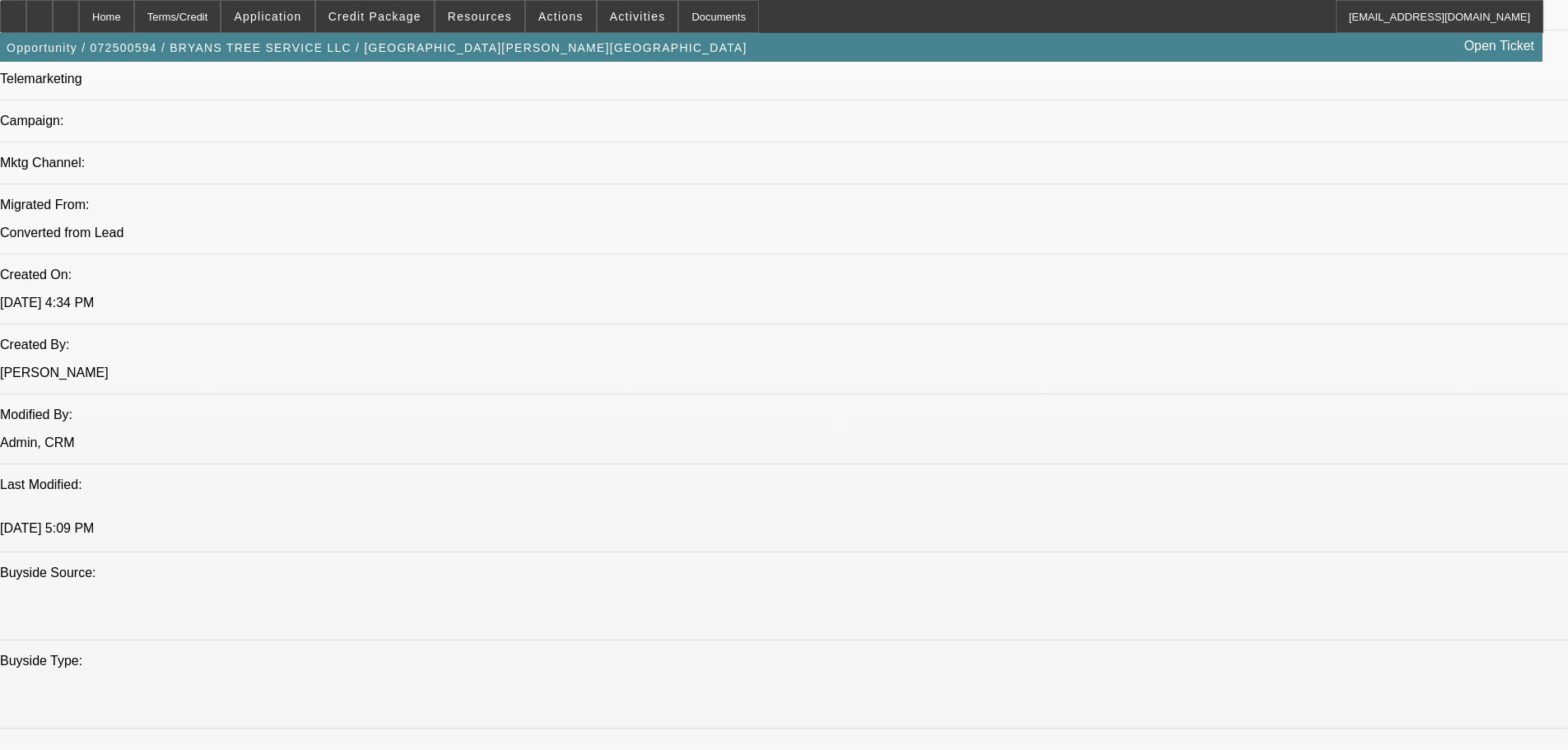
select select "0"
select select "2"
select select "0.1"
select select "4"
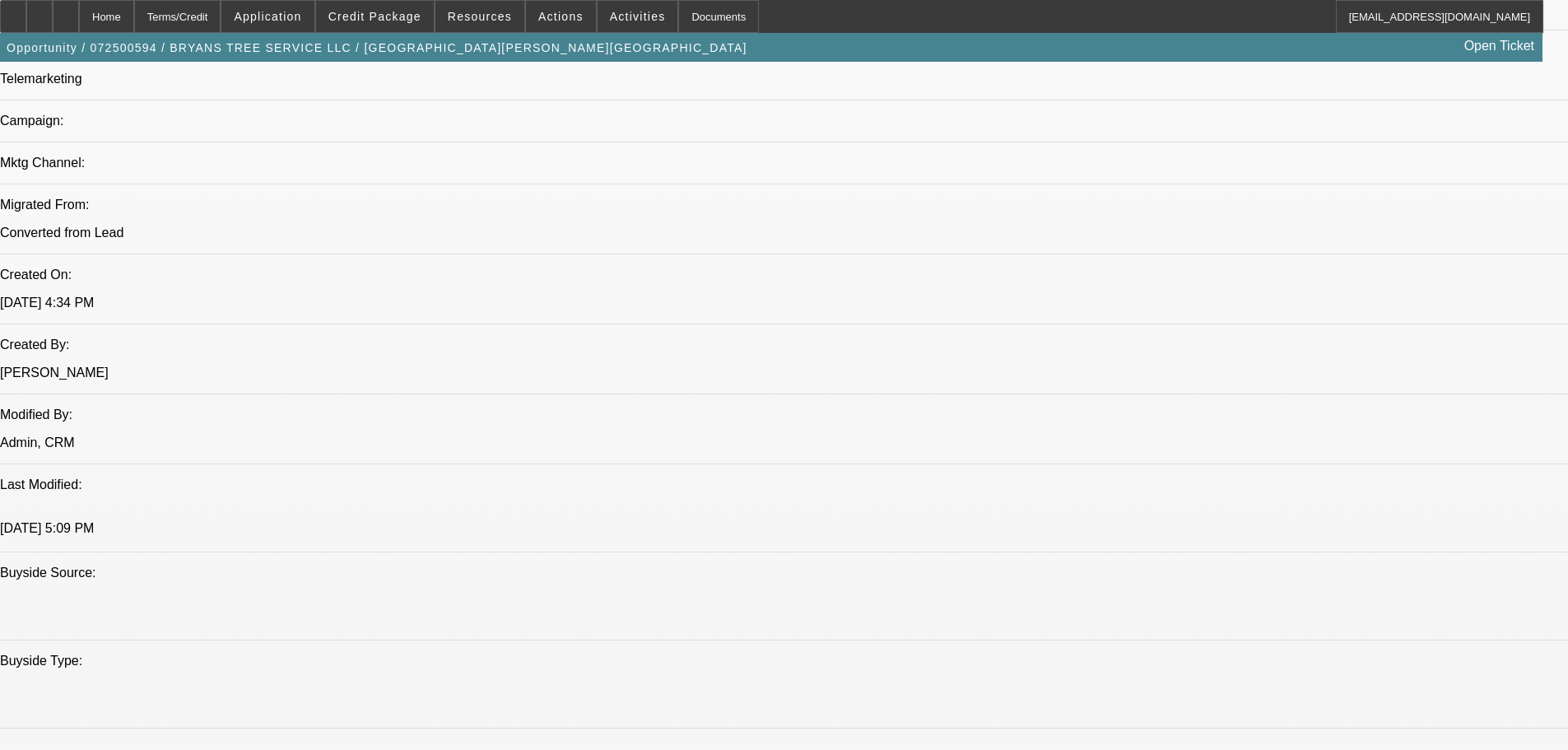
select select "0"
select select "2"
select select "0.1"
select select "4"
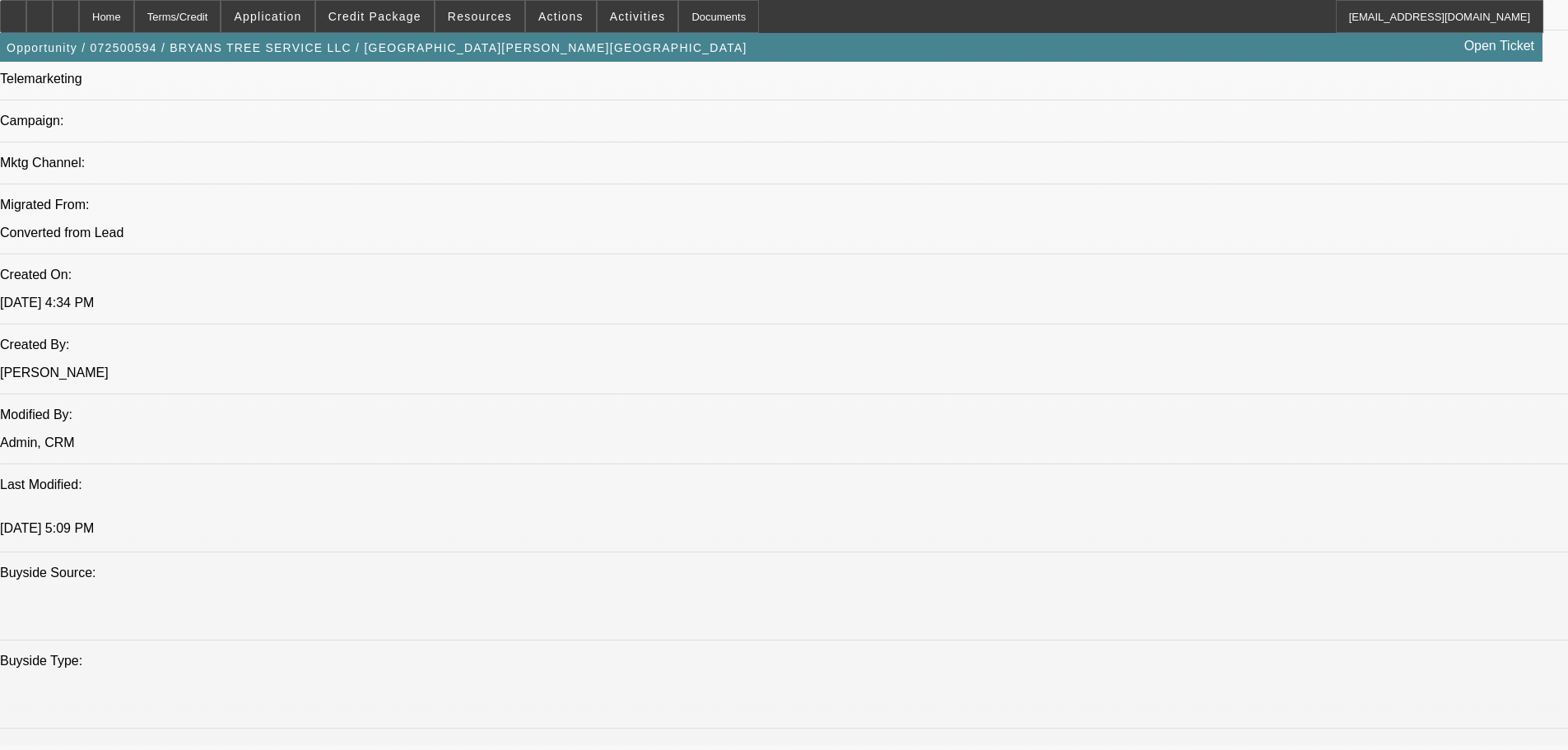
select select "0"
select select "2"
select select "0.1"
select select "4"
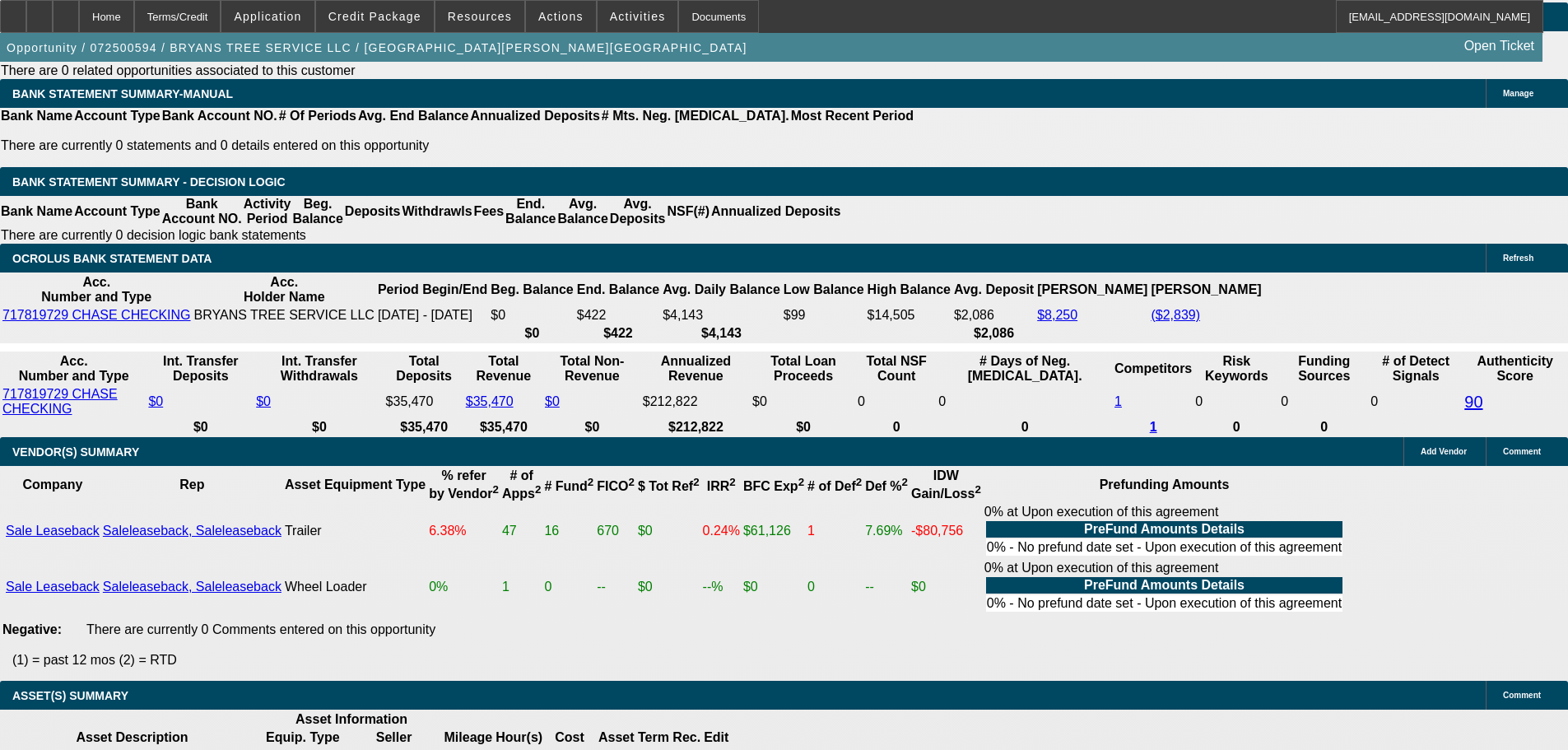
scroll to position [3126, 0]
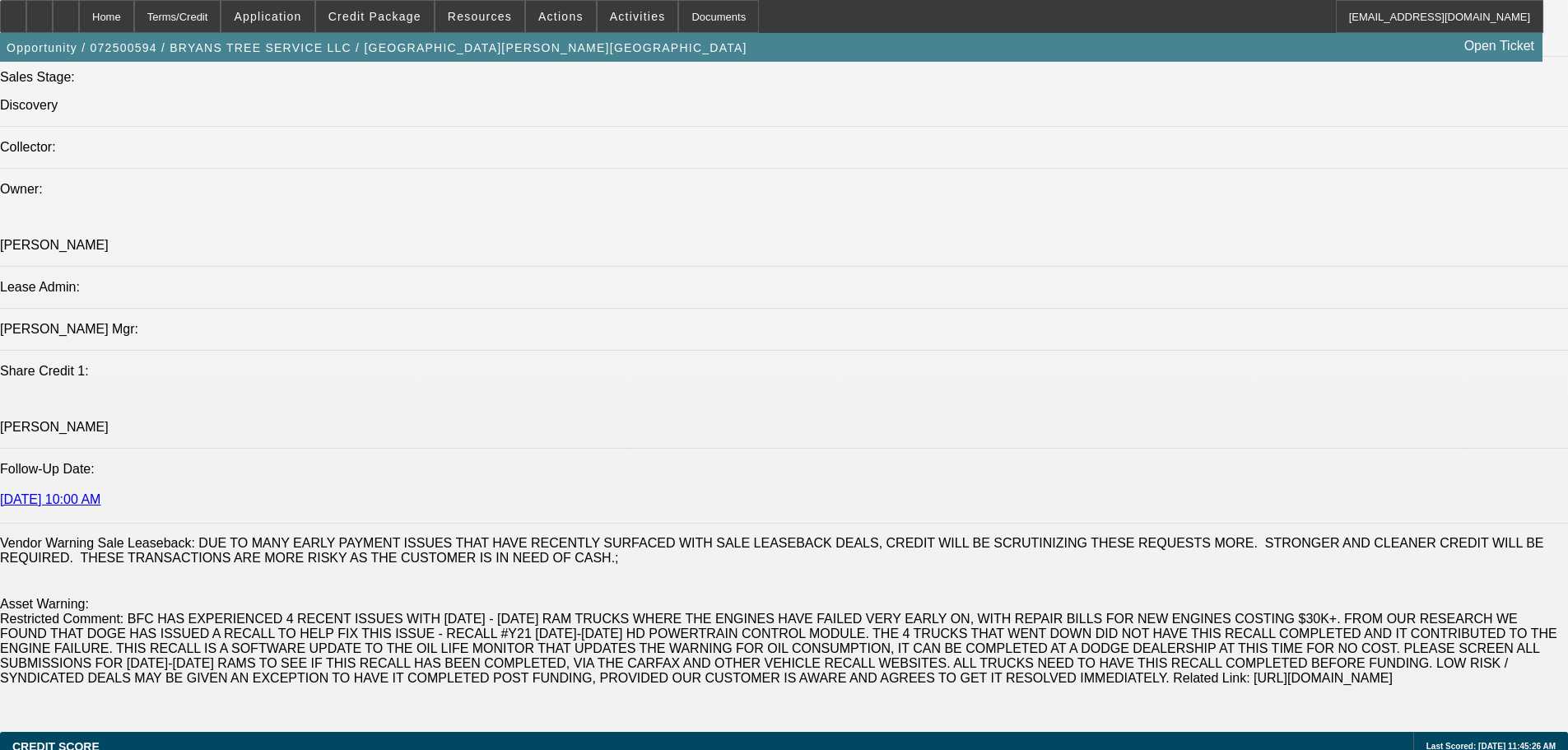
drag, startPoint x: 219, startPoint y: 242, endPoint x: 210, endPoint y: 168, distance: 74.5
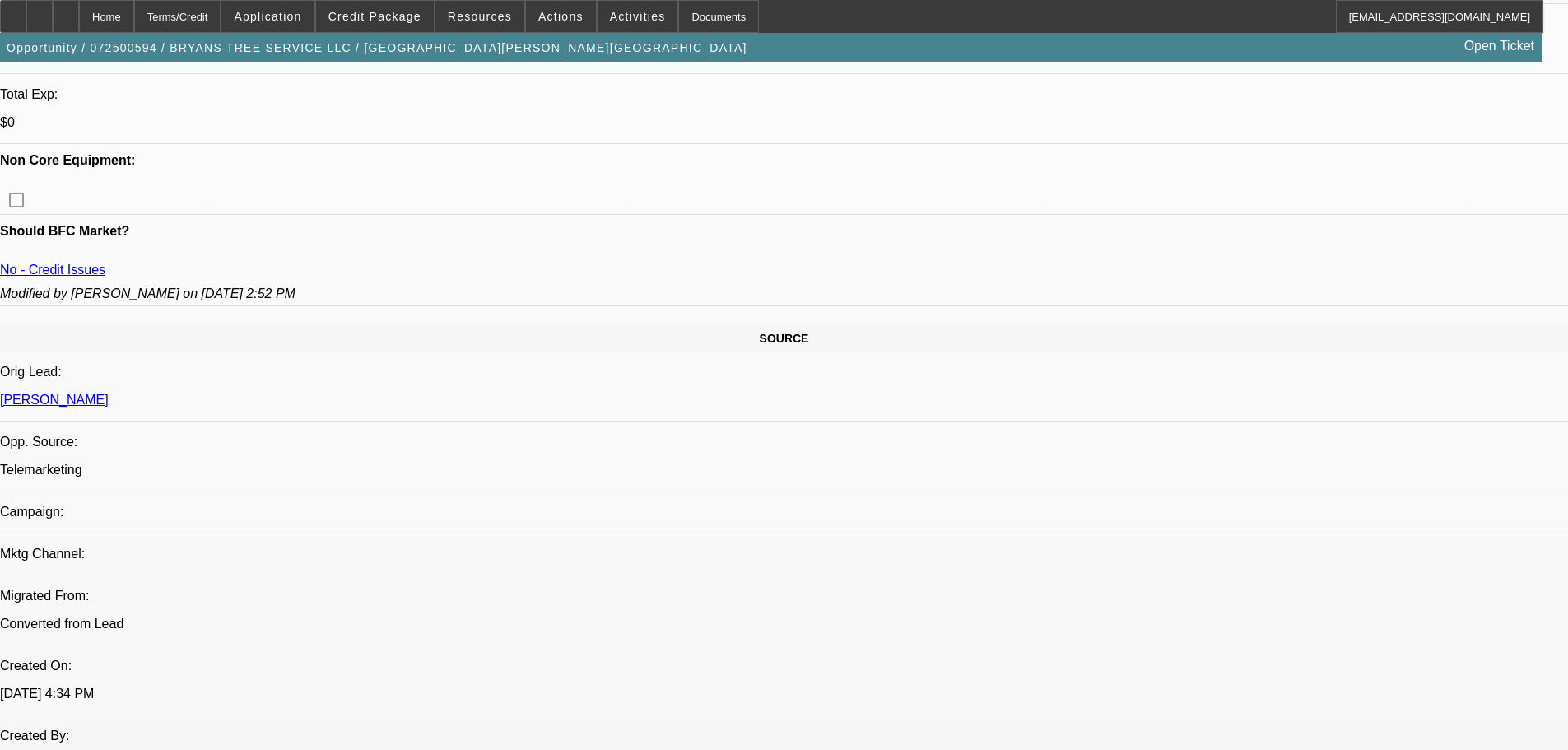
drag, startPoint x: 617, startPoint y: 580, endPoint x: 617, endPoint y: 434, distance: 146.0
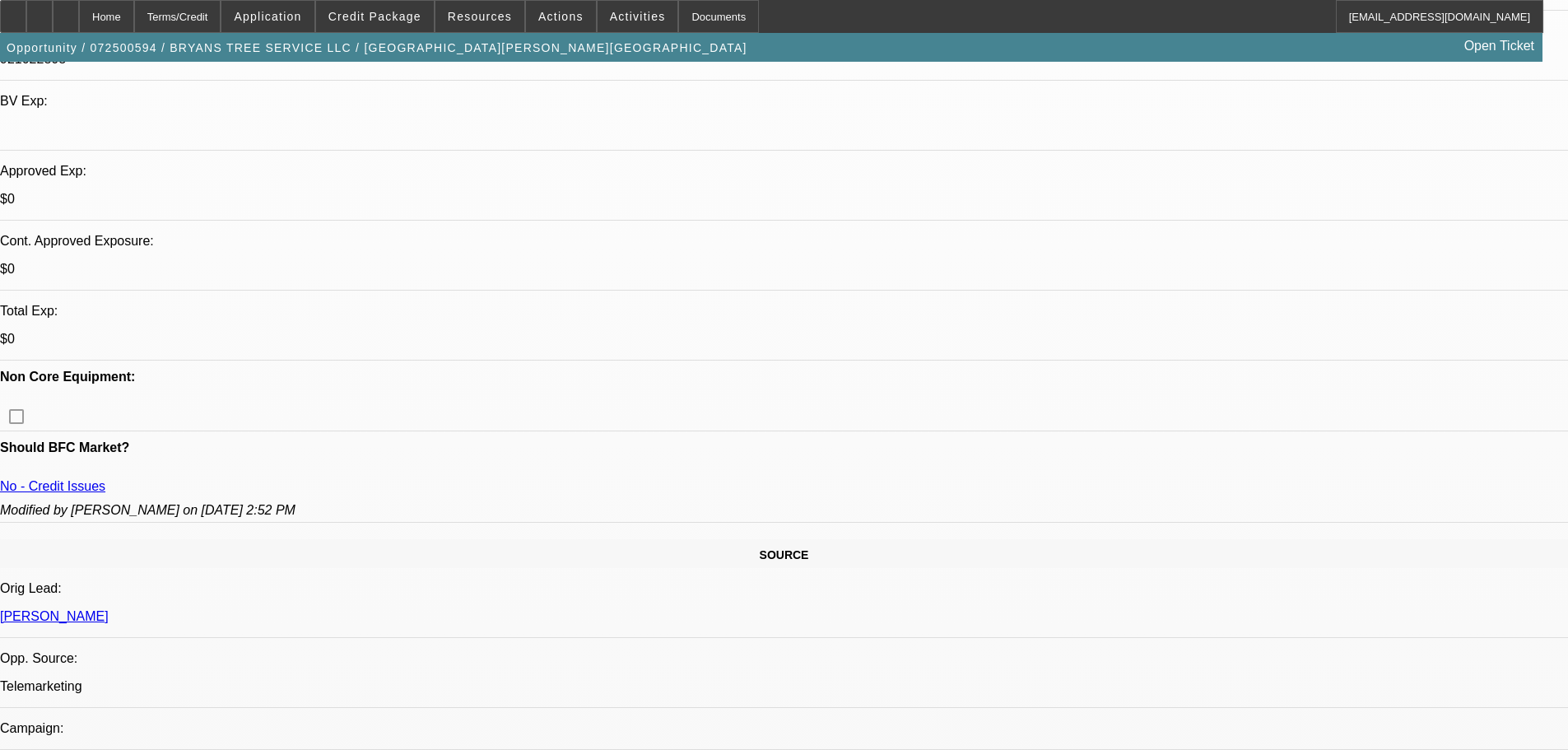
scroll to position [606, 0]
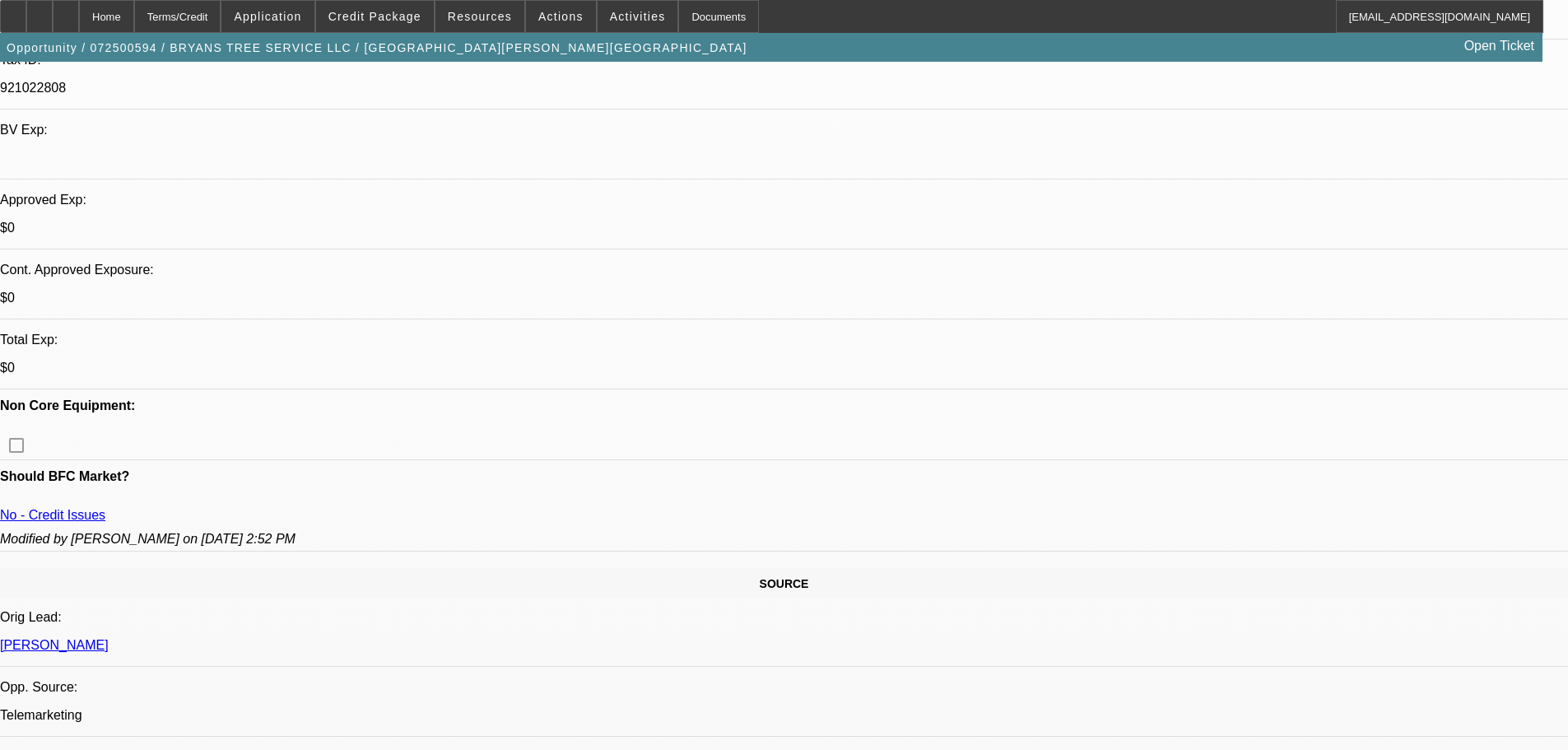
scroll to position [359, 0]
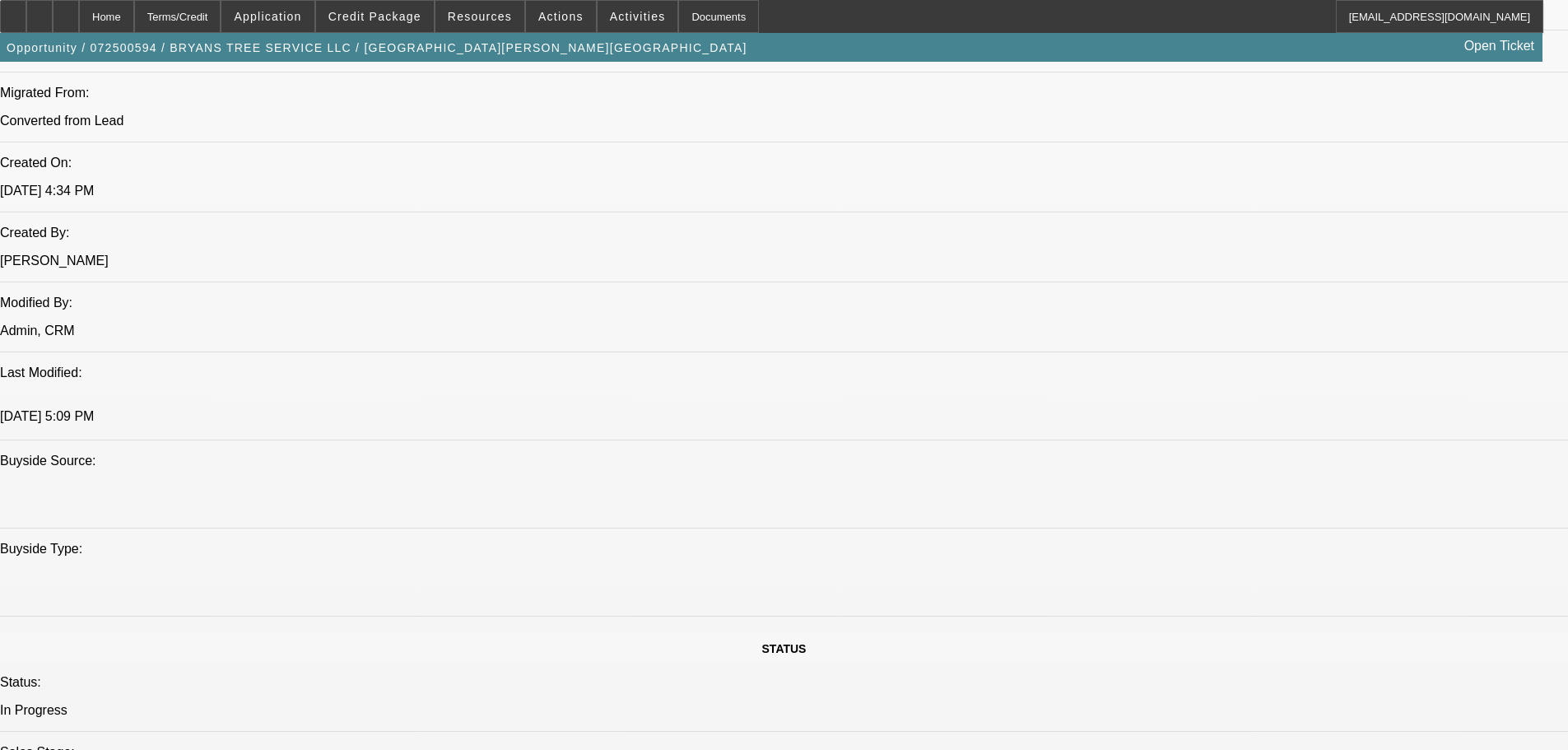
drag, startPoint x: 422, startPoint y: 334, endPoint x: 422, endPoint y: 713, distance: 379.0
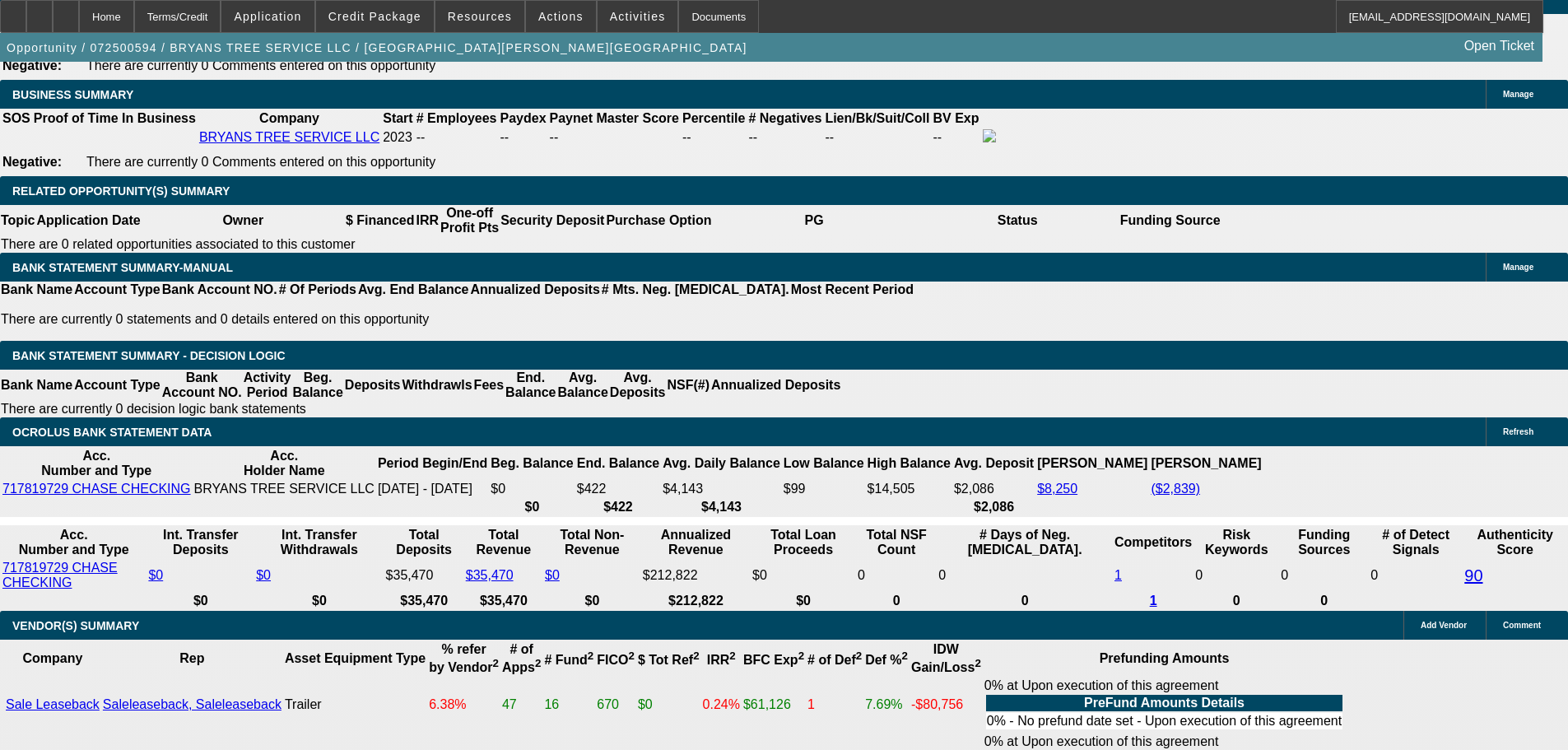
scroll to position [2650, 0]
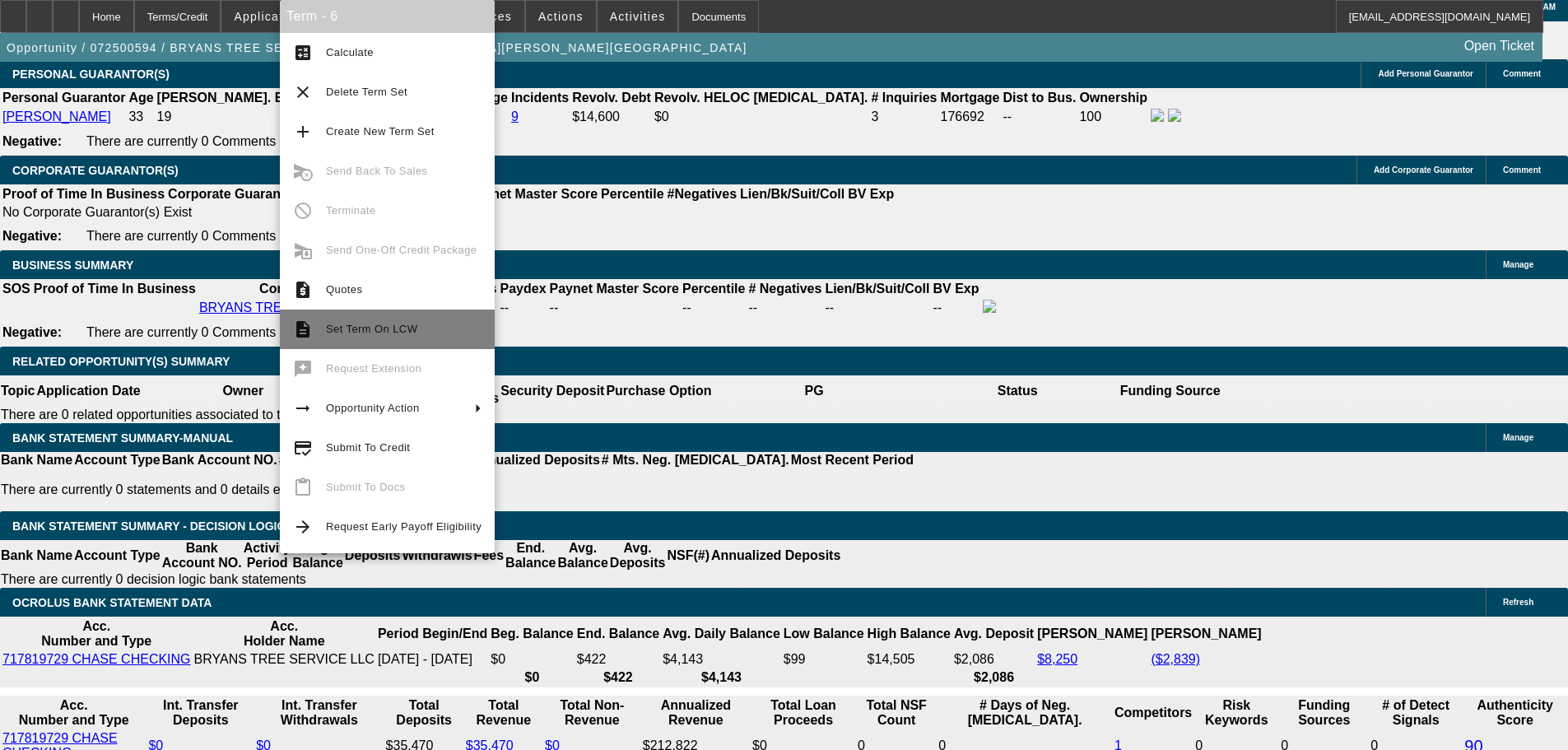
click at [445, 323] on span "Set Term On LCW" at bounding box center [403, 329] width 156 height 20
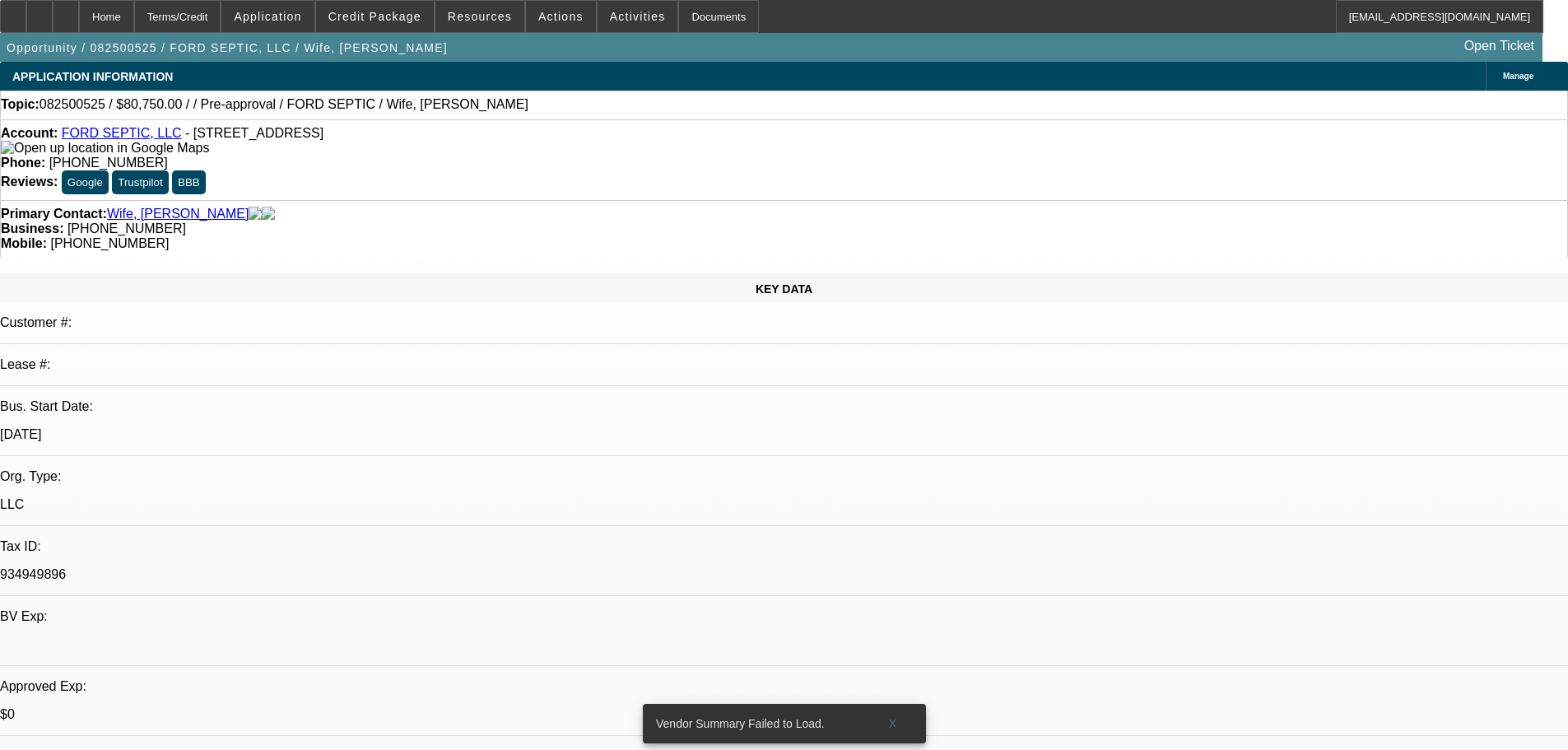
select select "0.15"
select select "2"
select select "0.1"
select select "4"
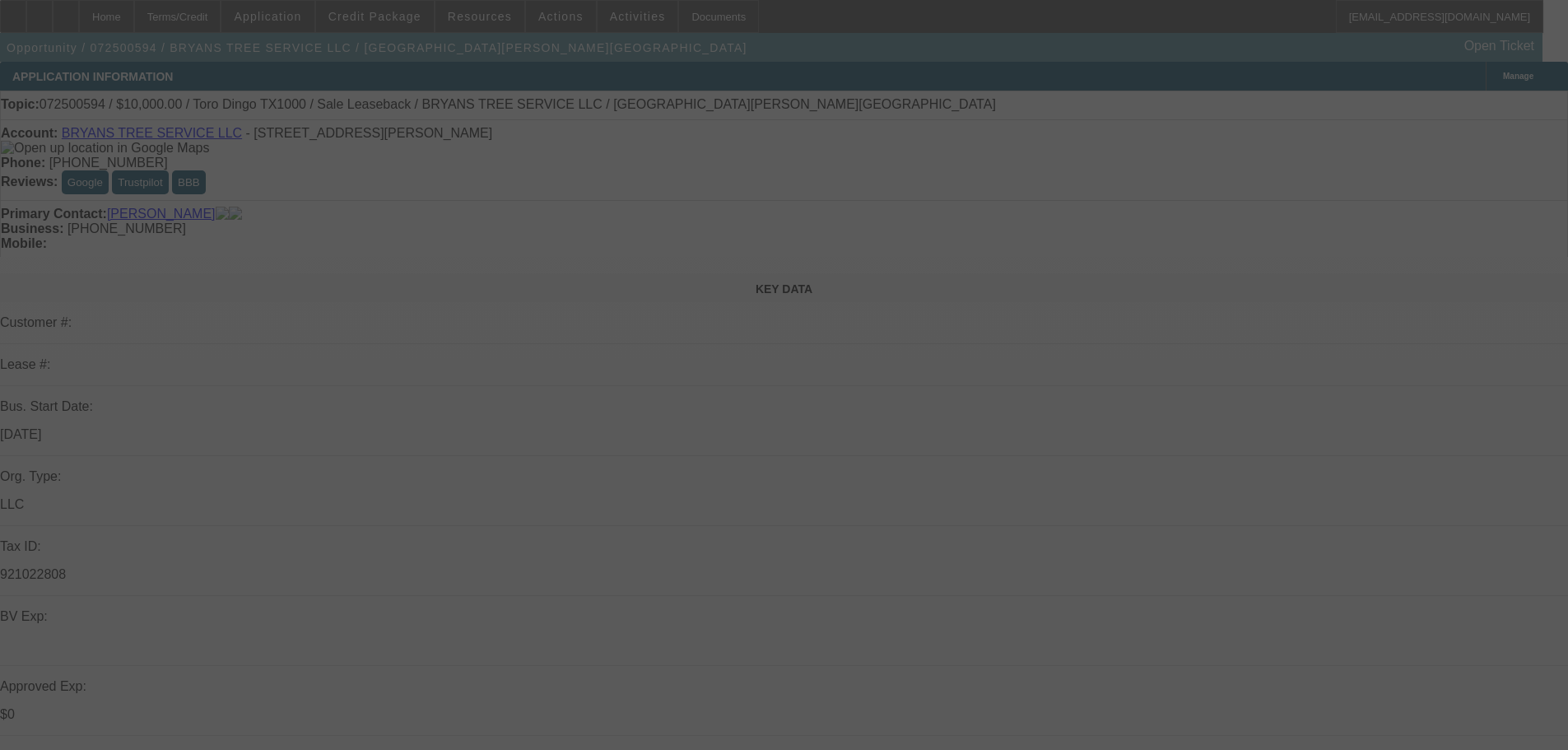
select select "0"
select select "2"
select select "0"
select select "6"
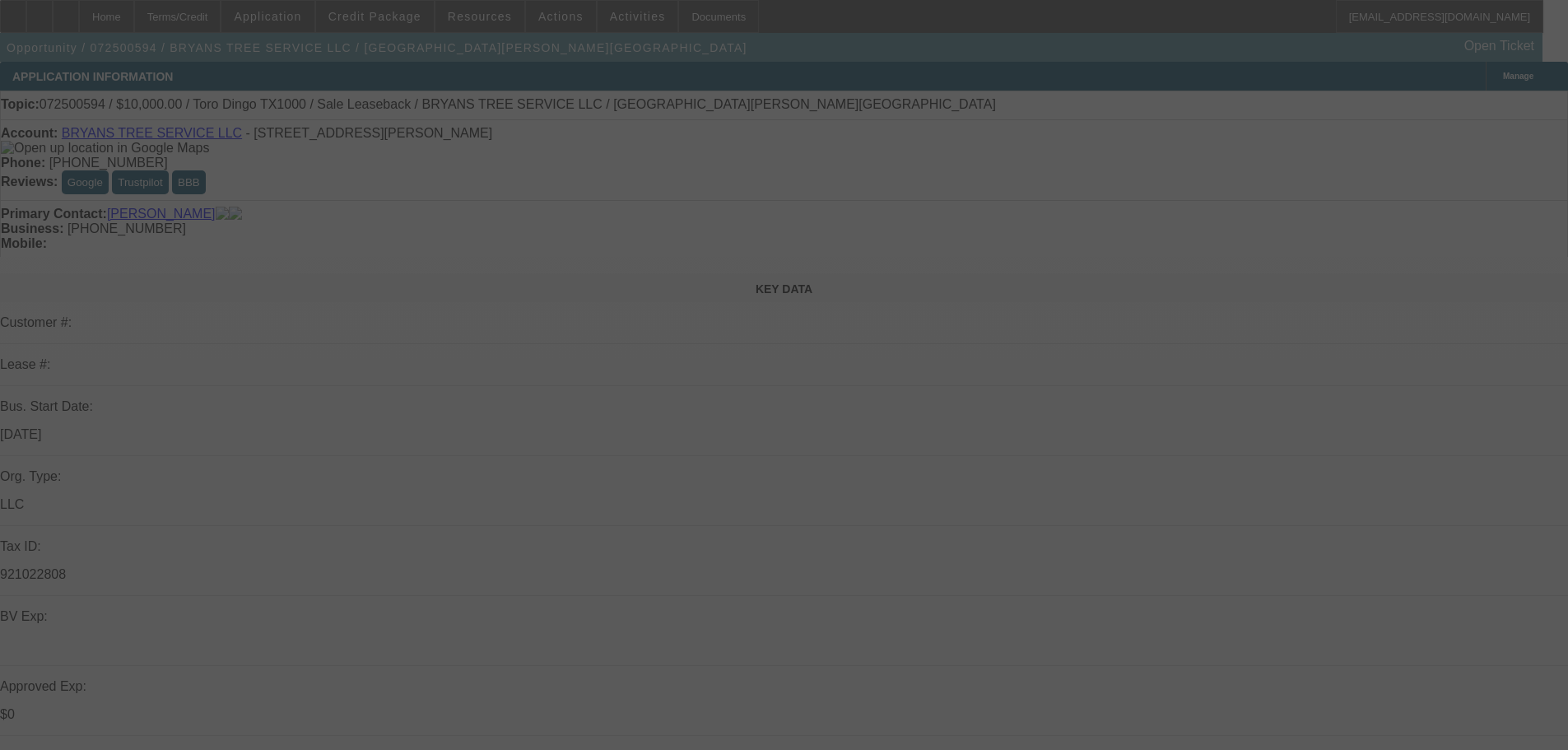
select select "0"
select select "2"
select select "0.1"
select select "4"
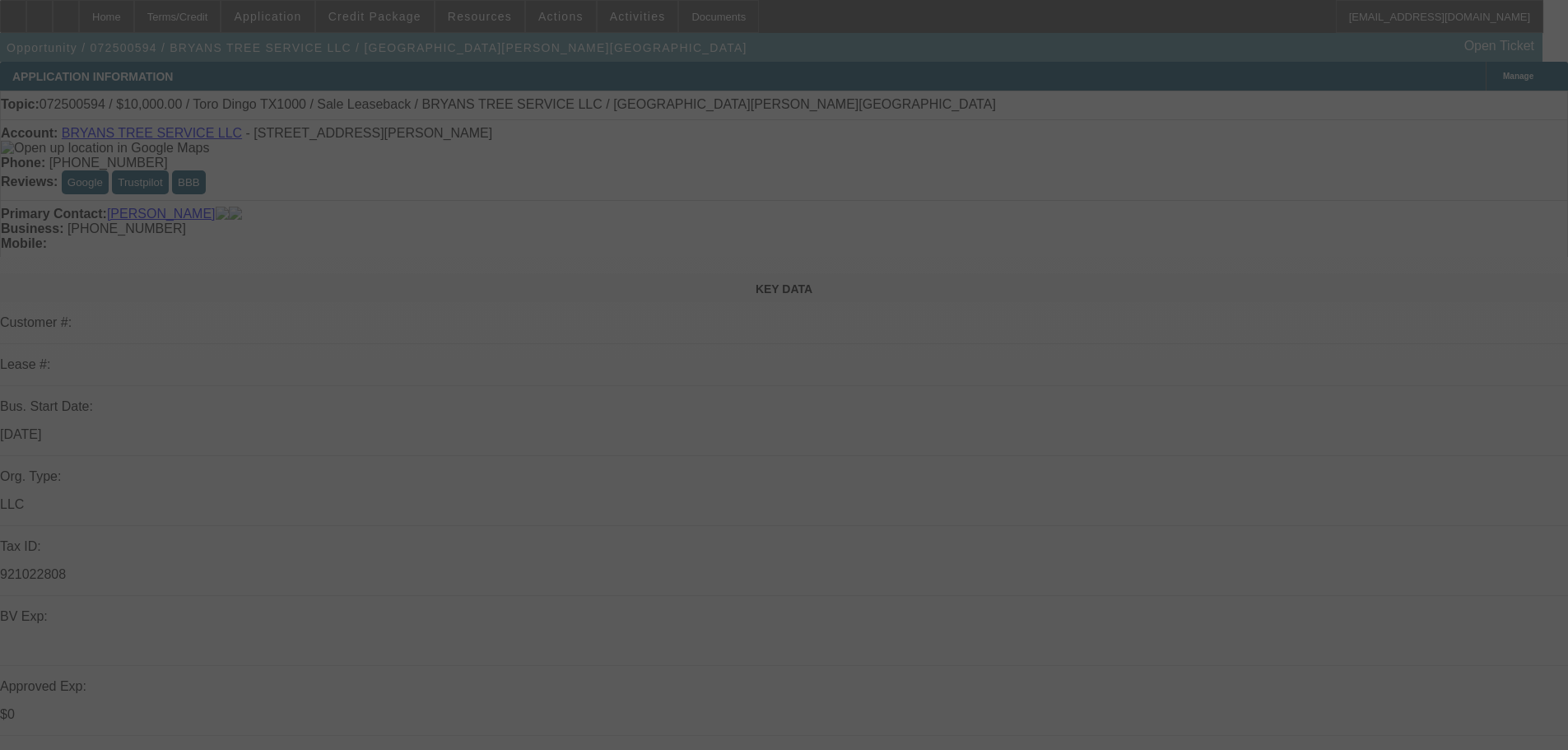
select select "0"
select select "2"
select select "0.1"
select select "4"
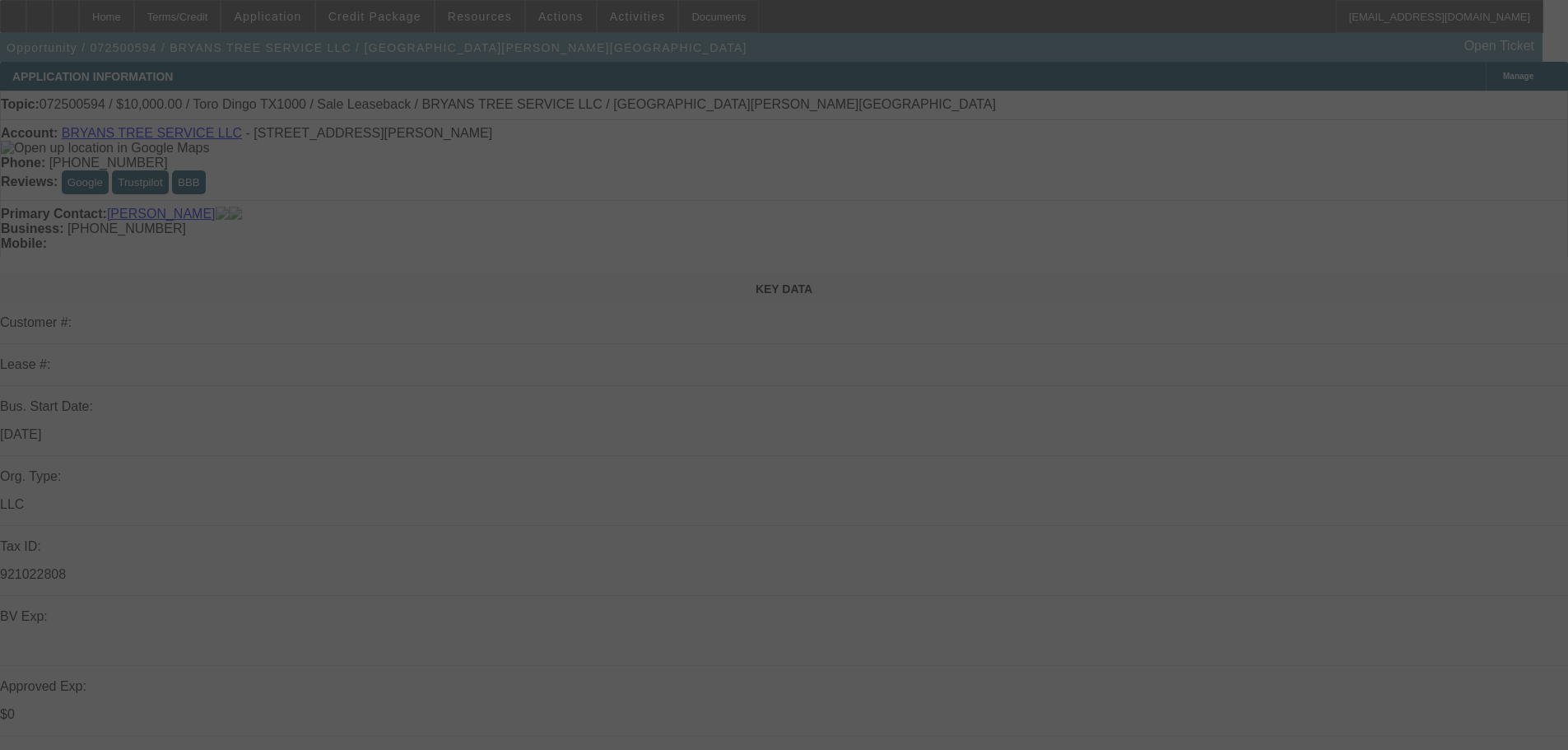
select select "0"
select select "2"
select select "0.1"
select select "4"
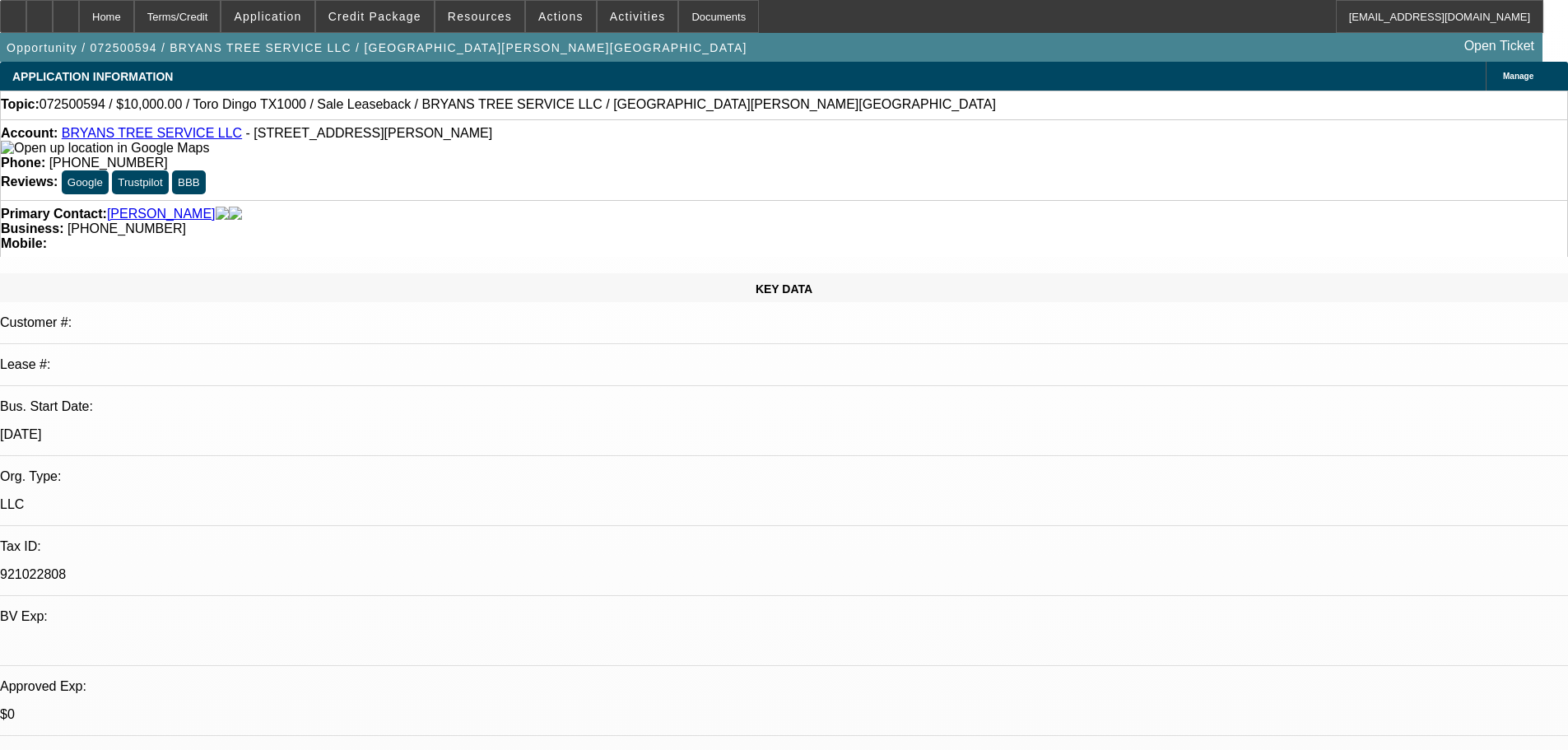
drag, startPoint x: 592, startPoint y: 677, endPoint x: 602, endPoint y: 660, distance: 19.7
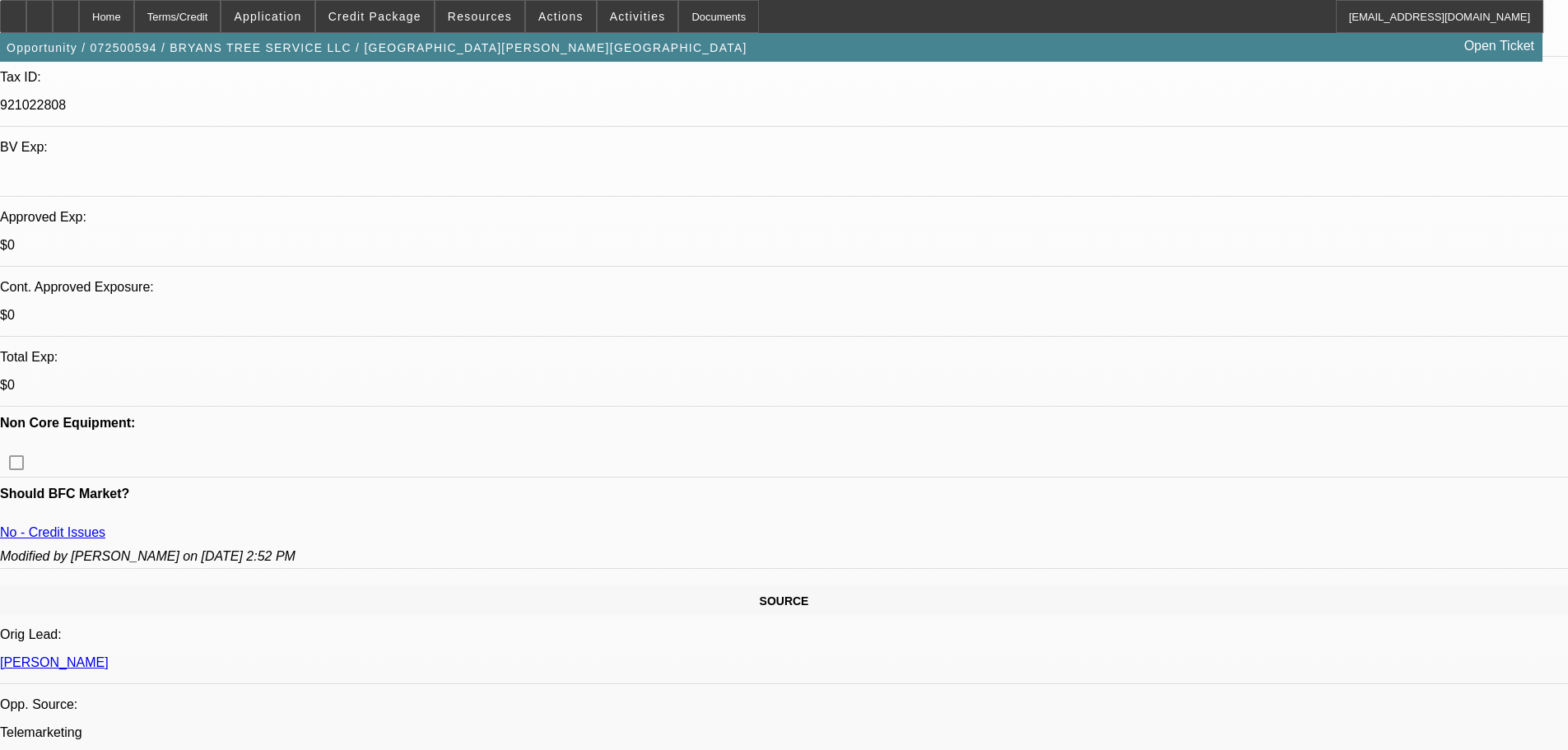
scroll to position [595, 0]
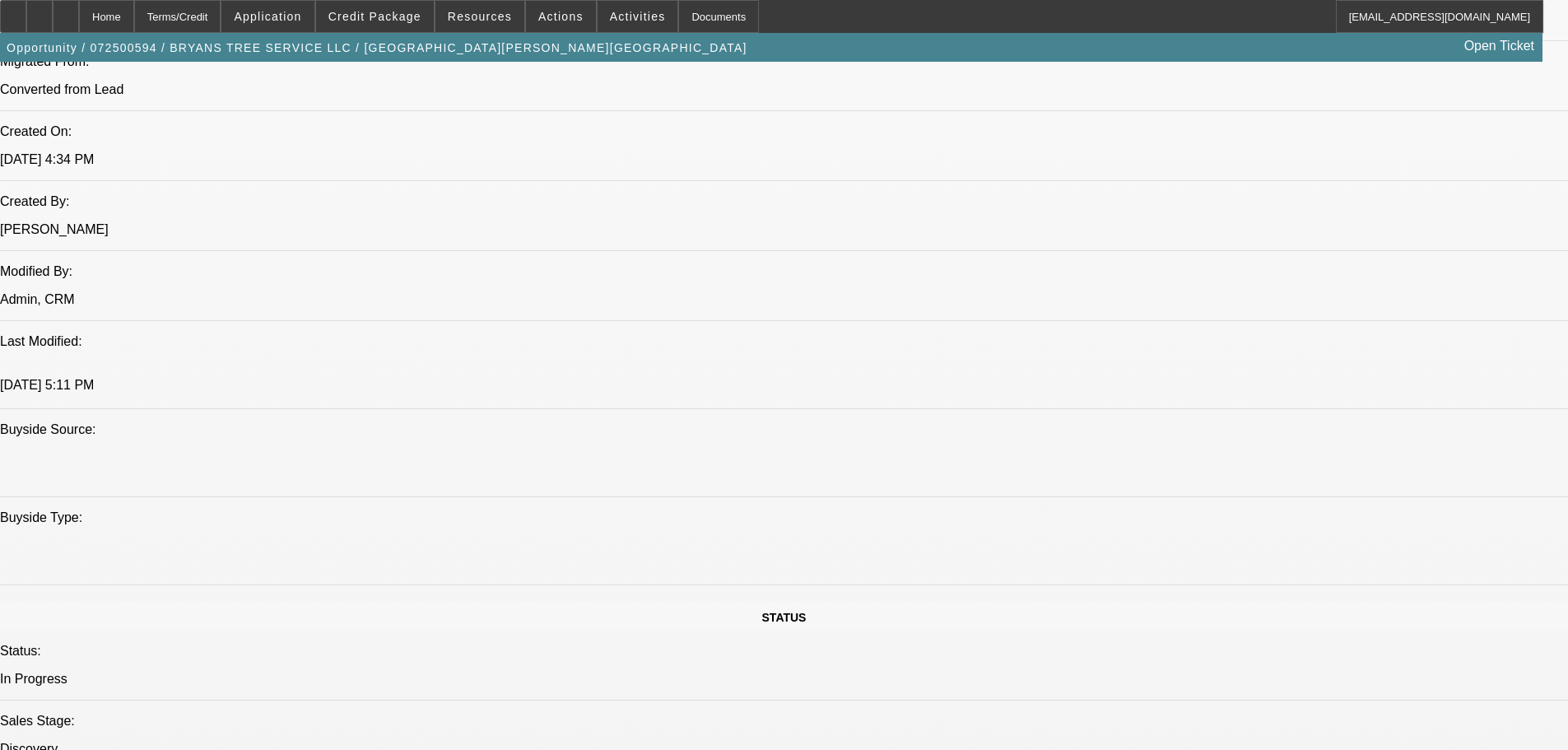
drag, startPoint x: 605, startPoint y: 370, endPoint x: 629, endPoint y: 539, distance: 170.7
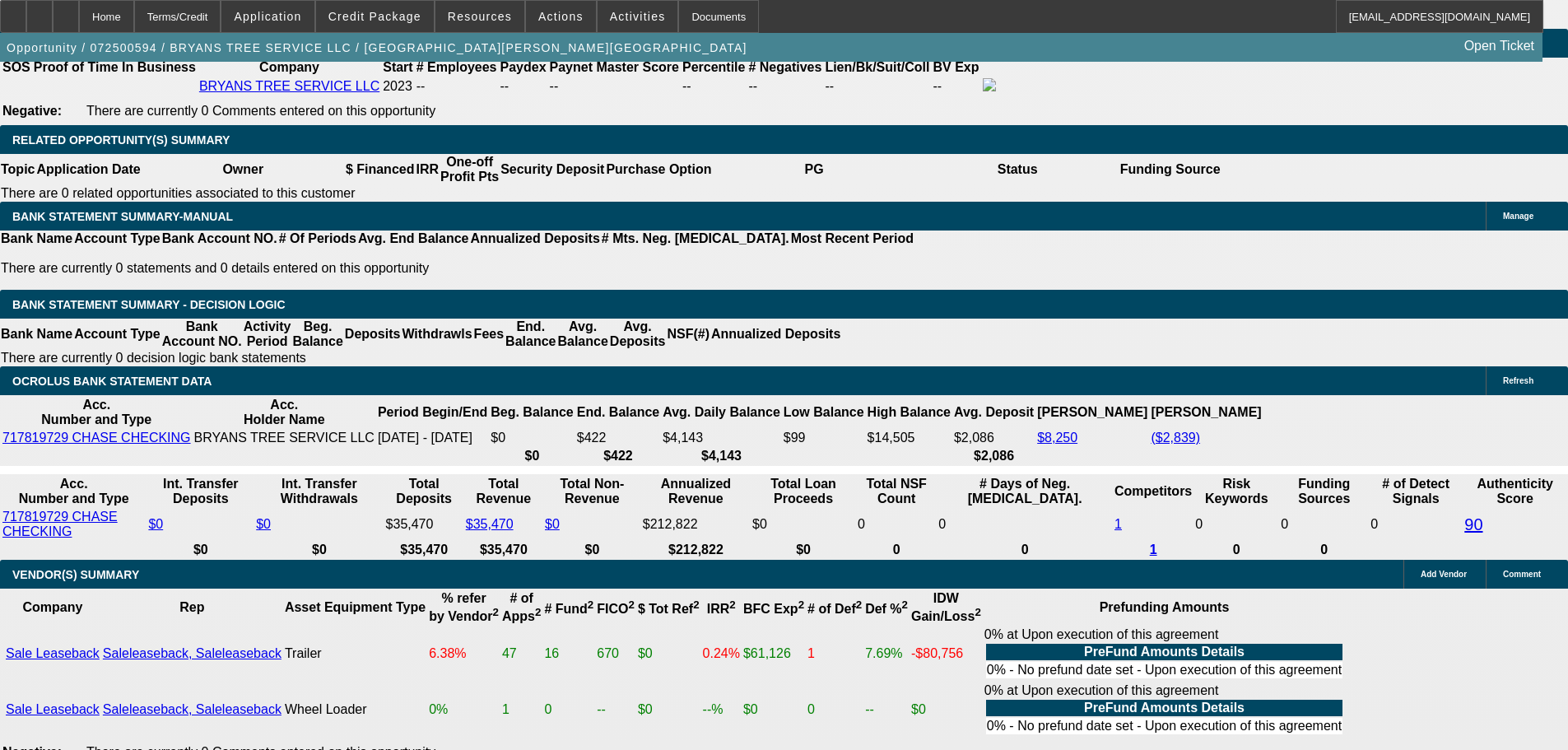
scroll to position [3021, 0]
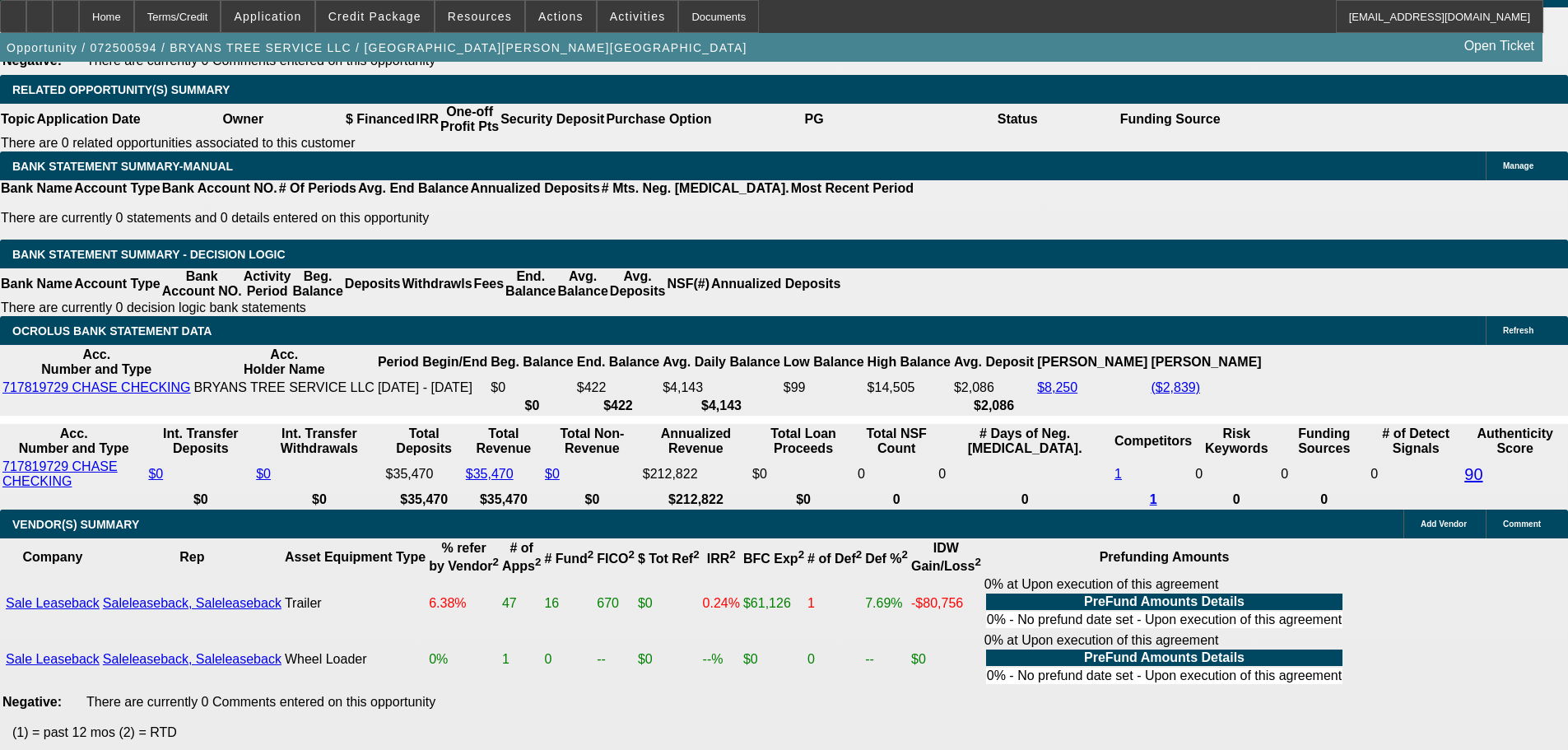
scroll to position [2773, 0]
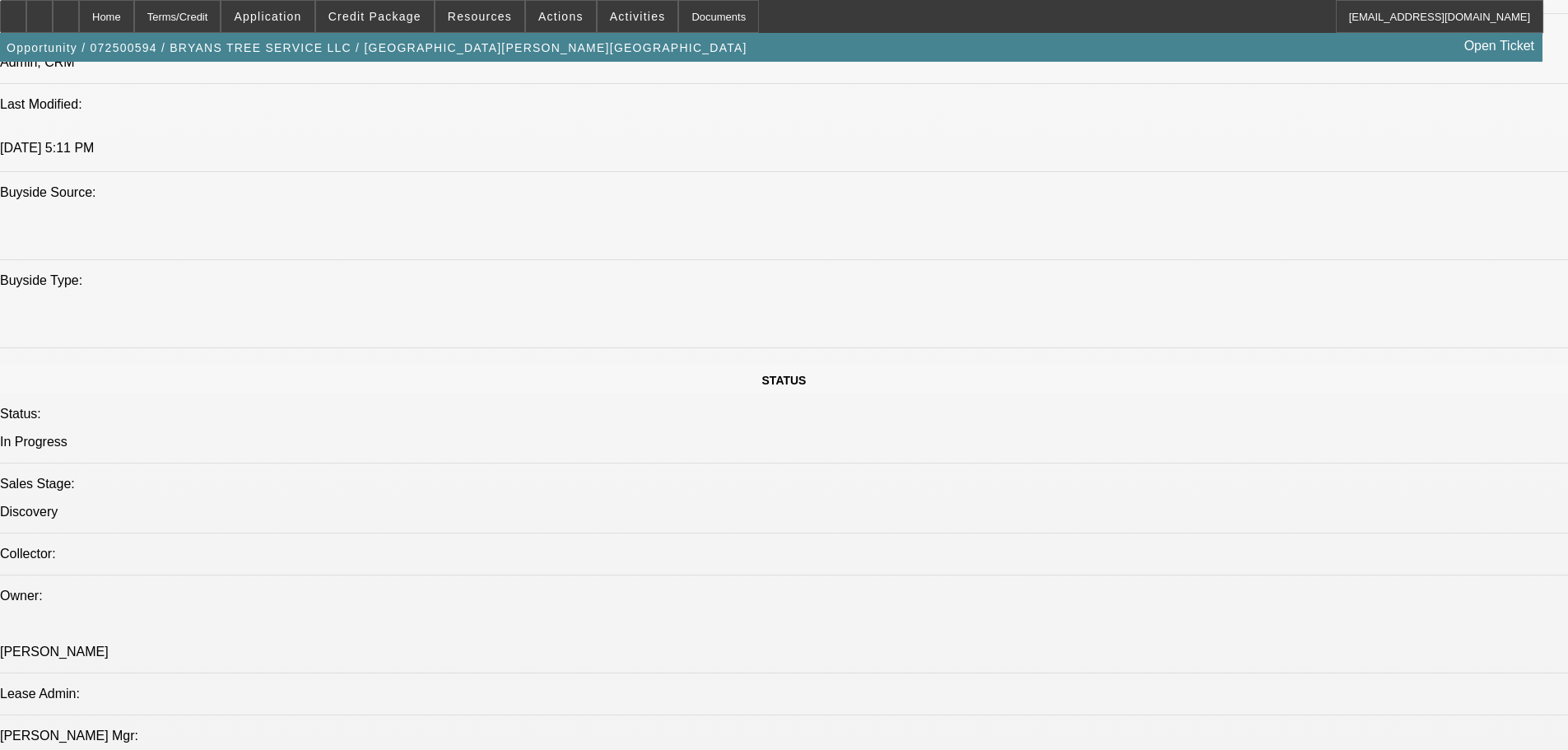
drag, startPoint x: 183, startPoint y: 616, endPoint x: 148, endPoint y: 363, distance: 255.4
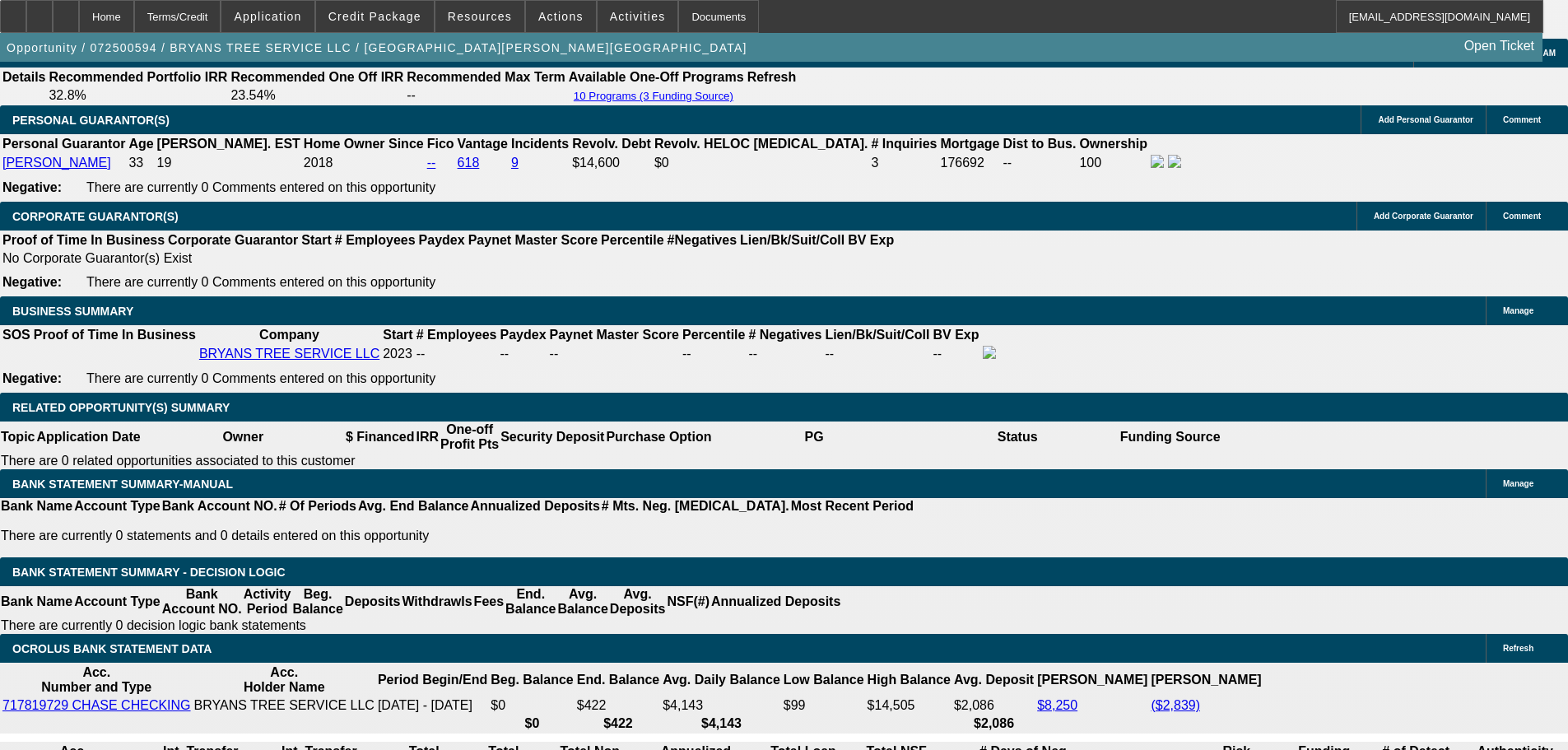
scroll to position [2823, 0]
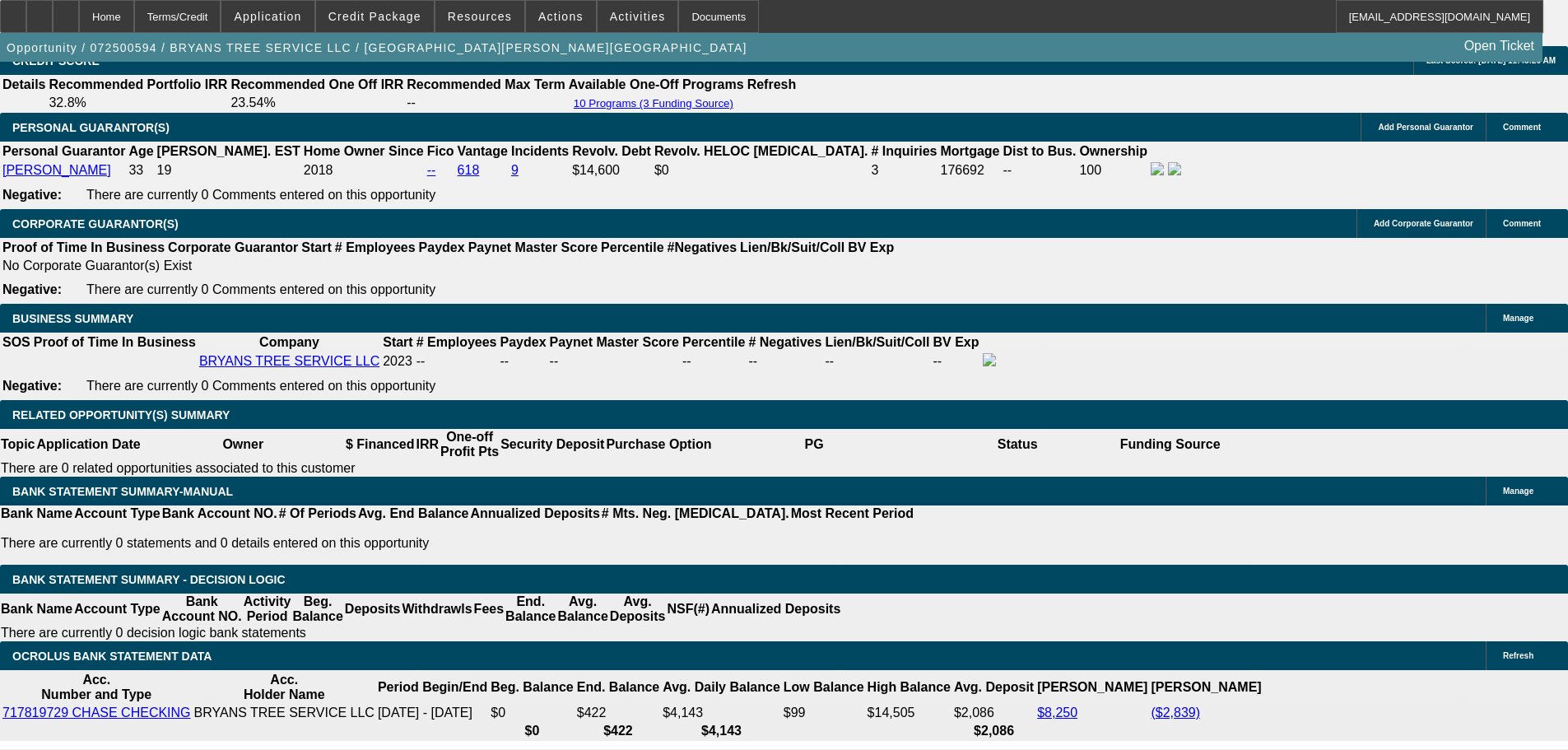
drag, startPoint x: 91, startPoint y: 498, endPoint x: 91, endPoint y: 172, distance: 326.0
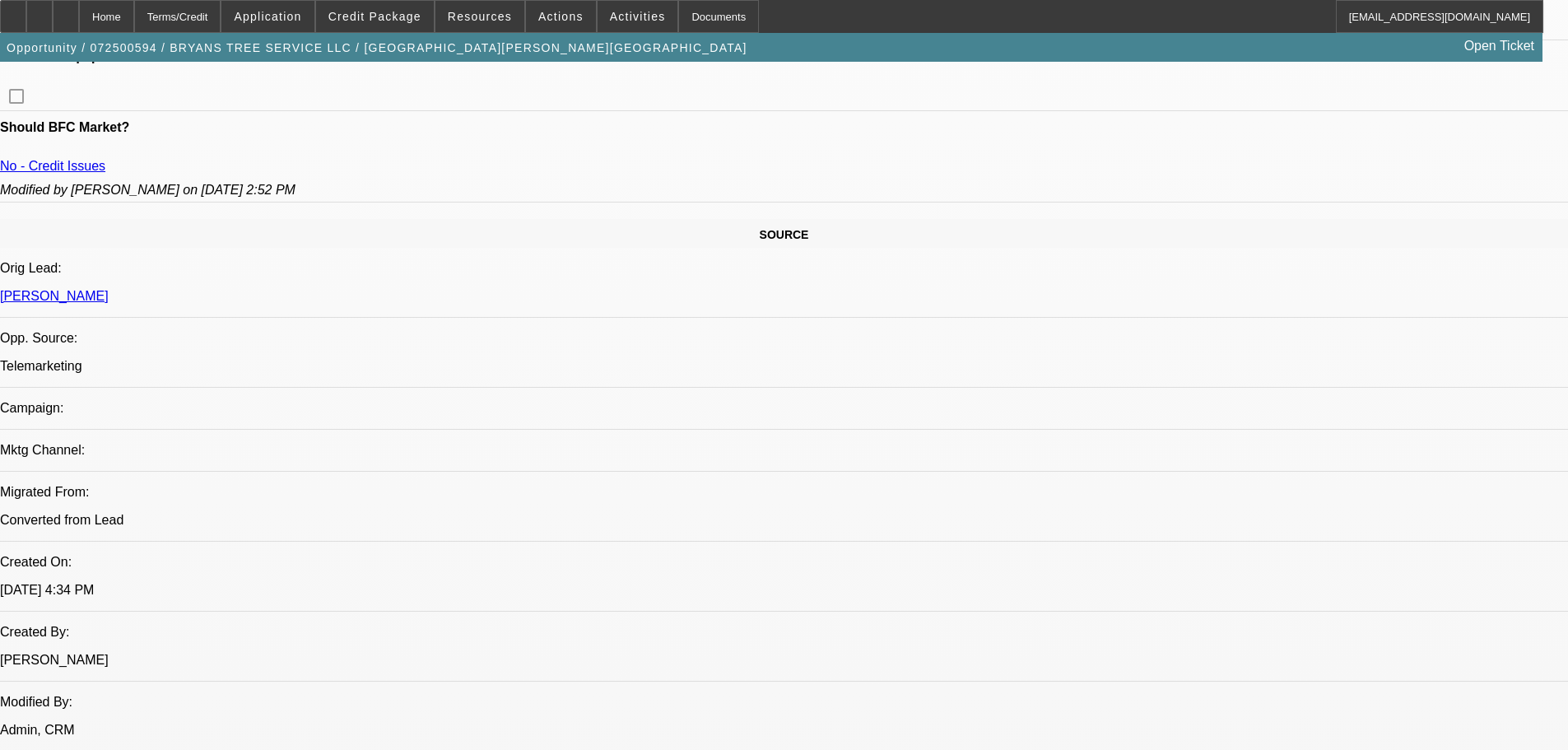
scroll to position [564, 0]
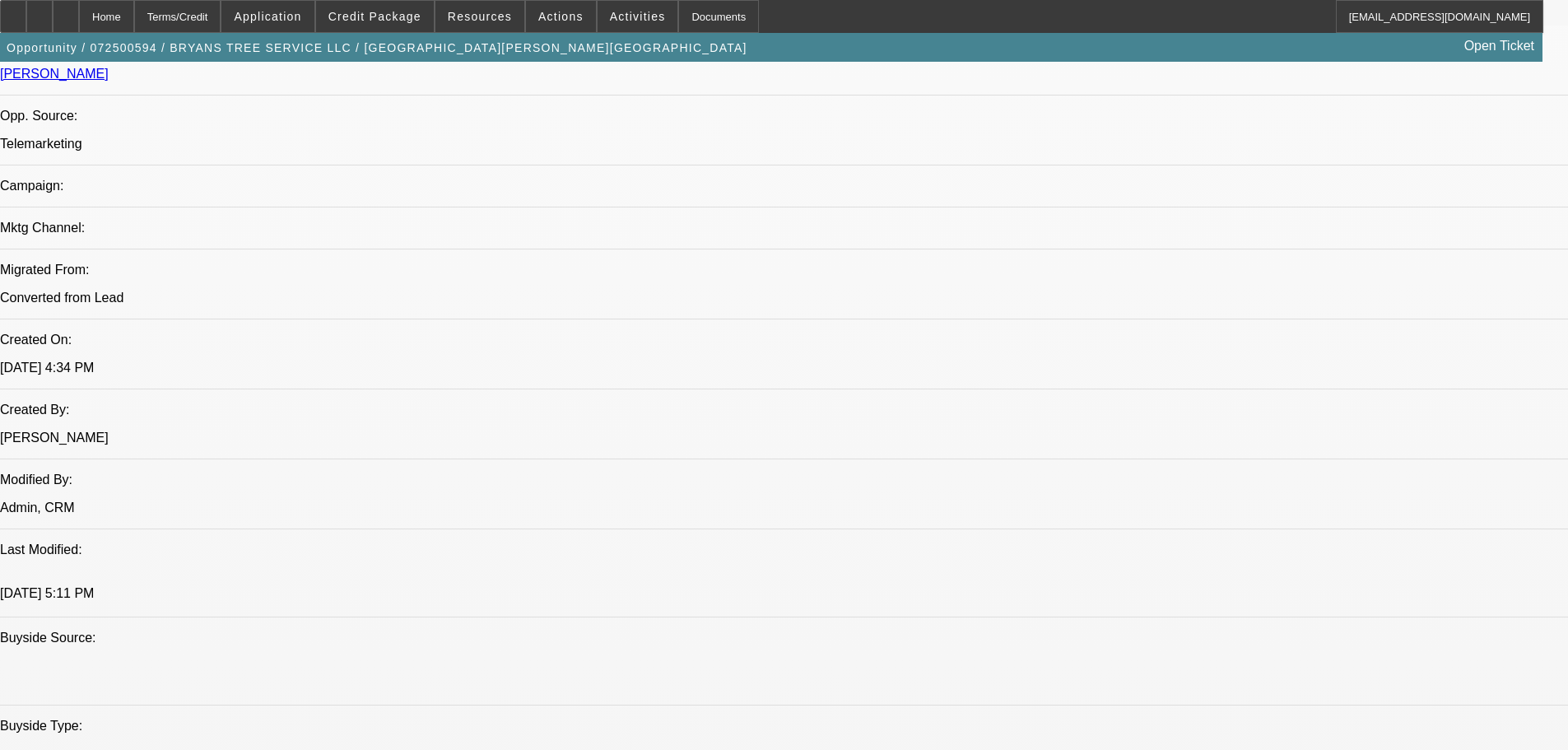
drag, startPoint x: 340, startPoint y: 436, endPoint x: 324, endPoint y: 514, distance: 79.6
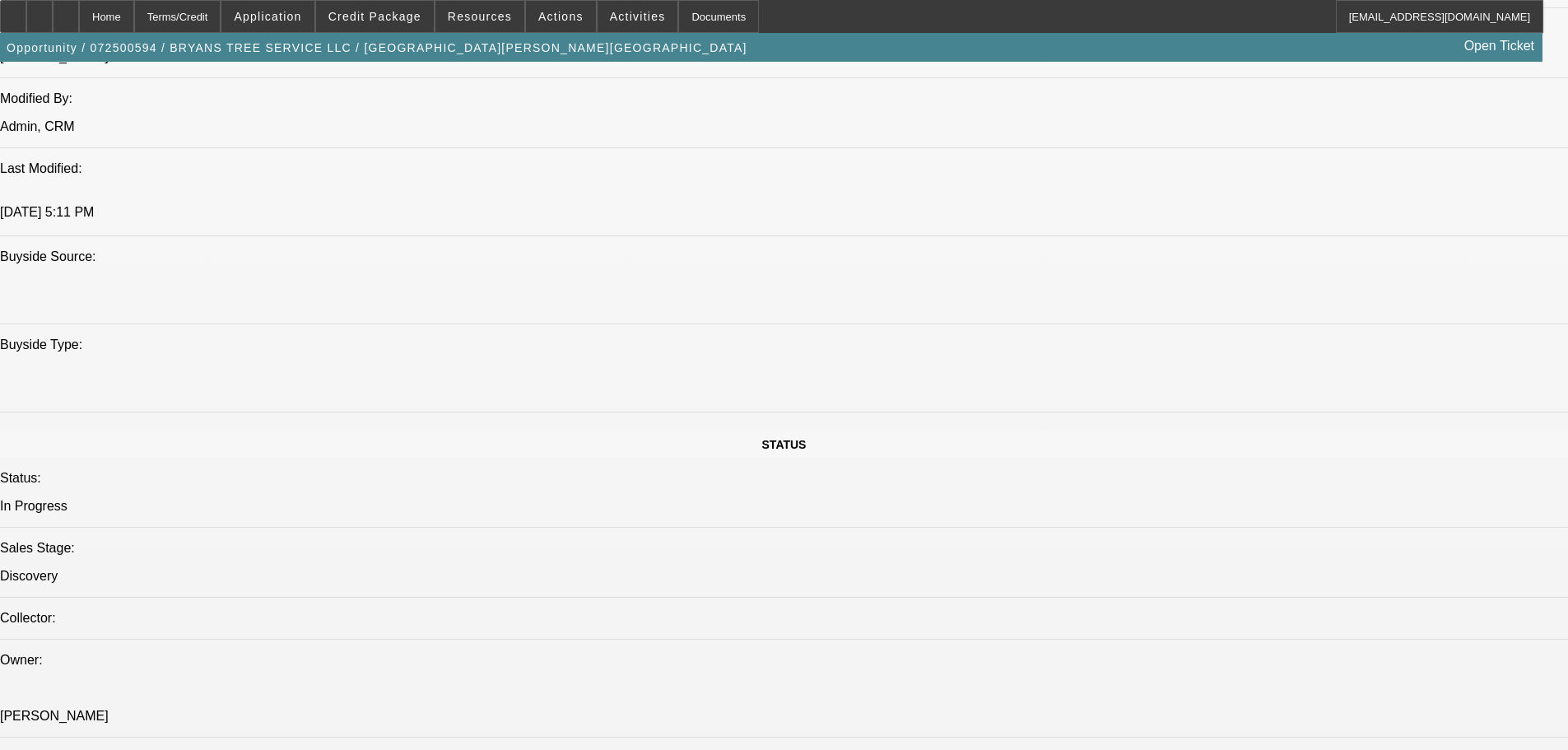
scroll to position [676, 0]
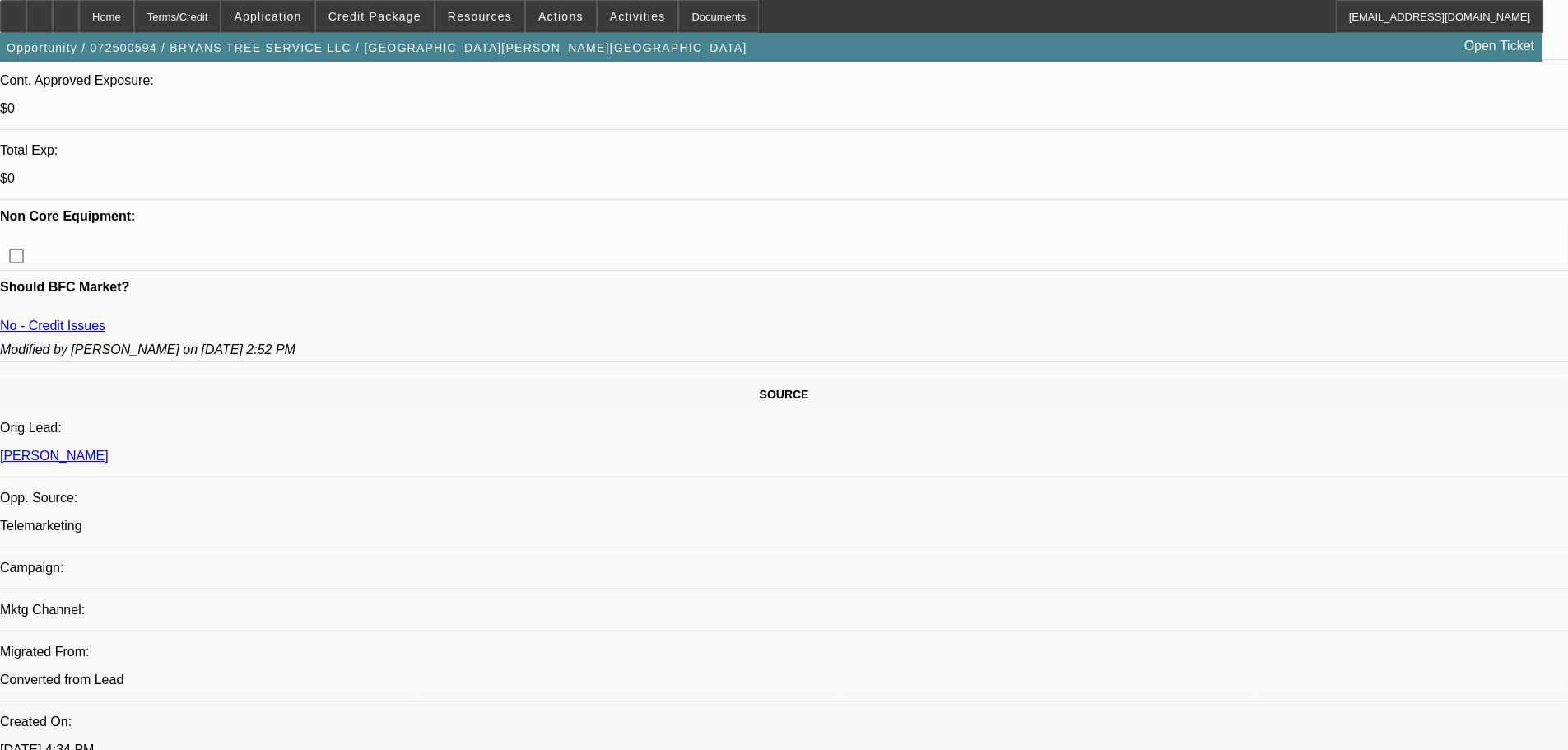
drag, startPoint x: 1053, startPoint y: 432, endPoint x: 1055, endPoint y: 222, distance: 210.0
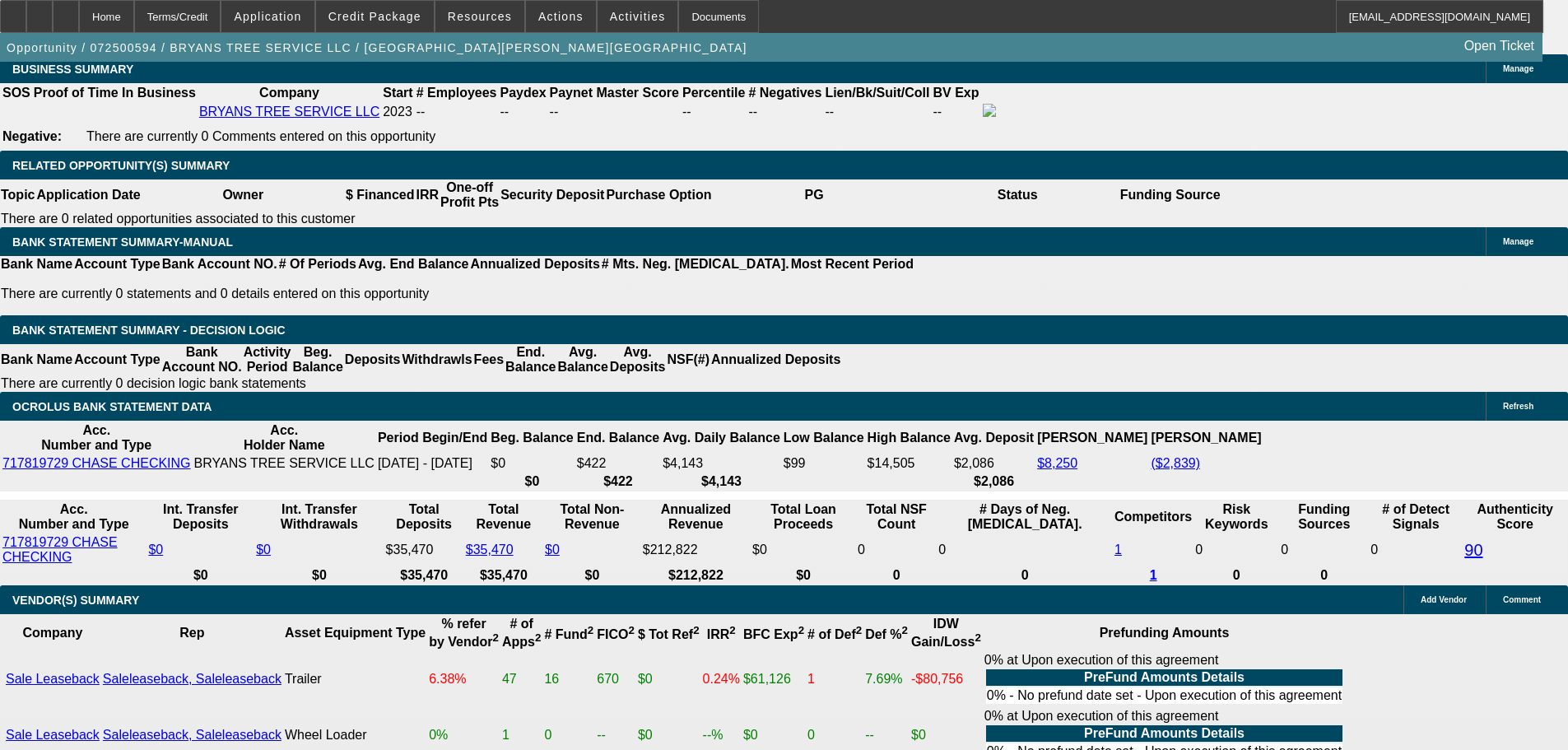
scroll to position [3047, 0]
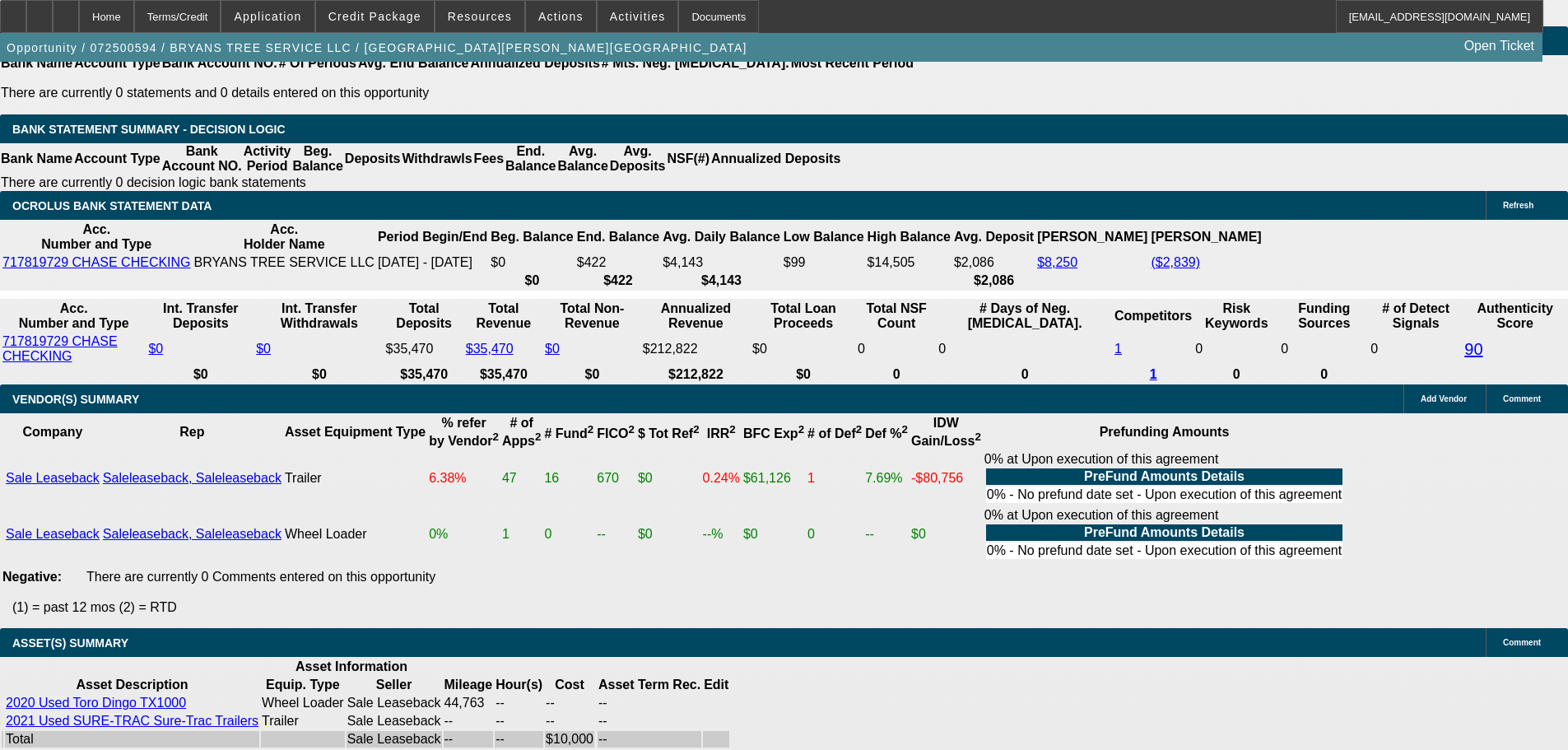
drag, startPoint x: 1198, startPoint y: 199, endPoint x: 1203, endPoint y: 182, distance: 17.7
drag, startPoint x: 1204, startPoint y: 152, endPoint x: 1194, endPoint y: 153, distance: 10.0
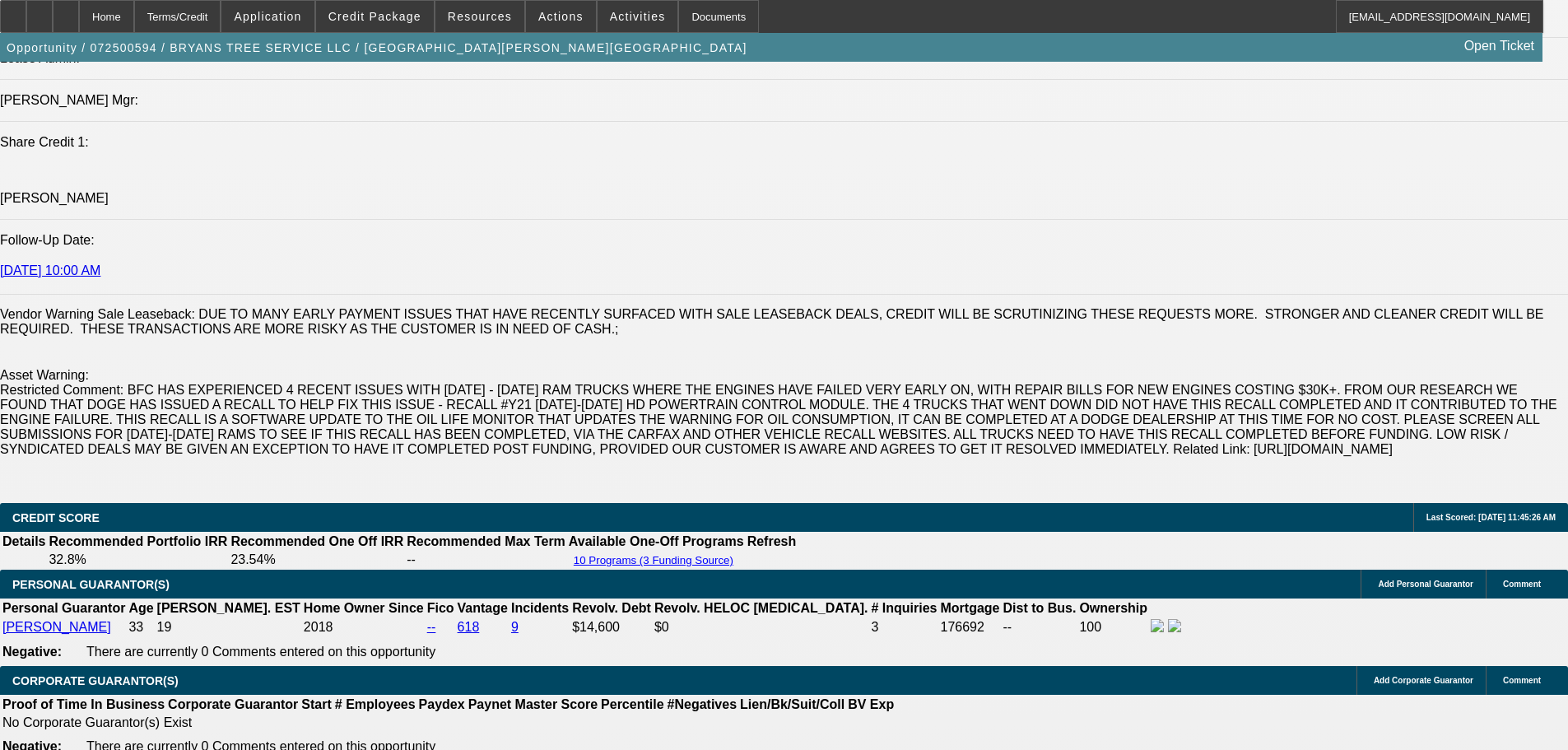
drag, startPoint x: 934, startPoint y: 458, endPoint x: 929, endPoint y: 226, distance: 232.1
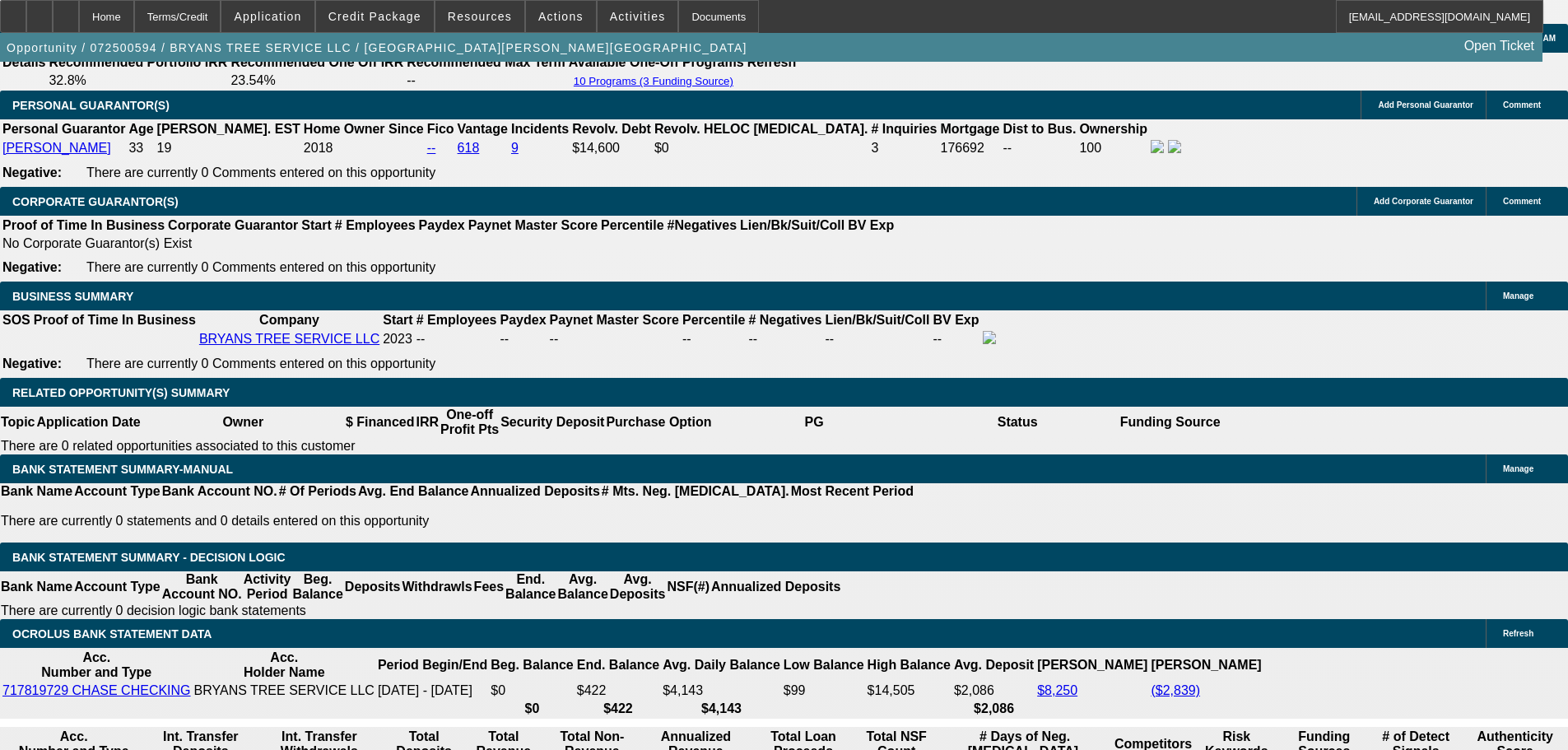
scroll to position [2747, 0]
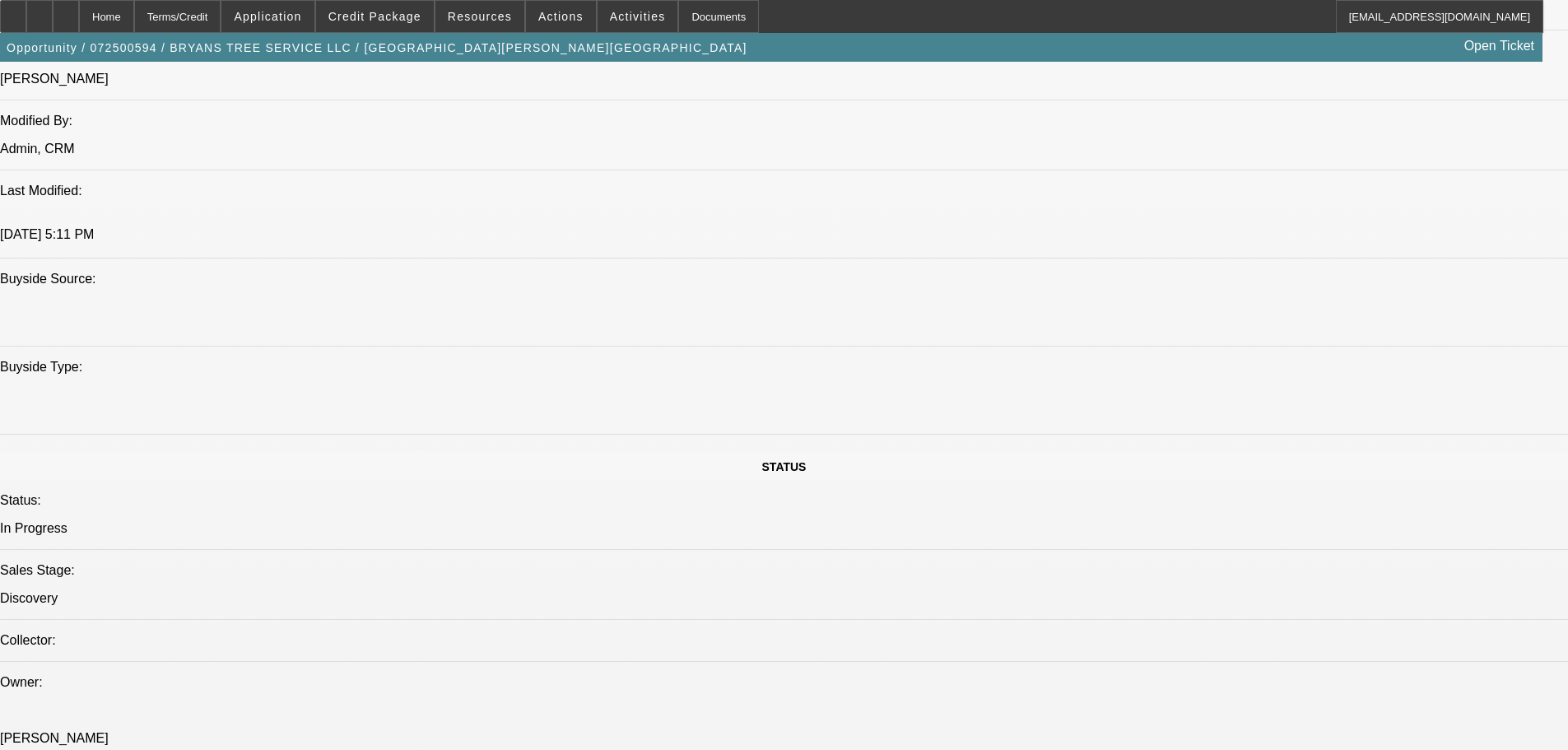
drag, startPoint x: 1060, startPoint y: 412, endPoint x: 1046, endPoint y: 145, distance: 267.4
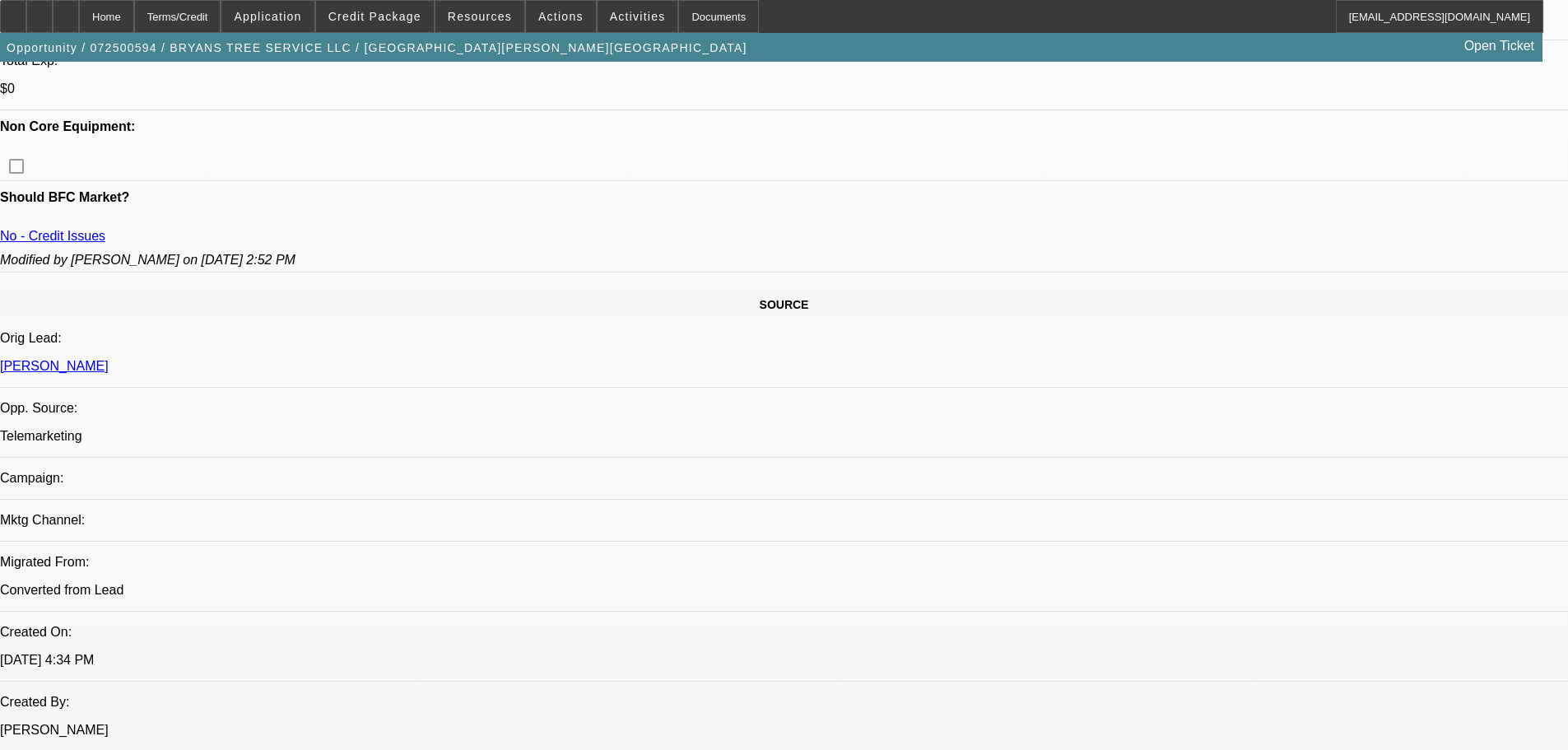
scroll to position [719, 0]
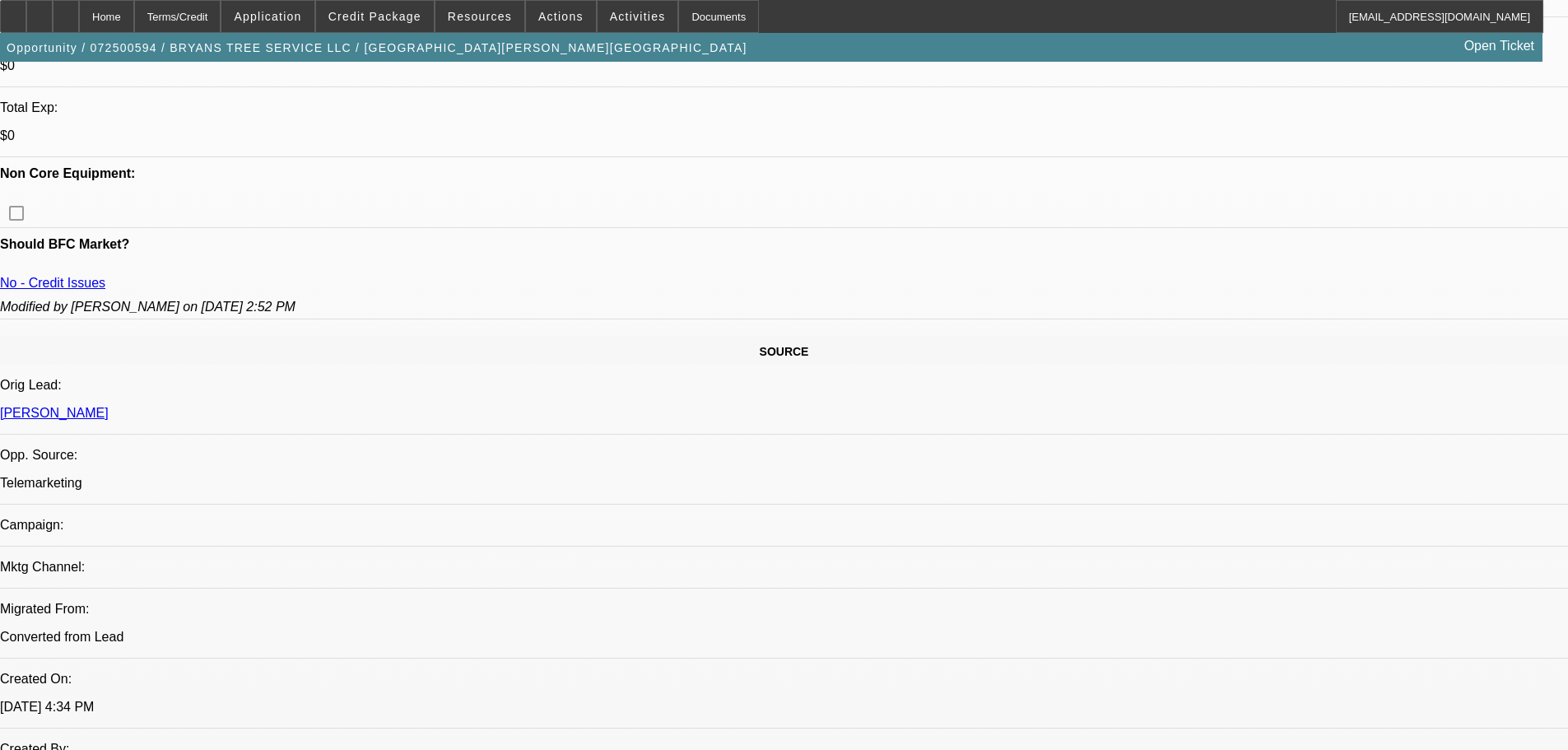
drag, startPoint x: 633, startPoint y: 152, endPoint x: 608, endPoint y: 314, distance: 163.9
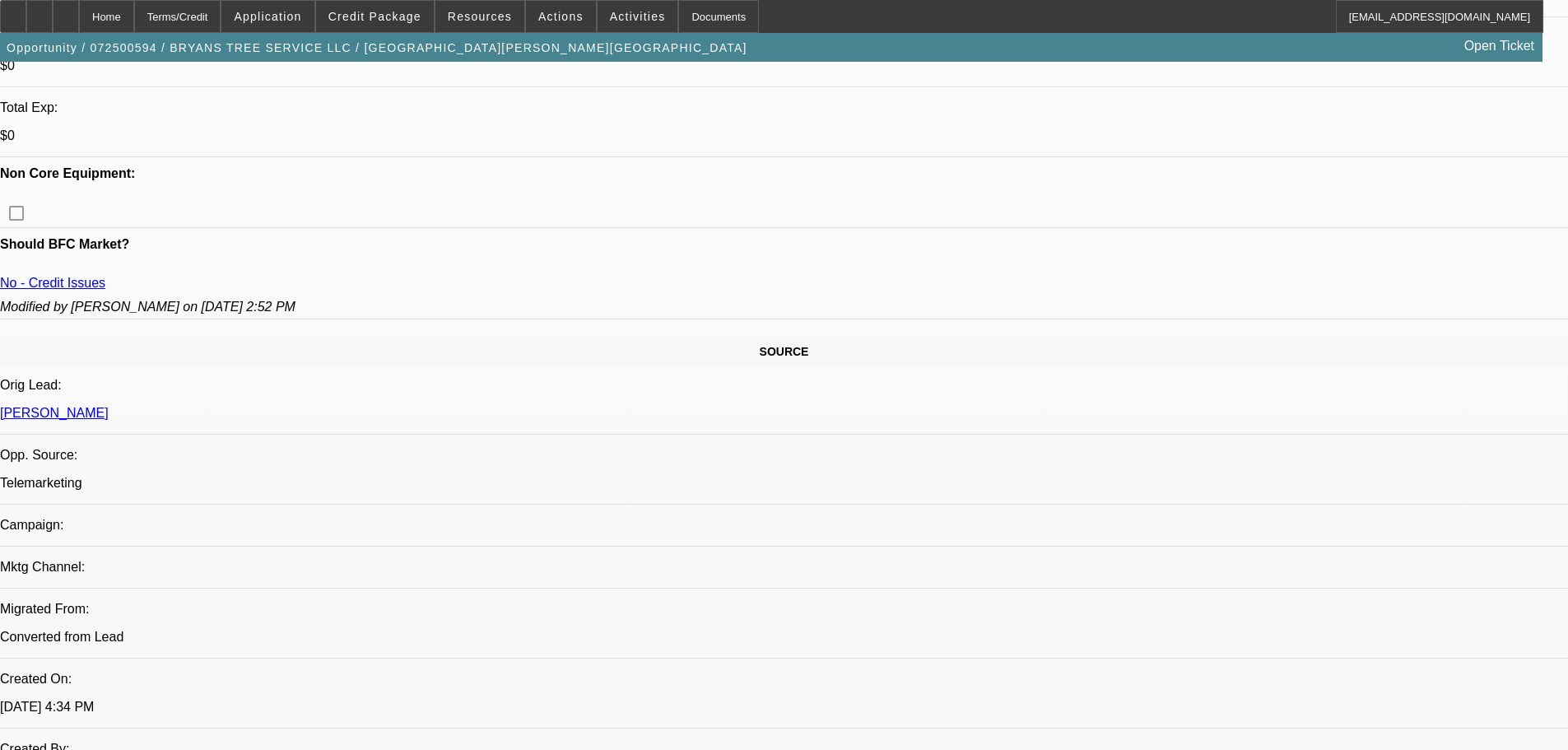
scroll to position [0, 0]
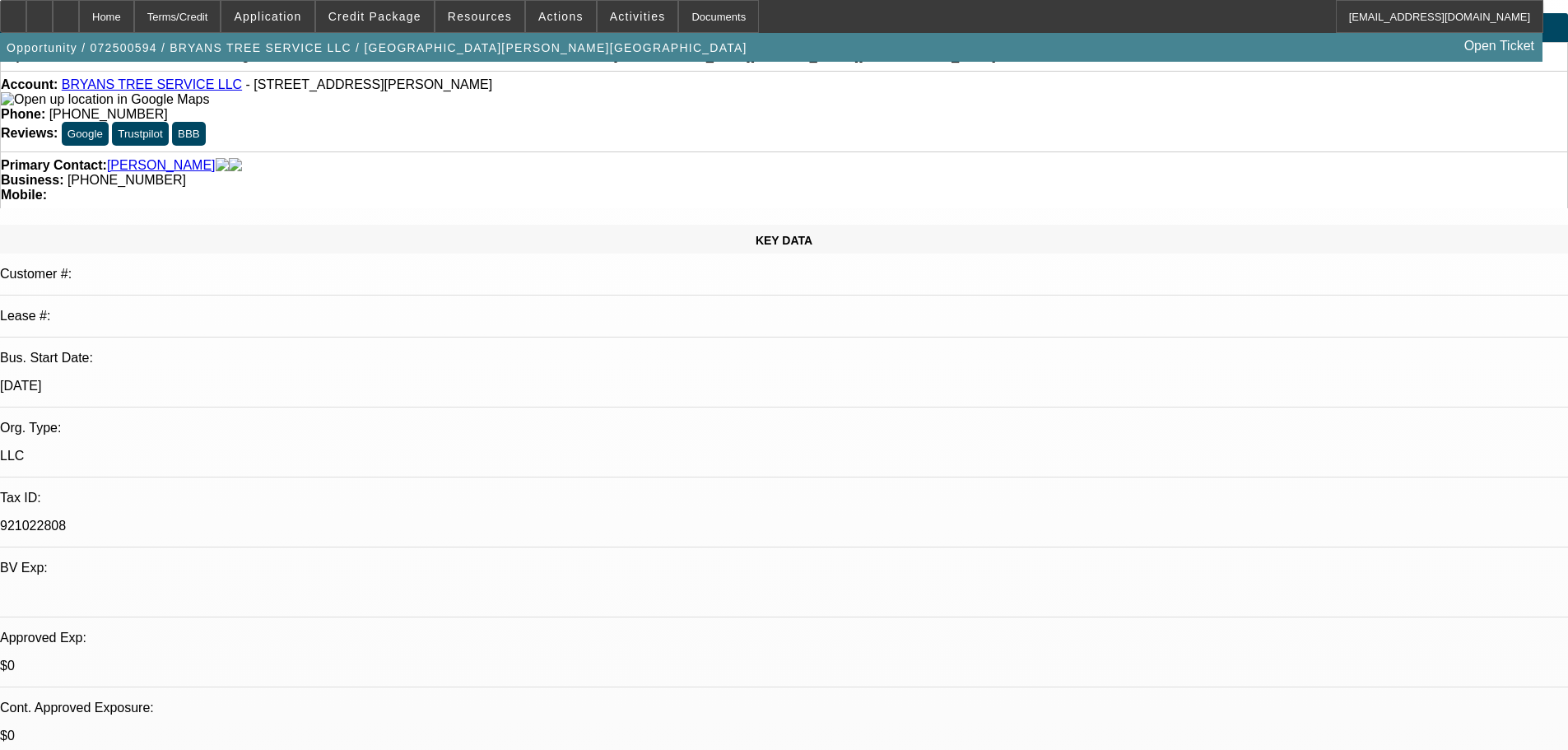
drag, startPoint x: 492, startPoint y: 457, endPoint x: 507, endPoint y: 404, distance: 55.1
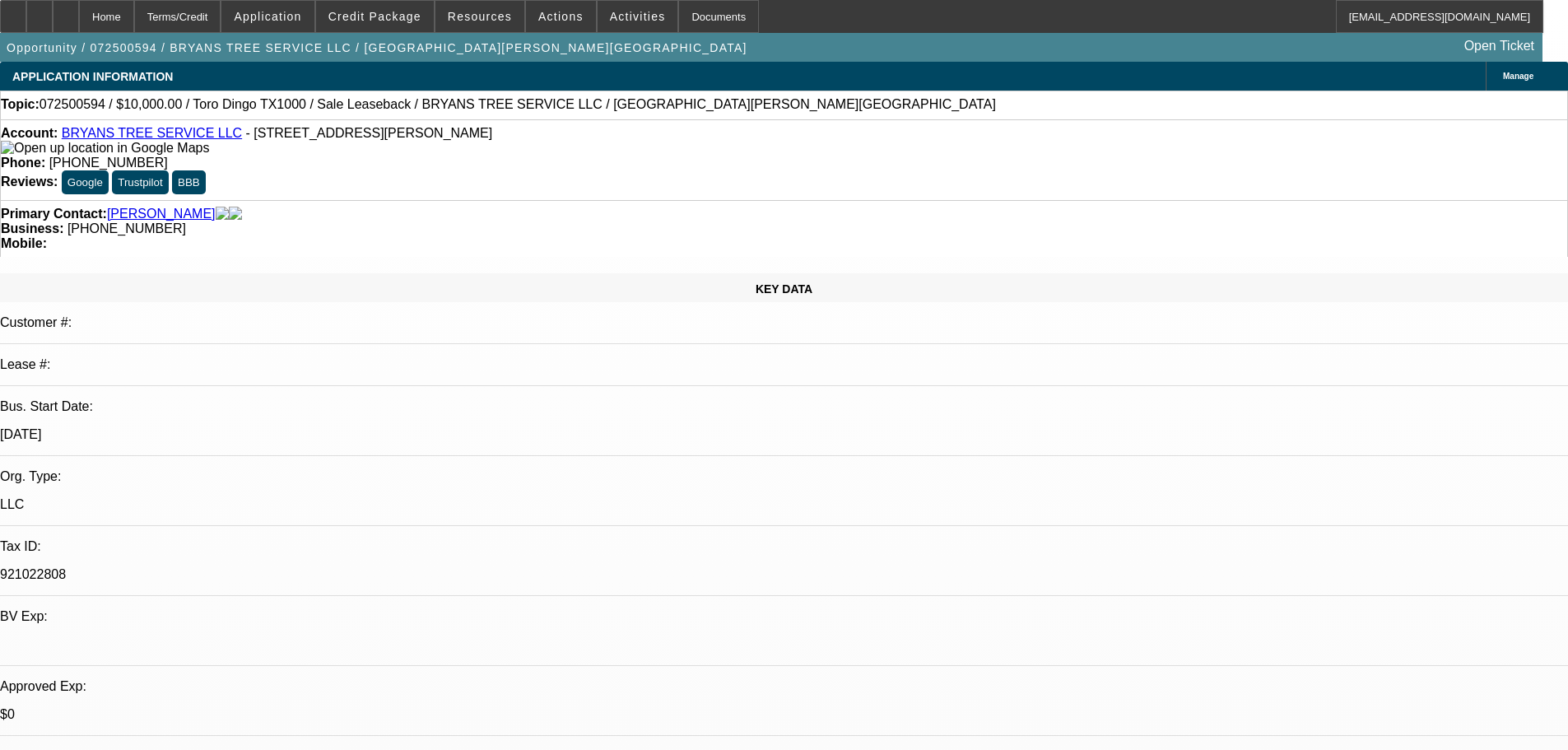
drag, startPoint x: 507, startPoint y: 301, endPoint x: 505, endPoint y: 150, distance: 151.0
drag, startPoint x: 486, startPoint y: 434, endPoint x: 480, endPoint y: 587, distance: 153.1
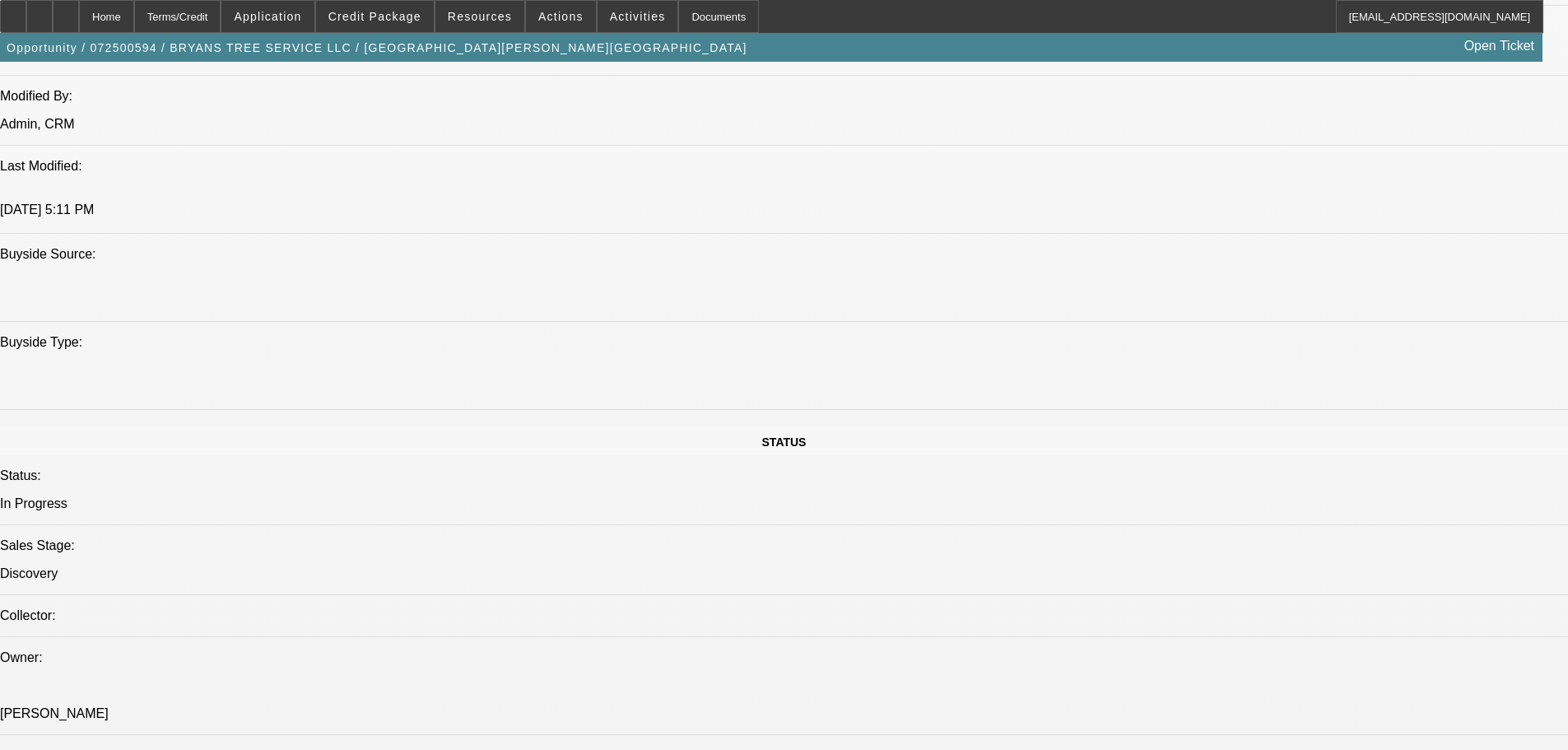
drag, startPoint x: 535, startPoint y: 459, endPoint x: 569, endPoint y: 780, distance: 322.8
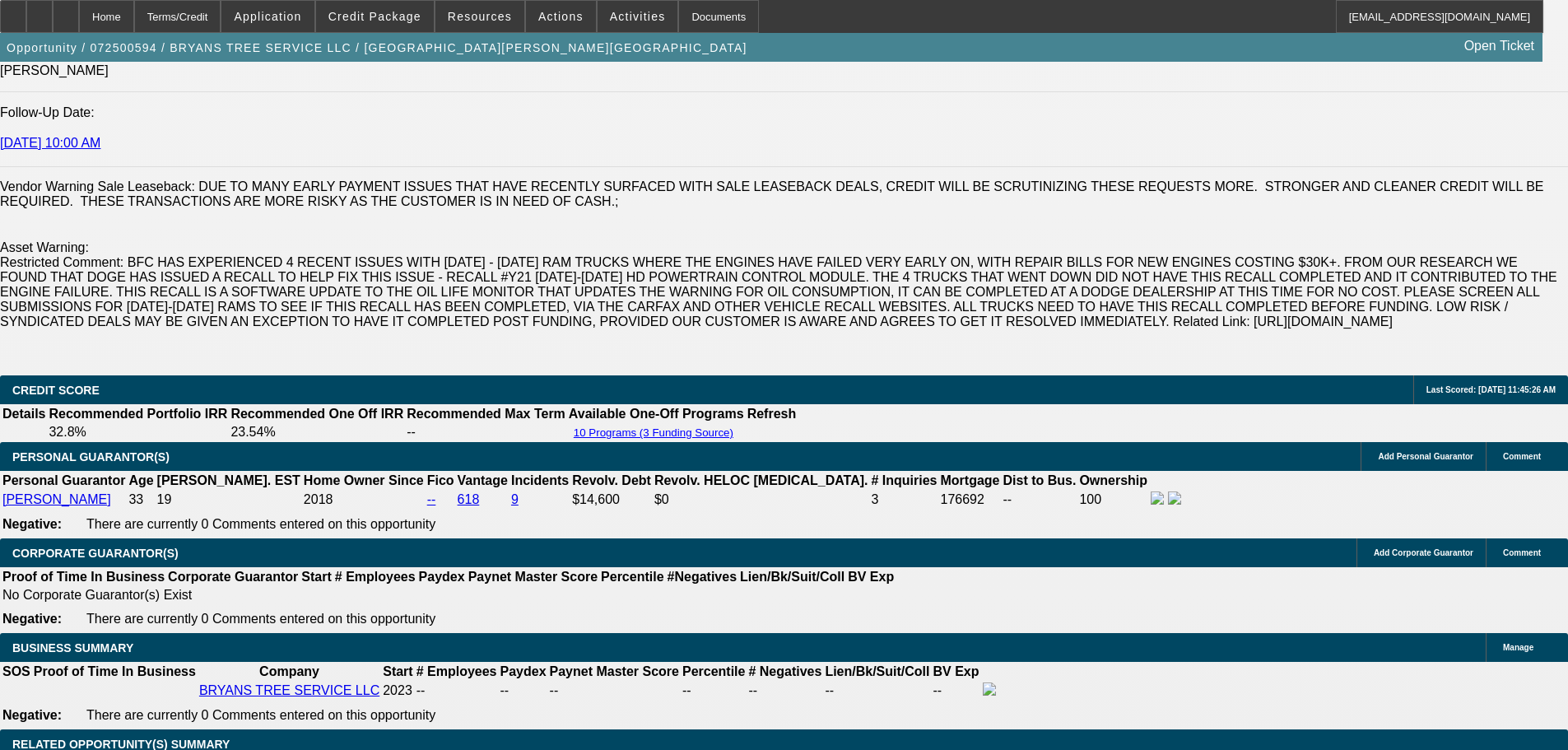
scroll to position [2600, 0]
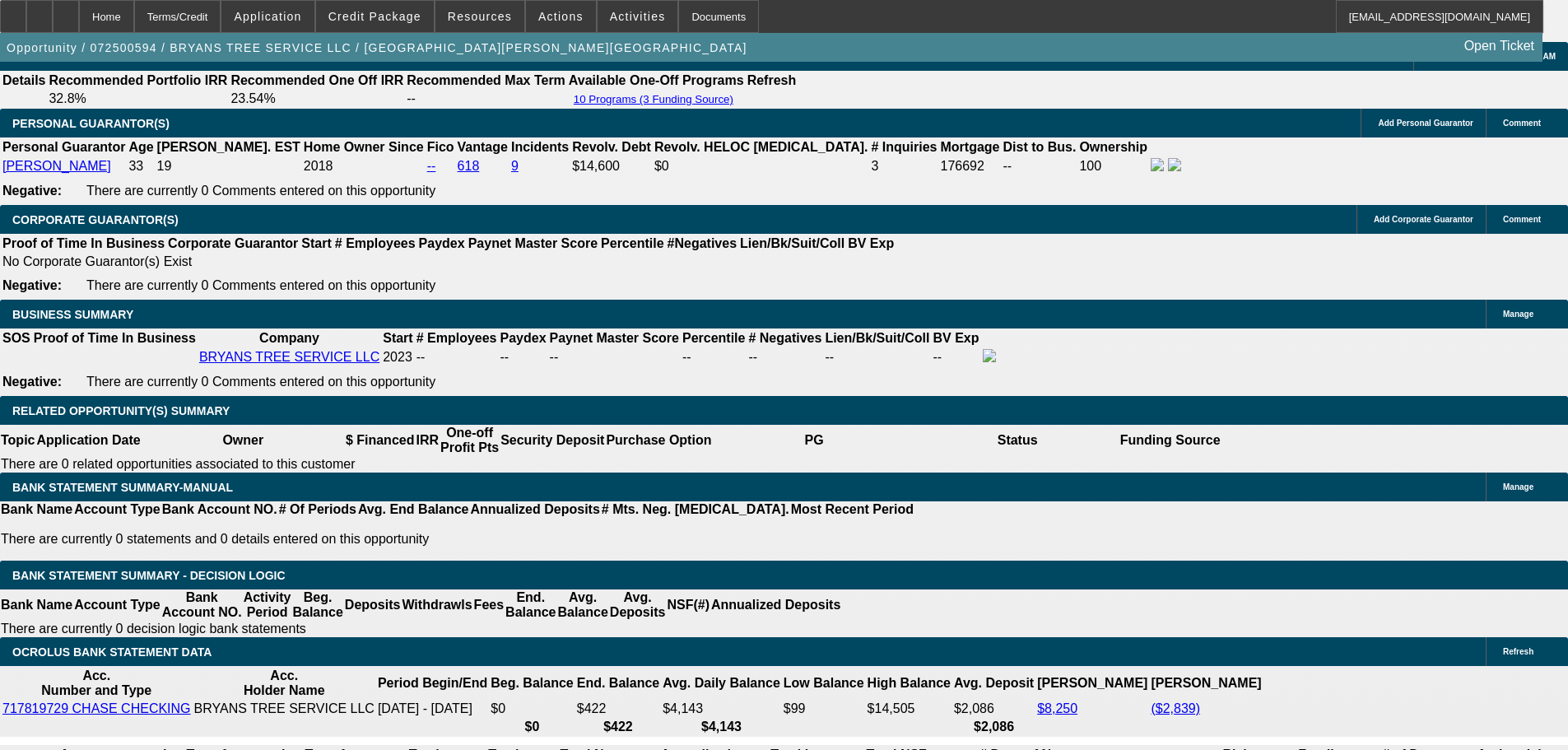
drag, startPoint x: 1170, startPoint y: 316, endPoint x: 1168, endPoint y: 301, distance: 15.1
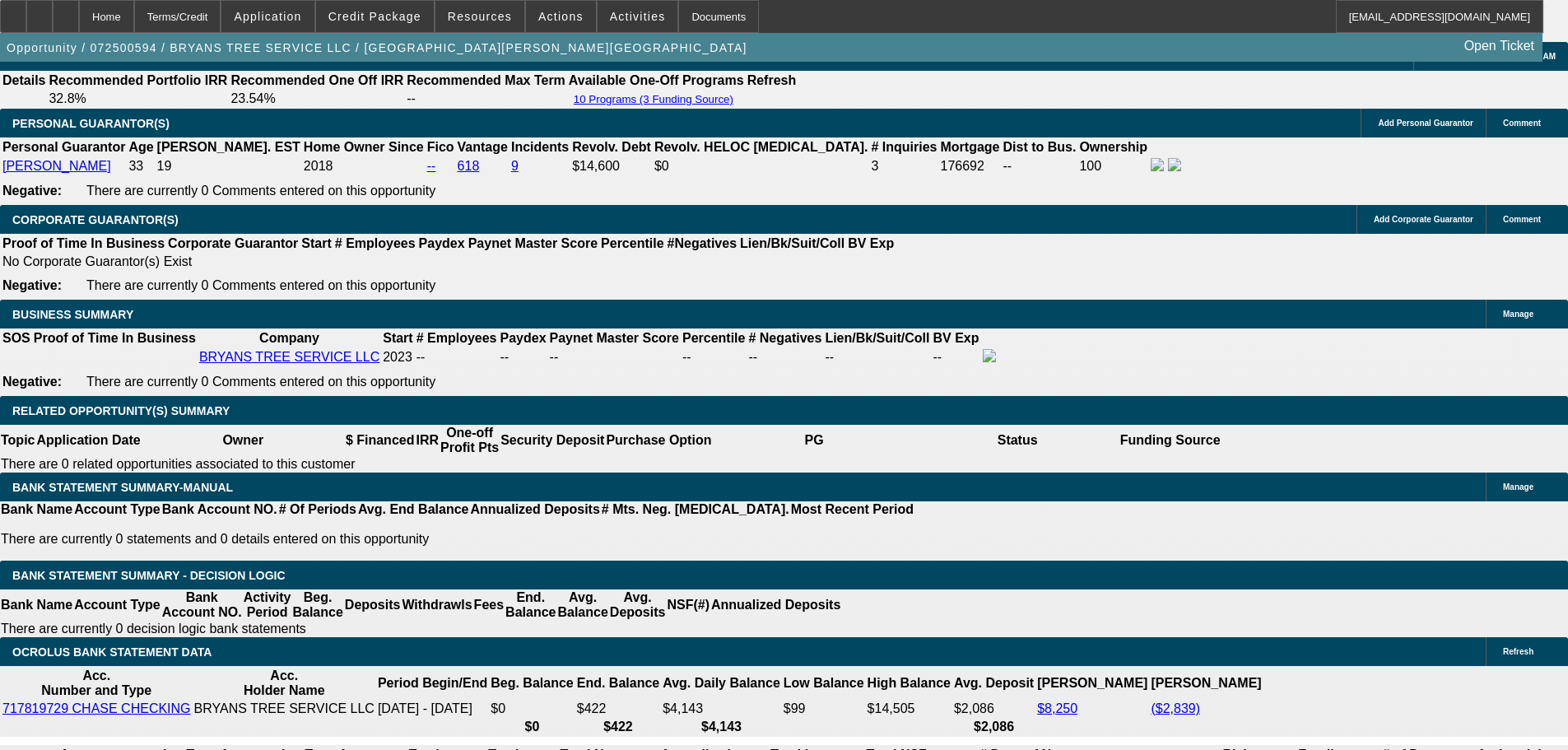
scroll to position [2705, 0]
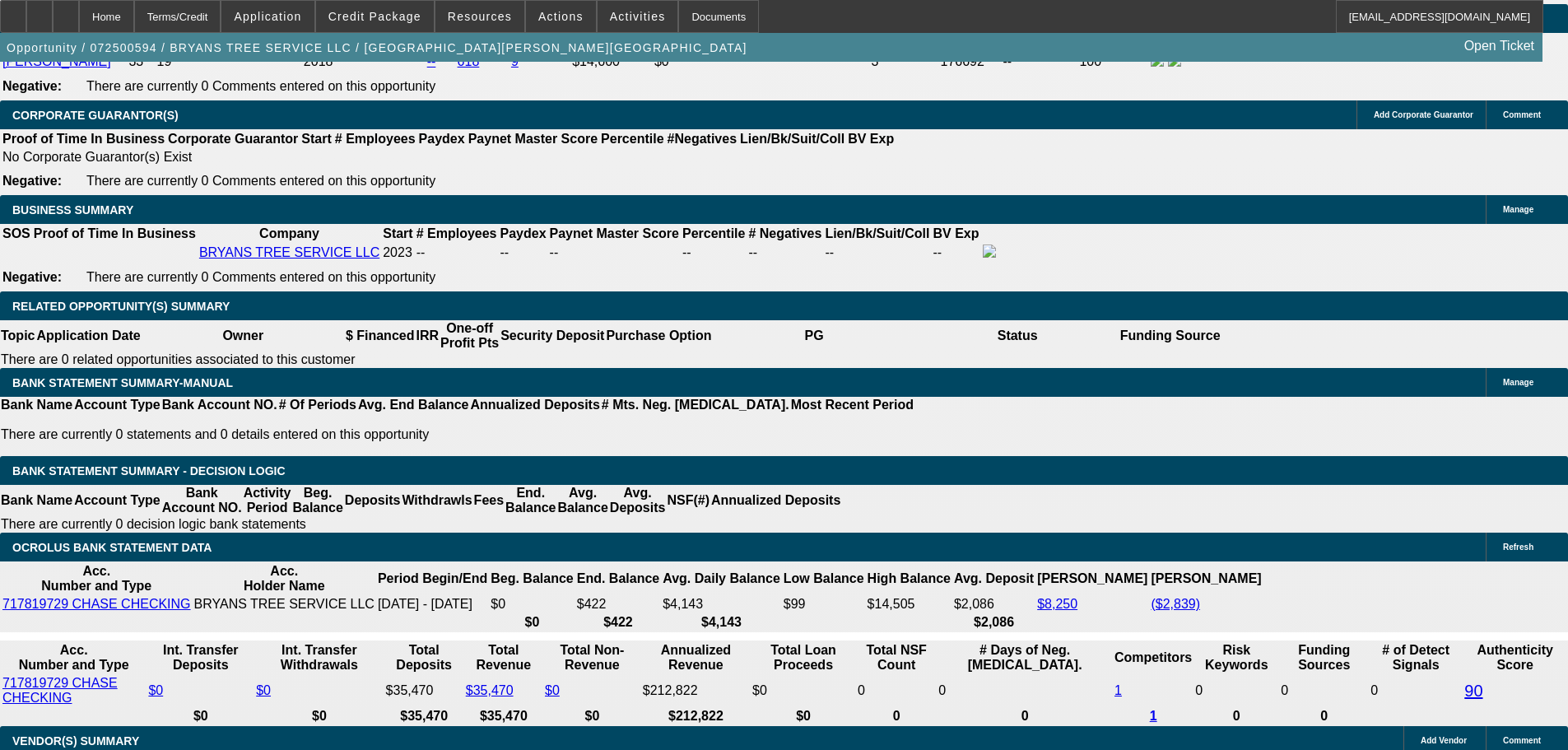
drag, startPoint x: 314, startPoint y: 501, endPoint x: 325, endPoint y: 561, distance: 61.0
drag, startPoint x: 1289, startPoint y: 217, endPoint x: 1287, endPoint y: 196, distance: 21.1
drag, startPoint x: 1321, startPoint y: 138, endPoint x: 1311, endPoint y: 138, distance: 10.0
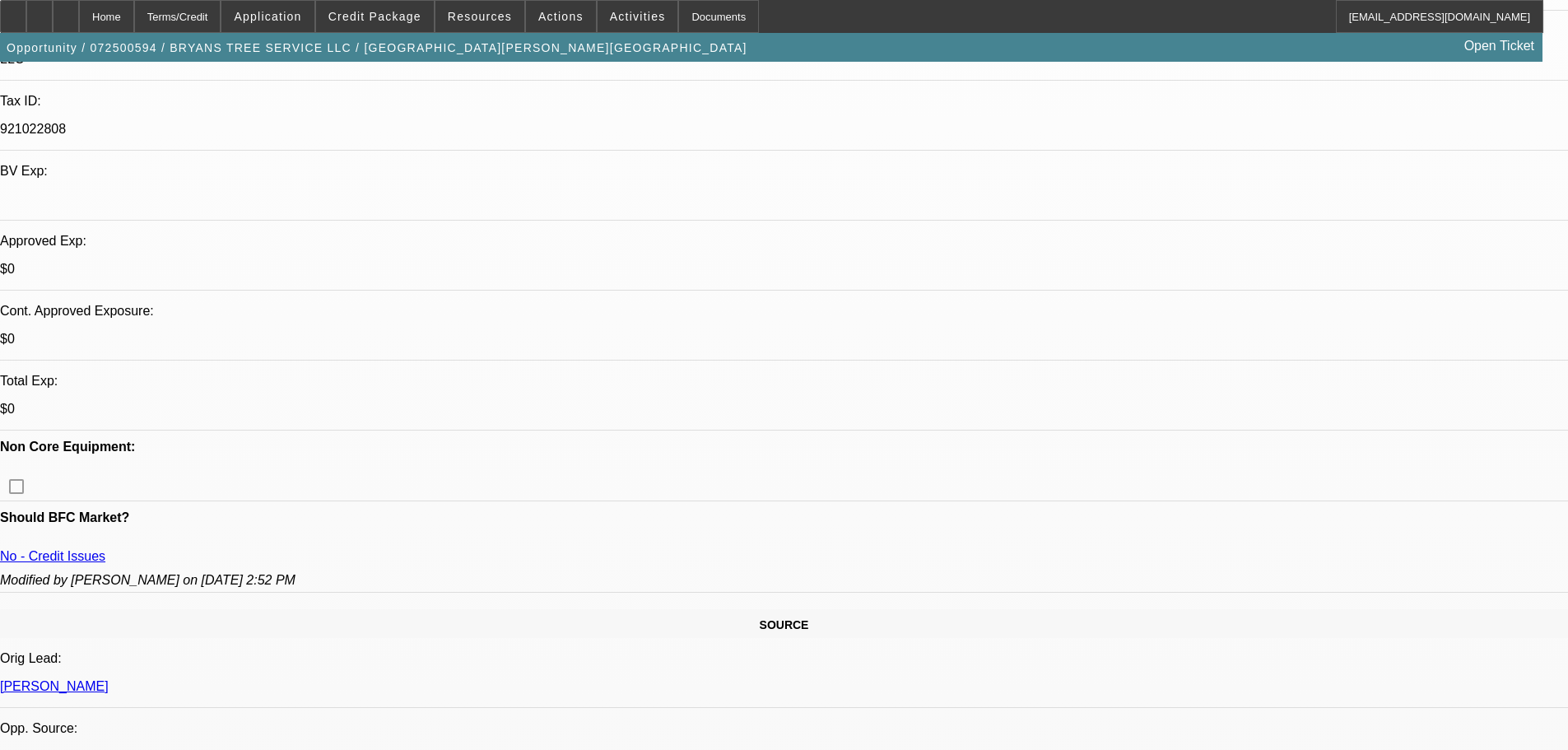
scroll to position [482, 0]
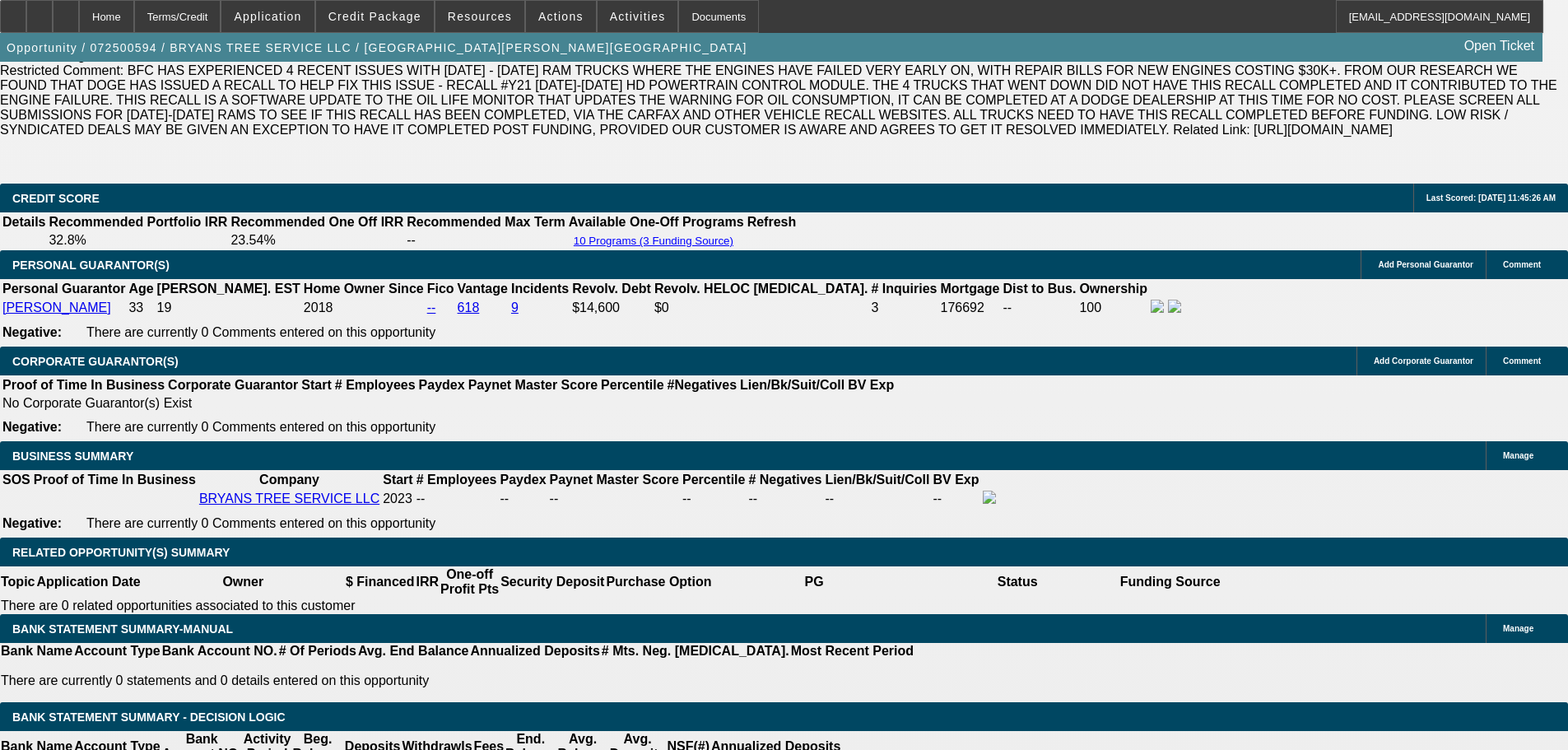
scroll to position [2541, 0]
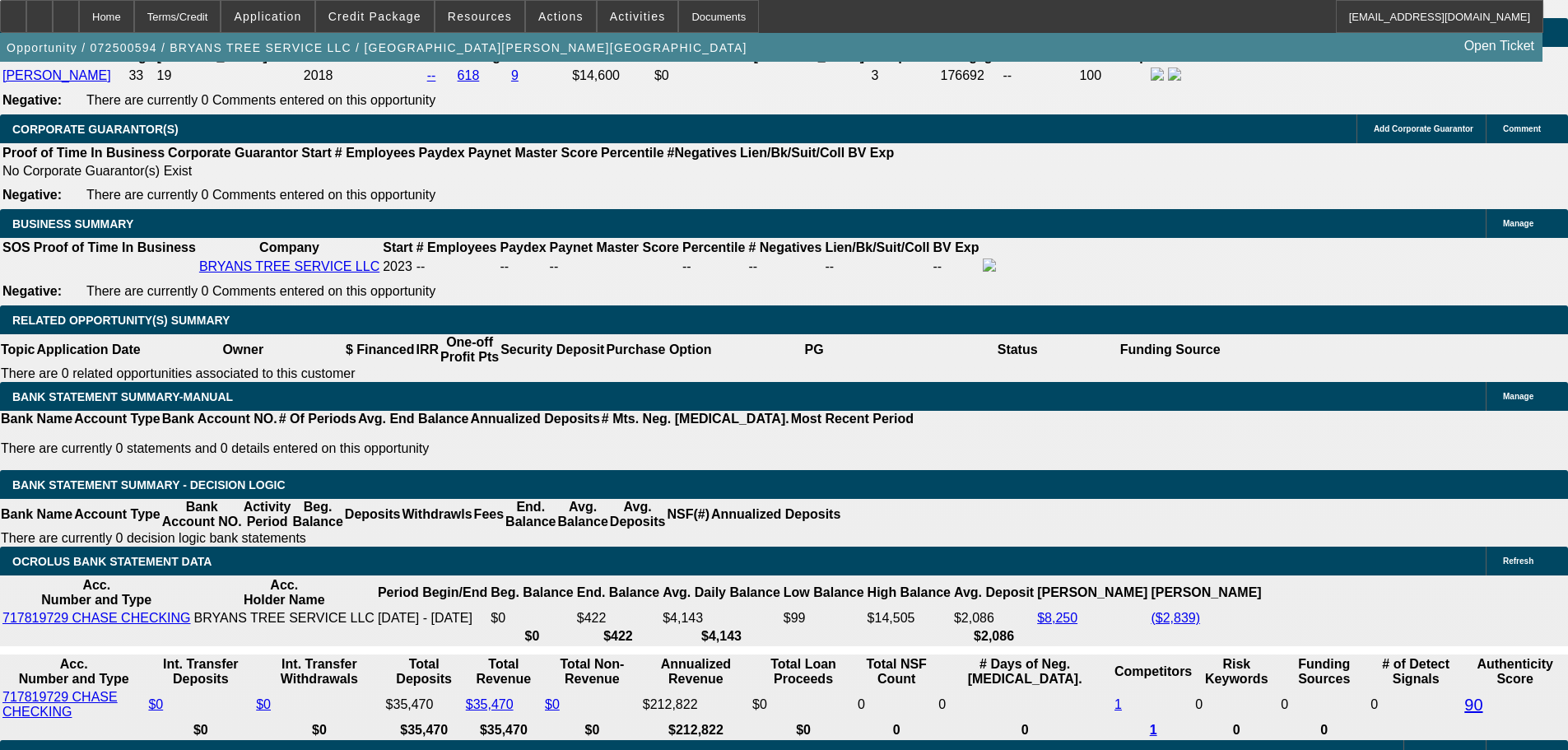
drag, startPoint x: 682, startPoint y: 397, endPoint x: 635, endPoint y: 184, distance: 218.1
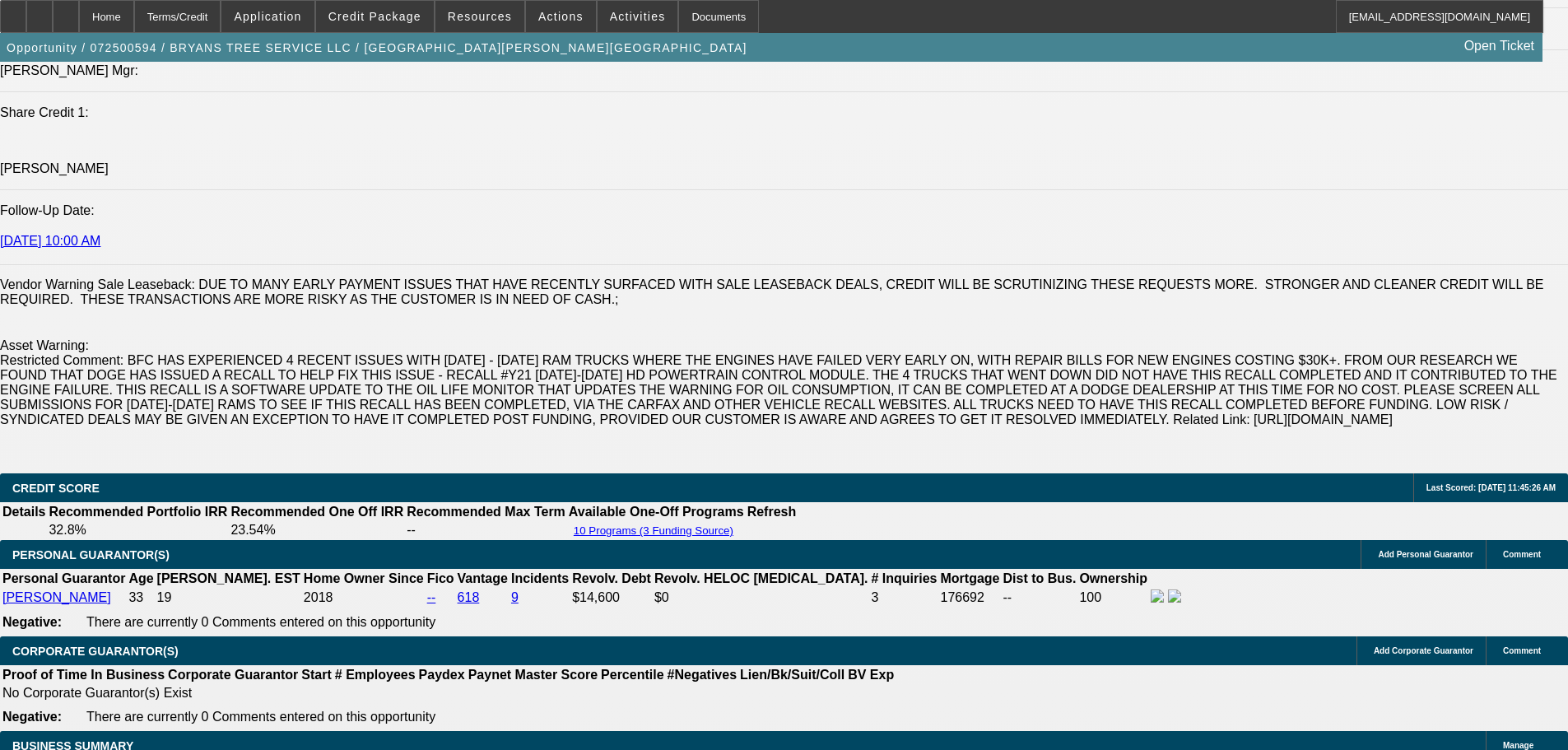
scroll to position [404, 0]
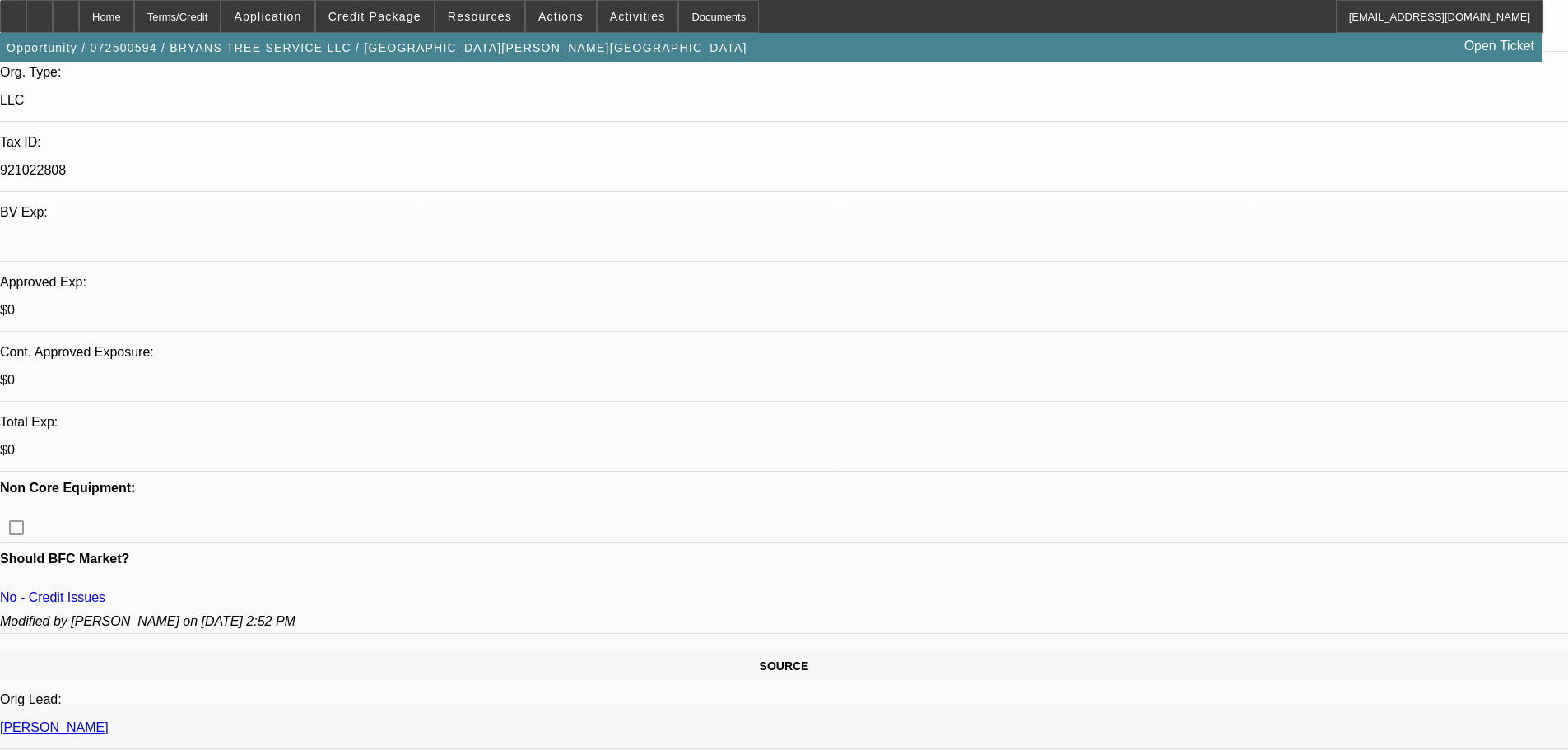
drag, startPoint x: 799, startPoint y: 342, endPoint x: 748, endPoint y: 31, distance: 315.2
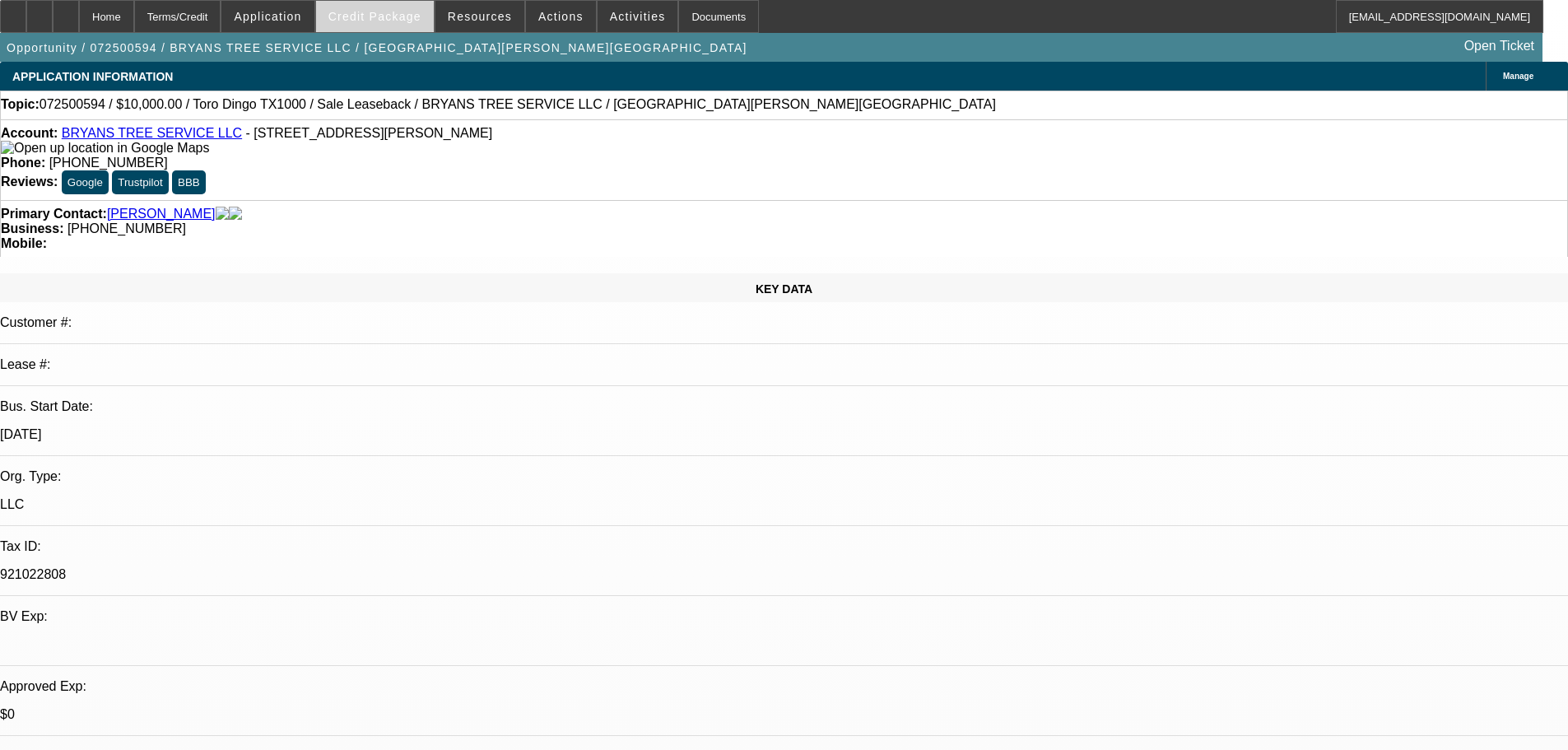
click at [383, 27] on span at bounding box center [375, 17] width 118 height 39
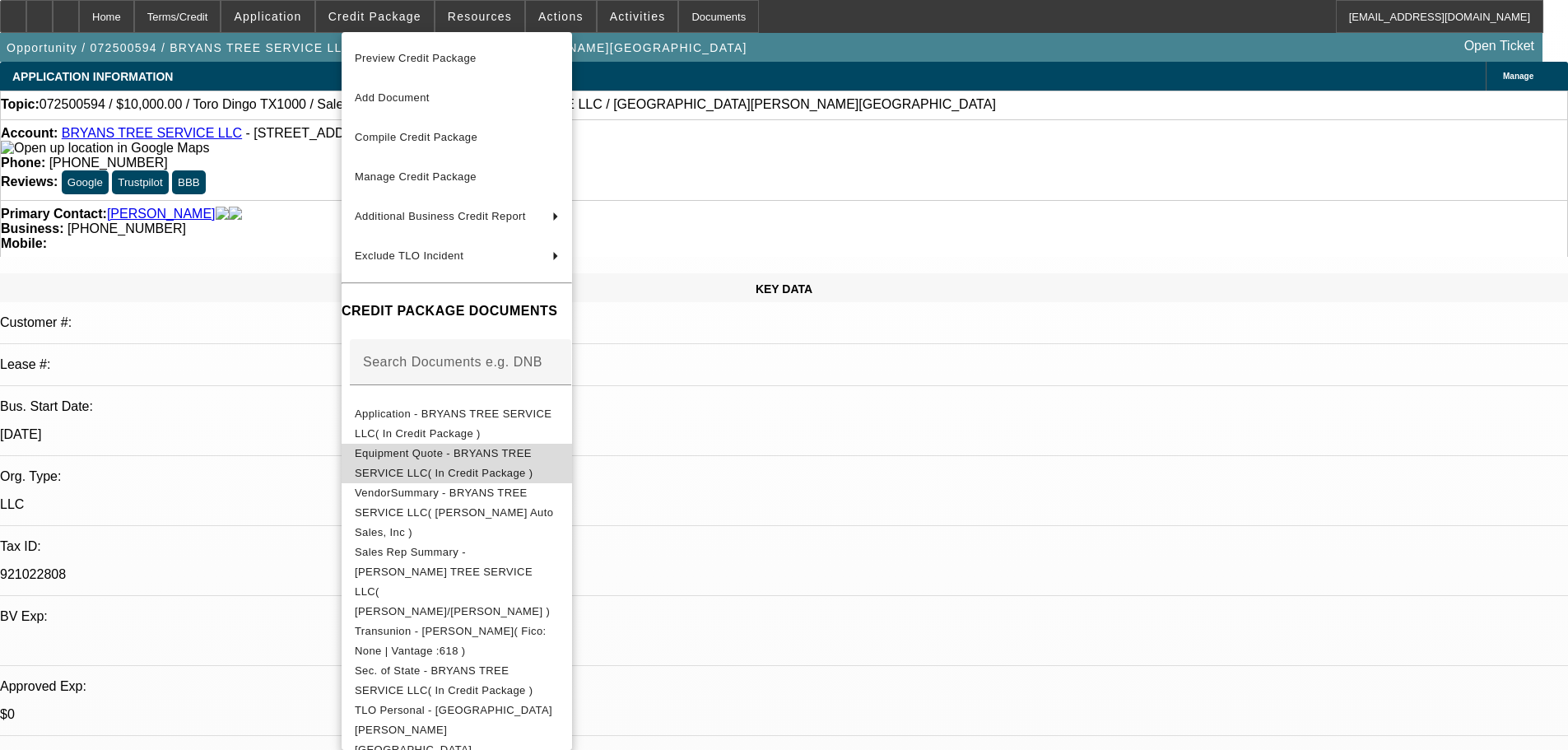
click at [534, 454] on span "Equipment Quote - BRYANS TREE SERVICE LLC( In Credit Package )" at bounding box center [444, 463] width 179 height 32
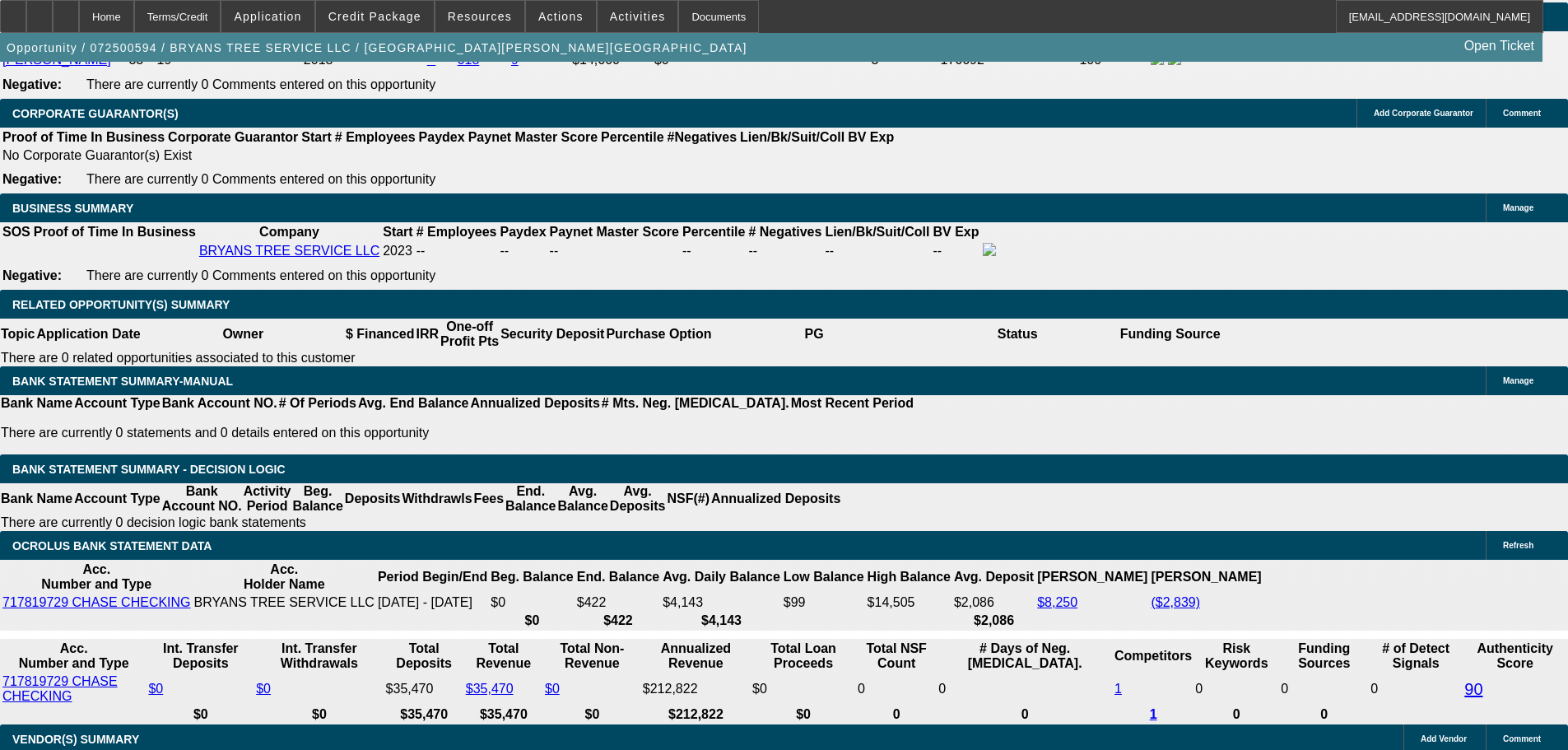
scroll to position [2717, 0]
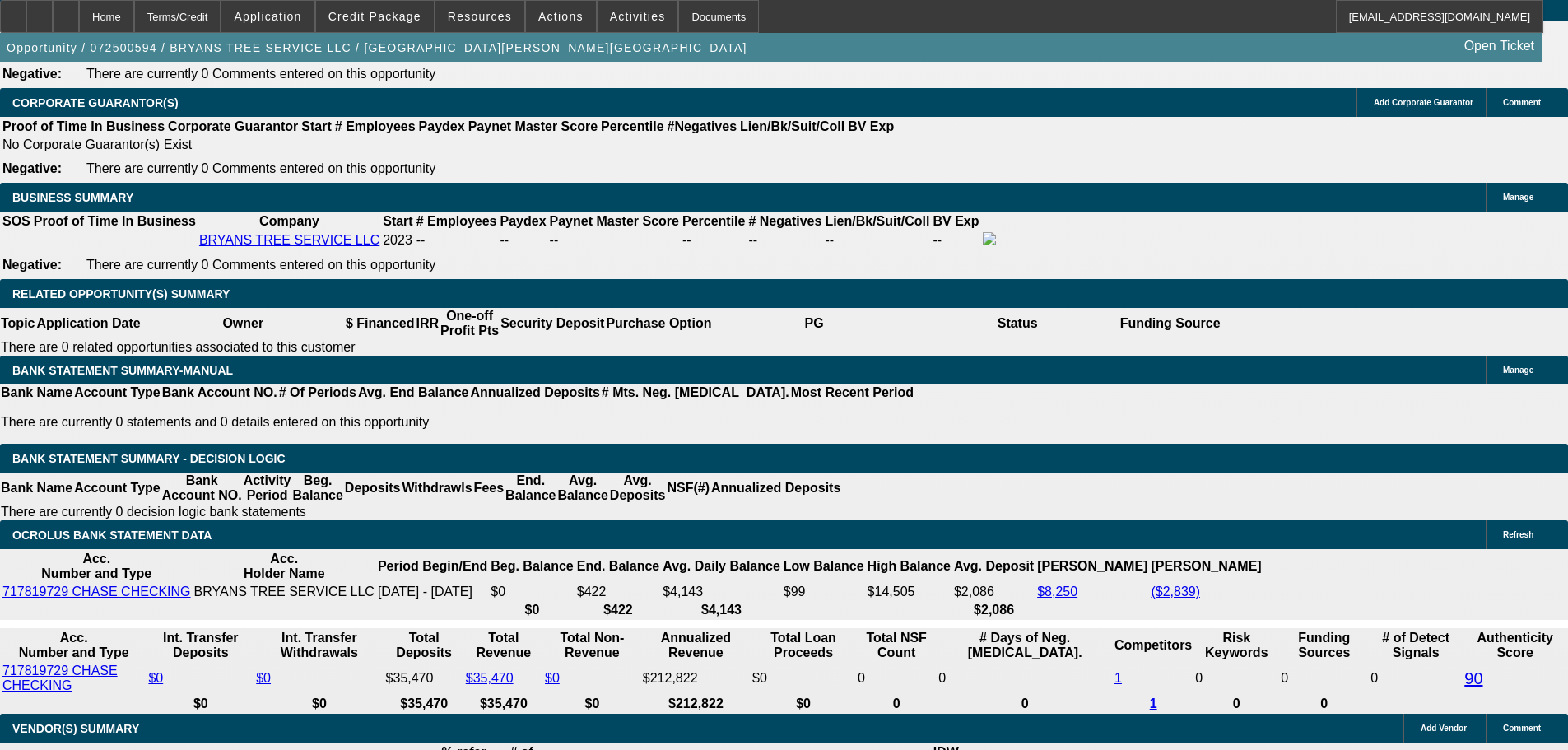
drag, startPoint x: 1361, startPoint y: 207, endPoint x: 1354, endPoint y: 202, distance: 8.6
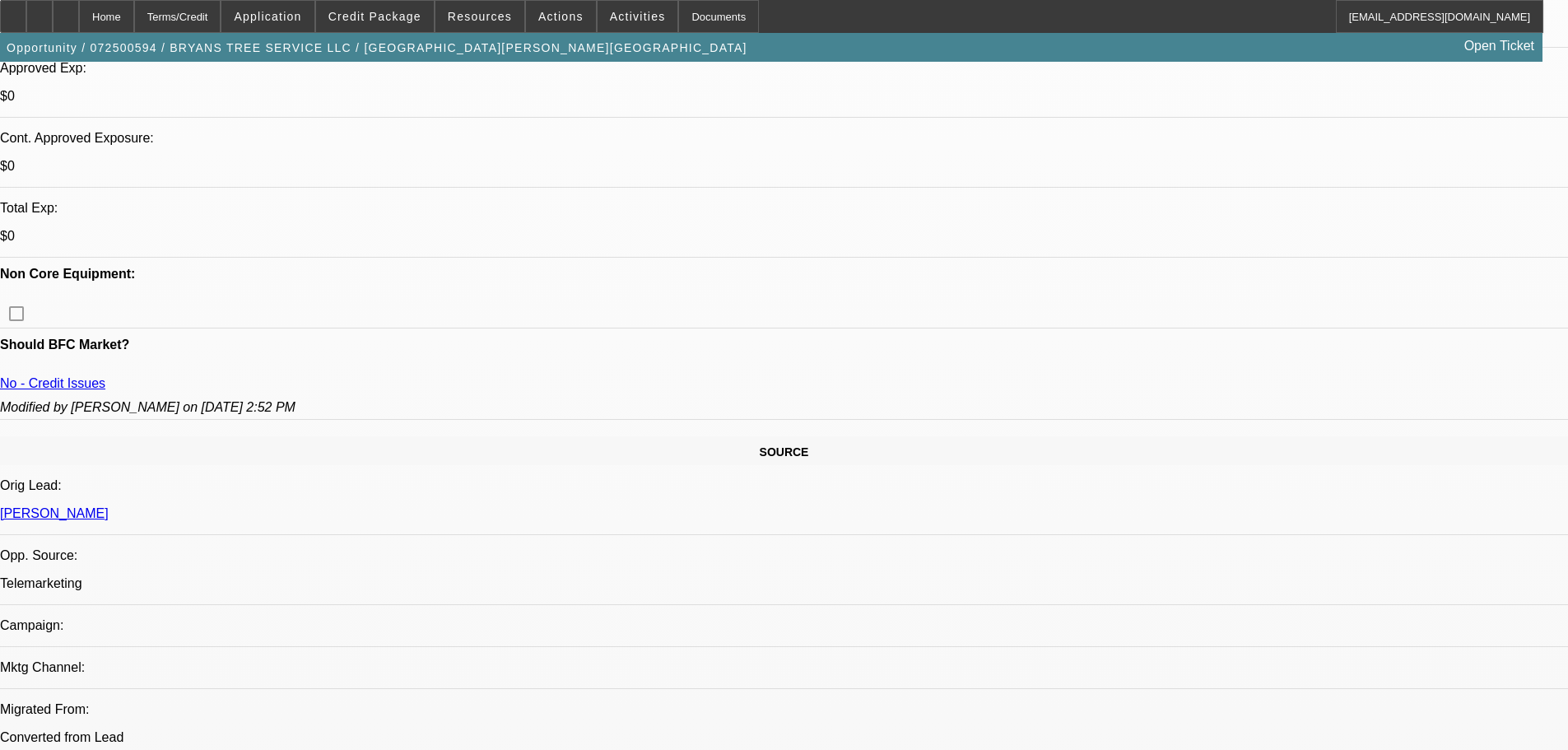
scroll to position [0, 0]
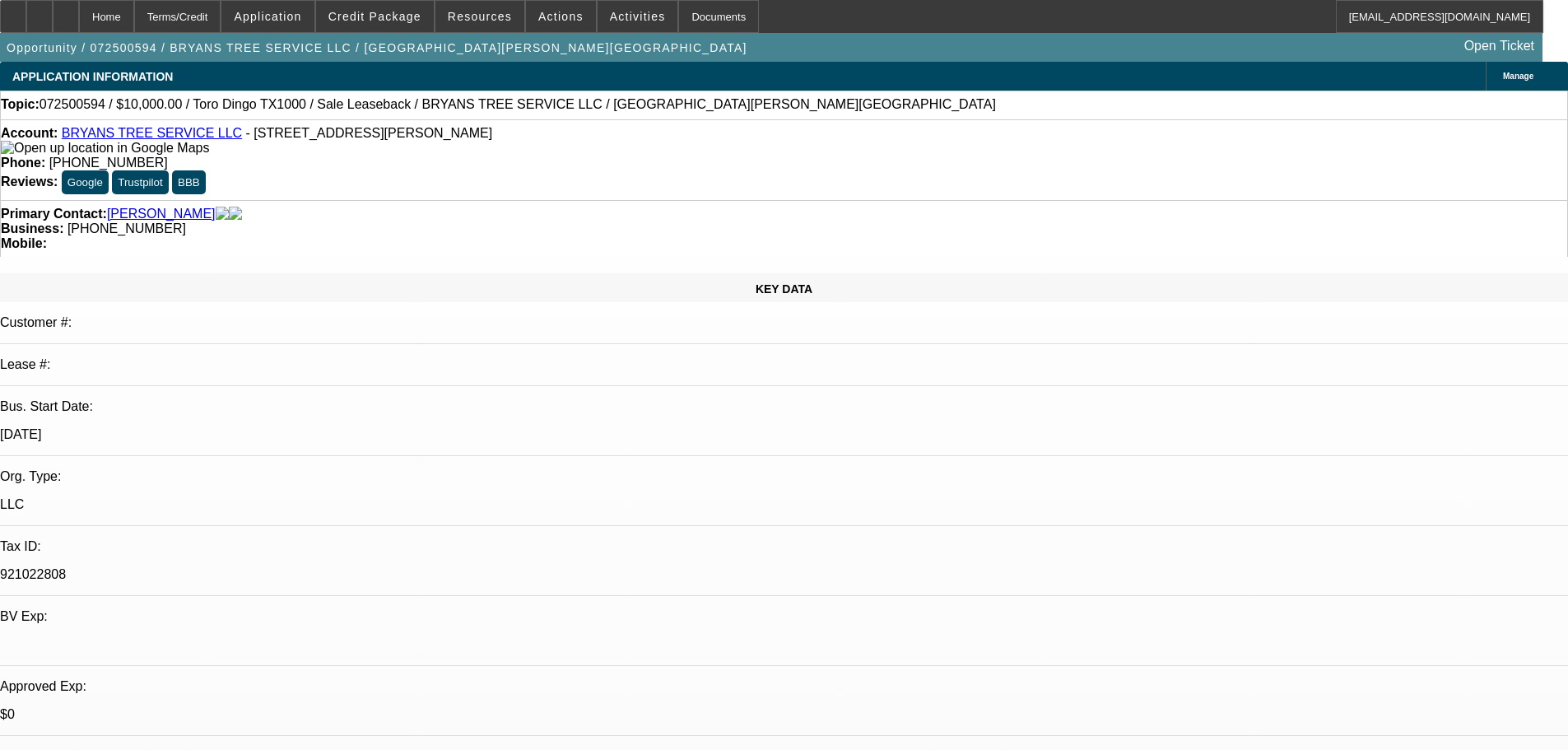
drag, startPoint x: 1029, startPoint y: 412, endPoint x: 1007, endPoint y: 168, distance: 245.0
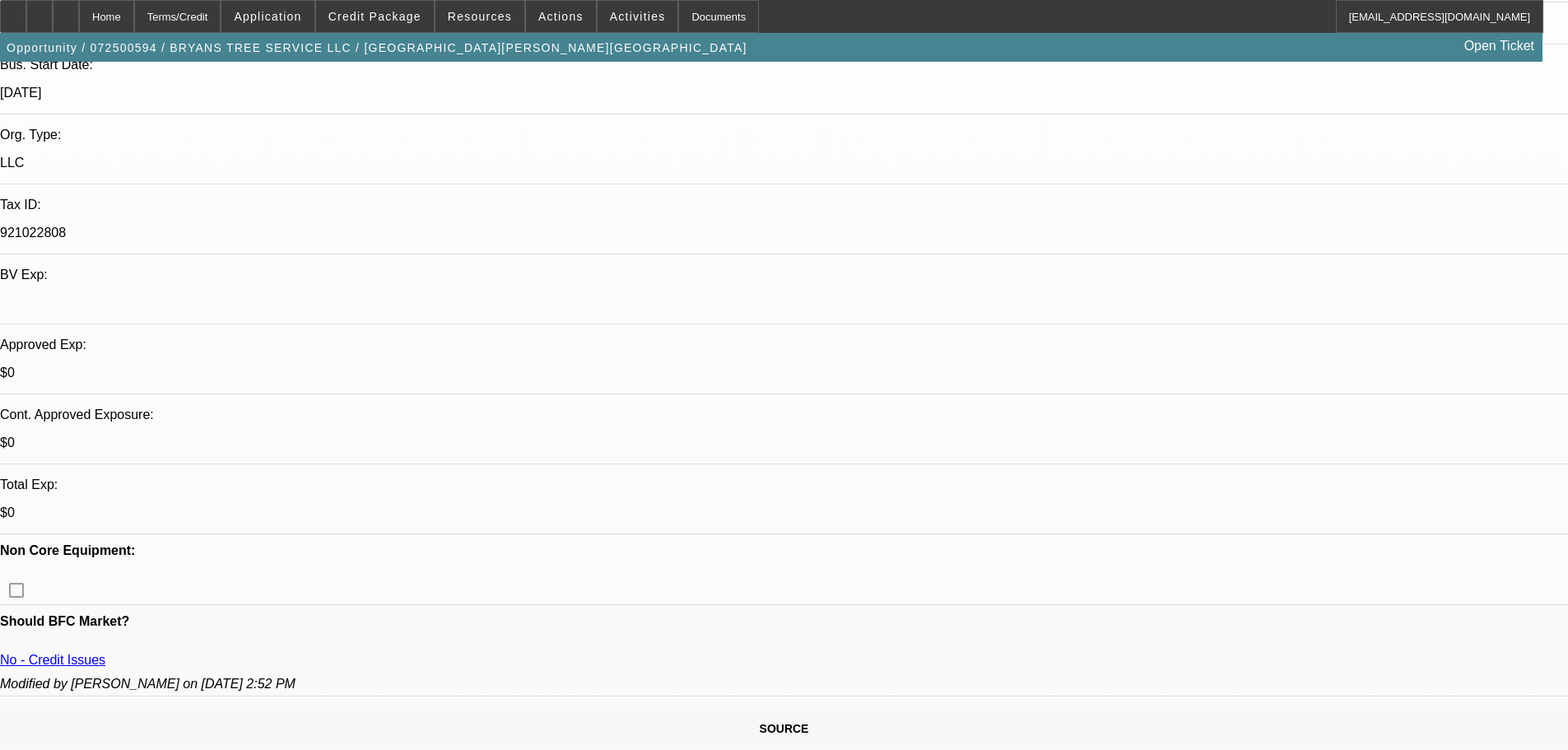
scroll to position [576, 0]
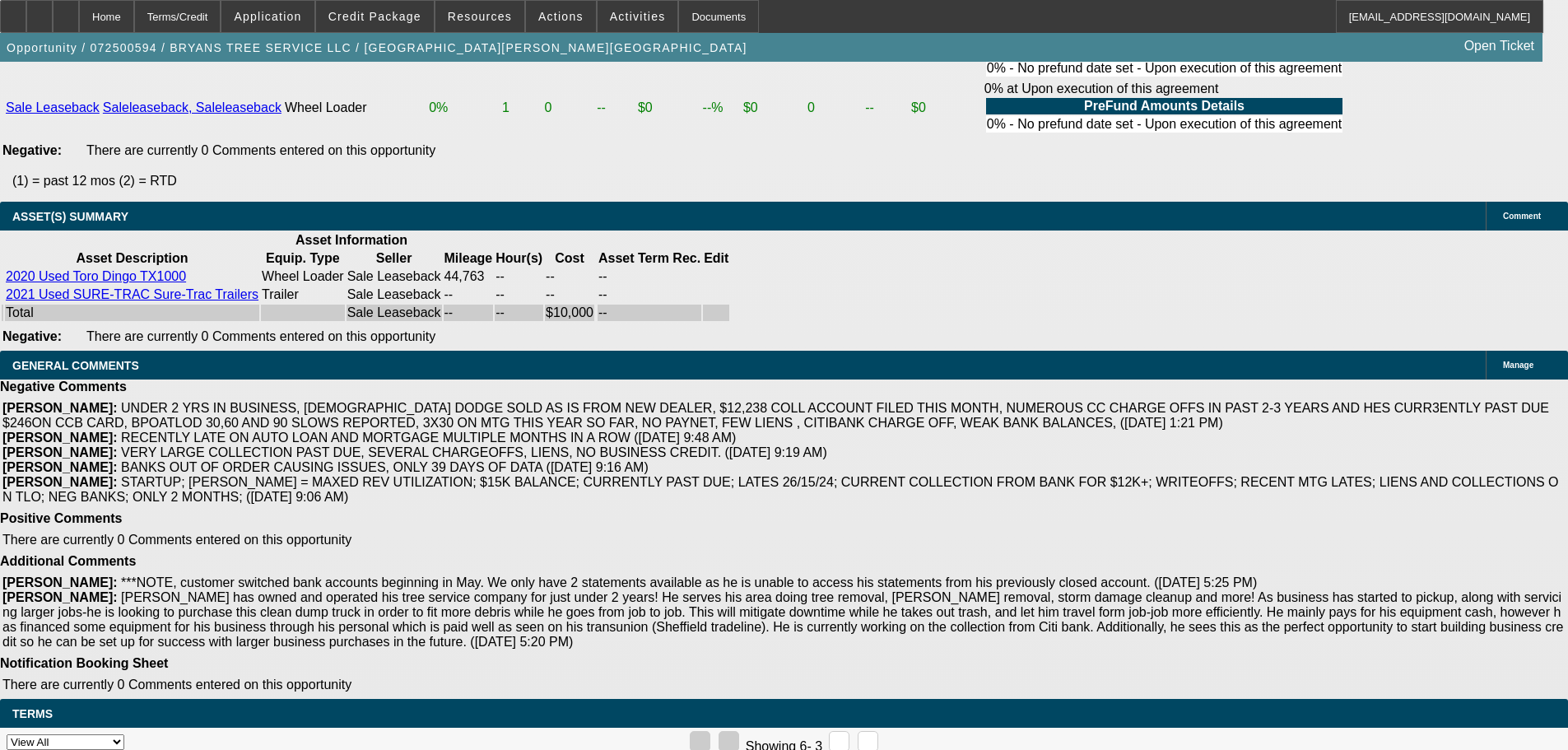
drag, startPoint x: 487, startPoint y: 392, endPoint x: 554, endPoint y: 662, distance: 278.2
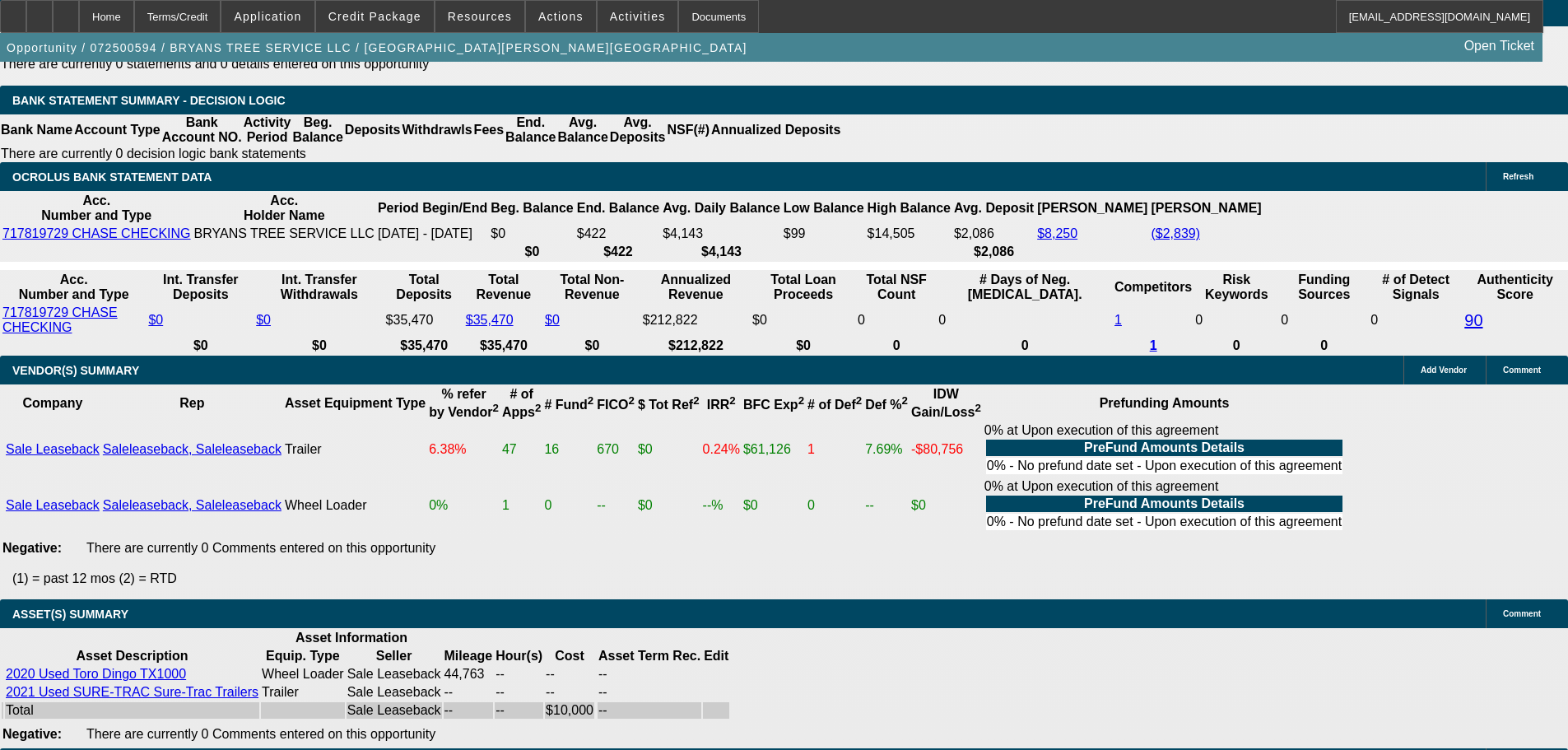
scroll to position [1951, 0]
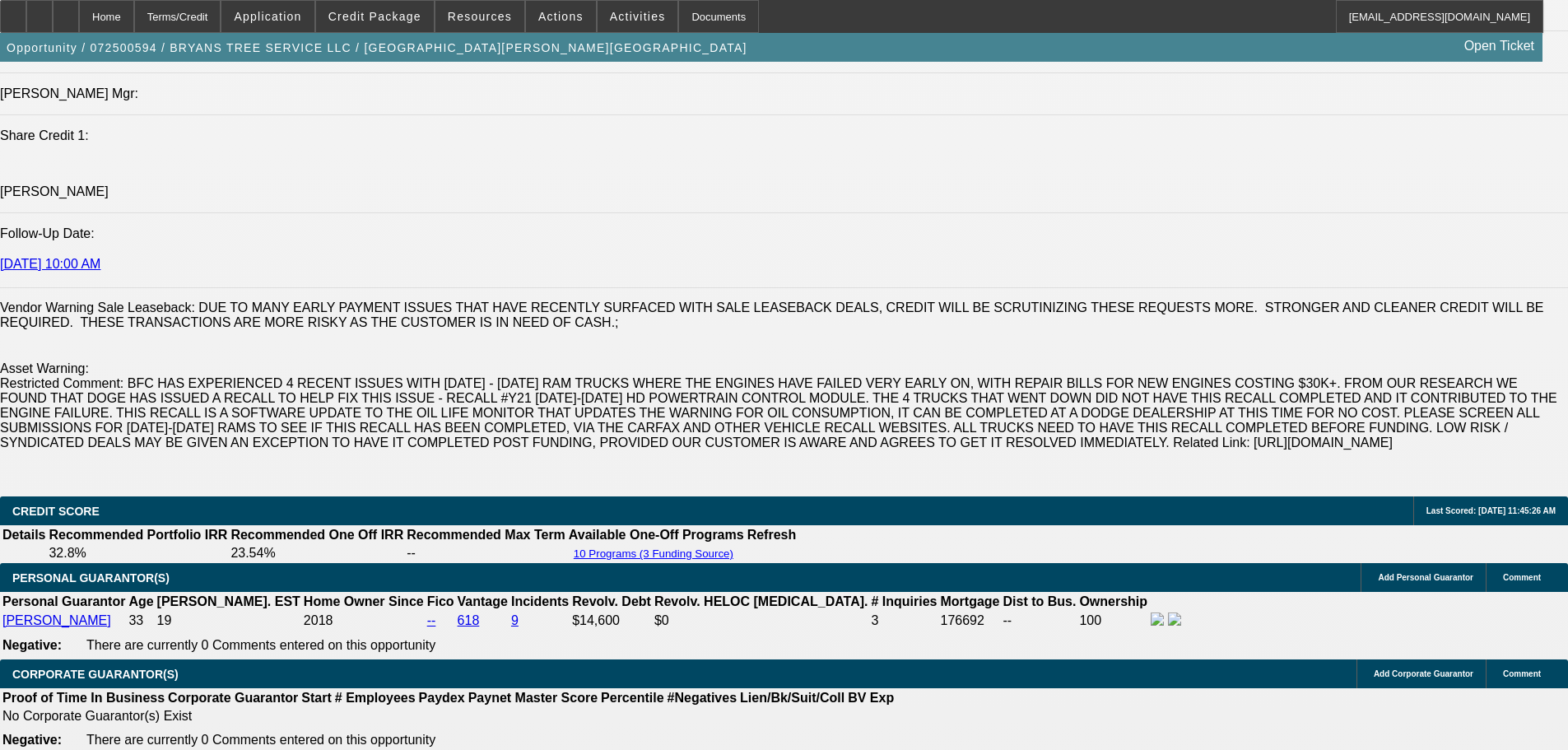
drag, startPoint x: 531, startPoint y: 605, endPoint x: 538, endPoint y: 380, distance: 225.1
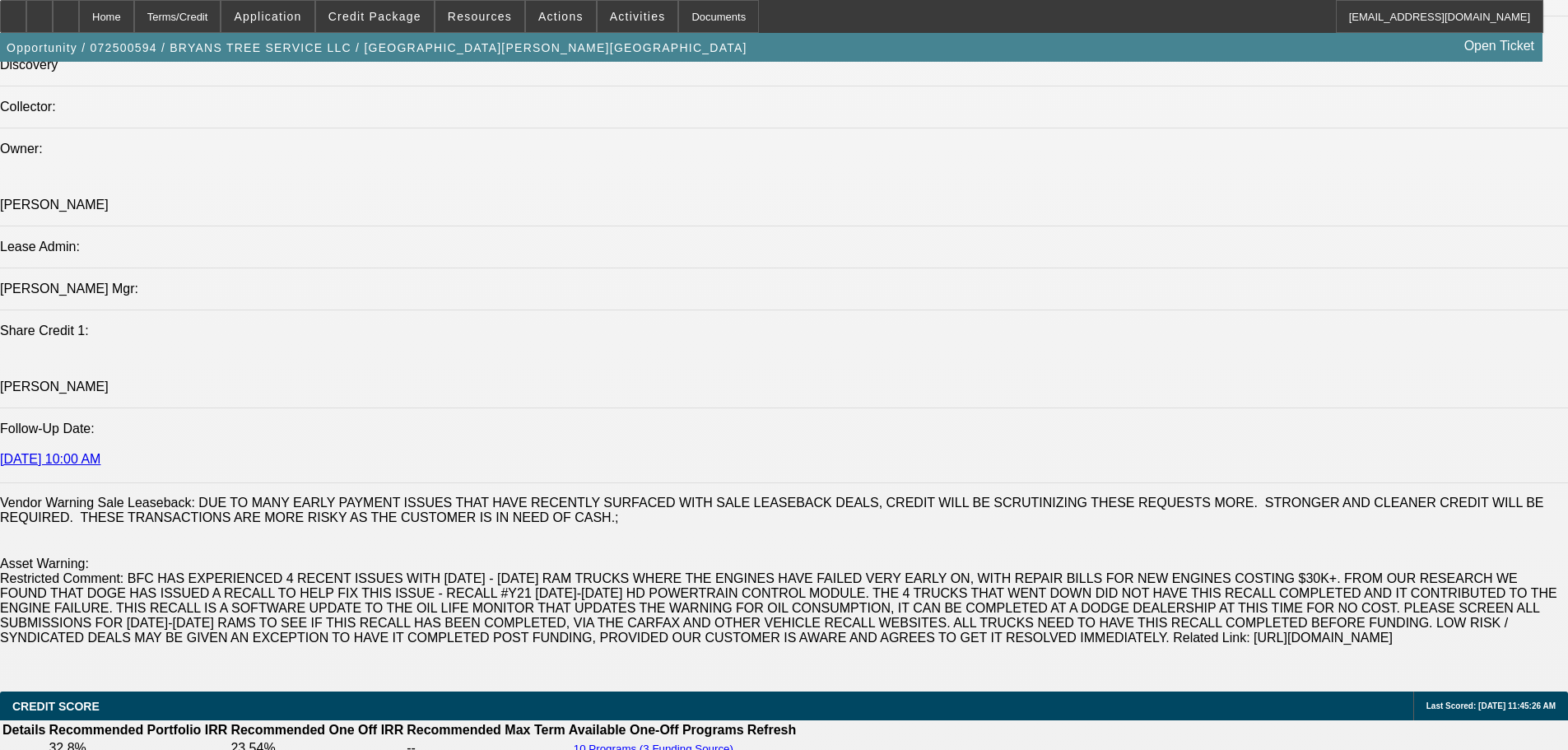
scroll to position [0, 0]
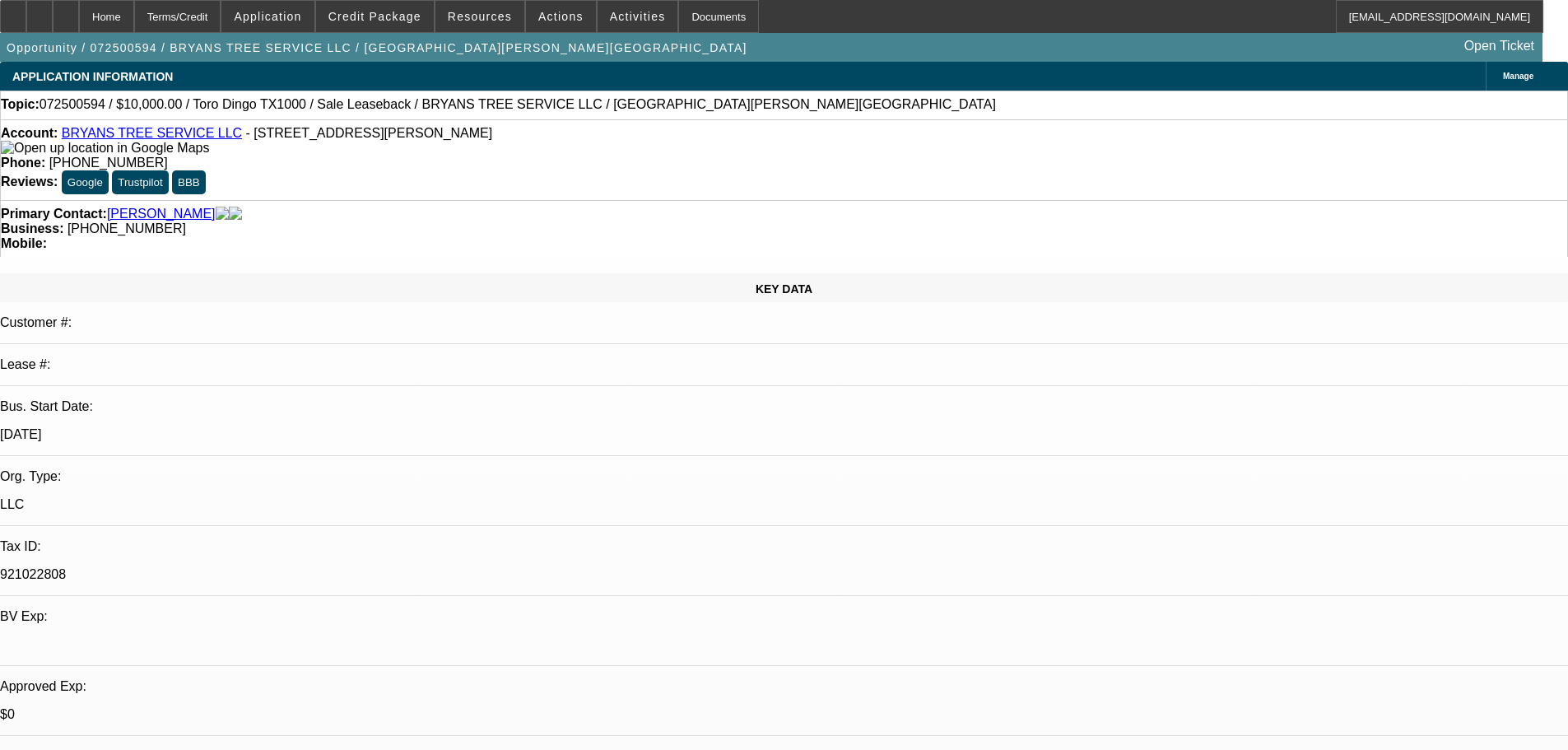
drag, startPoint x: 621, startPoint y: 662, endPoint x: 605, endPoint y: 188, distance: 474.3
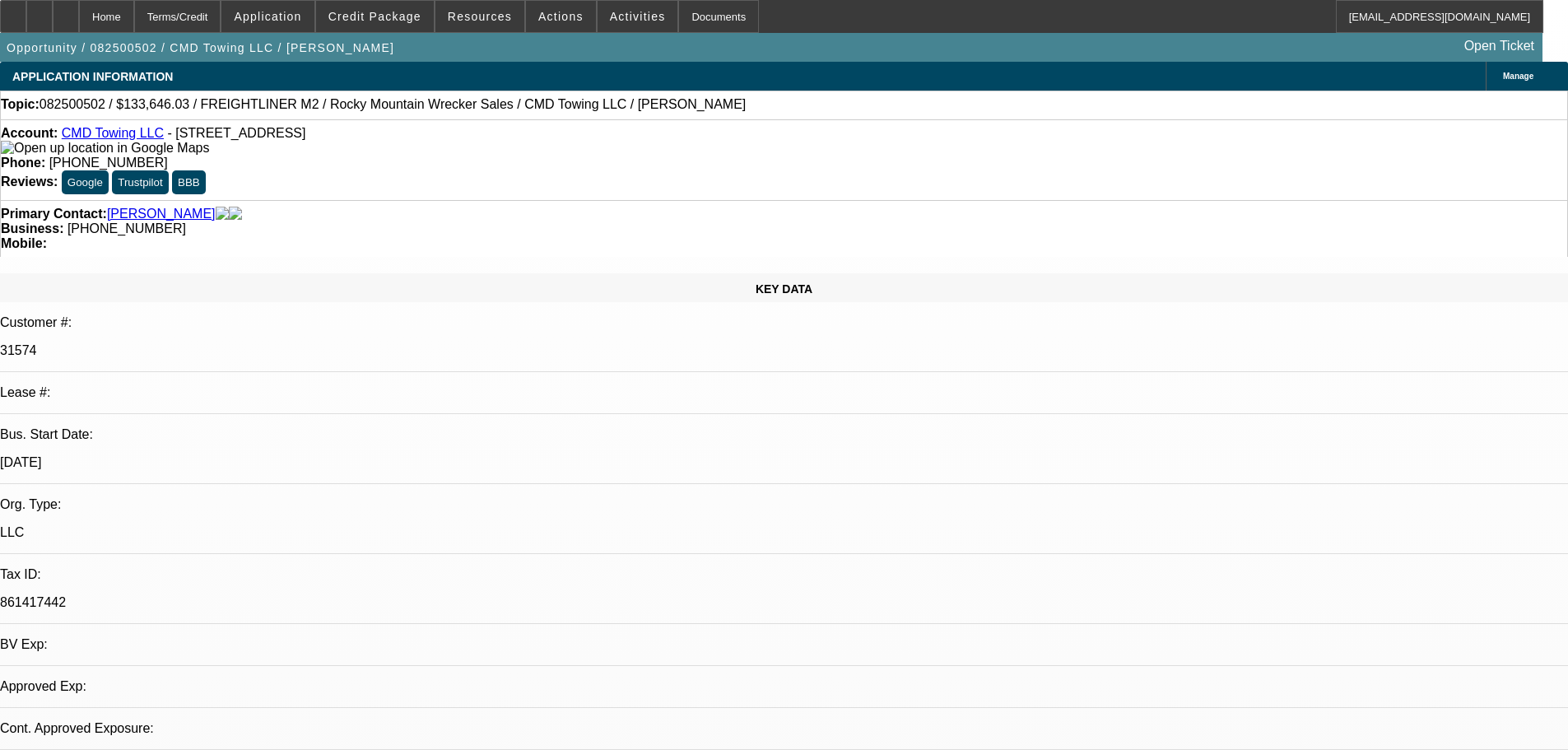
select select "0"
select select "6"
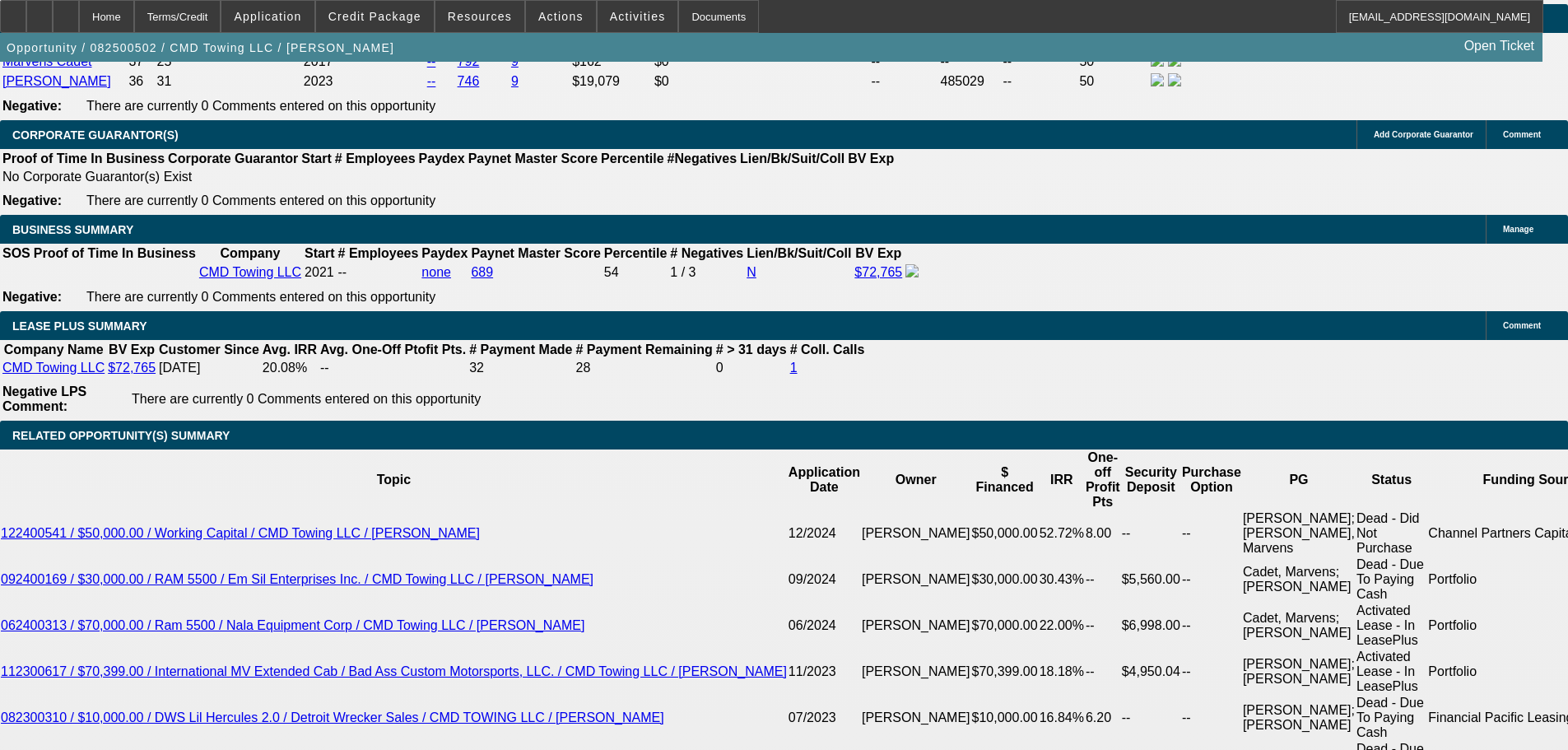
scroll to position [2717, 0]
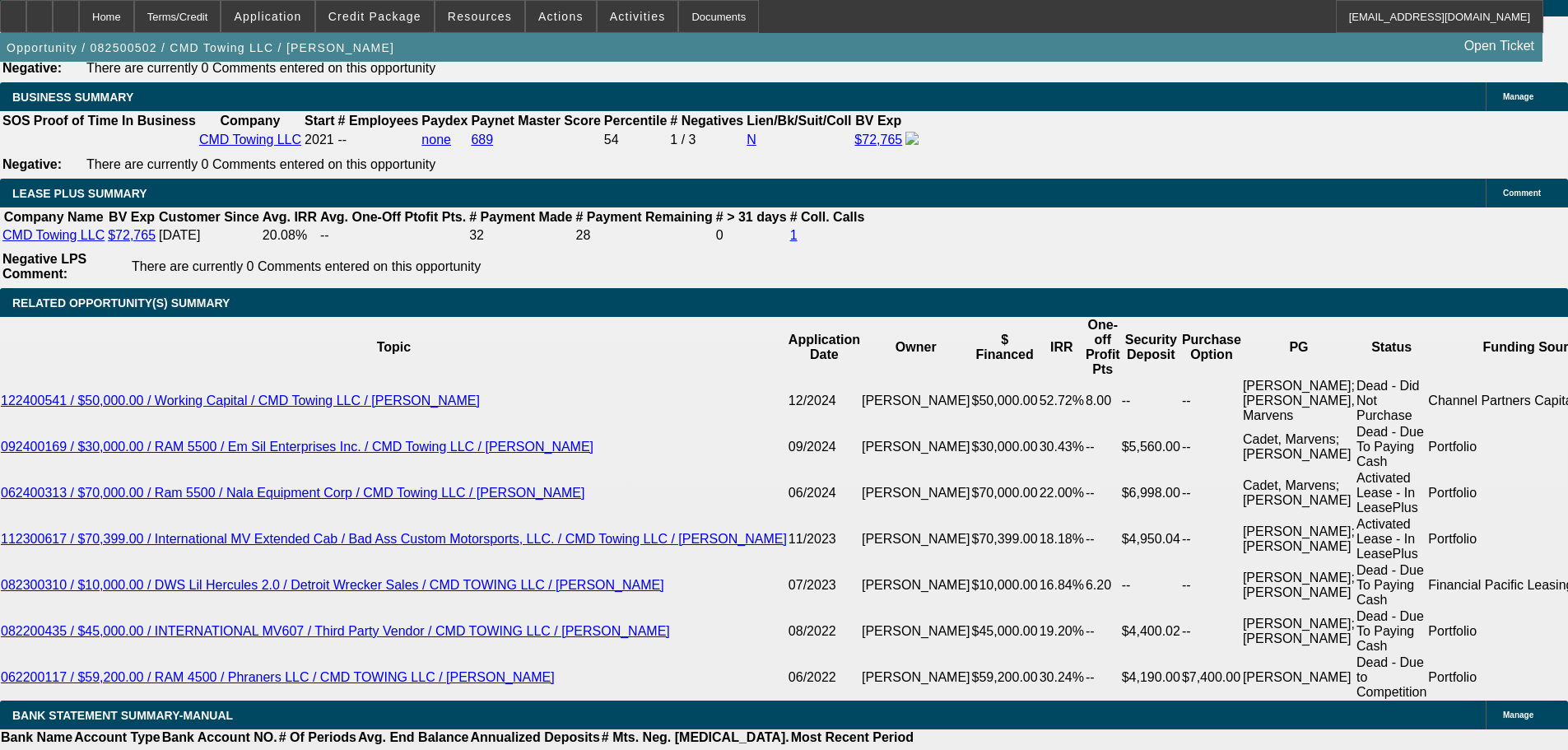
drag, startPoint x: 1255, startPoint y: 289, endPoint x: 1259, endPoint y: 307, distance: 18.4
radio input "true"
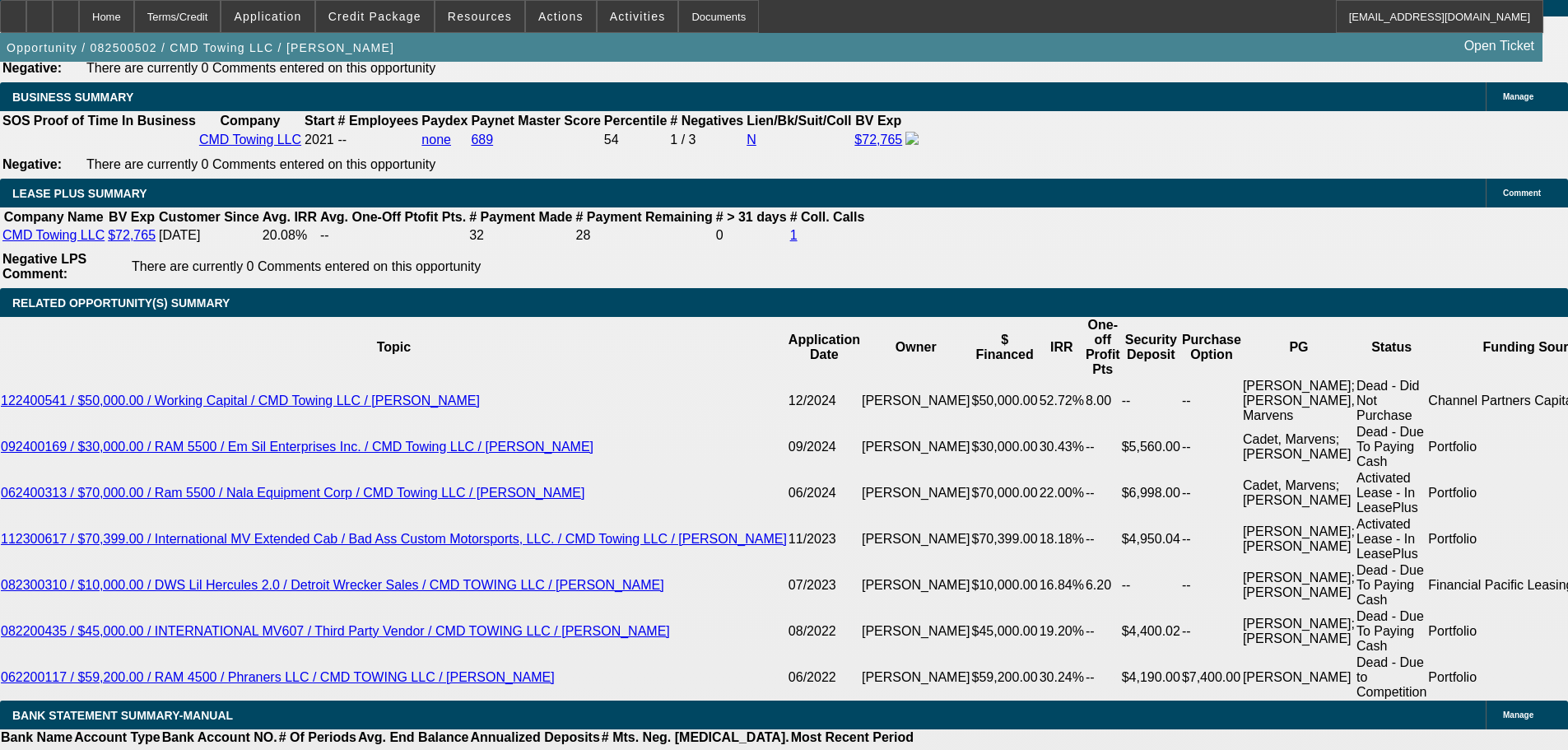
type textarea "just called, 67500 trade in value on truck, pending new inv"
radio input "true"
click at [1136, 54] on div "Opportunity / 082500502 / CMD Towing LLC / [PERSON_NAME] Open Ticket" at bounding box center [771, 47] width 1542 height 28
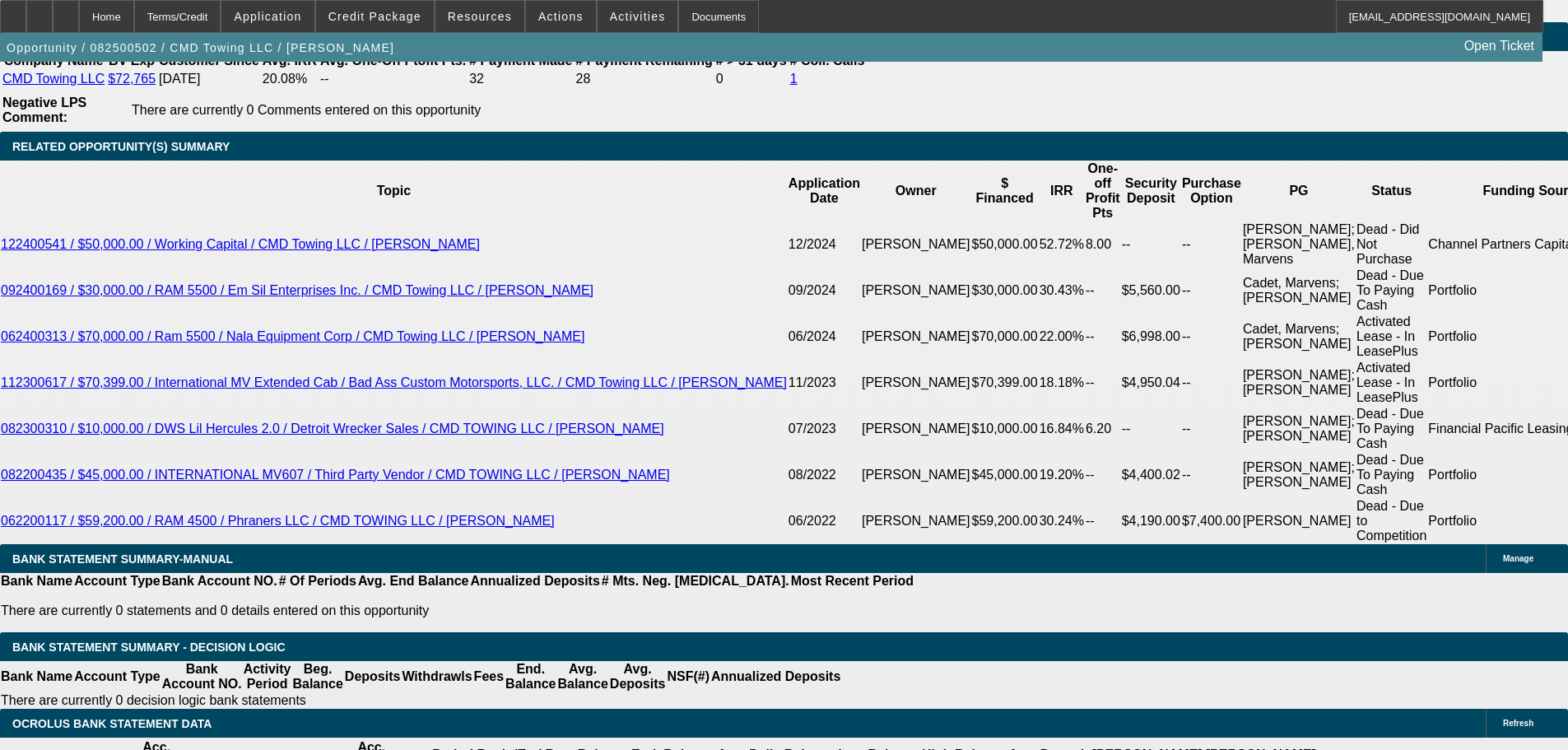
scroll to position [3047, 0]
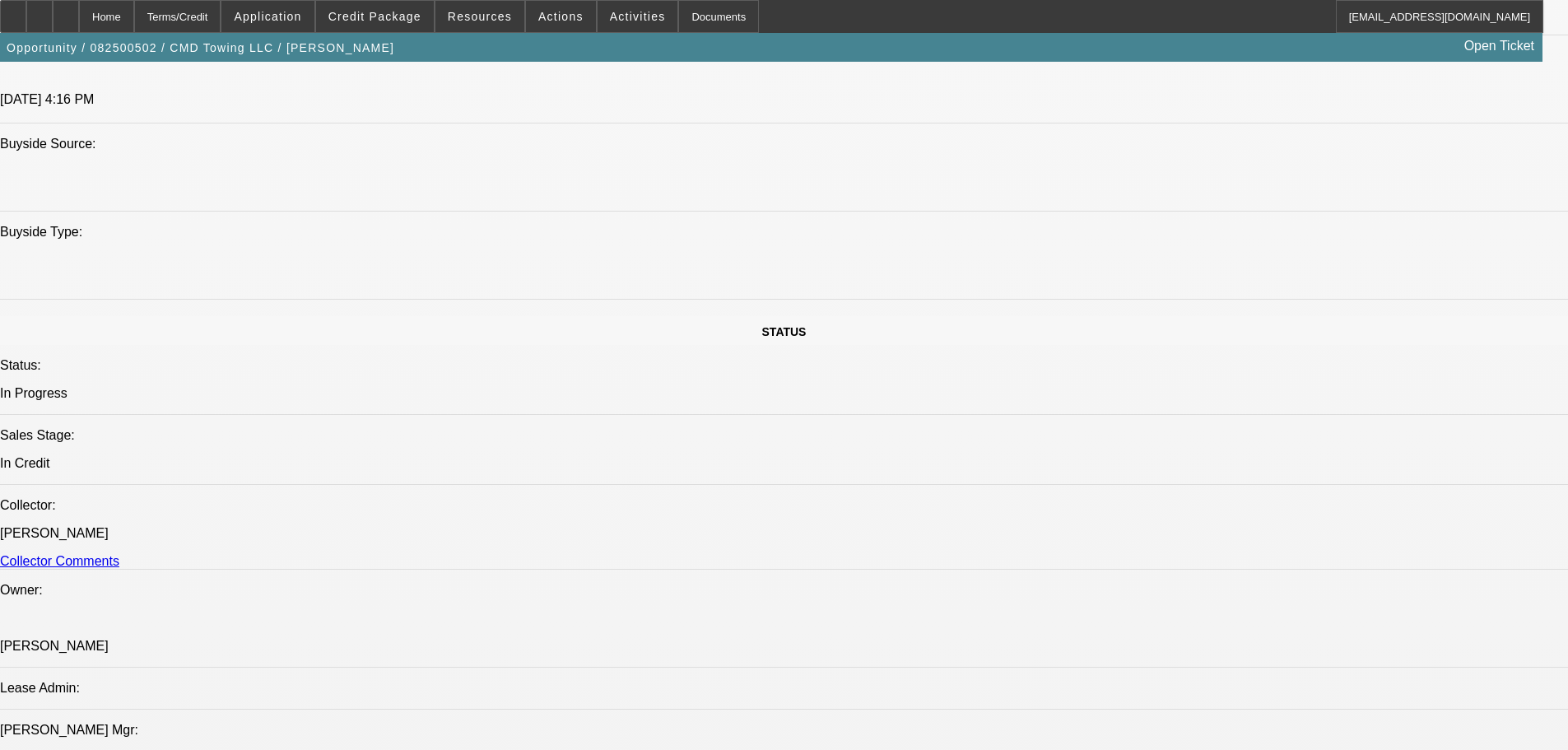
drag, startPoint x: 756, startPoint y: 608, endPoint x: 748, endPoint y: 408, distance: 200.2
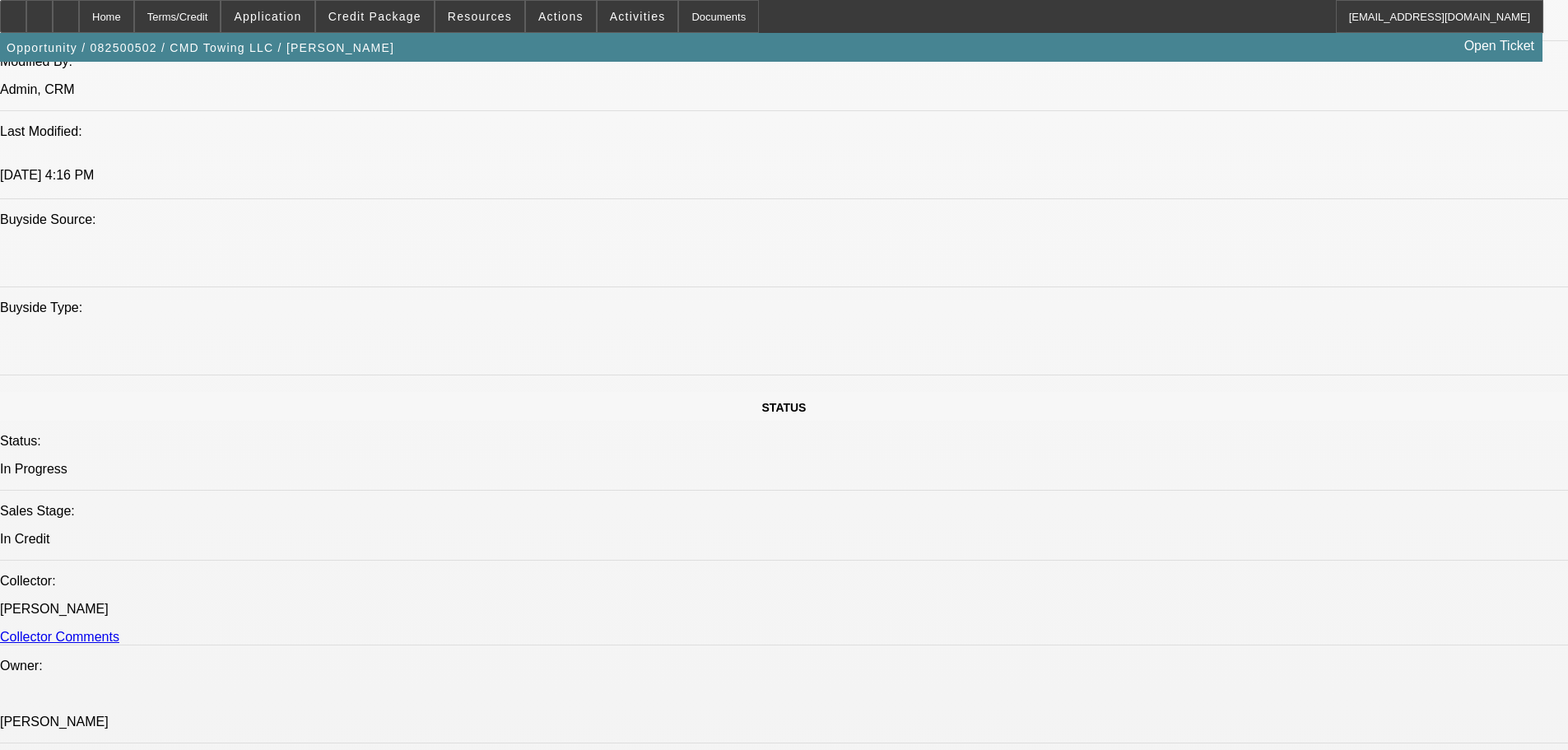
drag, startPoint x: 842, startPoint y: 509, endPoint x: 782, endPoint y: 679, distance: 180.3
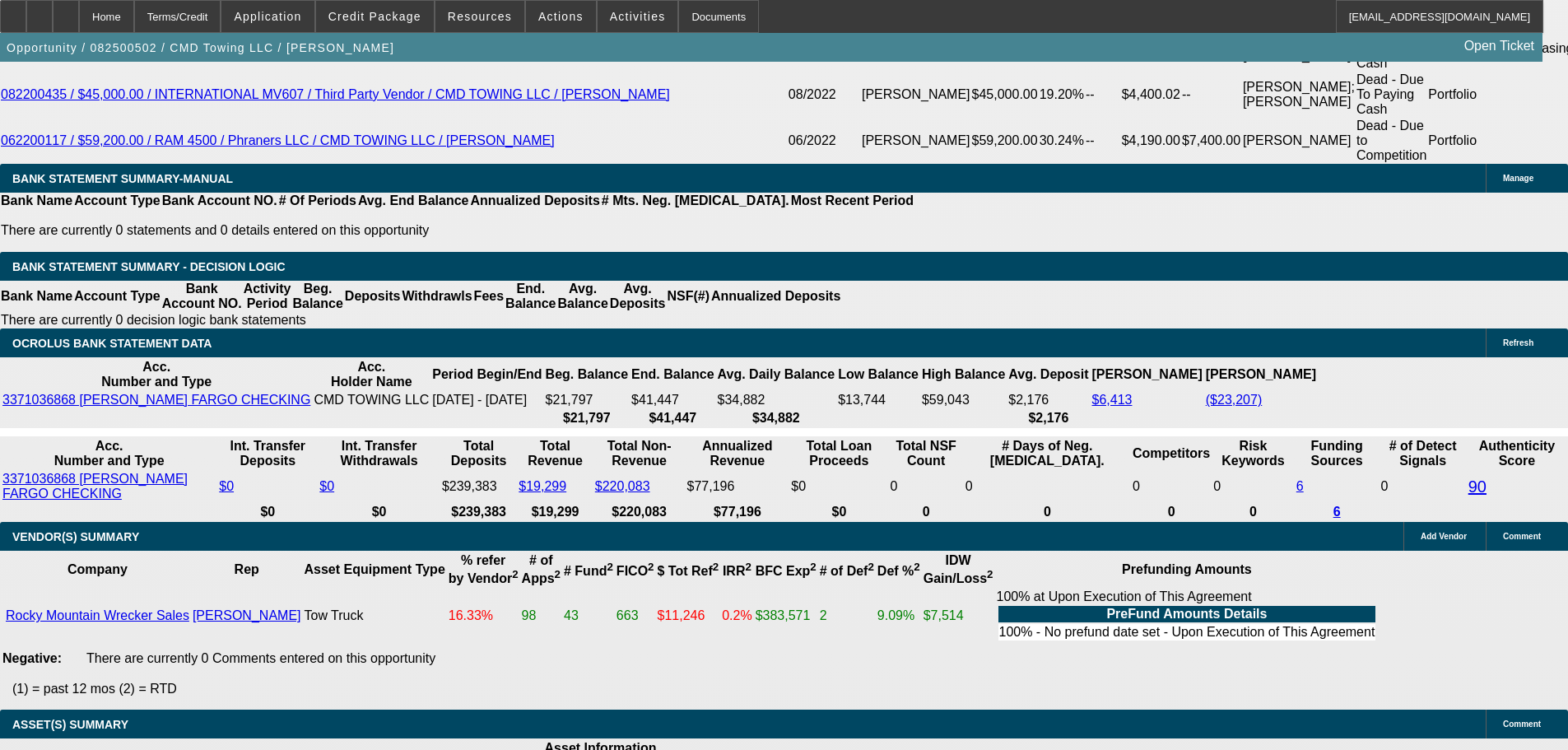
drag, startPoint x: 800, startPoint y: 361, endPoint x: 790, endPoint y: 679, distance: 318.2
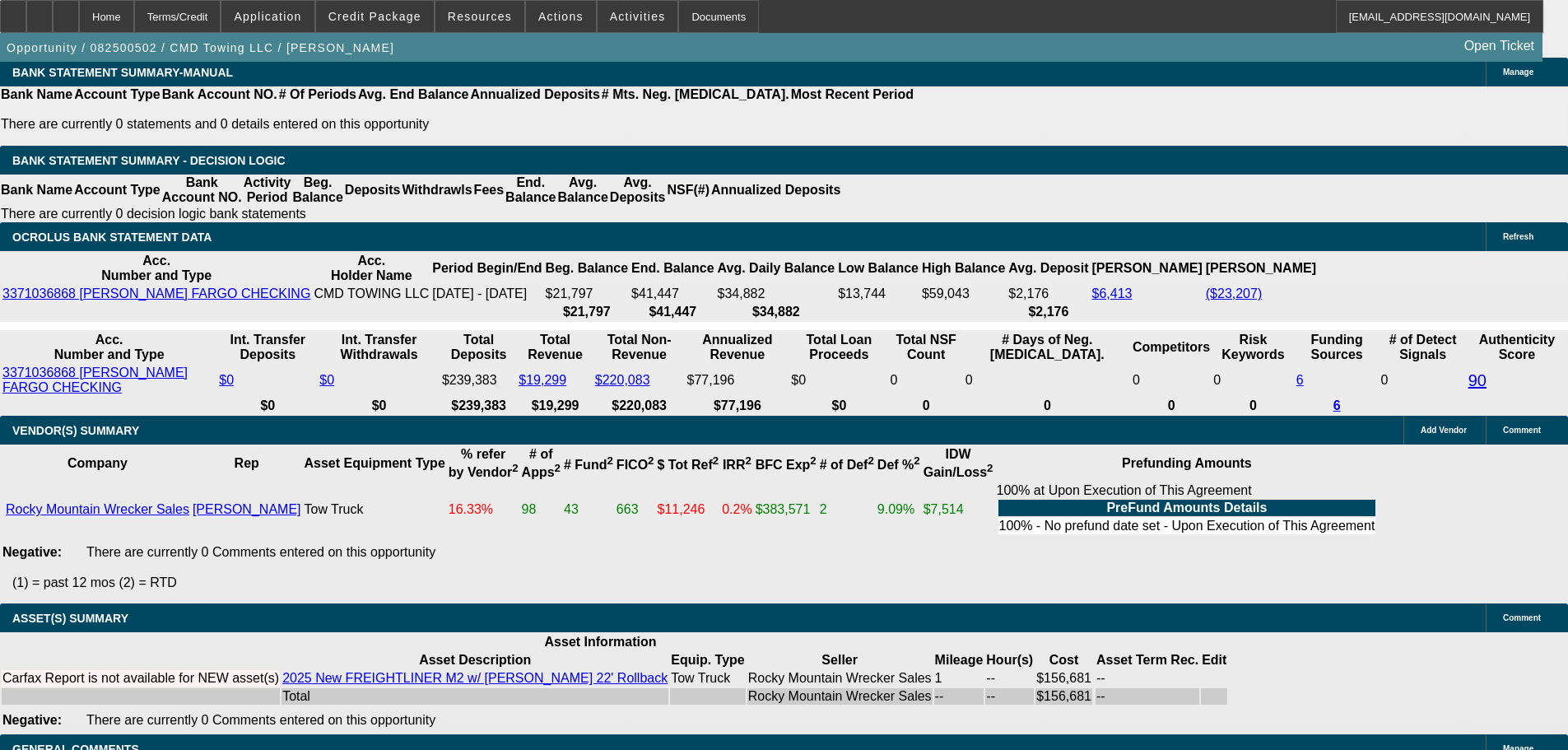
scroll to position [1521, 0]
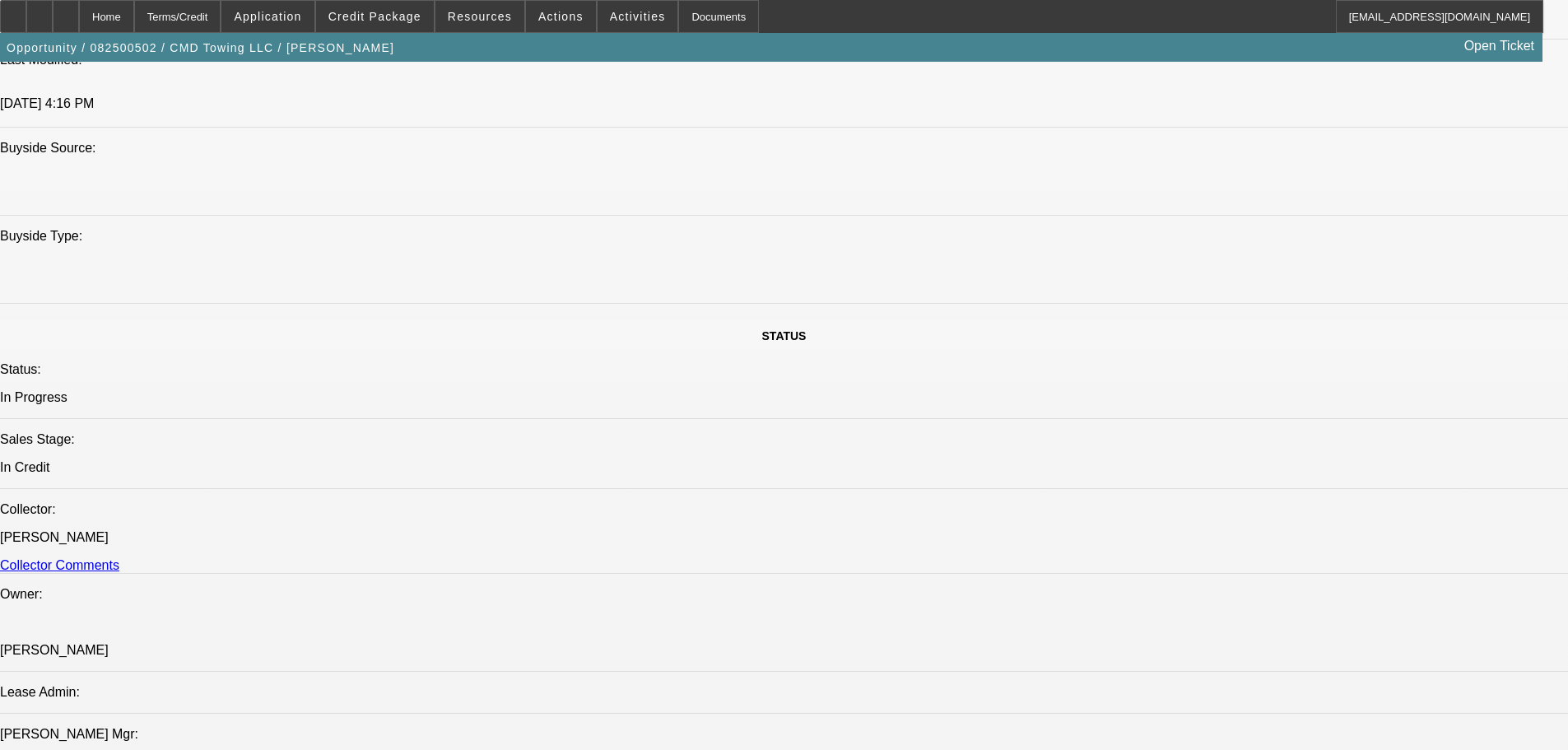
drag, startPoint x: 797, startPoint y: 611, endPoint x: 757, endPoint y: 111, distance: 501.6
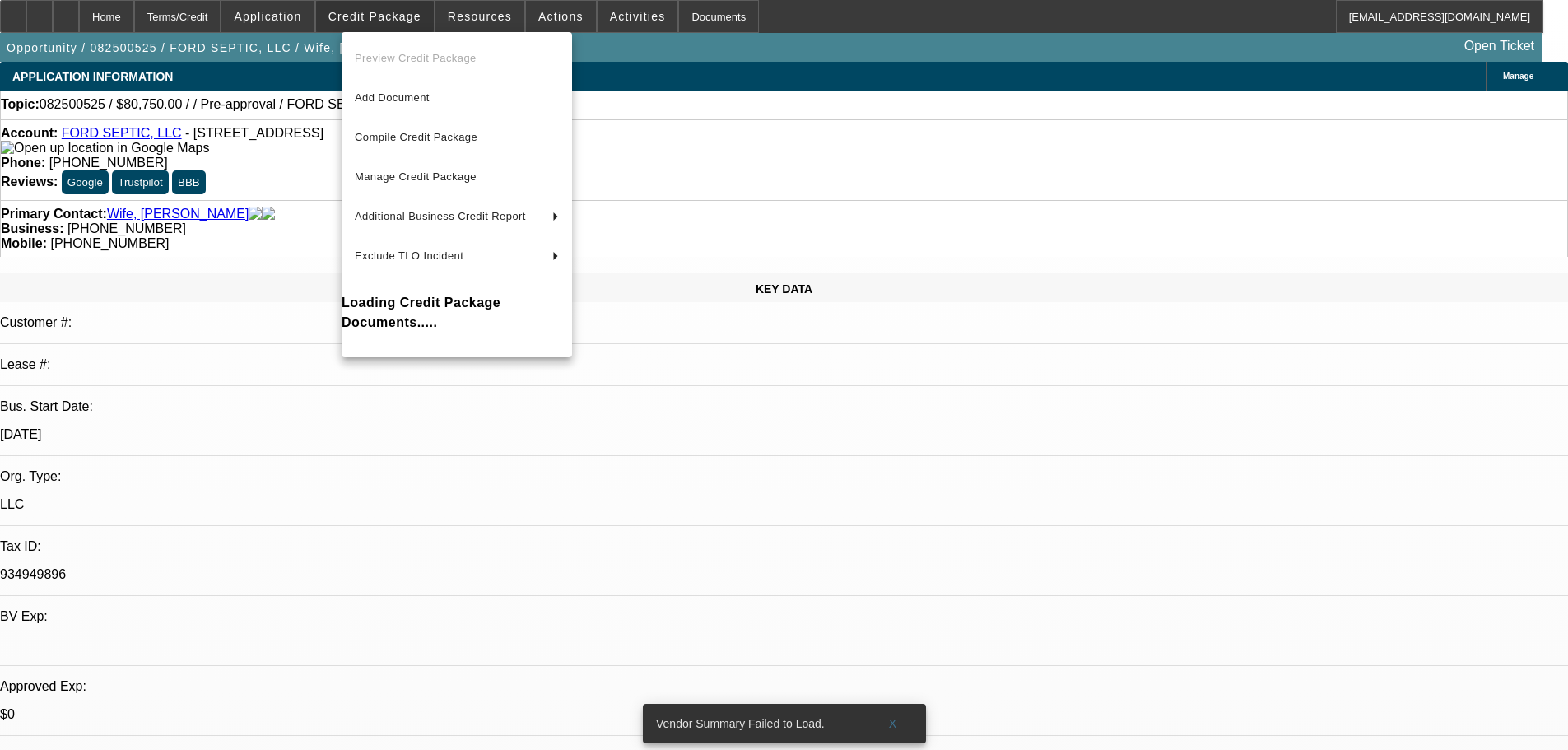
select select "0.15"
select select "2"
select select "0.1"
select select "4"
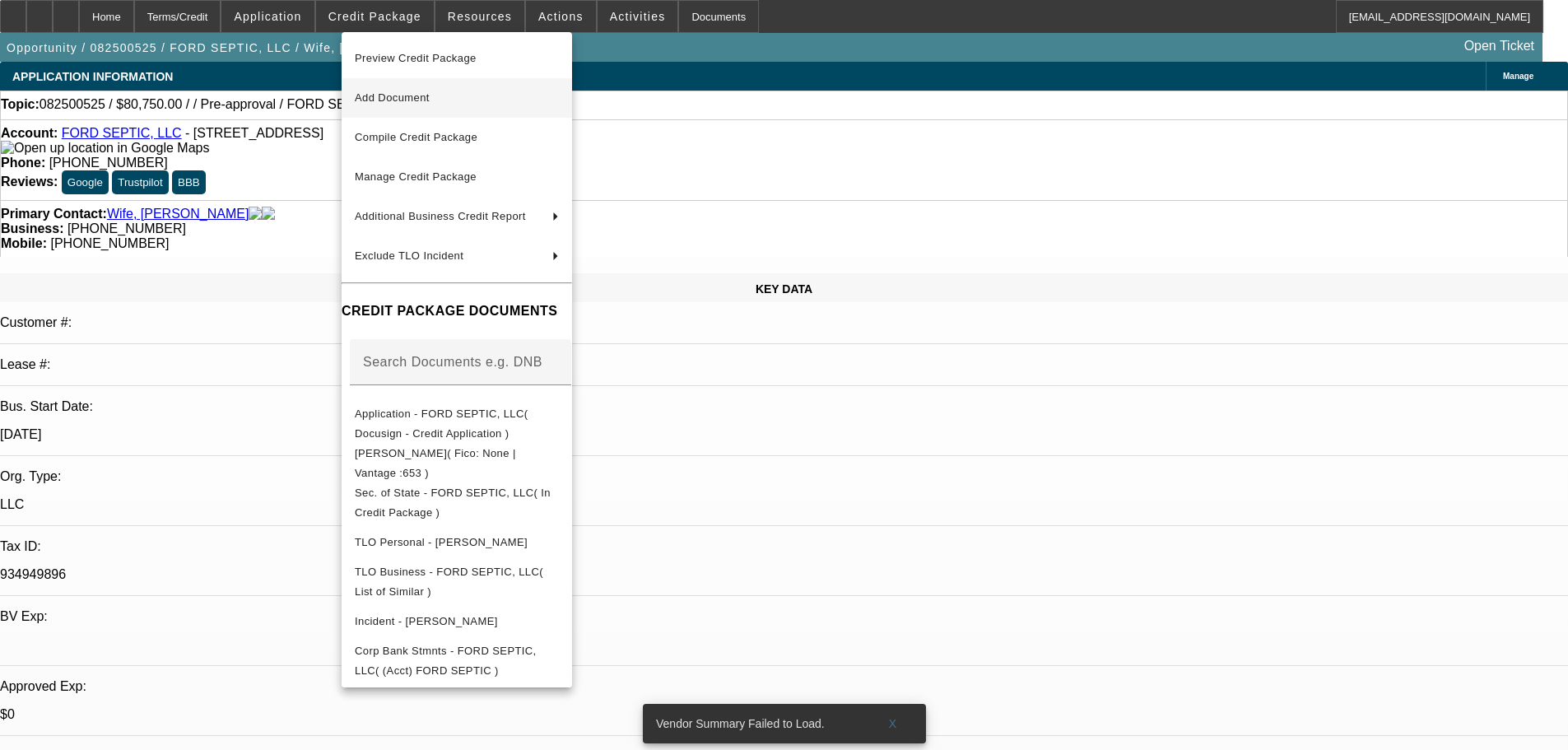
click at [540, 95] on span "Add Document" at bounding box center [457, 98] width 204 height 20
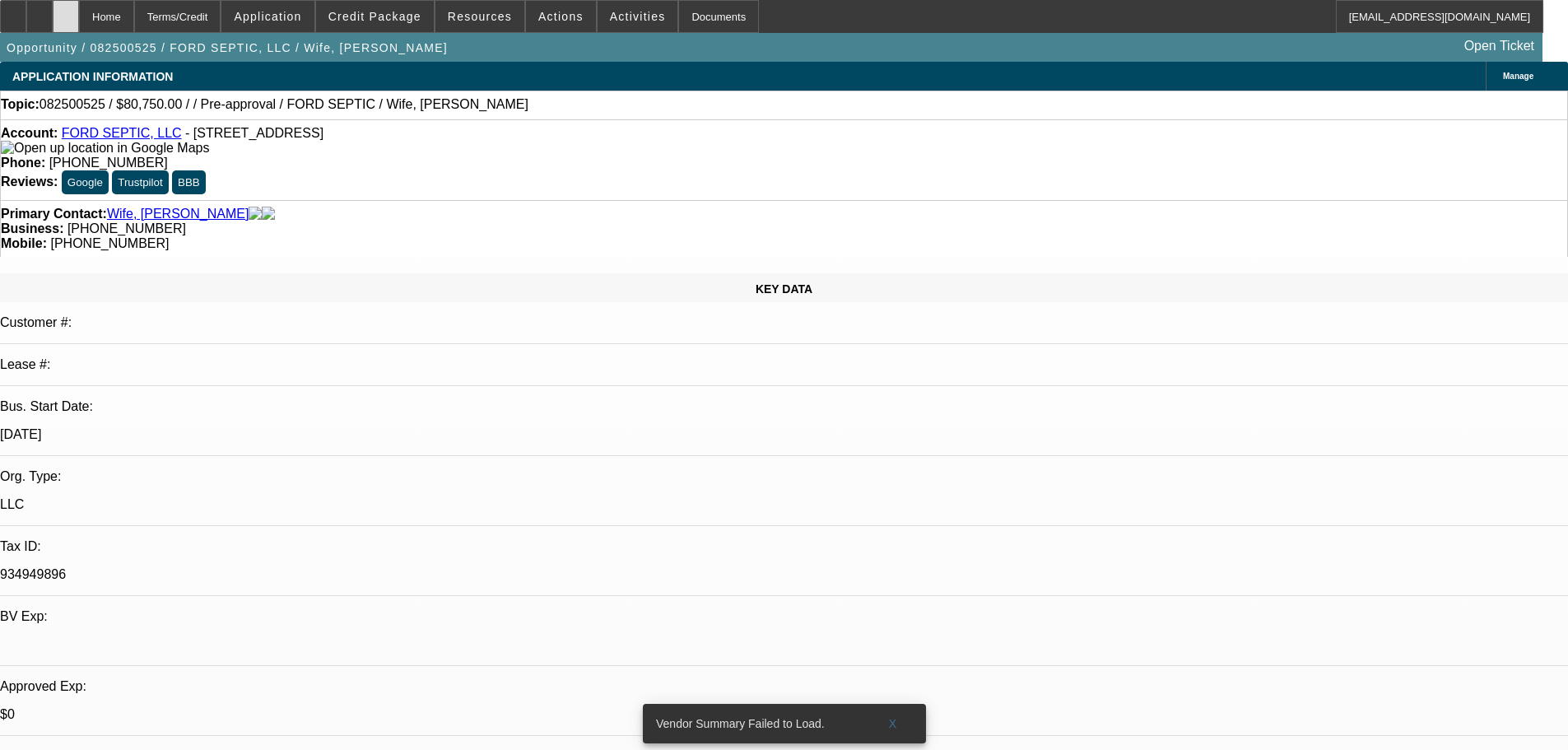
click at [79, 20] on div at bounding box center [66, 17] width 26 height 33
select select "0.15"
select select "2"
select select "0.1"
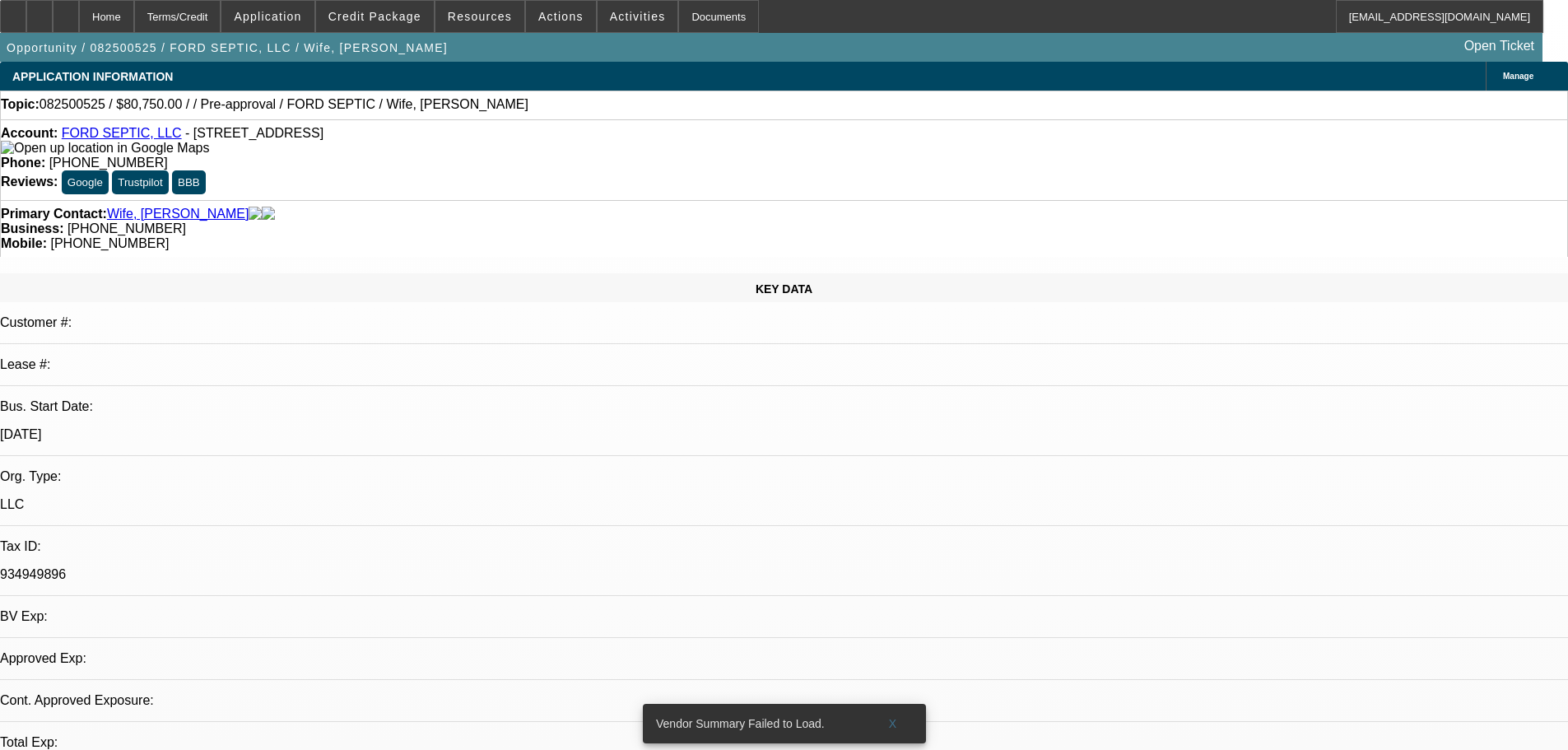
select select "4"
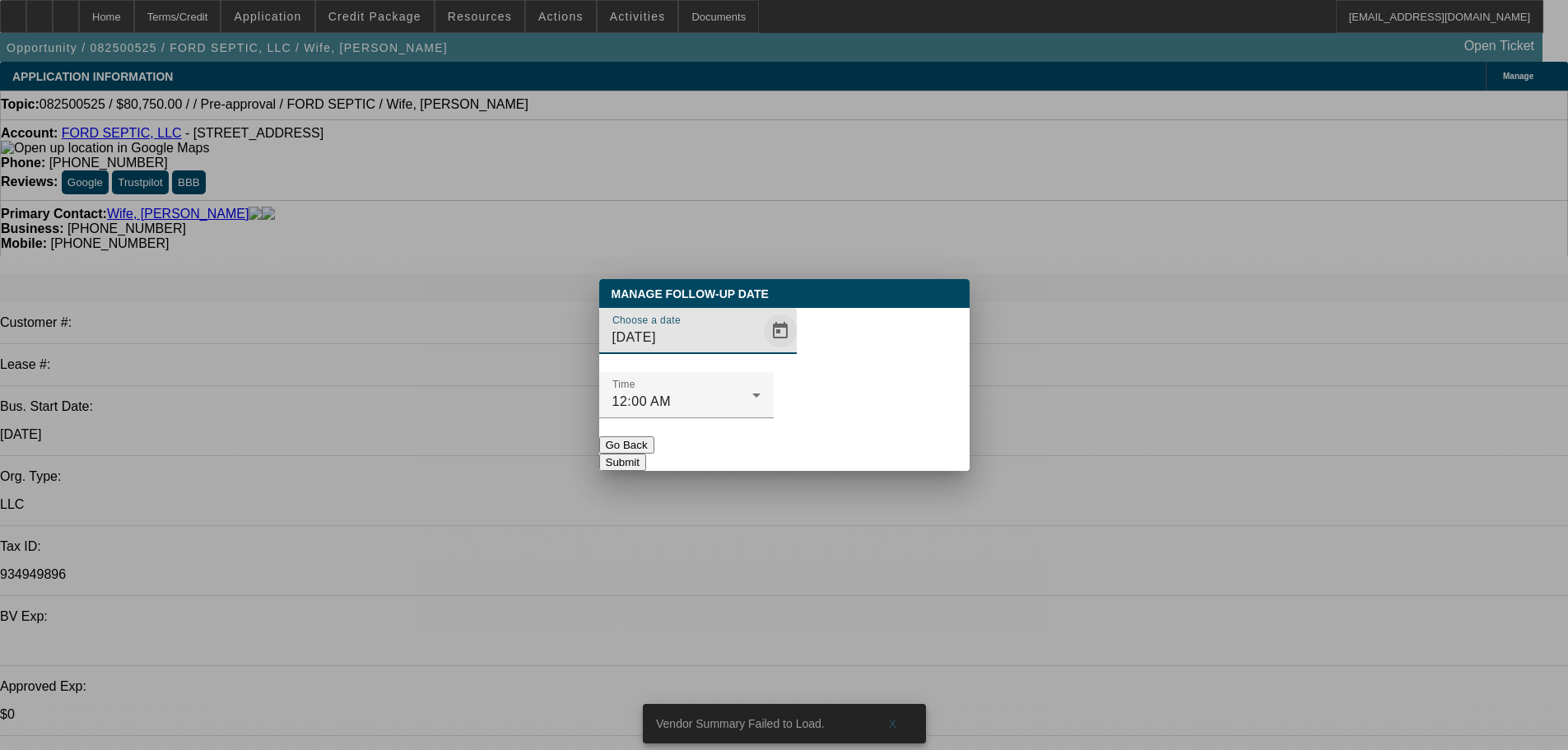
click at [760, 350] on span "Open calendar" at bounding box center [780, 331] width 39 height 39
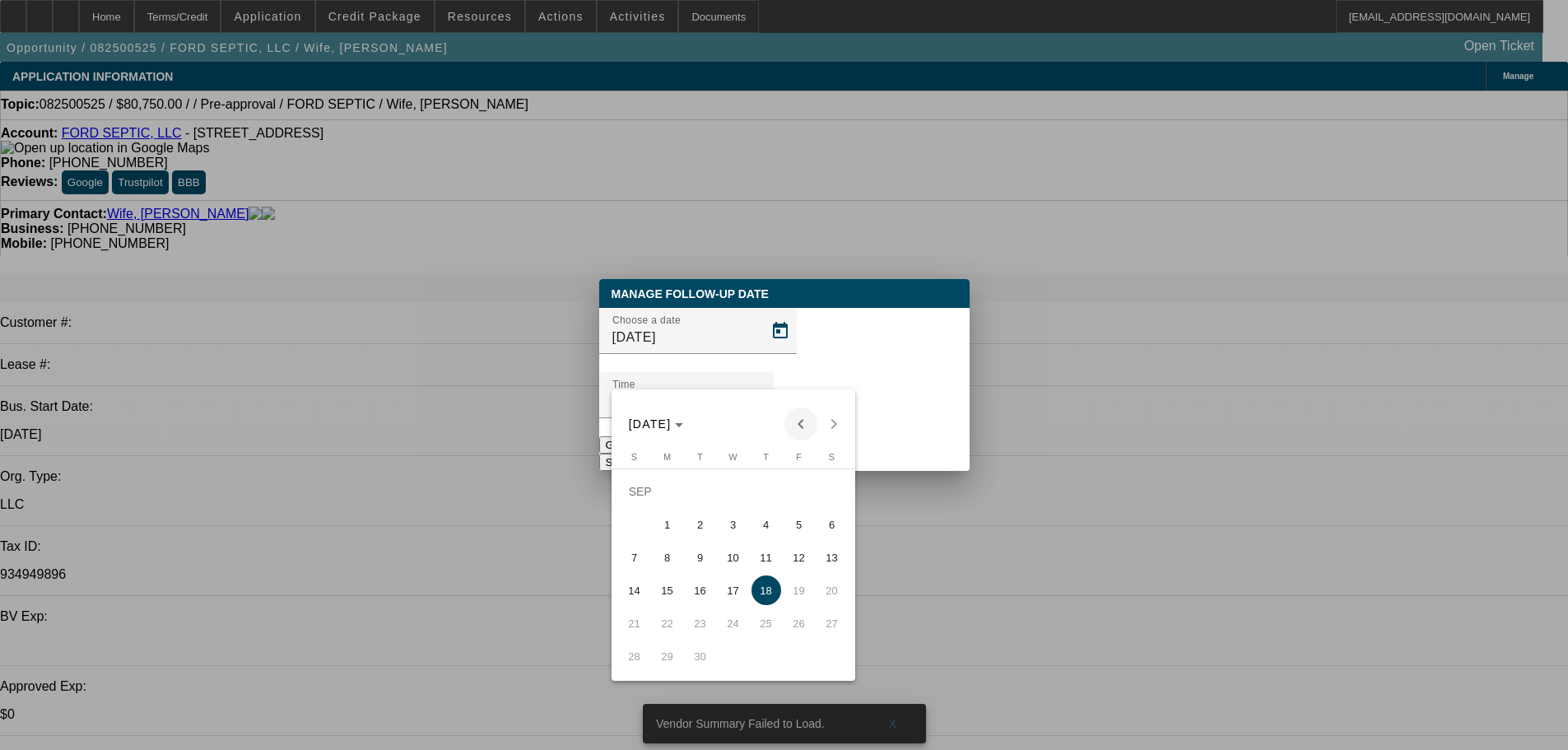
click at [794, 422] on span "Previous month" at bounding box center [801, 424] width 33 height 33
click at [692, 600] on span "19" at bounding box center [701, 590] width 29 height 29
type input "8/19/2025"
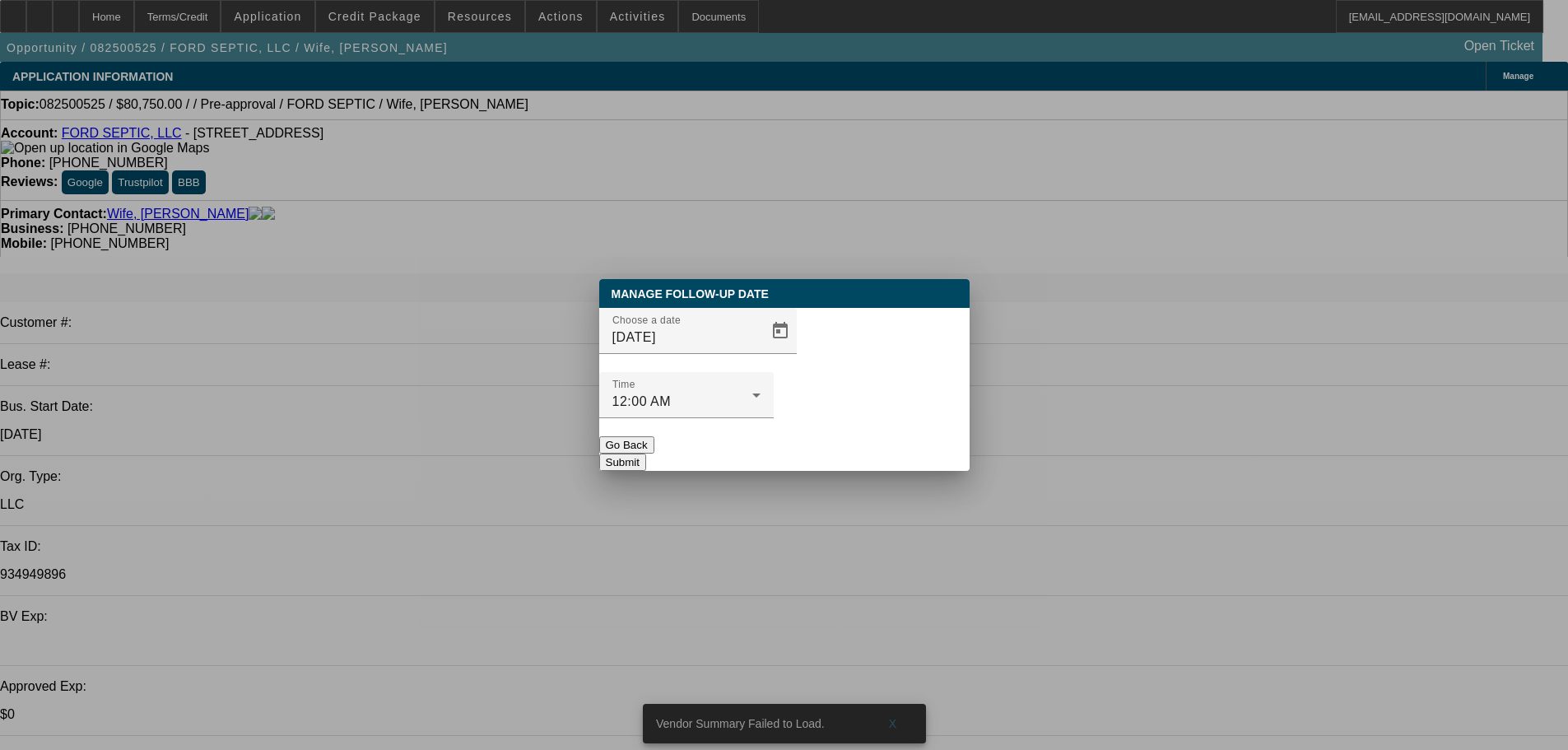
click at [647, 454] on button "Submit" at bounding box center [623, 462] width 47 height 18
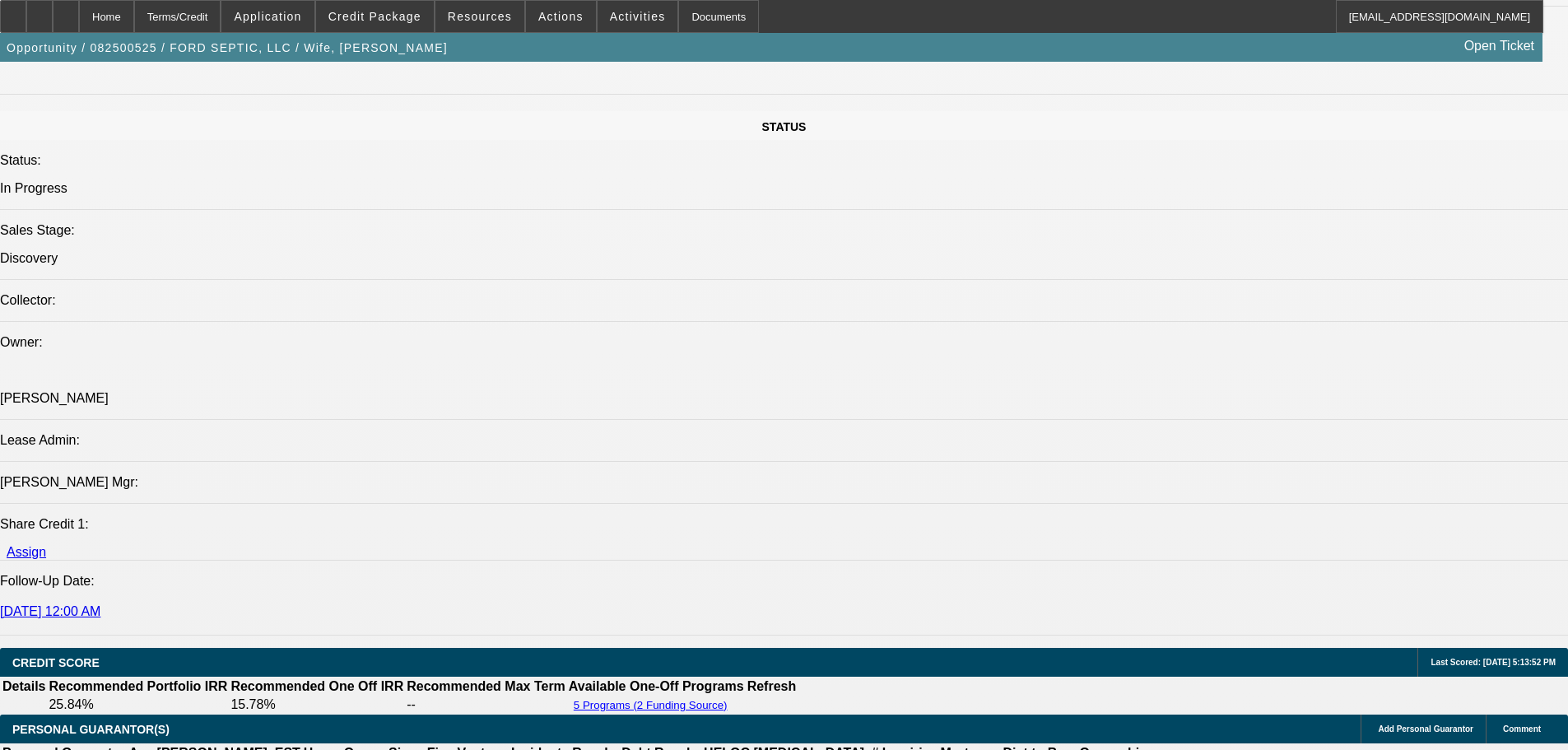
scroll to position [1894, 0]
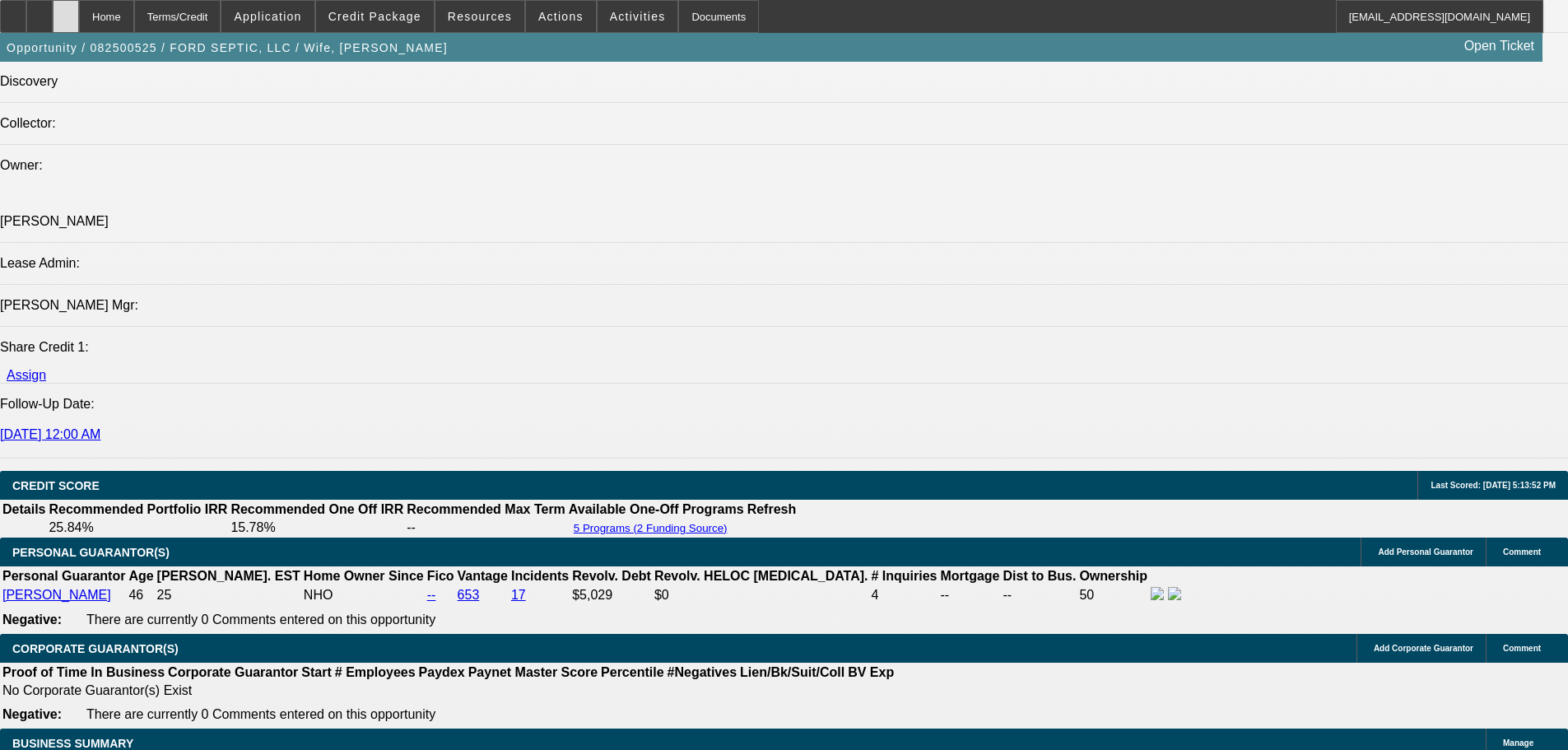
click at [79, 25] on div at bounding box center [66, 17] width 26 height 33
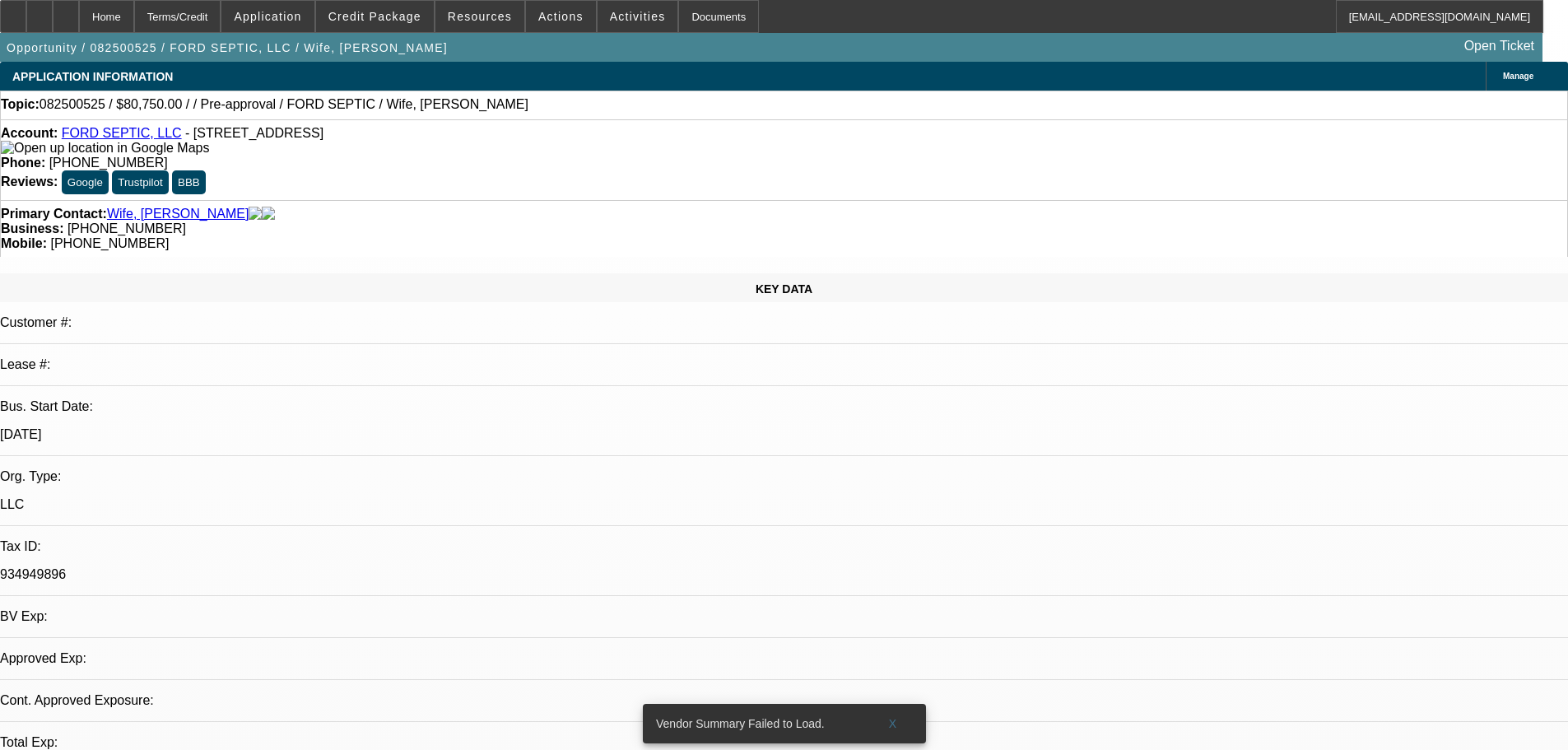
select select "0.15"
select select "2"
select select "0.1"
select select "4"
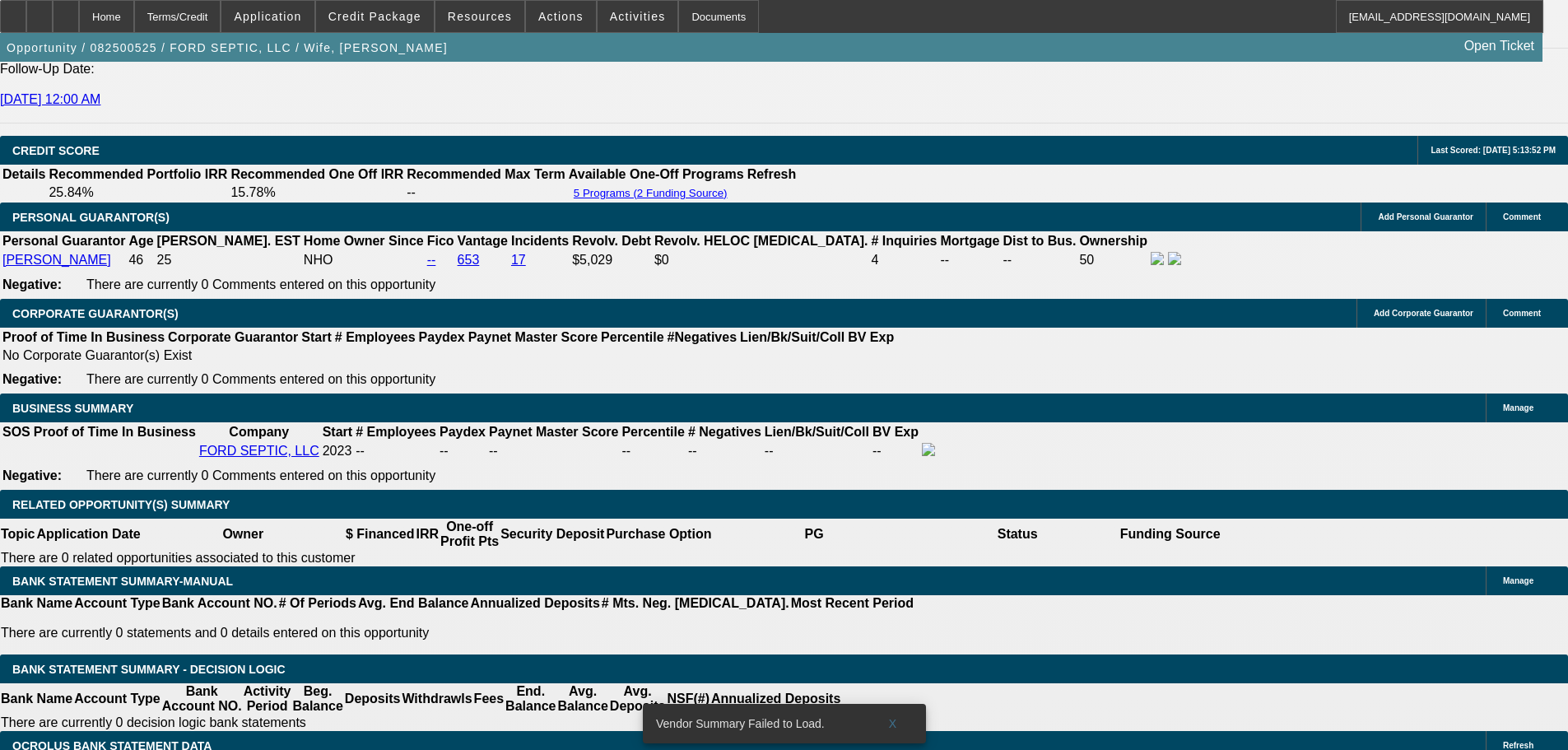
scroll to position [2299, 0]
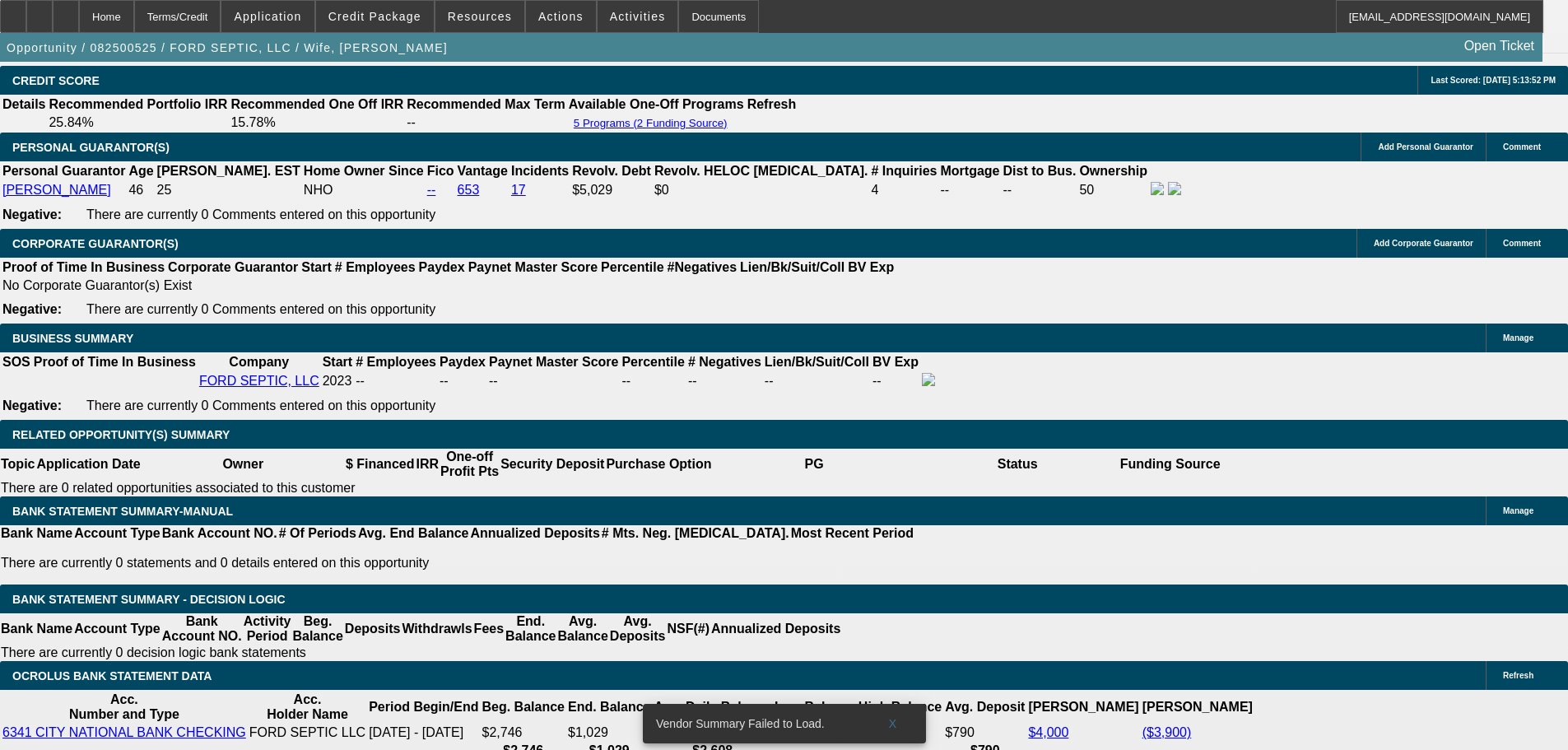
type input "UNKNOWN"
type input "1"
type input "$2,760.64"
type input "$1,380.32"
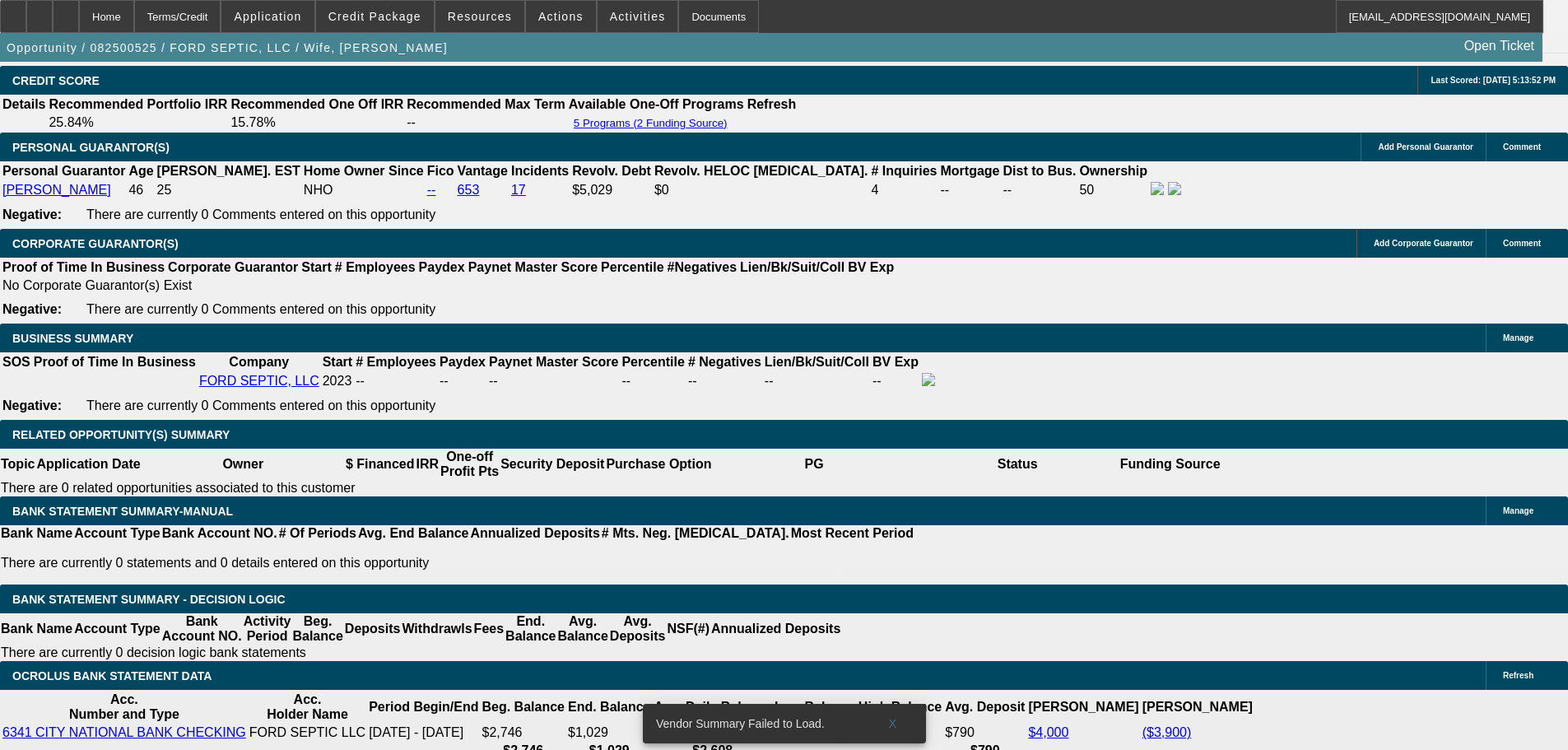
type input "15"
type input "$3,842.08"
type input "$1,921.04"
type input "15"
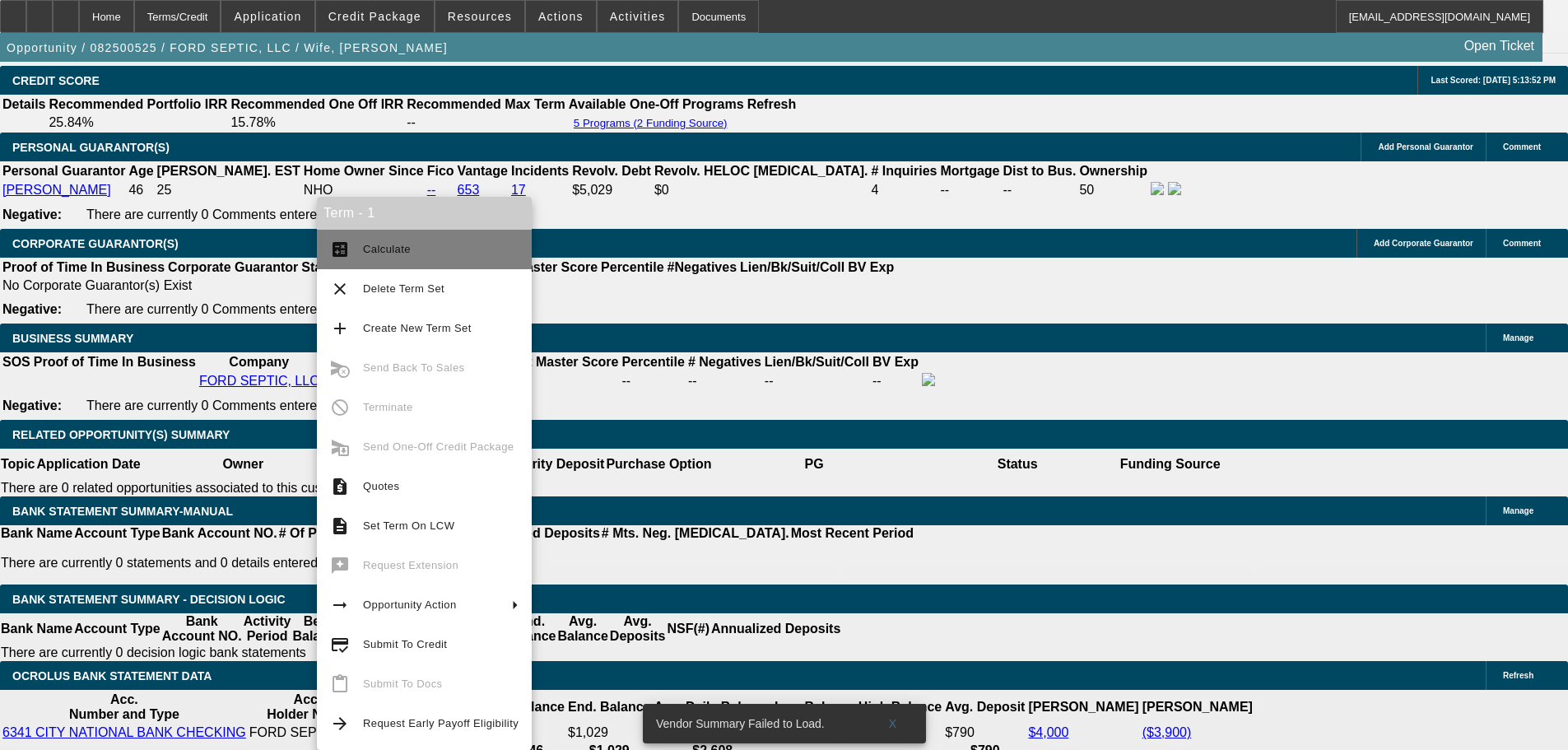
click at [467, 255] on span "Calculate" at bounding box center [441, 249] width 156 height 20
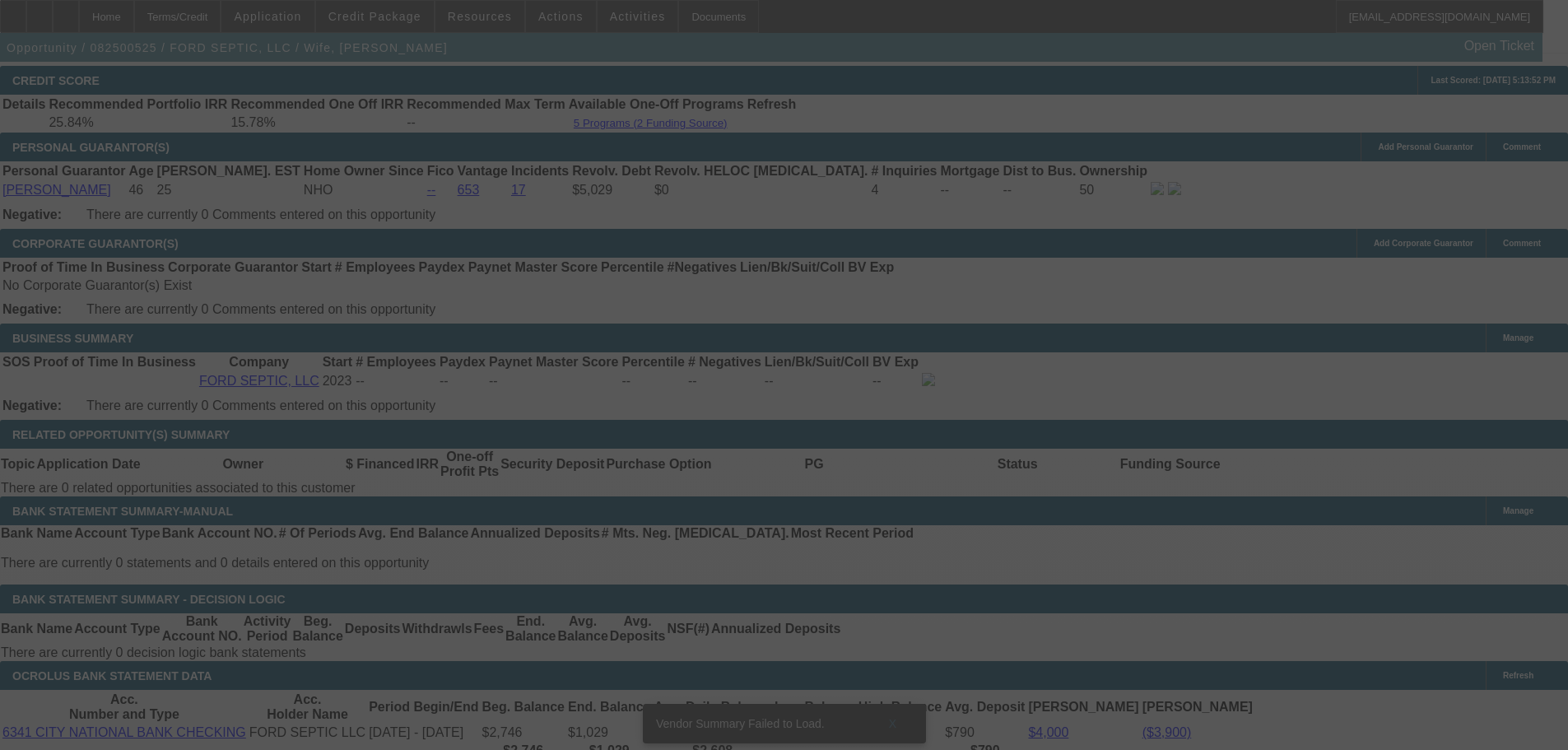
select select "0.15"
select select "2"
select select "0.1"
select select "4"
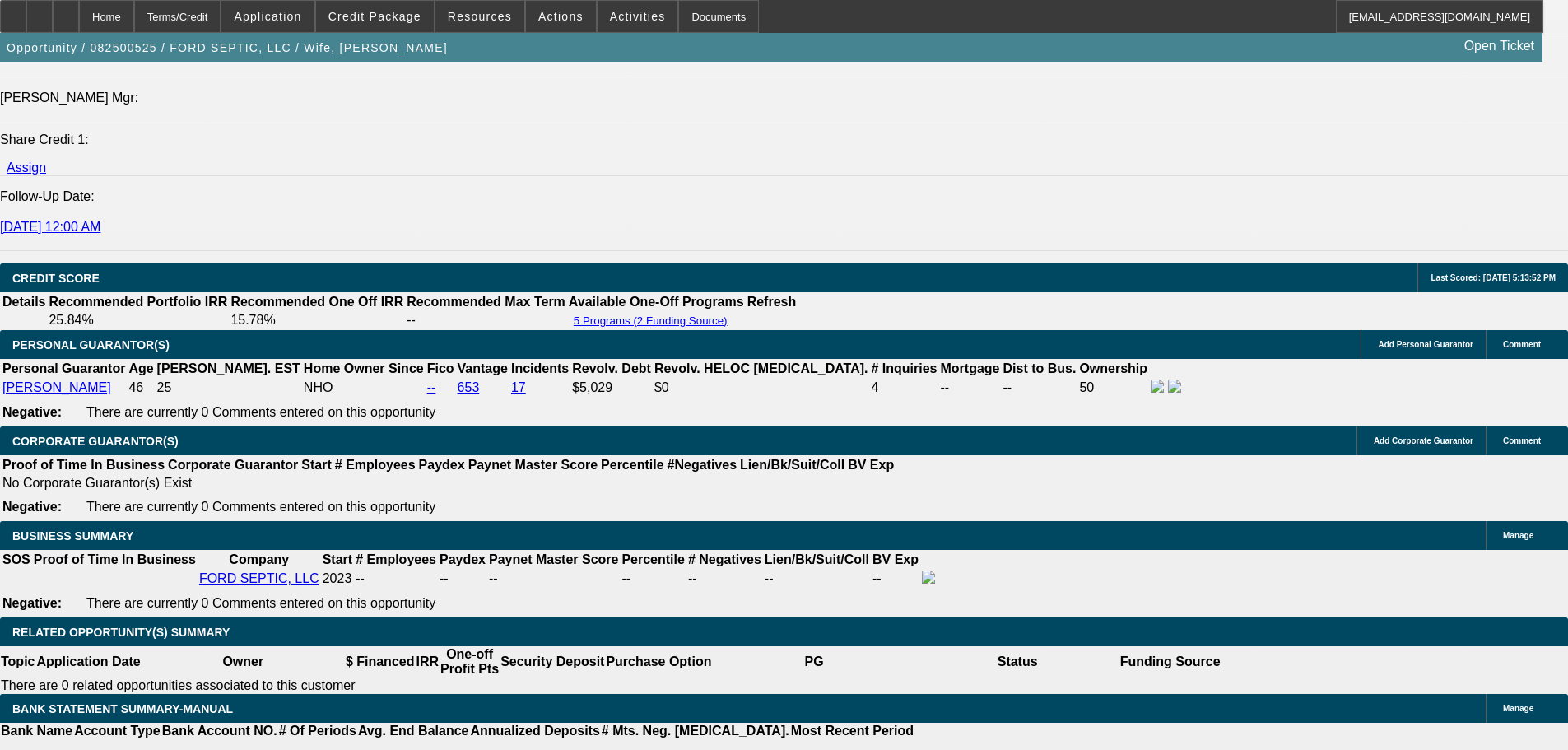
drag, startPoint x: 830, startPoint y: 620, endPoint x: 806, endPoint y: 416, distance: 205.4
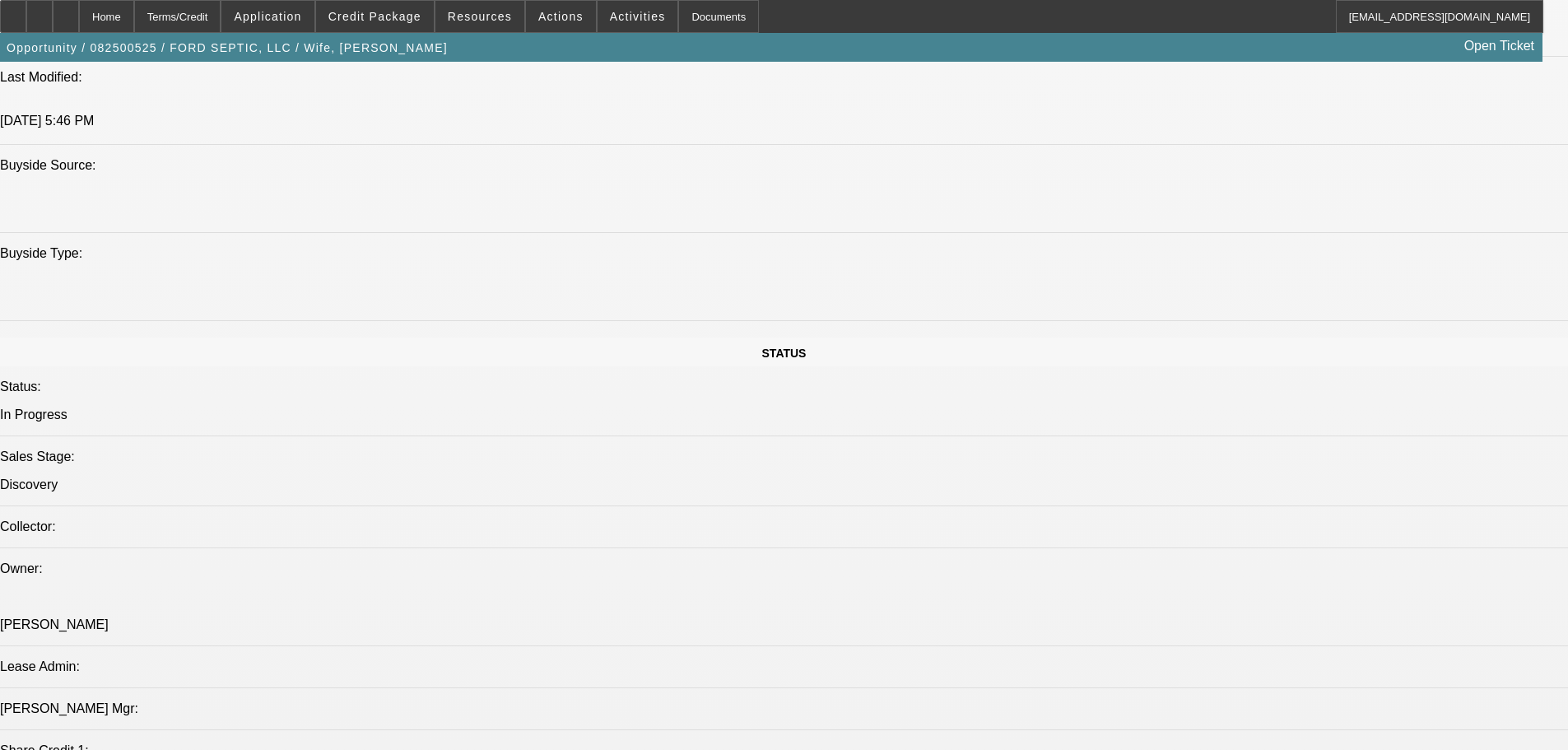
drag, startPoint x: 762, startPoint y: 510, endPoint x: 760, endPoint y: 394, distance: 116.0
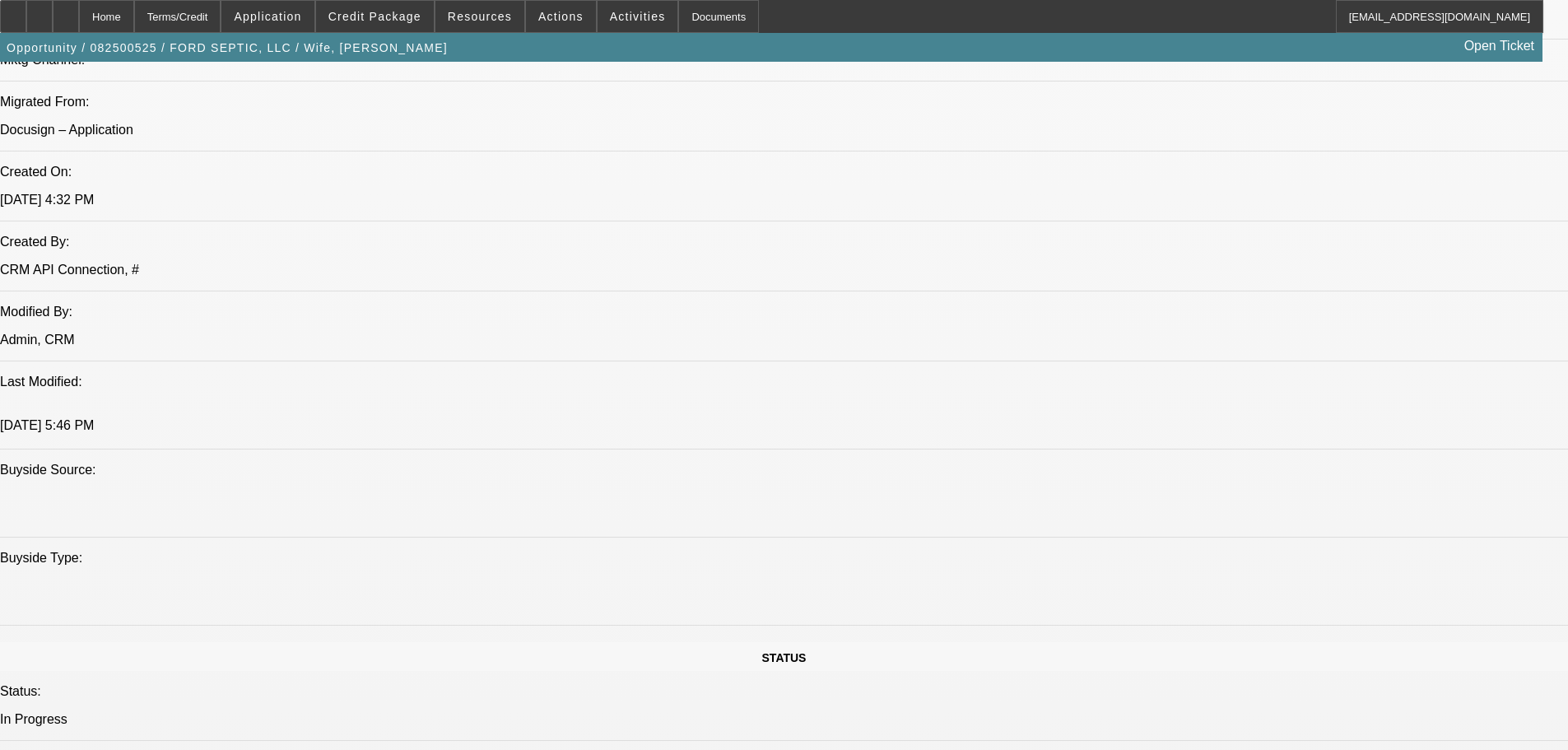
scroll to position [1185, 0]
drag, startPoint x: 680, startPoint y: 403, endPoint x: 610, endPoint y: 388, distance: 71.6
drag, startPoint x: 656, startPoint y: 437, endPoint x: 587, endPoint y: 402, distance: 77.4
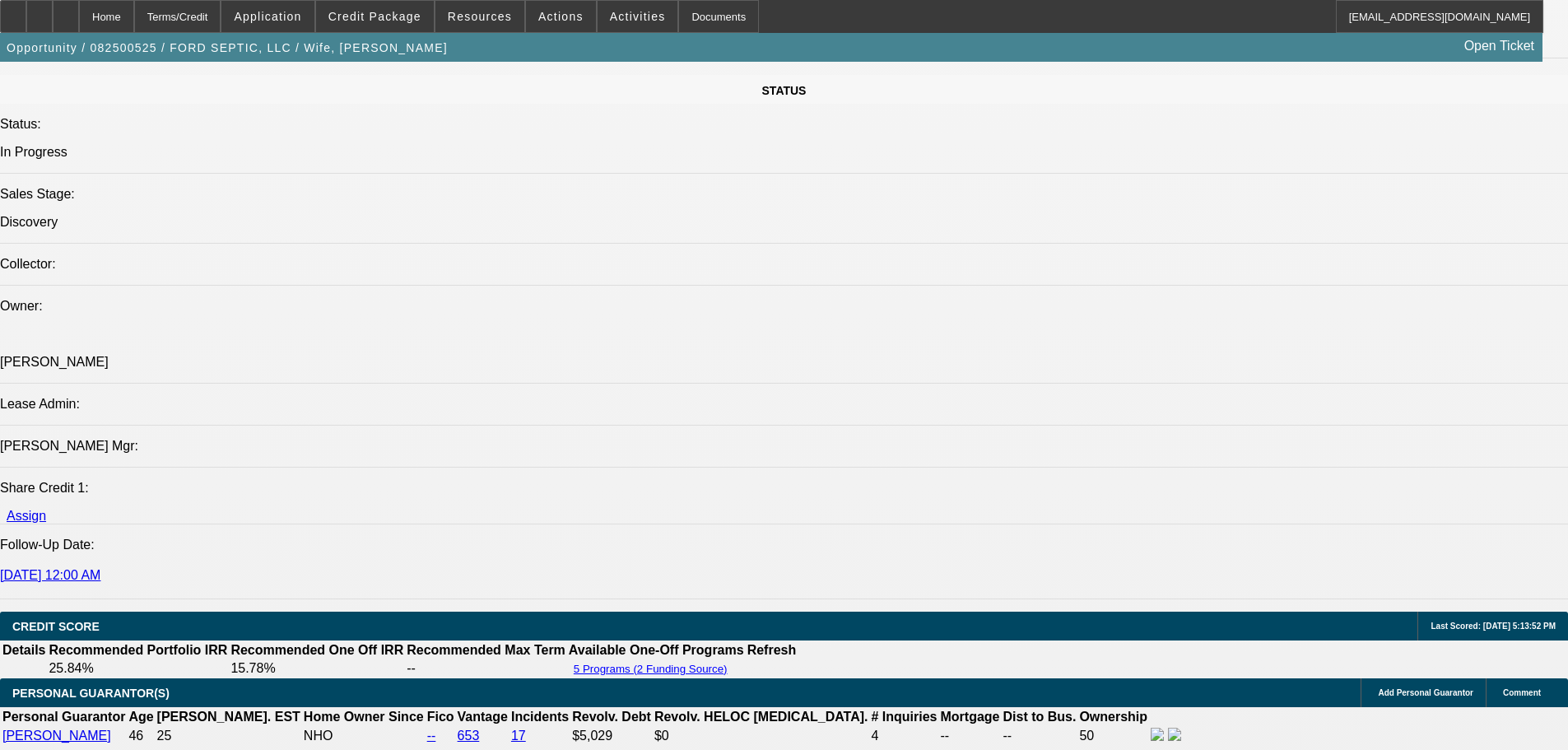
drag, startPoint x: 814, startPoint y: 528, endPoint x: 757, endPoint y: 376, distance: 162.3
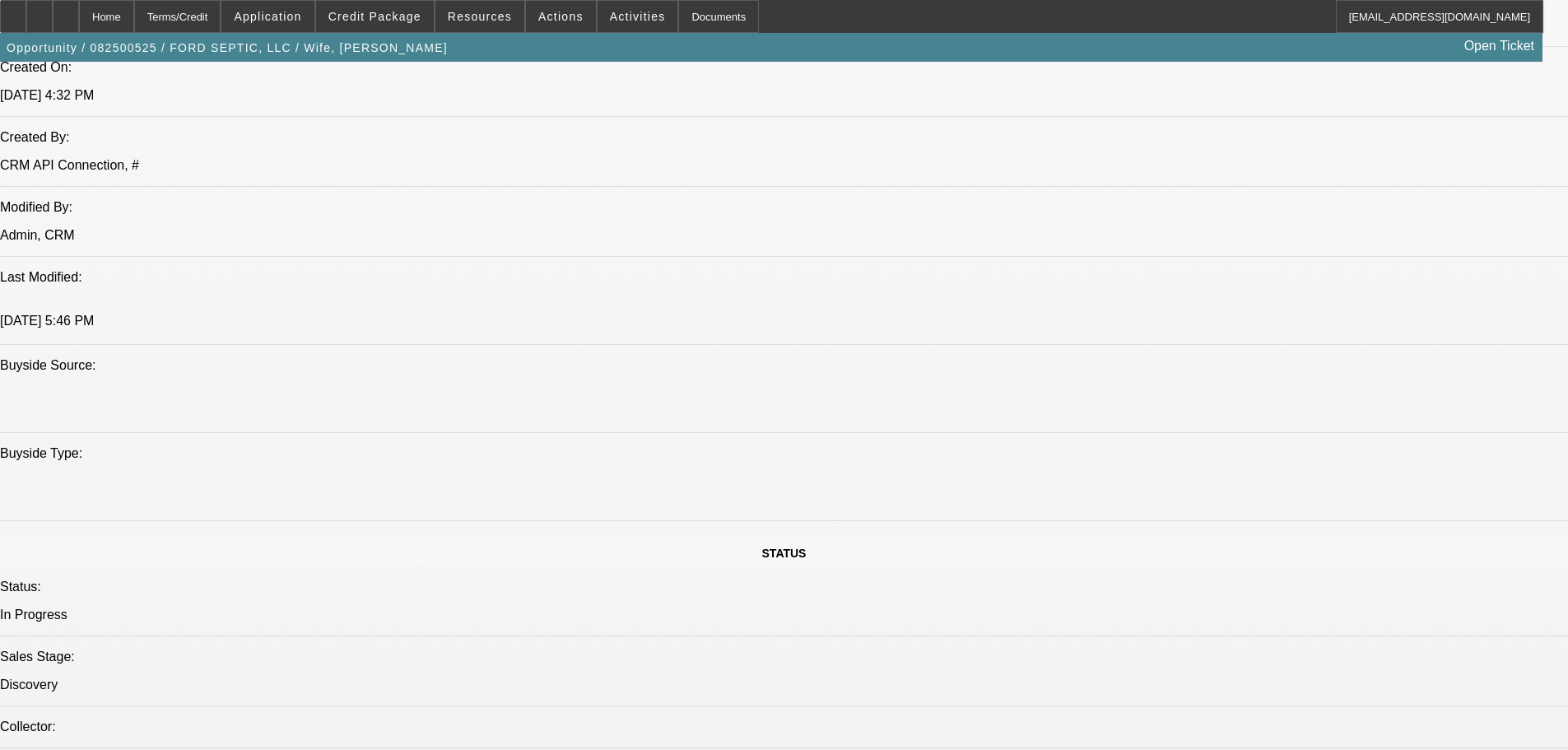
scroll to position [1290, 0]
